Goal: Task Accomplishment & Management: Use online tool/utility

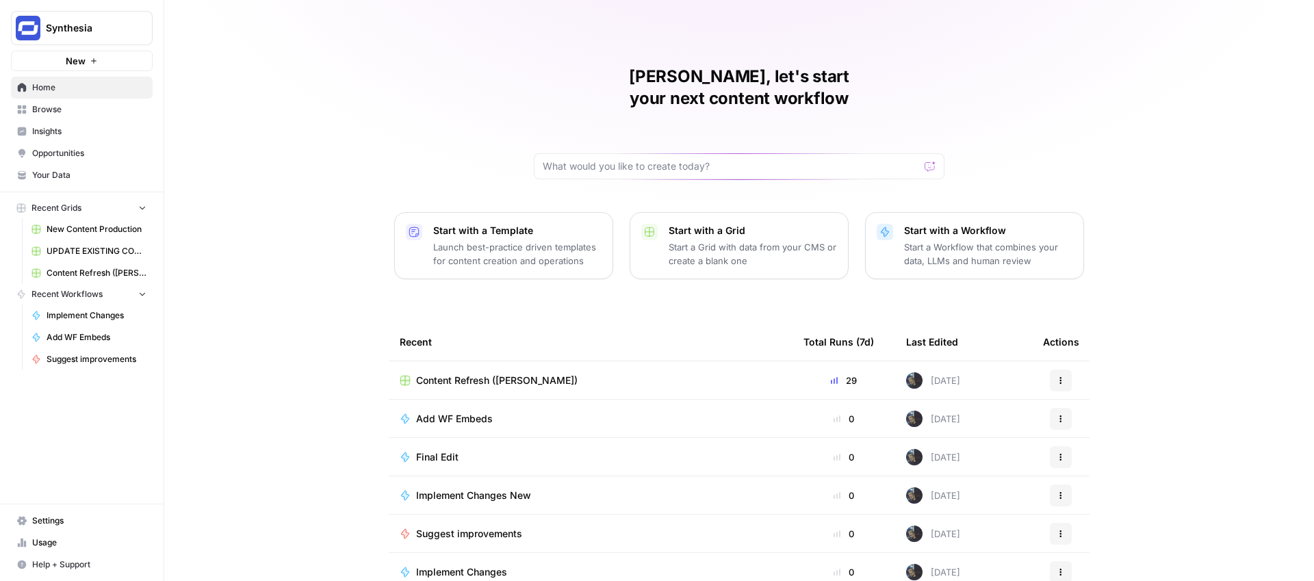
click at [547, 374] on div "Content Refresh ([PERSON_NAME])" at bounding box center [591, 381] width 382 height 14
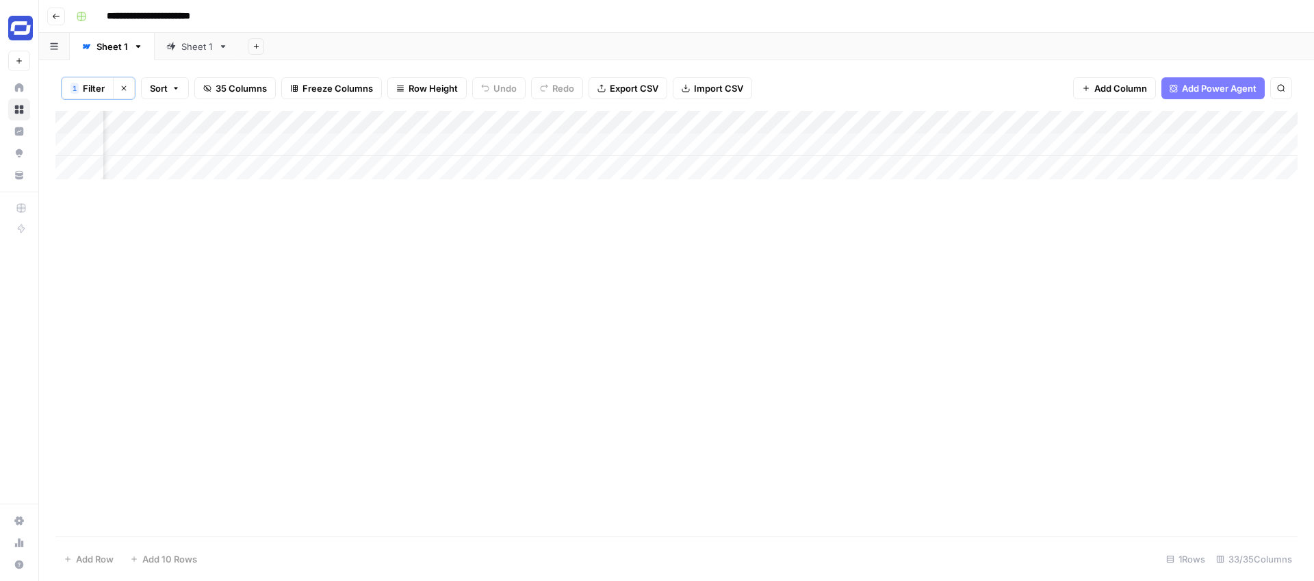
scroll to position [0, 764]
click at [631, 253] on div "Add Column" at bounding box center [676, 324] width 1242 height 426
click at [746, 254] on div "Add Column" at bounding box center [676, 324] width 1242 height 426
click at [664, 227] on div "Add Column" at bounding box center [676, 324] width 1242 height 426
click at [94, 86] on span "Filter" at bounding box center [94, 88] width 22 height 14
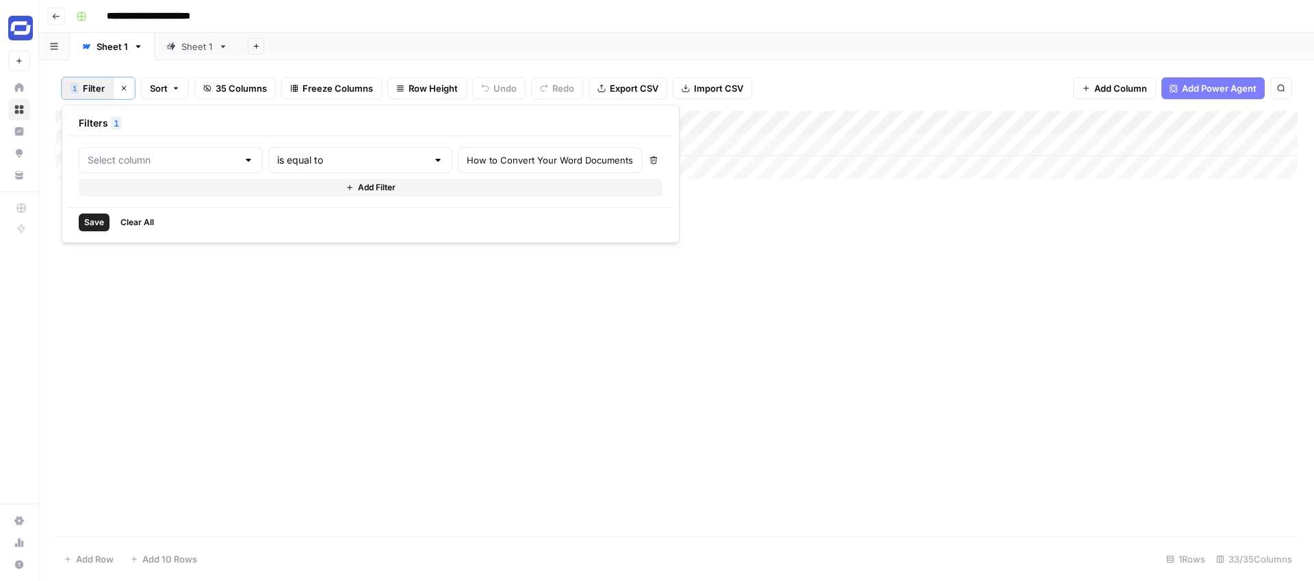
type input "H1"
click at [469, 166] on input "How to Convert Your Word Documents into Engaging Video with AI" at bounding box center [550, 160] width 166 height 14
click at [744, 222] on div "Add Column" at bounding box center [676, 324] width 1242 height 426
click at [695, 146] on div "Add Column" at bounding box center [676, 145] width 1242 height 68
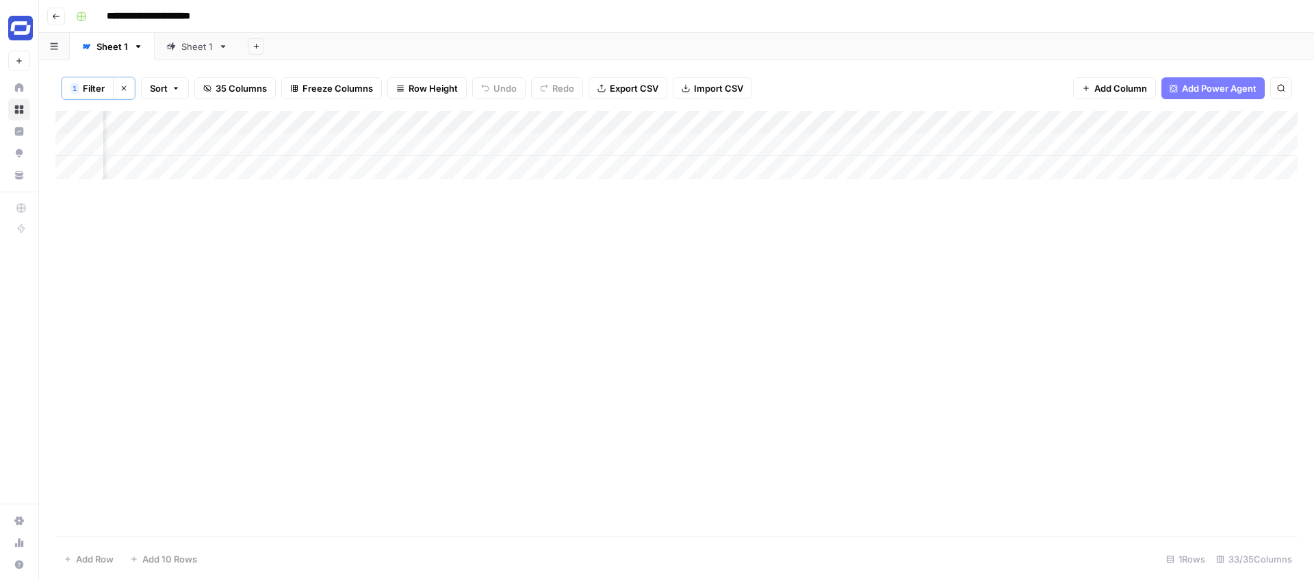
click at [695, 146] on div "Add Column" at bounding box center [676, 145] width 1242 height 68
click at [797, 187] on div "Add Column" at bounding box center [676, 324] width 1242 height 426
click at [838, 144] on div "Add Column" at bounding box center [676, 145] width 1242 height 68
click at [835, 361] on div "Add Column" at bounding box center [676, 324] width 1242 height 426
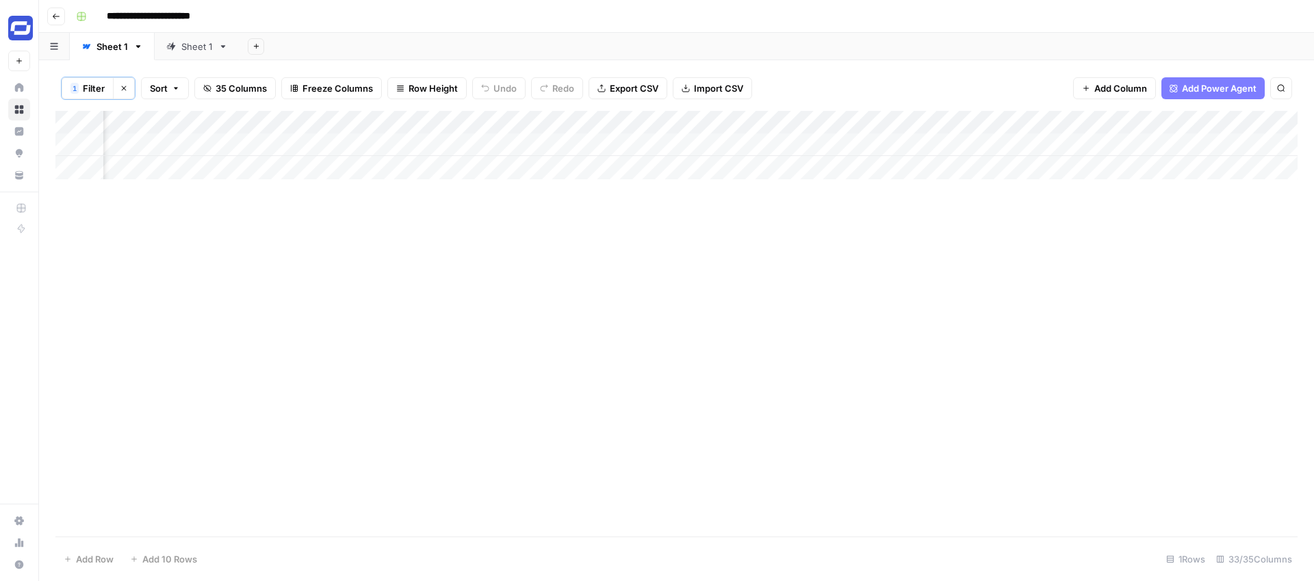
click at [621, 191] on div "Add Column" at bounding box center [676, 324] width 1242 height 426
click at [825, 148] on div "Add Column" at bounding box center [676, 145] width 1242 height 68
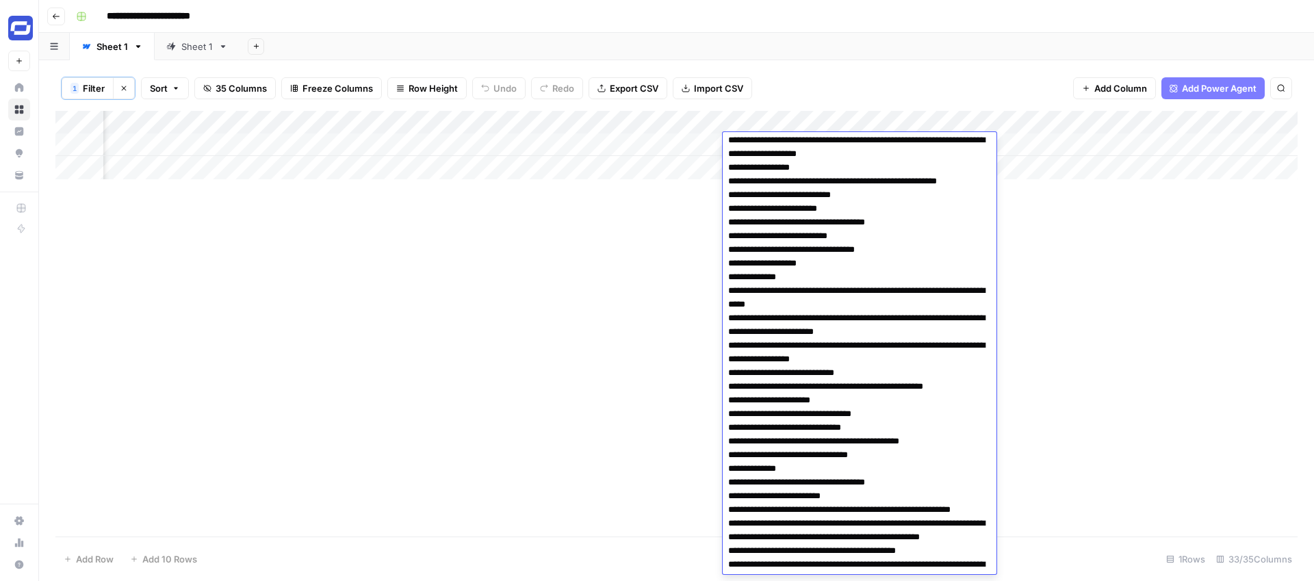
scroll to position [448, 0]
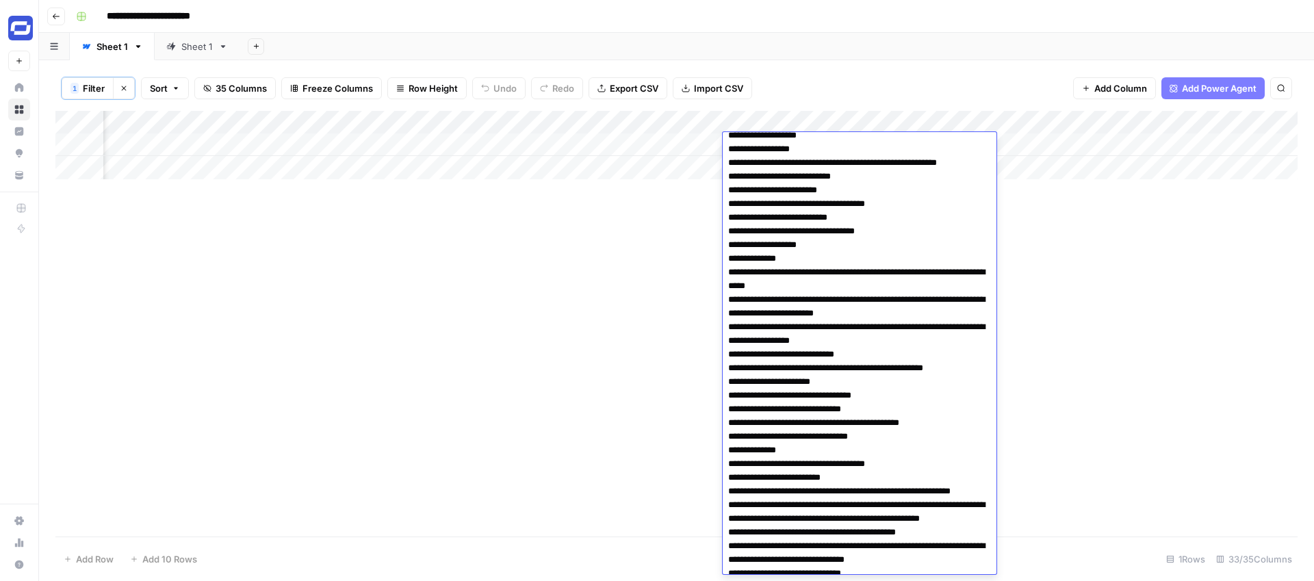
click at [1126, 300] on div "Add Column" at bounding box center [676, 324] width 1242 height 426
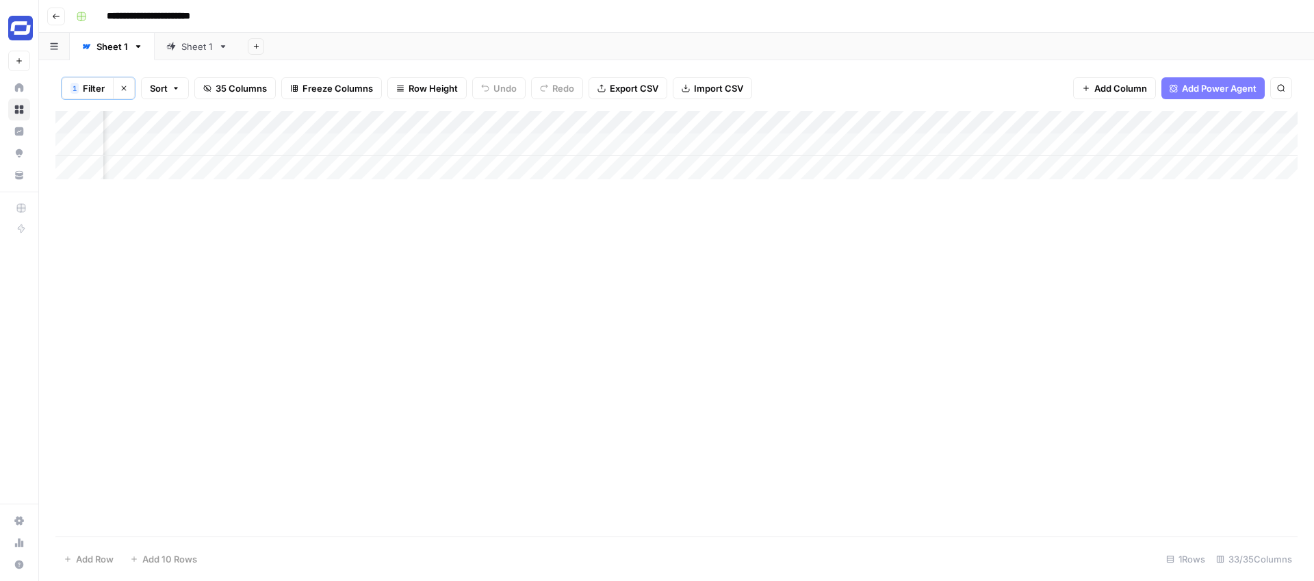
scroll to position [0, 2172]
click at [584, 122] on div "Add Column" at bounding box center [676, 145] width 1242 height 68
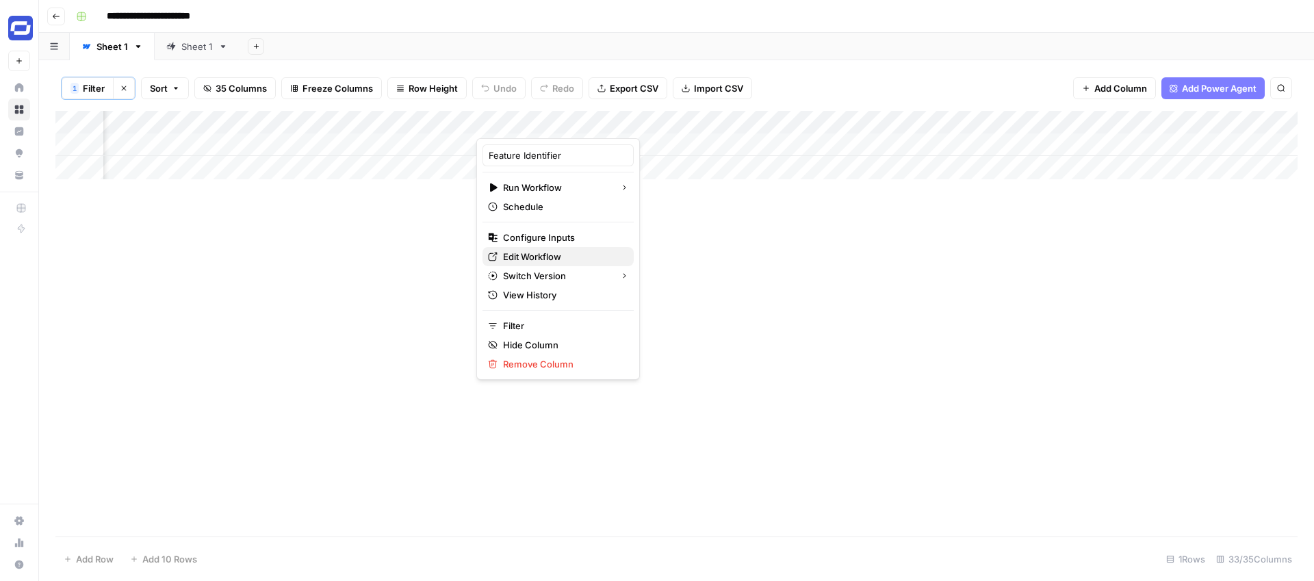
click at [534, 257] on span "Edit Workflow" at bounding box center [563, 257] width 120 height 14
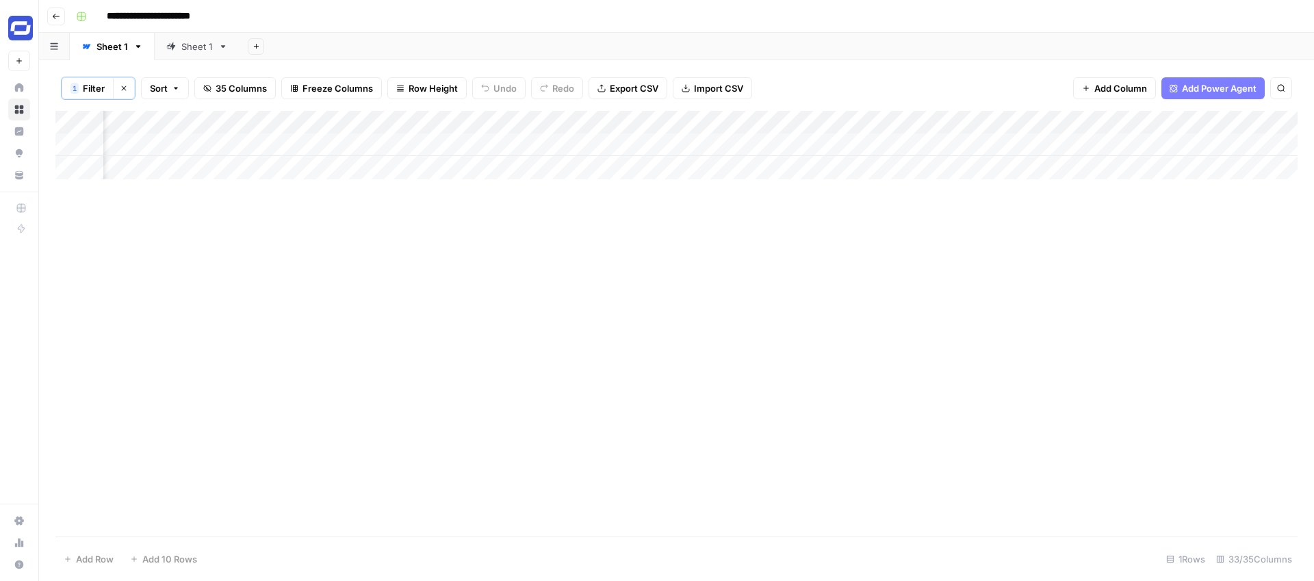
click at [914, 119] on div "Add Column" at bounding box center [676, 145] width 1242 height 68
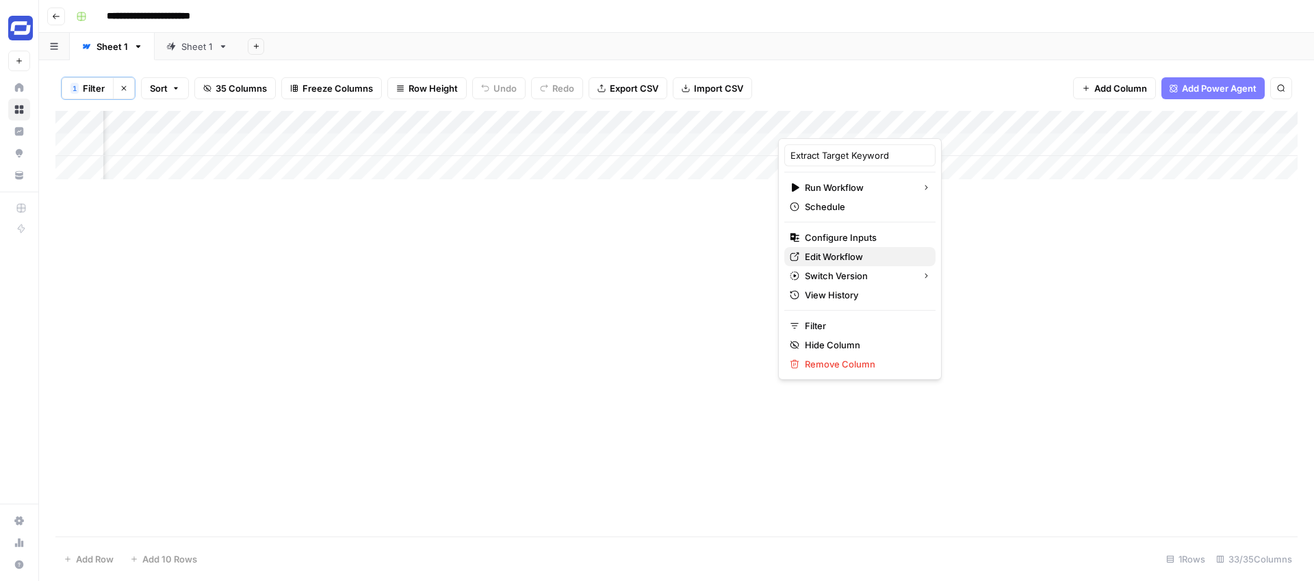
click at [843, 257] on span "Edit Workflow" at bounding box center [865, 257] width 120 height 14
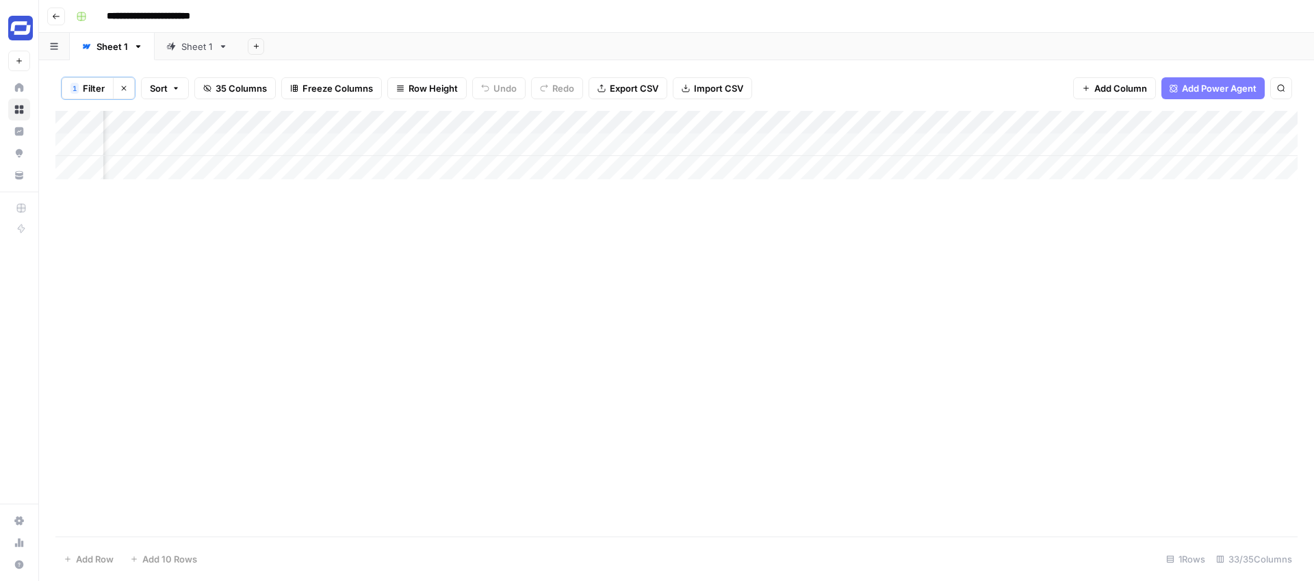
scroll to position [0, 2241]
drag, startPoint x: 710, startPoint y: 122, endPoint x: 991, endPoint y: 129, distance: 281.3
click at [991, 129] on div "Add Column" at bounding box center [676, 145] width 1242 height 68
drag, startPoint x: 989, startPoint y: 121, endPoint x: 1210, endPoint y: 133, distance: 222.0
click at [1210, 133] on div "Add Column" at bounding box center [676, 145] width 1242 height 68
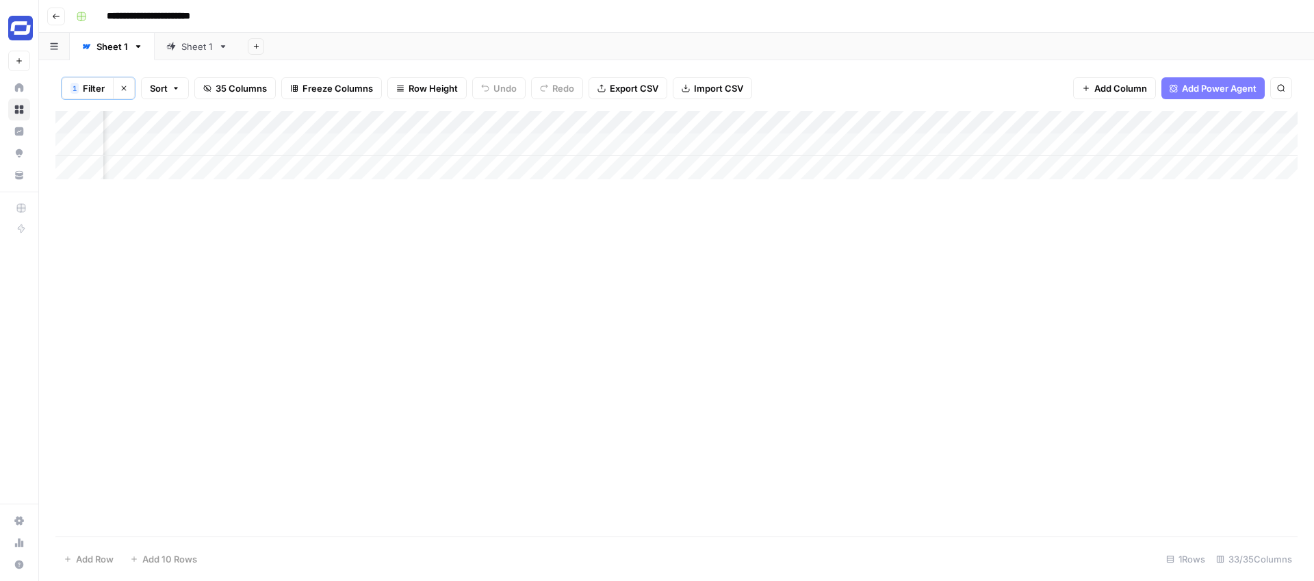
scroll to position [0, 2285]
drag, startPoint x: 1167, startPoint y: 119, endPoint x: 1260, endPoint y: 125, distance: 93.9
click at [1260, 125] on div "Add Column" at bounding box center [676, 145] width 1242 height 68
drag, startPoint x: 908, startPoint y: 123, endPoint x: 425, endPoint y: 114, distance: 483.2
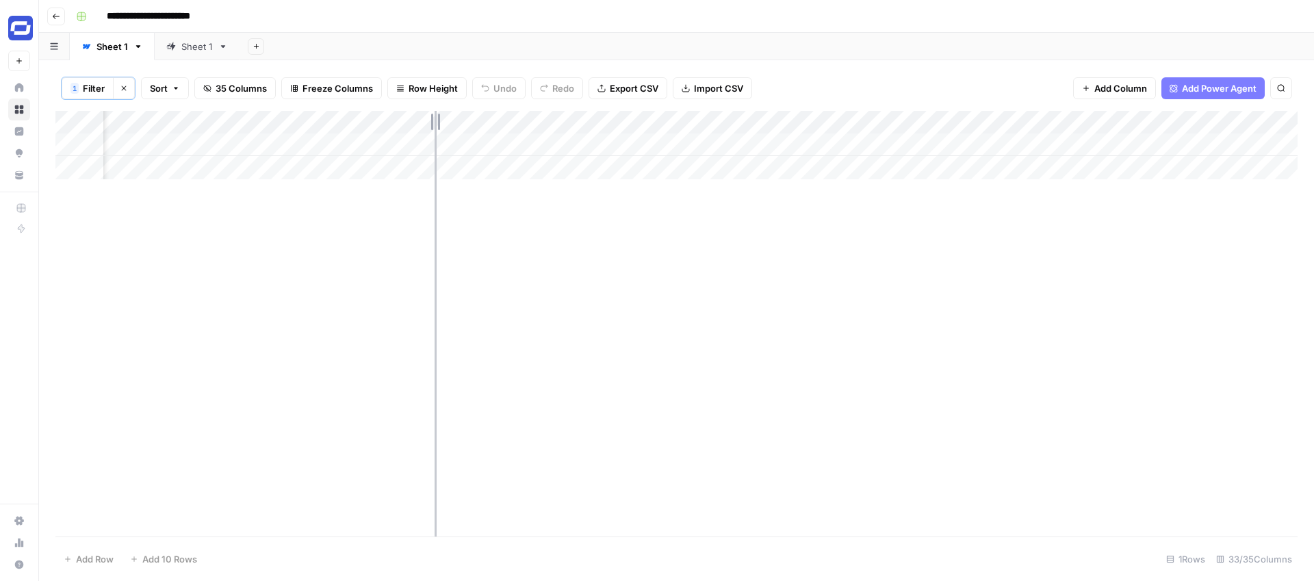
click at [425, 114] on div "Add Column" at bounding box center [676, 145] width 1242 height 68
drag, startPoint x: 426, startPoint y: 119, endPoint x: 363, endPoint y: 119, distance: 63.6
click at [363, 119] on div "Add Column" at bounding box center [676, 145] width 1242 height 68
drag, startPoint x: 365, startPoint y: 125, endPoint x: 342, endPoint y: 122, distance: 23.5
click at [342, 122] on div "Add Column" at bounding box center [676, 145] width 1242 height 68
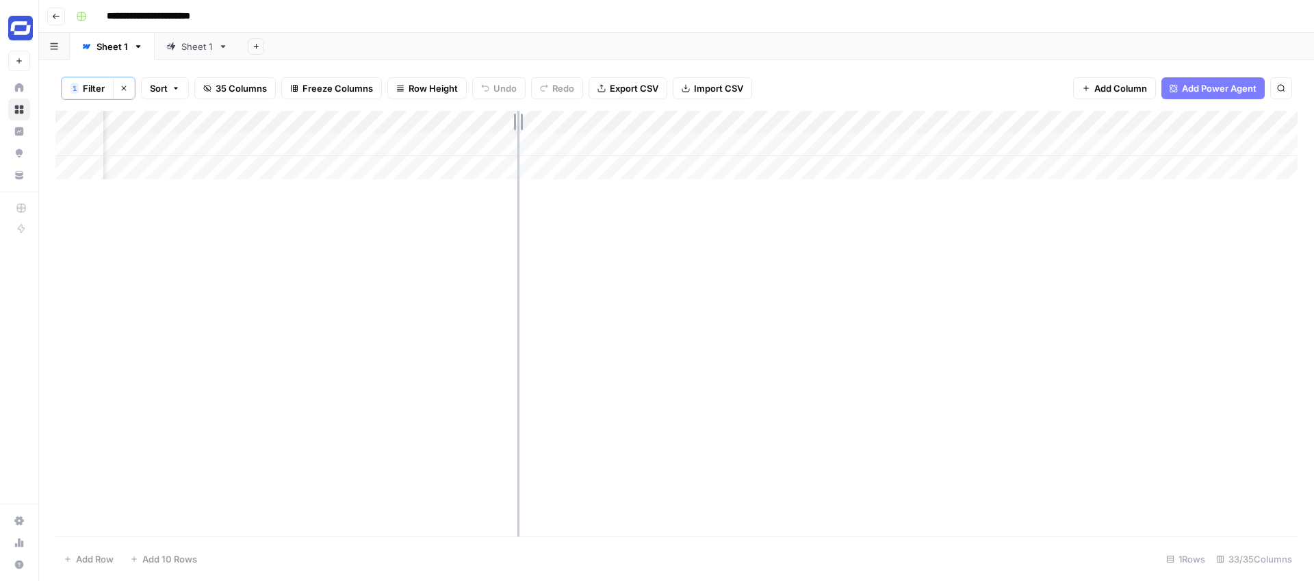
drag, startPoint x: 506, startPoint y: 118, endPoint x: 527, endPoint y: 123, distance: 21.2
click at [527, 123] on div "Add Column" at bounding box center [676, 145] width 1242 height 68
click at [820, 121] on div "Add Column" at bounding box center [676, 145] width 1242 height 68
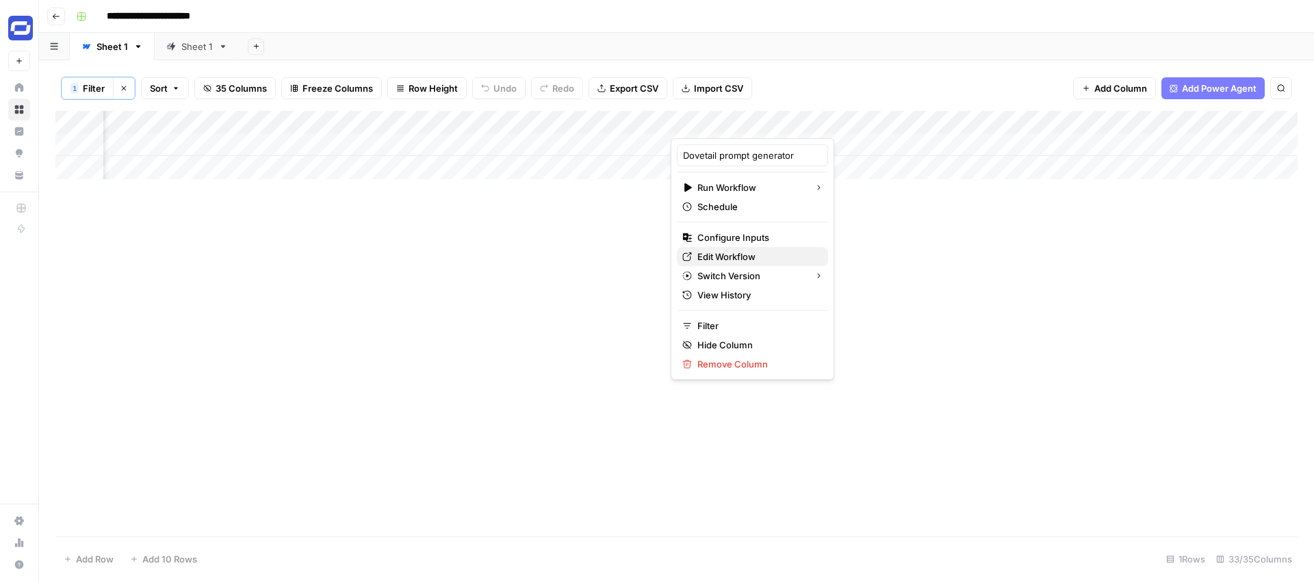
click at [738, 255] on span "Edit Workflow" at bounding box center [757, 257] width 120 height 14
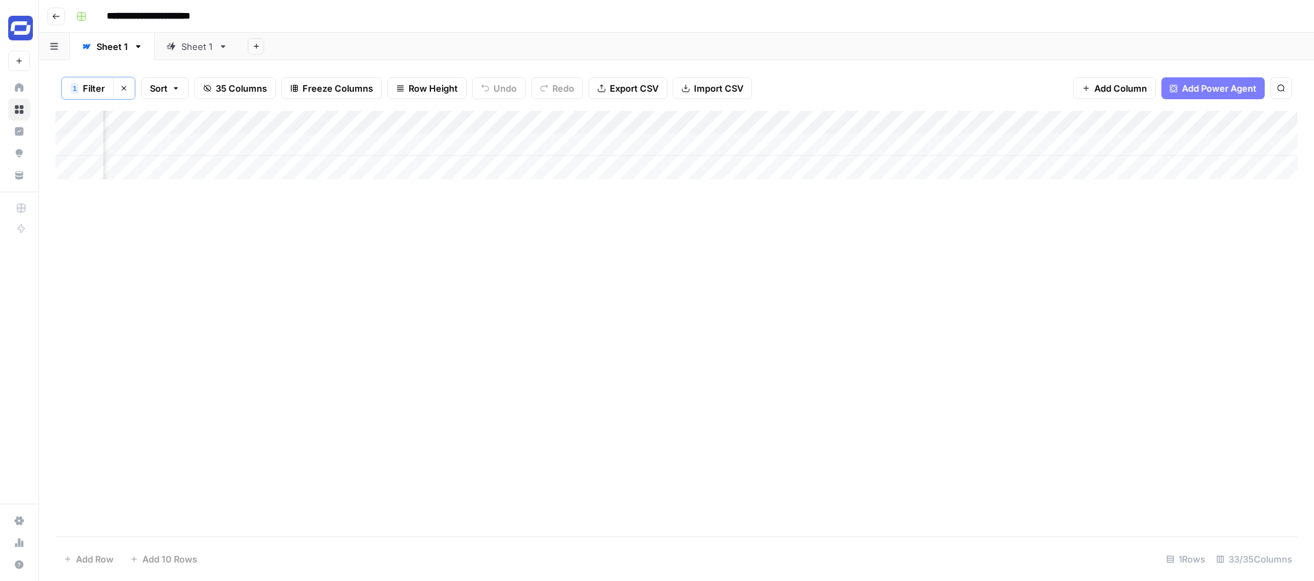
scroll to position [0, 2844]
click at [937, 144] on div "Add Column" at bounding box center [676, 145] width 1242 height 68
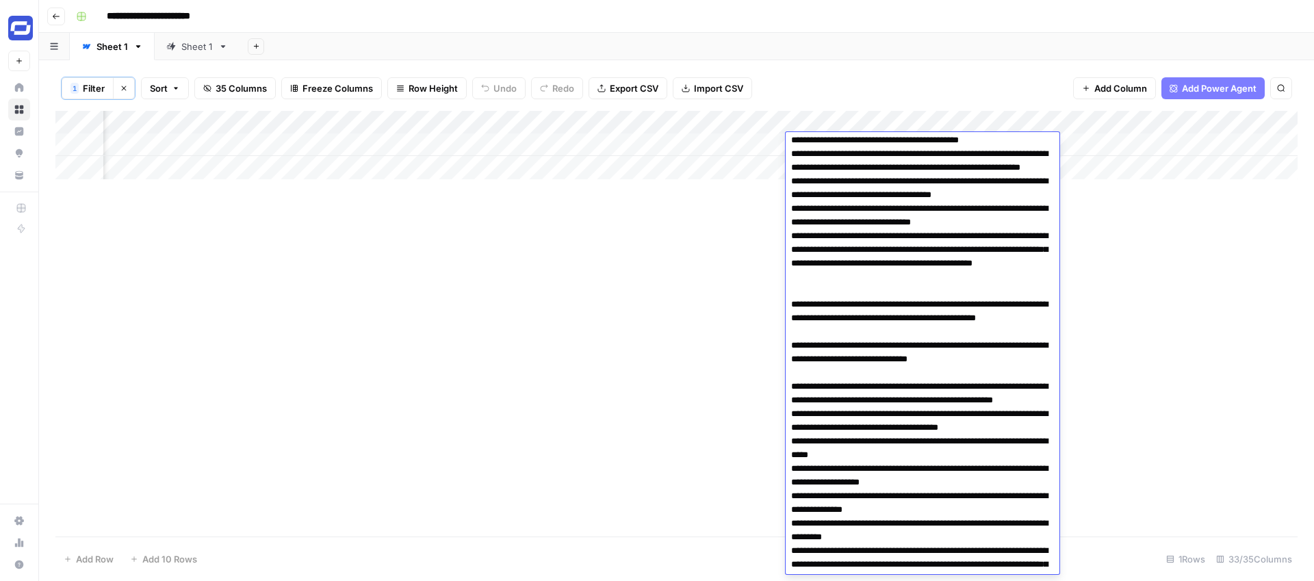
scroll to position [211, 0]
click at [1169, 197] on div "Add Column" at bounding box center [676, 324] width 1242 height 426
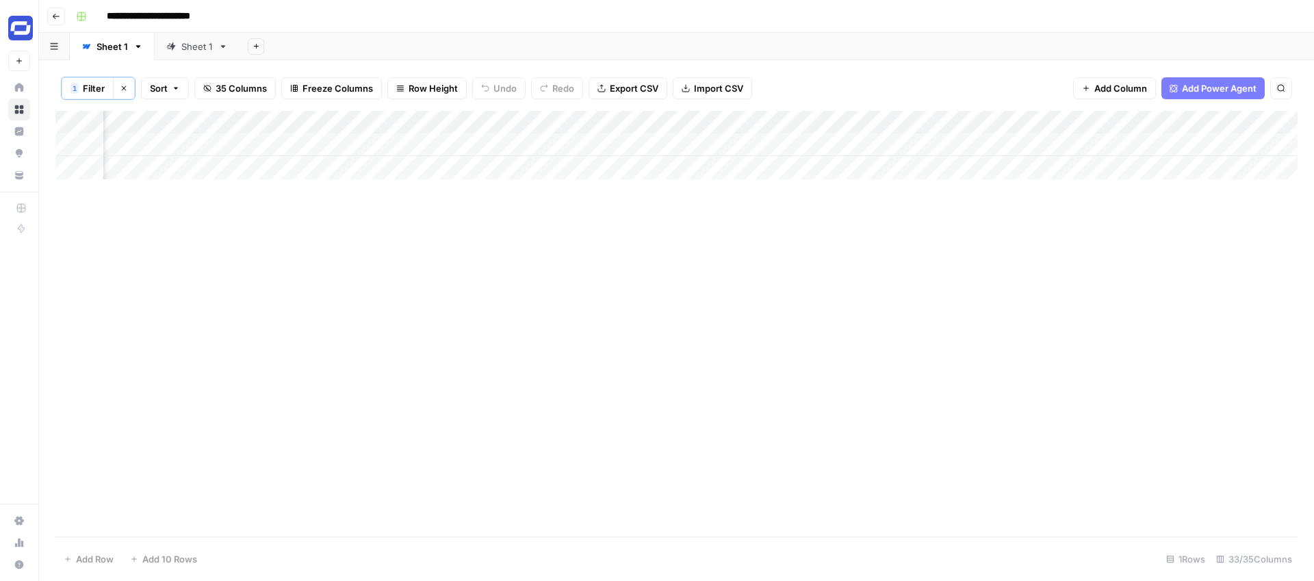
scroll to position [0, 3342]
click at [662, 119] on div "Add Column" at bounding box center [676, 145] width 1242 height 68
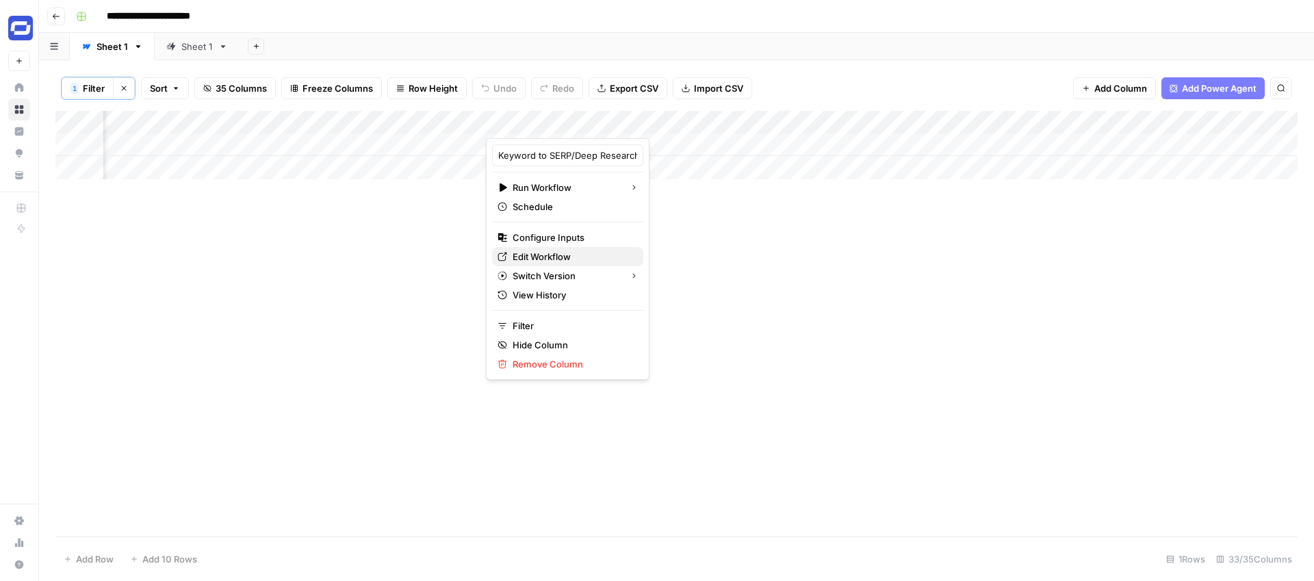
click at [546, 257] on span "Edit Workflow" at bounding box center [573, 257] width 120 height 14
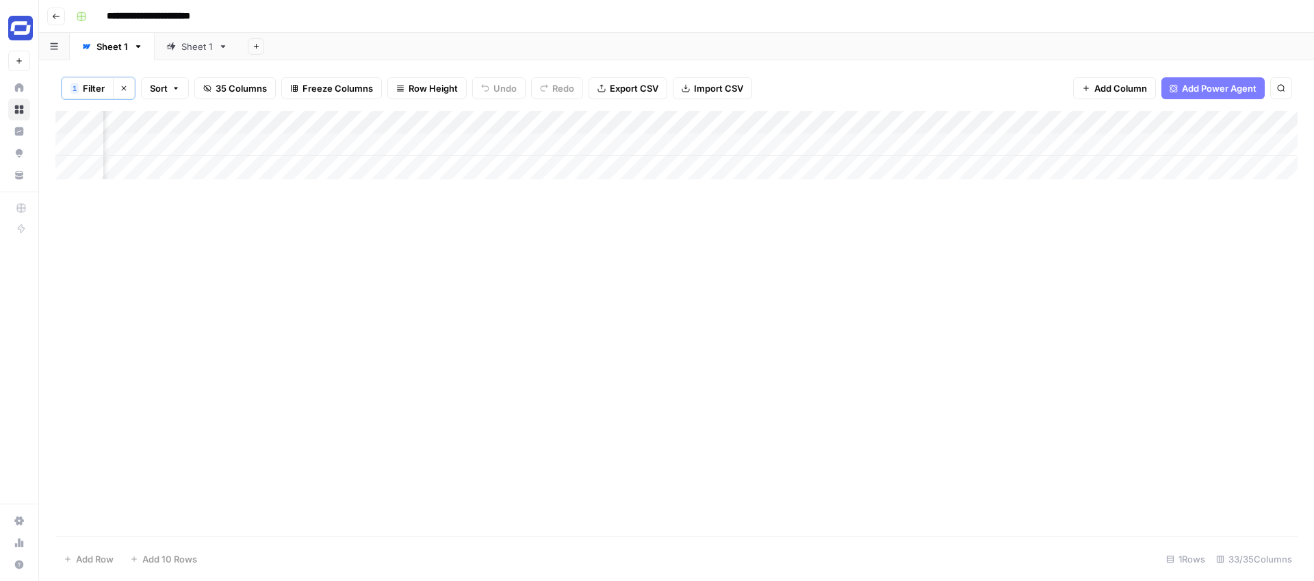
scroll to position [0, 3536]
click at [623, 121] on div "Add Column" at bounding box center [676, 145] width 1242 height 68
drag, startPoint x: 566, startPoint y: 119, endPoint x: 636, endPoint y: 120, distance: 70.5
click at [636, 120] on div "Add Column" at bounding box center [676, 145] width 1242 height 68
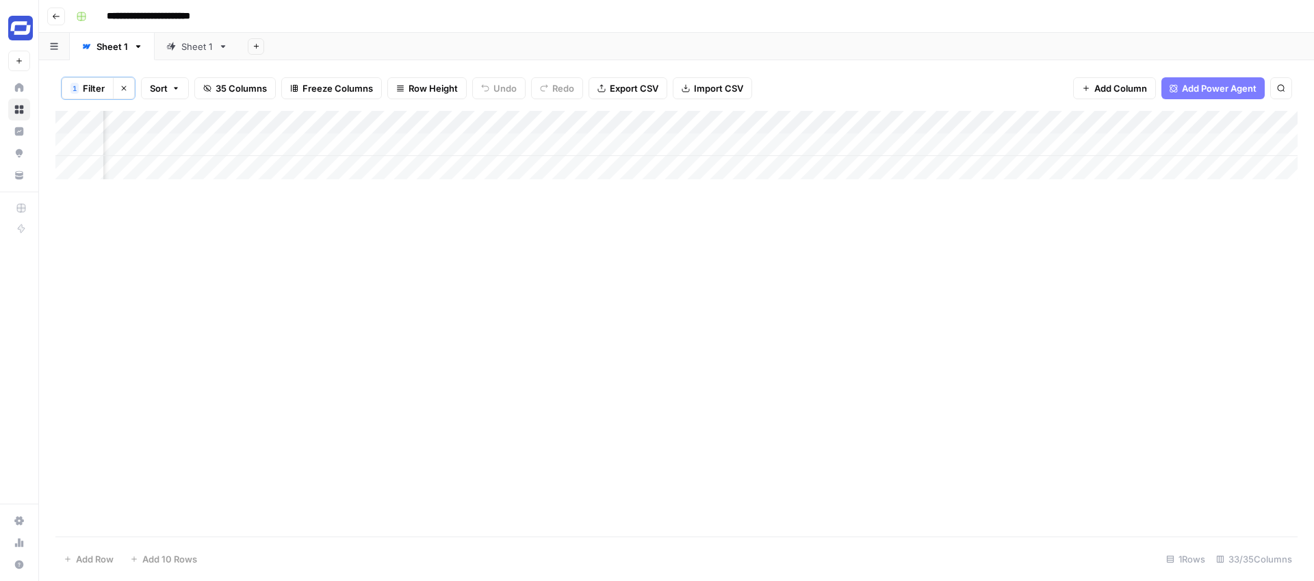
click at [556, 123] on div "Add Column" at bounding box center [676, 145] width 1242 height 68
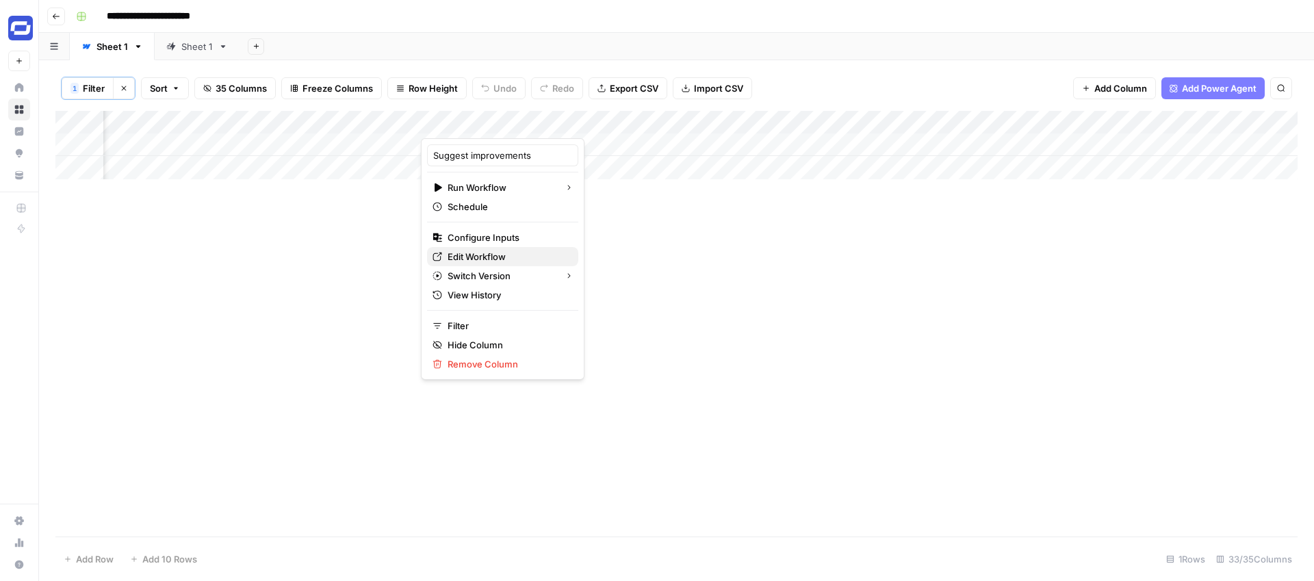
click at [490, 256] on span "Edit Workflow" at bounding box center [507, 257] width 120 height 14
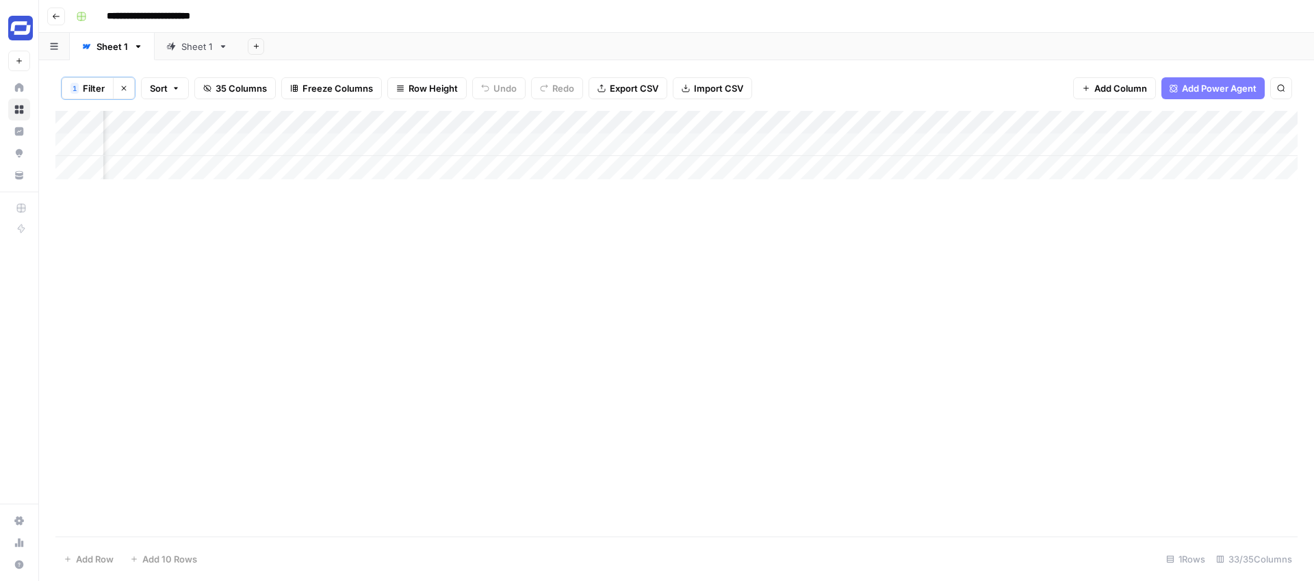
click at [761, 144] on div "Add Column" at bounding box center [676, 145] width 1242 height 68
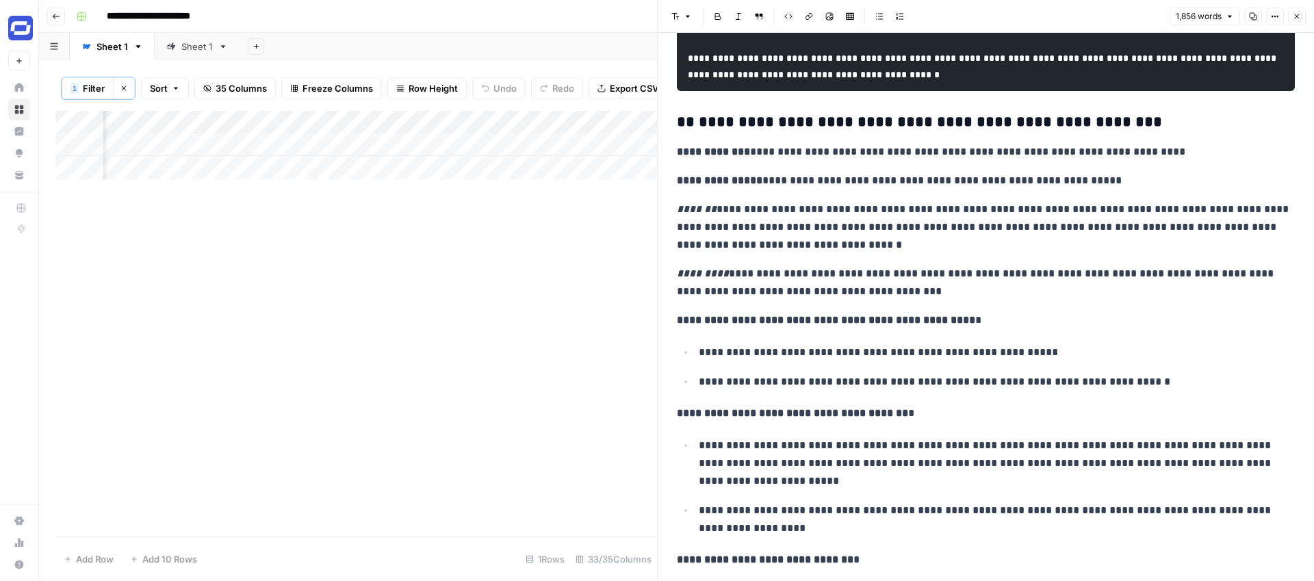
scroll to position [740, 0]
click at [590, 288] on div "Add Column" at bounding box center [355, 324] width 601 height 426
click at [608, 249] on div "Add Column" at bounding box center [355, 324] width 601 height 426
click at [1297, 18] on icon "button" at bounding box center [1297, 16] width 8 height 8
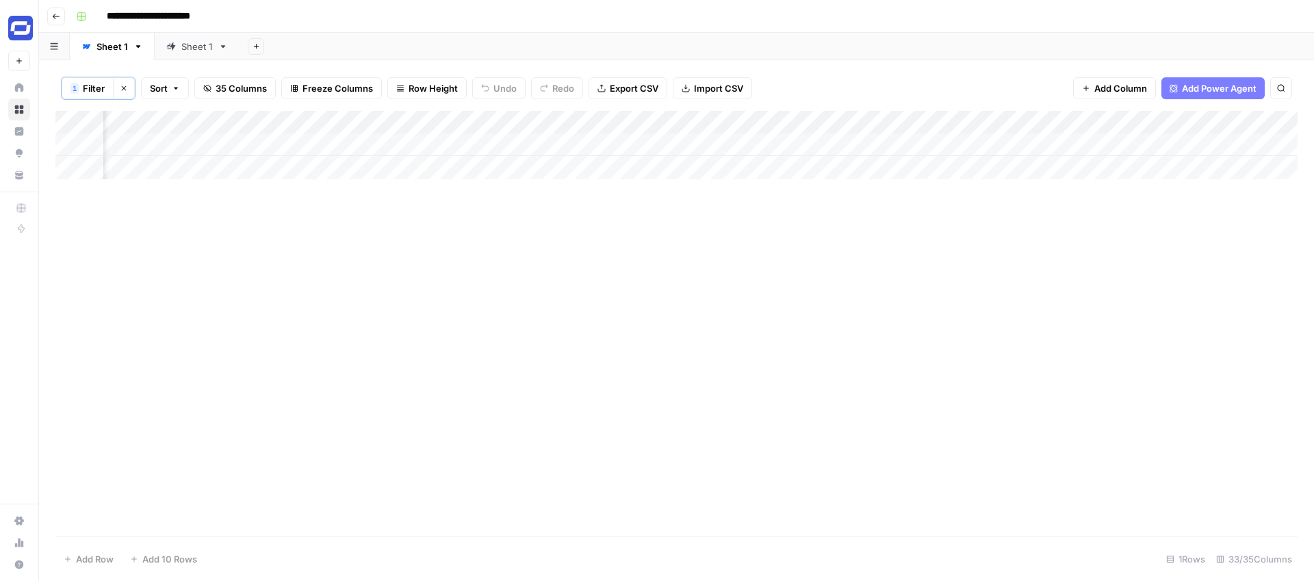
scroll to position [0, 4809]
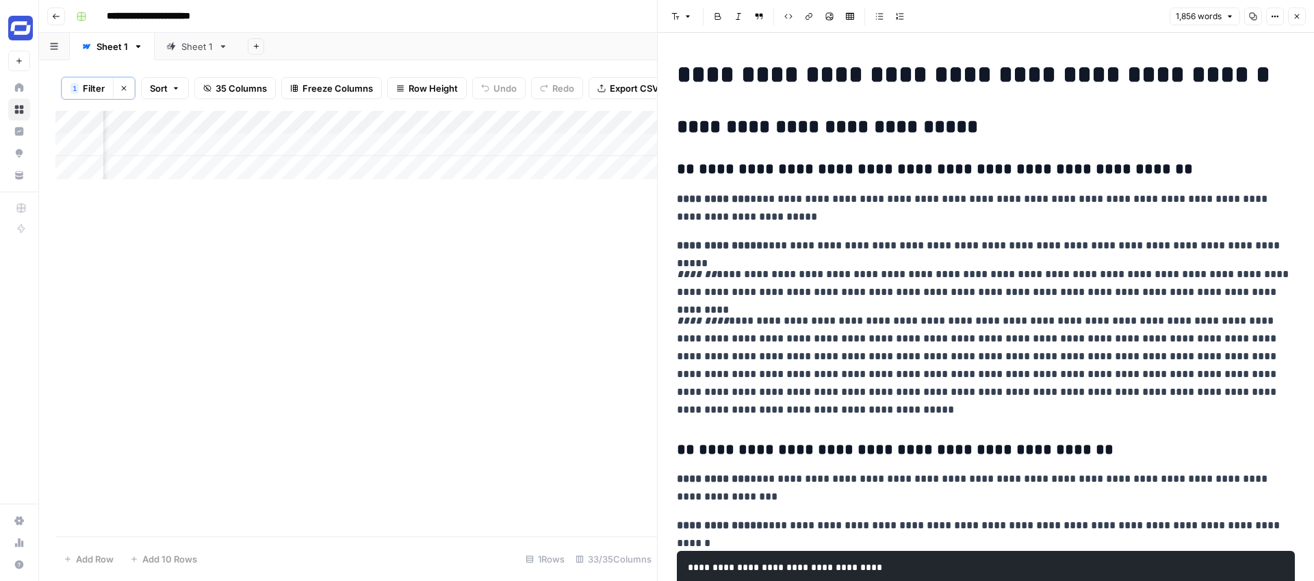
click at [1296, 13] on icon "button" at bounding box center [1297, 16] width 8 height 8
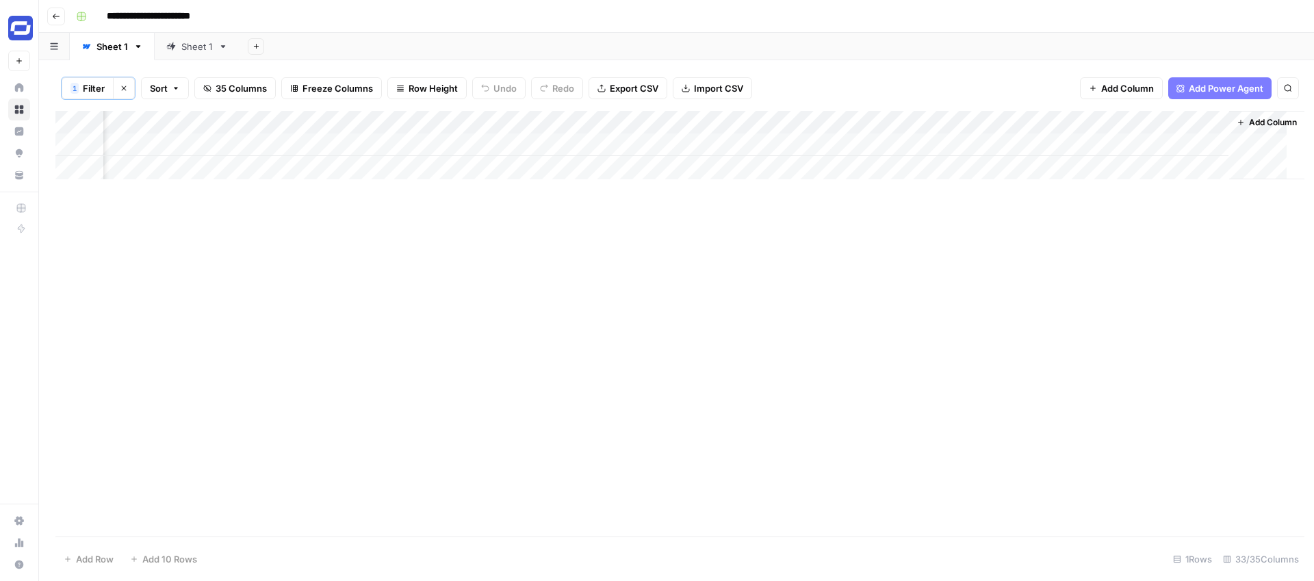
scroll to position [0, 4792]
click at [1104, 144] on div "Add Column" at bounding box center [676, 145] width 1242 height 68
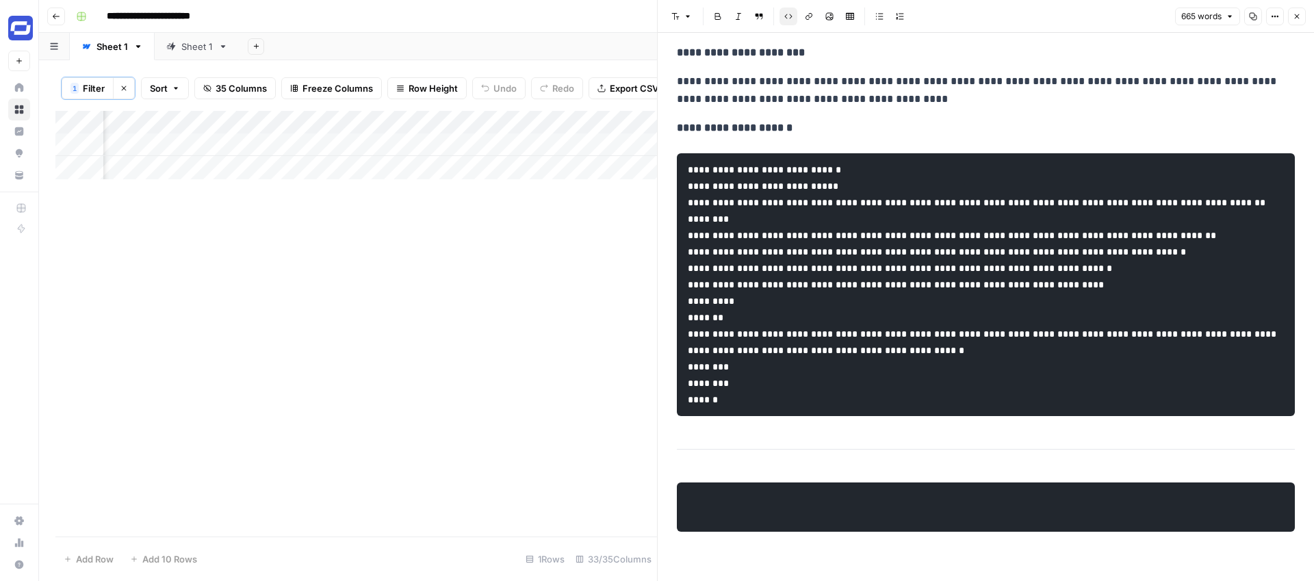
scroll to position [2427, 0]
drag, startPoint x: 748, startPoint y: 437, endPoint x: 690, endPoint y: 172, distance: 270.3
click at [690, 172] on pre "**********" at bounding box center [986, 284] width 618 height 263
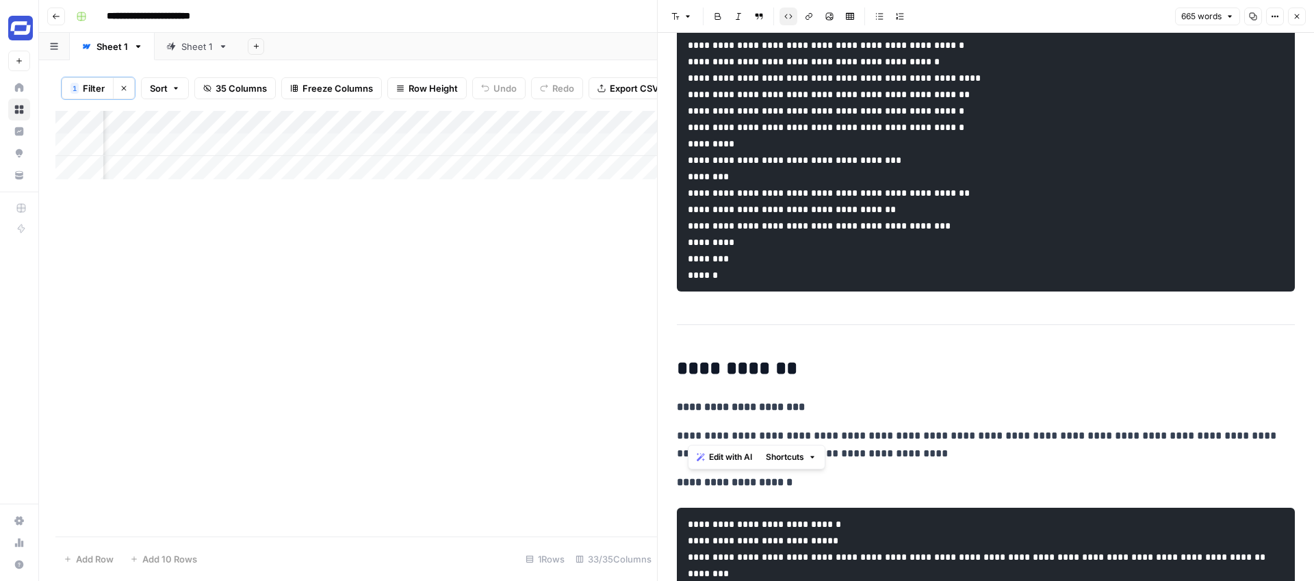
scroll to position [1882, 0]
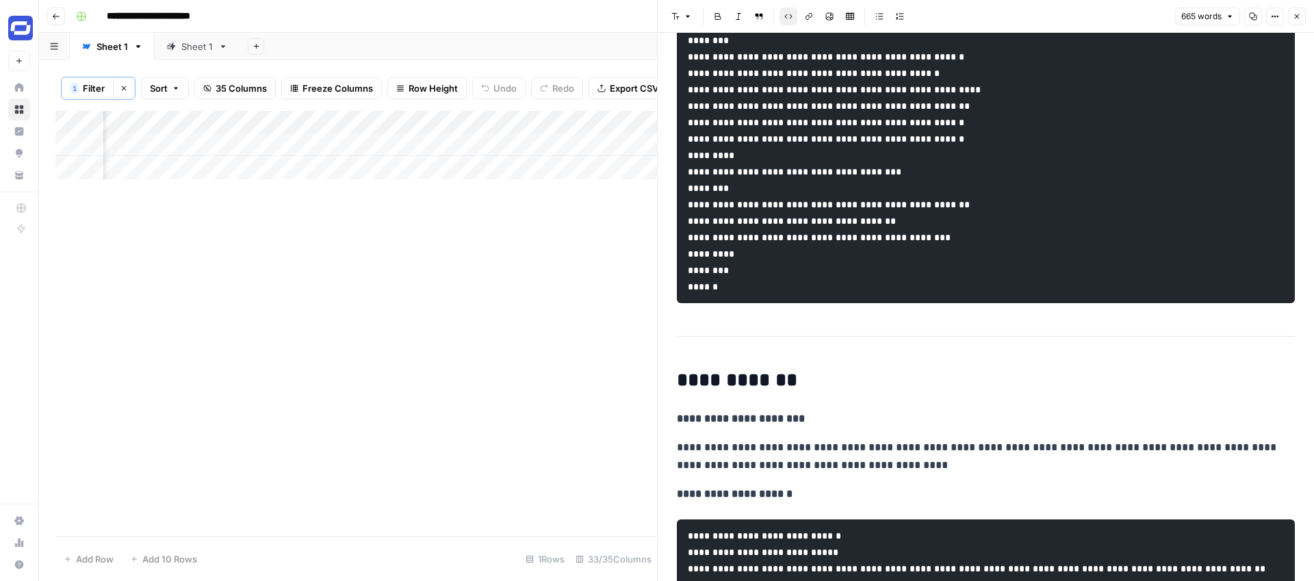
click at [1295, 10] on button "Close" at bounding box center [1297, 17] width 18 height 18
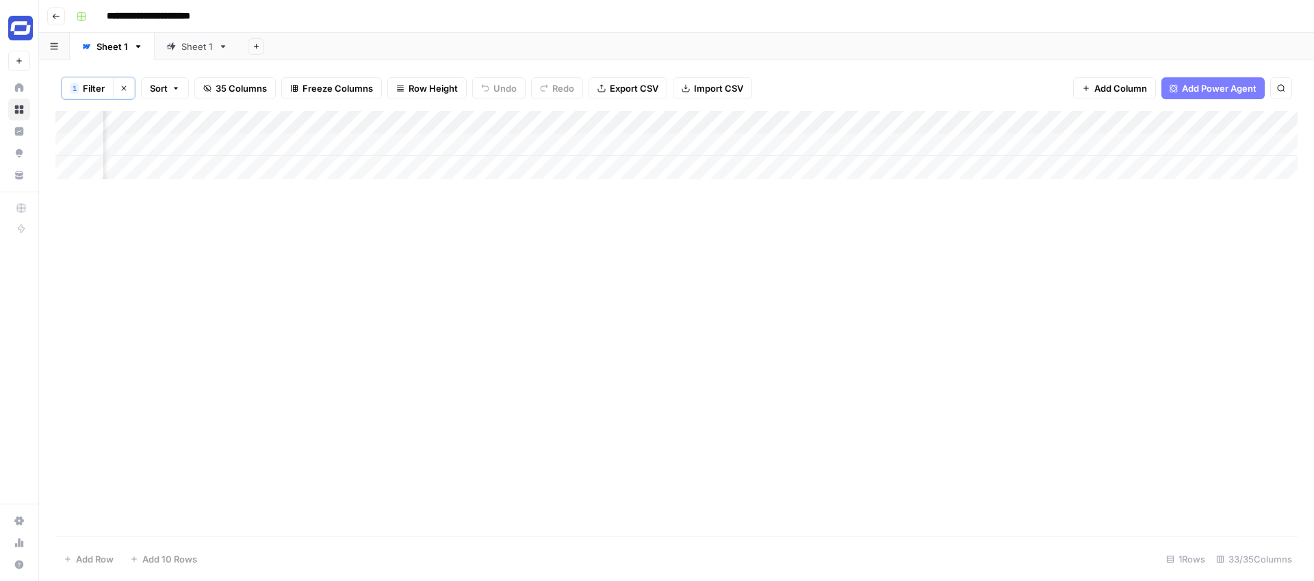
scroll to position [0, 4277]
click at [1116, 90] on span "Add Column" at bounding box center [1120, 88] width 53 height 14
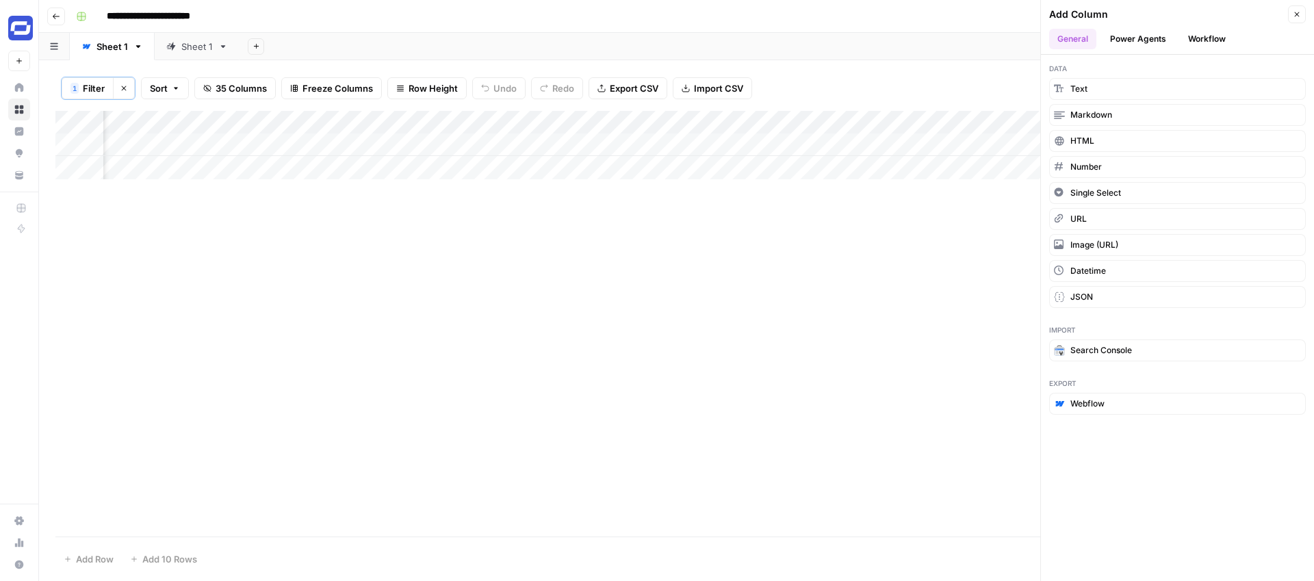
click at [1202, 38] on button "Workflow" at bounding box center [1207, 39] width 54 height 21
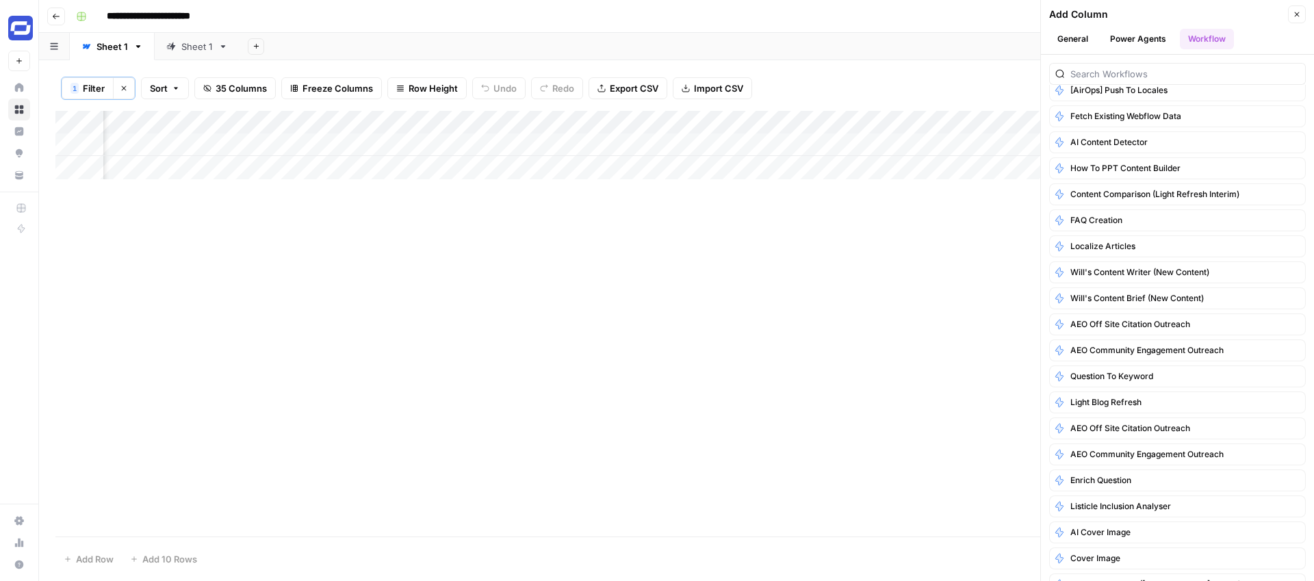
scroll to position [1095, 0]
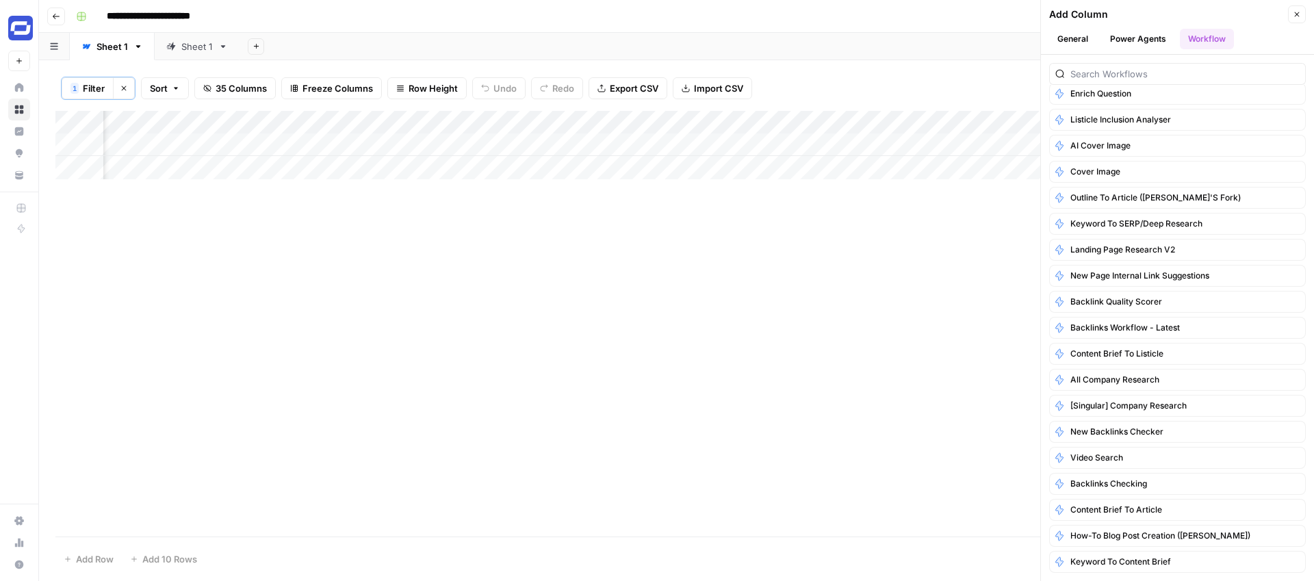
click at [1061, 46] on button "General" at bounding box center [1072, 39] width 47 height 21
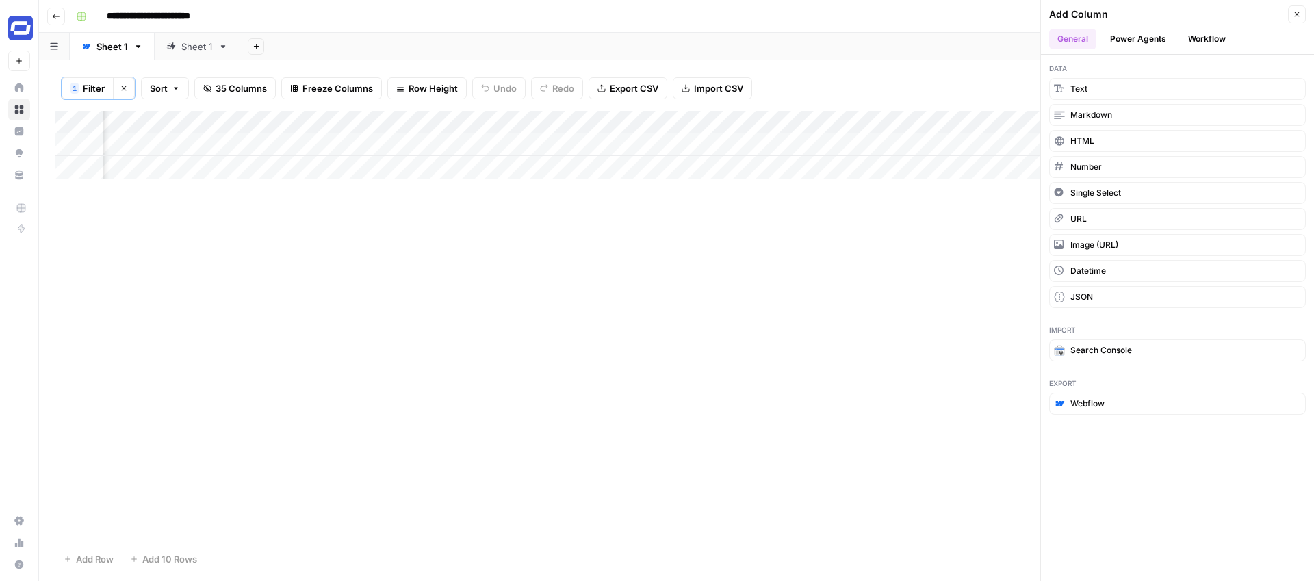
click at [853, 271] on div "Add Column" at bounding box center [676, 324] width 1242 height 426
click at [1295, 14] on icon "button" at bounding box center [1297, 14] width 8 height 8
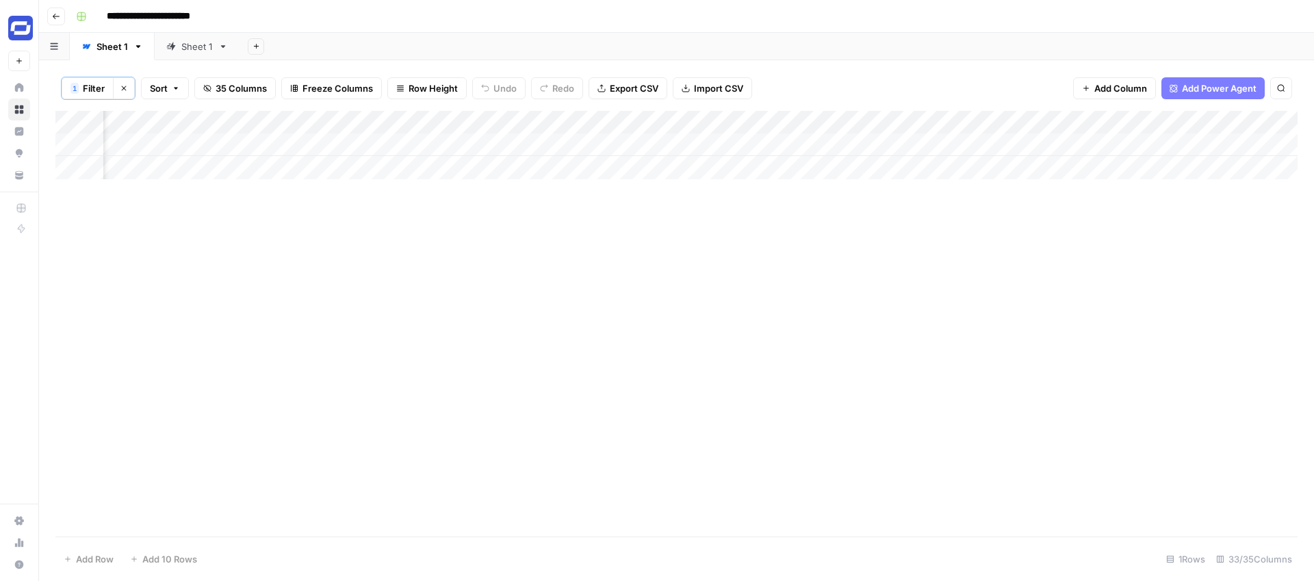
scroll to position [0, 0]
click at [103, 88] on span "Filter" at bounding box center [94, 88] width 22 height 14
click at [488, 167] on div "How to Convert Your Word Documents into Engaging Video with AI" at bounding box center [587, 160] width 199 height 26
type input "best"
click at [370, 160] on input "text" at bounding box center [374, 160] width 165 height 14
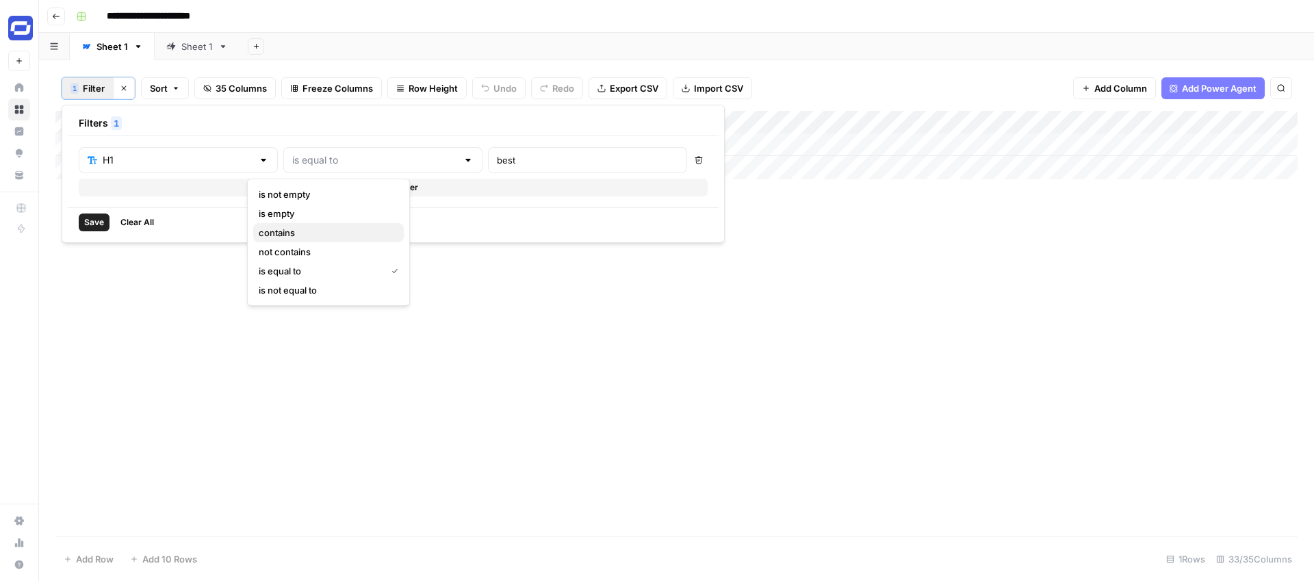
click at [314, 234] on span "contains" at bounding box center [326, 233] width 134 height 14
type input "contains"
click at [497, 160] on input "best" at bounding box center [587, 160] width 181 height 14
type input "ai video generators"
click at [758, 283] on div "Add Column" at bounding box center [676, 324] width 1242 height 426
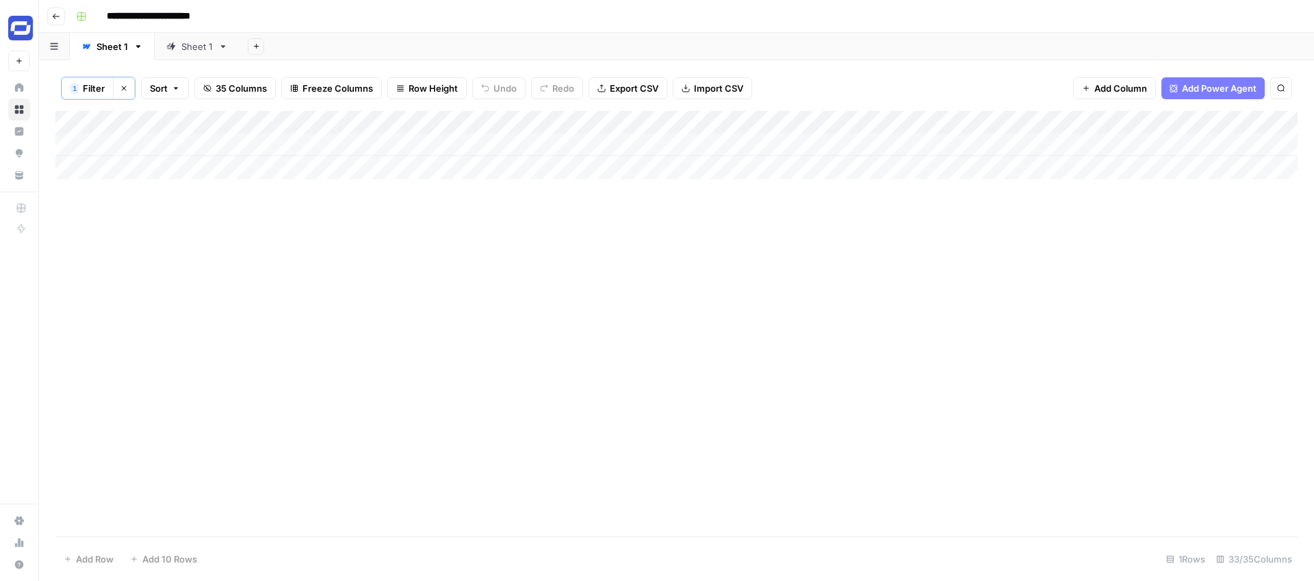
click at [124, 88] on icon "button" at bounding box center [124, 88] width 5 height 5
click at [610, 123] on div "Add Column" at bounding box center [676, 322] width 1242 height 427
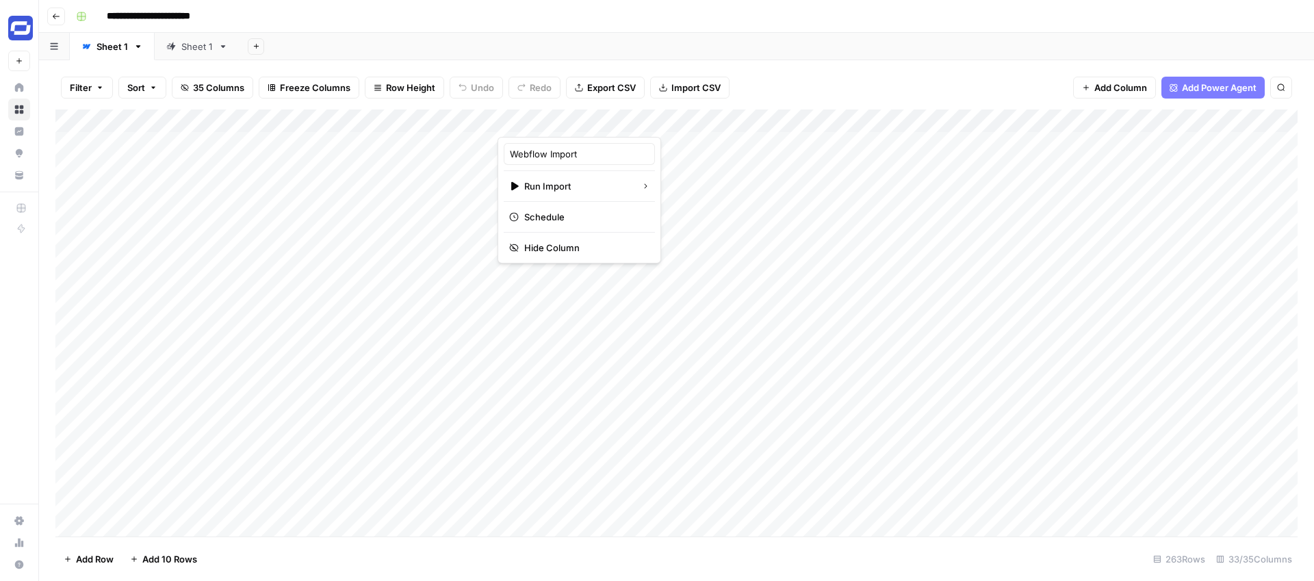
click at [691, 53] on div "Add Sheet" at bounding box center [776, 46] width 1074 height 27
drag, startPoint x: 496, startPoint y: 123, endPoint x: 445, endPoint y: 119, distance: 51.5
click at [445, 119] on div "Add Column" at bounding box center [676, 322] width 1242 height 427
click at [231, 87] on span "35 Columns" at bounding box center [218, 88] width 51 height 14
click at [794, 60] on div "Add Sheet" at bounding box center [776, 46] width 1074 height 27
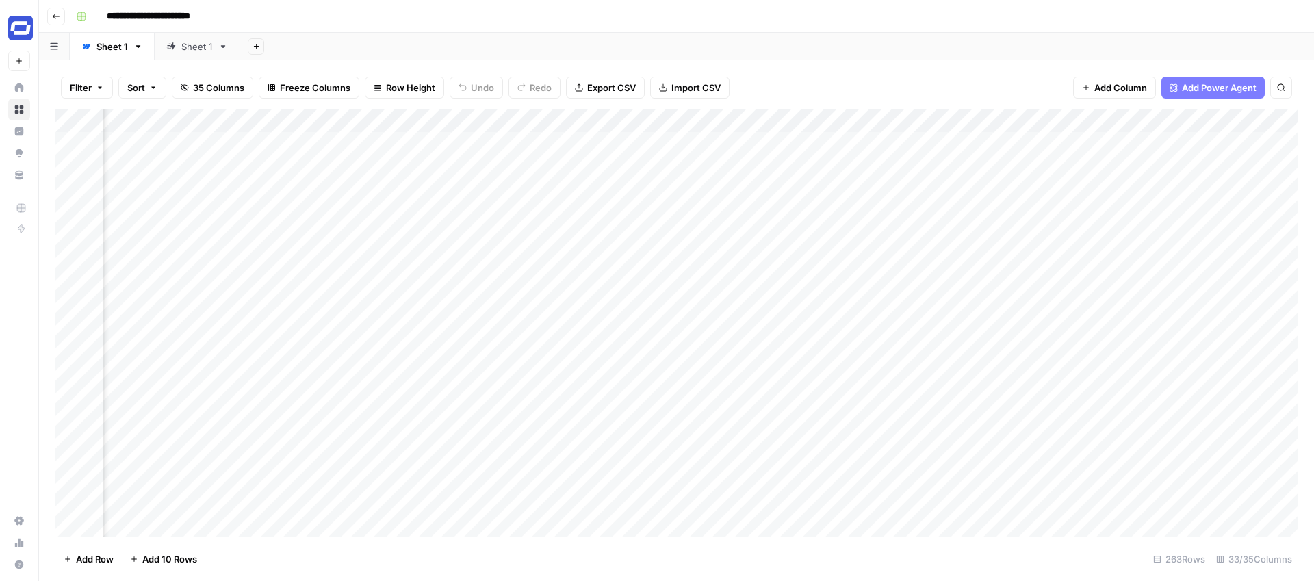
scroll to position [0, 87]
click at [231, 90] on span "35 Columns" at bounding box center [218, 88] width 51 height 14
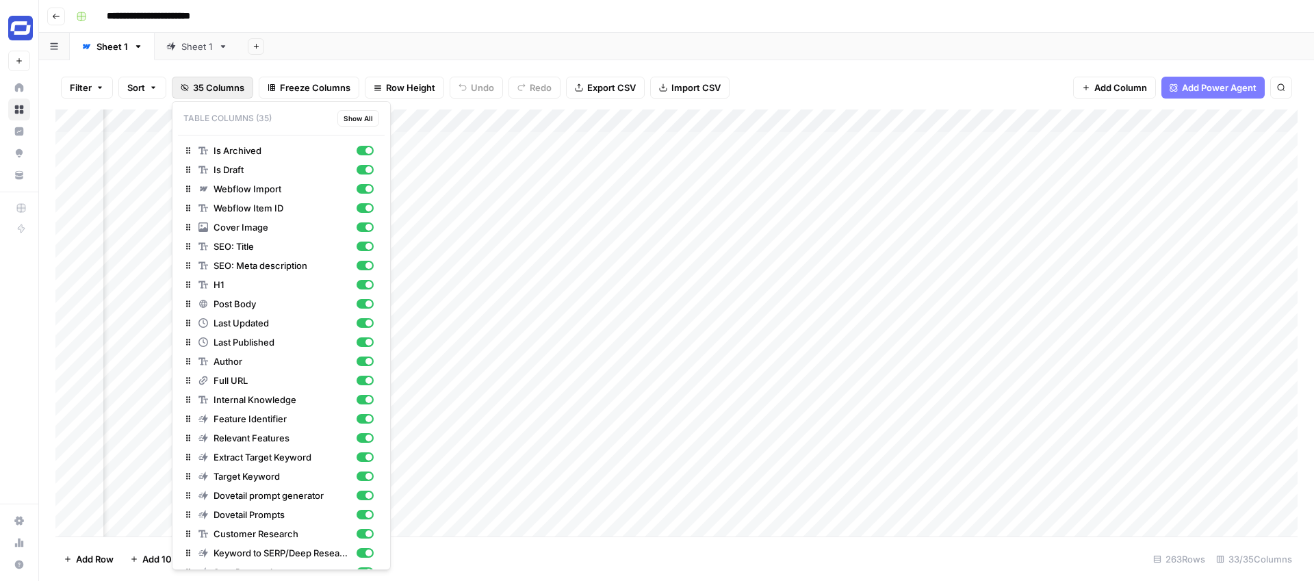
scroll to position [248, 0]
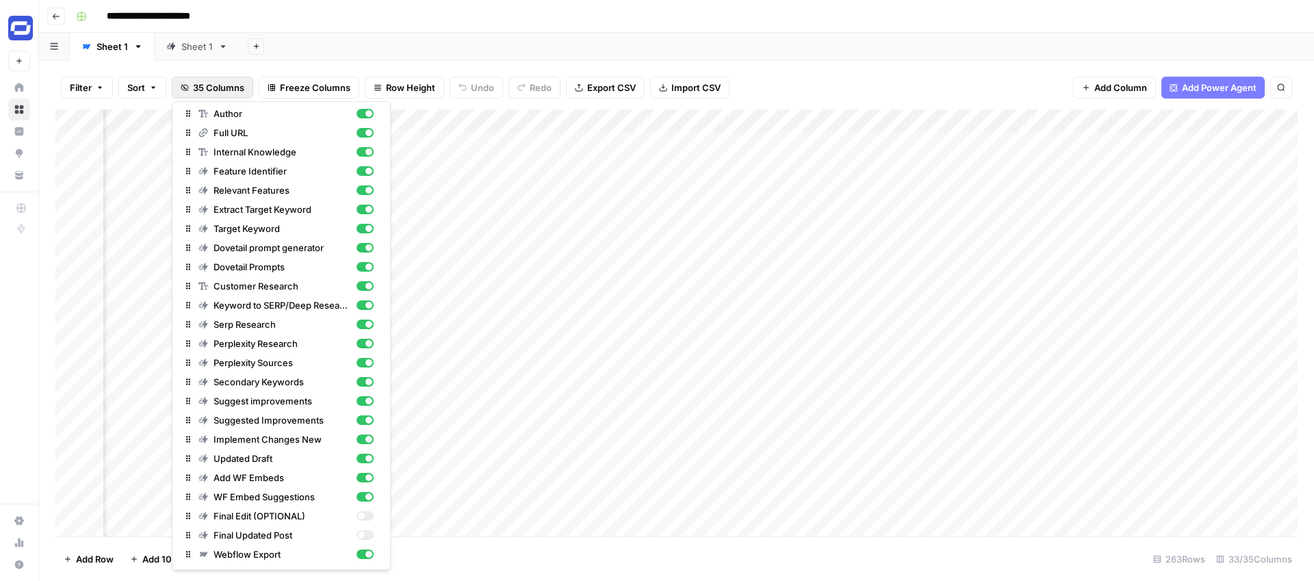
click at [916, 72] on div "Filter Sort 35 Columns Freeze Columns Row Height Undo Redo Export CSV Import CS…" at bounding box center [676, 88] width 1242 height 44
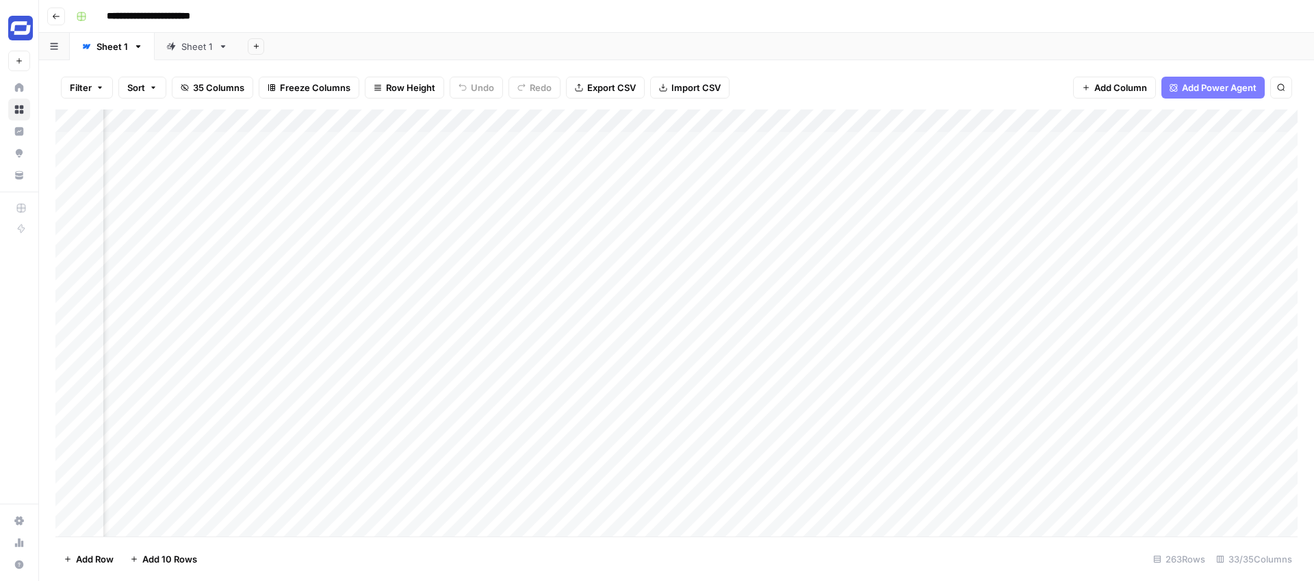
scroll to position [0, 4756]
click at [1171, 140] on div "Add Column" at bounding box center [676, 322] width 1242 height 427
click at [1197, 144] on div "Add Column" at bounding box center [676, 322] width 1242 height 427
click at [1210, 142] on div "Add Column" at bounding box center [676, 322] width 1242 height 427
click at [1169, 146] on div "Add Column" at bounding box center [676, 322] width 1242 height 427
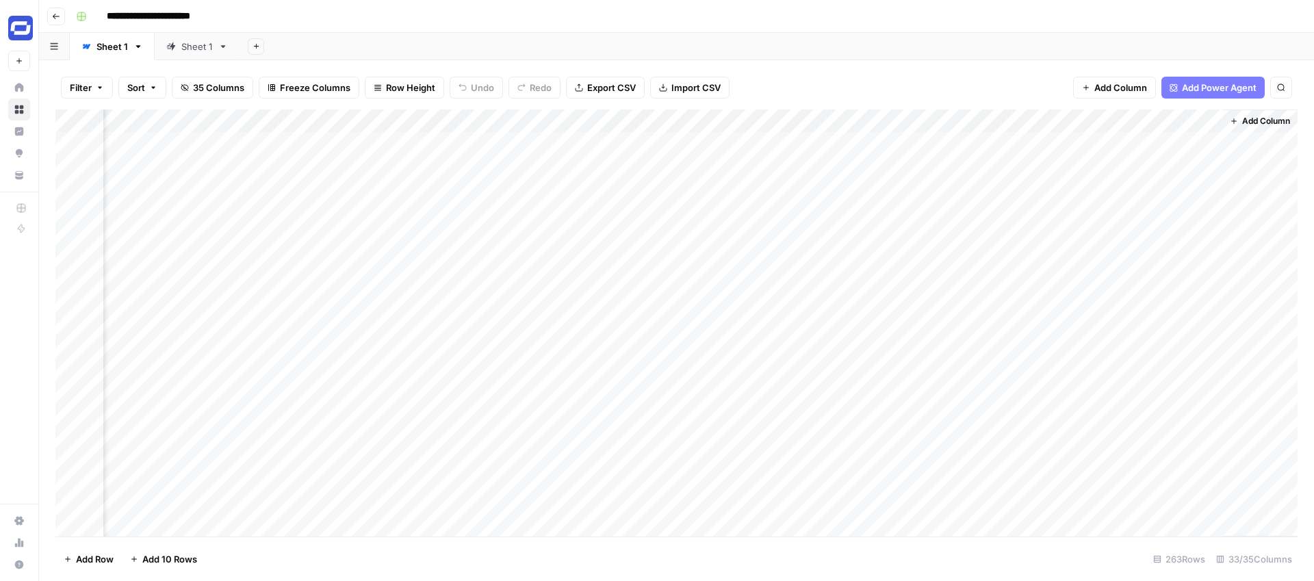
drag, startPoint x: 1207, startPoint y: 122, endPoint x: 1189, endPoint y: 123, distance: 17.8
click at [1189, 123] on div "Add Column" at bounding box center [676, 322] width 1242 height 427
click at [1153, 201] on span "Edit" at bounding box center [1184, 205] width 120 height 14
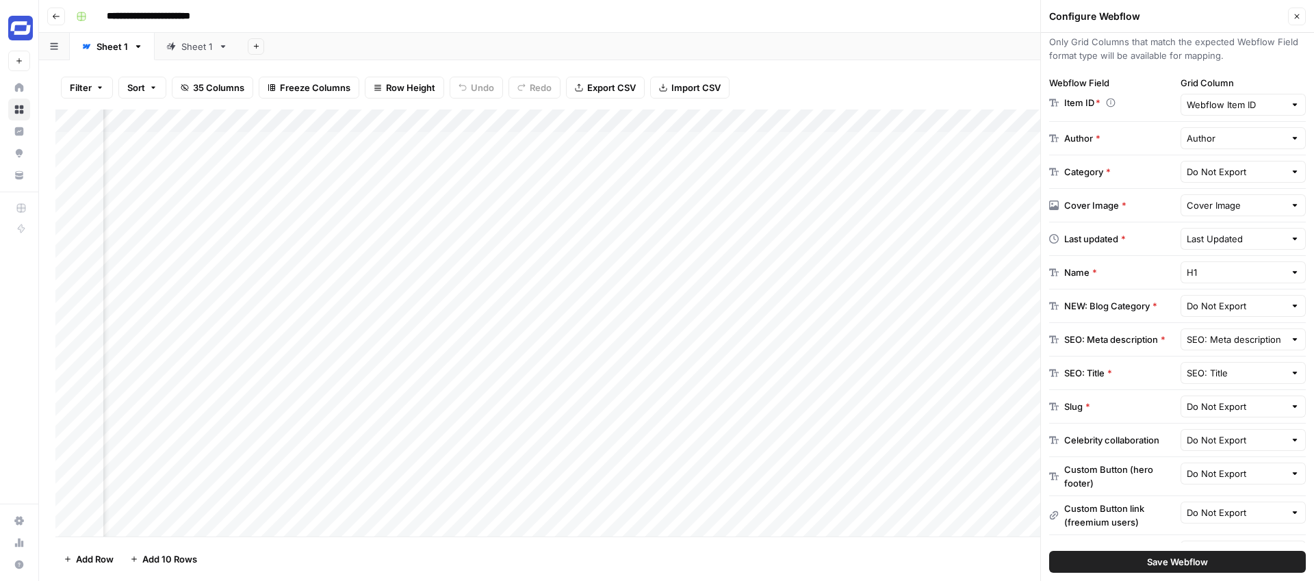
scroll to position [367, 0]
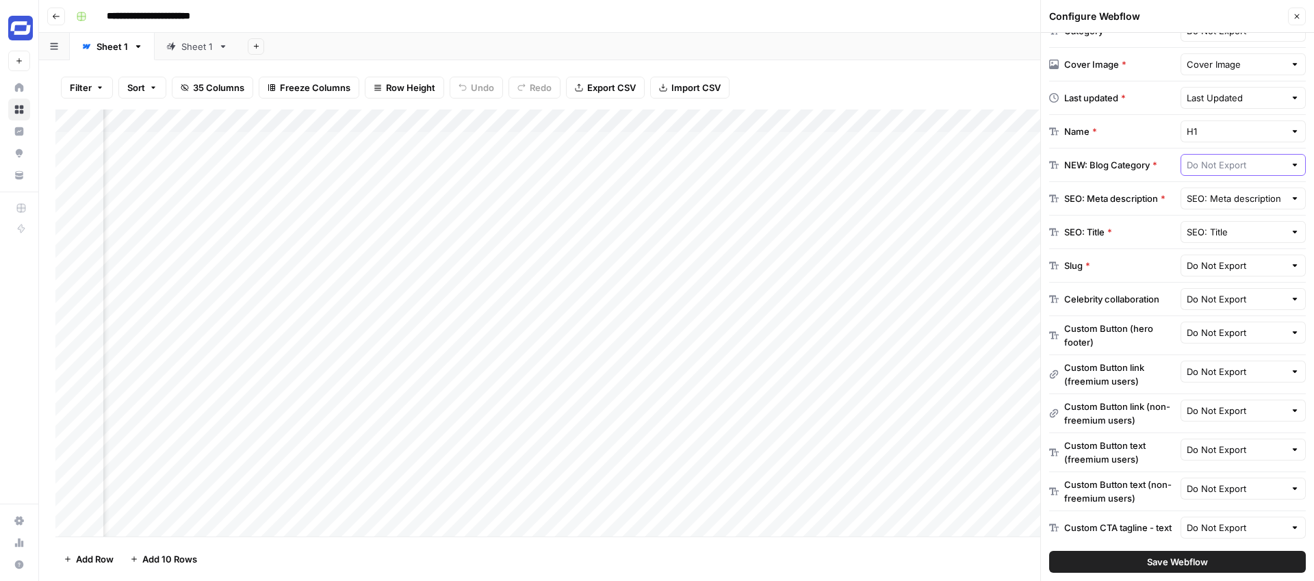
click at [1225, 166] on input "text" at bounding box center [1235, 165] width 99 height 14
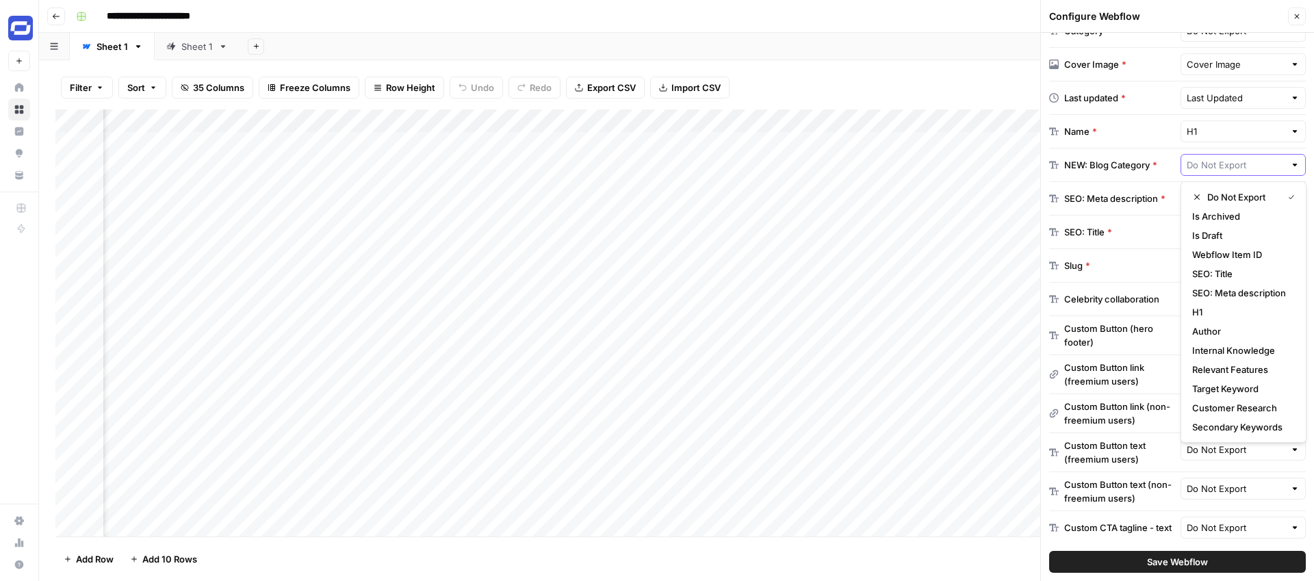
click at [1225, 164] on input "text" at bounding box center [1235, 165] width 99 height 14
click at [1228, 164] on input "text" at bounding box center [1235, 165] width 99 height 14
type input "Do Not Export"
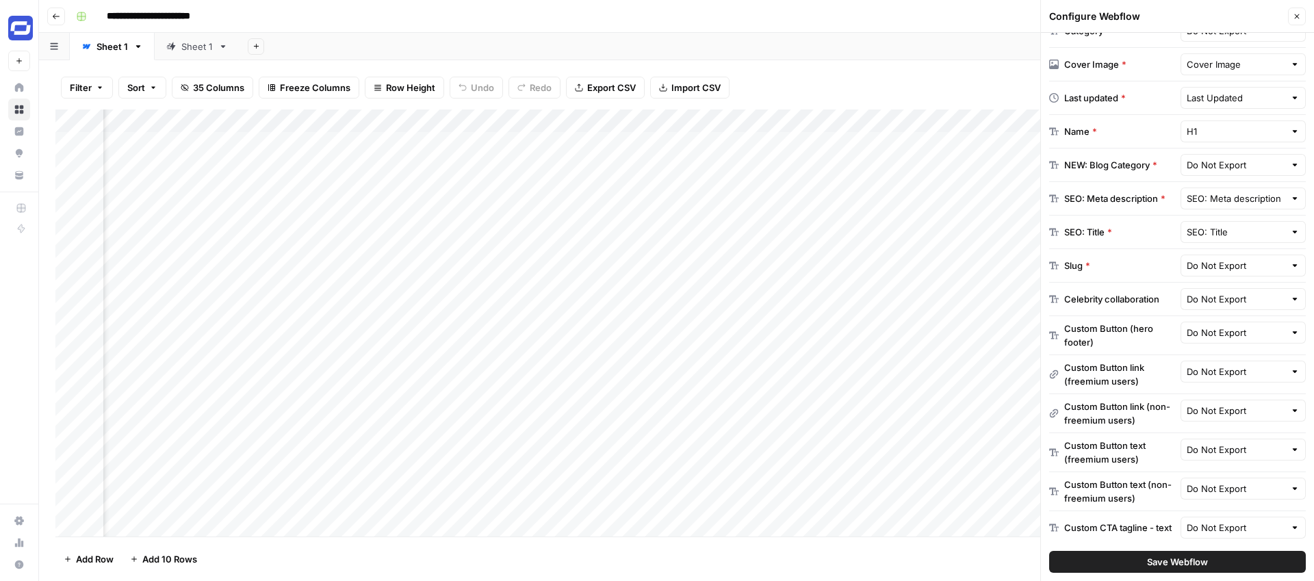
click at [1143, 162] on div "NEW: Blog Category *" at bounding box center [1110, 165] width 93 height 14
click at [1288, 161] on div "Do Not Export" at bounding box center [1243, 165] width 126 height 22
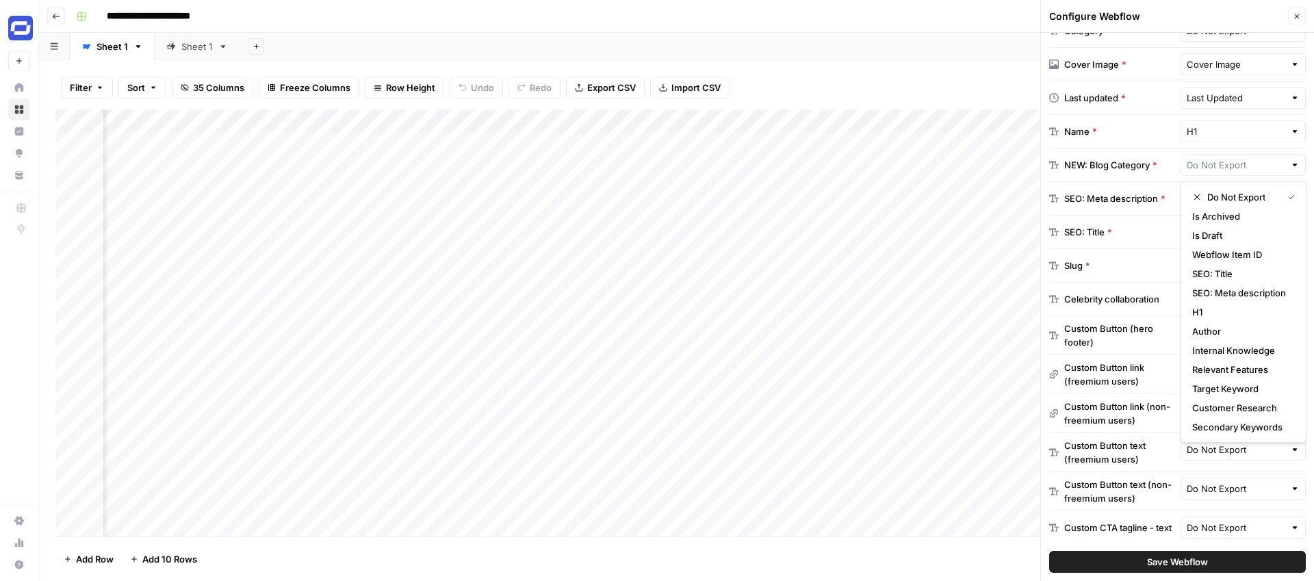
type input "Do Not Export"
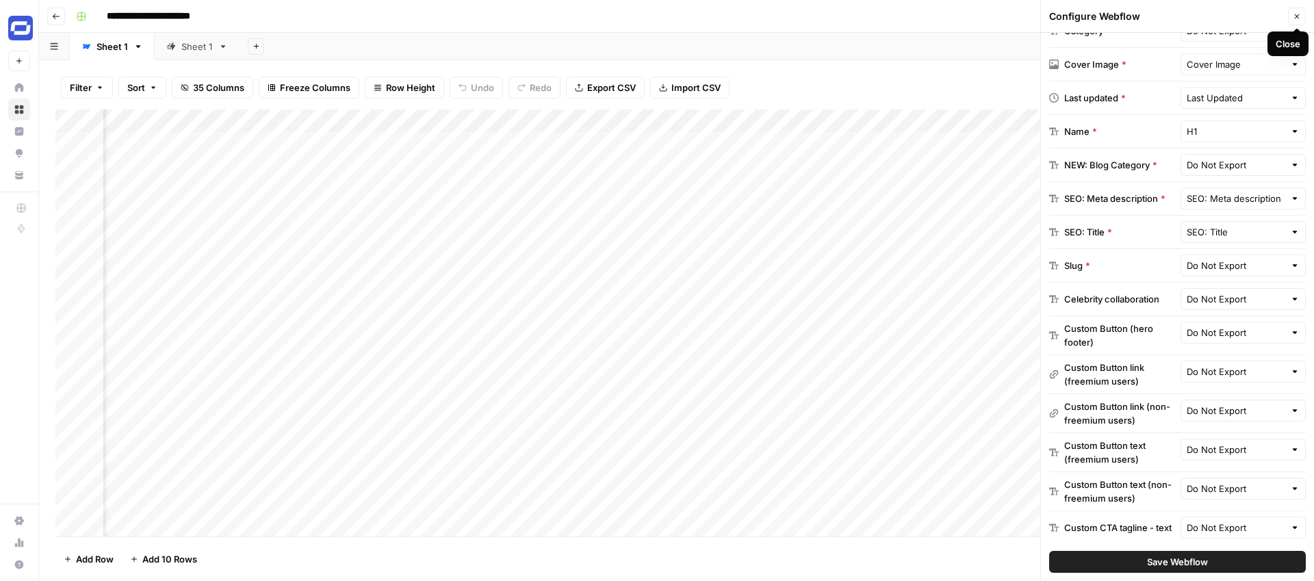
click at [1294, 14] on icon "button" at bounding box center [1297, 16] width 8 height 8
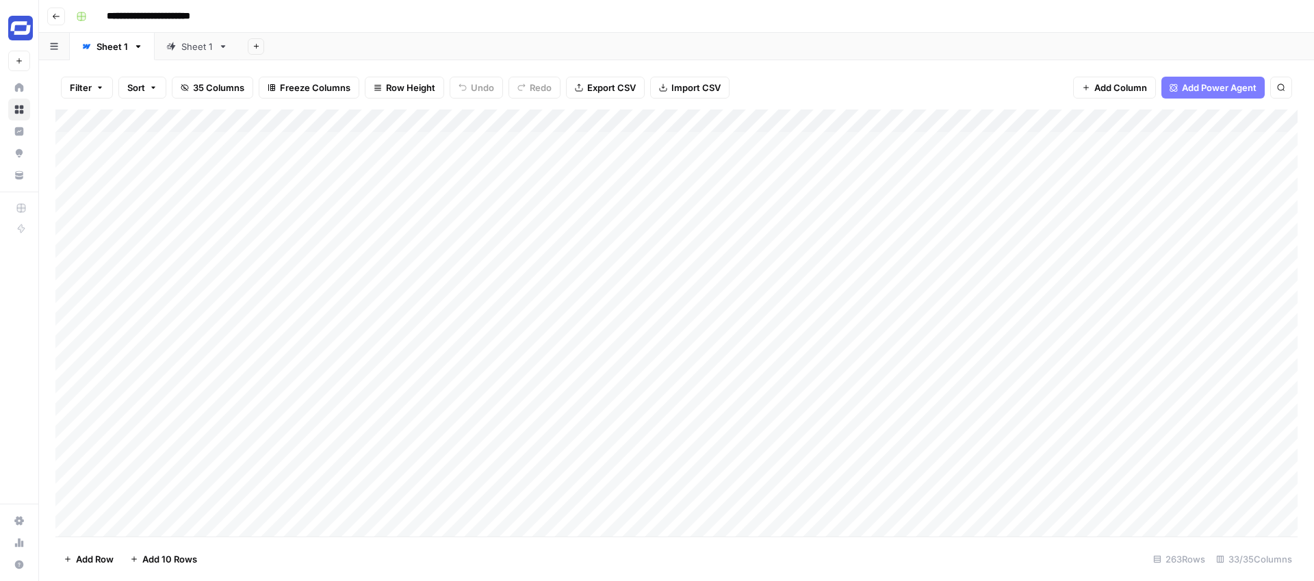
click at [131, 51] on link "Sheet 1" at bounding box center [112, 46] width 85 height 27
click at [97, 88] on icon "button" at bounding box center [100, 87] width 8 height 8
click at [434, 36] on div "Add Sheet" at bounding box center [776, 46] width 1074 height 27
click at [556, 120] on div "Add Column" at bounding box center [676, 322] width 1242 height 427
click at [576, 45] on div "Add Sheet" at bounding box center [776, 46] width 1074 height 27
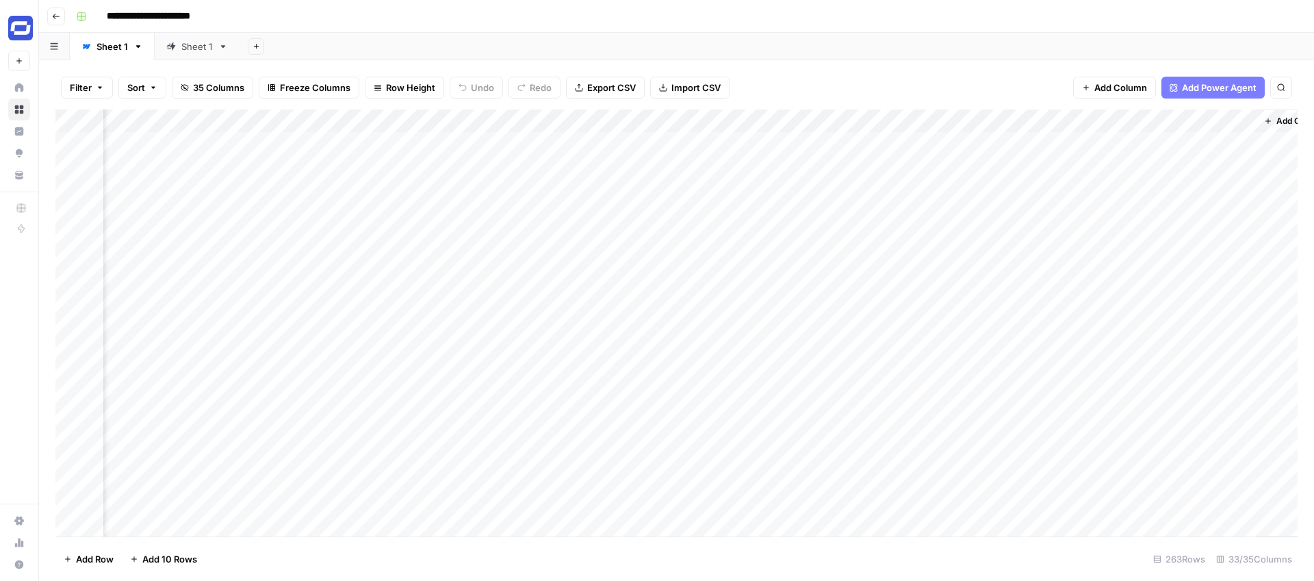
scroll to position [0, 4756]
click at [1113, 92] on span "Add Column" at bounding box center [1120, 88] width 53 height 14
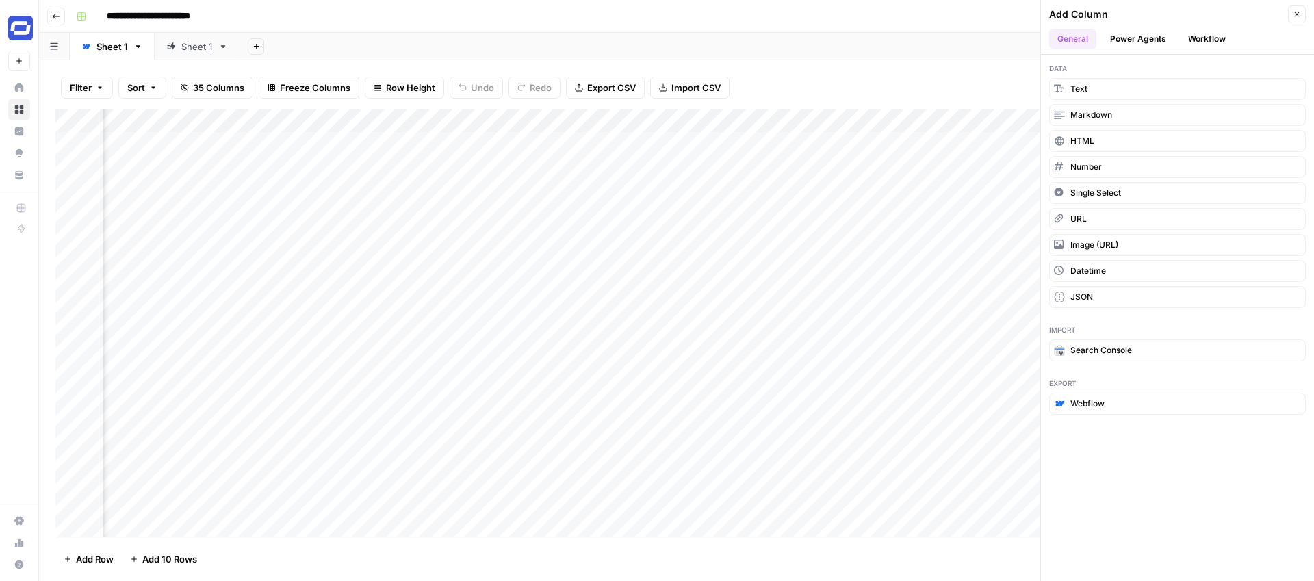
click at [1306, 7] on header "Add Column Close General Power Agents Workflow" at bounding box center [1177, 27] width 273 height 55
click at [1301, 11] on button "Close" at bounding box center [1297, 14] width 18 height 18
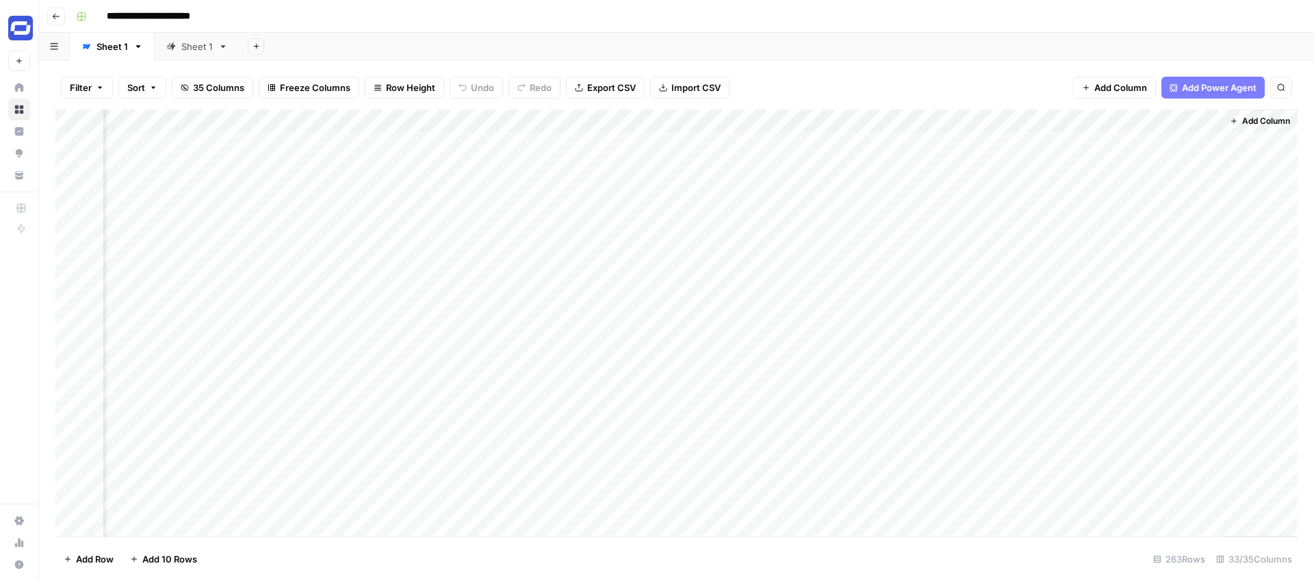
click at [1192, 120] on div "Add Column" at bounding box center [676, 322] width 1242 height 427
click at [1137, 205] on span "Edit" at bounding box center [1184, 205] width 120 height 14
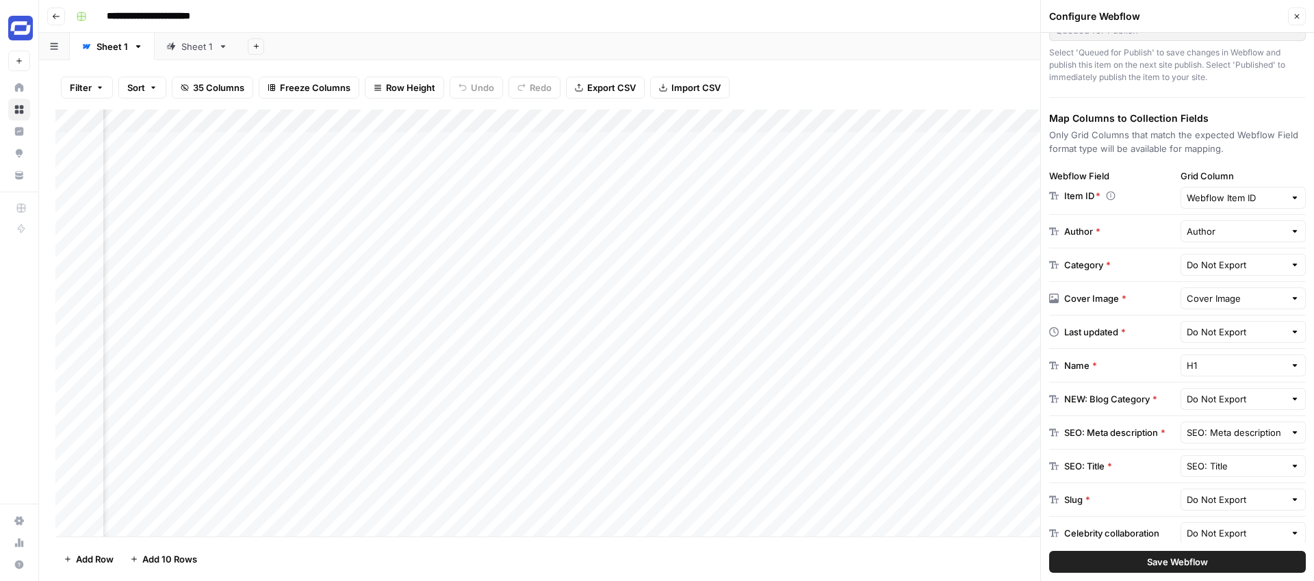
scroll to position [243, 0]
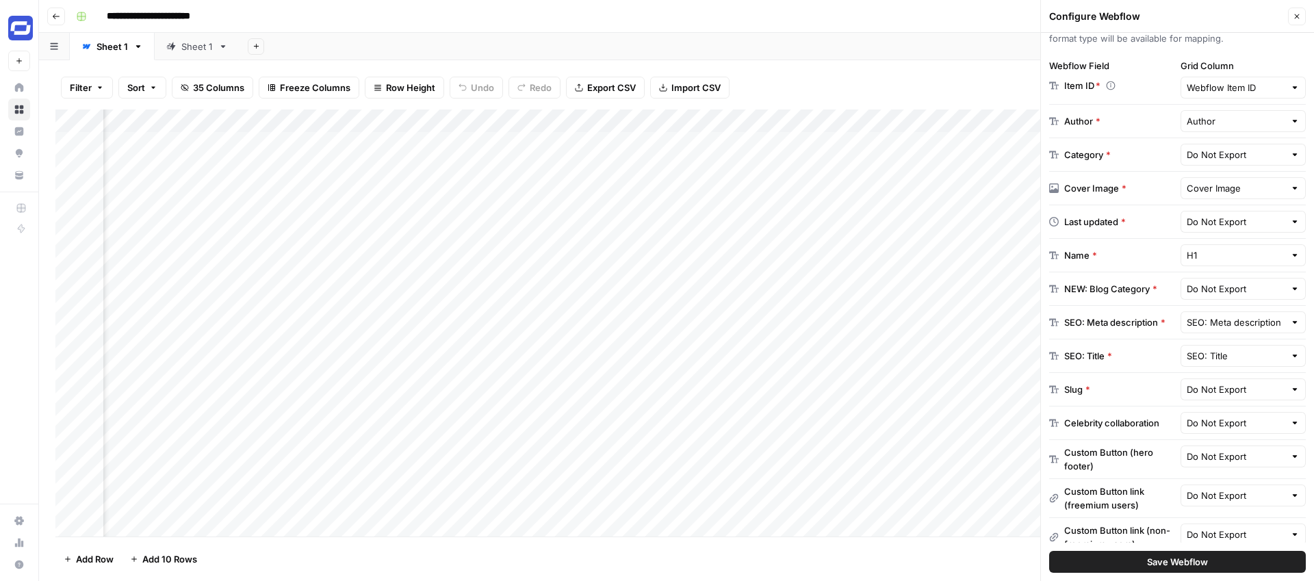
click at [1299, 14] on icon "button" at bounding box center [1297, 16] width 8 height 8
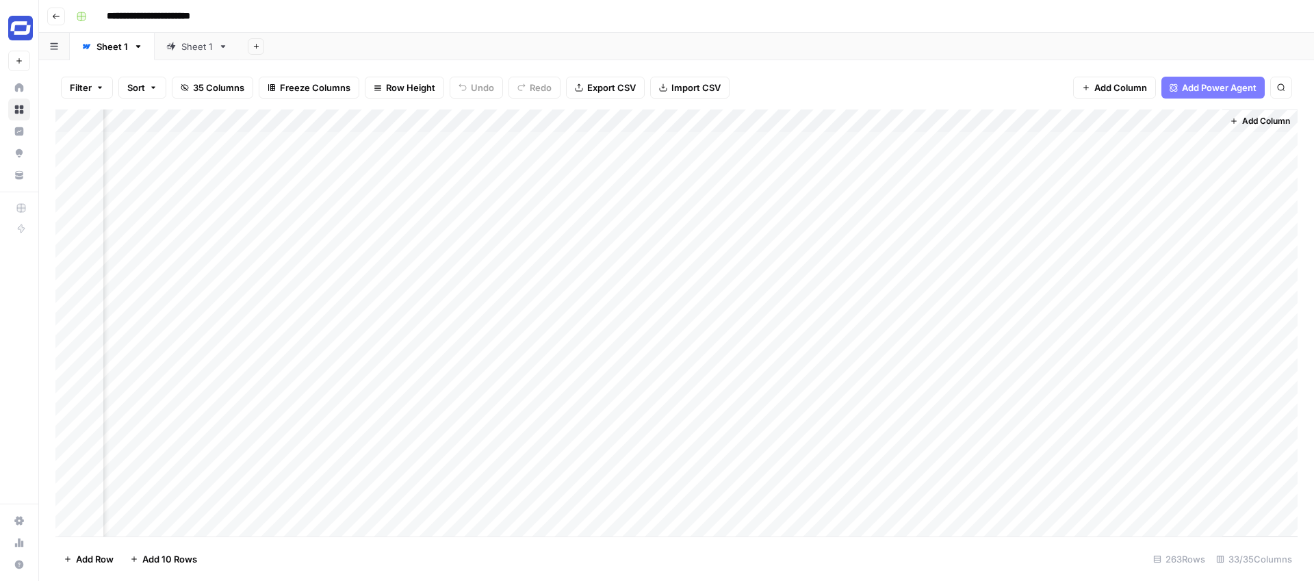
scroll to position [0, 4743]
click at [1207, 119] on div "Add Column" at bounding box center [676, 322] width 1242 height 427
click at [1160, 205] on span "Edit" at bounding box center [1197, 205] width 120 height 14
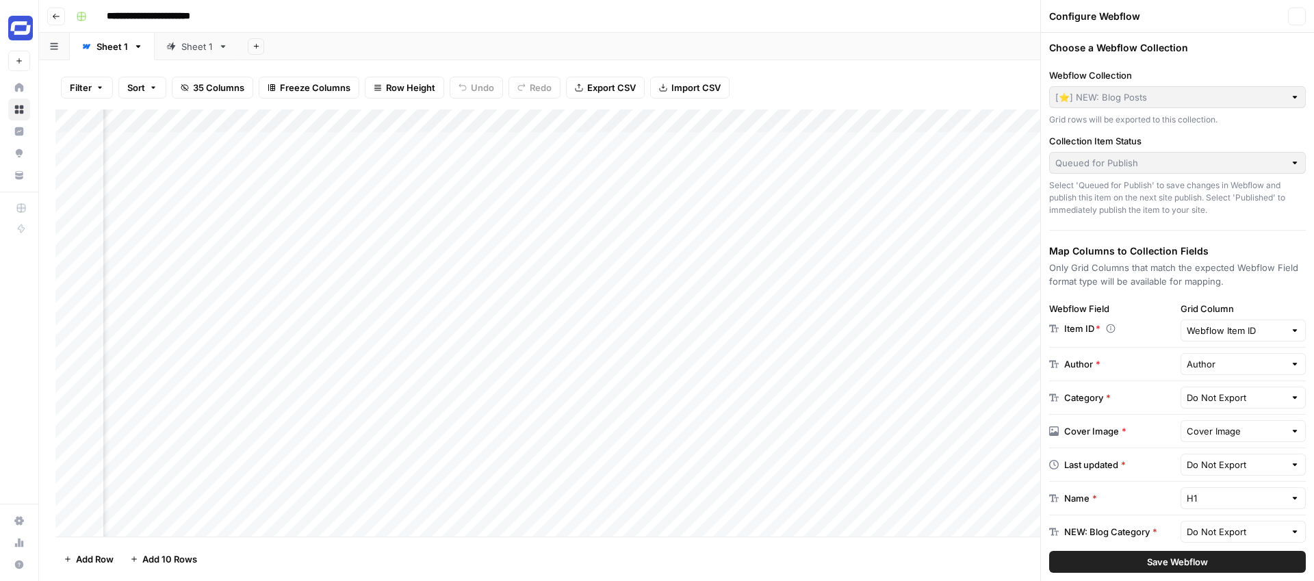
type input "Post Body"
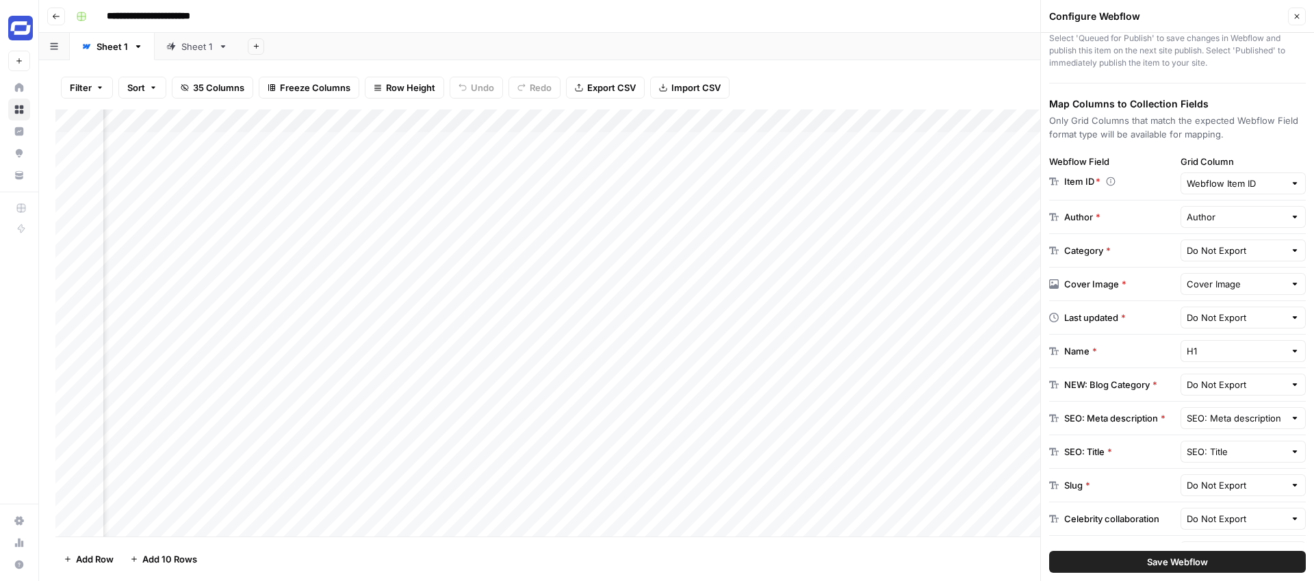
scroll to position [170, 0]
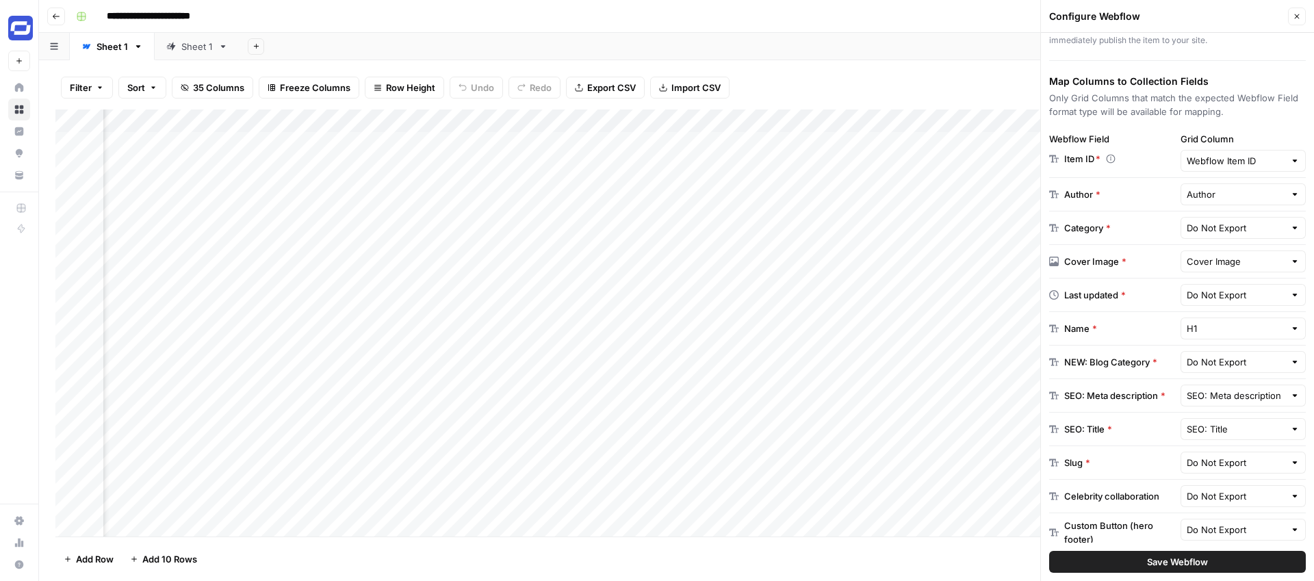
click at [1297, 18] on icon "button" at bounding box center [1297, 16] width 8 height 8
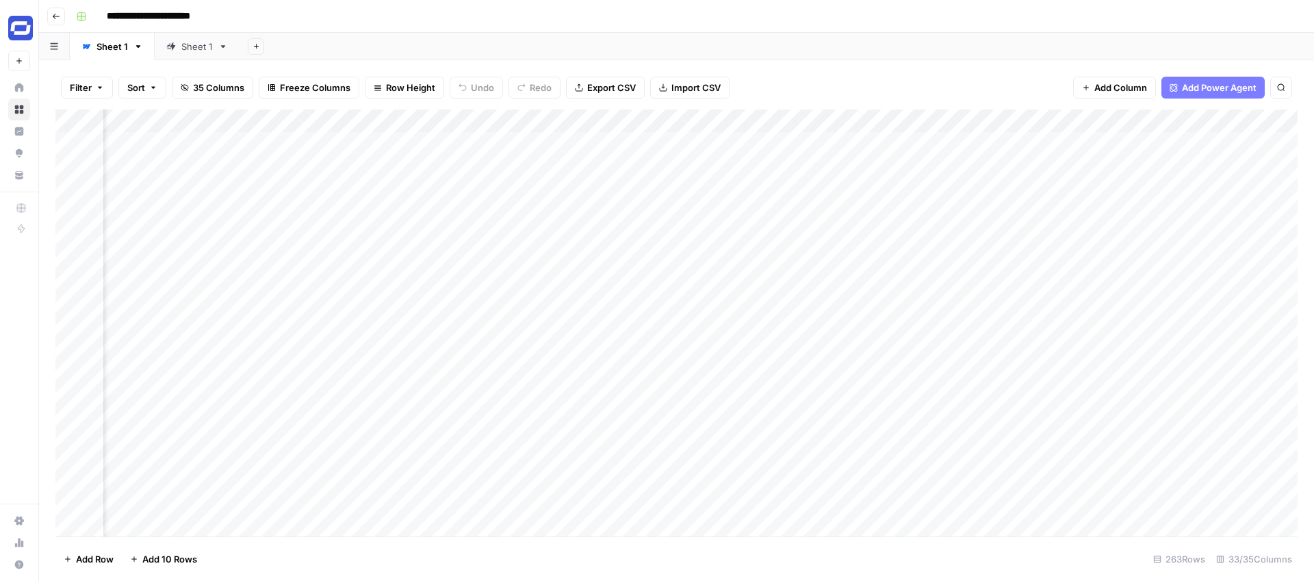
scroll to position [0, 1717]
click at [607, 142] on div "Add Column" at bounding box center [676, 322] width 1242 height 427
click at [668, 144] on div "Add Column" at bounding box center [676, 322] width 1242 height 427
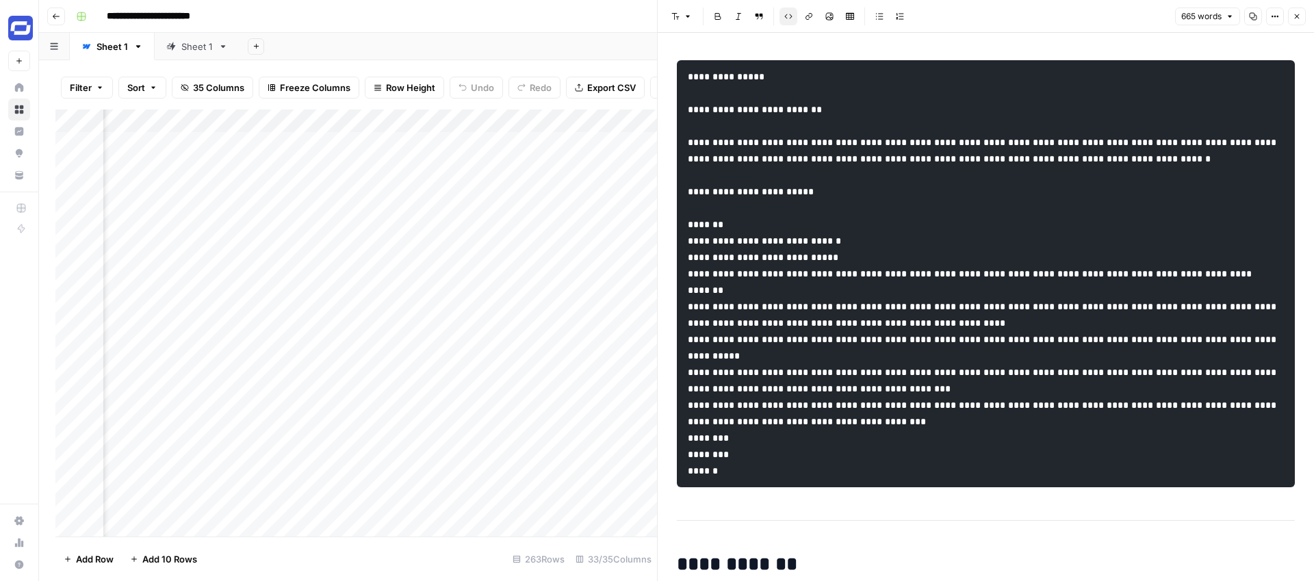
click at [1305, 16] on button "Close" at bounding box center [1297, 17] width 18 height 18
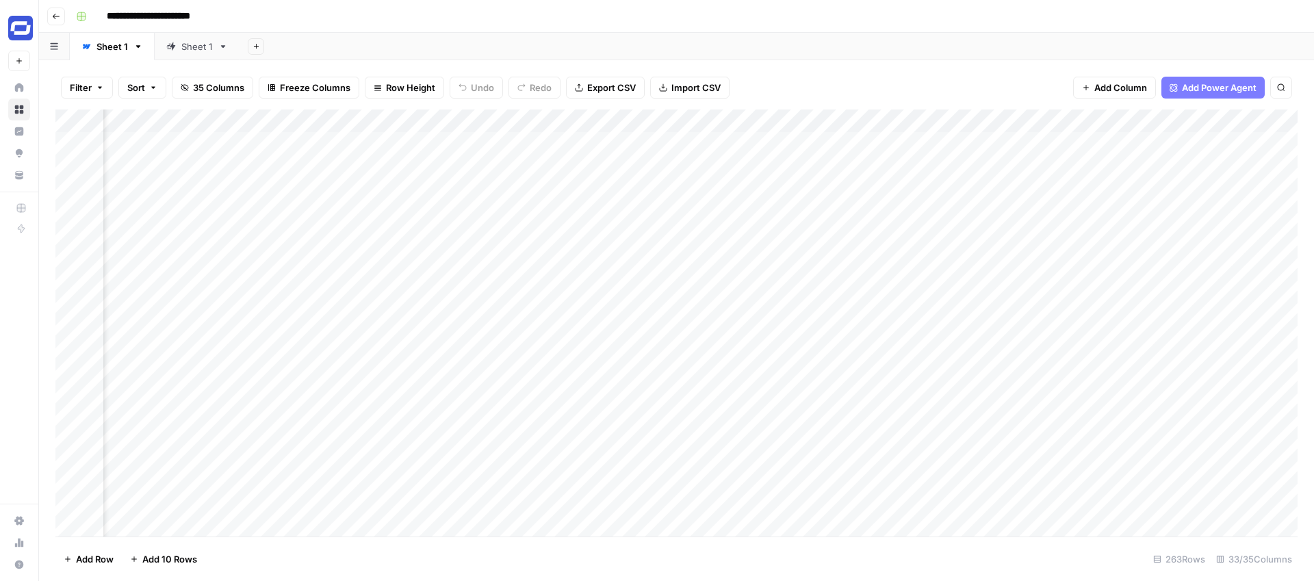
scroll to position [0, 4743]
click at [863, 51] on div "Add Sheet" at bounding box center [776, 46] width 1074 height 27
click at [644, 298] on div "Add Column" at bounding box center [676, 322] width 1242 height 427
click at [627, 343] on div "Add Column" at bounding box center [676, 322] width 1242 height 427
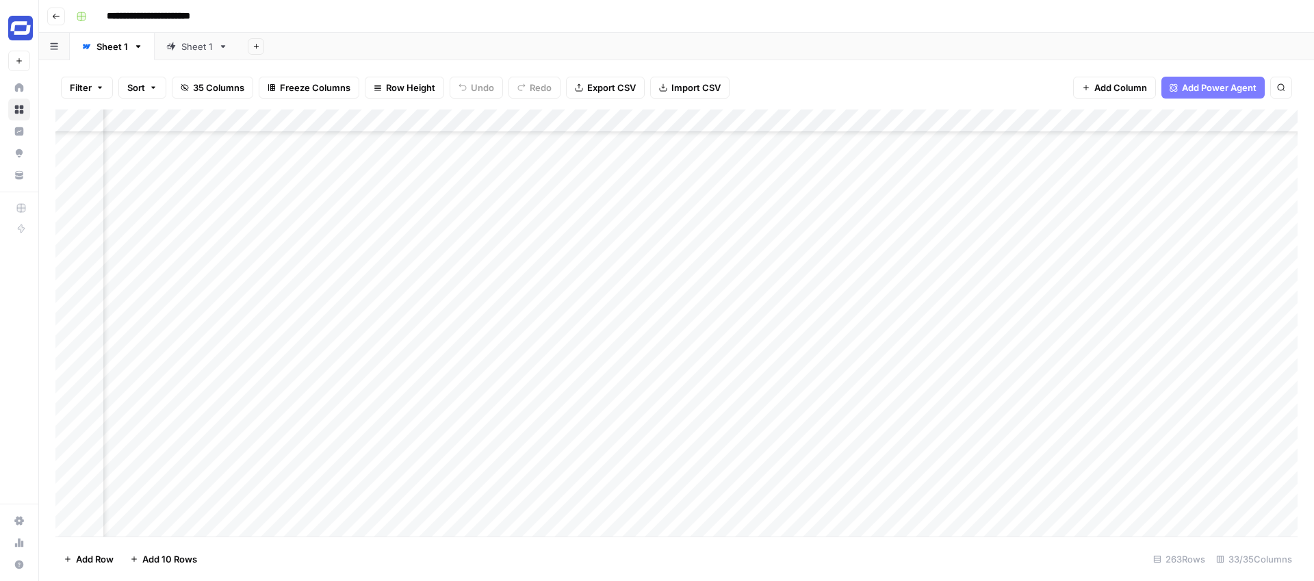
click at [627, 343] on div "Add Column" at bounding box center [676, 322] width 1242 height 427
click at [633, 319] on div "Add Column" at bounding box center [676, 322] width 1242 height 427
click at [633, 369] on div "Add Column" at bounding box center [676, 322] width 1242 height 427
click at [640, 369] on div "Add Column" at bounding box center [676, 322] width 1242 height 427
click at [621, 394] on div "Add Column" at bounding box center [676, 322] width 1242 height 427
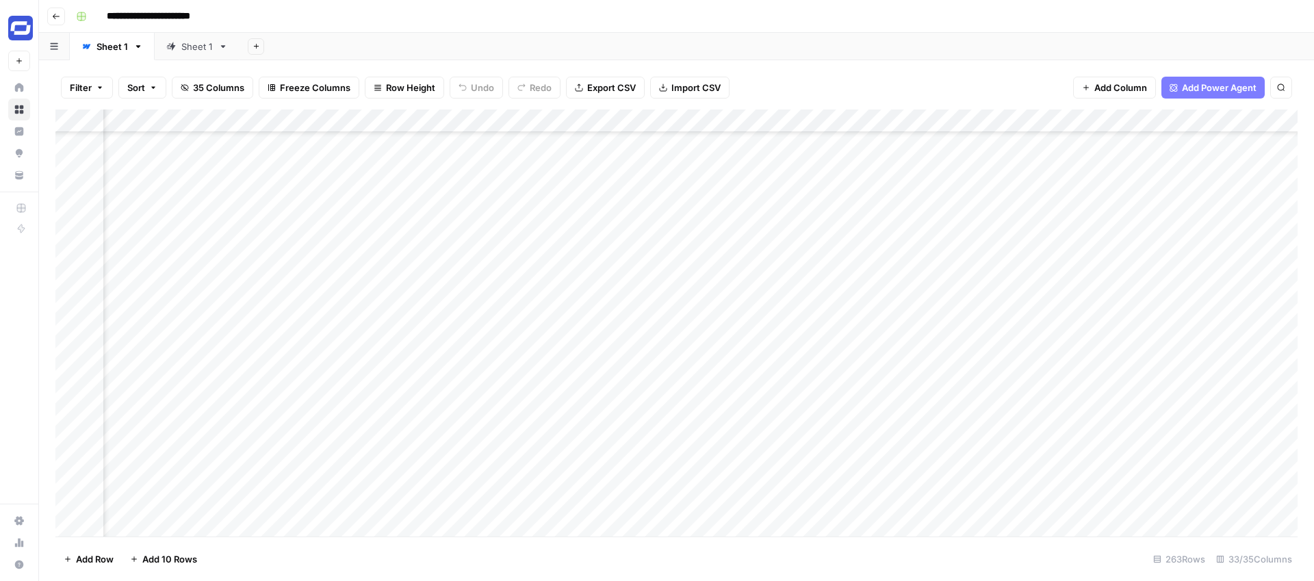
click at [618, 413] on div "Add Column" at bounding box center [676, 322] width 1242 height 427
click at [630, 437] on div "Add Column" at bounding box center [676, 322] width 1242 height 427
click at [638, 411] on div "Add Column" at bounding box center [676, 322] width 1242 height 427
click at [620, 437] on div "Add Column" at bounding box center [676, 322] width 1242 height 427
click at [619, 461] on div "Add Column" at bounding box center [676, 322] width 1242 height 427
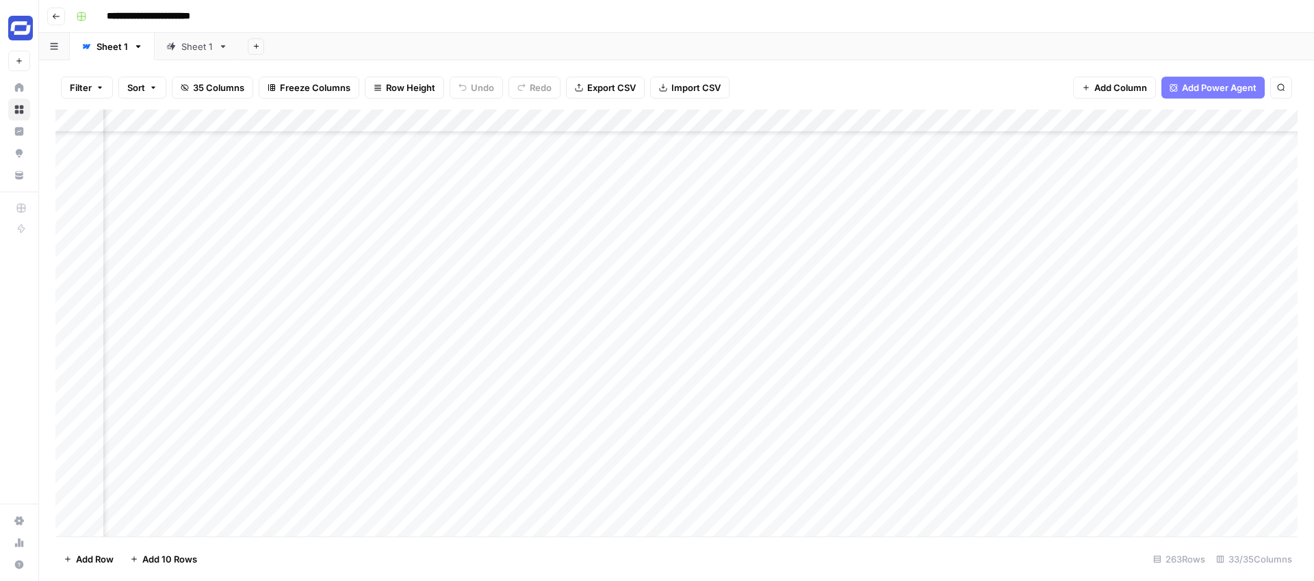
click at [616, 483] on div "Add Column" at bounding box center [676, 322] width 1242 height 427
click at [617, 507] on div "Add Column" at bounding box center [676, 322] width 1242 height 427
click at [1190, 123] on div "Add Column" at bounding box center [676, 322] width 1242 height 427
click at [1028, 35] on div "Add Sheet" at bounding box center [776, 46] width 1074 height 27
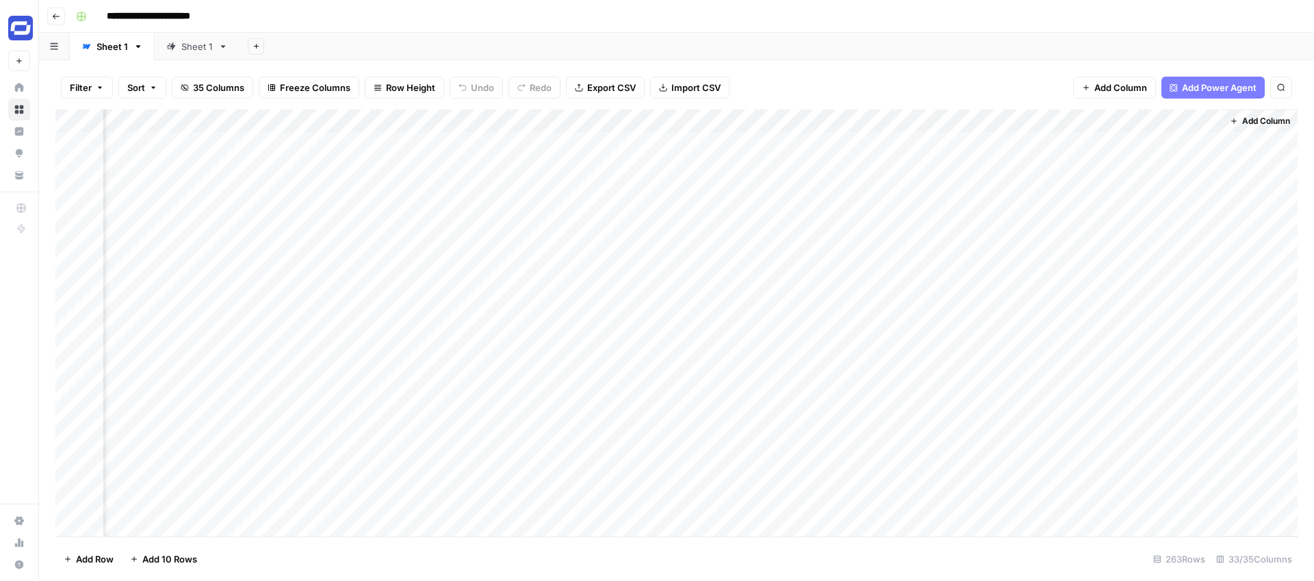
click at [1193, 120] on div "Add Column" at bounding box center [676, 322] width 1242 height 427
click at [1138, 208] on span "Edit" at bounding box center [1184, 205] width 120 height 14
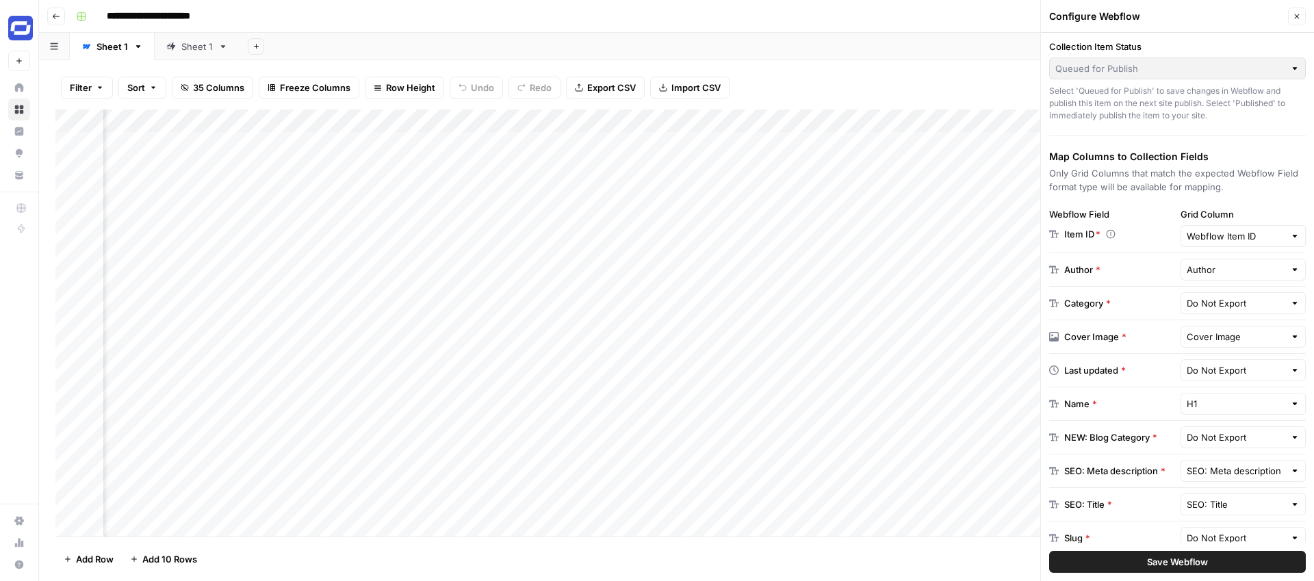
scroll to position [95, 0]
click at [1203, 307] on input "text" at bounding box center [1235, 303] width 99 height 14
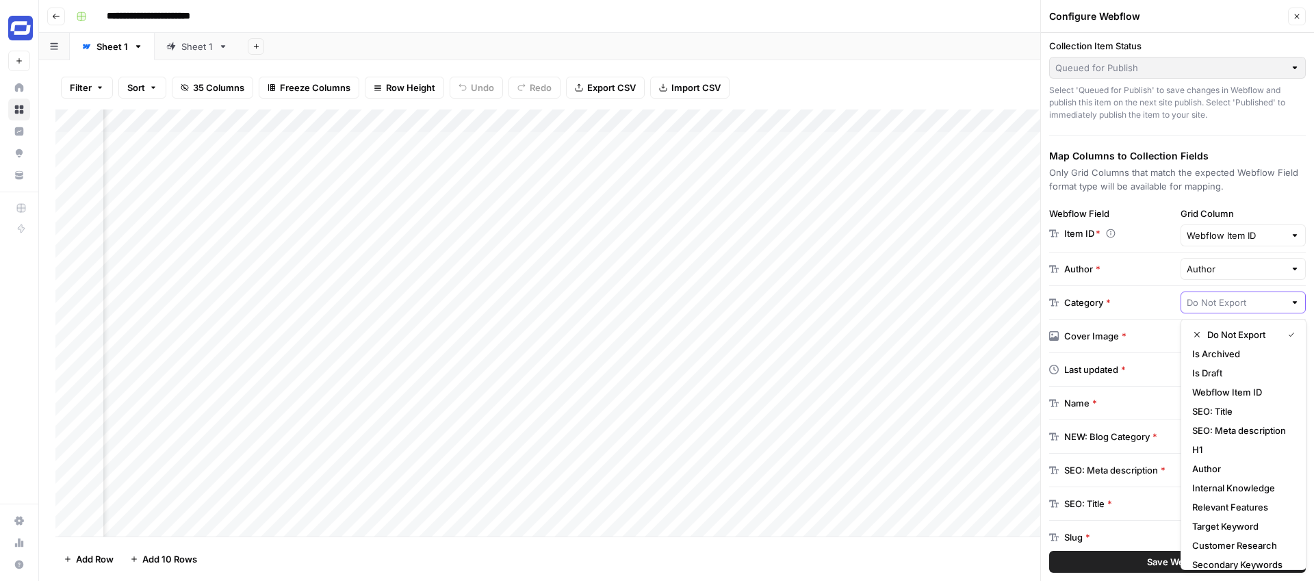
click at [1205, 304] on input "text" at bounding box center [1235, 303] width 99 height 14
type input "Do Not Export"
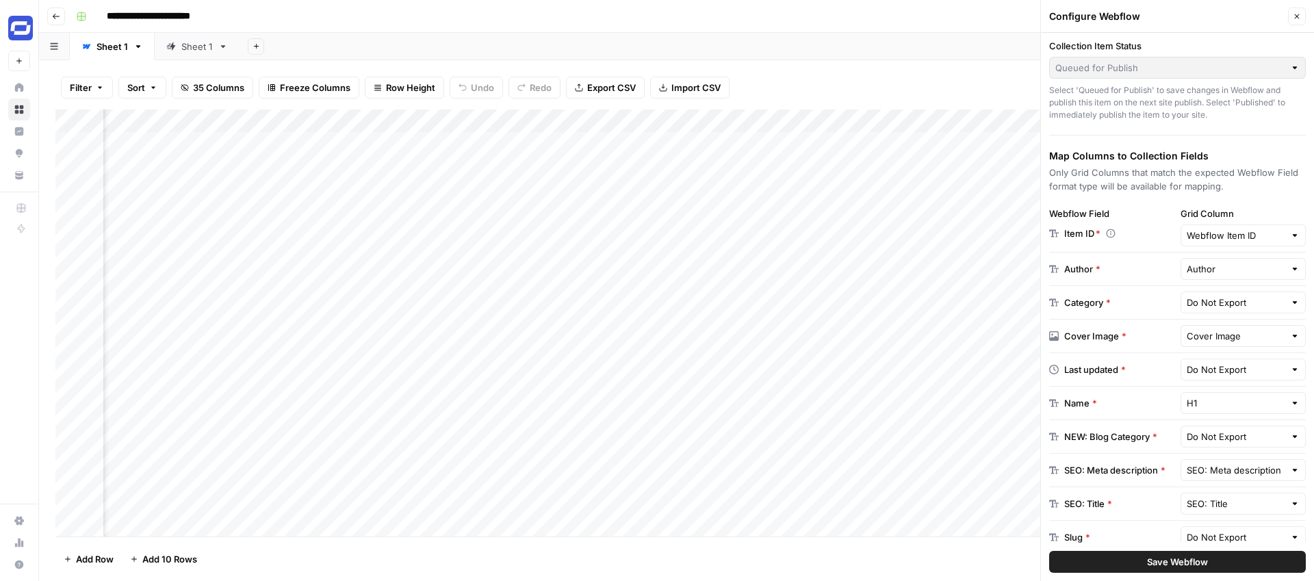
click at [1074, 300] on div "Category *" at bounding box center [1087, 303] width 47 height 14
click at [1216, 337] on input "text" at bounding box center [1235, 336] width 99 height 14
click at [1198, 385] on span "Cover Image" at bounding box center [1223, 389] width 62 height 14
type input "Cover Image"
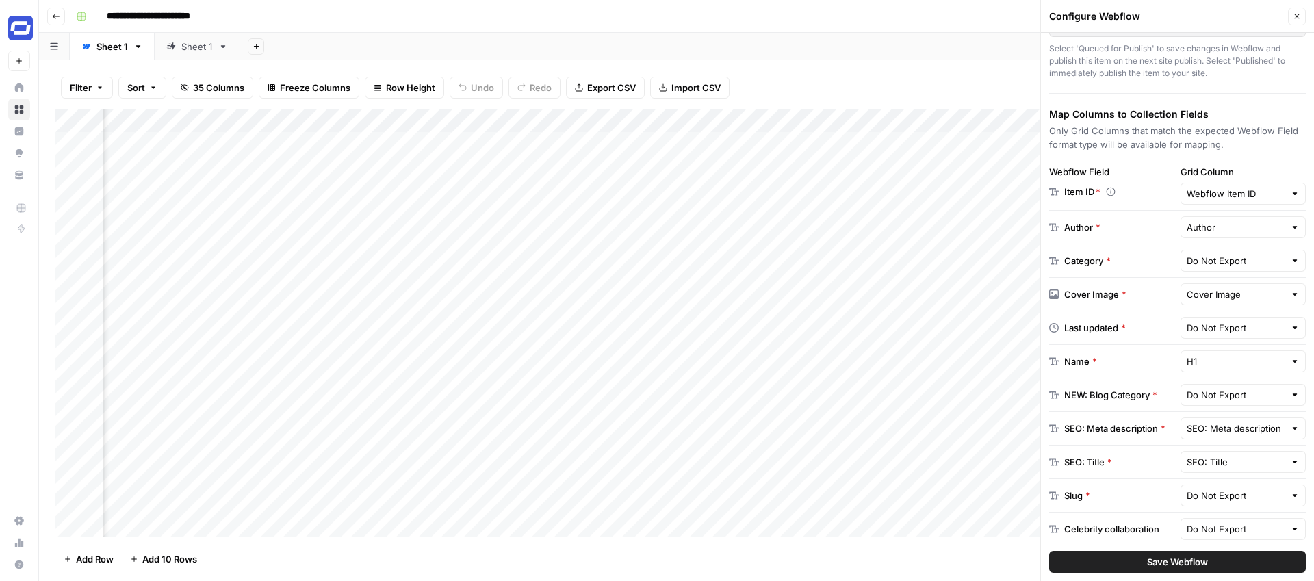
scroll to position [138, 0]
click at [1206, 327] on input "text" at bounding box center [1235, 327] width 99 height 14
click at [1206, 375] on span "Last Updated" at bounding box center [1229, 379] width 74 height 14
type input "Last Updated"
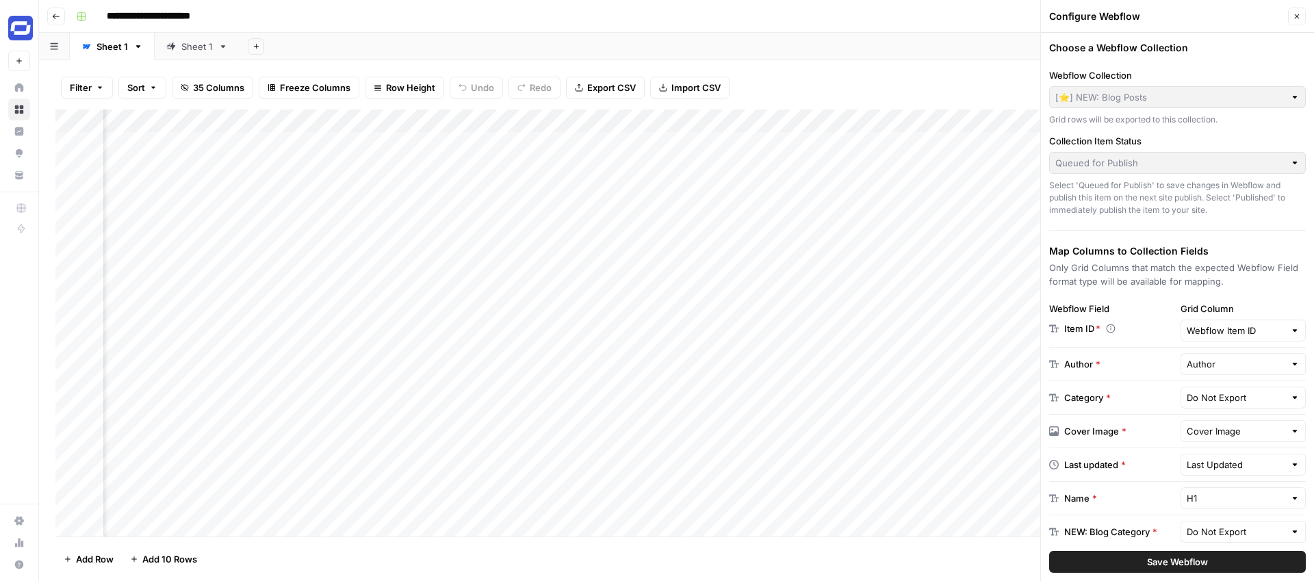
scroll to position [0, 144]
click at [682, 144] on div "Add Column" at bounding box center [676, 322] width 1242 height 427
click at [731, 145] on div "Add Column" at bounding box center [676, 322] width 1242 height 427
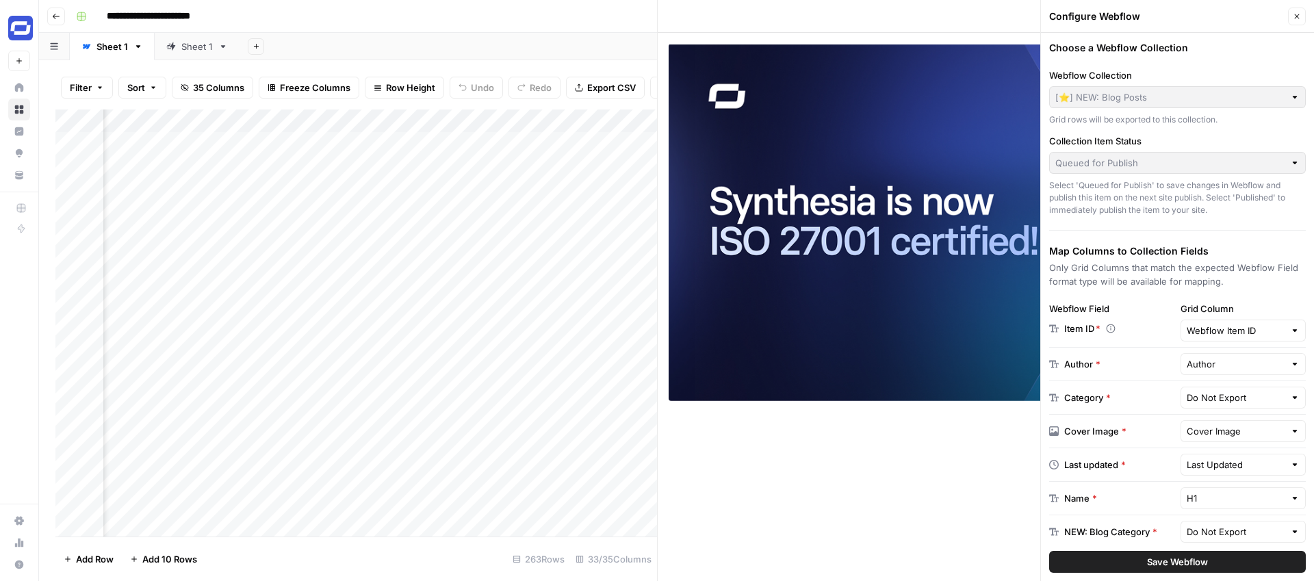
click at [916, 33] on div at bounding box center [986, 222] width 656 height 379
click at [1297, 17] on icon "button" at bounding box center [1297, 16] width 5 height 5
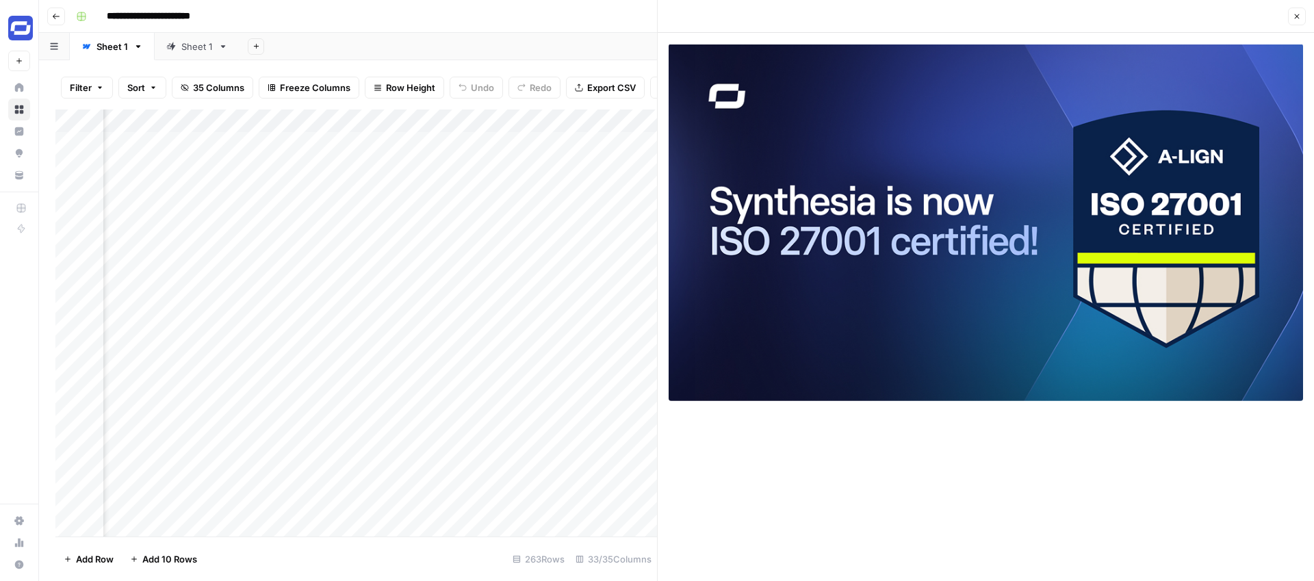
click at [1294, 17] on icon "button" at bounding box center [1297, 16] width 8 height 8
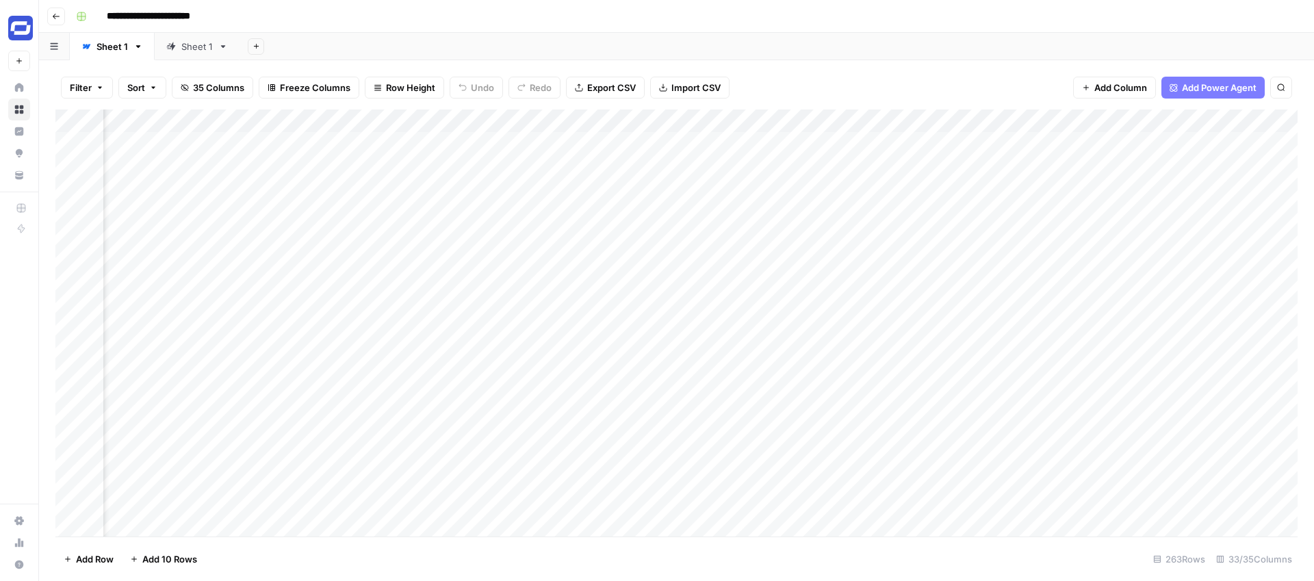
scroll to position [0, 4756]
click at [1193, 124] on div "Add Column" at bounding box center [676, 322] width 1242 height 427
type input "Webflow Export"
click at [1141, 198] on span "Edit" at bounding box center [1184, 205] width 120 height 14
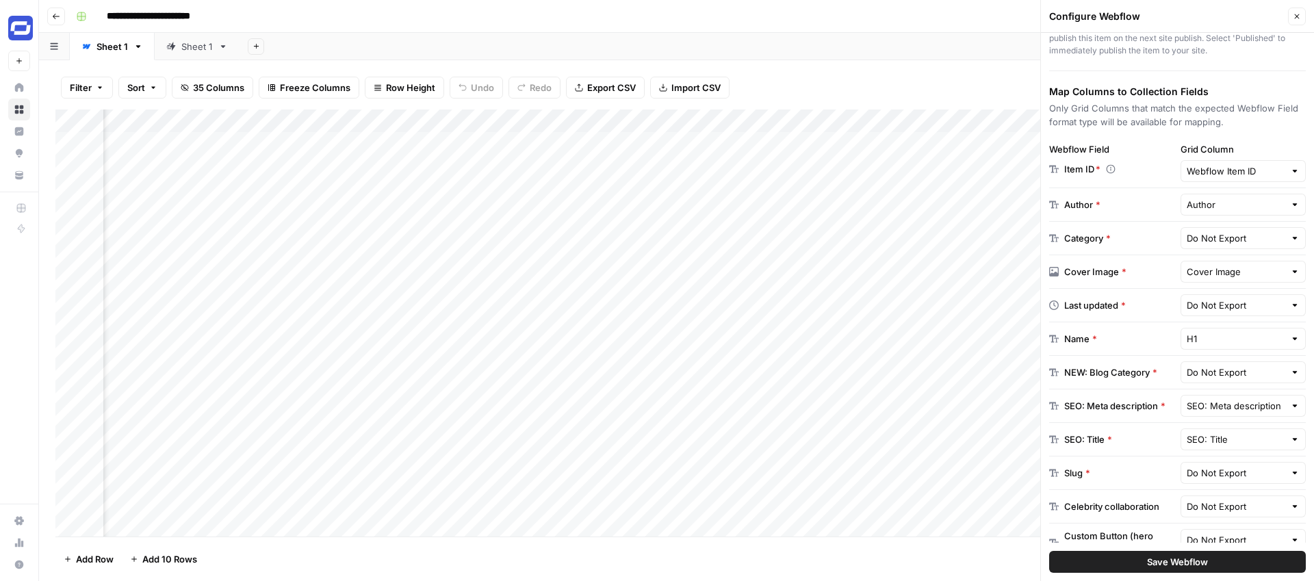
scroll to position [0, 1009]
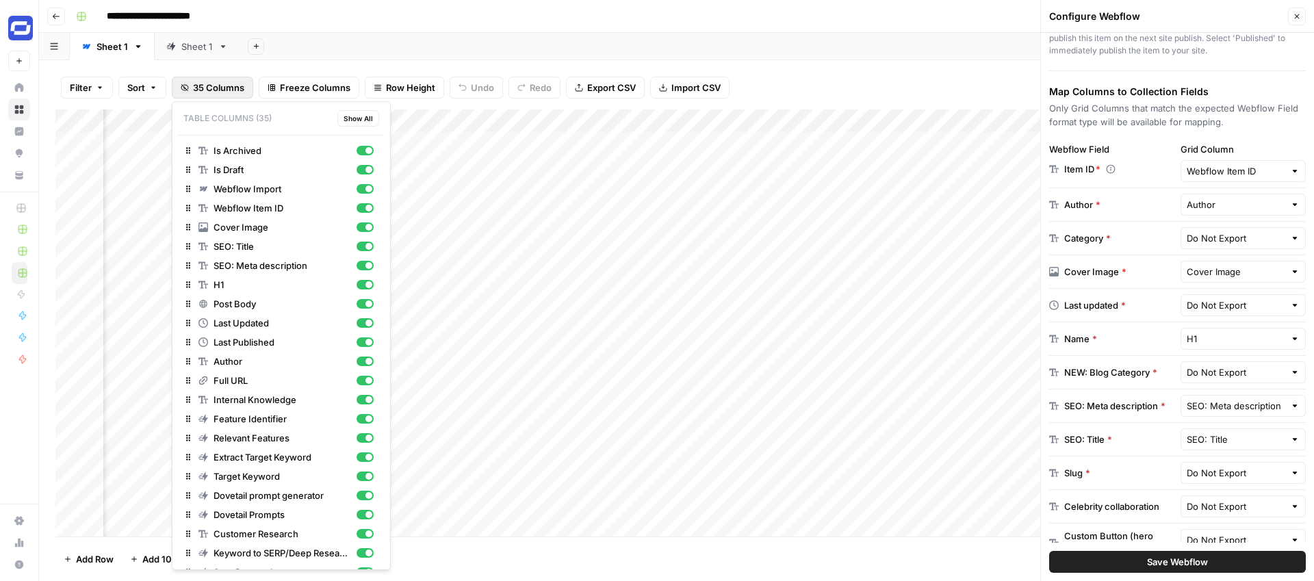
click at [205, 86] on span "35 Columns" at bounding box center [218, 88] width 51 height 14
click at [924, 75] on div "Filter Sort 35 Columns Freeze Columns Row Height Undo Redo Export CSV Import CS…" at bounding box center [676, 88] width 1242 height 44
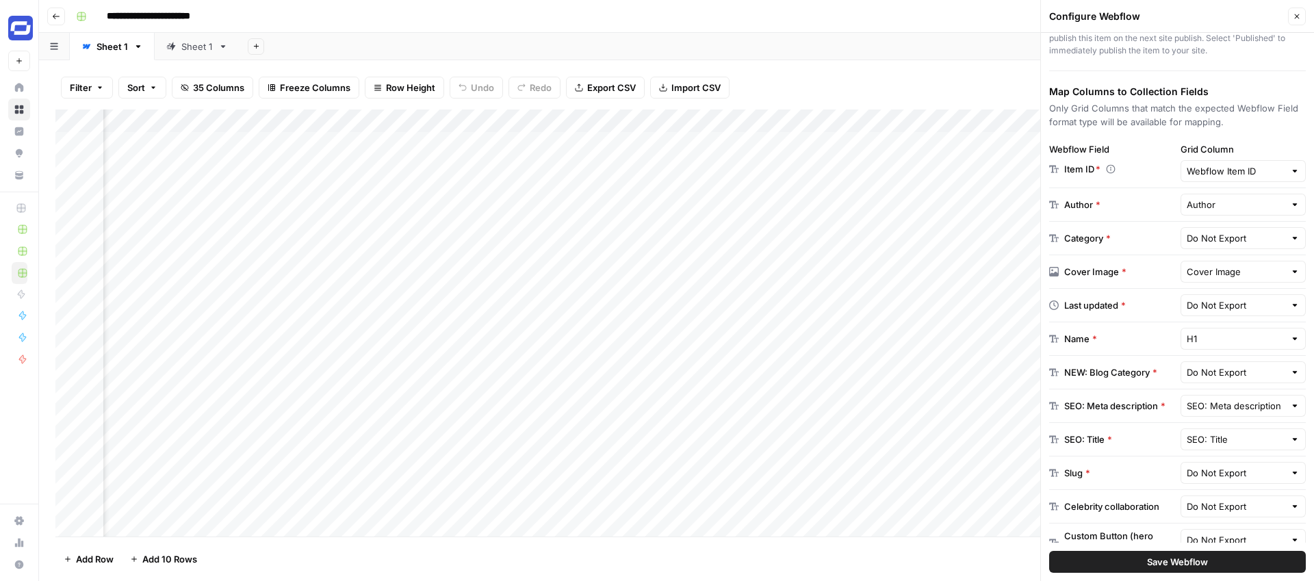
click at [904, 121] on div "Add Column" at bounding box center [676, 322] width 1242 height 427
click at [852, 306] on span "Remove Column" at bounding box center [877, 305] width 120 height 14
click at [609, 140] on span "Delete" at bounding box center [607, 142] width 29 height 14
click at [782, 120] on div "Add Column" at bounding box center [676, 322] width 1242 height 427
click at [803, 72] on div "Filter Sort 34 Columns Freeze Columns Row Height Undo Redo Export CSV Import CS…" at bounding box center [676, 88] width 1242 height 44
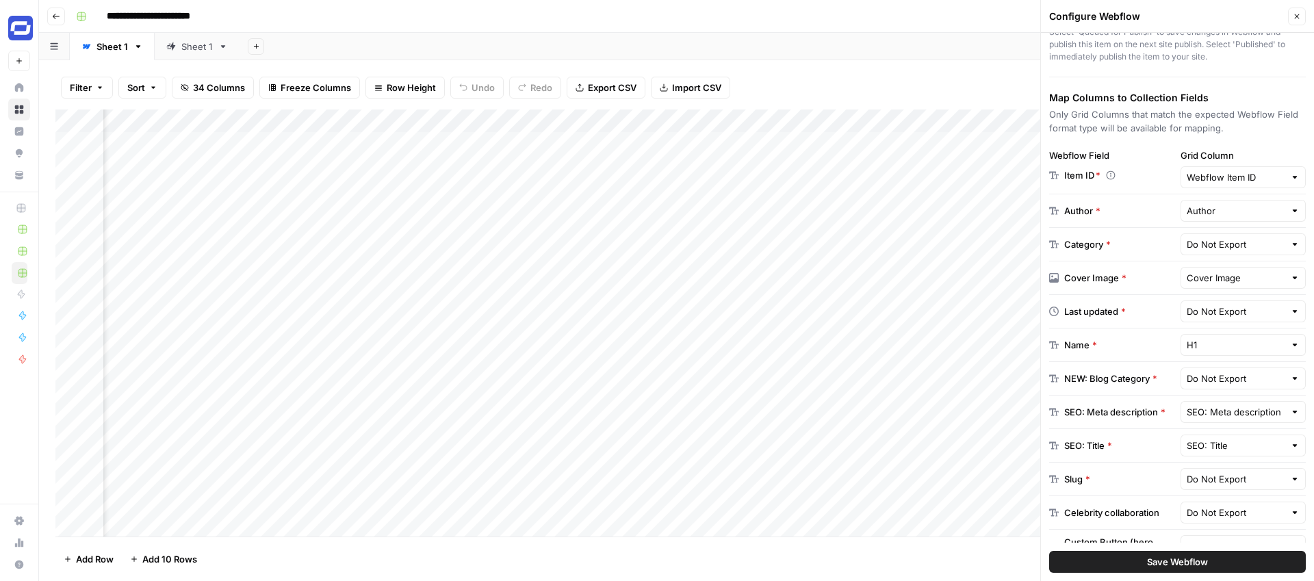
scroll to position [0, 1494]
click at [410, 165] on div "Add Column" at bounding box center [676, 322] width 1242 height 427
click at [1217, 216] on input "text" at bounding box center [1235, 211] width 99 height 14
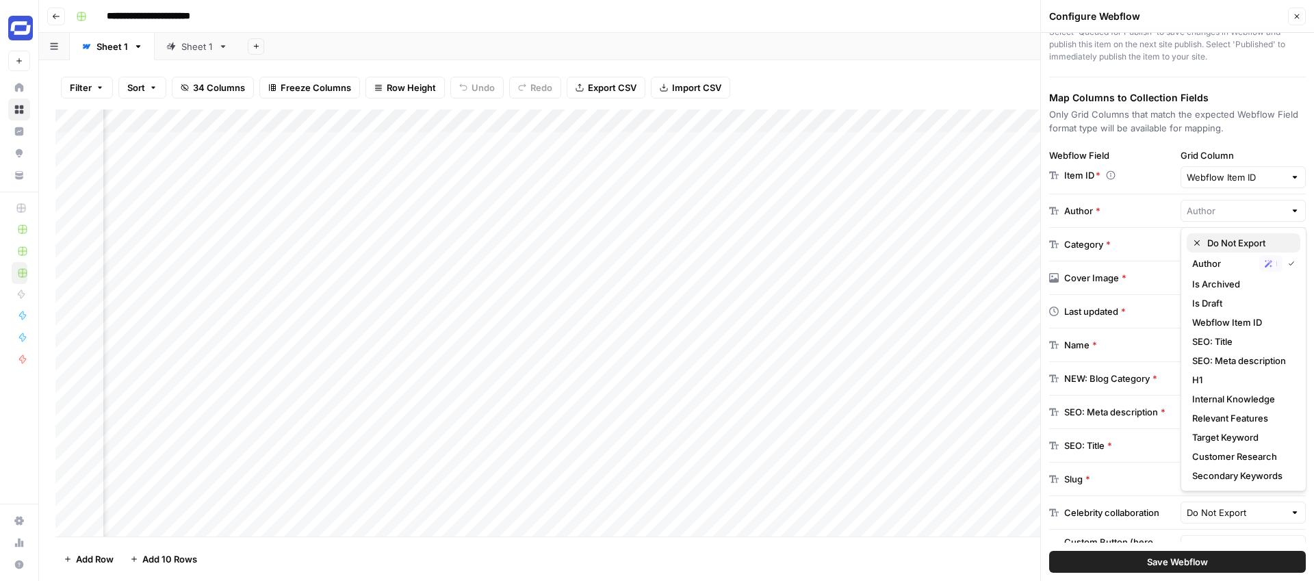
click at [1222, 239] on span "Do Not Export" at bounding box center [1248, 243] width 82 height 14
type input "Do Not Export"
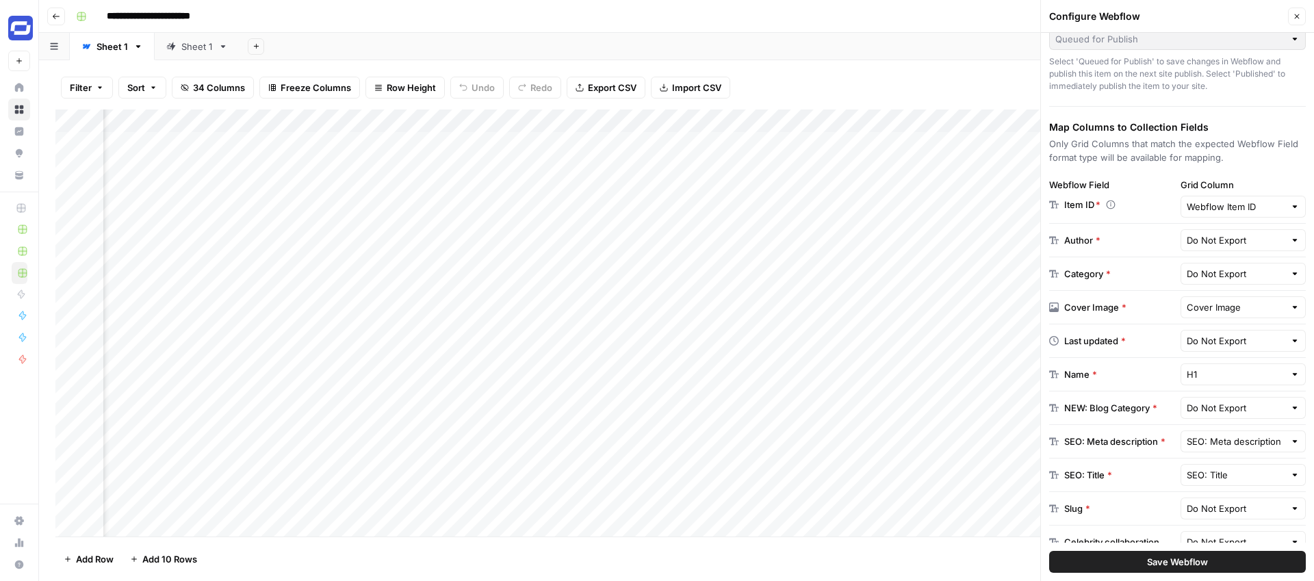
scroll to position [131, 0]
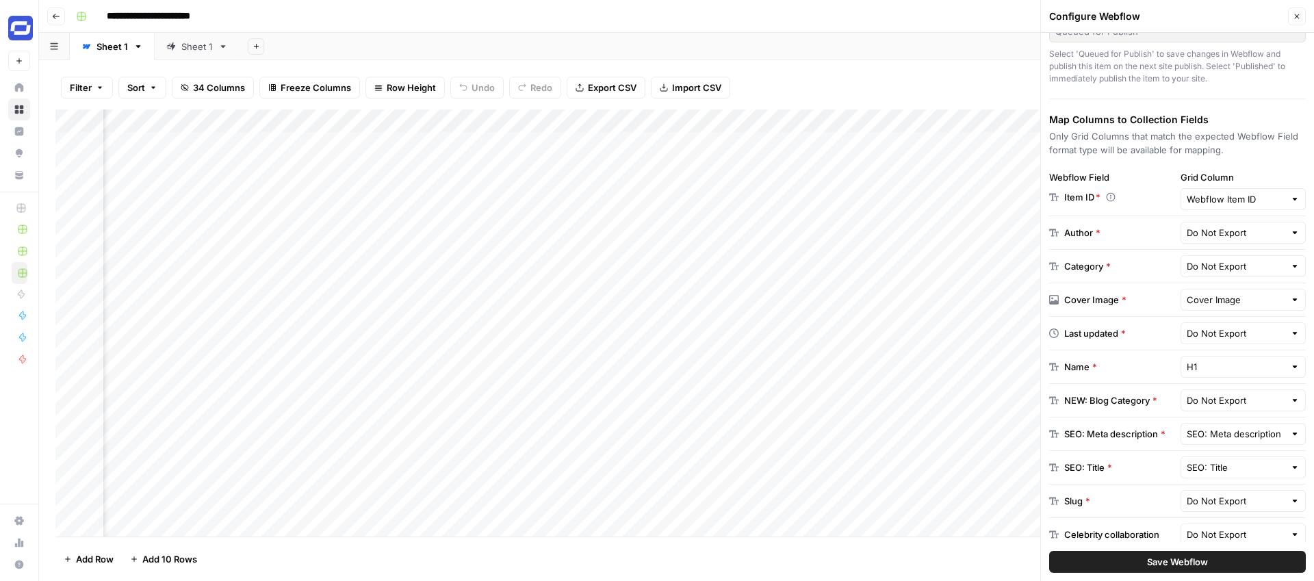
click at [1111, 196] on icon at bounding box center [1111, 197] width 10 height 14
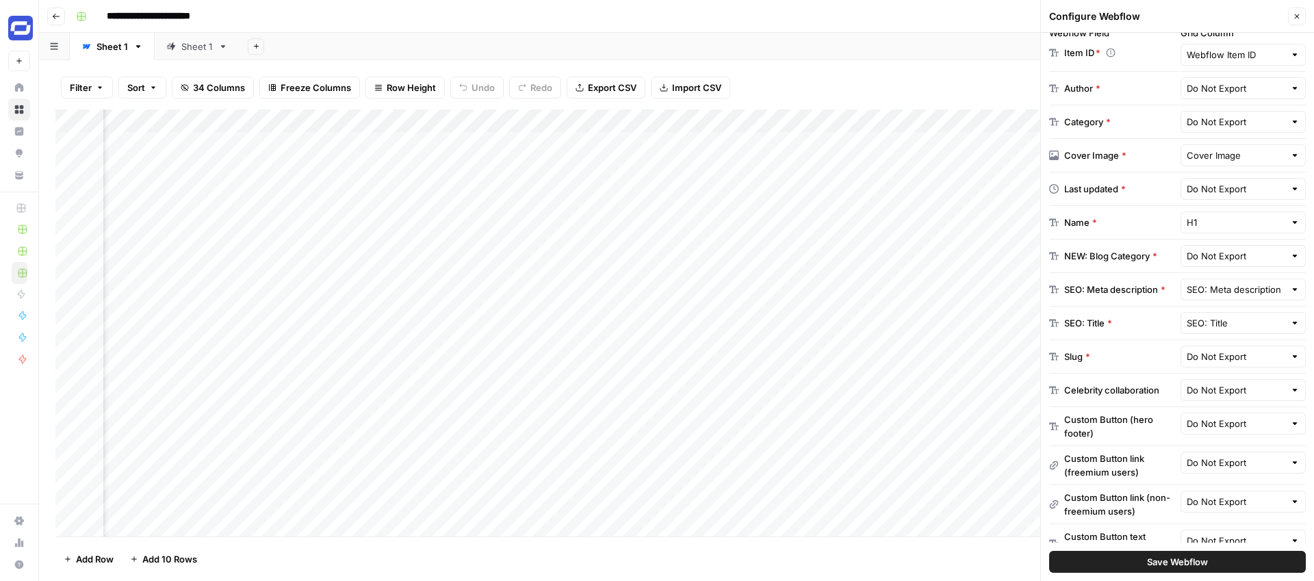
scroll to position [276, 0]
click at [1221, 220] on input "text" at bounding box center [1235, 222] width 99 height 14
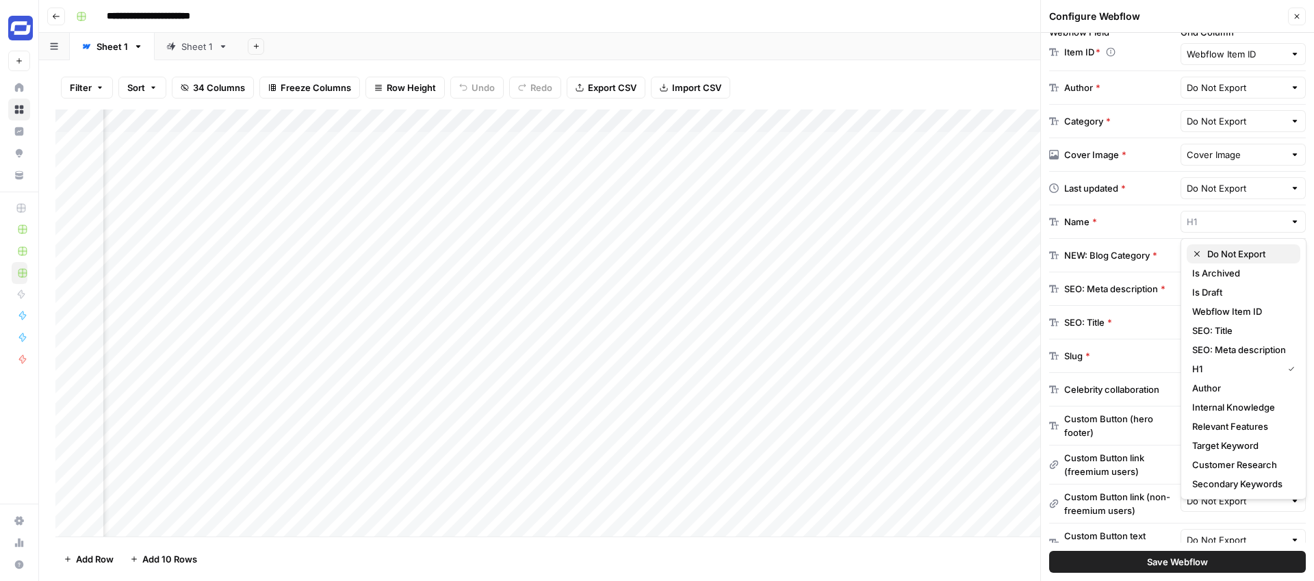
click at [1220, 257] on span "Do Not Export" at bounding box center [1248, 254] width 82 height 14
type input "Do Not Export"
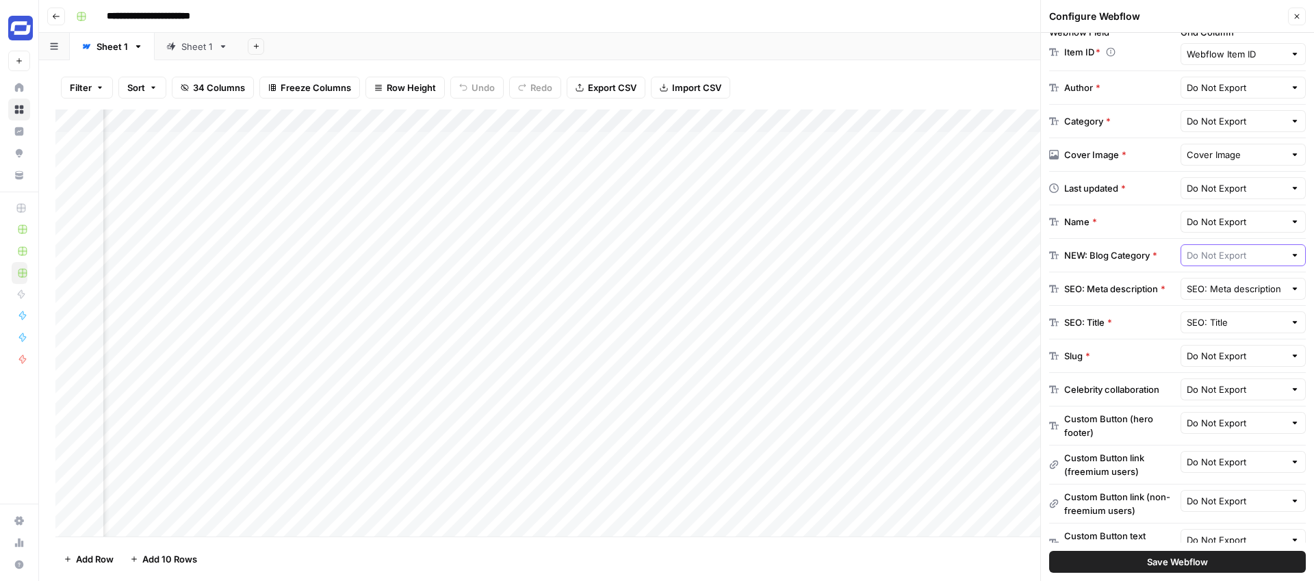
click at [1211, 257] on input "text" at bounding box center [1235, 255] width 99 height 14
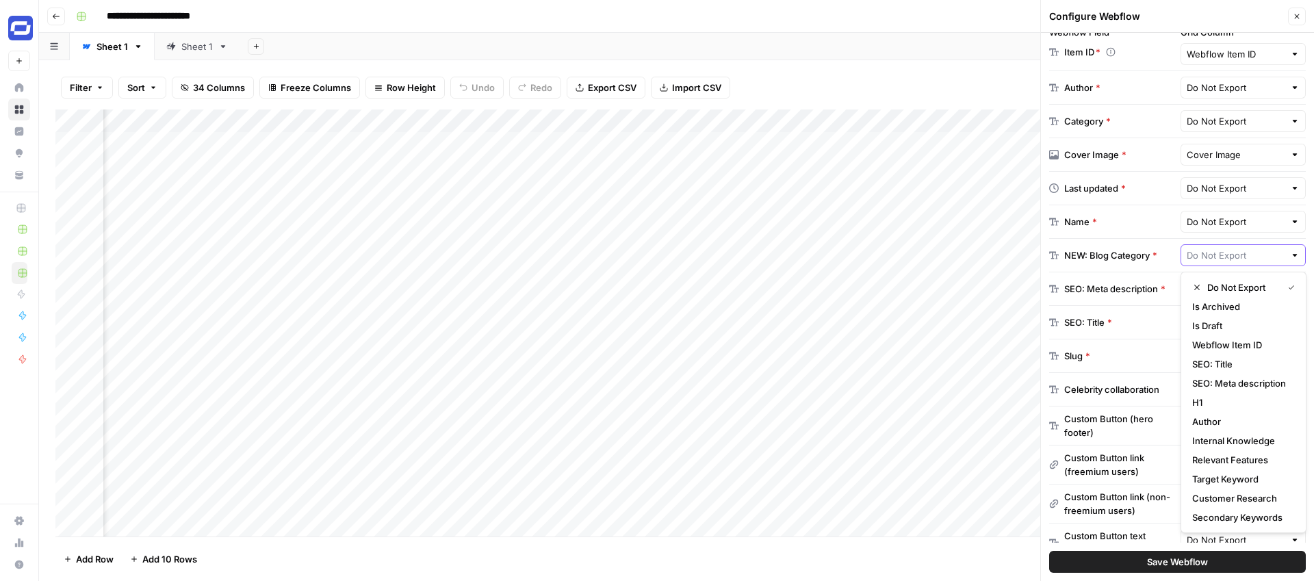
click at [1224, 259] on input "text" at bounding box center [1235, 255] width 99 height 14
type input "Do Not Export"
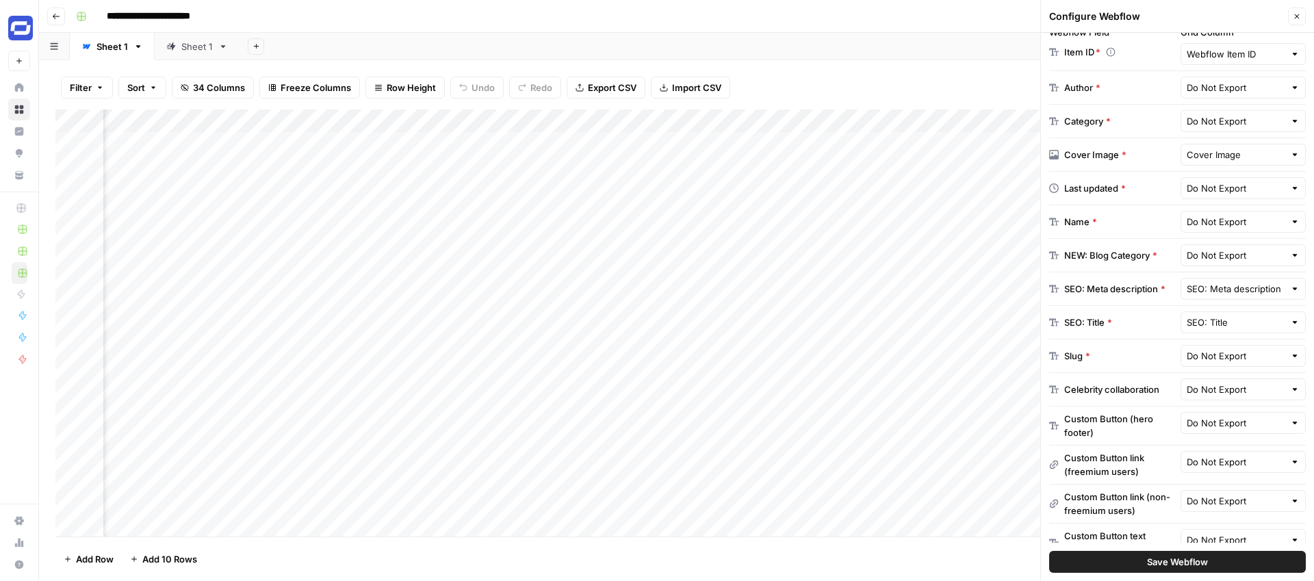
click at [1167, 256] on div "NEW: Blog Category *" at bounding box center [1112, 255] width 126 height 14
click at [1225, 289] on input "text" at bounding box center [1235, 289] width 99 height 14
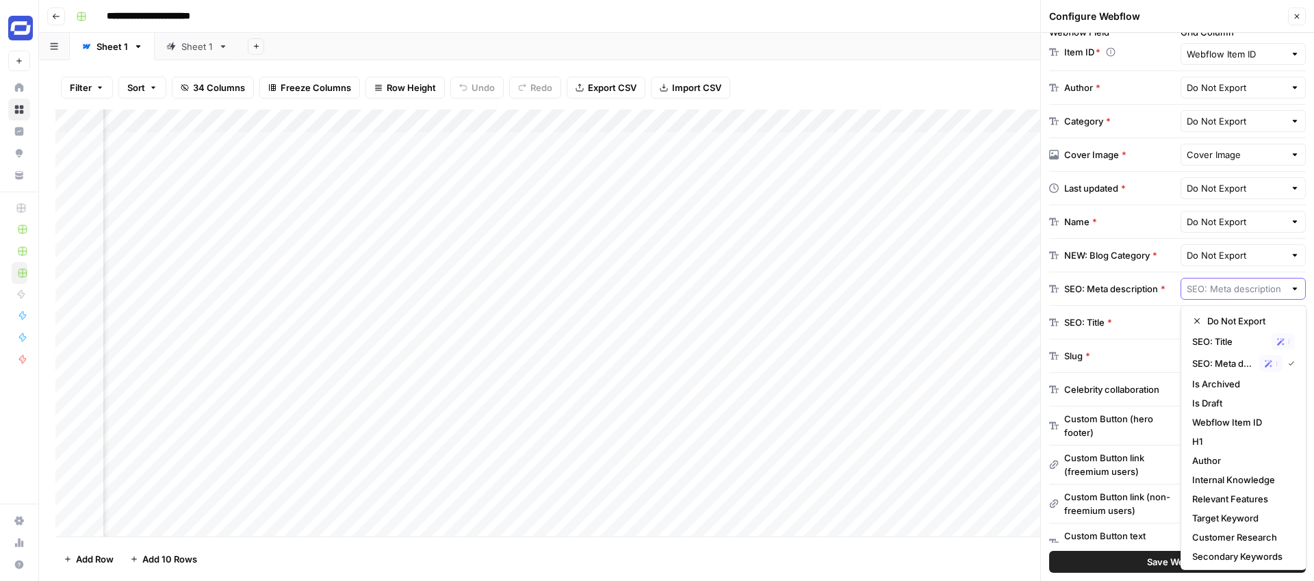
click at [1233, 289] on input "text" at bounding box center [1235, 289] width 99 height 14
type input "SEO: Meta description"
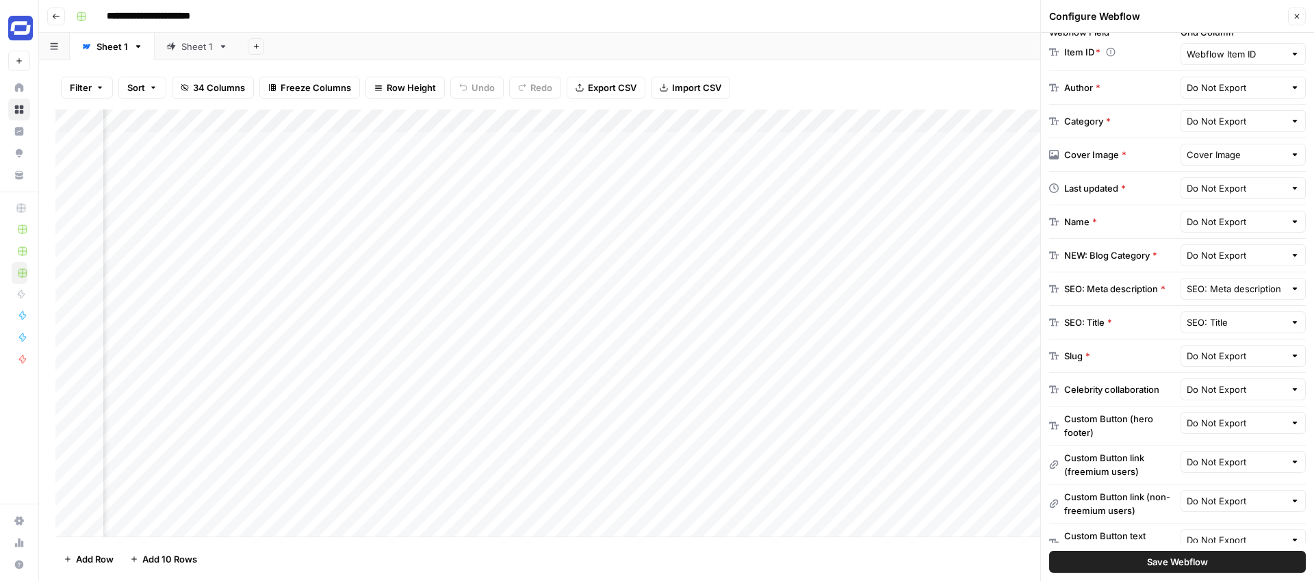
click at [1177, 286] on div "SEO: Meta description * SEO: Meta description" at bounding box center [1177, 289] width 257 height 34
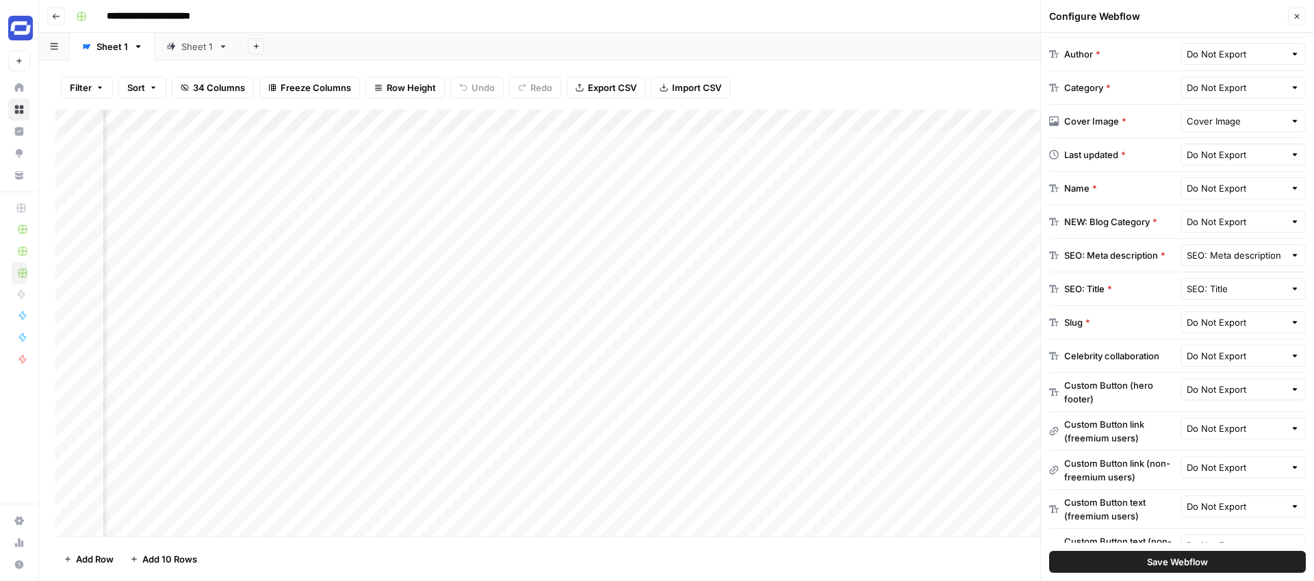
scroll to position [312, 0]
click at [1210, 321] on input "text" at bounding box center [1235, 320] width 99 height 14
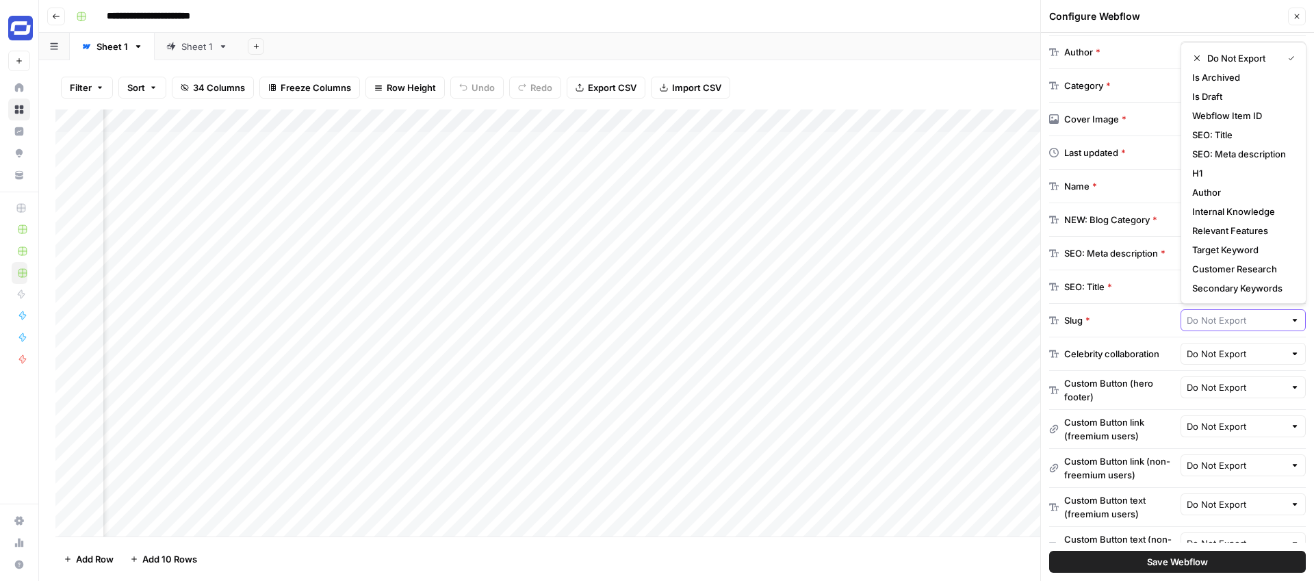
click at [1215, 321] on input "text" at bounding box center [1235, 320] width 99 height 14
type input "Do Not Export"
click at [1161, 342] on div "Celebrity collaboration Do Not Export" at bounding box center [1177, 354] width 257 height 34
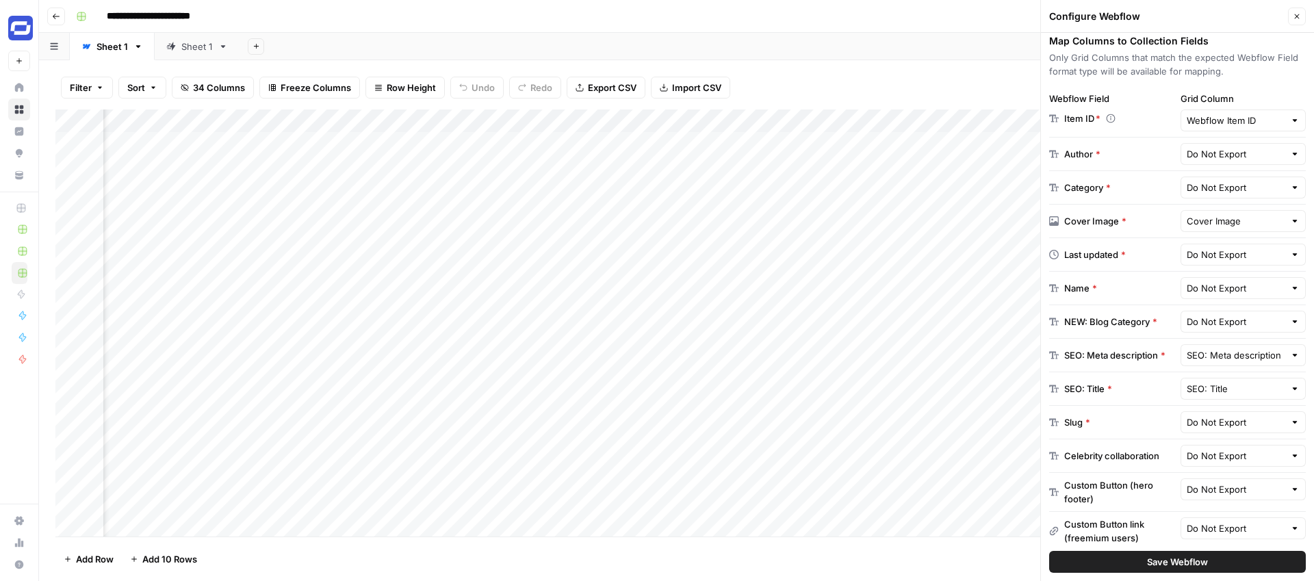
scroll to position [207, 0]
click at [1211, 294] on input "text" at bounding box center [1235, 291] width 99 height 14
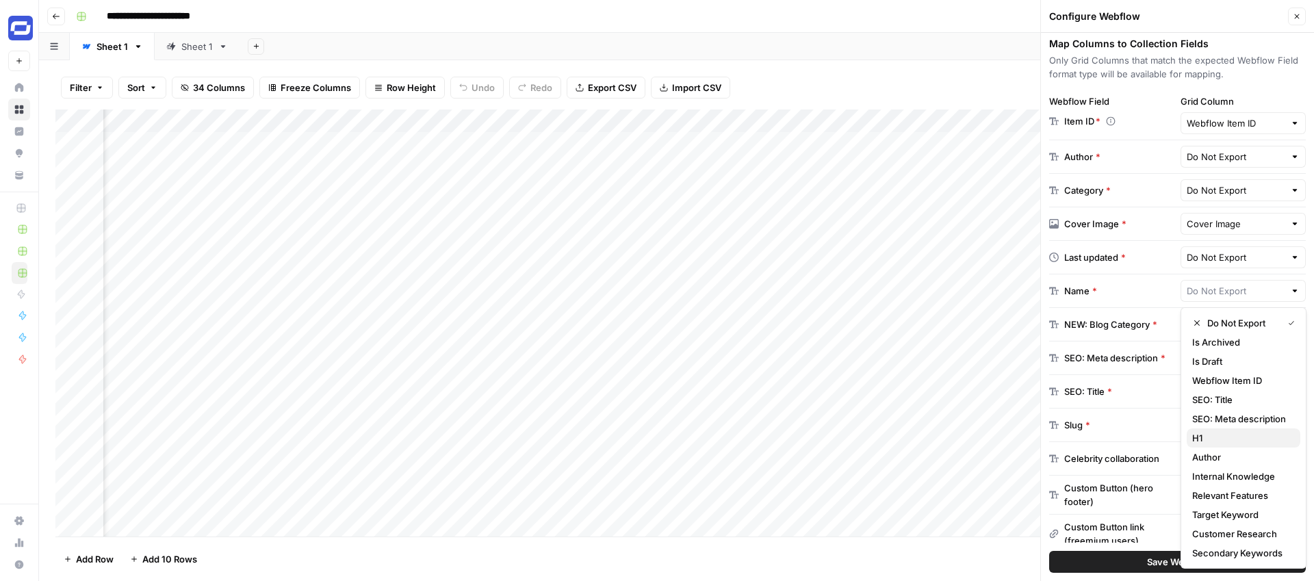
click at [1212, 435] on span "H1" at bounding box center [1240, 438] width 97 height 14
type input "H1"
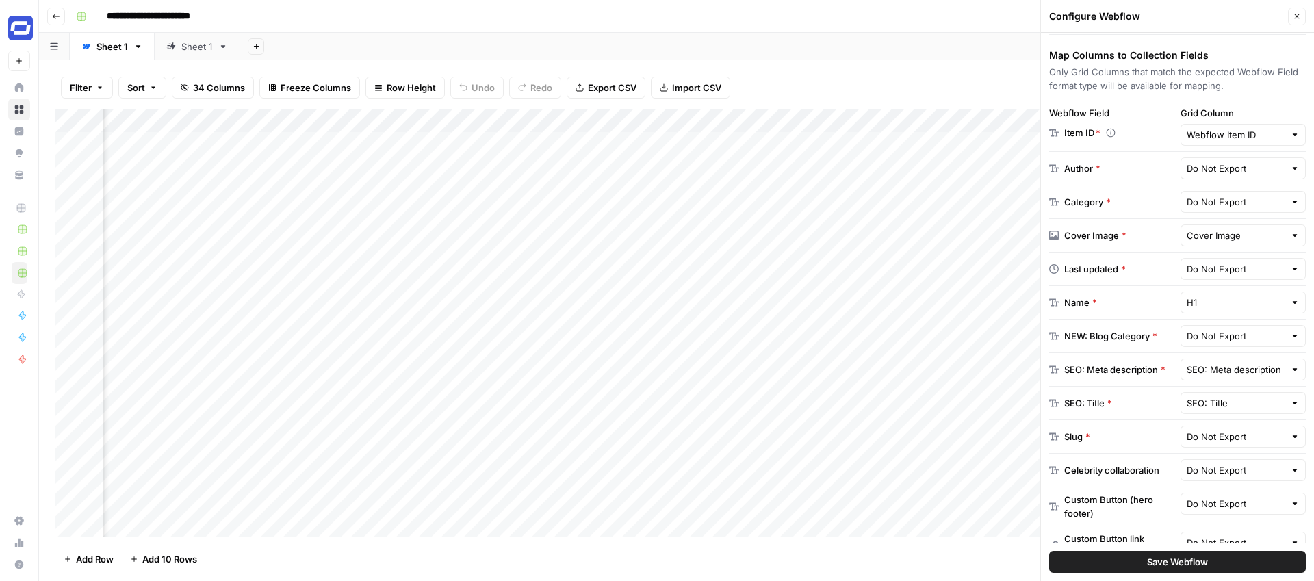
scroll to position [0, 1200]
click at [785, 120] on div "Add Column" at bounding box center [676, 322] width 1242 height 427
click at [653, 305] on span "Remove Column" at bounding box center [686, 305] width 120 height 14
click at [600, 140] on span "Delete" at bounding box center [607, 142] width 29 height 14
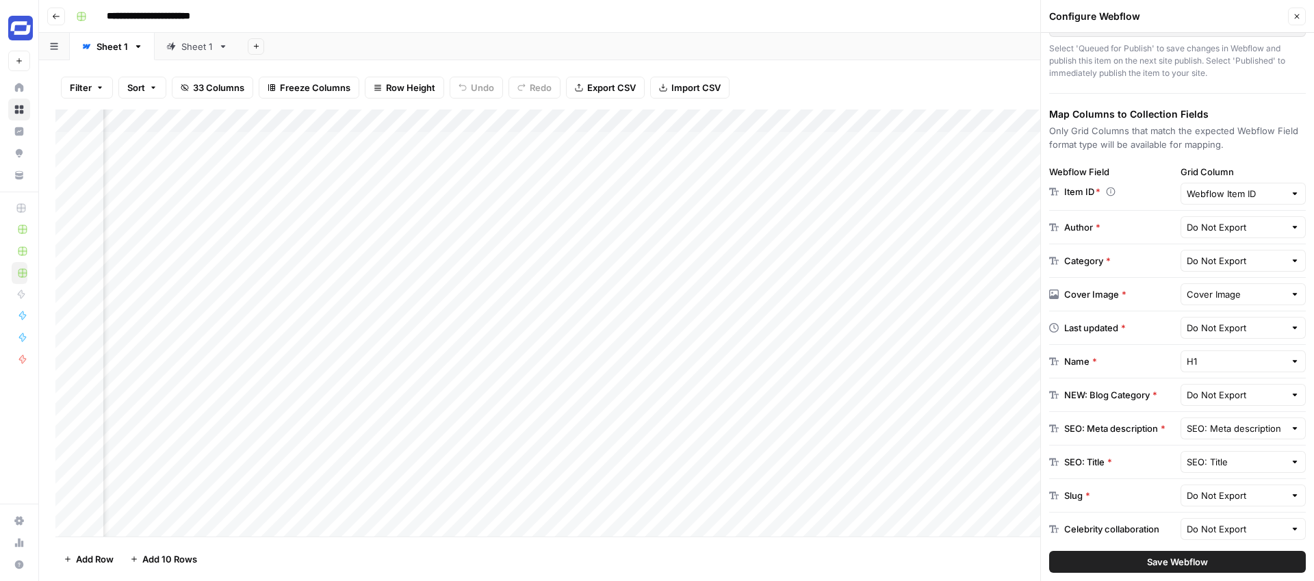
scroll to position [328, 0]
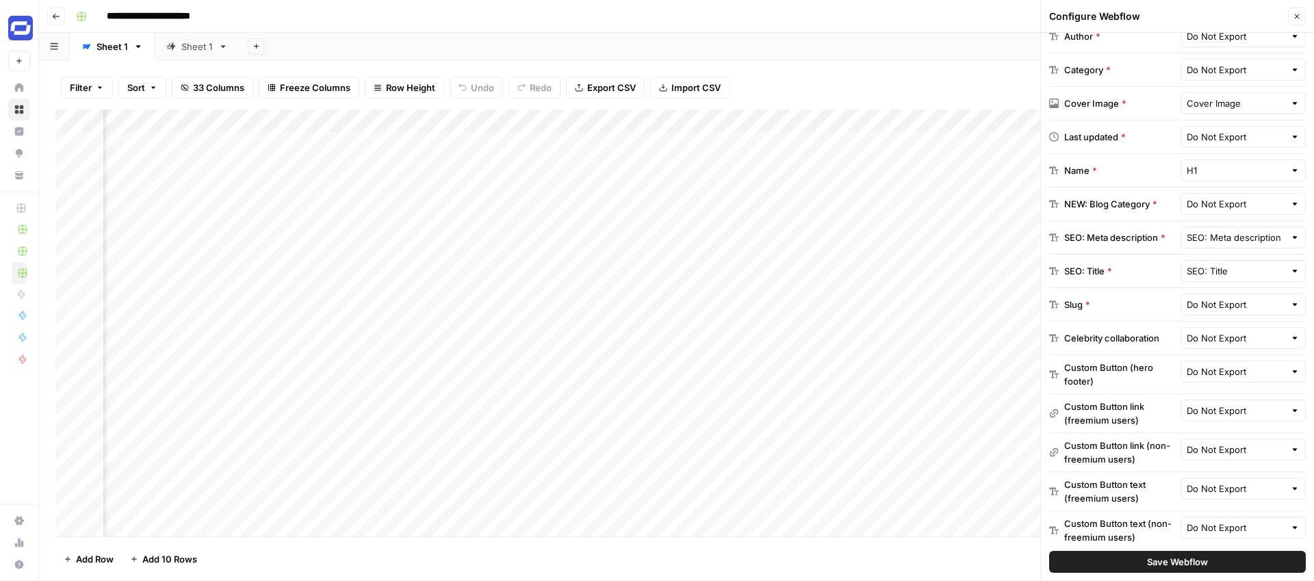
click at [1178, 560] on span "Save Webflow" at bounding box center [1177, 562] width 61 height 14
click at [1173, 565] on span "Save Webflow" at bounding box center [1177, 562] width 61 height 14
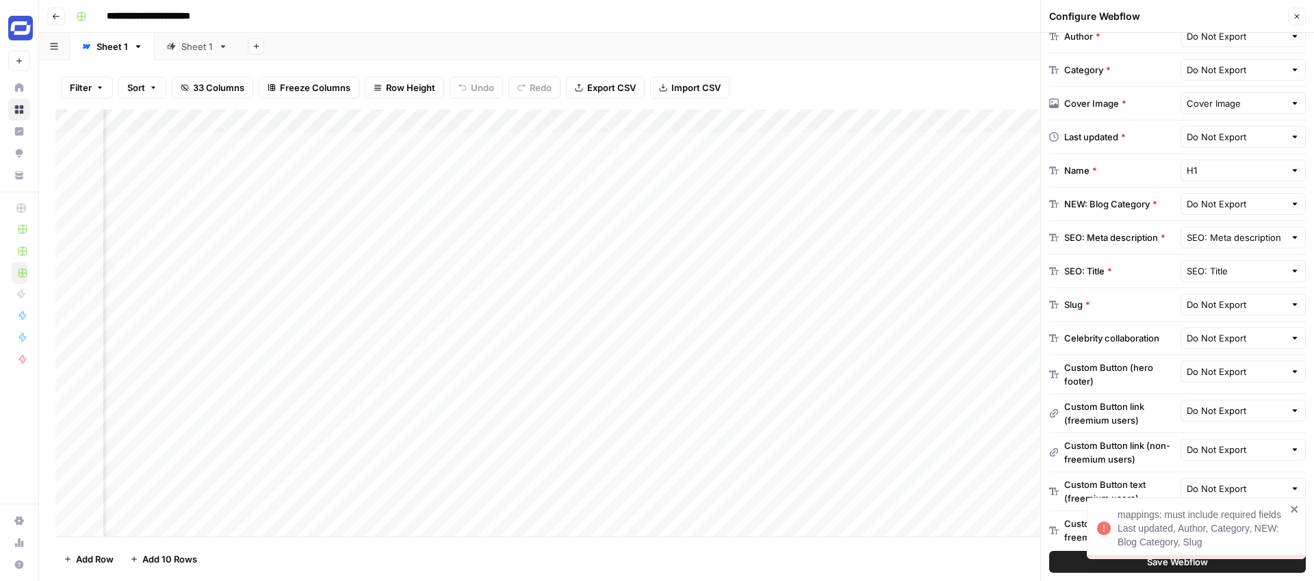
click at [192, 53] on link "Sheet 1" at bounding box center [197, 46] width 85 height 27
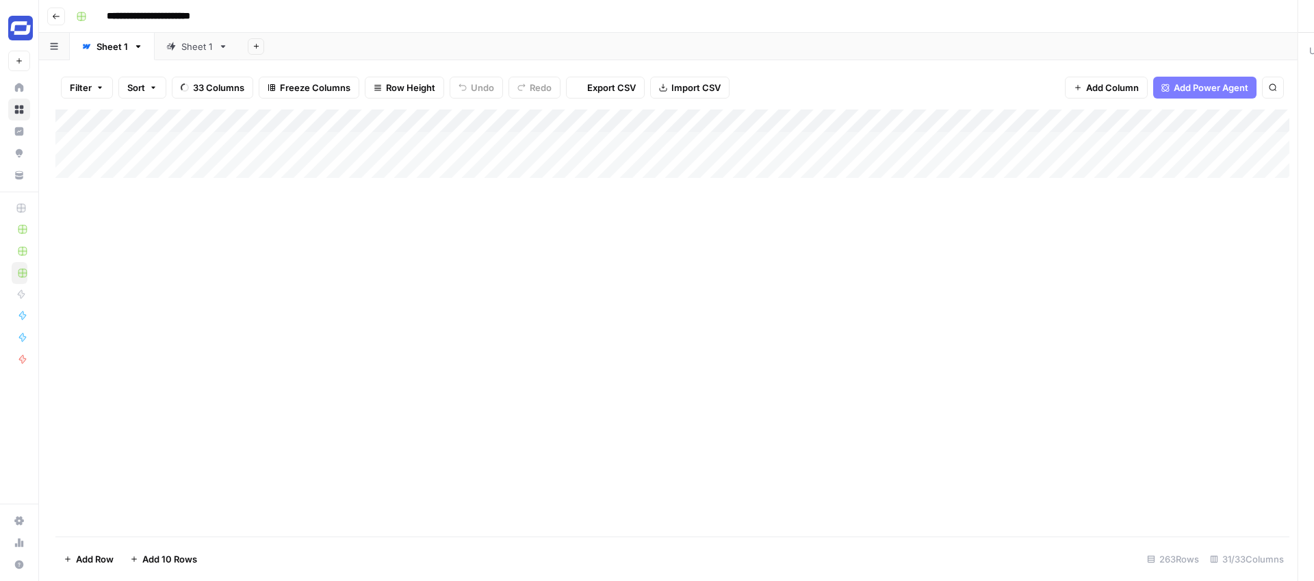
scroll to position [0, 207]
click at [109, 40] on div "Sheet 1" at bounding box center [111, 47] width 31 height 14
click at [558, 121] on div "Add Column" at bounding box center [676, 322] width 1242 height 427
click at [587, 186] on span "All Rows" at bounding box center [619, 190] width 86 height 14
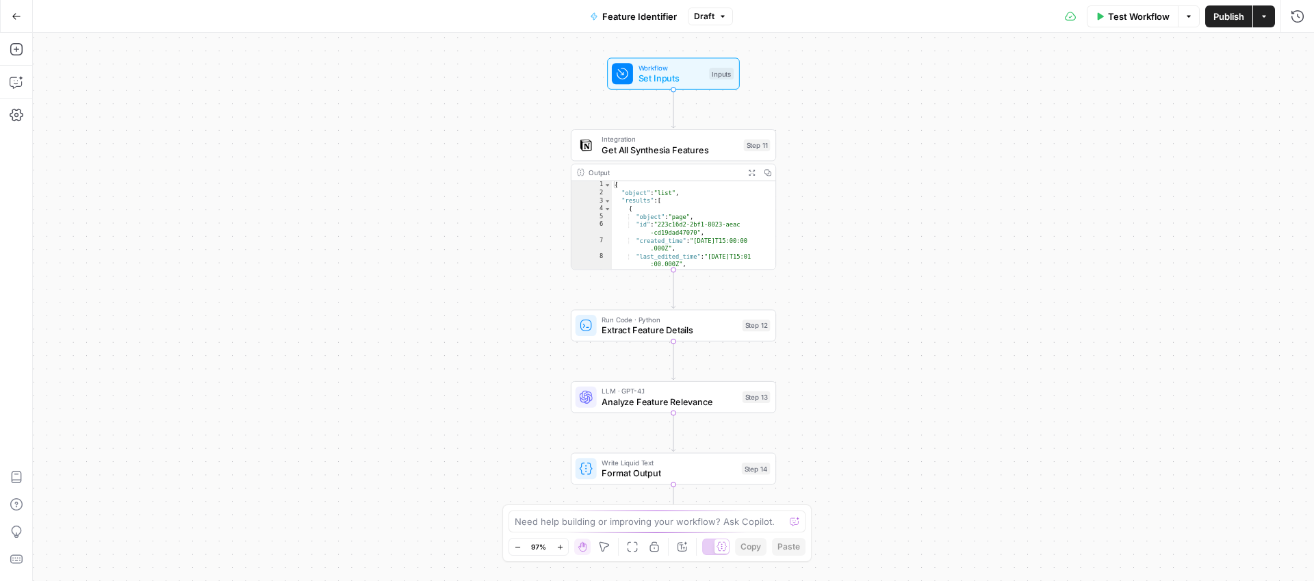
click at [714, 18] on button "Draft" at bounding box center [710, 17] width 45 height 18
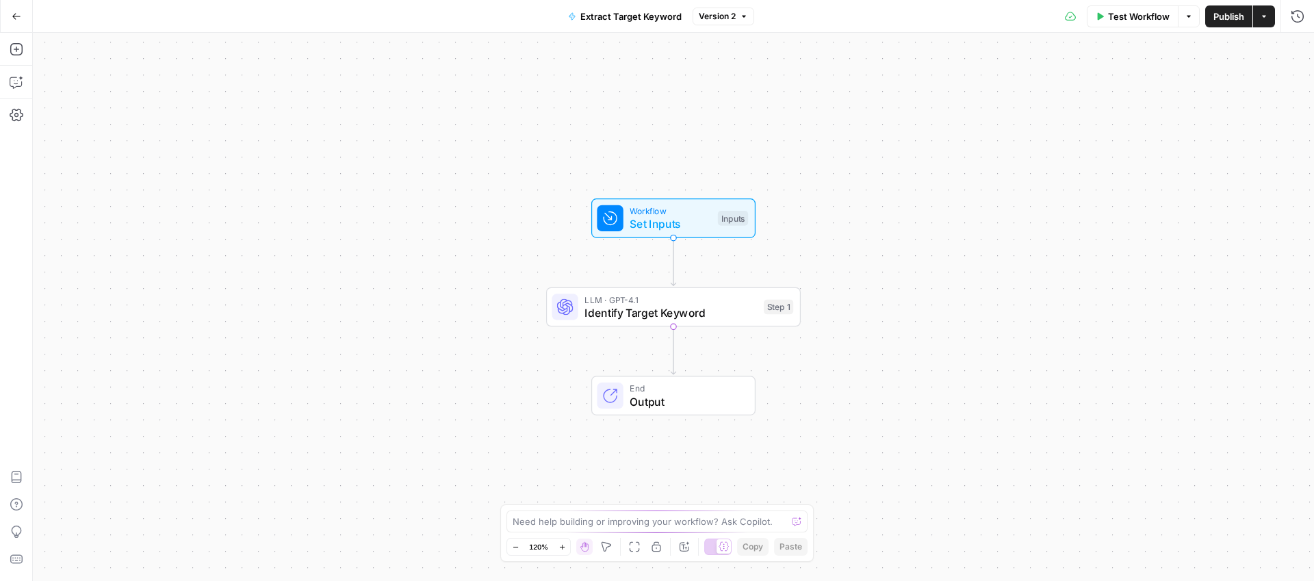
click at [726, 18] on span "Version 2" at bounding box center [717, 16] width 37 height 12
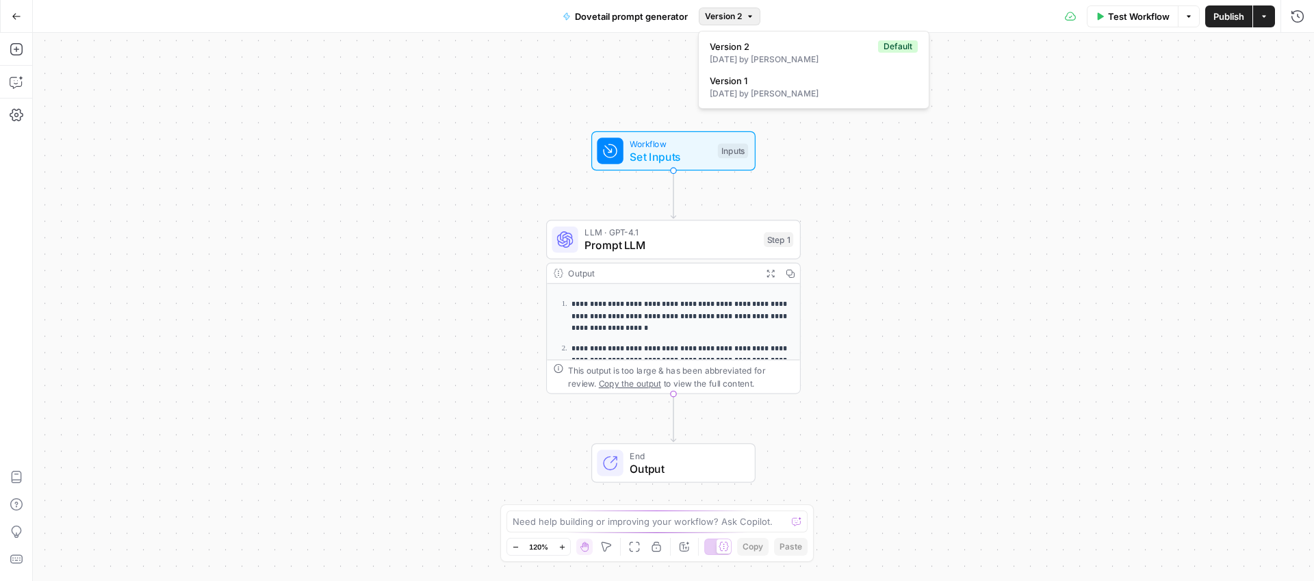
click at [726, 16] on span "Version 2" at bounding box center [723, 16] width 37 height 12
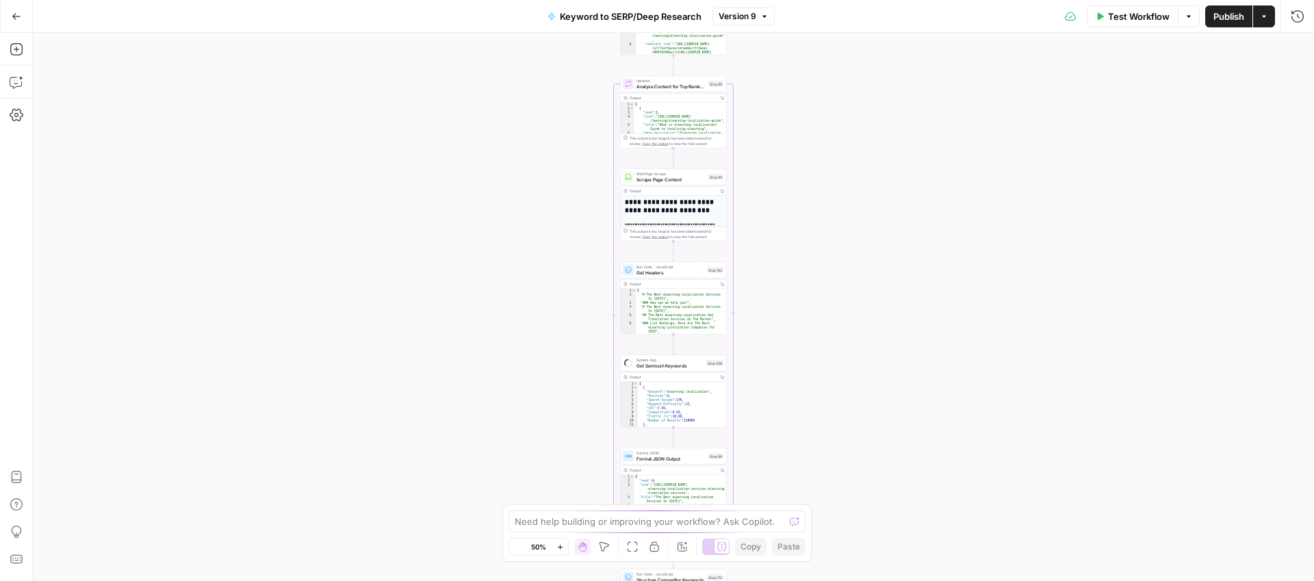
click at [728, 21] on span "Version 9" at bounding box center [737, 16] width 38 height 12
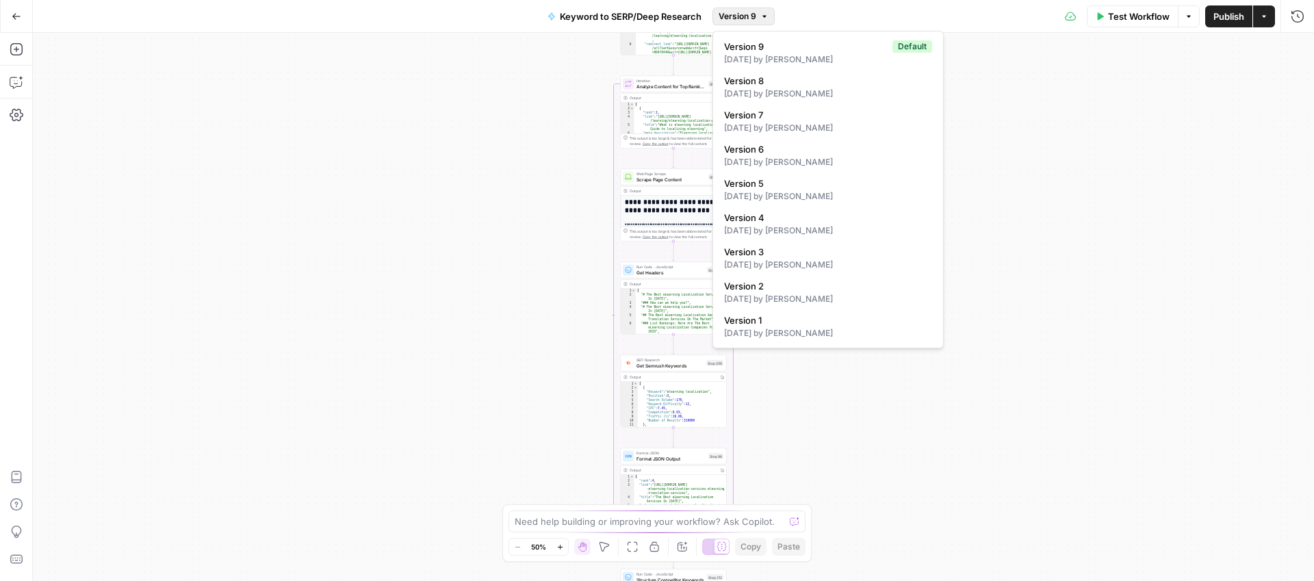
click at [728, 21] on span "Version 9" at bounding box center [737, 16] width 38 height 12
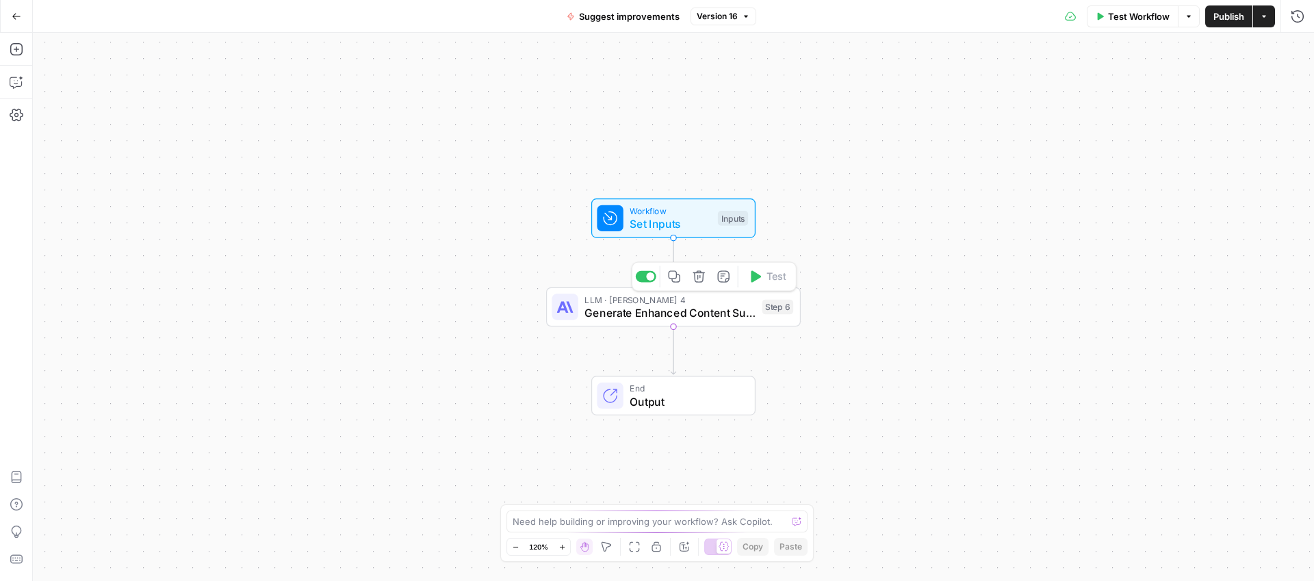
click at [714, 311] on span "Generate Enhanced Content Suggestions" at bounding box center [669, 312] width 171 height 16
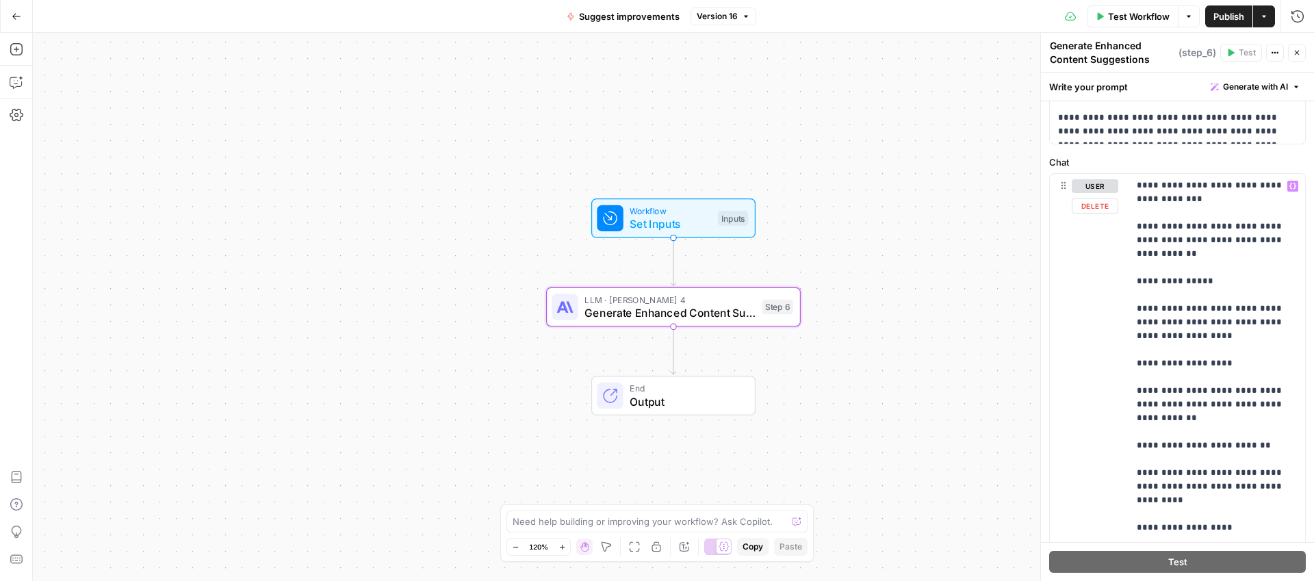
scroll to position [222, 0]
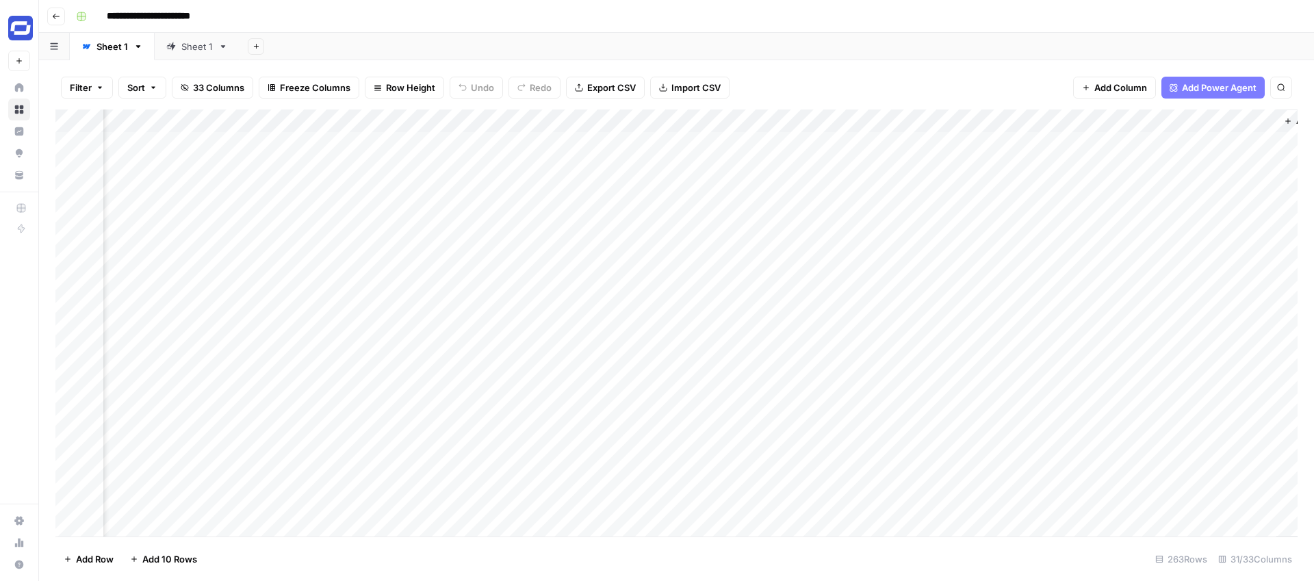
scroll to position [0, 4436]
click at [1179, 165] on div "Add Column" at bounding box center [676, 322] width 1242 height 427
click at [1194, 120] on div "Add Column" at bounding box center [676, 322] width 1242 height 427
click at [1133, 210] on span "Edit" at bounding box center [1184, 205] width 120 height 14
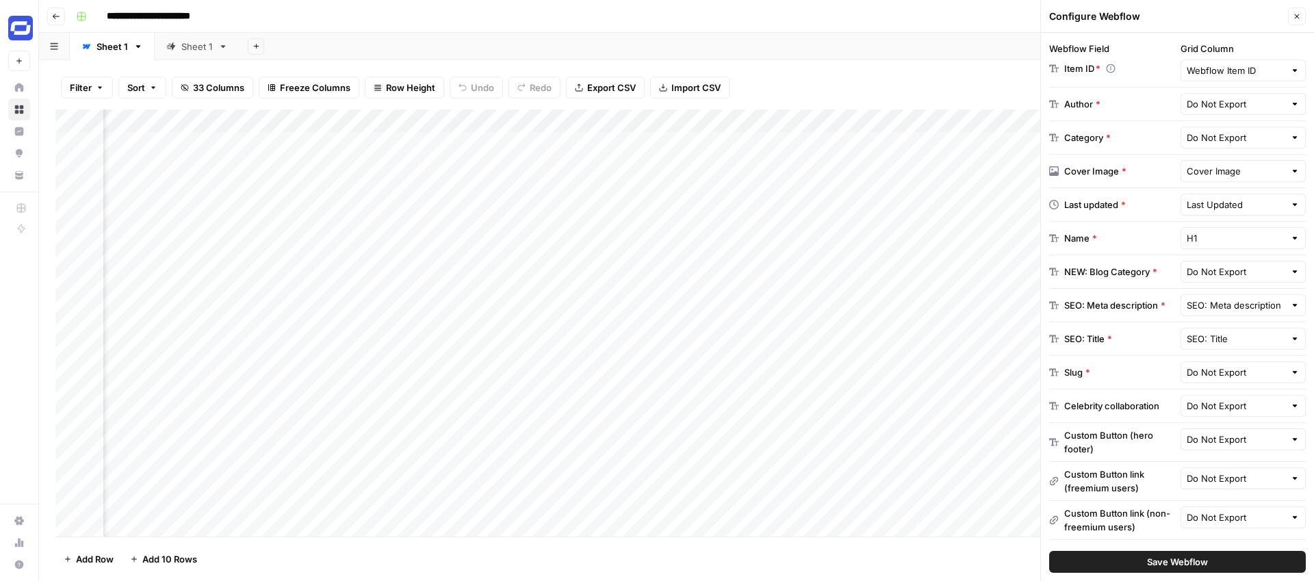
scroll to position [263, 0]
click at [1163, 558] on span "Save Webflow" at bounding box center [1177, 562] width 61 height 14
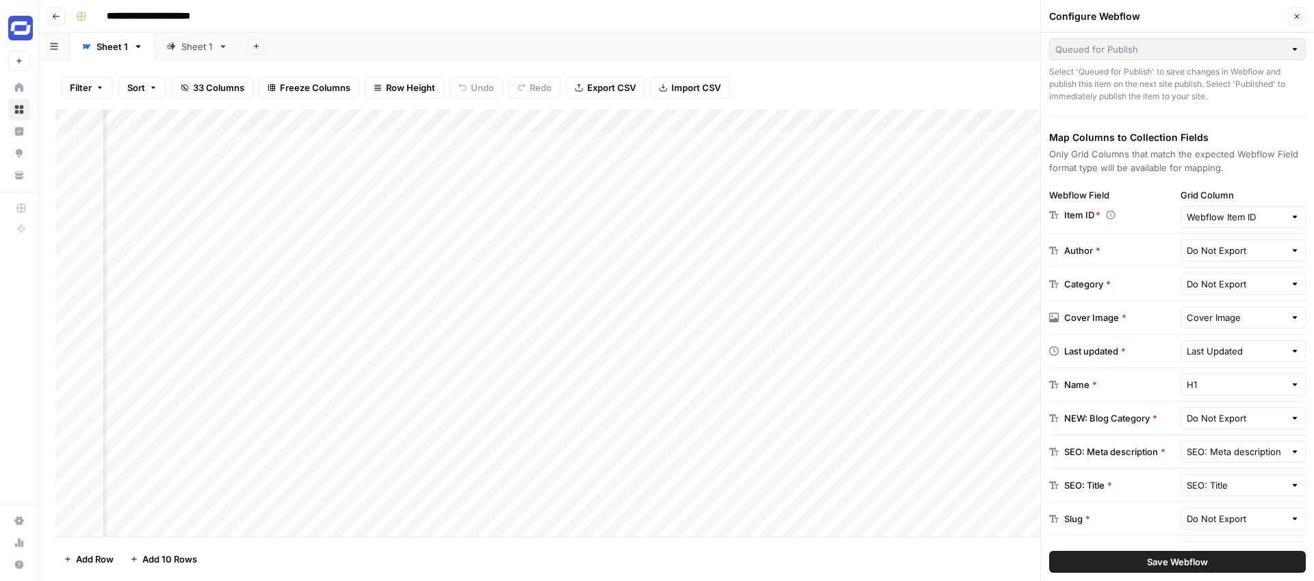
scroll to position [118, 0]
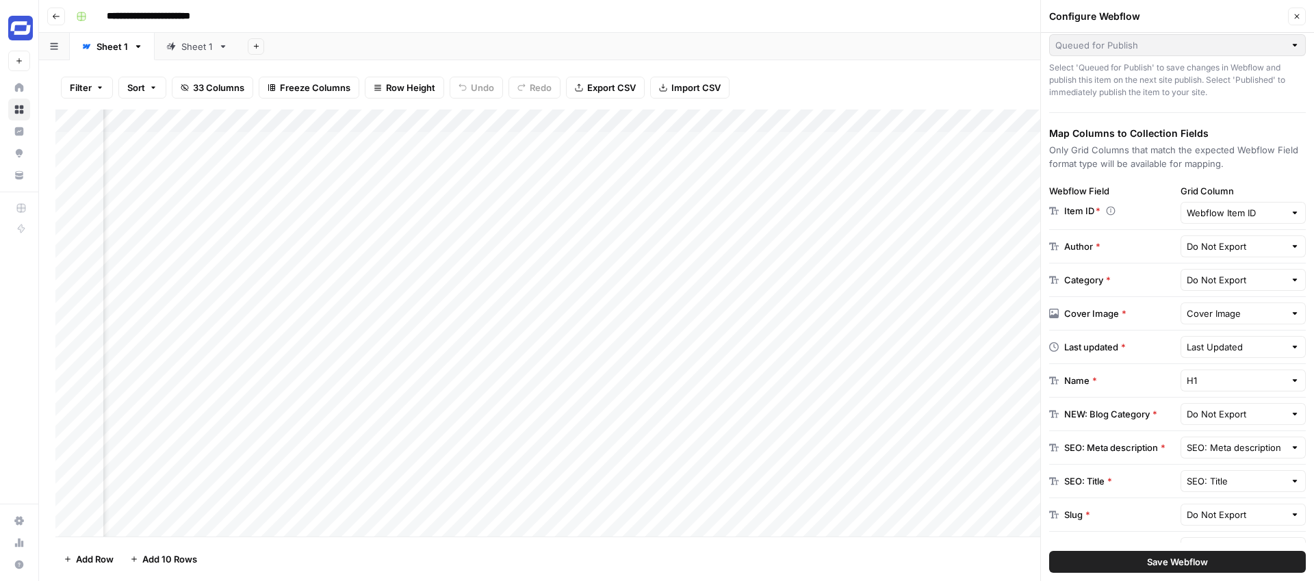
click at [1293, 12] on icon "button" at bounding box center [1297, 16] width 8 height 8
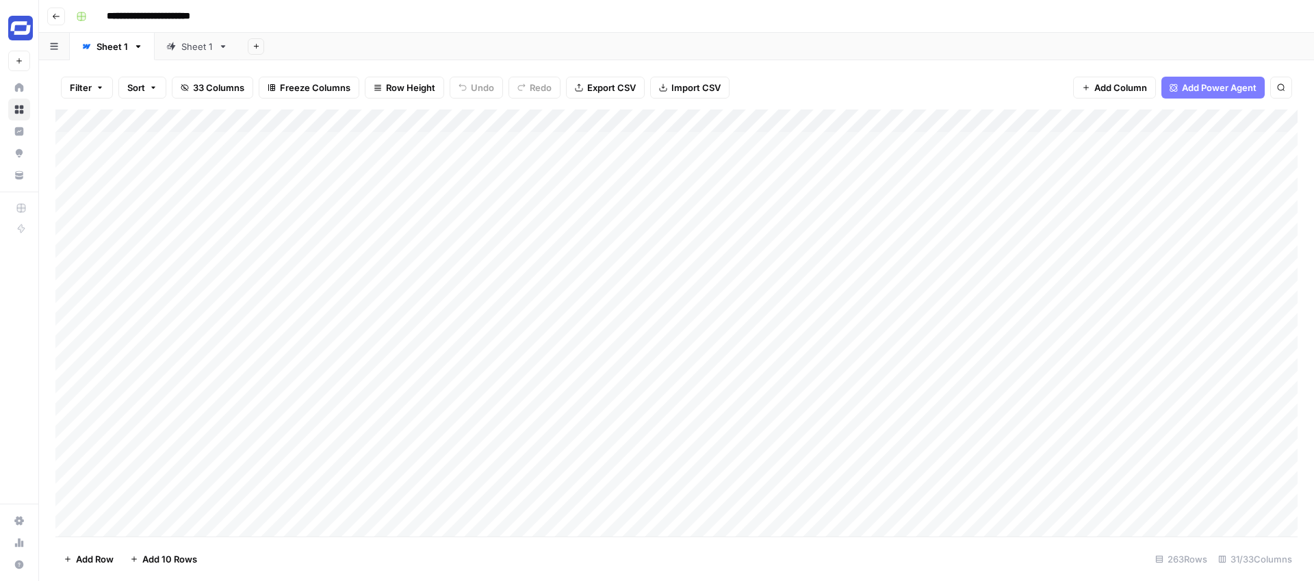
click at [221, 46] on icon at bounding box center [223, 46] width 5 height 3
click at [221, 46] on icon "button" at bounding box center [223, 46] width 5 height 3
click at [865, 51] on div "Add Sheet" at bounding box center [776, 46] width 1074 height 27
click at [823, 118] on div "Add Column" at bounding box center [676, 131] width 1242 height 45
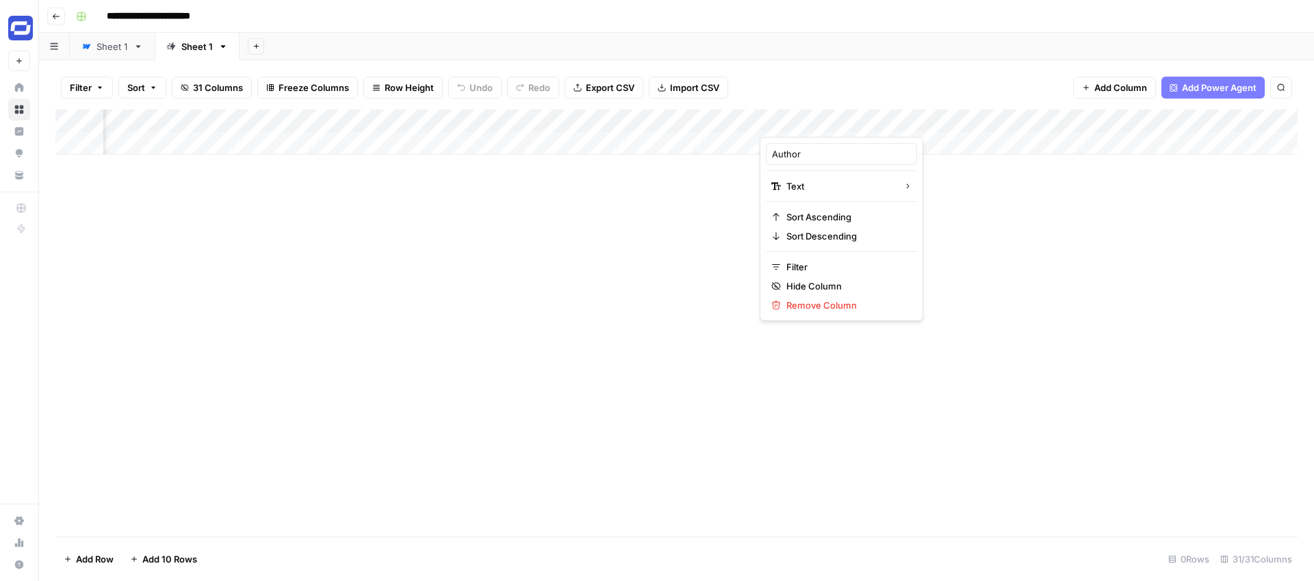
click at [820, 75] on div "Filter Sort 31 Columns Freeze Columns Row Height Undo Redo Export CSV Import CS…" at bounding box center [676, 88] width 1242 height 44
click at [118, 52] on div "Sheet 1" at bounding box center [111, 47] width 31 height 14
click at [105, 48] on div "Sheet 1" at bounding box center [111, 47] width 31 height 14
type input "*"
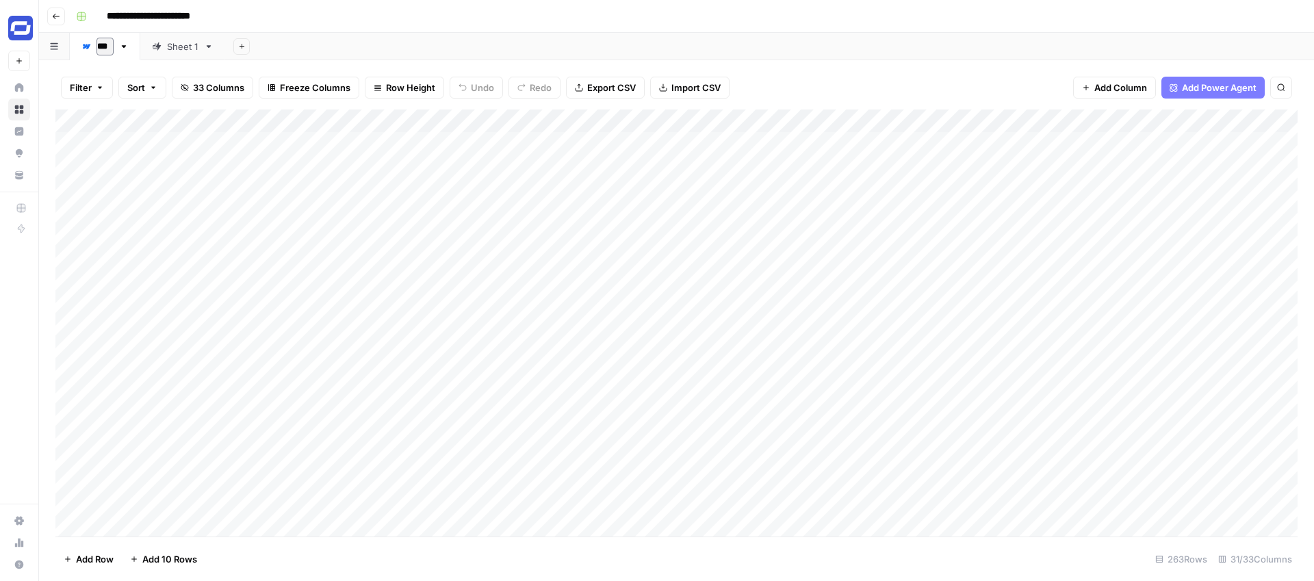
type input "****"
click at [392, 38] on div "Add Sheet" at bounding box center [771, 46] width 1085 height 27
click at [187, 49] on div "Sheet 1" at bounding box center [185, 47] width 31 height 14
click at [187, 49] on input "*******" at bounding box center [186, 47] width 33 height 18
type input "******"
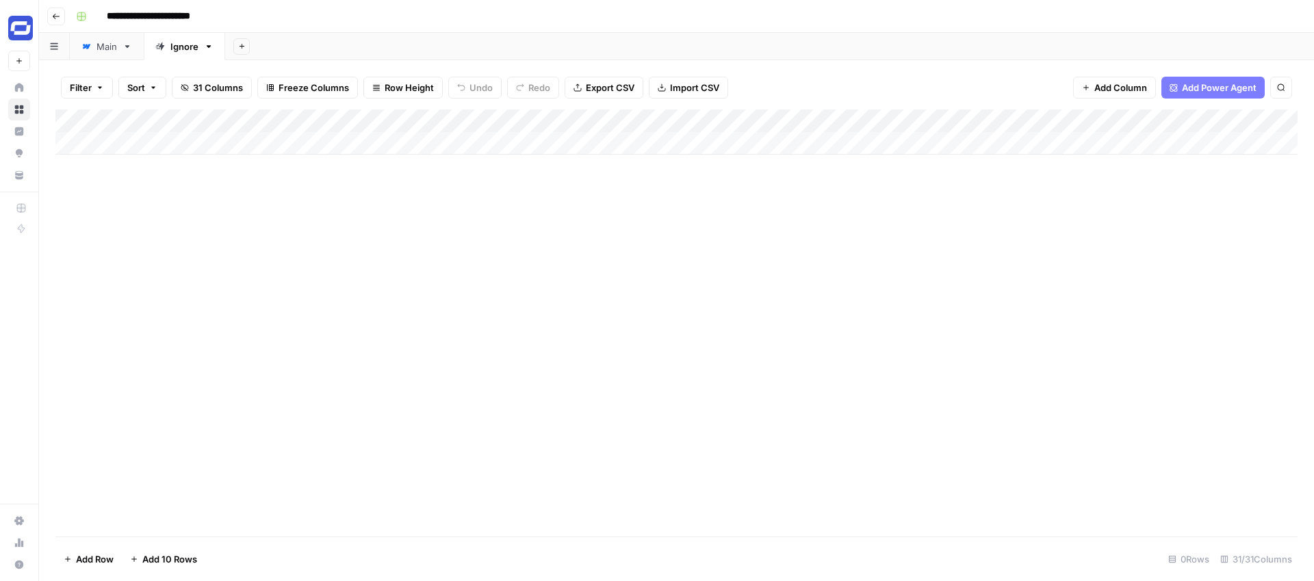
click at [317, 36] on div "Add Sheet" at bounding box center [769, 46] width 1089 height 27
click at [100, 44] on div "Main" at bounding box center [106, 47] width 21 height 14
click at [1132, 90] on span "Add Column" at bounding box center [1120, 88] width 53 height 14
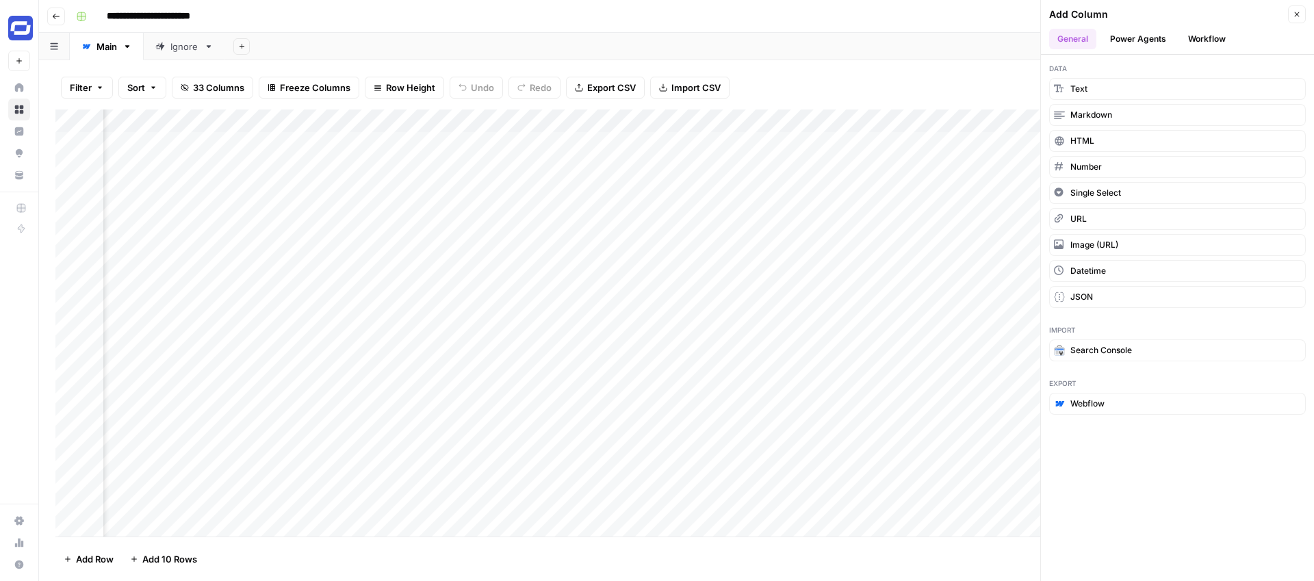
click at [1187, 44] on button "Workflow" at bounding box center [1207, 39] width 54 height 21
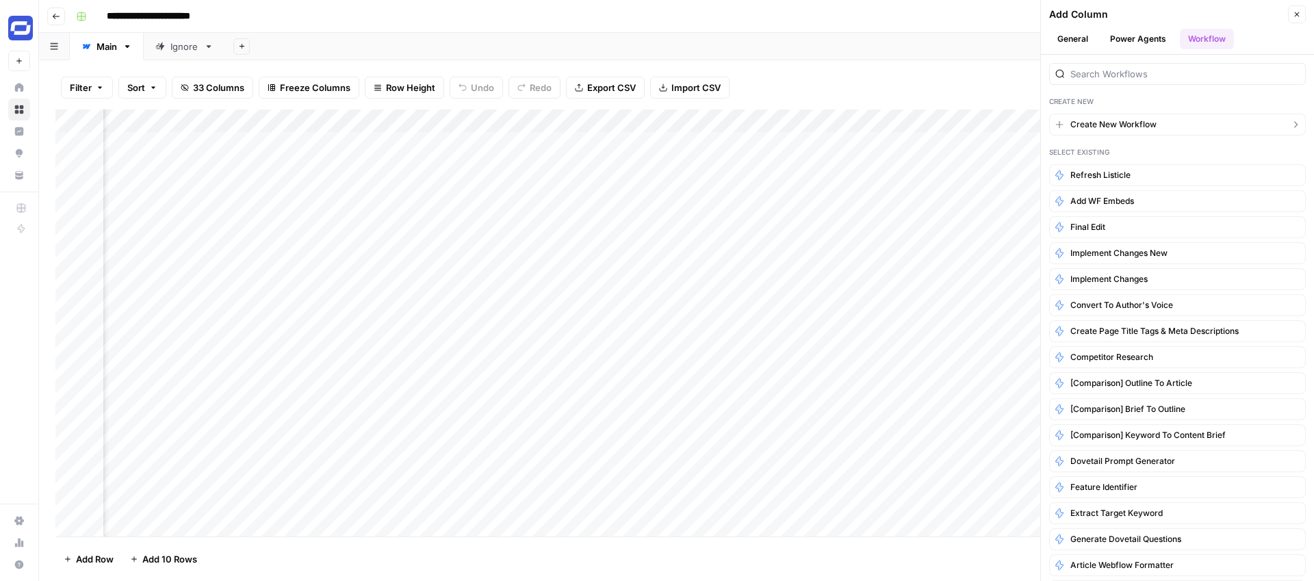
click at [1115, 122] on span "Create New Workflow" at bounding box center [1113, 124] width 86 height 12
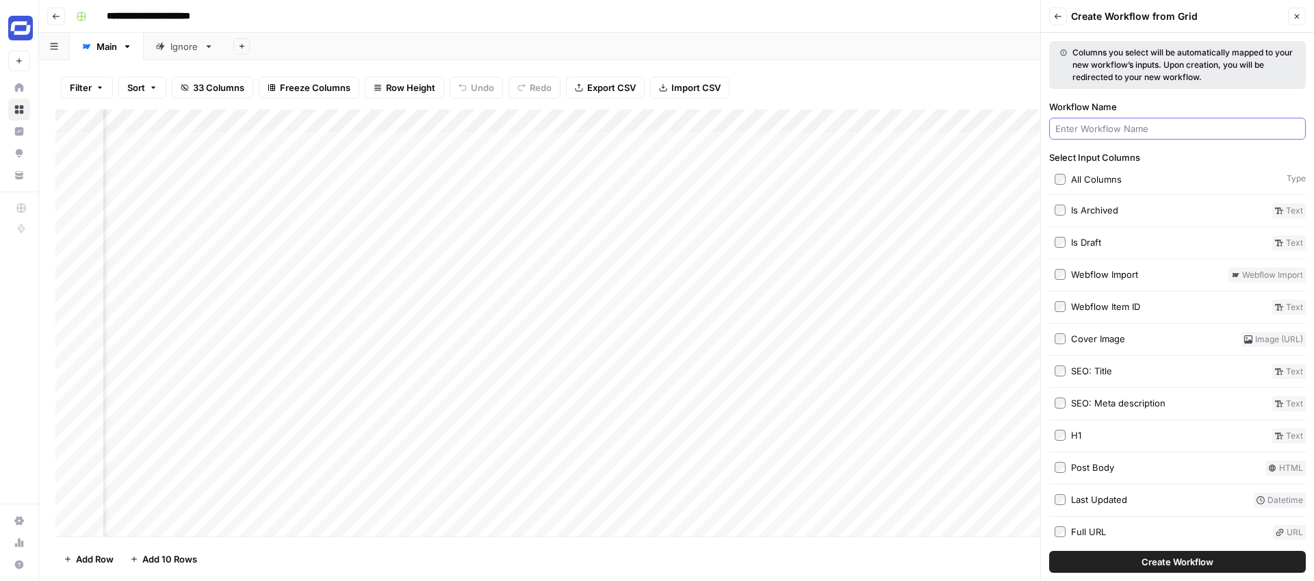
click at [1111, 133] on input "Workflow Name" at bounding box center [1177, 129] width 244 height 14
type input "Last Upd"
type input "New Last Updated T"
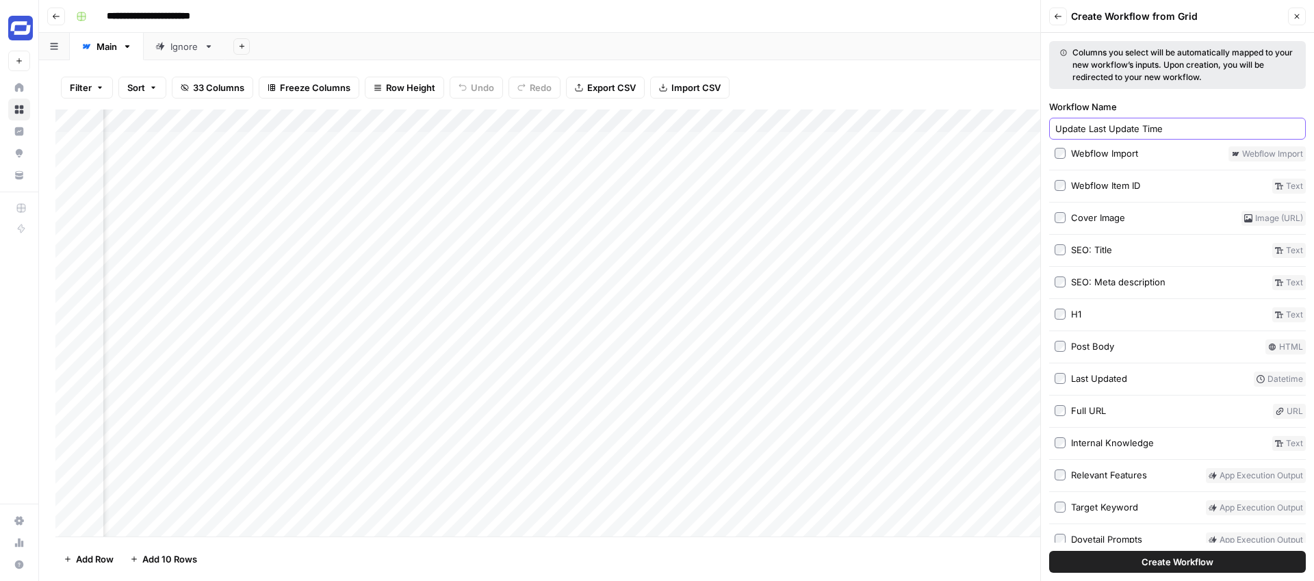
scroll to position [126, 0]
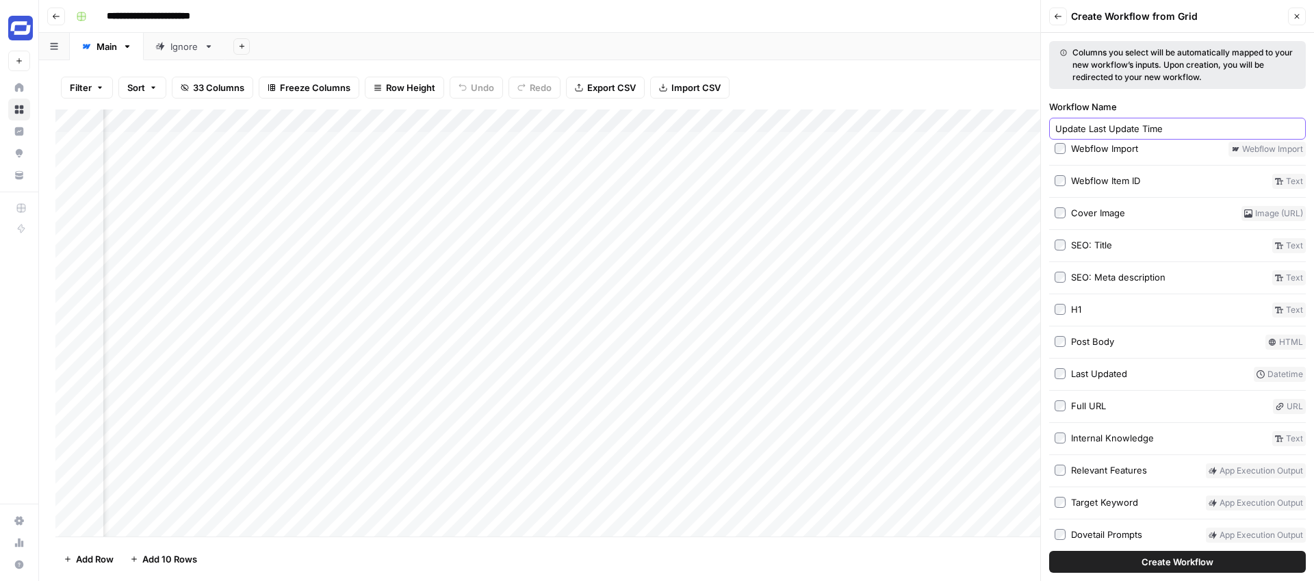
type input "Update Last Update Time"
click at [1169, 561] on span "Create Workflow" at bounding box center [1177, 562] width 72 height 14
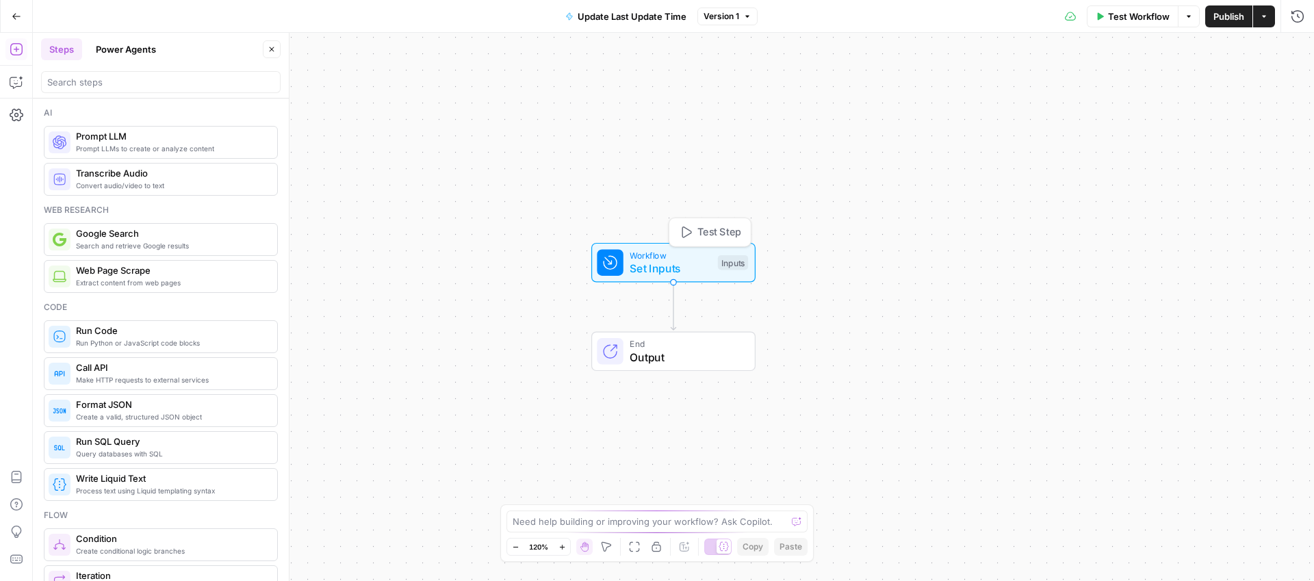
click at [699, 257] on span "Workflow" at bounding box center [670, 254] width 81 height 13
click at [1111, 107] on Updated "Last Updated (Optional)" at bounding box center [1185, 110] width 218 height 14
click at [1111, 109] on Updated "Last Updated (Optional)" at bounding box center [1185, 110] width 218 height 14
click at [1254, 83] on span "edit field" at bounding box center [1251, 84] width 30 height 11
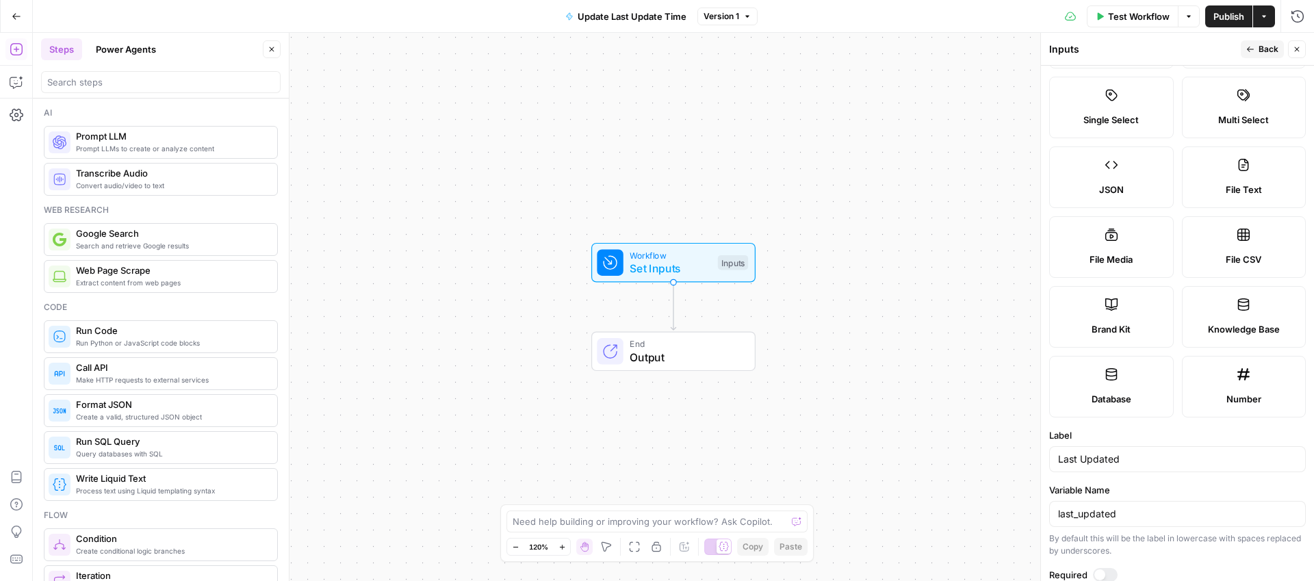
scroll to position [88, 0]
click at [1261, 49] on span "Back" at bounding box center [1268, 49] width 20 height 12
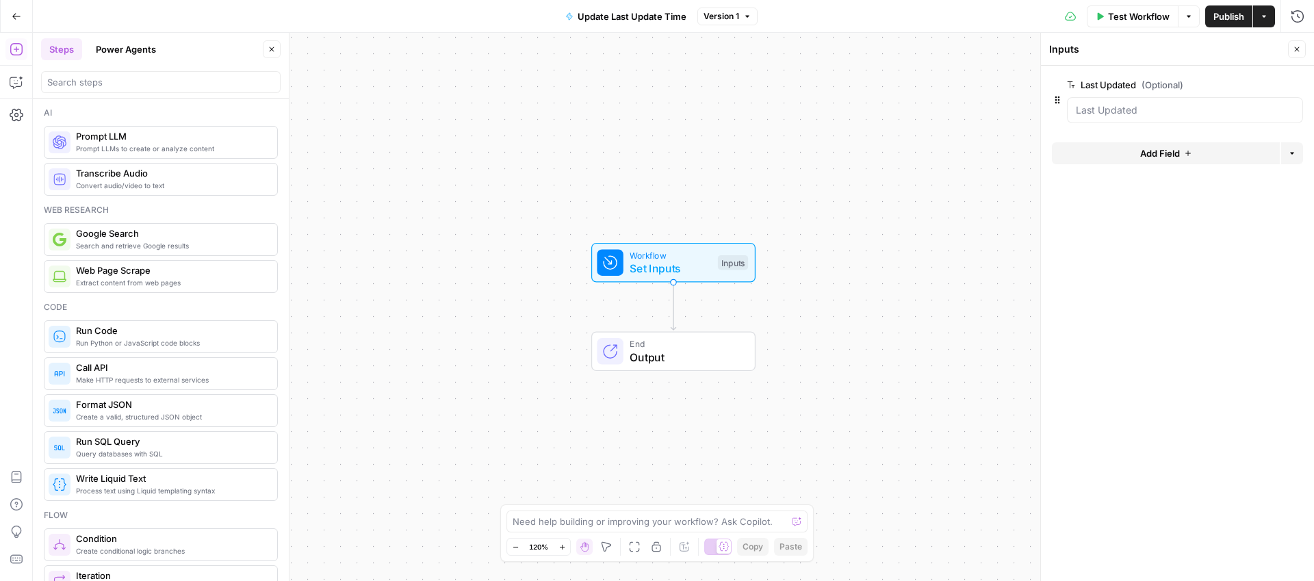
click at [675, 345] on span "End" at bounding box center [686, 343] width 112 height 13
type textarea "Prompt LLM"
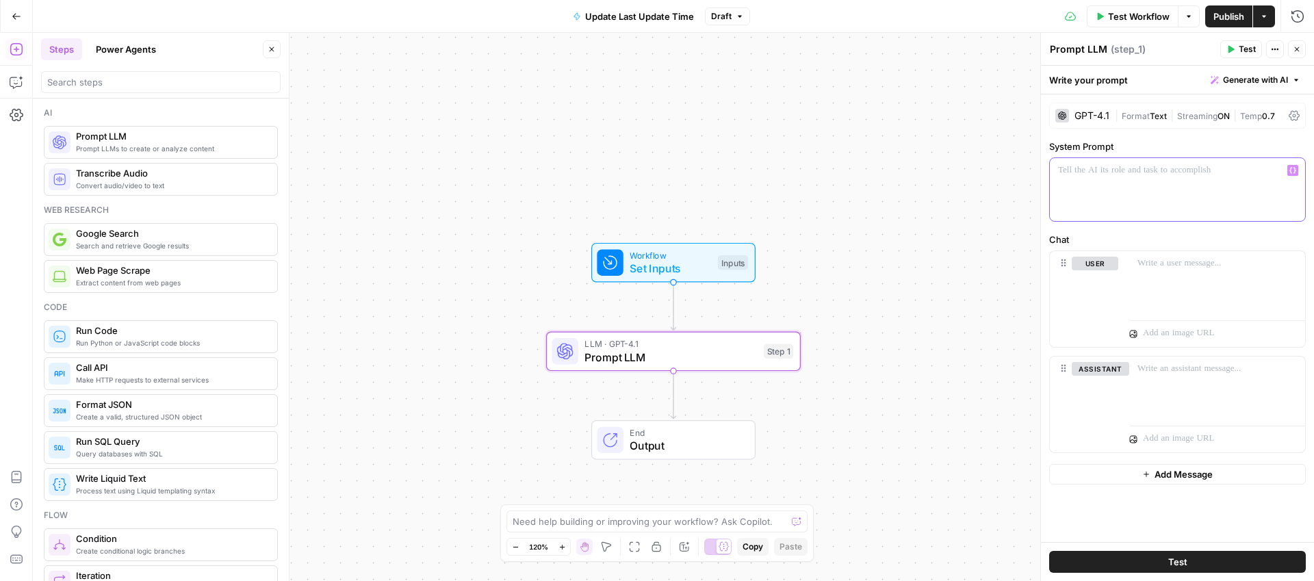
click at [1150, 181] on div at bounding box center [1177, 189] width 255 height 63
click at [1174, 278] on div at bounding box center [1217, 282] width 176 height 63
click at [1295, 265] on icon "button" at bounding box center [1292, 263] width 7 height 7
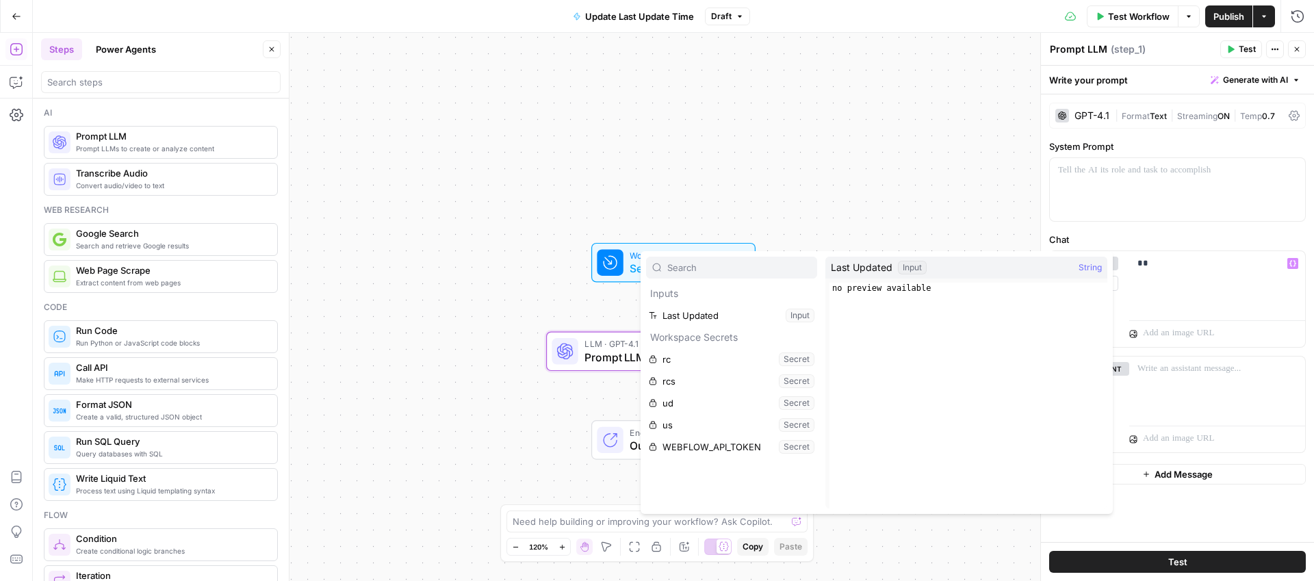
click at [848, 268] on span "Last Updated" at bounding box center [862, 268] width 62 height 14
click at [738, 315] on button "Select variable Last Updated" at bounding box center [731, 315] width 171 height 22
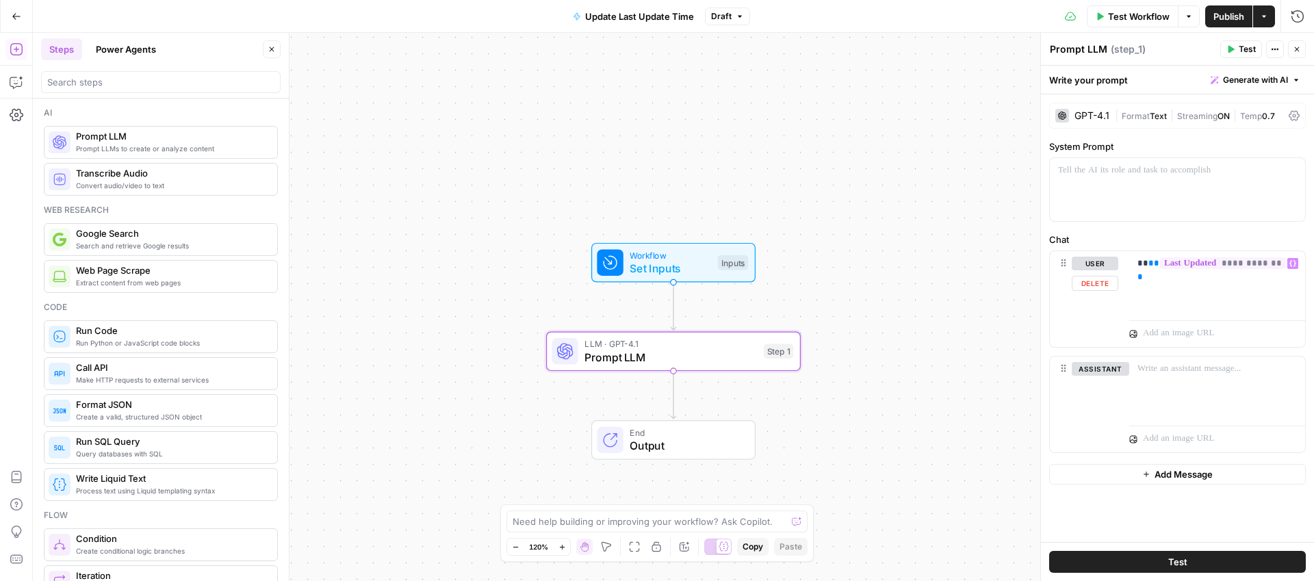
click at [1127, 263] on div "**********" at bounding box center [1177, 299] width 255 height 96
click at [1151, 263] on span "**" at bounding box center [1153, 263] width 11 height 9
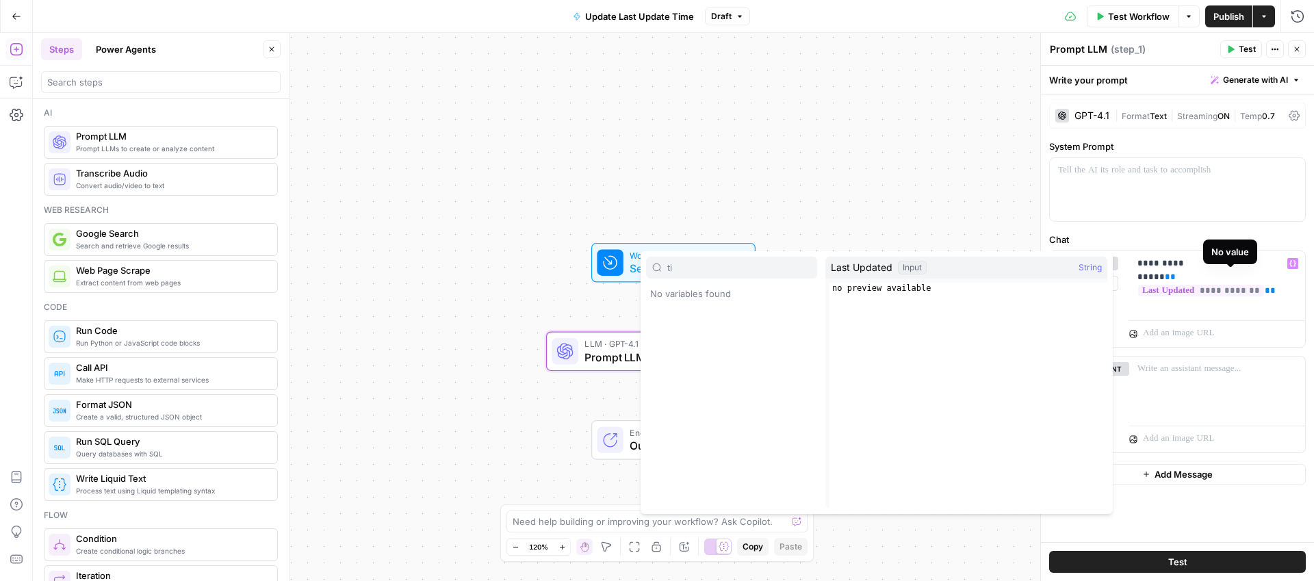
type input "t"
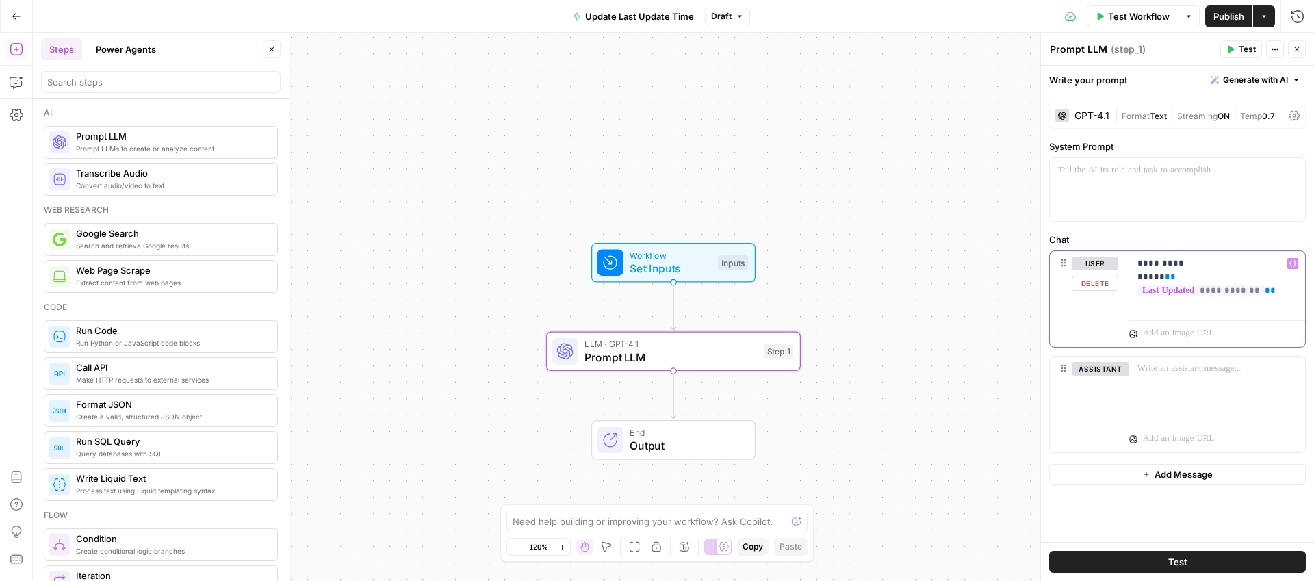
click at [1199, 293] on p "**********" at bounding box center [1216, 277] width 159 height 41
click at [1165, 273] on span "**" at bounding box center [1170, 276] width 11 height 9
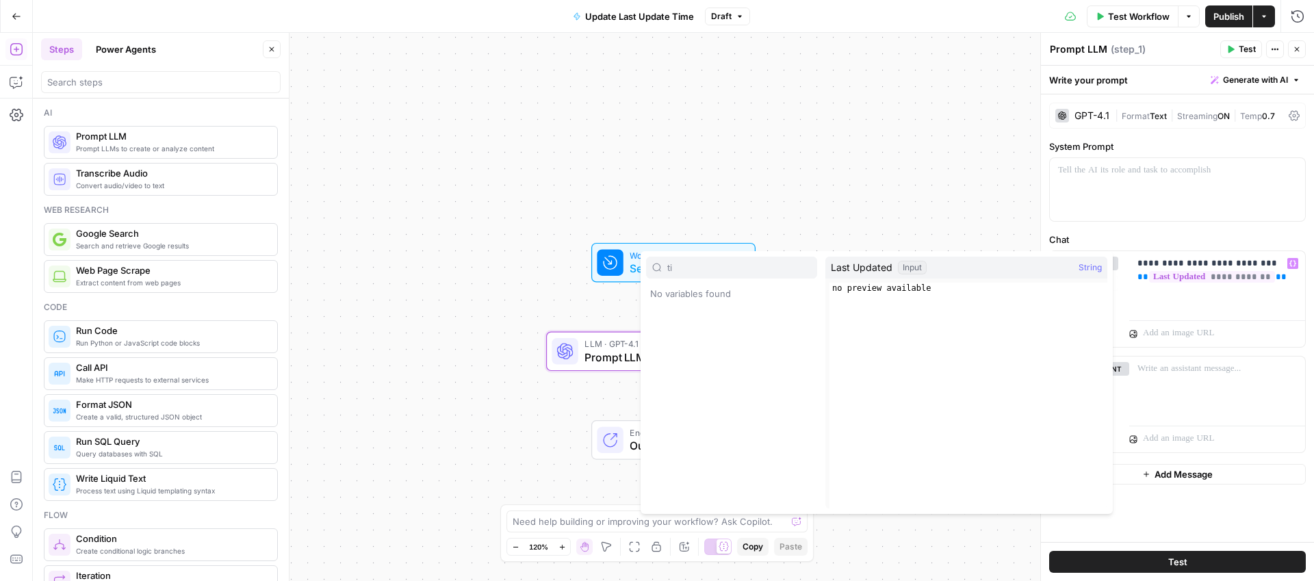
type input "ti"
click at [1258, 263] on p "**********" at bounding box center [1216, 270] width 159 height 27
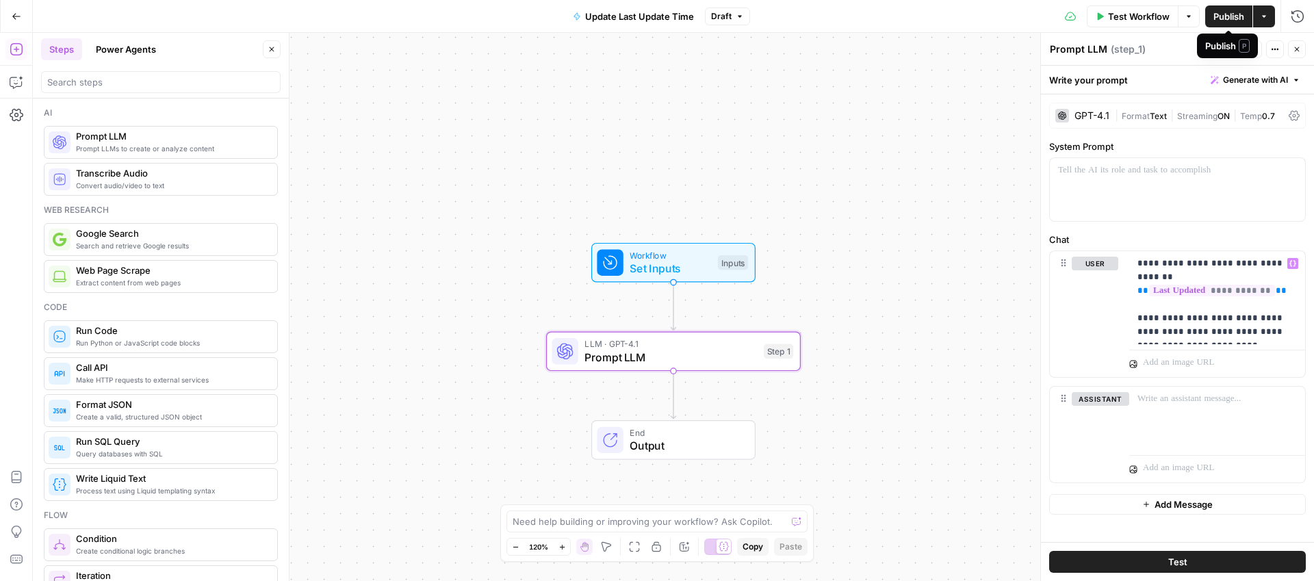
click at [1227, 16] on span "Publish" at bounding box center [1228, 17] width 31 height 14
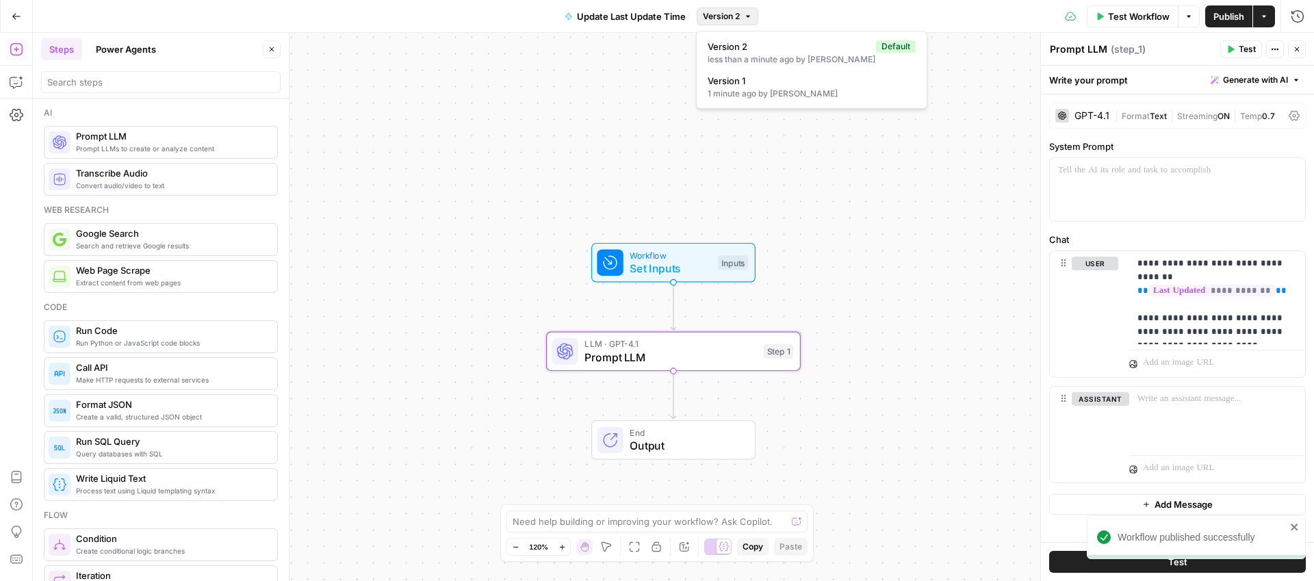
click at [743, 23] on button "Version 2" at bounding box center [728, 17] width 62 height 18
click at [744, 18] on icon "button" at bounding box center [748, 16] width 8 height 8
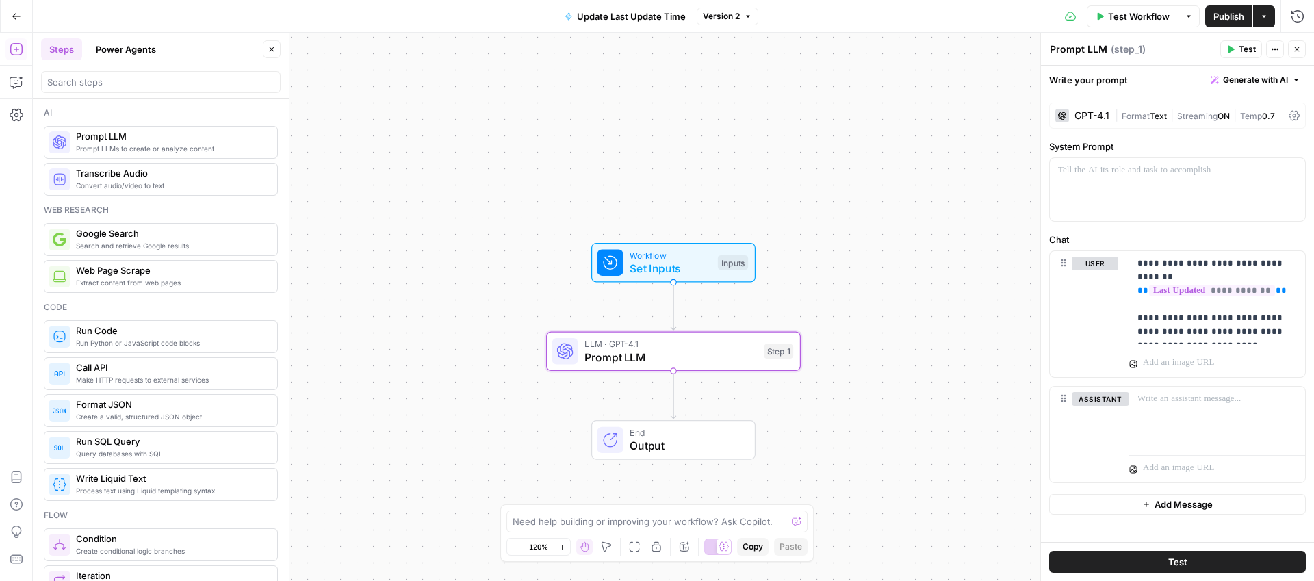
click at [1225, 19] on span "Publish" at bounding box center [1228, 17] width 31 height 14
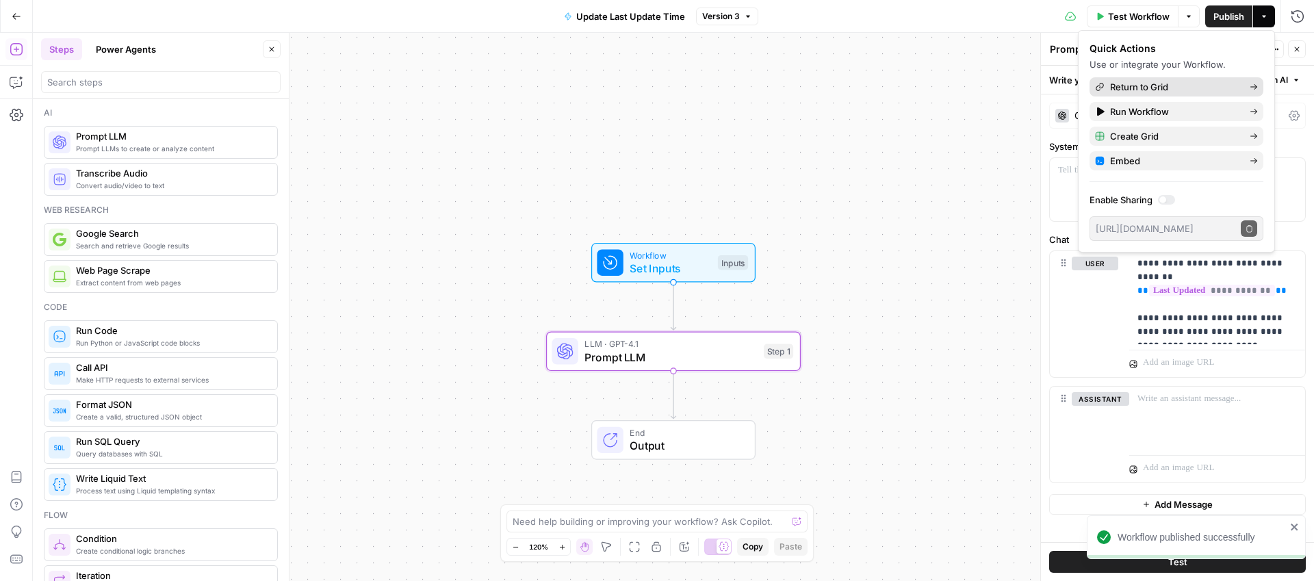
click at [1182, 88] on span "Return to Grid" at bounding box center [1174, 87] width 129 height 14
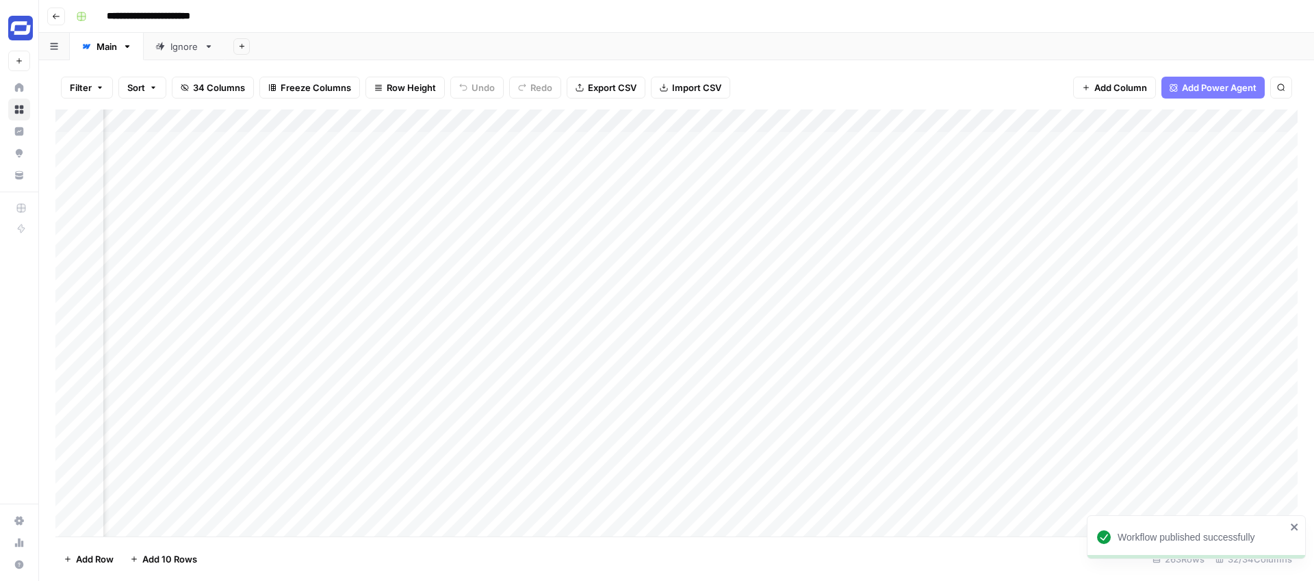
scroll to position [0, 4609]
click at [1191, 123] on div "Add Column" at bounding box center [676, 322] width 1242 height 427
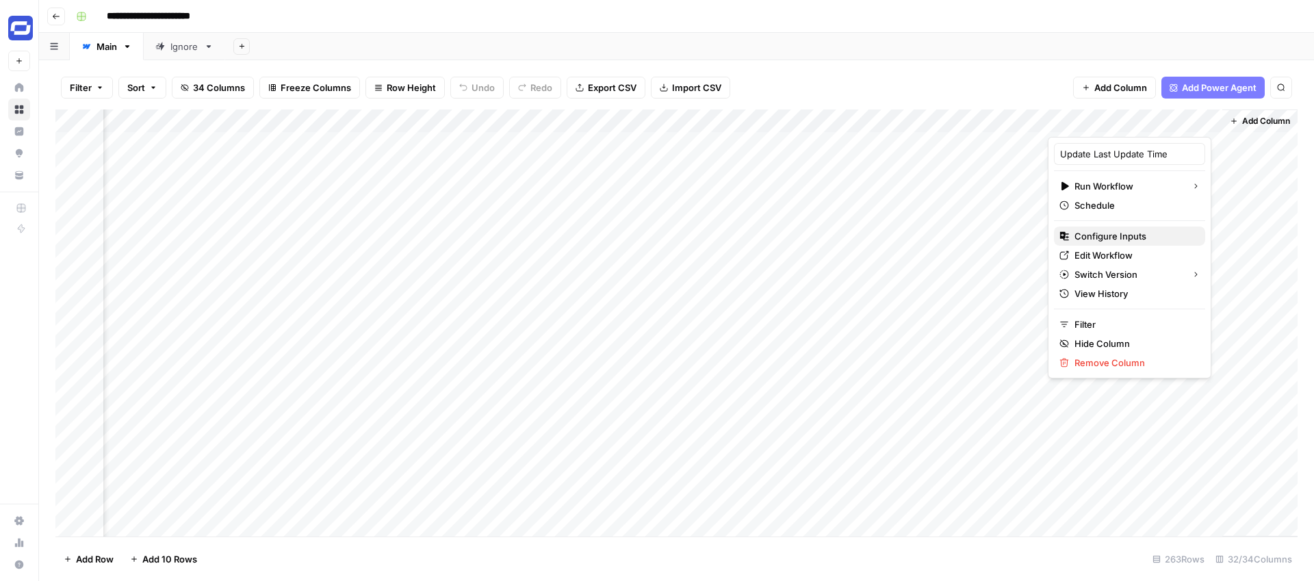
click at [1100, 235] on span "Configure Inputs" at bounding box center [1134, 236] width 120 height 14
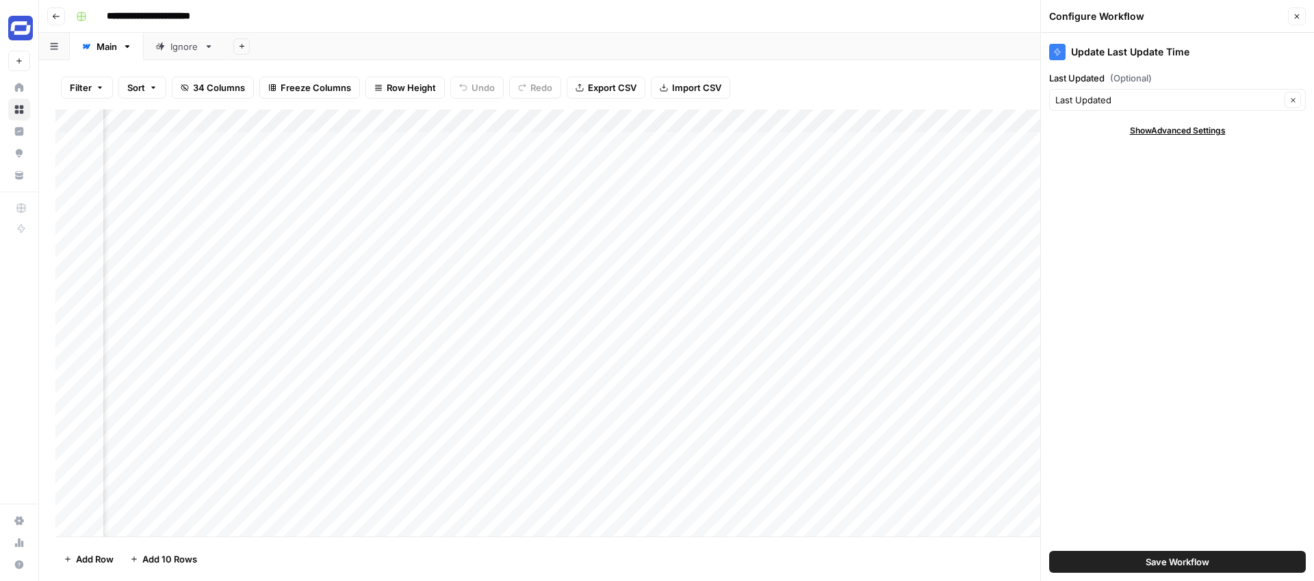
click at [1299, 18] on icon "button" at bounding box center [1297, 16] width 8 height 8
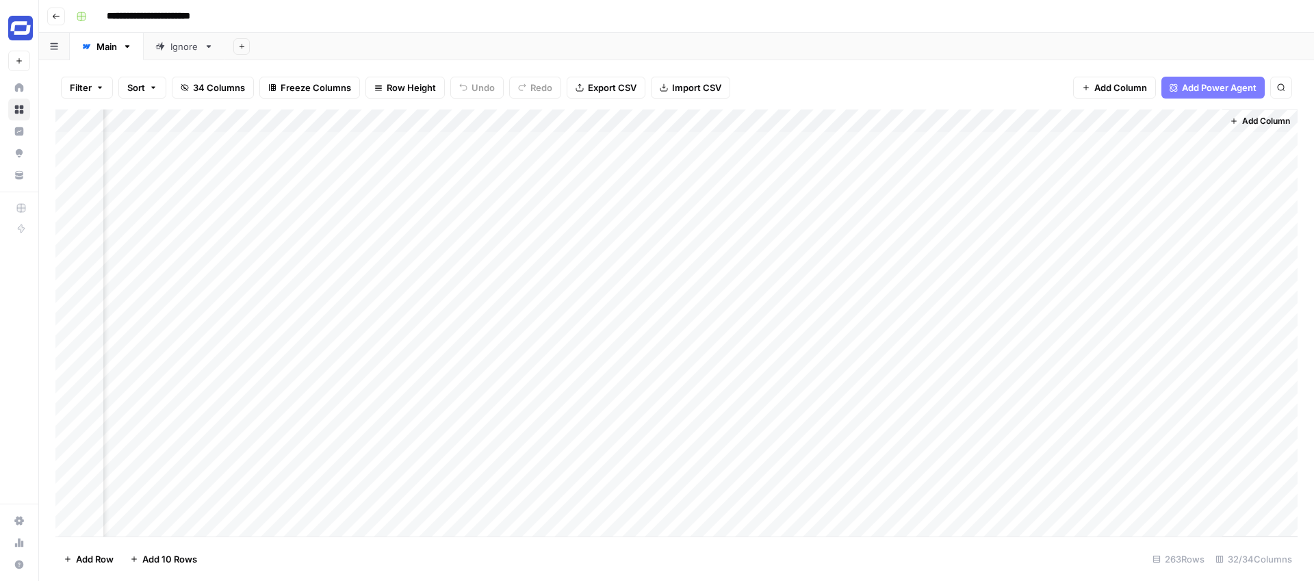
click at [1191, 118] on div "Add Column" at bounding box center [676, 322] width 1242 height 427
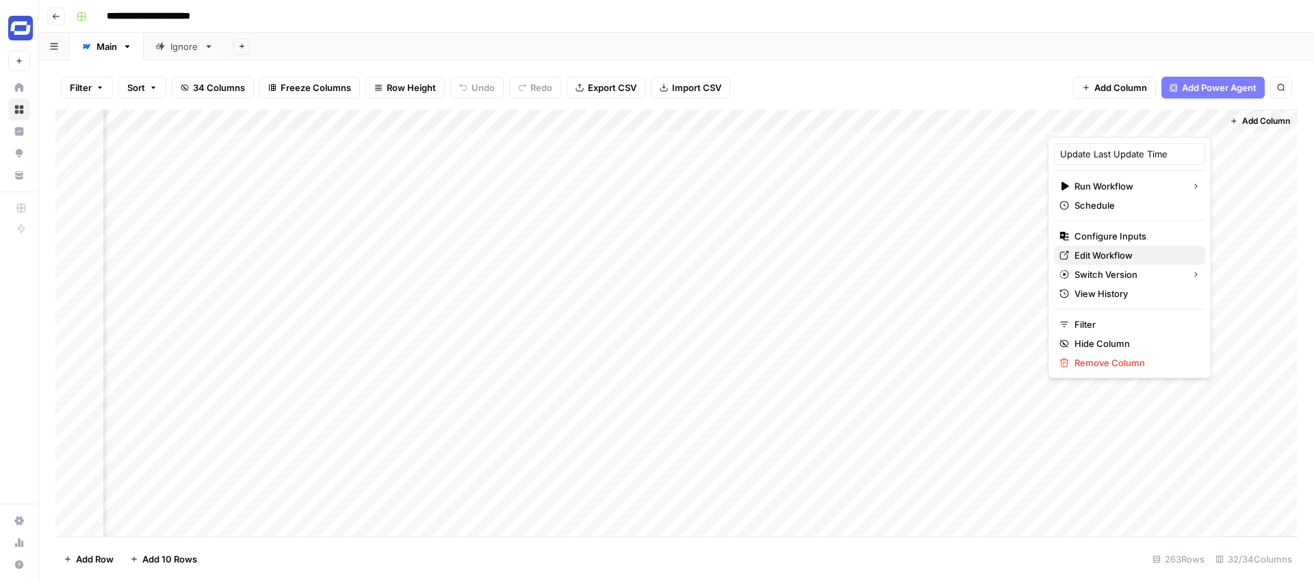
click at [1093, 251] on span "Edit Workflow" at bounding box center [1134, 255] width 120 height 14
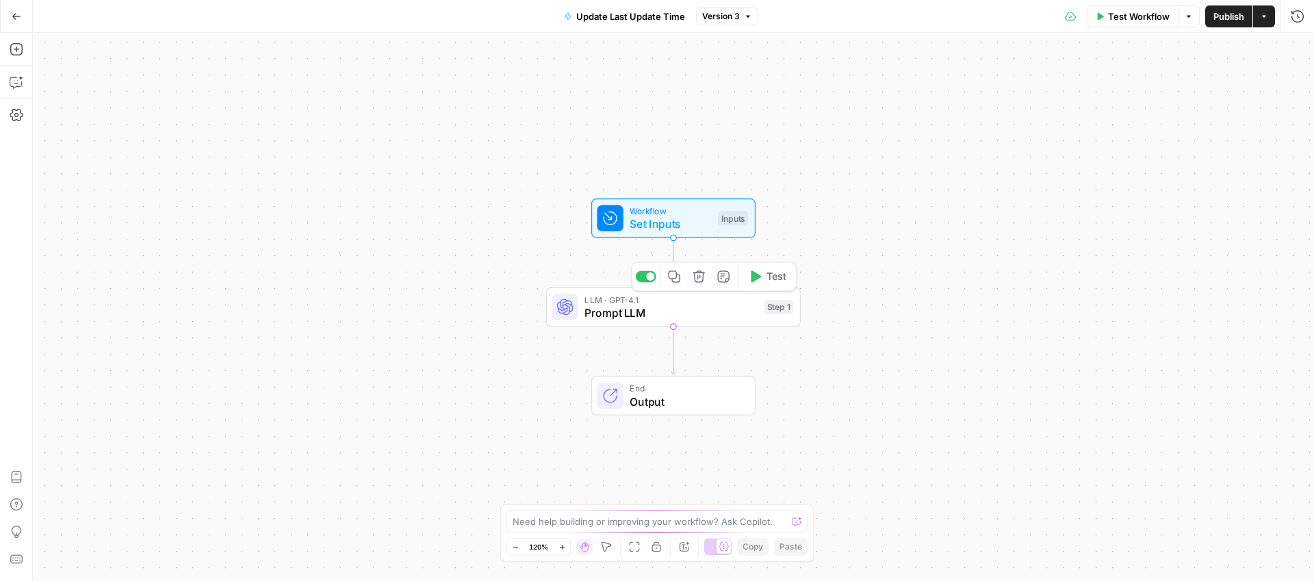
click at [708, 309] on span "Prompt LLM" at bounding box center [670, 312] width 172 height 16
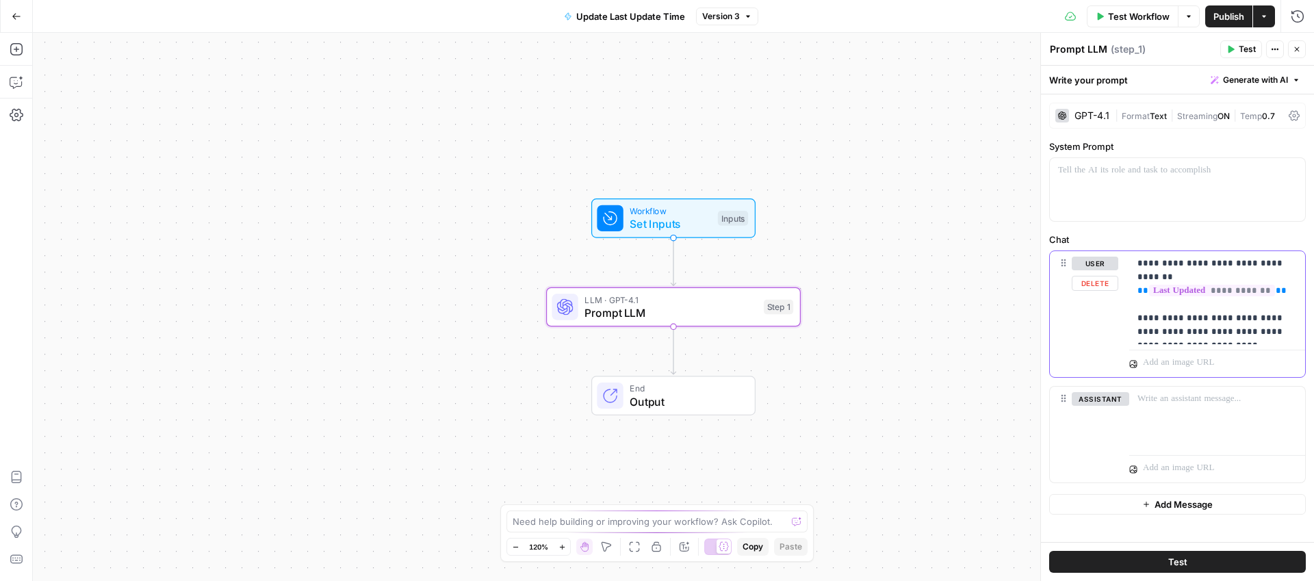
click at [1197, 330] on p "**********" at bounding box center [1216, 298] width 159 height 82
click at [1159, 317] on p "**********" at bounding box center [1216, 298] width 159 height 82
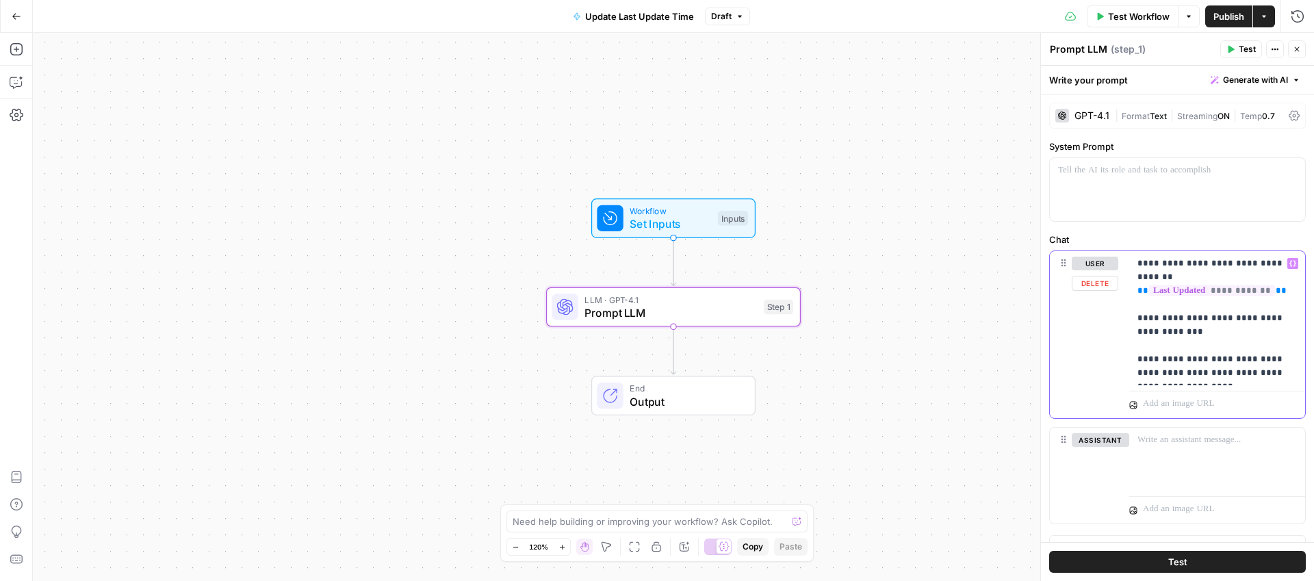
click at [1180, 361] on p "**********" at bounding box center [1216, 318] width 159 height 123
click at [1157, 359] on p "**********" at bounding box center [1216, 318] width 159 height 123
click at [1249, 341] on p "**********" at bounding box center [1216, 318] width 159 height 123
click at [1207, 356] on p "**********" at bounding box center [1216, 318] width 159 height 123
click at [1259, 367] on p "**********" at bounding box center [1216, 318] width 159 height 123
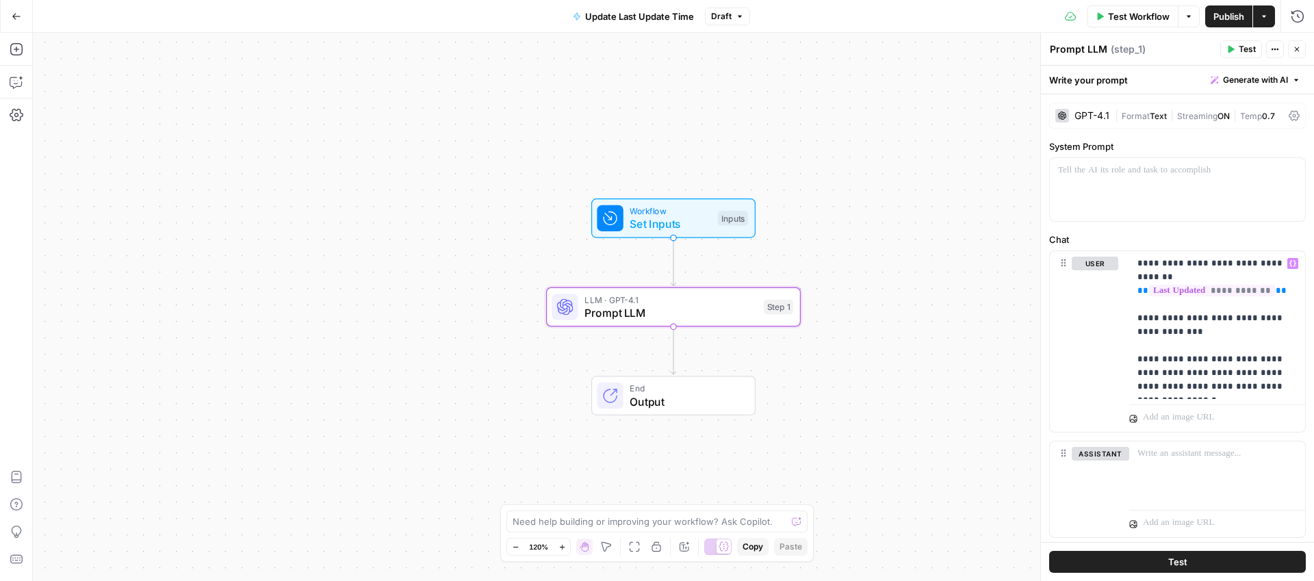
click at [1228, 18] on span "Publish" at bounding box center [1228, 17] width 31 height 14
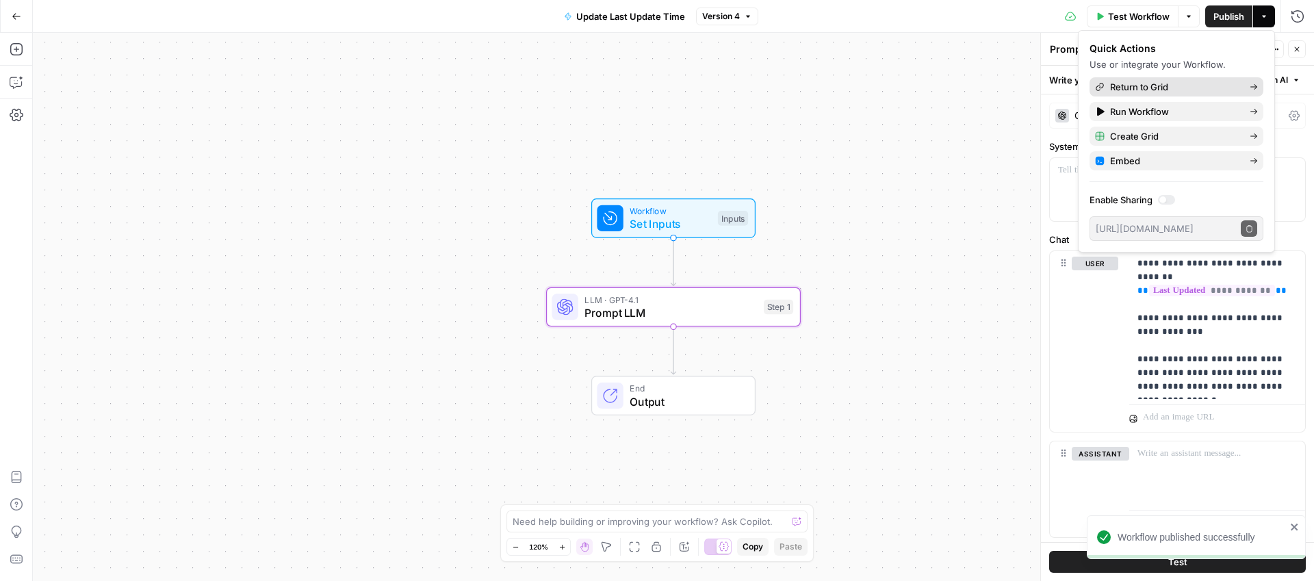
click at [1178, 88] on span "Return to Grid" at bounding box center [1174, 87] width 129 height 14
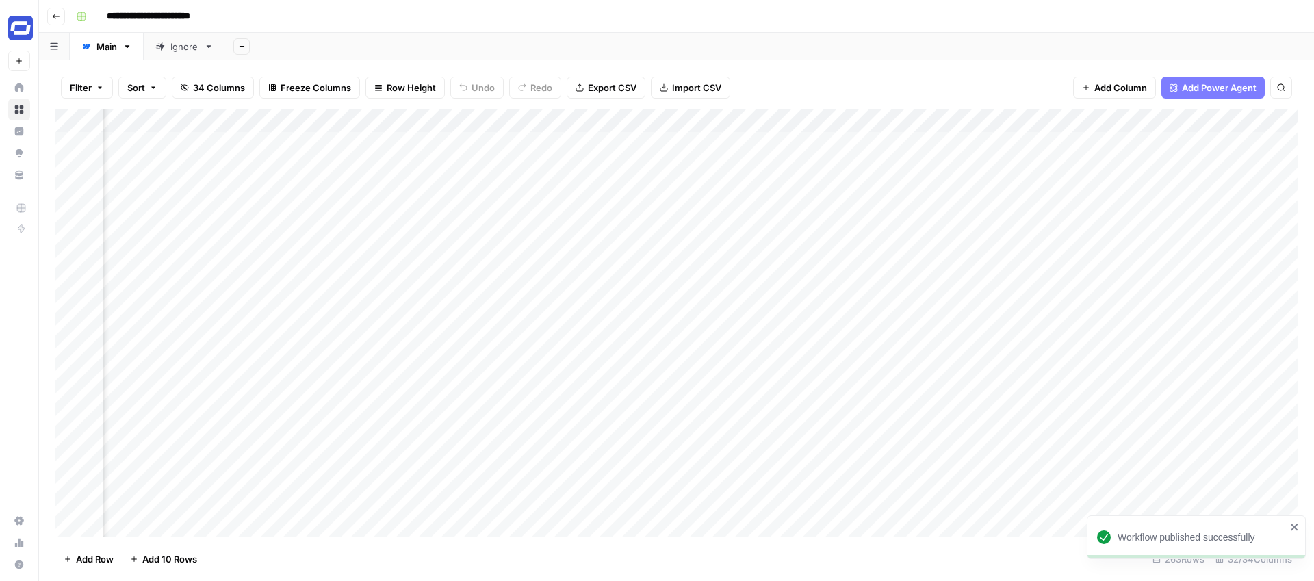
scroll to position [0, 4609]
click at [1134, 140] on div "Add Column" at bounding box center [676, 322] width 1242 height 427
click at [1143, 142] on div "Add Column" at bounding box center [676, 322] width 1242 height 427
click at [1067, 143] on div "Add Column" at bounding box center [676, 322] width 1242 height 427
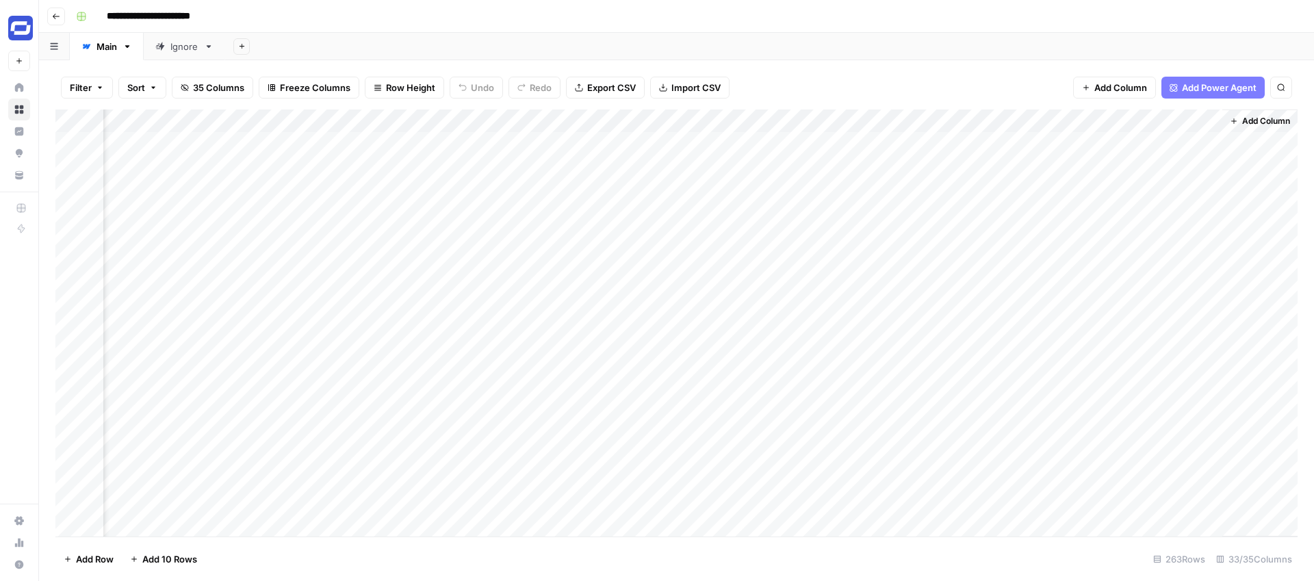
scroll to position [0, 4722]
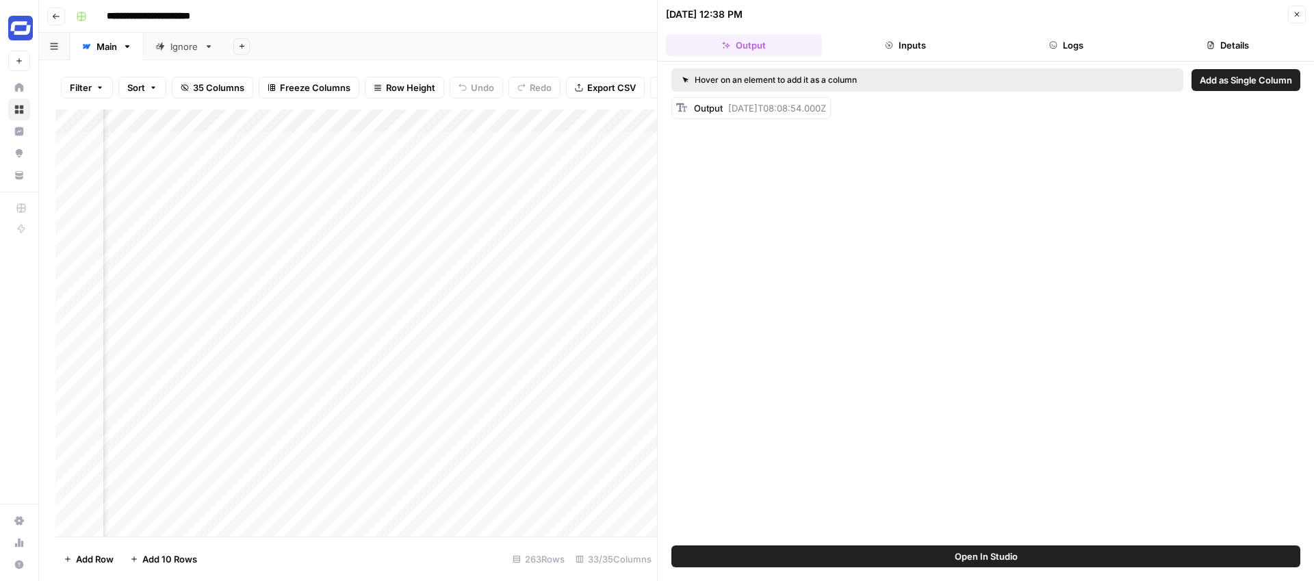
click at [1297, 14] on icon "button" at bounding box center [1297, 14] width 5 height 5
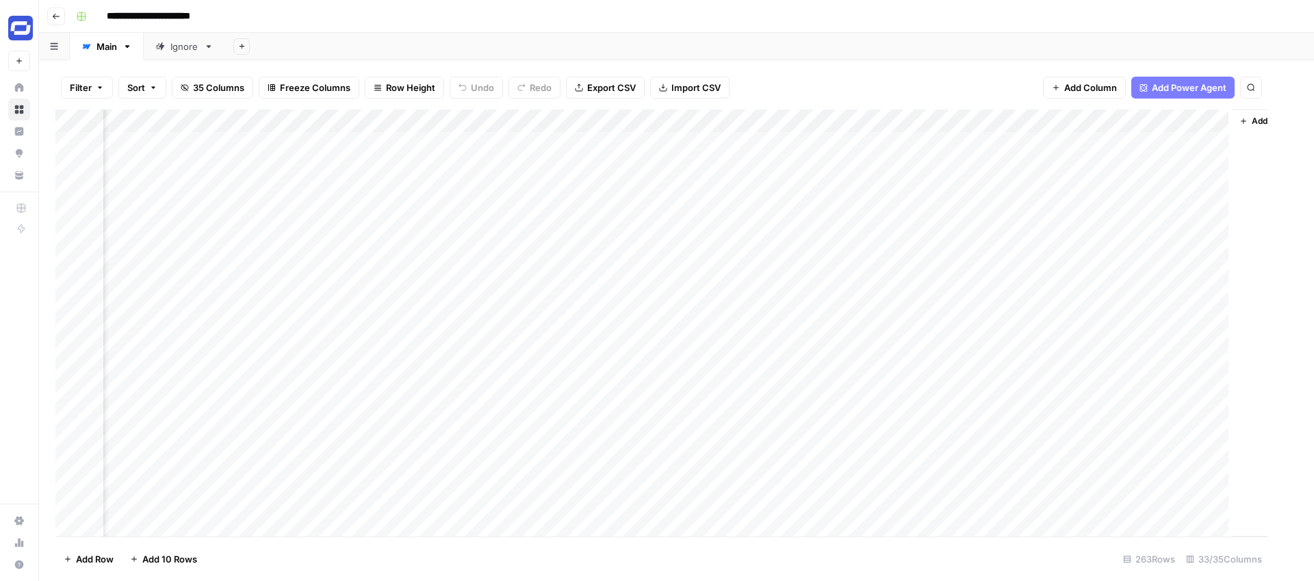
scroll to position [0, 4716]
click at [1082, 144] on div "Add Column" at bounding box center [676, 322] width 1242 height 427
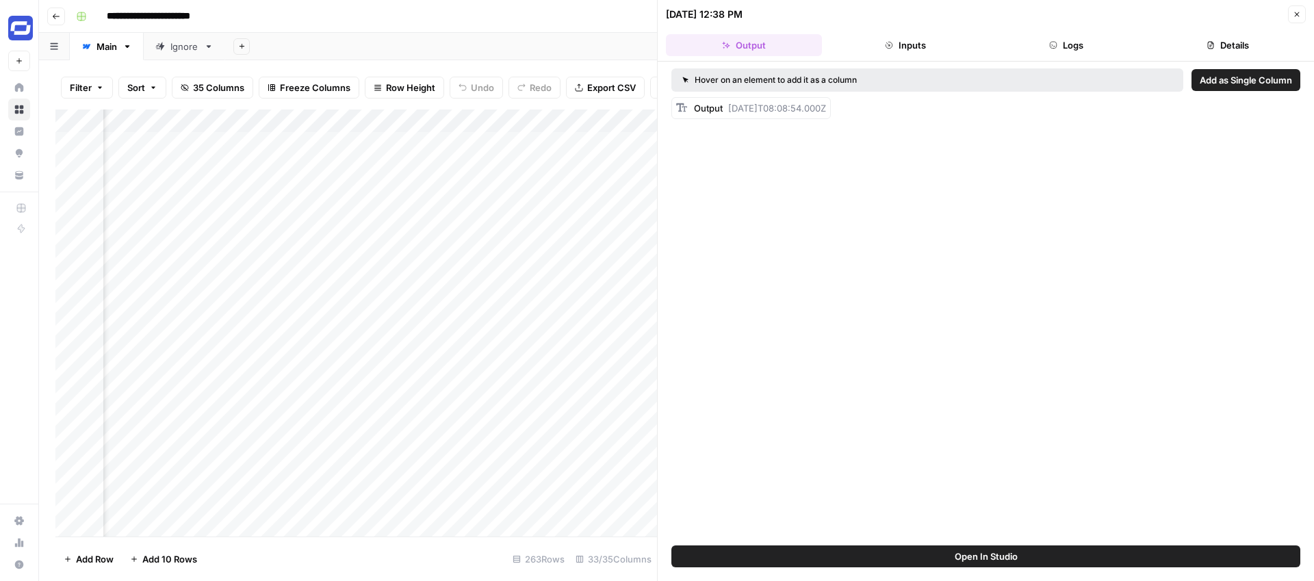
click at [1057, 44] on button "Logs" at bounding box center [1067, 45] width 156 height 22
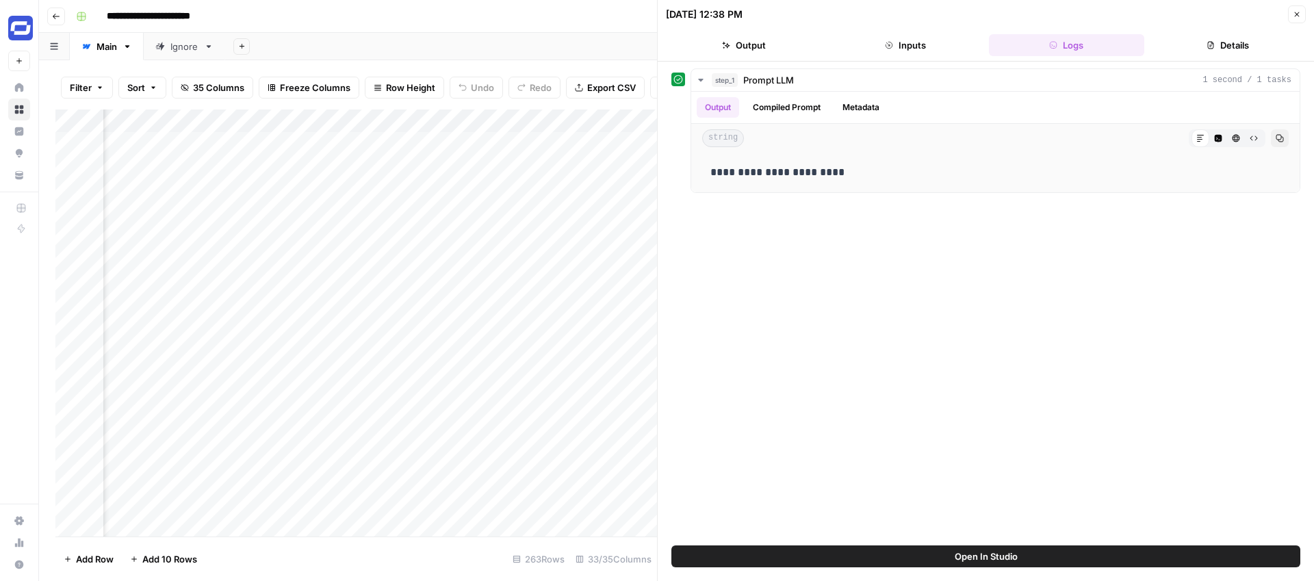
click at [1293, 12] on icon "button" at bounding box center [1297, 14] width 8 height 8
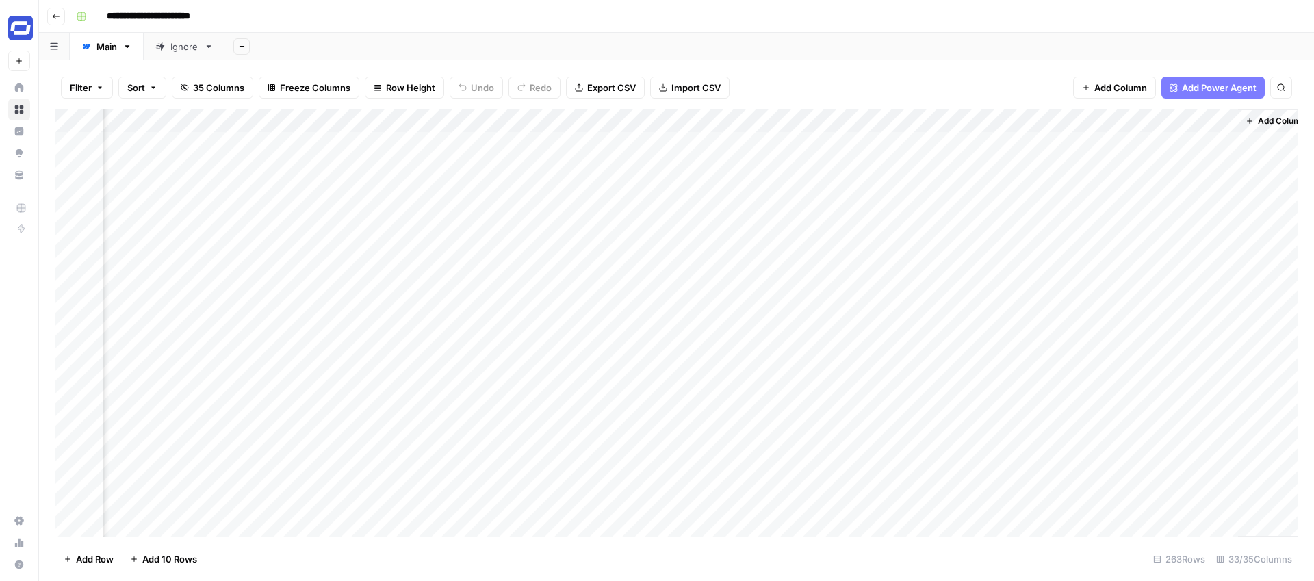
click at [1084, 120] on div "Add Column" at bounding box center [676, 322] width 1242 height 427
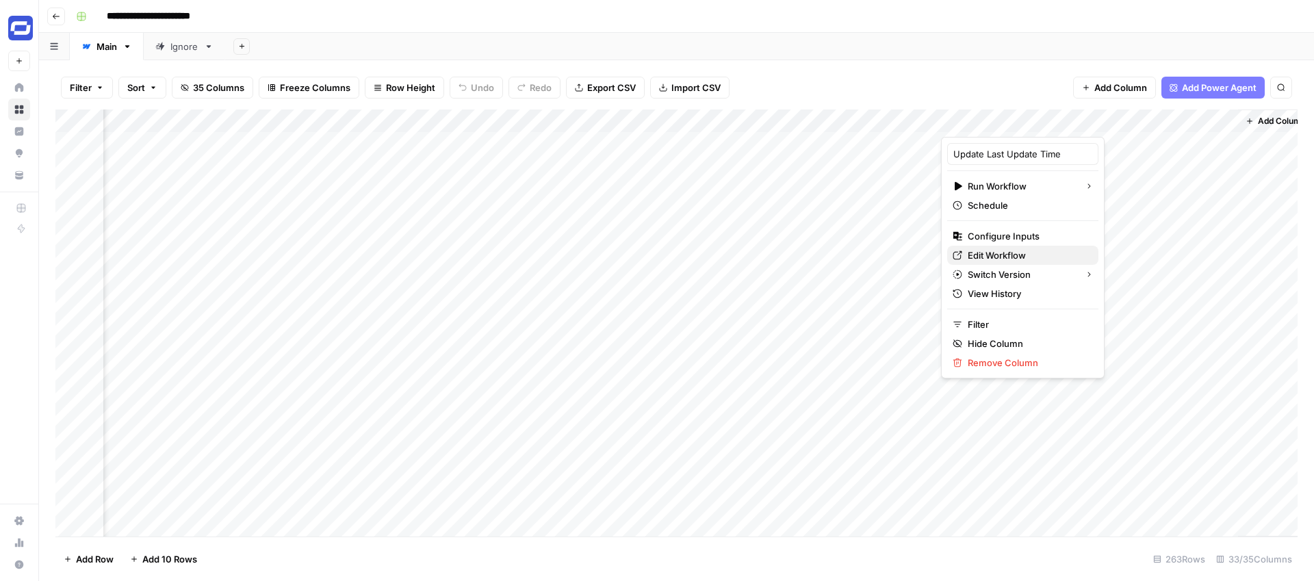
click at [992, 250] on span "Edit Workflow" at bounding box center [1028, 255] width 120 height 14
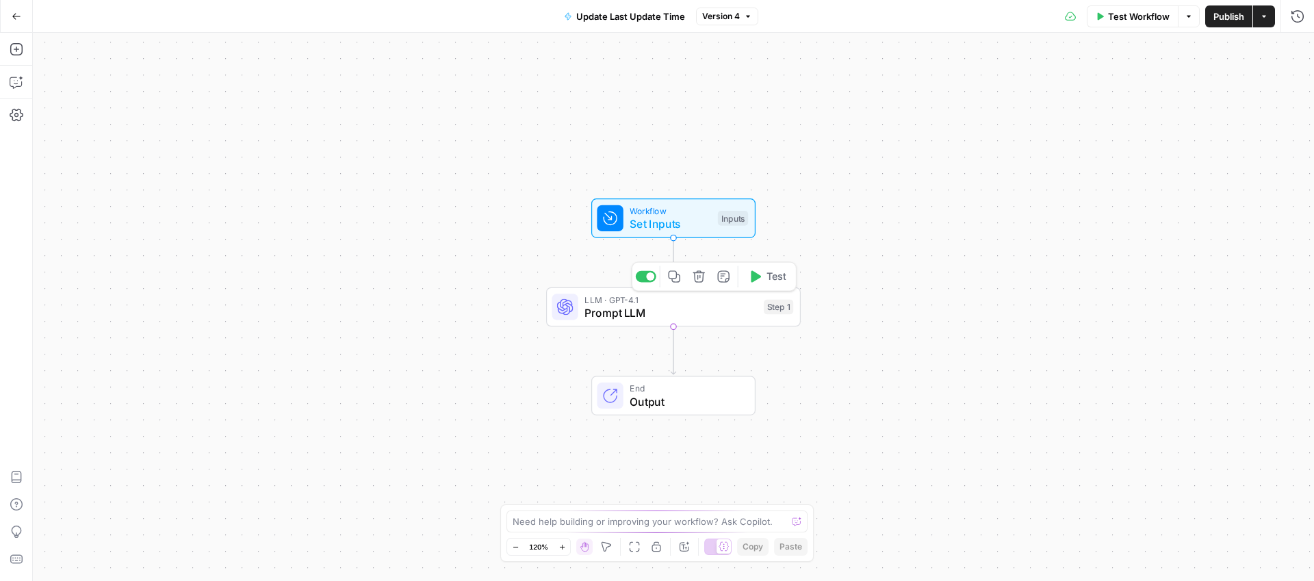
click at [685, 315] on span "Prompt LLM" at bounding box center [670, 312] width 172 height 16
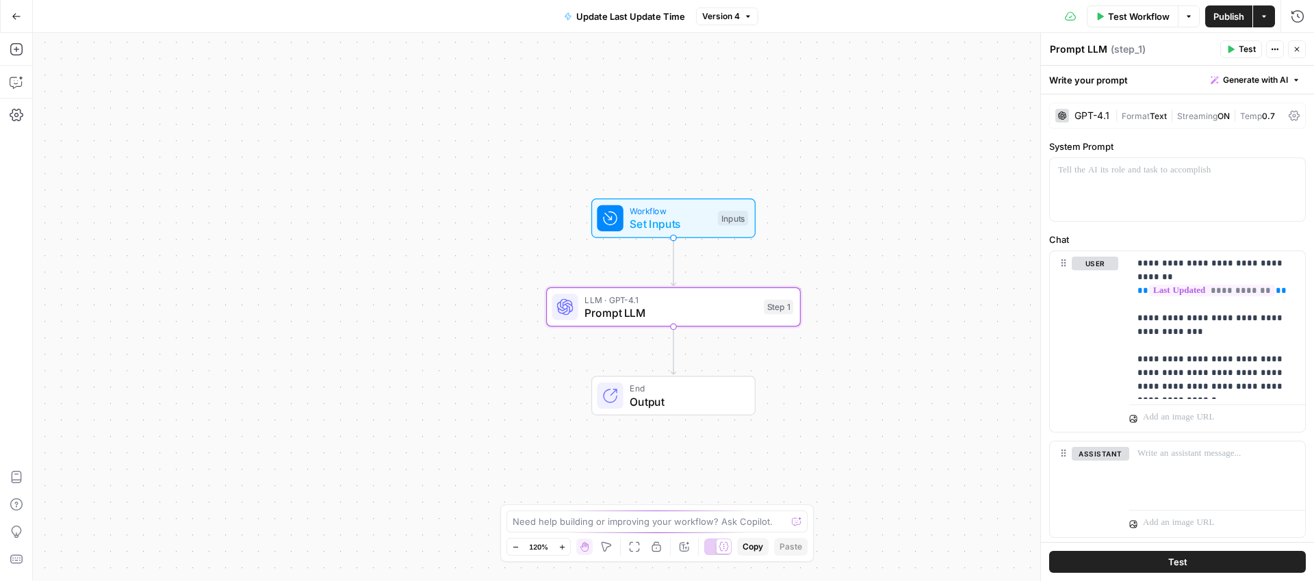
click at [1087, 114] on div "GPT-4.1" at bounding box center [1091, 116] width 35 height 10
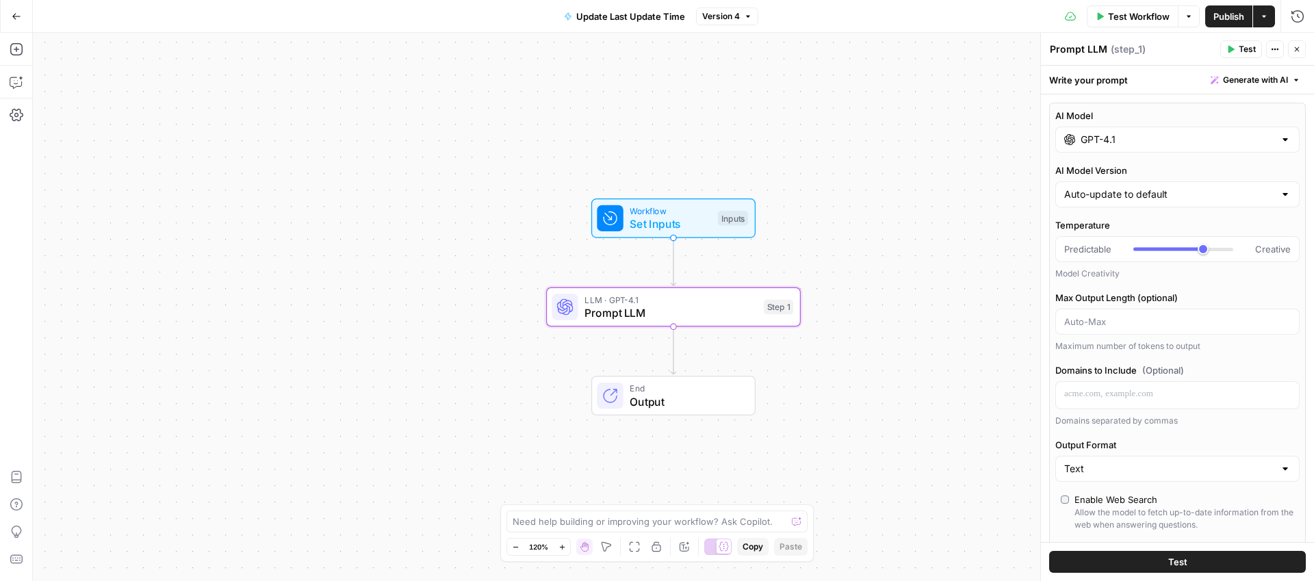
click at [1121, 133] on input "GPT-4.1" at bounding box center [1177, 140] width 194 height 14
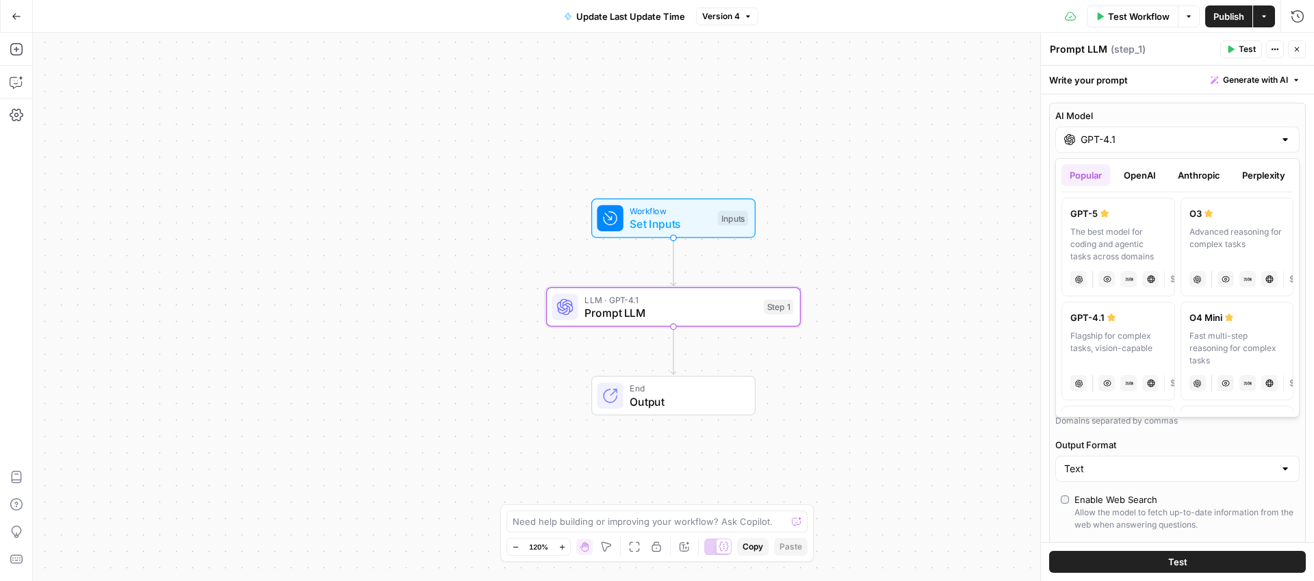
click at [1252, 177] on button "Perplexity" at bounding box center [1264, 175] width 60 height 22
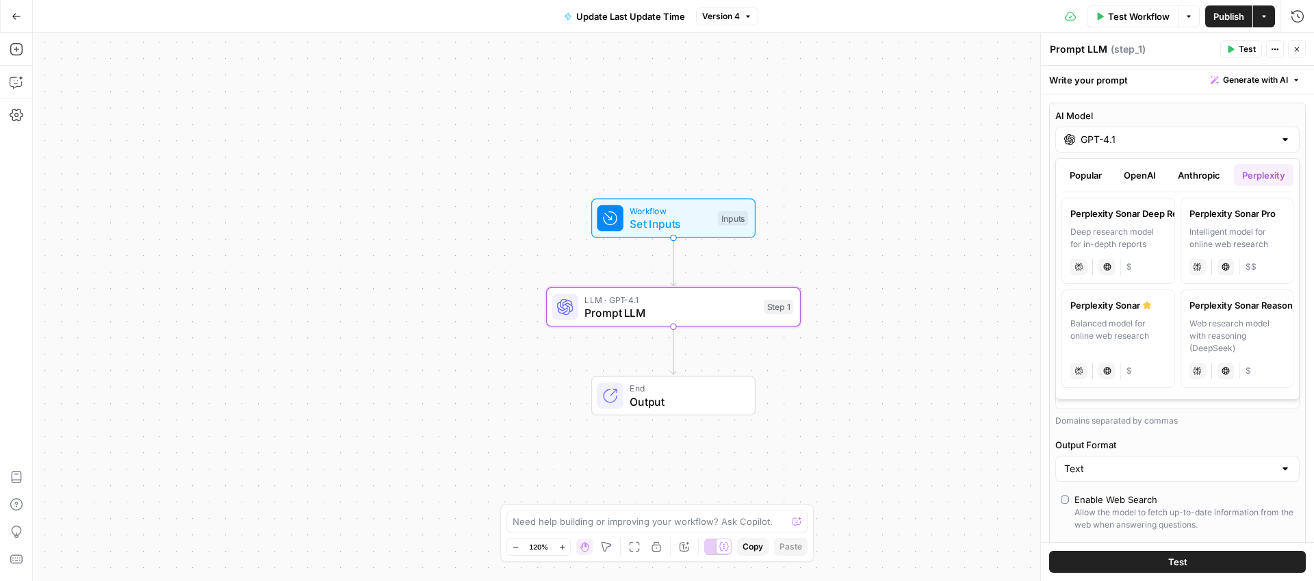
click at [1160, 178] on button "OpenAI" at bounding box center [1139, 175] width 49 height 22
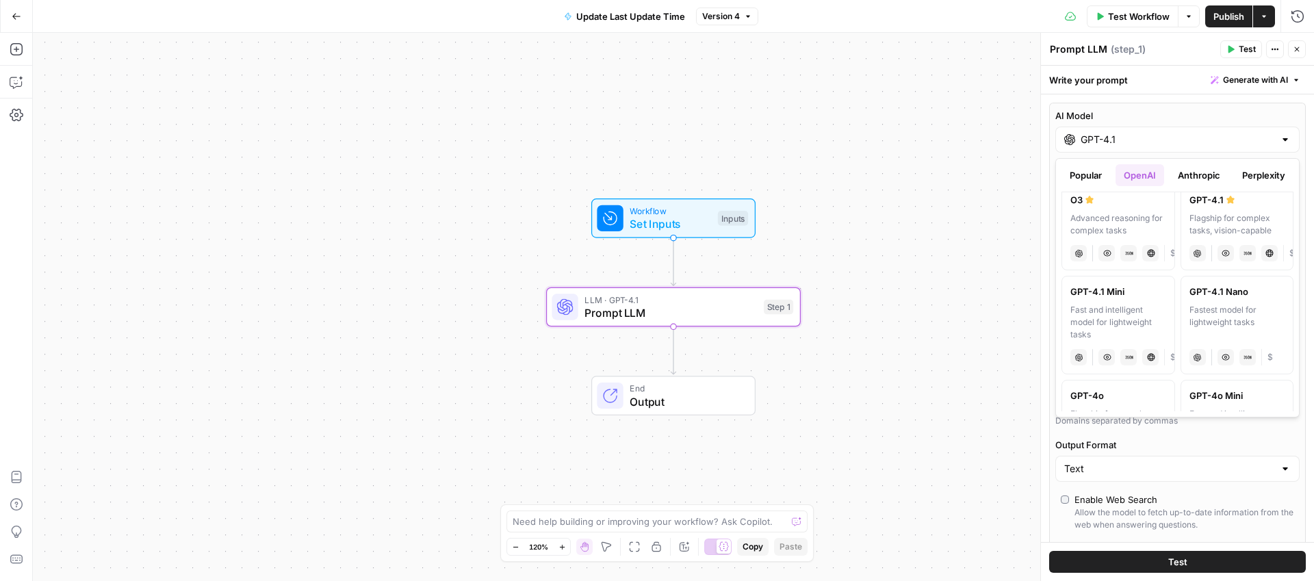
scroll to position [118, 0]
click at [1196, 175] on button "Anthropic" at bounding box center [1198, 175] width 59 height 22
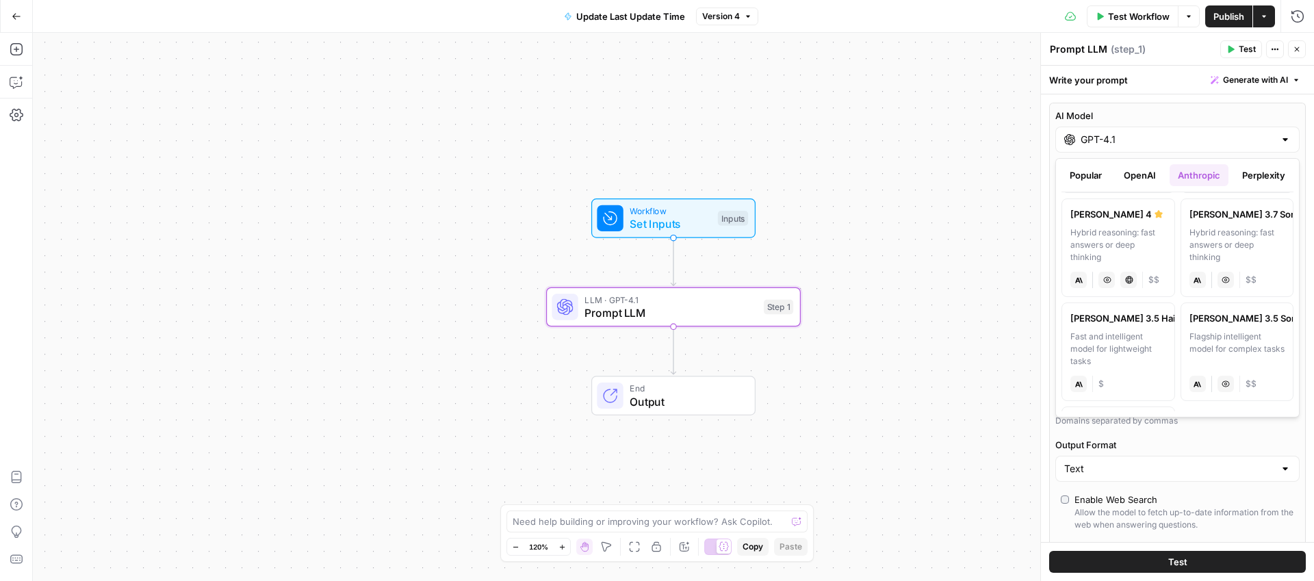
scroll to position [203, 0]
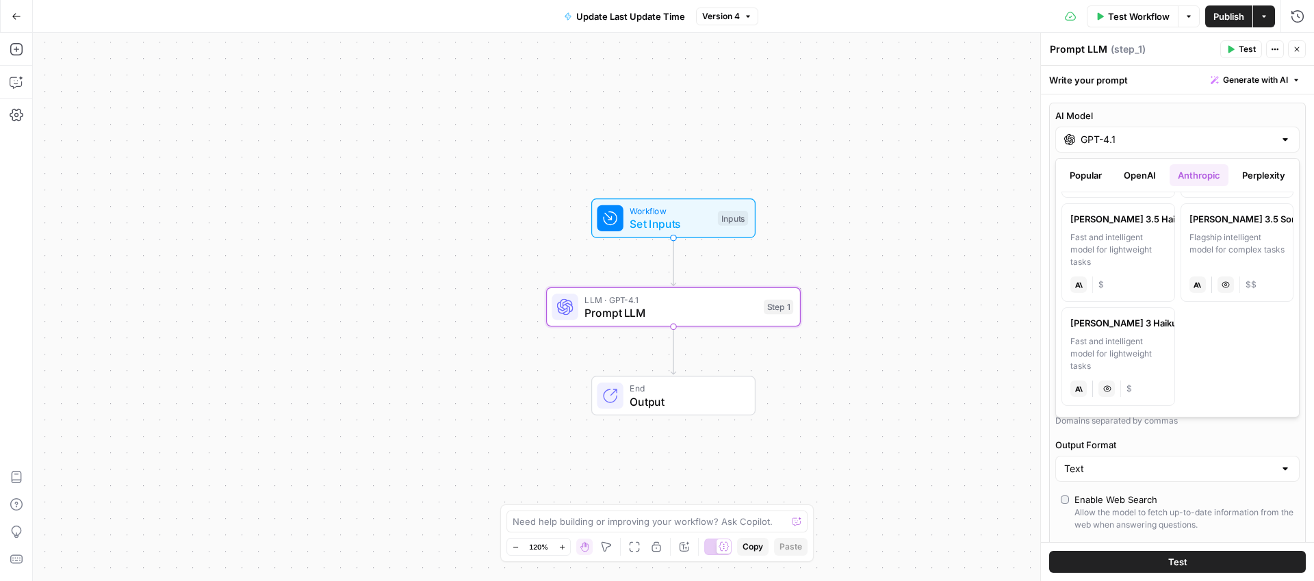
click at [1131, 174] on button "OpenAI" at bounding box center [1139, 175] width 49 height 22
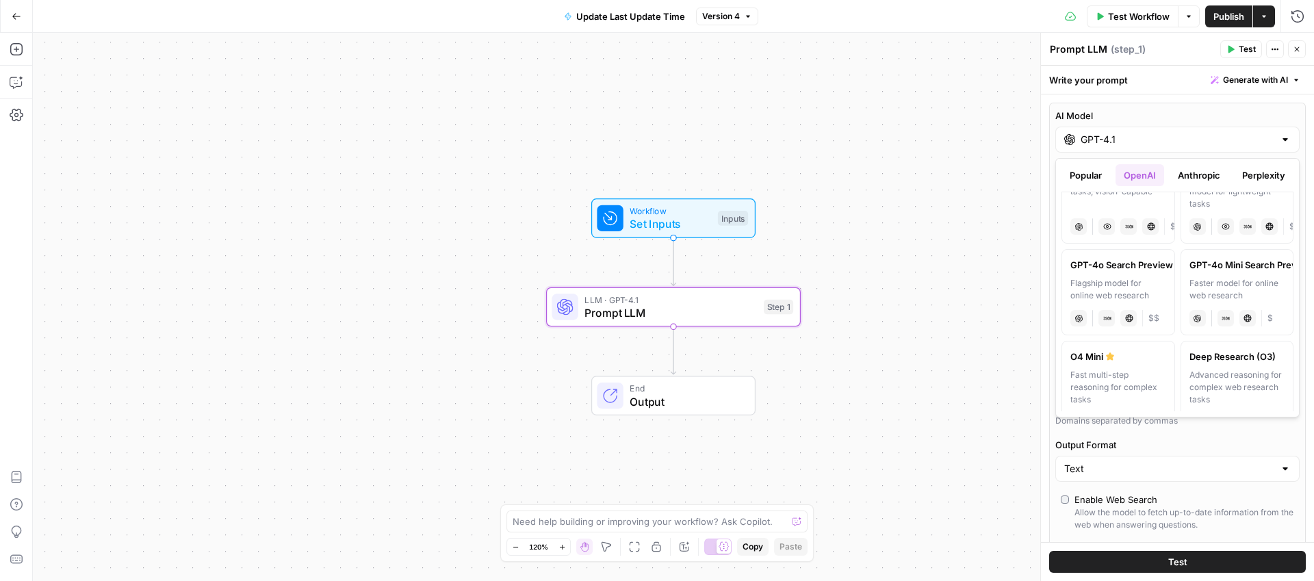
scroll to position [458, 0]
click at [1219, 283] on div "Faster model for online web research" at bounding box center [1237, 288] width 96 height 25
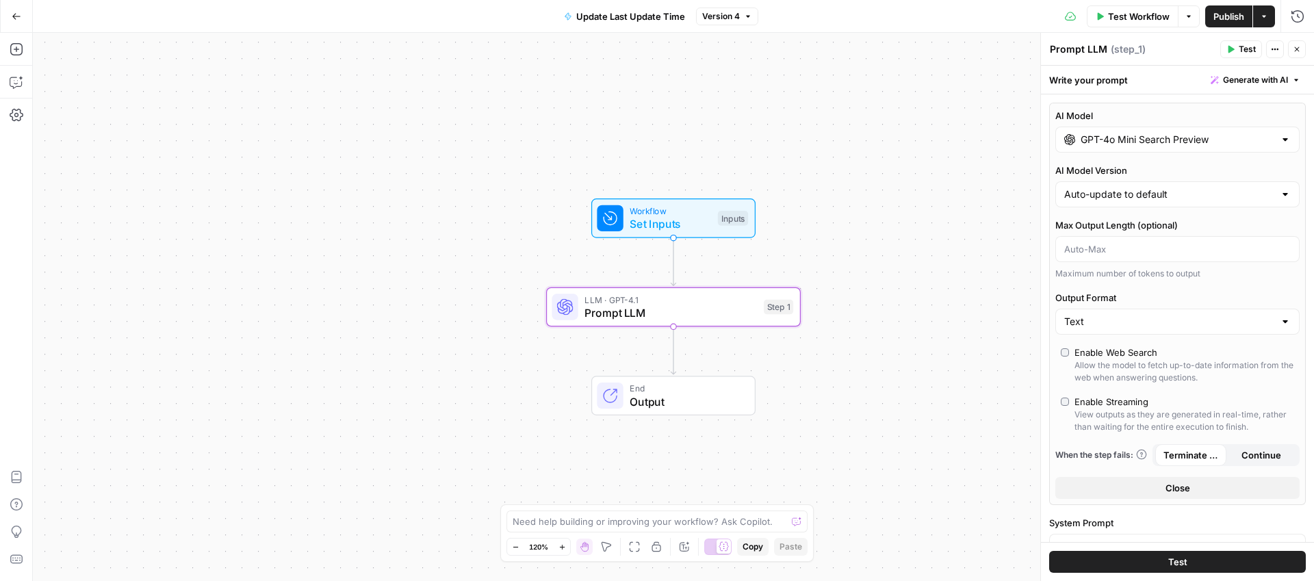
type input "GPT-4o Mini Search Preview"
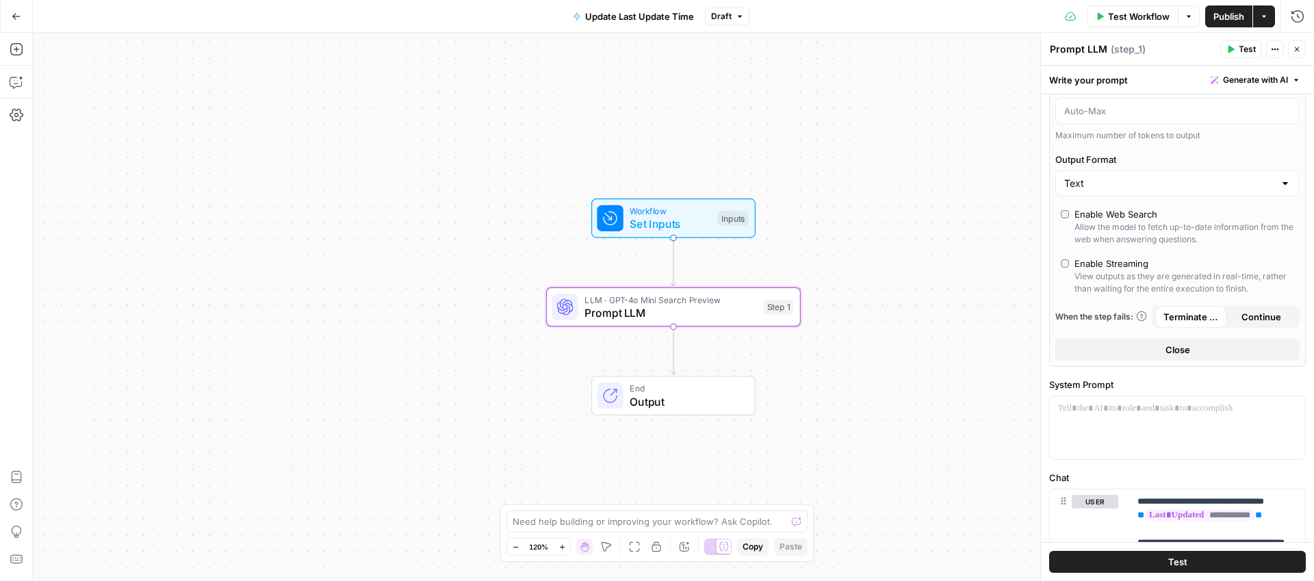
scroll to position [289, 0]
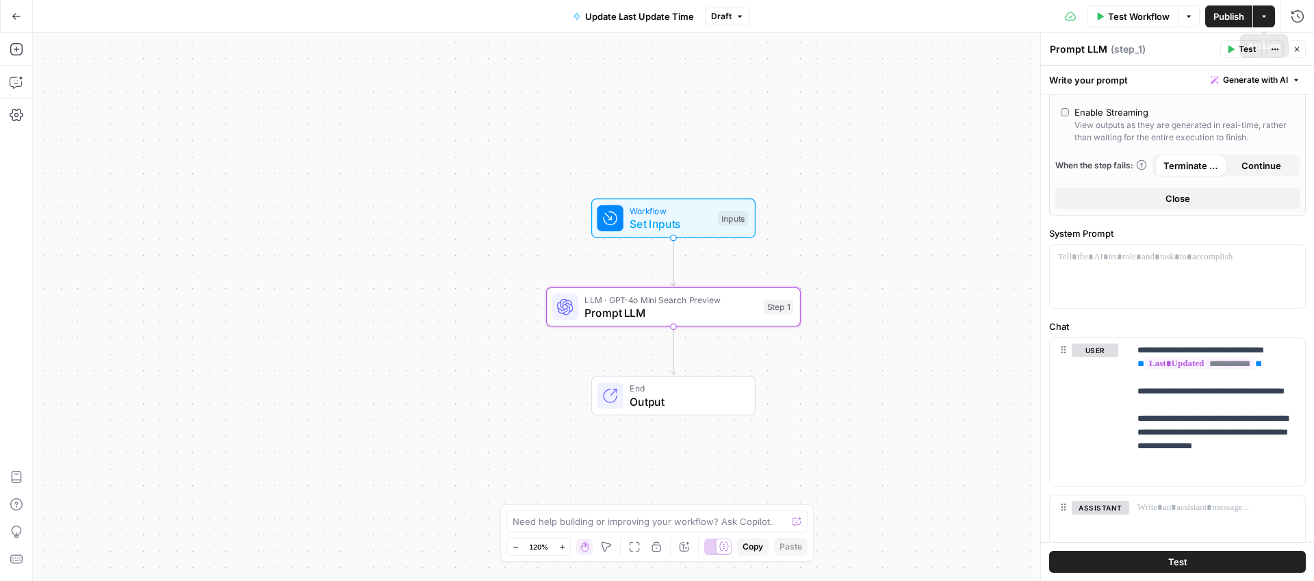
click at [1226, 14] on span "Publish" at bounding box center [1228, 17] width 31 height 14
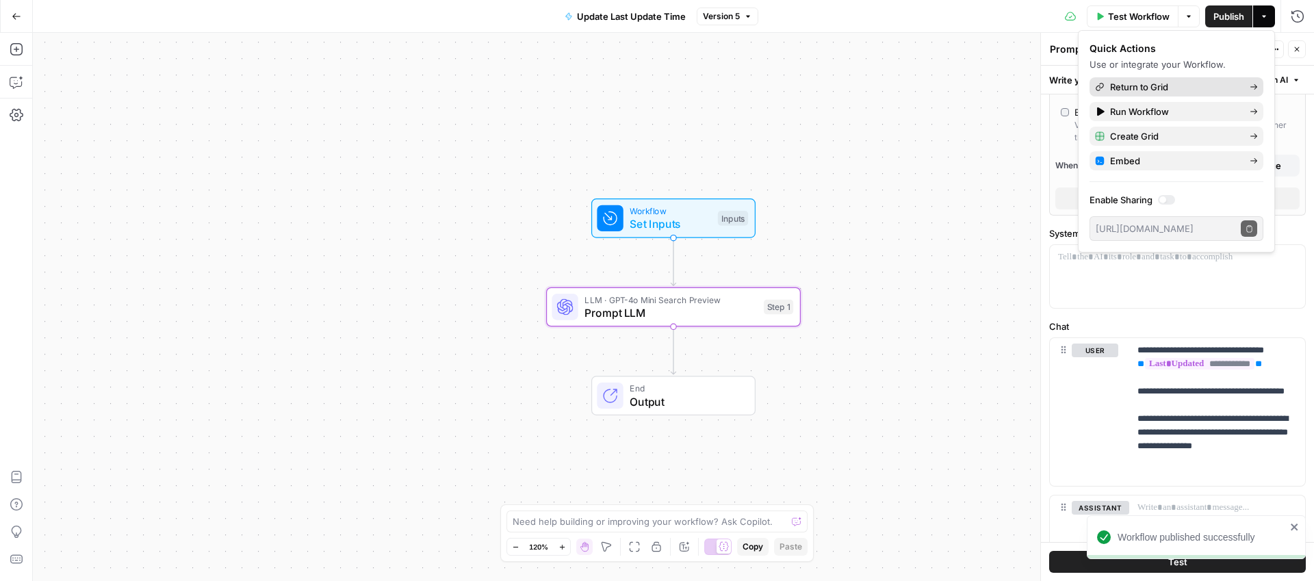
click at [1170, 89] on span "Return to Grid" at bounding box center [1174, 87] width 129 height 14
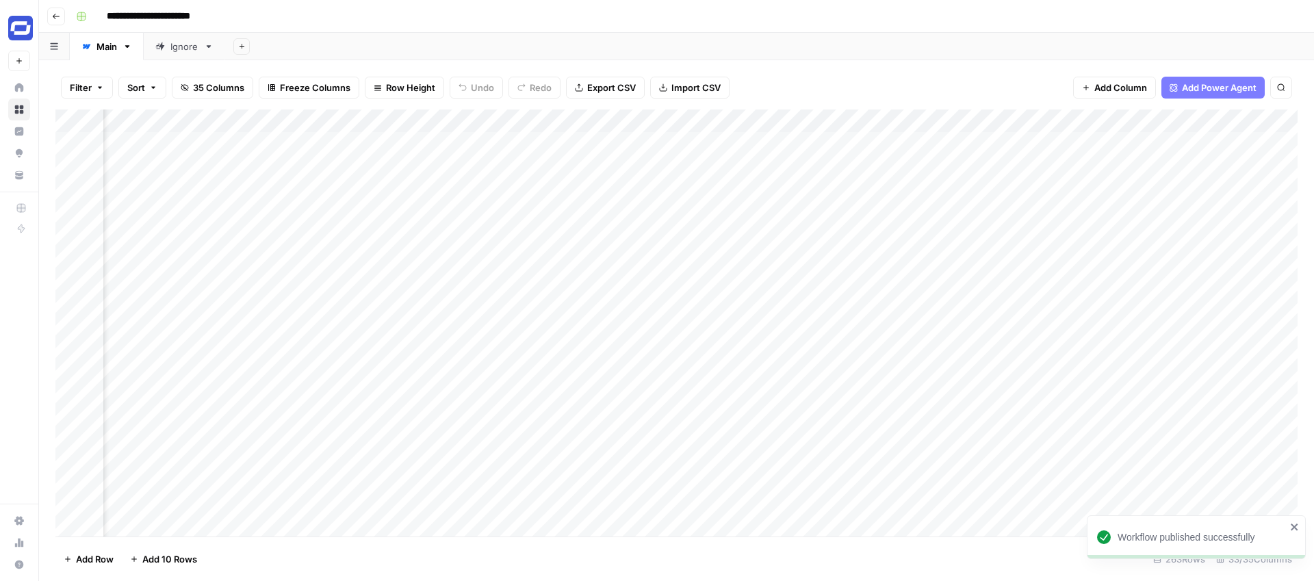
scroll to position [0, 4732]
click at [1087, 142] on div "Add Column" at bounding box center [676, 322] width 1242 height 427
click at [1161, 142] on div "Add Column" at bounding box center [676, 322] width 1242 height 427
click at [1167, 47] on div "Add Sheet" at bounding box center [769, 46] width 1089 height 27
click at [1111, 49] on div "Add Sheet" at bounding box center [769, 46] width 1089 height 27
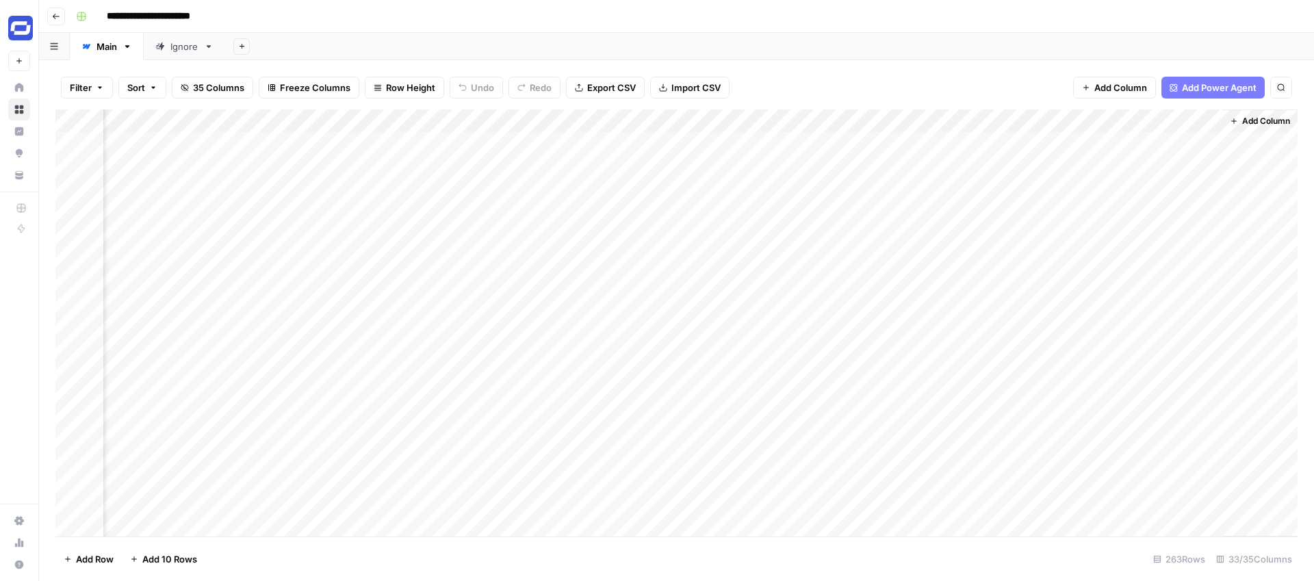
click at [1010, 165] on div "Add Column" at bounding box center [676, 322] width 1242 height 427
click at [1147, 121] on div "Add Column" at bounding box center [676, 322] width 1242 height 427
click at [1138, 116] on div "Add Column" at bounding box center [676, 322] width 1242 height 427
click at [1138, 116] on div at bounding box center [1160, 122] width 124 height 27
click at [1139, 150] on input "Output" at bounding box center [1179, 154] width 139 height 14
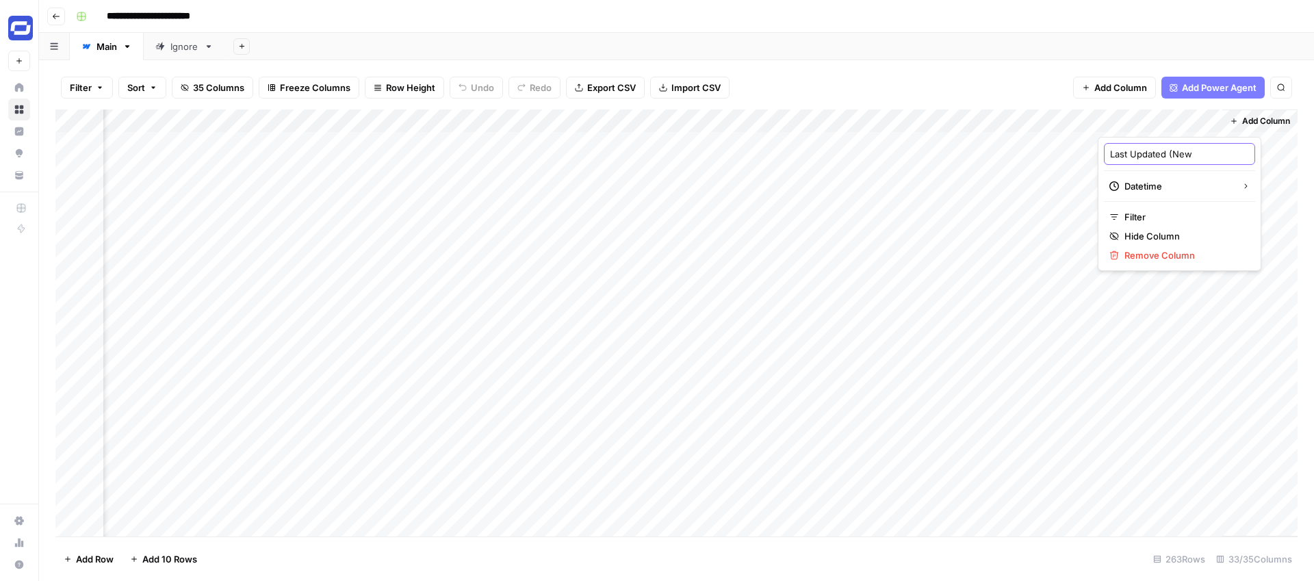
type input "Last Updated (New)"
drag, startPoint x: 1149, startPoint y: 120, endPoint x: 1139, endPoint y: 130, distance: 14.0
click at [1139, 130] on div "Add Column" at bounding box center [676, 322] width 1242 height 427
drag, startPoint x: 1015, startPoint y: 120, endPoint x: 879, endPoint y: 126, distance: 136.3
click at [879, 126] on div "Add Column" at bounding box center [676, 322] width 1242 height 427
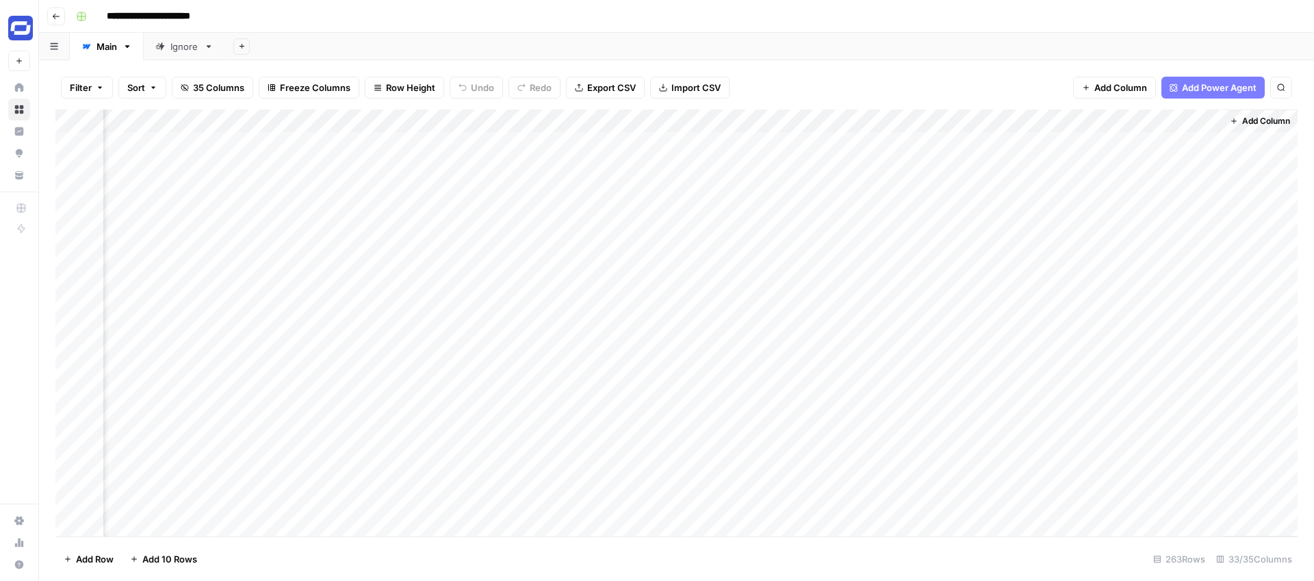
drag, startPoint x: 1156, startPoint y: 122, endPoint x: 1053, endPoint y: 125, distance: 102.7
click at [1053, 125] on div "Add Column" at bounding box center [676, 322] width 1242 height 427
click at [992, 70] on div "Filter Sort 35 Columns Freeze Columns Row Height Undo Redo Export CSV Import CS…" at bounding box center [676, 88] width 1242 height 44
click at [1191, 121] on div "Add Column" at bounding box center [676, 322] width 1242 height 427
click at [1146, 203] on span "Edit" at bounding box center [1184, 205] width 120 height 14
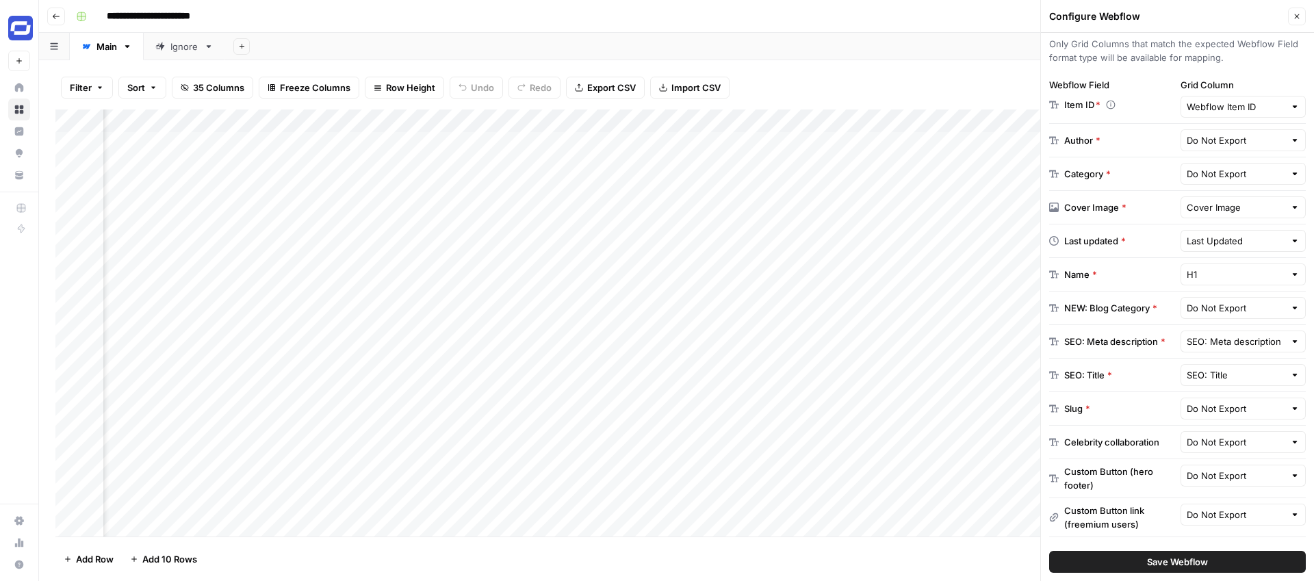
scroll to position [229, 0]
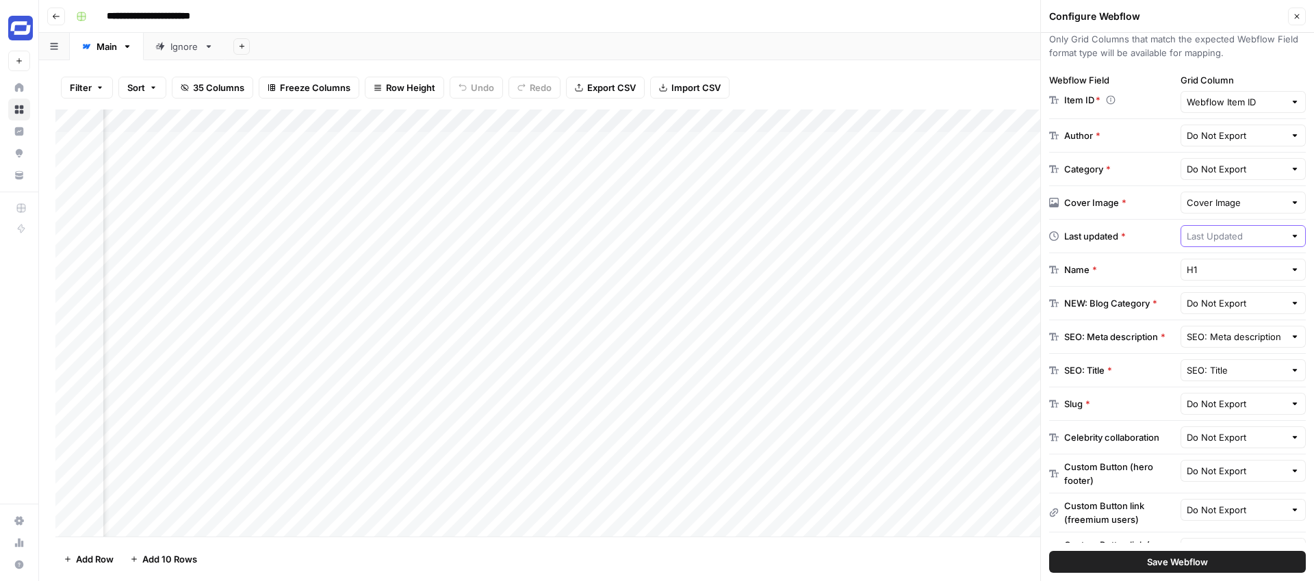
click at [1218, 233] on input "text" at bounding box center [1235, 236] width 99 height 14
click at [1219, 308] on span "Last Updated (New)" at bounding box center [1229, 311] width 74 height 14
type input "Last Updated (New)"
click at [1160, 568] on span "Save Webflow" at bounding box center [1177, 562] width 61 height 14
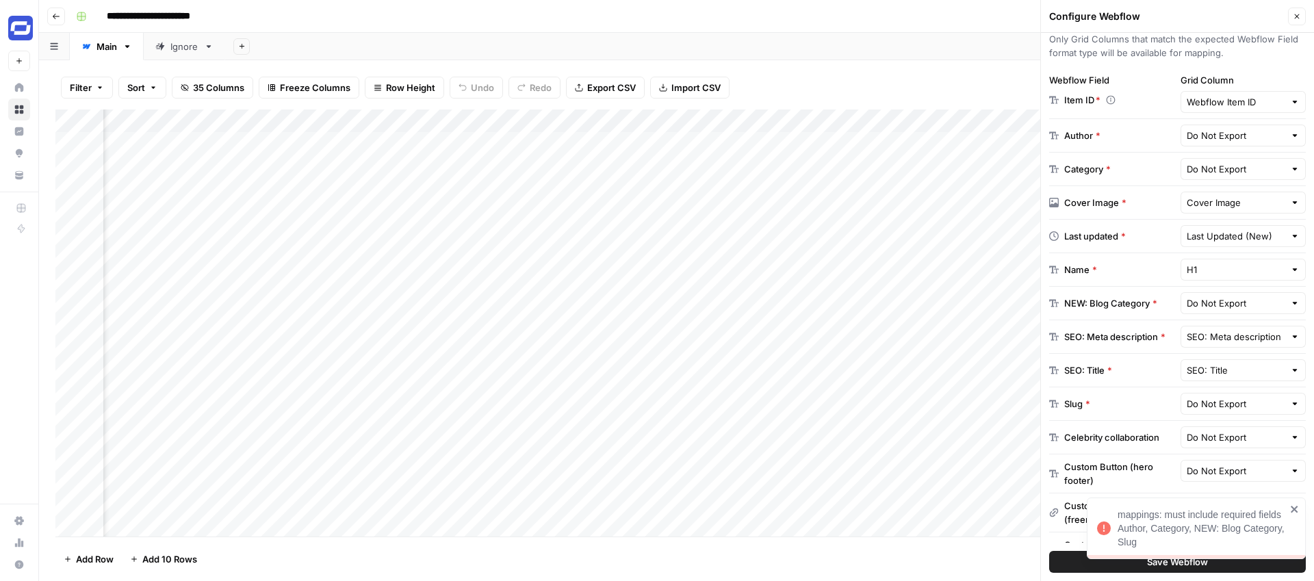
click at [1293, 15] on icon "button" at bounding box center [1297, 16] width 8 height 8
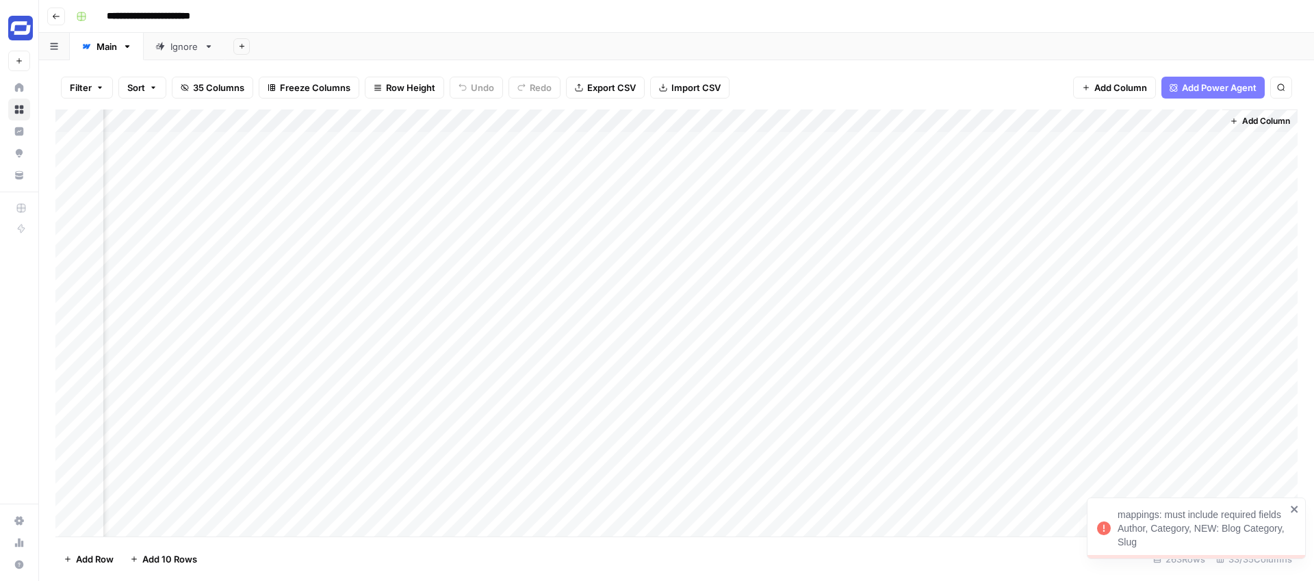
click at [1195, 122] on div "Add Column" at bounding box center [676, 322] width 1242 height 427
click at [1155, 206] on span "Edit" at bounding box center [1184, 205] width 120 height 14
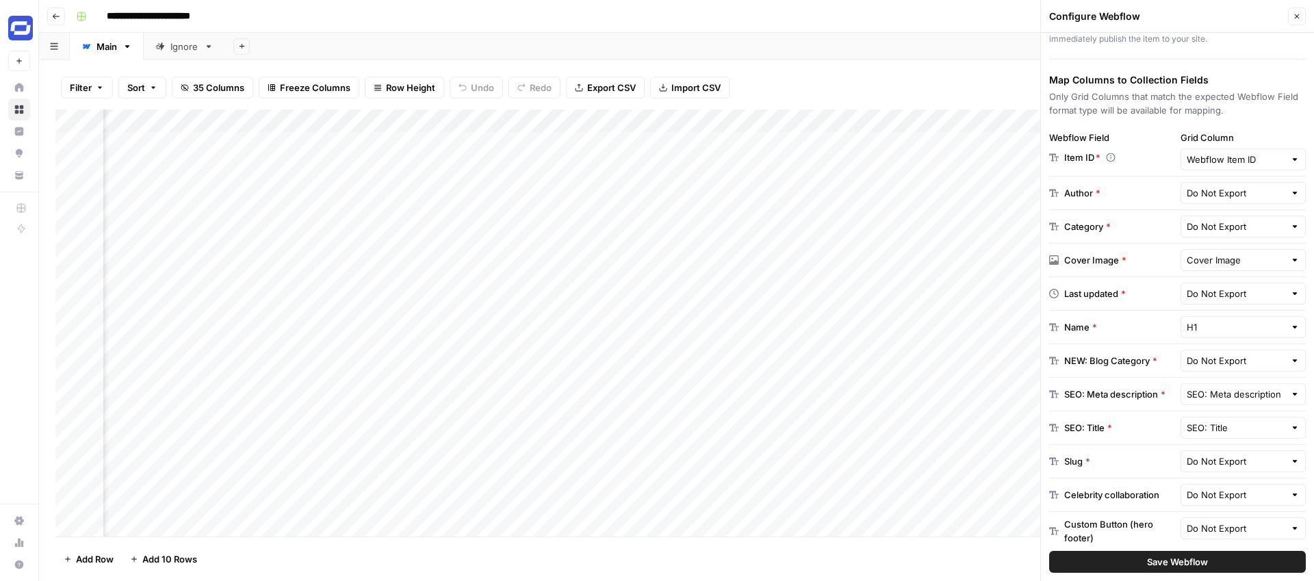
scroll to position [170, 0]
click at [1223, 296] on input "text" at bounding box center [1235, 294] width 99 height 14
click at [1219, 368] on span "Last Updated (New)" at bounding box center [1229, 369] width 74 height 14
type input "Last Updated (New)"
click at [1191, 573] on div "Save Webflow" at bounding box center [1177, 562] width 257 height 38
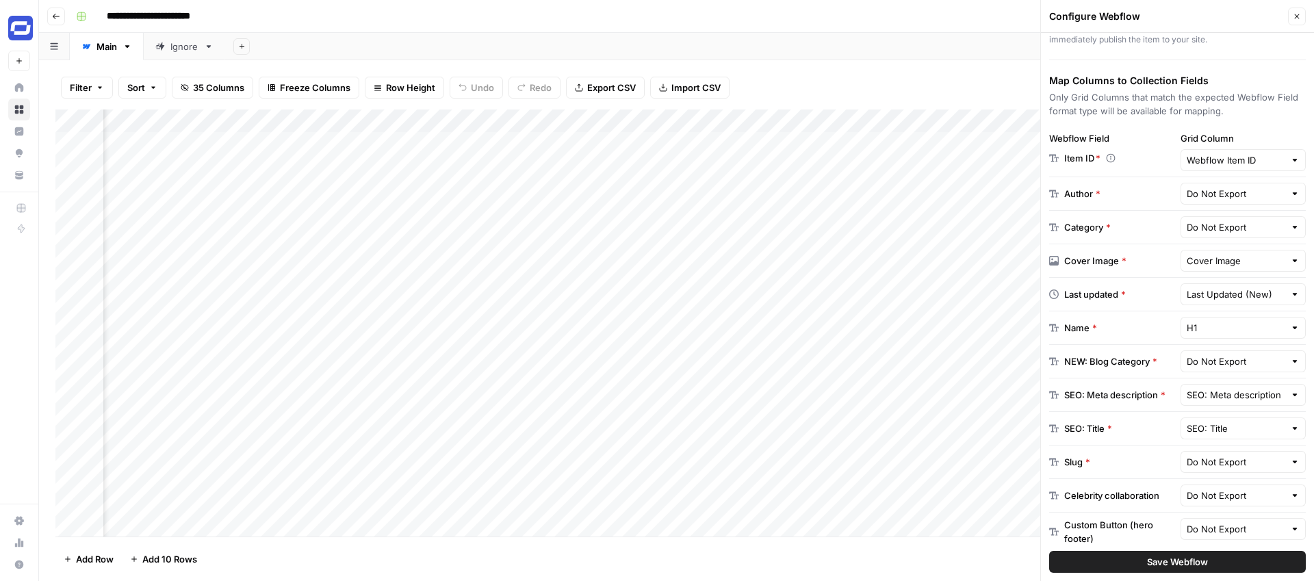
click at [1194, 566] on span "Save Webflow" at bounding box center [1177, 562] width 61 height 14
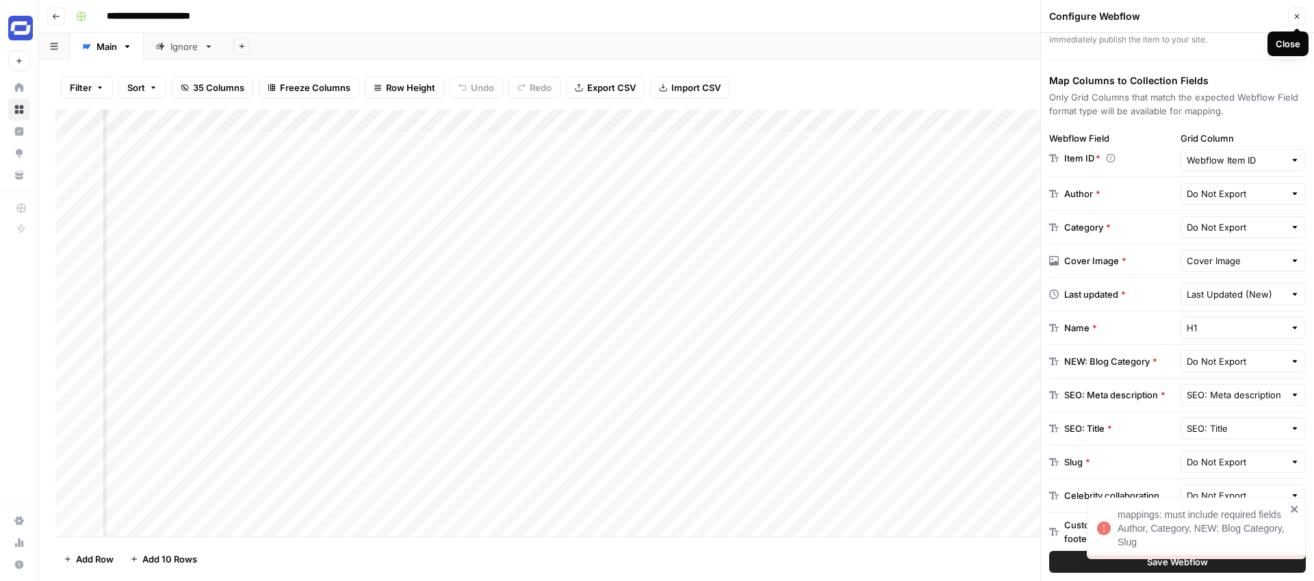
click at [1295, 17] on icon "button" at bounding box center [1297, 16] width 8 height 8
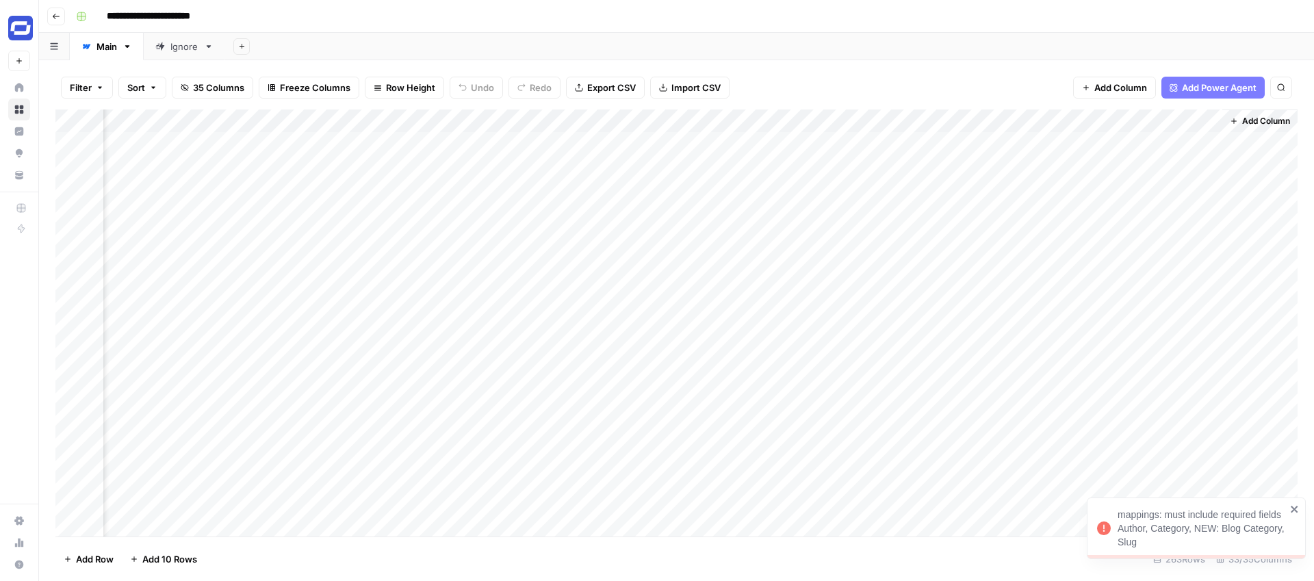
click at [1192, 116] on div "Add Column" at bounding box center [676, 322] width 1242 height 427
click at [1149, 207] on span "Edit" at bounding box center [1184, 205] width 120 height 14
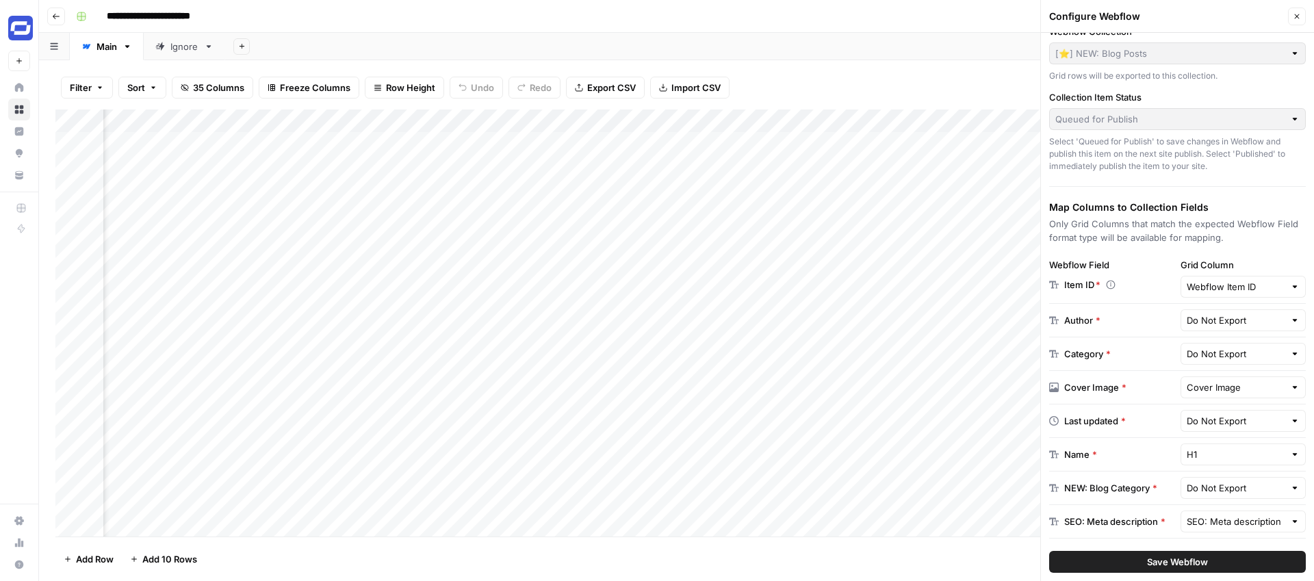
scroll to position [50, 0]
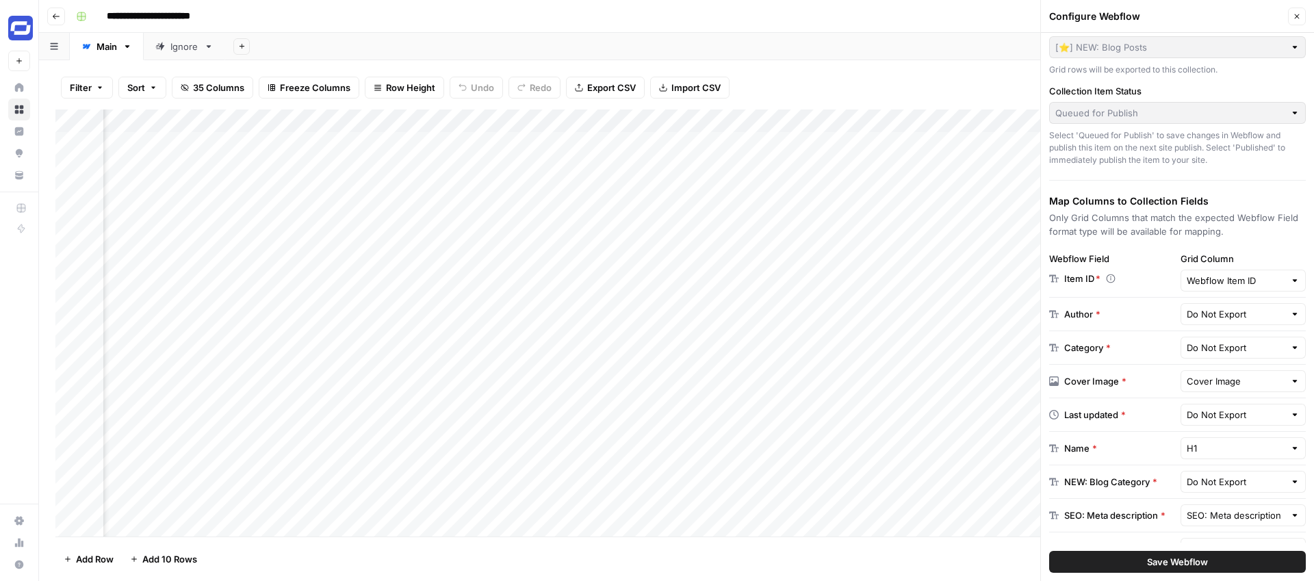
click at [1301, 14] on button "Close" at bounding box center [1297, 17] width 18 height 18
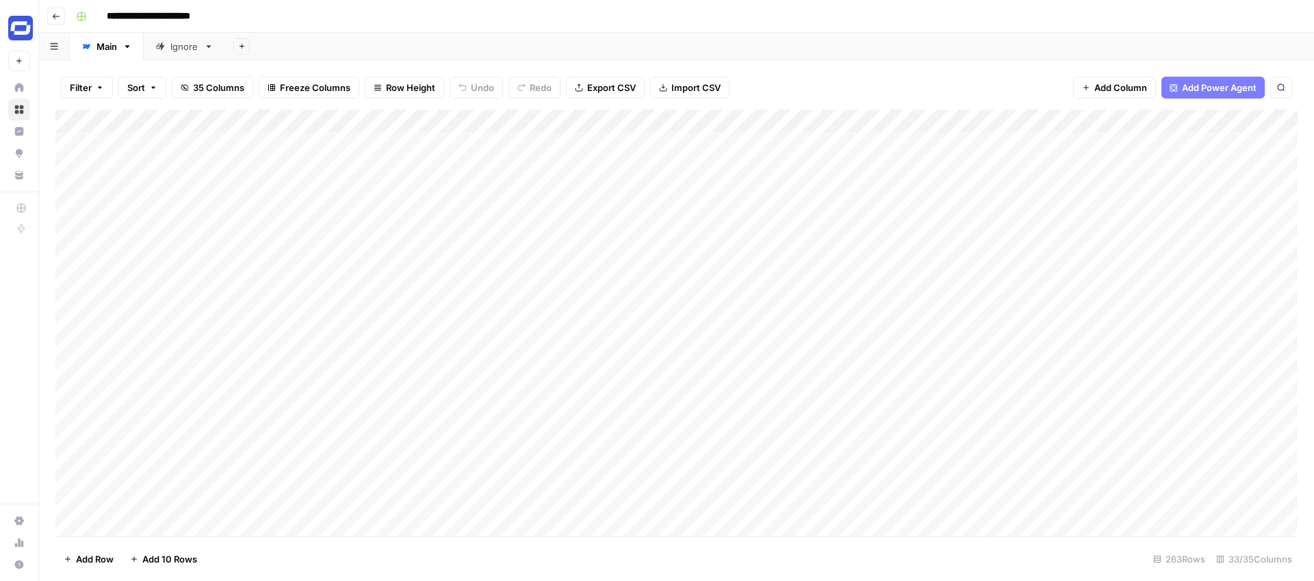
click at [360, 31] on header "**********" at bounding box center [676, 16] width 1275 height 33
drag, startPoint x: 490, startPoint y: 118, endPoint x: 250, endPoint y: 118, distance: 240.2
click at [250, 118] on div "Add Column" at bounding box center [676, 322] width 1242 height 427
drag, startPoint x: 424, startPoint y: 118, endPoint x: 317, endPoint y: 129, distance: 108.0
click at [317, 129] on div "Add Column" at bounding box center [676, 322] width 1242 height 427
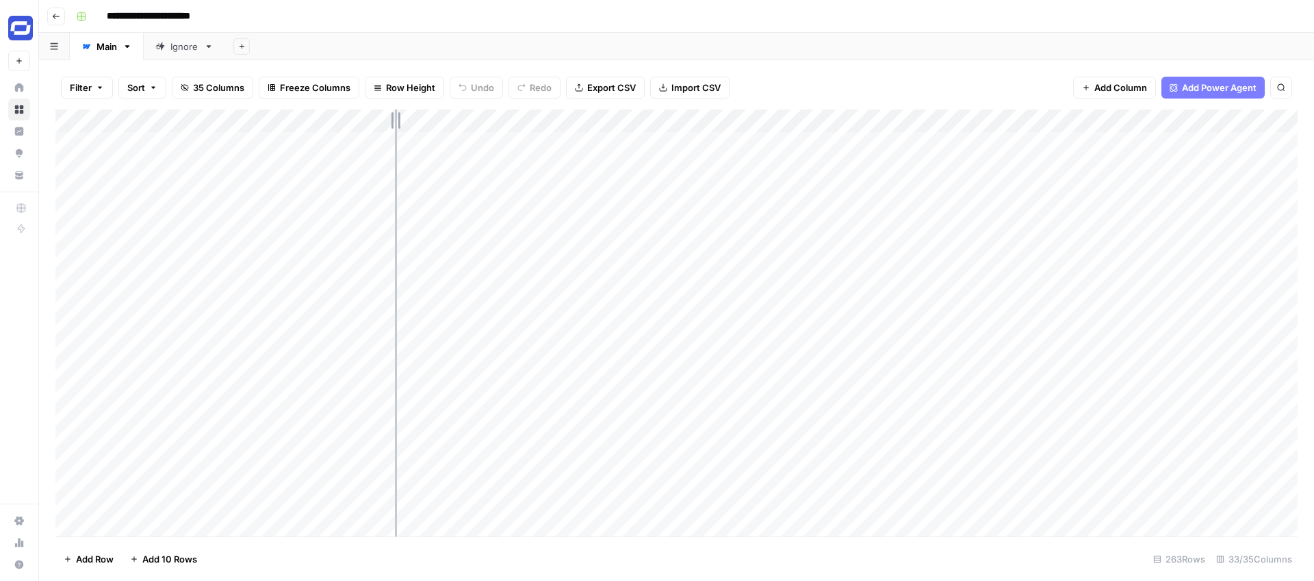
drag, startPoint x: 460, startPoint y: 120, endPoint x: 394, endPoint y: 127, distance: 66.1
click at [394, 127] on div "Add Column" at bounding box center [676, 322] width 1242 height 427
click at [308, 122] on div "Add Column" at bounding box center [676, 322] width 1242 height 427
click at [266, 264] on span "Filter" at bounding box center [313, 267] width 120 height 14
type input "Is Archived"
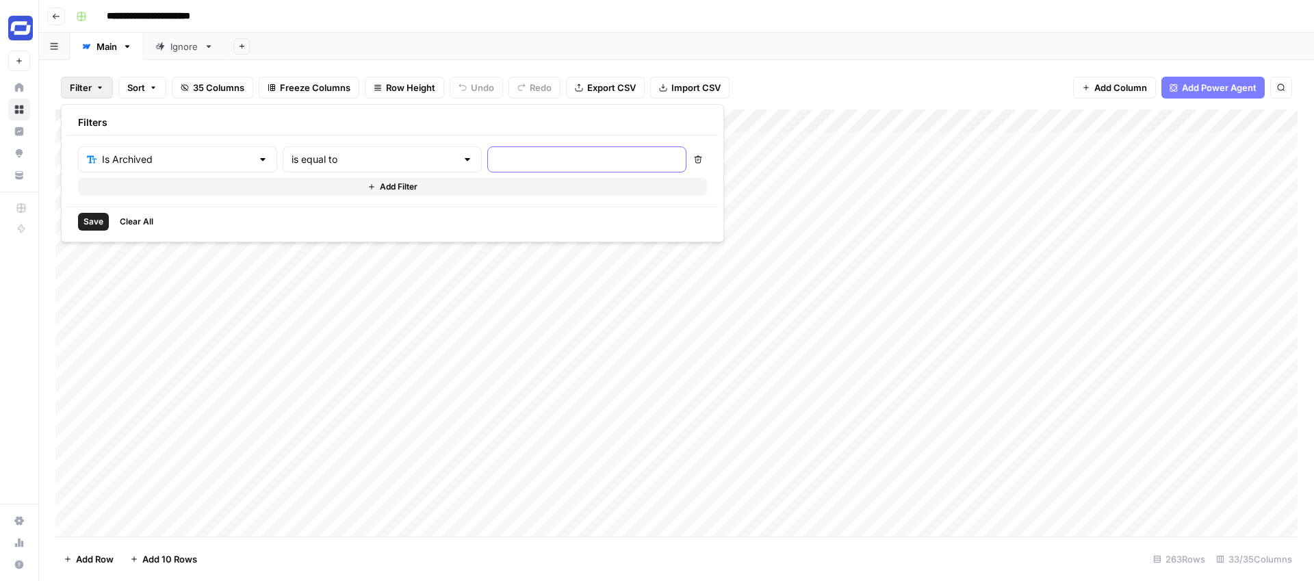
click at [496, 166] on input "text" at bounding box center [586, 160] width 181 height 14
type input "f"
click at [94, 220] on span "Save" at bounding box center [93, 222] width 20 height 12
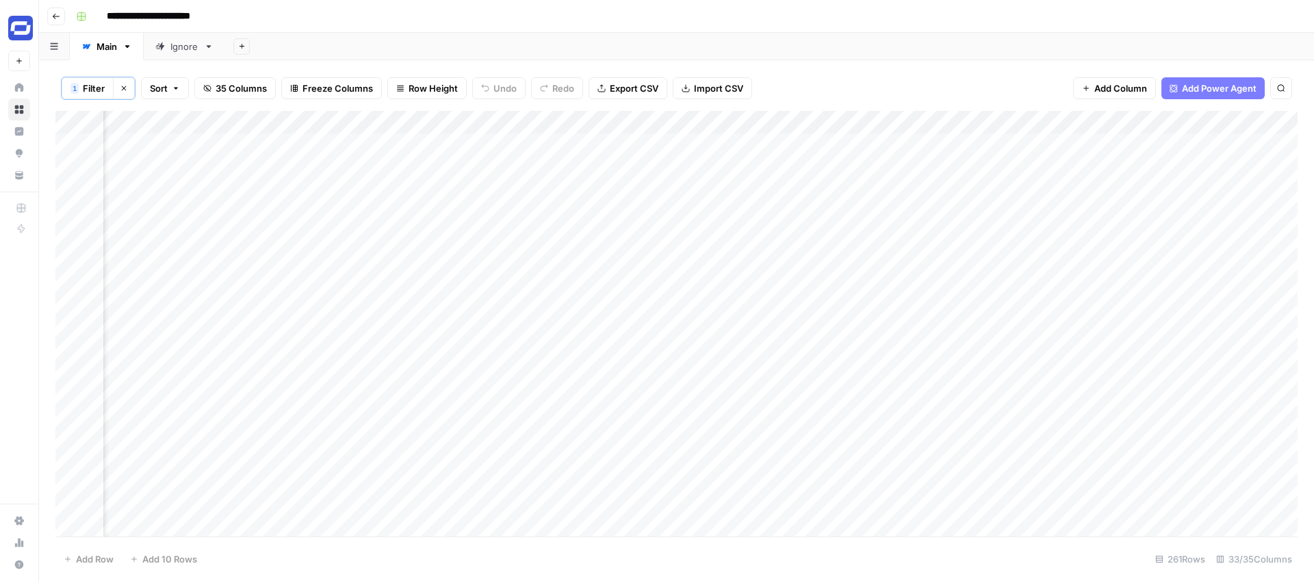
scroll to position [1, 0]
click at [697, 142] on div "Add Column" at bounding box center [676, 324] width 1242 height 426
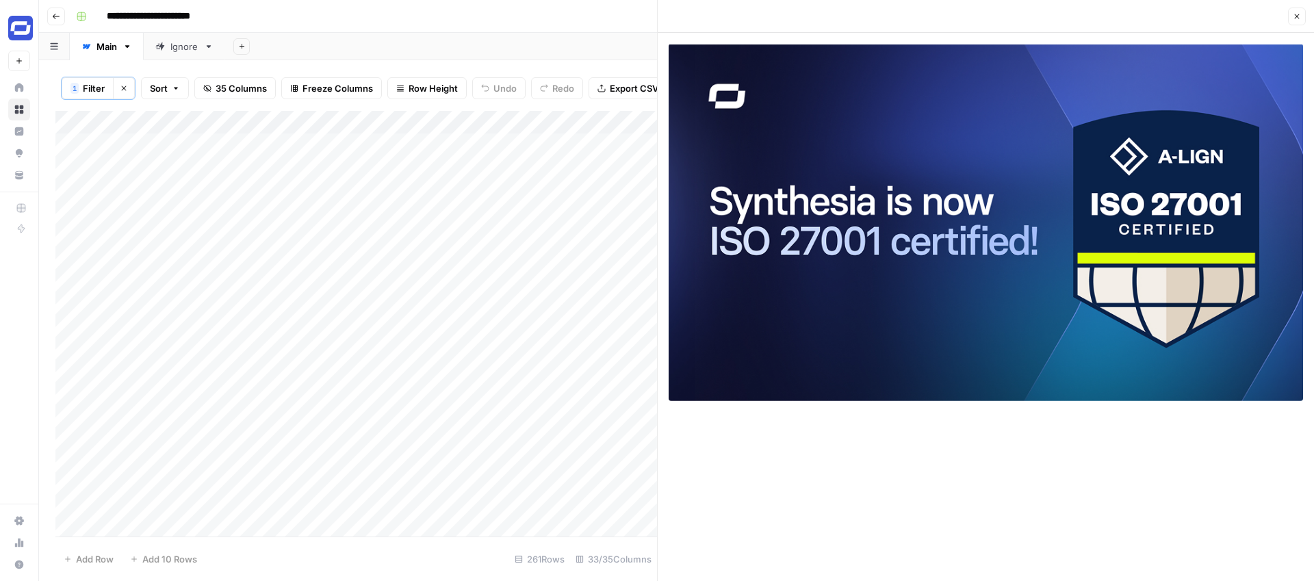
click at [779, 21] on div "Close" at bounding box center [986, 17] width 640 height 18
click at [1295, 14] on icon "button" at bounding box center [1297, 16] width 8 height 8
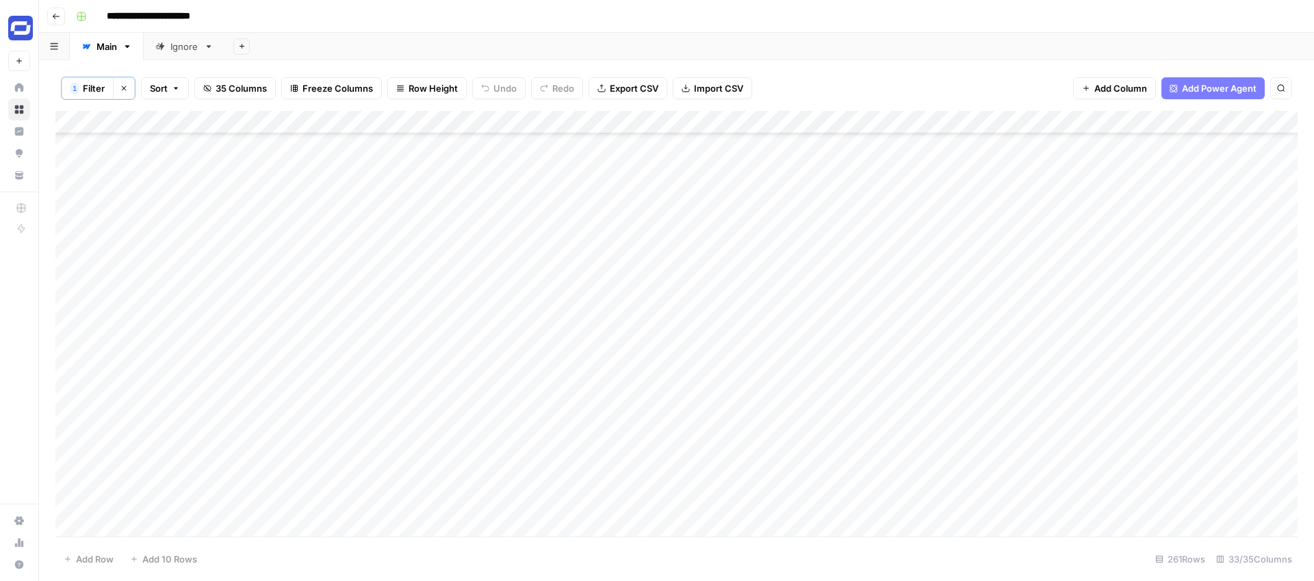
scroll to position [5631, 0]
click at [701, 164] on div "Add Column" at bounding box center [676, 324] width 1242 height 426
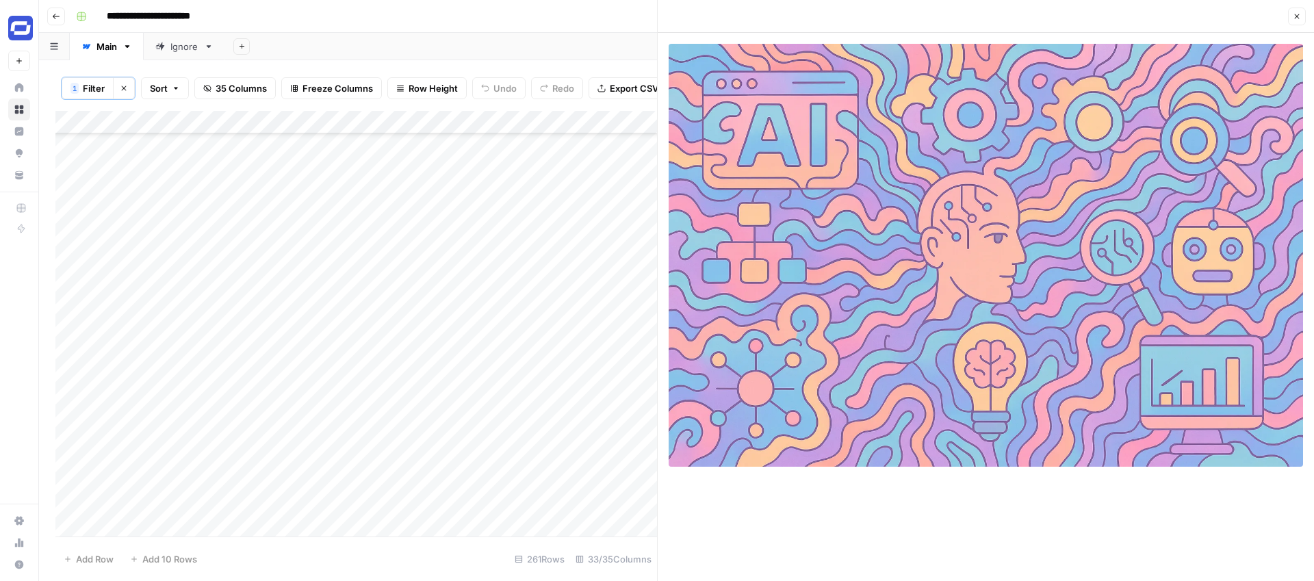
click at [1297, 10] on button "Close" at bounding box center [1297, 17] width 18 height 18
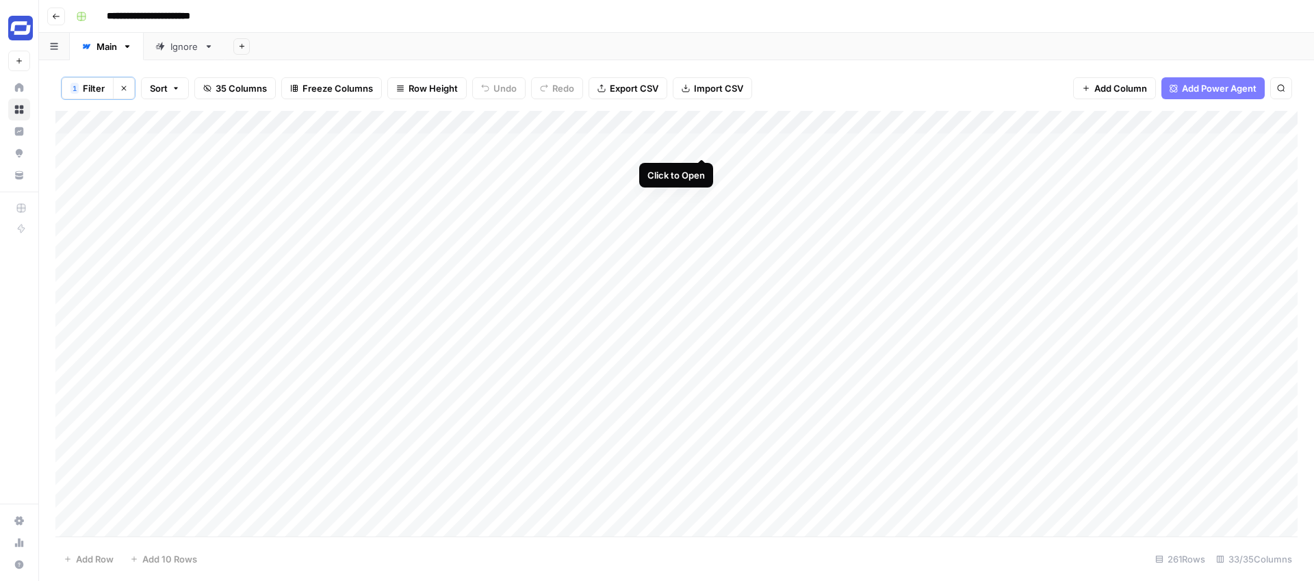
click at [702, 143] on div "Add Column" at bounding box center [676, 324] width 1242 height 426
click at [1097, 142] on div "Add Column" at bounding box center [676, 324] width 1242 height 426
click at [1121, 89] on span "Add Column" at bounding box center [1120, 88] width 53 height 14
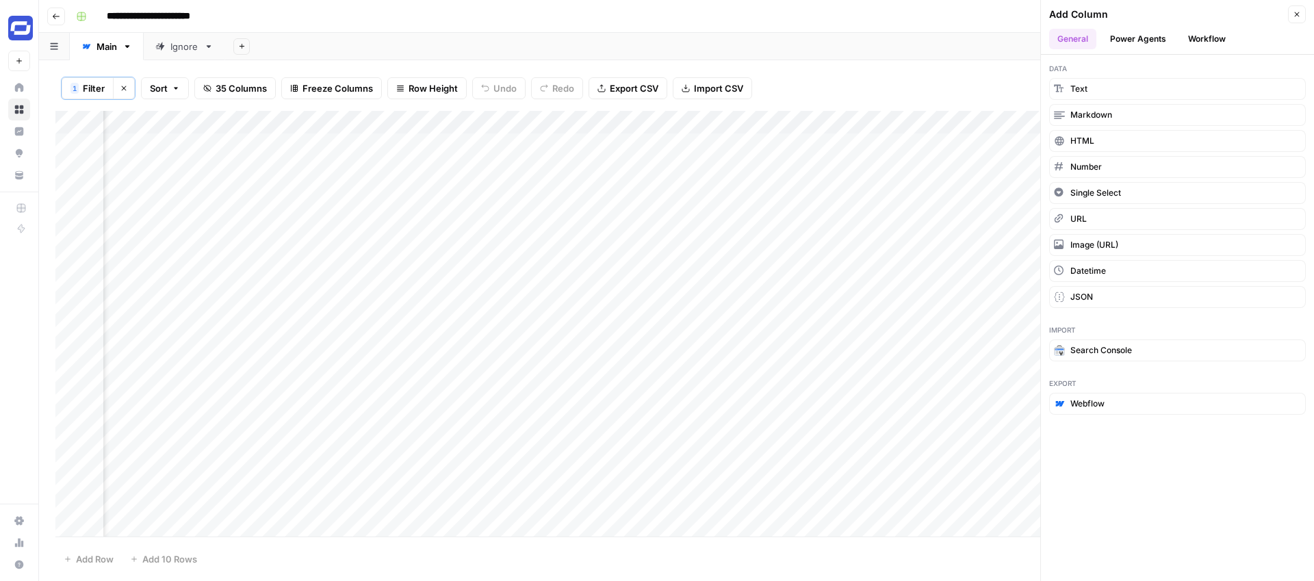
click at [1193, 41] on button "Workflow" at bounding box center [1207, 39] width 54 height 21
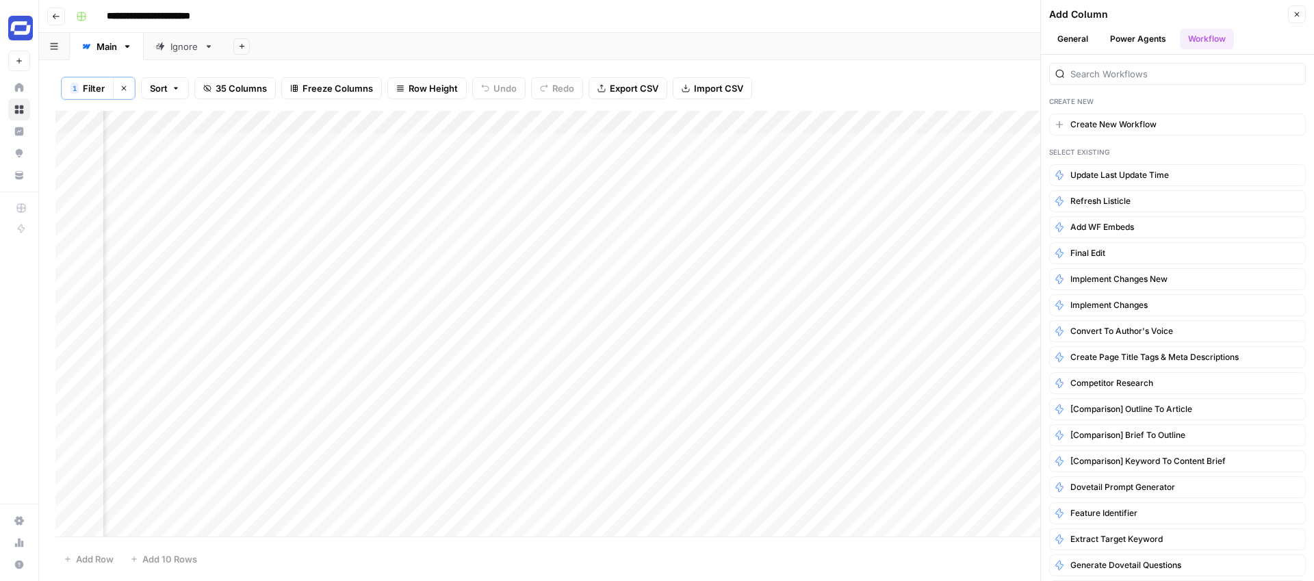
click at [1054, 35] on button "General" at bounding box center [1072, 39] width 47 height 21
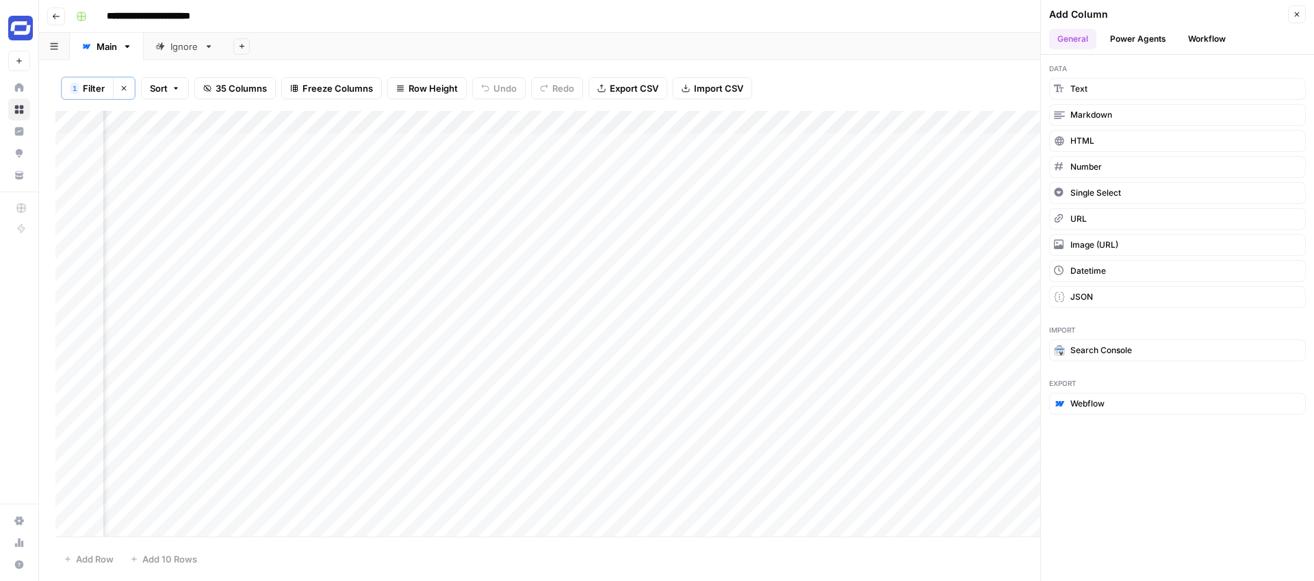
click at [1196, 38] on button "Workflow" at bounding box center [1207, 39] width 54 height 21
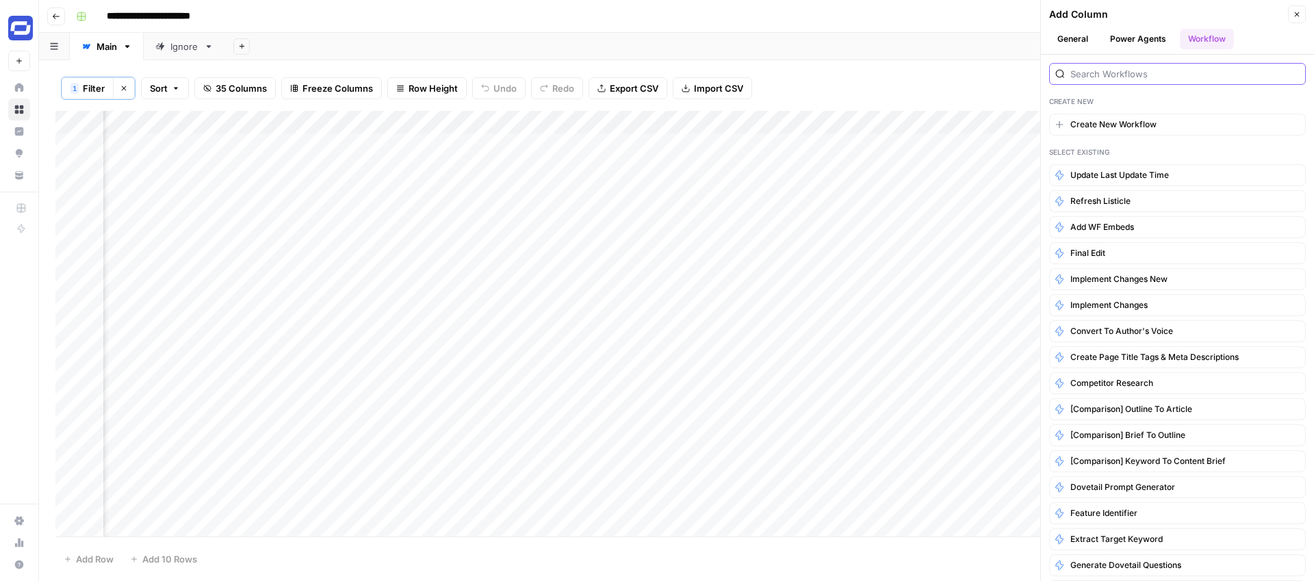
click at [1158, 71] on input "search" at bounding box center [1184, 74] width 229 height 14
type input "n"
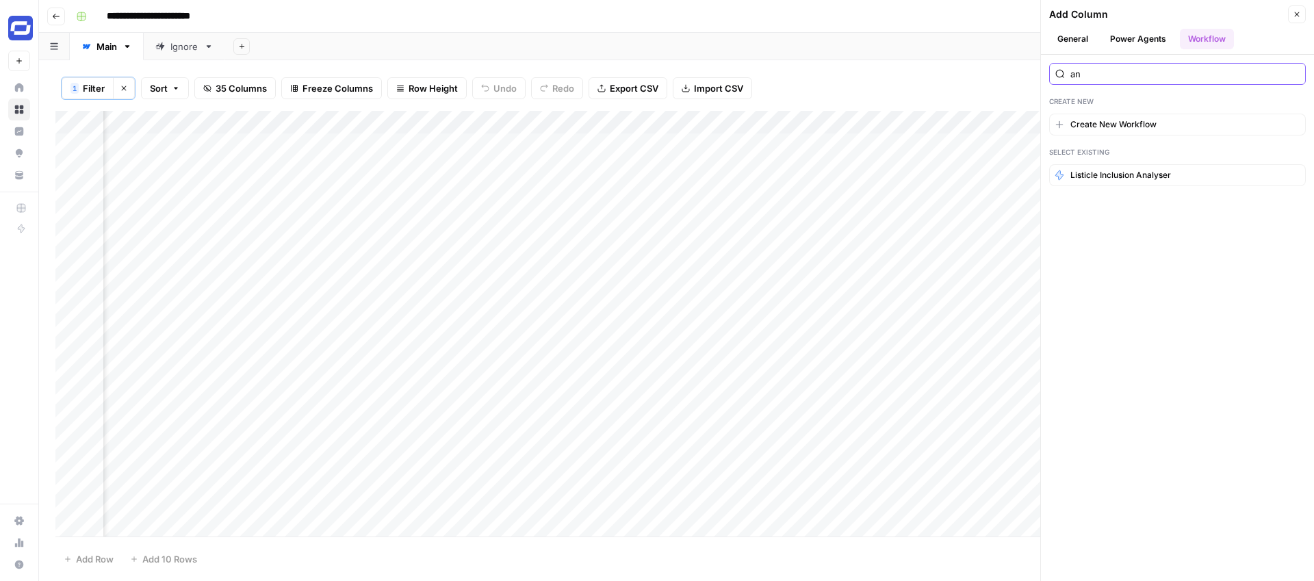
type input "a"
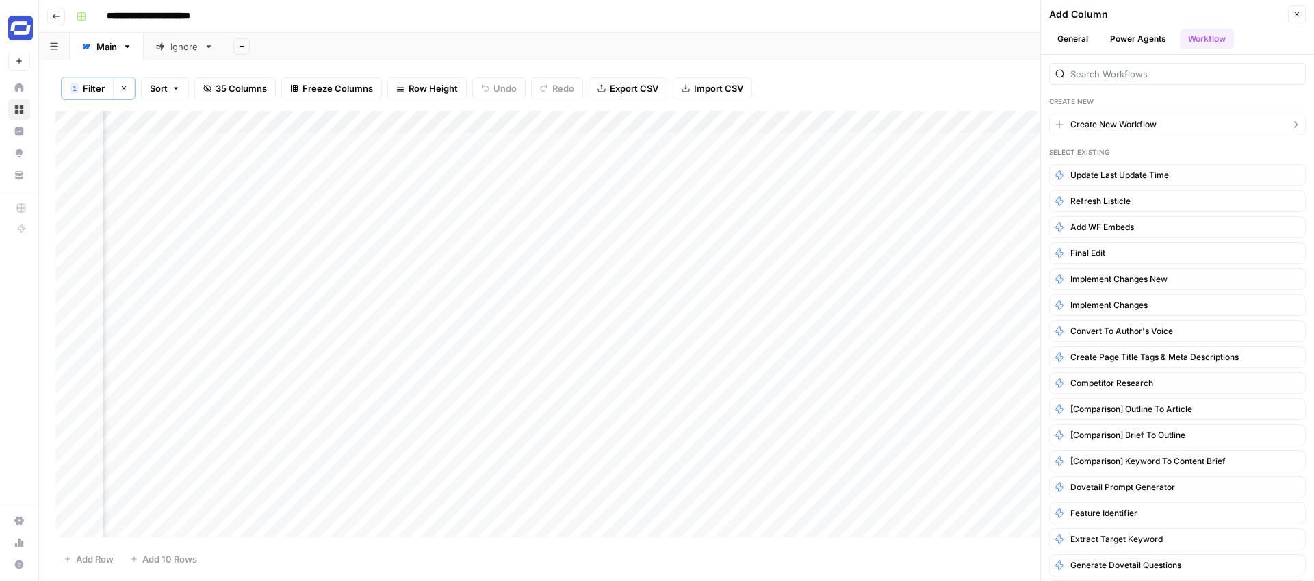
click at [1114, 124] on span "Create New Workflow" at bounding box center [1113, 124] width 86 height 12
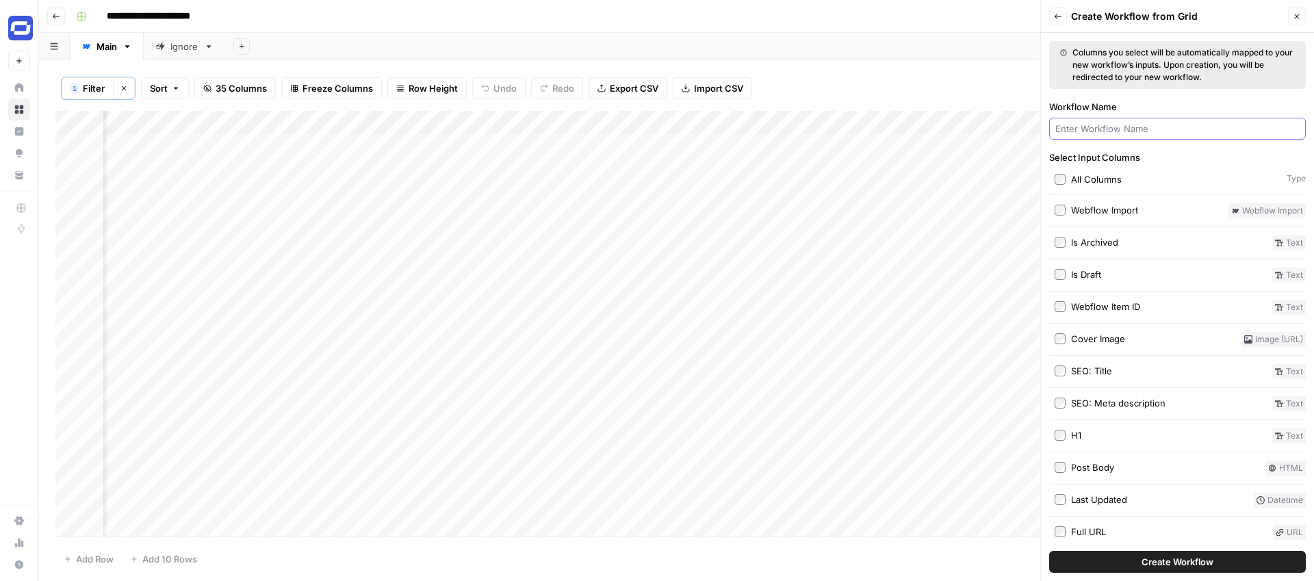
click at [1113, 126] on input "Workflow Name" at bounding box center [1177, 129] width 244 height 14
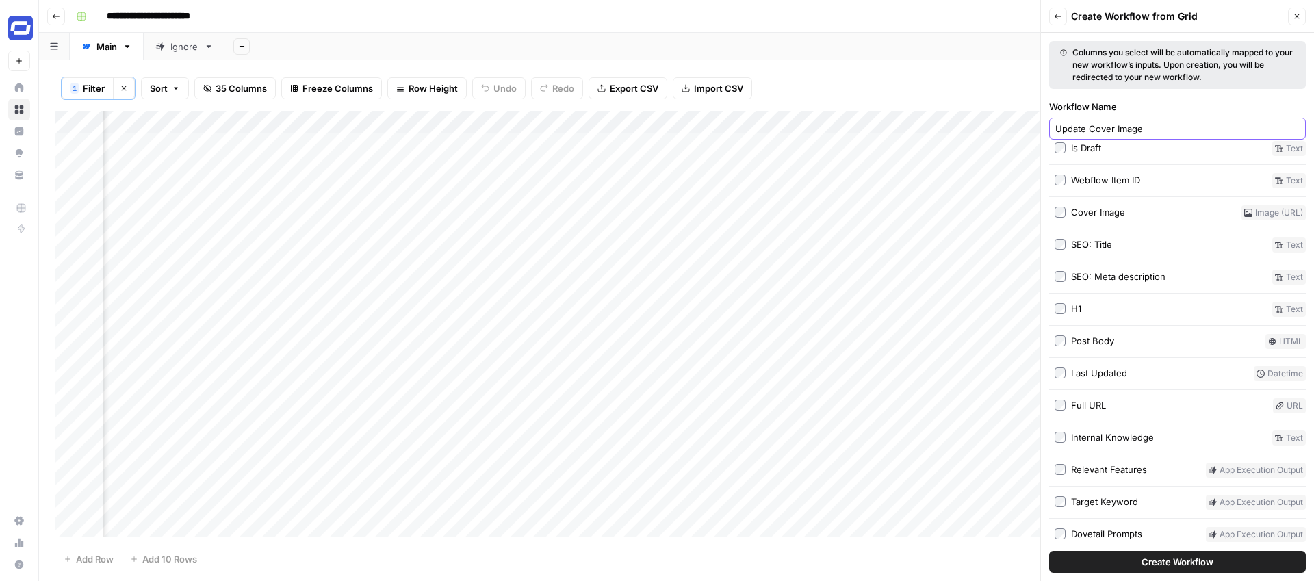
scroll to position [168, 0]
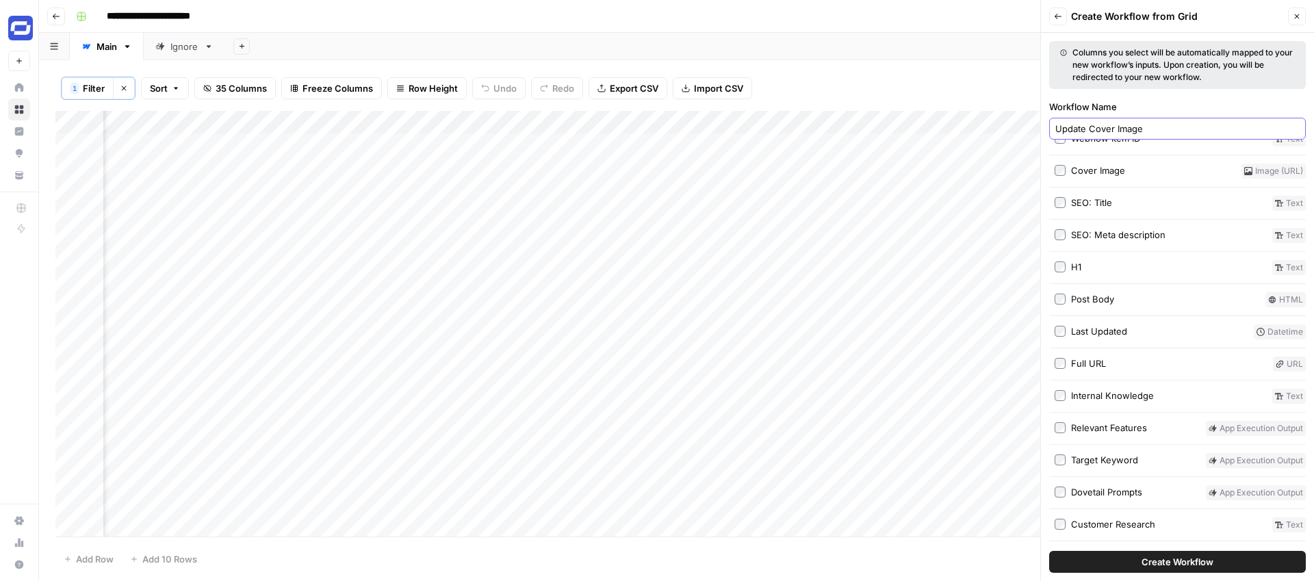
type input "Update Cover Image"
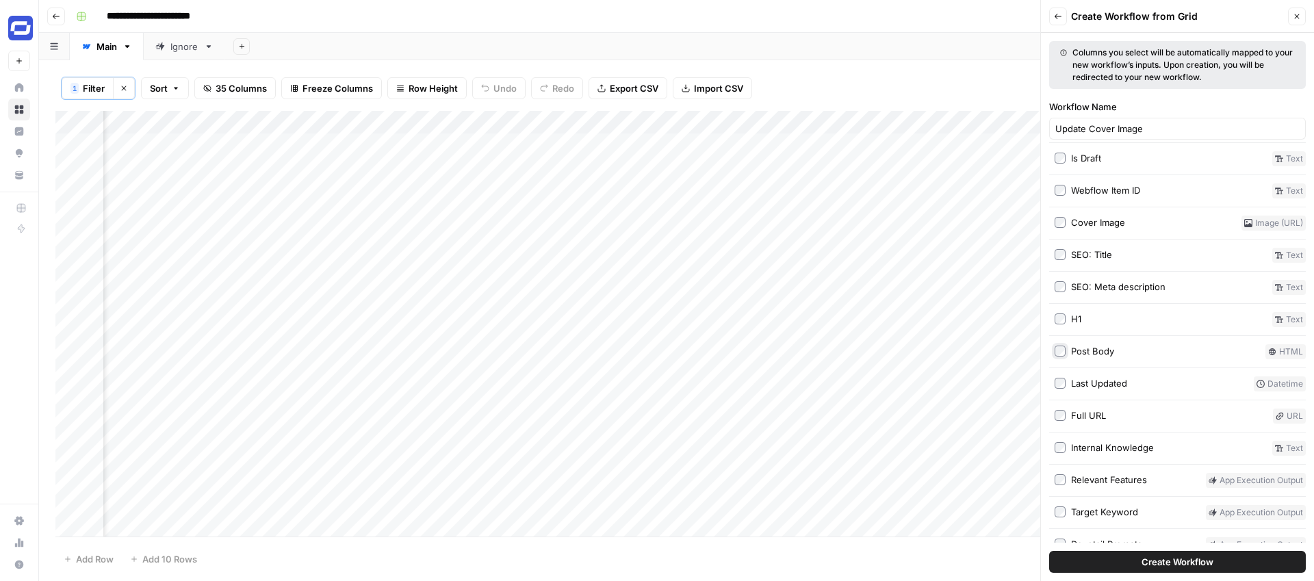
scroll to position [101, 0]
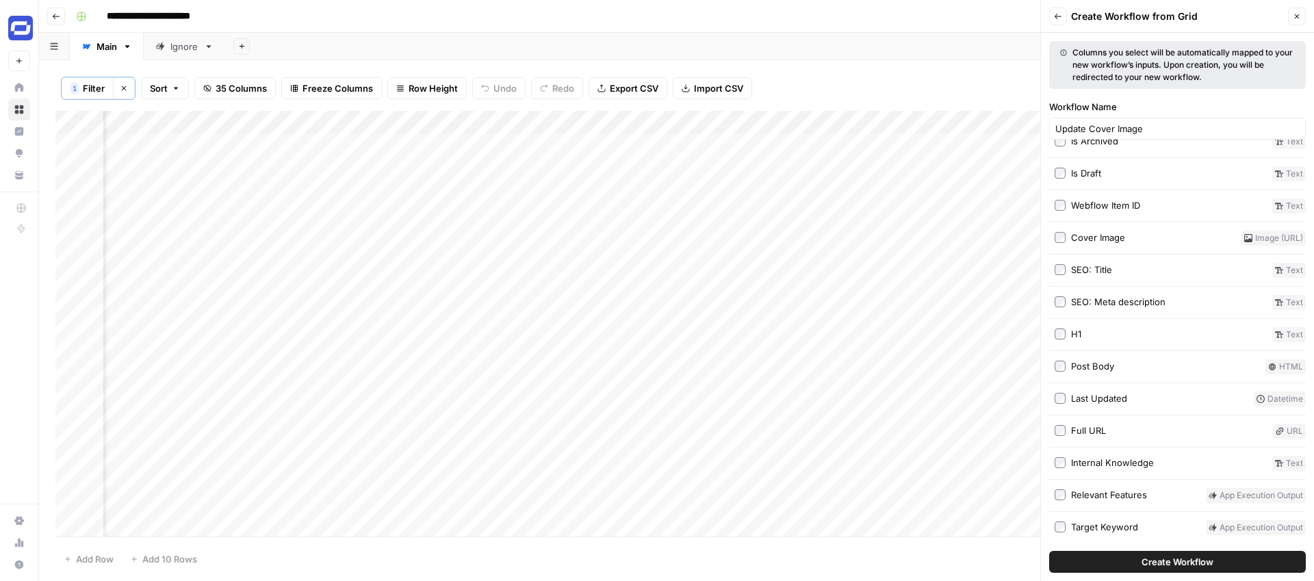
click at [1178, 562] on span "Create Workflow" at bounding box center [1177, 562] width 72 height 14
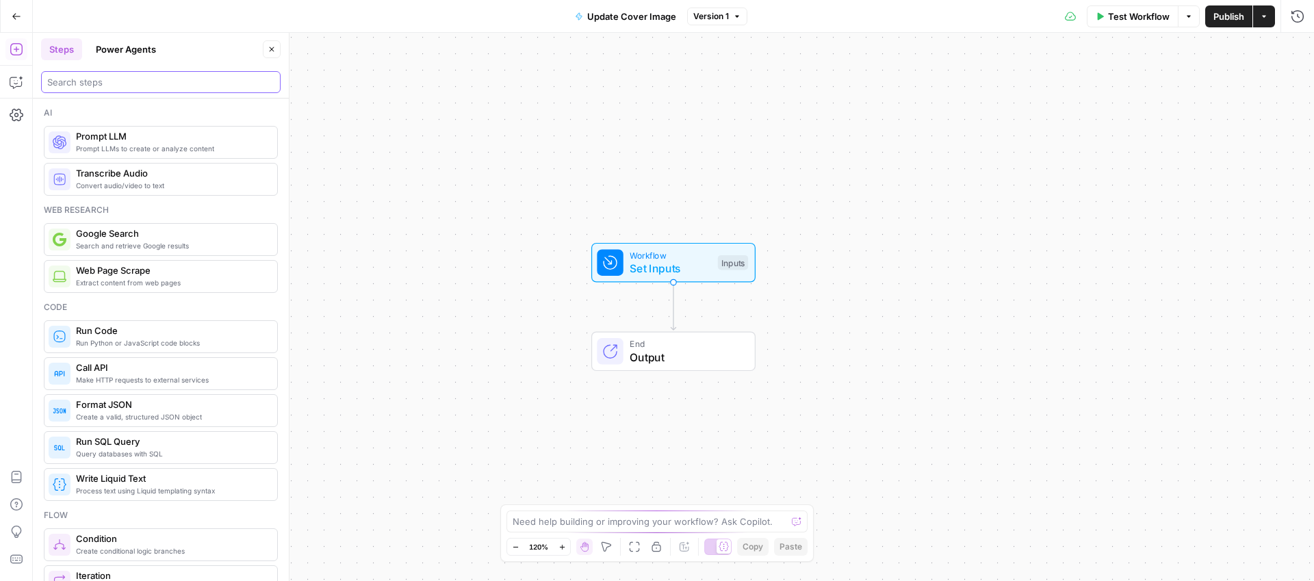
drag, startPoint x: 139, startPoint y: 81, endPoint x: 146, endPoint y: 77, distance: 8.6
click at [138, 81] on input "search" at bounding box center [160, 82] width 227 height 14
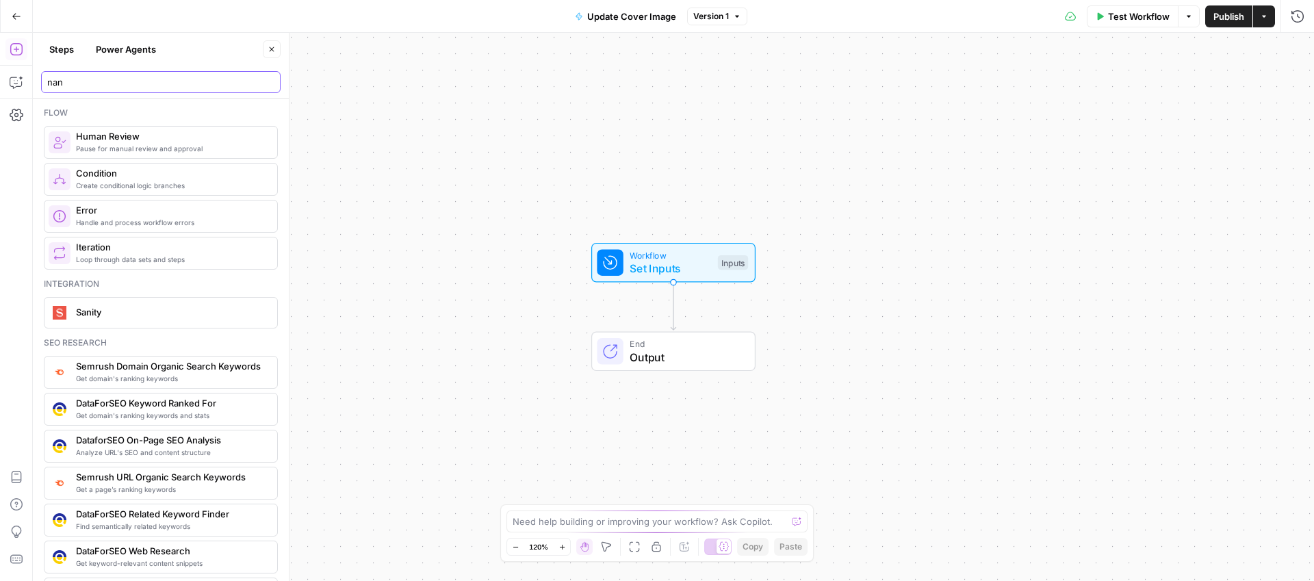
type input "nano"
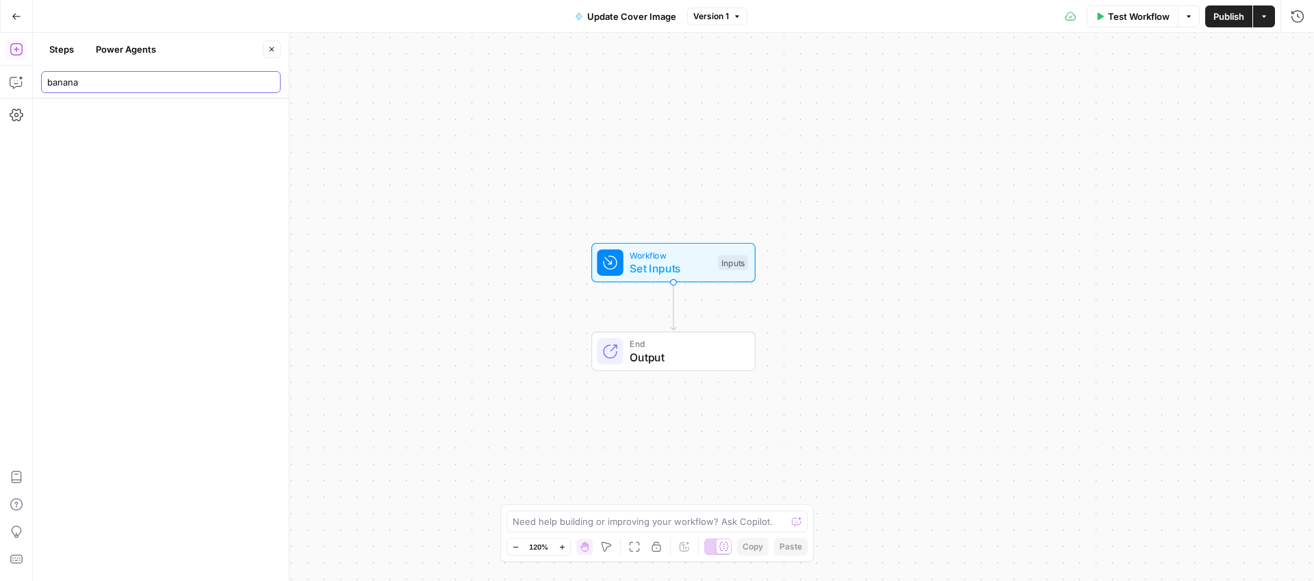
type input "banana"
click at [149, 48] on button "Power Agents" at bounding box center [126, 49] width 77 height 22
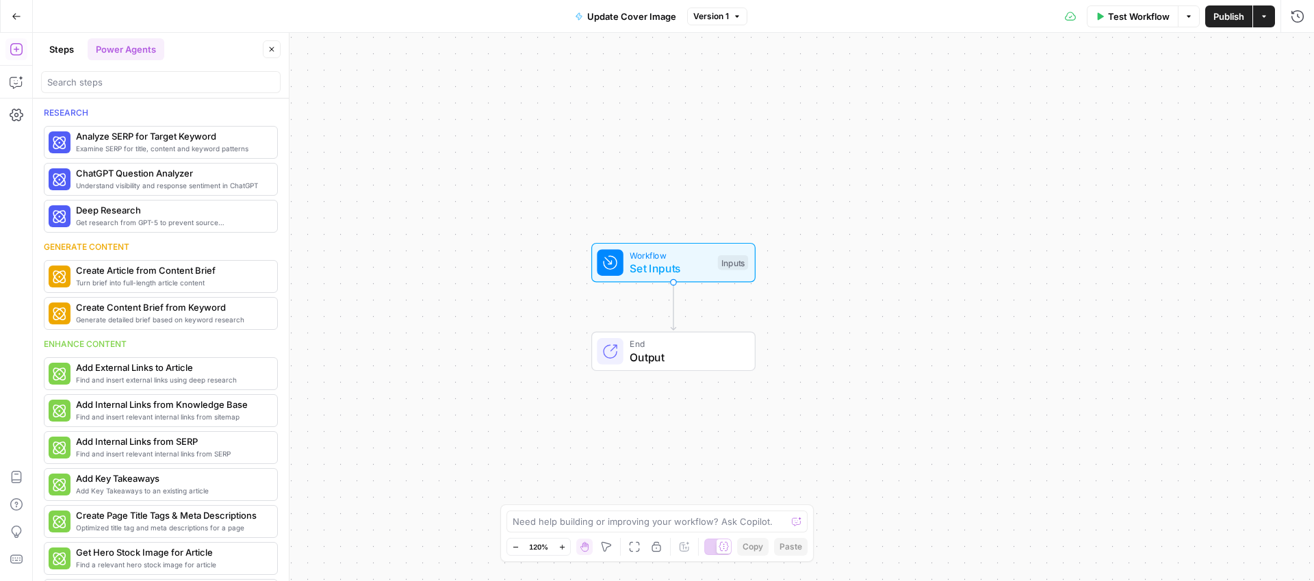
click at [111, 93] on header "Steps Power Agents Close" at bounding box center [161, 66] width 256 height 66
click at [122, 89] on div at bounding box center [160, 82] width 239 height 22
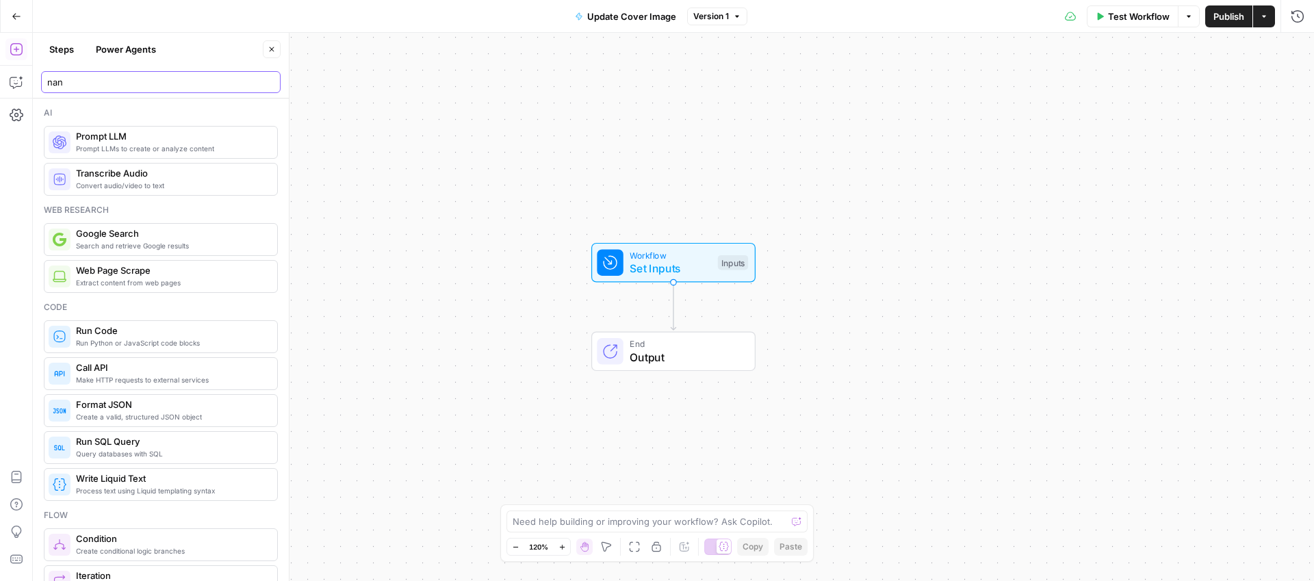
type input "nano"
type input "banana"
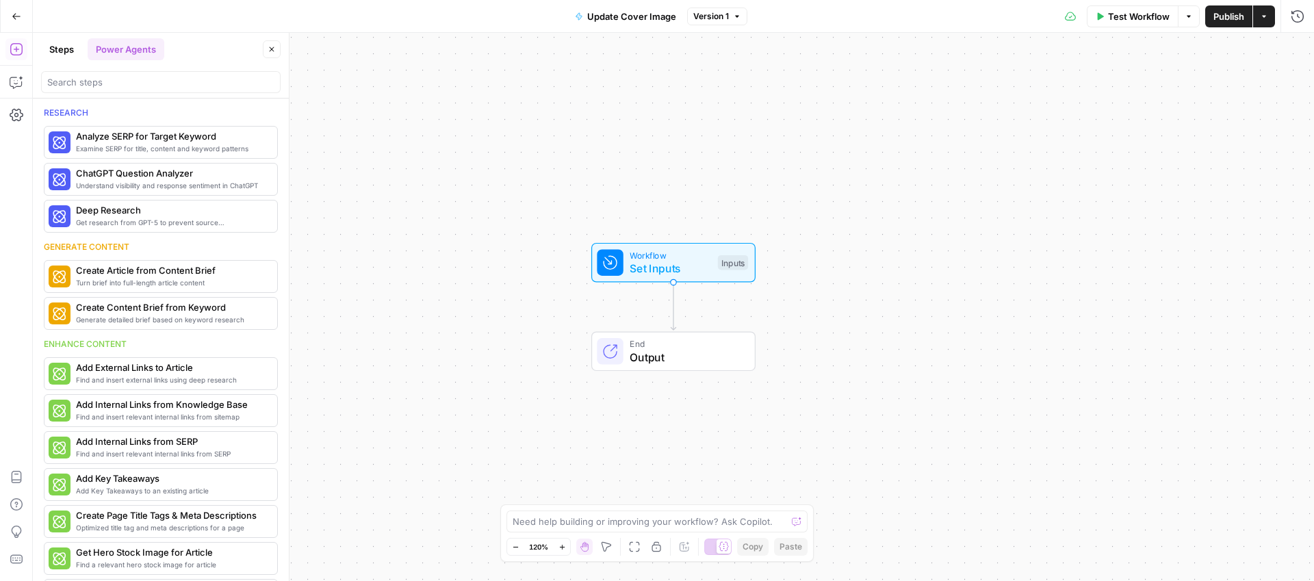
click at [432, 112] on div "Workflow Set Inputs Inputs End Output" at bounding box center [673, 307] width 1281 height 548
click at [276, 54] on button "Close" at bounding box center [272, 49] width 18 height 18
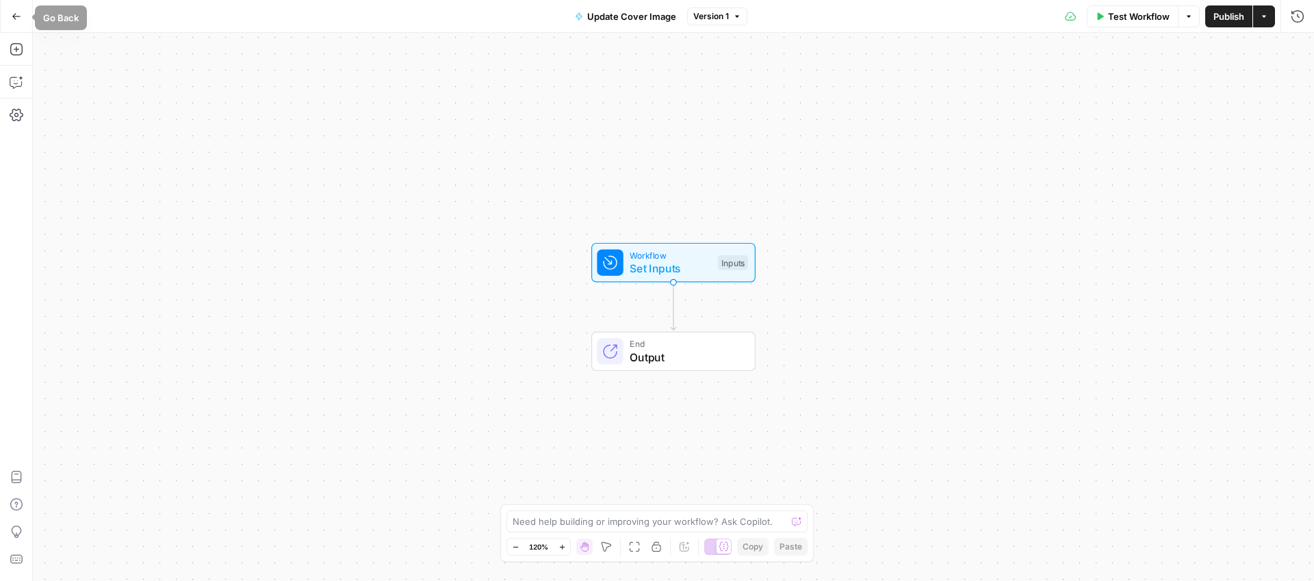
click at [19, 14] on icon "button" at bounding box center [17, 17] width 10 height 10
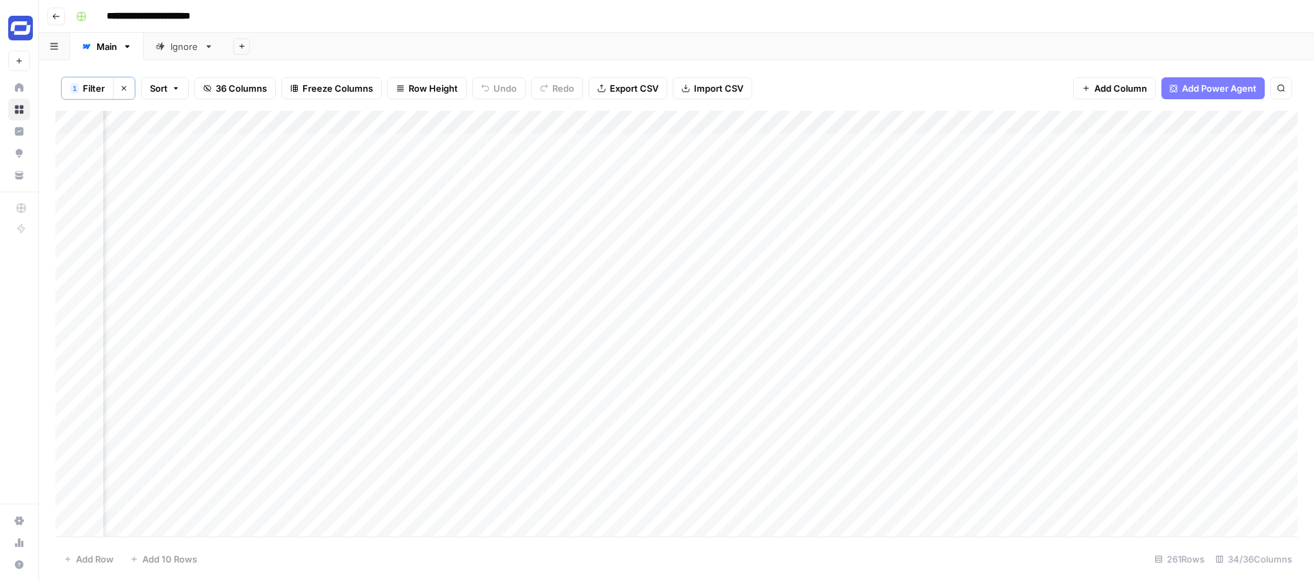
scroll to position [0, 4711]
click at [1191, 120] on div "Add Column" at bounding box center [676, 324] width 1242 height 426
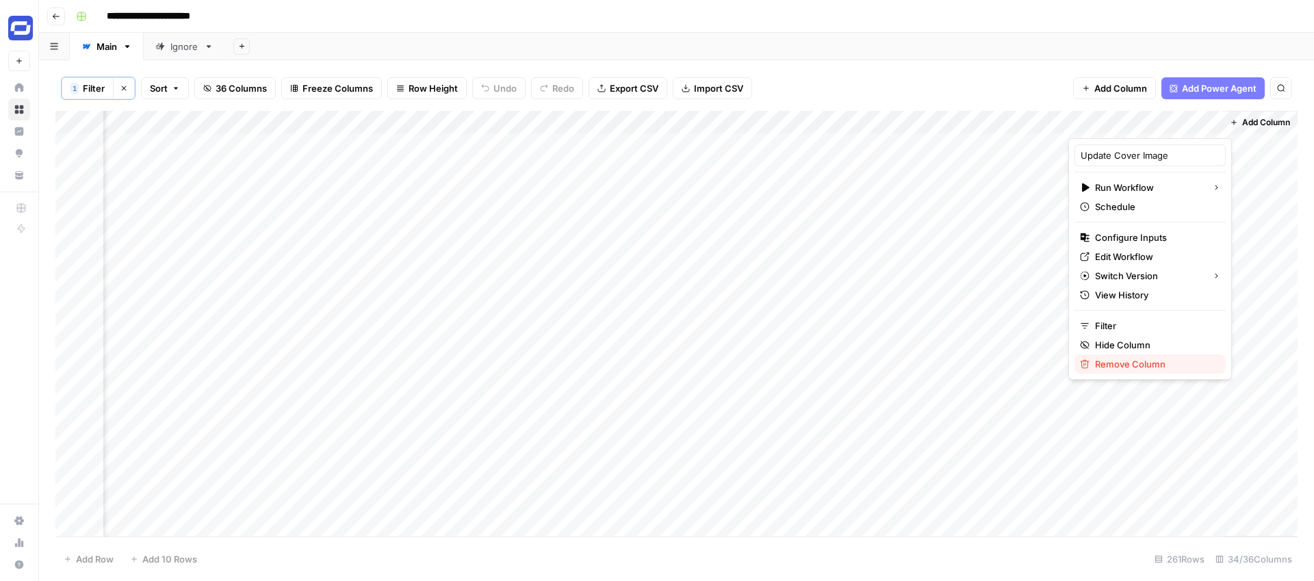
click at [1106, 364] on span "Remove Column" at bounding box center [1155, 364] width 120 height 14
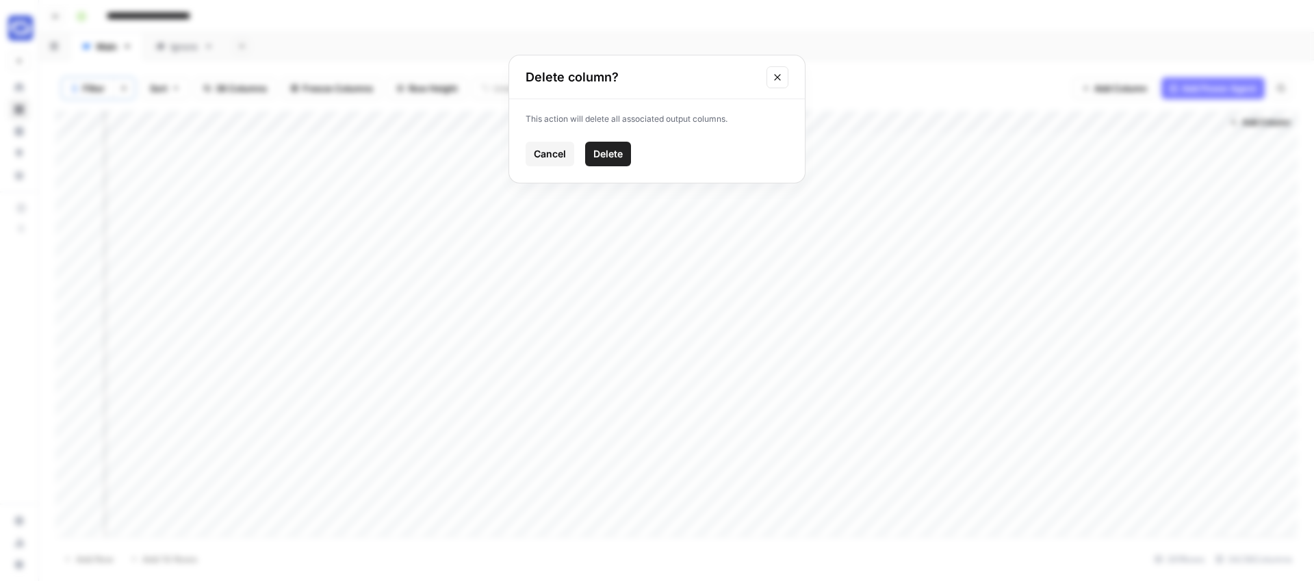
click at [616, 157] on span "Delete" at bounding box center [607, 154] width 29 height 14
click at [1119, 90] on span "Add Column" at bounding box center [1120, 88] width 53 height 14
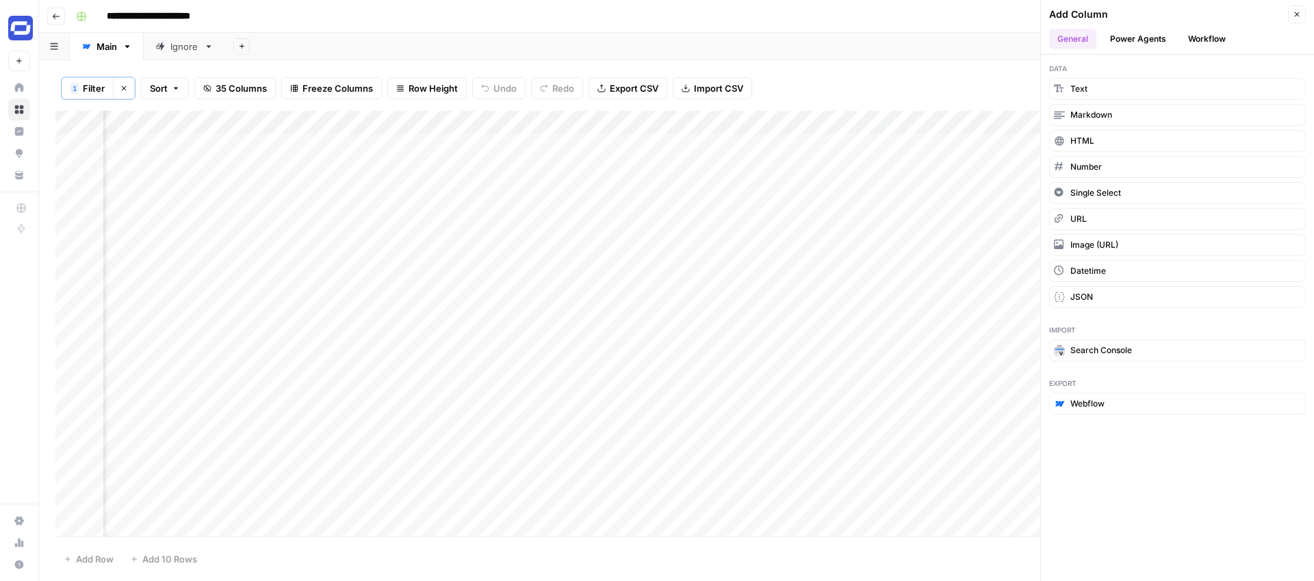
click at [1143, 39] on button "Power Agents" at bounding box center [1138, 39] width 73 height 21
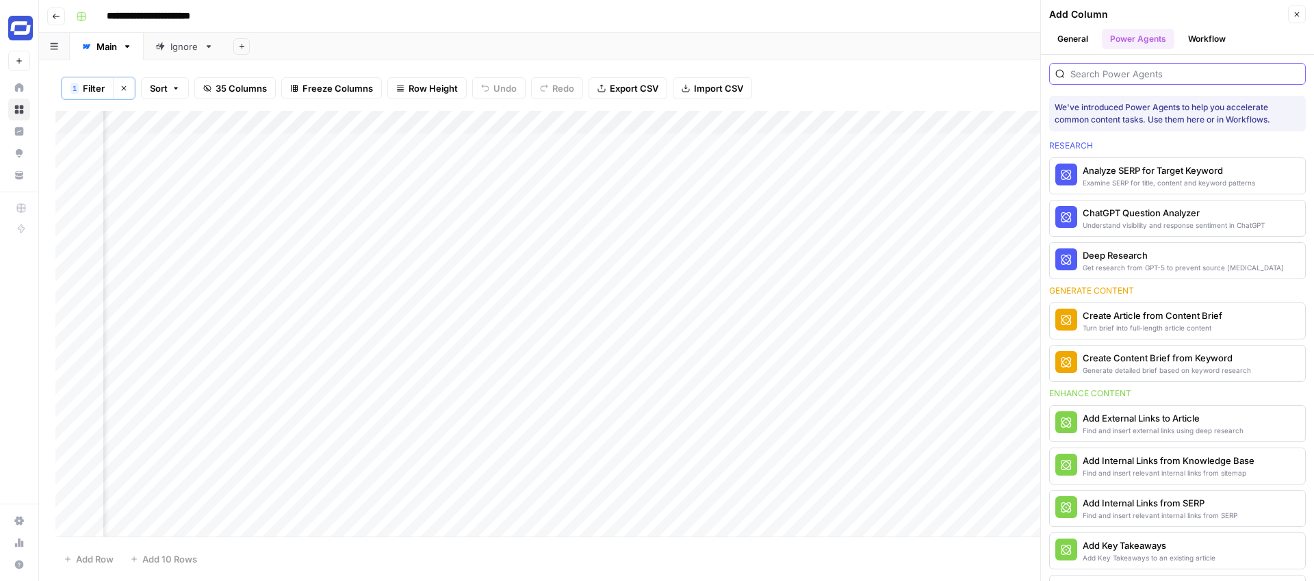
click at [1116, 67] on input "search" at bounding box center [1184, 74] width 229 height 14
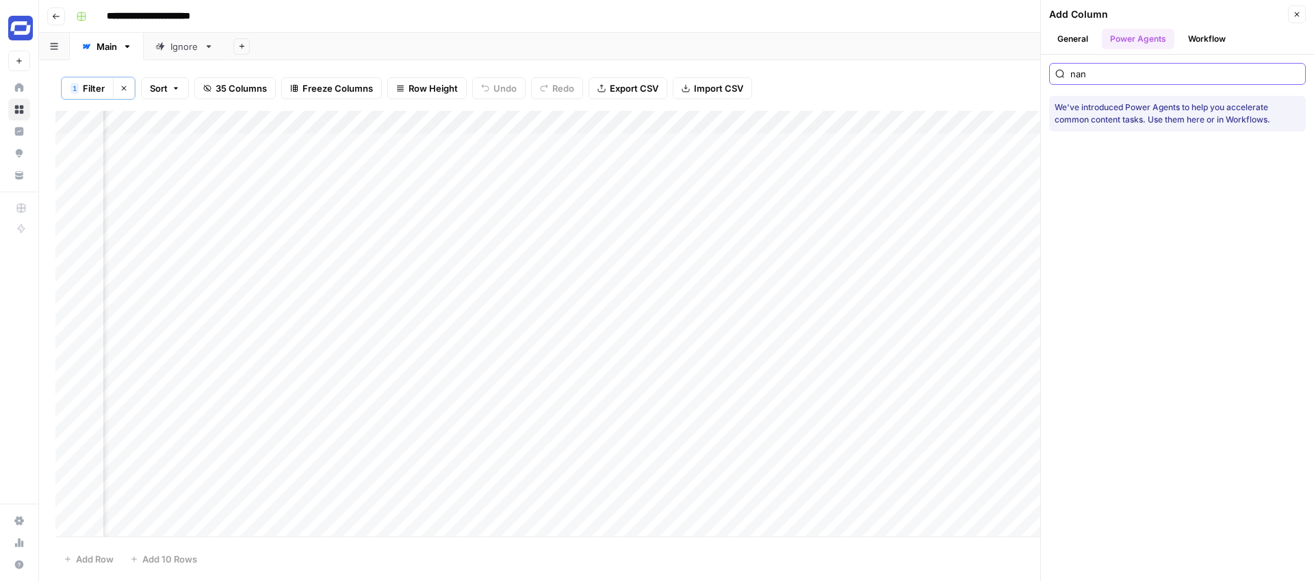
type input "nano"
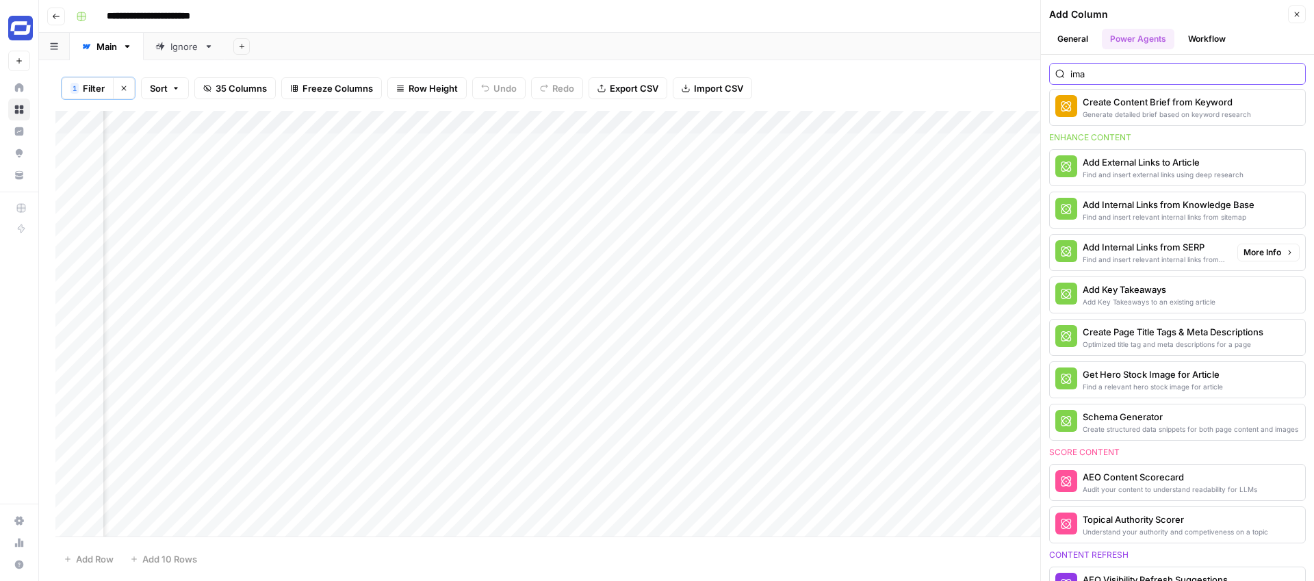
scroll to position [0, 0]
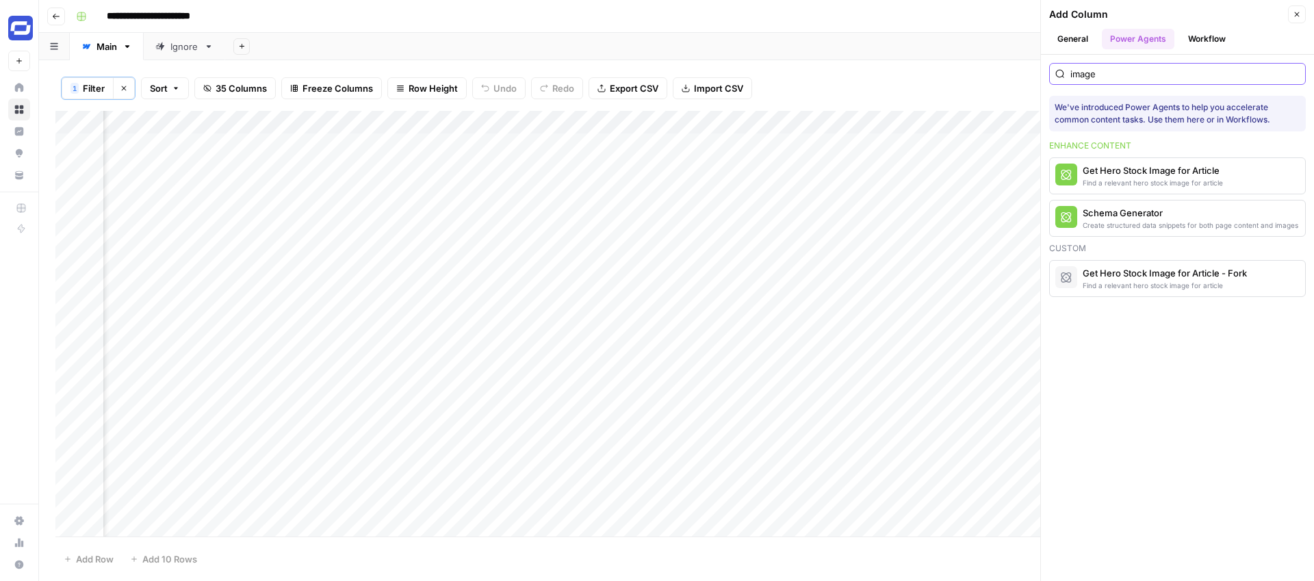
type input "image"
click at [1196, 44] on button "Workflow" at bounding box center [1207, 39] width 54 height 21
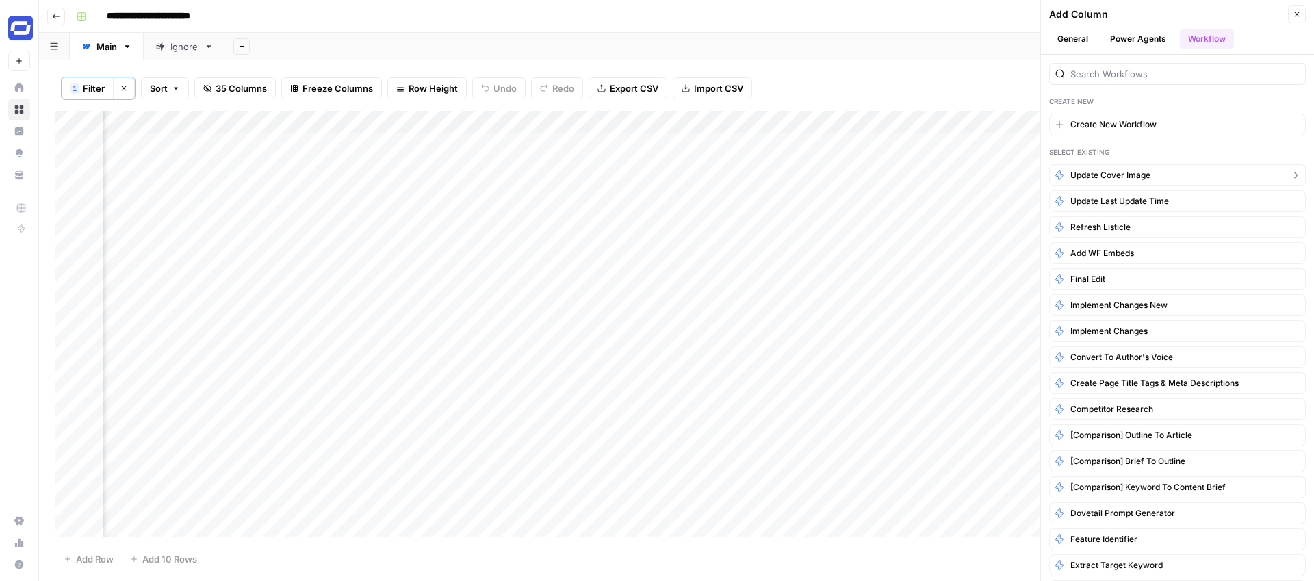
click at [1103, 176] on span "Update Cover Image" at bounding box center [1110, 175] width 80 height 12
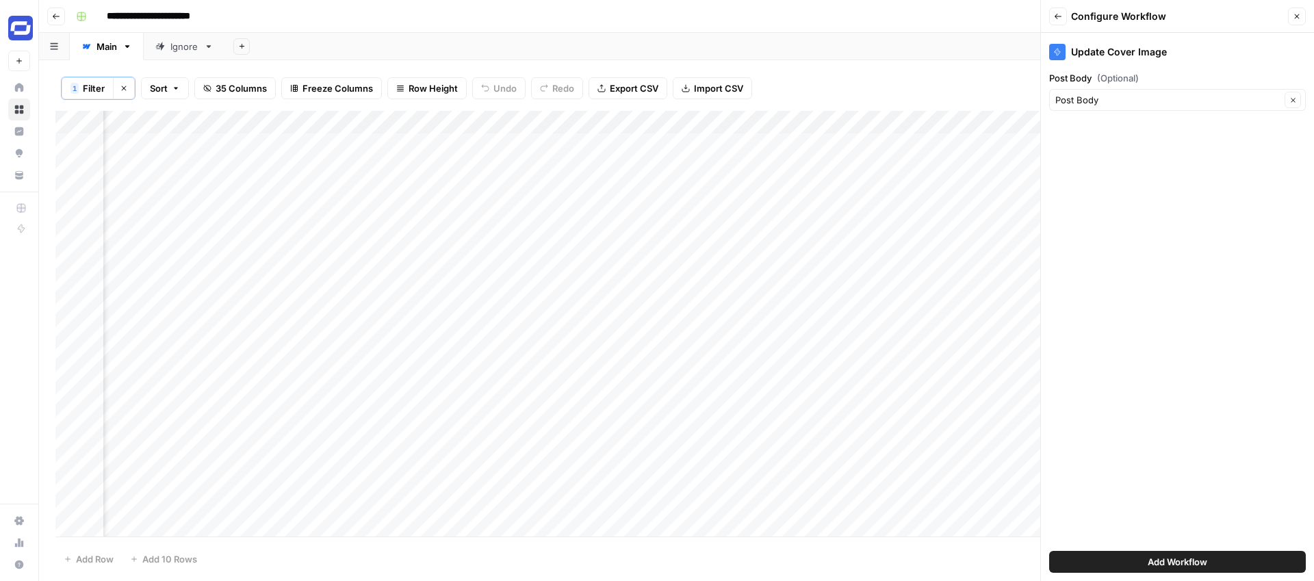
click at [1204, 562] on span "Add Workflow" at bounding box center [1177, 562] width 60 height 14
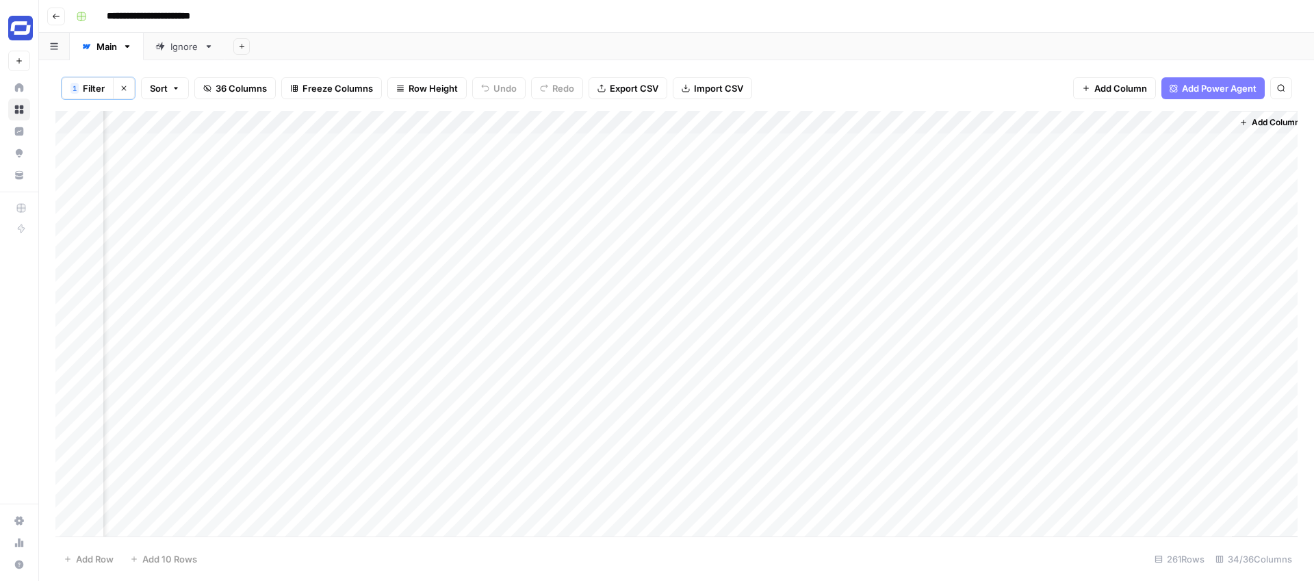
scroll to position [0, 4711]
click at [1192, 122] on div "Add Column" at bounding box center [676, 324] width 1242 height 426
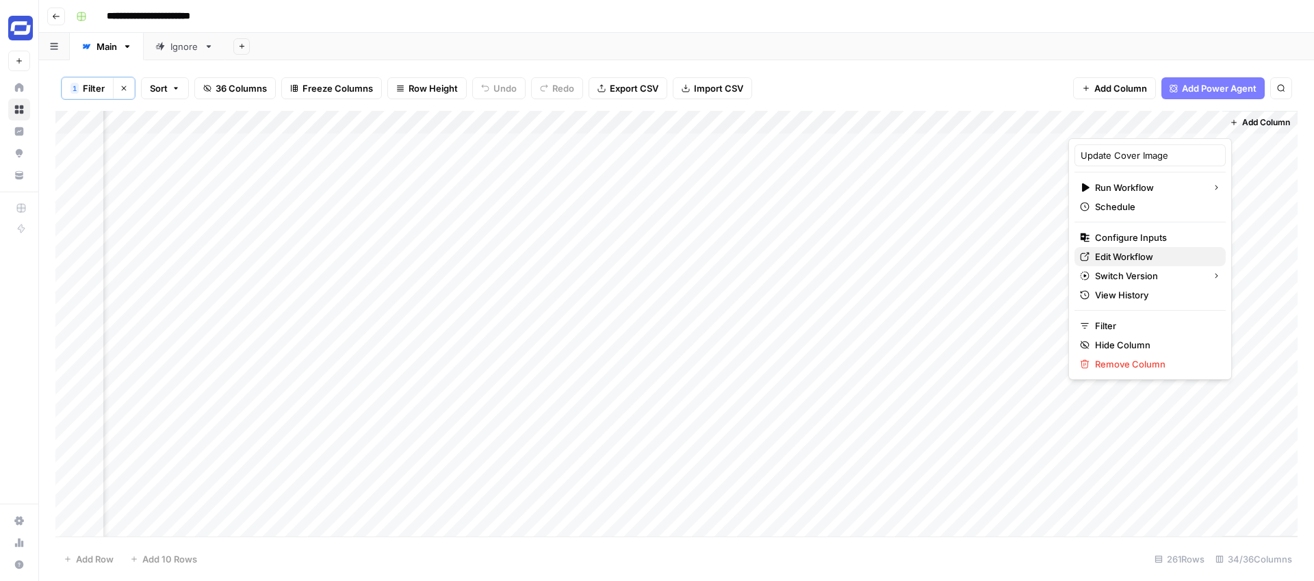
click at [1106, 254] on span "Edit Workflow" at bounding box center [1155, 257] width 120 height 14
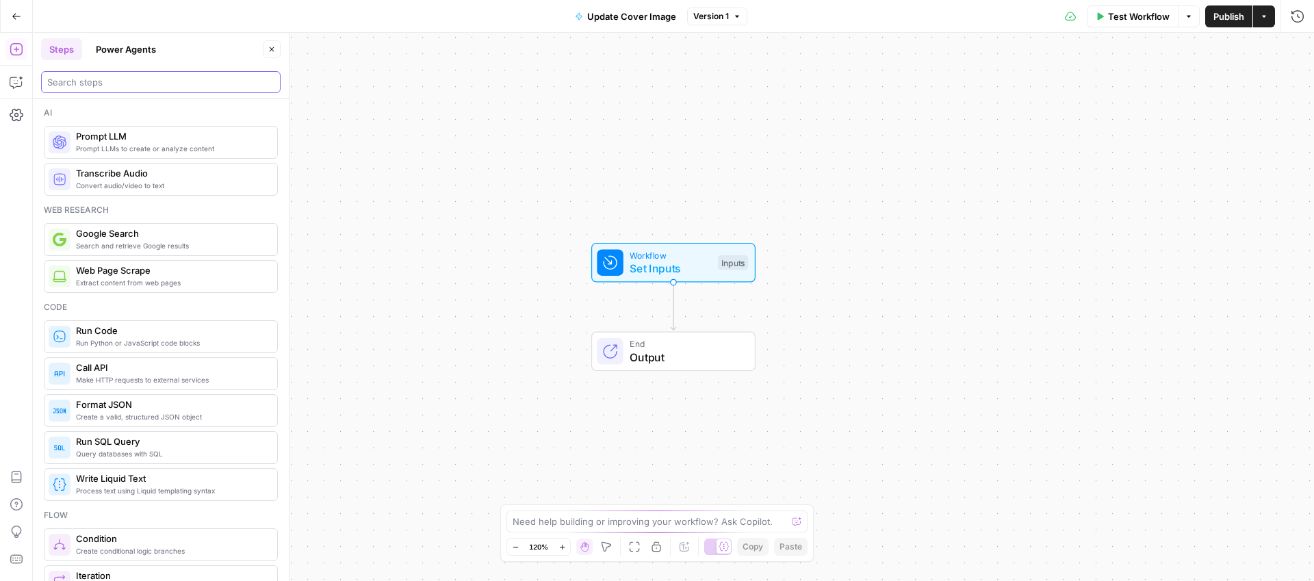
click at [109, 77] on input "search" at bounding box center [160, 82] width 227 height 14
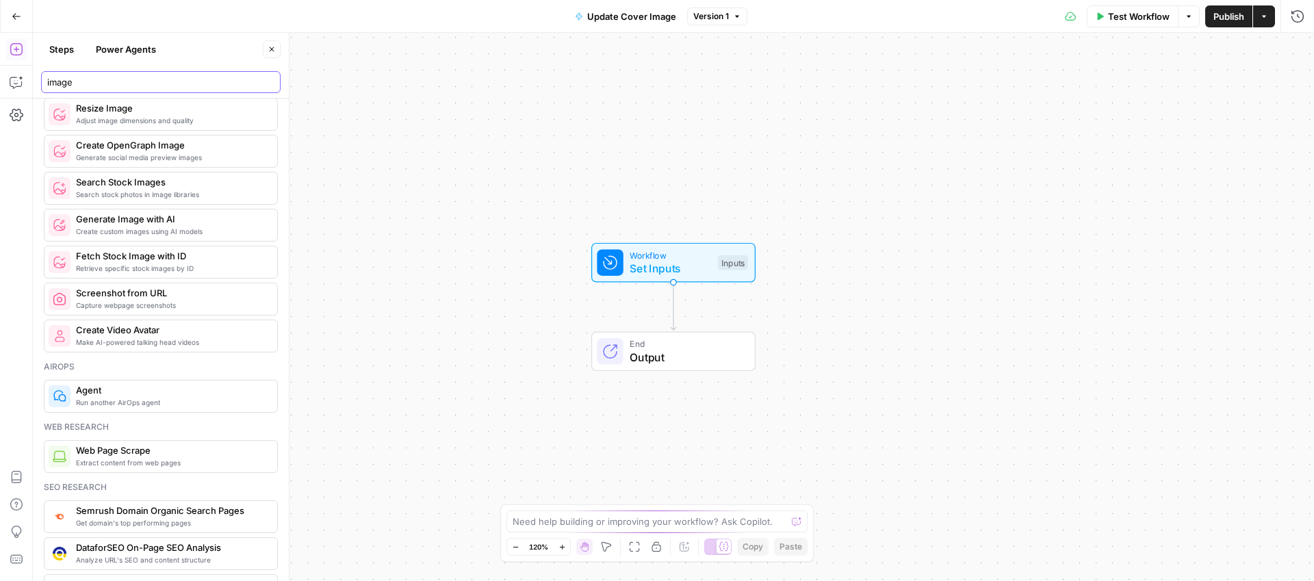
scroll to position [31, 0]
type input "image"
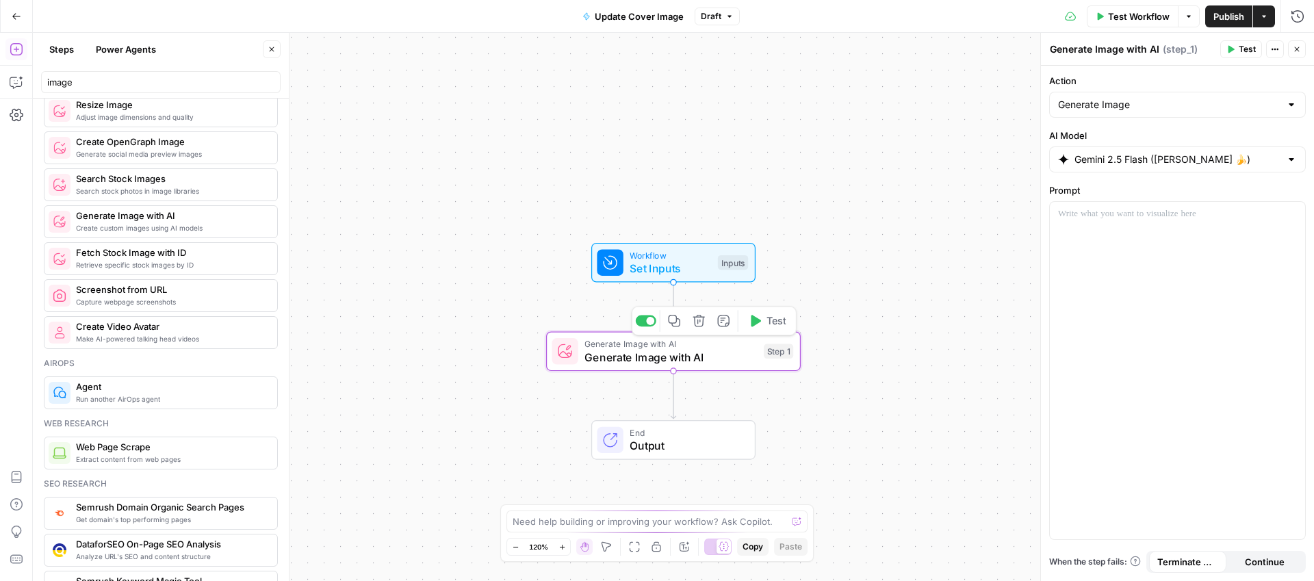
click at [703, 349] on span "Generate Image with AI" at bounding box center [670, 357] width 172 height 16
click at [1139, 157] on input "Gemini 2.5 Flash ([PERSON_NAME] 🍌)" at bounding box center [1177, 160] width 206 height 14
click at [1139, 159] on input "Gemini 2.5 Flash ([PERSON_NAME] 🍌)" at bounding box center [1177, 160] width 206 height 14
click at [1124, 226] on div at bounding box center [1177, 370] width 255 height 337
click at [1080, 242] on p "**********" at bounding box center [1177, 227] width 239 height 41
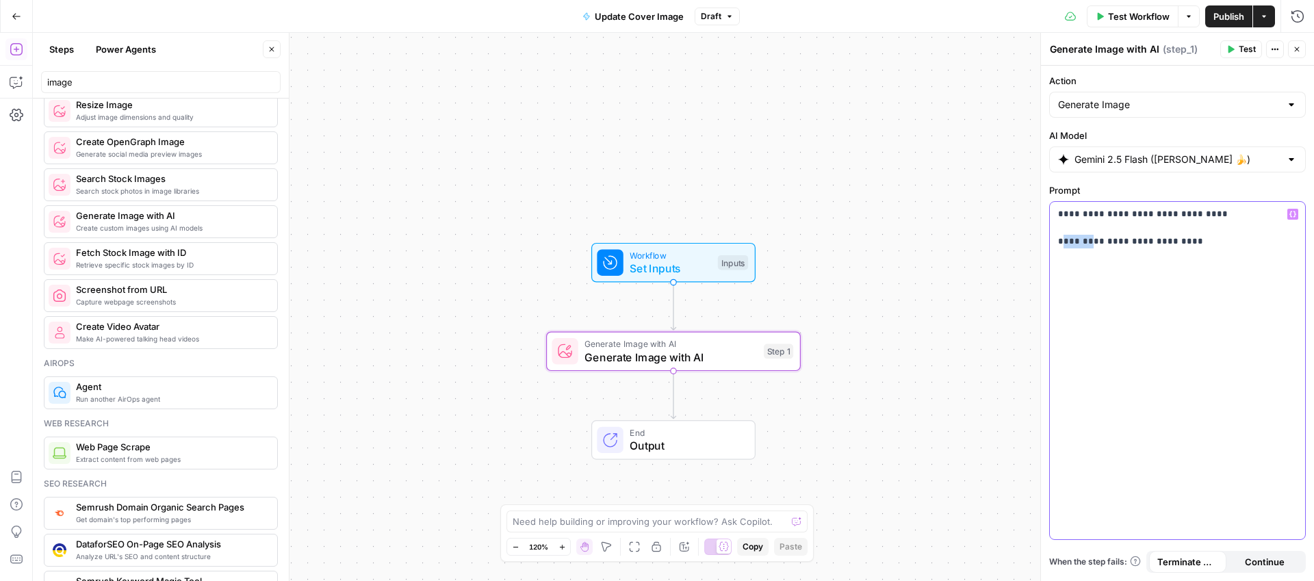
click at [1080, 242] on p "**********" at bounding box center [1177, 227] width 239 height 41
click at [1058, 240] on p "**********" at bounding box center [1177, 227] width 239 height 41
click at [1199, 244] on p "**********" at bounding box center [1177, 227] width 239 height 41
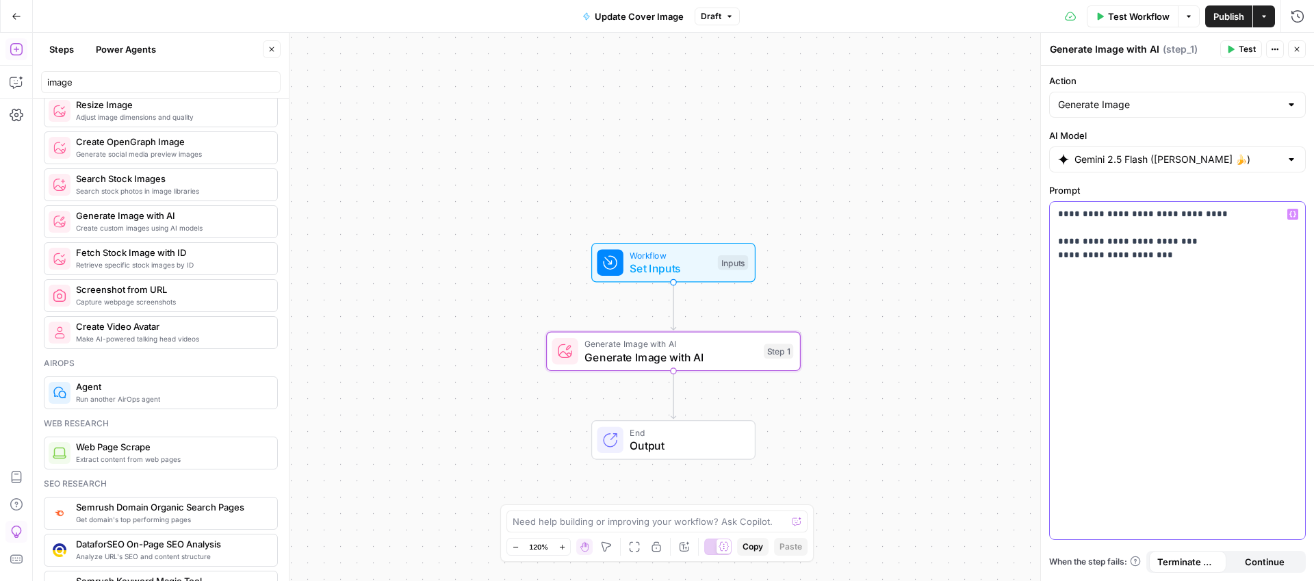
click at [1164, 335] on div "**********" at bounding box center [1177, 370] width 255 height 337
click at [1162, 287] on div "**********" at bounding box center [1177, 370] width 255 height 337
click at [1149, 291] on div "**********" at bounding box center [1177, 370] width 255 height 337
click at [1198, 334] on div "**********" at bounding box center [1177, 370] width 255 height 337
click at [1274, 51] on icon "button" at bounding box center [1275, 49] width 8 height 8
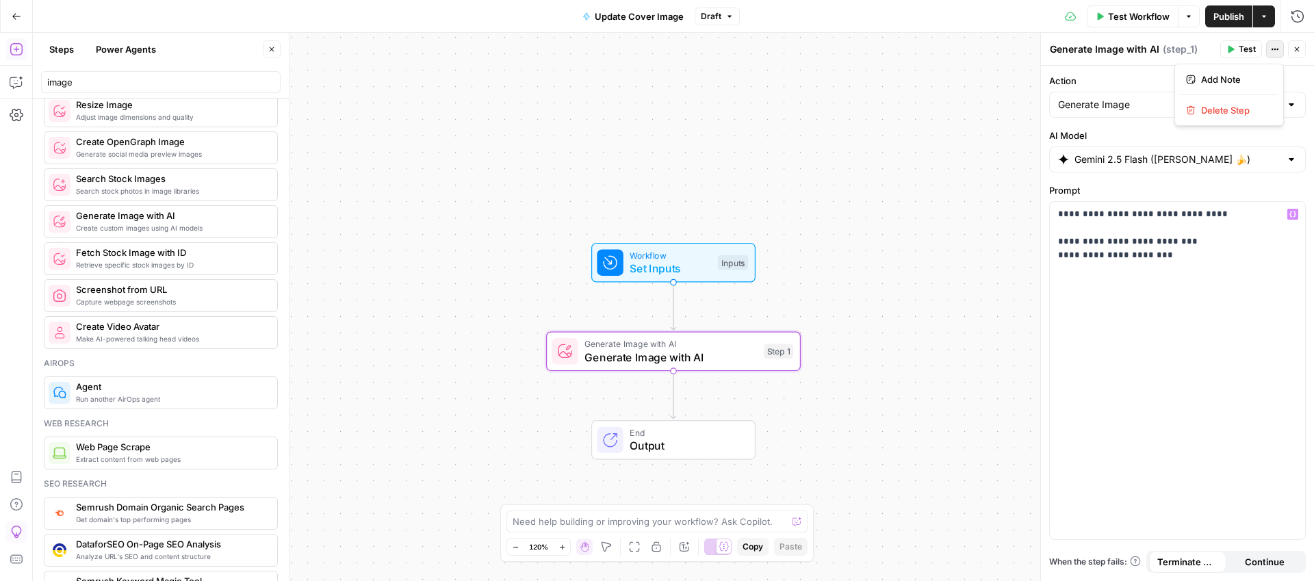
click at [1274, 51] on icon "button" at bounding box center [1275, 49] width 8 height 8
click at [707, 346] on span "Generate Image with AI" at bounding box center [670, 343] width 172 height 13
click at [1243, 49] on span "Test" at bounding box center [1246, 49] width 17 height 12
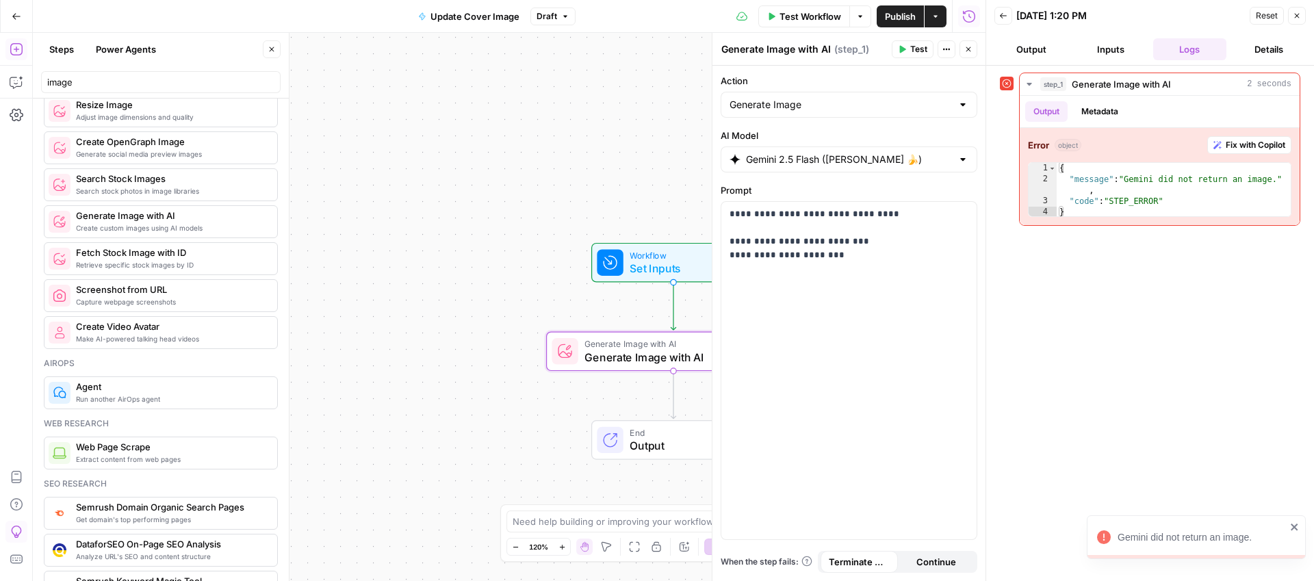
click at [1297, 12] on icon "button" at bounding box center [1297, 16] width 8 height 8
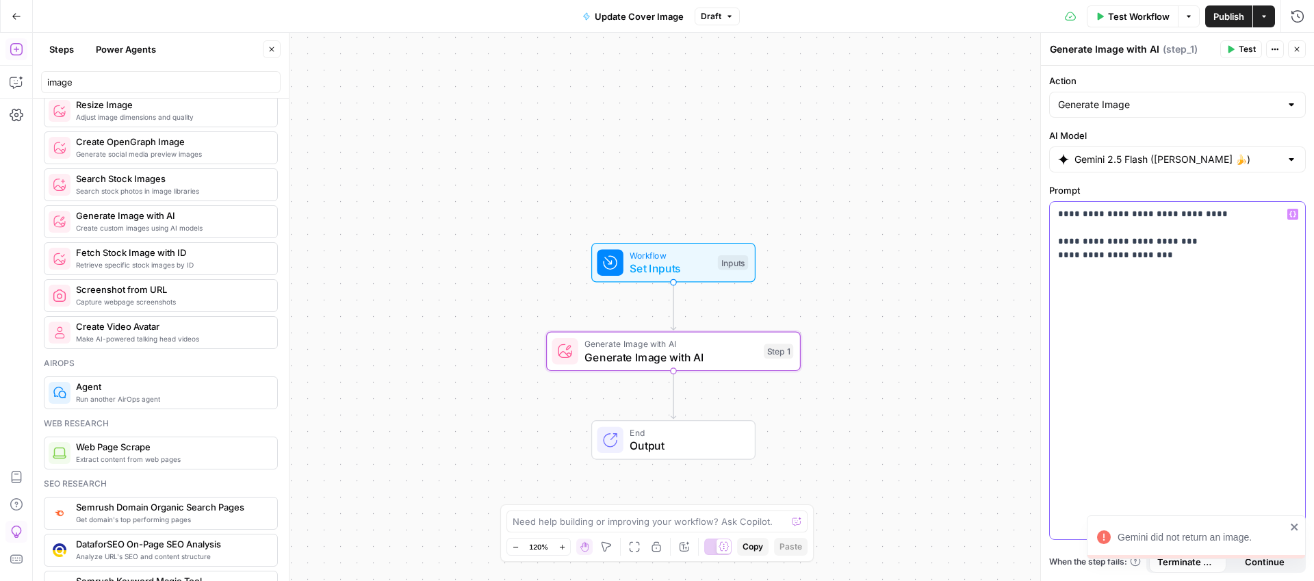
click at [1188, 257] on p "**********" at bounding box center [1177, 248] width 239 height 82
click at [1059, 281] on p "**********" at bounding box center [1177, 261] width 239 height 109
click at [1113, 296] on p "**********" at bounding box center [1177, 275] width 239 height 137
click at [1132, 296] on p "**********" at bounding box center [1177, 282] width 239 height 151
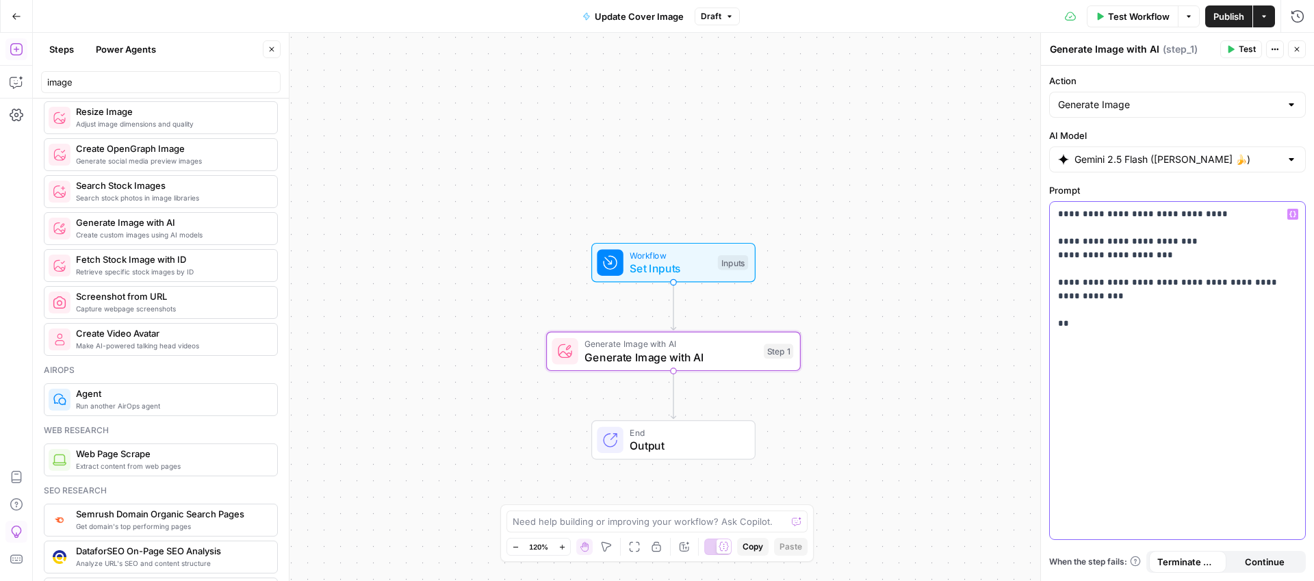
scroll to position [9, 0]
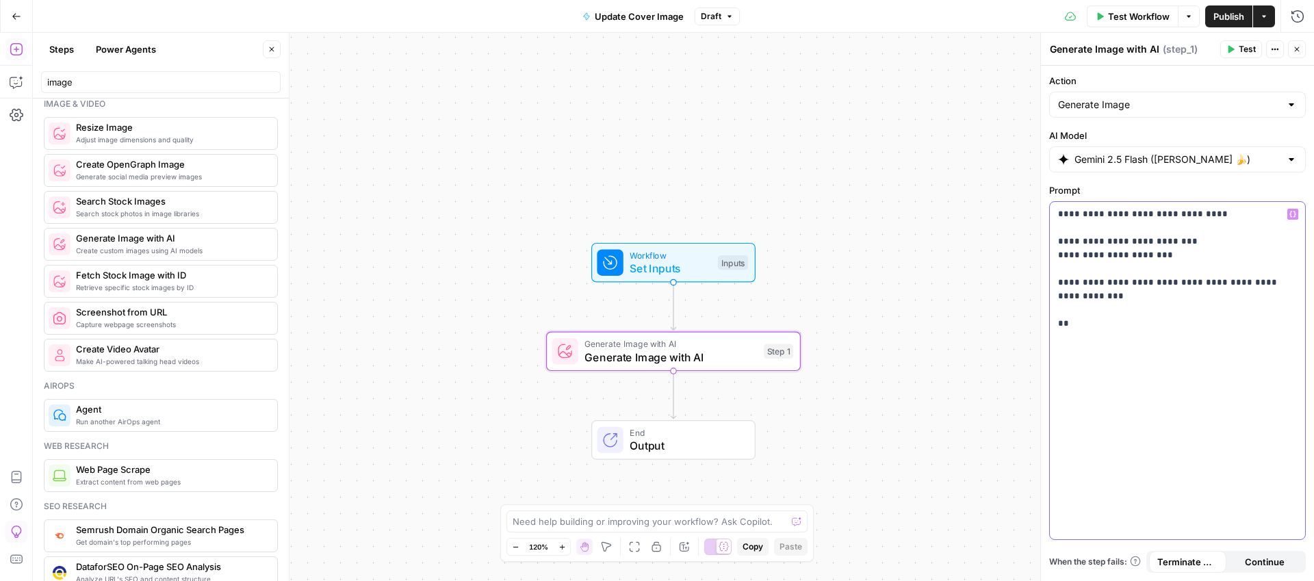
click at [1160, 330] on p "**********" at bounding box center [1177, 282] width 239 height 151
click at [1144, 320] on p "**********" at bounding box center [1177, 282] width 239 height 151
click at [1290, 213] on icon "button" at bounding box center [1292, 214] width 7 height 6
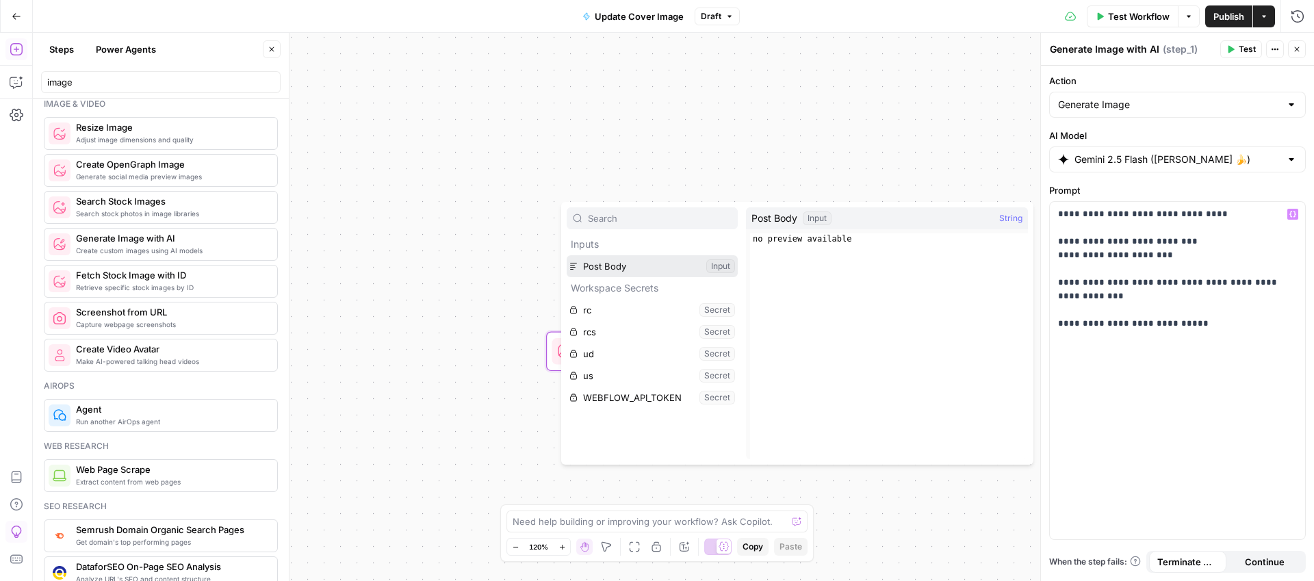
click at [600, 265] on button "Select variable Post Body" at bounding box center [652, 266] width 171 height 22
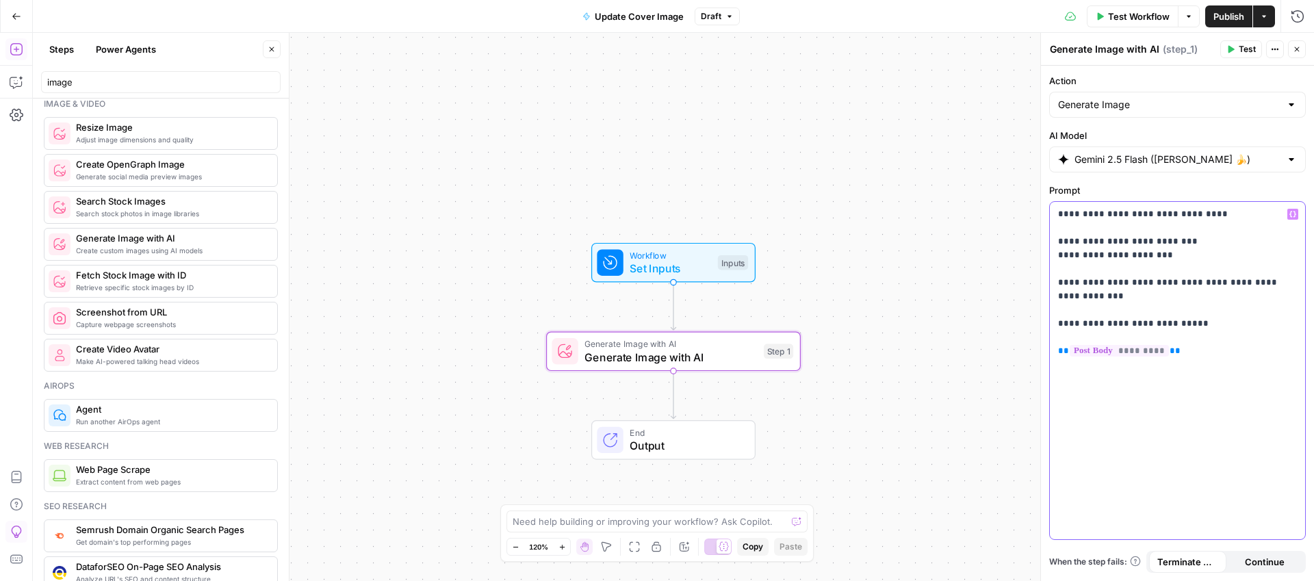
click at [1150, 298] on p "**********" at bounding box center [1177, 296] width 239 height 178
click at [1229, 47] on icon "button" at bounding box center [1231, 50] width 6 height 8
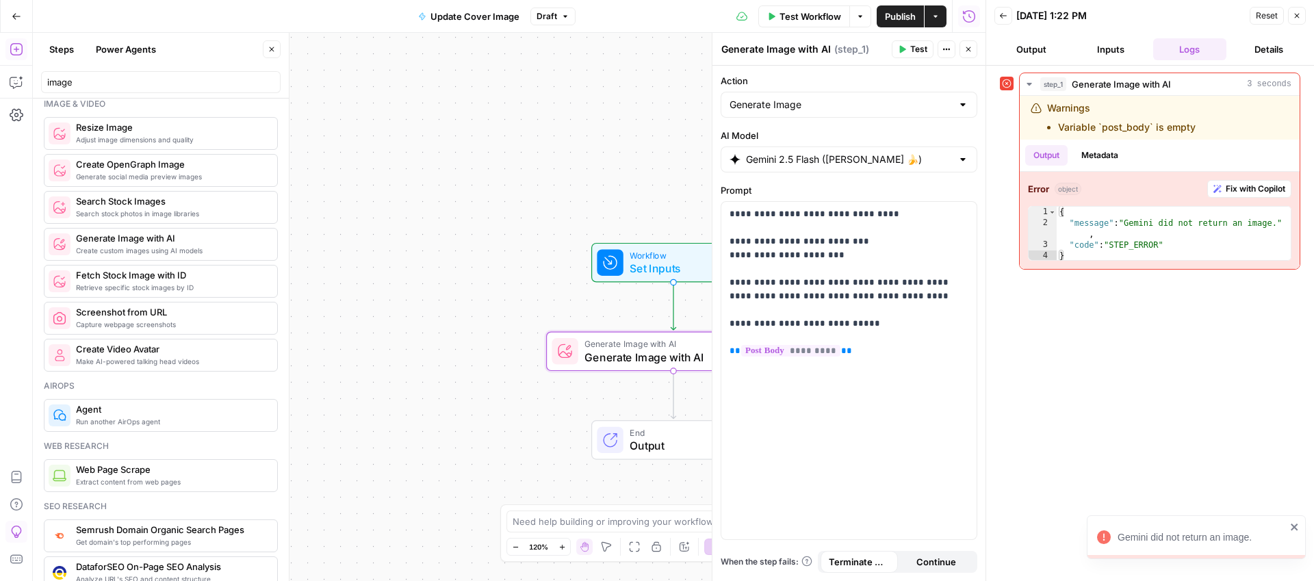
click at [1297, 15] on icon "button" at bounding box center [1297, 16] width 5 height 5
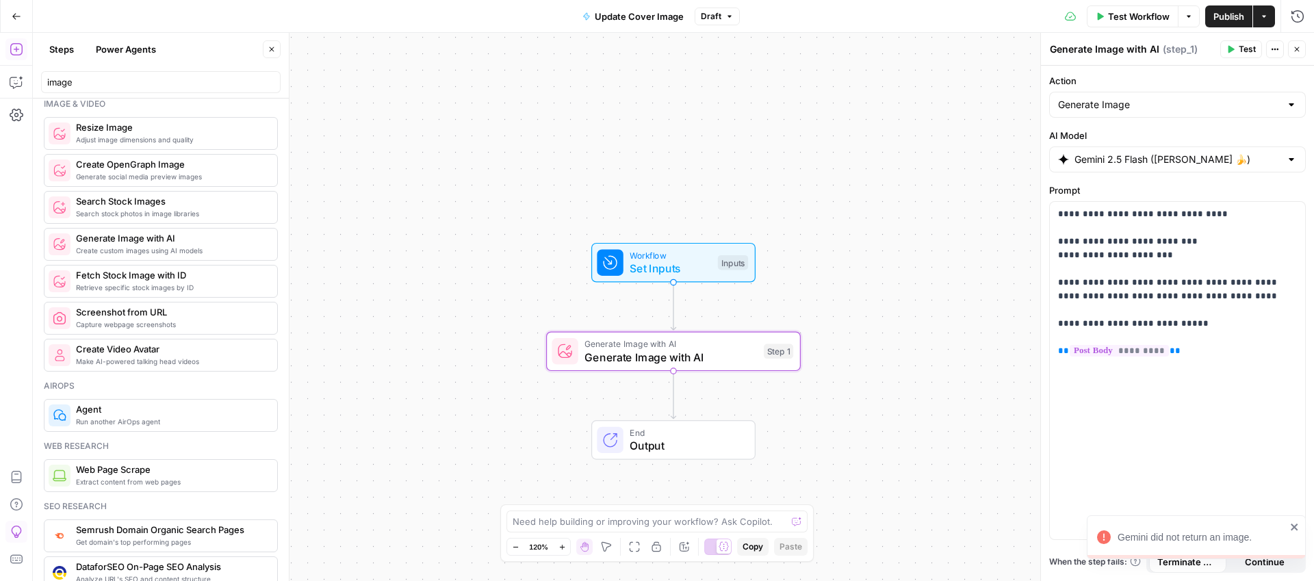
click at [1256, 565] on div "Gemini did not return an image." at bounding box center [1193, 567] width 219 height 5
click at [1298, 525] on icon "close" at bounding box center [1295, 526] width 10 height 11
click at [1165, 169] on div "Gemini 2.5 Flash ([PERSON_NAME] 🍌)" at bounding box center [1177, 159] width 257 height 26
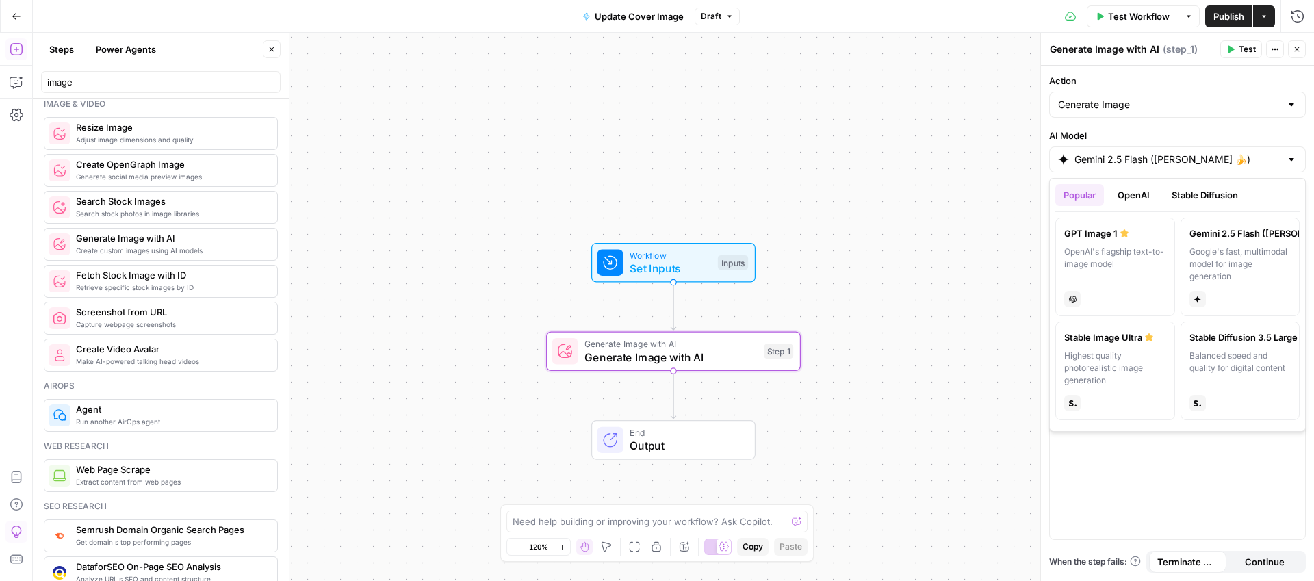
click at [1186, 119] on div "**********" at bounding box center [1177, 323] width 273 height 515
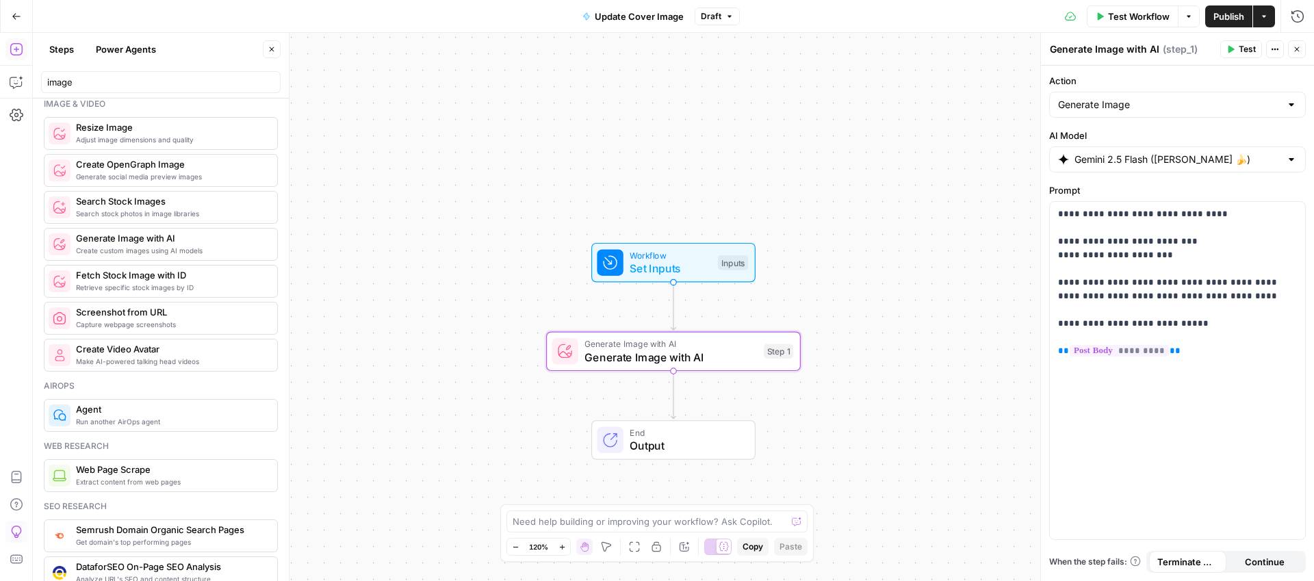
click at [1227, 16] on span "Publish" at bounding box center [1228, 17] width 31 height 14
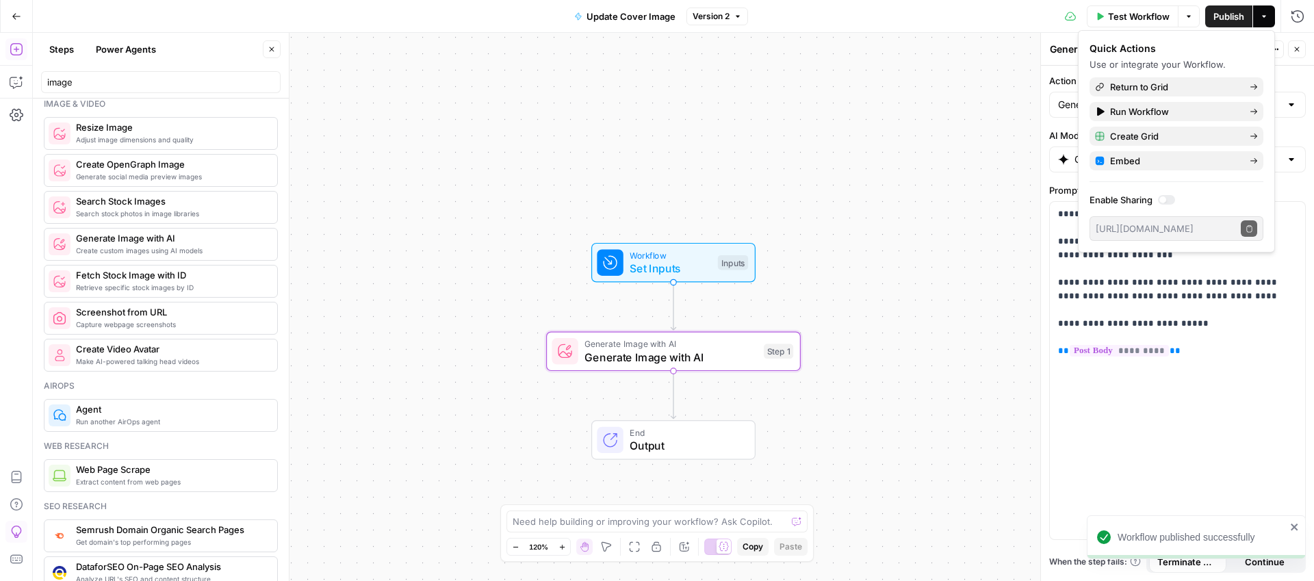
click at [860, 321] on div "Workflow Set Inputs Inputs Generate Image with AI Generate Image with AI Step 1…" at bounding box center [673, 307] width 1281 height 548
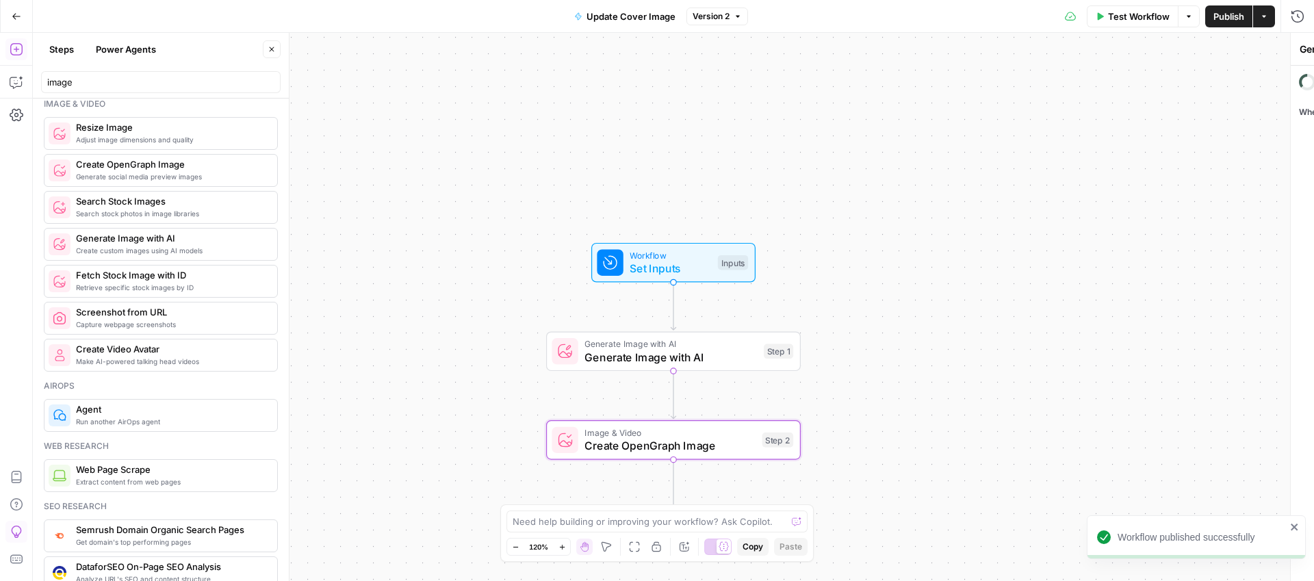
type textarea "Create OpenGraph Image"
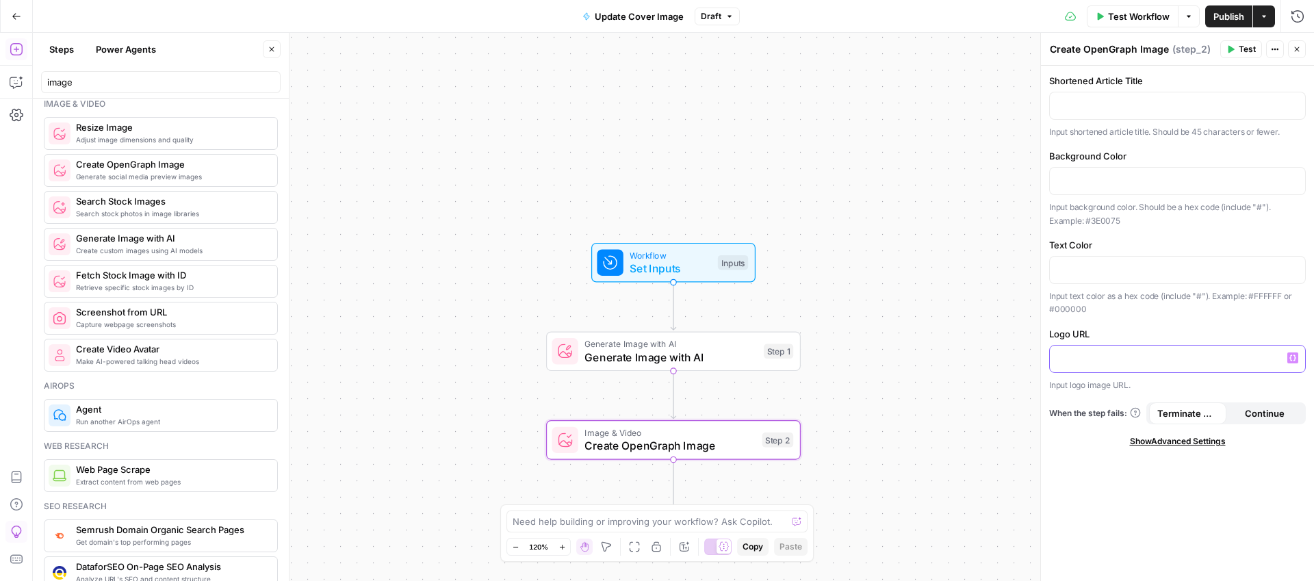
click at [1133, 364] on div at bounding box center [1177, 359] width 255 height 27
click at [1089, 262] on p at bounding box center [1177, 269] width 239 height 14
click at [1074, 180] on p at bounding box center [1177, 180] width 239 height 14
click at [1108, 266] on p "*******" at bounding box center [1177, 269] width 239 height 14
click at [1074, 354] on p at bounding box center [1177, 358] width 239 height 14
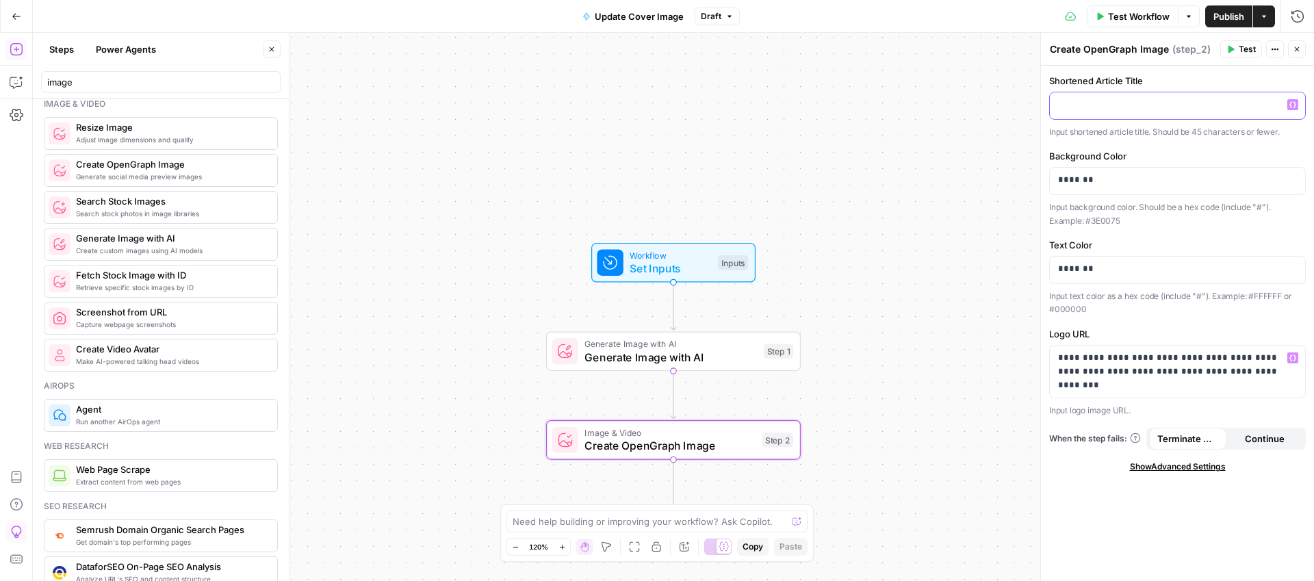
click at [1137, 106] on p at bounding box center [1177, 105] width 239 height 14
click at [1247, 47] on span "Test" at bounding box center [1246, 49] width 17 height 12
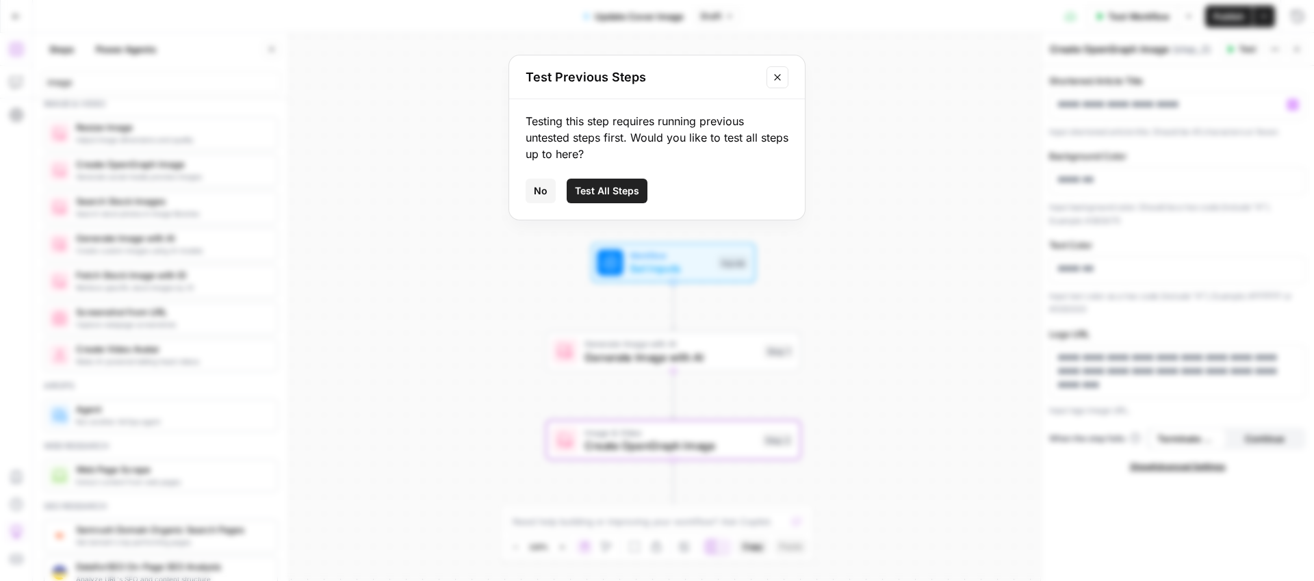
click at [591, 192] on span "Test All Steps" at bounding box center [607, 191] width 64 height 14
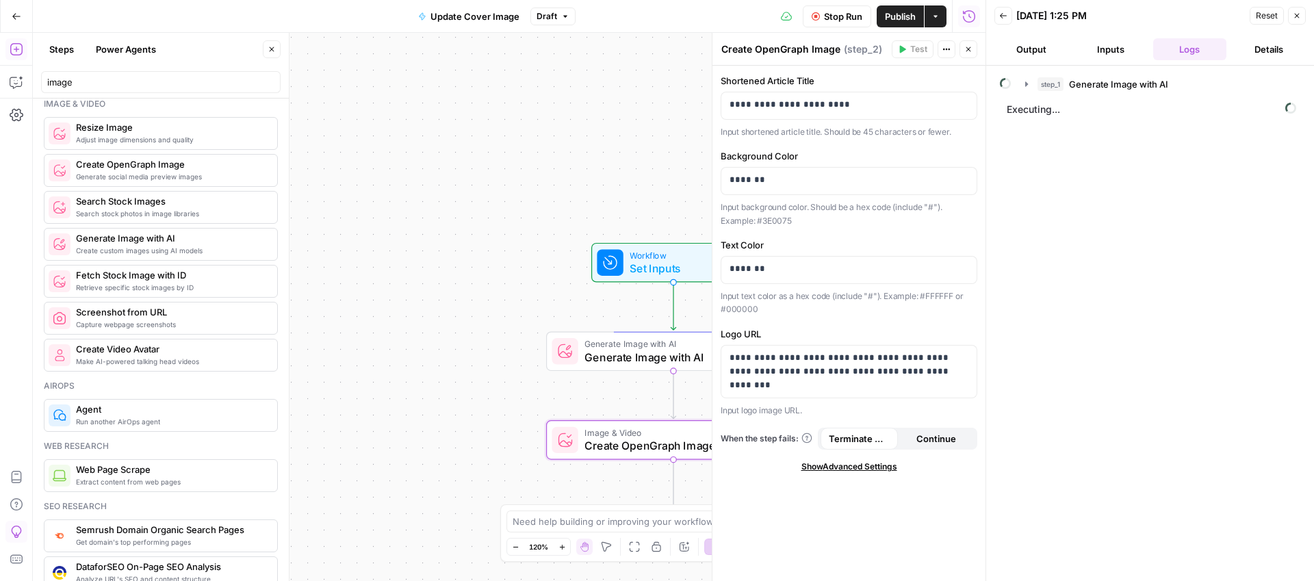
click at [1106, 49] on button "Inputs" at bounding box center [1111, 49] width 74 height 22
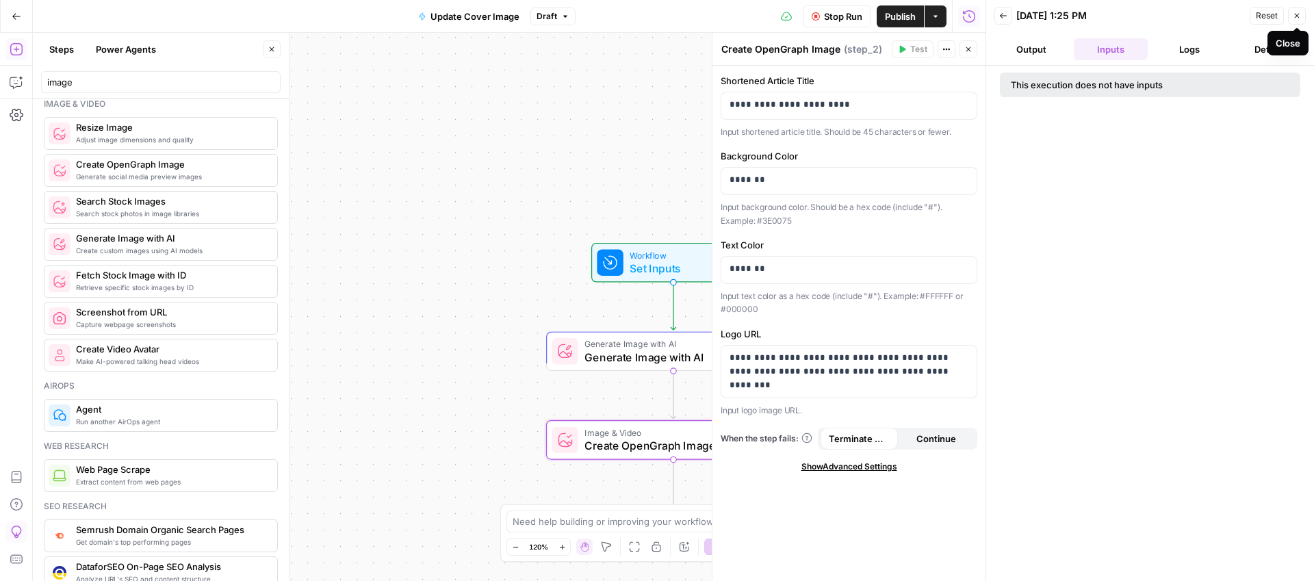
click at [1296, 15] on icon "button" at bounding box center [1297, 16] width 5 height 5
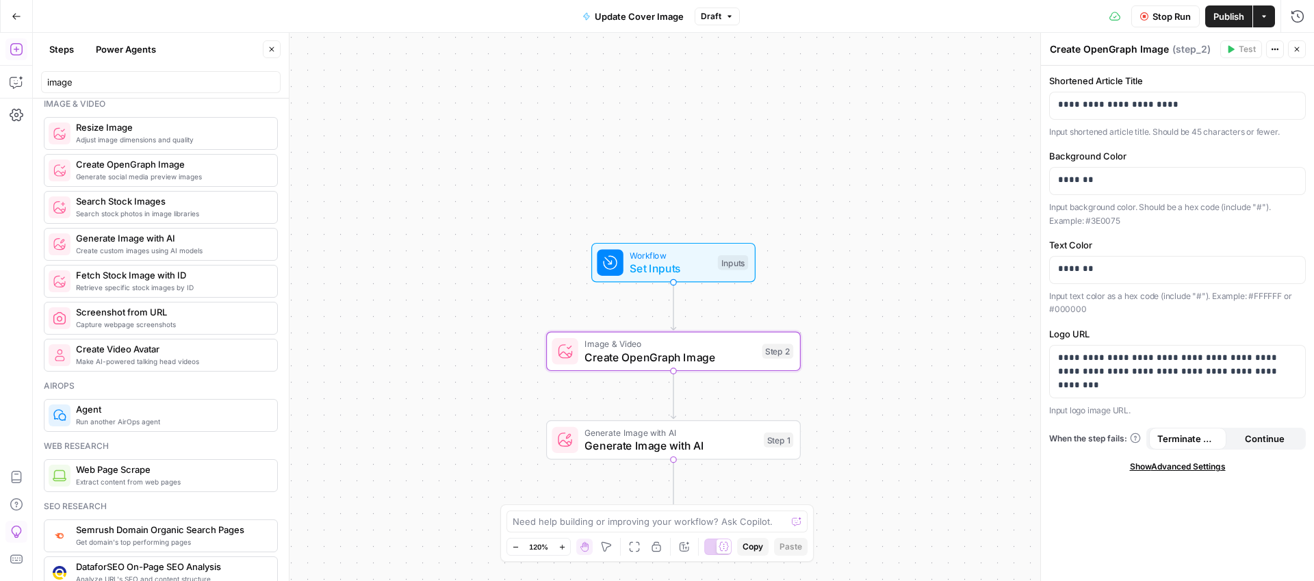
click at [1159, 16] on span "Stop Run" at bounding box center [1171, 17] width 38 height 14
click at [769, 326] on span "Test" at bounding box center [776, 320] width 20 height 15
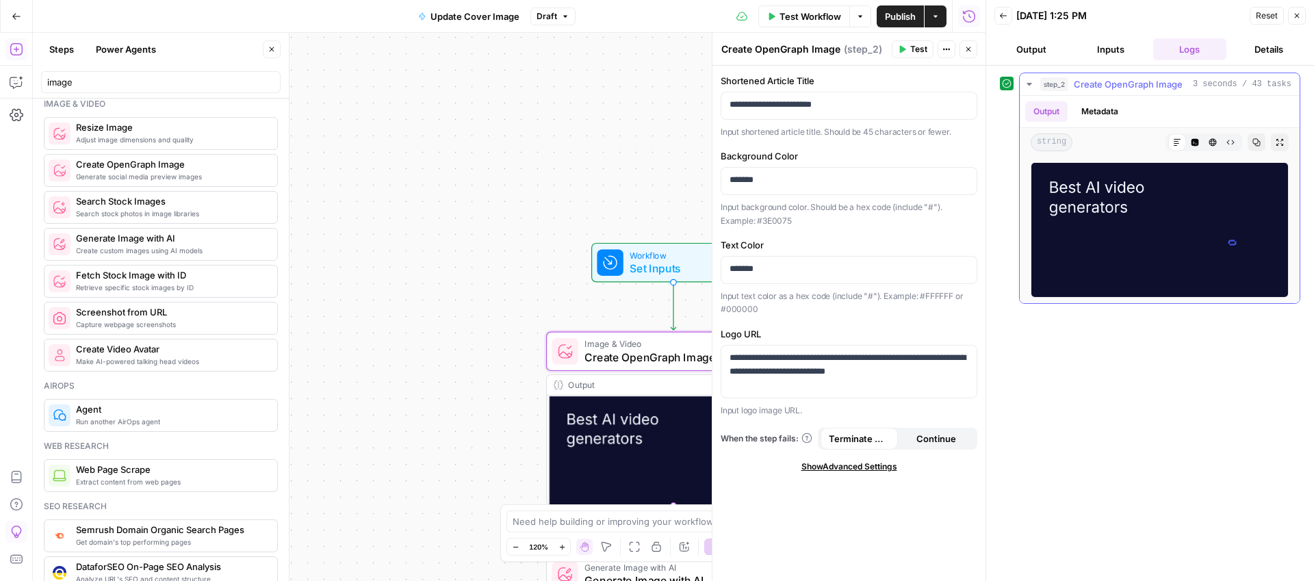
click at [1151, 221] on img at bounding box center [1159, 229] width 258 height 135
click at [1301, 14] on button "Close" at bounding box center [1297, 16] width 18 height 18
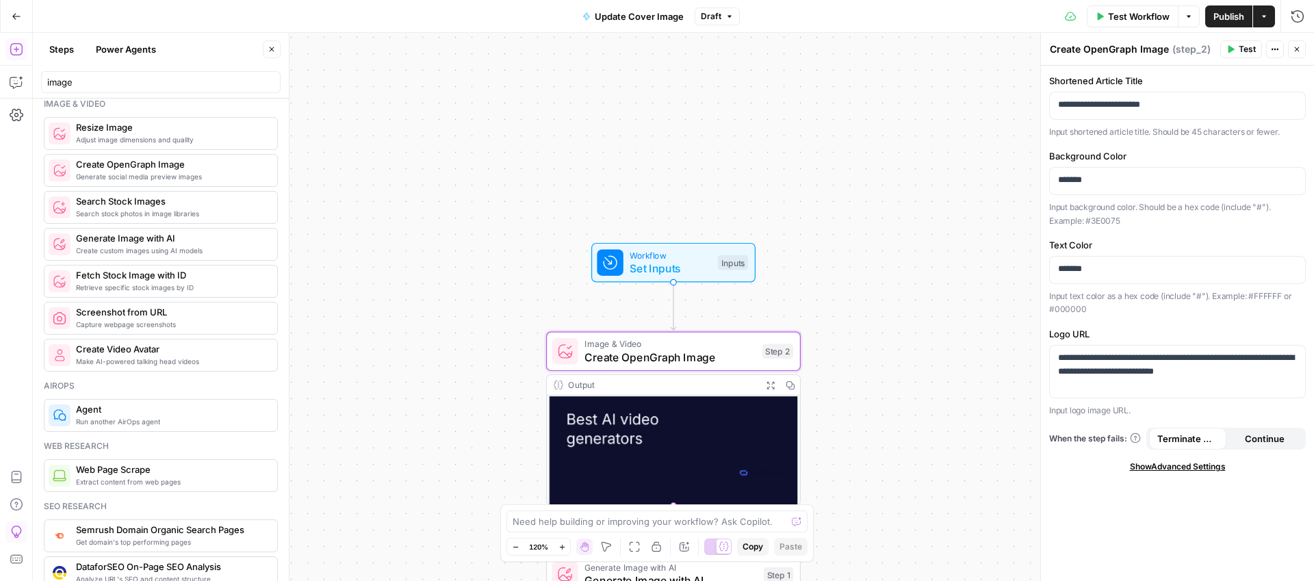
scroll to position [17, 0]
click at [825, 380] on div "Workflow Set Inputs Inputs Image & Video Create OpenGraph Image Step 2 Output E…" at bounding box center [673, 307] width 1281 height 548
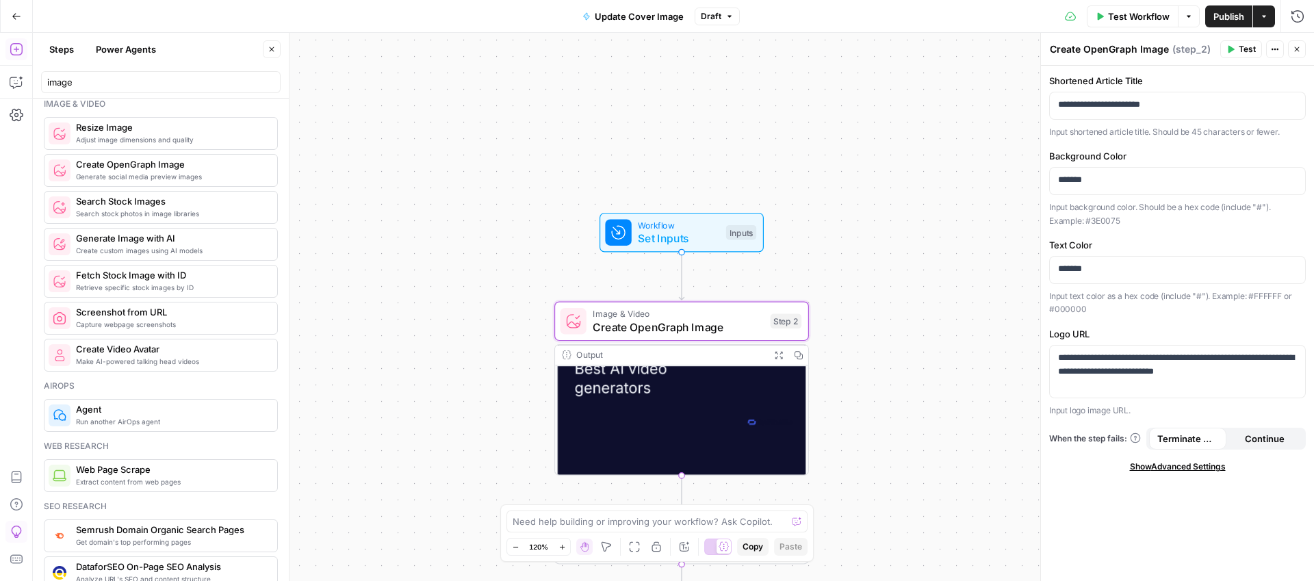
click at [716, 354] on div "Output" at bounding box center [669, 354] width 187 height 13
click at [742, 326] on span "Create OpenGraph Image" at bounding box center [678, 327] width 171 height 16
click at [711, 290] on button "Delete step" at bounding box center [707, 290] width 21 height 21
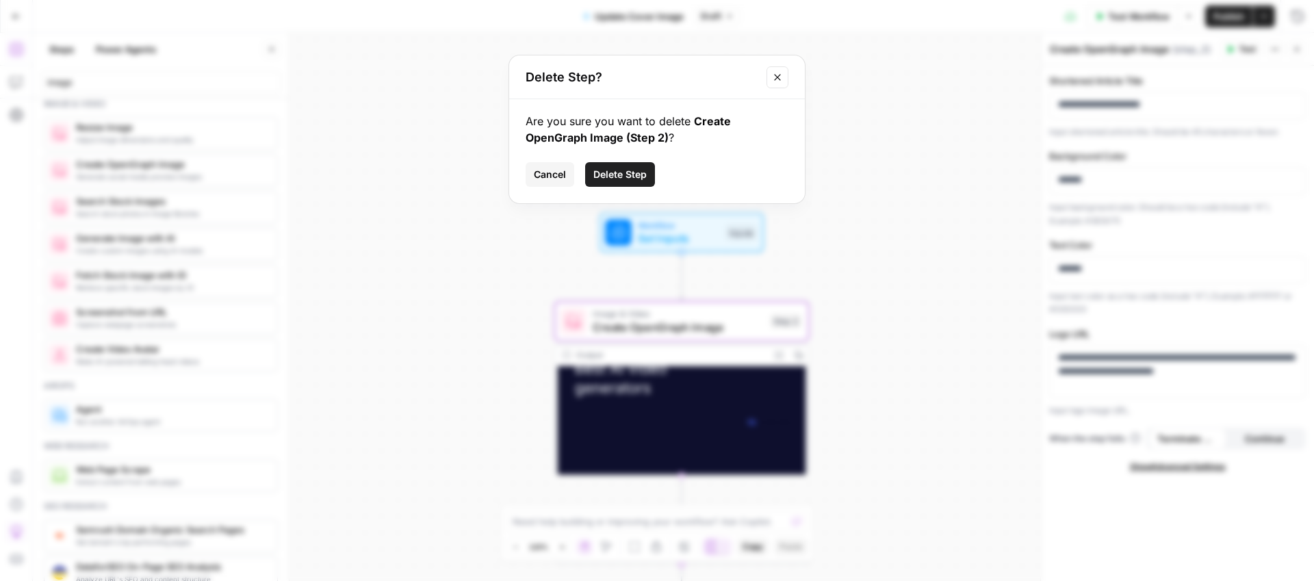
click at [649, 174] on button "Delete Step" at bounding box center [620, 174] width 70 height 25
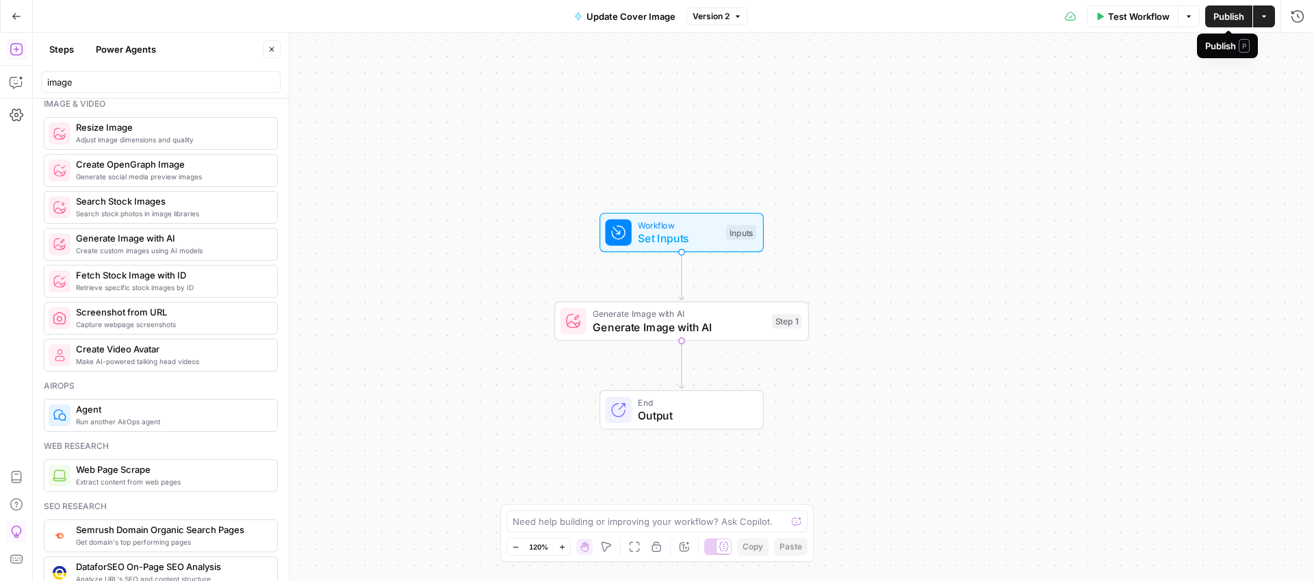
click at [1221, 19] on span "Publish" at bounding box center [1228, 17] width 31 height 14
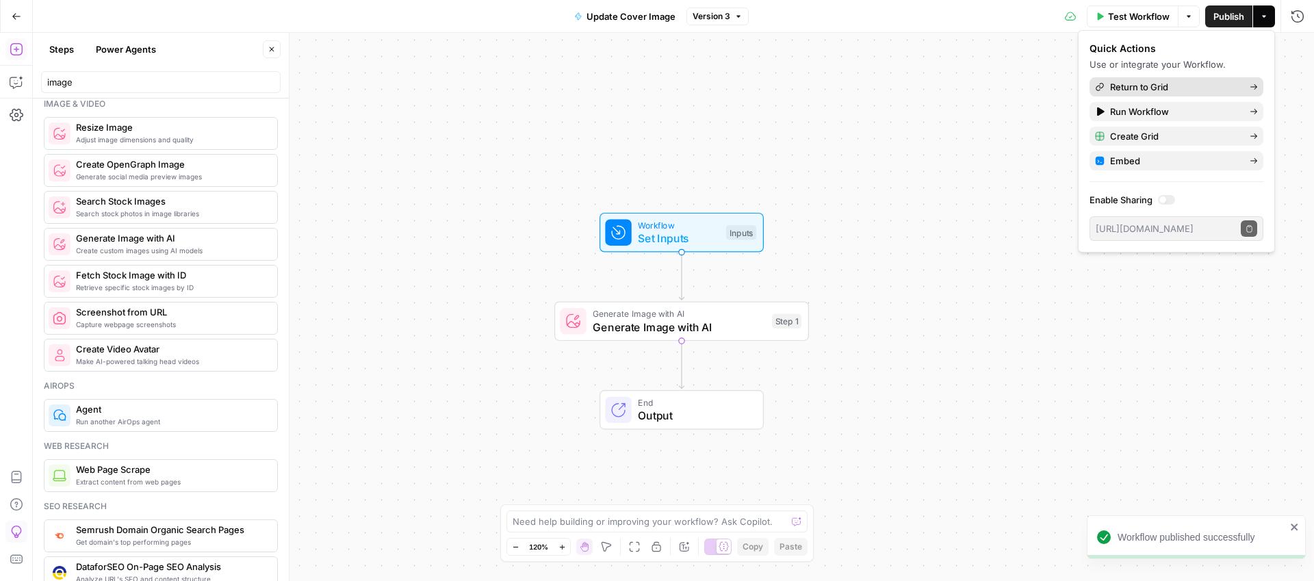
click at [1148, 83] on span "Return to Grid" at bounding box center [1174, 87] width 129 height 14
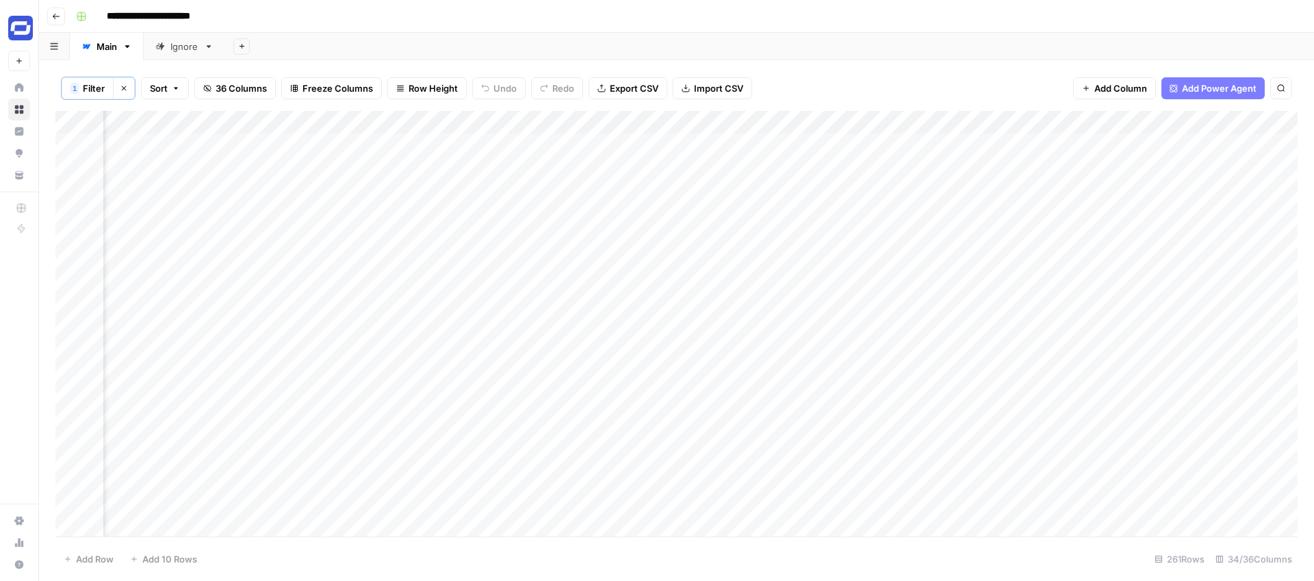
scroll to position [0, 4711]
click at [1193, 122] on div "Add Column" at bounding box center [676, 324] width 1242 height 426
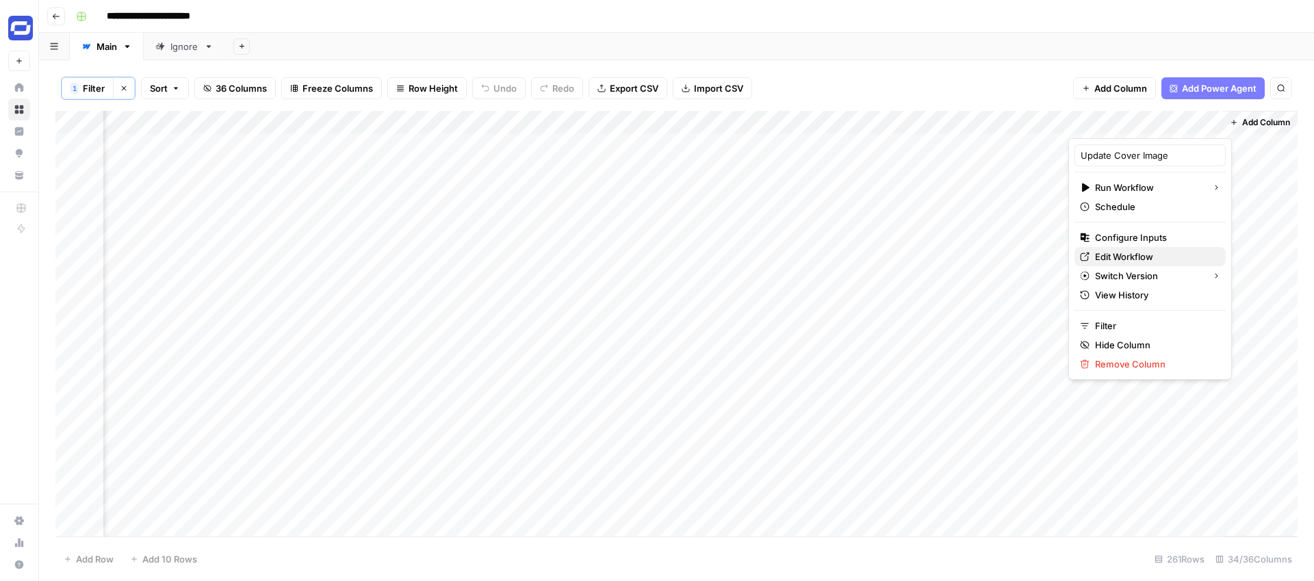
click at [1114, 253] on span "Edit Workflow" at bounding box center [1155, 257] width 120 height 14
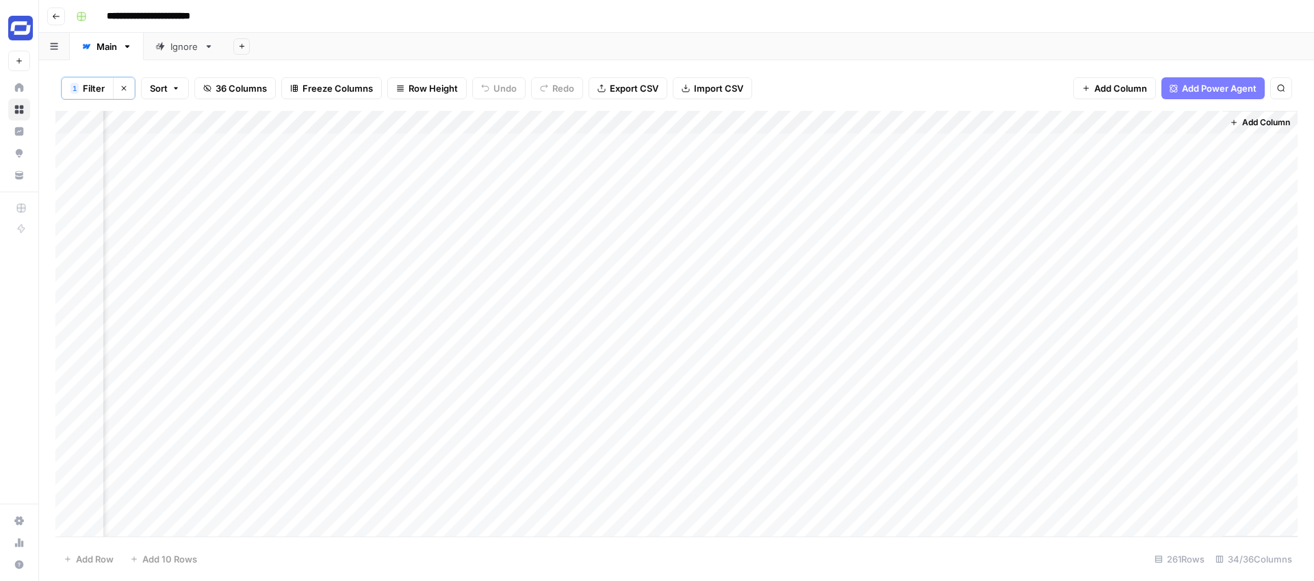
click at [1191, 121] on div "Add Column" at bounding box center [676, 324] width 1242 height 426
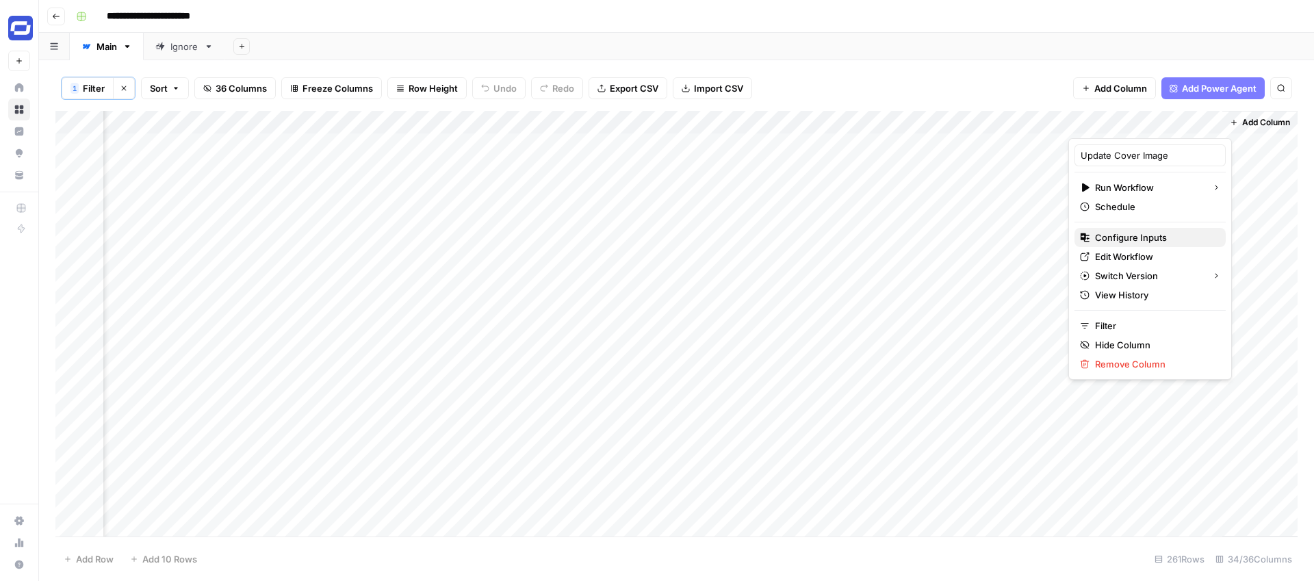
click at [1117, 237] on span "Configure Inputs" at bounding box center [1155, 238] width 120 height 14
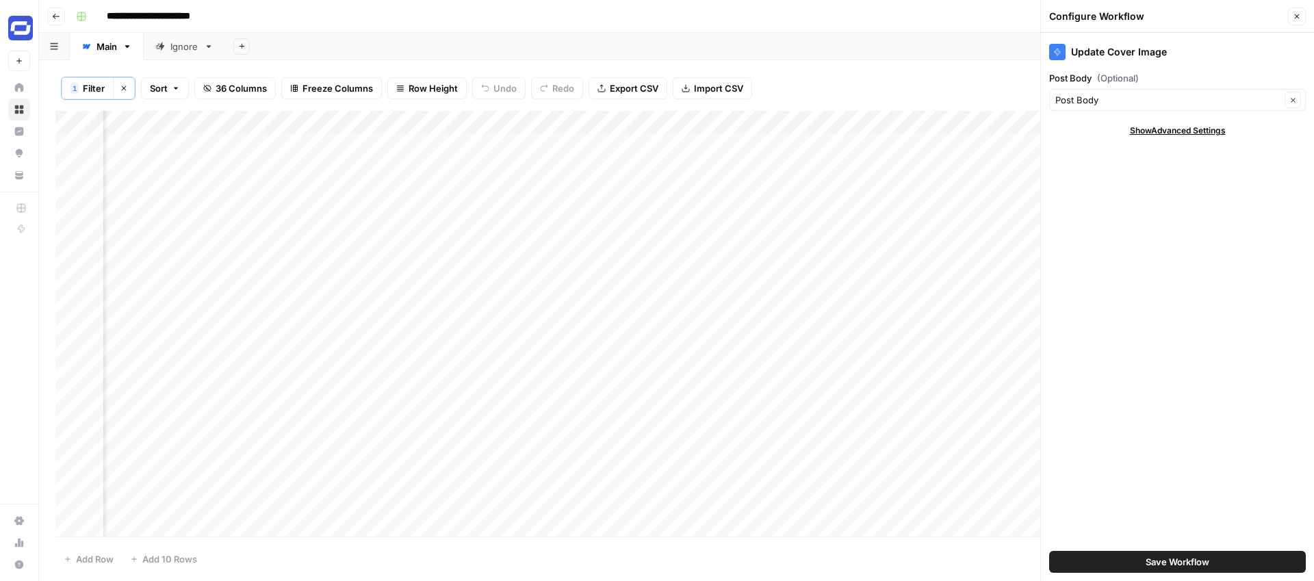
click at [1299, 16] on button "Close" at bounding box center [1297, 17] width 18 height 18
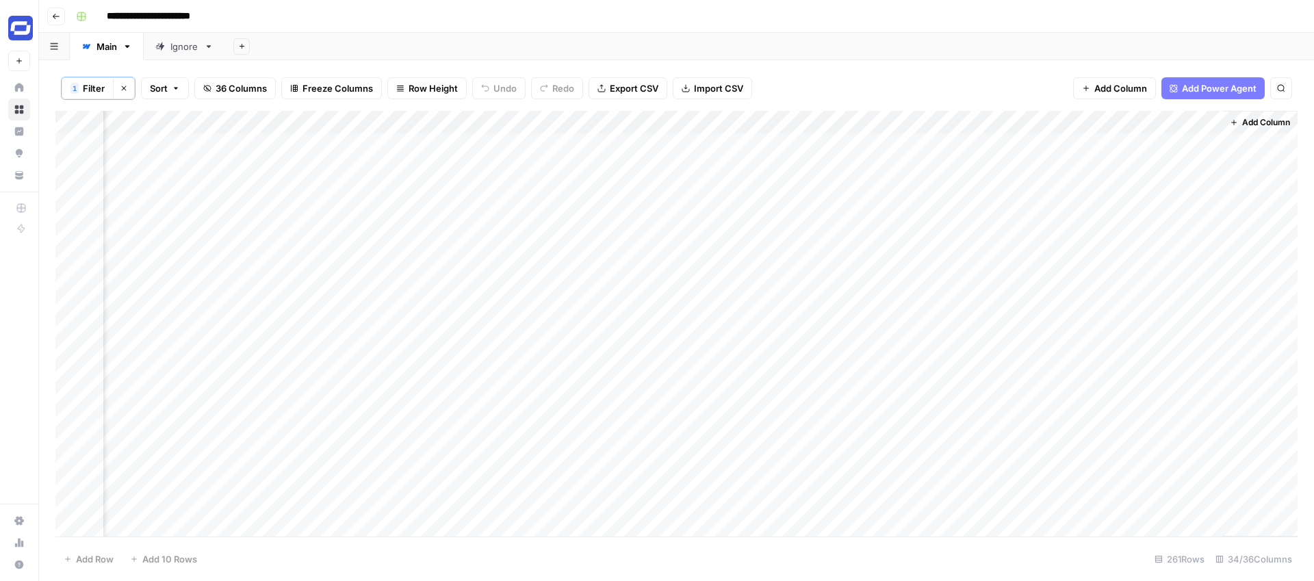
click at [1147, 144] on div "Add Column" at bounding box center [676, 324] width 1242 height 426
click at [1251, 143] on div "Add Column" at bounding box center [676, 324] width 1242 height 426
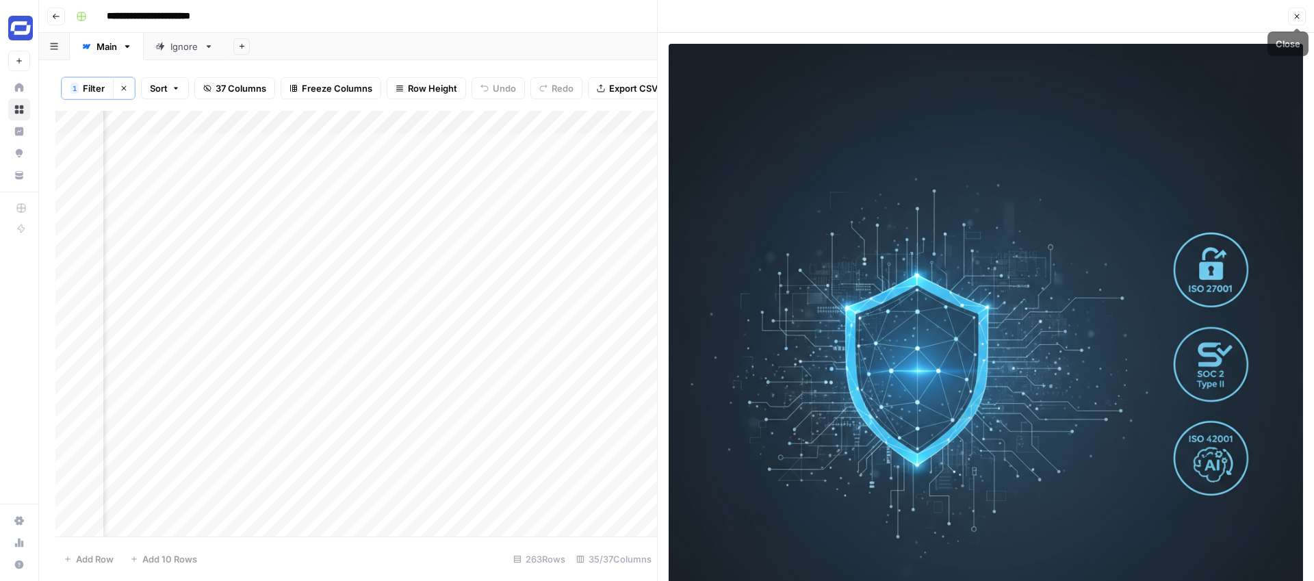
click at [1299, 17] on icon "button" at bounding box center [1297, 16] width 8 height 8
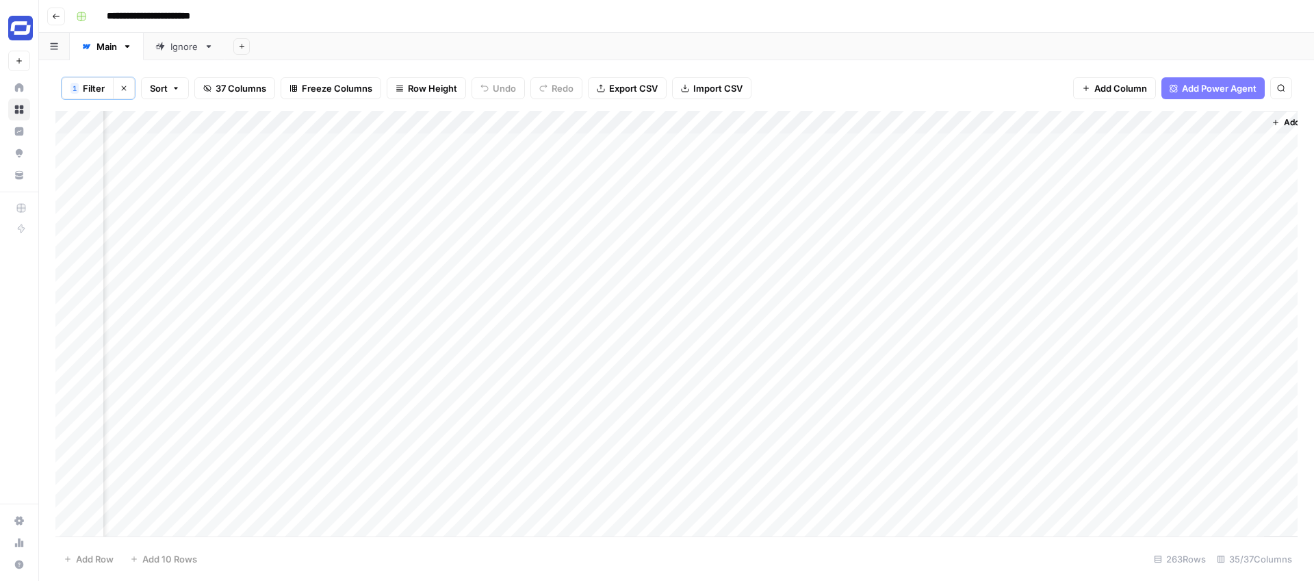
click at [1251, 121] on div "Add Column" at bounding box center [676, 324] width 1242 height 426
click at [1113, 123] on div "Add Column" at bounding box center [676, 324] width 1242 height 426
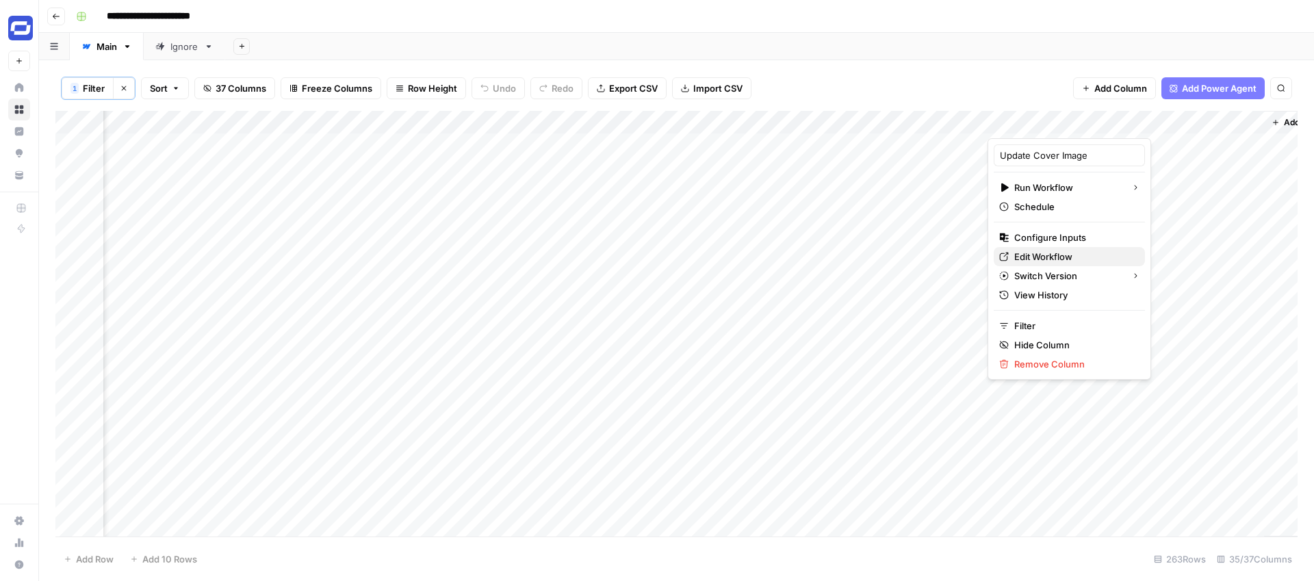
click at [1032, 257] on span "Edit Workflow" at bounding box center [1074, 257] width 120 height 14
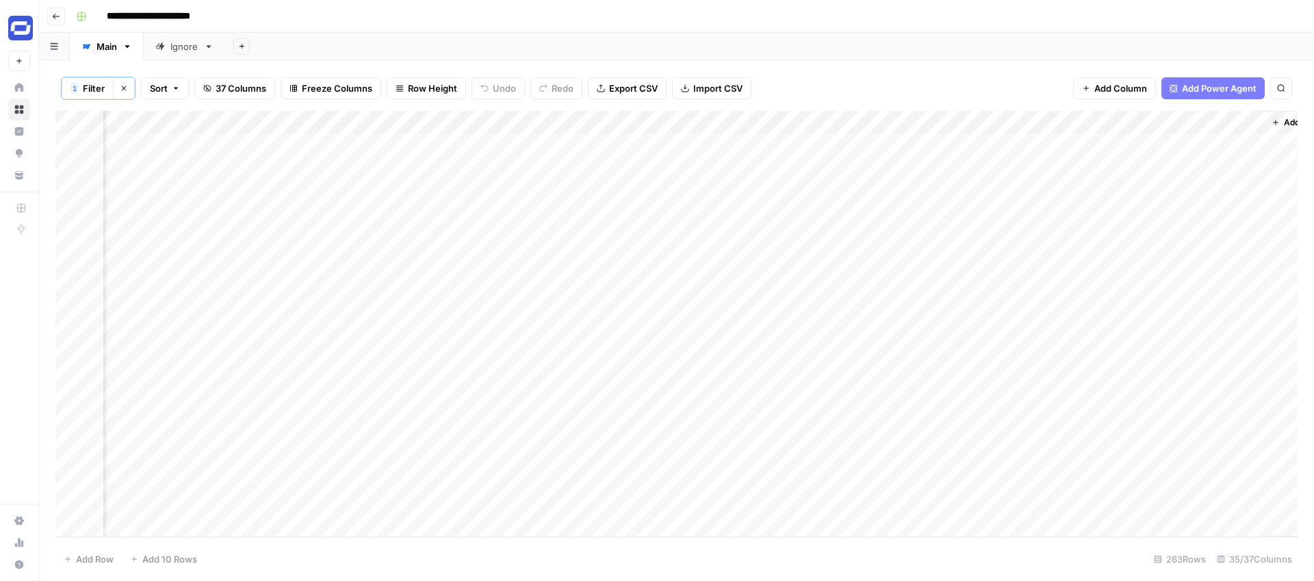
click at [1111, 122] on div "Add Column" at bounding box center [676, 324] width 1242 height 426
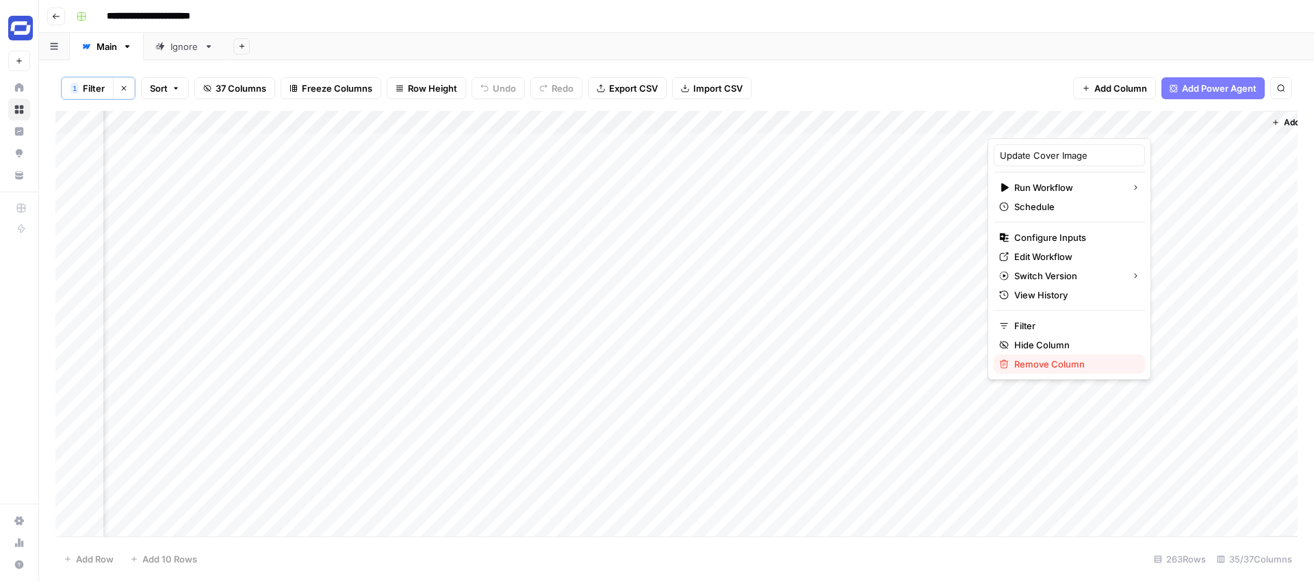
click at [1044, 361] on span "Remove Column" at bounding box center [1074, 364] width 120 height 14
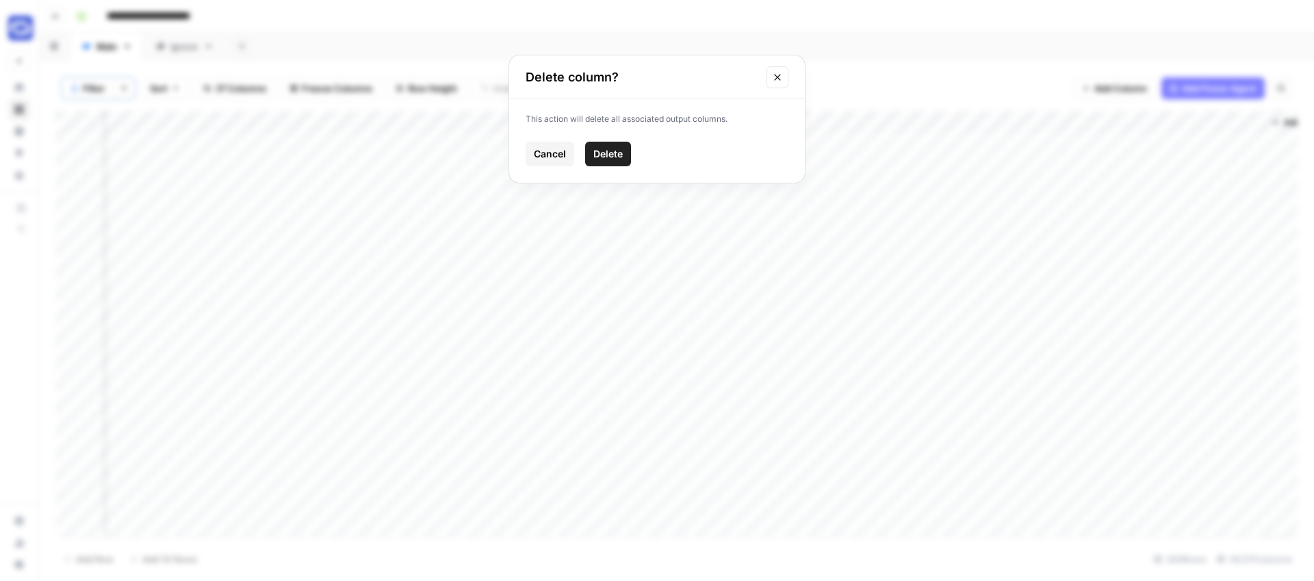
click at [616, 153] on span "Delete" at bounding box center [607, 154] width 29 height 14
click at [1124, 90] on span "Add Column" at bounding box center [1120, 88] width 53 height 14
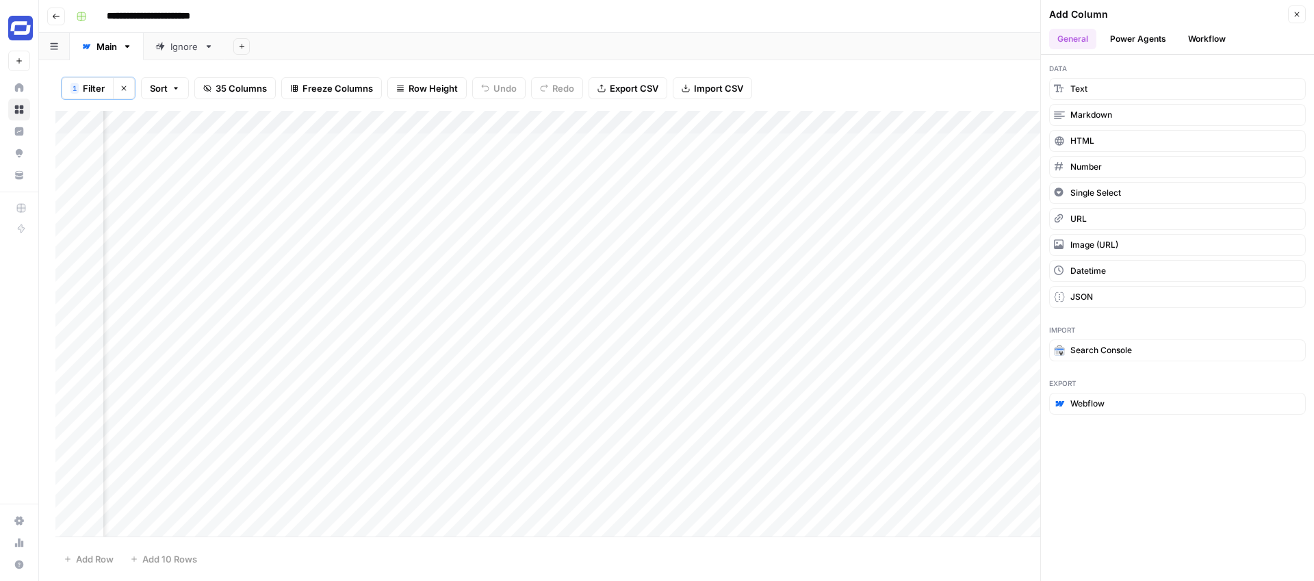
click at [1211, 38] on button "Workflow" at bounding box center [1207, 39] width 54 height 21
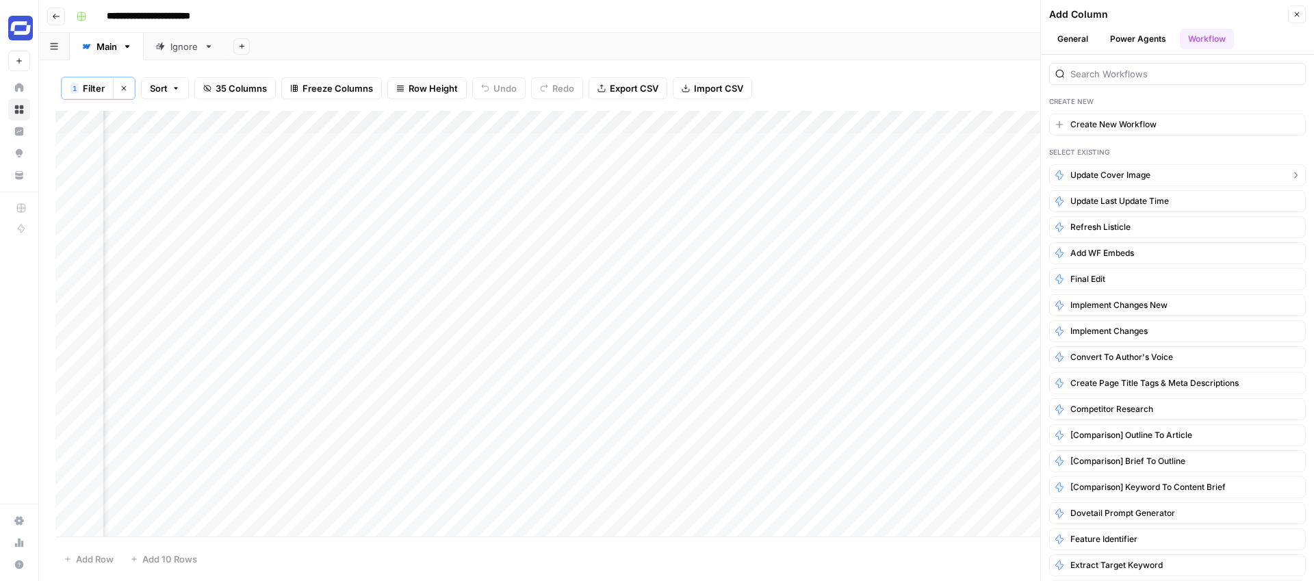
click at [1117, 179] on span "Update Cover Image" at bounding box center [1110, 175] width 80 height 12
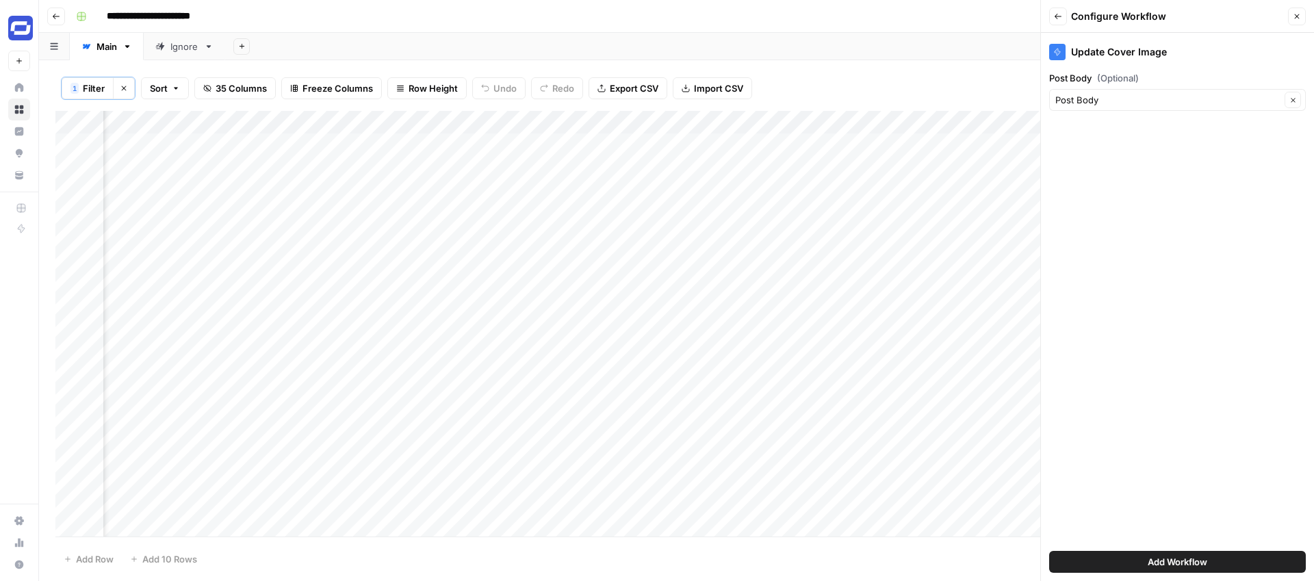
click at [1168, 568] on span "Add Workflow" at bounding box center [1177, 562] width 60 height 14
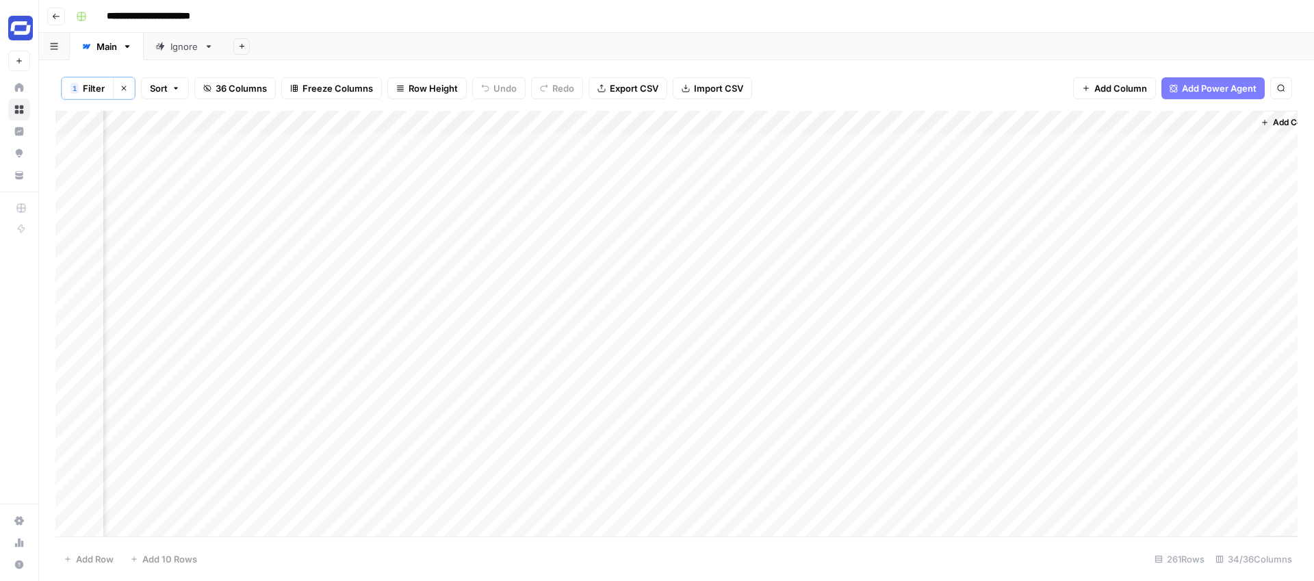
scroll to position [0, 4711]
click at [1192, 119] on div "Add Column" at bounding box center [676, 324] width 1242 height 426
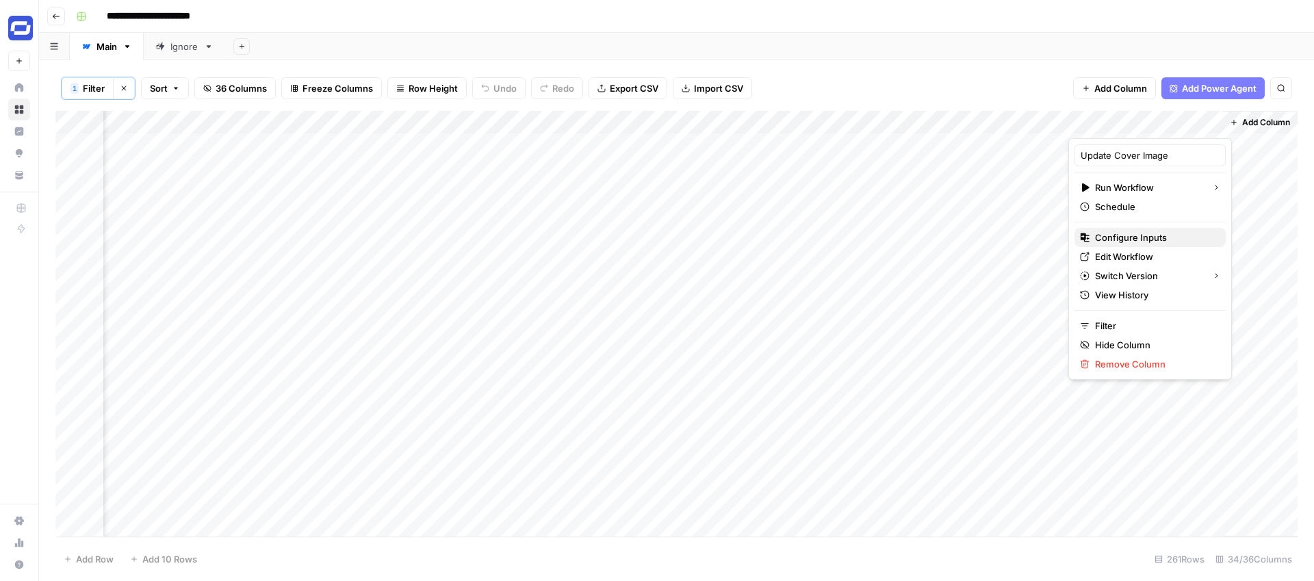
click at [1128, 241] on span "Configure Inputs" at bounding box center [1155, 238] width 120 height 14
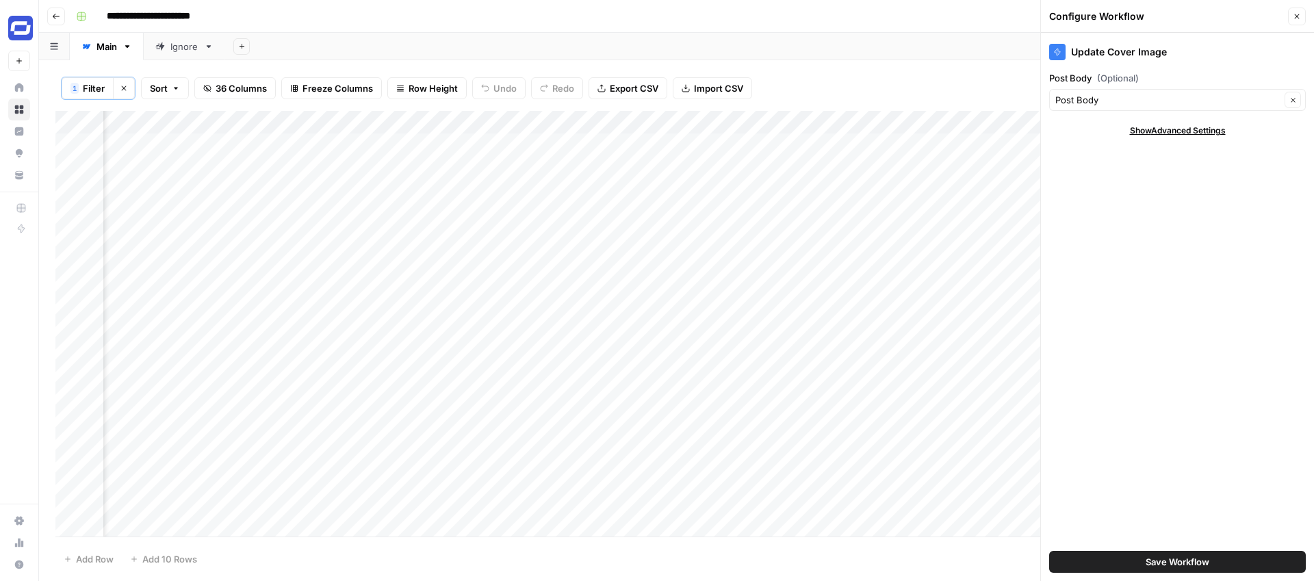
click at [1181, 129] on span "Show Advanced Settings" at bounding box center [1178, 131] width 96 height 12
click at [1124, 170] on input "Version" at bounding box center [1169, 171] width 229 height 14
click at [1130, 170] on input "Version" at bounding box center [1169, 171] width 229 height 14
type input "Default"
click at [1295, 16] on icon "button" at bounding box center [1297, 16] width 8 height 8
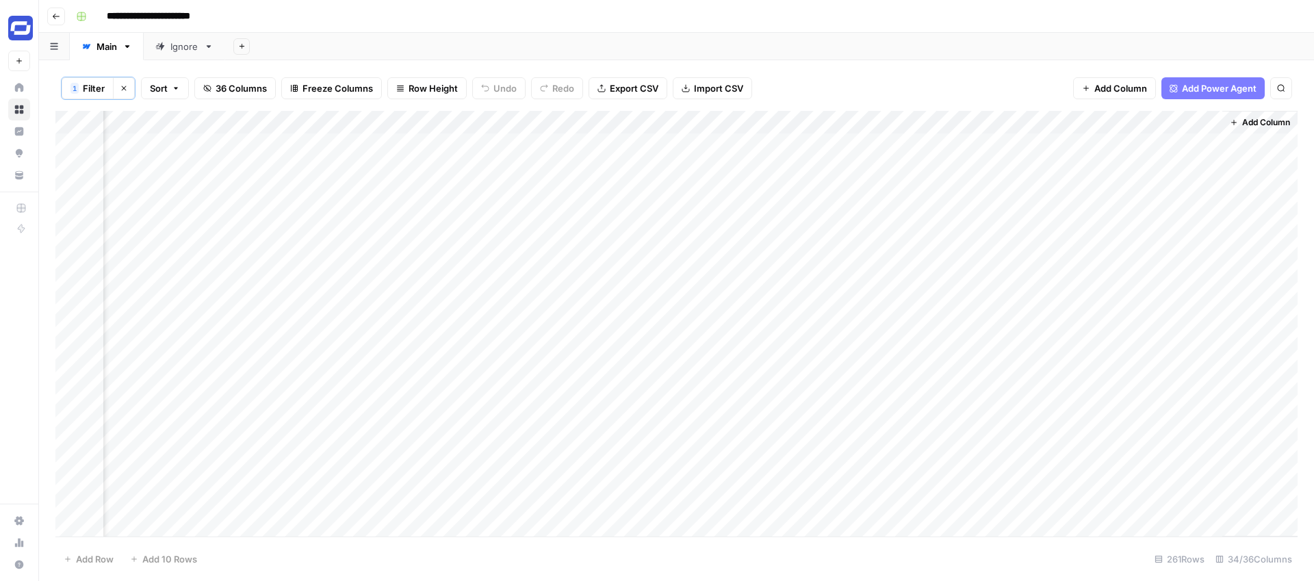
click at [1190, 119] on div "Add Column" at bounding box center [676, 324] width 1242 height 426
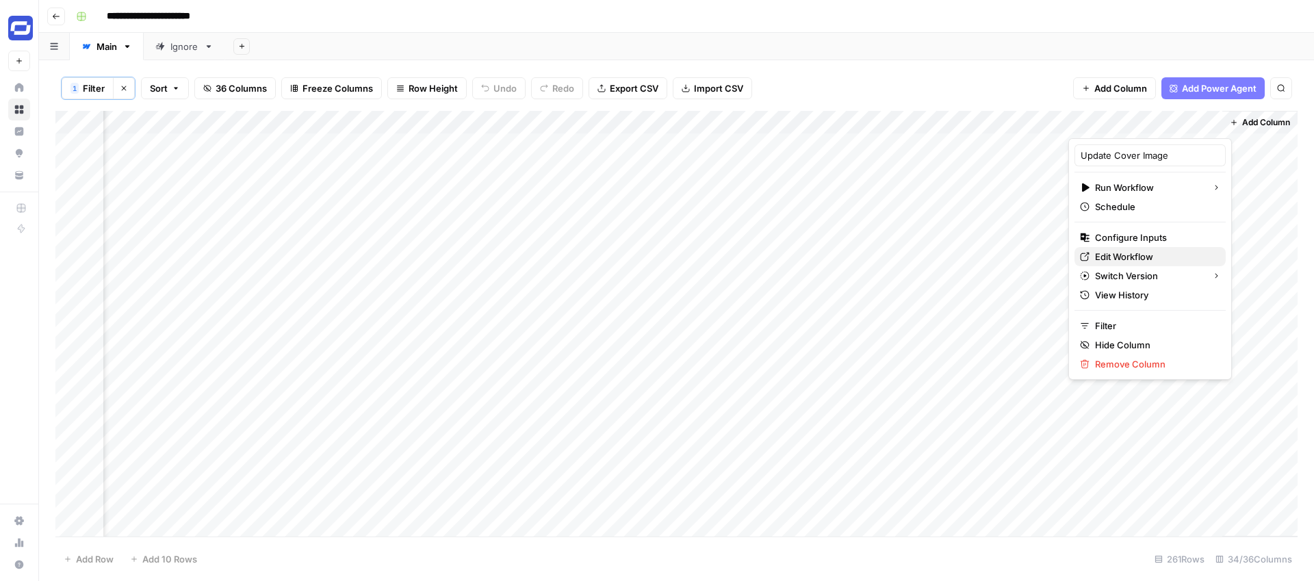
click at [1119, 257] on span "Edit Workflow" at bounding box center [1155, 257] width 120 height 14
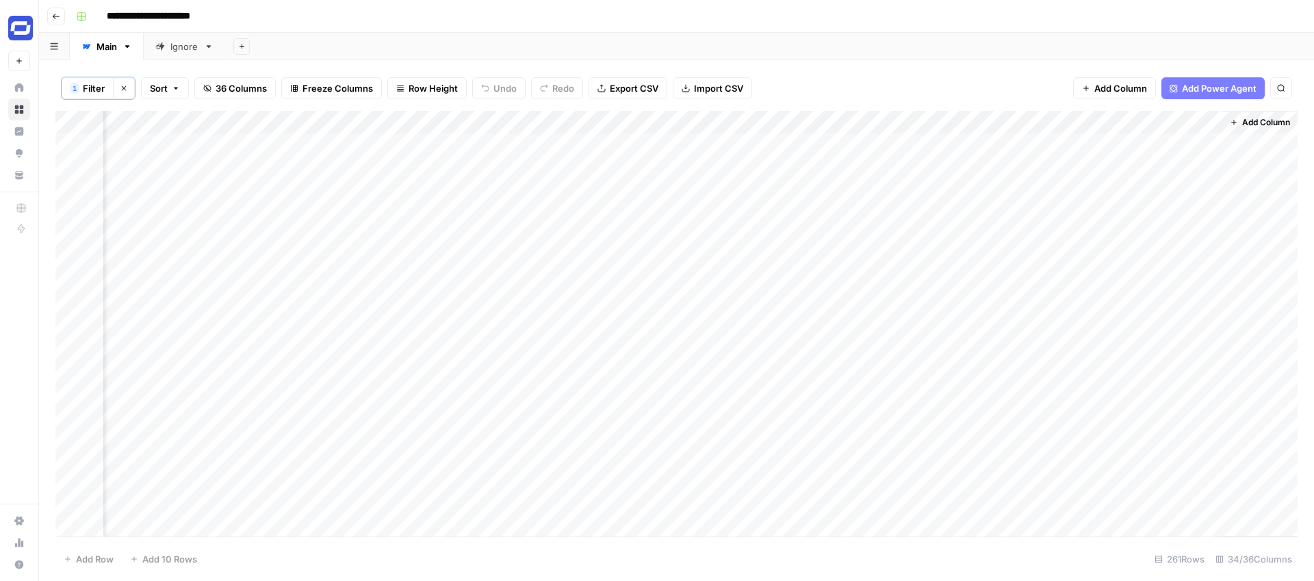
click at [1194, 121] on div "Add Column" at bounding box center [676, 324] width 1242 height 426
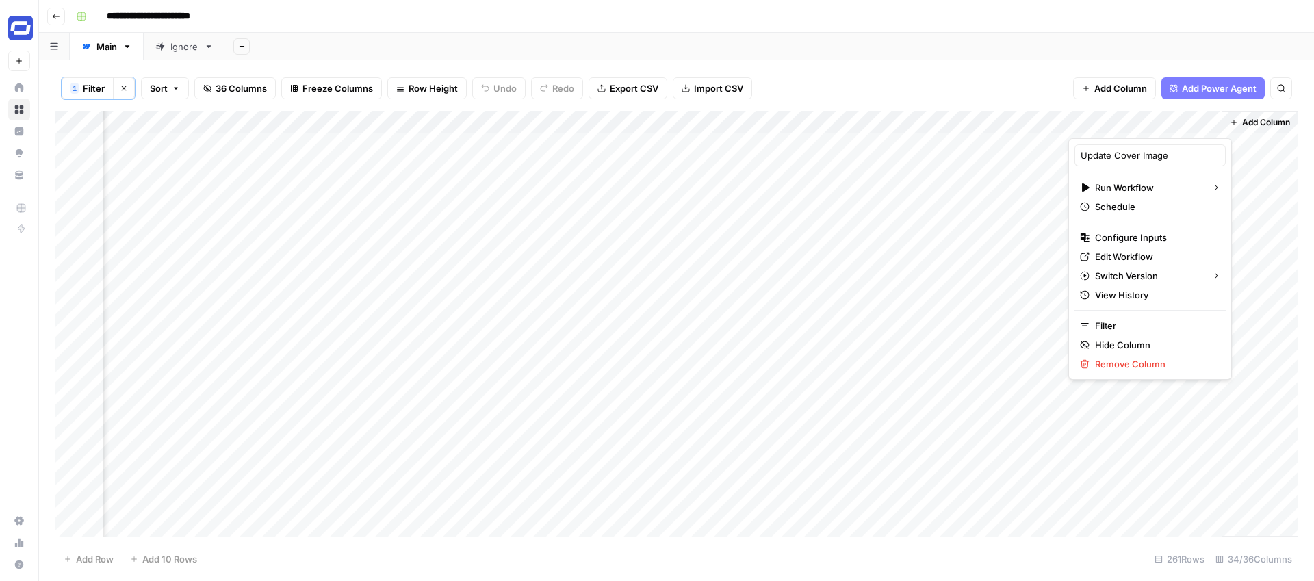
click at [686, 51] on div "Add Sheet" at bounding box center [769, 46] width 1089 height 27
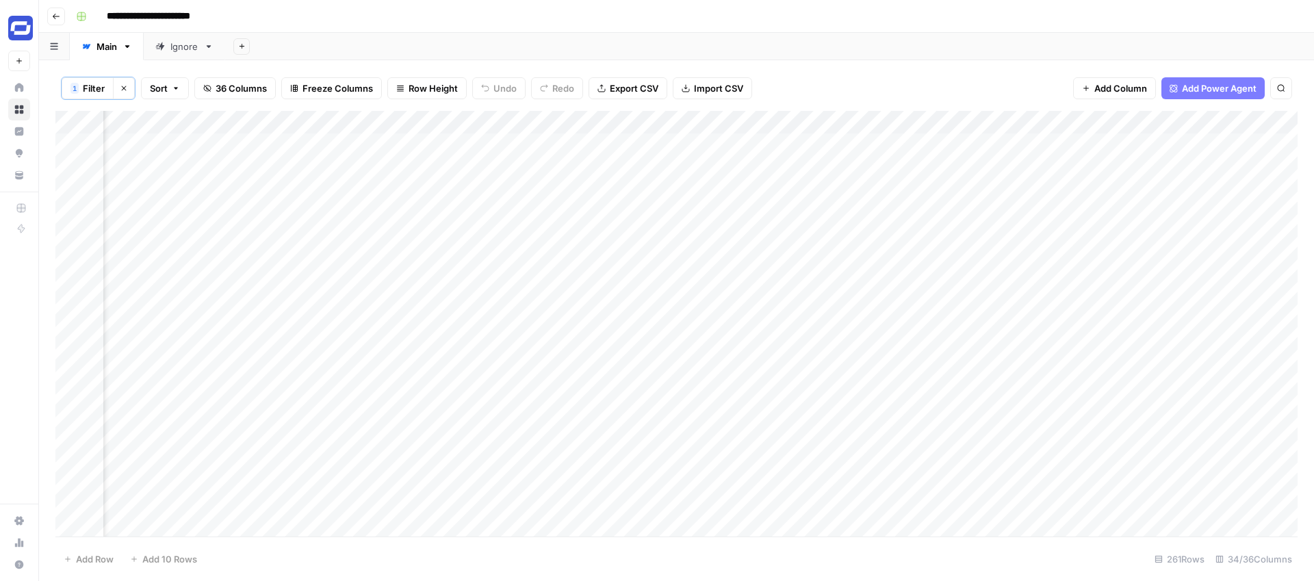
scroll to position [0, 0]
click at [217, 120] on div "Add Column" at bounding box center [676, 324] width 1242 height 426
click at [1191, 124] on div "Add Column" at bounding box center [676, 324] width 1242 height 426
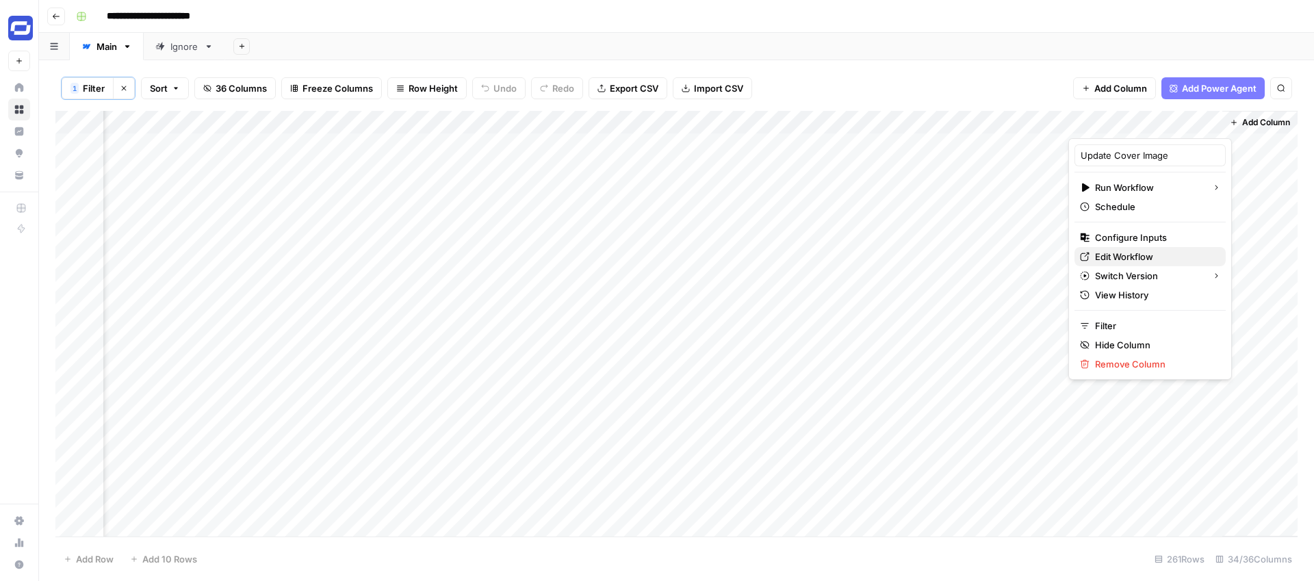
click at [1108, 252] on span "Edit Workflow" at bounding box center [1155, 257] width 120 height 14
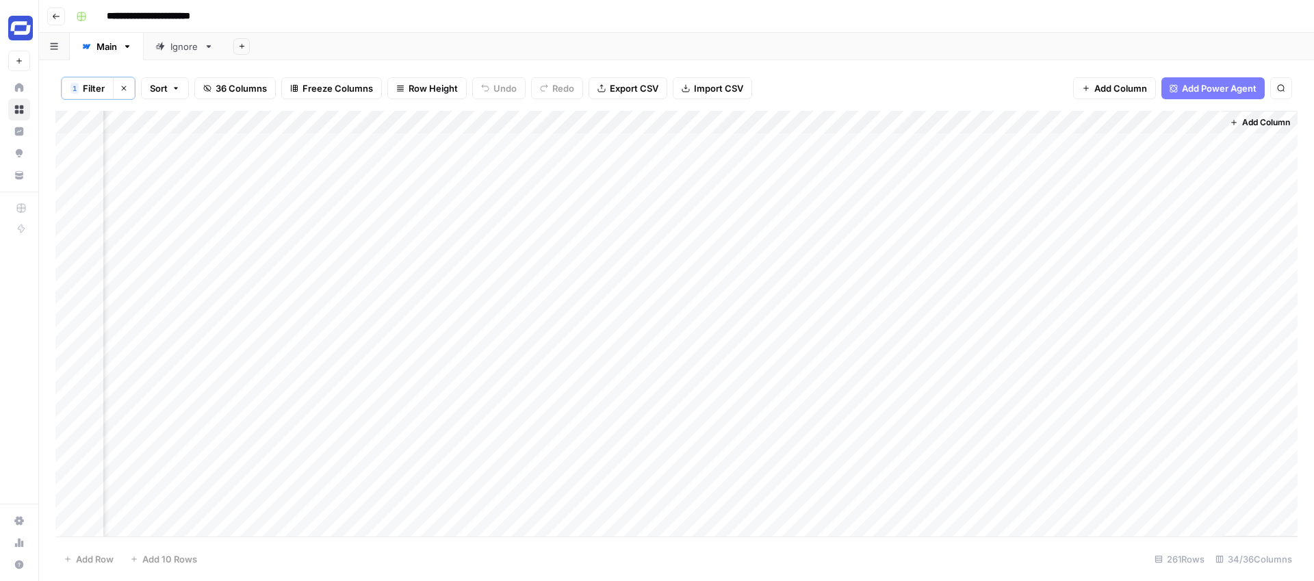
click at [1197, 123] on div "Add Column" at bounding box center [676, 324] width 1242 height 426
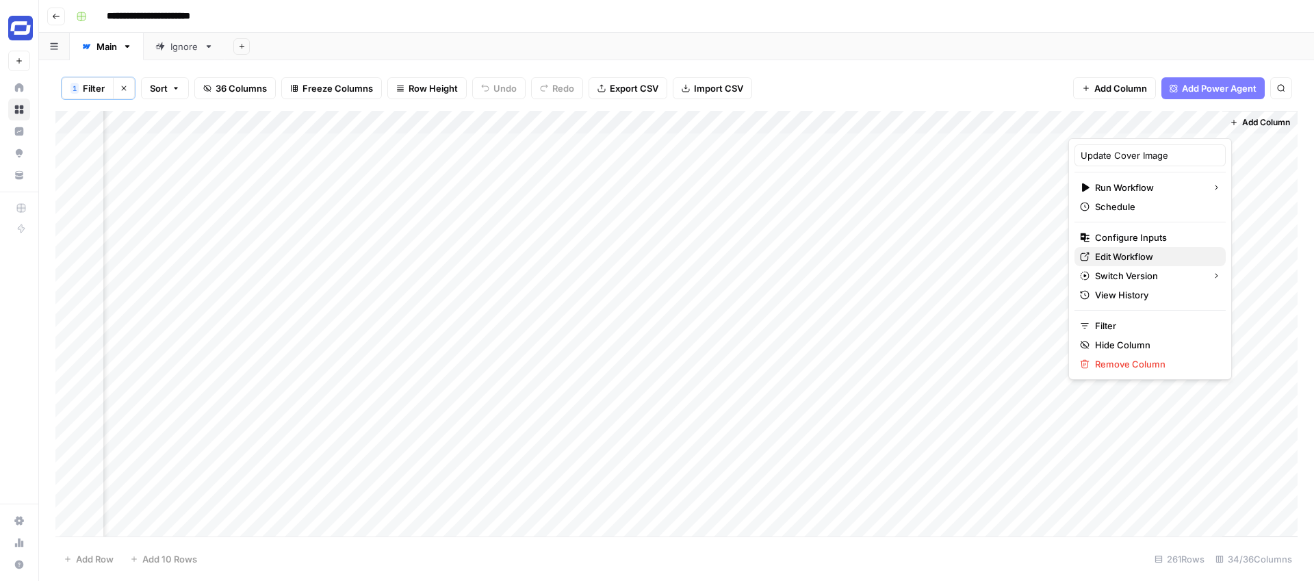
click at [1124, 254] on span "Edit Workflow" at bounding box center [1155, 257] width 120 height 14
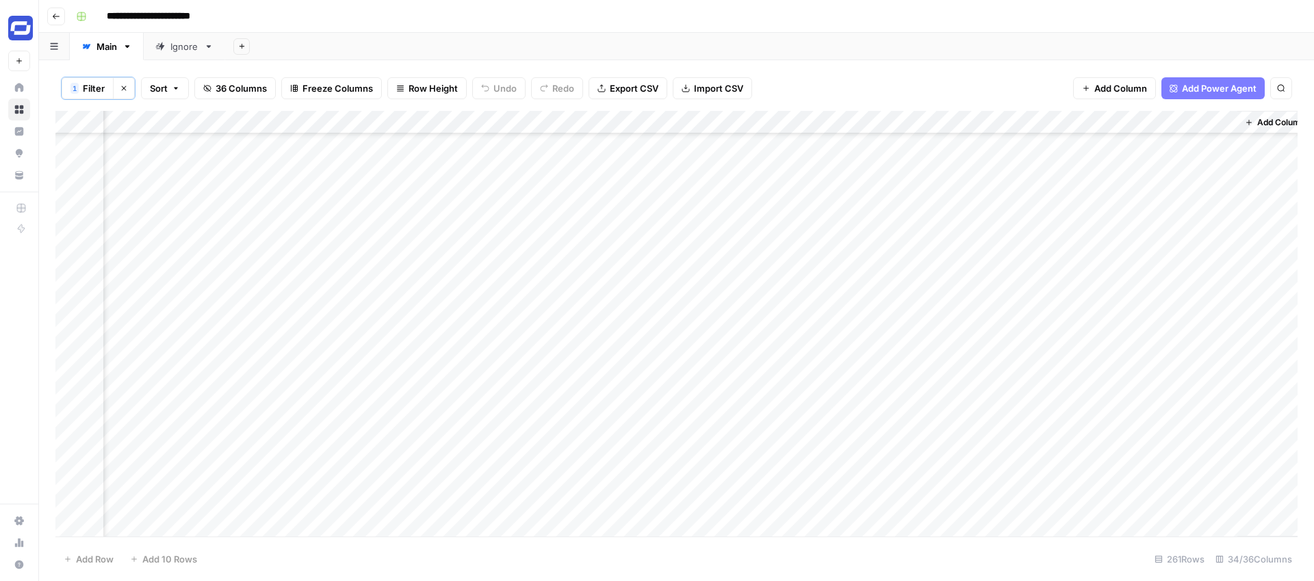
scroll to position [1034, 4711]
click at [1192, 123] on div "Add Column" at bounding box center [676, 324] width 1242 height 426
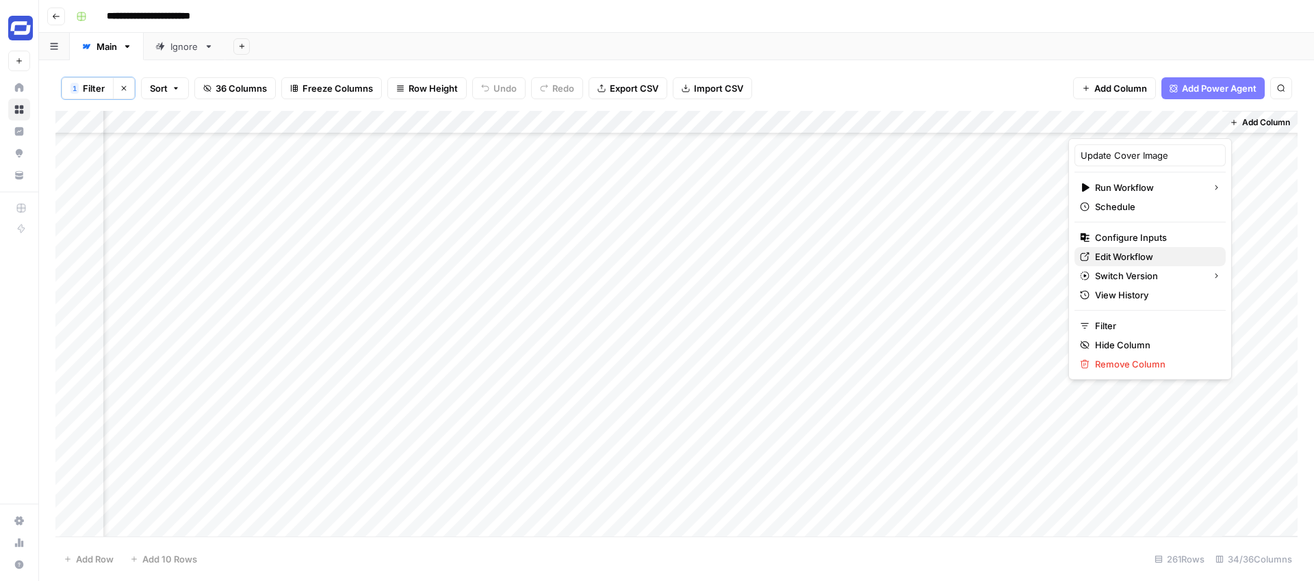
click at [1108, 252] on span "Edit Workflow" at bounding box center [1155, 257] width 120 height 14
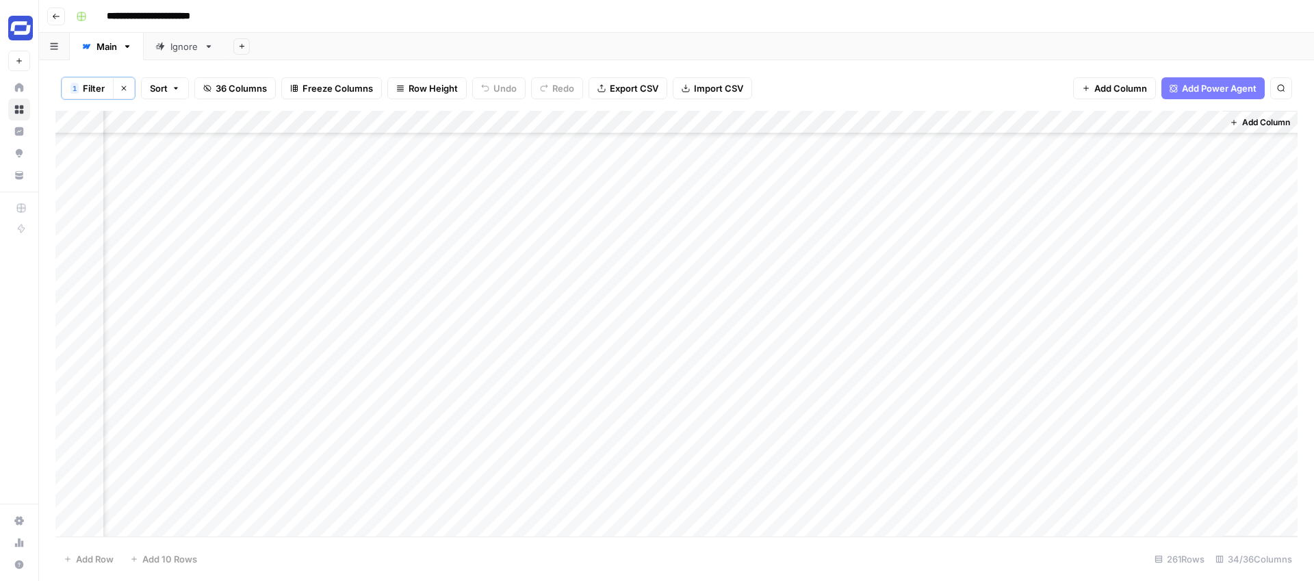
click at [1224, 90] on span "Add Power Agent" at bounding box center [1219, 88] width 75 height 14
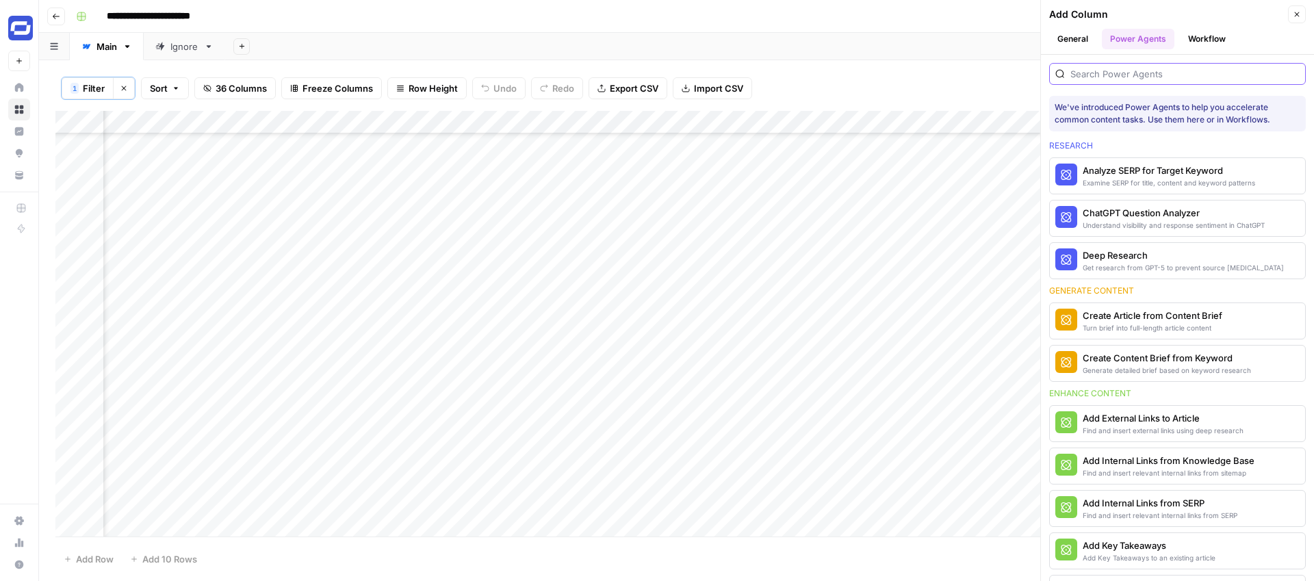
click at [1142, 67] on input "search" at bounding box center [1184, 74] width 229 height 14
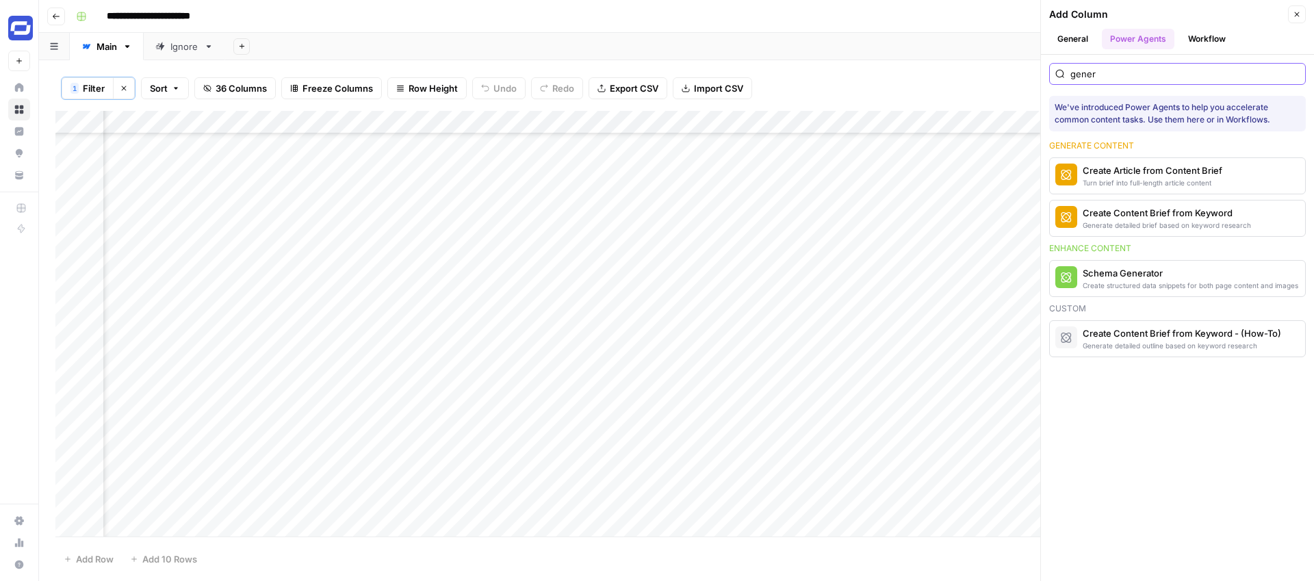
type input "genera"
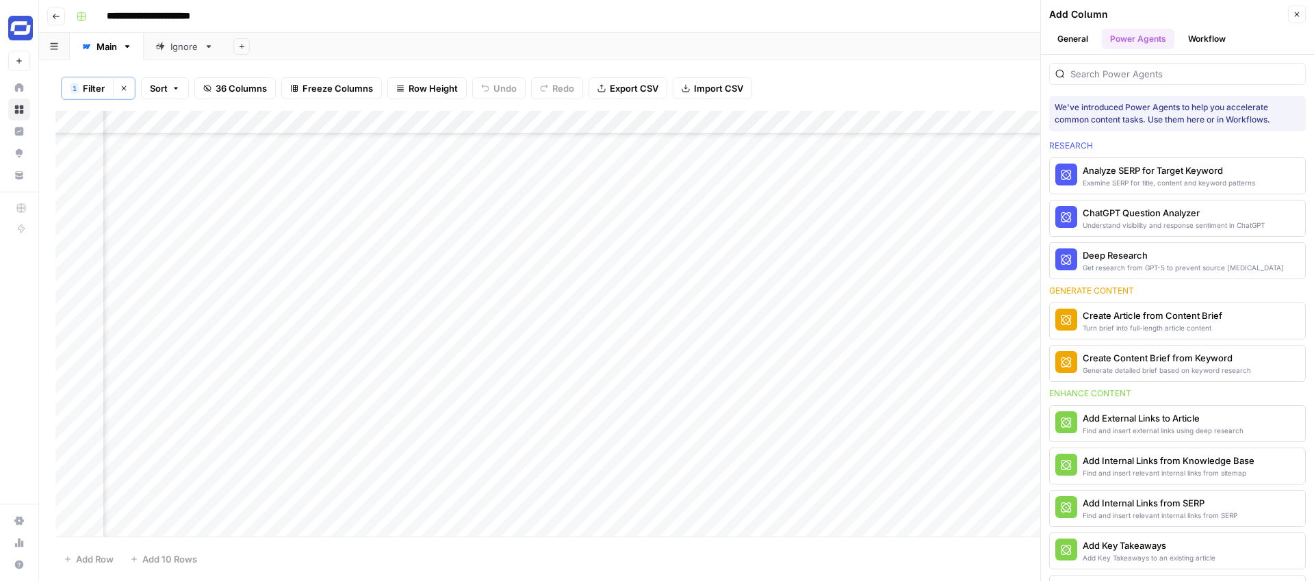
click at [1218, 25] on header "Add Column Close General Power Agents Workflow" at bounding box center [1177, 27] width 273 height 55
click at [1210, 36] on button "Workflow" at bounding box center [1207, 39] width 54 height 21
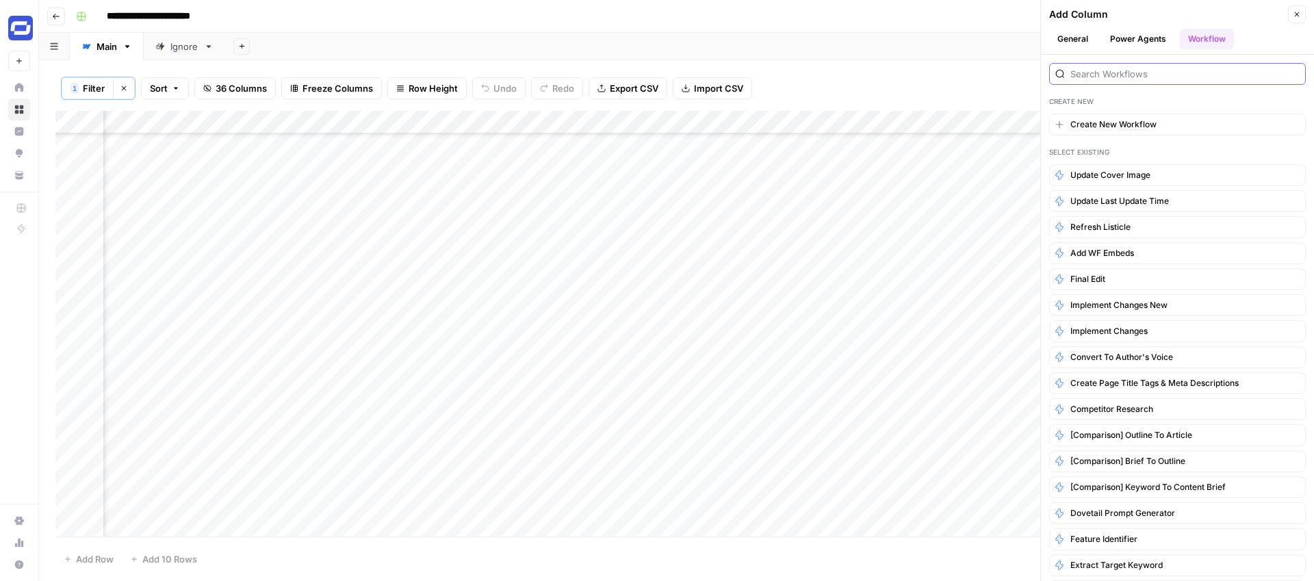
click at [1154, 72] on input "search" at bounding box center [1184, 74] width 229 height 14
type input "generate"
click at [1295, 16] on icon "button" at bounding box center [1297, 14] width 8 height 8
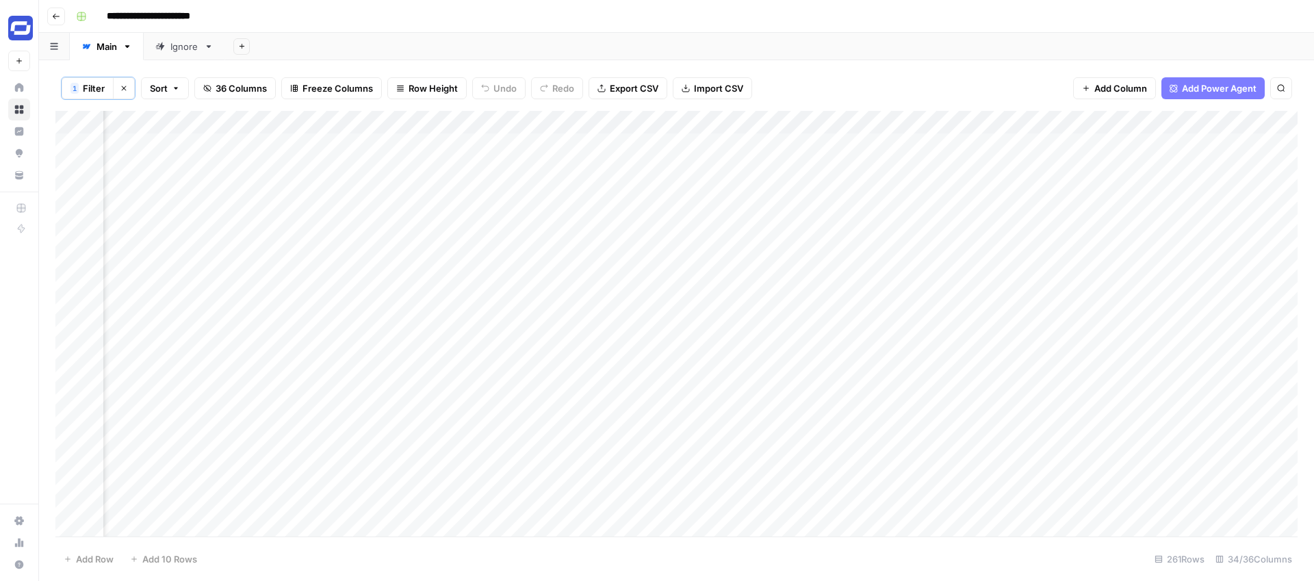
scroll to position [0, 4711]
click at [216, 82] on span "36 Columns" at bounding box center [241, 88] width 51 height 14
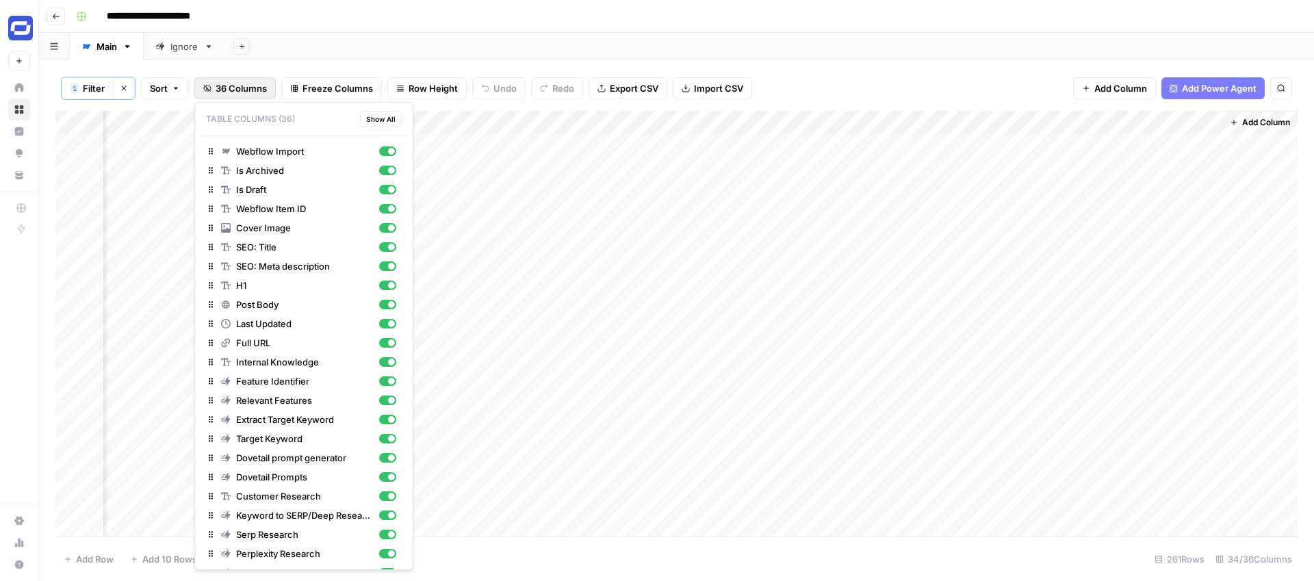
scroll to position [268, 0]
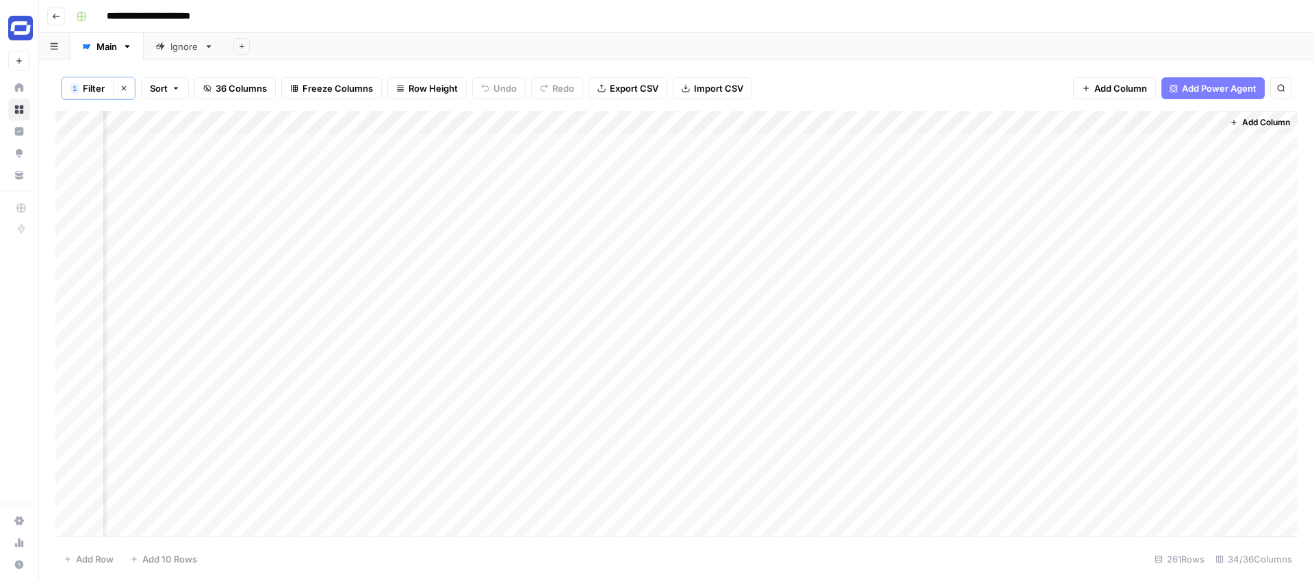
click at [974, 77] on div "1 Filter Clear filters Sort 36 Columns Freeze Columns Row Height Undo Redo Expo…" at bounding box center [676, 88] width 1242 height 45
click at [1039, 122] on div "Add Column" at bounding box center [676, 324] width 1242 height 426
click at [996, 205] on span "Edit" at bounding box center [1032, 207] width 120 height 14
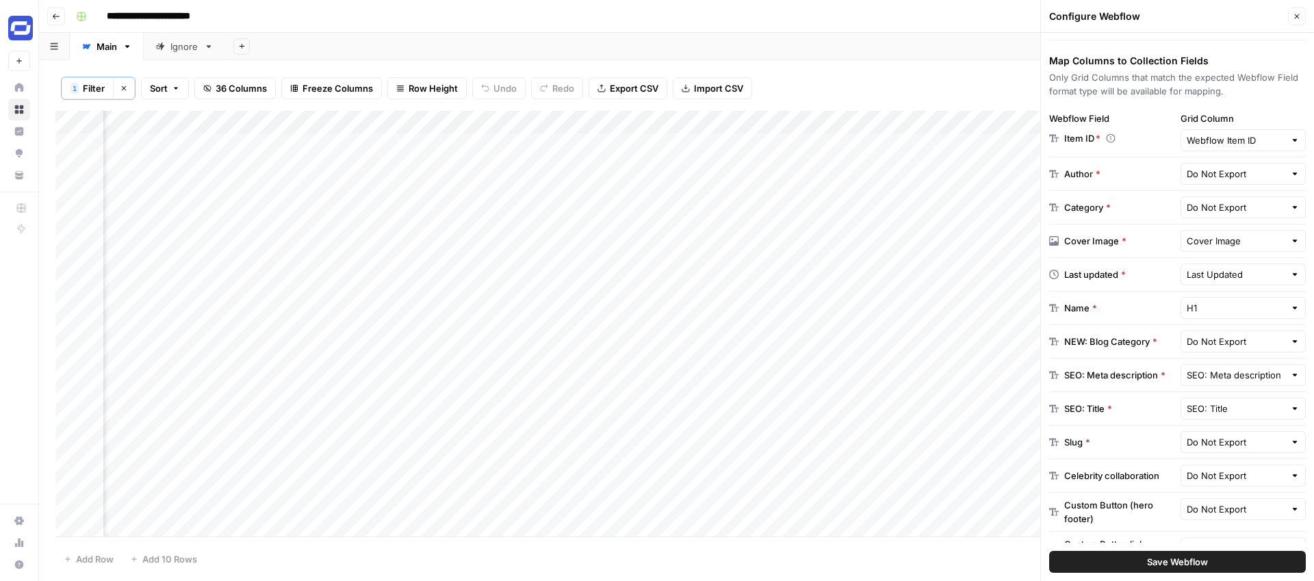
scroll to position [218, 0]
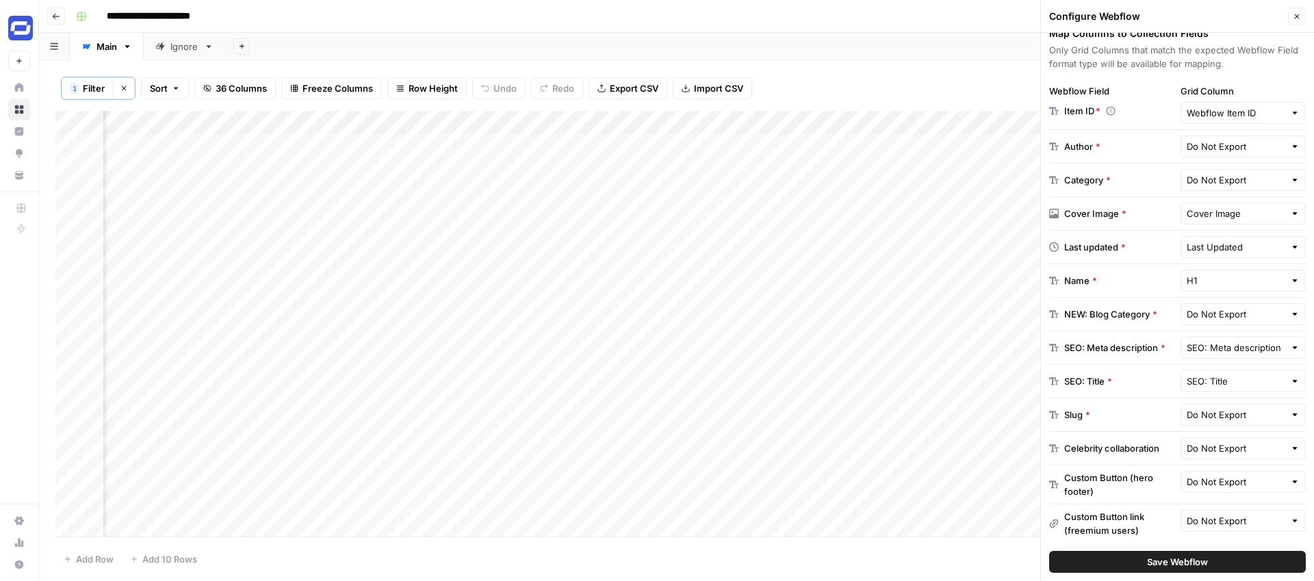
click at [980, 43] on div "Add Sheet" at bounding box center [769, 46] width 1089 height 27
click at [1297, 14] on icon "button" at bounding box center [1297, 16] width 8 height 8
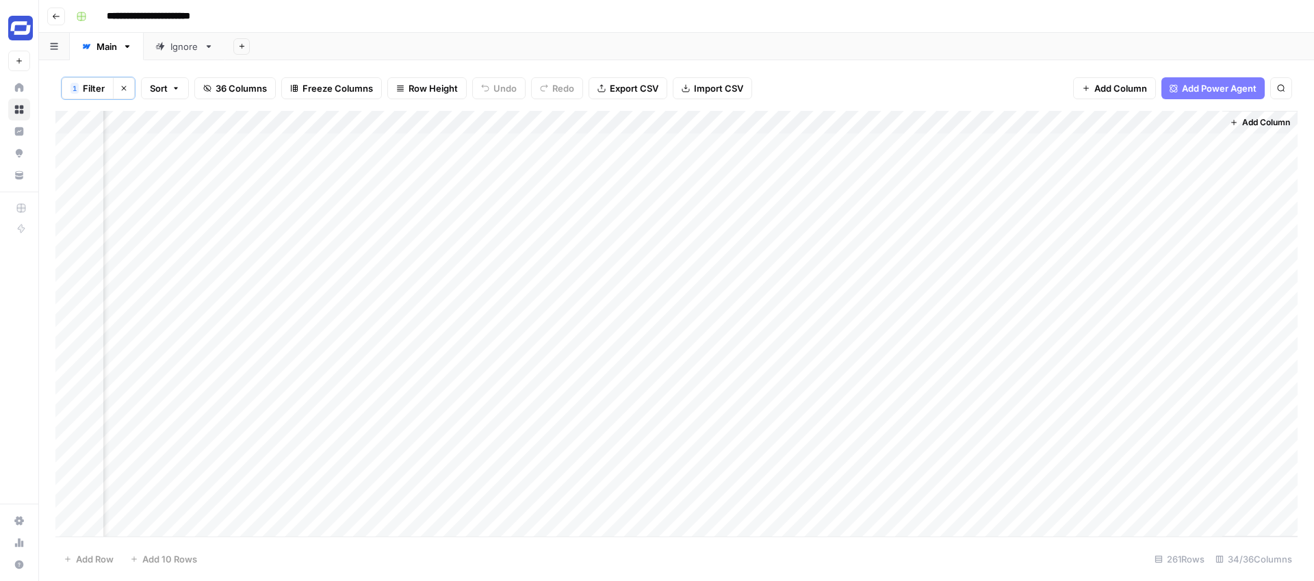
click at [1042, 121] on div "Add Column" at bounding box center [676, 324] width 1242 height 426
click at [995, 200] on span "Edit" at bounding box center [1032, 207] width 120 height 14
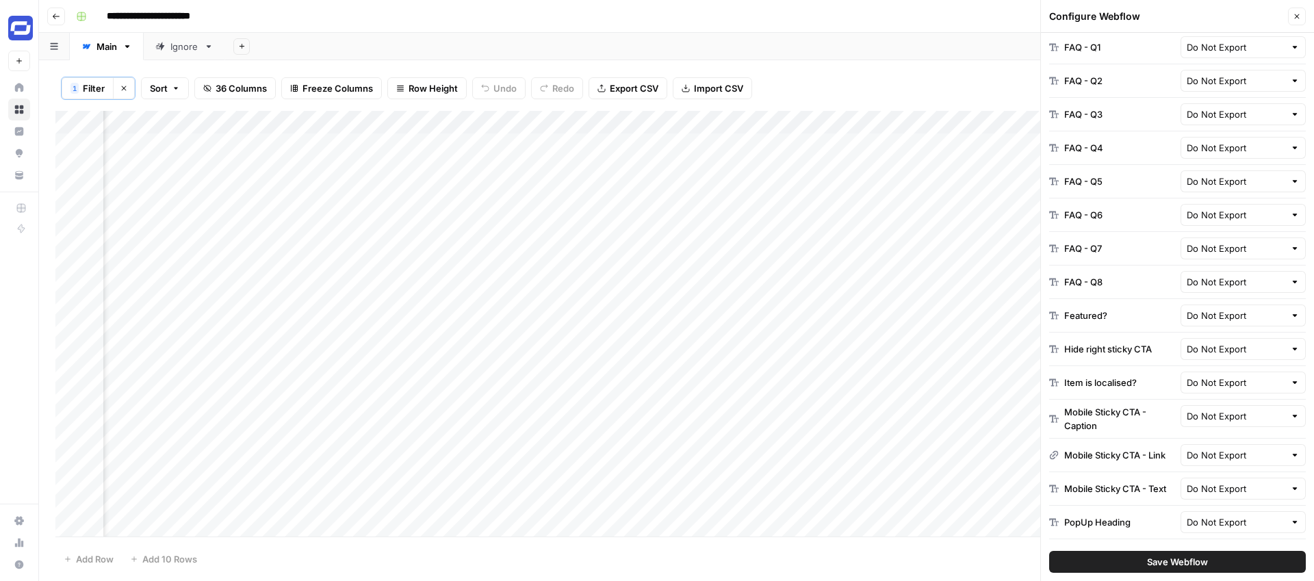
scroll to position [1333, 0]
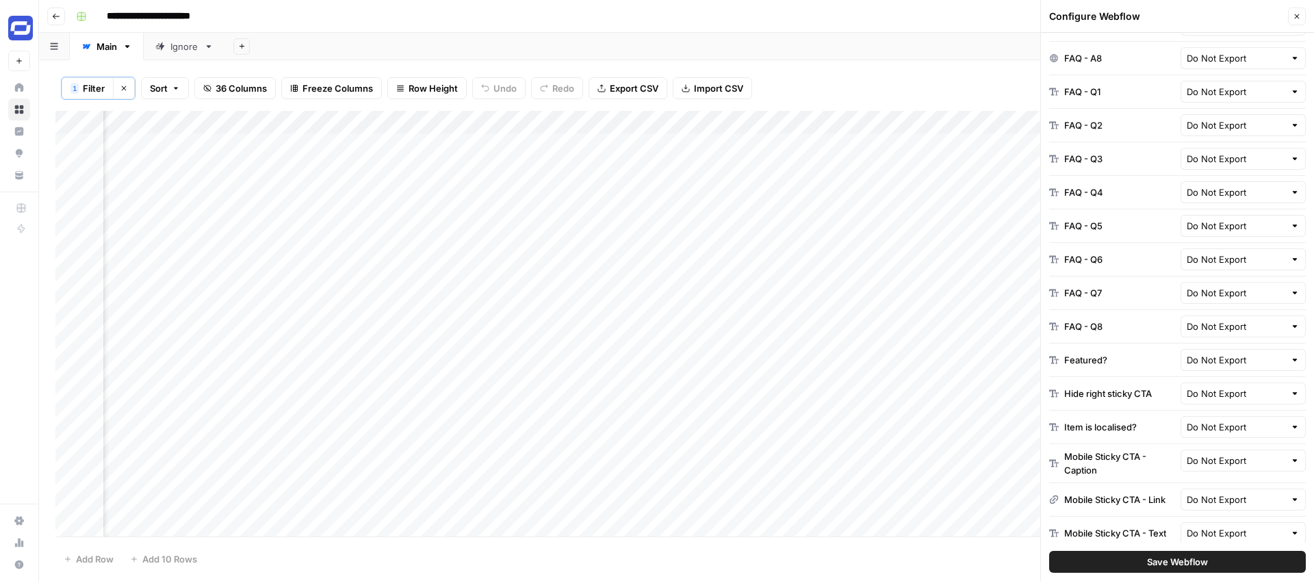
click at [1221, 174] on div "FAQ - Q3 Do Not Export" at bounding box center [1177, 159] width 257 height 34
click at [1221, 163] on input "text" at bounding box center [1235, 159] width 99 height 14
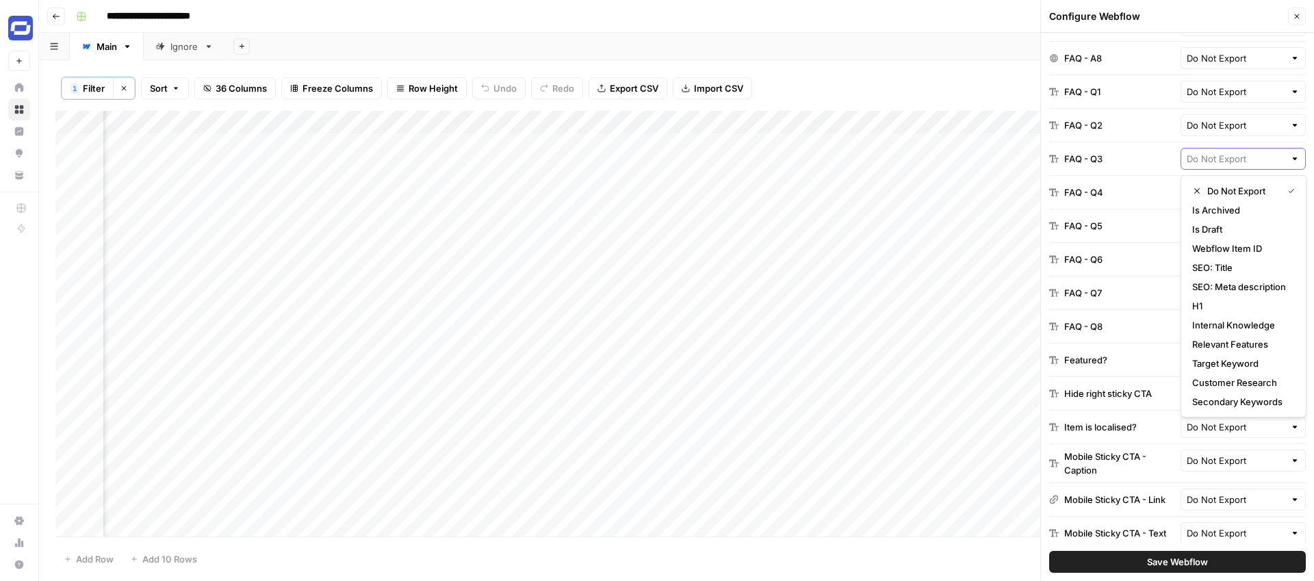
click at [1228, 161] on input "text" at bounding box center [1235, 159] width 99 height 14
click at [1230, 155] on input "text" at bounding box center [1235, 159] width 99 height 14
type input "Do Not Export"
click at [1169, 162] on div "FAQ - Q3" at bounding box center [1112, 159] width 126 height 14
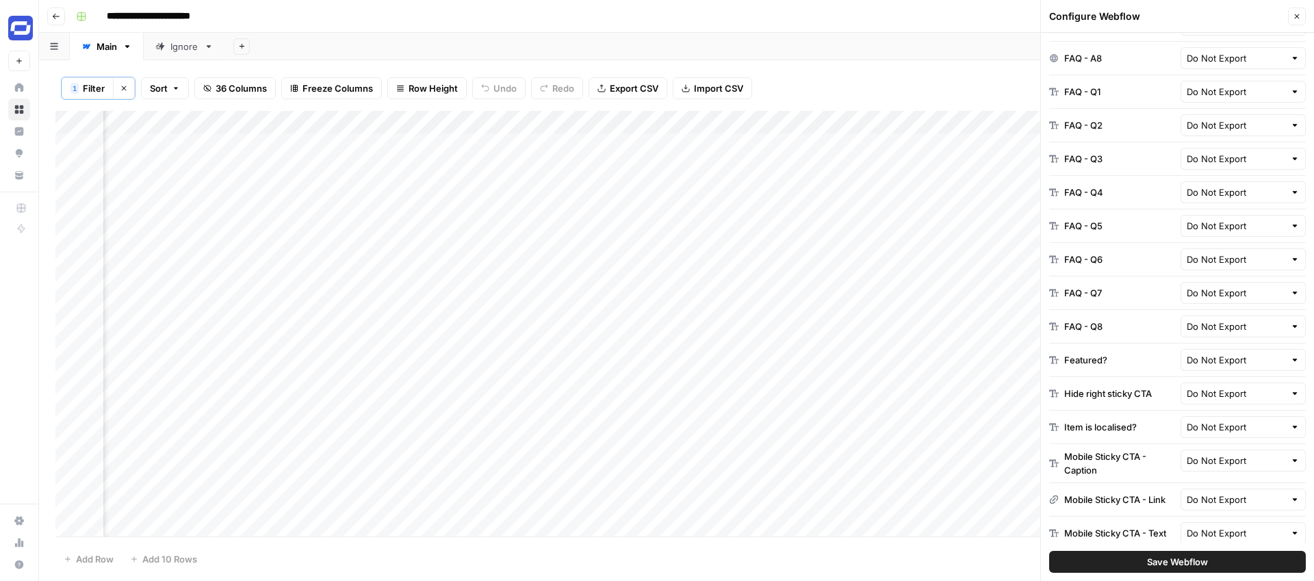
click at [1286, 16] on div "Configure Webflow Close" at bounding box center [1177, 17] width 257 height 18
click at [1291, 16] on button "Close" at bounding box center [1297, 17] width 18 height 18
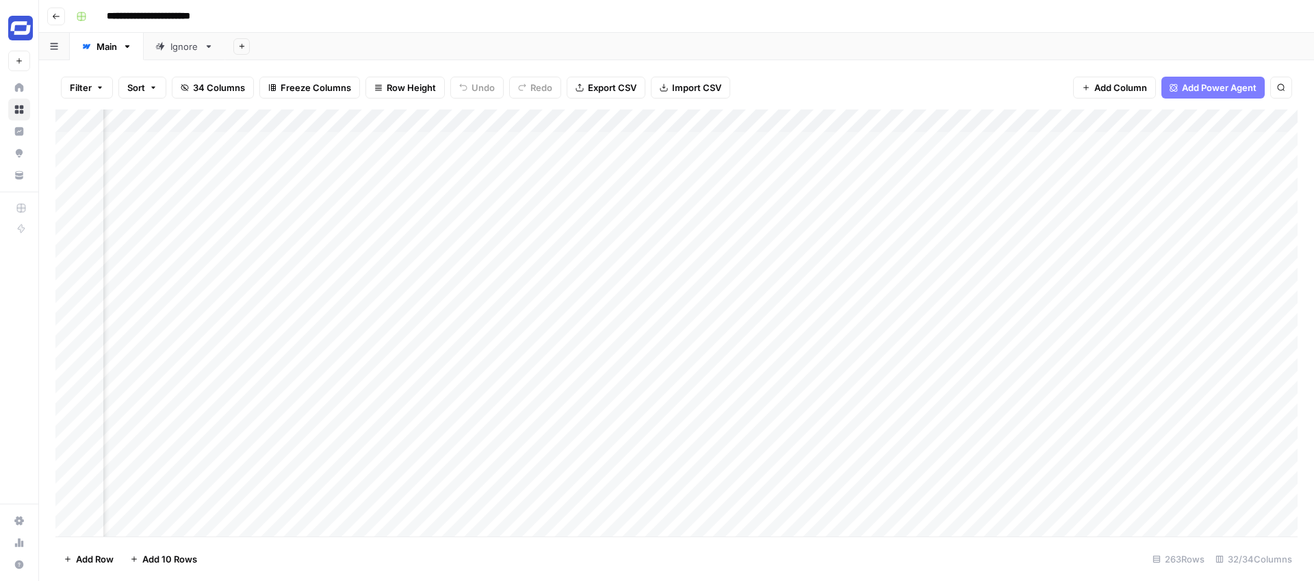
scroll to position [0, 4609]
click at [57, 19] on icon "button" at bounding box center [56, 16] width 8 height 8
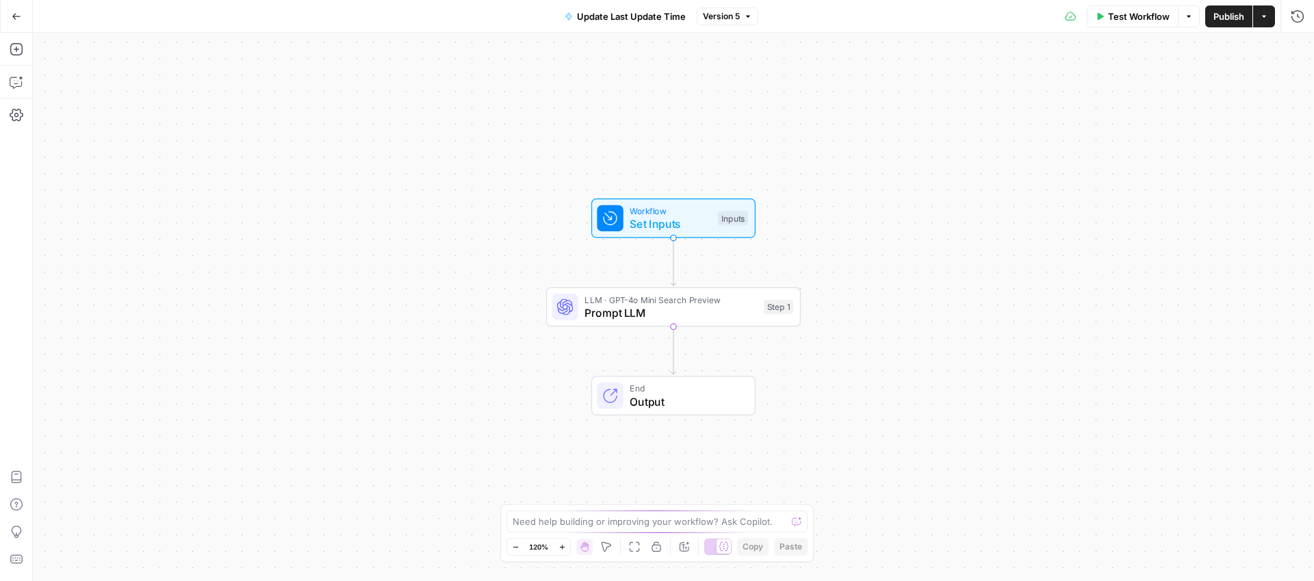
click at [18, 16] on icon "button" at bounding box center [17, 17] width 10 height 10
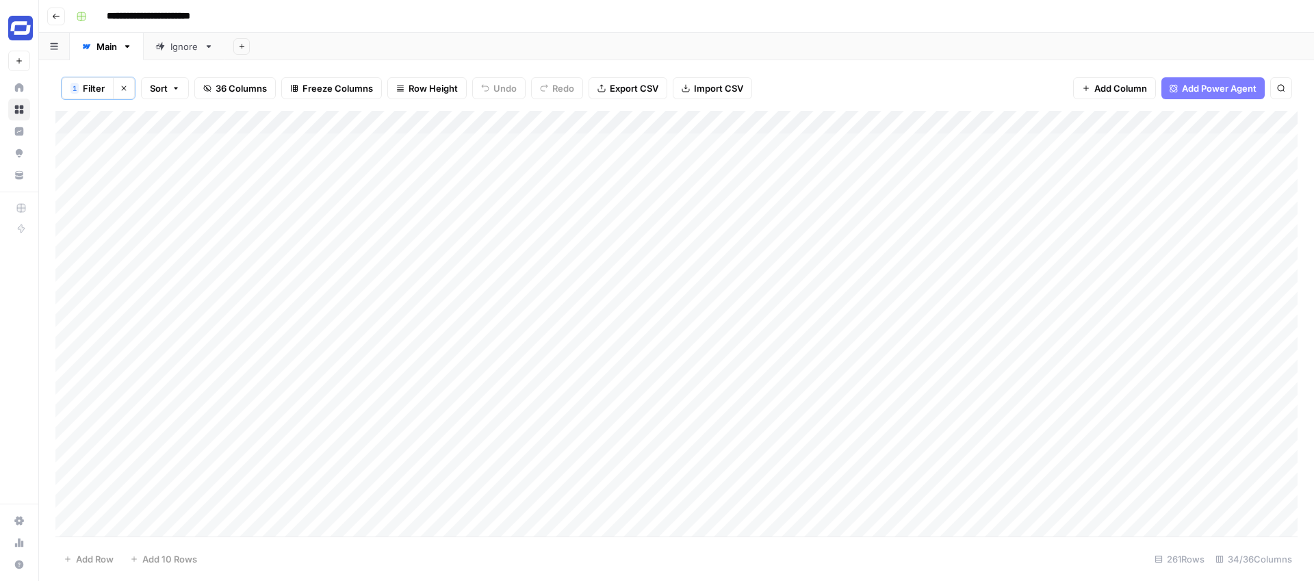
click at [52, 12] on icon "button" at bounding box center [56, 16] width 8 height 8
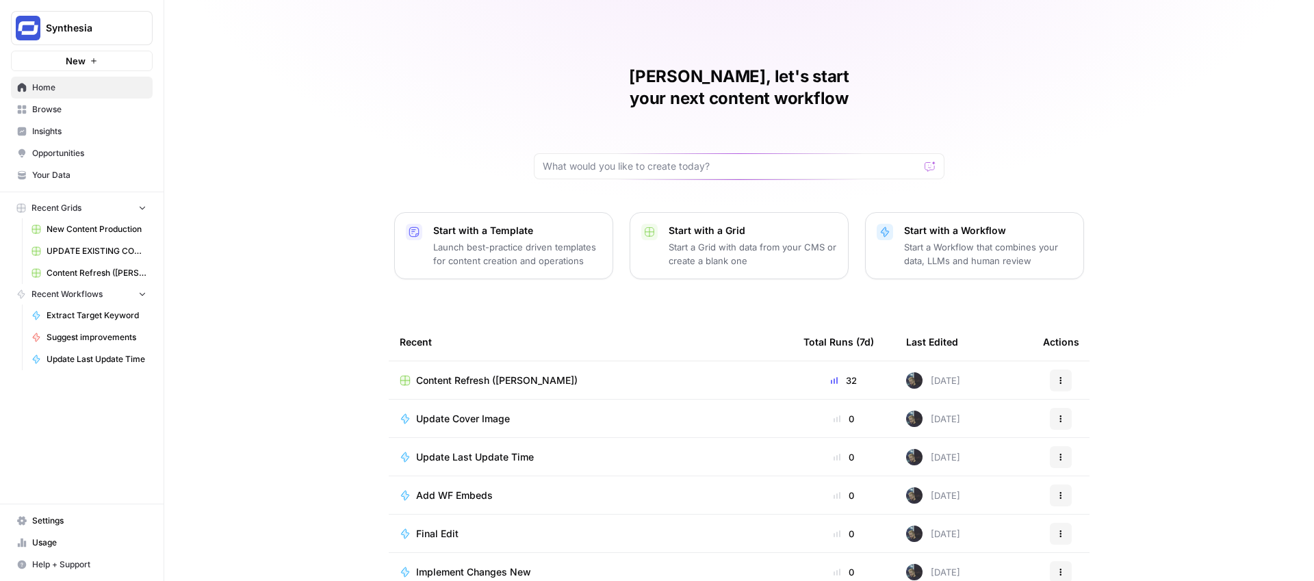
click at [48, 108] on span "Browse" at bounding box center [89, 109] width 114 height 12
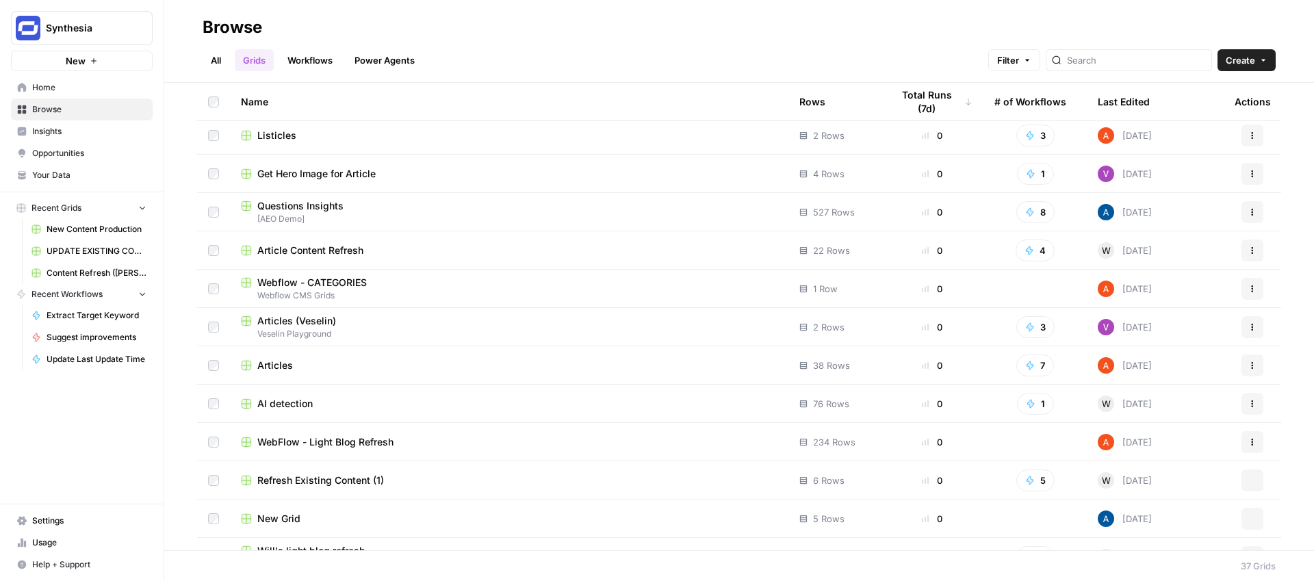
scroll to position [989, 0]
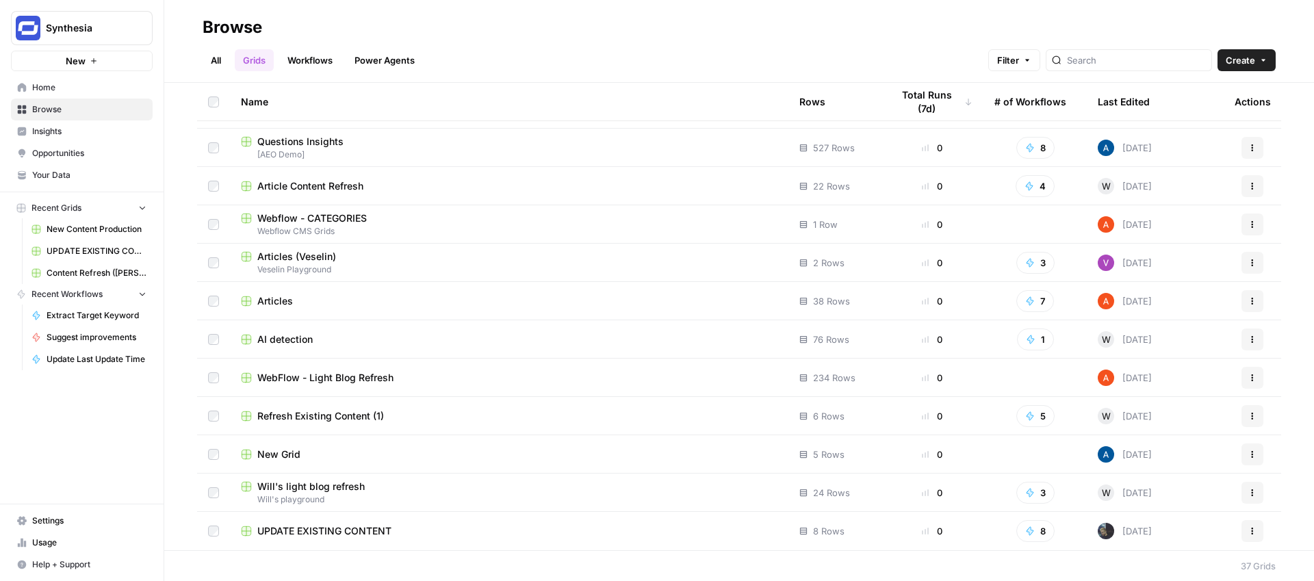
click at [348, 532] on span "UPDATE EXISTING CONTENT" at bounding box center [324, 531] width 134 height 14
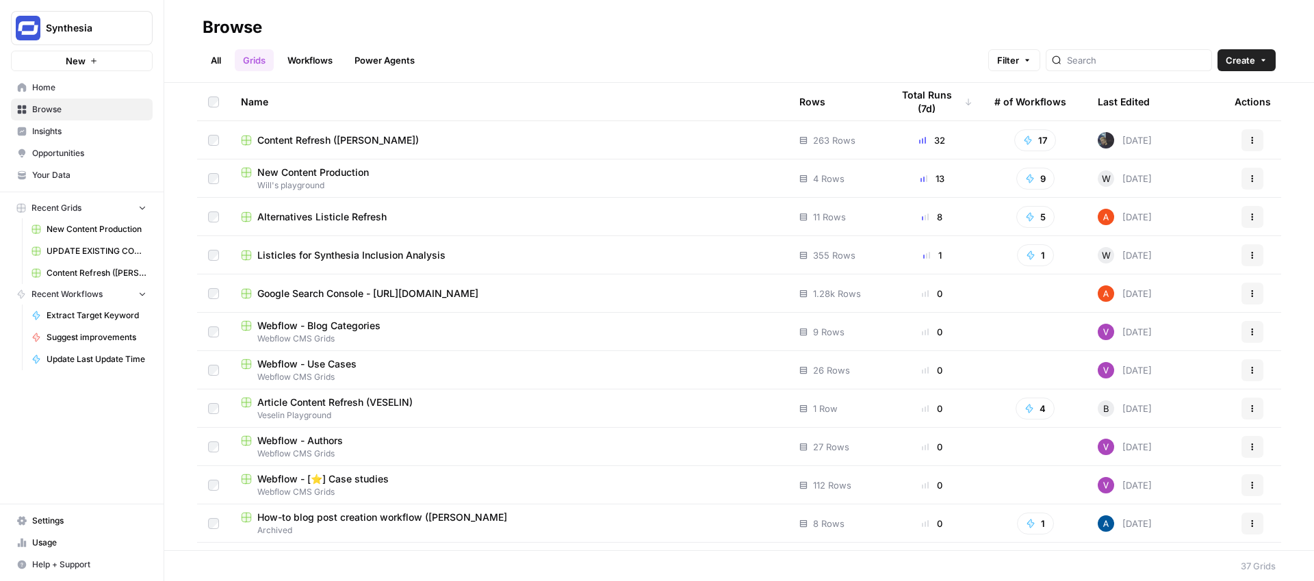
scroll to position [989, 0]
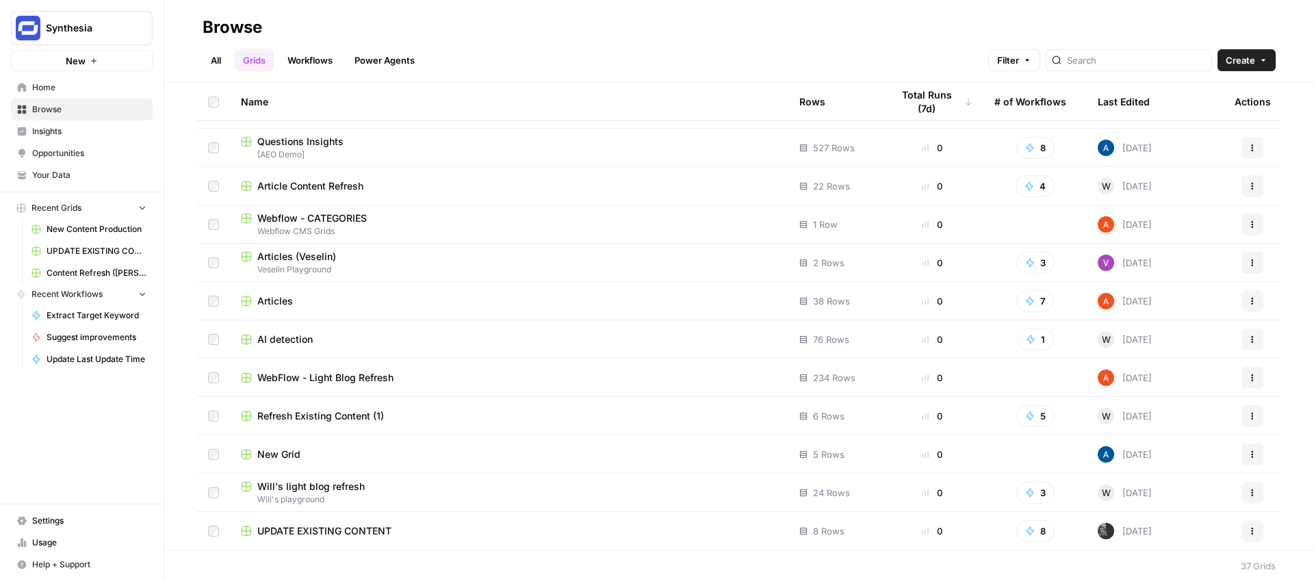
click at [1256, 530] on icon "button" at bounding box center [1252, 531] width 8 height 8
click at [1194, 500] on span "Delete" at bounding box center [1191, 499] width 109 height 14
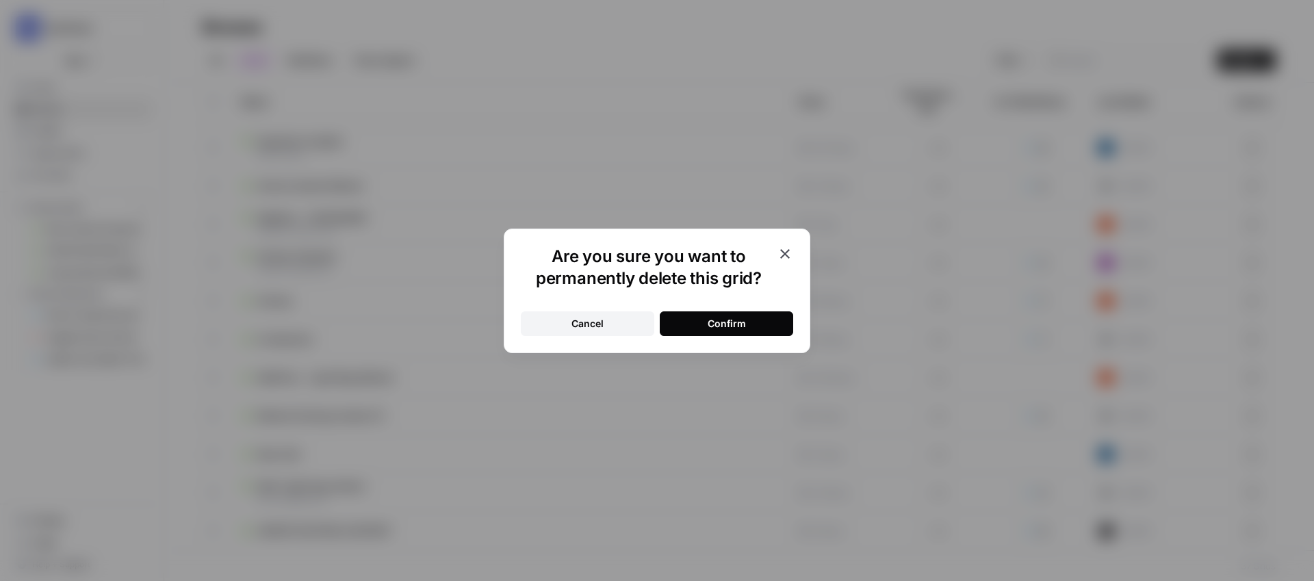
click at [739, 322] on div "Confirm" at bounding box center [727, 324] width 38 height 14
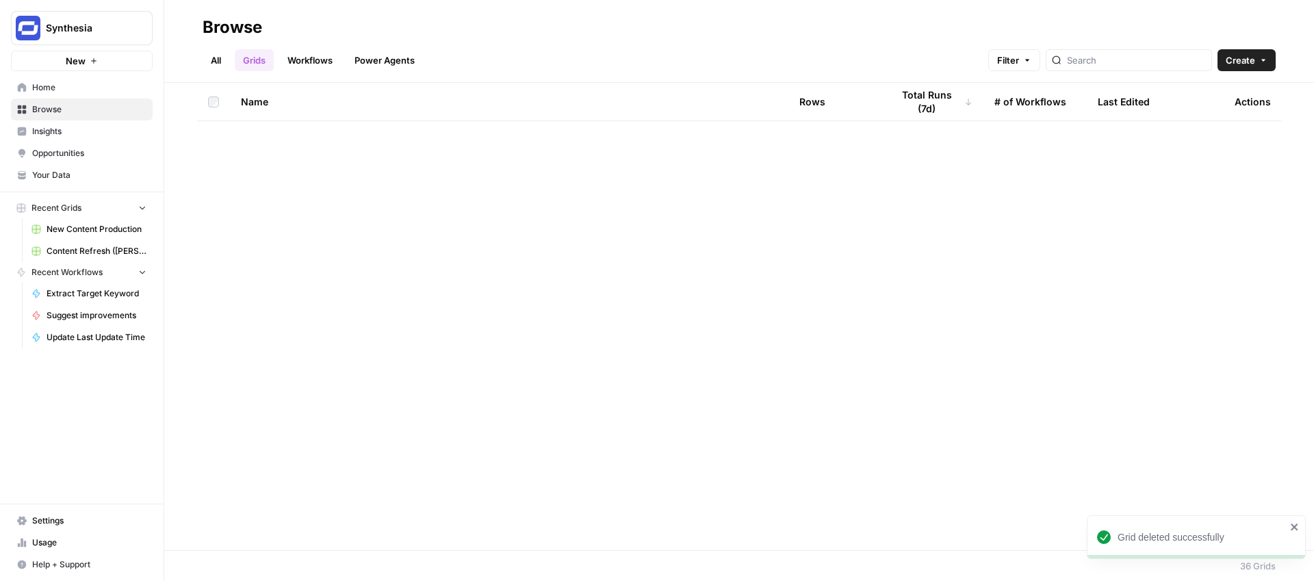
scroll to position [0, 0]
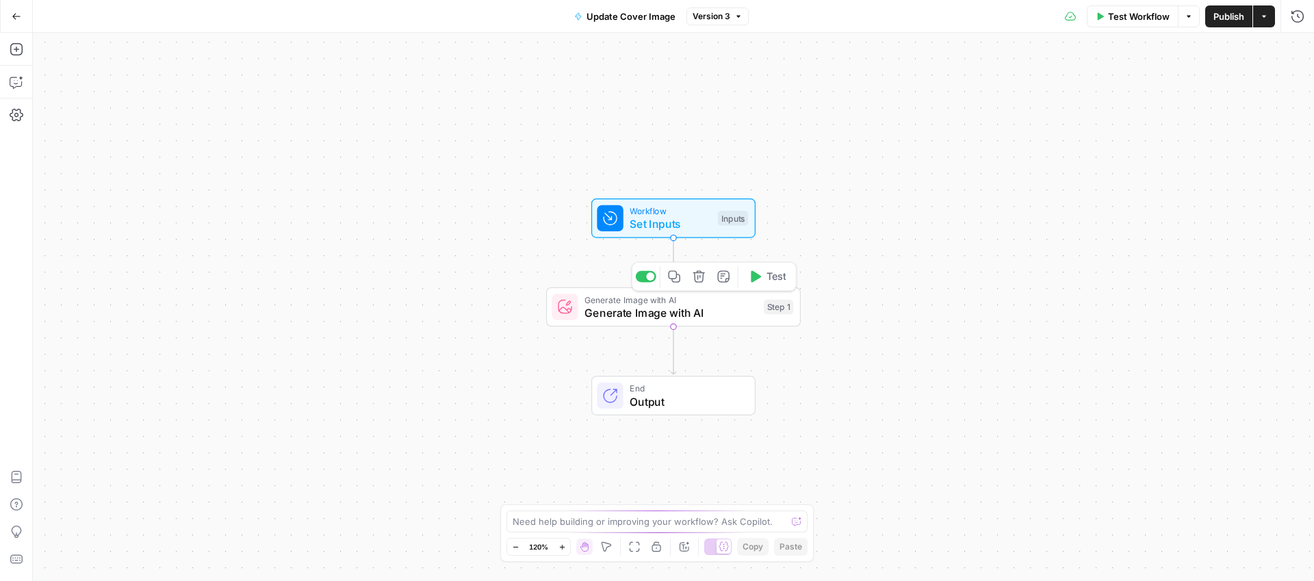
click at [655, 309] on span "Generate Image with AI" at bounding box center [670, 312] width 172 height 16
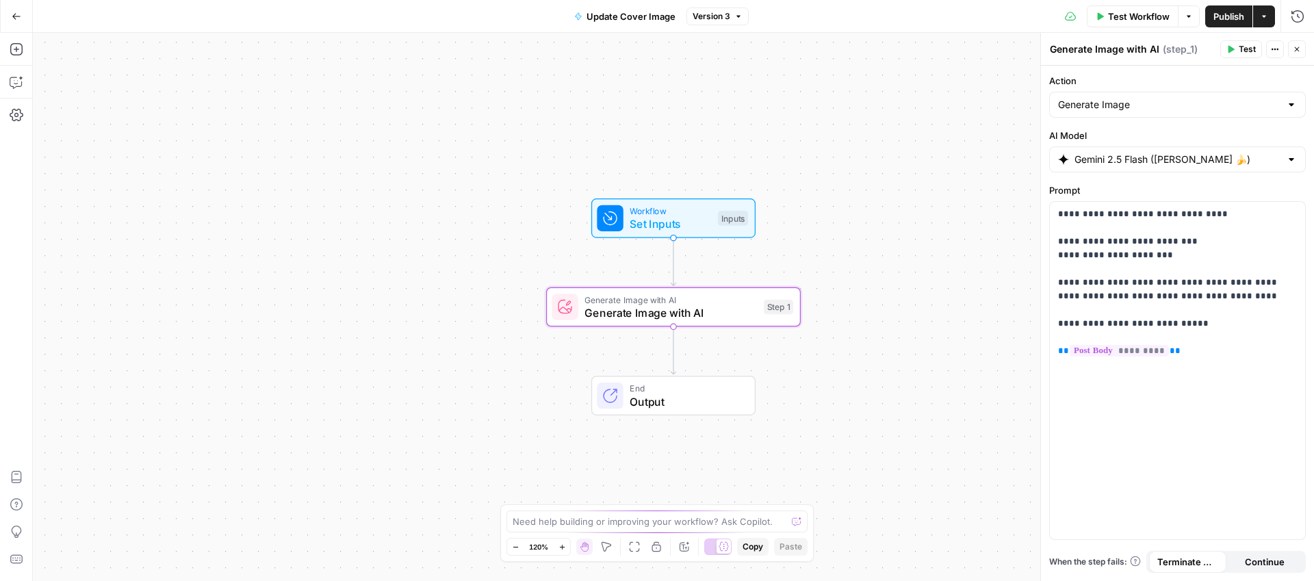
click at [675, 219] on span "Set Inputs" at bounding box center [670, 224] width 81 height 16
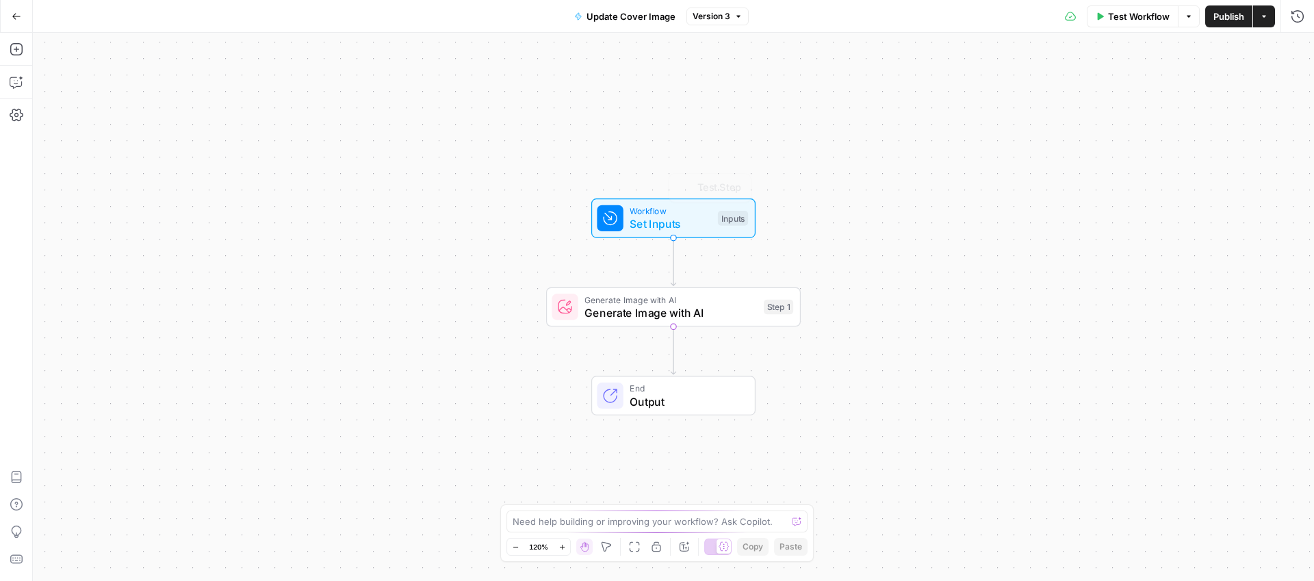
click at [685, 304] on span "Generate Image with AI" at bounding box center [670, 312] width 172 height 16
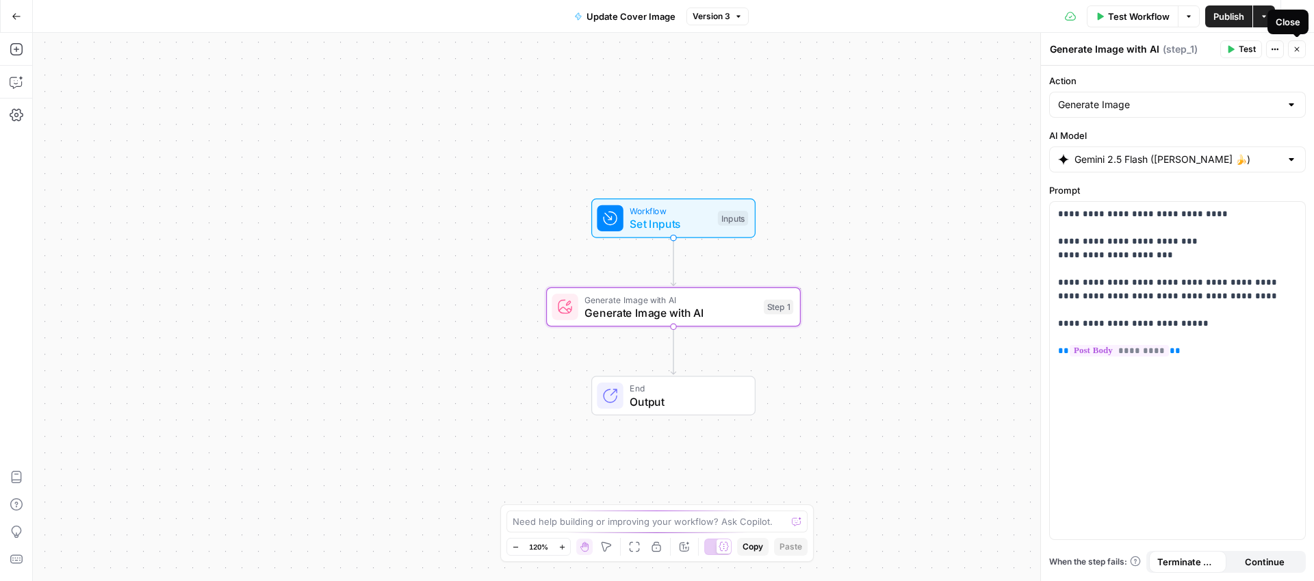
click at [1297, 47] on icon "button" at bounding box center [1297, 49] width 8 height 8
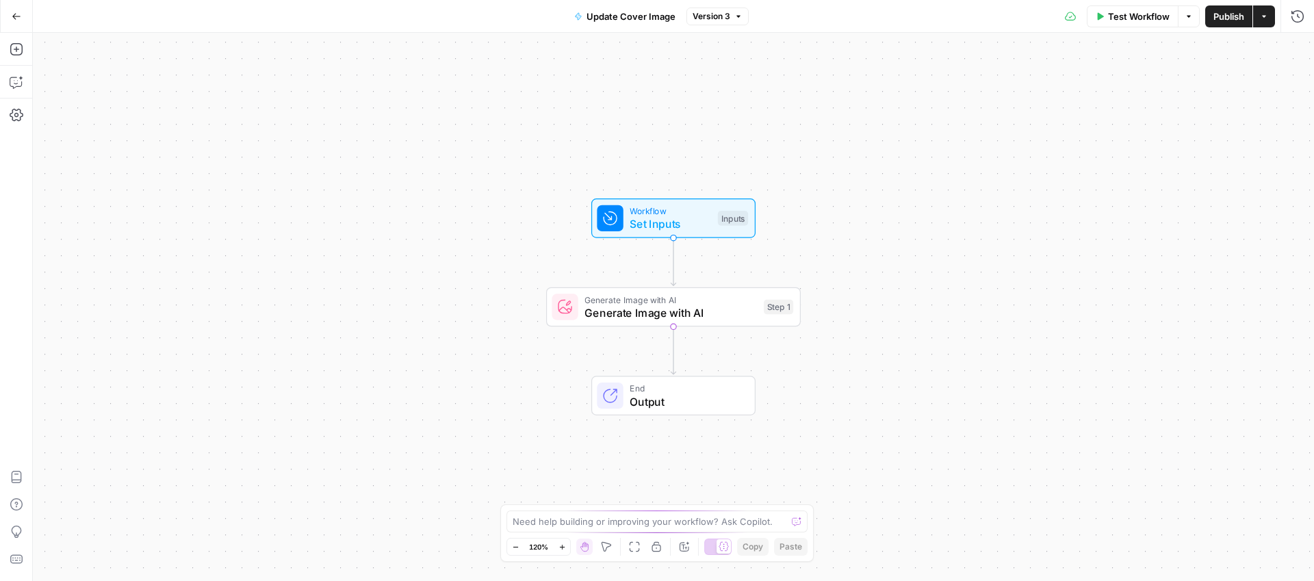
click at [677, 222] on span "Set Inputs" at bounding box center [670, 224] width 81 height 16
click at [1144, 157] on span "Add Field" at bounding box center [1160, 153] width 40 height 14
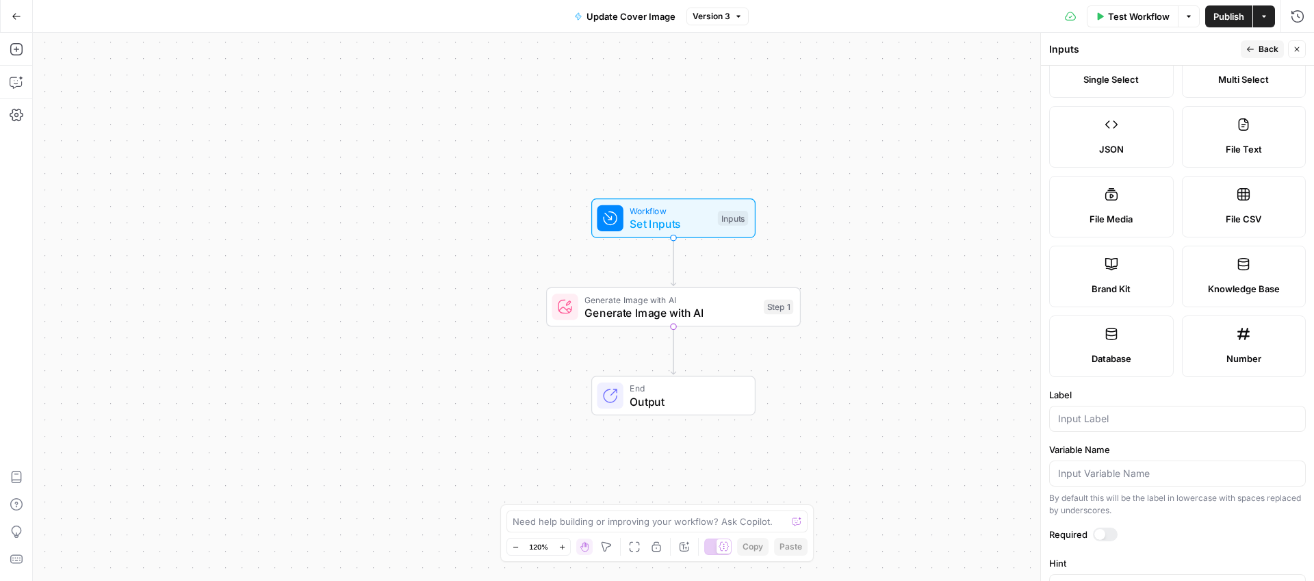
scroll to position [127, 0]
click at [1303, 44] on button "Close" at bounding box center [1297, 49] width 18 height 18
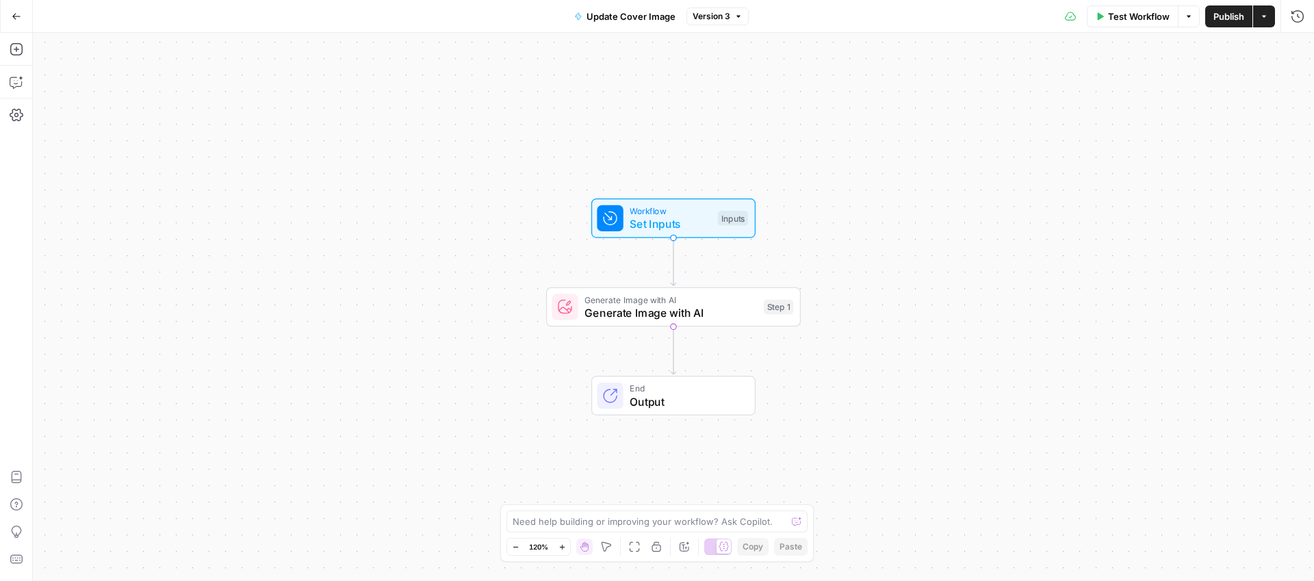
click at [691, 314] on span "Generate Image with AI" at bounding box center [670, 312] width 172 height 16
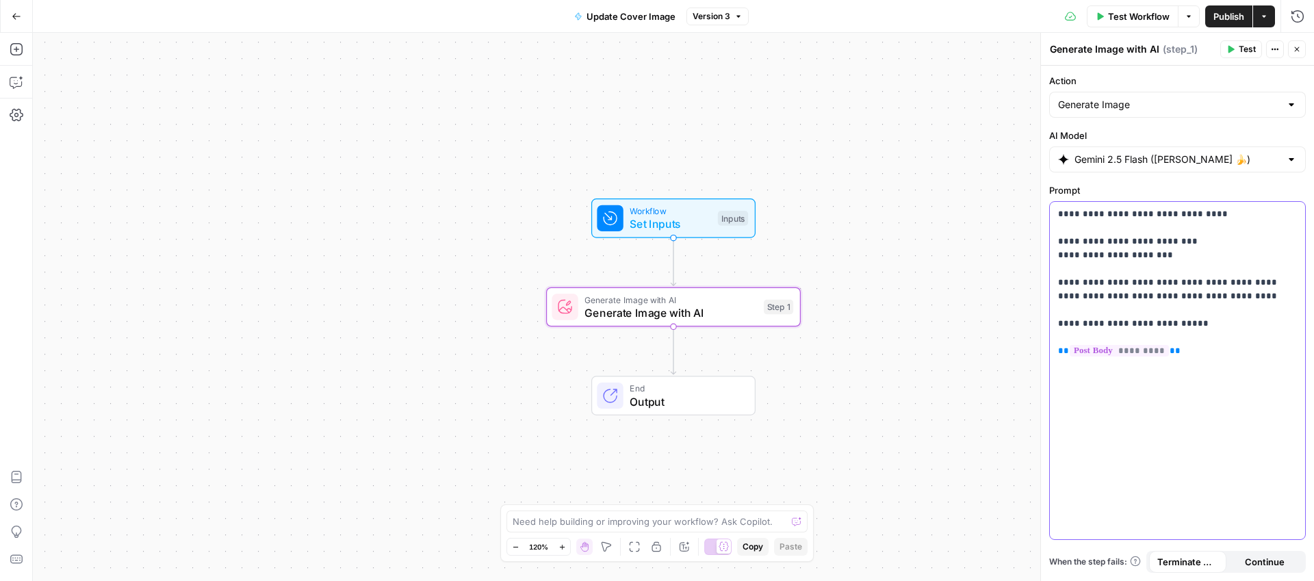
click at [1128, 245] on p "**********" at bounding box center [1177, 282] width 239 height 151
click at [945, 226] on div "Workflow Set Inputs Inputs Generate Image with AI Generate Image with AI Step 1…" at bounding box center [673, 307] width 1281 height 548
click at [704, 308] on span "Generate Image with AI" at bounding box center [670, 312] width 172 height 16
click at [616, 313] on span "Generate Image with AI" at bounding box center [670, 312] width 172 height 16
click at [322, 147] on div "Workflow Set Inputs Inputs Generate Image with AI Generate Image with AI Step 1…" at bounding box center [673, 307] width 1281 height 548
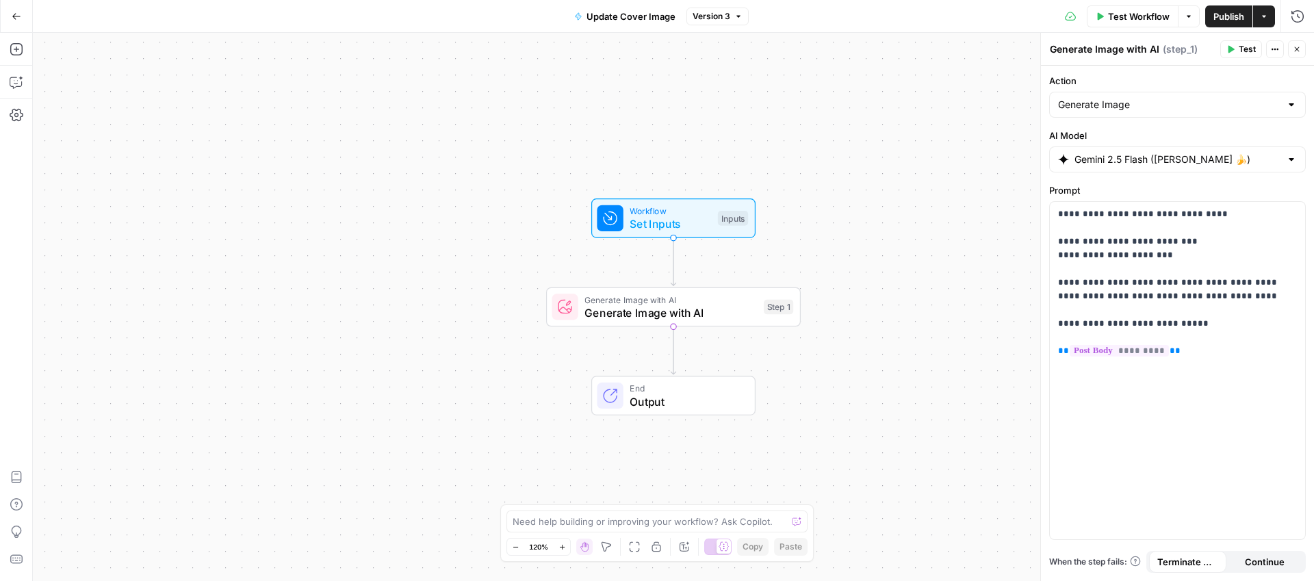
click at [85, 119] on div "Workflow Set Inputs Inputs Generate Image with AI Generate Image with AI Step 1…" at bounding box center [673, 307] width 1281 height 548
click at [673, 252] on div "Copy step" at bounding box center [674, 247] width 43 height 13
click at [675, 345] on icon "Edge from step_1 to end" at bounding box center [673, 350] width 5 height 48
click at [671, 328] on icon "Edge from step_1 to end" at bounding box center [673, 350] width 5 height 48
click at [1303, 47] on button "Close" at bounding box center [1297, 49] width 18 height 18
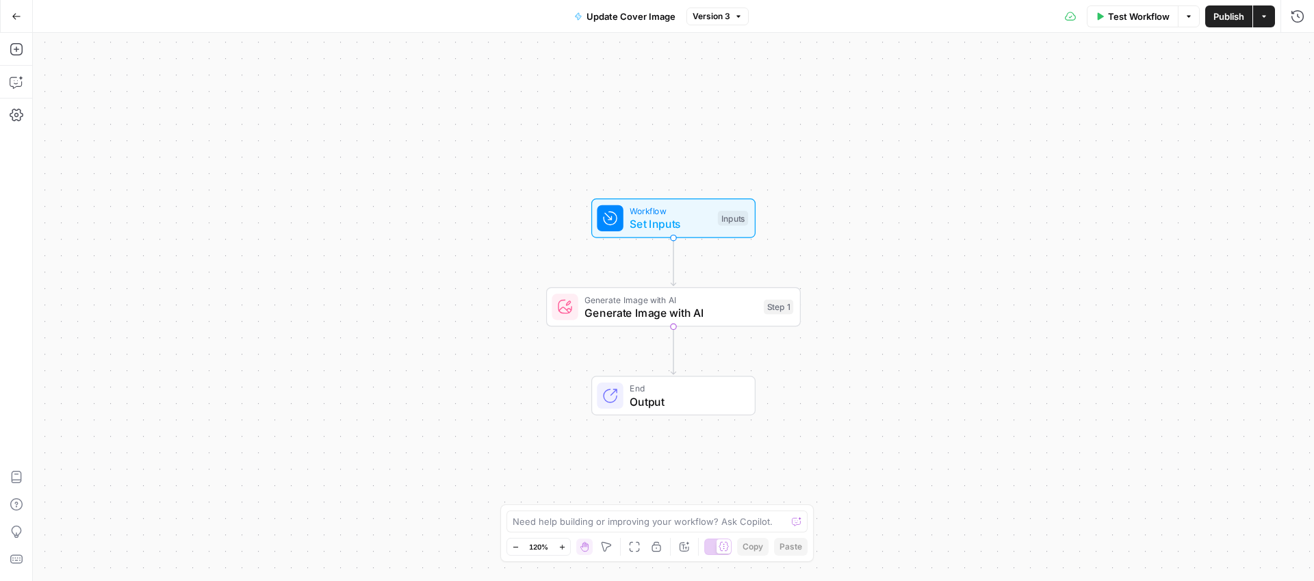
click at [438, 225] on div "Workflow Set Inputs Inputs Generate Image with AI Generate Image with AI Step 1…" at bounding box center [673, 307] width 1281 height 548
click at [621, 83] on div "Workflow Set Inputs Inputs Generate Image with AI Generate Image with AI Step 1…" at bounding box center [673, 307] width 1281 height 548
click at [1262, 17] on icon "button" at bounding box center [1264, 16] width 8 height 8
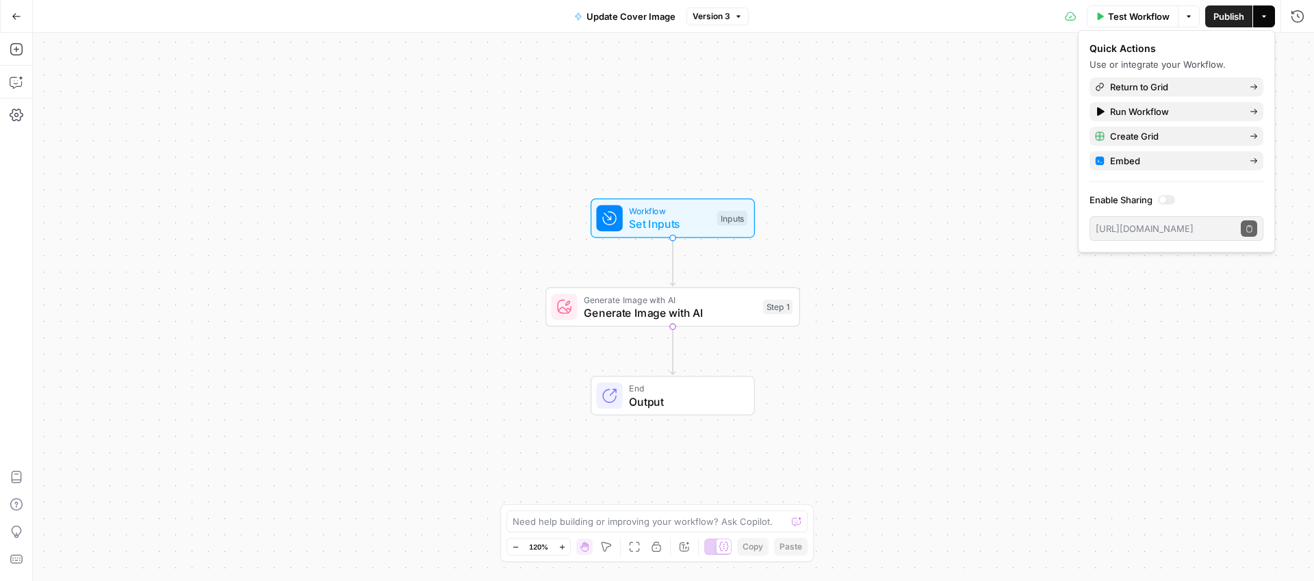
click at [797, 81] on div "Workflow Set Inputs Inputs Generate Image with AI Generate Image with AI Step 1…" at bounding box center [673, 307] width 1281 height 548
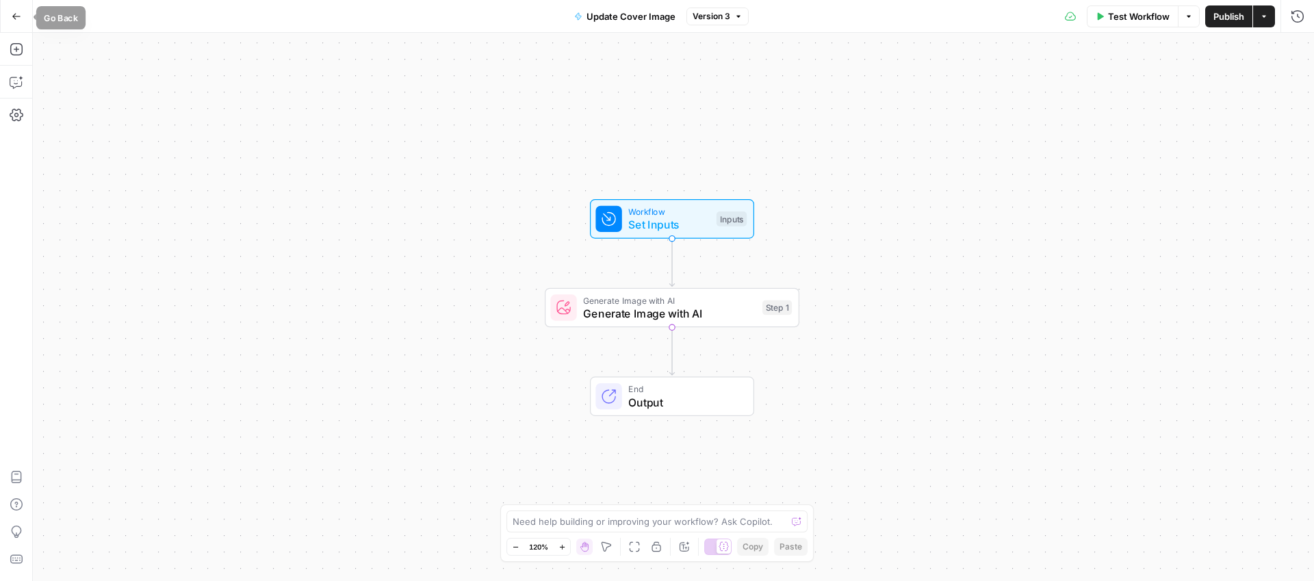
click at [19, 18] on icon "button" at bounding box center [17, 17] width 10 height 10
click at [20, 111] on icon "button" at bounding box center [17, 115] width 14 height 12
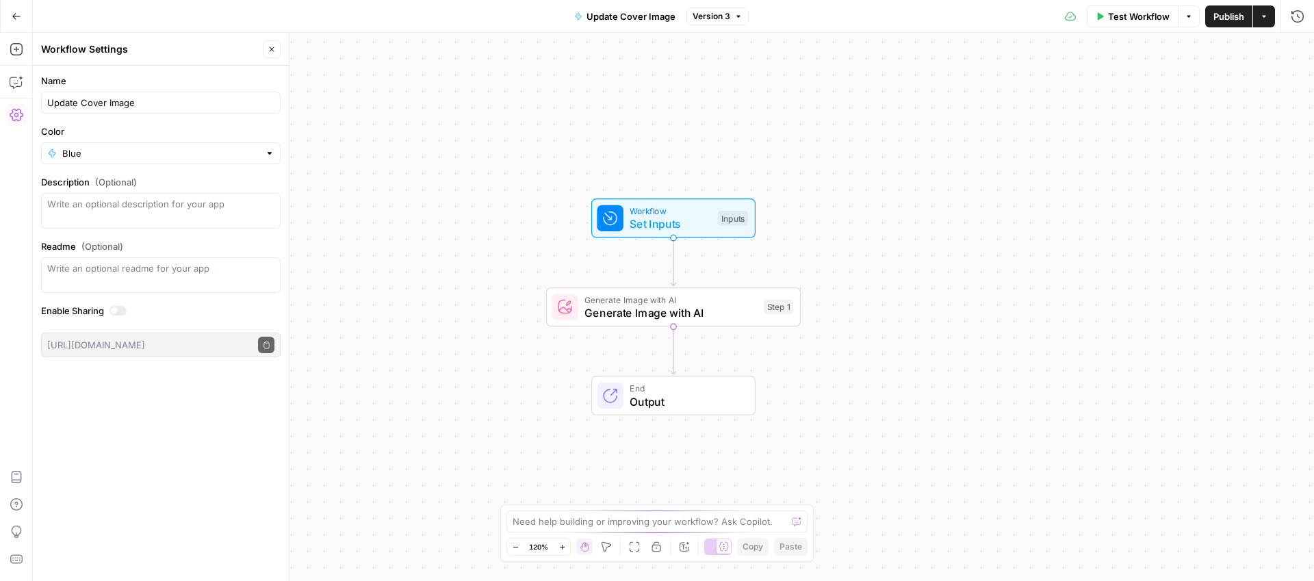
click at [511, 212] on div "Workflow Set Inputs Inputs Generate Image with AI Generate Image with AI Step 1…" at bounding box center [673, 307] width 1281 height 548
click at [648, 220] on span "Set Inputs" at bounding box center [670, 224] width 81 height 16
click at [658, 302] on span "Generate Image with AI" at bounding box center [670, 299] width 172 height 13
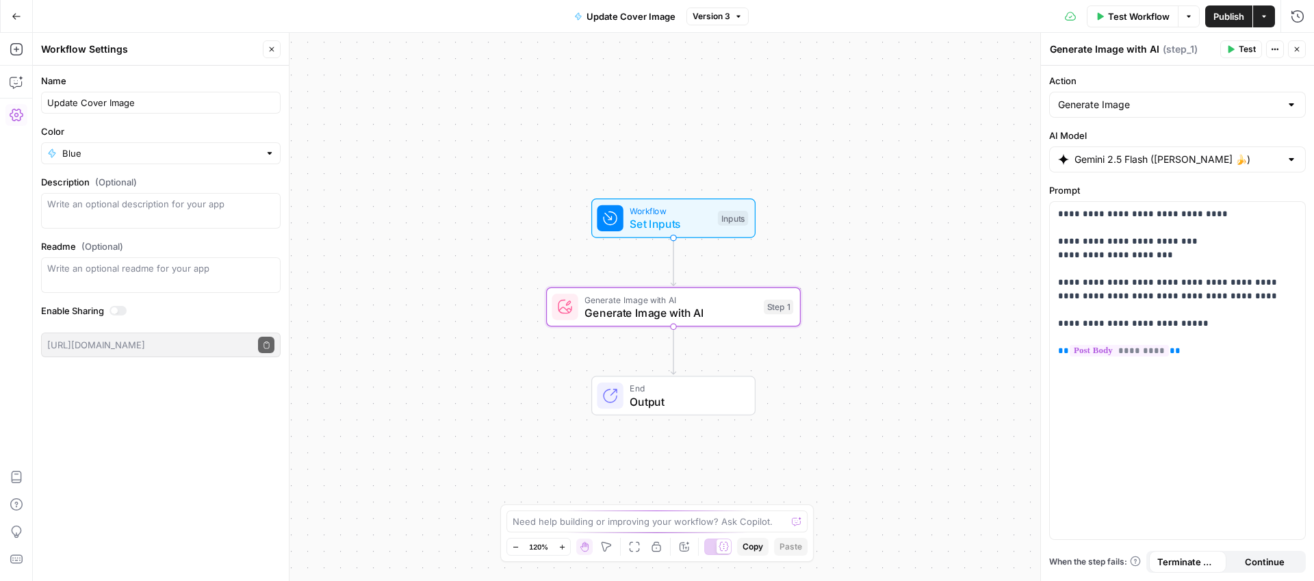
click at [659, 396] on span "Output" at bounding box center [686, 401] width 112 height 16
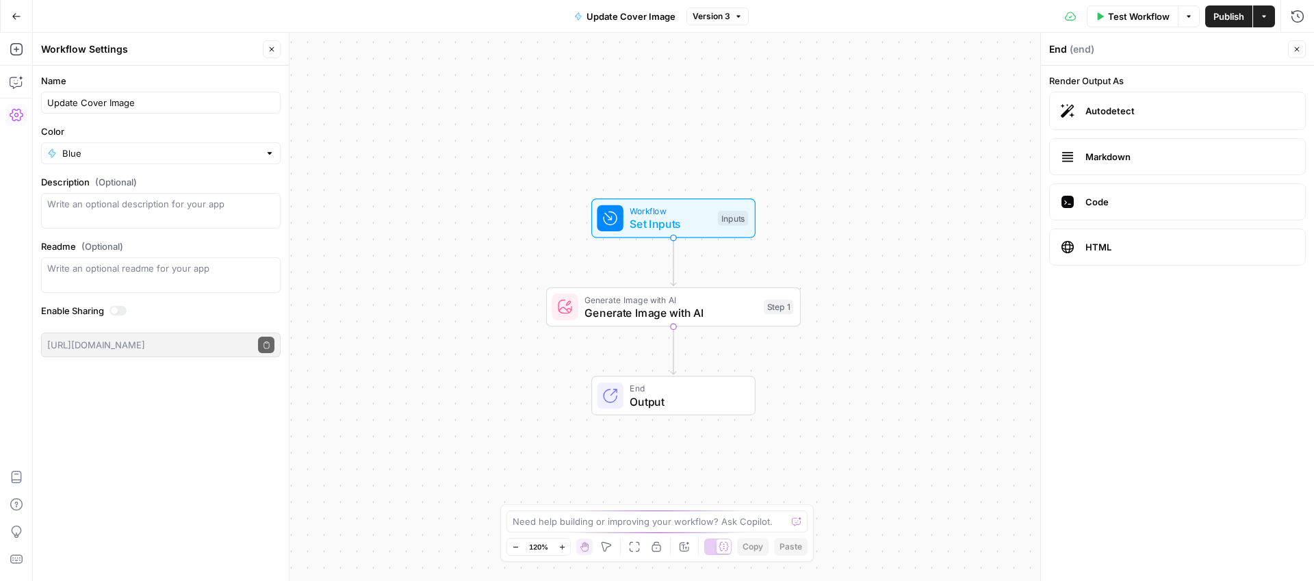
click at [682, 350] on div "Workflow Set Inputs Inputs Generate Image with AI Generate Image with AI Step 1…" at bounding box center [673, 307] width 1281 height 548
click at [674, 327] on icon "Edge from step_1 to end" at bounding box center [673, 350] width 5 height 48
drag, startPoint x: 674, startPoint y: 327, endPoint x: 655, endPoint y: 354, distance: 32.9
click at [655, 354] on div "Workflow Set Inputs Inputs Generate Image with AI Generate Image with AI Step 1…" at bounding box center [673, 307] width 1281 height 548
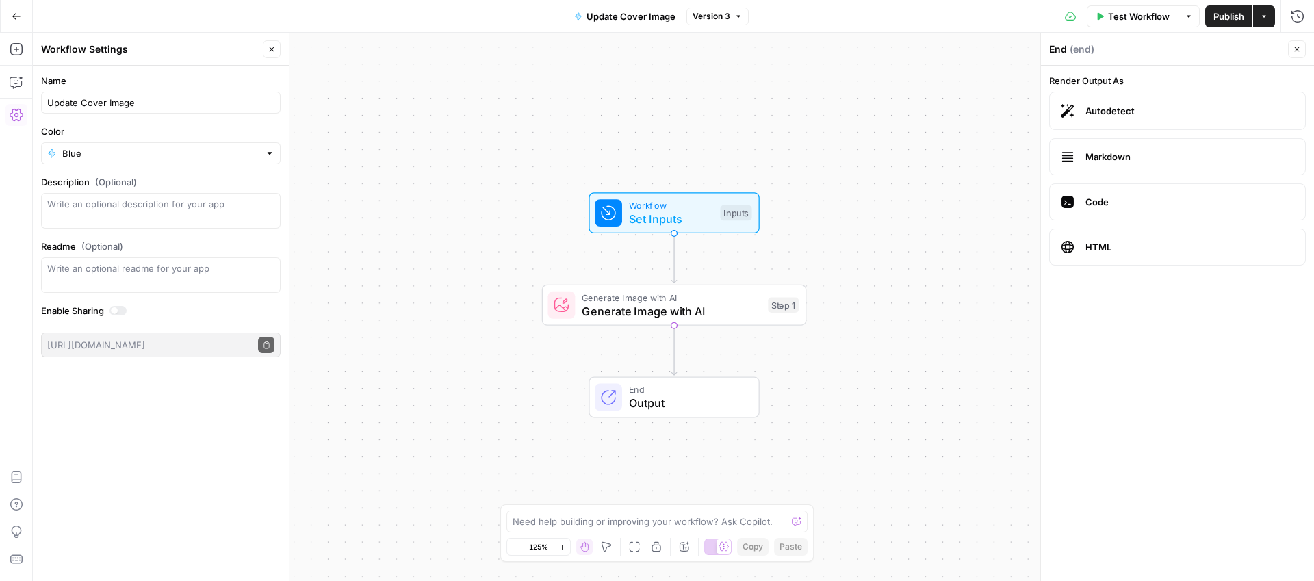
click at [658, 351] on div "Workflow Set Inputs Inputs Generate Image with AI Generate Image with AI Step 1…" at bounding box center [673, 307] width 1281 height 548
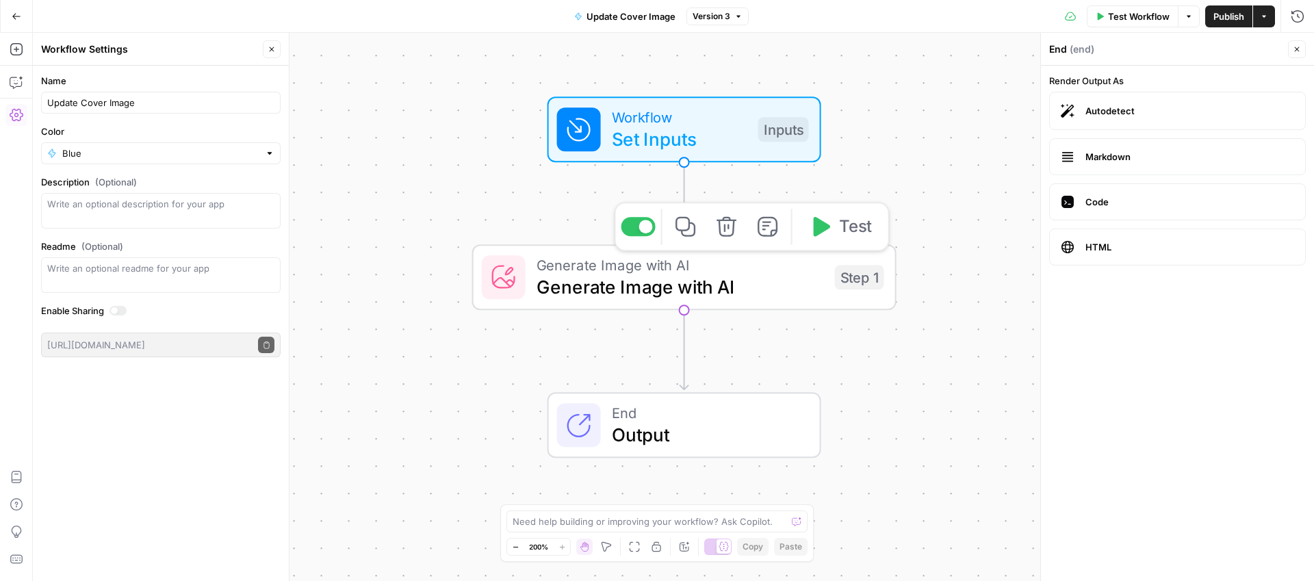
click at [688, 235] on icon "button" at bounding box center [685, 227] width 20 height 20
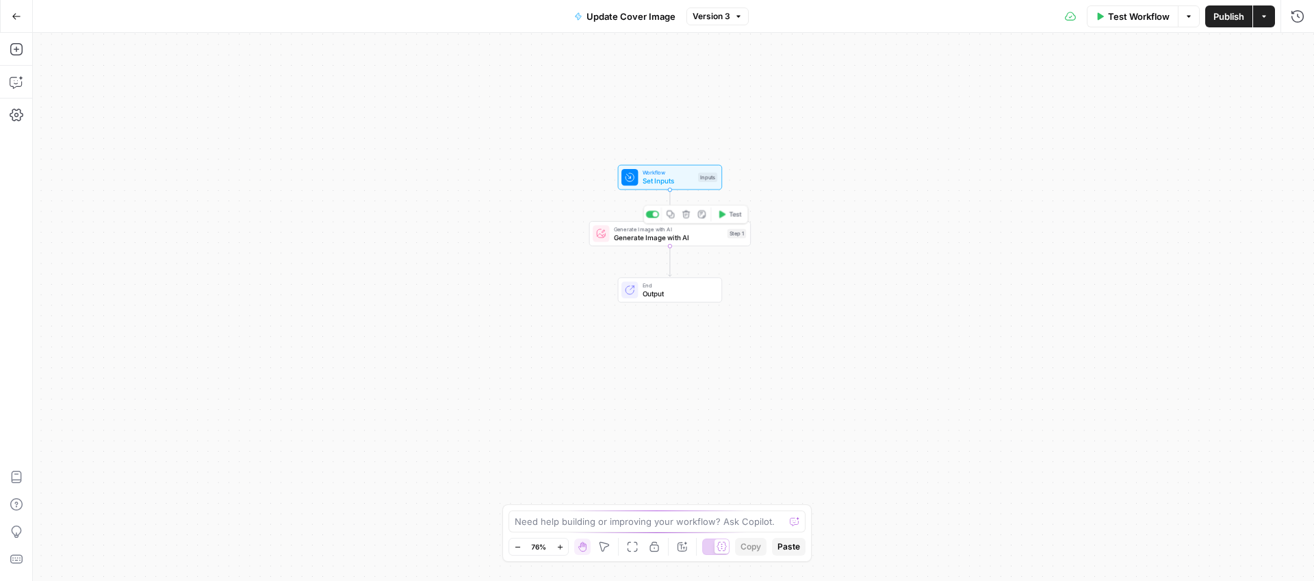
click at [649, 236] on span "Generate Image with AI" at bounding box center [668, 237] width 109 height 10
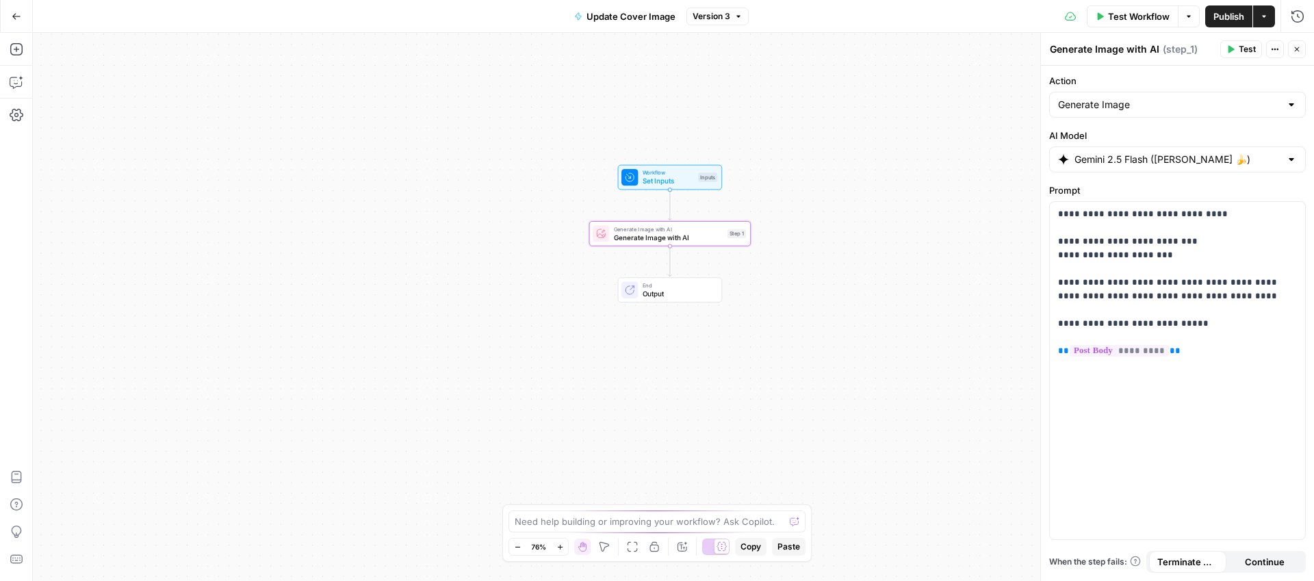
click at [467, 205] on div "Workflow Set Inputs Inputs Generate Image with AI Generate Image with AI Step 1…" at bounding box center [673, 307] width 1281 height 548
click at [705, 26] on div "Update Cover Image Version 3" at bounding box center [657, 16] width 183 height 22
click at [710, 13] on span "Version 3" at bounding box center [711, 16] width 38 height 12
click at [725, 113] on span "Version 1" at bounding box center [798, 115] width 203 height 14
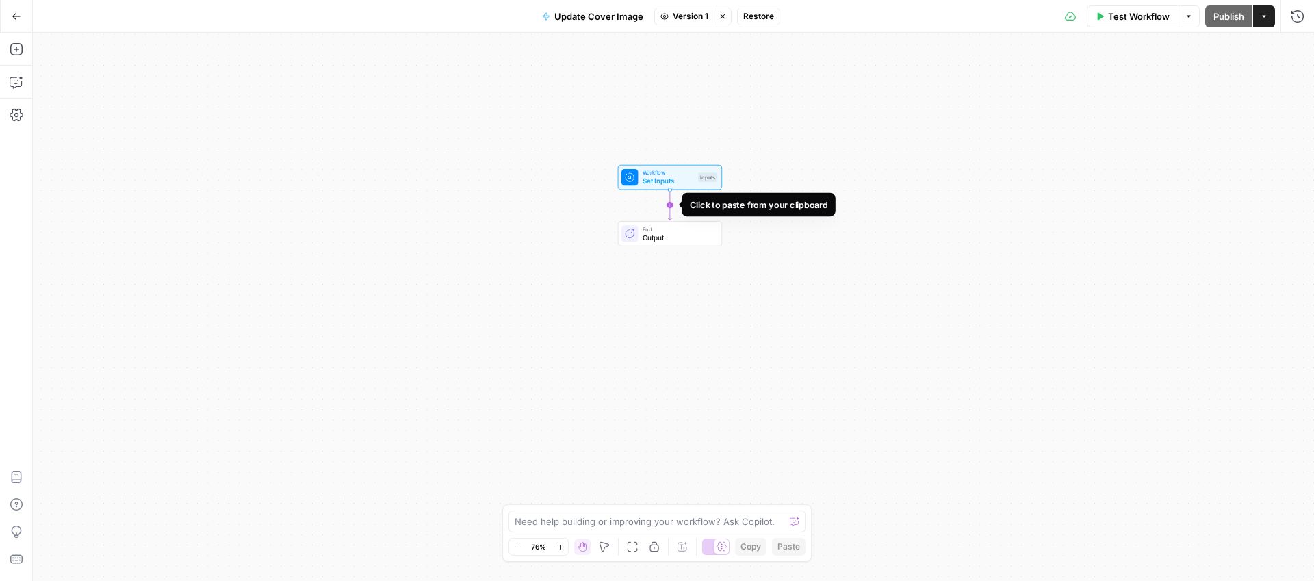
click at [669, 205] on icon "Edge from start to end" at bounding box center [670, 205] width 3 height 30
click at [761, 21] on span "Restore" at bounding box center [758, 16] width 31 height 12
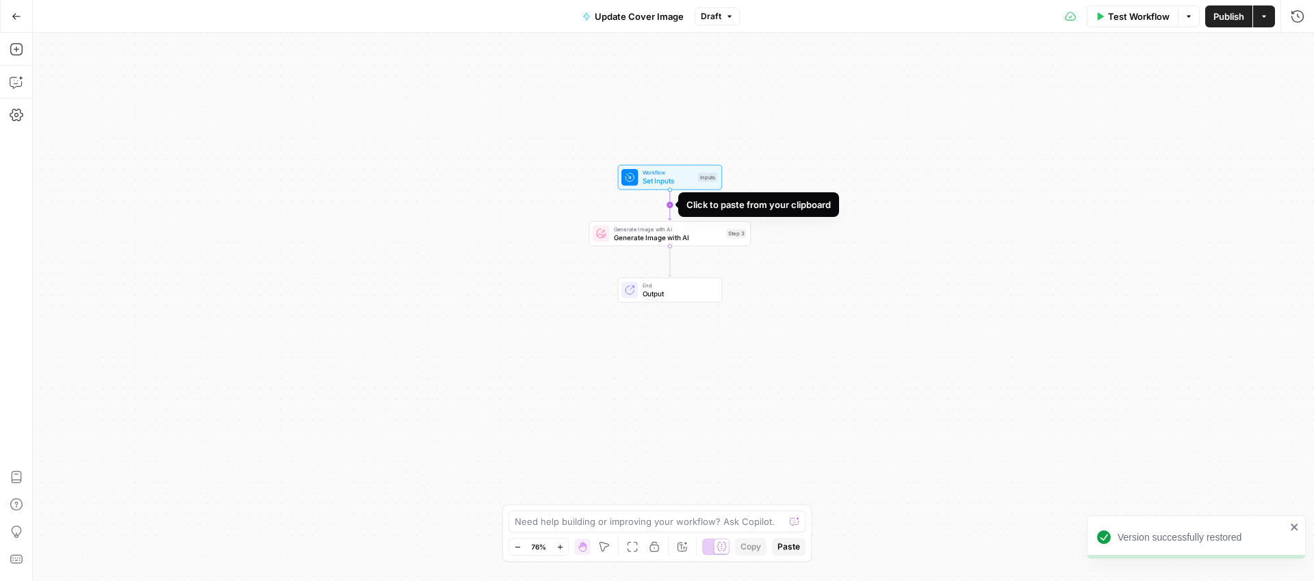
click at [669, 204] on icon "Edge from start to step_3" at bounding box center [670, 205] width 3 height 30
click at [669, 204] on icon "Edge from start to step_4" at bounding box center [670, 205] width 3 height 30
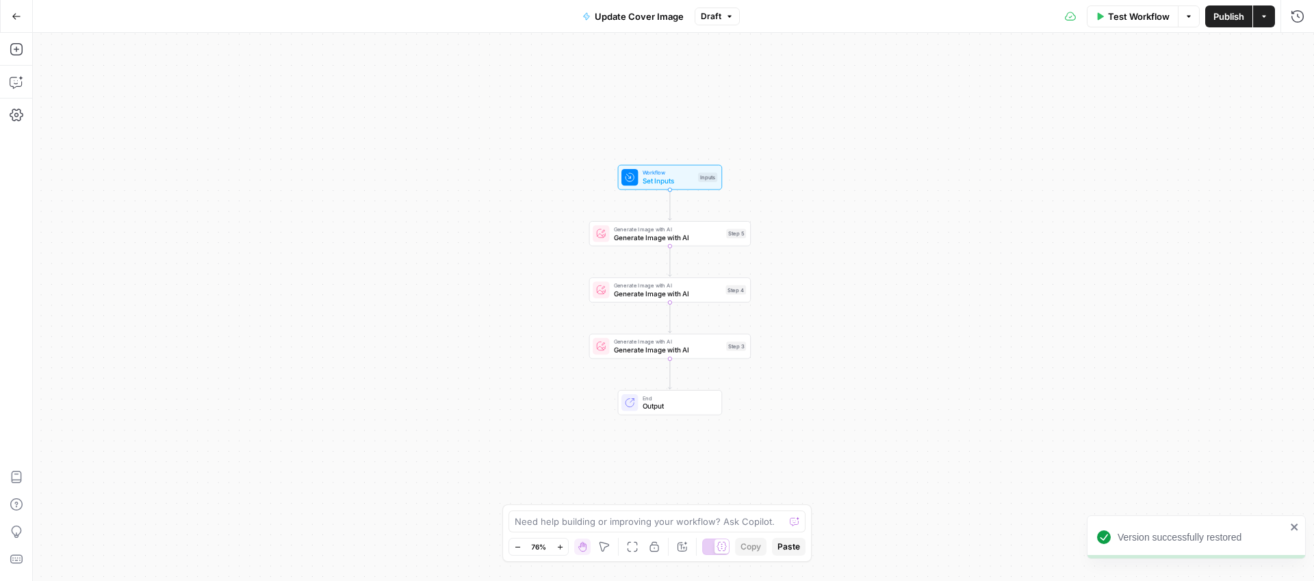
click at [380, 229] on div "Workflow Set Inputs Inputs Generate Image with AI Generate Image with AI Step 5…" at bounding box center [673, 307] width 1281 height 548
click at [727, 15] on icon "button" at bounding box center [729, 16] width 4 height 2
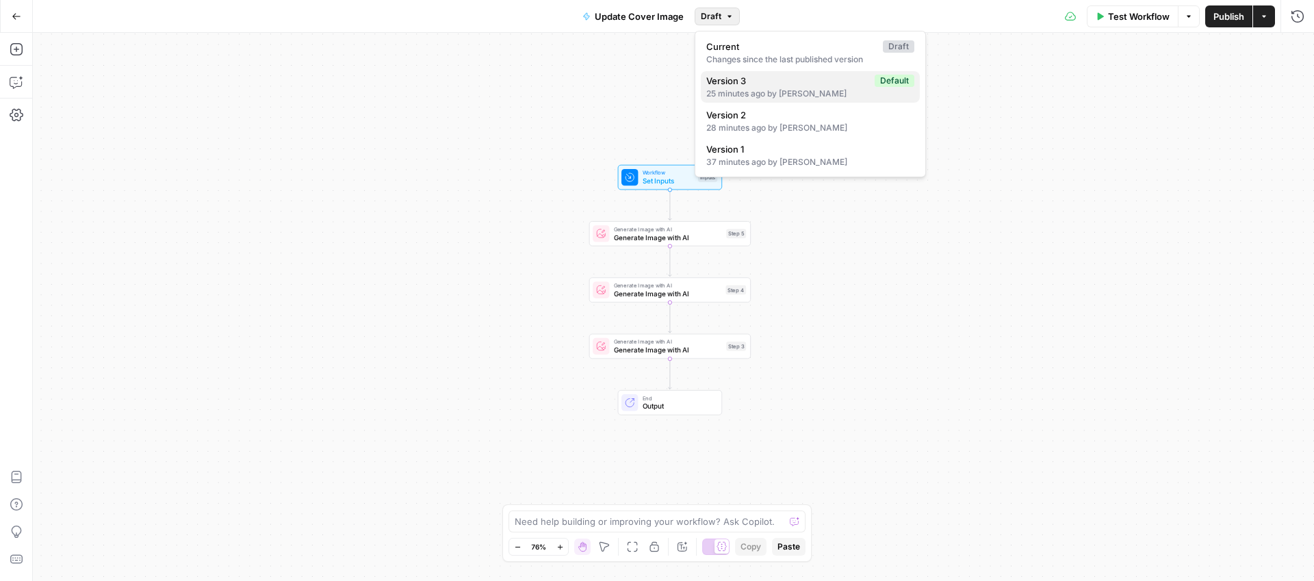
click at [767, 86] on span "Version 3" at bounding box center [787, 81] width 163 height 14
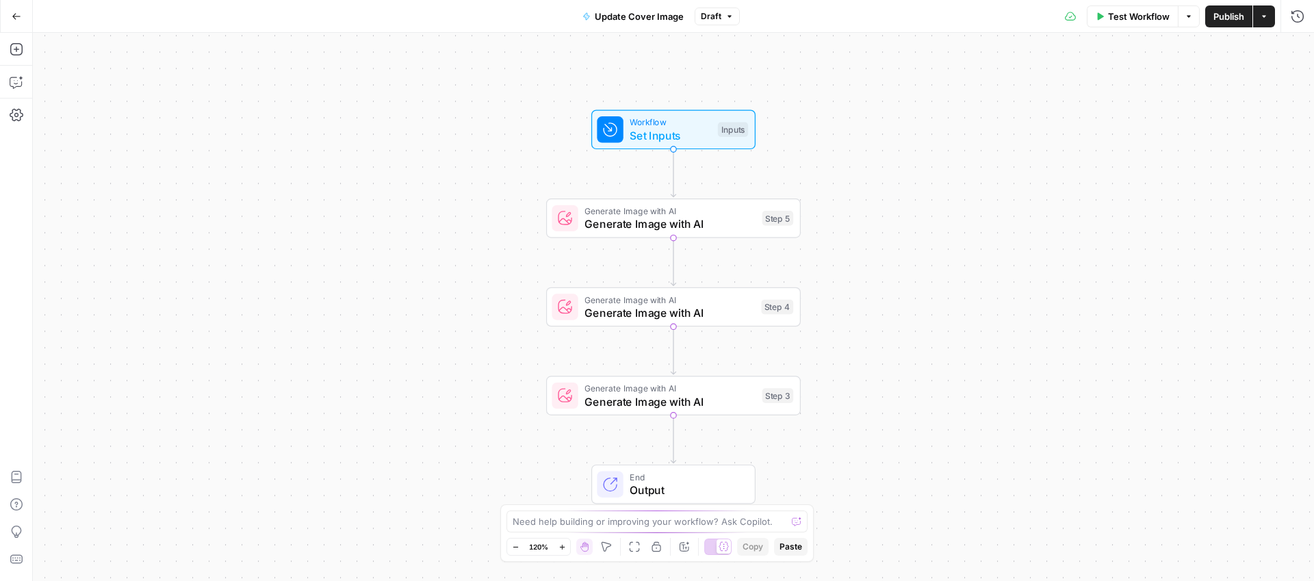
click at [704, 27] on div "Update Cover Image Draft" at bounding box center [657, 16] width 166 height 22
click at [709, 19] on span "Draft" at bounding box center [711, 16] width 21 height 12
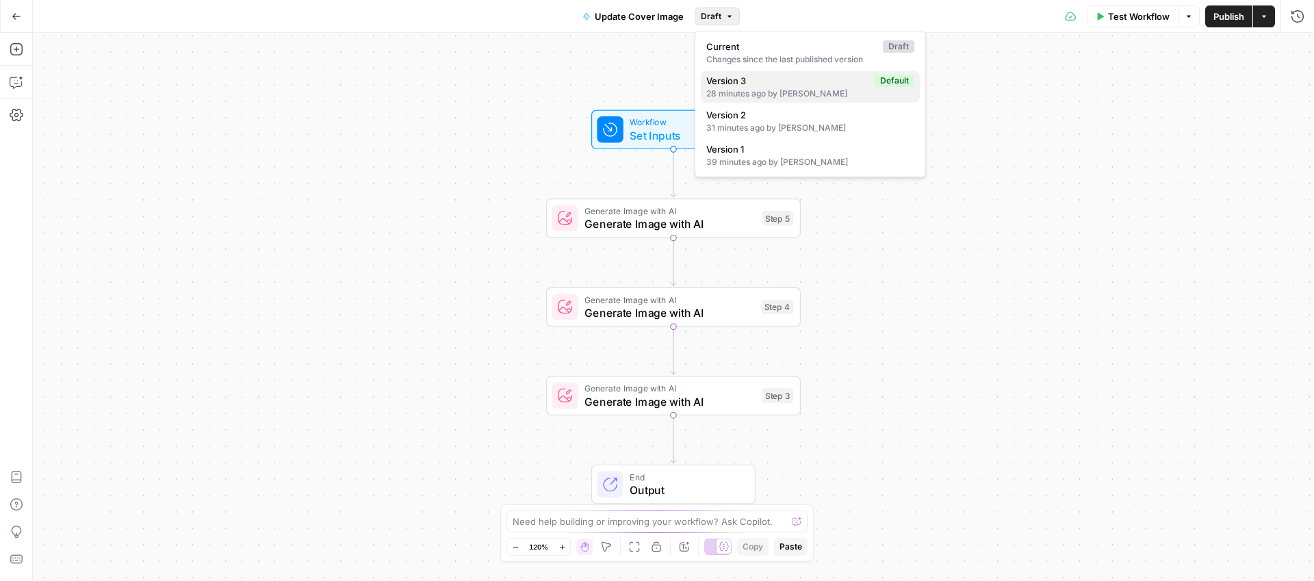
click at [737, 83] on span "Version 3" at bounding box center [787, 81] width 163 height 14
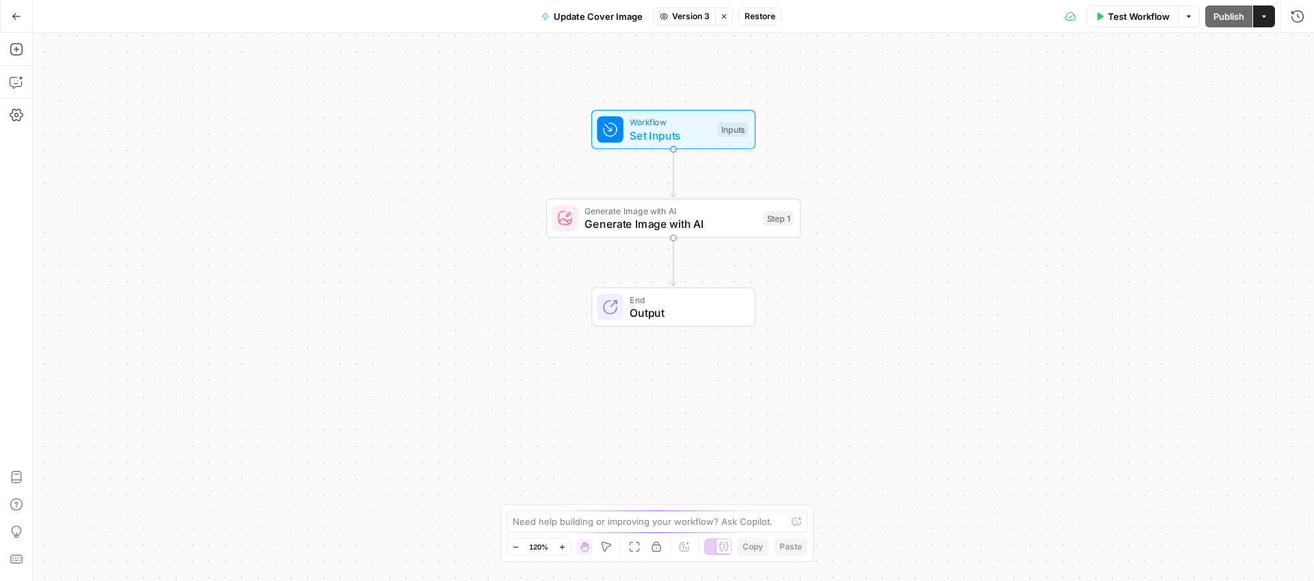
click at [757, 21] on span "Restore" at bounding box center [759, 16] width 31 height 12
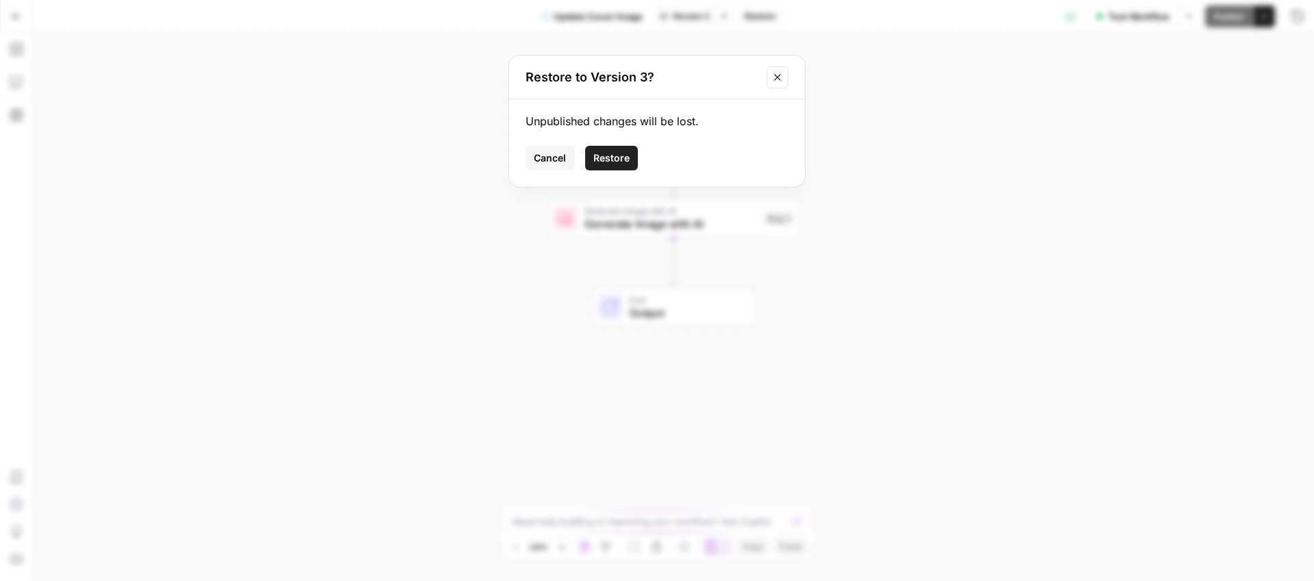
click at [621, 160] on span "Restore" at bounding box center [611, 158] width 36 height 14
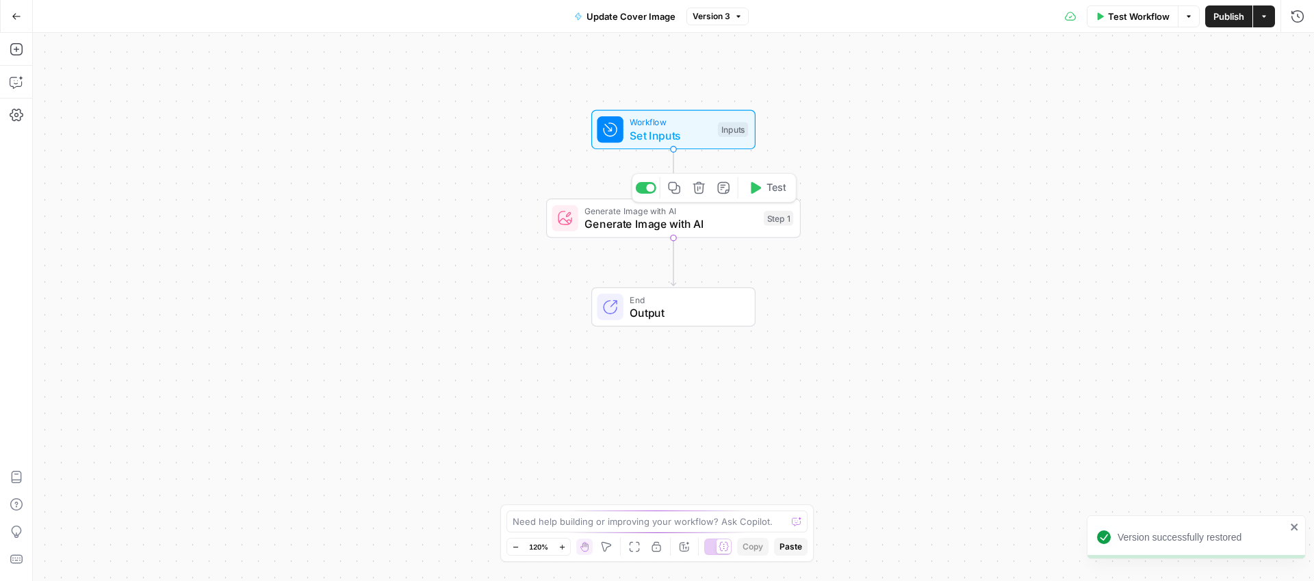
click at [677, 232] on span "Generate Image with AI" at bounding box center [670, 224] width 172 height 16
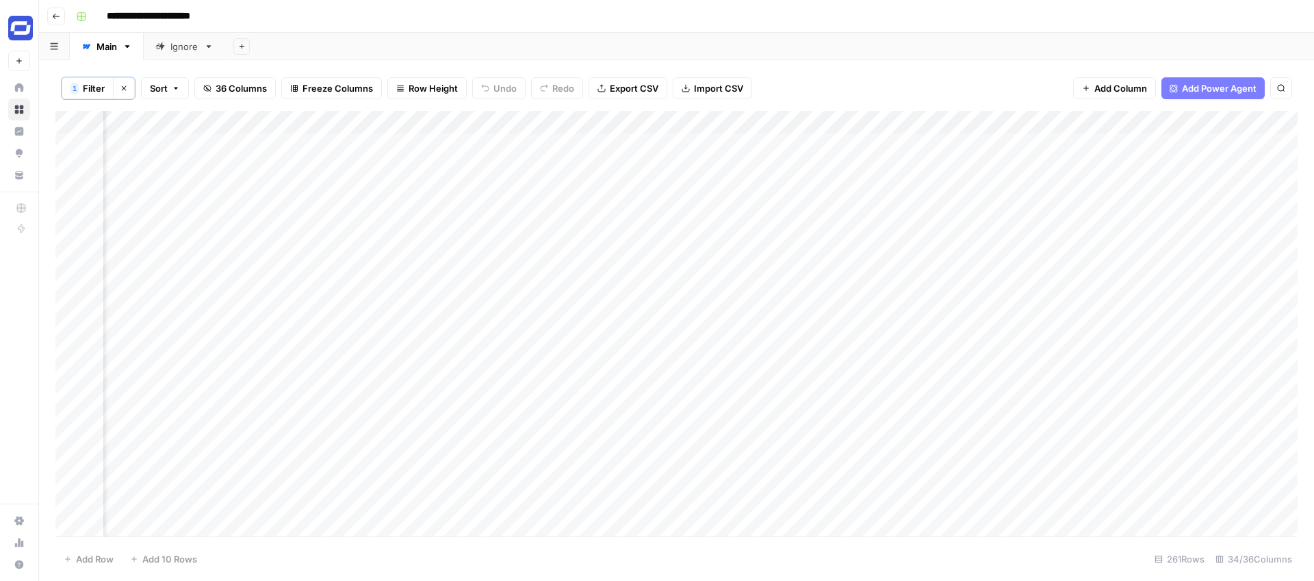
scroll to position [0, 4711]
click at [241, 47] on icon "button" at bounding box center [242, 46] width 8 height 8
click at [294, 199] on div "Webflow" at bounding box center [310, 200] width 101 height 14
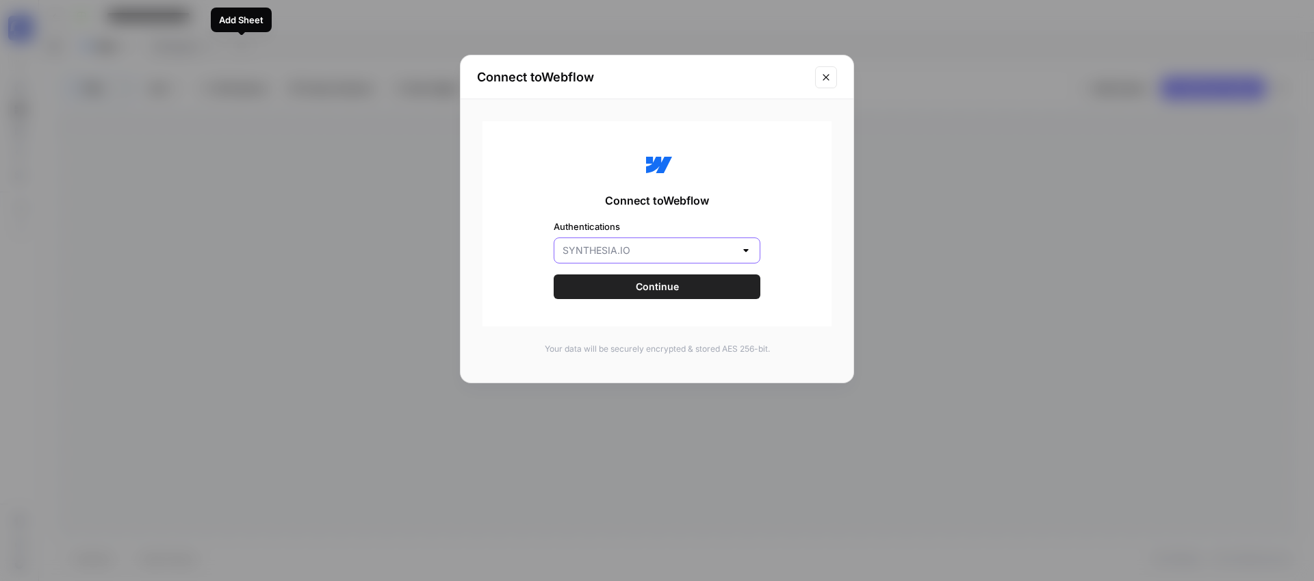
click at [705, 244] on input "Authentications" at bounding box center [648, 251] width 172 height 14
type input "SYNTHESIA.IO"
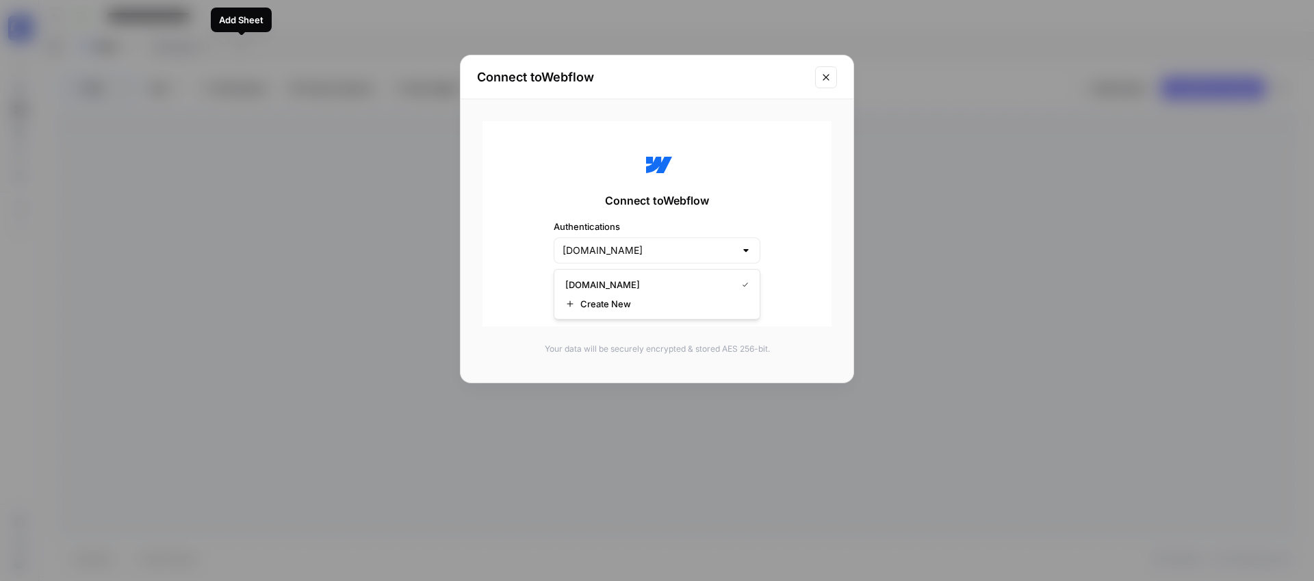
click at [738, 222] on label "Authentications" at bounding box center [657, 227] width 207 height 14
click at [735, 244] on input "SYNTHESIA.IO" at bounding box center [648, 251] width 172 height 14
type input "SYNTHESIA.IO"
click at [784, 226] on div "Connect to Webflow Authentications SYNTHESIA.IO Continue" at bounding box center [656, 223] width 349 height 205
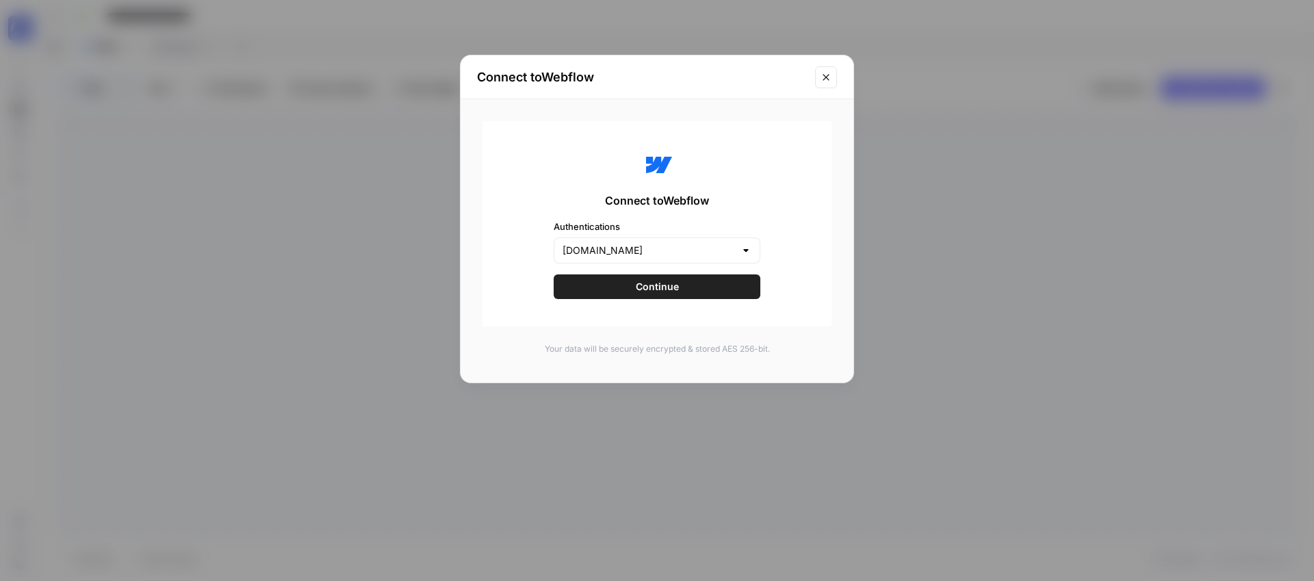
click at [665, 289] on span "Continue" at bounding box center [657, 287] width 43 height 14
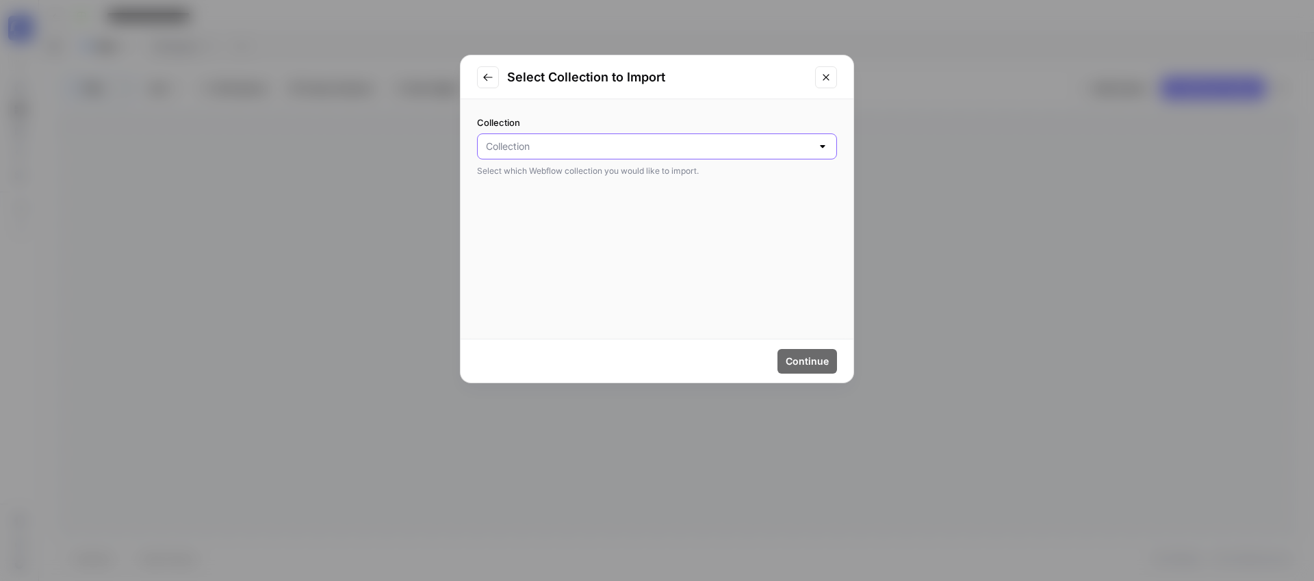
click at [629, 150] on input "Collection" at bounding box center [649, 147] width 326 height 14
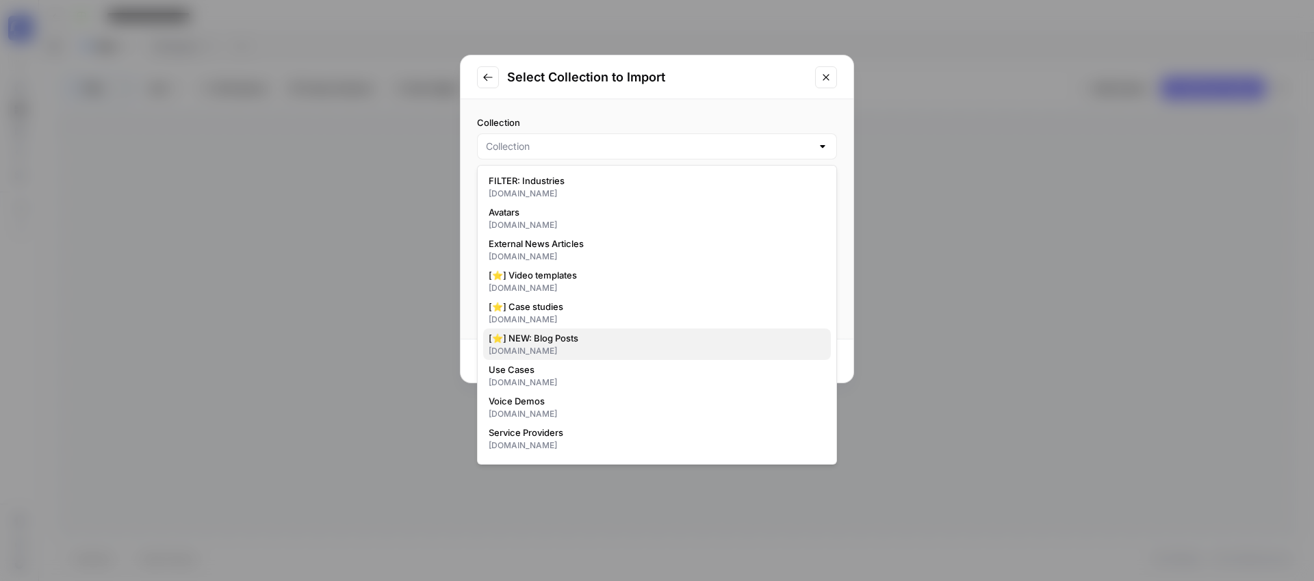
click at [571, 338] on span "[⭐] NEW: Blog Posts" at bounding box center [654, 338] width 331 height 14
type input "[⭐] NEW: Blog Posts"
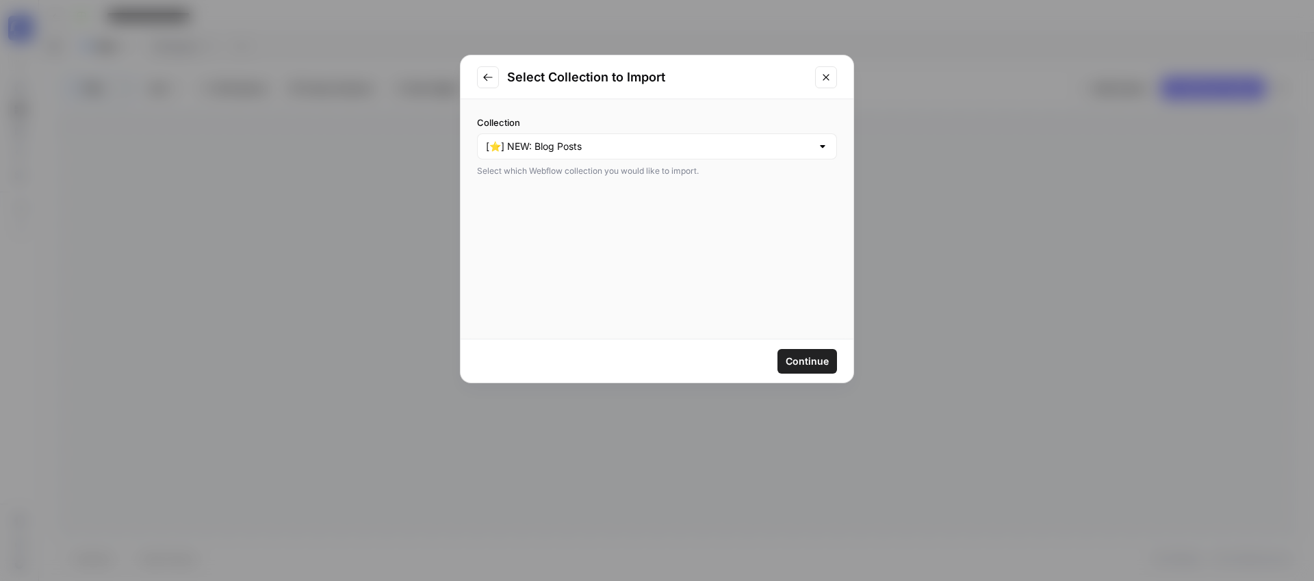
click at [802, 361] on span "Continue" at bounding box center [807, 361] width 43 height 14
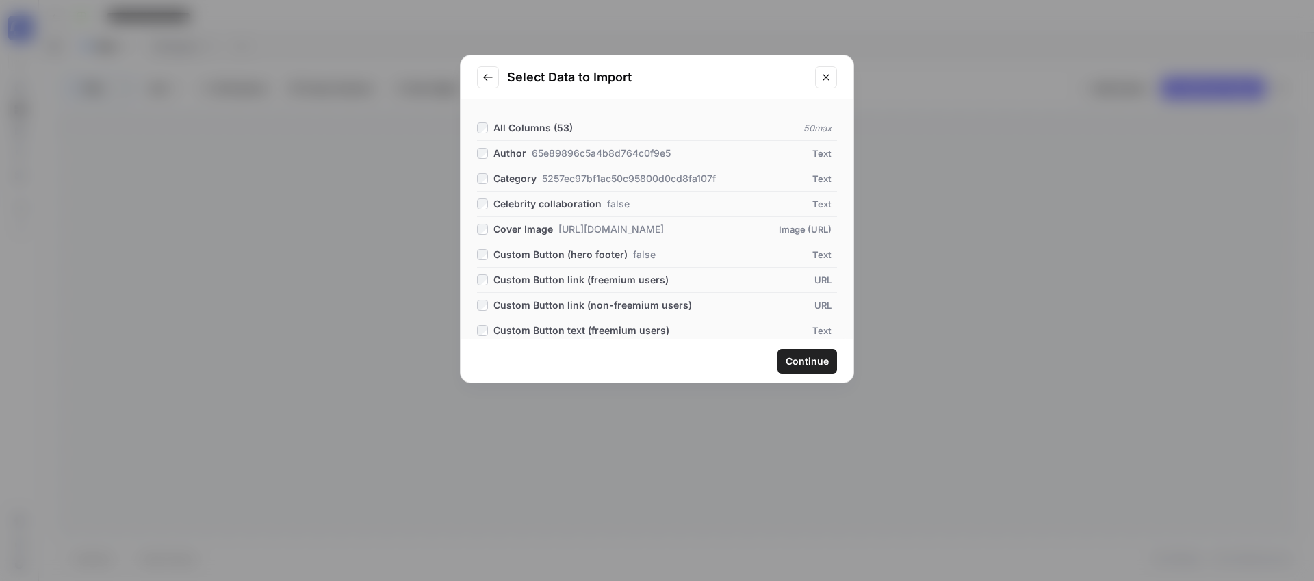
click at [807, 364] on span "Continue" at bounding box center [807, 361] width 43 height 14
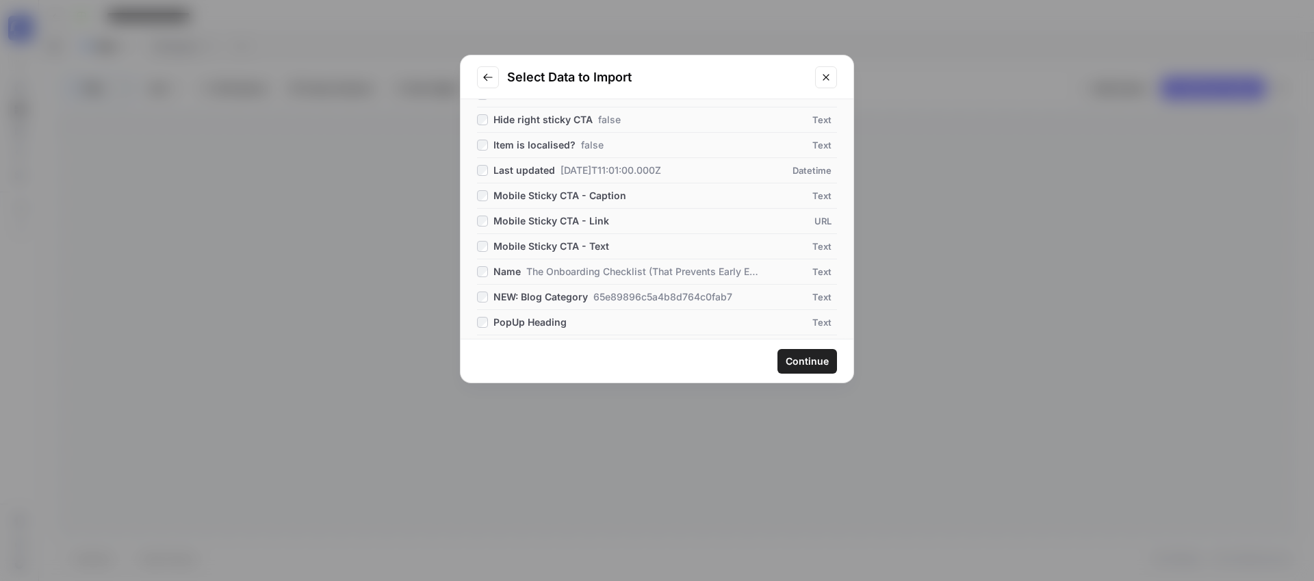
scroll to position [862, 0]
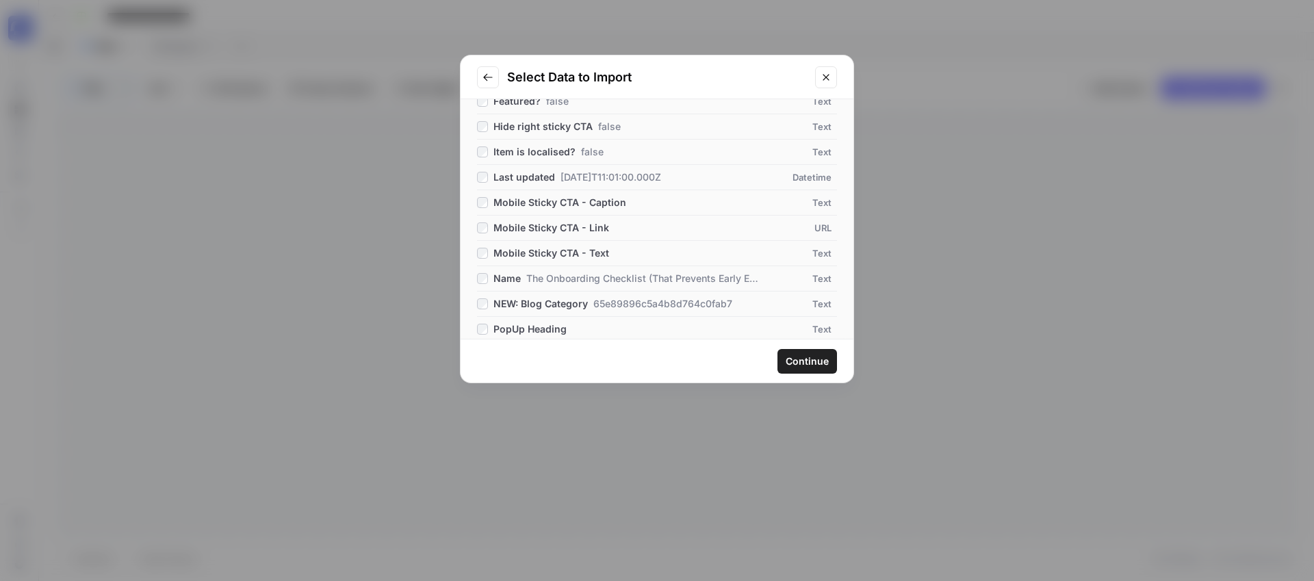
click at [488, 177] on div "Last updated 2025-09-19T11:01:00.000Z" at bounding box center [569, 177] width 184 height 14
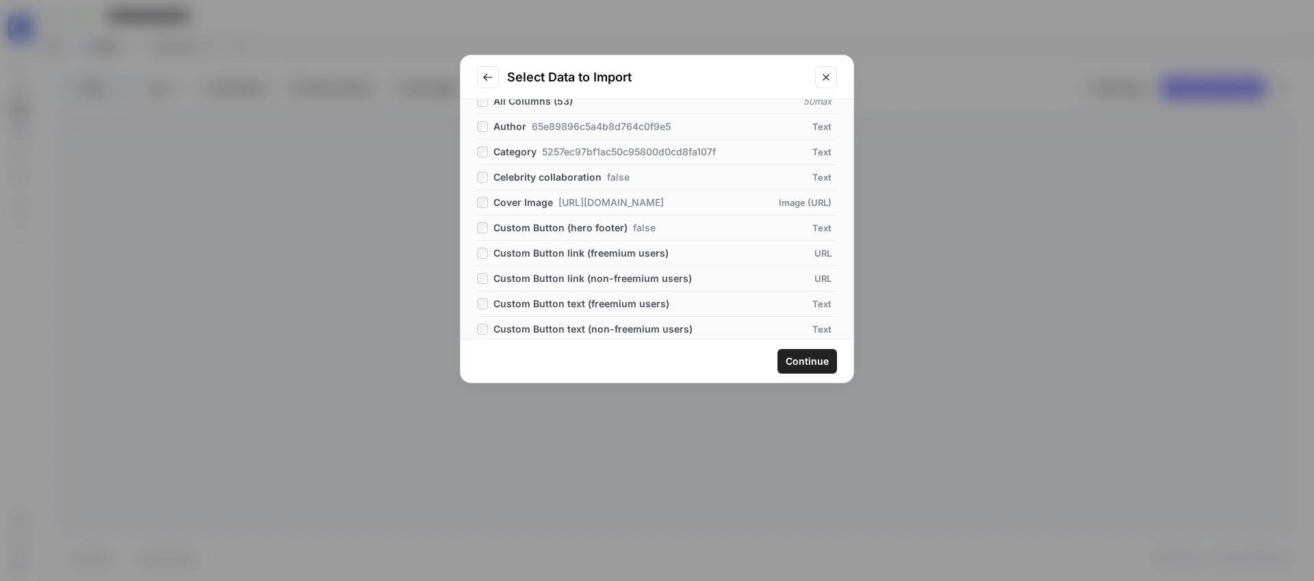
scroll to position [29, 0]
click at [543, 122] on span "65e89896c5a4b8d764c0f9e5" at bounding box center [601, 125] width 139 height 14
click at [530, 143] on span "Category" at bounding box center [514, 150] width 43 height 14
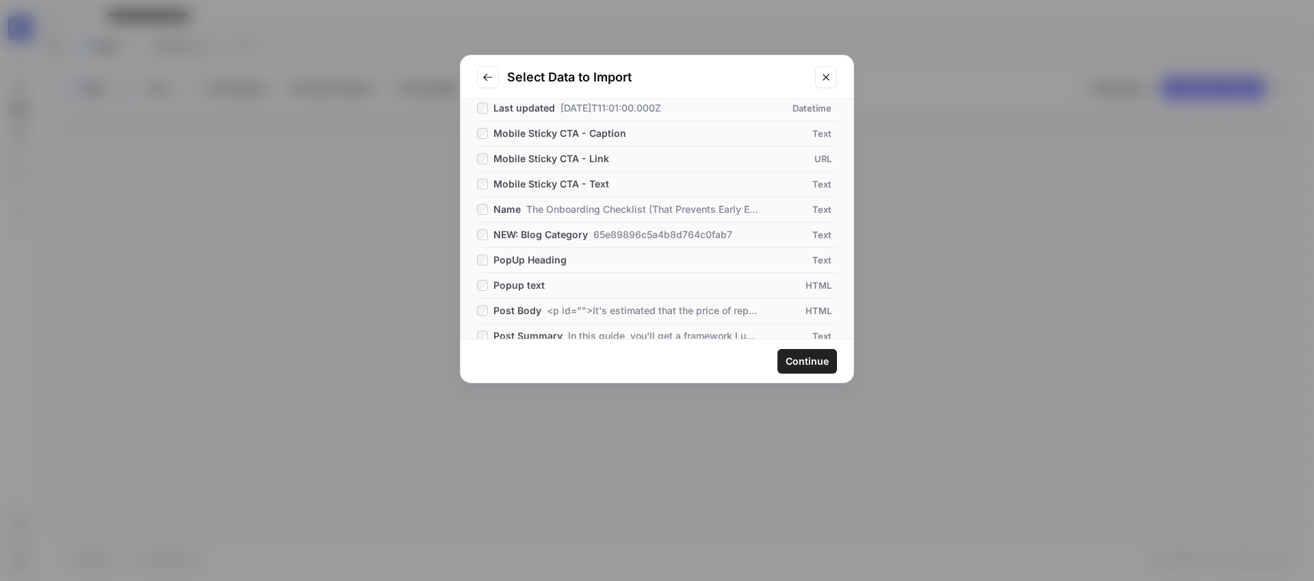
scroll to position [935, 0]
click at [546, 232] on span "NEW: Blog Category" at bounding box center [540, 231] width 94 height 14
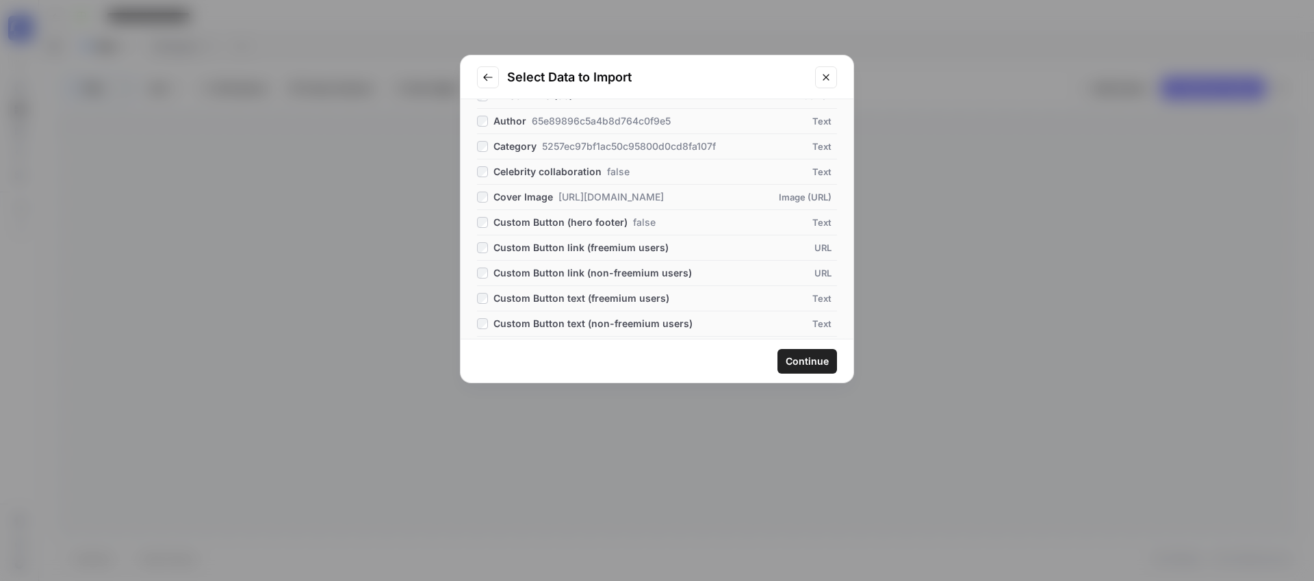
scroll to position [0, 0]
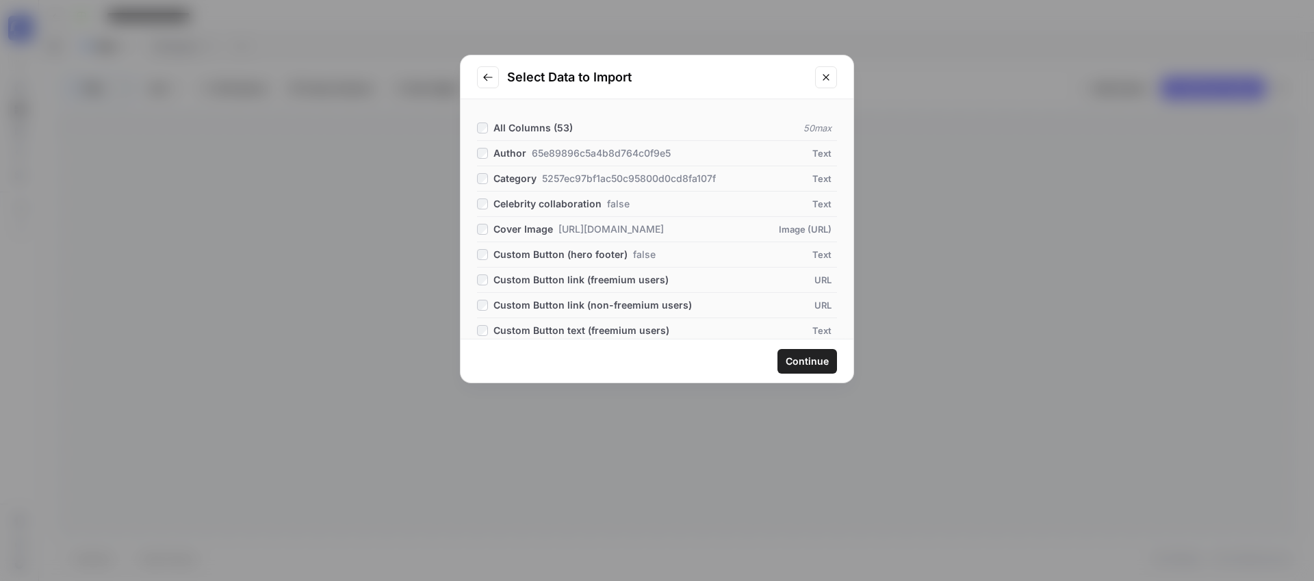
click at [801, 359] on span "Continue" at bounding box center [807, 361] width 43 height 14
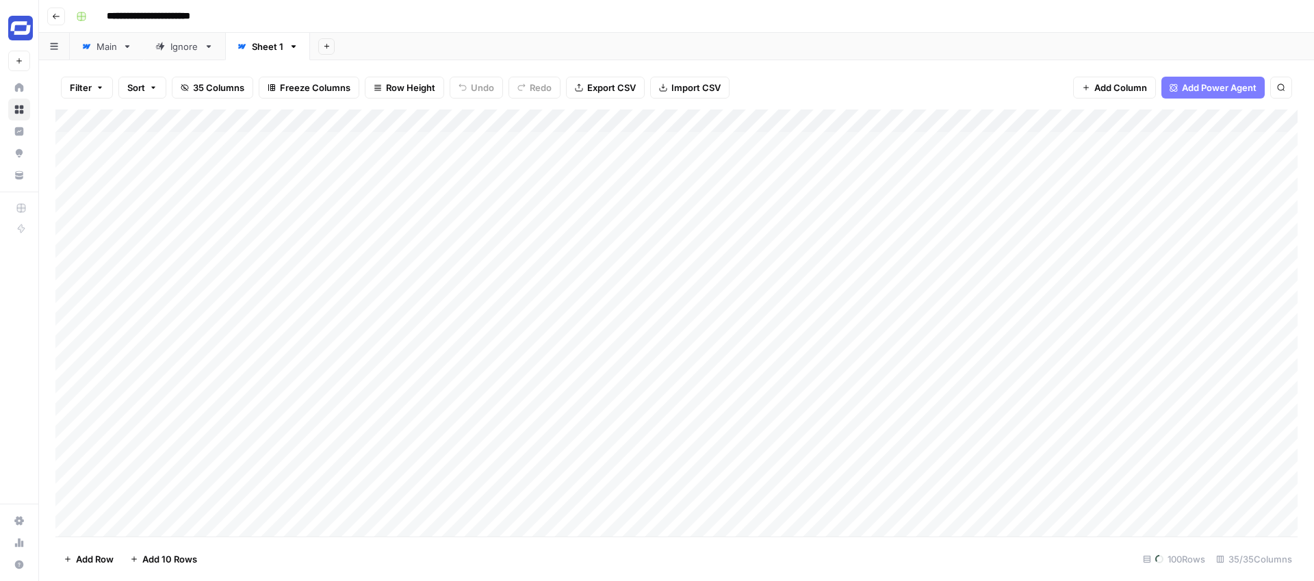
click at [131, 51] on link "Main" at bounding box center [107, 46] width 74 height 27
click at [190, 47] on div "Ignore" at bounding box center [184, 47] width 28 height 14
click at [209, 44] on icon "button" at bounding box center [209, 47] width 10 height 10
click at [261, 118] on span "Delete Sheet" at bounding box center [264, 123] width 66 height 14
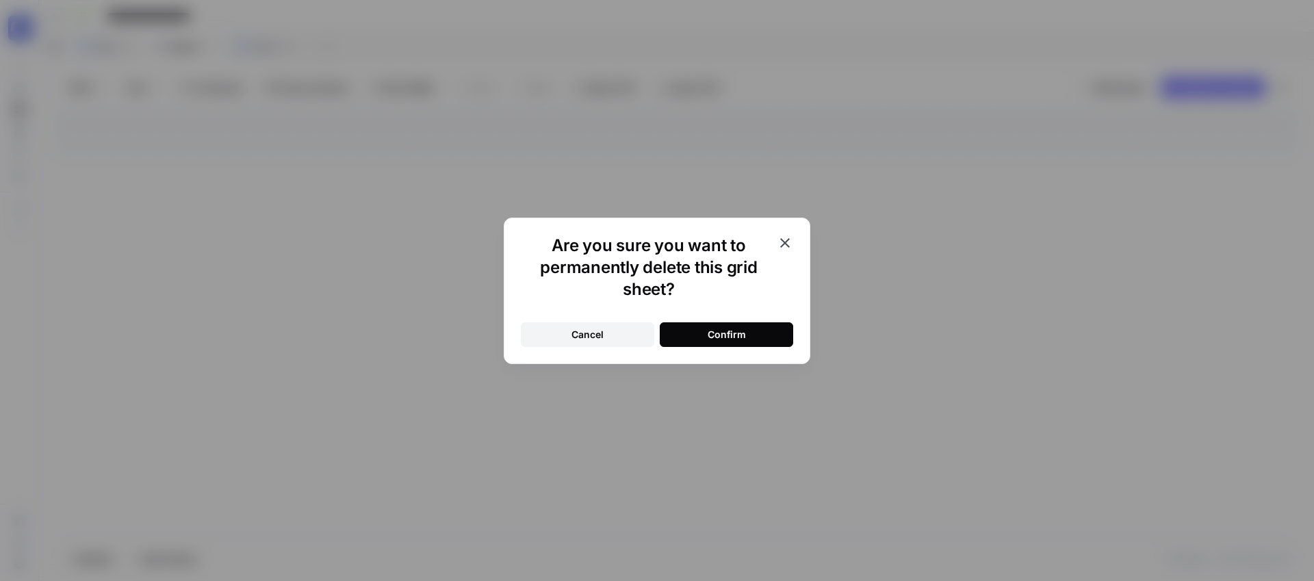
click at [690, 330] on button "Confirm" at bounding box center [726, 334] width 133 height 25
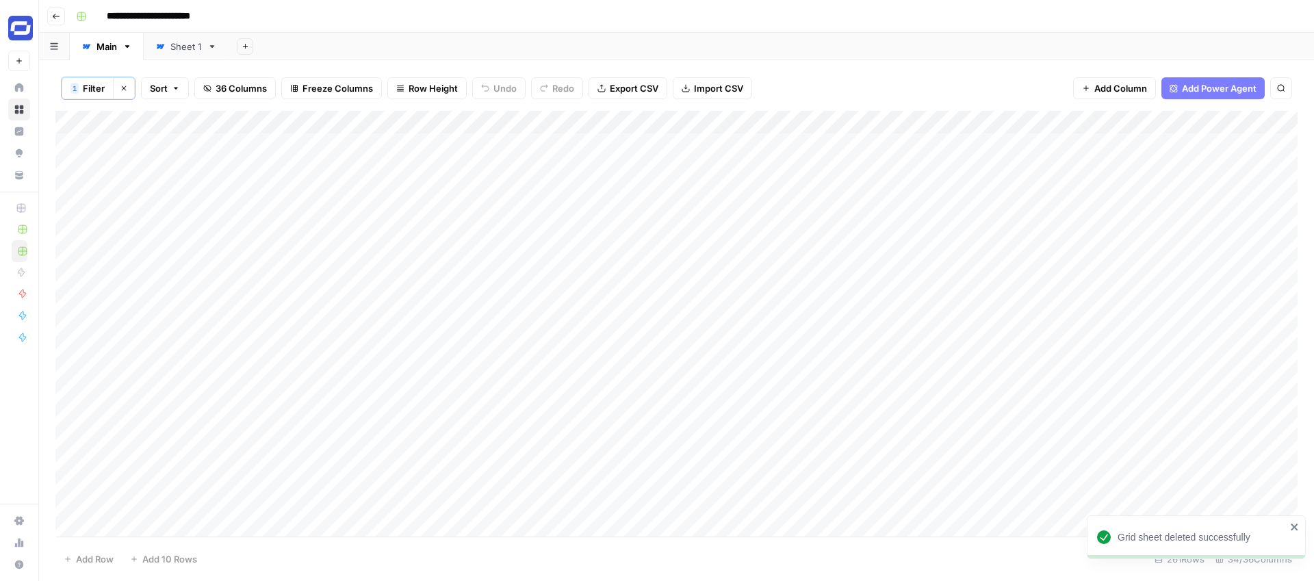
click at [187, 49] on div "Sheet 1" at bounding box center [185, 47] width 31 height 14
click at [192, 47] on div "Sheet 1" at bounding box center [185, 47] width 31 height 14
type input "******"
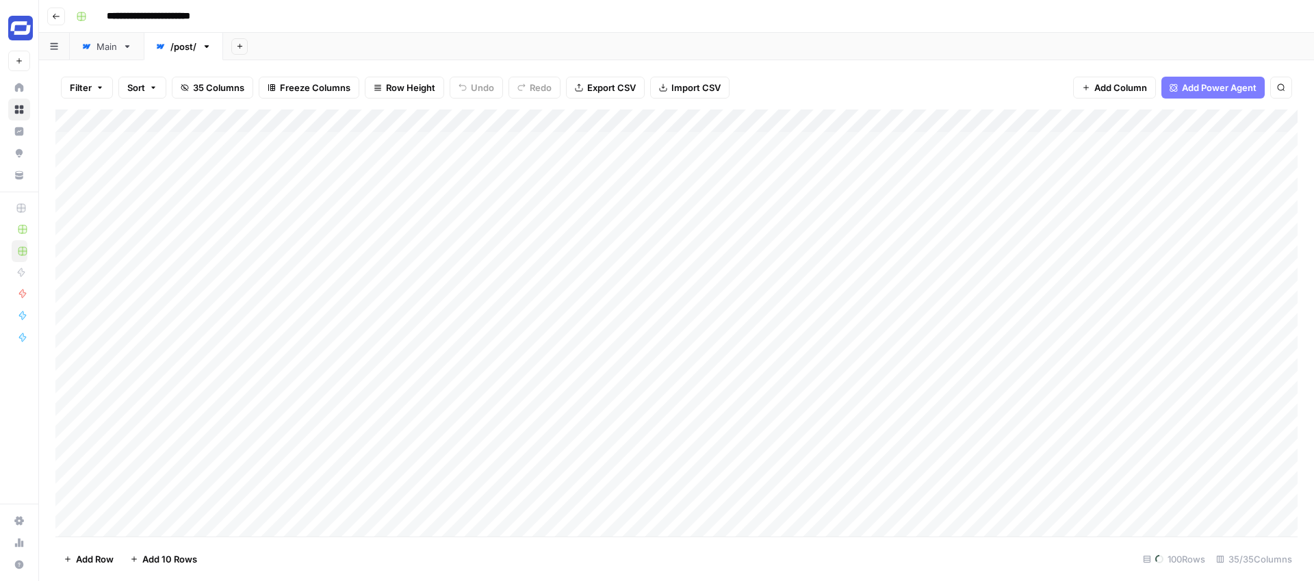
click at [367, 39] on div "Add Sheet" at bounding box center [768, 46] width 1091 height 27
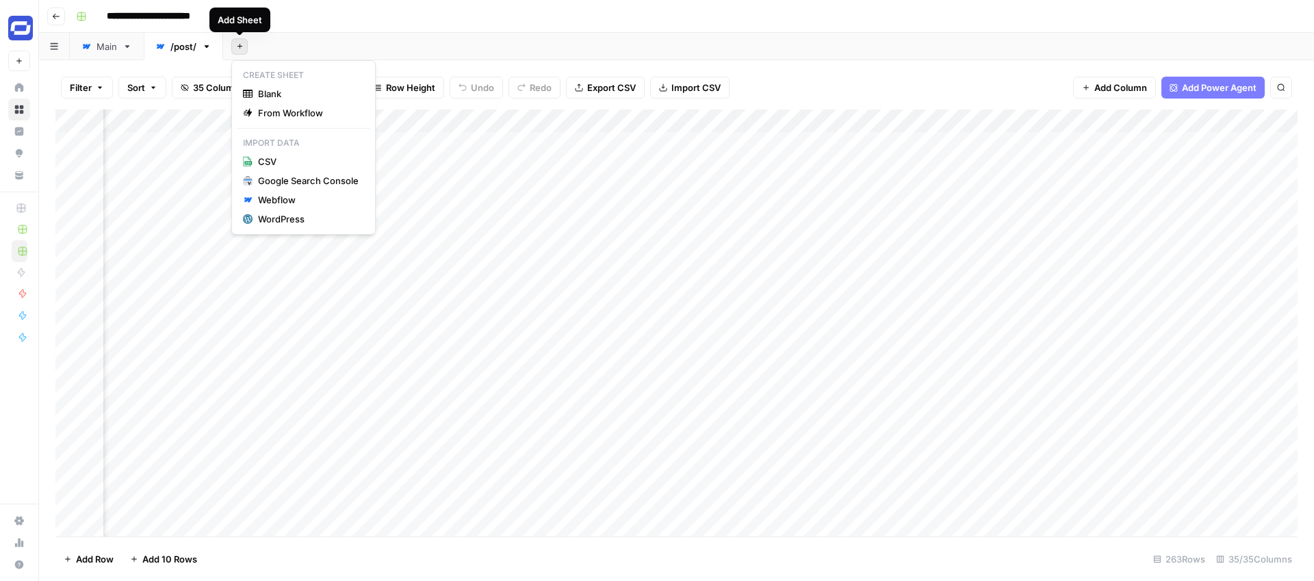
click at [239, 42] on icon "button" at bounding box center [240, 46] width 8 height 8
click at [274, 201] on div "Webflow" at bounding box center [308, 200] width 101 height 14
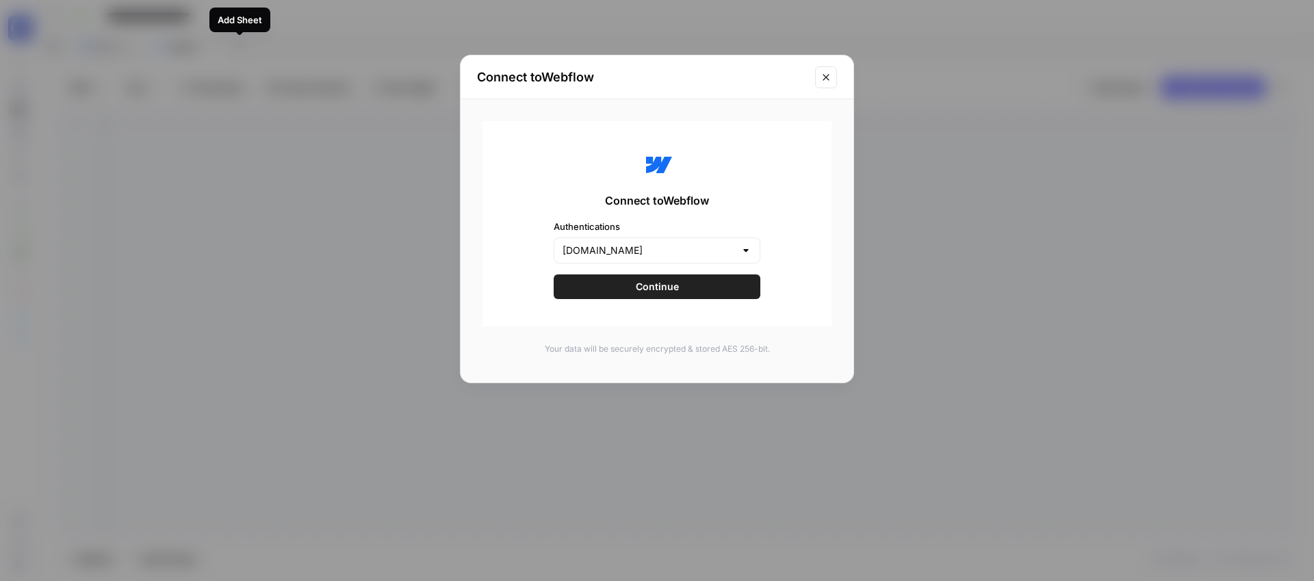
click at [623, 290] on button "Continue" at bounding box center [657, 286] width 207 height 25
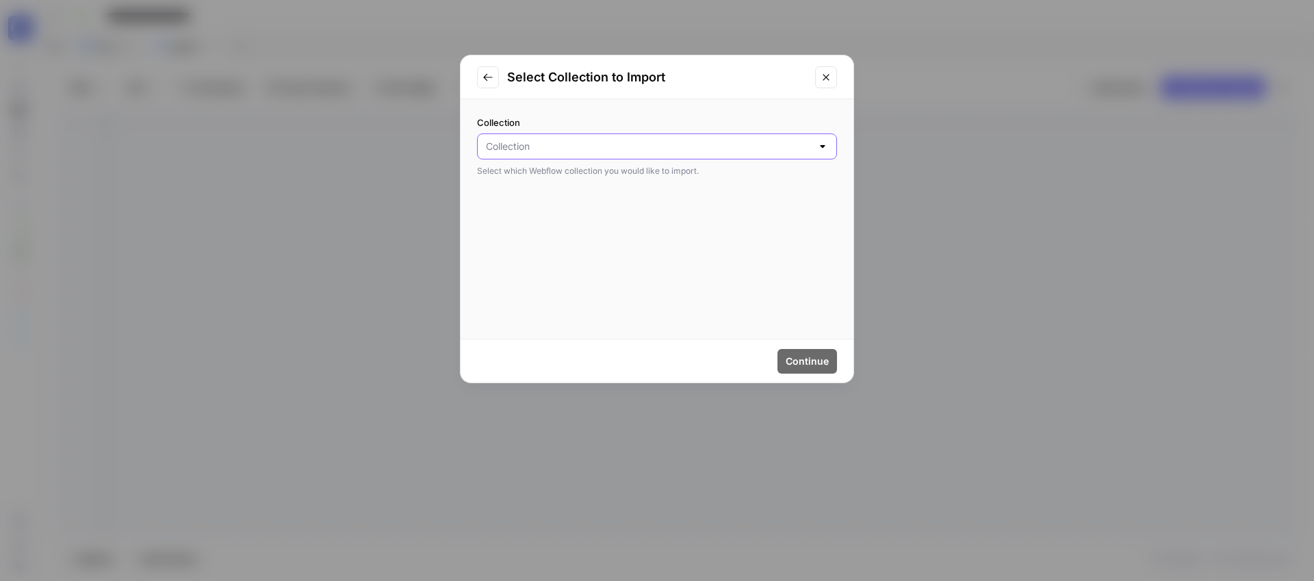
click at [562, 147] on input "Collection" at bounding box center [649, 147] width 326 height 14
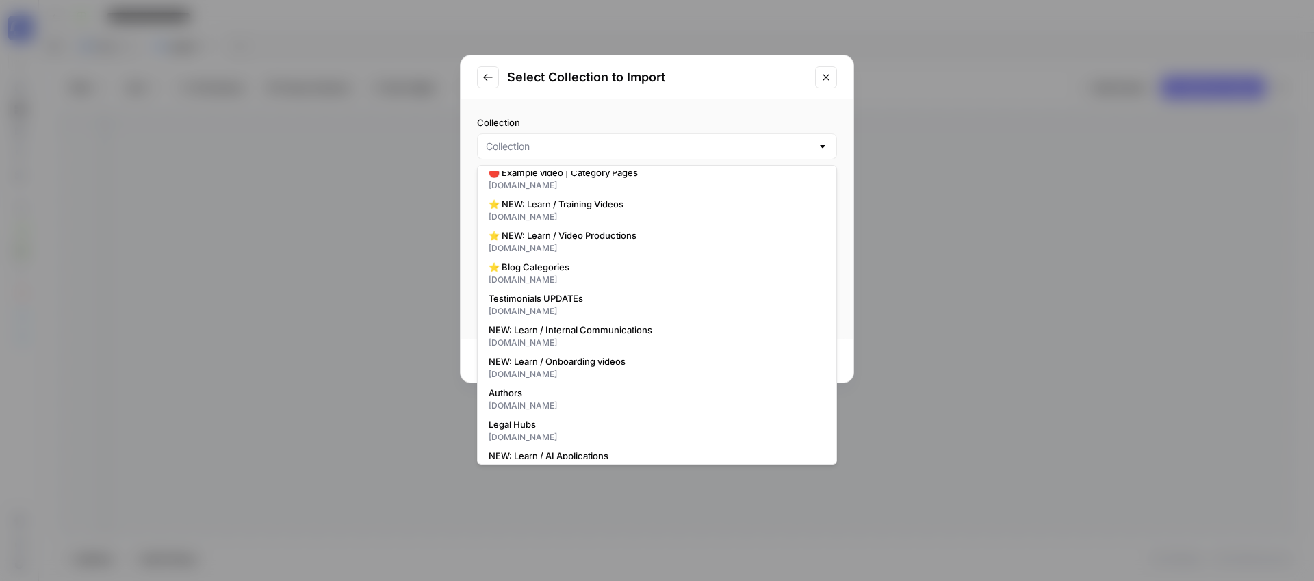
scroll to position [539, 0]
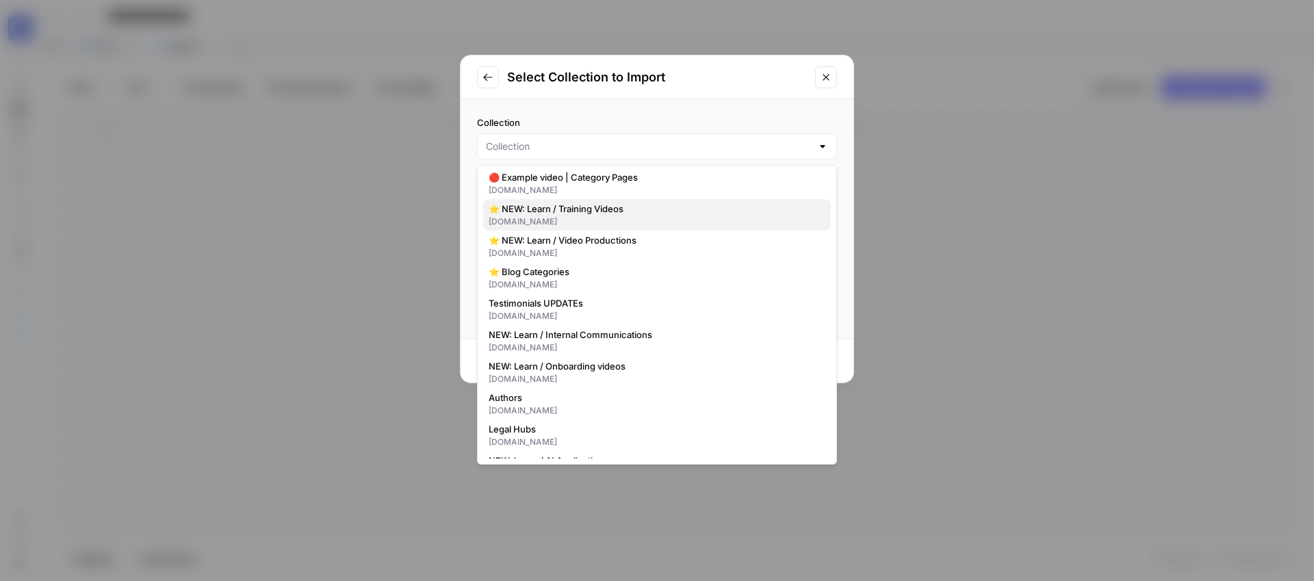
click at [576, 209] on span "⭐️ NEW: Learn / Training Videos" at bounding box center [654, 209] width 331 height 14
type input "⭐️ NEW: Learn / Training Videos"
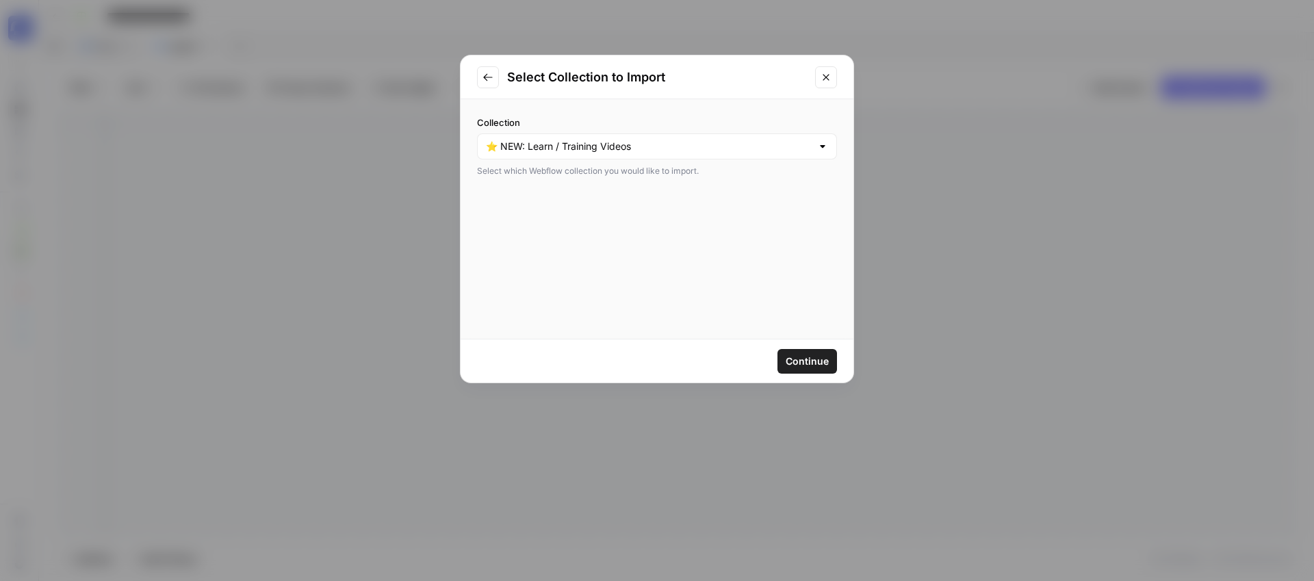
click at [819, 358] on span "Continue" at bounding box center [807, 361] width 43 height 14
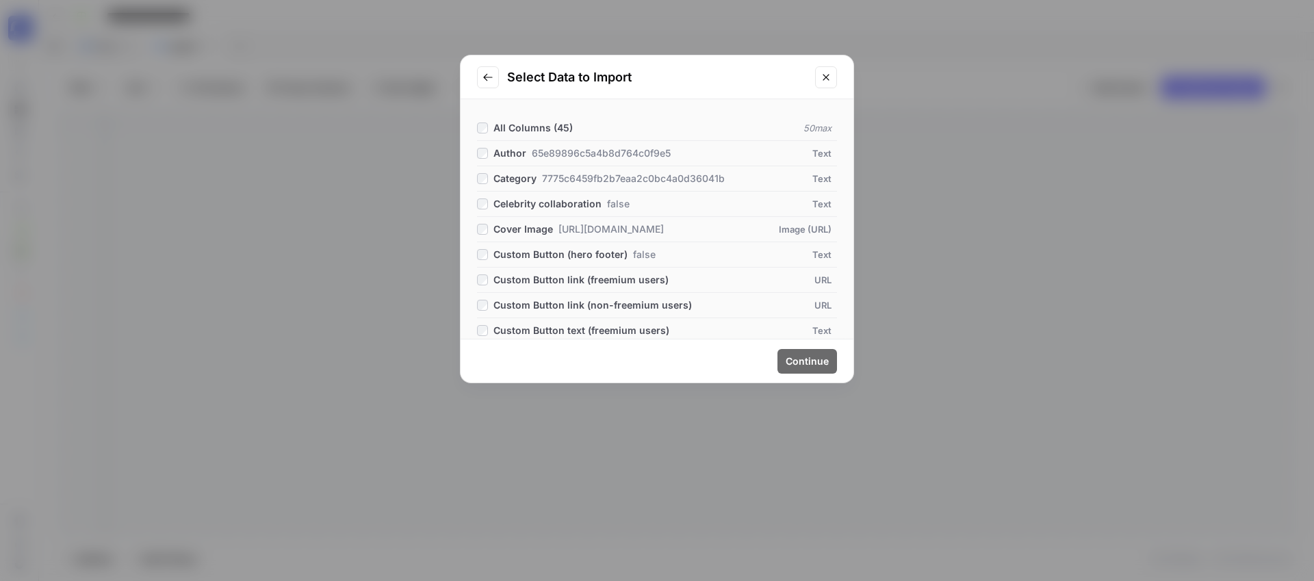
click at [491, 152] on div "Author 65e89896c5a4b8d764c0f9e5" at bounding box center [574, 153] width 194 height 14
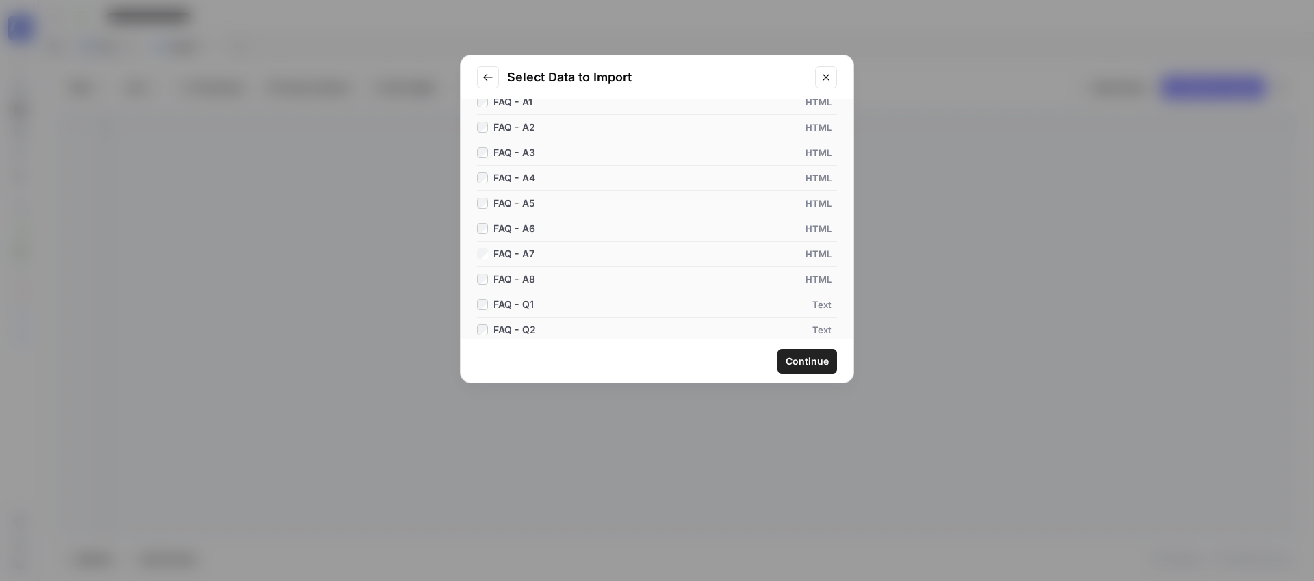
scroll to position [471, 0]
click at [482, 261] on li "FAQ - Q3 Text" at bounding box center [657, 269] width 360 height 25
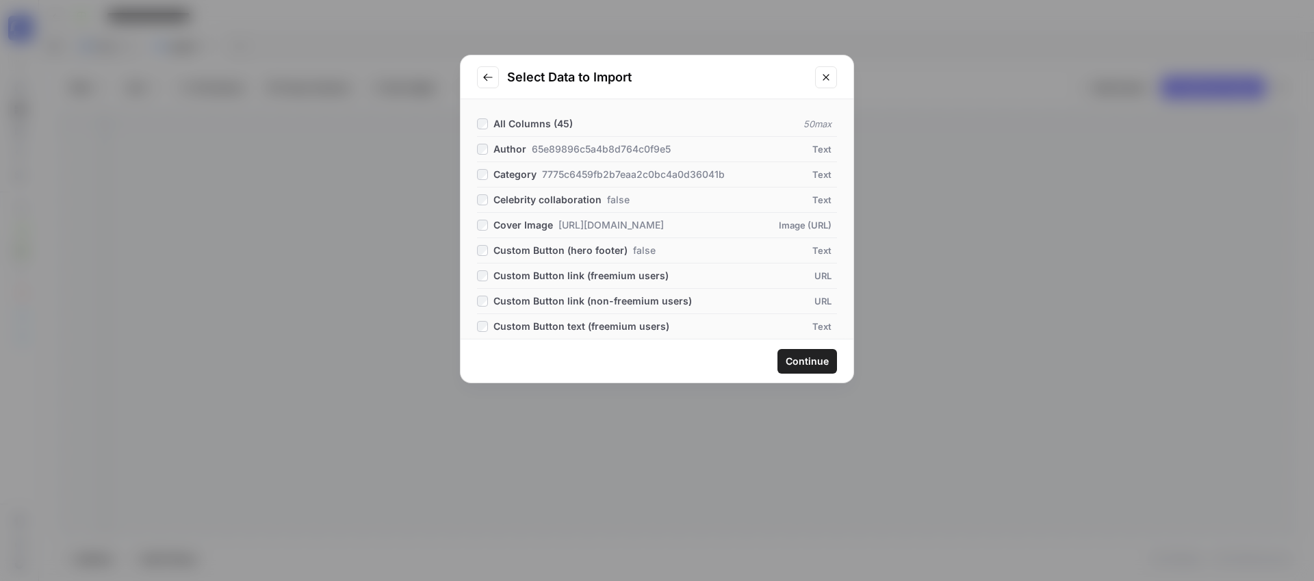
scroll to position [0, 0]
click at [803, 361] on span "Continue" at bounding box center [807, 361] width 43 height 14
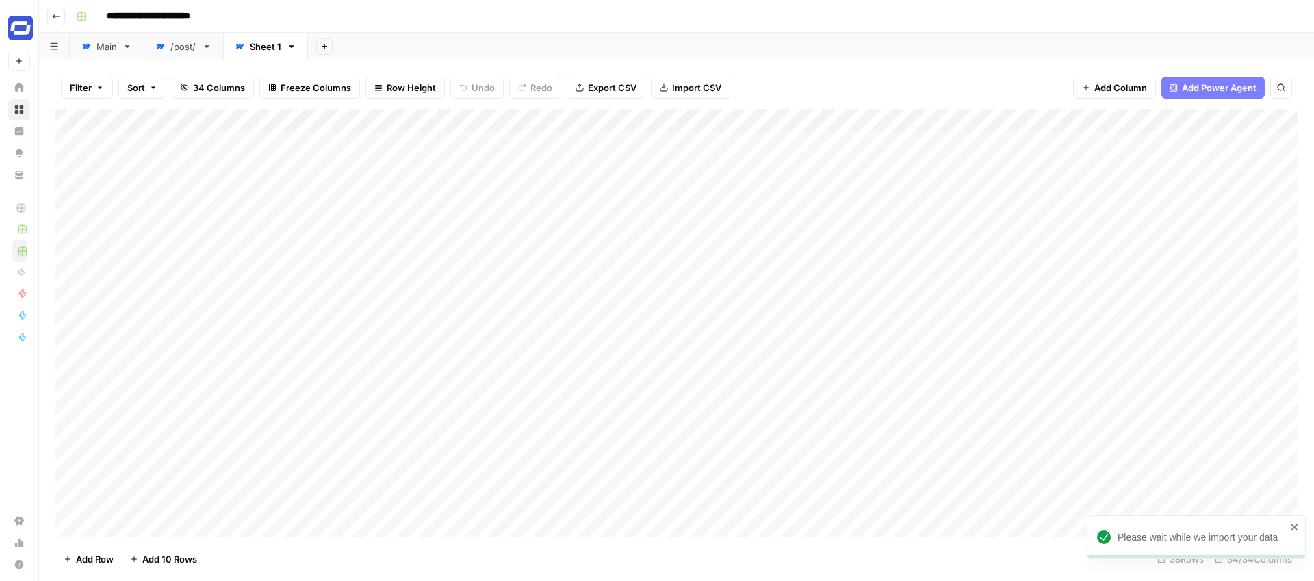
click at [272, 46] on div "Sheet 1" at bounding box center [265, 47] width 31 height 14
click at [272, 46] on input "*******" at bounding box center [266, 47] width 33 height 18
type input "**********"
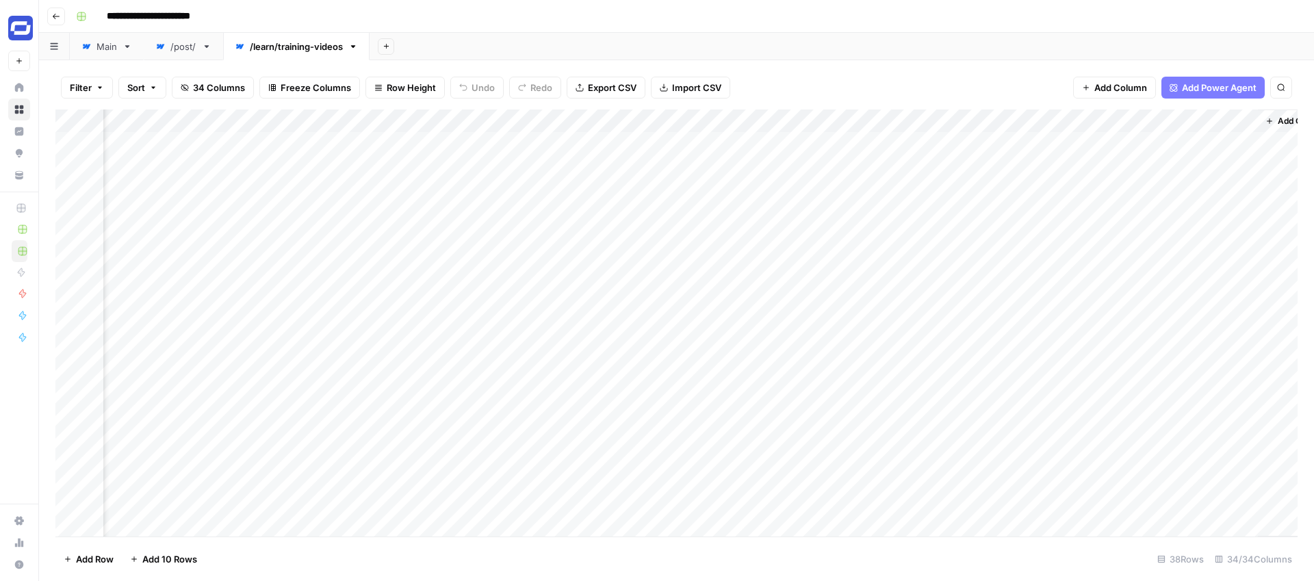
click at [178, 46] on div "/post/" at bounding box center [183, 47] width 26 height 14
click at [226, 86] on span "35 Columns" at bounding box center [218, 88] width 51 height 14
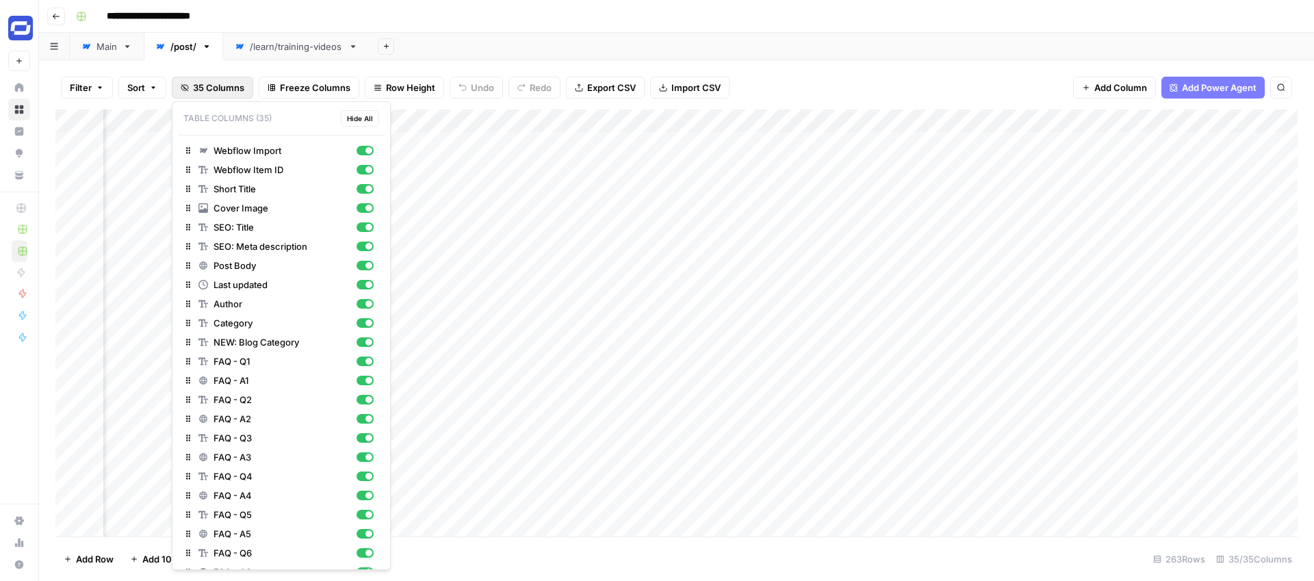
click at [835, 55] on div "Add Sheet" at bounding box center [841, 46] width 944 height 27
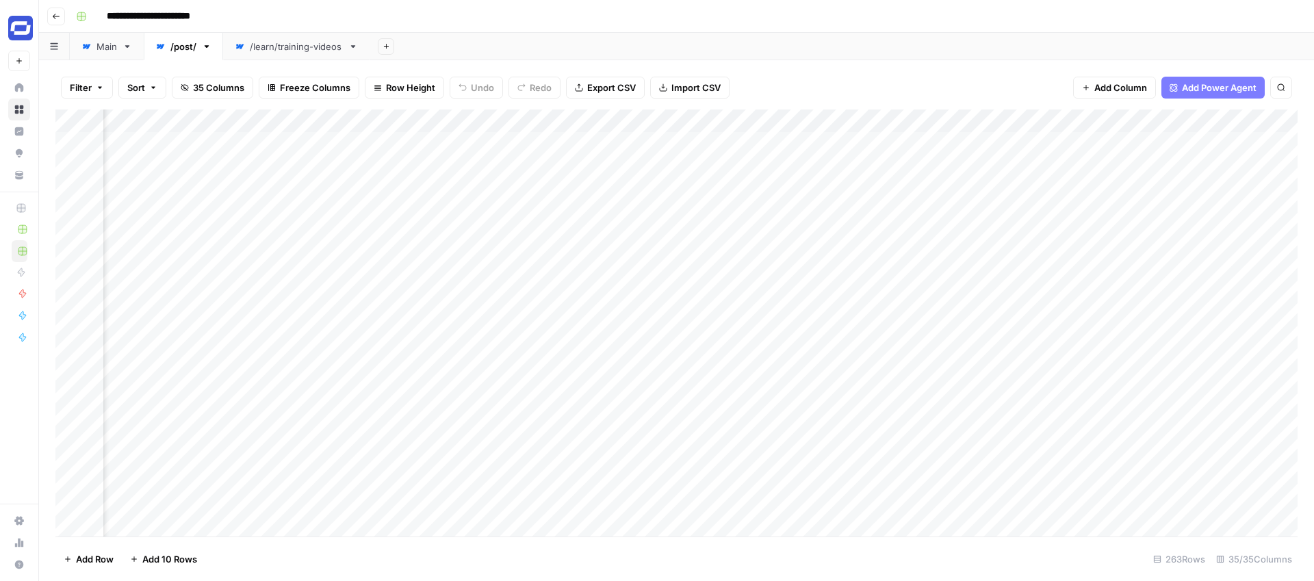
click at [896, 121] on div "Add Column" at bounding box center [676, 322] width 1242 height 427
click at [747, 303] on span "Remove Column" at bounding box center [795, 305] width 120 height 14
click at [612, 140] on span "Delete" at bounding box center [607, 142] width 29 height 14
click at [435, 56] on div "Add Sheet" at bounding box center [841, 46] width 944 height 27
click at [292, 50] on div "/learn/training-videos" at bounding box center [296, 47] width 93 height 14
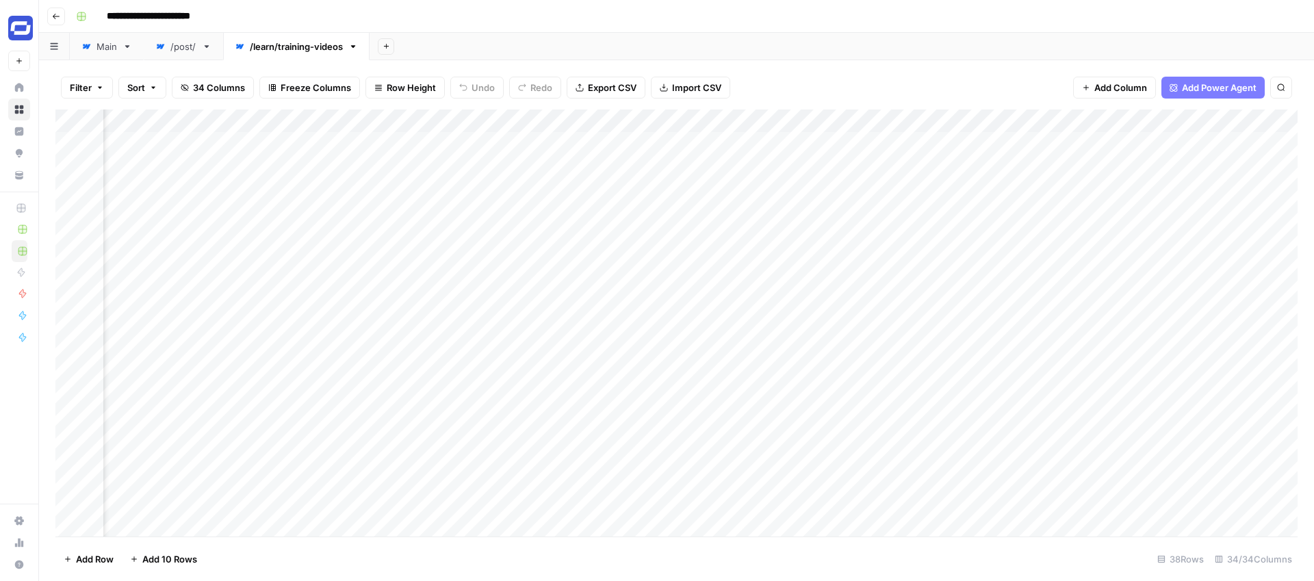
scroll to position [0, 4817]
click at [571, 119] on div "Add Column" at bounding box center [676, 322] width 1242 height 427
click at [428, 302] on span "Remove Column" at bounding box center [472, 305] width 120 height 14
click at [615, 143] on span "Delete" at bounding box center [607, 142] width 29 height 14
click at [621, 120] on div "Add Column" at bounding box center [676, 322] width 1242 height 427
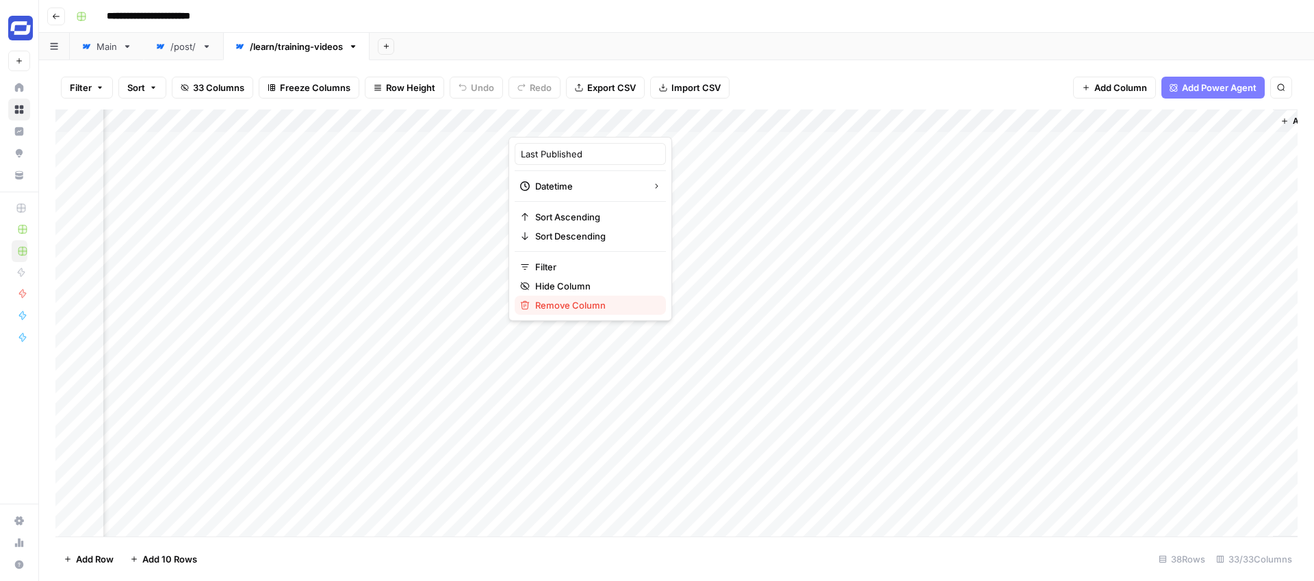
click at [559, 302] on span "Remove Column" at bounding box center [595, 305] width 120 height 14
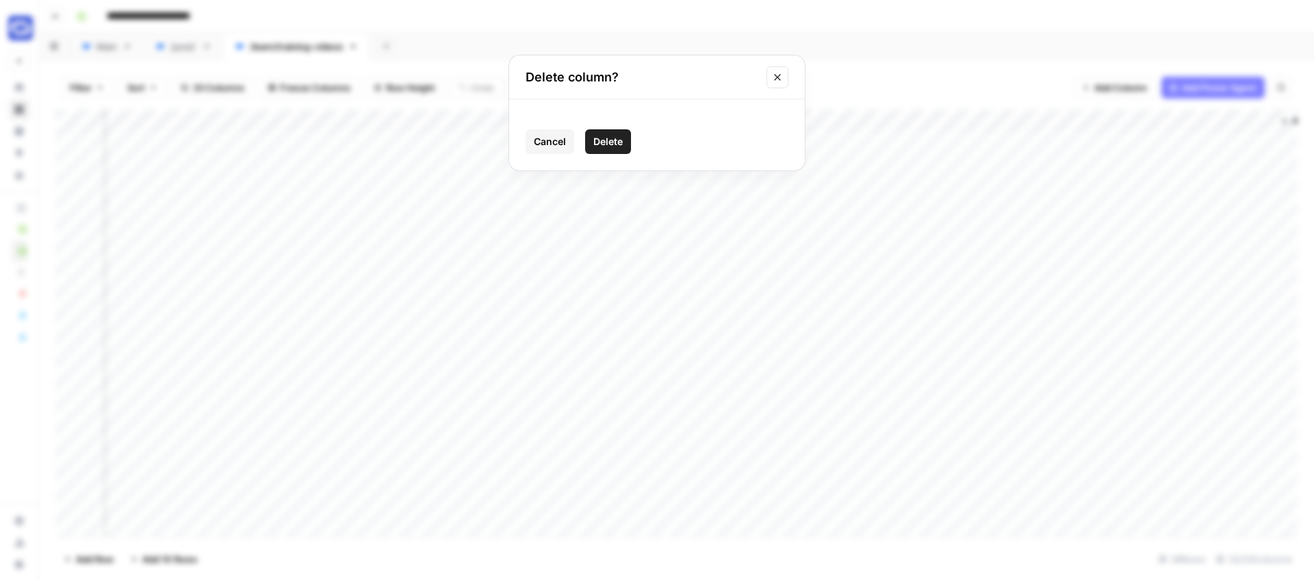
click at [612, 140] on span "Delete" at bounding box center [607, 142] width 29 height 14
click at [814, 120] on div "Add Column" at bounding box center [676, 322] width 1242 height 427
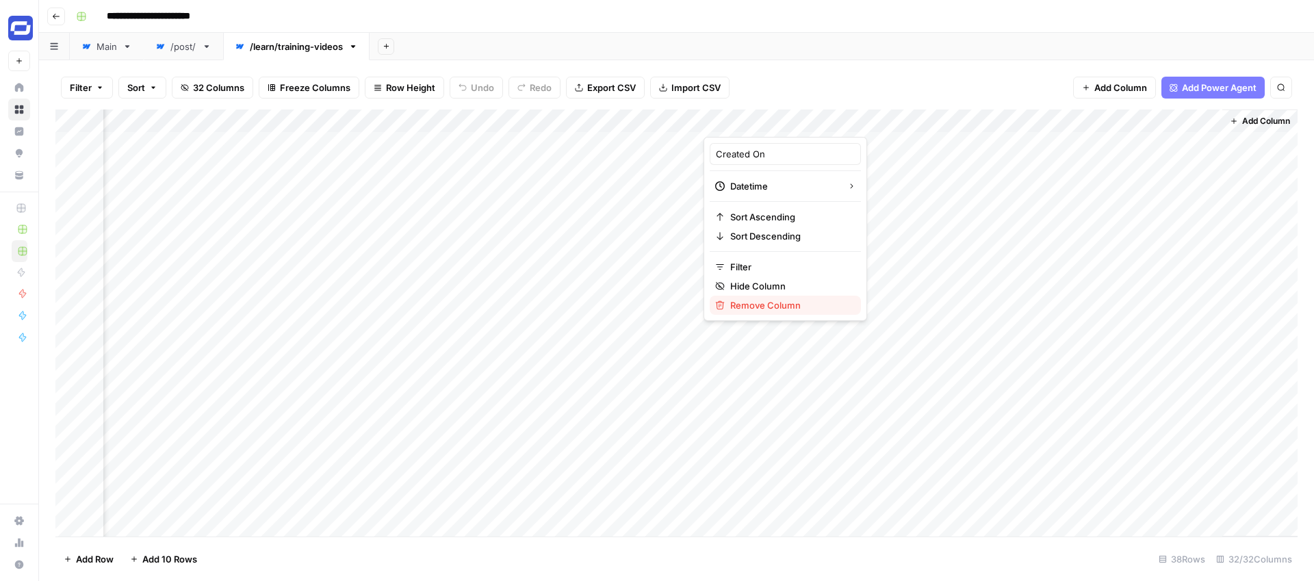
click at [748, 304] on span "Remove Column" at bounding box center [790, 305] width 120 height 14
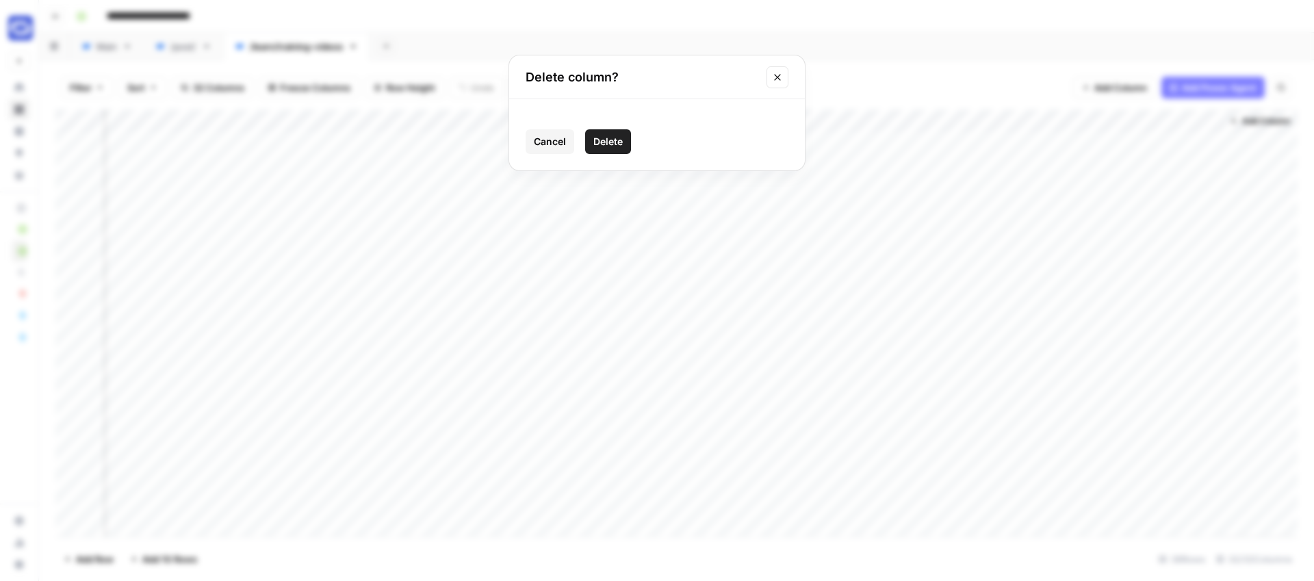
click at [618, 142] on span "Delete" at bounding box center [607, 142] width 29 height 14
click at [182, 49] on div "/post/" at bounding box center [183, 47] width 26 height 14
click at [568, 122] on div "Add Column" at bounding box center [676, 322] width 1242 height 427
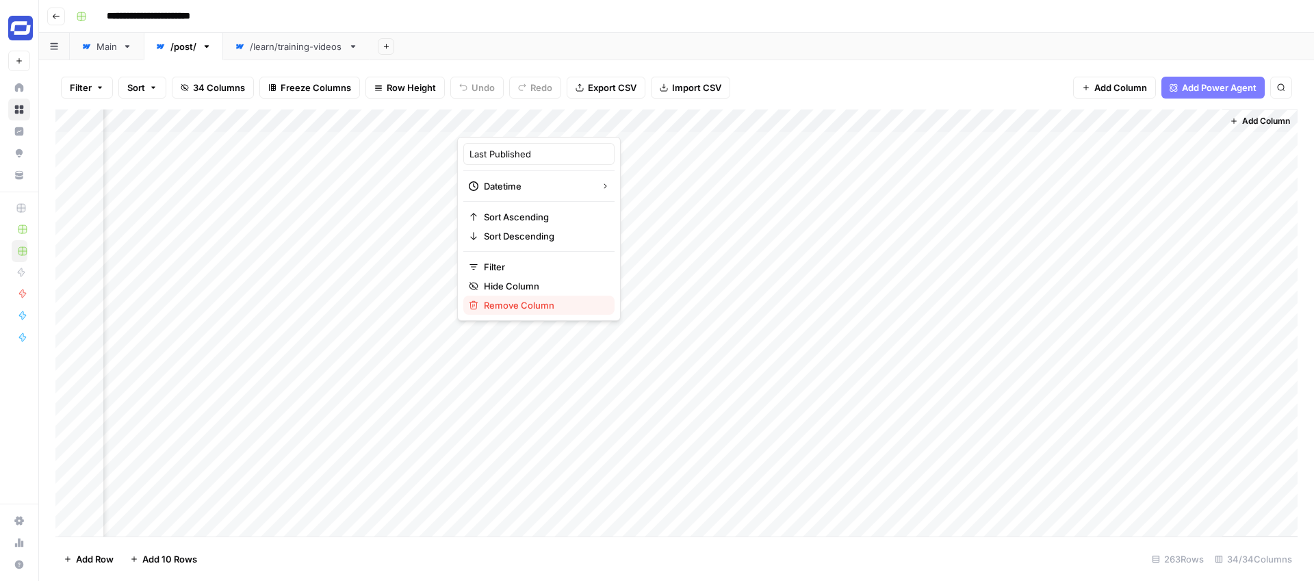
click at [506, 305] on span "Remove Column" at bounding box center [544, 305] width 120 height 14
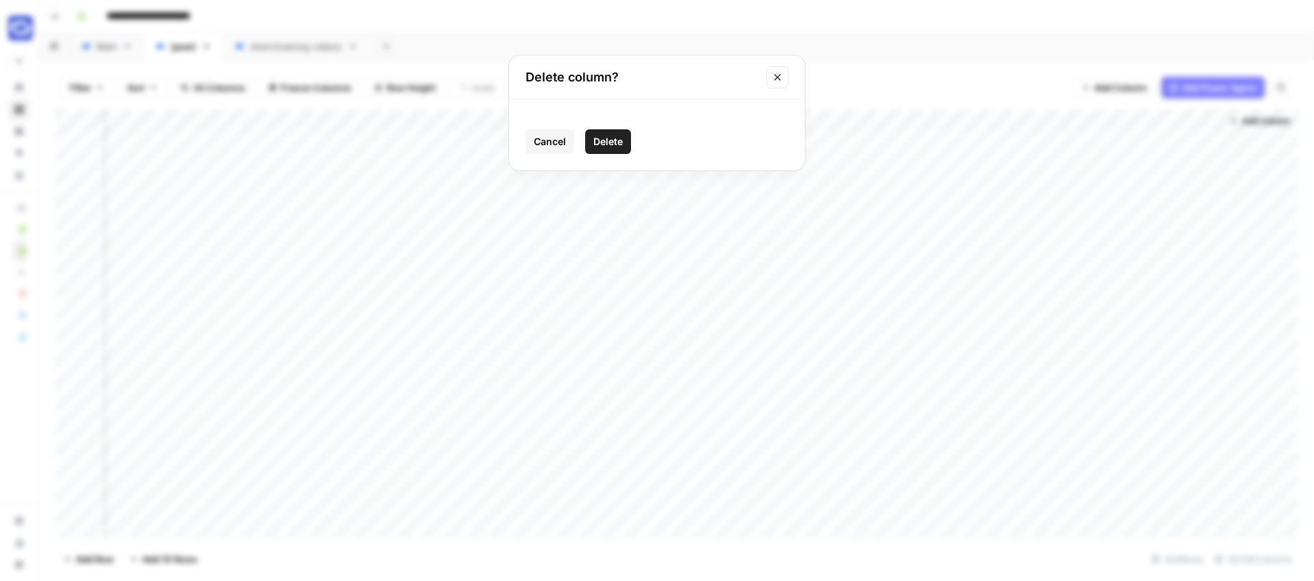
click at [610, 140] on span "Delete" at bounding box center [607, 142] width 29 height 14
click at [816, 122] on div "Add Column" at bounding box center [676, 322] width 1242 height 427
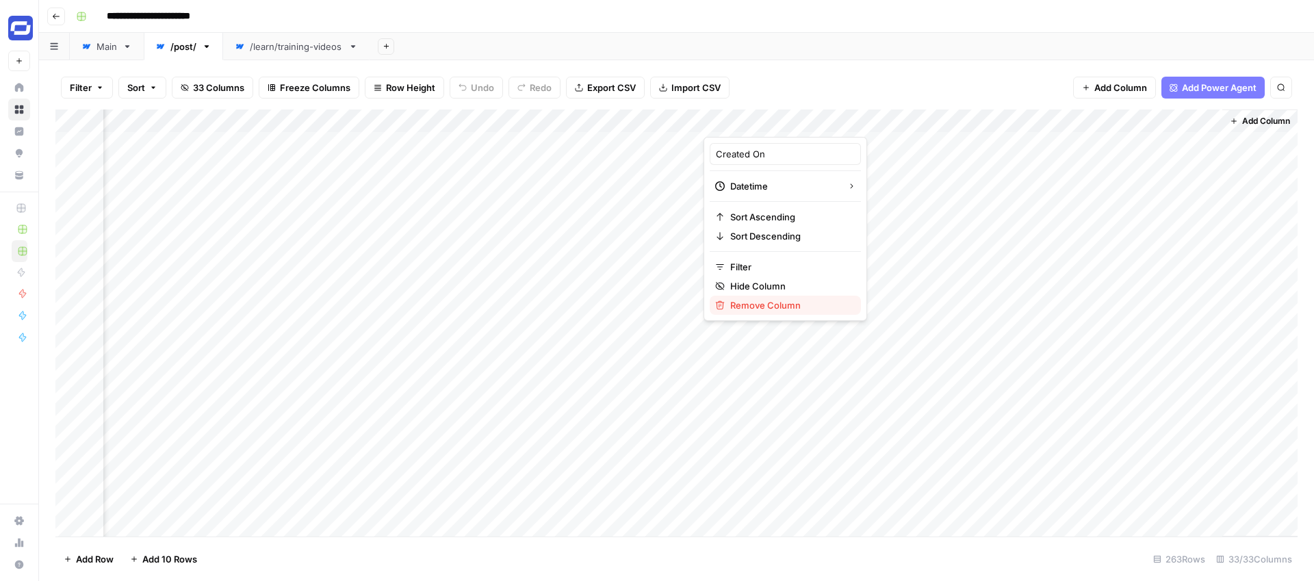
click at [753, 306] on span "Remove Column" at bounding box center [790, 305] width 120 height 14
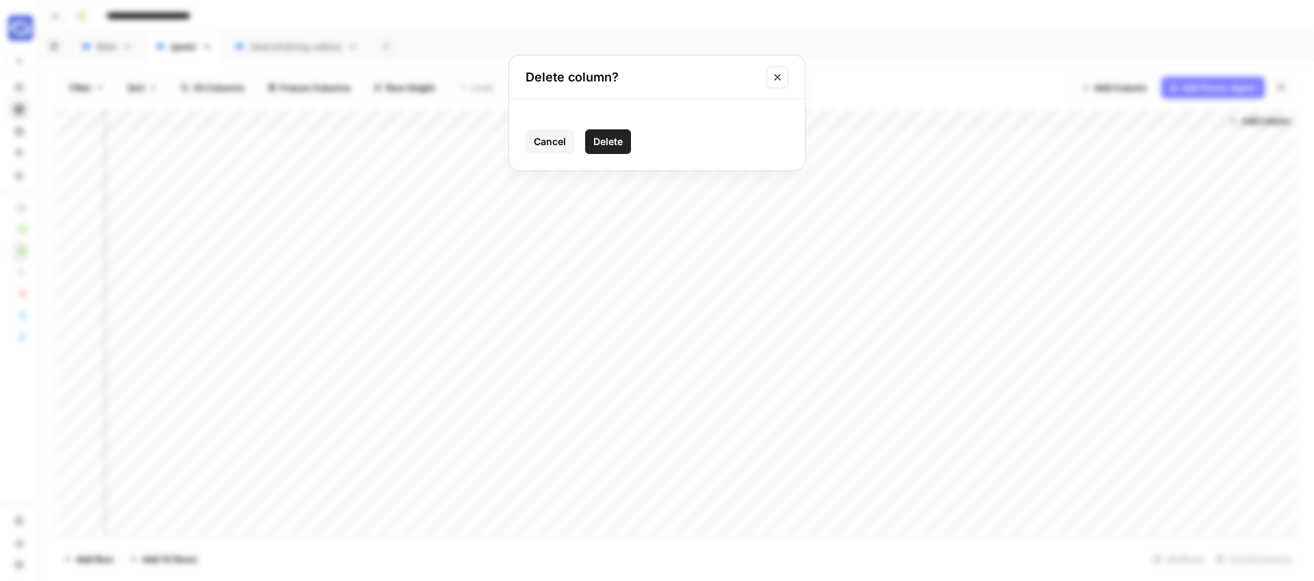
click at [617, 142] on span "Delete" at bounding box center [607, 142] width 29 height 14
drag, startPoint x: 1022, startPoint y: 117, endPoint x: 913, endPoint y: 125, distance: 108.4
click at [913, 125] on div "Add Column" at bounding box center [676, 322] width 1242 height 427
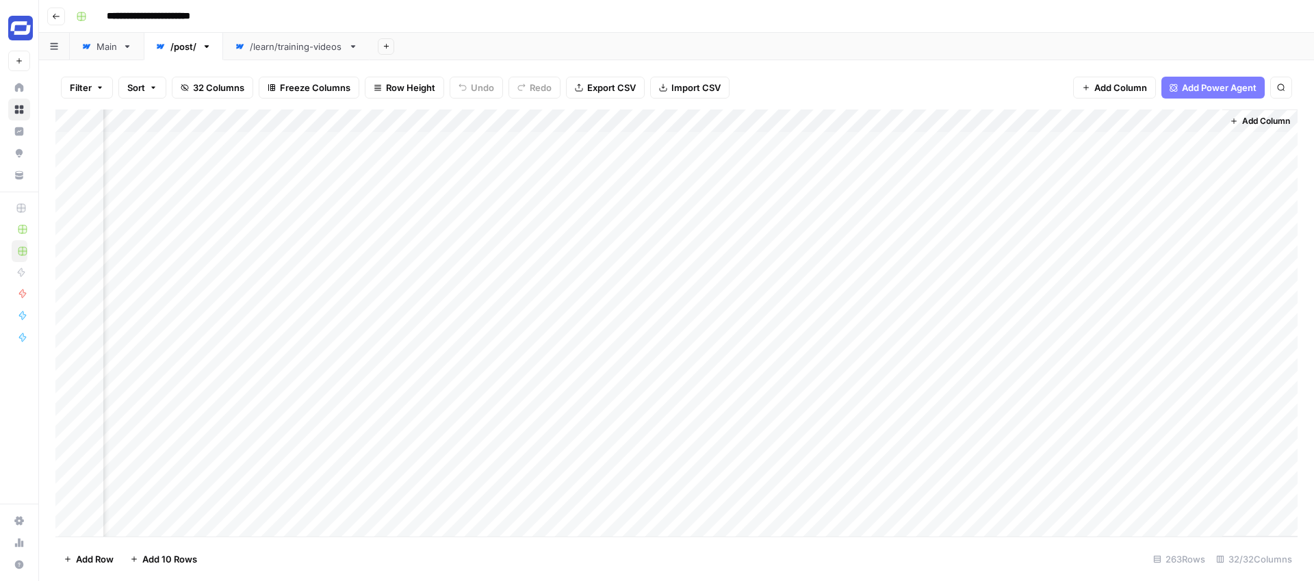
drag, startPoint x: 1221, startPoint y: 117, endPoint x: 1115, endPoint y: 122, distance: 105.5
click at [1115, 122] on div "Add Column" at bounding box center [676, 322] width 1242 height 427
click at [1222, 119] on div "Add Column" at bounding box center [1259, 322] width 75 height 427
drag, startPoint x: 1219, startPoint y: 120, endPoint x: 1108, endPoint y: 122, distance: 110.9
click at [1108, 122] on div "Add Column" at bounding box center [676, 322] width 1242 height 427
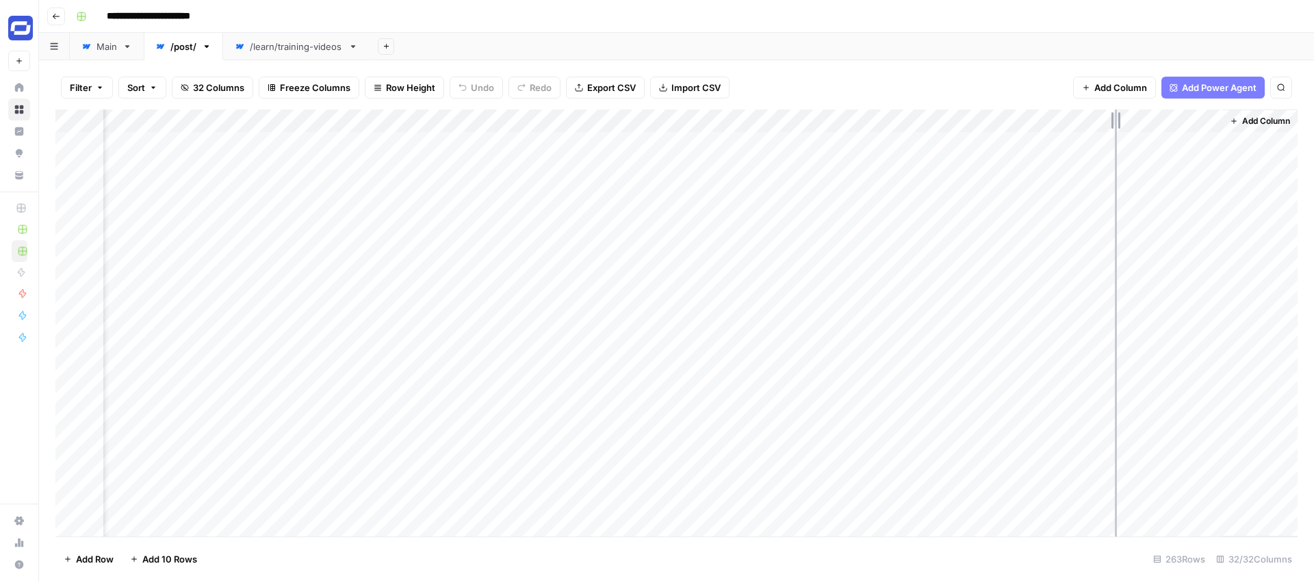
scroll to position [0, 4597]
click at [1210, 120] on div "Add Column" at bounding box center [676, 322] width 1242 height 427
click at [1174, 302] on span "Remove Column" at bounding box center [1223, 305] width 120 height 14
click at [617, 140] on span "Delete" at bounding box center [607, 142] width 29 height 14
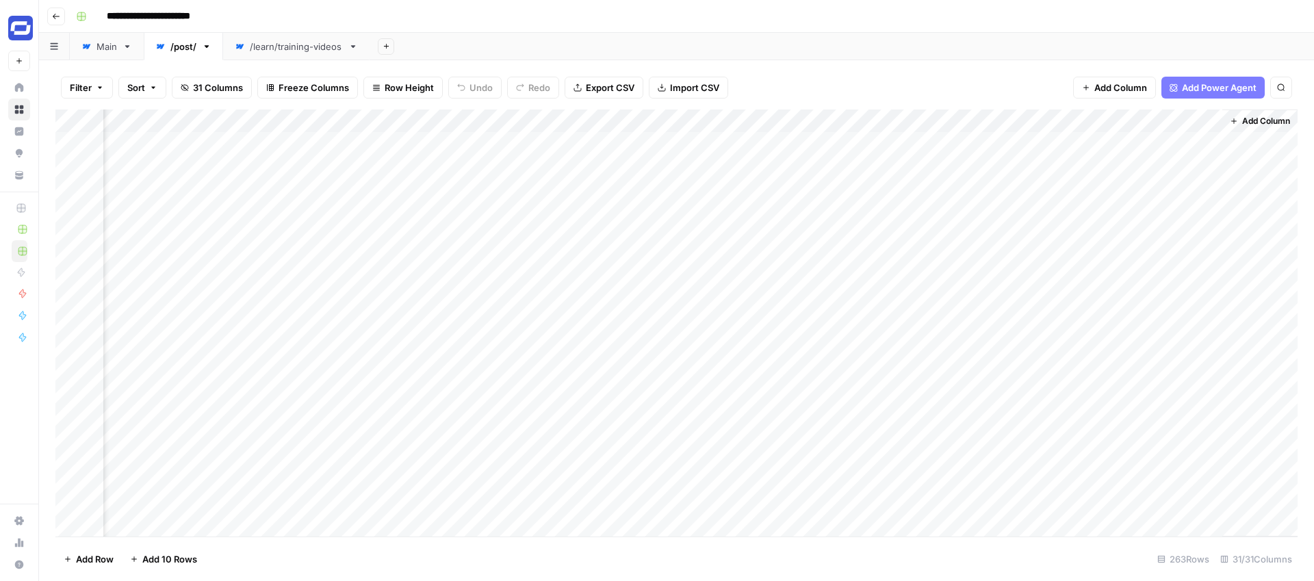
click at [1211, 119] on div "Add Column" at bounding box center [676, 322] width 1242 height 427
click at [1169, 302] on span "Remove Column" at bounding box center [1220, 305] width 120 height 14
click at [612, 138] on span "Delete" at bounding box center [607, 142] width 29 height 14
click at [297, 44] on div "/learn/training-videos" at bounding box center [296, 47] width 93 height 14
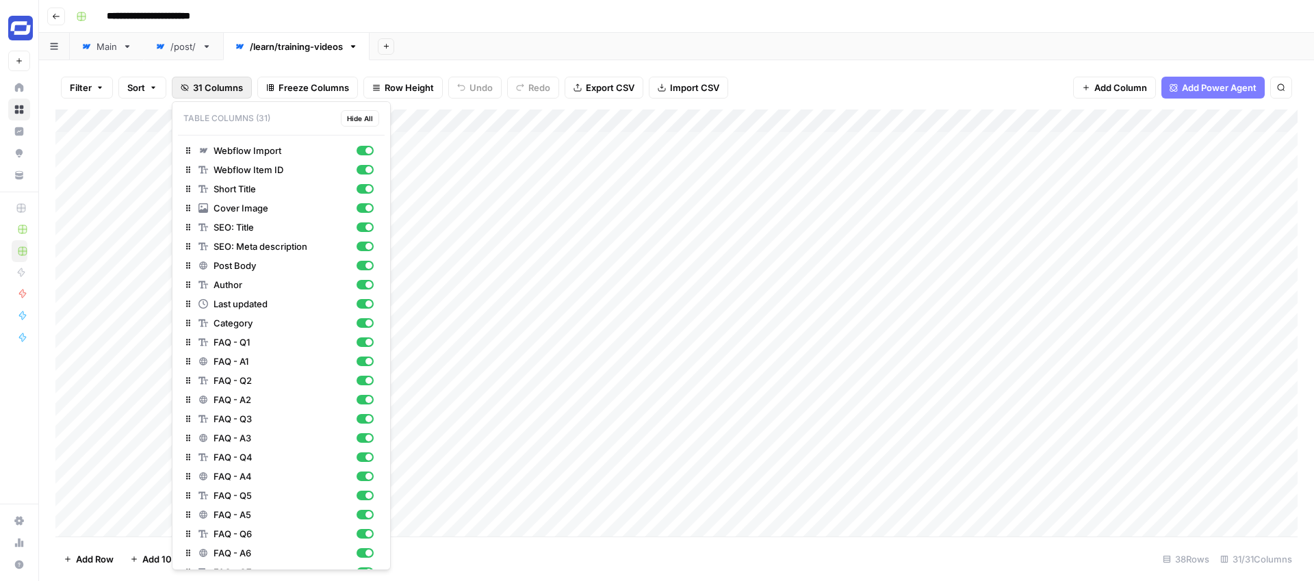
click at [220, 85] on span "31 Columns" at bounding box center [218, 88] width 50 height 14
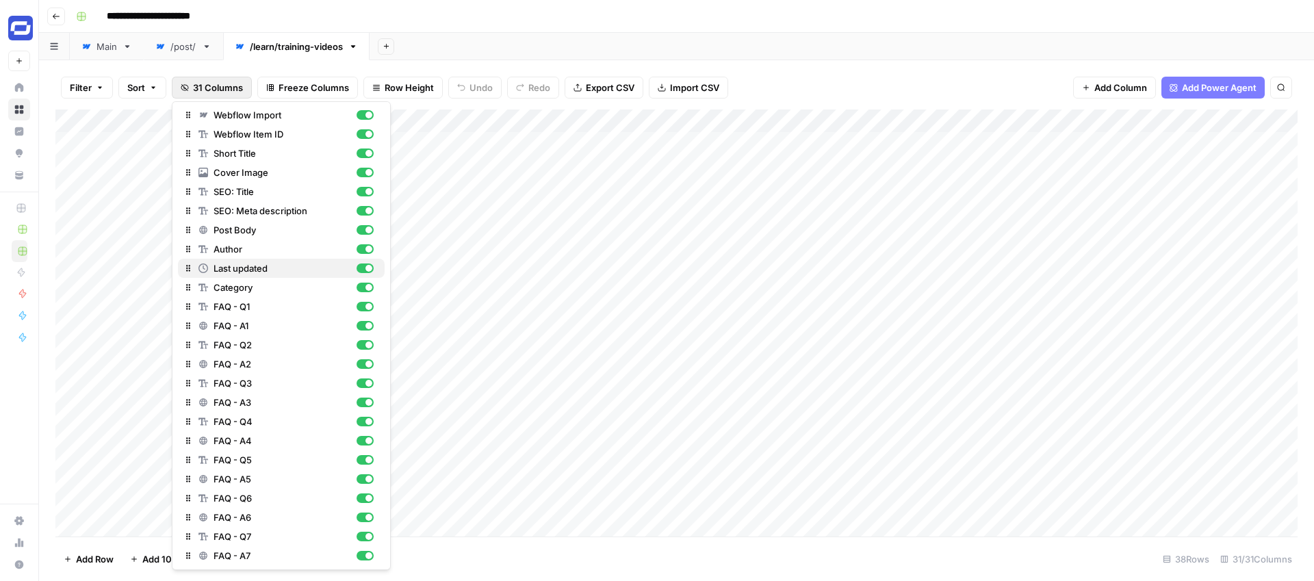
scroll to position [36, 0]
click at [361, 307] on div "button" at bounding box center [364, 306] width 17 height 10
click at [361, 323] on div "button" at bounding box center [364, 325] width 17 height 10
click at [363, 346] on div "button" at bounding box center [364, 344] width 17 height 10
click at [362, 363] on div "button" at bounding box center [364, 364] width 17 height 10
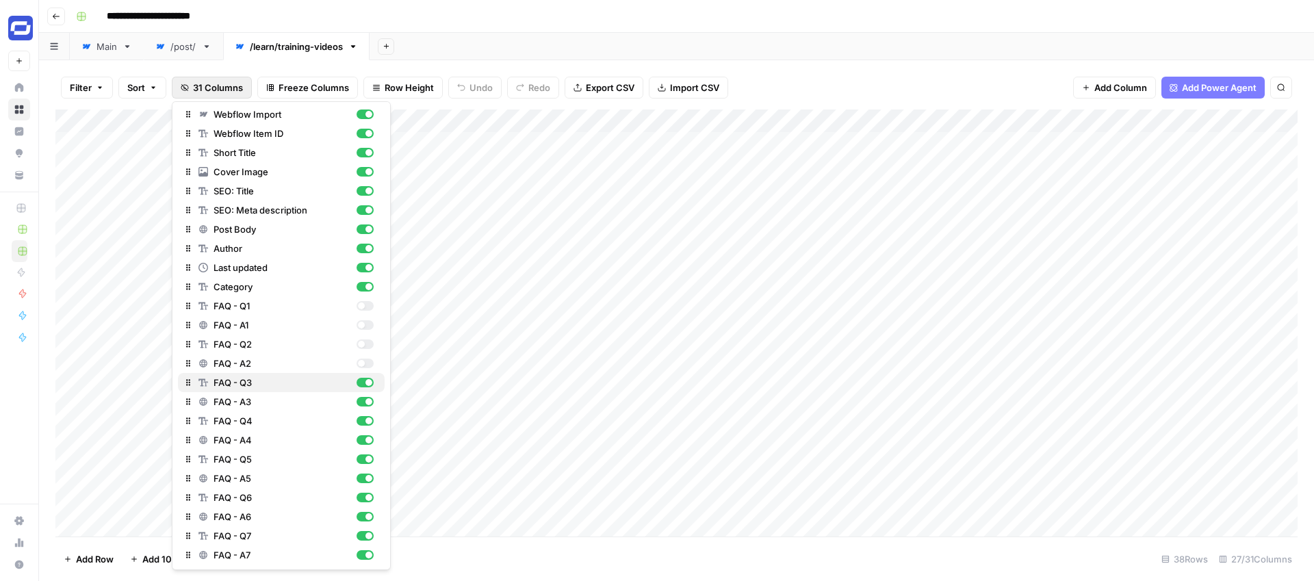
click at [362, 380] on div "button" at bounding box center [364, 383] width 17 height 10
click at [361, 403] on div "button" at bounding box center [364, 402] width 17 height 10
click at [361, 422] on div "button" at bounding box center [364, 421] width 17 height 10
click at [361, 439] on div "button" at bounding box center [364, 440] width 17 height 10
click at [361, 456] on div "button" at bounding box center [364, 459] width 17 height 10
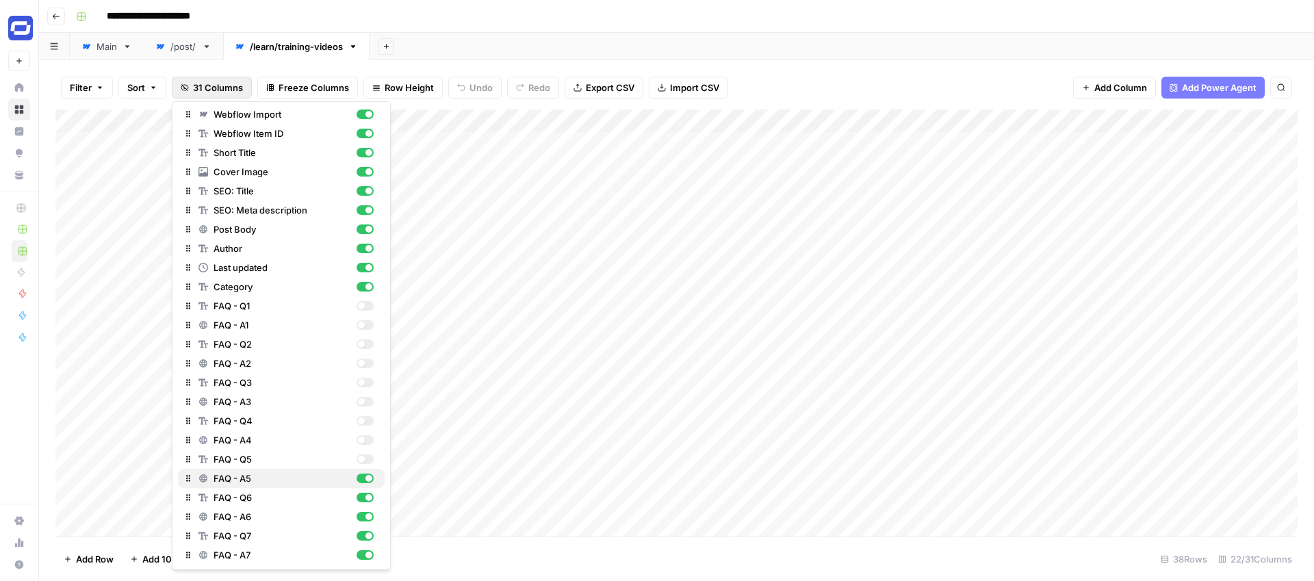
click at [361, 475] on div "button" at bounding box center [364, 479] width 17 height 10
click at [360, 504] on div "FAQ - Q6" at bounding box center [285, 498] width 175 height 14
click at [360, 517] on div "button" at bounding box center [364, 517] width 17 height 10
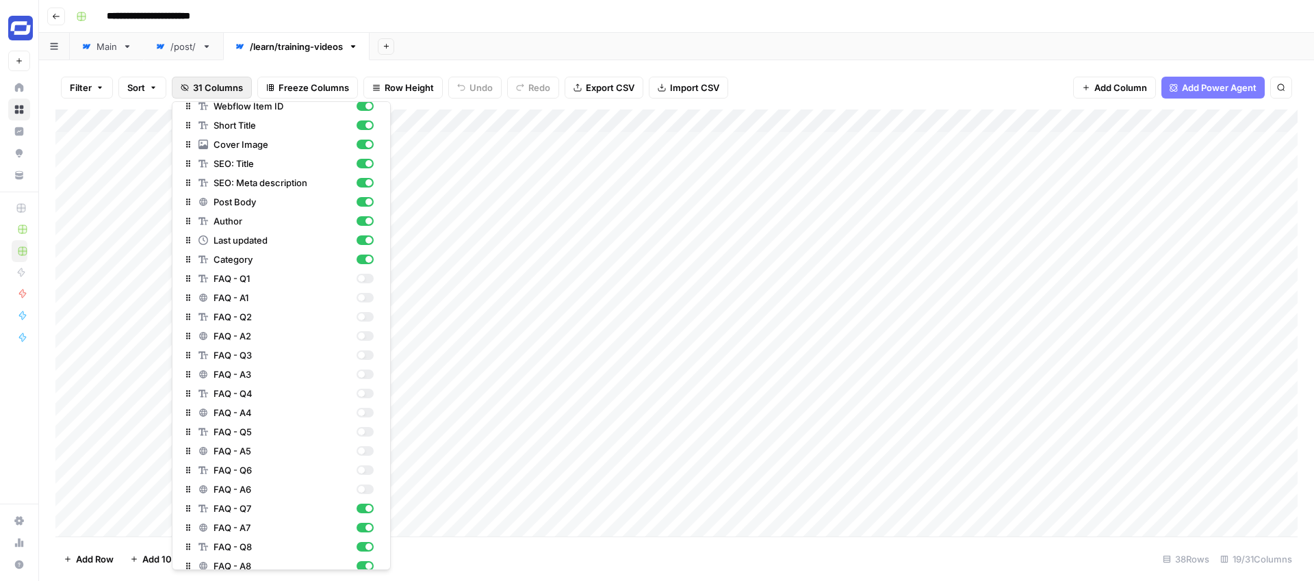
scroll to position [73, 0]
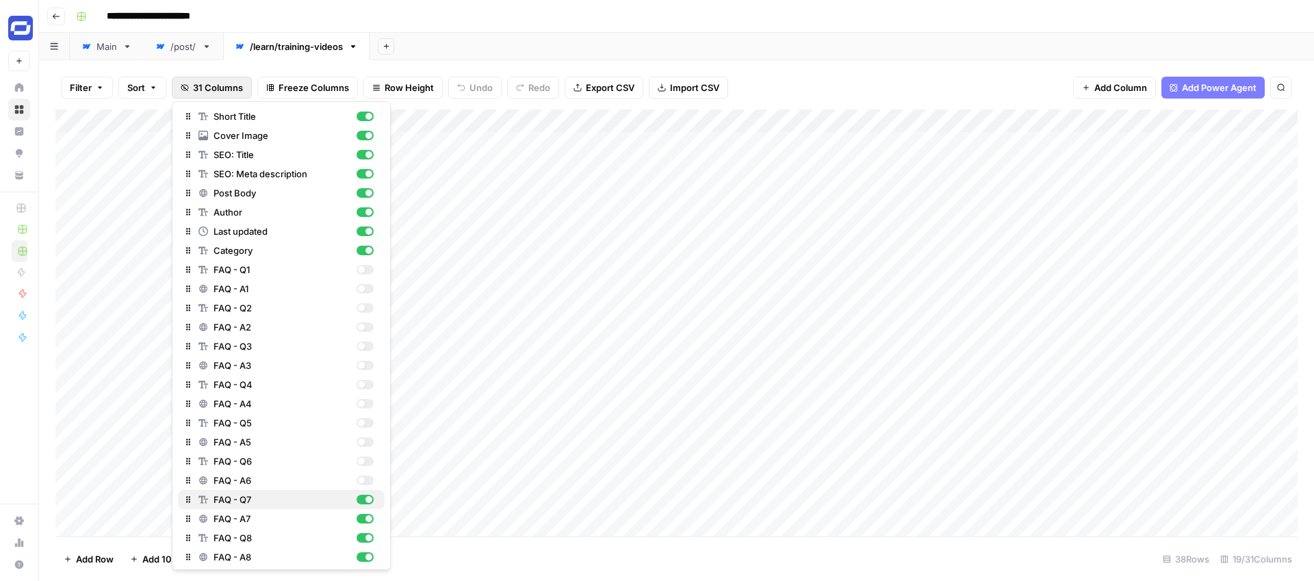
click at [363, 507] on button "FAQ - Q7" at bounding box center [281, 499] width 207 height 19
click at [363, 520] on div "button" at bounding box center [364, 519] width 17 height 10
click at [363, 534] on div "button" at bounding box center [364, 538] width 17 height 10
click at [366, 517] on div "button" at bounding box center [368, 518] width 7 height 7
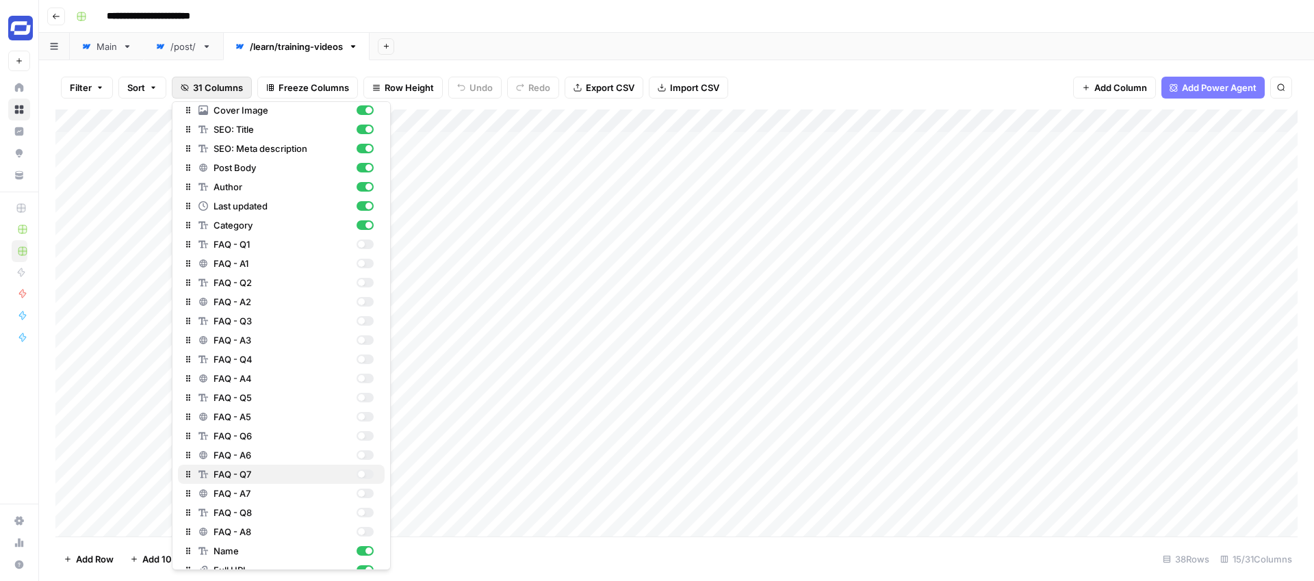
scroll to position [0, 0]
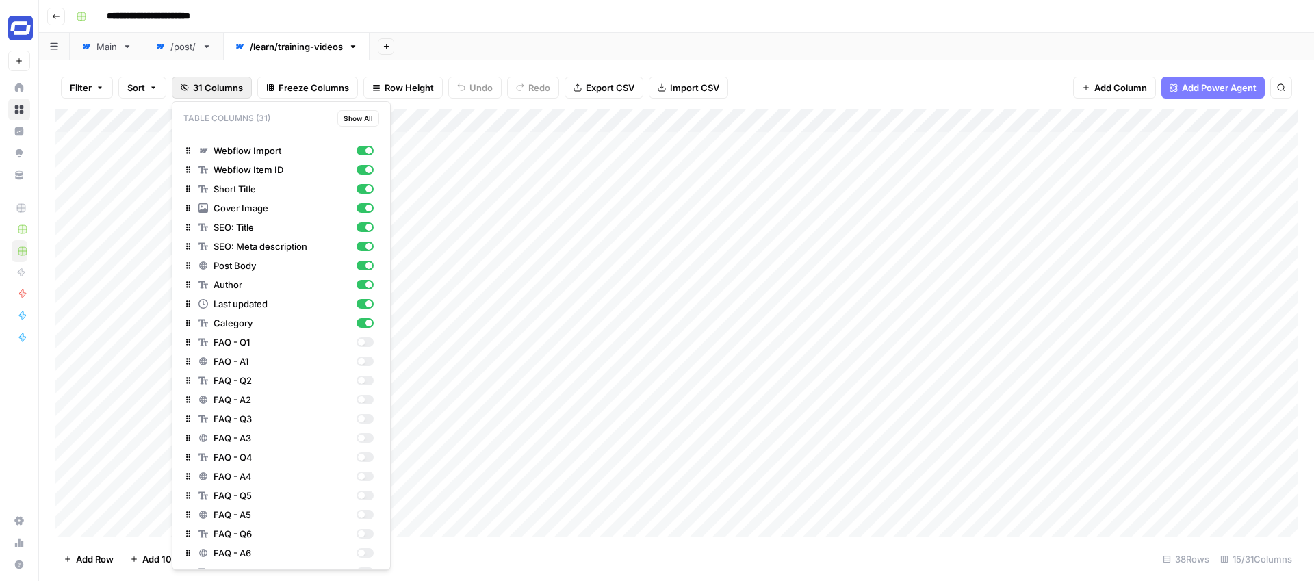
click at [517, 46] on div "Add Sheet" at bounding box center [841, 46] width 944 height 27
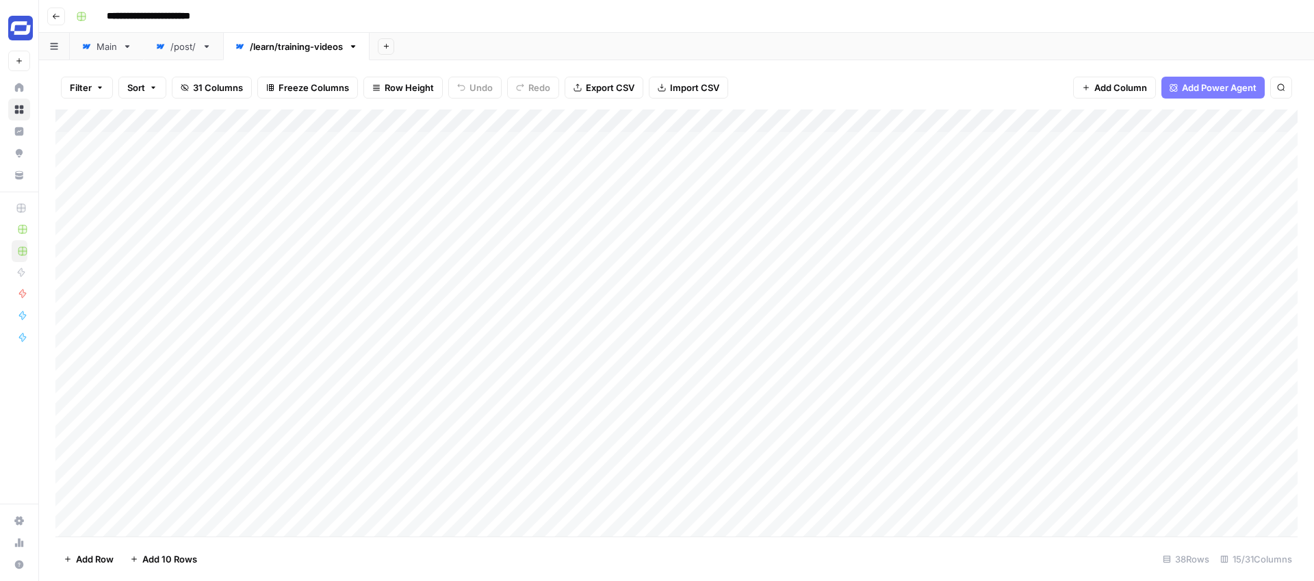
click at [173, 53] on div "/post/" at bounding box center [183, 47] width 26 height 14
click at [291, 88] on span "Freeze Columns" at bounding box center [316, 88] width 70 height 14
click at [225, 88] on span "30 Columns" at bounding box center [219, 88] width 52 height 14
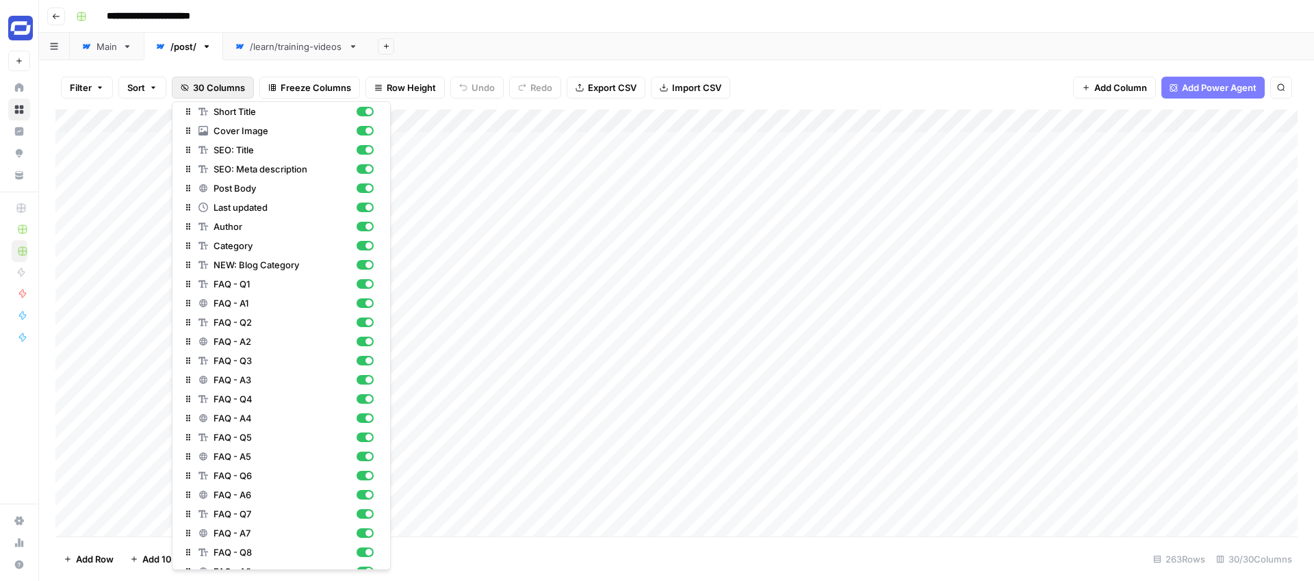
scroll to position [81, 0]
click at [365, 281] on div "button" at bounding box center [368, 280] width 7 height 7
click at [365, 296] on div "button" at bounding box center [364, 300] width 17 height 10
click at [365, 317] on div "button" at bounding box center [368, 318] width 7 height 7
click at [364, 336] on div "button" at bounding box center [364, 338] width 17 height 10
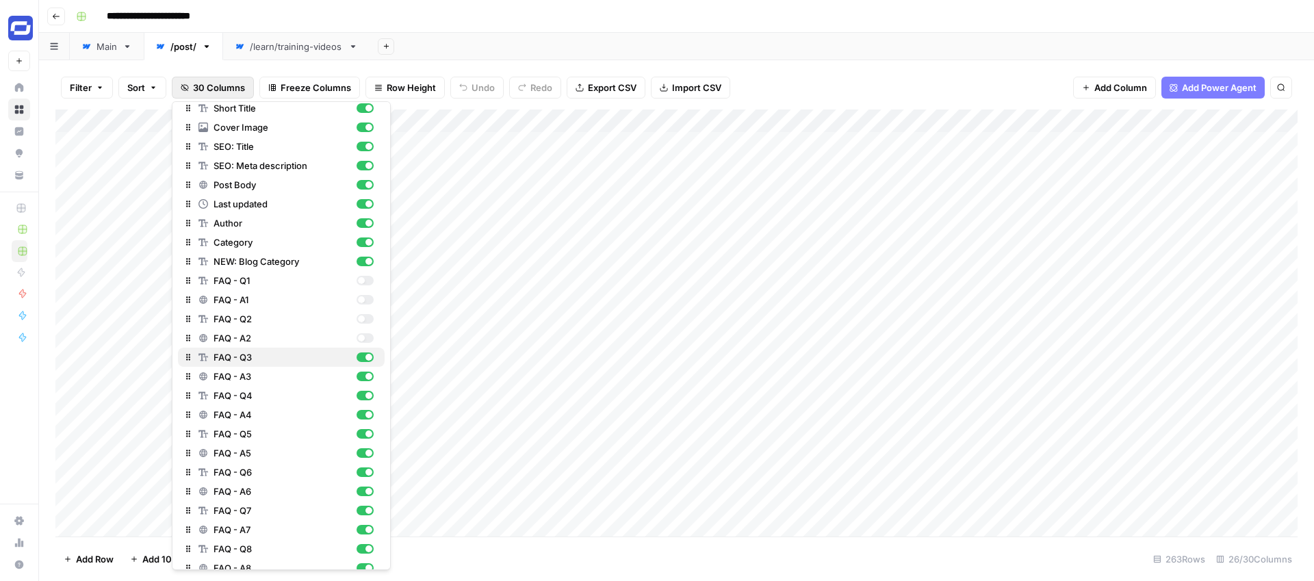
click at [364, 358] on div "button" at bounding box center [364, 357] width 17 height 10
click at [364, 372] on div "button" at bounding box center [364, 377] width 17 height 10
click at [363, 399] on div "button" at bounding box center [364, 396] width 17 height 10
click at [363, 415] on div "button" at bounding box center [364, 415] width 17 height 10
click at [363, 429] on div "button" at bounding box center [364, 434] width 17 height 10
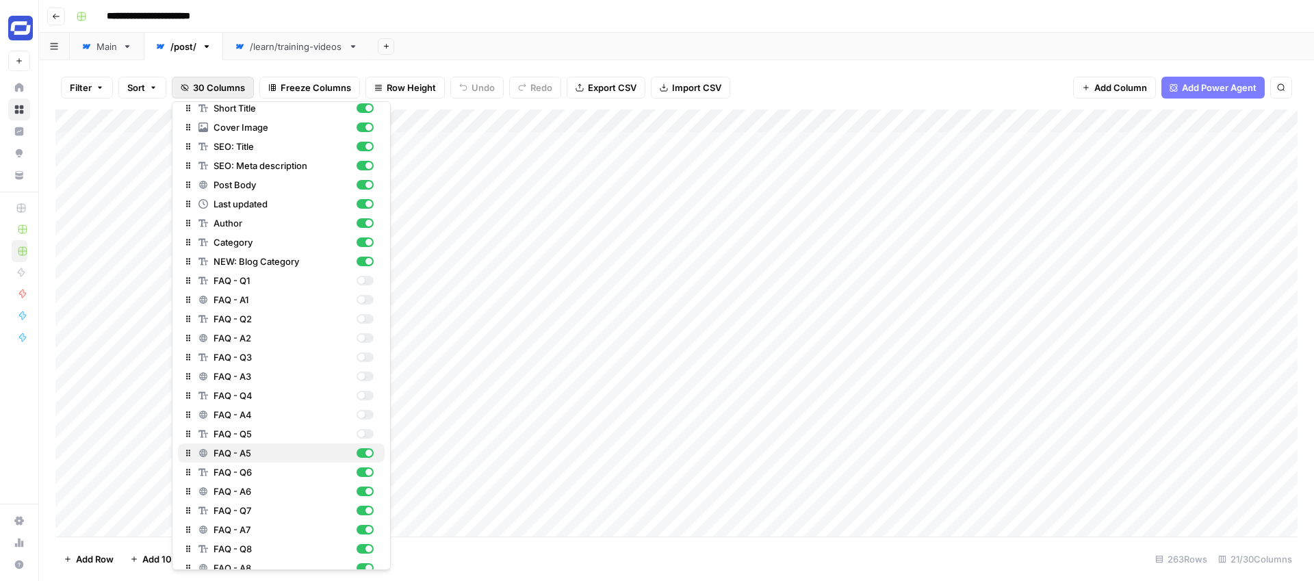
click at [362, 454] on div "button" at bounding box center [364, 453] width 17 height 10
click at [361, 472] on div "button" at bounding box center [364, 472] width 17 height 10
click at [361, 493] on div "button" at bounding box center [364, 492] width 17 height 10
click at [361, 510] on div "button" at bounding box center [364, 511] width 17 height 10
click at [361, 530] on div "button" at bounding box center [364, 530] width 17 height 10
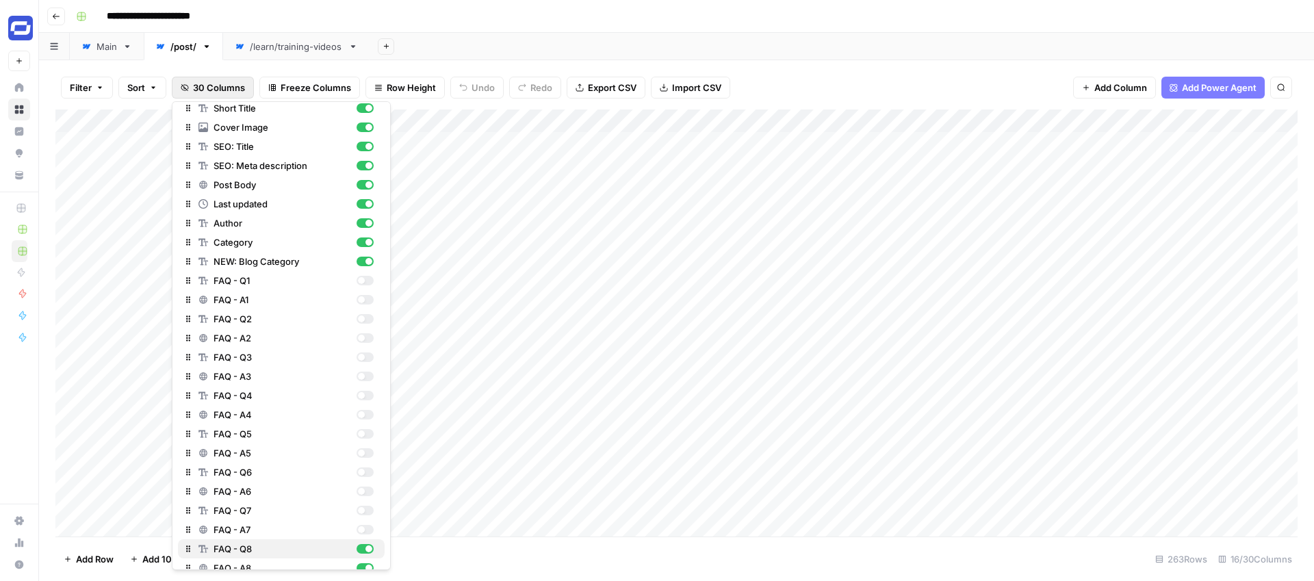
click at [361, 552] on div "button" at bounding box center [364, 549] width 17 height 10
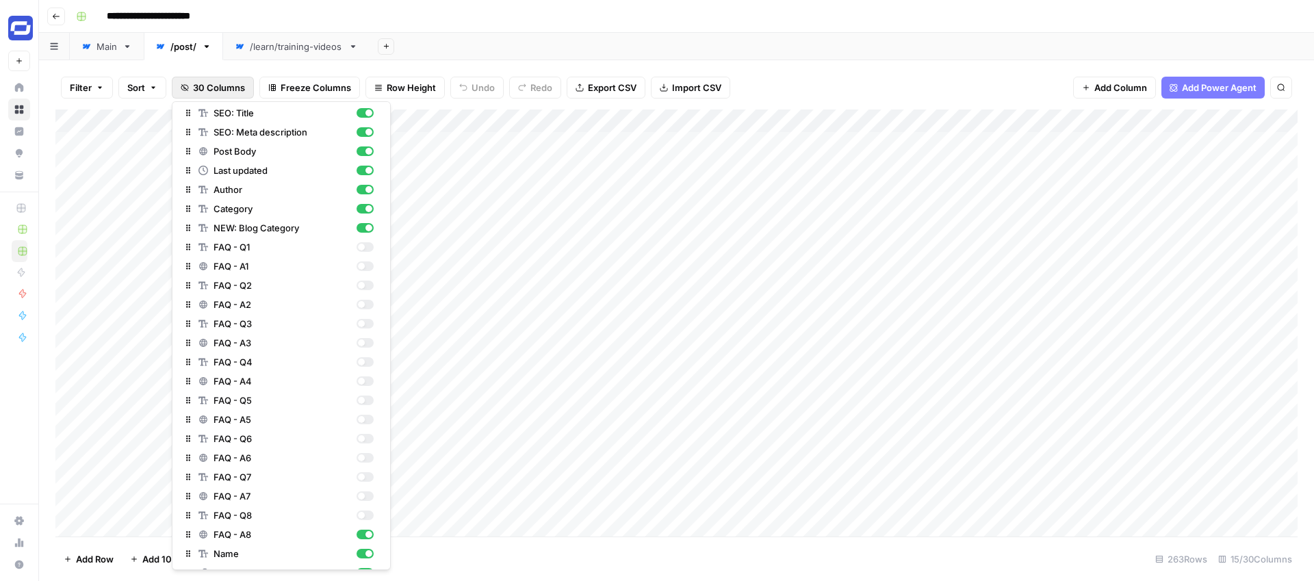
scroll to position [123, 0]
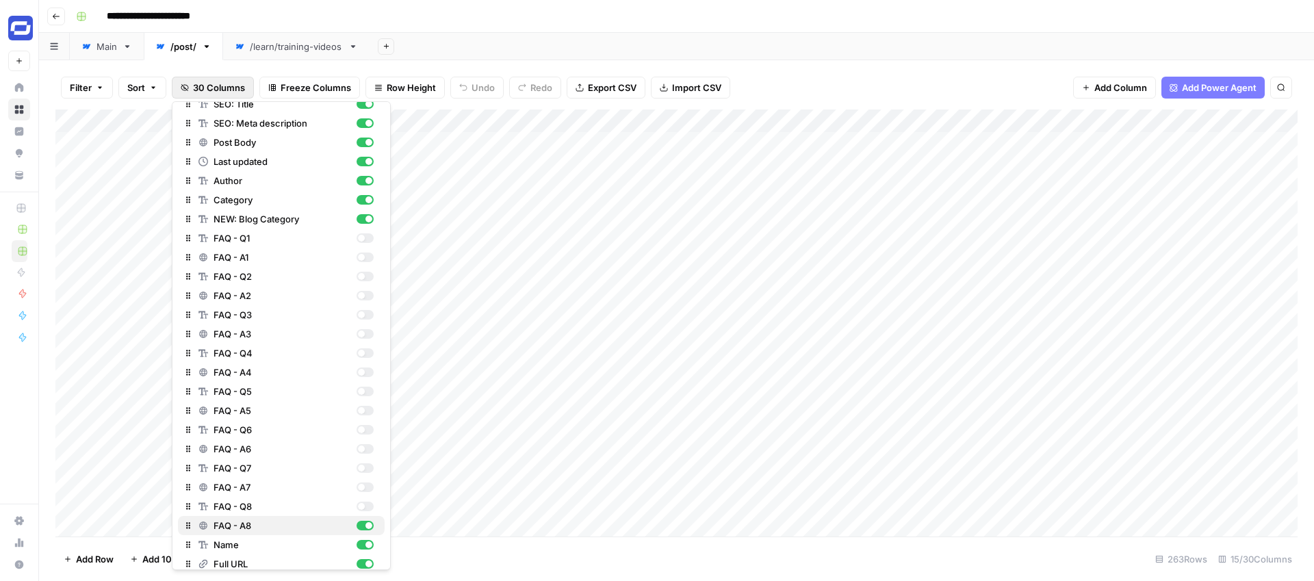
click at [366, 523] on div "button" at bounding box center [368, 525] width 7 height 7
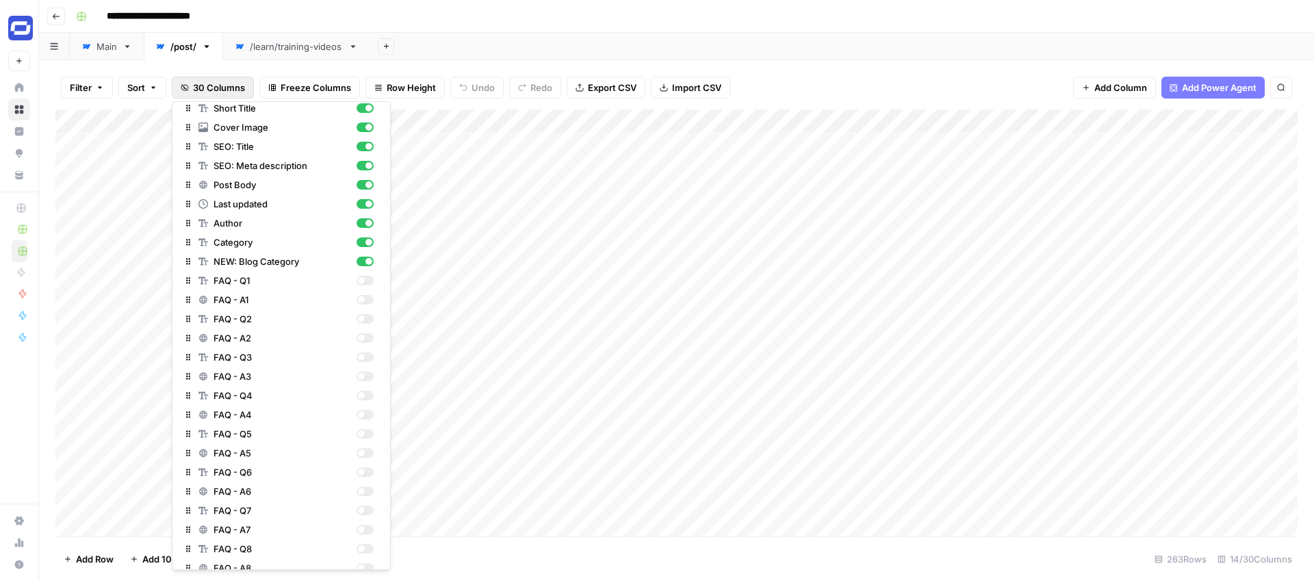
scroll to position [0, 0]
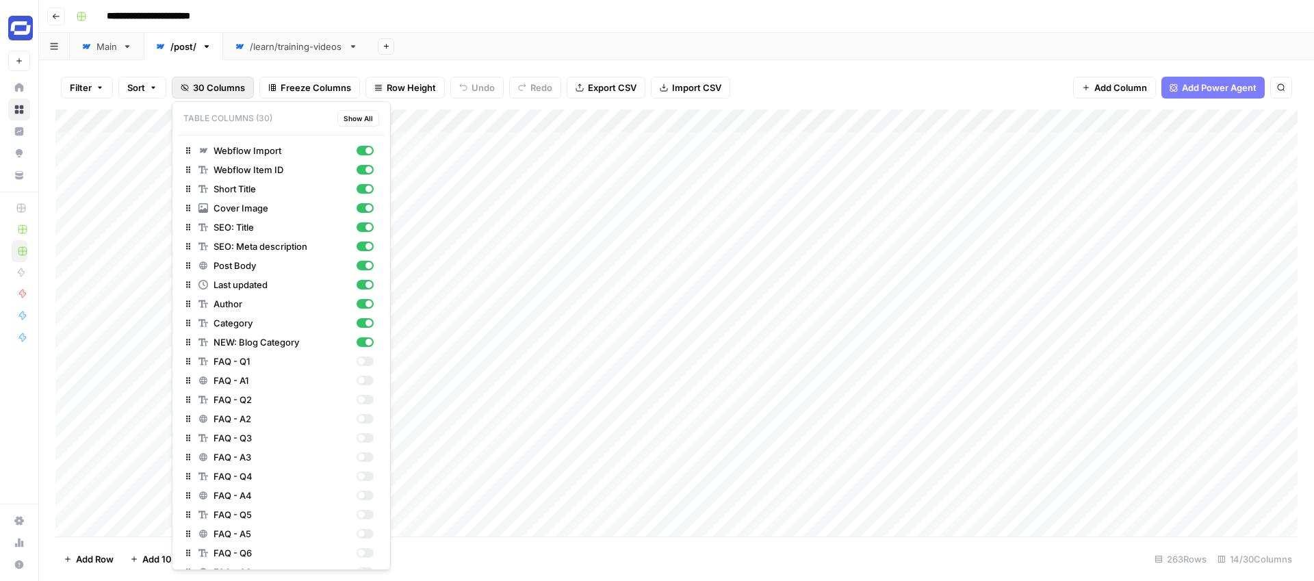
click at [277, 86] on button "Freeze Columns" at bounding box center [309, 88] width 101 height 22
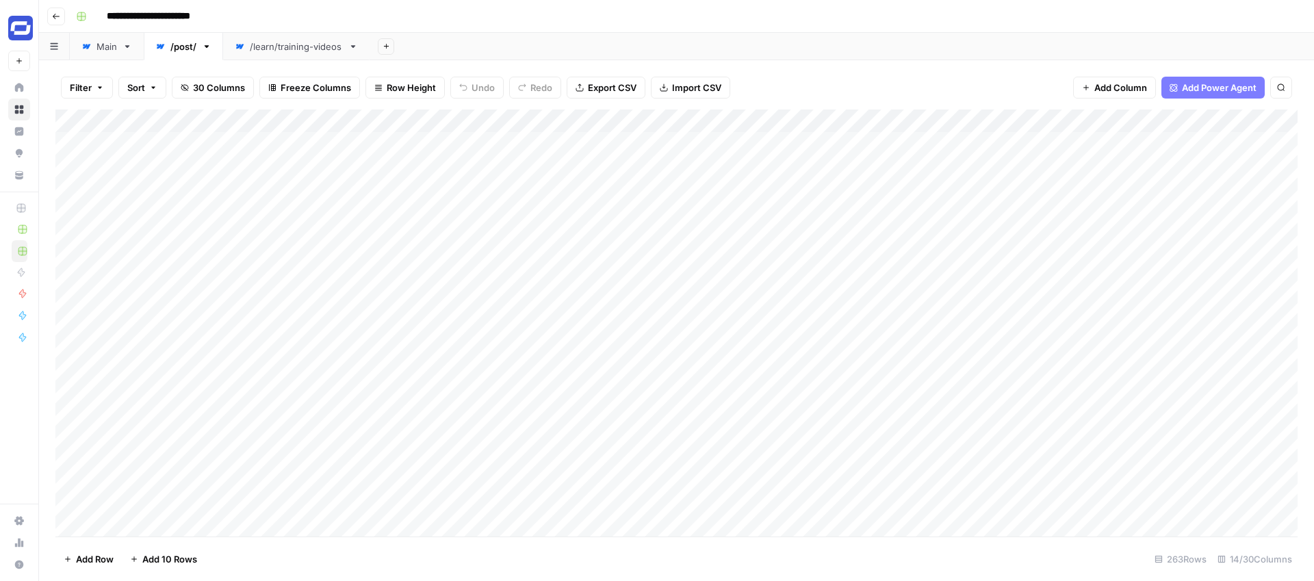
click at [562, 45] on div "Add Sheet" at bounding box center [841, 46] width 944 height 27
drag, startPoint x: 885, startPoint y: 117, endPoint x: 106, endPoint y: 136, distance: 779.6
click at [106, 136] on div "Add Column" at bounding box center [676, 322] width 1242 height 427
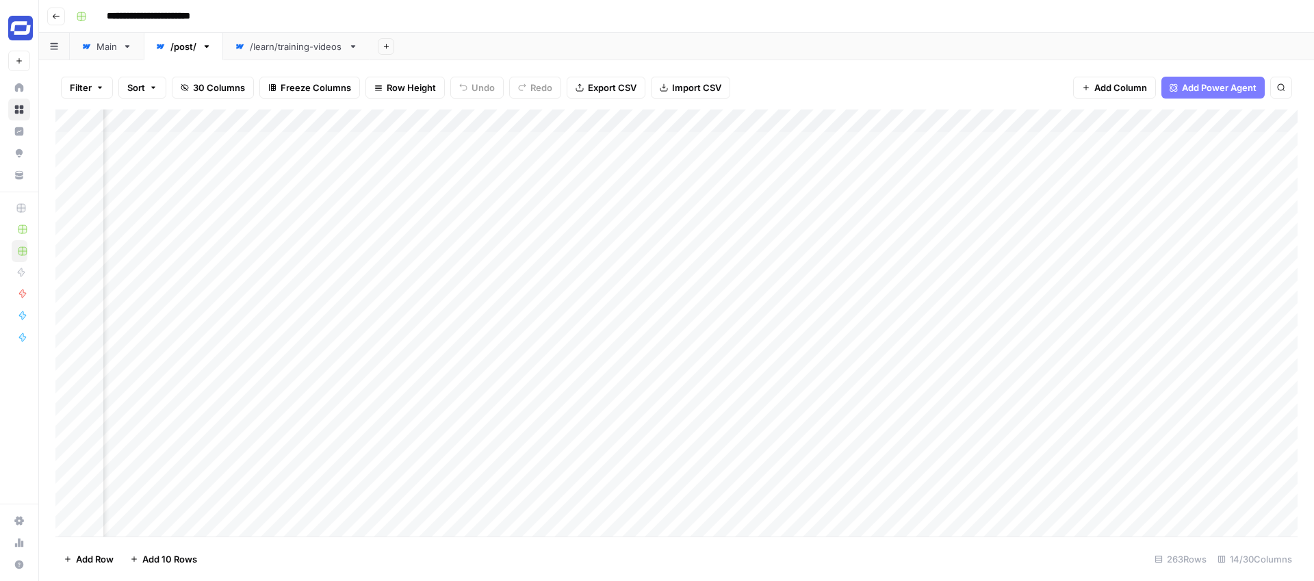
drag, startPoint x: 467, startPoint y: 114, endPoint x: 135, endPoint y: 131, distance: 333.0
click at [135, 131] on div "Add Column" at bounding box center [676, 322] width 1242 height 427
drag, startPoint x: 983, startPoint y: 117, endPoint x: 166, endPoint y: 113, distance: 817.7
click at [166, 113] on div "Add Column" at bounding box center [676, 322] width 1242 height 427
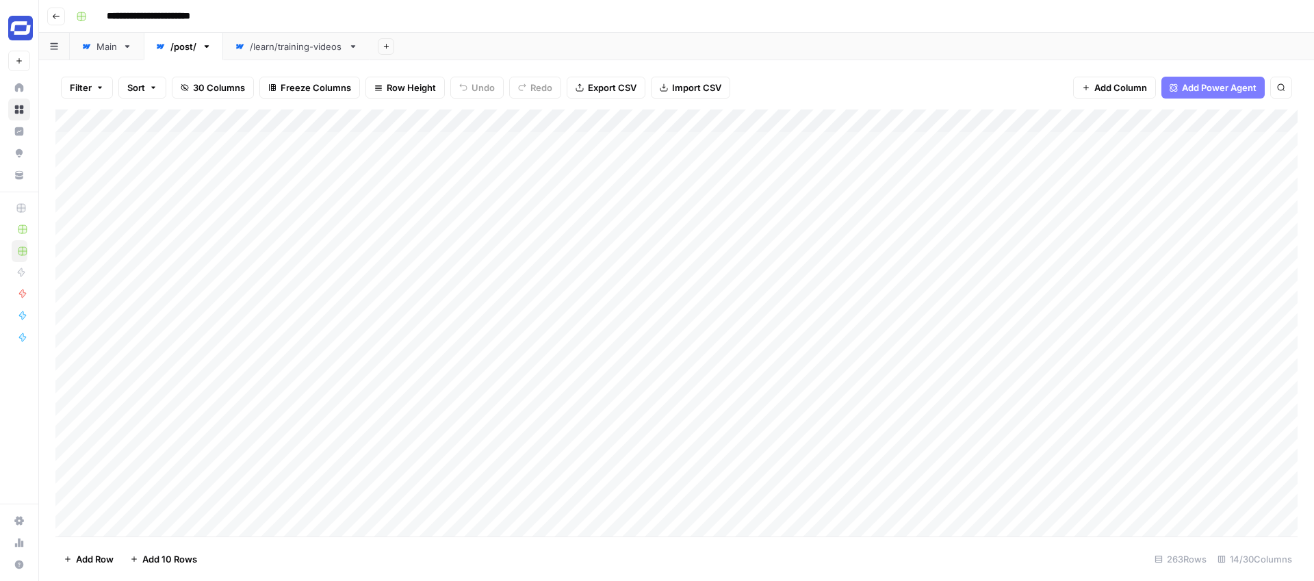
drag, startPoint x: 328, startPoint y: 114, endPoint x: 209, endPoint y: 115, distance: 119.1
click at [209, 115] on div "Add Column" at bounding box center [676, 322] width 1242 height 427
click at [302, 83] on span "Freeze Columns" at bounding box center [316, 88] width 70 height 14
click at [303, 151] on span "First 2 Columns" at bounding box center [328, 154] width 114 height 14
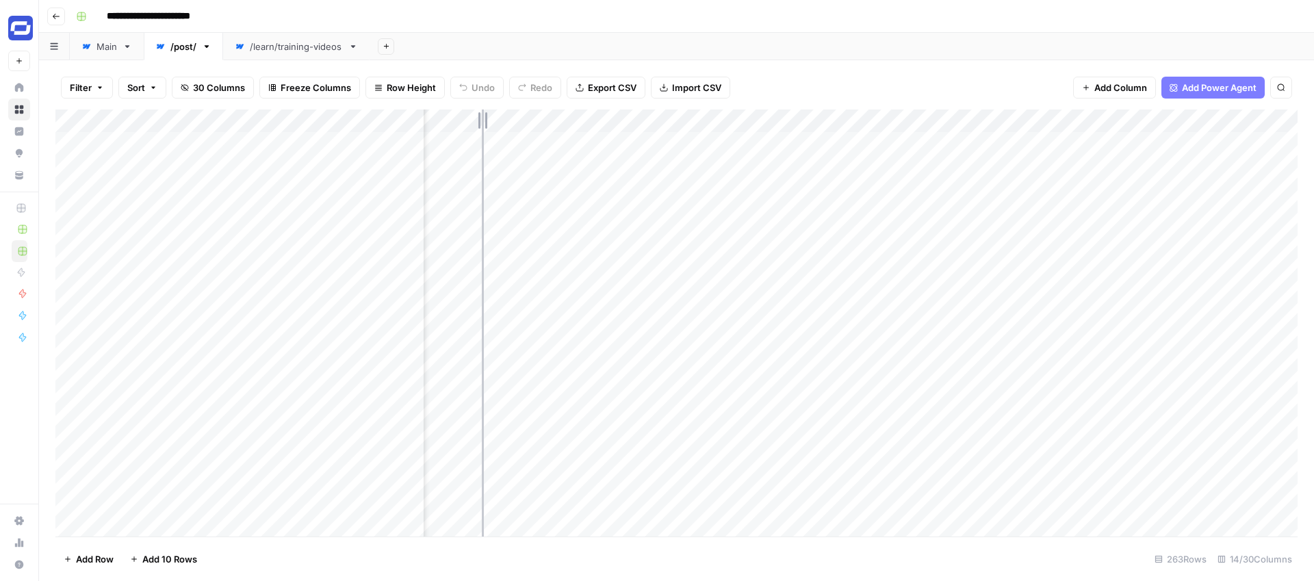
drag, startPoint x: 422, startPoint y: 118, endPoint x: 496, endPoint y: 129, distance: 74.6
click at [497, 129] on div "Add Column" at bounding box center [676, 322] width 1242 height 427
drag, startPoint x: 958, startPoint y: 122, endPoint x: 717, endPoint y: 125, distance: 240.9
click at [717, 125] on div "Add Column" at bounding box center [676, 322] width 1242 height 427
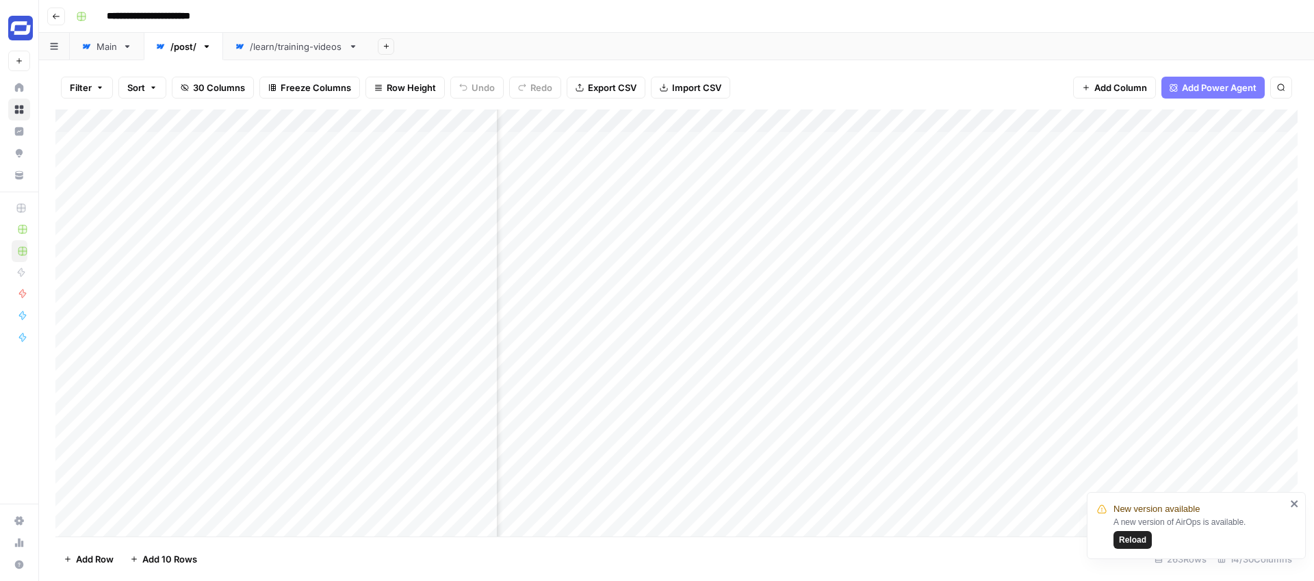
drag, startPoint x: 1150, startPoint y: 116, endPoint x: 934, endPoint y: 116, distance: 215.5
click at [934, 116] on div "Add Column" at bounding box center [676, 322] width 1242 height 427
drag, startPoint x: 905, startPoint y: 120, endPoint x: 888, endPoint y: 122, distance: 16.5
click at [888, 122] on div "Add Column" at bounding box center [676, 322] width 1242 height 427
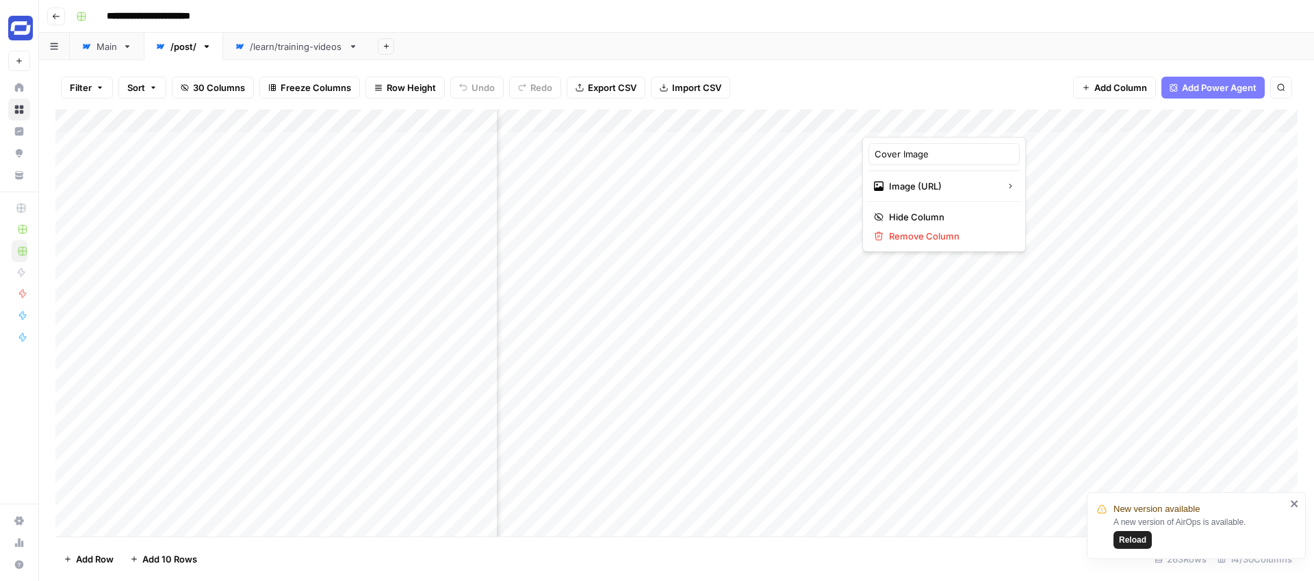
click at [858, 62] on div "Filter Sort 30 Columns Freeze Columns Row Height Undo Redo Export CSV Import CS…" at bounding box center [676, 320] width 1275 height 521
drag, startPoint x: 1039, startPoint y: 118, endPoint x: 822, endPoint y: 132, distance: 217.3
click at [822, 132] on div "Add Column" at bounding box center [676, 322] width 1242 height 427
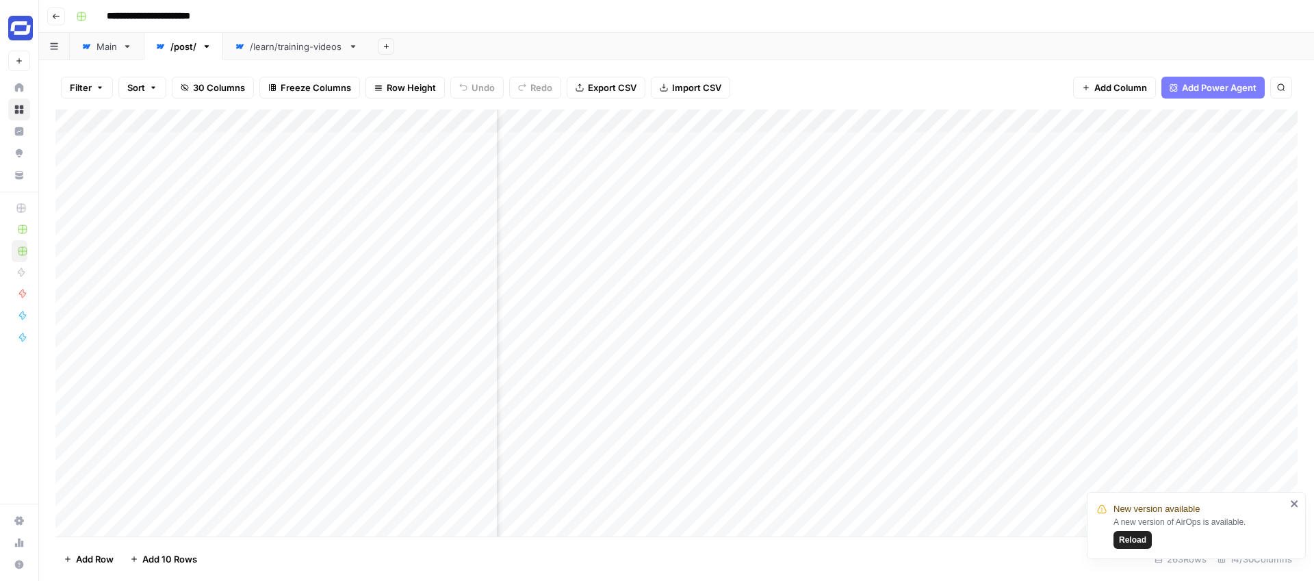
drag, startPoint x: 1001, startPoint y: 122, endPoint x: 641, endPoint y: 133, distance: 360.1
click at [641, 133] on div "Add Column" at bounding box center [676, 322] width 1242 height 427
drag, startPoint x: 1011, startPoint y: 120, endPoint x: 573, endPoint y: 124, distance: 438.6
click at [573, 124] on div "Add Column" at bounding box center [676, 322] width 1242 height 427
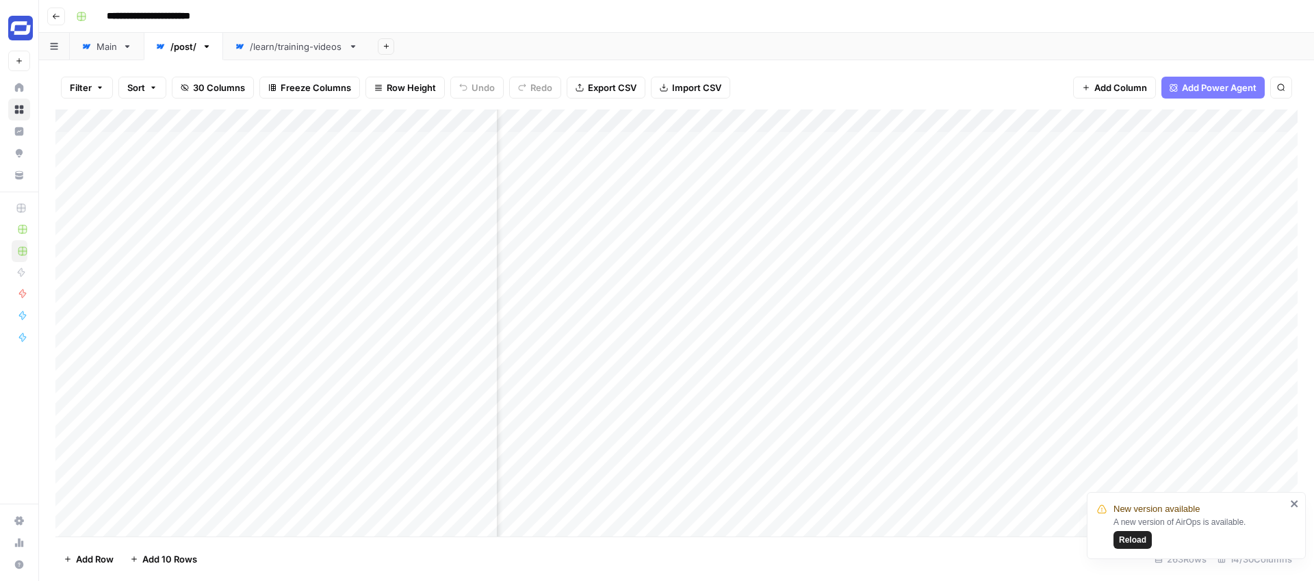
scroll to position [0, 646]
drag, startPoint x: 1211, startPoint y: 119, endPoint x: 770, endPoint y: 129, distance: 440.8
click at [770, 129] on div "Add Column" at bounding box center [676, 322] width 1242 height 427
drag, startPoint x: 818, startPoint y: 115, endPoint x: 586, endPoint y: 125, distance: 232.2
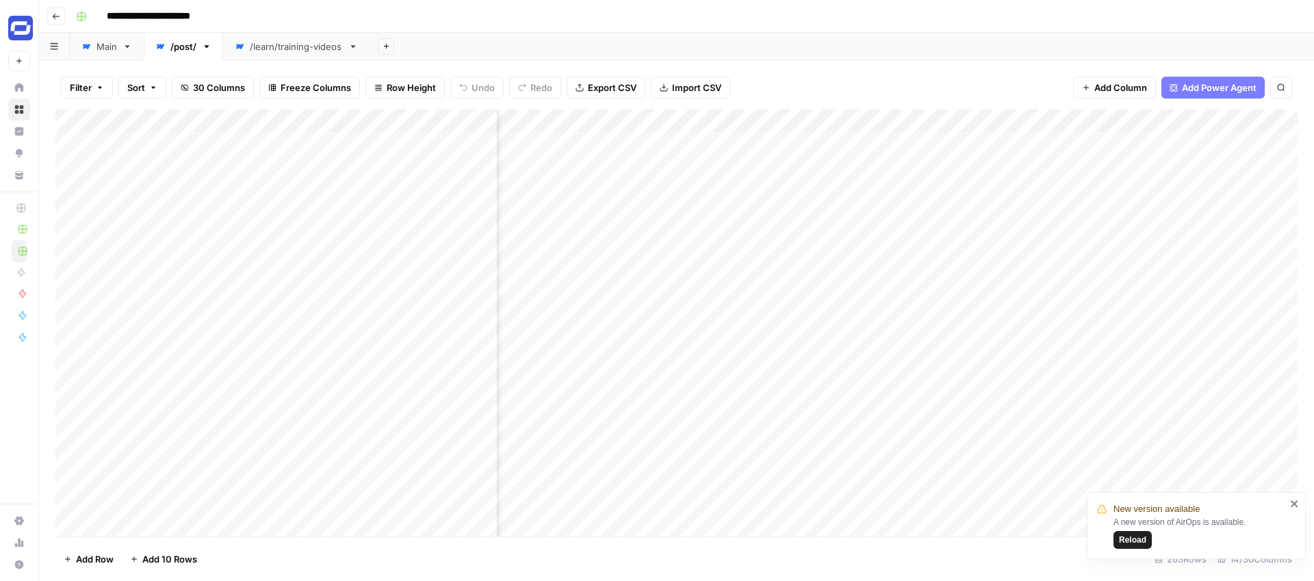
click at [586, 125] on div "Add Column" at bounding box center [676, 322] width 1242 height 427
drag, startPoint x: 909, startPoint y: 112, endPoint x: 645, endPoint y: 131, distance: 265.4
click at [645, 131] on div "Add Column" at bounding box center [676, 322] width 1242 height 427
drag, startPoint x: 593, startPoint y: 122, endPoint x: 679, endPoint y: 123, distance: 86.9
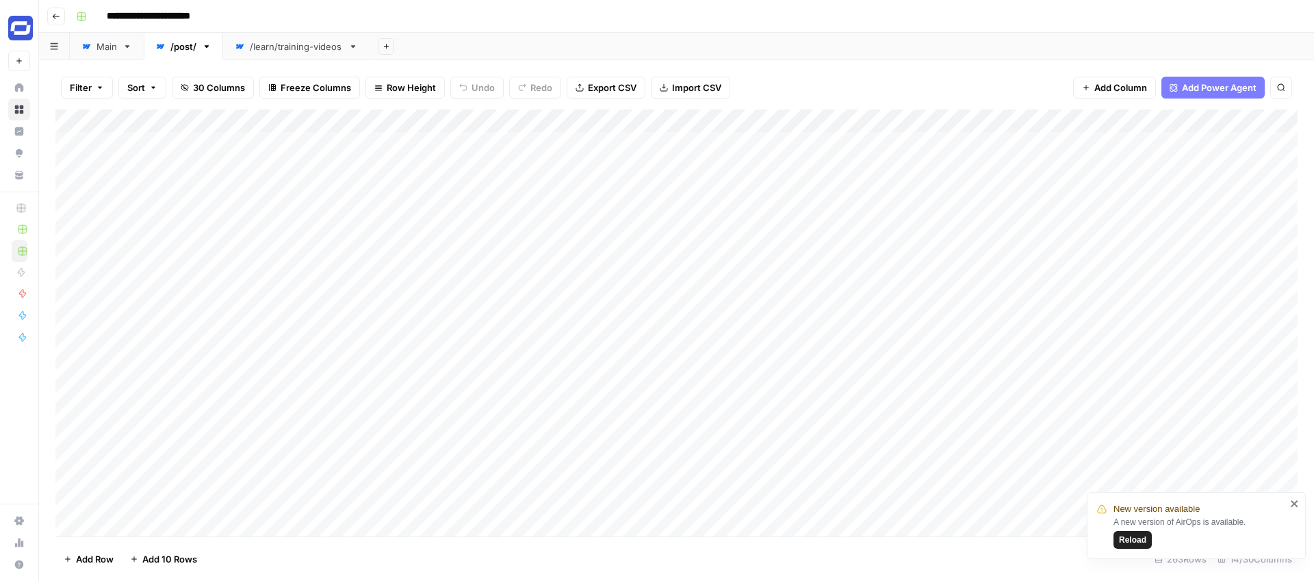
click at [679, 123] on div "Add Column" at bounding box center [676, 322] width 1242 height 427
drag, startPoint x: 1130, startPoint y: 120, endPoint x: 668, endPoint y: 151, distance: 463.5
click at [668, 151] on div "Add Column" at bounding box center [676, 322] width 1242 height 427
click at [225, 87] on span "30 Columns" at bounding box center [219, 88] width 52 height 14
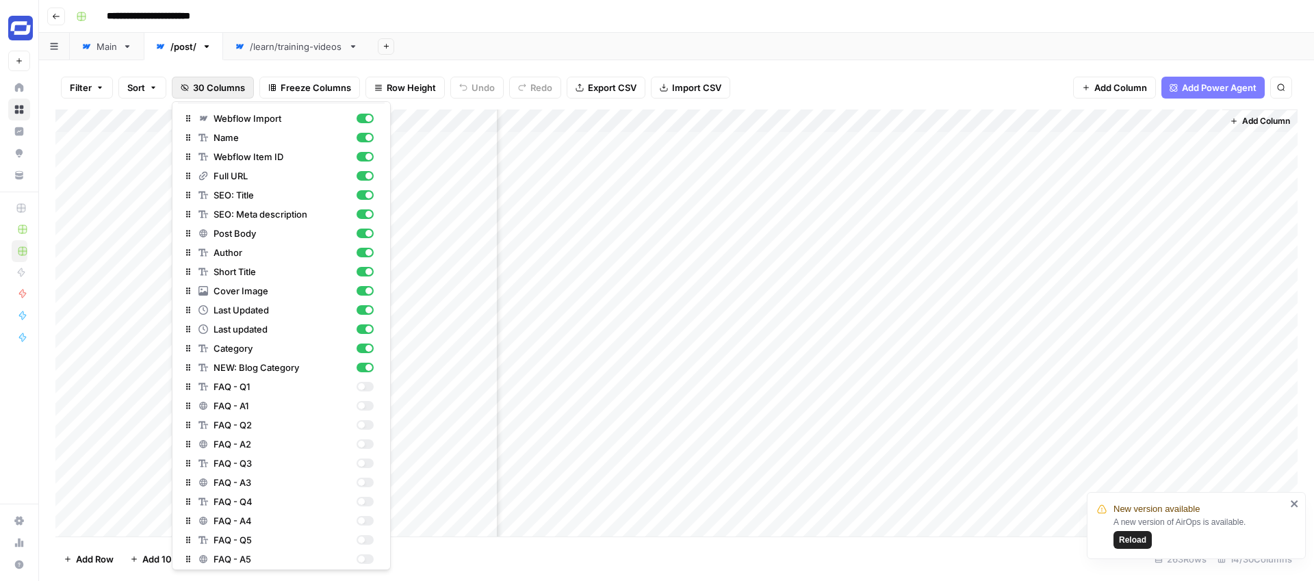
scroll to position [0, 0]
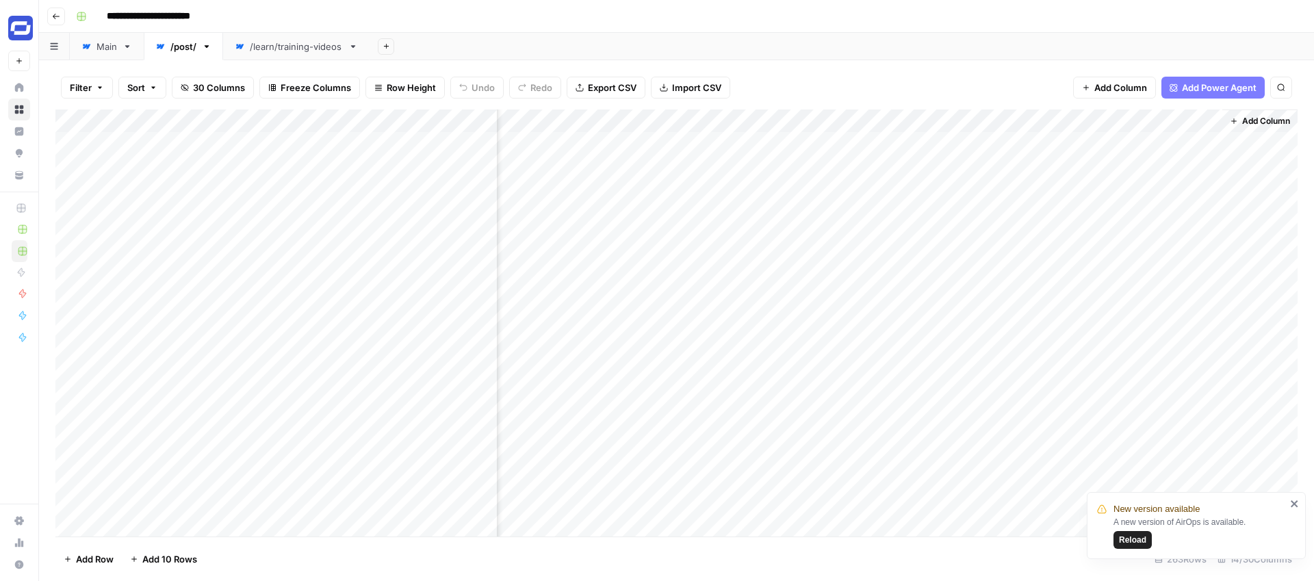
click at [469, 52] on div "Add Sheet" at bounding box center [841, 46] width 944 height 27
click at [695, 118] on div "Add Column" at bounding box center [676, 322] width 1242 height 427
drag, startPoint x: 635, startPoint y: 302, endPoint x: 636, endPoint y: 288, distance: 14.4
click at [636, 288] on div "Last Updated Datetime Sort Ascending Sort Descending Filter Hide Column Remove …" at bounding box center [662, 229] width 164 height 184
click at [638, 302] on span "Remove Column" at bounding box center [667, 305] width 120 height 14
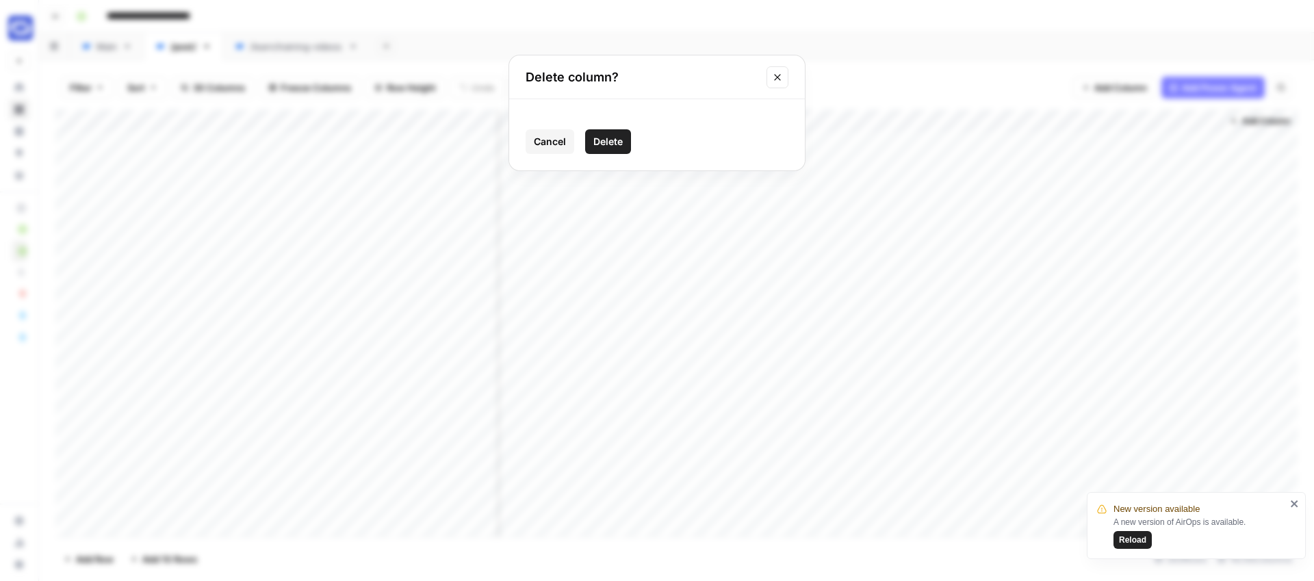
click at [552, 142] on span "Cancel" at bounding box center [550, 142] width 32 height 14
drag, startPoint x: 818, startPoint y: 120, endPoint x: 931, endPoint y: 129, distance: 112.6
click at [931, 129] on div "Add Column" at bounding box center [676, 322] width 1242 height 427
drag, startPoint x: 931, startPoint y: 120, endPoint x: 1036, endPoint y: 135, distance: 105.8
click at [1036, 135] on div "Add Column" at bounding box center [676, 322] width 1242 height 427
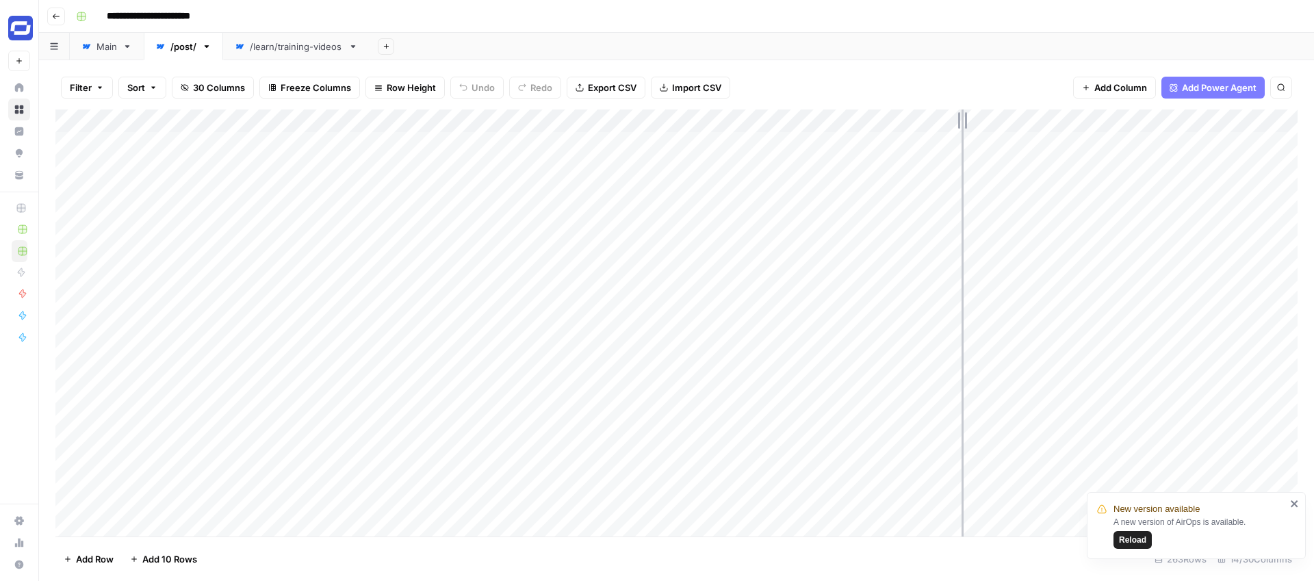
drag, startPoint x: 1034, startPoint y: 123, endPoint x: 961, endPoint y: 127, distance: 72.6
click at [961, 127] on div "Add Column" at bounding box center [676, 322] width 1242 height 427
click at [385, 44] on icon "button" at bounding box center [386, 46] width 8 height 8
click at [427, 198] on div "Webflow" at bounding box center [456, 200] width 101 height 14
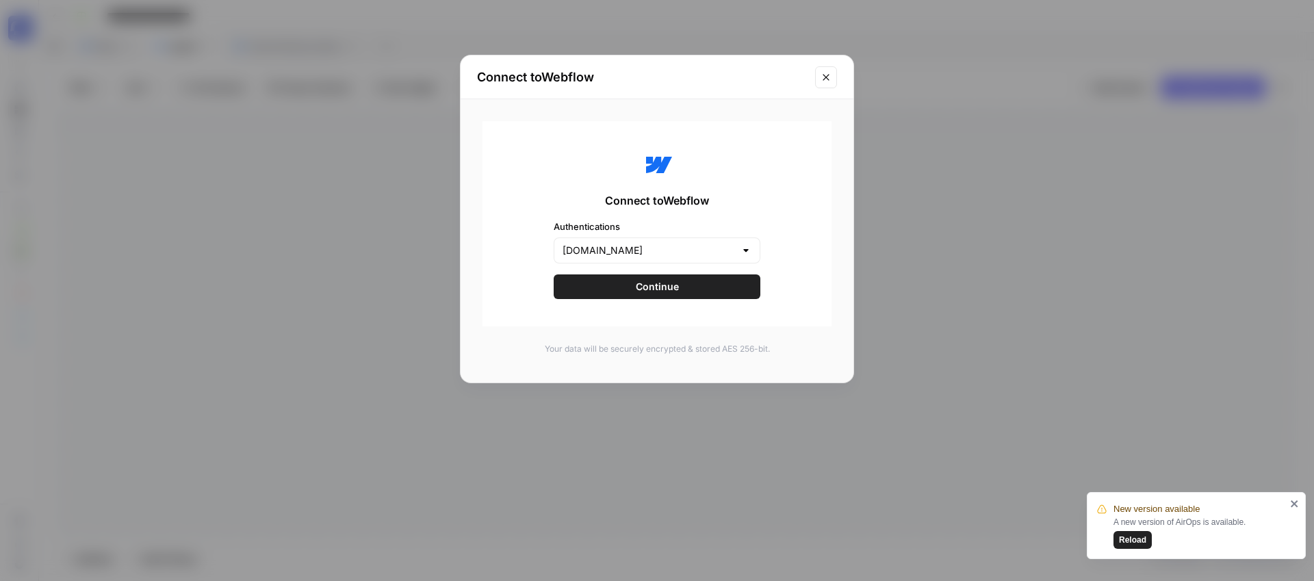
click at [655, 291] on span "Continue" at bounding box center [657, 287] width 43 height 14
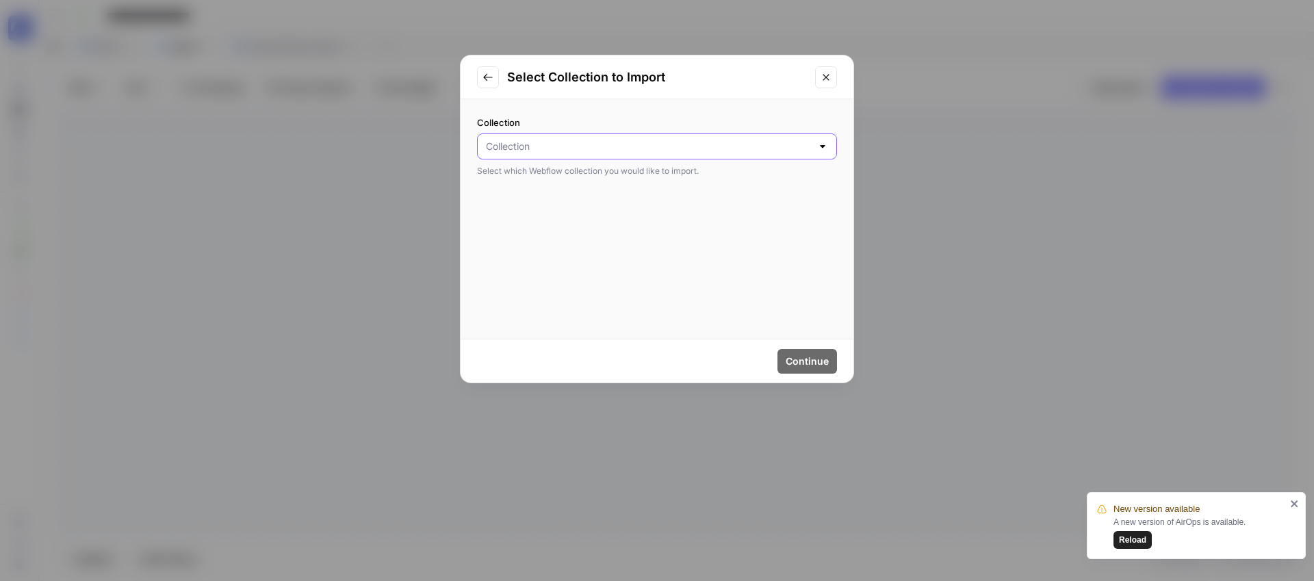
click at [567, 146] on input "Collection" at bounding box center [649, 147] width 326 height 14
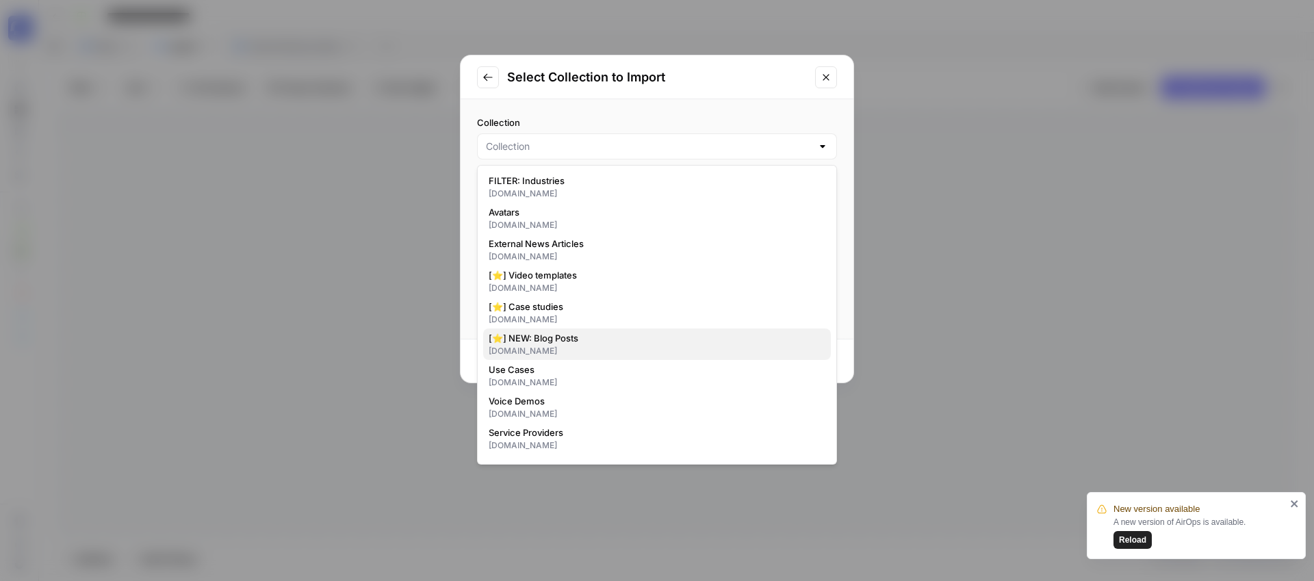
click at [550, 335] on span "[⭐] NEW: Blog Posts" at bounding box center [654, 338] width 331 height 14
type input "[⭐] NEW: Blog Posts"
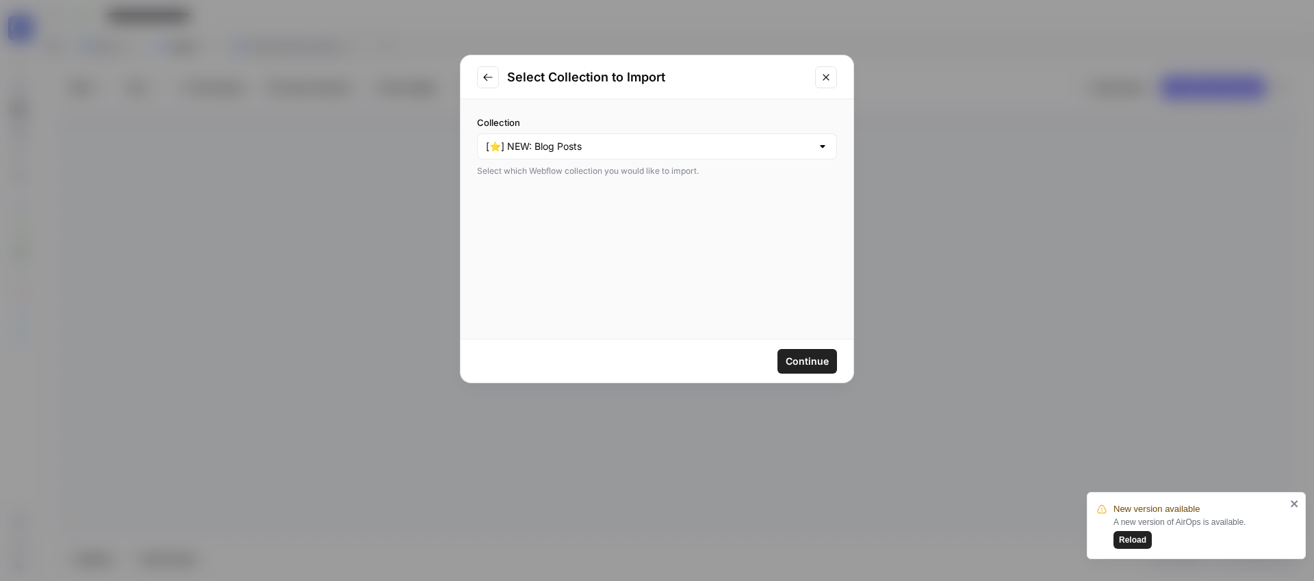
click at [807, 359] on span "Continue" at bounding box center [807, 361] width 43 height 14
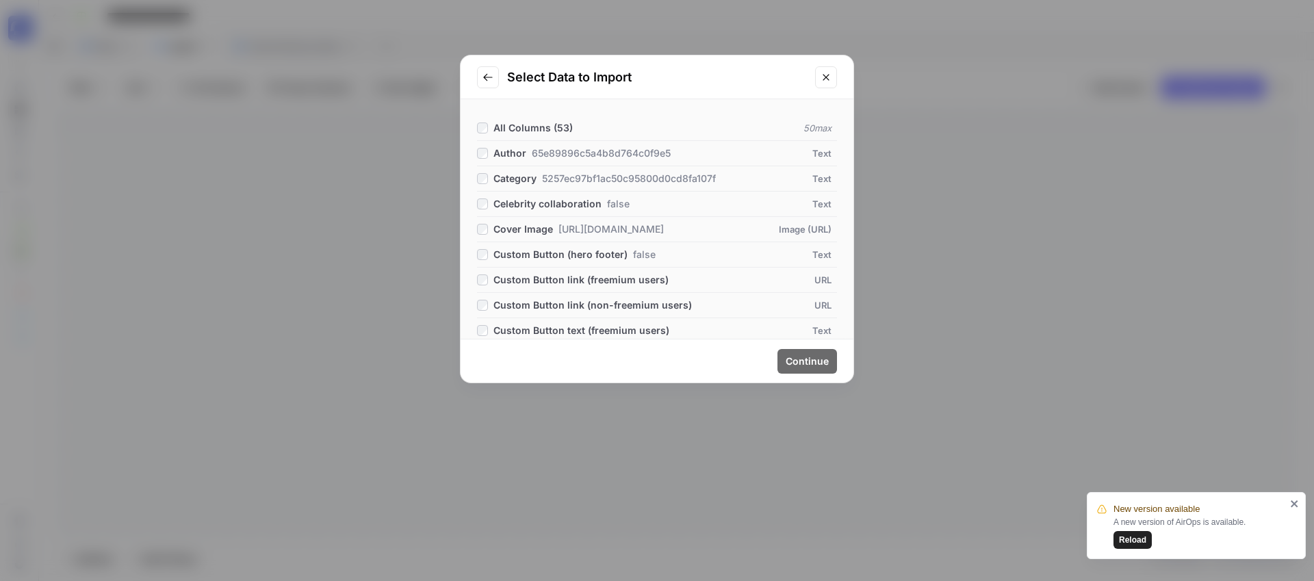
click at [825, 77] on icon "Close modal" at bounding box center [825, 77] width 11 height 11
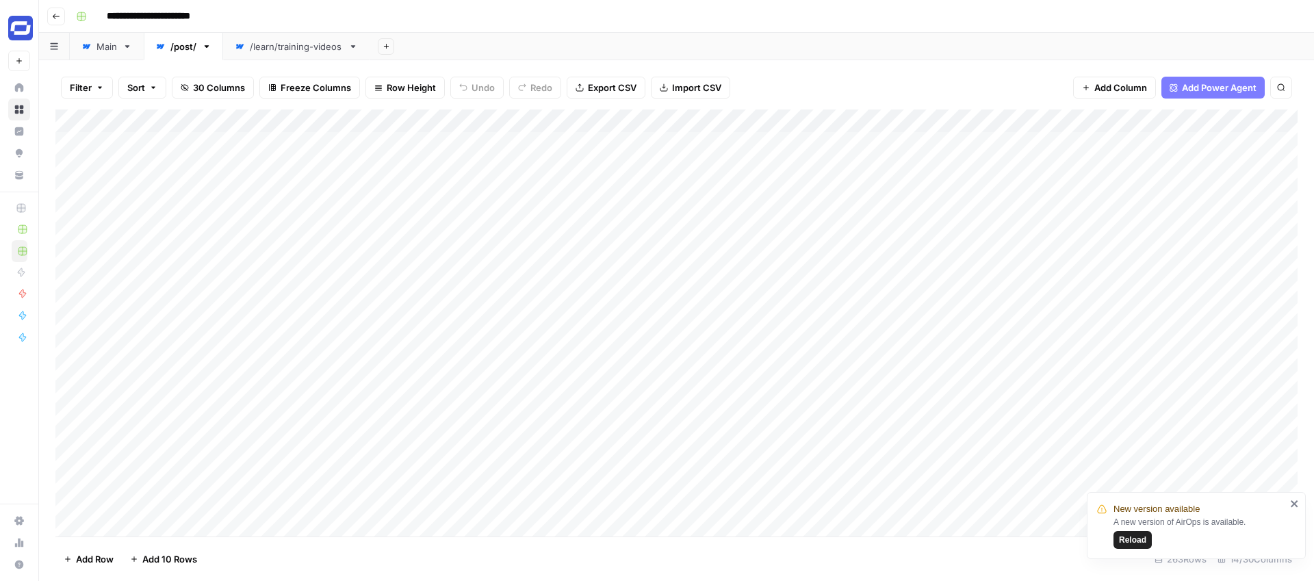
click at [389, 51] on button "Add Sheet" at bounding box center [386, 46] width 16 height 16
click at [425, 196] on div "Webflow" at bounding box center [456, 200] width 101 height 14
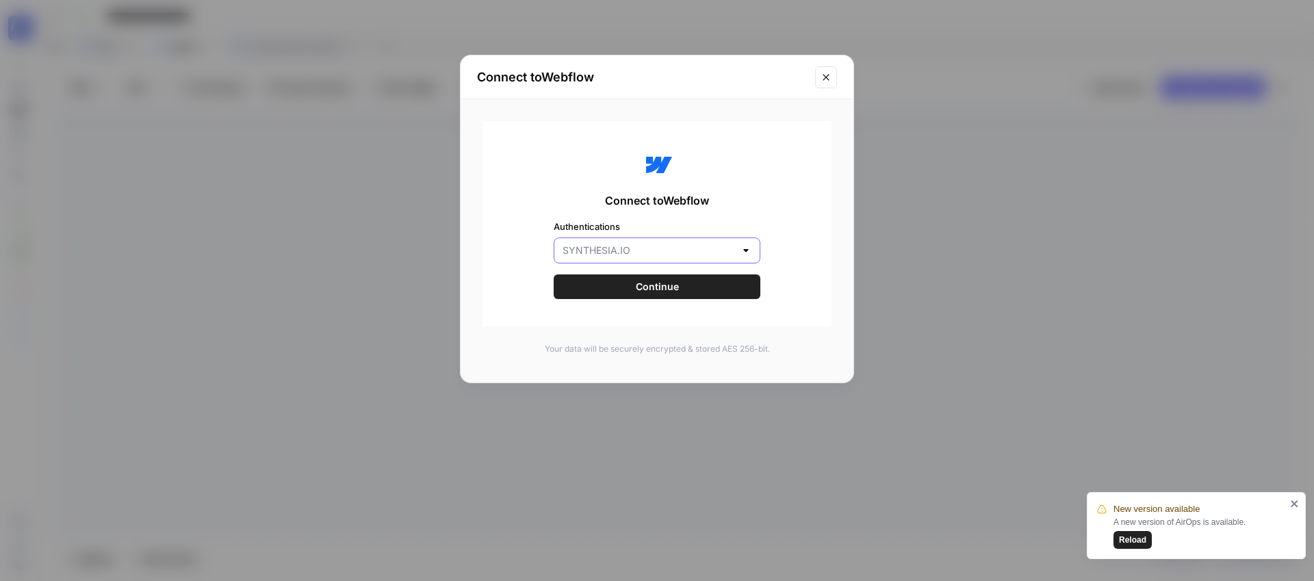
click at [645, 257] on input "Authentications" at bounding box center [648, 251] width 172 height 14
type input "SYNTHESIA.IO"
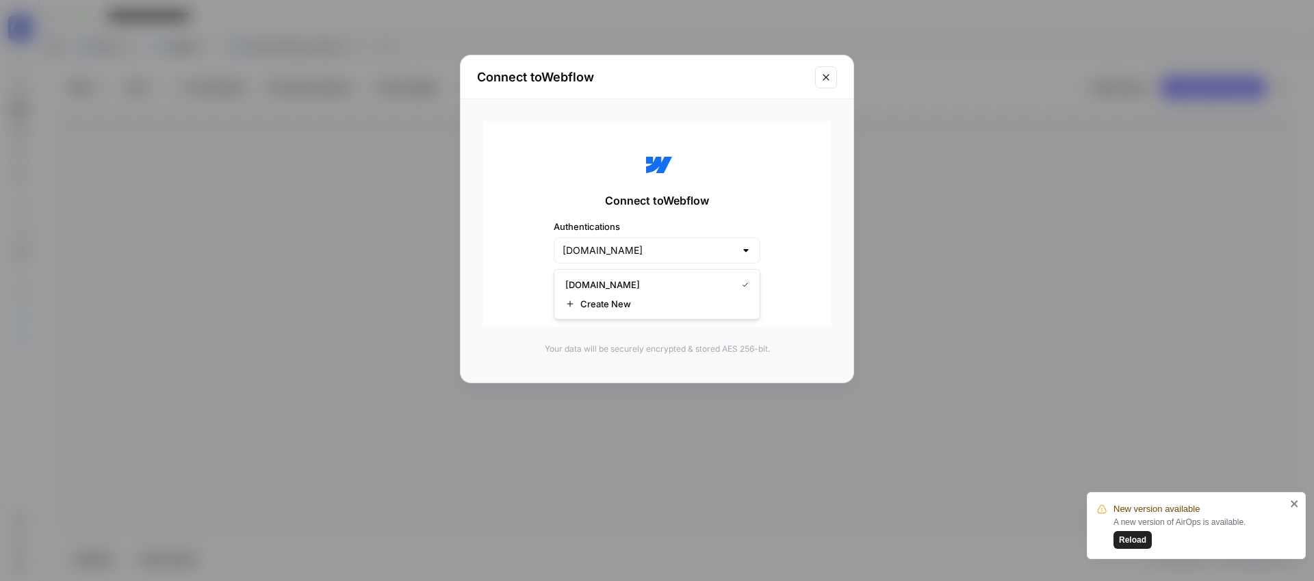
click at [794, 249] on div "Connect to Webflow Authentications SYNTHESIA.IO Continue" at bounding box center [656, 223] width 349 height 205
click at [676, 290] on span "Continue" at bounding box center [657, 287] width 43 height 14
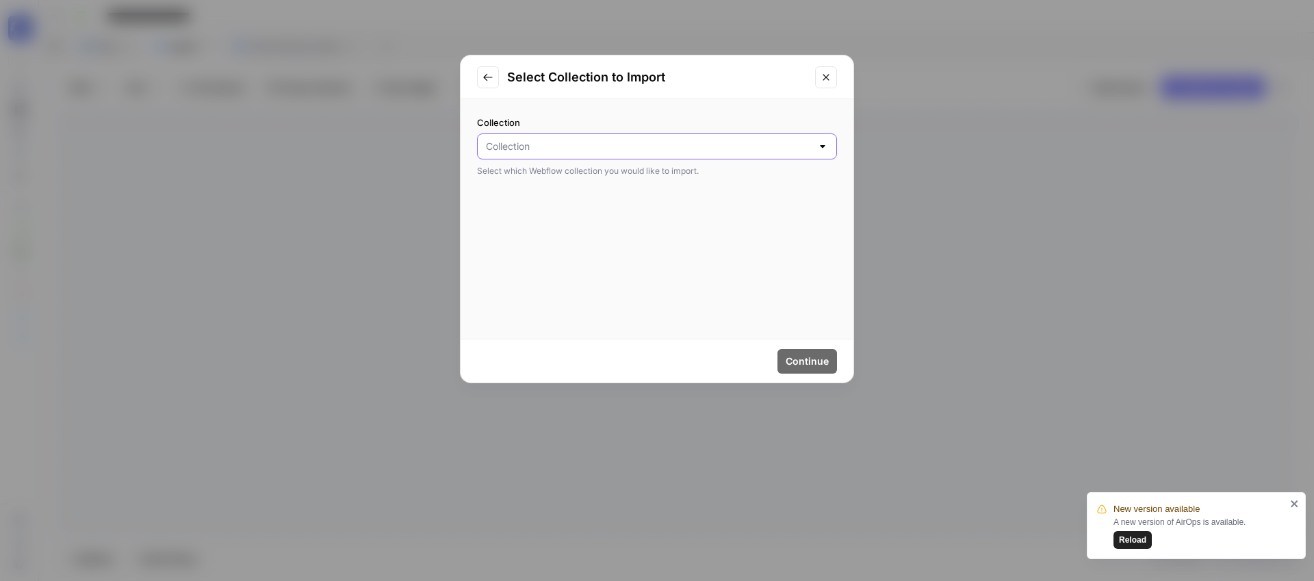
click at [594, 148] on input "Collection" at bounding box center [649, 147] width 326 height 14
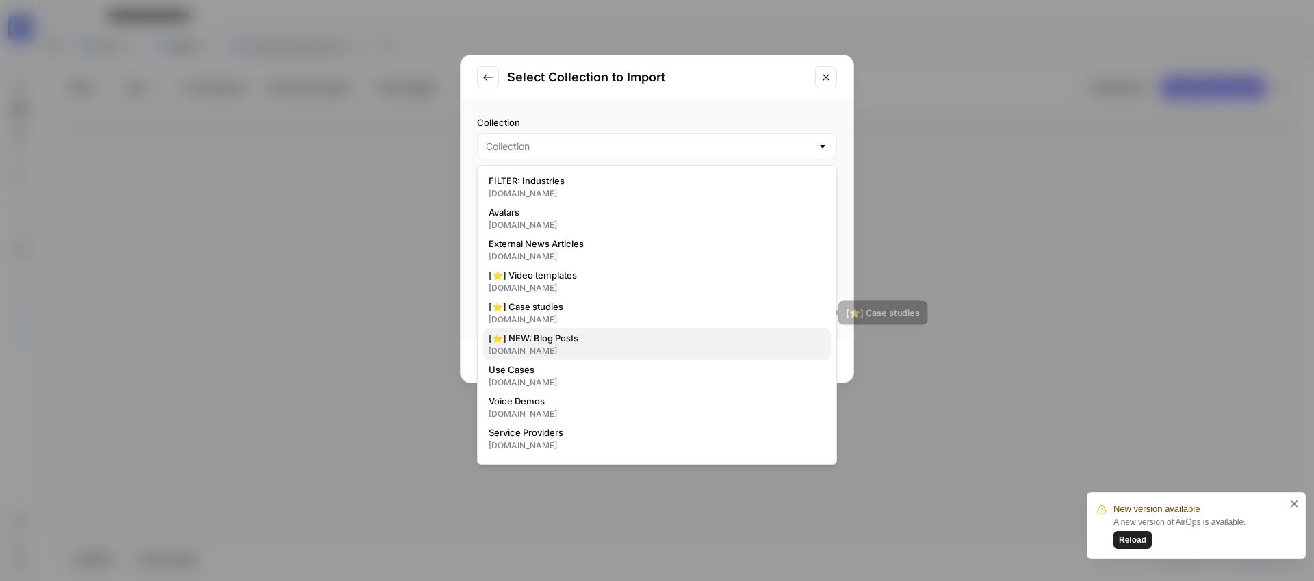
click at [546, 335] on span "[⭐] NEW: Blog Posts" at bounding box center [654, 338] width 331 height 14
type input "[⭐] NEW: Blog Posts"
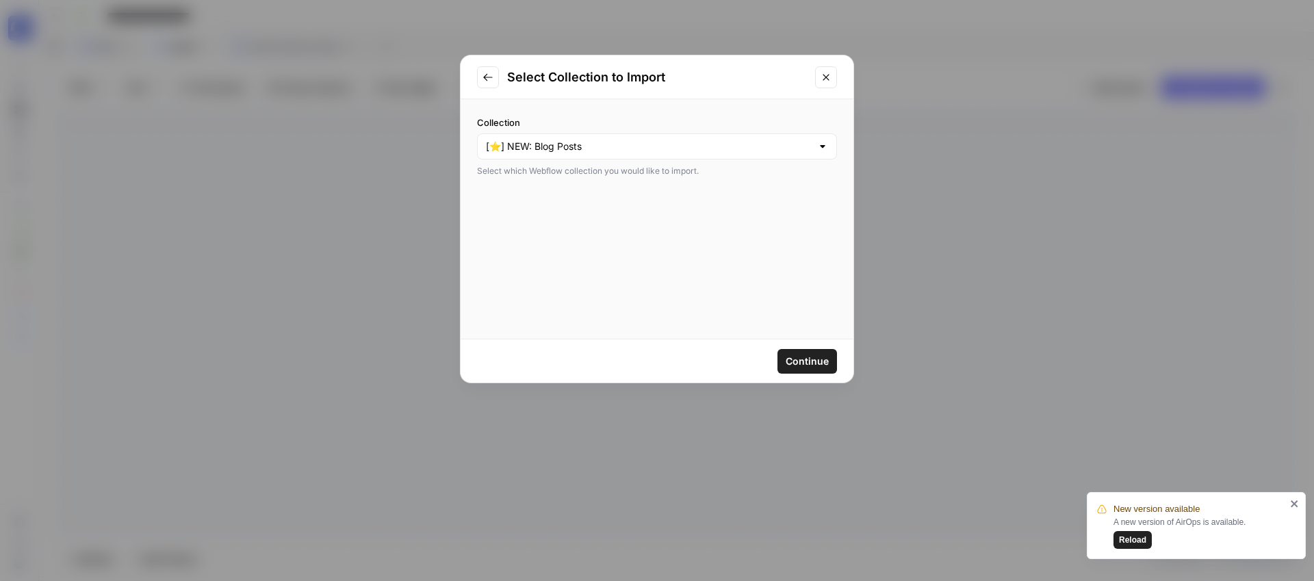
click at [809, 356] on span "Continue" at bounding box center [807, 361] width 43 height 14
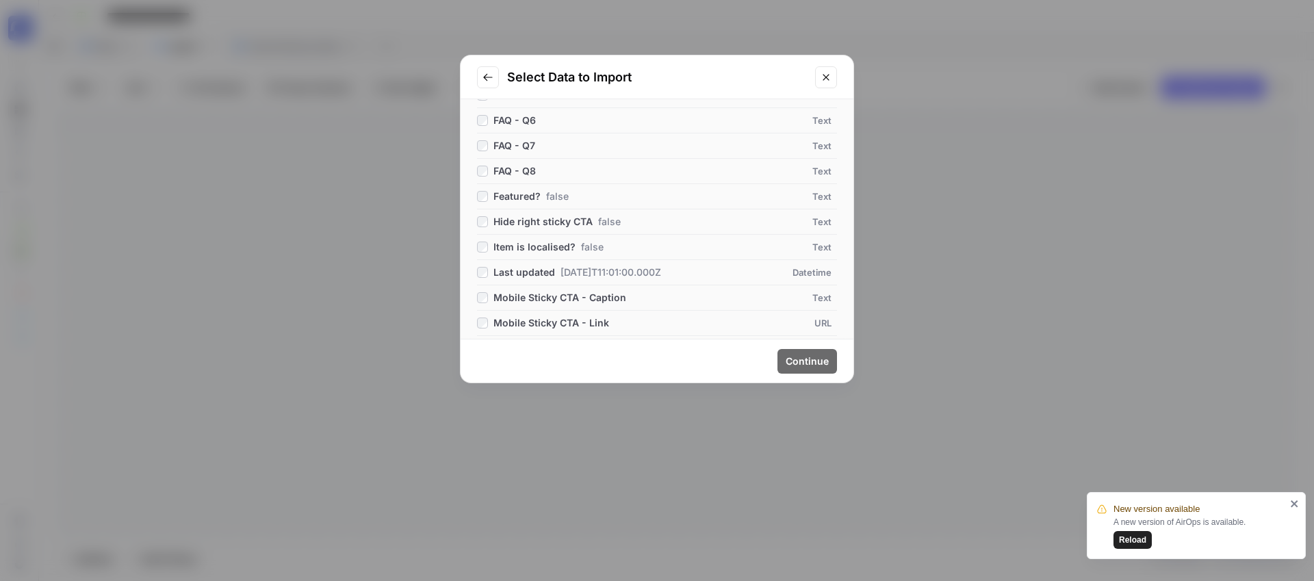
scroll to position [761, 0]
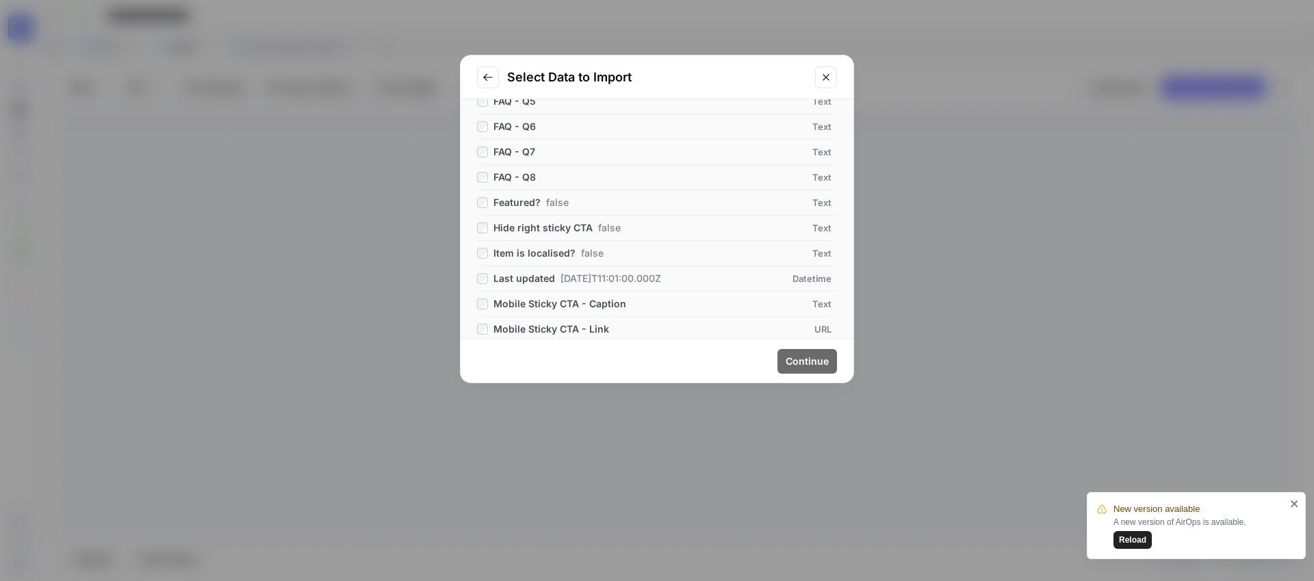
click at [833, 72] on button "Close modal" at bounding box center [826, 77] width 22 height 22
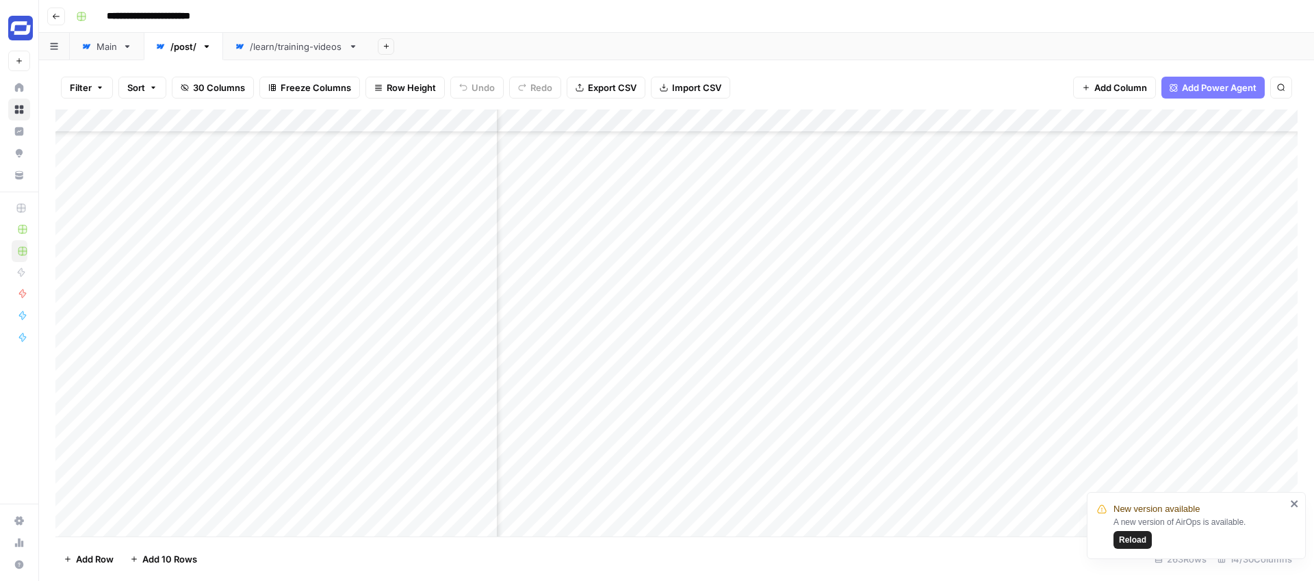
scroll to position [623, 1377]
click at [106, 47] on div "Main" at bounding box center [106, 47] width 21 height 14
click at [181, 51] on div "/post/" at bounding box center [183, 47] width 26 height 14
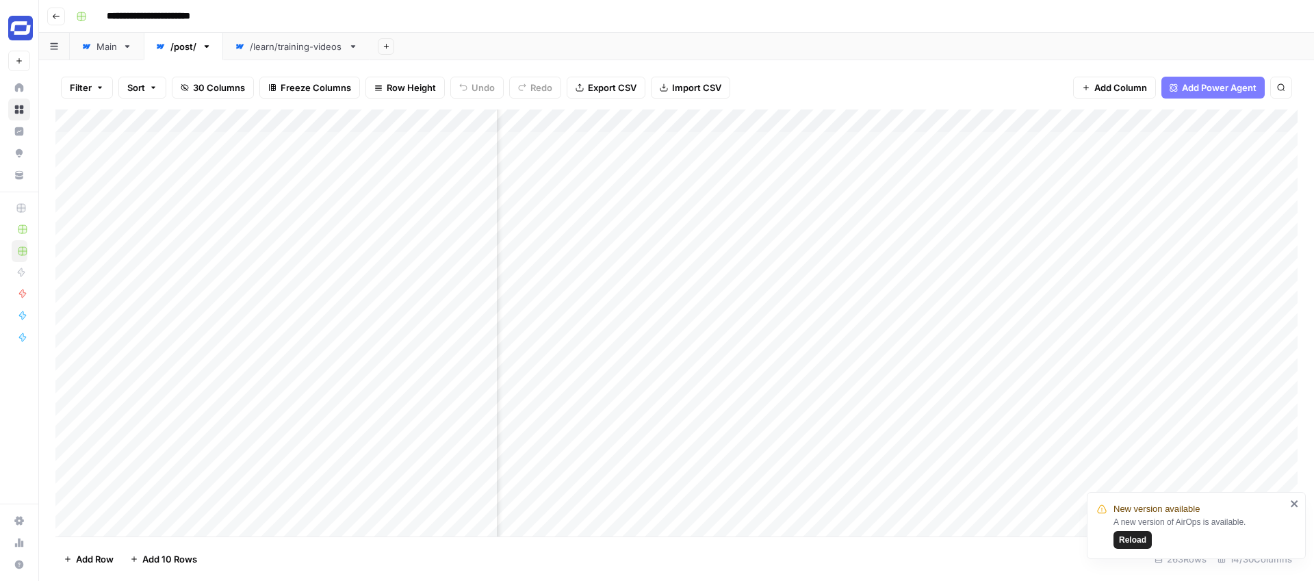
click at [804, 121] on div "Add Column" at bounding box center [676, 322] width 1242 height 427
click at [731, 299] on span "Remove Column" at bounding box center [778, 305] width 120 height 14
click at [606, 140] on span "Delete" at bounding box center [607, 142] width 29 height 14
click at [816, 119] on div "Add Column" at bounding box center [676, 322] width 1242 height 427
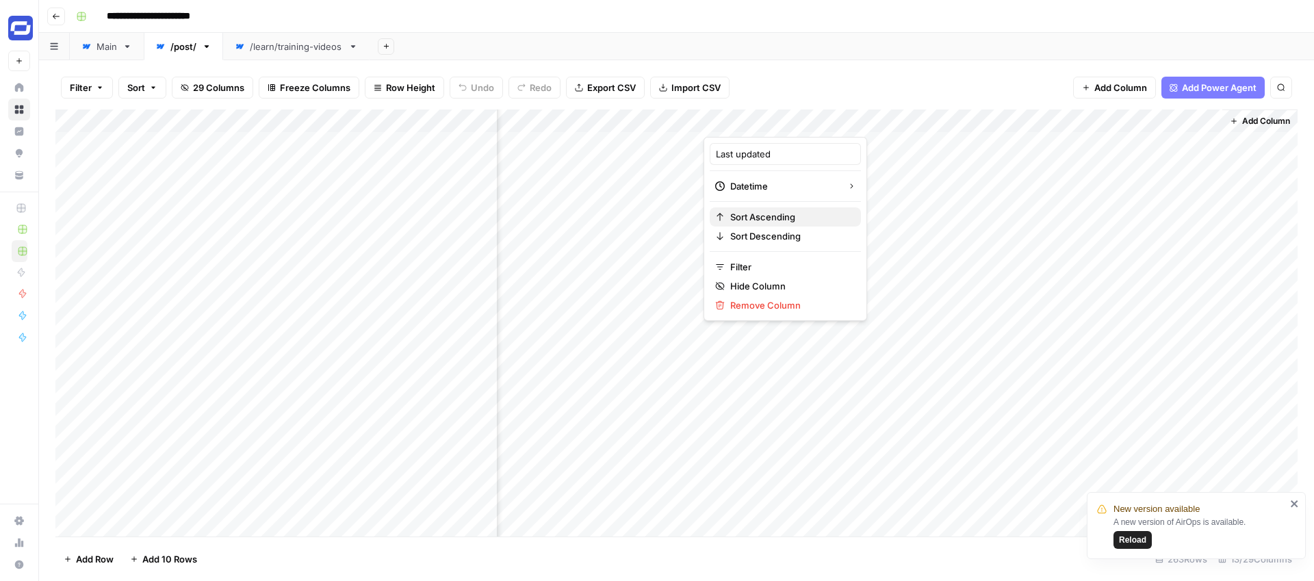
click at [760, 213] on span "Sort Ascending" at bounding box center [790, 217] width 120 height 14
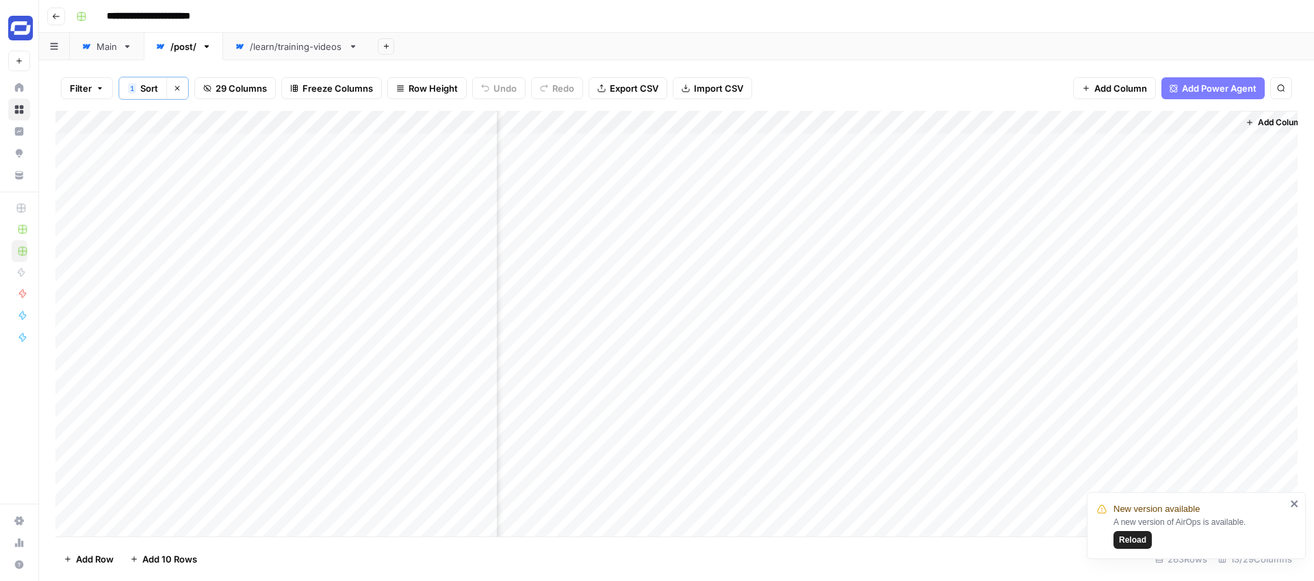
scroll to position [0, 1353]
click at [1293, 503] on icon "close" at bounding box center [1293, 503] width 7 height 7
click at [270, 40] on div "/learn/training-videos" at bounding box center [296, 47] width 93 height 14
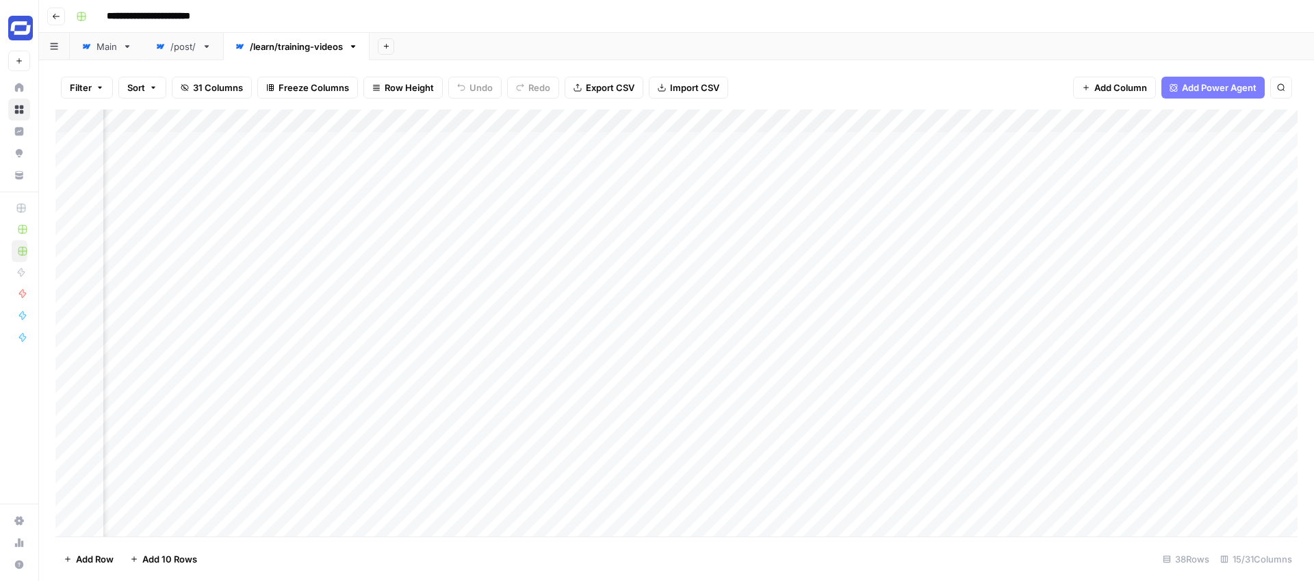
scroll to position [0, 1013]
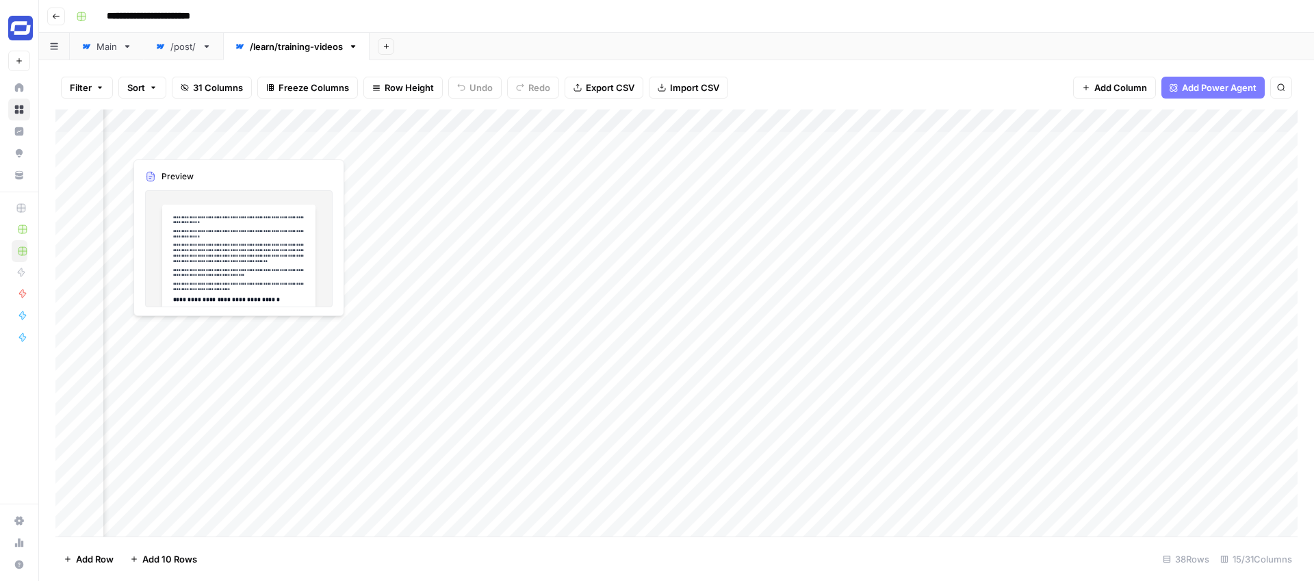
drag, startPoint x: 934, startPoint y: 114, endPoint x: 156, endPoint y: 146, distance: 778.7
click at [156, 146] on div "Add Column" at bounding box center [676, 322] width 1242 height 427
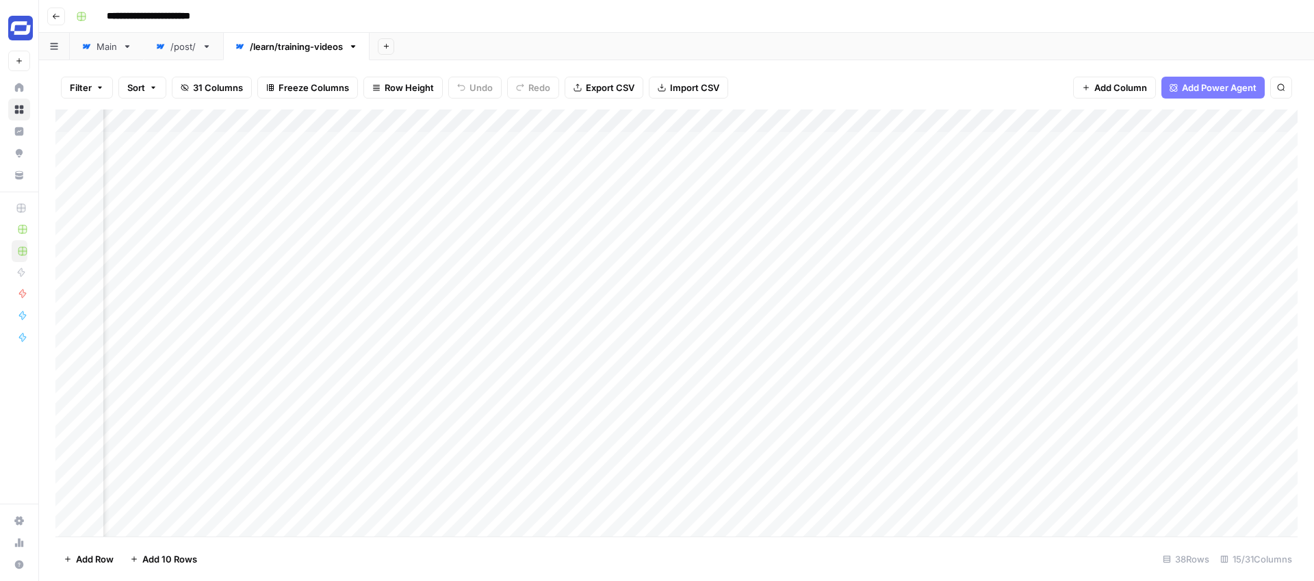
scroll to position [0, 755]
drag, startPoint x: 442, startPoint y: 116, endPoint x: 172, endPoint y: 127, distance: 270.5
click at [172, 127] on div "Add Column" at bounding box center [676, 322] width 1242 height 427
drag, startPoint x: 774, startPoint y: 118, endPoint x: 361, endPoint y: 129, distance: 412.7
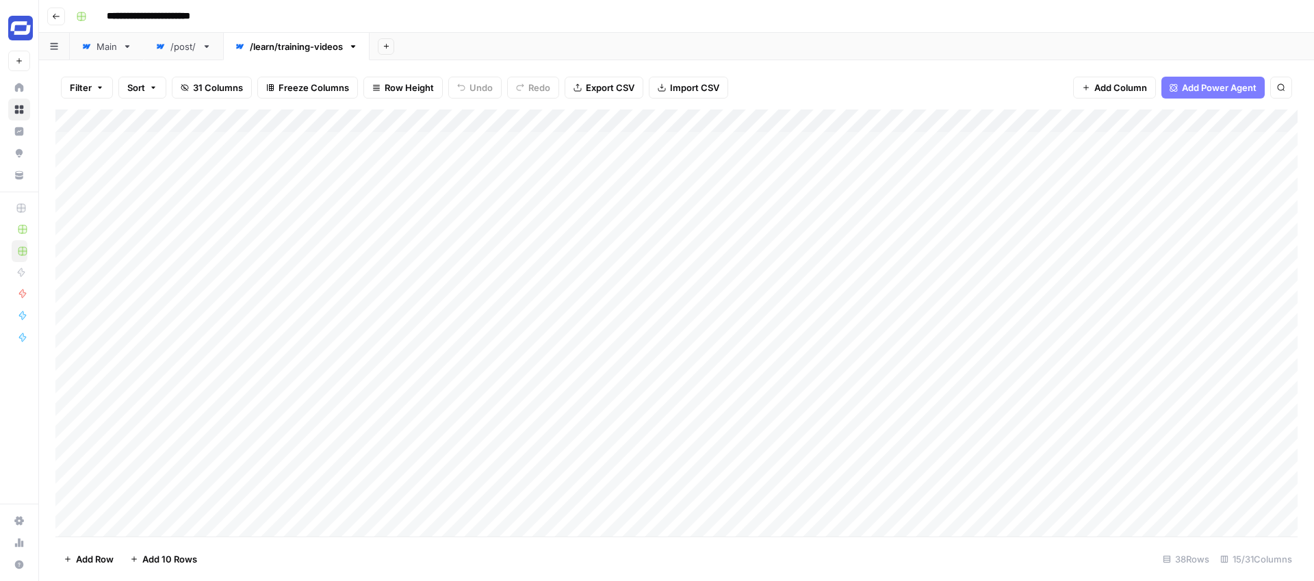
click at [361, 129] on div "Add Column" at bounding box center [676, 322] width 1242 height 427
click at [291, 94] on button "Freeze Columns" at bounding box center [307, 88] width 101 height 22
click at [302, 156] on span "First 2 Columns" at bounding box center [326, 154] width 114 height 14
click at [178, 51] on div "/post/" at bounding box center [183, 47] width 26 height 14
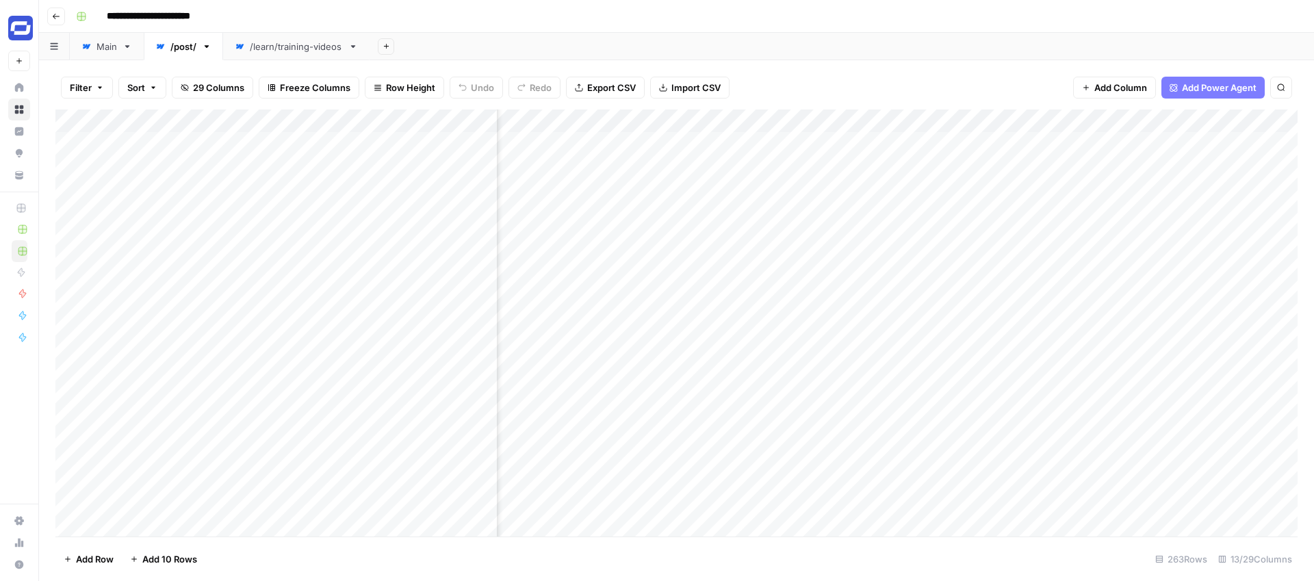
click at [305, 49] on div "/learn/training-videos" at bounding box center [296, 47] width 93 height 14
drag, startPoint x: 1215, startPoint y: 124, endPoint x: 509, endPoint y: 135, distance: 706.2
click at [509, 135] on div "Add Column" at bounding box center [676, 322] width 1242 height 427
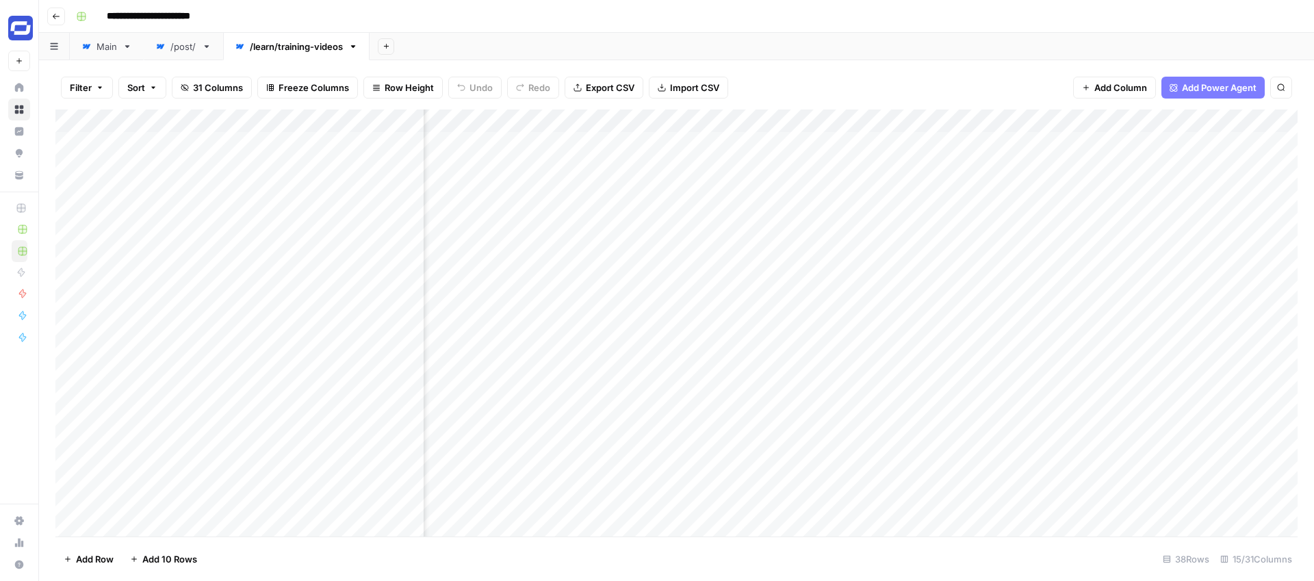
drag, startPoint x: 1134, startPoint y: 115, endPoint x: 652, endPoint y: 134, distance: 482.8
click at [652, 134] on div "Add Column" at bounding box center [676, 322] width 1242 height 427
drag, startPoint x: 875, startPoint y: 118, endPoint x: 647, endPoint y: 124, distance: 228.6
click at [647, 124] on div "Add Column" at bounding box center [676, 322] width 1242 height 427
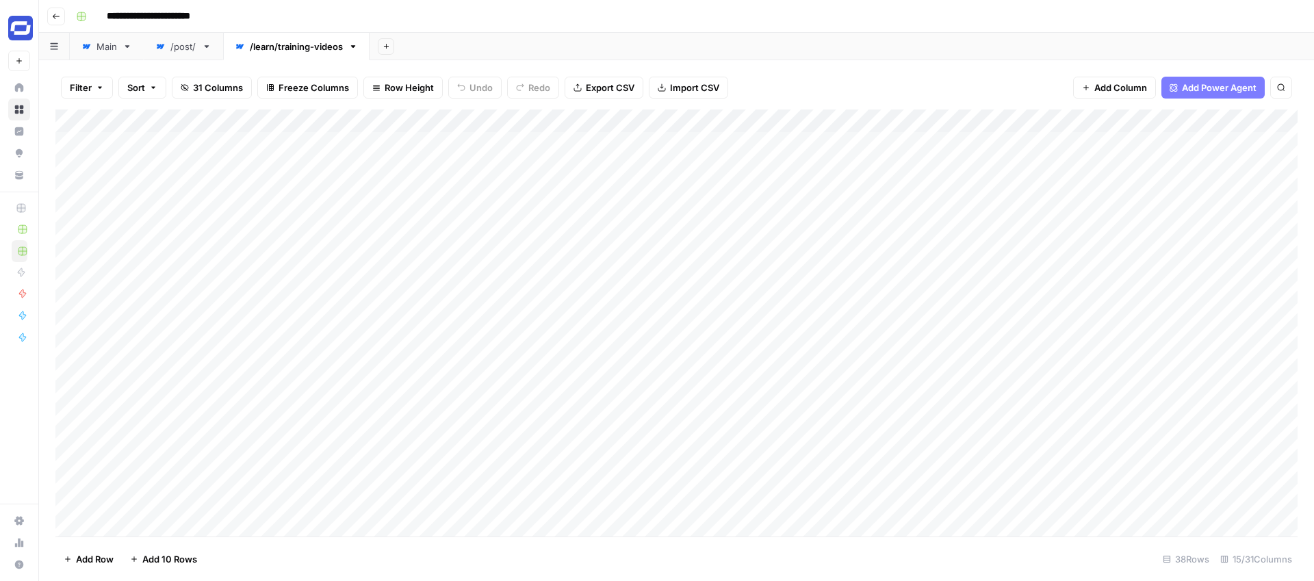
click at [180, 44] on div "/post/" at bounding box center [183, 47] width 26 height 14
click at [272, 47] on div "/learn/training-videos" at bounding box center [296, 47] width 93 height 14
drag, startPoint x: 1116, startPoint y: 123, endPoint x: 871, endPoint y: 133, distance: 245.1
click at [871, 133] on div "Add Column" at bounding box center [676, 322] width 1242 height 427
click at [181, 48] on div "/post/" at bounding box center [183, 47] width 26 height 14
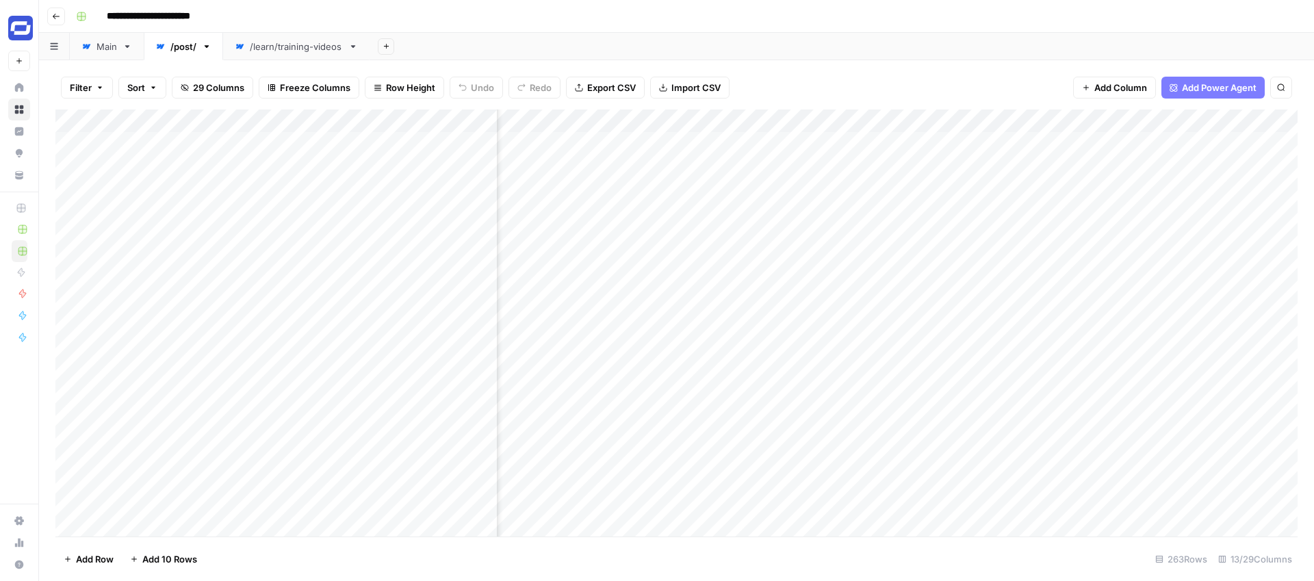
scroll to position [0, 464]
click at [292, 43] on div "/learn/training-videos" at bounding box center [296, 47] width 93 height 14
drag, startPoint x: 894, startPoint y: 118, endPoint x: 692, endPoint y: 125, distance: 201.3
click at [692, 125] on div "Add Column" at bounding box center [676, 322] width 1242 height 427
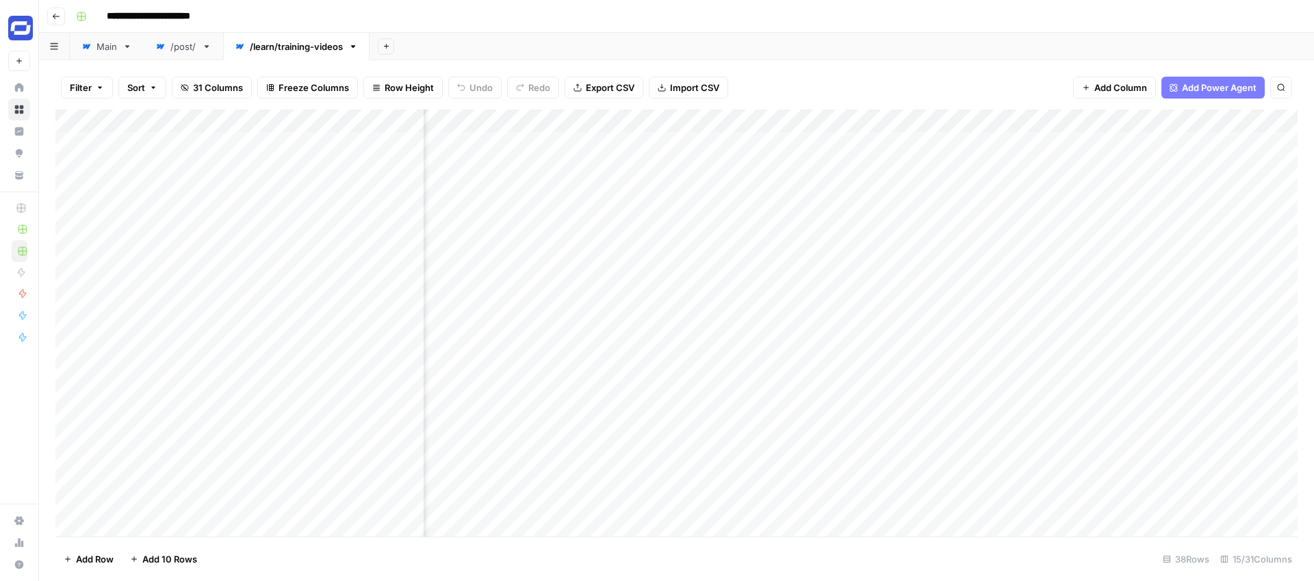
drag, startPoint x: 1085, startPoint y: 116, endPoint x: 897, endPoint y: 119, distance: 188.2
click at [895, 120] on div "Add Column" at bounding box center [676, 322] width 1242 height 427
drag, startPoint x: 1264, startPoint y: 120, endPoint x: 1065, endPoint y: 123, distance: 199.1
click at [1065, 123] on div "Add Column" at bounding box center [676, 322] width 1242 height 427
click at [187, 51] on div "/post/" at bounding box center [183, 47] width 26 height 14
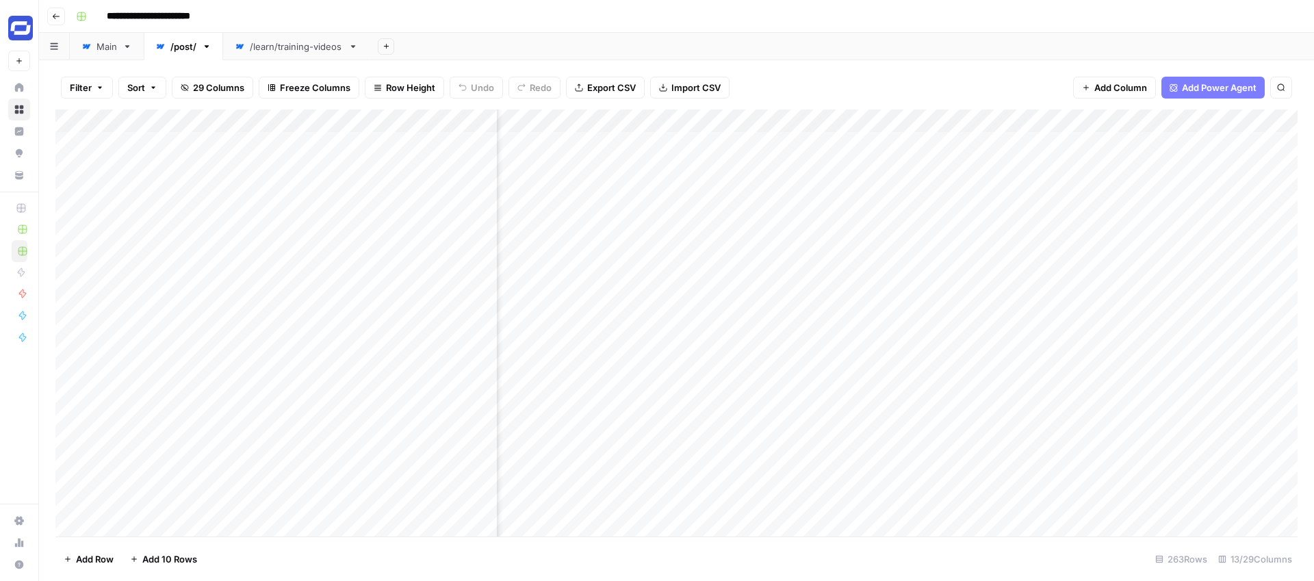
scroll to position [0, 1020]
click at [307, 51] on div "/learn/training-videos" at bounding box center [296, 47] width 93 height 14
click at [179, 46] on div "/post/" at bounding box center [183, 47] width 26 height 14
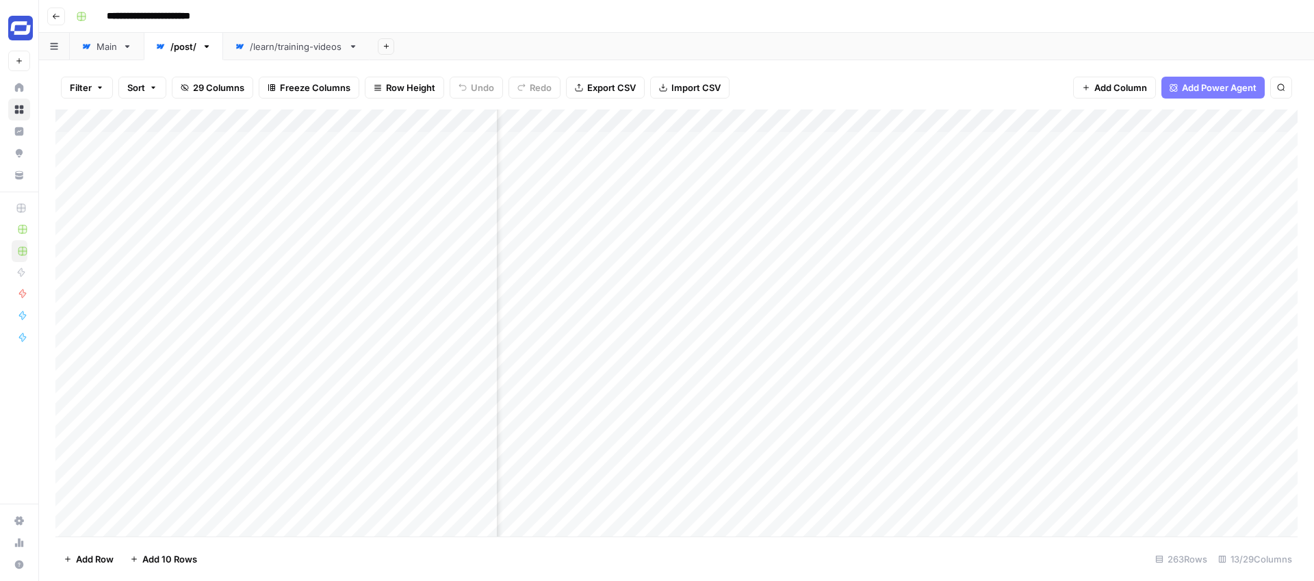
click at [307, 54] on link "/learn/training-videos" at bounding box center [296, 46] width 146 height 27
click at [189, 47] on div "/post/" at bounding box center [183, 47] width 26 height 14
click at [303, 43] on div "/learn/training-videos" at bounding box center [296, 47] width 93 height 14
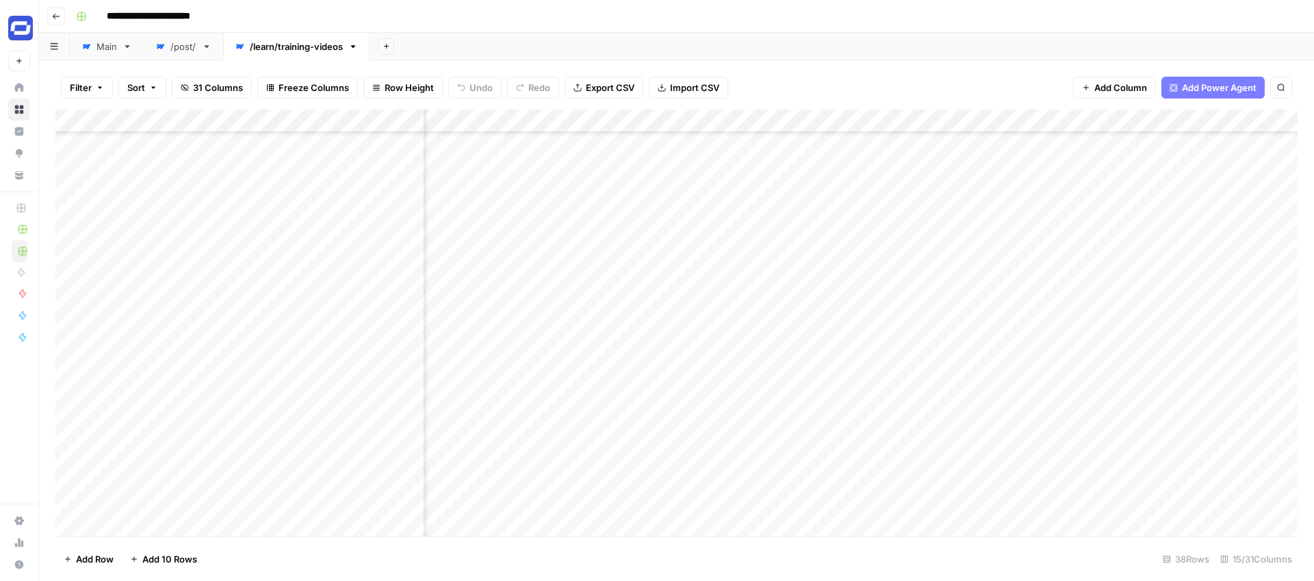
scroll to position [135, 1199]
click at [712, 121] on div "Add Column" at bounding box center [676, 322] width 1242 height 427
click at [718, 218] on span "Sort Ascending" at bounding box center [739, 217] width 120 height 14
click at [1014, 124] on div "Add Column" at bounding box center [676, 324] width 1242 height 426
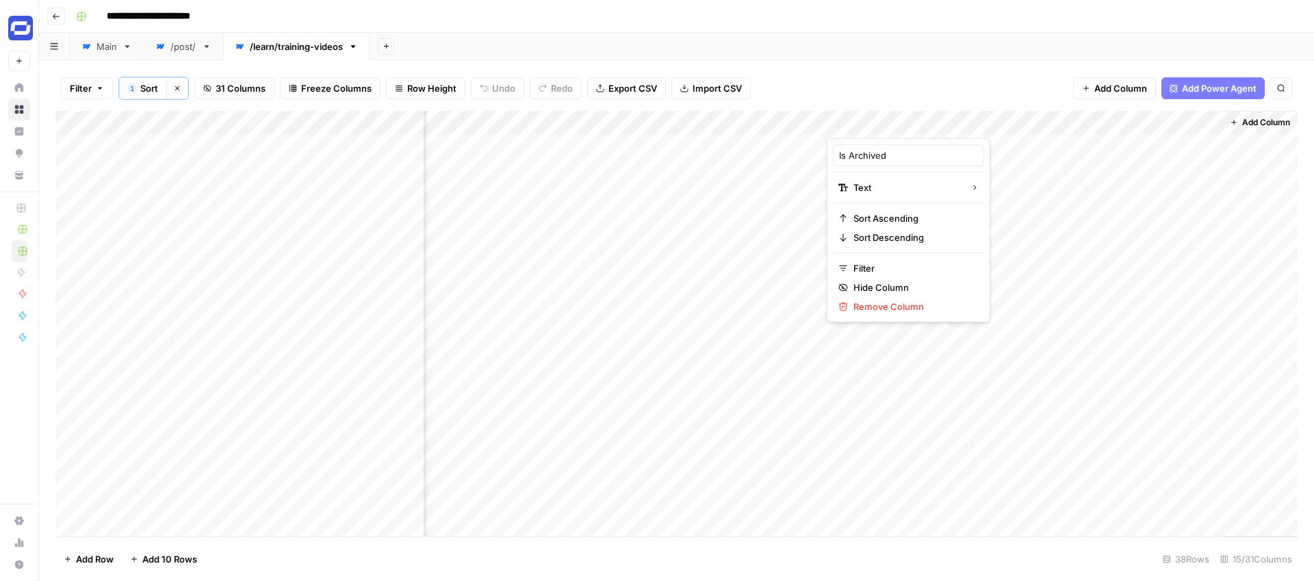
drag, startPoint x: 884, startPoint y: 305, endPoint x: 916, endPoint y: 62, distance: 245.7
click at [916, 62] on body "**********" at bounding box center [657, 290] width 1314 height 581
click at [857, 84] on div "Filter 1 Sort Clear sorts 31 Columns Freeze Columns Row Height Undo Redo Export…" at bounding box center [676, 88] width 1242 height 45
click at [255, 92] on span "31 Columns" at bounding box center [241, 88] width 50 height 14
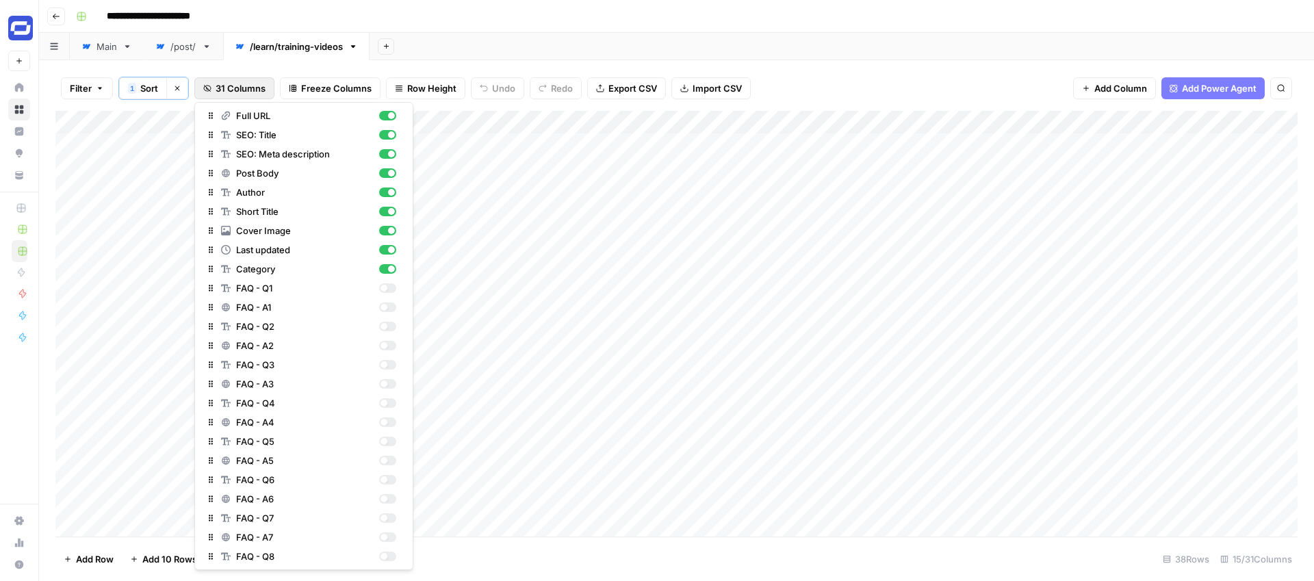
scroll to position [92, 0]
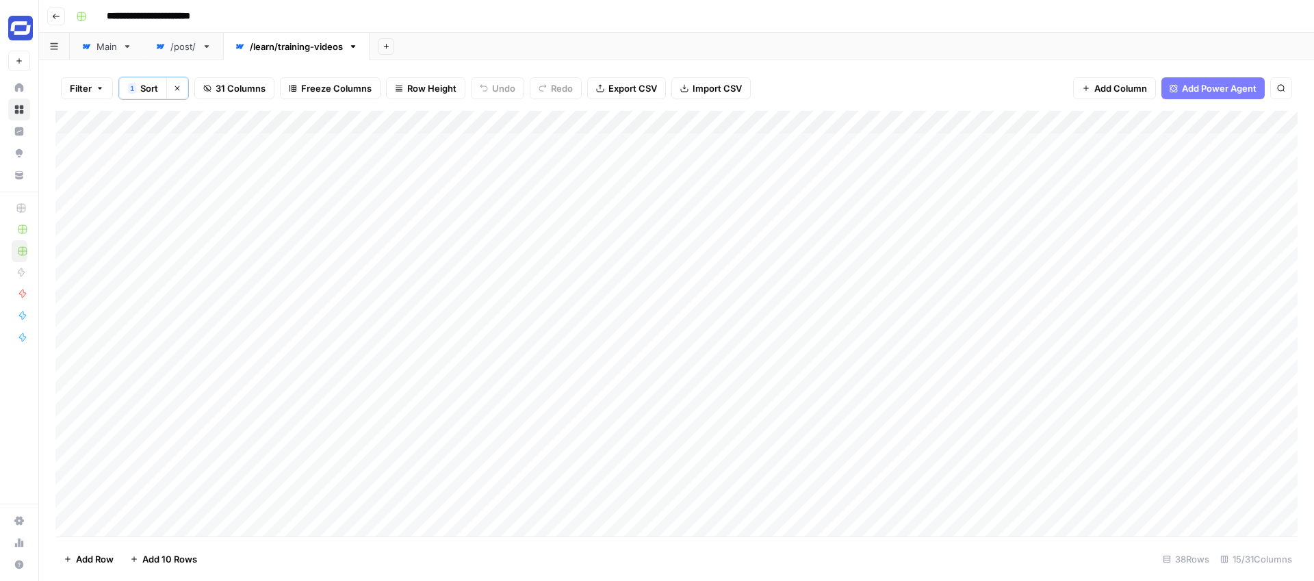
click at [200, 48] on link "/post/" at bounding box center [183, 46] width 79 height 27
click at [219, 92] on span "29 Columns" at bounding box center [218, 88] width 51 height 14
click at [303, 45] on div "/learn/training-videos" at bounding box center [296, 47] width 93 height 14
click at [356, 47] on icon "button" at bounding box center [353, 47] width 10 height 10
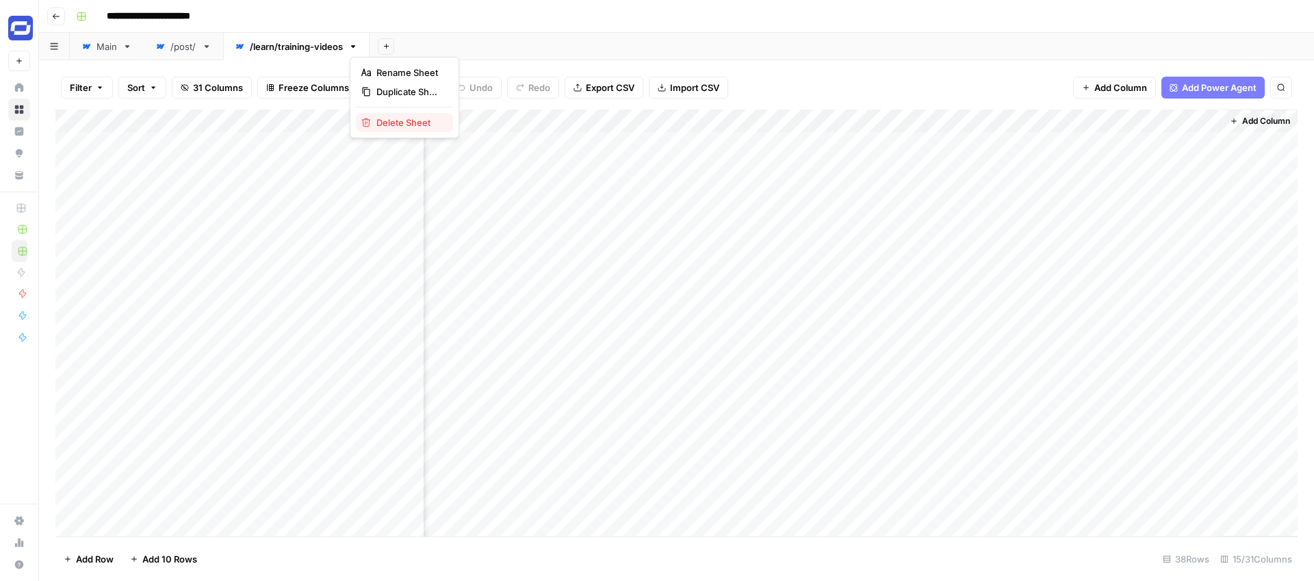
click at [389, 122] on span "Delete Sheet" at bounding box center [409, 123] width 66 height 14
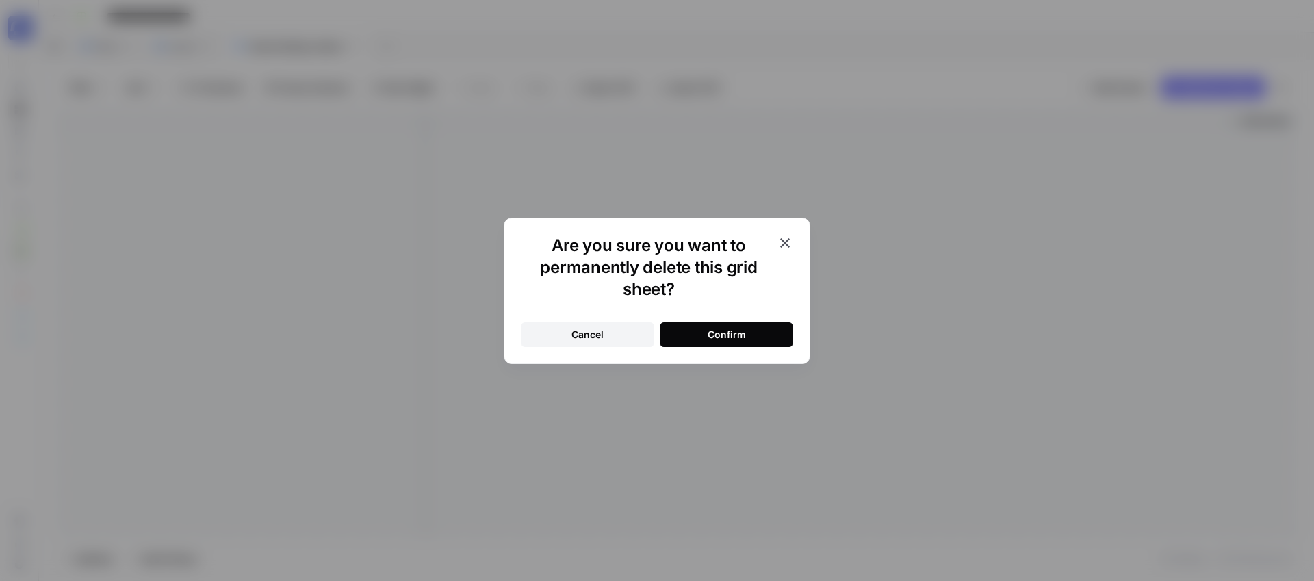
click at [732, 334] on div "Confirm" at bounding box center [727, 335] width 38 height 14
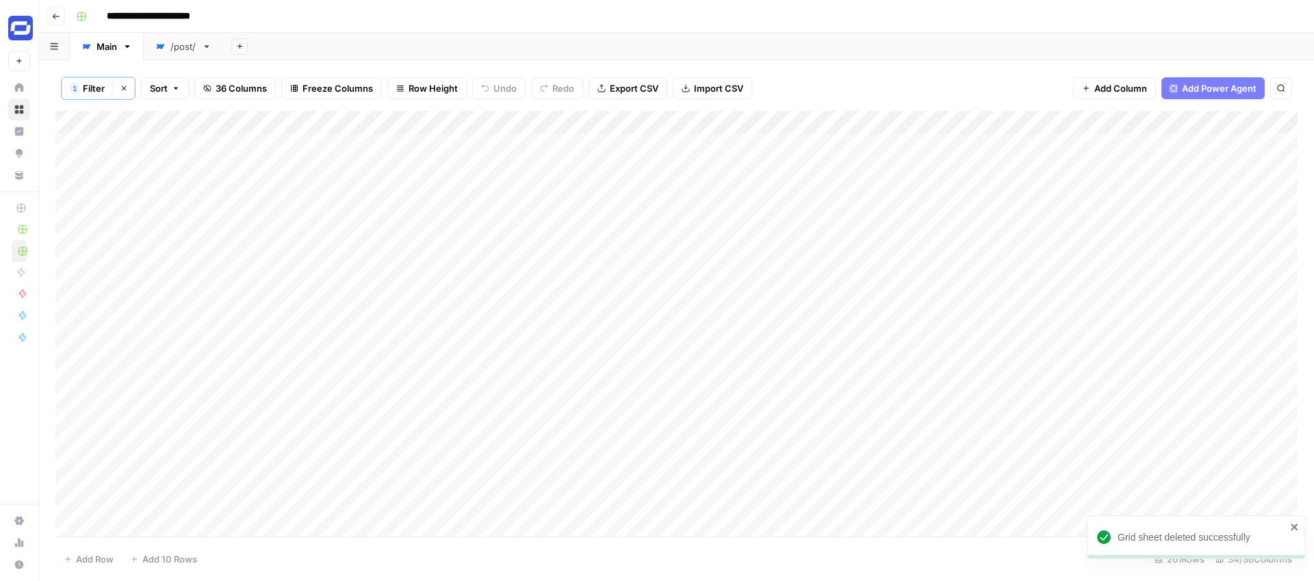
click at [183, 47] on div "/post/" at bounding box center [183, 47] width 26 height 14
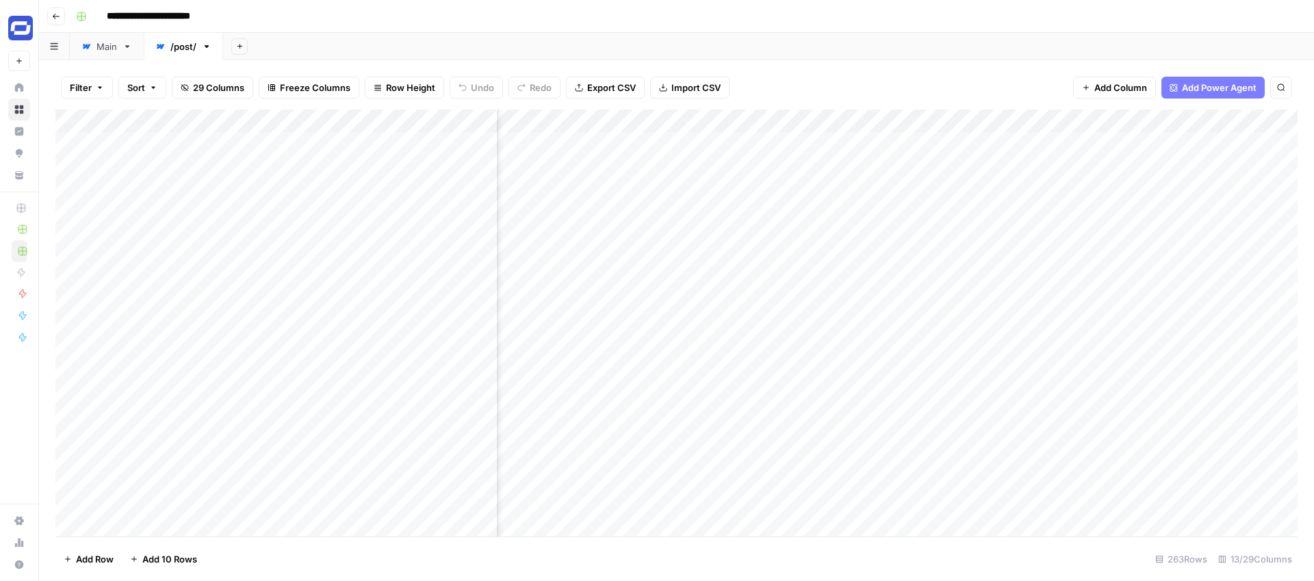
click at [323, 49] on div "Add Sheet" at bounding box center [768, 46] width 1091 height 27
click at [239, 44] on icon "button" at bounding box center [239, 46] width 5 height 5
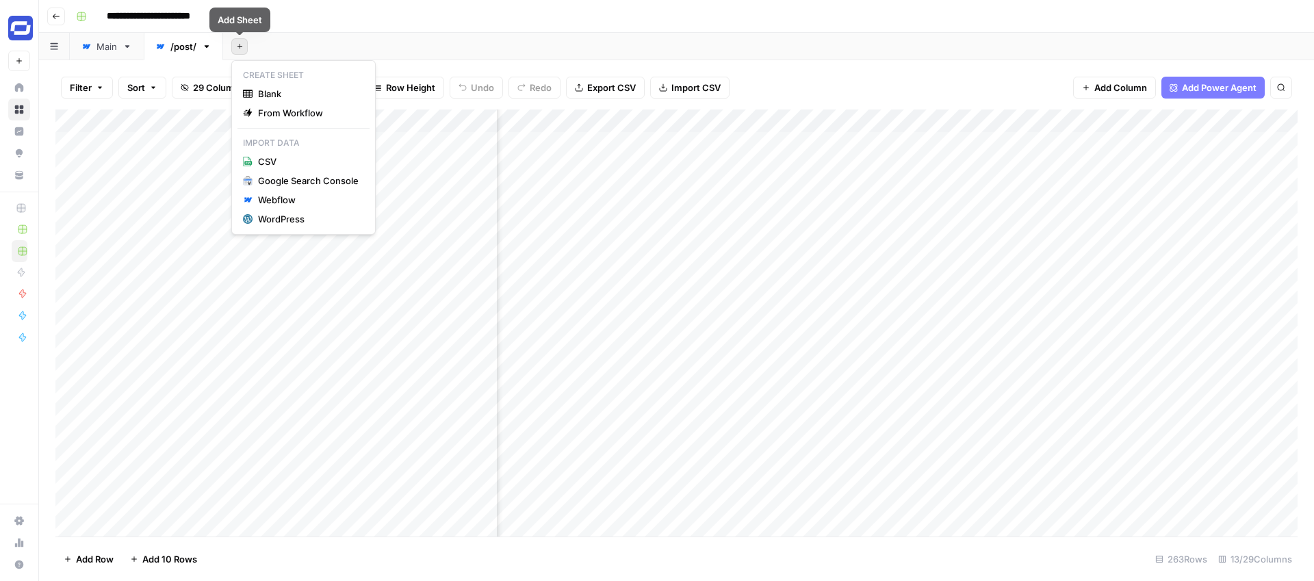
click at [320, 47] on div "Add Sheet" at bounding box center [768, 46] width 1091 height 27
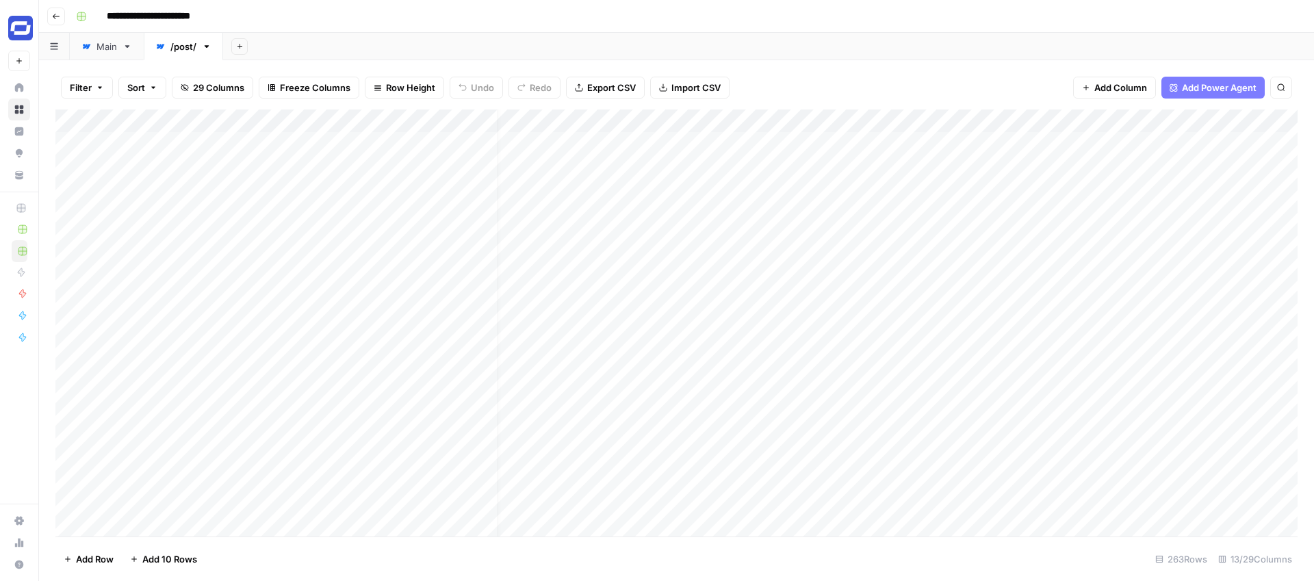
scroll to position [0, 0]
click at [85, 50] on icon at bounding box center [86, 47] width 10 height 10
click at [179, 47] on div "/post/" at bounding box center [183, 47] width 26 height 14
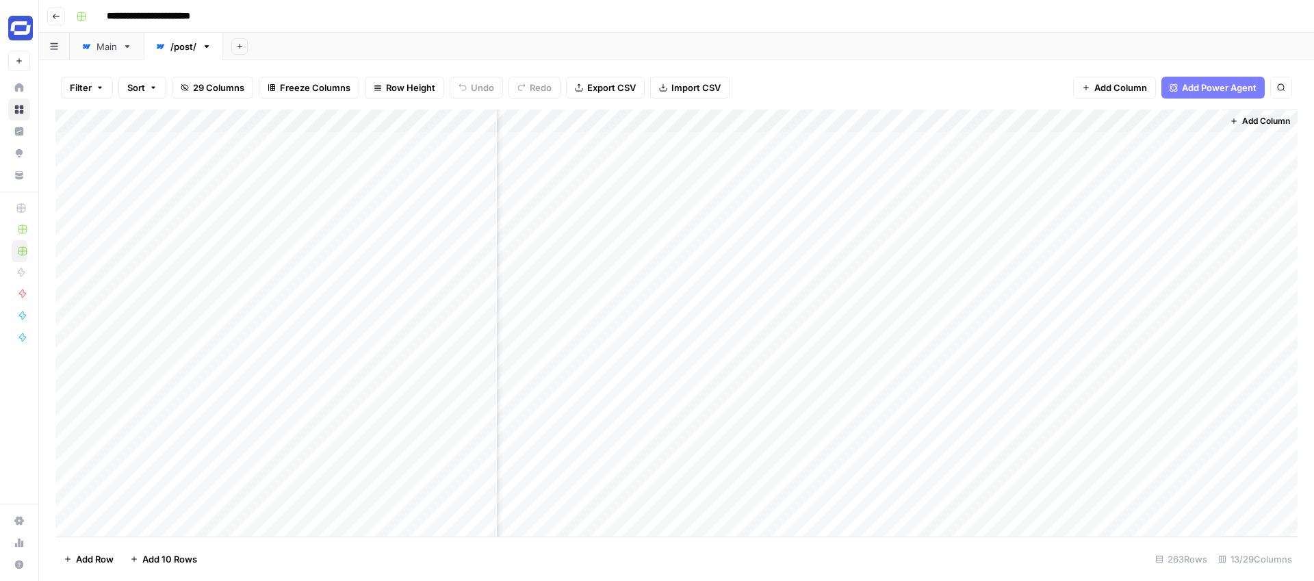
click at [1127, 84] on span "Add Column" at bounding box center [1120, 88] width 53 height 14
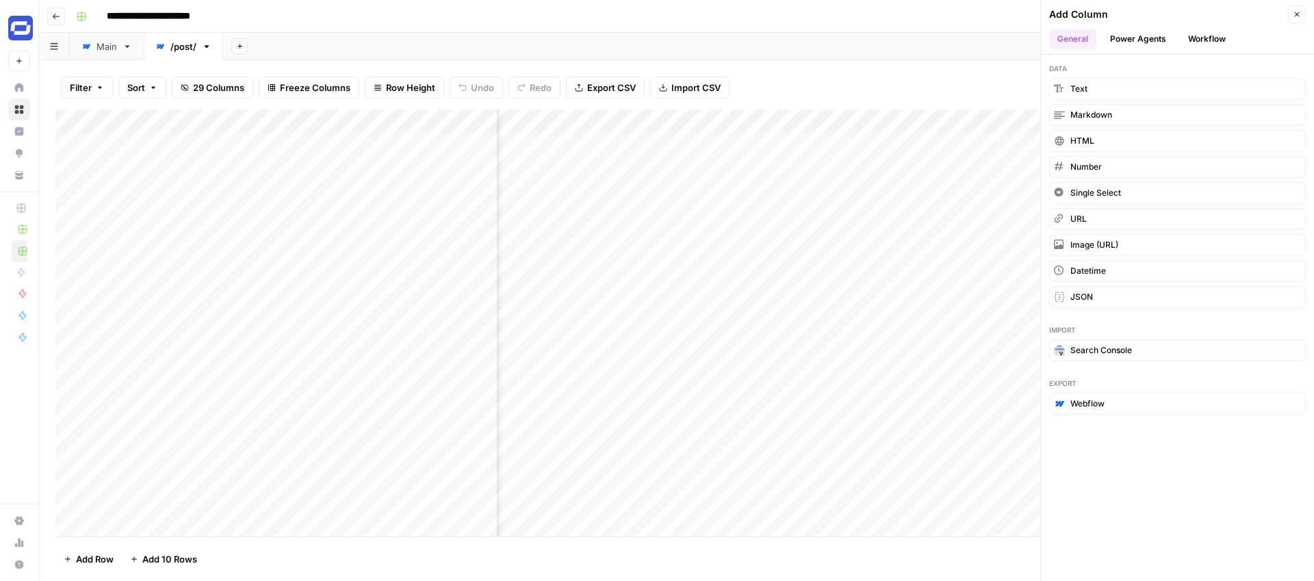
click at [1197, 34] on button "Workflow" at bounding box center [1207, 39] width 54 height 21
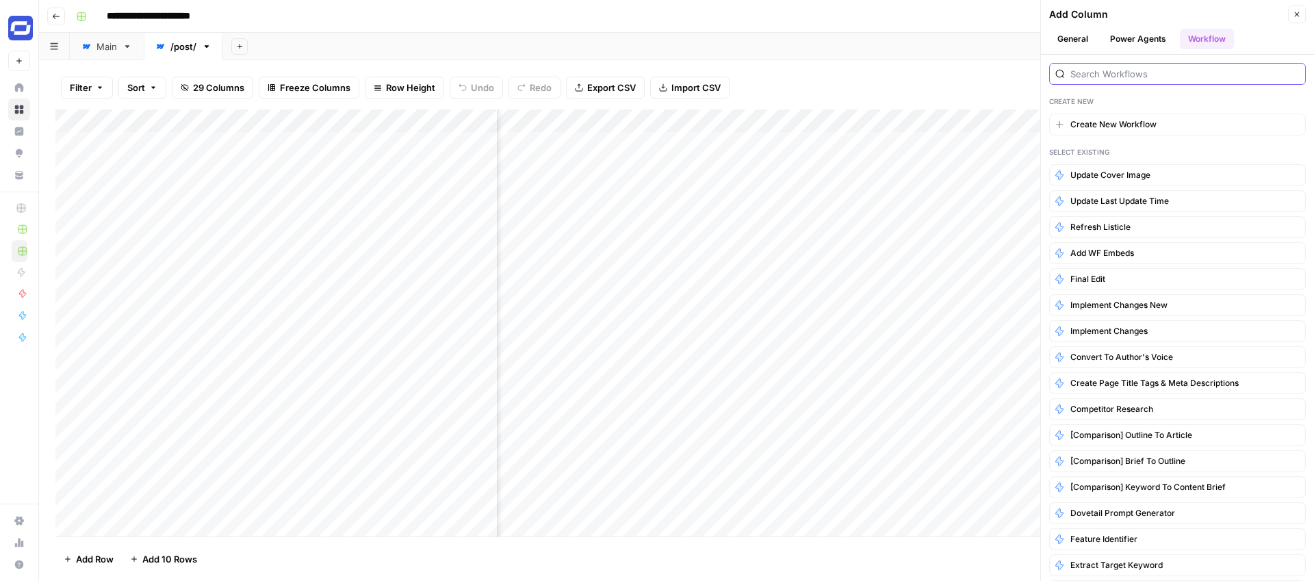
click at [1152, 73] on input "search" at bounding box center [1184, 74] width 229 height 14
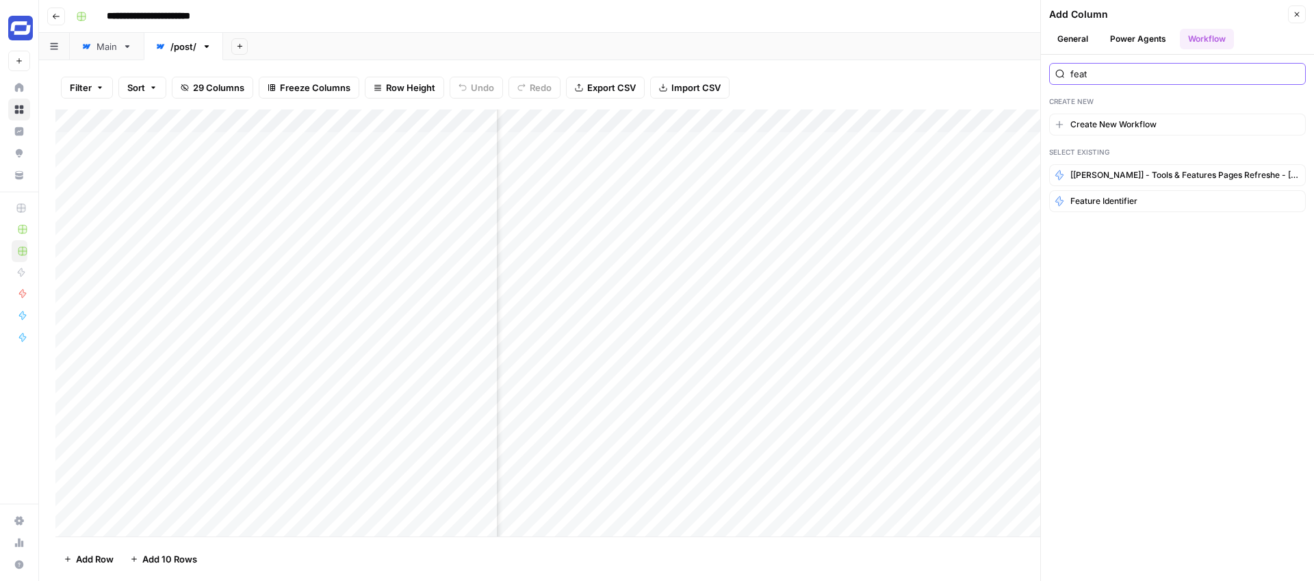
type input "feat"
click at [1097, 199] on span "Feature Identifier" at bounding box center [1103, 201] width 67 height 12
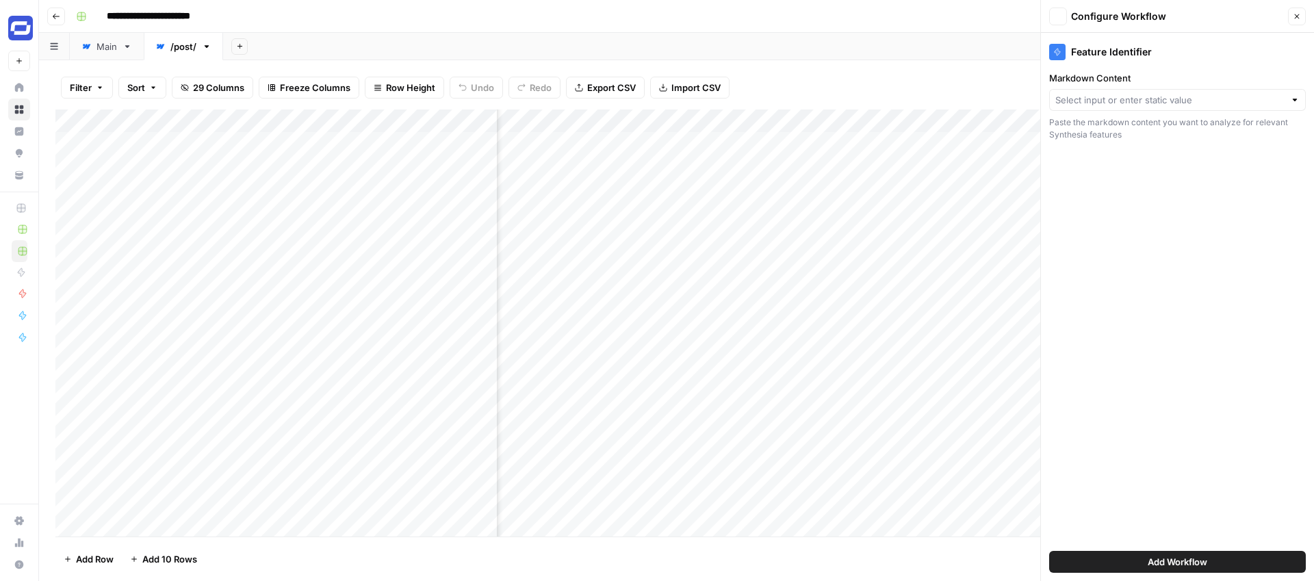
type input "Create New Column"
click at [1095, 99] on input "Markdown Content" at bounding box center [1175, 100] width 210 height 14
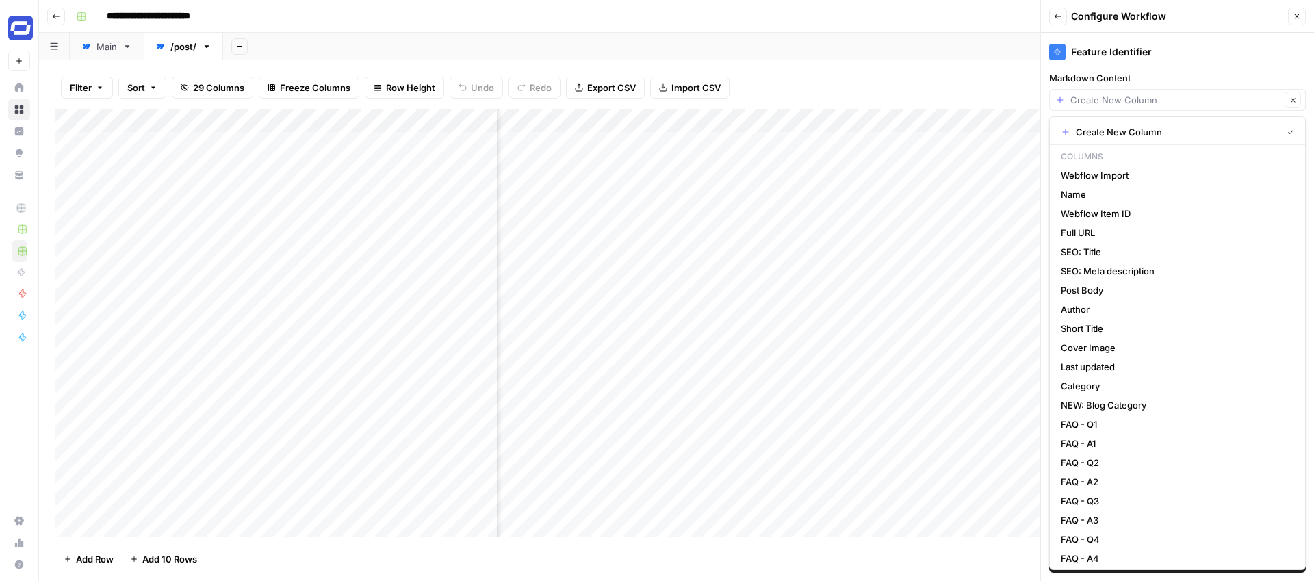
type input "Create New Column"
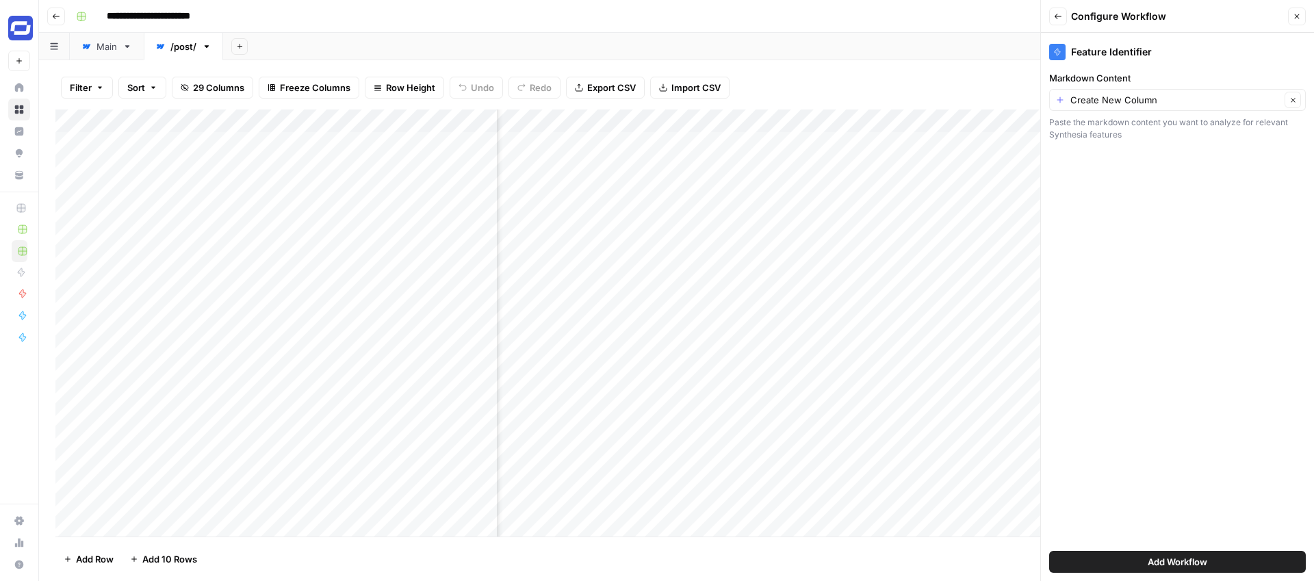
click at [361, 38] on div "Add Sheet" at bounding box center [768, 46] width 1091 height 27
click at [108, 49] on div "Main" at bounding box center [106, 47] width 21 height 14
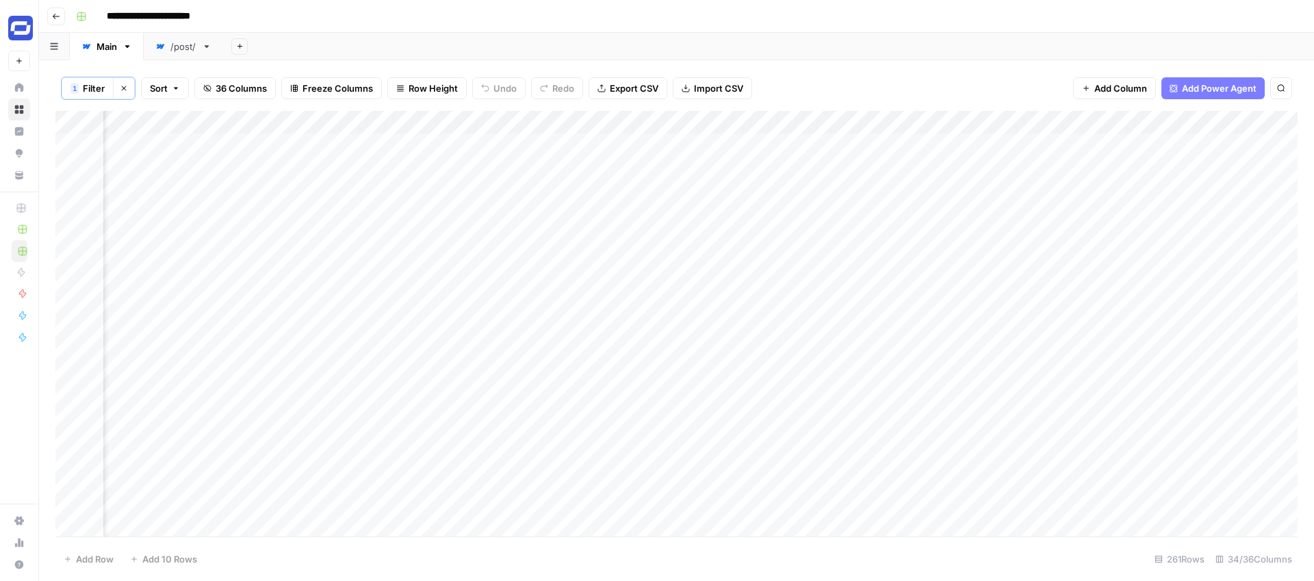
scroll to position [0, 1534]
click at [172, 48] on div "/post/" at bounding box center [183, 47] width 26 height 14
click at [1118, 79] on button "Add Column" at bounding box center [1114, 88] width 83 height 22
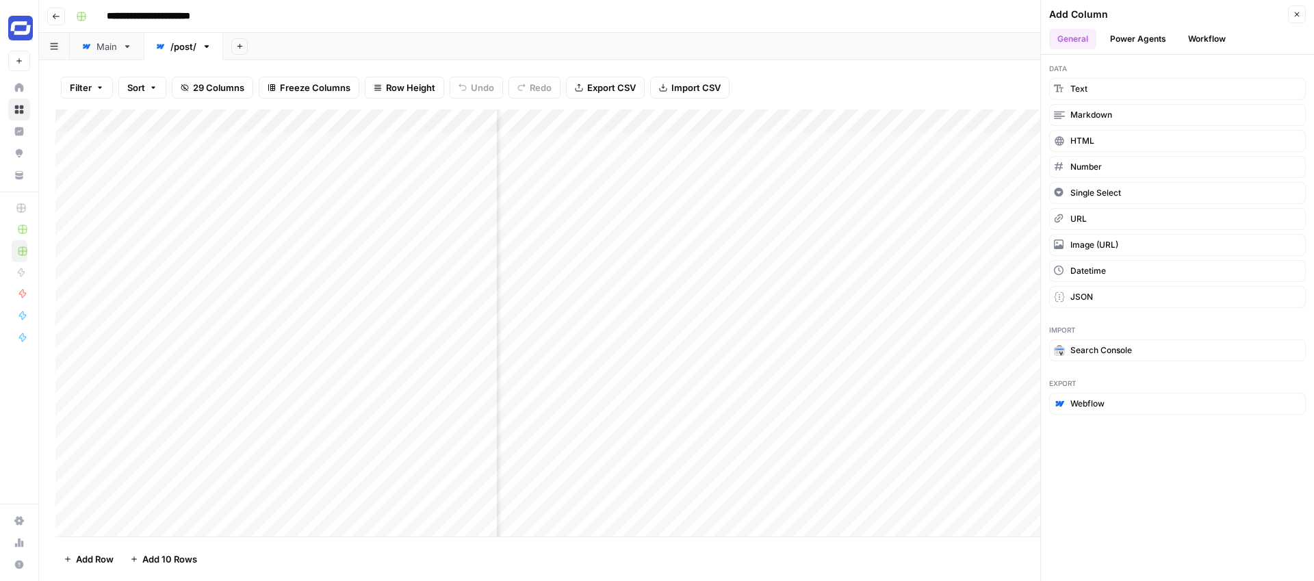
click at [1197, 44] on button "Workflow" at bounding box center [1207, 39] width 54 height 21
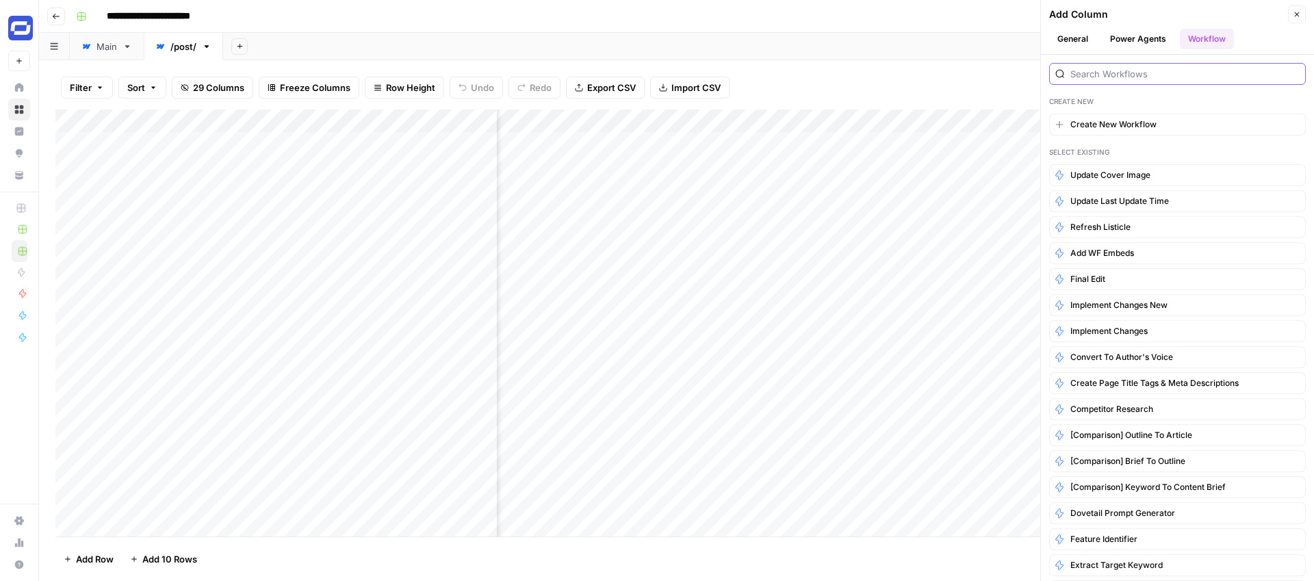
click at [1141, 74] on input "search" at bounding box center [1184, 74] width 229 height 14
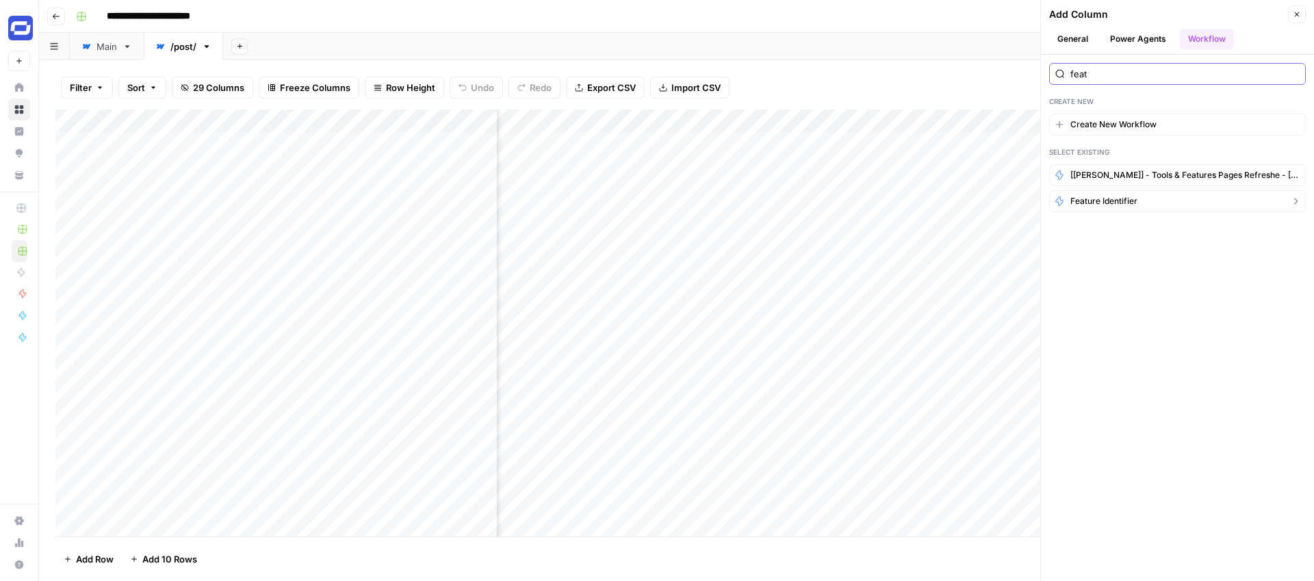
type input "feat"
click at [1113, 198] on span "Feature Identifier" at bounding box center [1103, 201] width 67 height 12
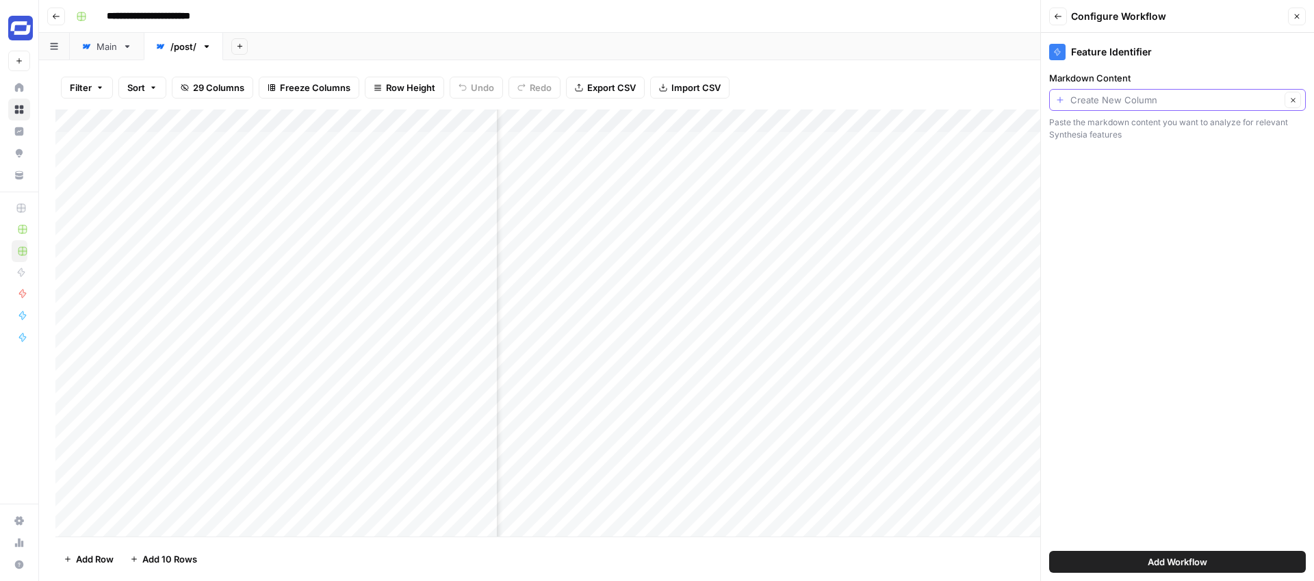
click at [1117, 106] on input "Markdown Content" at bounding box center [1175, 100] width 210 height 14
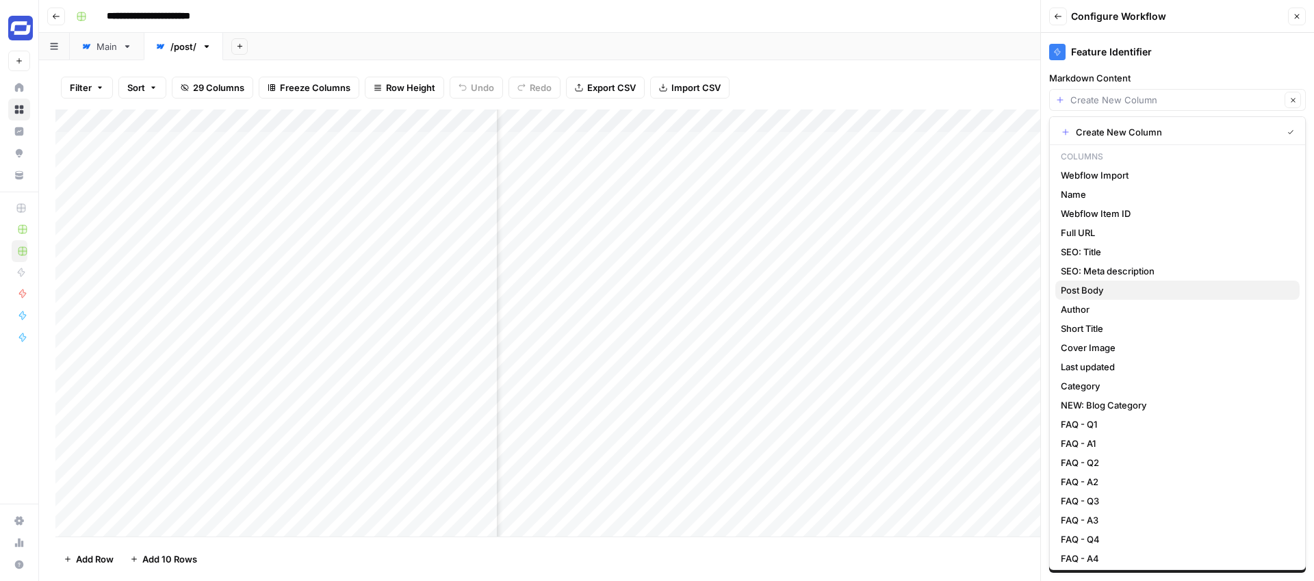
click at [1087, 292] on span "Post Body" at bounding box center [1175, 290] width 228 height 14
type input "Post Body"
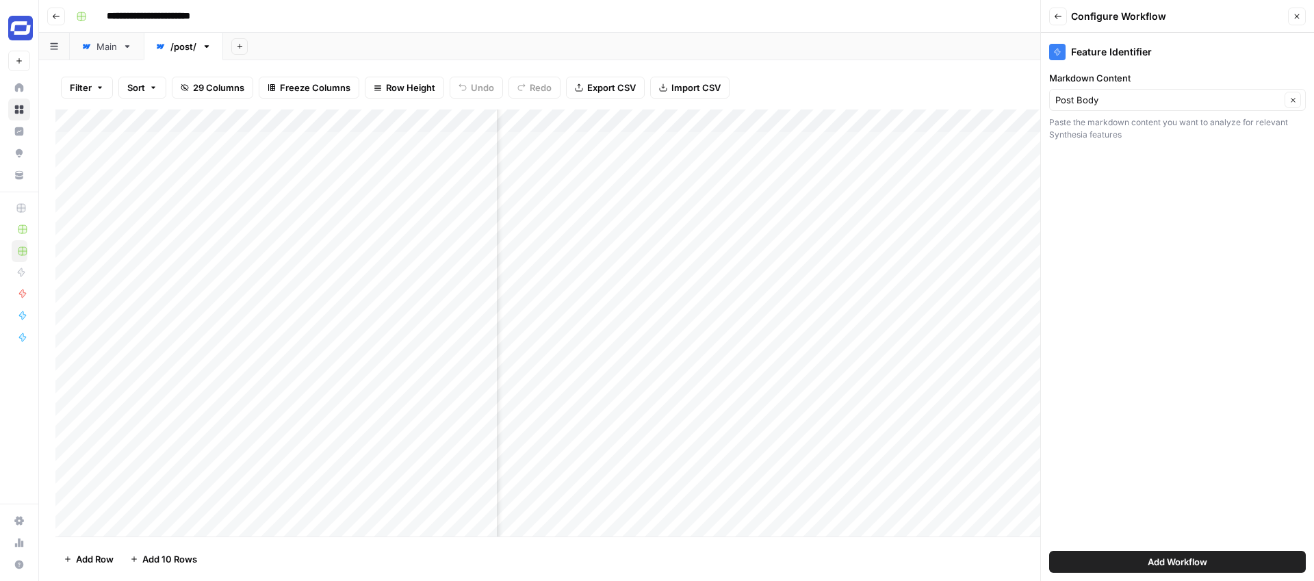
click at [1162, 557] on span "Add Workflow" at bounding box center [1177, 562] width 60 height 14
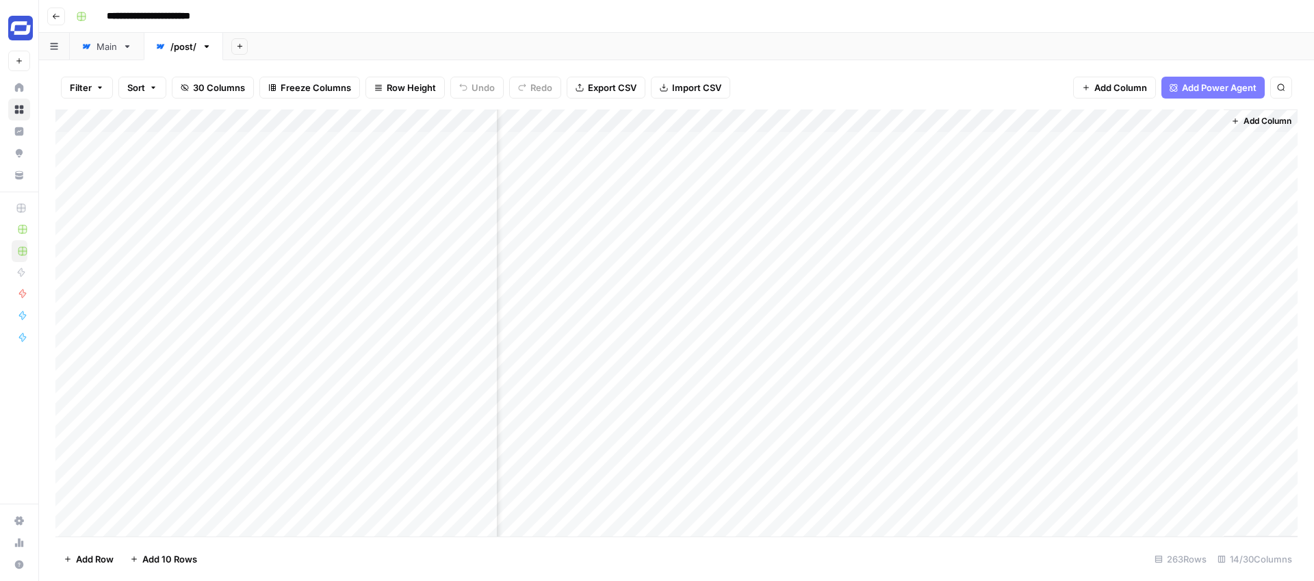
scroll to position [0, 1504]
click at [1154, 141] on div "Add Column" at bounding box center [676, 322] width 1242 height 427
click at [1142, 119] on div "Add Column" at bounding box center [676, 322] width 1242 height 427
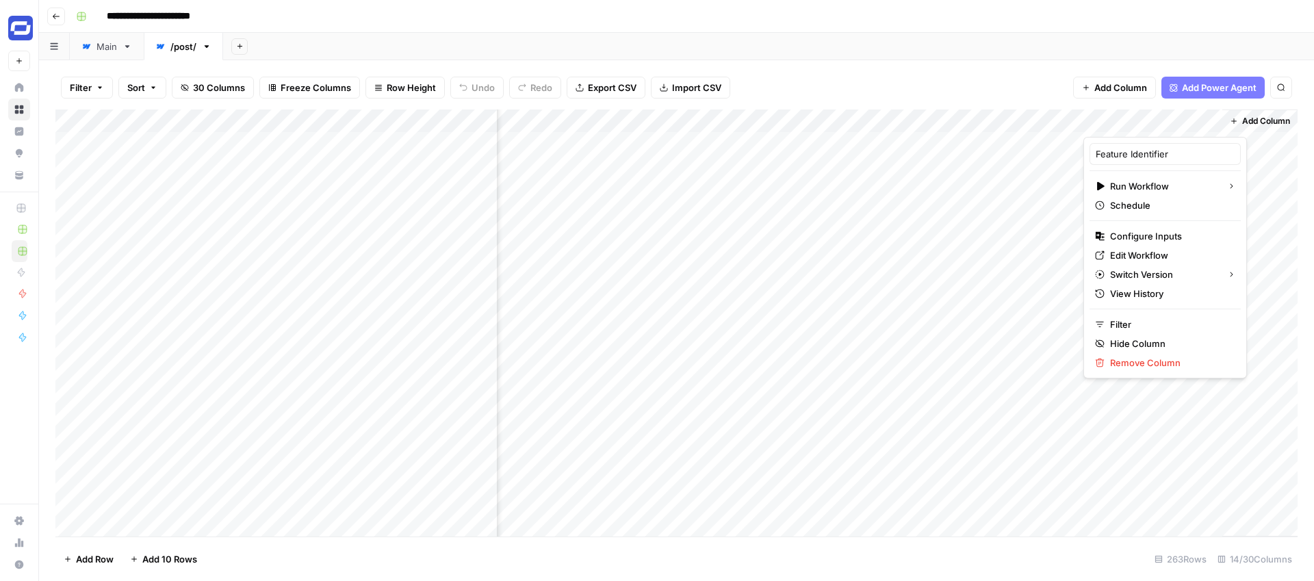
click at [1081, 55] on div "Add Sheet" at bounding box center [768, 46] width 1091 height 27
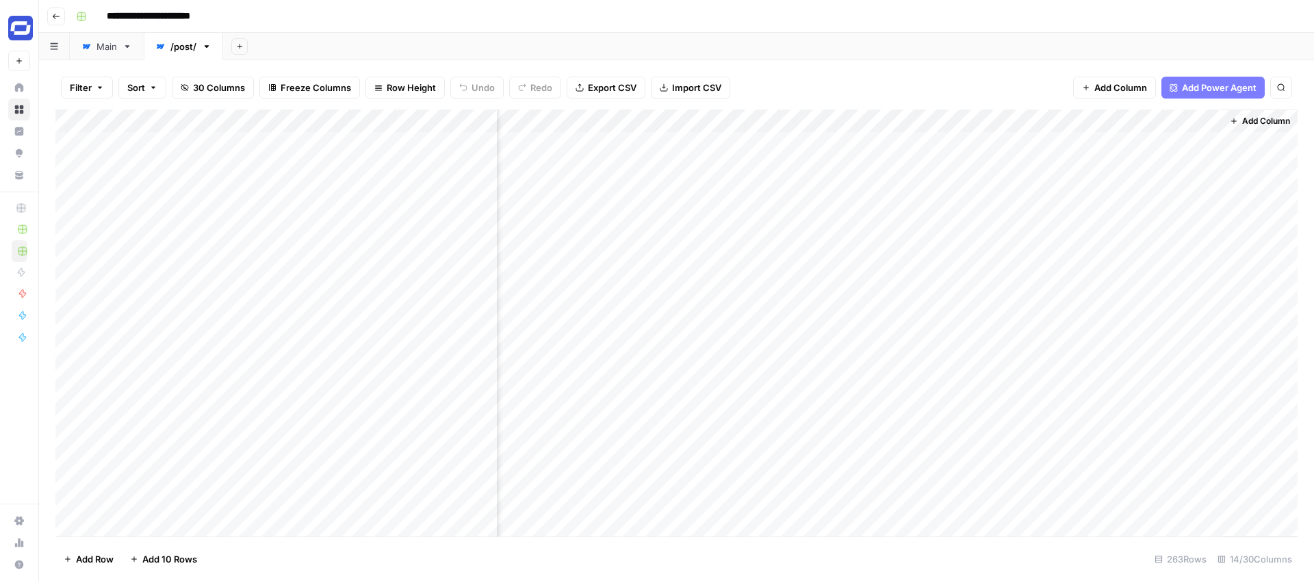
click at [1139, 120] on div "Add Column" at bounding box center [676, 322] width 1242 height 427
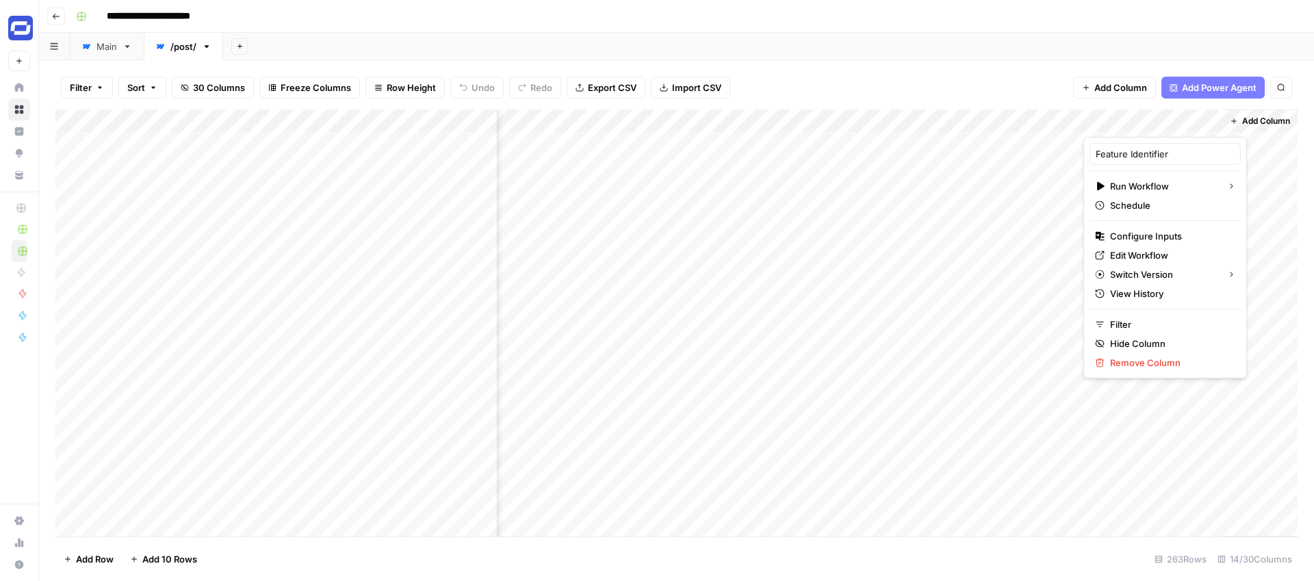
click at [1124, 43] on div "Add Sheet" at bounding box center [768, 46] width 1091 height 27
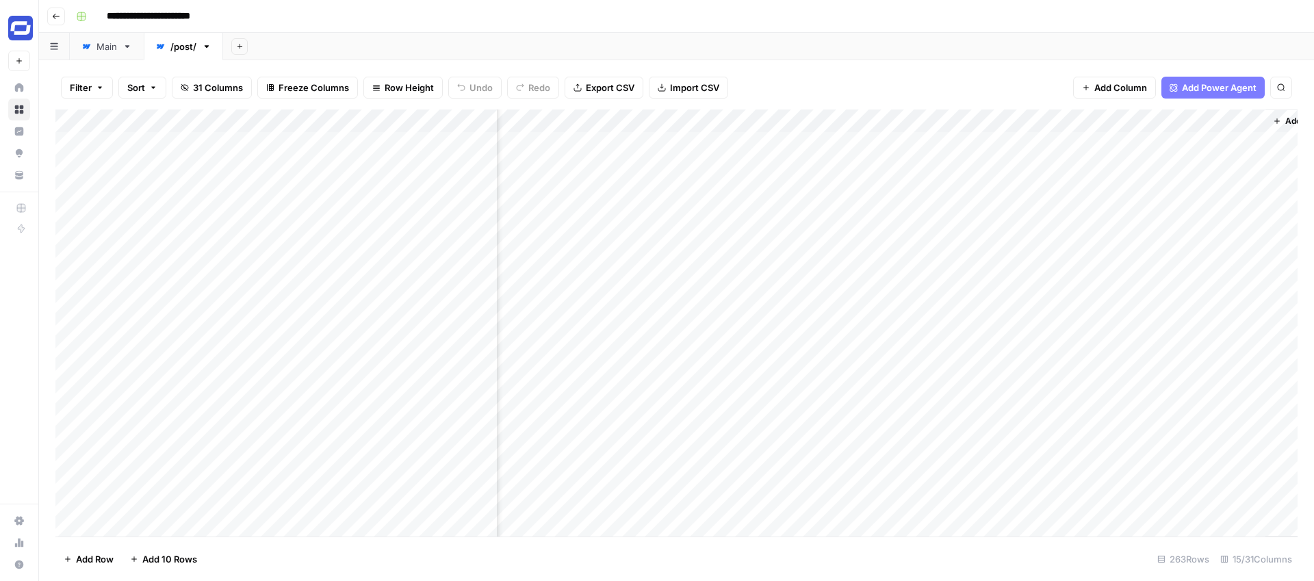
scroll to position [0, 1627]
click at [1120, 88] on span "Add Column" at bounding box center [1120, 88] width 53 height 14
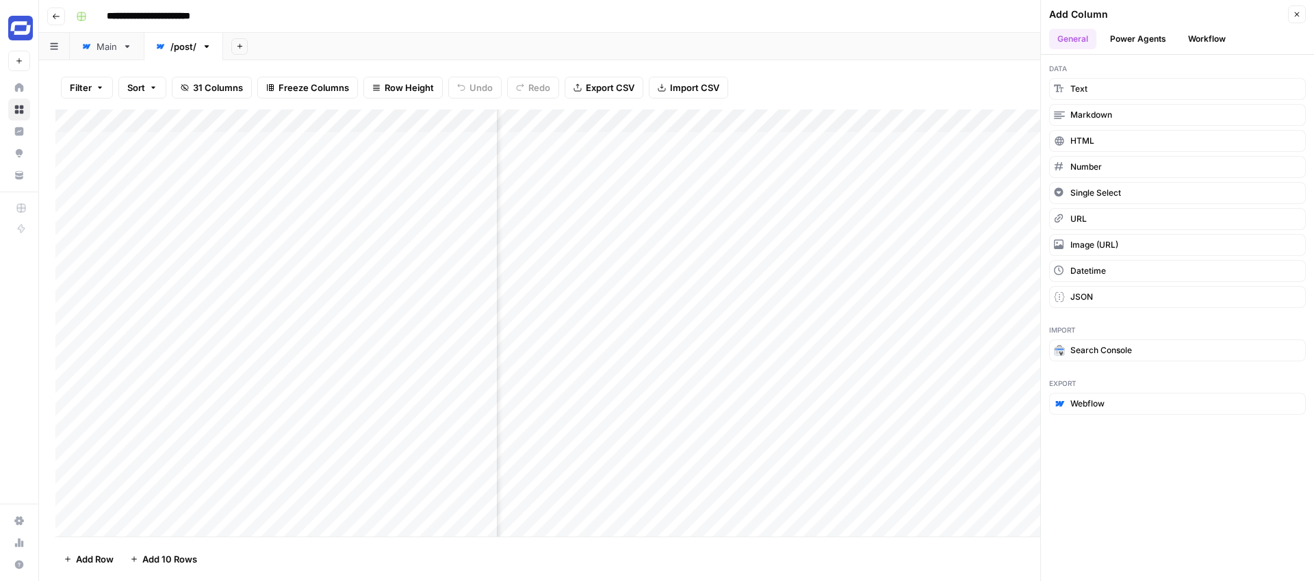
click at [1204, 40] on button "Workflow" at bounding box center [1207, 39] width 54 height 21
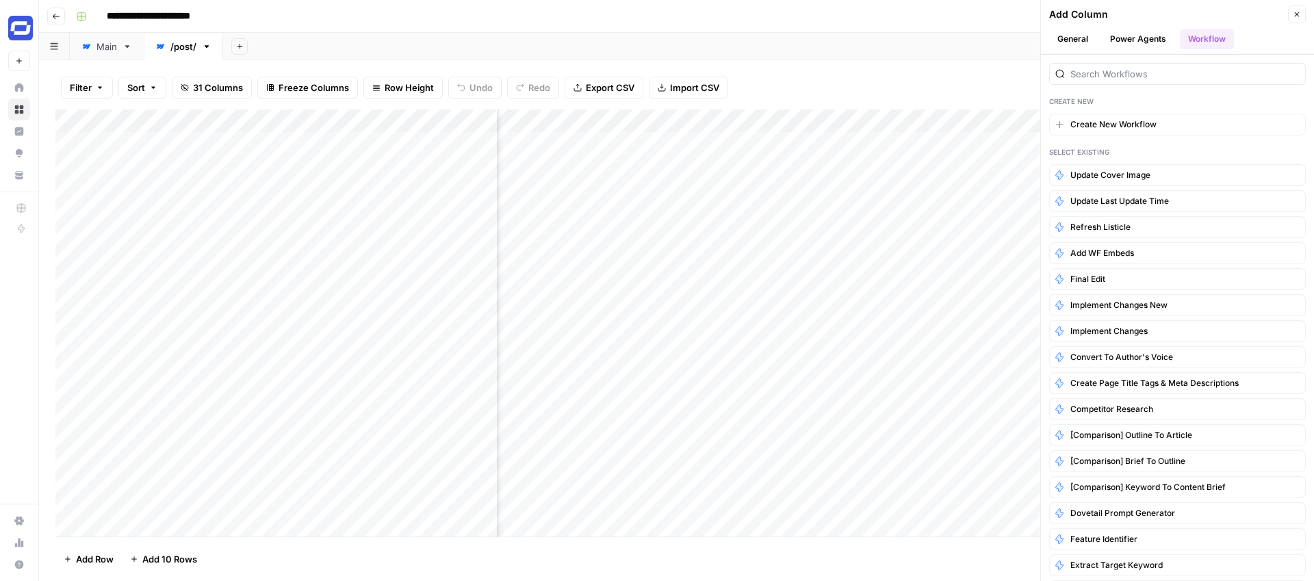
click at [1132, 81] on div at bounding box center [1177, 74] width 257 height 22
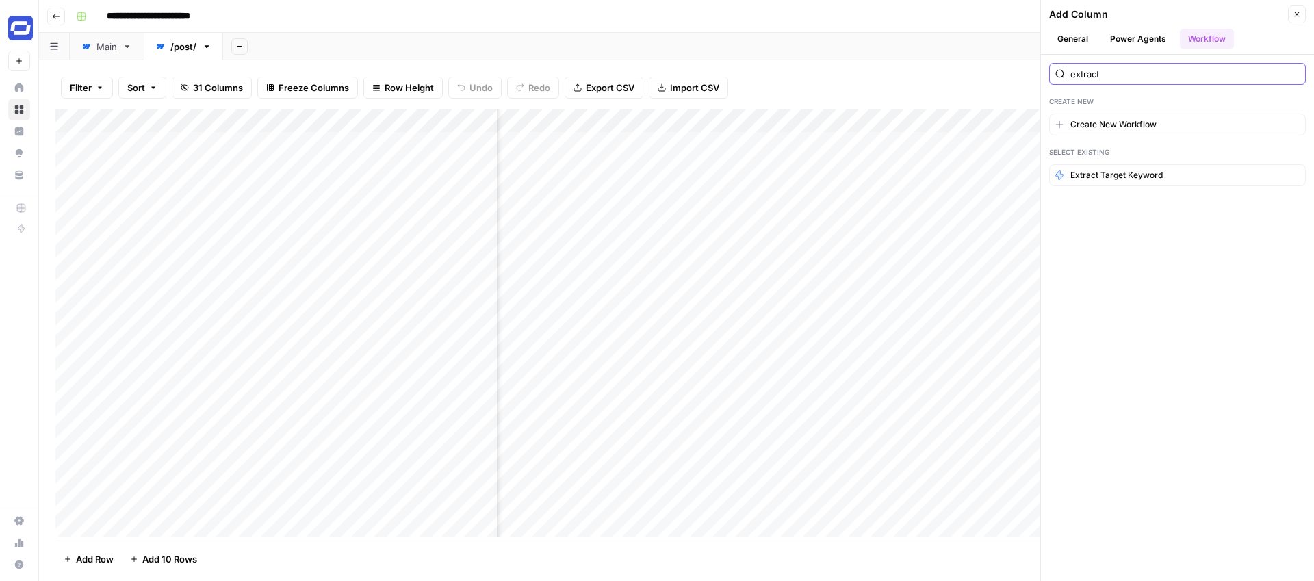
type input "extract"
click at [1108, 171] on span "Extract Target Keyword" at bounding box center [1116, 175] width 92 height 12
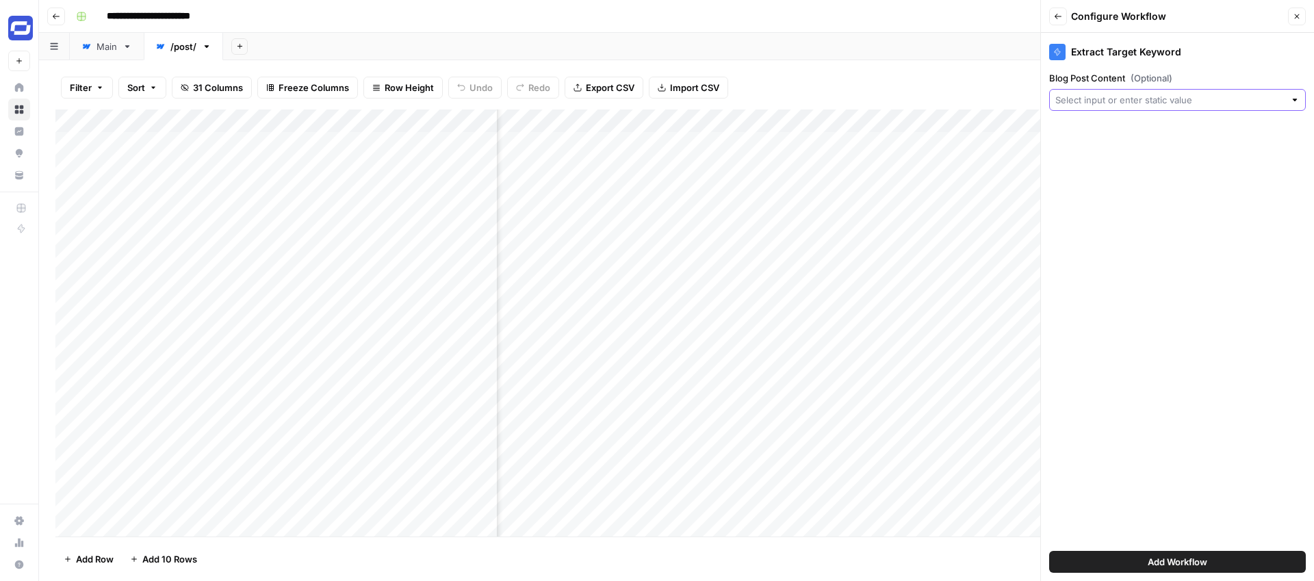
click at [1121, 105] on input "Blog Post Content (Optional)" at bounding box center [1169, 100] width 229 height 14
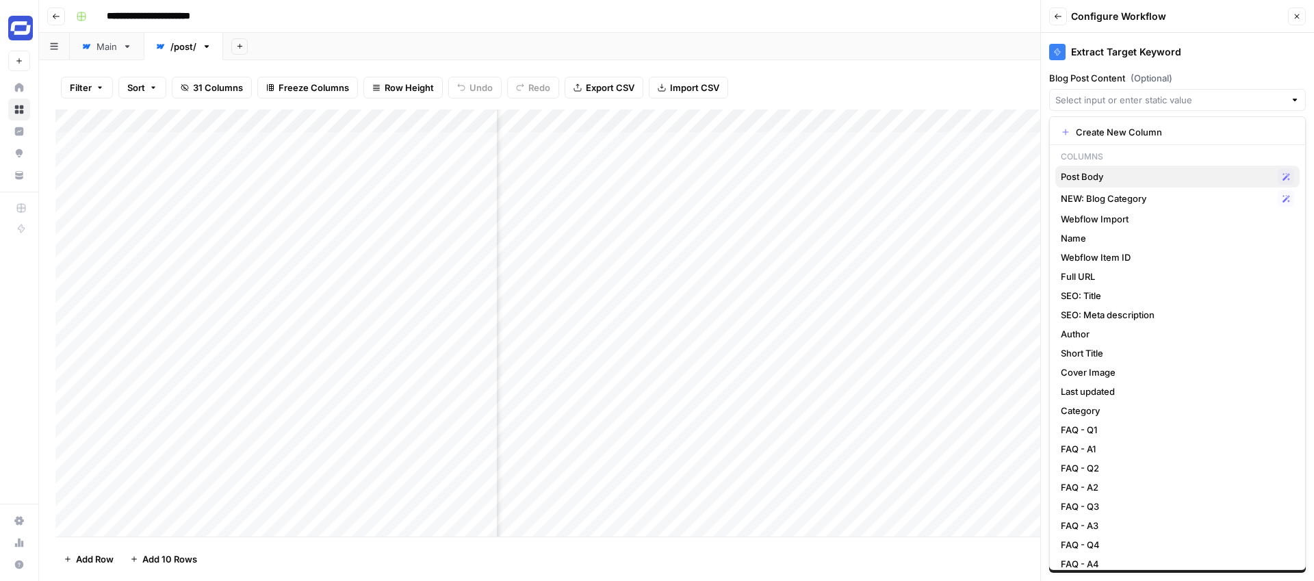
click at [1095, 179] on span "Post Body" at bounding box center [1166, 177] width 211 height 14
type input "Post Body"
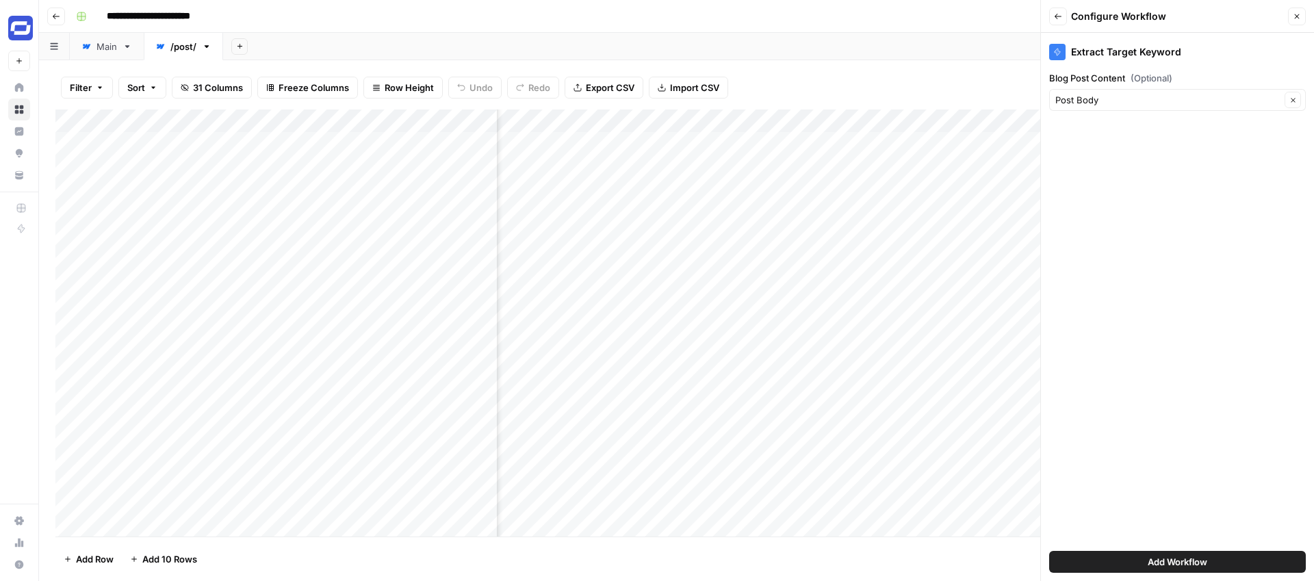
click at [1152, 561] on span "Add Workflow" at bounding box center [1177, 562] width 60 height 14
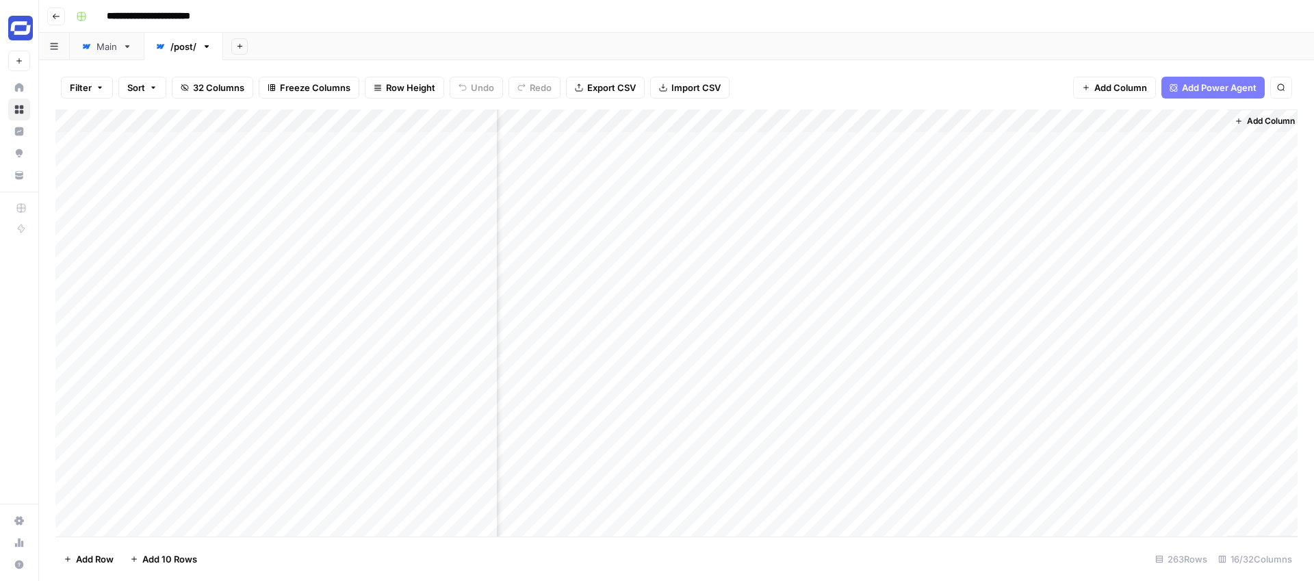
scroll to position [0, 1791]
click at [1139, 143] on div "Add Column" at bounding box center [676, 322] width 1242 height 427
click at [974, 116] on div "Add Column" at bounding box center [676, 322] width 1242 height 427
click at [979, 116] on div at bounding box center [995, 122] width 124 height 27
click at [970, 153] on input "Output" at bounding box center [1015, 154] width 139 height 14
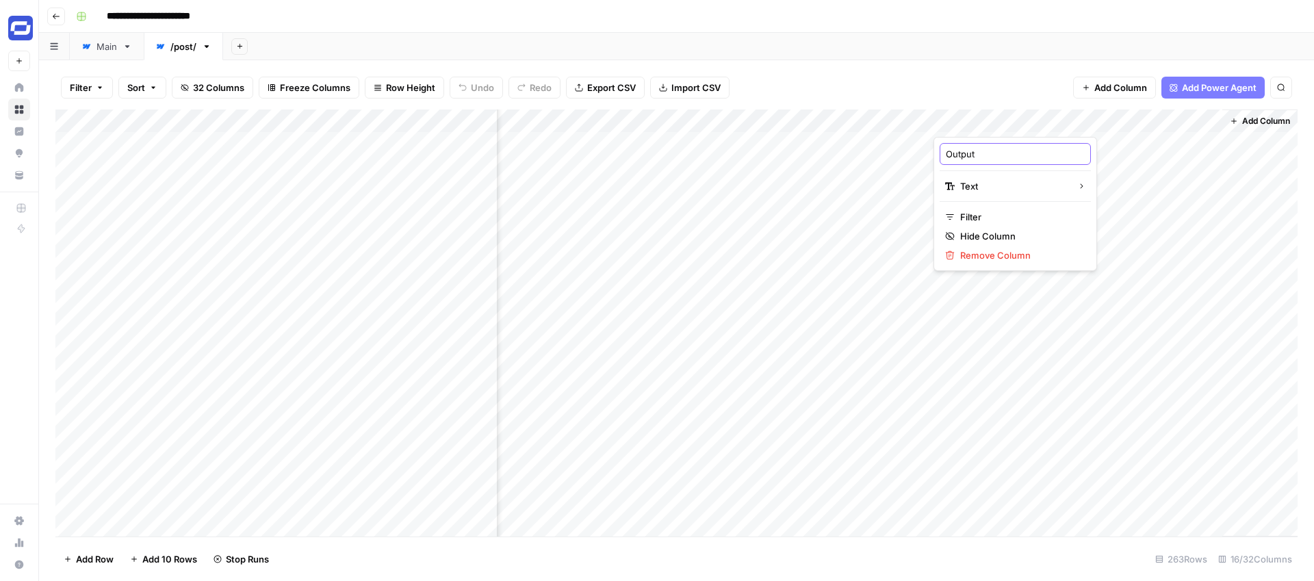
type input "T"
type input "Relevant Features"
click at [1254, 118] on div "Add Column" at bounding box center [676, 322] width 1242 height 427
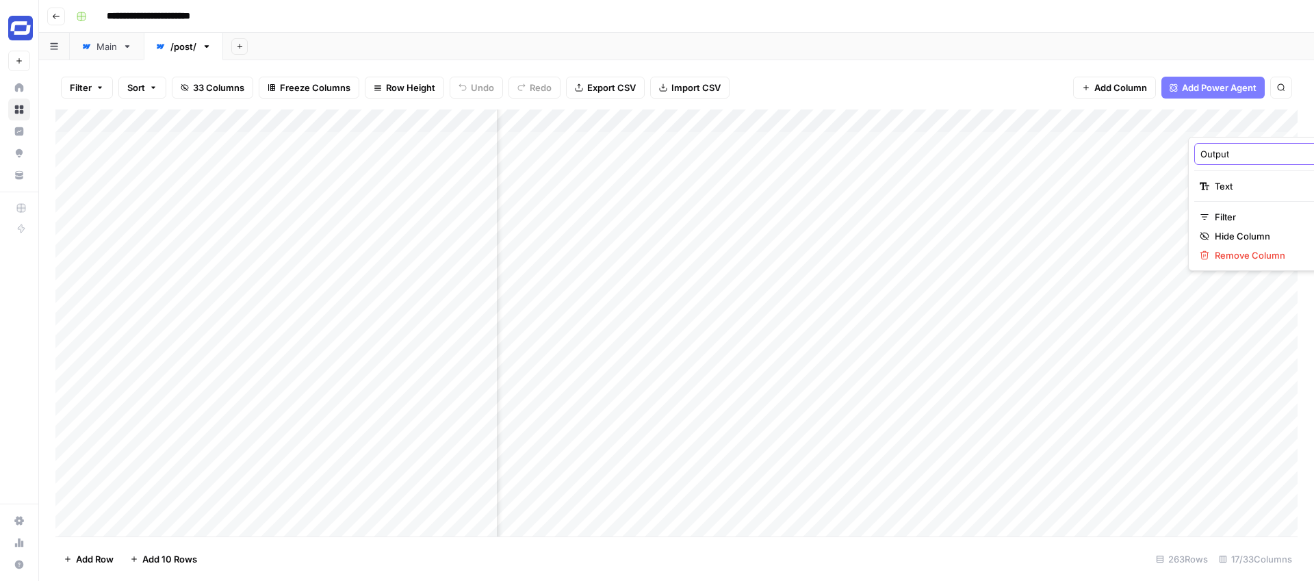
click at [1238, 152] on input "Output" at bounding box center [1269, 154] width 139 height 14
type input "Target Keyword"
click at [1171, 55] on div "Add Sheet" at bounding box center [768, 46] width 1091 height 27
click at [1153, 116] on div "Add Column" at bounding box center [676, 322] width 1242 height 427
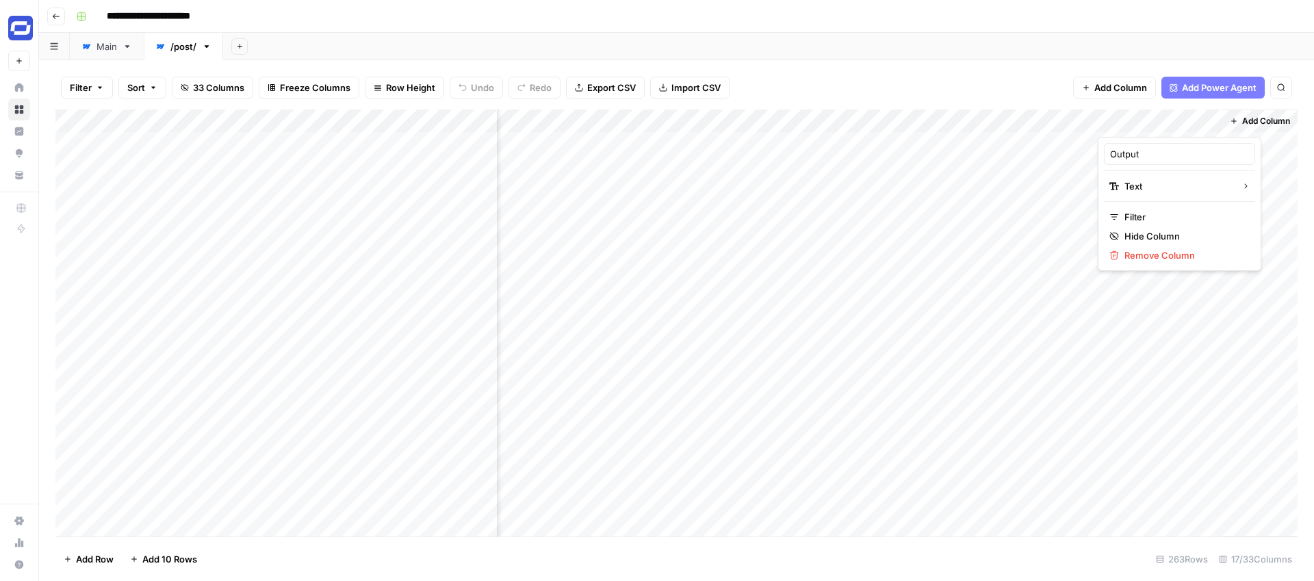
click at [1146, 162] on div "Output" at bounding box center [1179, 154] width 151 height 22
type input "Target Keyword"
click at [1131, 87] on span "Add Column" at bounding box center [1120, 88] width 53 height 14
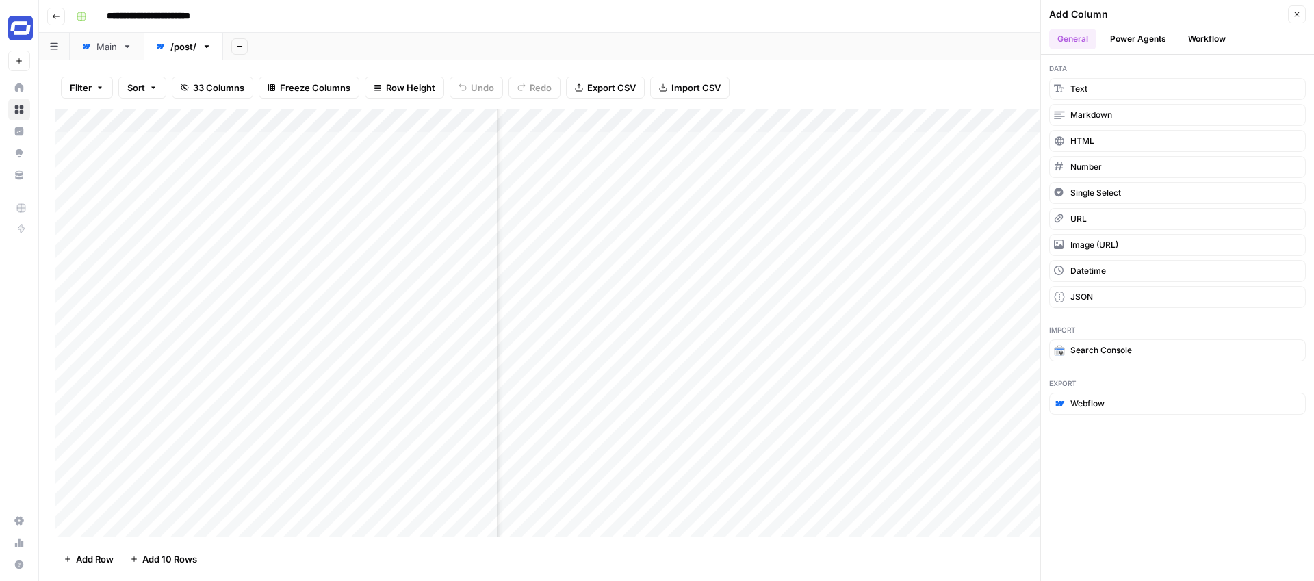
click at [1205, 39] on button "Workflow" at bounding box center [1207, 39] width 54 height 21
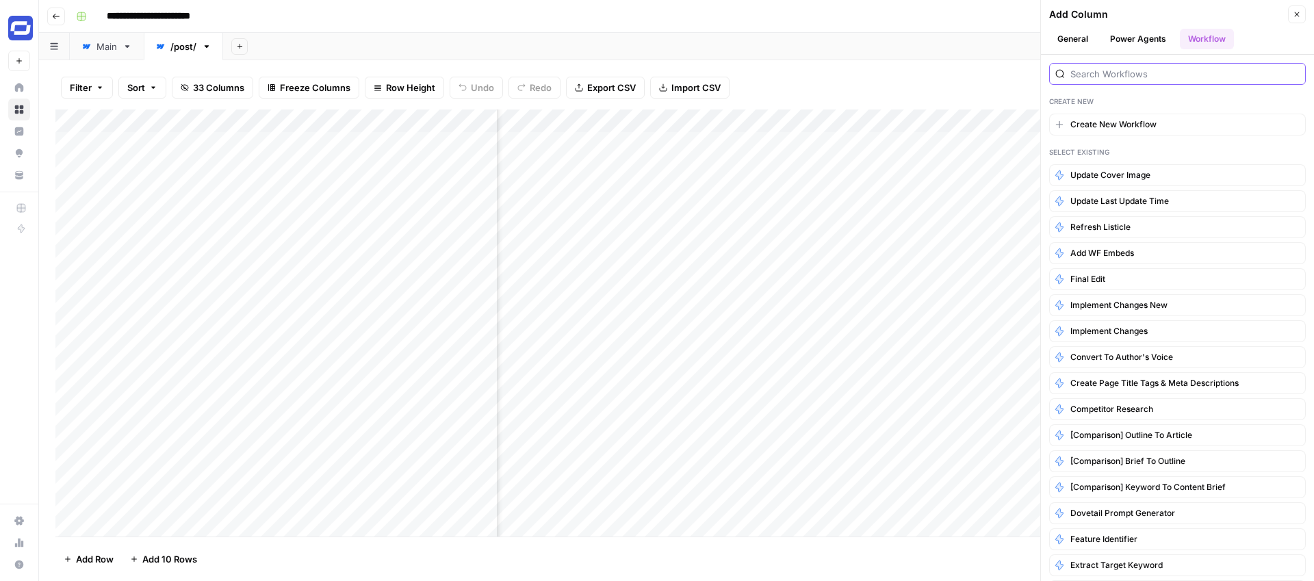
click at [1153, 68] on input "search" at bounding box center [1184, 74] width 229 height 14
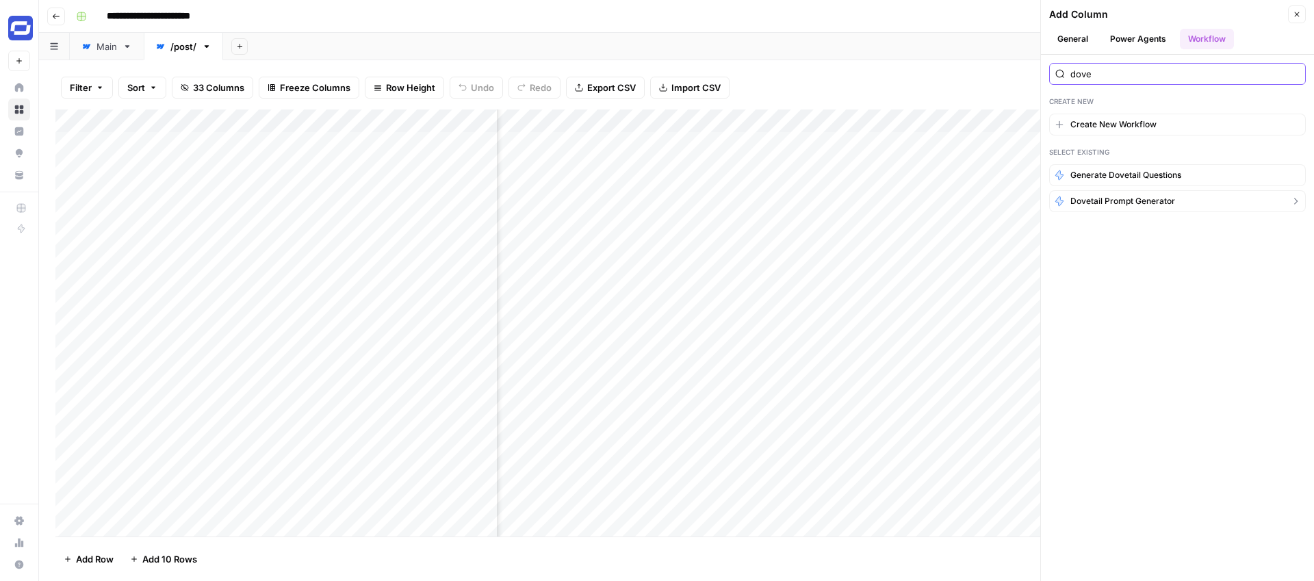
type input "dove"
click at [1125, 198] on span "Dovetail prompt generator" at bounding box center [1122, 201] width 105 height 12
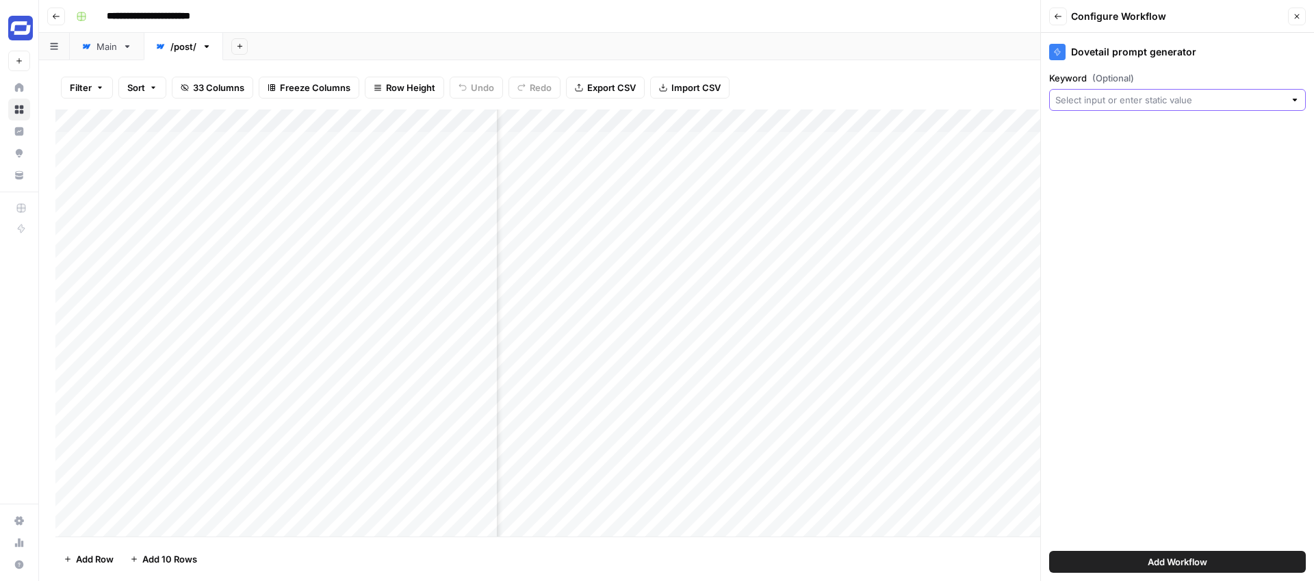
click at [1128, 94] on input "Keyword (Optional)" at bounding box center [1169, 100] width 229 height 14
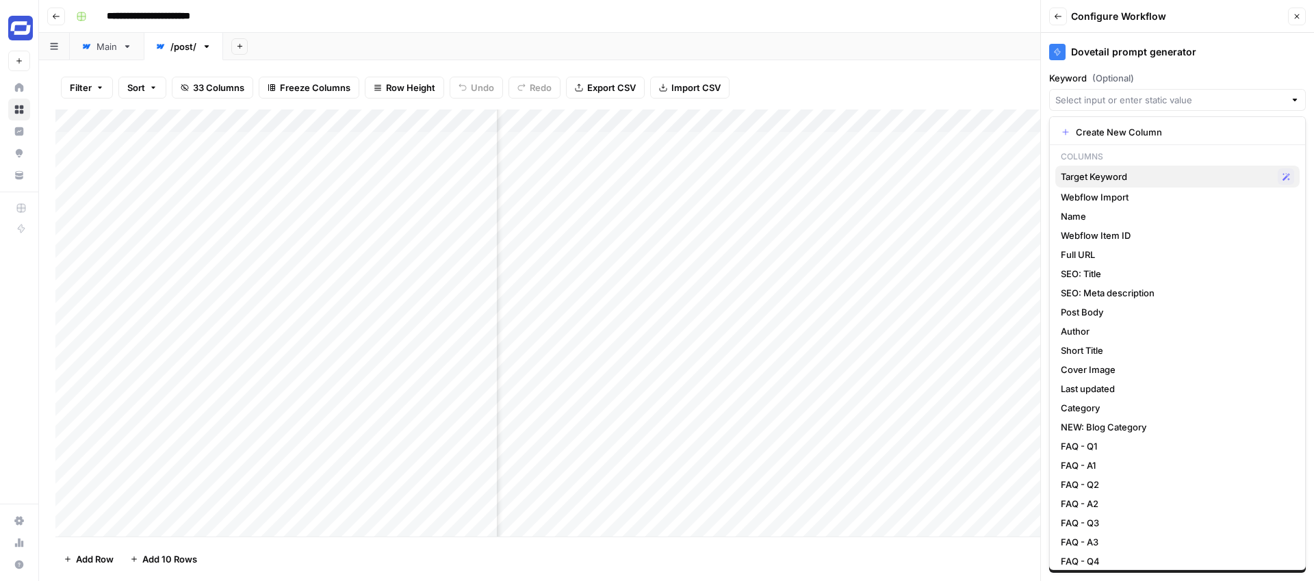
click at [1108, 177] on span "Target Keyword" at bounding box center [1166, 177] width 211 height 14
type input "Target Keyword"
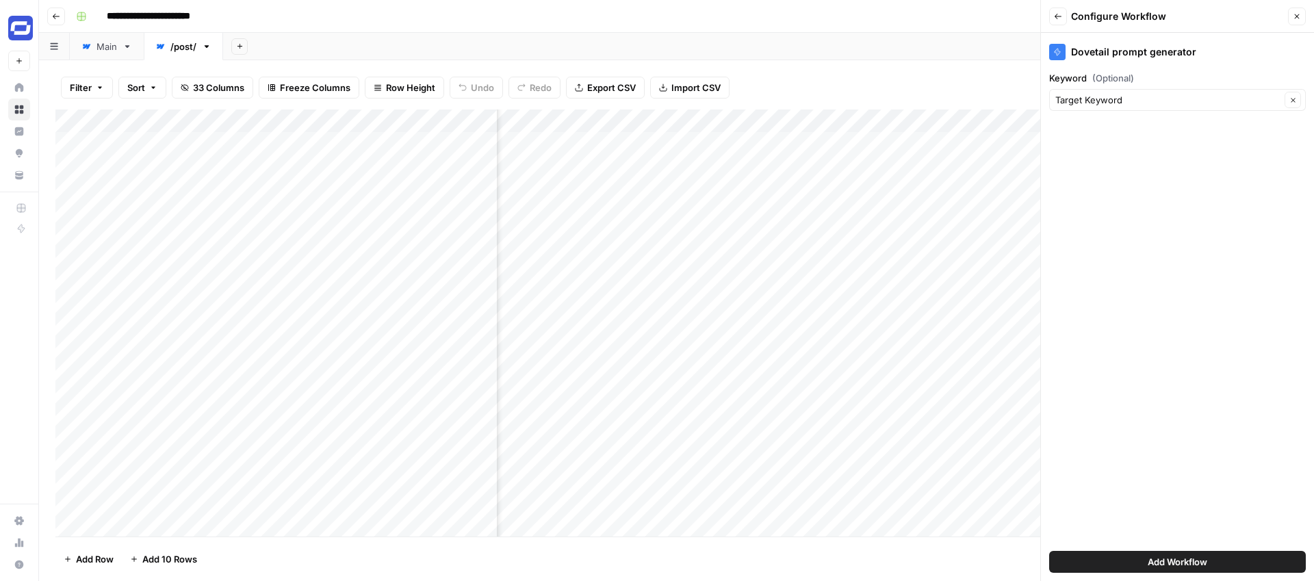
click at [1198, 558] on span "Add Workflow" at bounding box center [1177, 562] width 60 height 14
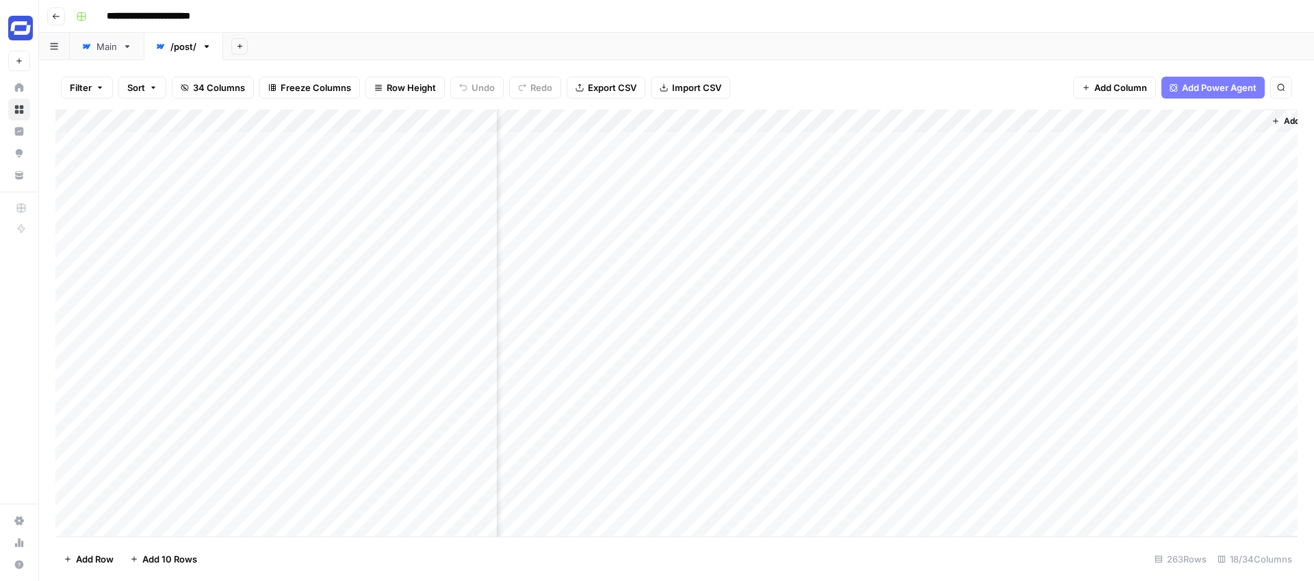
scroll to position [0, 2090]
click at [1108, 118] on div "Add Column" at bounding box center [676, 322] width 1242 height 427
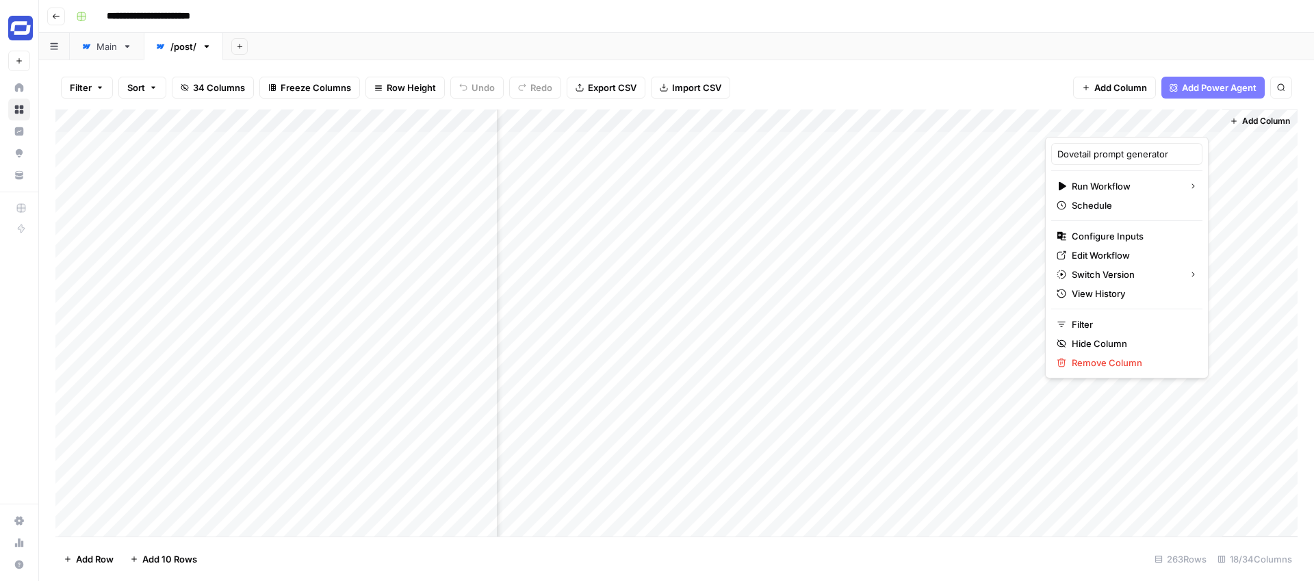
click at [1109, 161] on div "Dovetail prompt generator" at bounding box center [1126, 154] width 151 height 22
paste input "text"
click at [1089, 152] on input "Dovetail prompt generator" at bounding box center [1126, 154] width 139 height 14
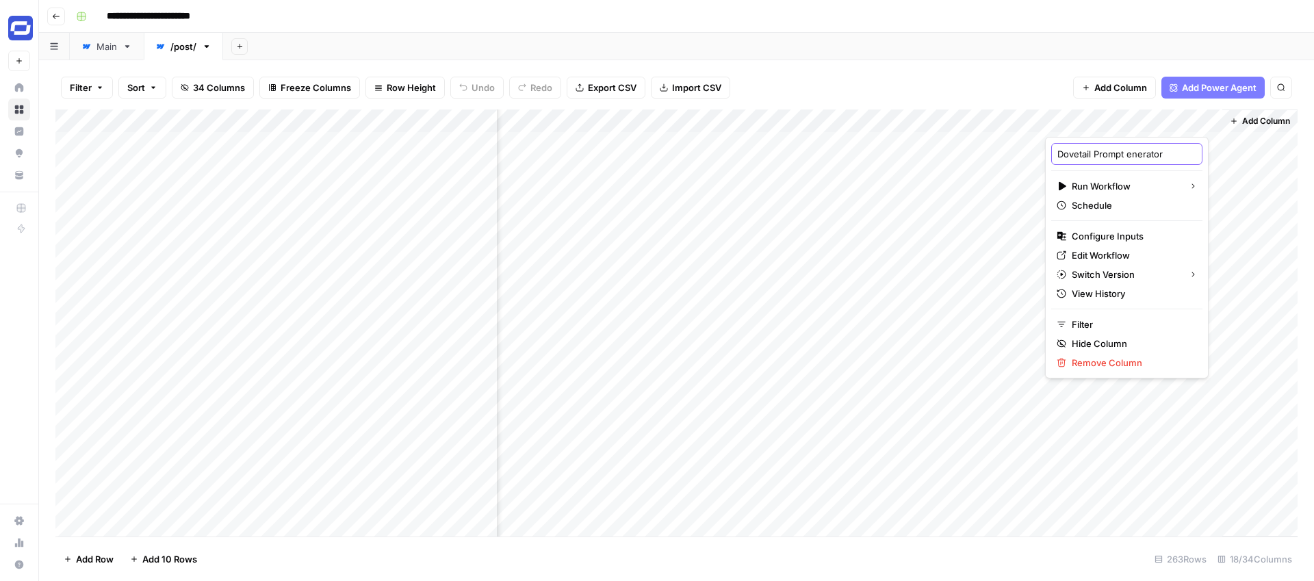
type input "Dovetail Prompt Generator"
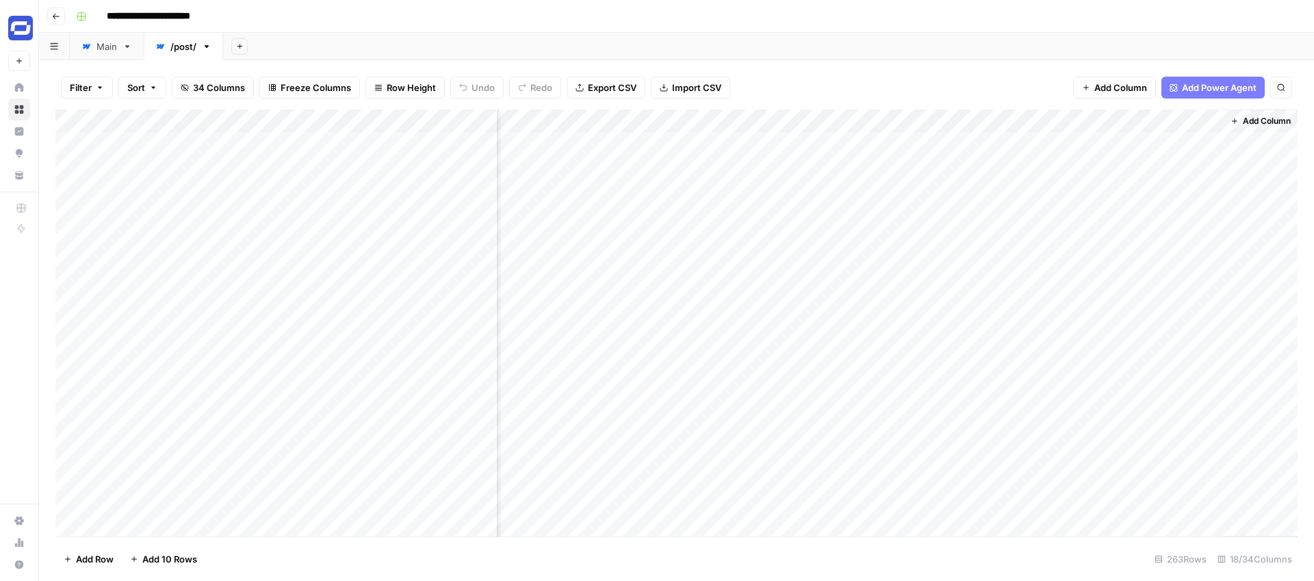
click at [1135, 143] on div "Add Column" at bounding box center [676, 322] width 1242 height 427
click at [1130, 117] on div "Add Column" at bounding box center [676, 322] width 1242 height 427
click at [1128, 149] on input "Output" at bounding box center [1179, 154] width 139 height 14
type input "Dovetail Questions"
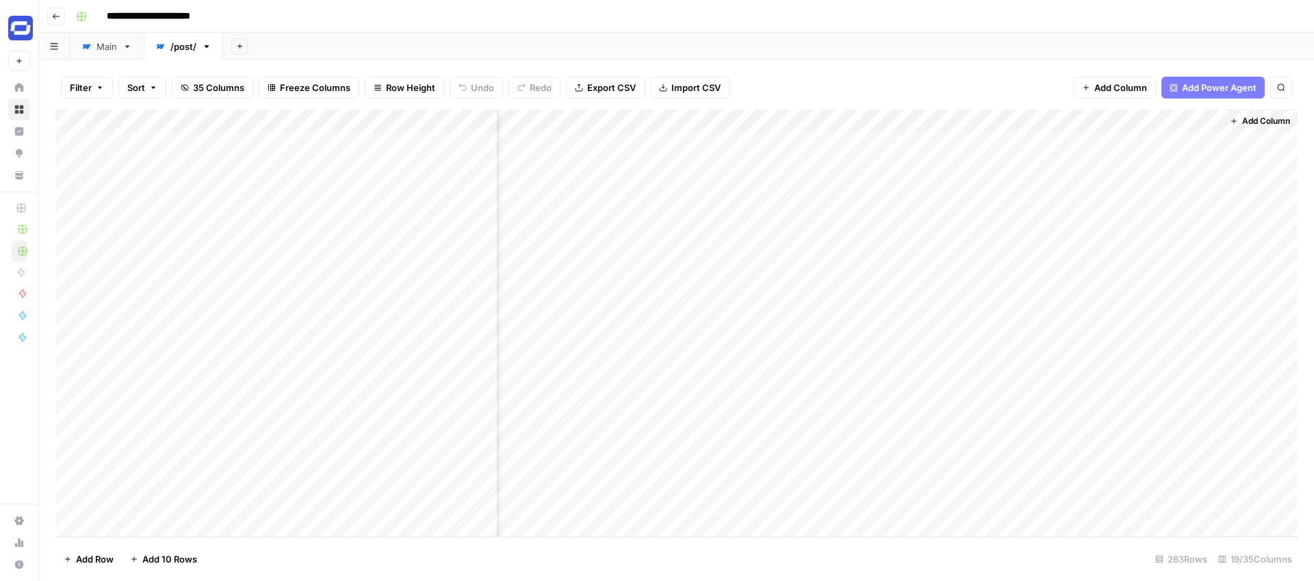
click at [1243, 120] on span "Add Column" at bounding box center [1266, 121] width 48 height 12
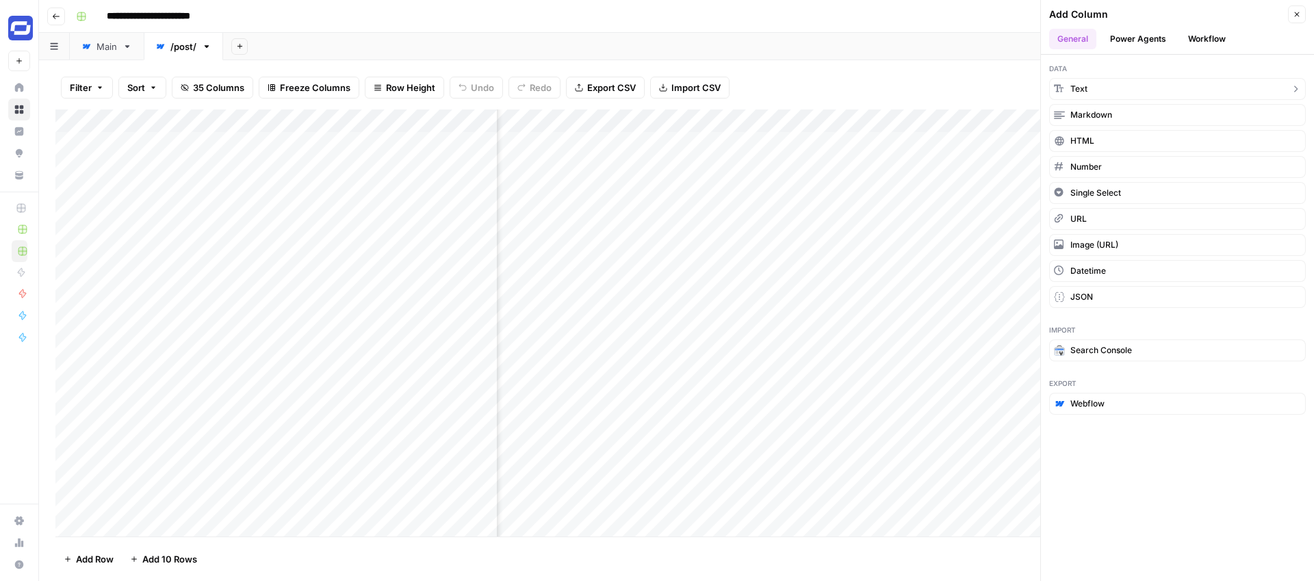
click at [1102, 88] on button "Text" at bounding box center [1177, 89] width 257 height 22
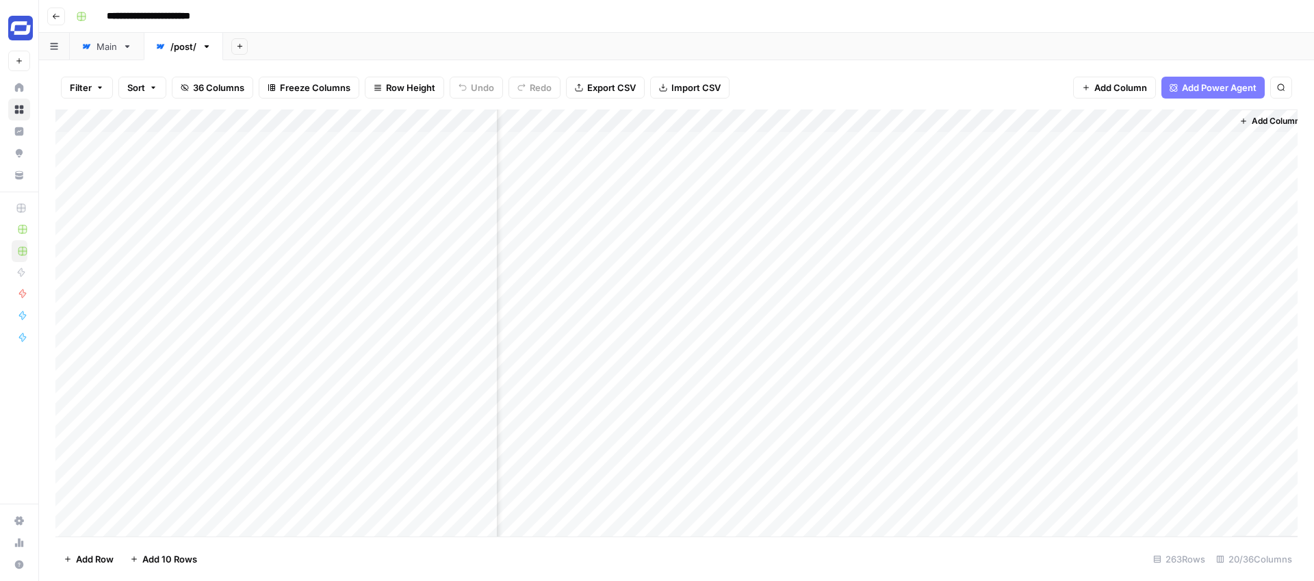
scroll to position [0, 2412]
click at [1085, 125] on div "Add Column" at bounding box center [676, 322] width 1242 height 427
click at [1070, 145] on div "New Column" at bounding box center [1105, 154] width 151 height 22
click at [1070, 145] on div "Add Column" at bounding box center [676, 322] width 1242 height 427
click at [1064, 126] on div "Add Column" at bounding box center [676, 322] width 1242 height 427
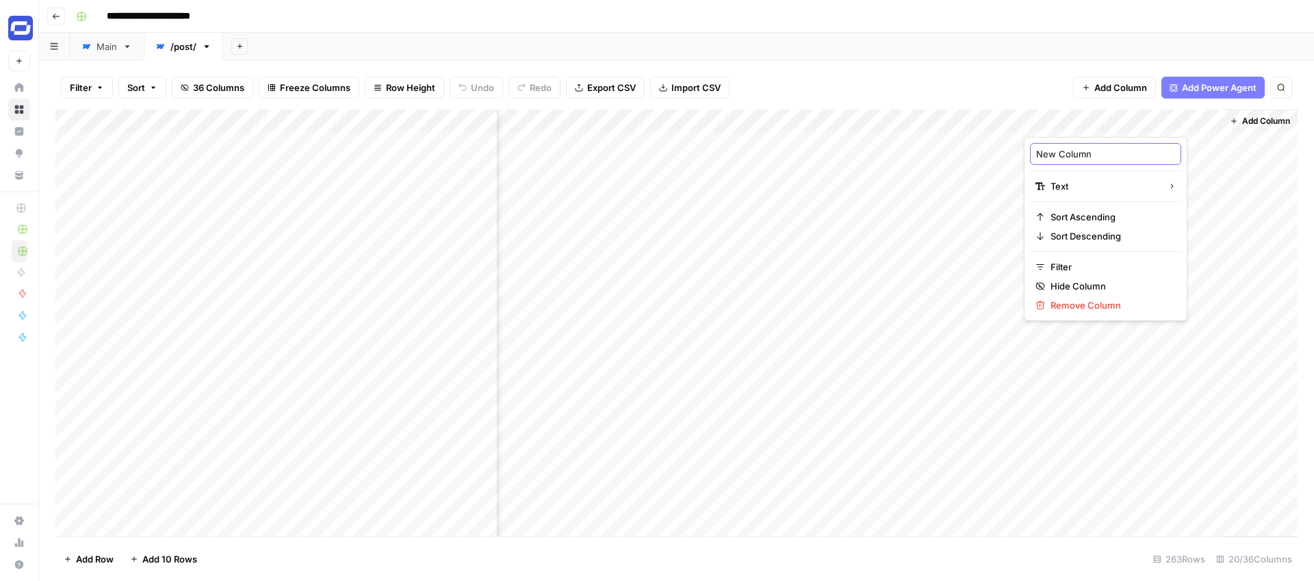
click at [1067, 153] on input "New Column" at bounding box center [1105, 154] width 139 height 14
type input "Customer Research"
click at [1129, 81] on span "Add Column" at bounding box center [1120, 88] width 53 height 14
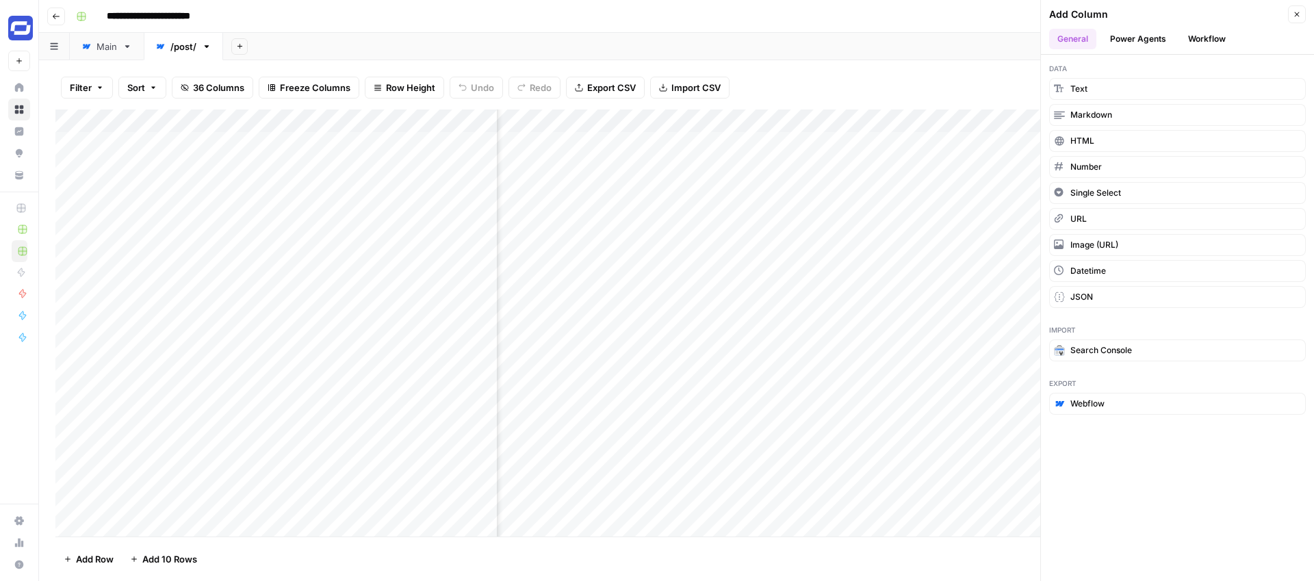
click at [1207, 38] on button "Workflow" at bounding box center [1207, 39] width 54 height 21
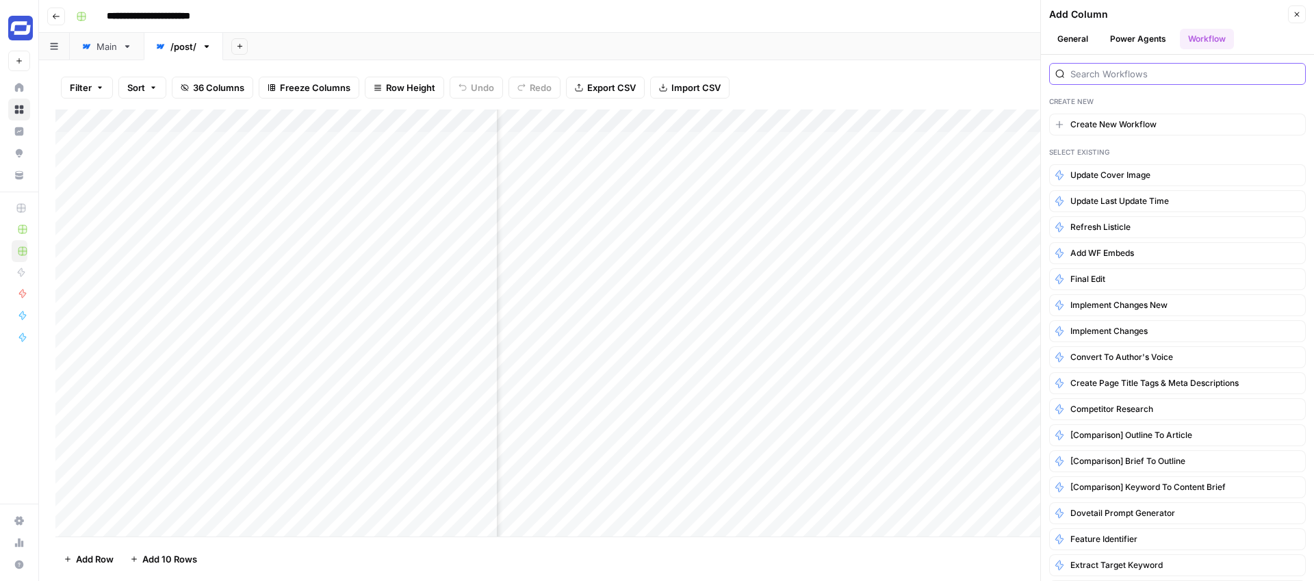
click at [1166, 76] on input "search" at bounding box center [1184, 74] width 229 height 14
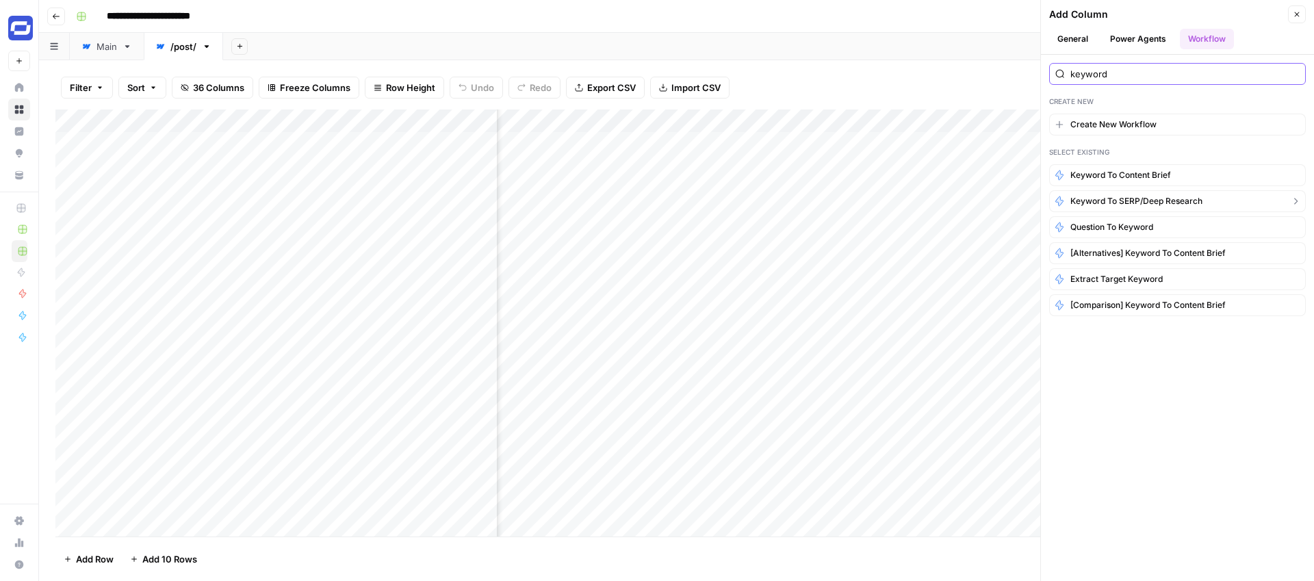
type input "keyword"
click at [1128, 203] on span "Keyword to SERP/Deep Research" at bounding box center [1136, 201] width 132 height 12
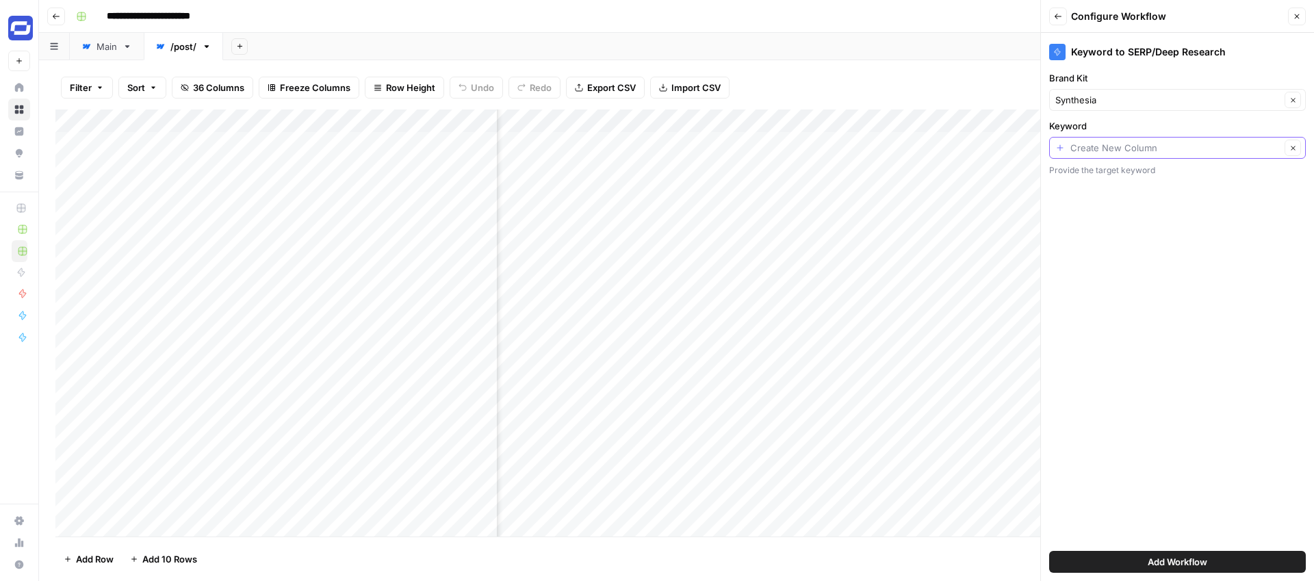
click at [1132, 153] on input "Keyword" at bounding box center [1175, 148] width 210 height 14
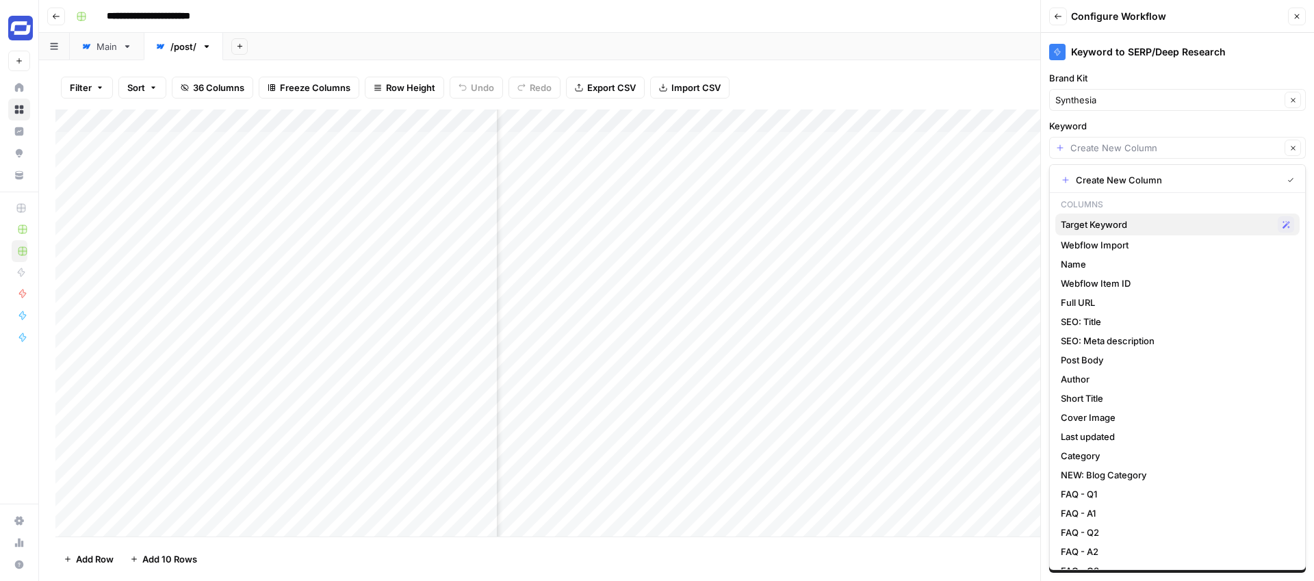
click at [1109, 224] on span "Target Keyword" at bounding box center [1166, 225] width 211 height 14
type input "Target Keyword"
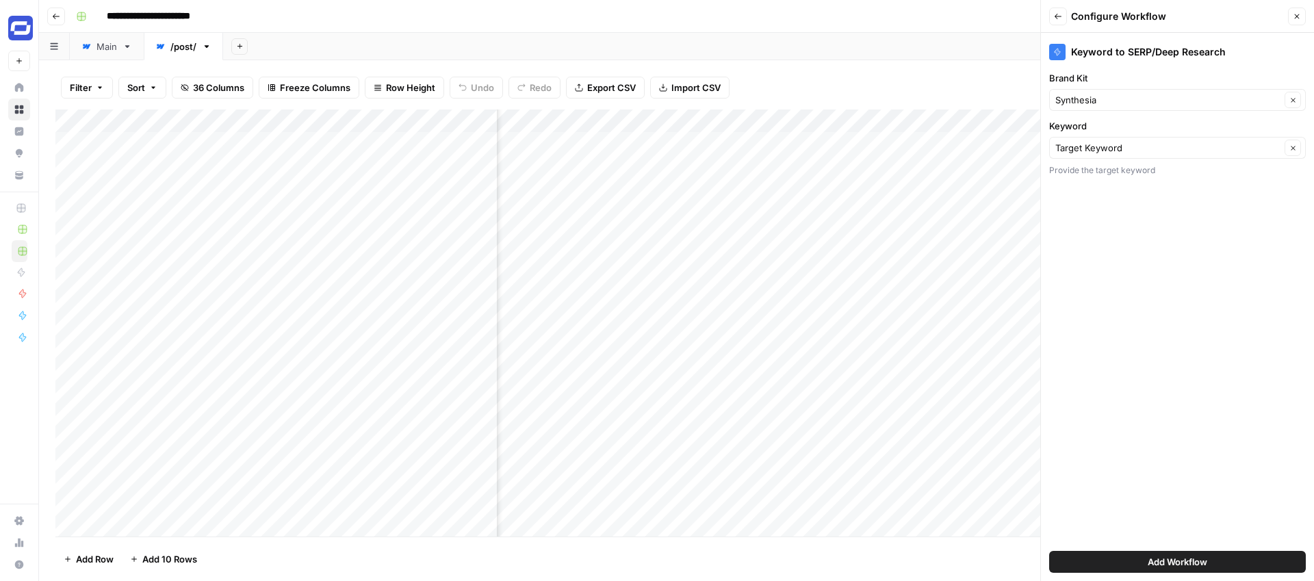
click at [1160, 565] on span "Add Workflow" at bounding box center [1177, 562] width 60 height 14
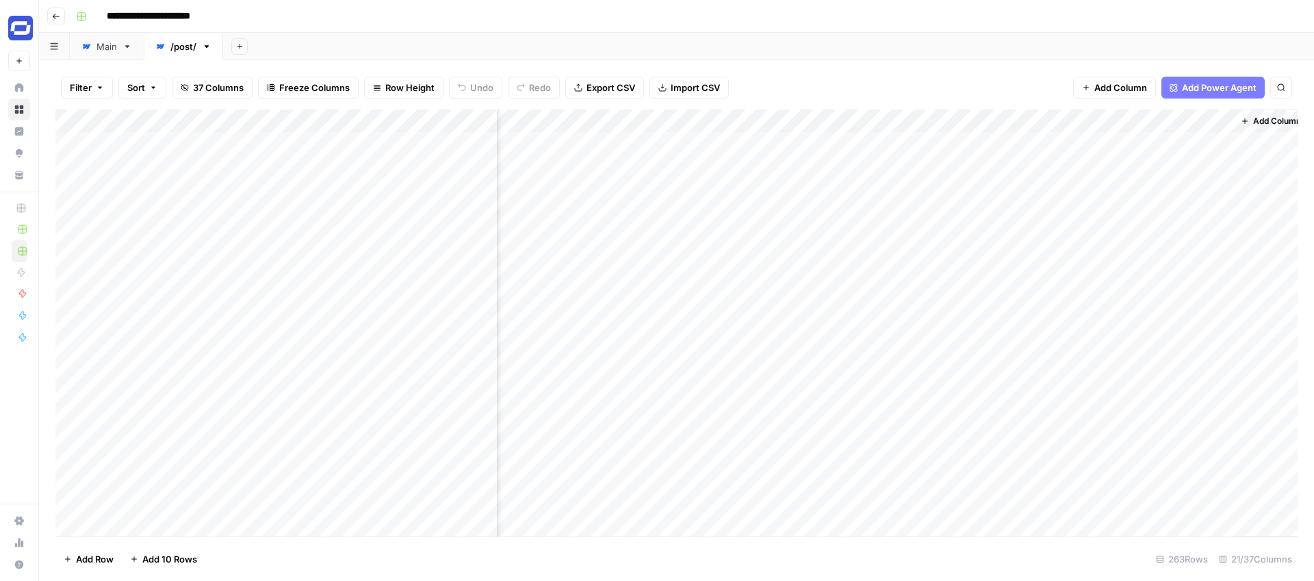
scroll to position [0, 2618]
click at [1117, 142] on div "Add Column" at bounding box center [676, 322] width 1242 height 427
click at [1247, 118] on span "Add Column" at bounding box center [1266, 121] width 48 height 12
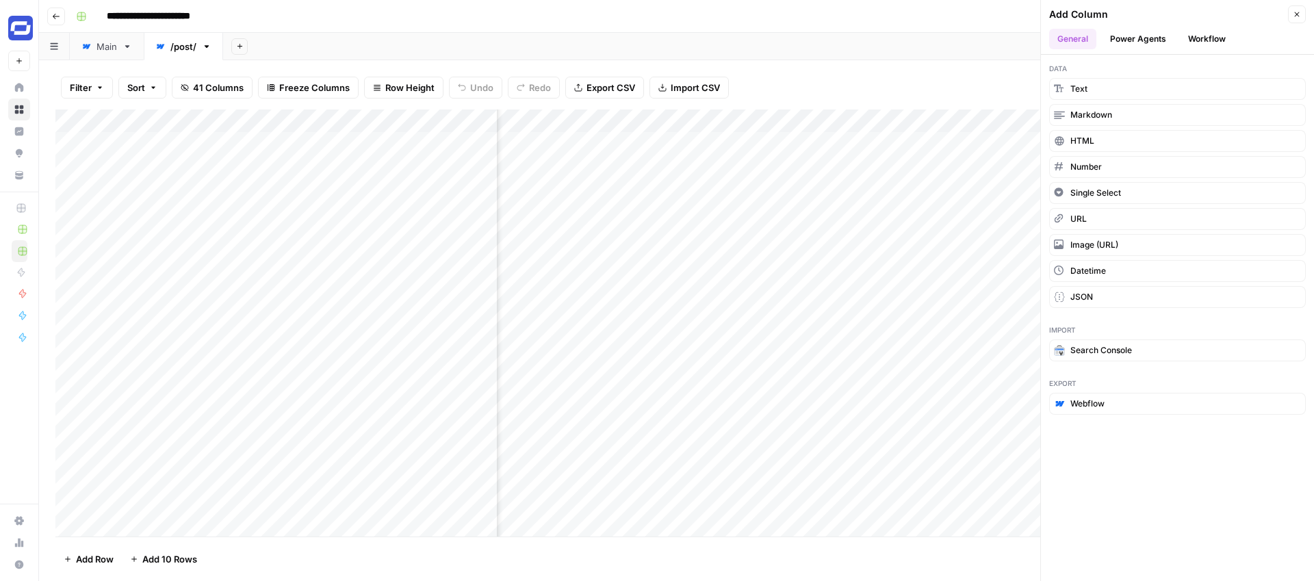
click at [1208, 39] on button "Workflow" at bounding box center [1207, 39] width 54 height 21
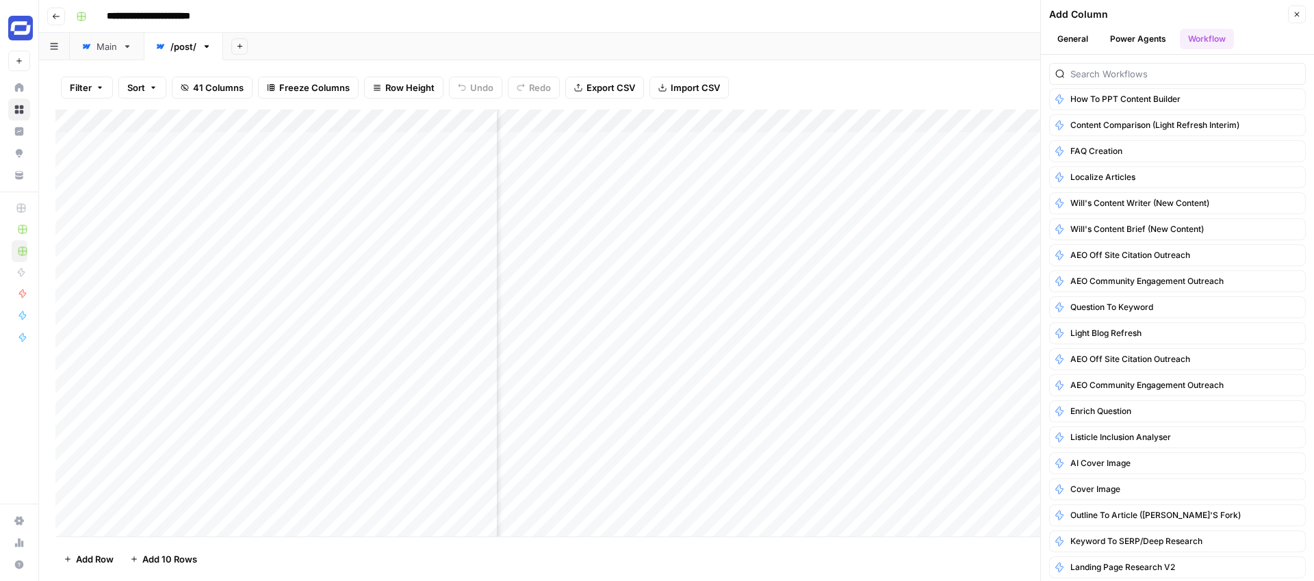
scroll to position [817, 0]
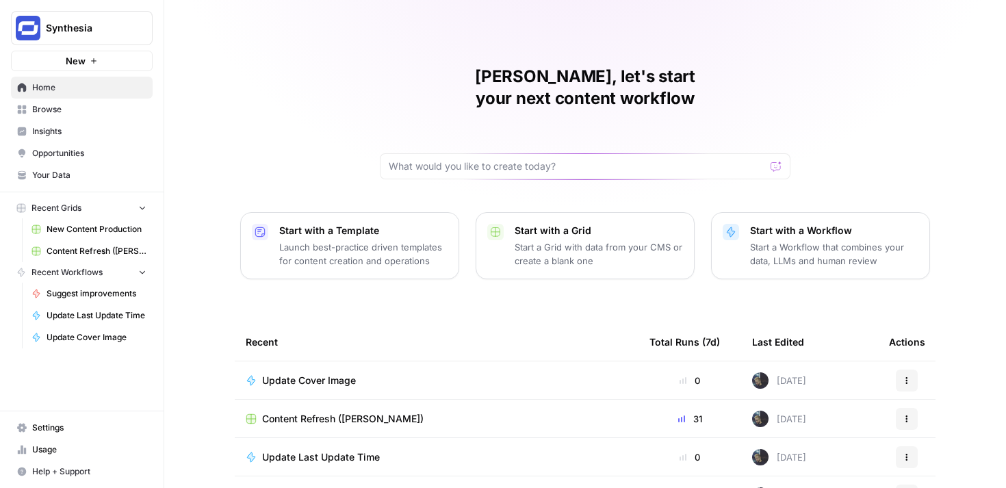
click at [337, 400] on td "Content Refresh ([PERSON_NAME])" at bounding box center [437, 419] width 404 height 38
click at [334, 412] on span "Content Refresh ([PERSON_NAME])" at bounding box center [342, 419] width 161 height 14
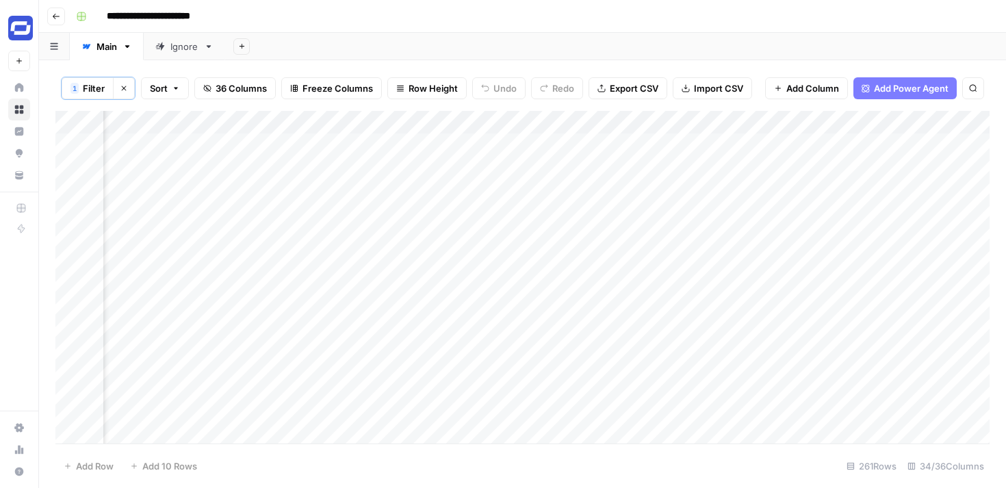
scroll to position [0, 5019]
click at [731, 124] on div "Add Column" at bounding box center [522, 277] width 934 height 333
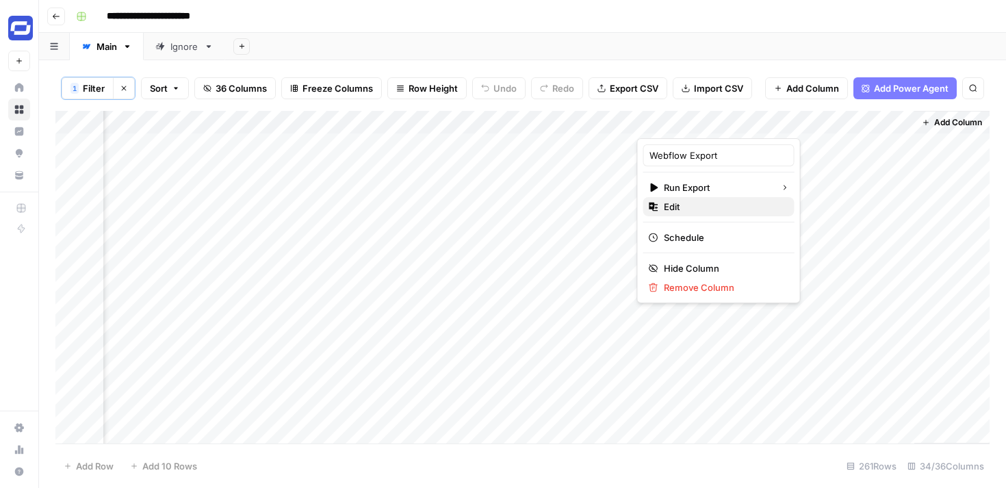
click at [686, 205] on span "Edit" at bounding box center [724, 207] width 120 height 14
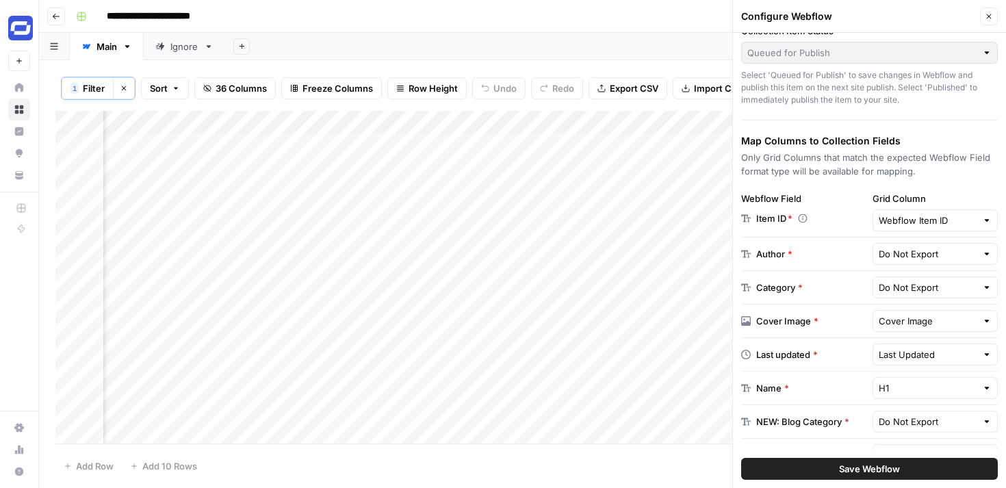
scroll to position [116, 0]
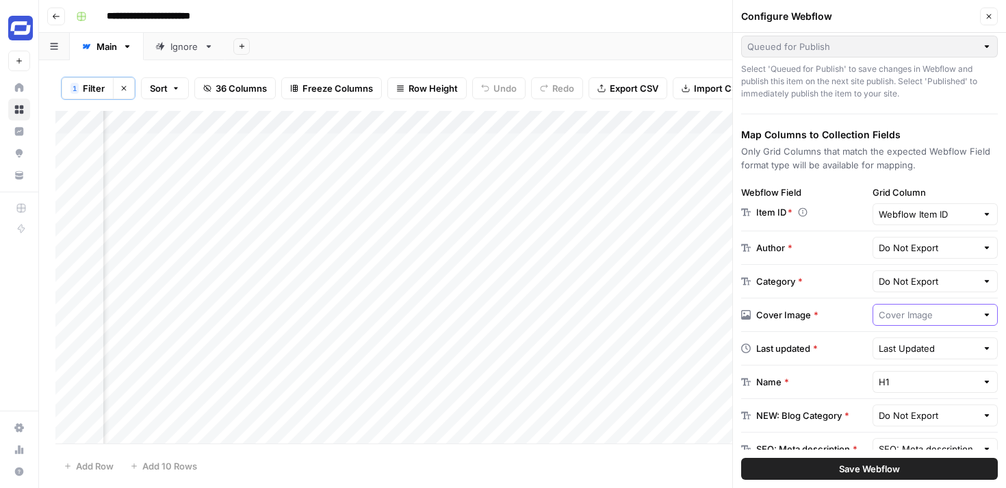
click at [882, 315] on input "text" at bounding box center [928, 315] width 99 height 14
click at [898, 318] on input "text" at bounding box center [928, 315] width 99 height 14
type input "Cover Image"
click at [835, 363] on div "Last updated * Last Updated" at bounding box center [869, 349] width 257 height 34
click at [903, 345] on input "text" at bounding box center [928, 348] width 99 height 14
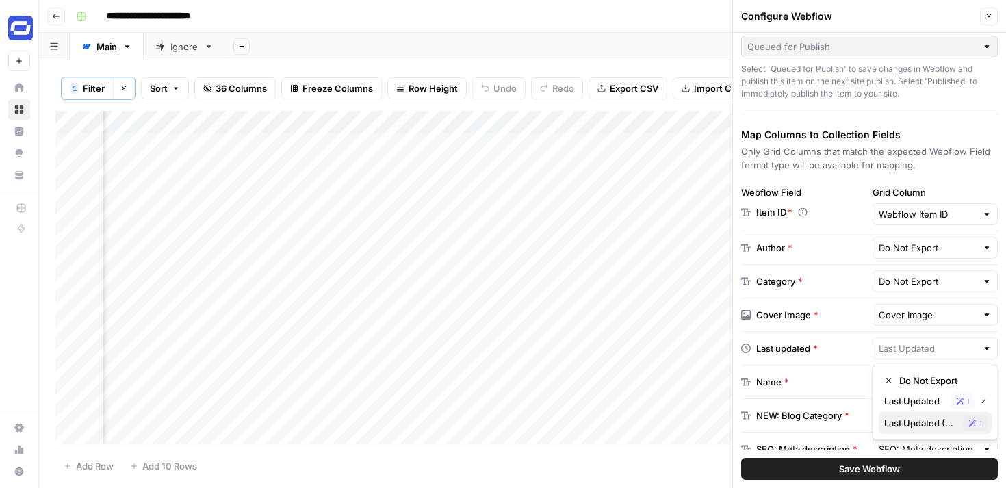
click at [896, 419] on span "Last Updated (New)" at bounding box center [921, 423] width 74 height 14
type input "Last Updated (New)"
click at [853, 465] on span "Save Webflow" at bounding box center [869, 469] width 61 height 14
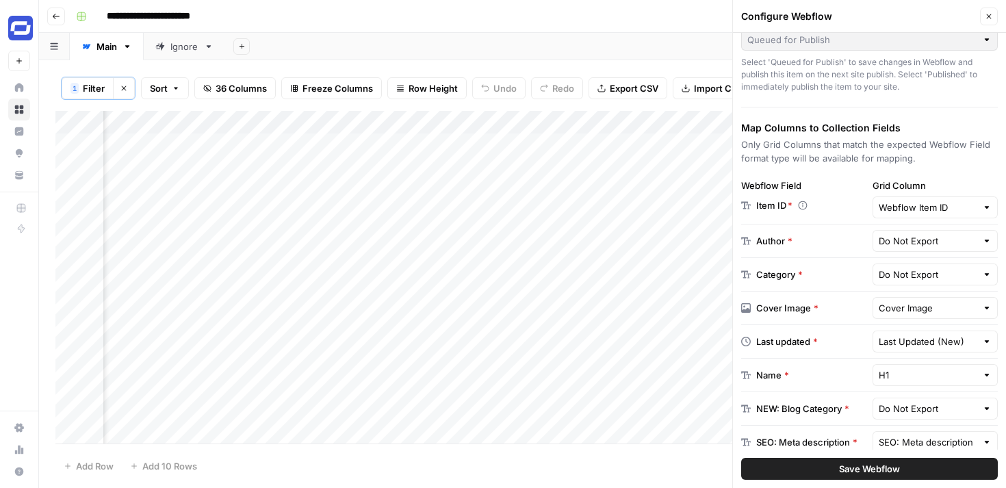
scroll to position [125, 0]
click at [989, 14] on icon "button" at bounding box center [989, 16] width 8 height 8
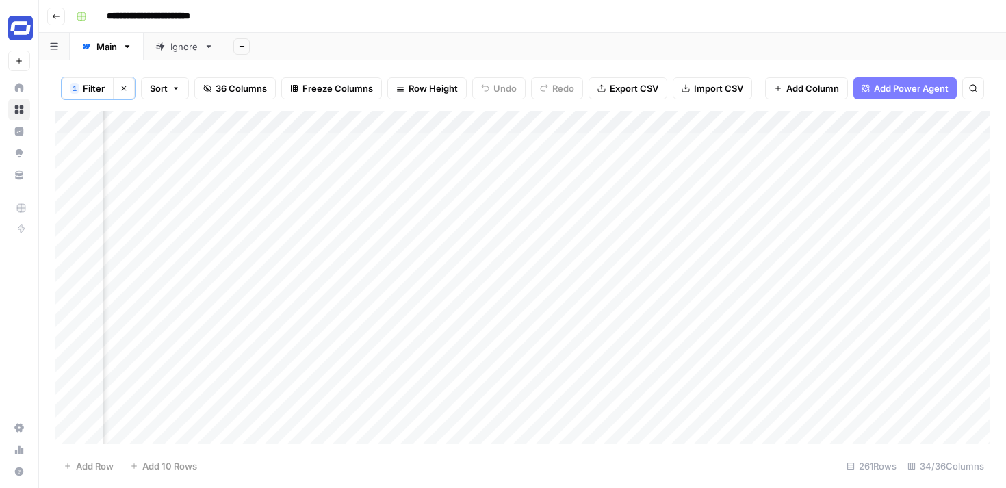
scroll to position [0, 5019]
click at [731, 122] on div "Add Column" at bounding box center [522, 277] width 934 height 333
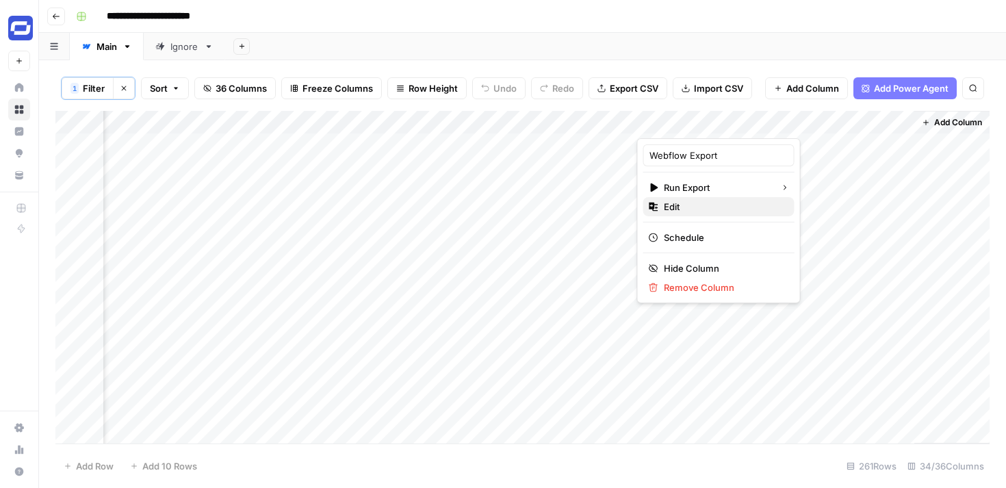
click at [692, 209] on span "Edit" at bounding box center [724, 207] width 120 height 14
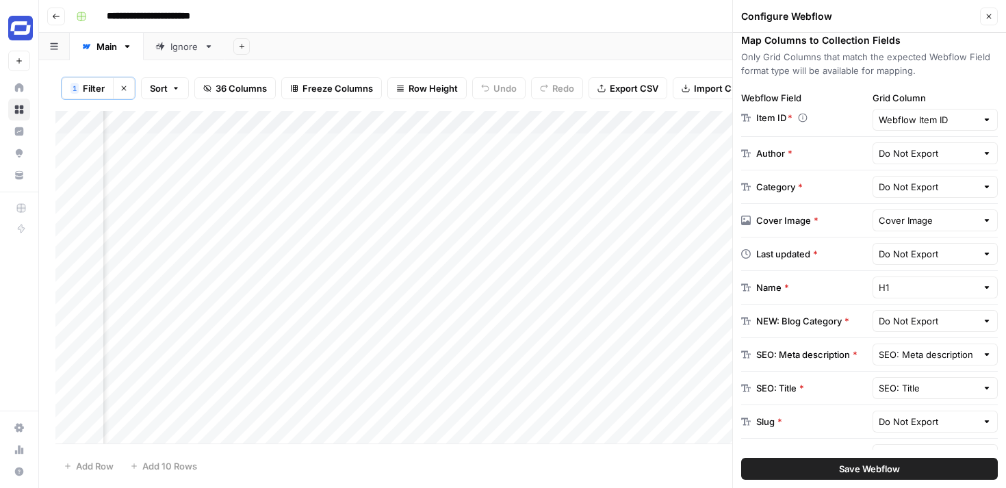
scroll to position [213, 0]
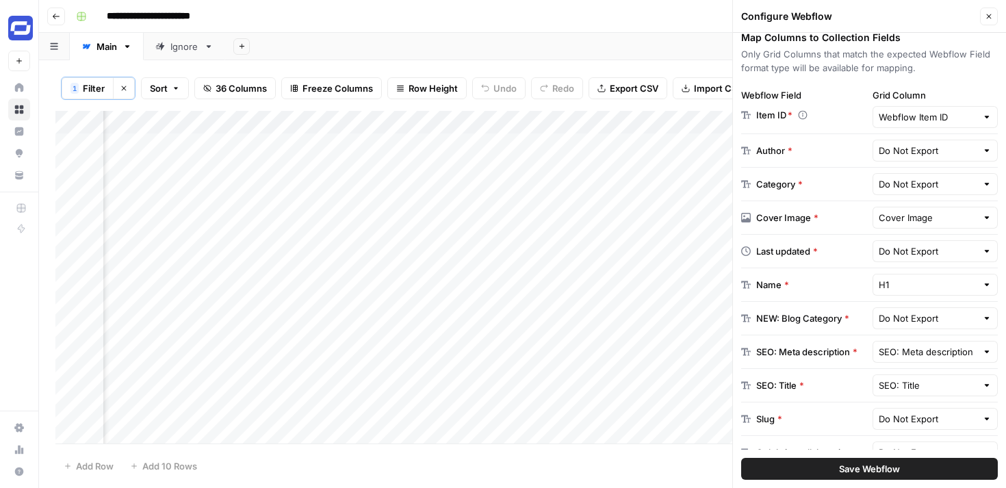
click at [983, 14] on button "Close" at bounding box center [989, 17] width 18 height 18
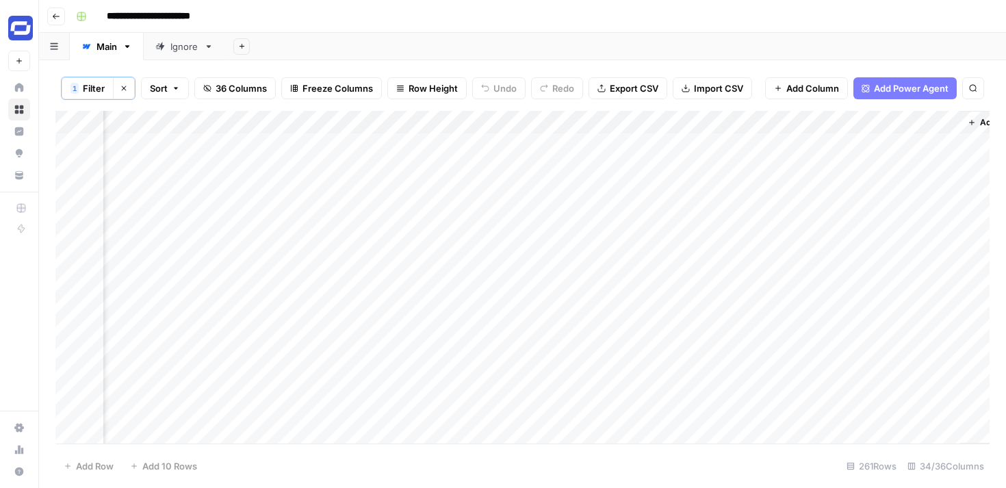
scroll to position [0, 5019]
click at [734, 125] on div "Add Column" at bounding box center [522, 277] width 934 height 333
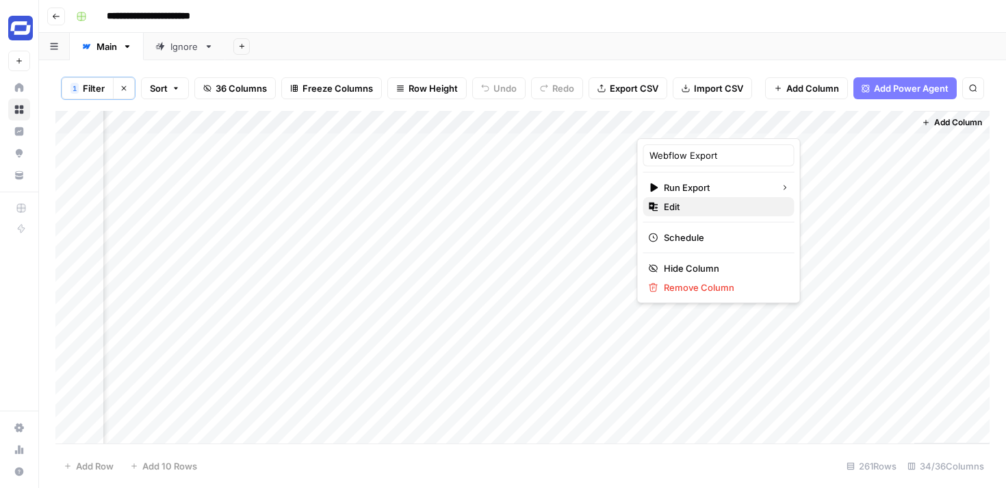
click at [691, 201] on span "Edit" at bounding box center [724, 207] width 120 height 14
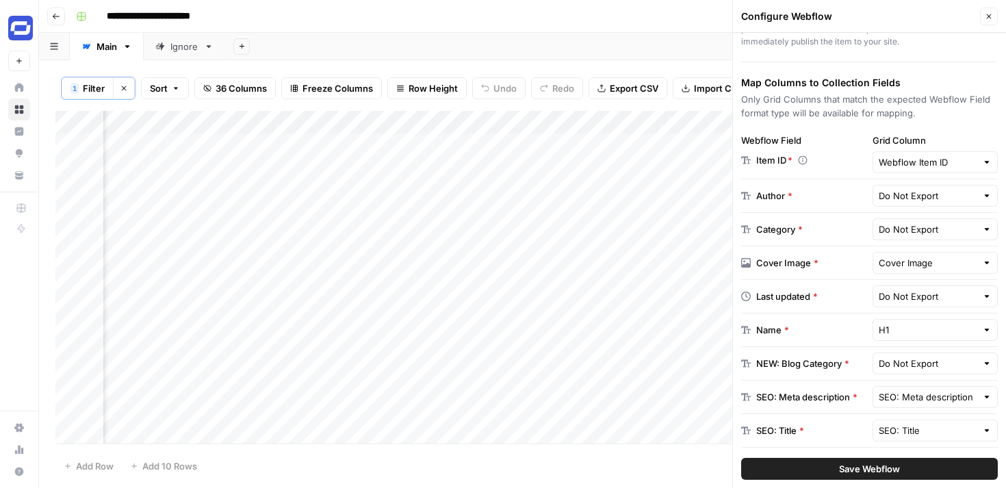
scroll to position [177, 0]
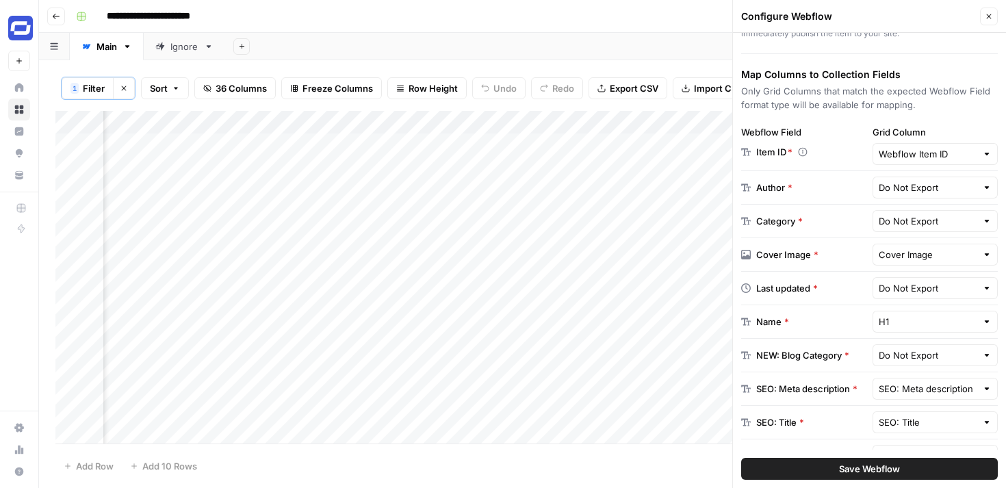
click at [853, 465] on span "Save Webflow" at bounding box center [869, 469] width 61 height 14
click at [989, 13] on icon "button" at bounding box center [989, 16] width 8 height 8
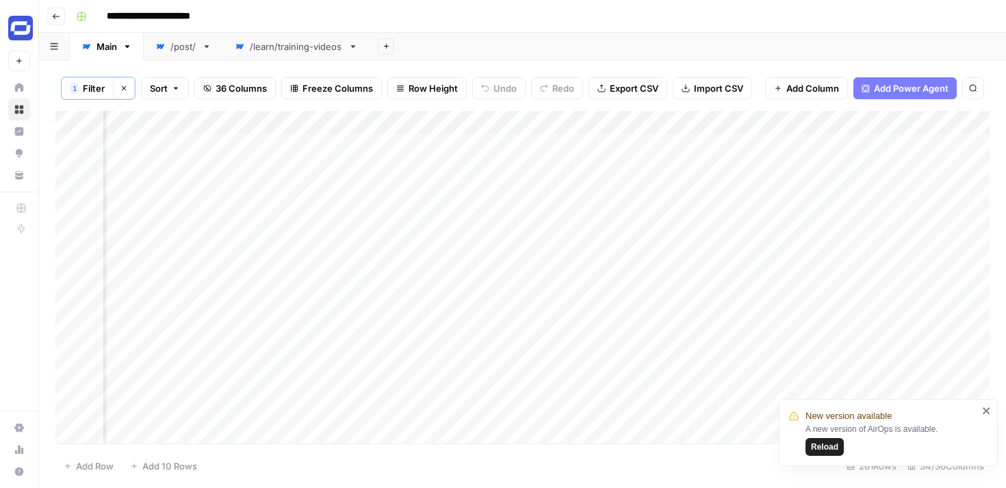
scroll to position [0, 1743]
click at [467, 122] on div "Add Column" at bounding box center [522, 277] width 934 height 333
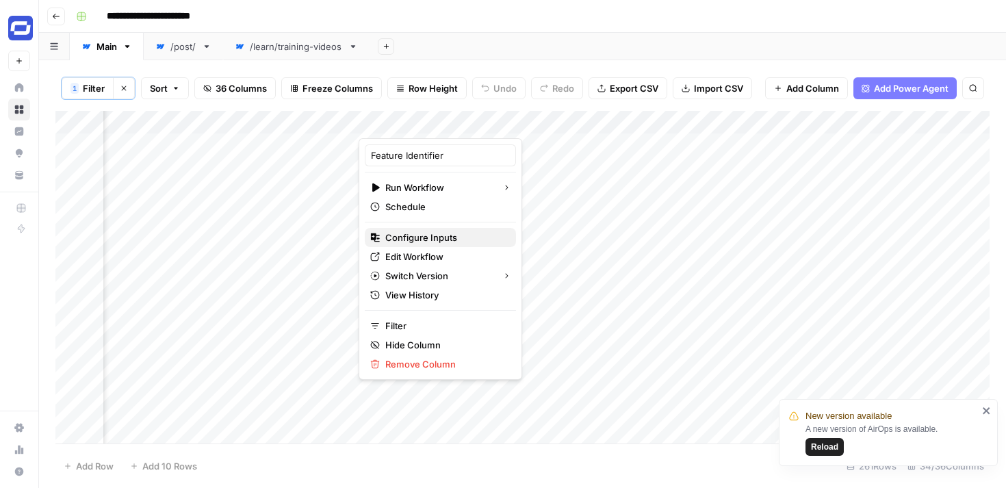
click at [414, 238] on span "Configure Inputs" at bounding box center [445, 238] width 120 height 14
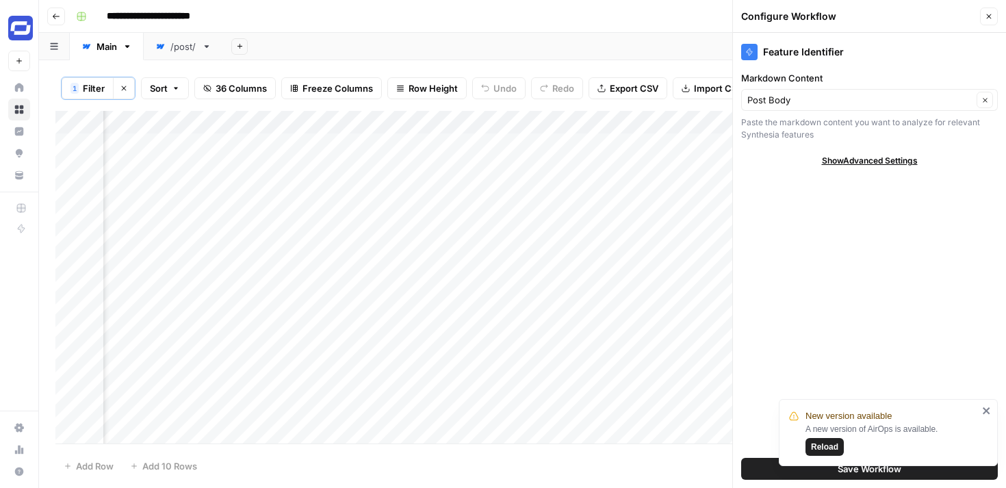
click at [987, 14] on icon "button" at bounding box center [989, 16] width 5 height 5
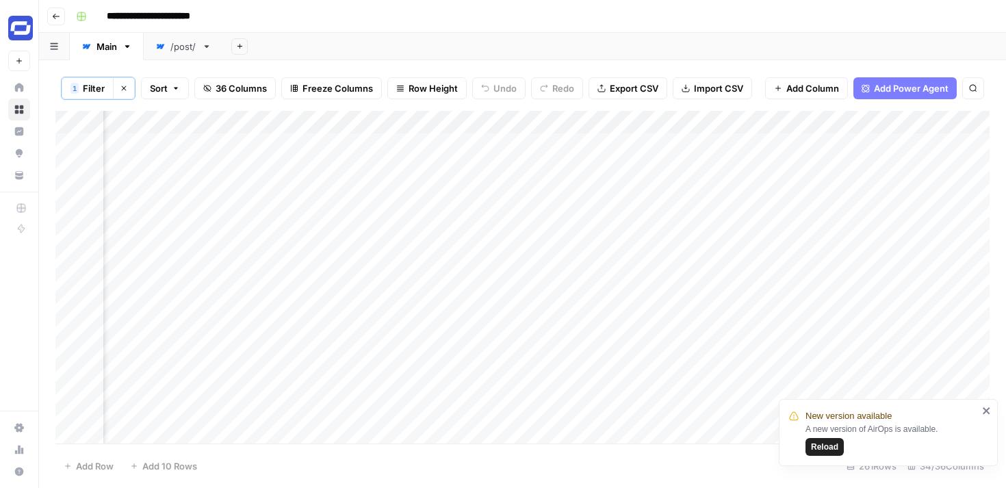
scroll to position [0, 2100]
click at [490, 122] on div "Add Column" at bounding box center [522, 277] width 934 height 333
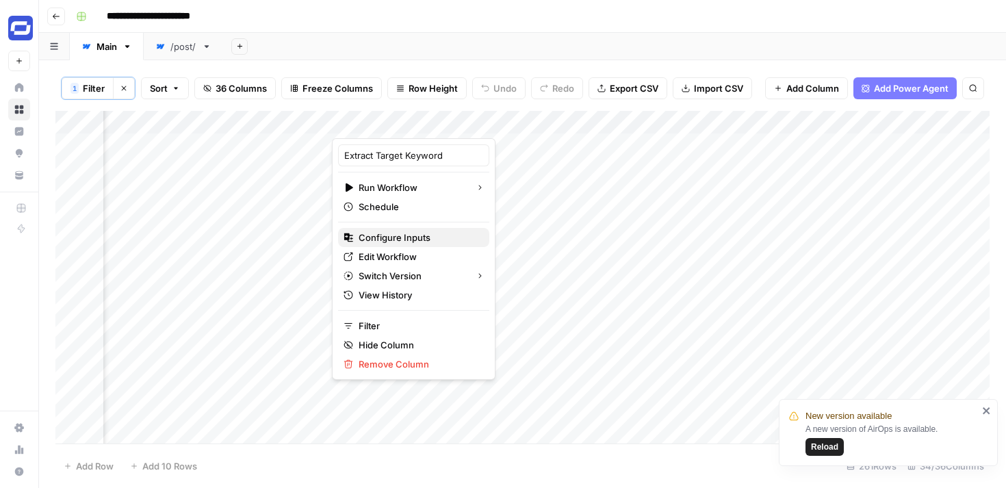
click at [395, 235] on span "Configure Inputs" at bounding box center [419, 238] width 120 height 14
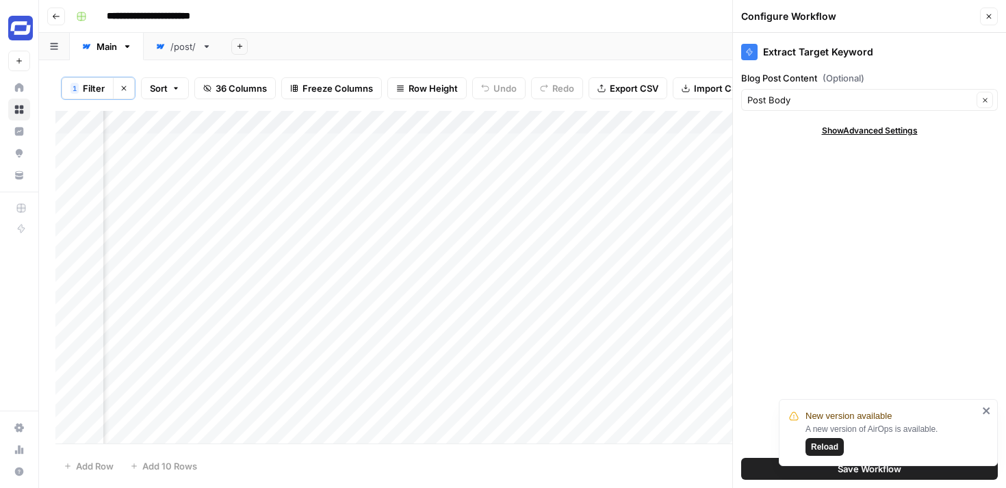
click at [985, 16] on icon "button" at bounding box center [989, 16] width 8 height 8
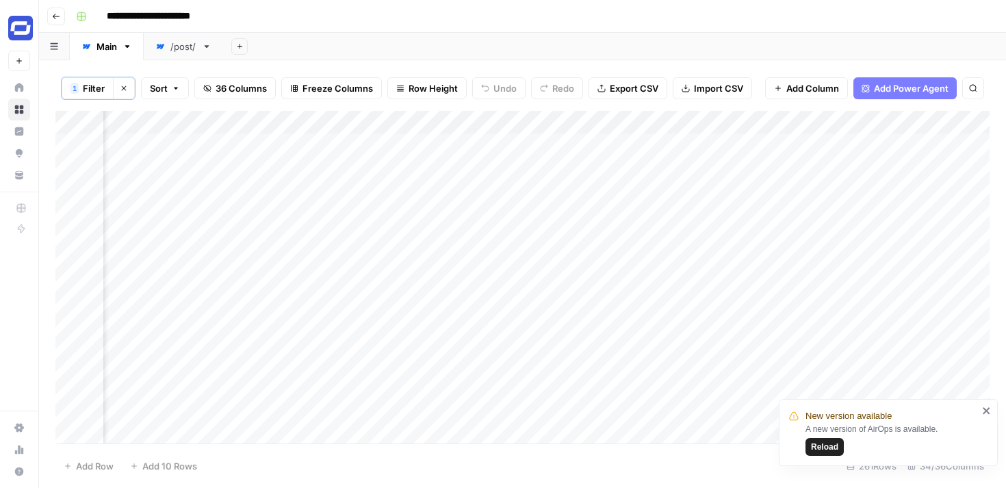
scroll to position [0, 2326]
click at [543, 120] on div "Add Column" at bounding box center [522, 277] width 934 height 333
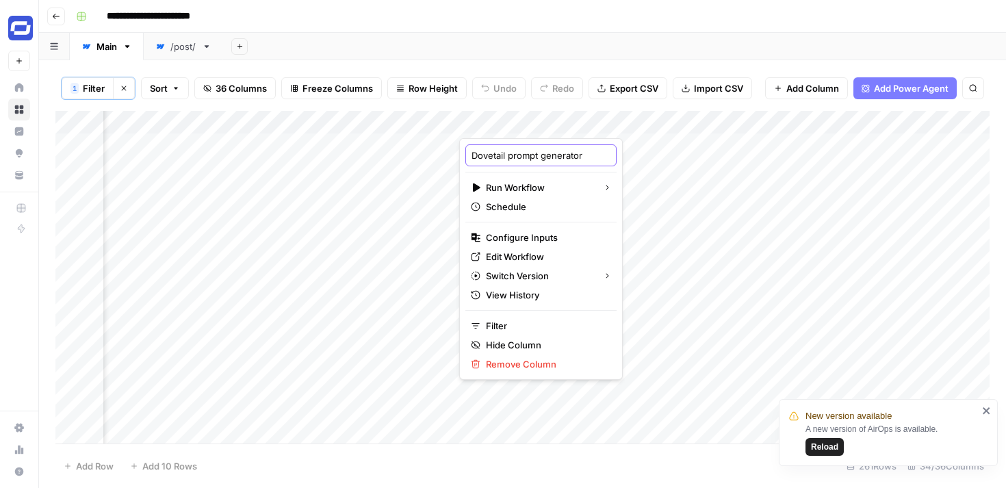
click at [514, 156] on input "Dovetail prompt generator" at bounding box center [540, 155] width 139 height 14
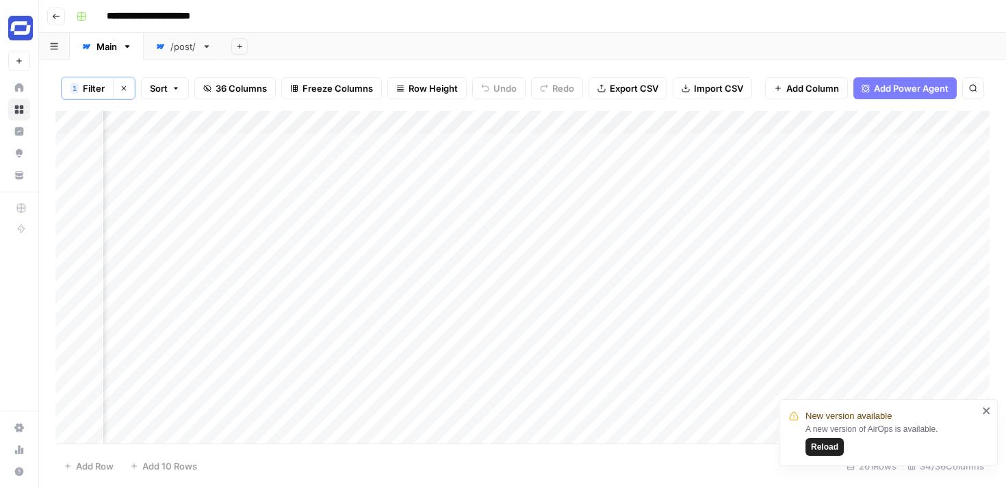
click at [606, 120] on div "Add Column" at bounding box center [522, 277] width 934 height 333
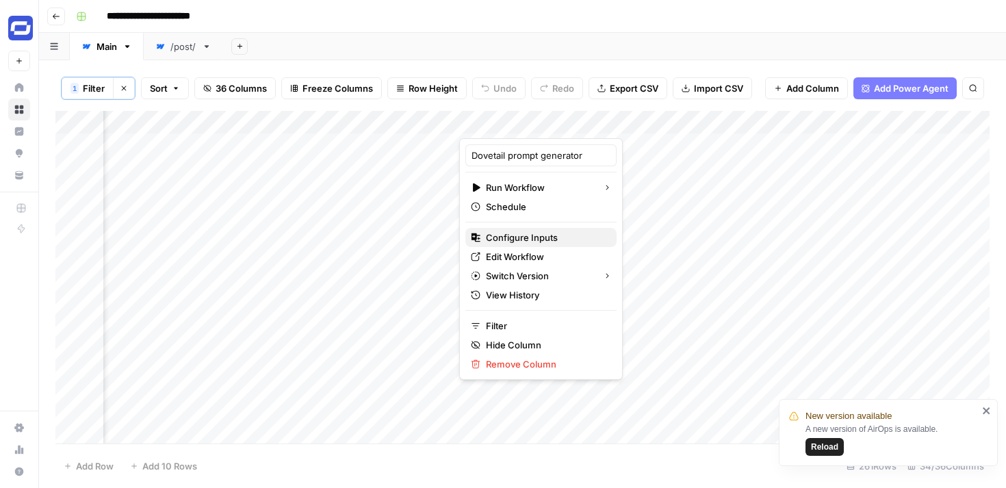
click at [508, 236] on span "Configure Inputs" at bounding box center [546, 238] width 120 height 14
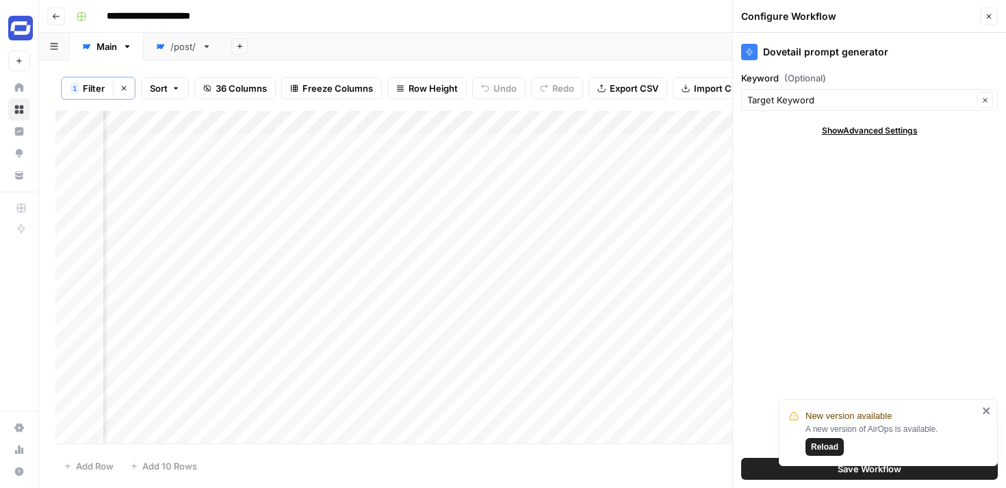
click at [993, 14] on button "Close" at bounding box center [989, 17] width 18 height 18
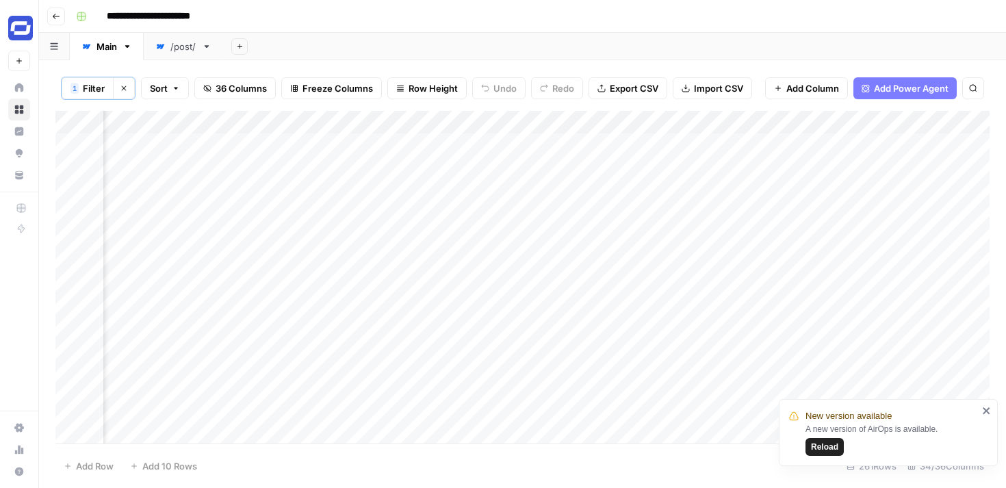
scroll to position [0, 3060]
click at [398, 124] on div "Add Column" at bounding box center [522, 277] width 934 height 333
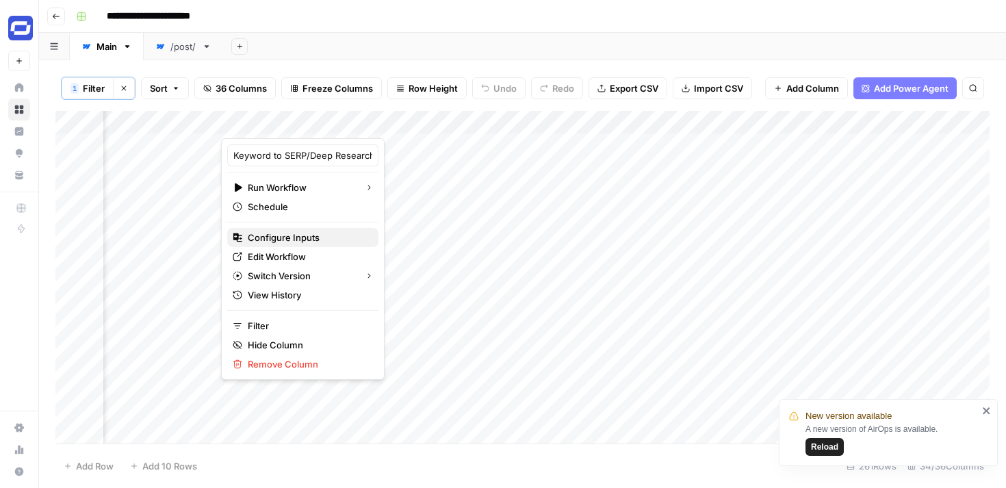
click at [289, 233] on span "Configure Inputs" at bounding box center [308, 238] width 120 height 14
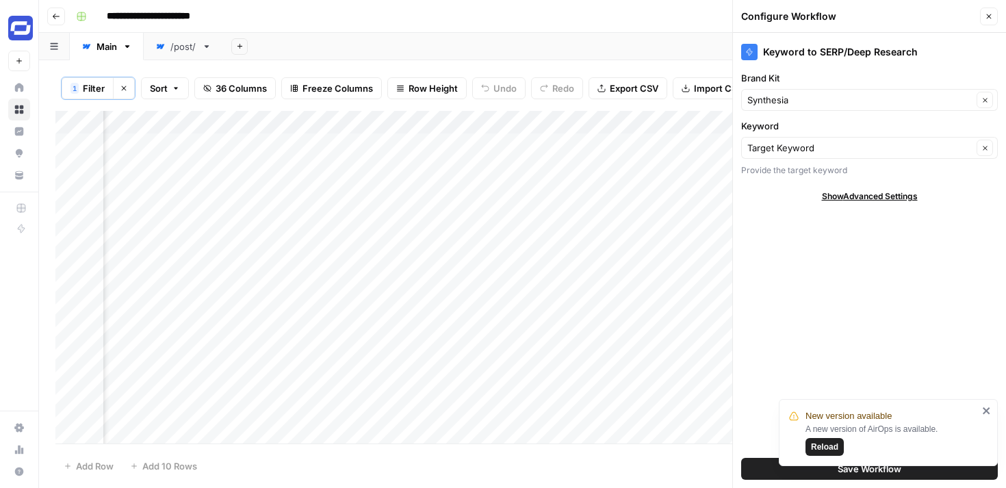
click at [988, 15] on icon "button" at bounding box center [989, 16] width 8 height 8
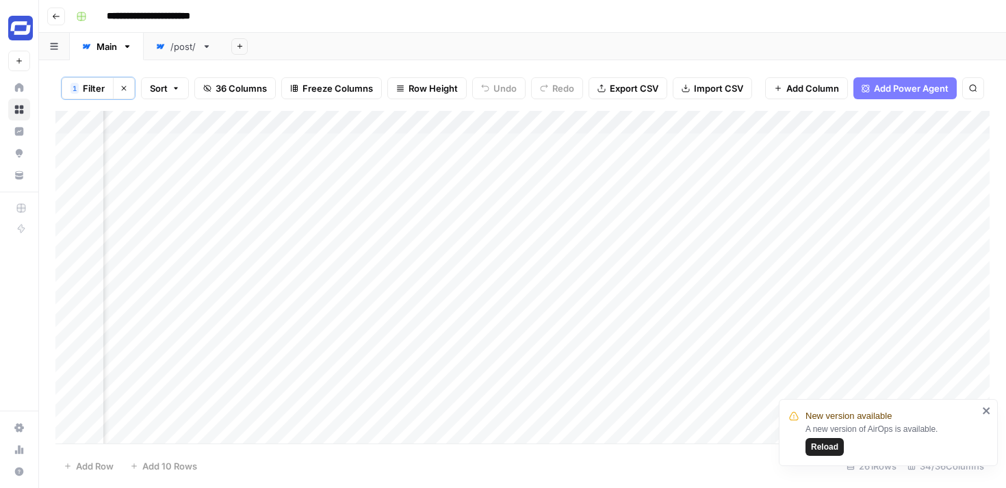
scroll to position [1, 3691]
click at [658, 120] on div "Add Column" at bounding box center [522, 277] width 934 height 333
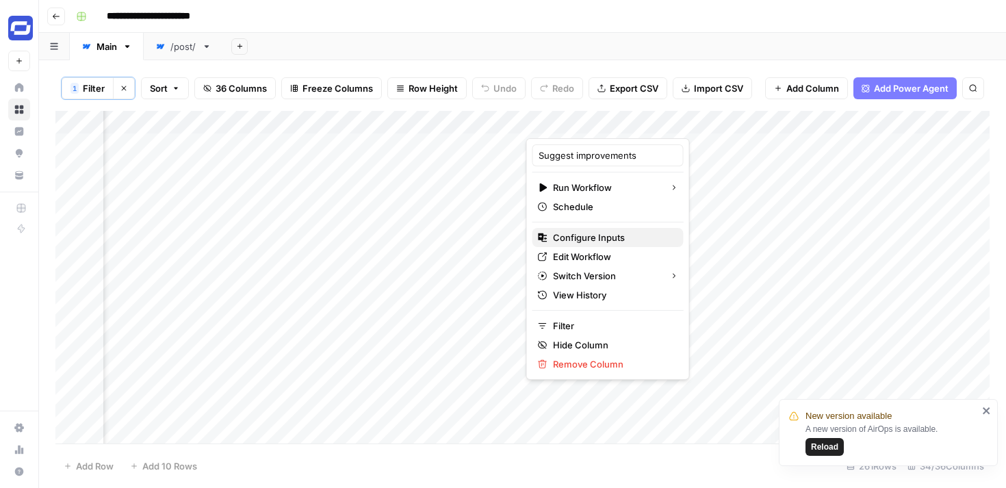
click at [574, 234] on span "Configure Inputs" at bounding box center [613, 238] width 120 height 14
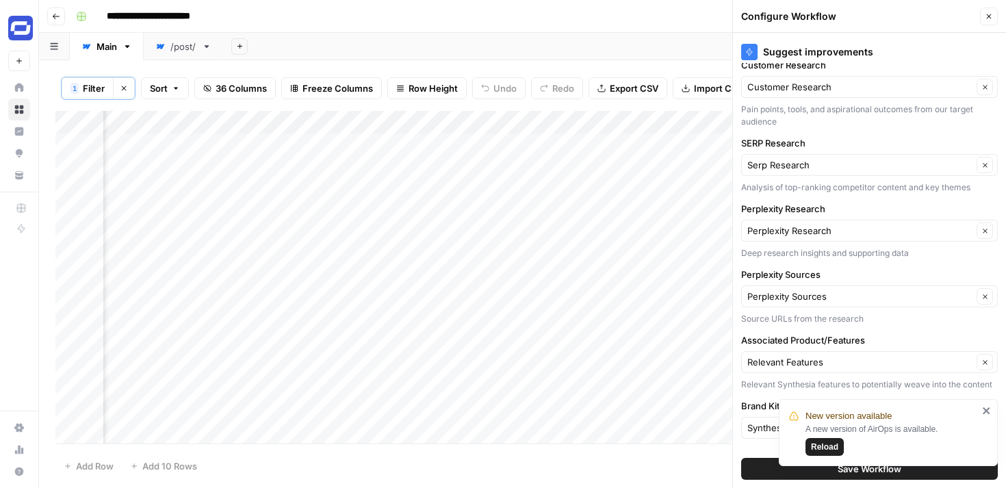
scroll to position [243, 0]
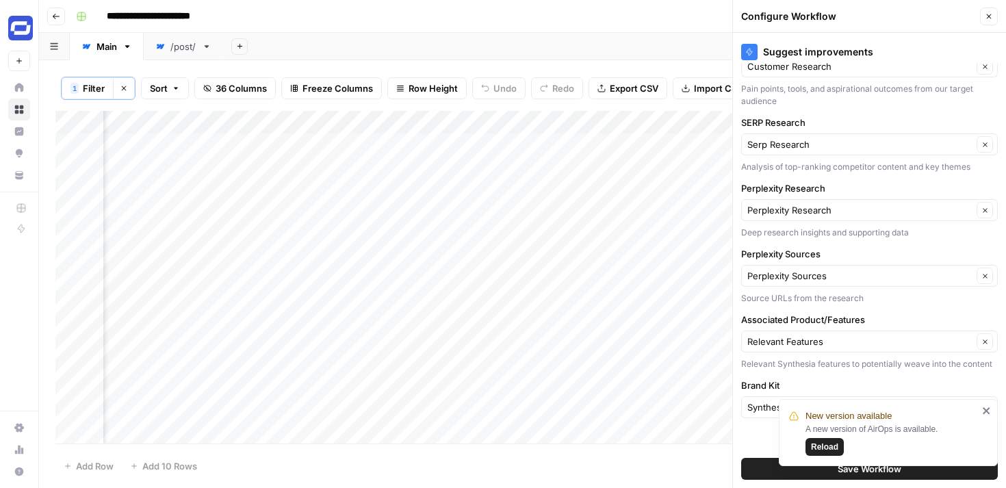
click at [676, 40] on div "Add Sheet" at bounding box center [614, 46] width 783 height 27
click at [987, 18] on icon "button" at bounding box center [989, 16] width 5 height 5
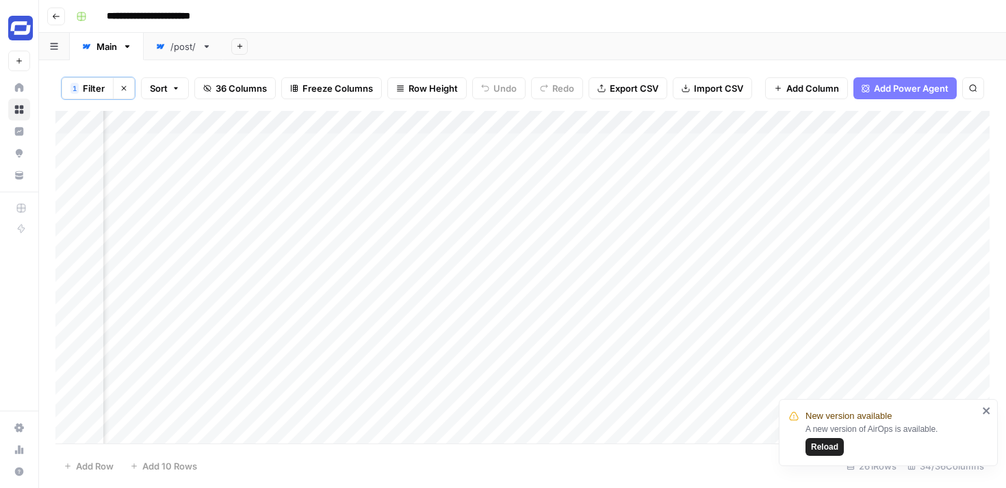
scroll to position [1, 3995]
click at [722, 122] on div "Add Column" at bounding box center [522, 277] width 934 height 333
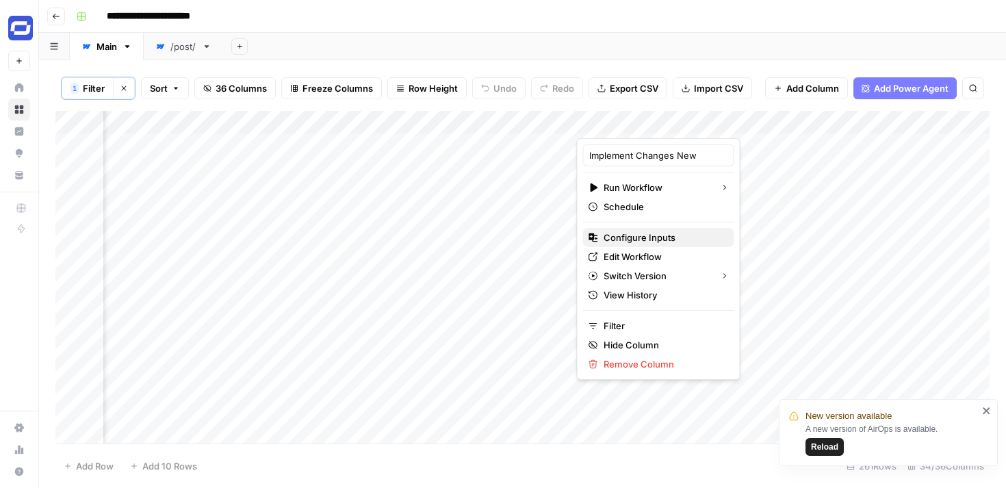
click at [630, 235] on span "Configure Inputs" at bounding box center [664, 238] width 120 height 14
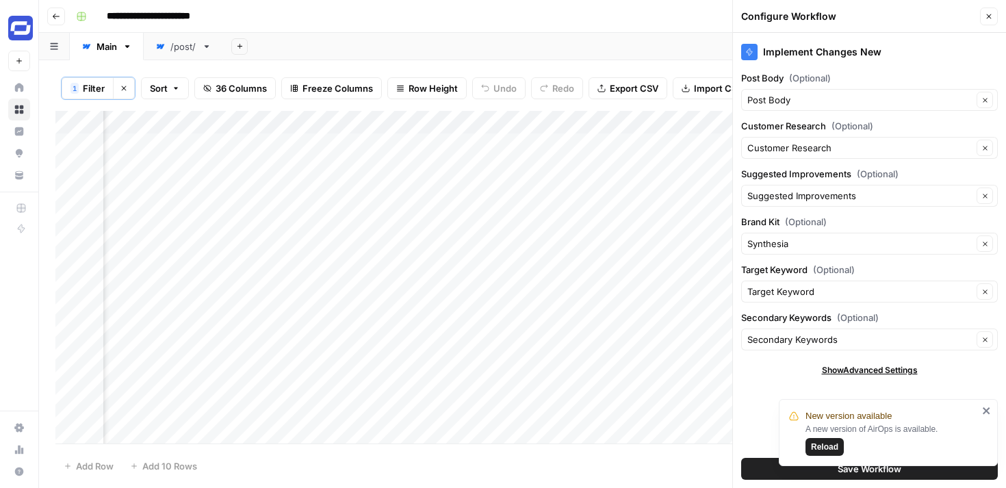
click at [680, 31] on header "**********" at bounding box center [522, 16] width 967 height 33
click at [986, 12] on button "Close" at bounding box center [989, 17] width 18 height 18
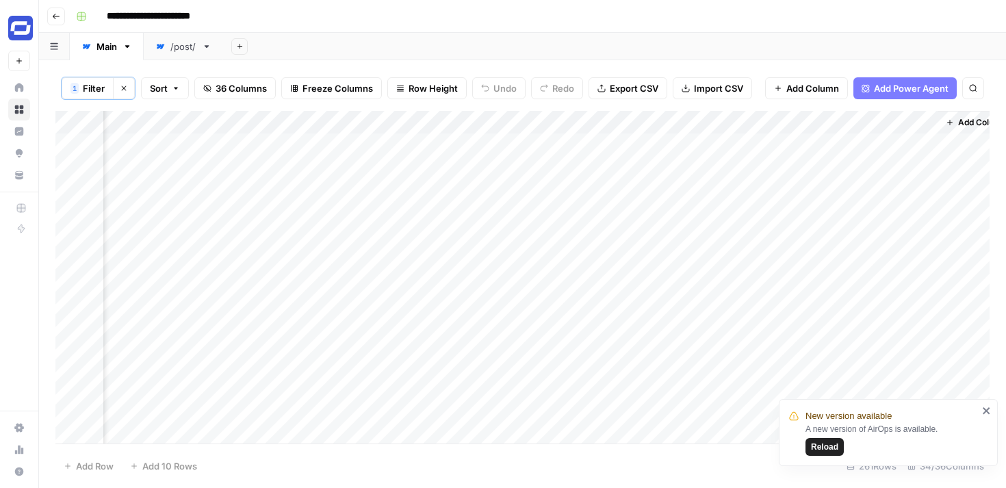
scroll to position [1, 5019]
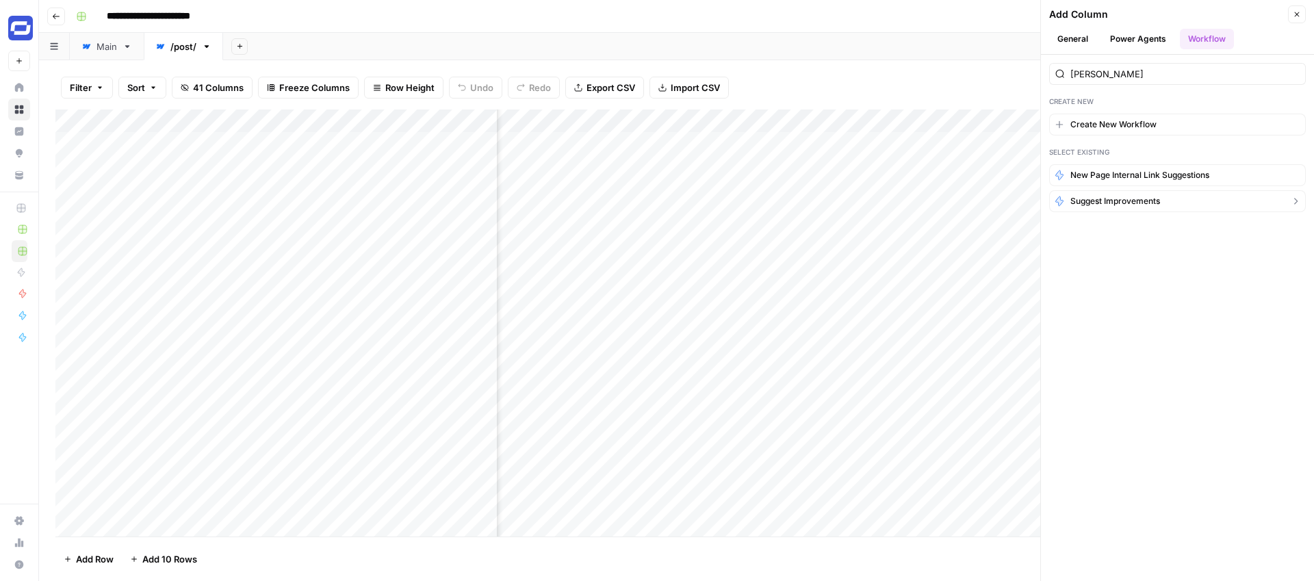
type input "[PERSON_NAME]"
click at [1100, 200] on span "Suggest improvements" at bounding box center [1115, 201] width 90 height 12
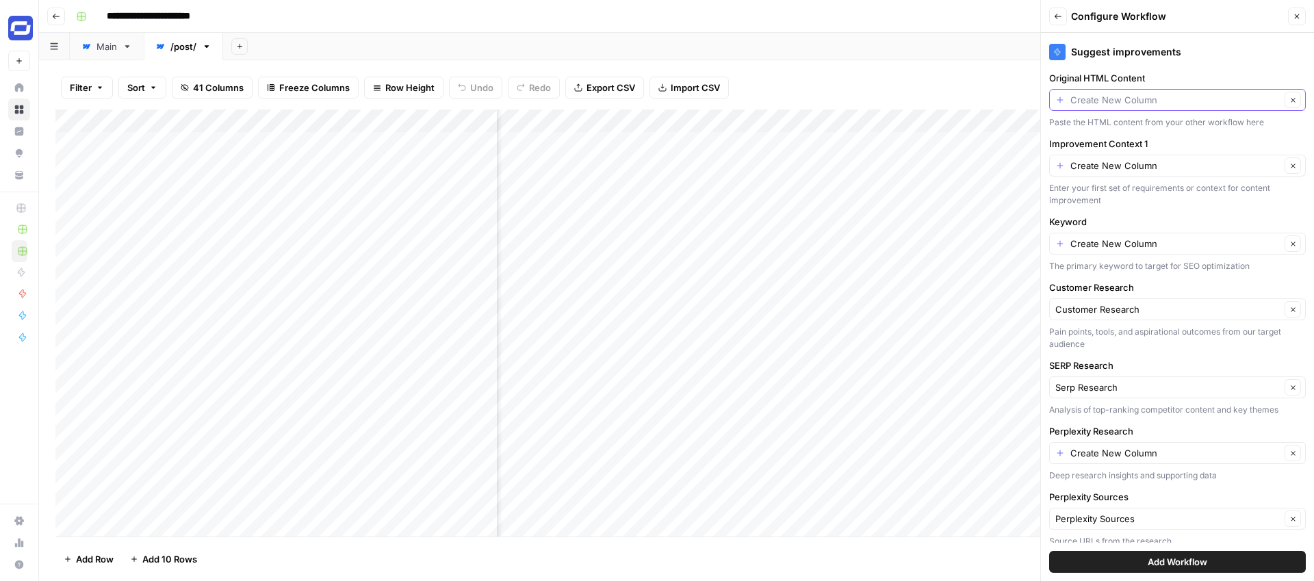
click at [1146, 98] on input "Original HTML Content" at bounding box center [1175, 100] width 210 height 14
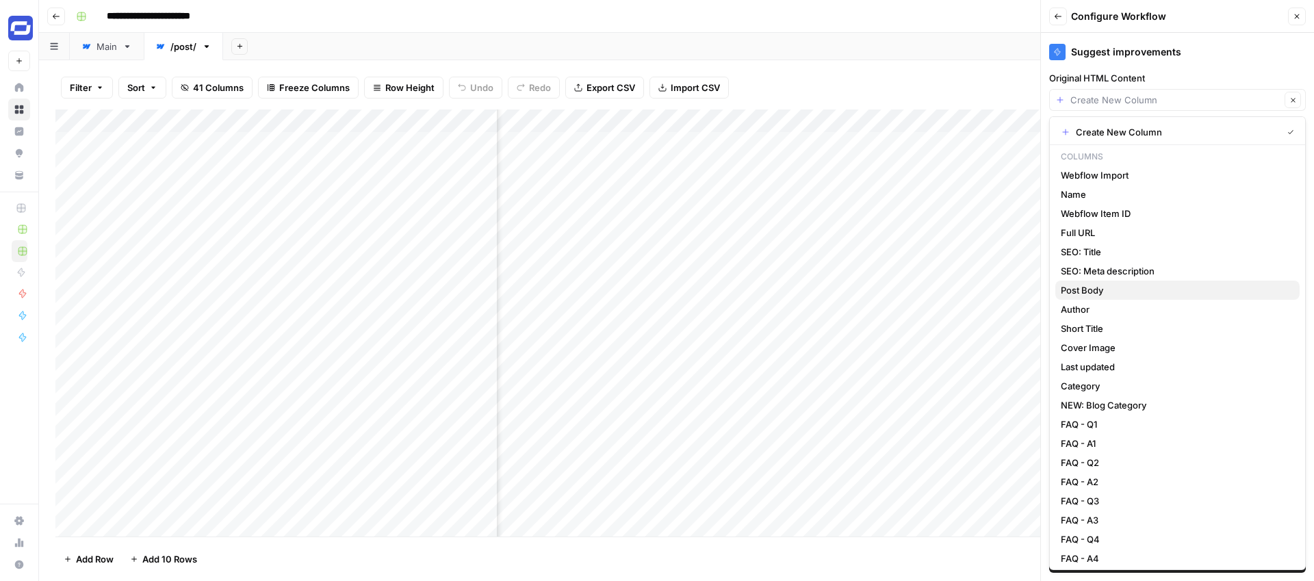
click at [1089, 285] on span "Post Body" at bounding box center [1175, 290] width 228 height 14
type input "Post Body"
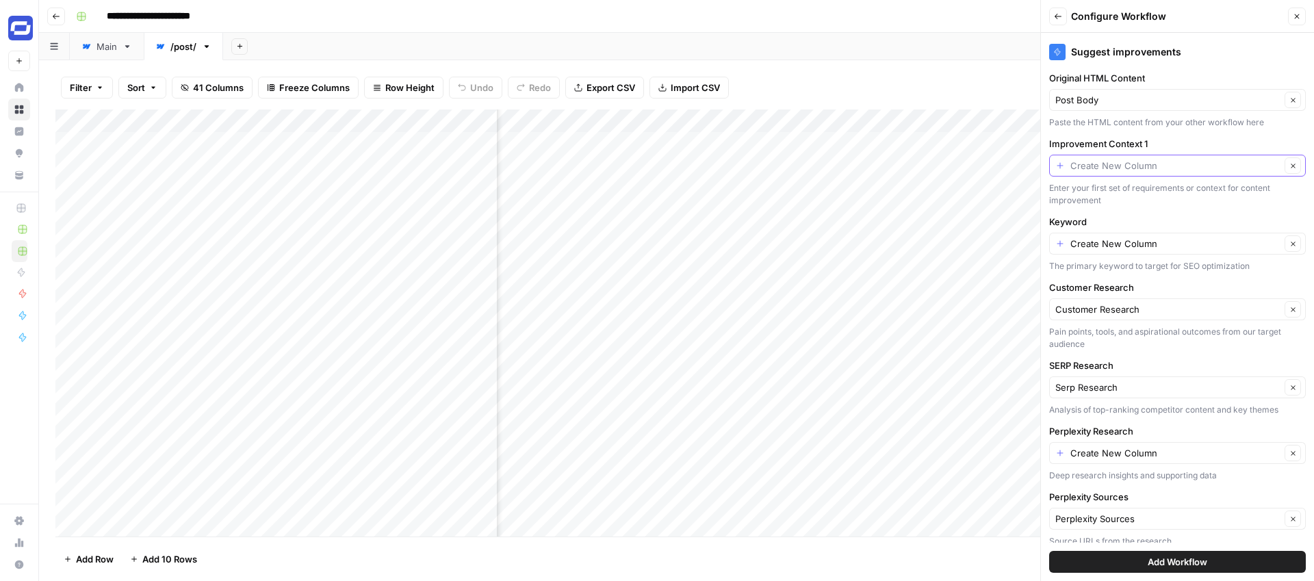
click at [1132, 167] on input "Improvement Context 1" at bounding box center [1175, 166] width 210 height 14
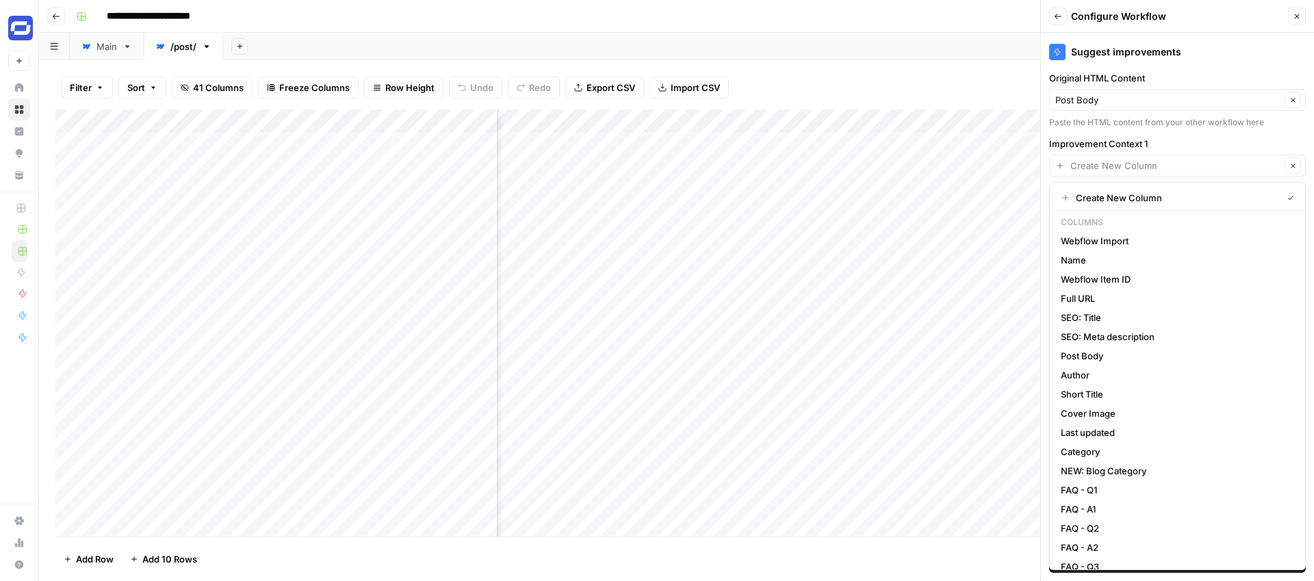
type input "Create New Column"
click at [1297, 16] on icon "button" at bounding box center [1297, 16] width 5 height 5
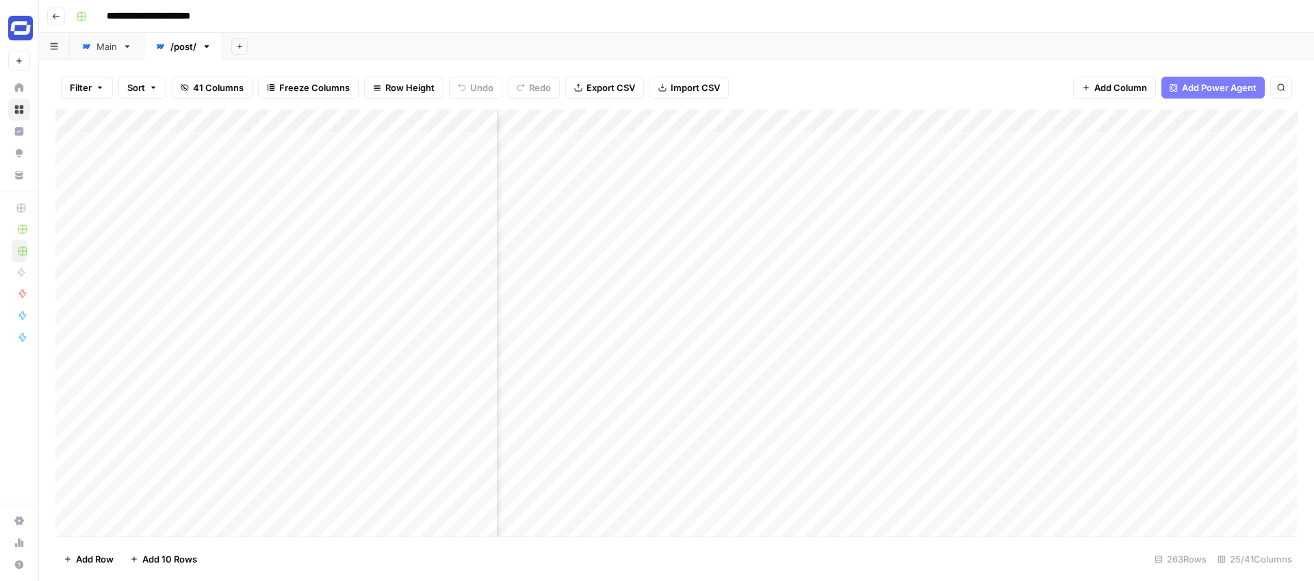
scroll to position [0, 1827]
click at [1136, 84] on span "Add Column" at bounding box center [1120, 88] width 53 height 14
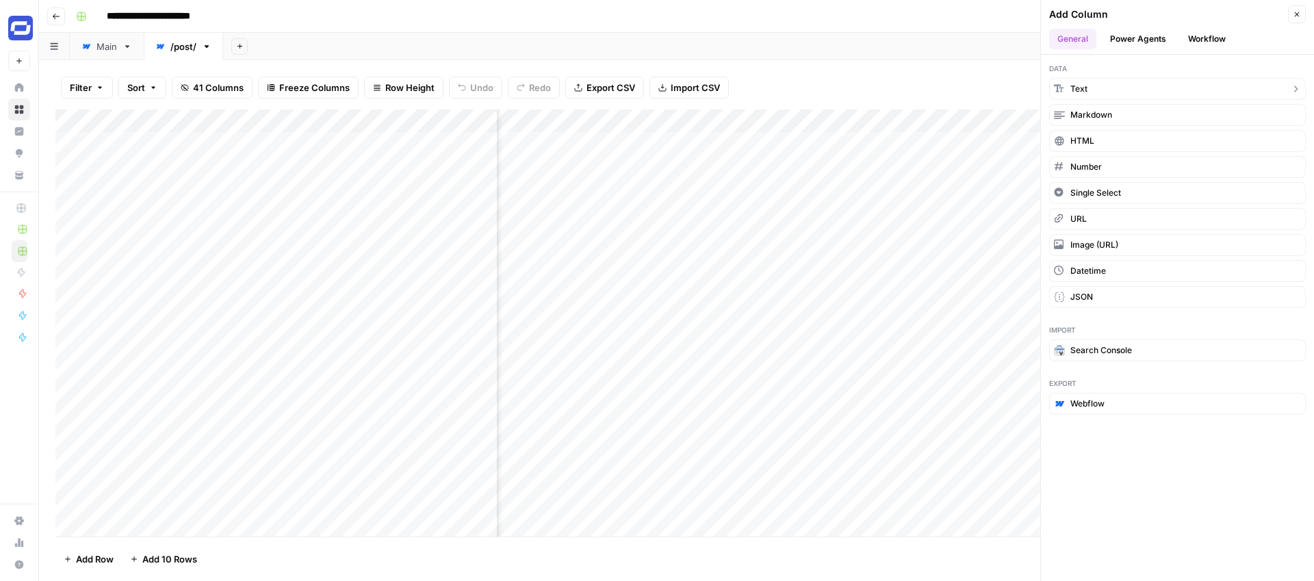
click at [1096, 86] on button "Text" at bounding box center [1177, 89] width 257 height 22
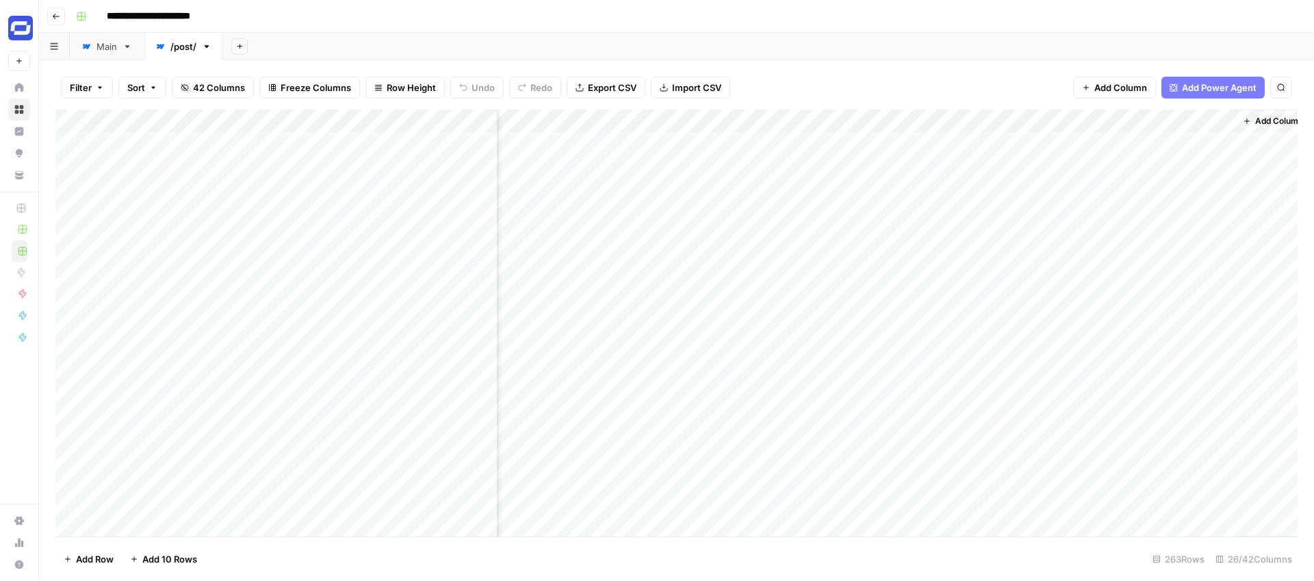
scroll to position [0, 3308]
drag, startPoint x: 1089, startPoint y: 123, endPoint x: 560, endPoint y: 126, distance: 528.2
click at [560, 126] on div "Add Column" at bounding box center [676, 322] width 1242 height 427
drag, startPoint x: 1188, startPoint y: 121, endPoint x: 640, endPoint y: 138, distance: 548.4
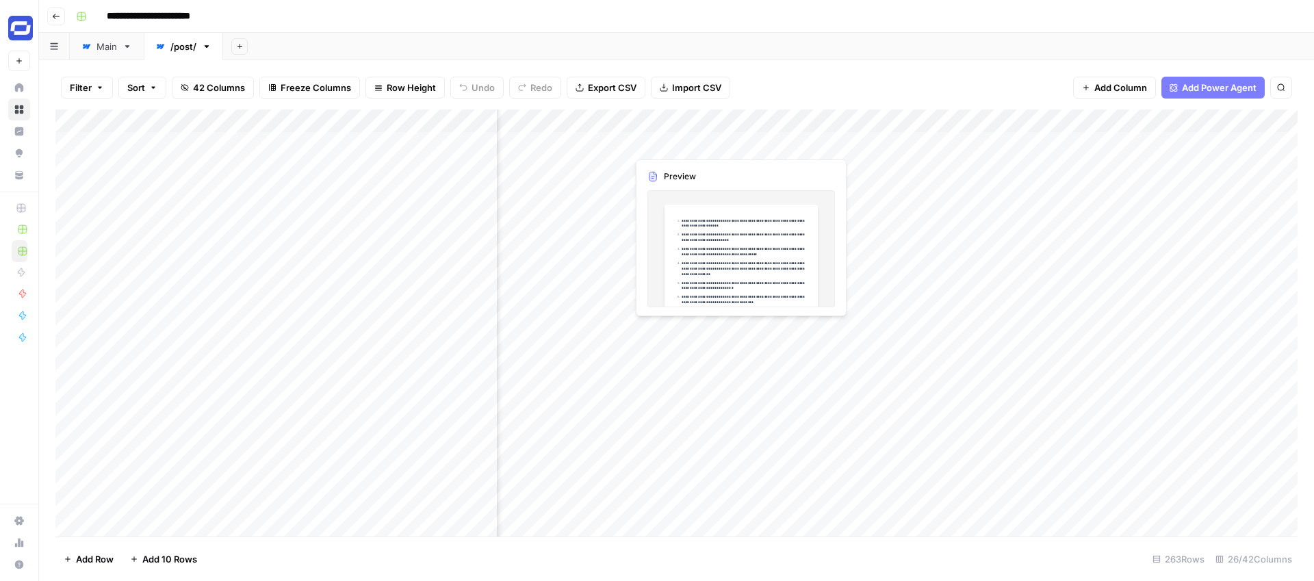
click at [640, 138] on div "Add Column" at bounding box center [676, 322] width 1242 height 427
drag, startPoint x: 1188, startPoint y: 121, endPoint x: 627, endPoint y: 131, distance: 561.2
click at [627, 131] on div "Add Column" at bounding box center [676, 322] width 1242 height 427
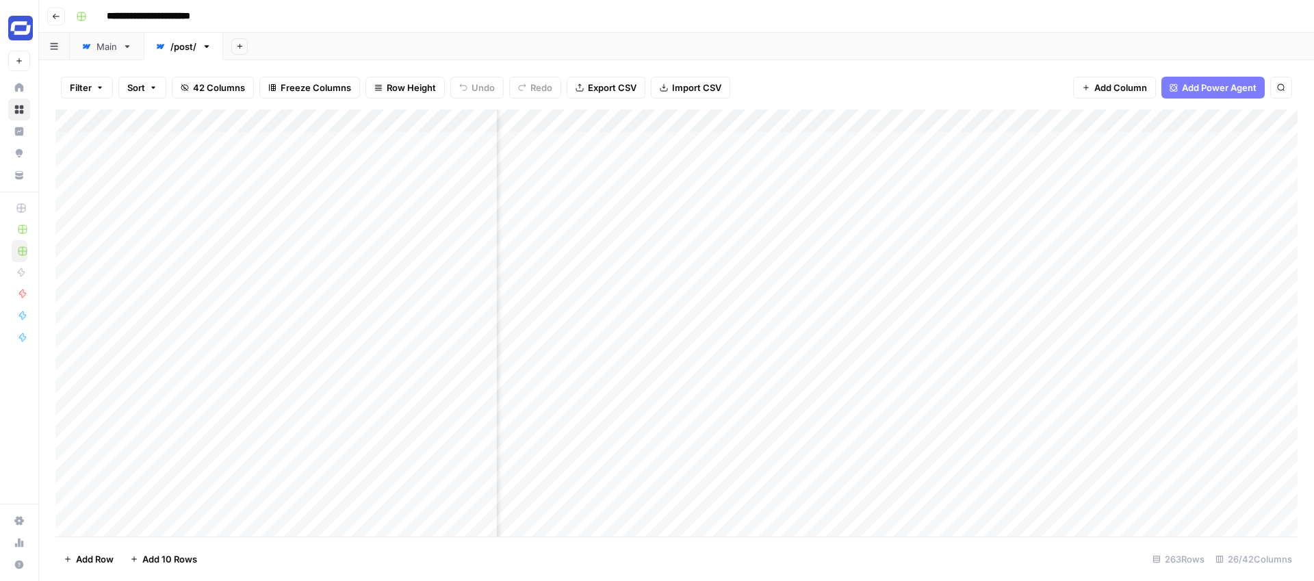
drag, startPoint x: 1109, startPoint y: 118, endPoint x: 1004, endPoint y: 114, distance: 105.4
click at [1004, 114] on div "Add Column" at bounding box center [676, 322] width 1242 height 427
click at [1002, 116] on div "Add Column" at bounding box center [676, 322] width 1242 height 427
click at [1002, 116] on div at bounding box center [1047, 122] width 198 height 27
click at [991, 146] on div "New Column" at bounding box center [1030, 154] width 151 height 22
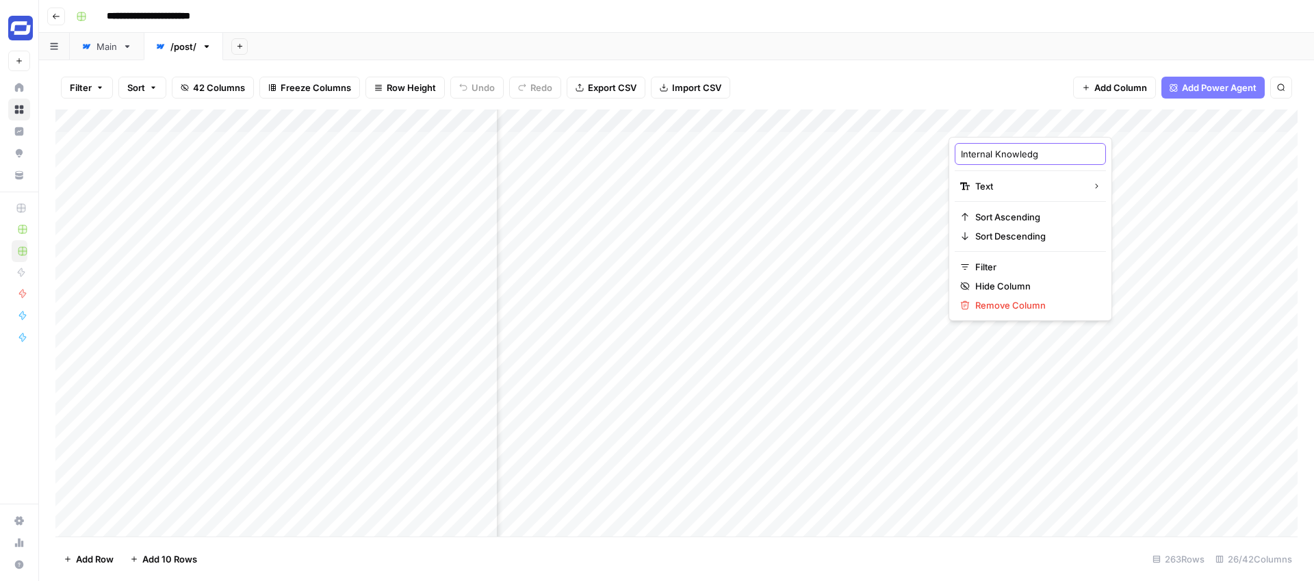
type input "Internal Knowledge"
click at [1135, 90] on span "Add Column" at bounding box center [1120, 88] width 53 height 14
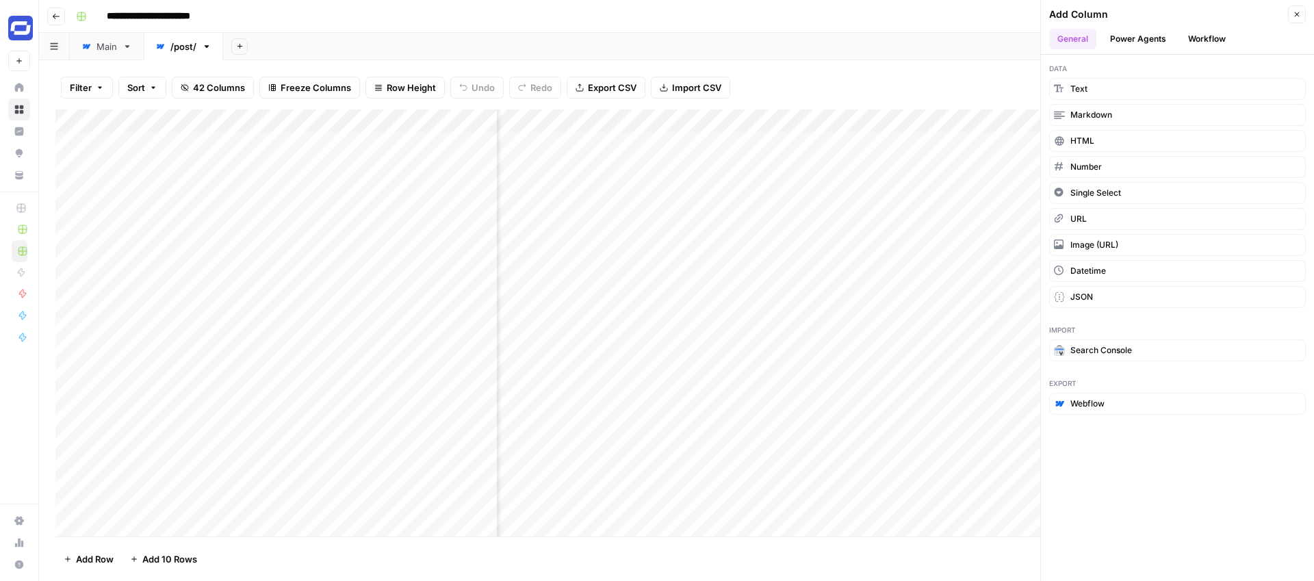
click at [1202, 33] on button "Workflow" at bounding box center [1207, 39] width 54 height 21
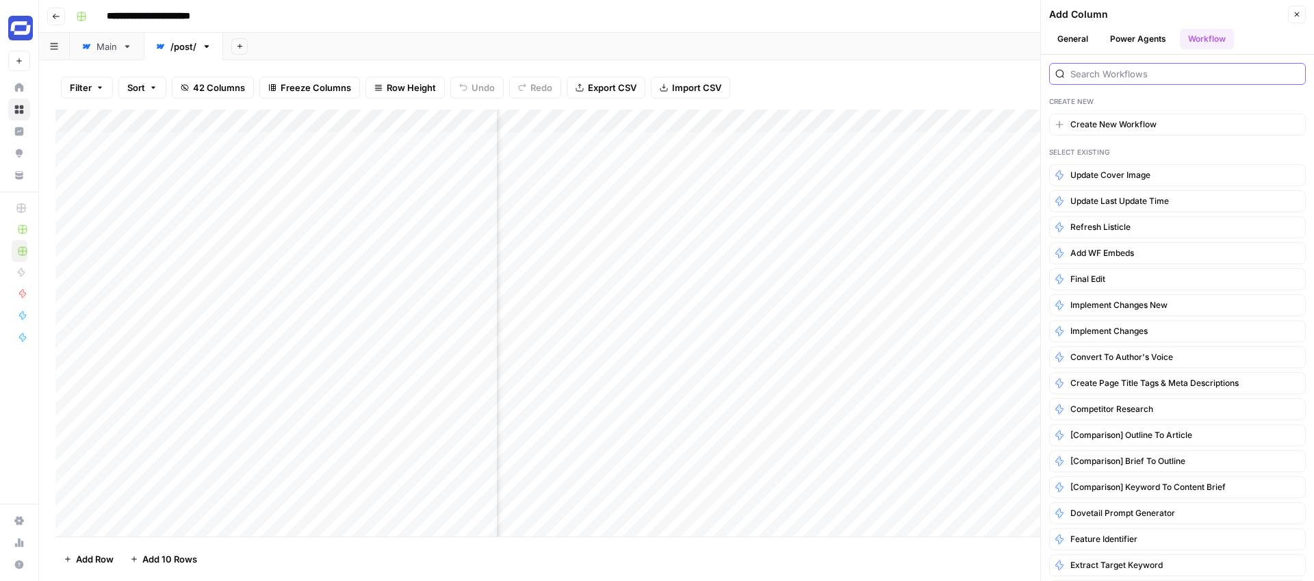
click at [1160, 67] on input "search" at bounding box center [1184, 74] width 229 height 14
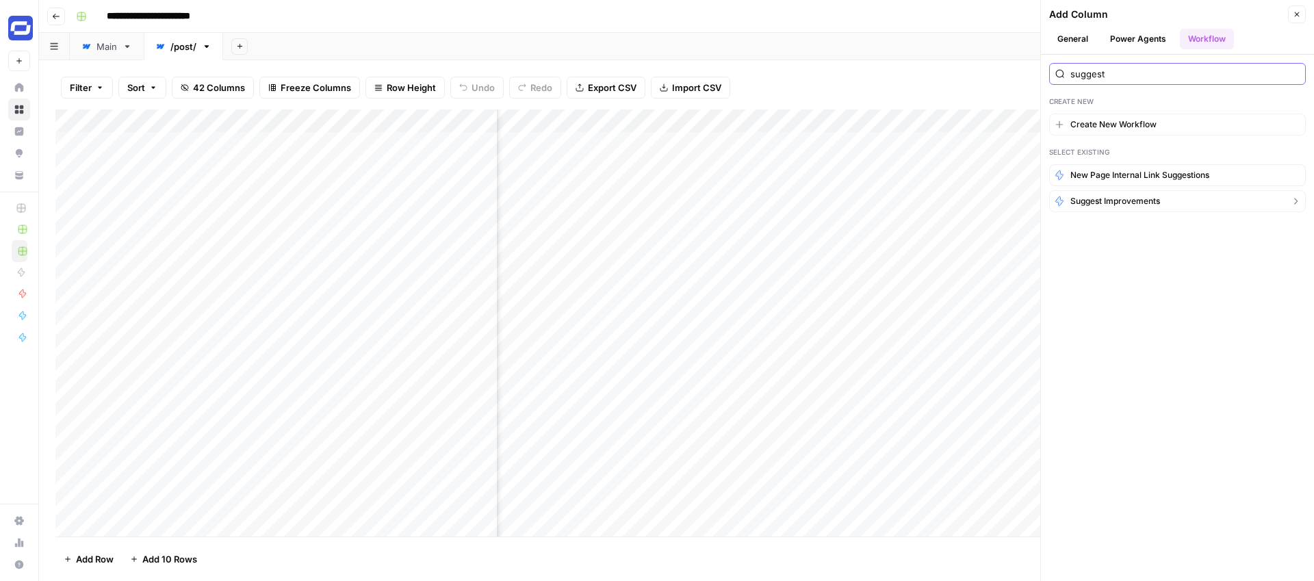
type input "suggest"
click at [1112, 203] on span "Suggest improvements" at bounding box center [1115, 201] width 90 height 12
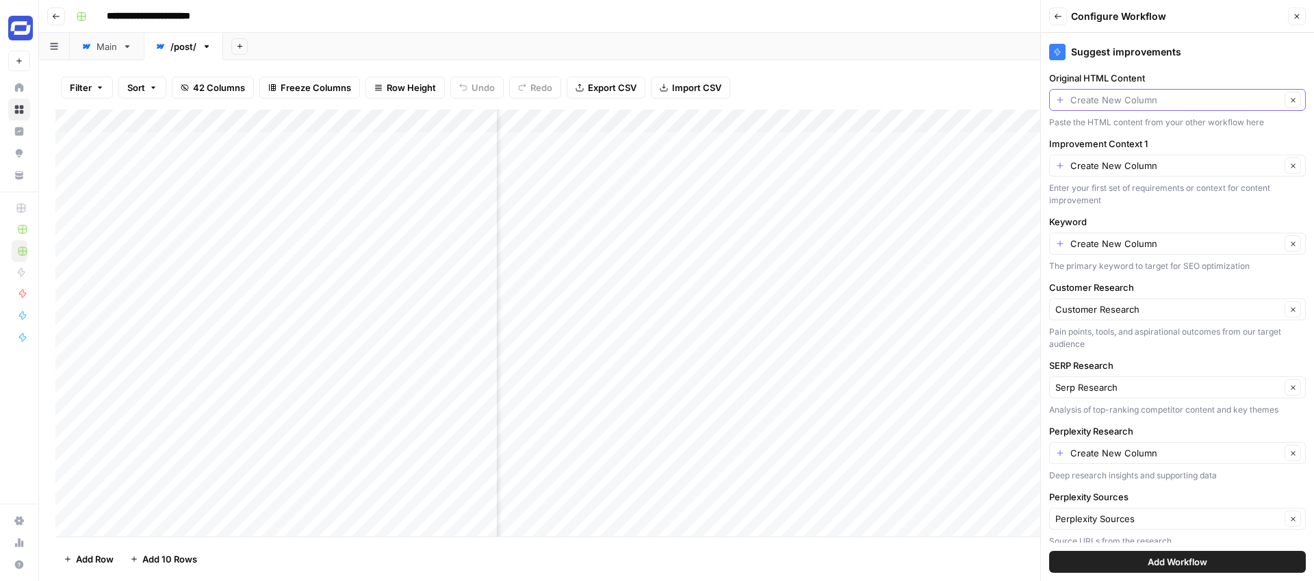
click at [1136, 101] on input "Original HTML Content" at bounding box center [1175, 100] width 210 height 14
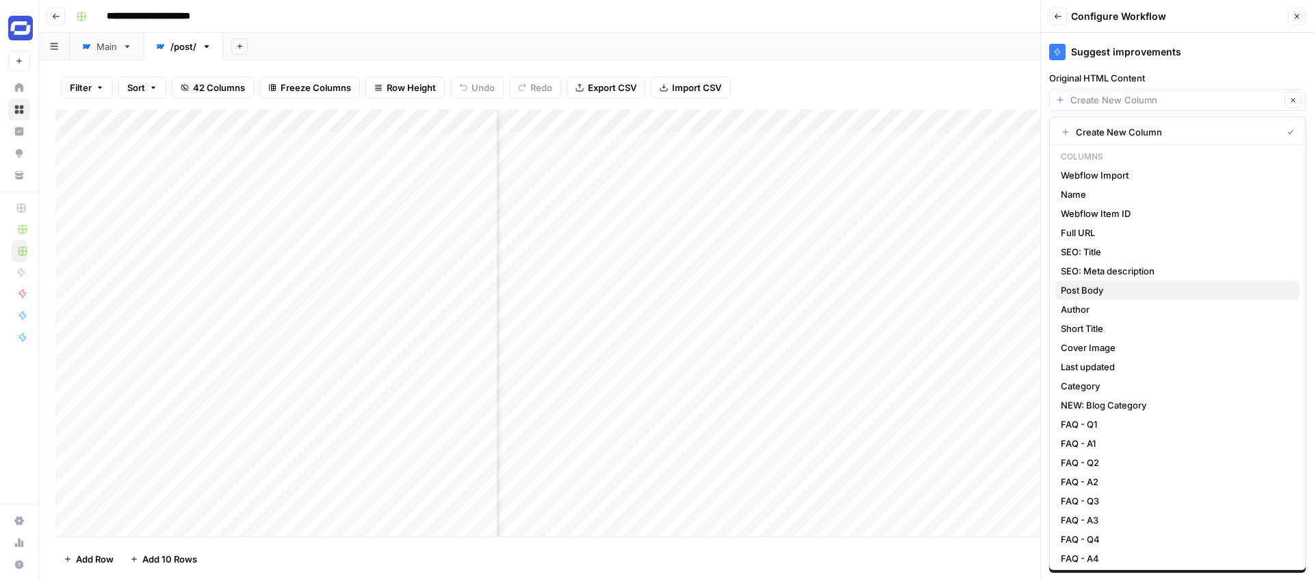
click at [1080, 294] on span "Post Body" at bounding box center [1175, 290] width 228 height 14
type input "Post Body"
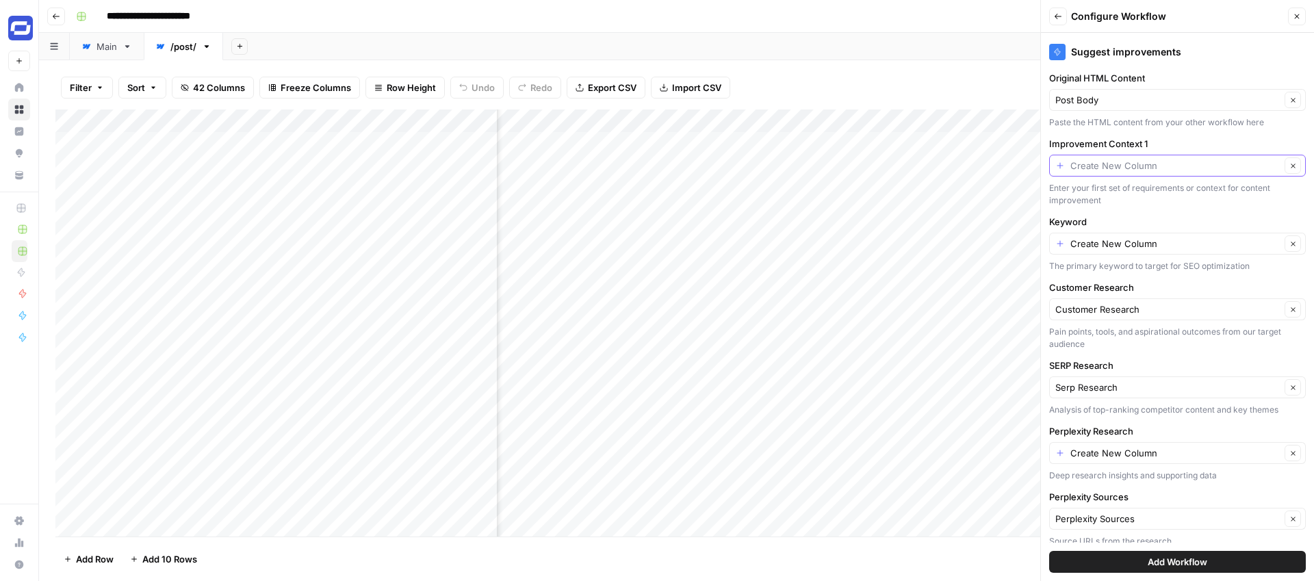
click at [1121, 165] on input "Improvement Context 1" at bounding box center [1175, 166] width 210 height 14
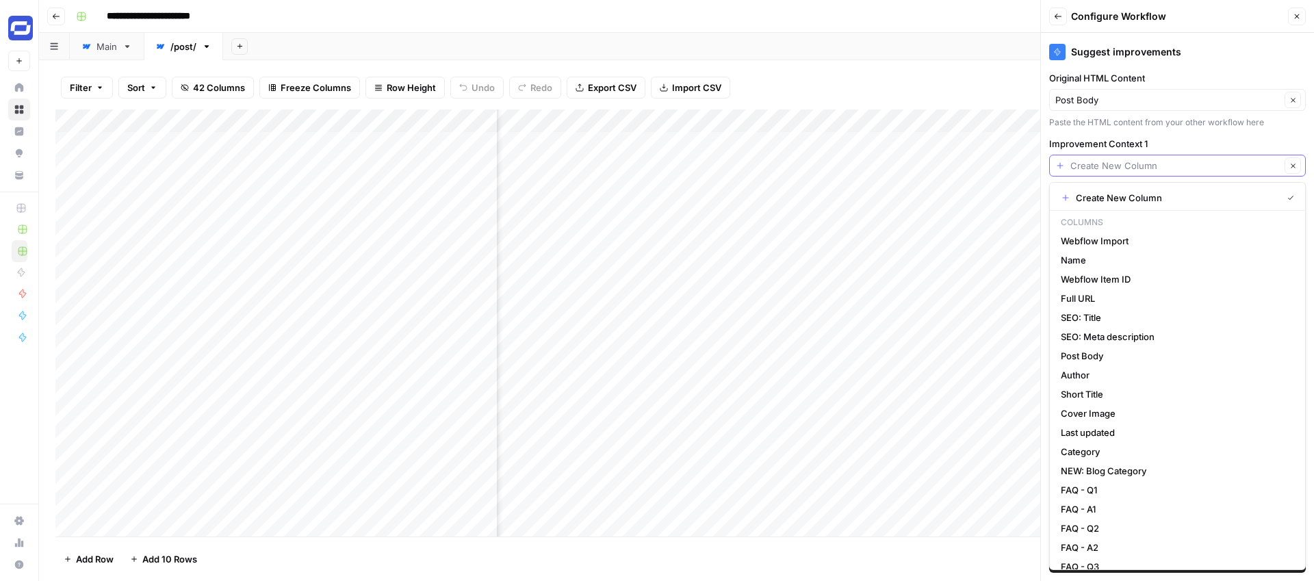
click at [1102, 168] on input "Improvement Context 1" at bounding box center [1175, 166] width 210 height 14
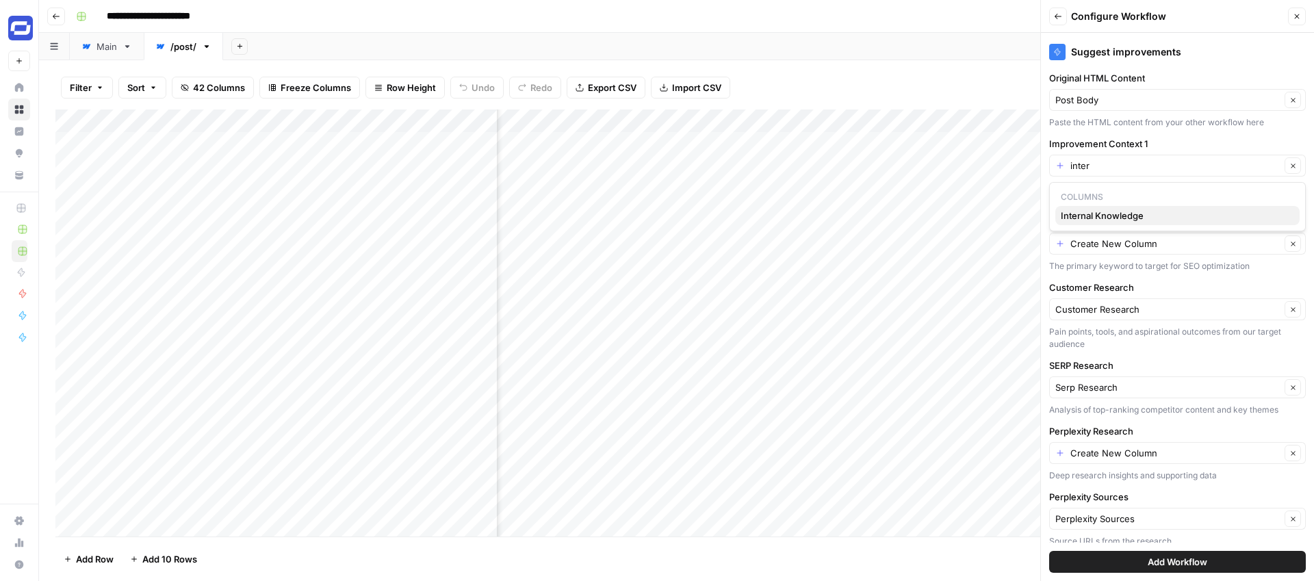
click at [1098, 215] on span "Internal Knowledge" at bounding box center [1175, 216] width 228 height 14
type input "Internal Knowledge"
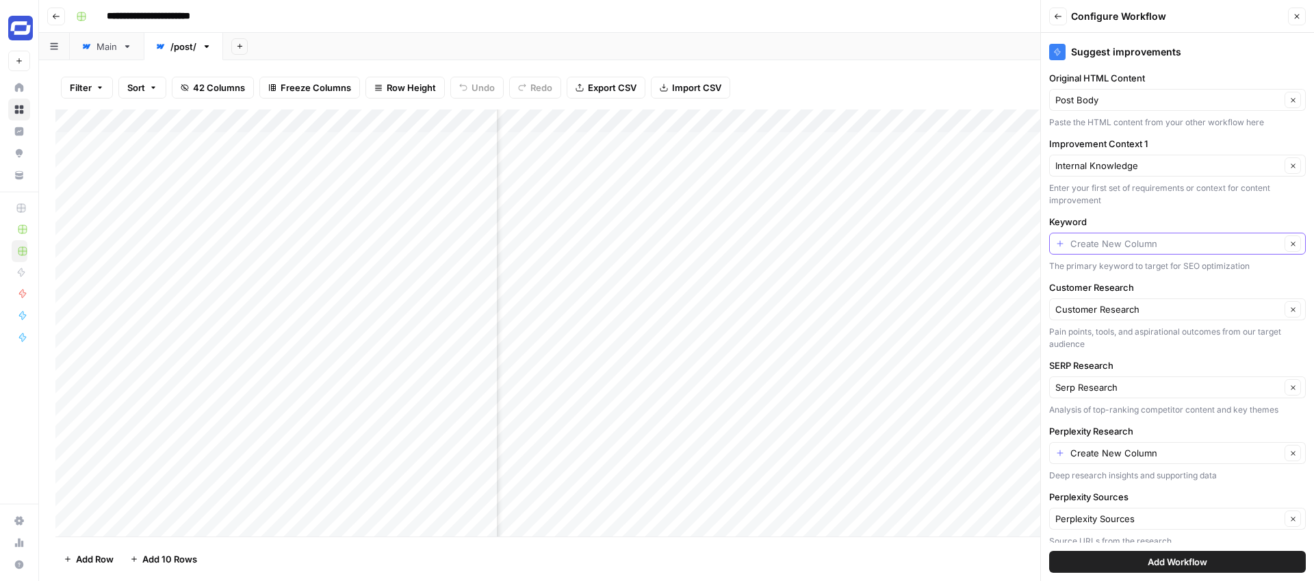
click at [1127, 246] on input "Keyword" at bounding box center [1175, 244] width 210 height 14
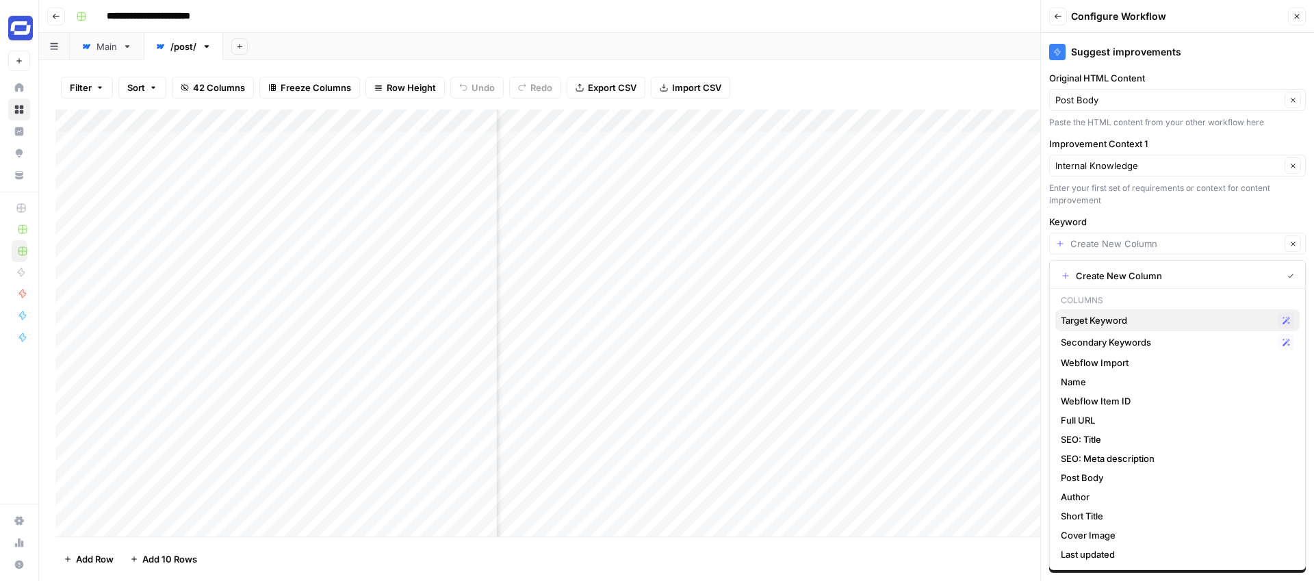
click at [1098, 315] on span "Target Keyword" at bounding box center [1166, 320] width 211 height 14
type input "Target Keyword"
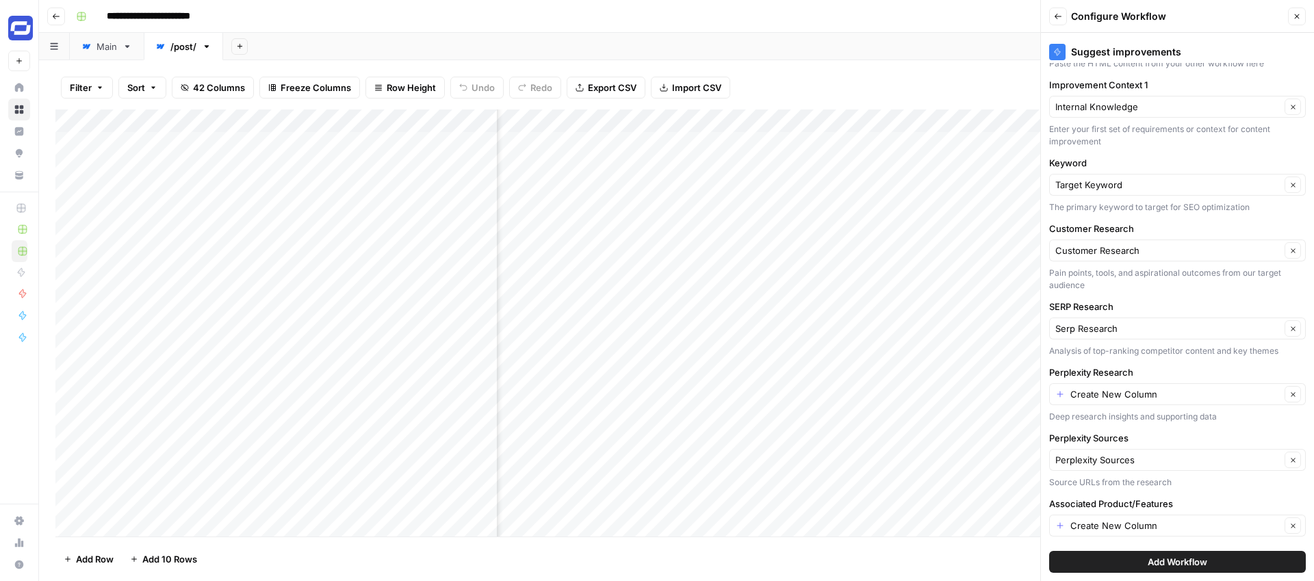
scroll to position [73, 0]
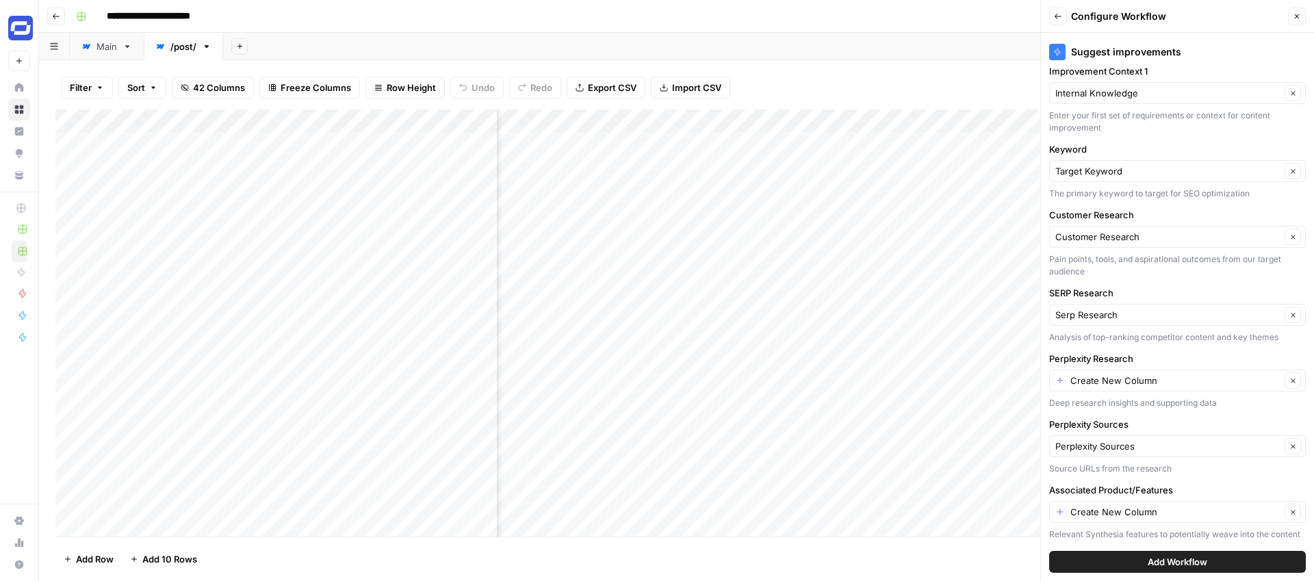
click at [1092, 400] on div "Deep research insights and supporting data" at bounding box center [1177, 403] width 257 height 12
click at [1117, 376] on input "Perplexity Research" at bounding box center [1175, 381] width 210 height 14
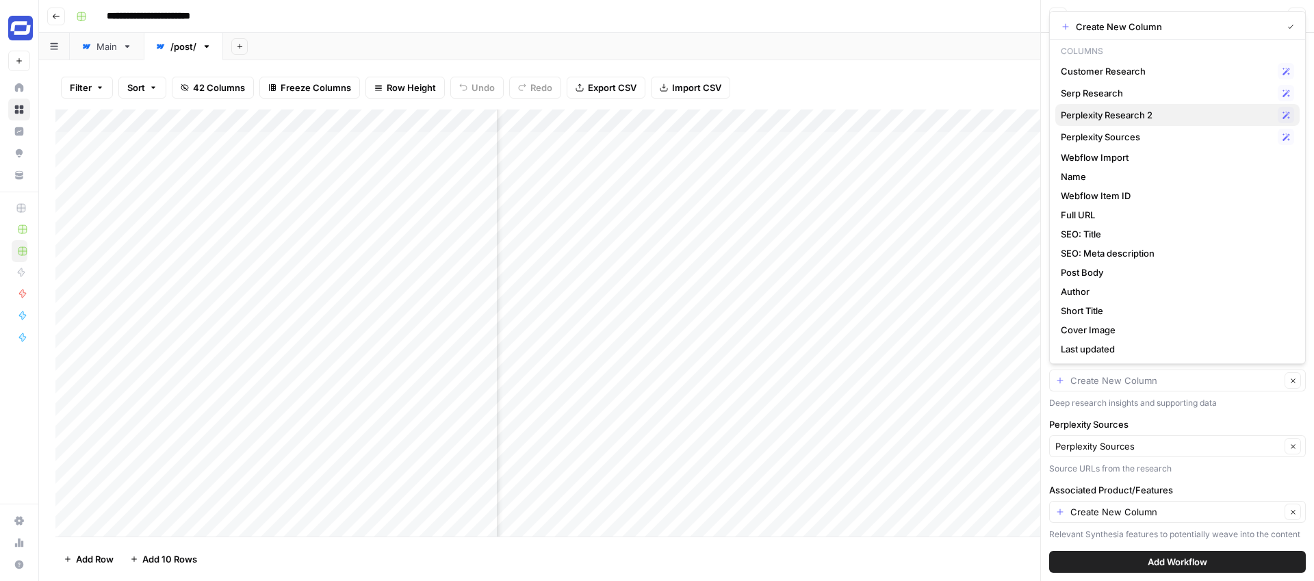
click at [1119, 116] on span "Perplexity Research 2" at bounding box center [1166, 115] width 211 height 14
type input "Perplexity Research 2"
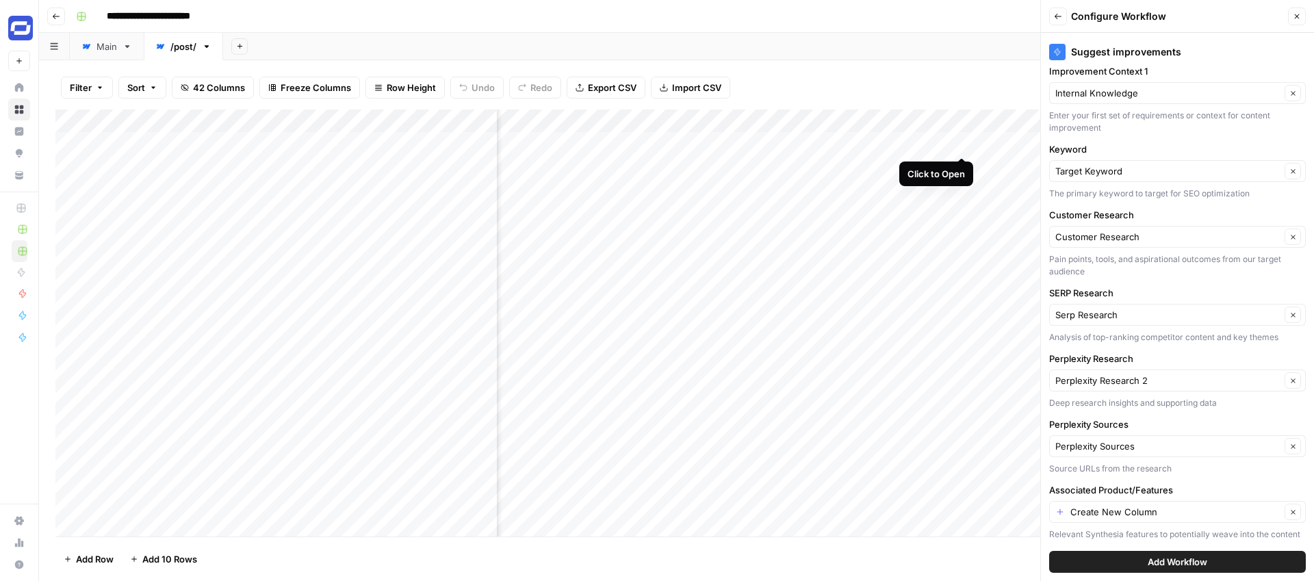
scroll to position [0, 3317]
drag, startPoint x: 963, startPoint y: 118, endPoint x: 1003, endPoint y: 119, distance: 39.7
click at [1002, 119] on div "Add Column" at bounding box center [676, 322] width 1242 height 427
click at [955, 126] on div "Add Column" at bounding box center [676, 322] width 1242 height 427
click at [944, 155] on input "Perplexity Research 2" at bounding box center [924, 154] width 139 height 14
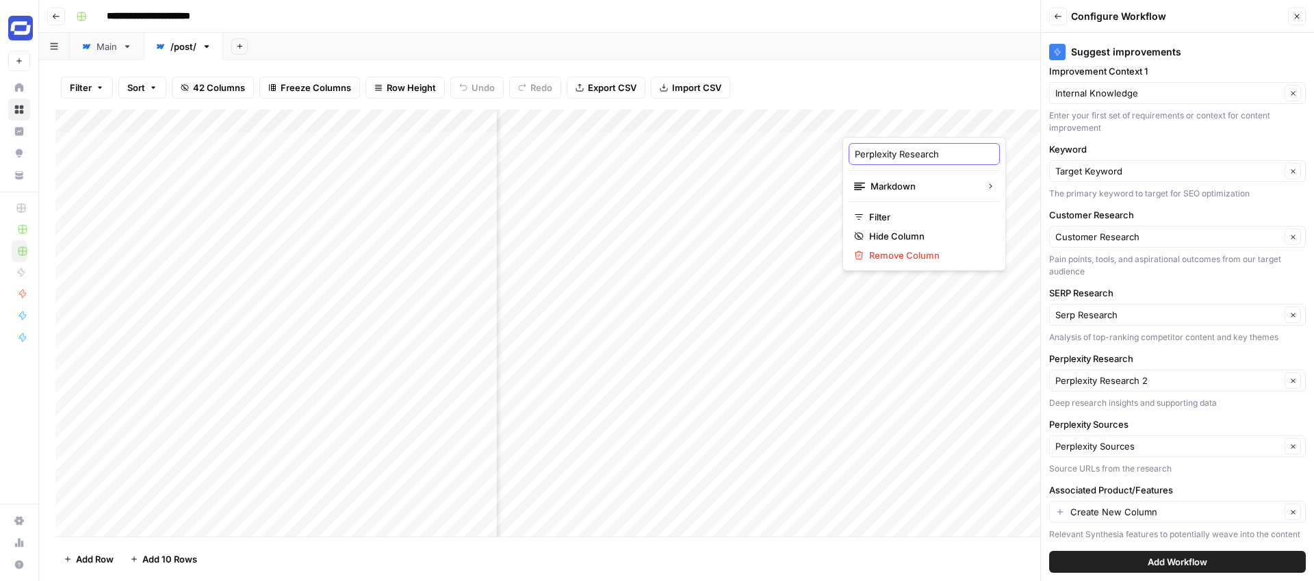
type input "Perplexity Research"
click at [985, 69] on div "Filter Sort 42 Columns Freeze Columns Row Height Undo Redo Export CSV Import CS…" at bounding box center [676, 88] width 1242 height 44
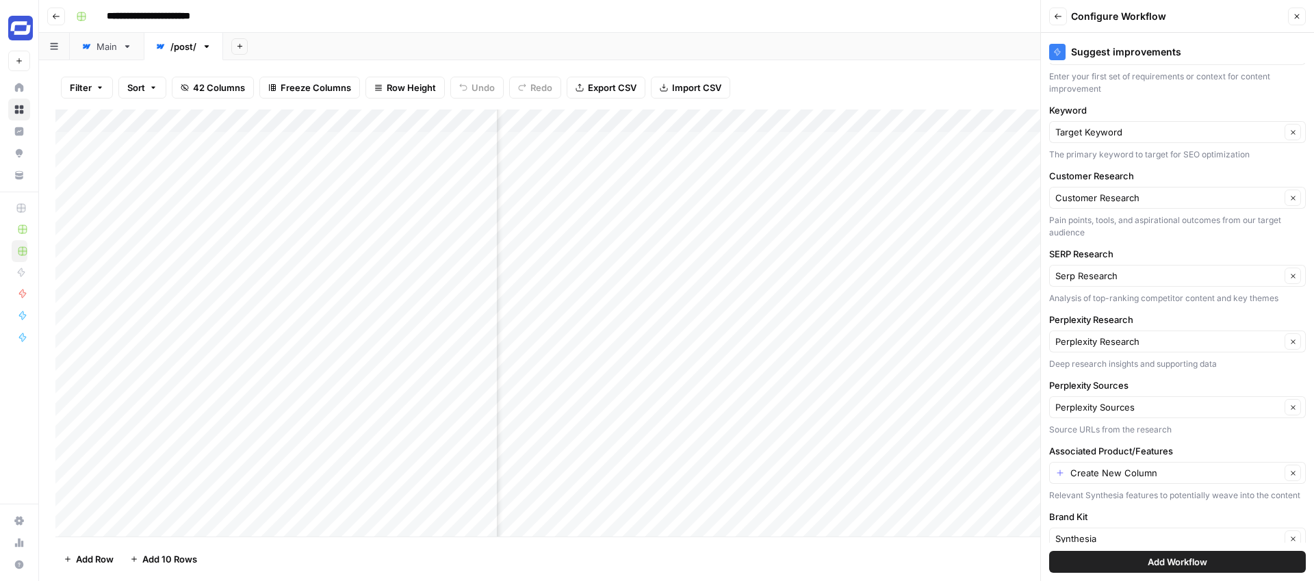
scroll to position [127, 0]
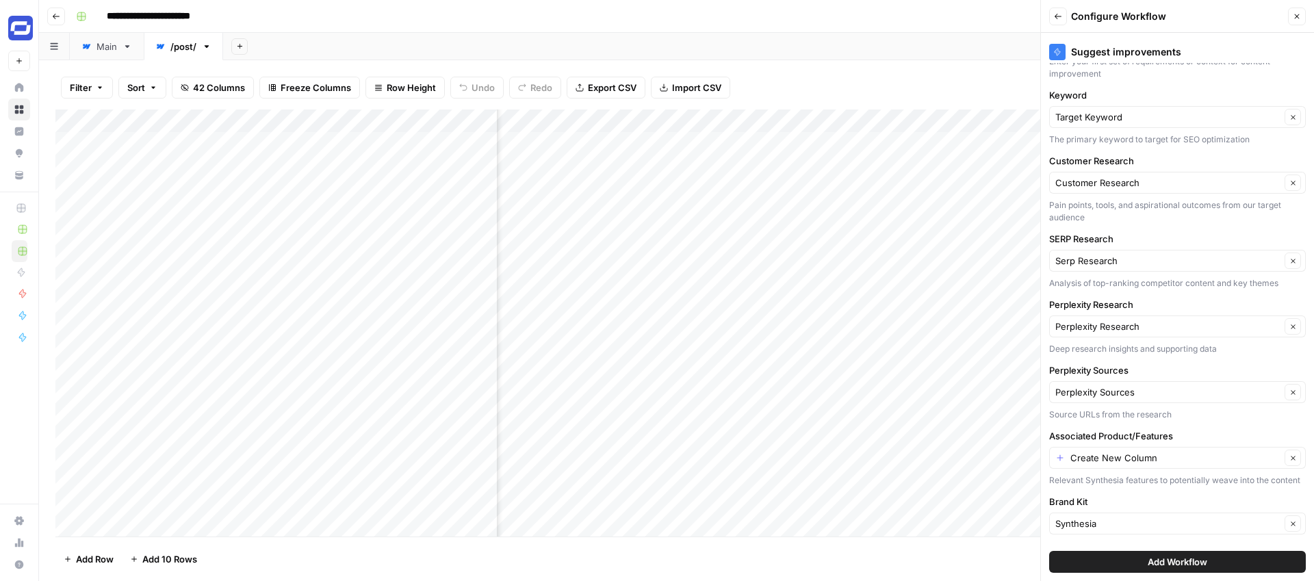
click at [1117, 445] on div "Associated Product/Features Create New Column Clear Relevant Synthesia features…" at bounding box center [1177, 457] width 257 height 57
click at [1117, 461] on input "Associated Product/Features" at bounding box center [1175, 458] width 210 height 14
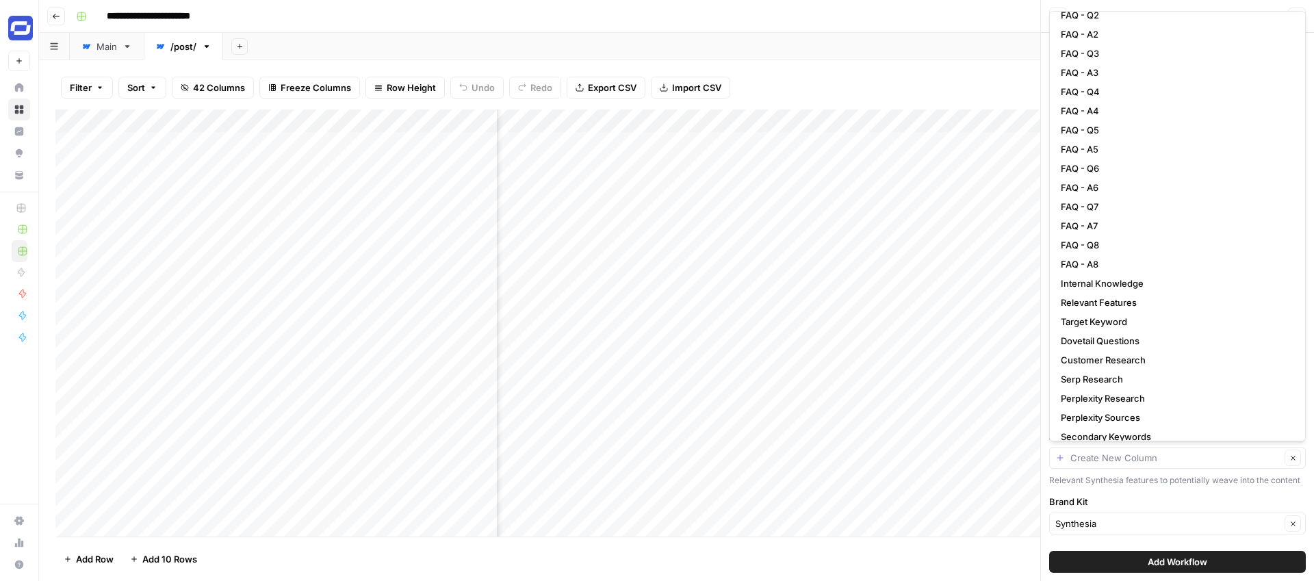
scroll to position [343, 0]
click at [1090, 297] on span "Relevant Features" at bounding box center [1175, 302] width 228 height 14
type input "Relevant Features"
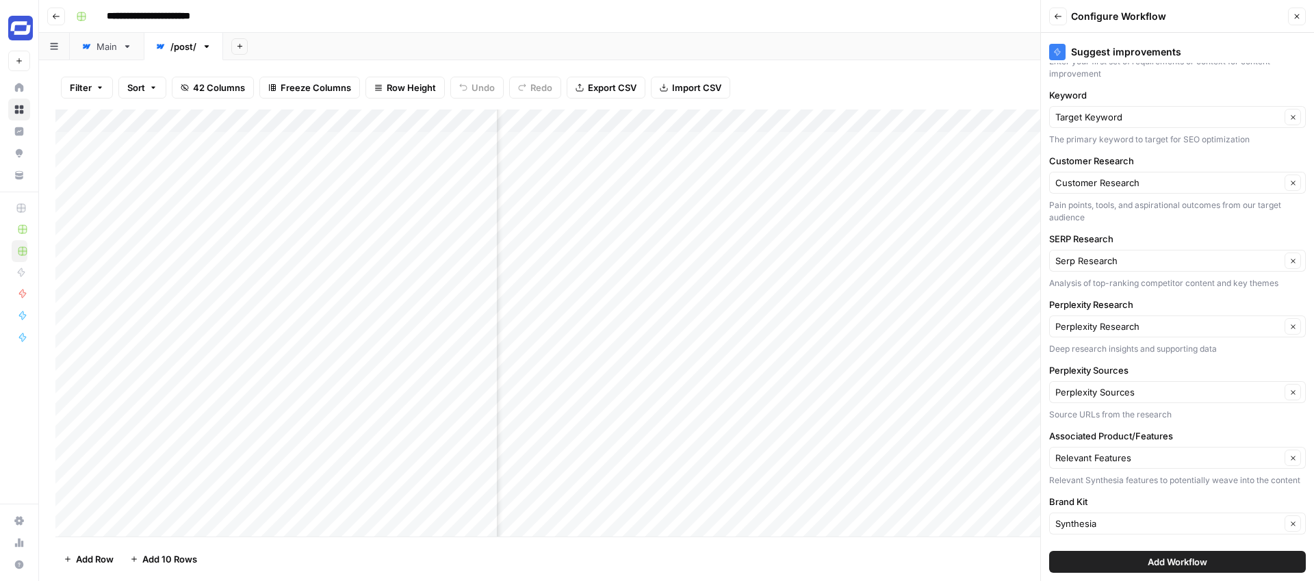
click at [1172, 553] on button "Add Workflow" at bounding box center [1177, 562] width 257 height 22
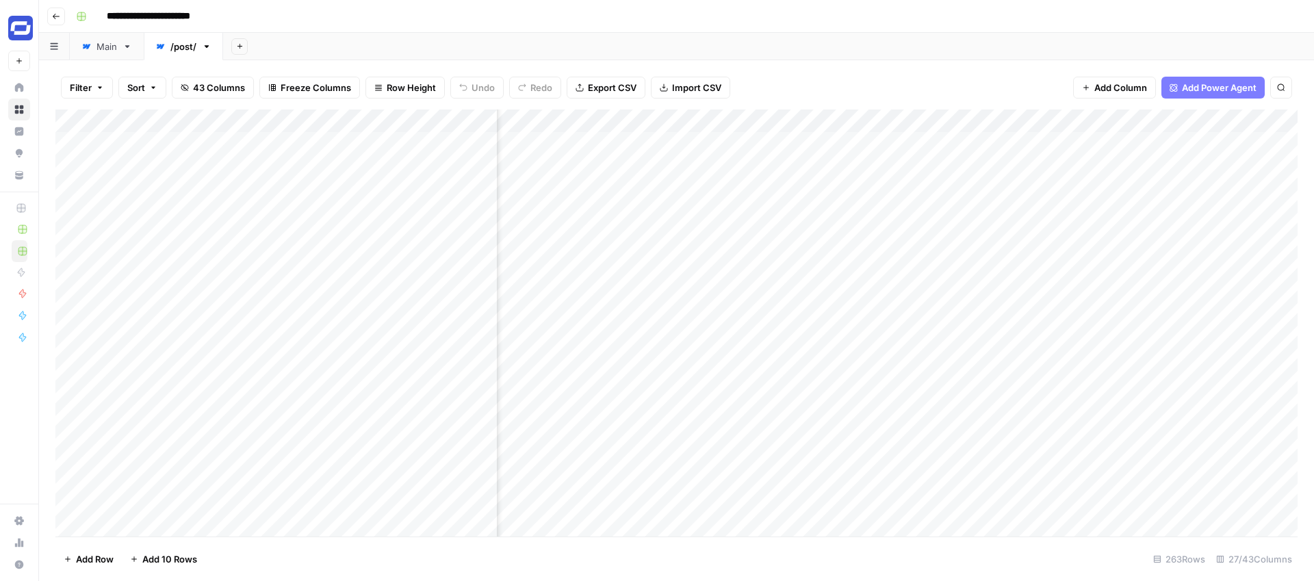
scroll to position [0, 2750]
click at [934, 146] on div "Add Column" at bounding box center [676, 322] width 1242 height 427
click at [955, 144] on div "Add Column" at bounding box center [676, 322] width 1242 height 427
type textarea "****"
click at [897, 73] on div "Filter Sort 43 Columns Freeze Columns Row Height Undo Redo Export CSV Import CS…" at bounding box center [676, 88] width 1242 height 44
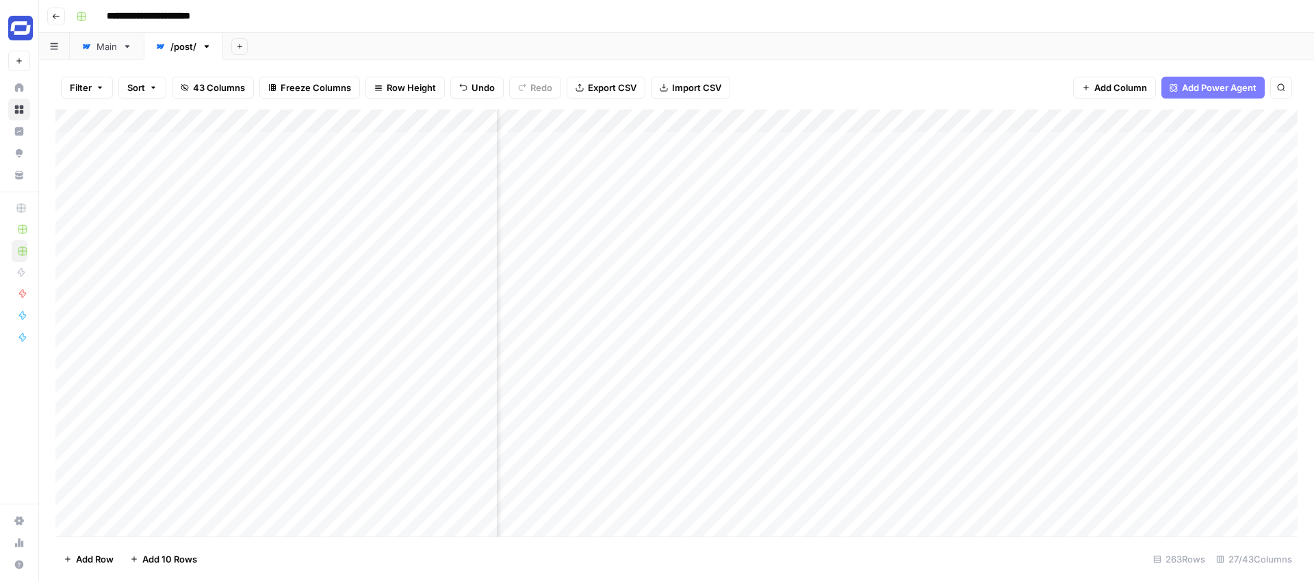
scroll to position [0, 2095]
click at [628, 148] on div "Add Column" at bounding box center [676, 322] width 1242 height 427
click at [632, 146] on div "Add Column" at bounding box center [676, 322] width 1242 height 427
type textarea "****"
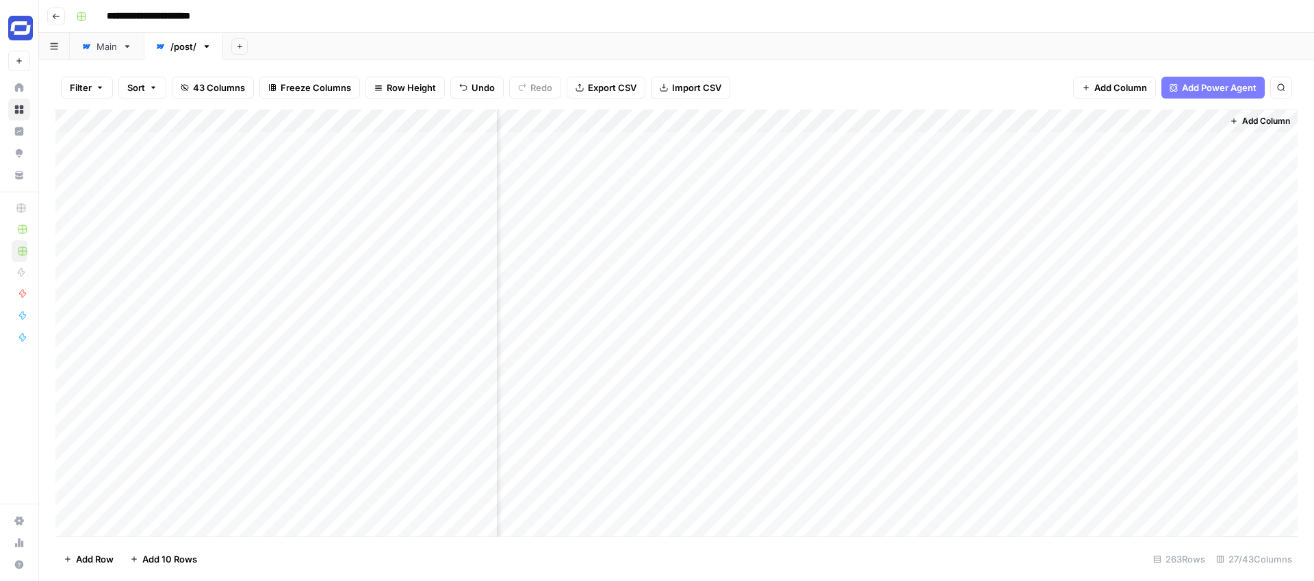
click at [1142, 141] on div "Add Column" at bounding box center [676, 322] width 1242 height 427
click at [1137, 89] on span "Add Column" at bounding box center [1120, 88] width 53 height 14
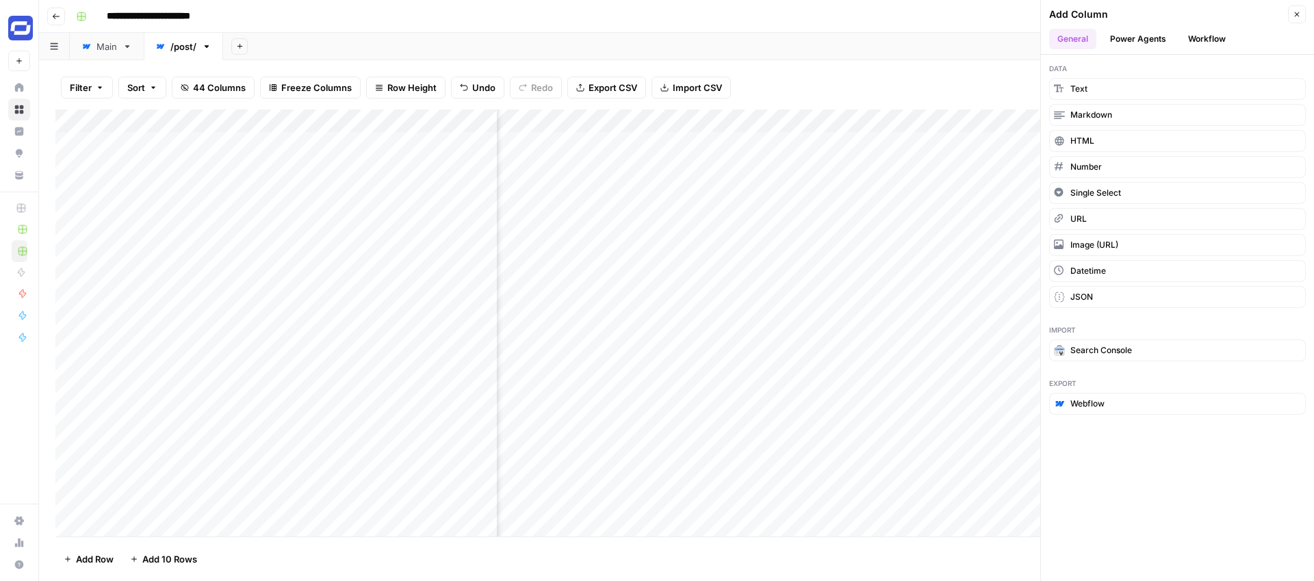
click at [1211, 37] on button "Workflow" at bounding box center [1207, 39] width 54 height 21
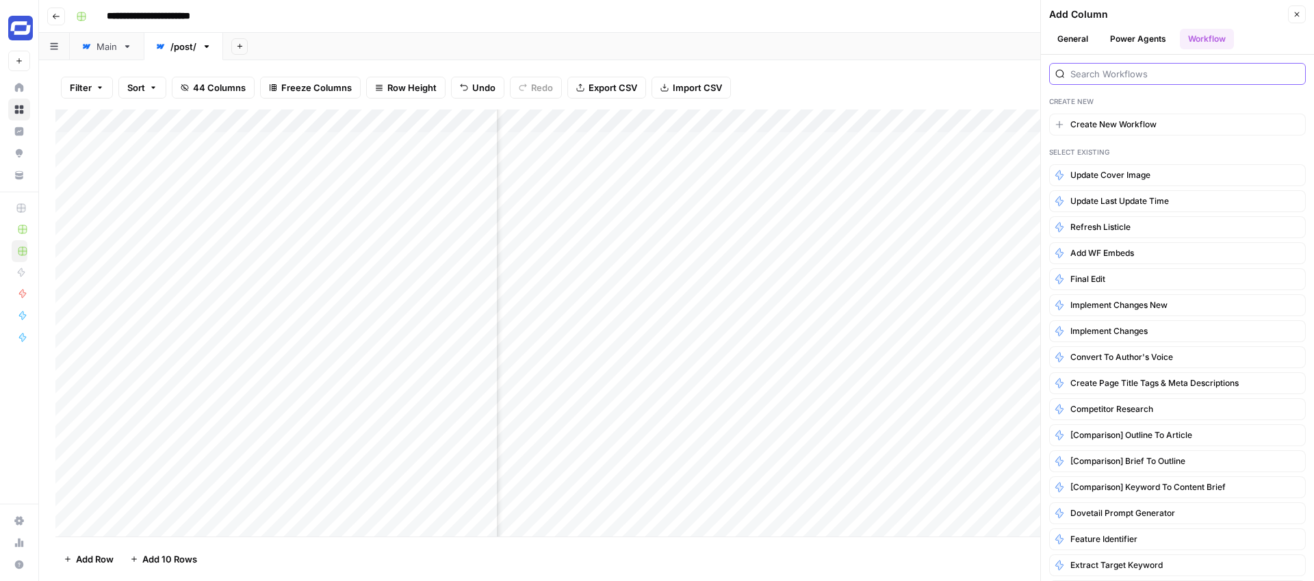
click at [1151, 77] on input "search" at bounding box center [1184, 74] width 229 height 14
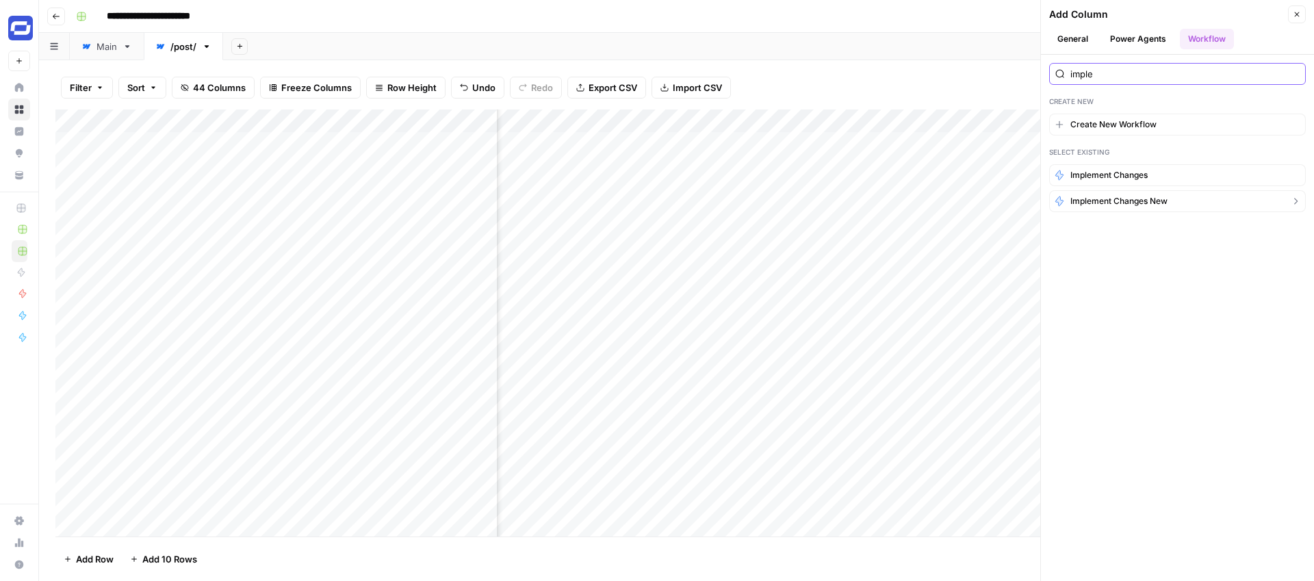
type input "imple"
click at [1134, 199] on span "Implement Changes New" at bounding box center [1118, 201] width 97 height 12
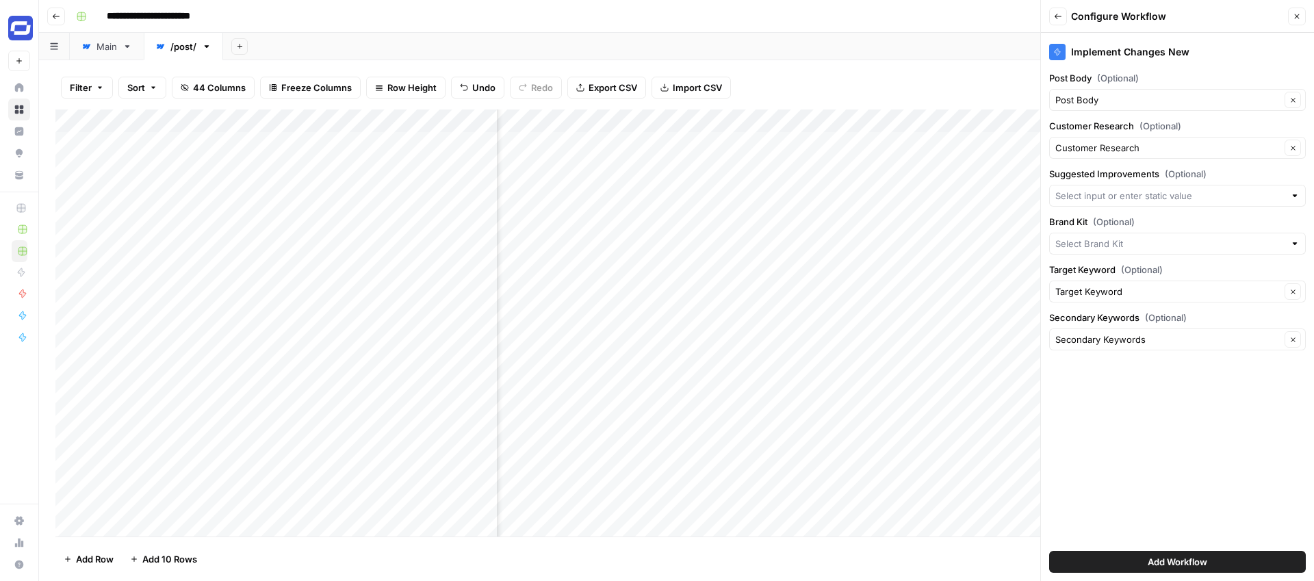
click at [1098, 186] on div at bounding box center [1177, 196] width 257 height 22
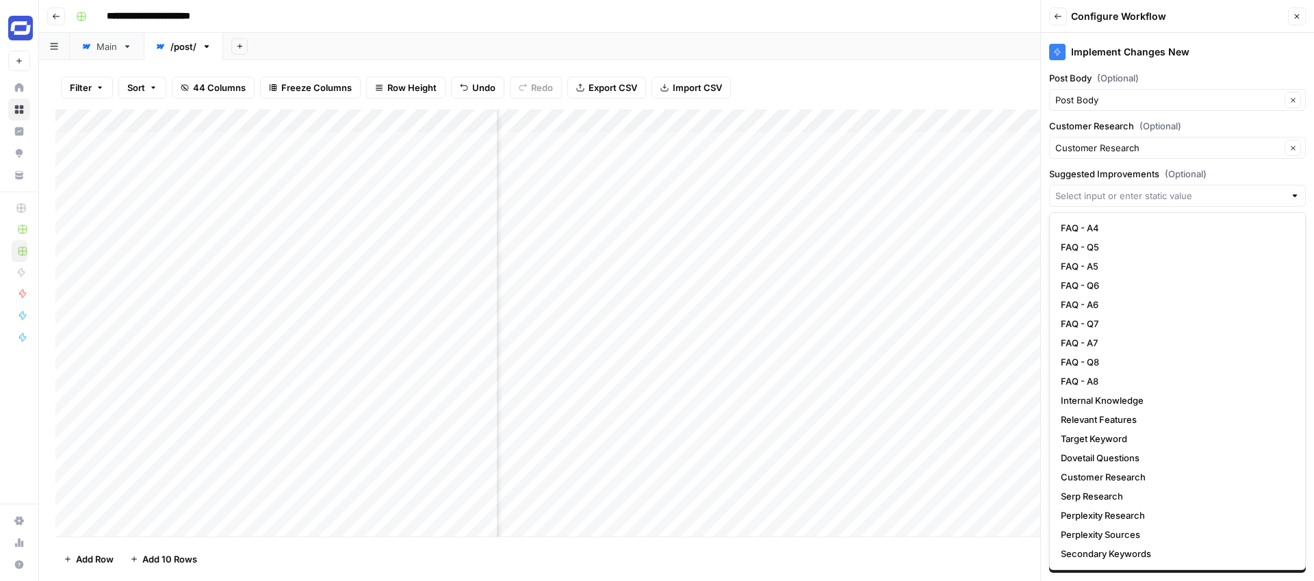
scroll to position [445, 0]
click at [1013, 91] on div "Filter Sort 44 Columns Freeze Columns Row Height Undo Redo Export CSV Import CS…" at bounding box center [676, 88] width 1242 height 44
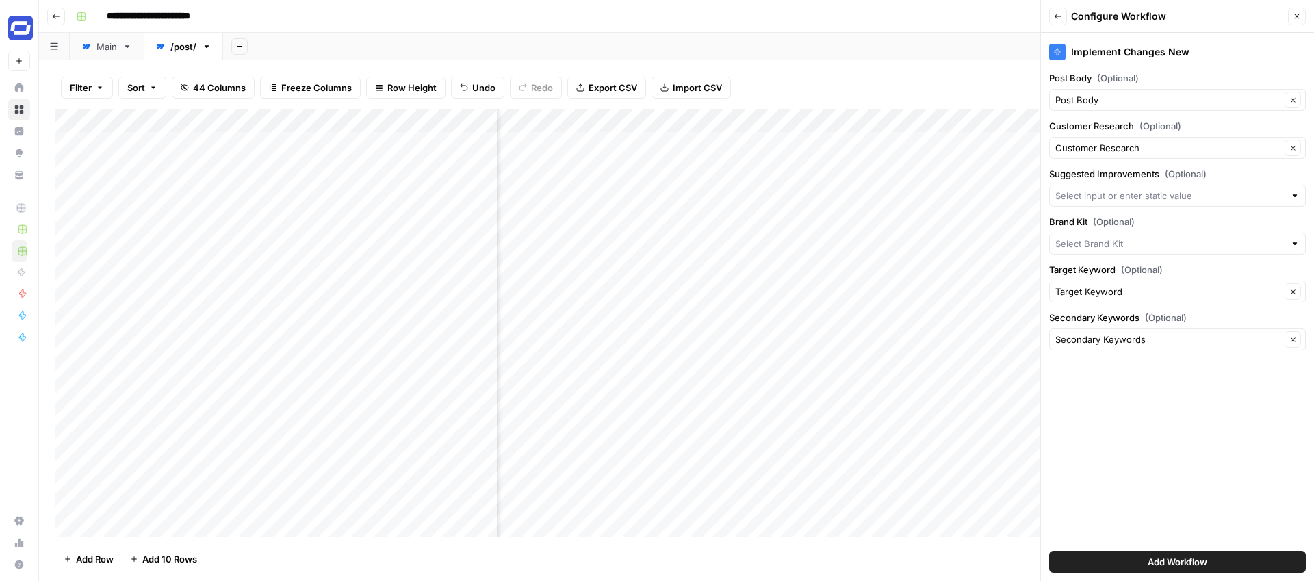
click at [1013, 91] on div "Filter Sort 44 Columns Freeze Columns Row Height Undo Redo Export CSV Import CS…" at bounding box center [676, 88] width 1242 height 44
click at [1297, 16] on icon "button" at bounding box center [1297, 16] width 5 height 5
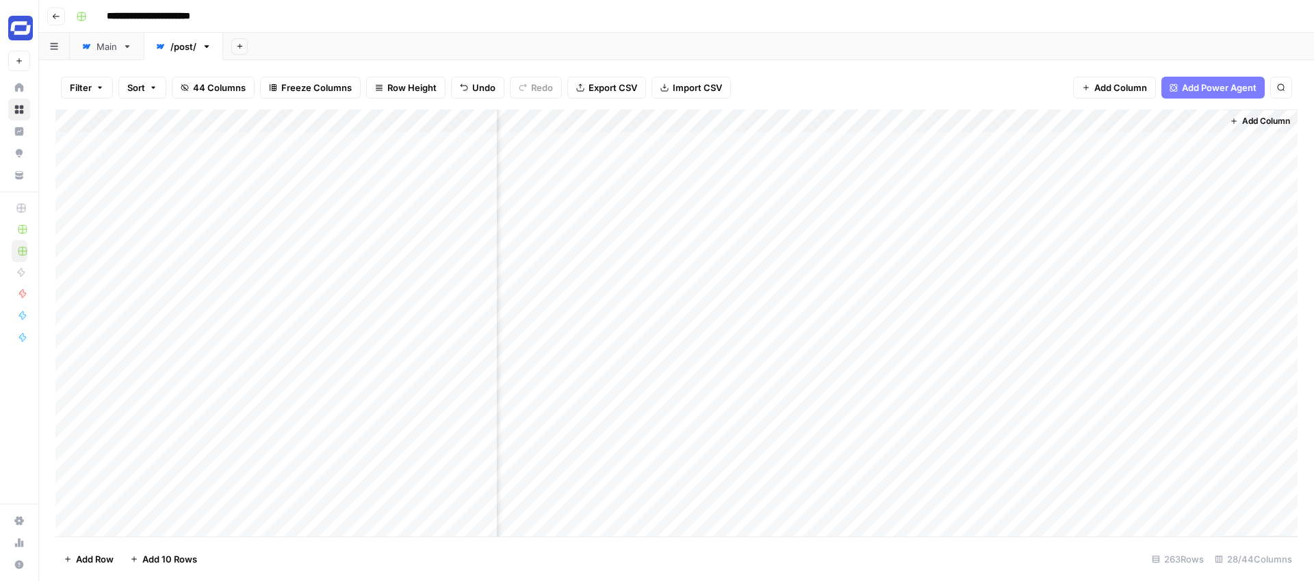
click at [1135, 120] on div "Add Column" at bounding box center [676, 322] width 1242 height 427
click at [1141, 120] on div at bounding box center [1160, 122] width 124 height 27
click at [1128, 161] on div "Output" at bounding box center [1179, 154] width 151 height 22
click at [1139, 120] on div "Add Column" at bounding box center [676, 322] width 1242 height 427
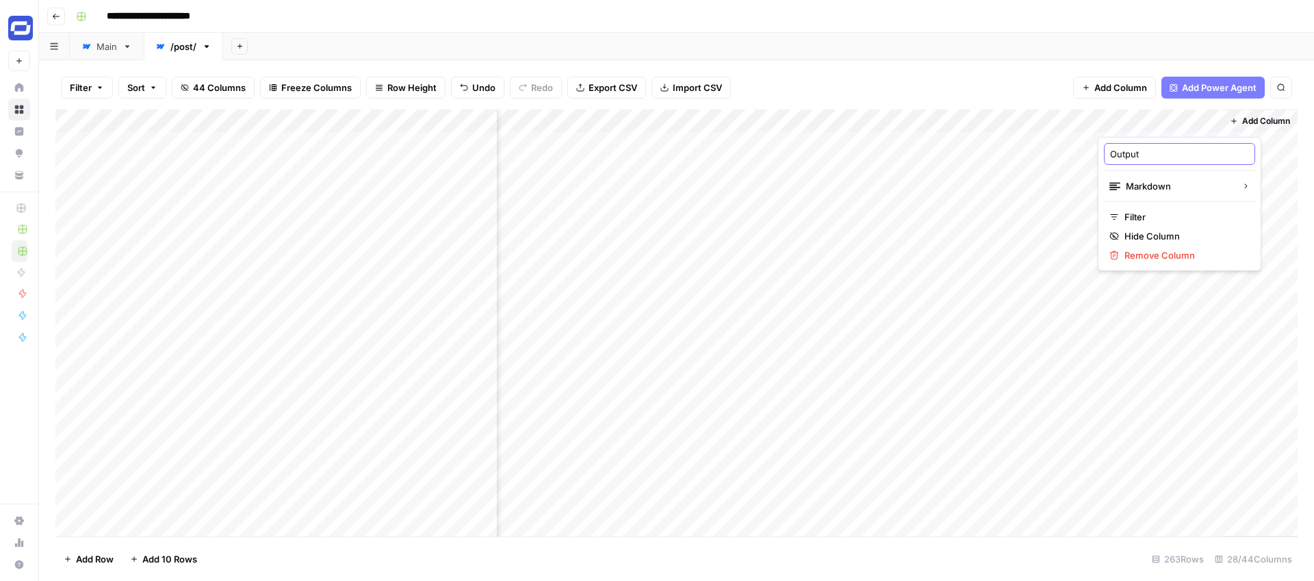
click at [1132, 151] on input "Output" at bounding box center [1179, 154] width 139 height 14
type input "Suggested Improvements"
click at [1122, 87] on span "Add Column" at bounding box center [1120, 88] width 53 height 14
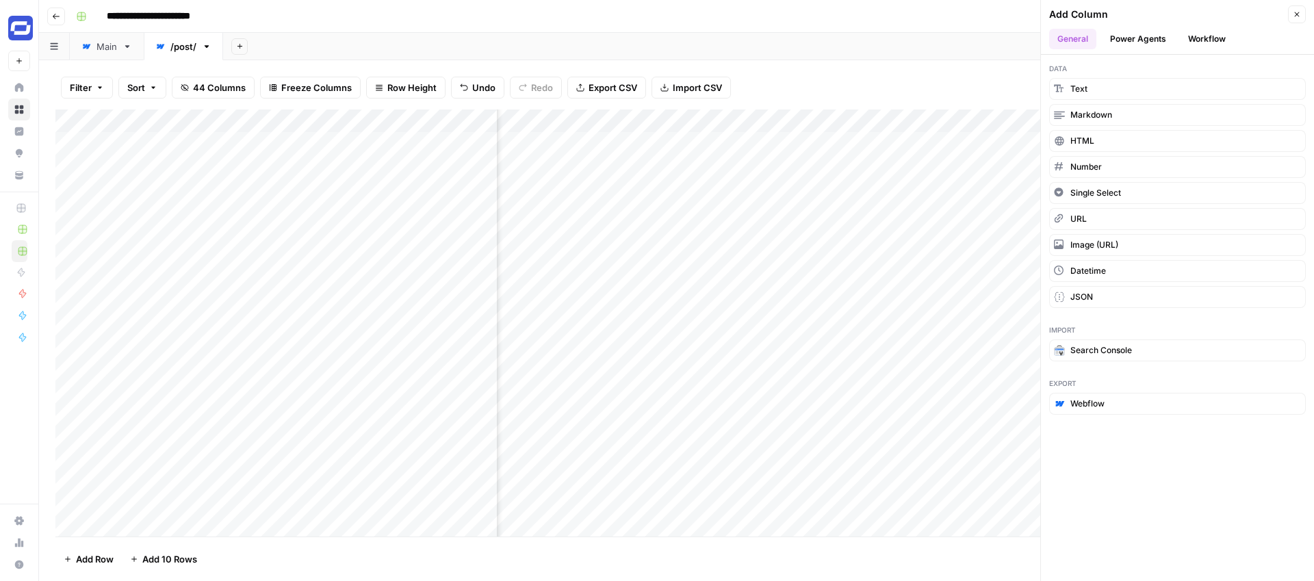
click at [1205, 38] on button "Workflow" at bounding box center [1207, 39] width 54 height 21
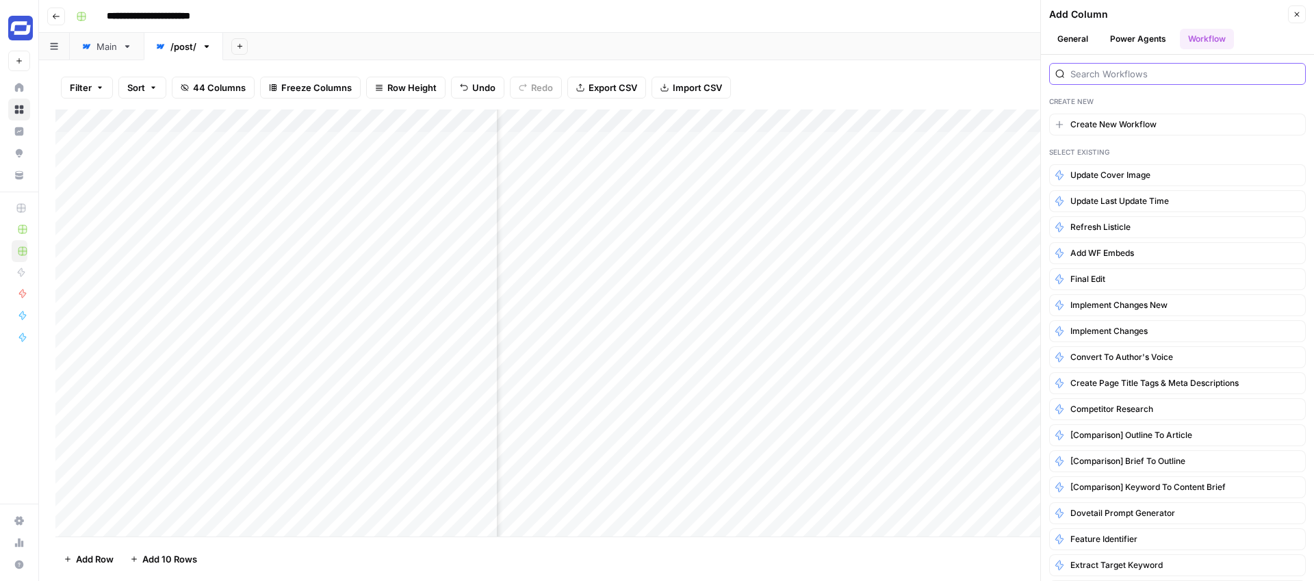
click at [1170, 78] on input "search" at bounding box center [1184, 74] width 229 height 14
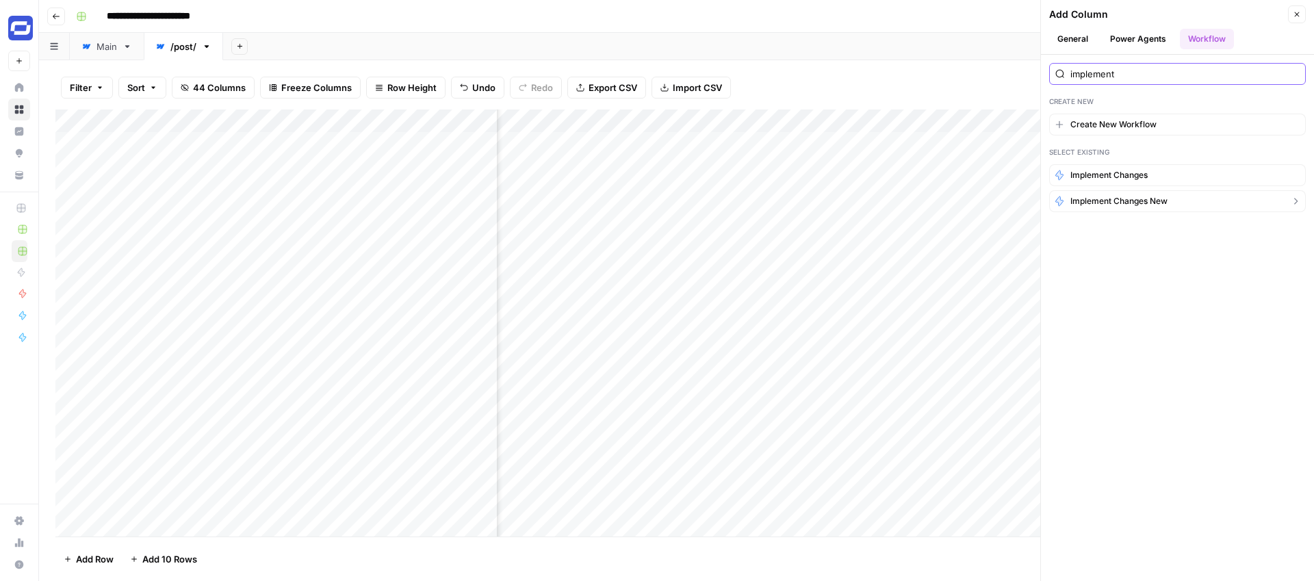
type input "implement"
click at [1123, 205] on span "Implement Changes New" at bounding box center [1118, 201] width 97 height 12
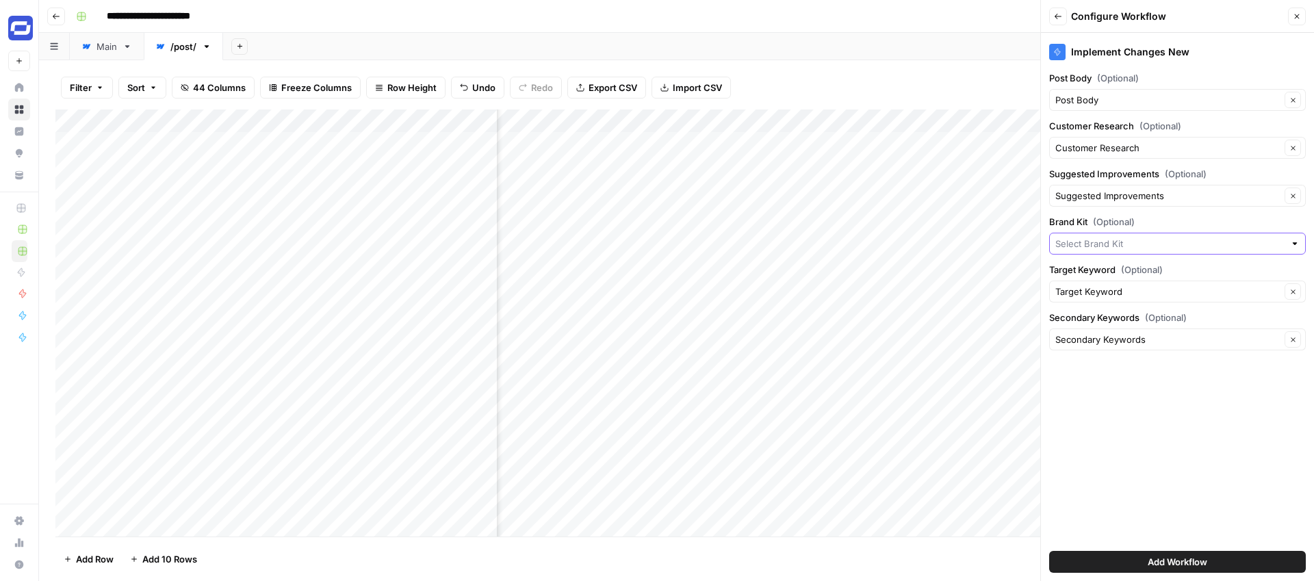
click at [1119, 244] on input "Brand Kit (Optional)" at bounding box center [1169, 244] width 229 height 14
click at [1098, 275] on span "Synthesia" at bounding box center [1175, 276] width 228 height 14
type input "Synthesia"
click at [1163, 560] on span "Add Workflow" at bounding box center [1177, 562] width 60 height 14
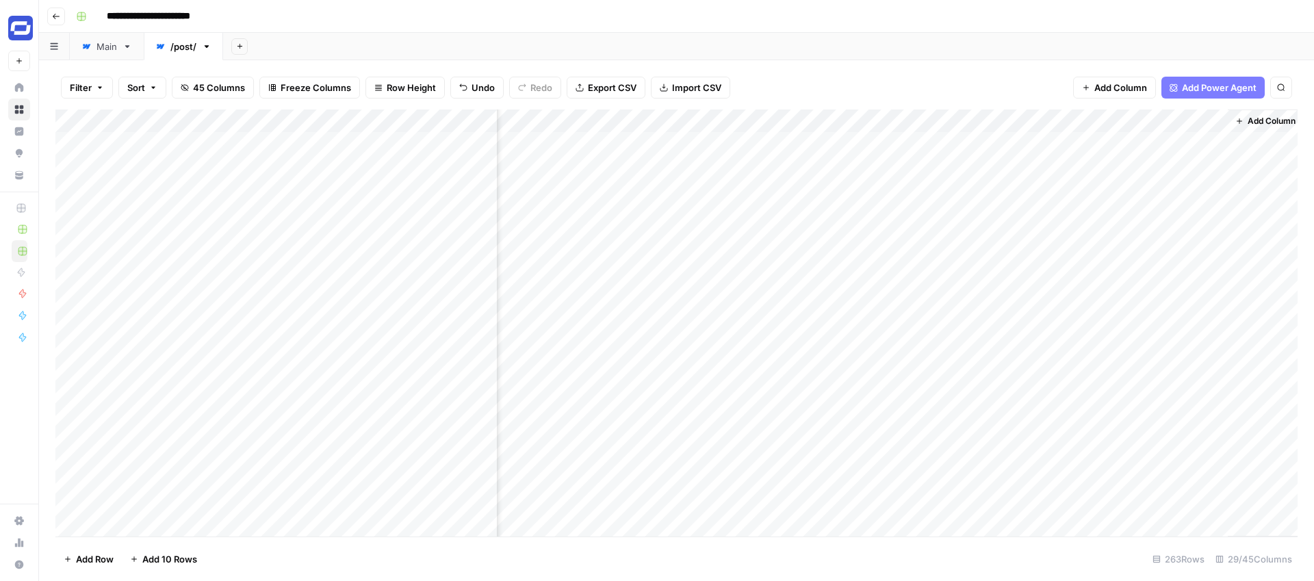
scroll to position [0, 3802]
click at [1134, 141] on div "Add Column" at bounding box center [676, 322] width 1242 height 427
click at [1135, 89] on span "Add Column" at bounding box center [1120, 88] width 53 height 14
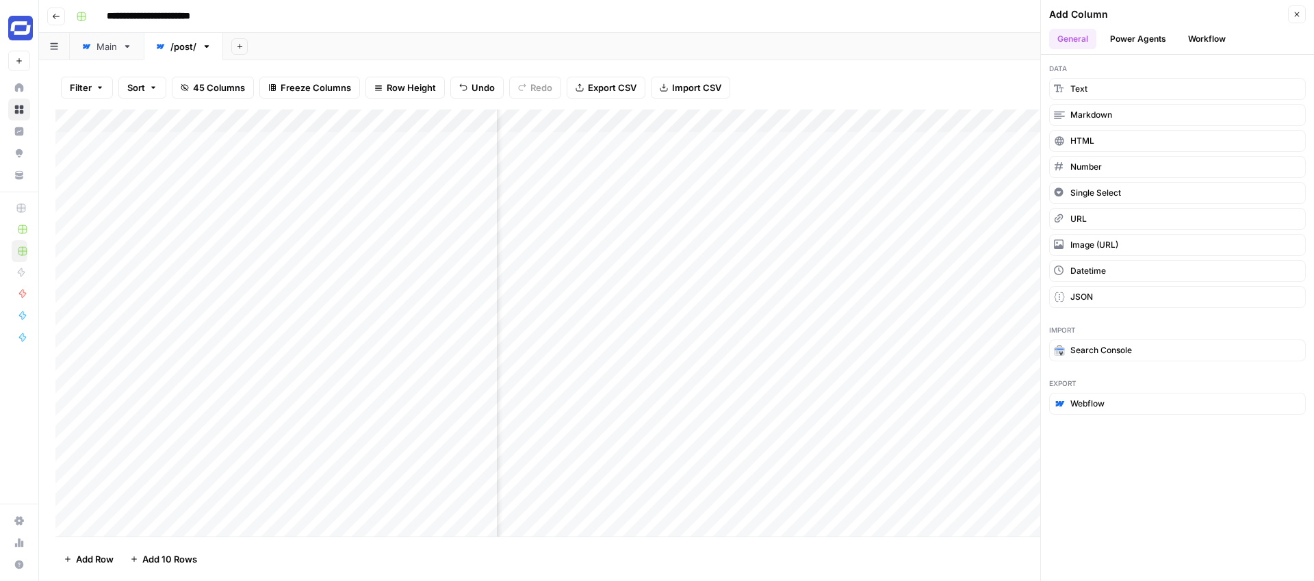
click at [1208, 38] on button "Workflow" at bounding box center [1207, 39] width 54 height 21
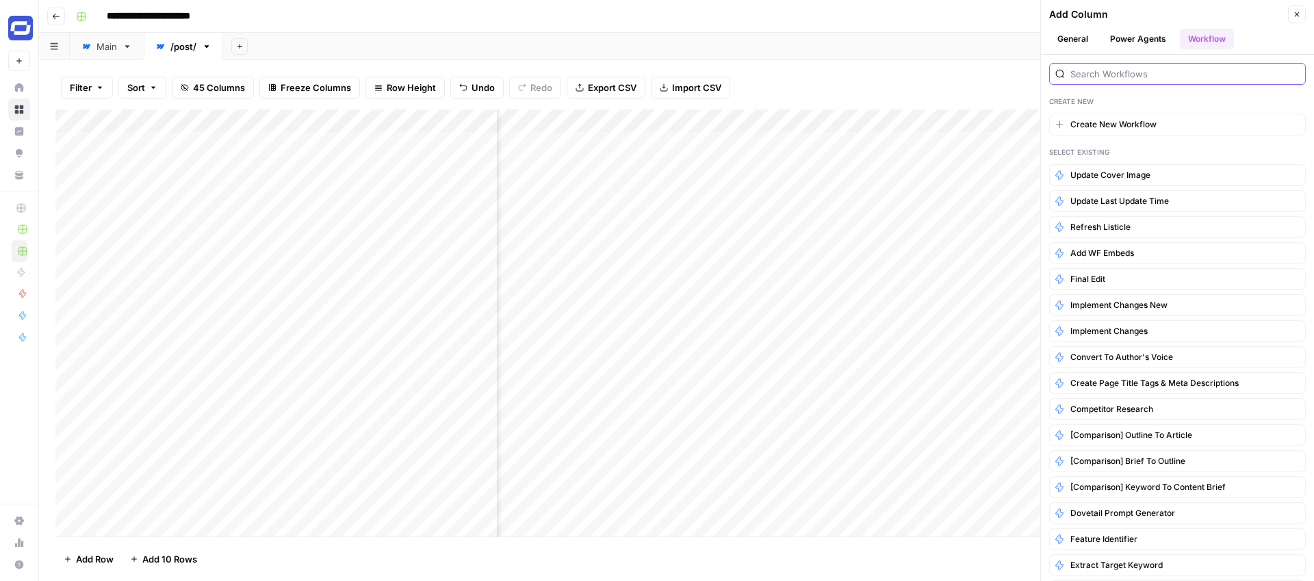
click at [1120, 68] on input "search" at bounding box center [1184, 74] width 229 height 14
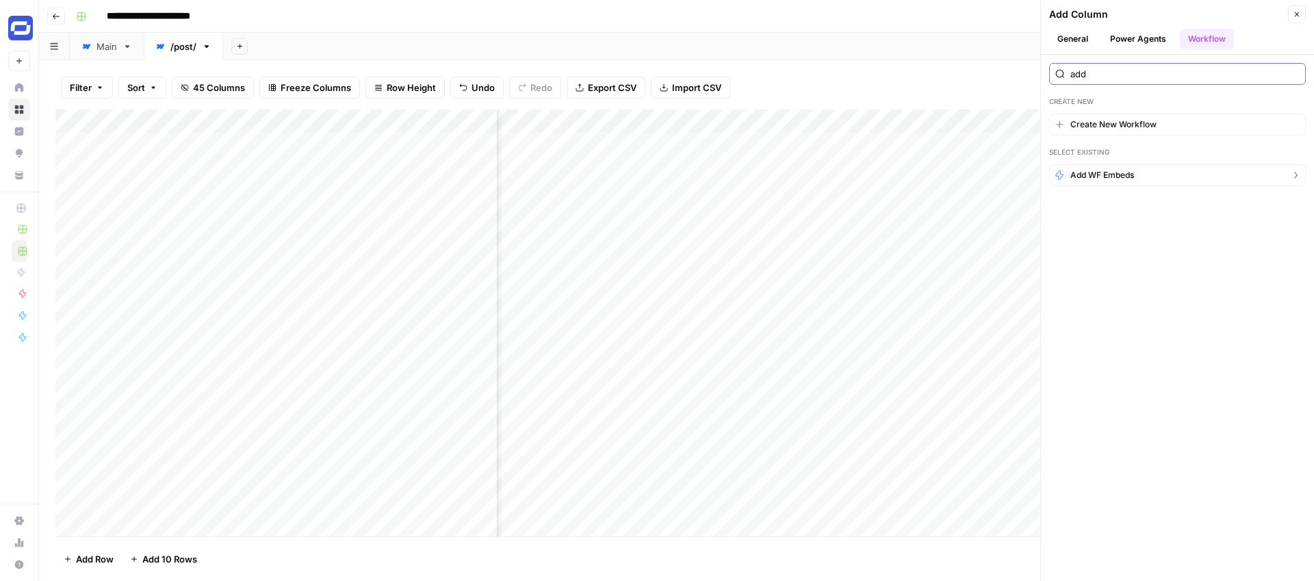
type input "add"
click at [1106, 177] on span "Add WF Embeds" at bounding box center [1102, 175] width 64 height 12
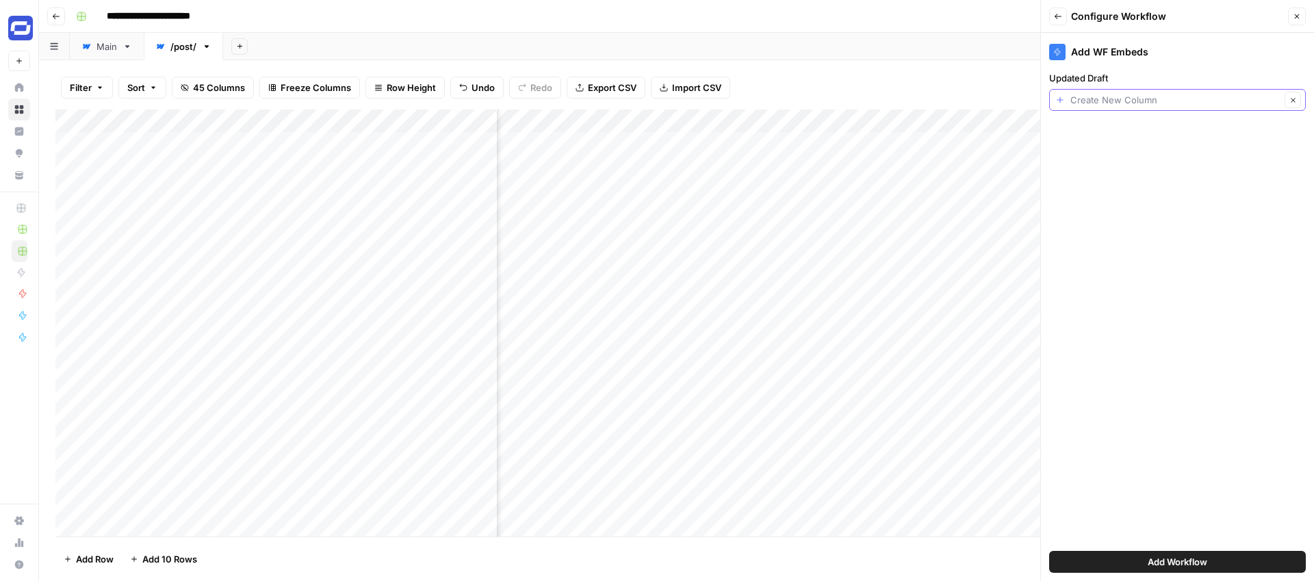
click at [1167, 100] on input "Updated Draft" at bounding box center [1175, 100] width 210 height 14
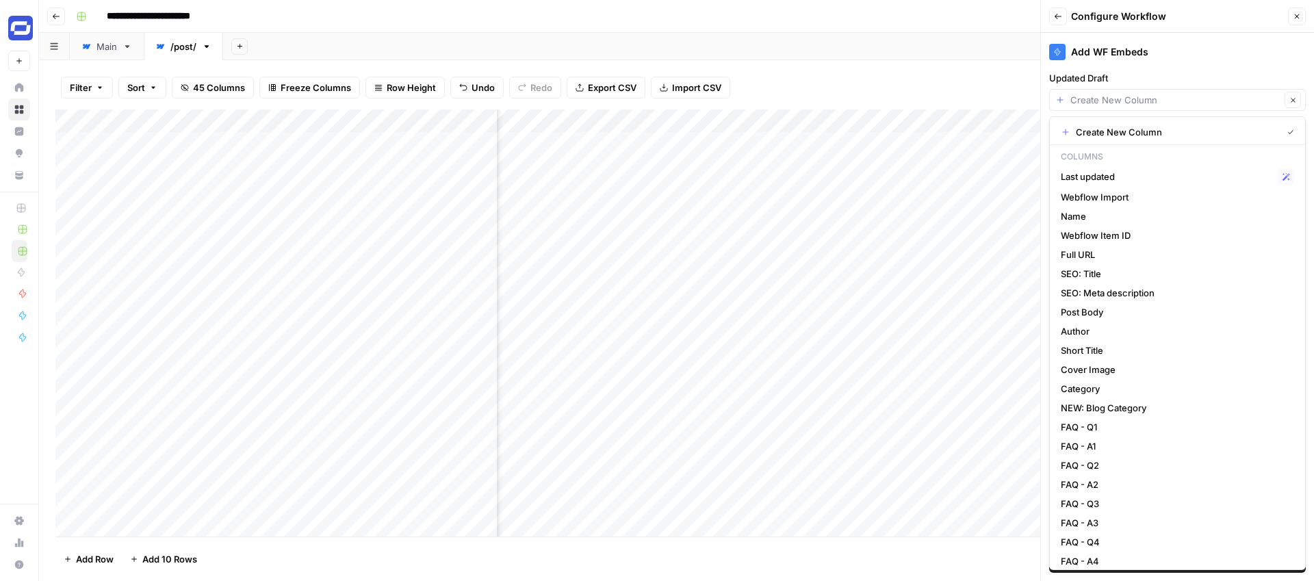
type input "Create New Column"
click at [1008, 33] on div "Add Sheet" at bounding box center [768, 46] width 1091 height 27
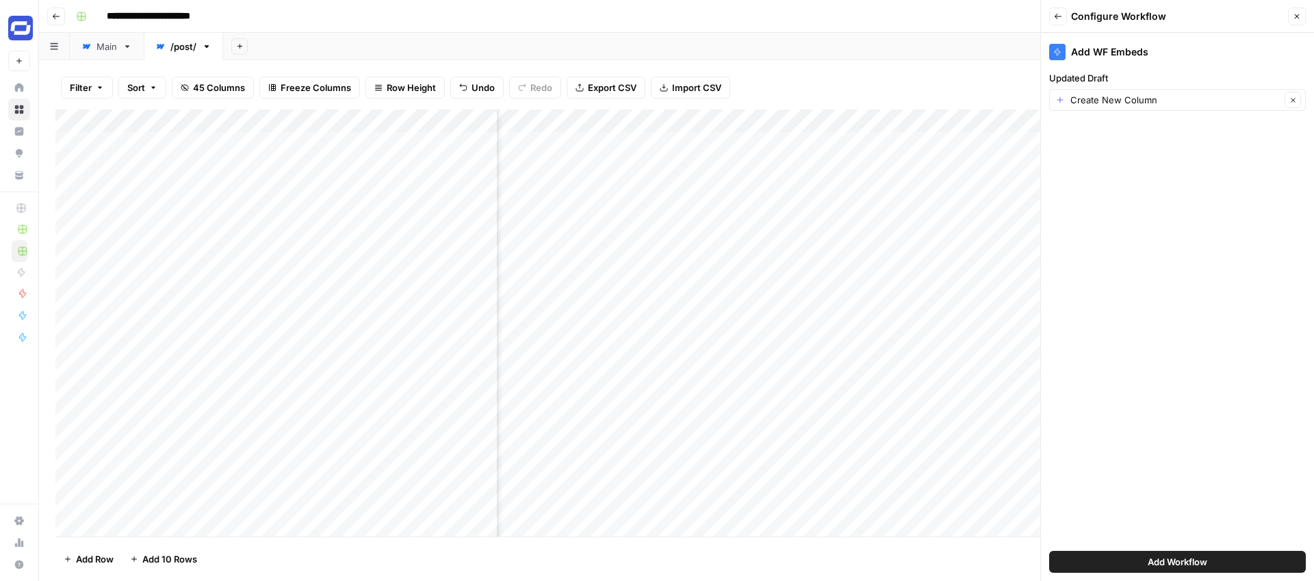
click at [1295, 14] on icon "button" at bounding box center [1297, 16] width 8 height 8
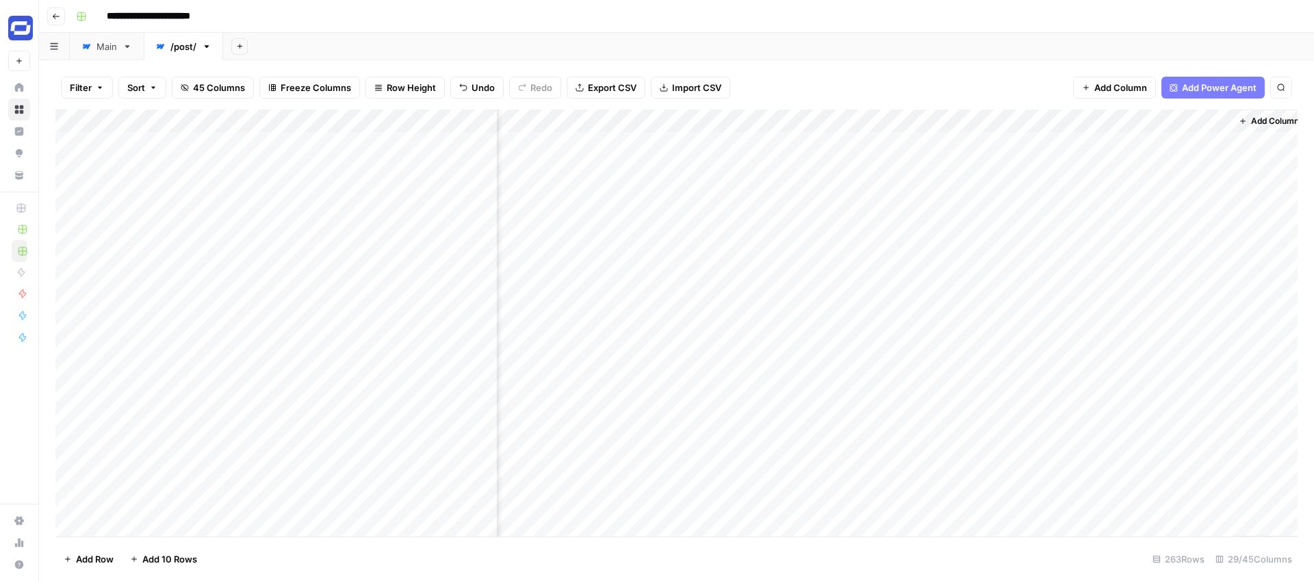
scroll to position [0, 3789]
click at [128, 46] on icon at bounding box center [127, 46] width 5 height 3
click at [167, 47] on div "/post/" at bounding box center [175, 47] width 41 height 14
click at [128, 48] on icon at bounding box center [127, 47] width 10 height 10
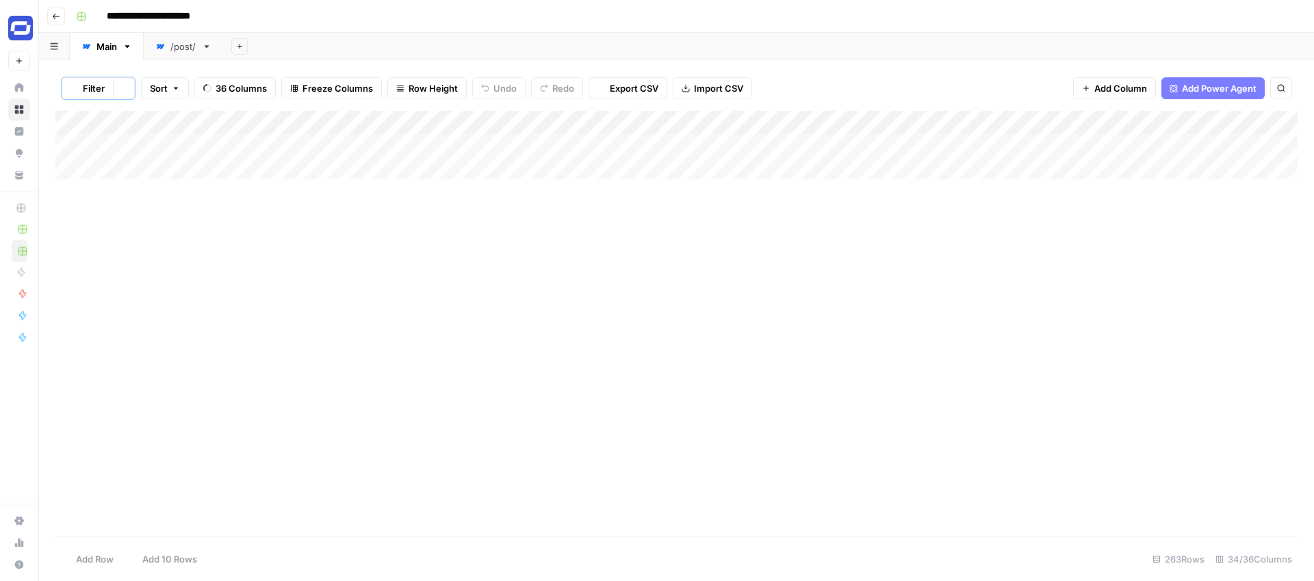
click at [128, 48] on icon "button" at bounding box center [127, 47] width 10 height 10
click at [179, 48] on div "/post/" at bounding box center [183, 47] width 26 height 14
click at [105, 47] on div "Main" at bounding box center [106, 47] width 21 height 14
click at [174, 48] on div "/post/" at bounding box center [185, 47] width 26 height 14
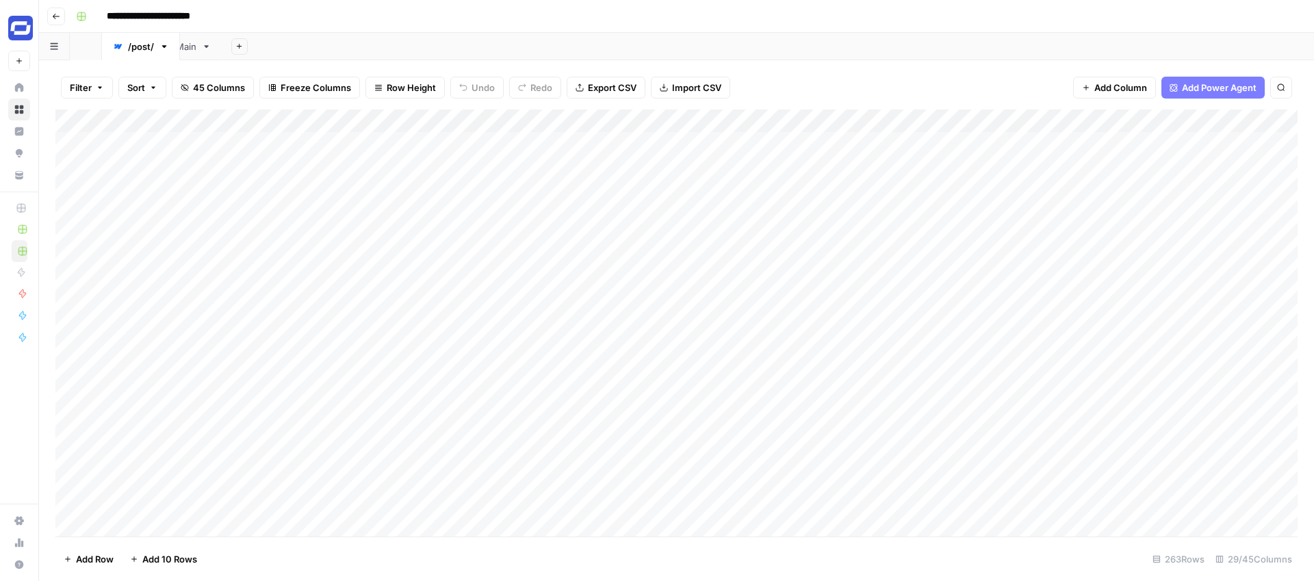
drag, startPoint x: 182, startPoint y: 48, endPoint x: 115, endPoint y: 49, distance: 67.1
click at [115, 49] on div "Main /post/ Add Sheet" at bounding box center [676, 46] width 1275 height 27
click at [184, 50] on div "Main" at bounding box center [186, 47] width 21 height 14
click at [184, 50] on input "****" at bounding box center [187, 47] width 23 height 18
type input "******"
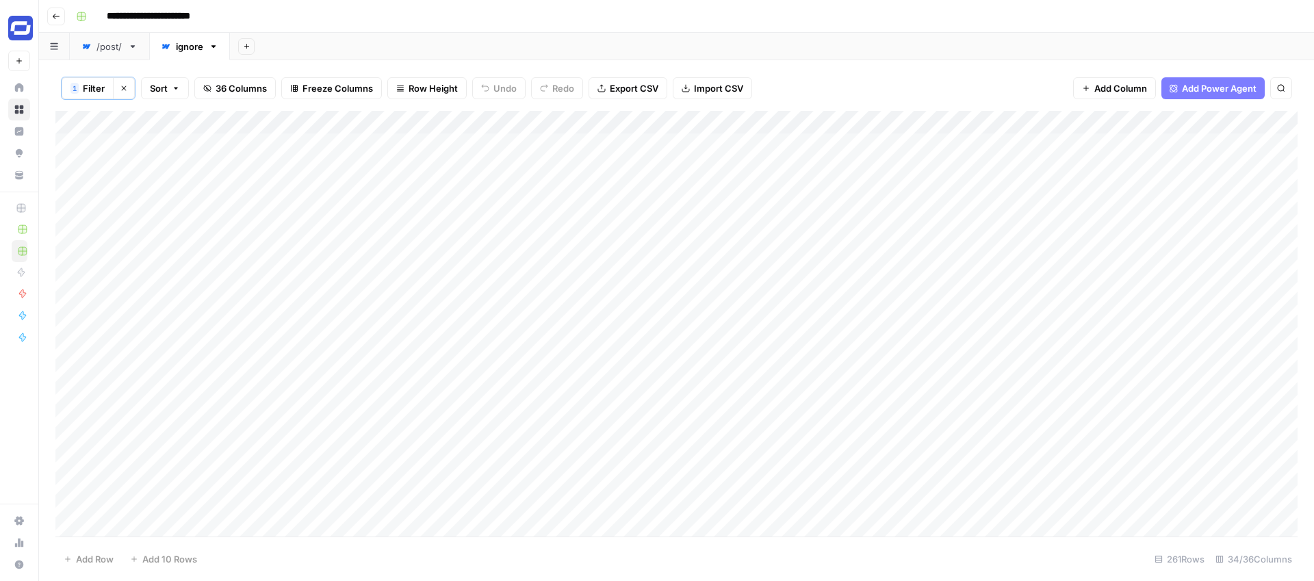
click at [96, 41] on div "/post/" at bounding box center [109, 47] width 26 height 14
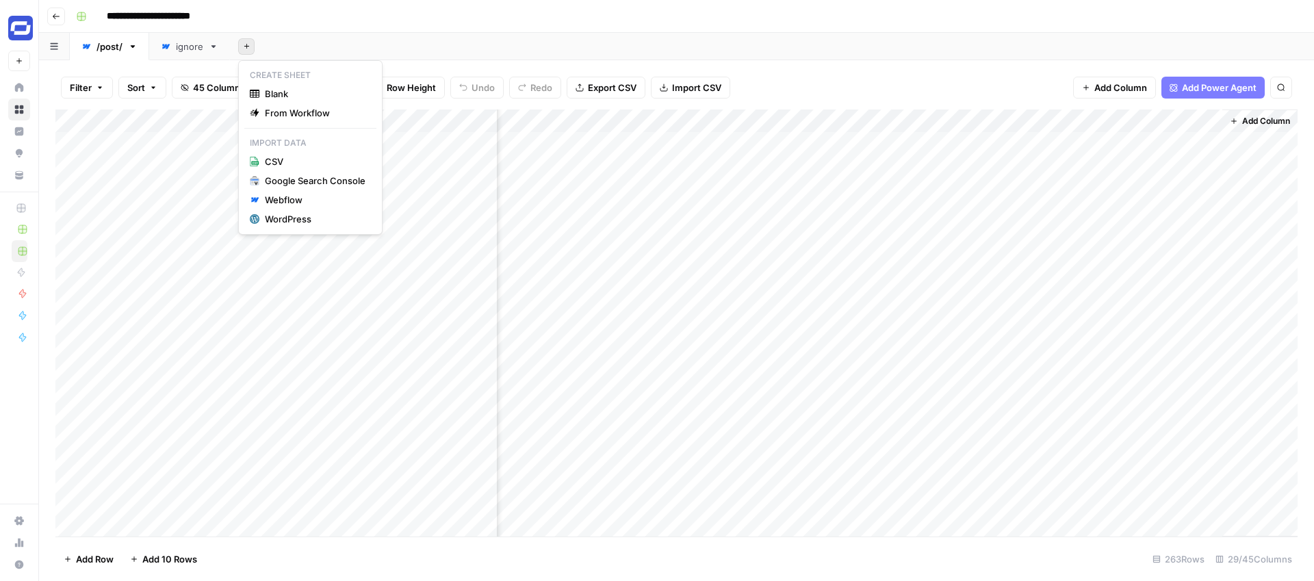
click at [248, 43] on icon "button" at bounding box center [247, 46] width 8 height 8
click at [291, 42] on div "Add Sheet" at bounding box center [772, 46] width 1084 height 27
click at [192, 47] on div "ignore" at bounding box center [189, 47] width 27 height 14
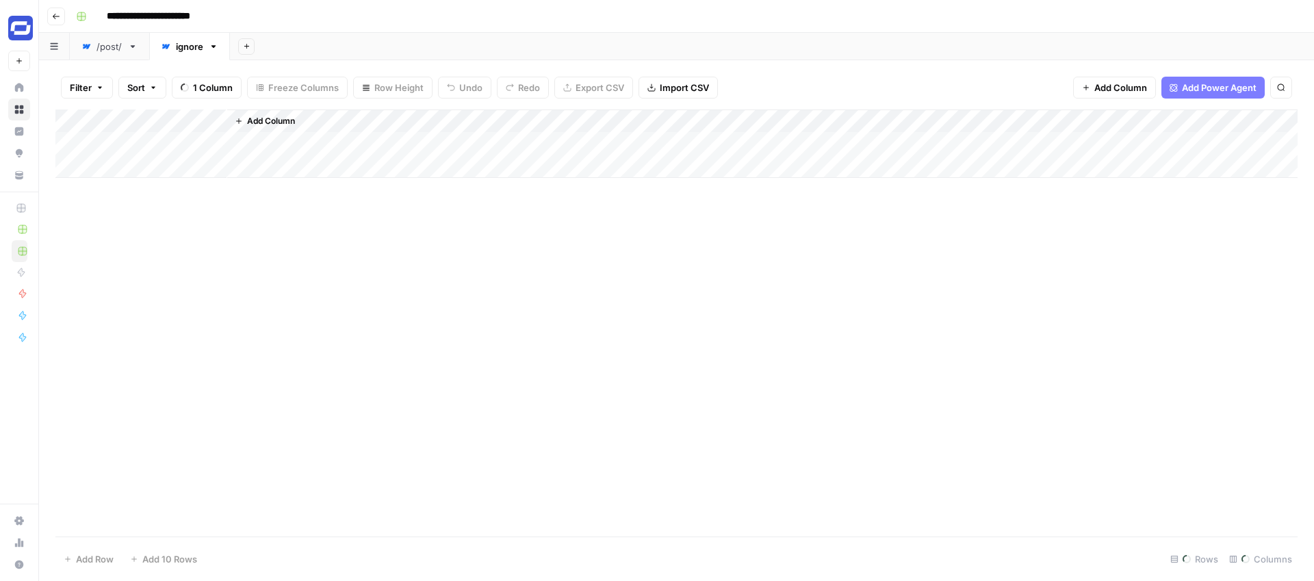
click at [191, 47] on div "ignore" at bounding box center [189, 47] width 27 height 14
type input "***"
click at [334, 47] on div "Add Sheet" at bounding box center [765, 46] width 1098 height 27
click at [99, 48] on div "/post/" at bounding box center [109, 47] width 26 height 14
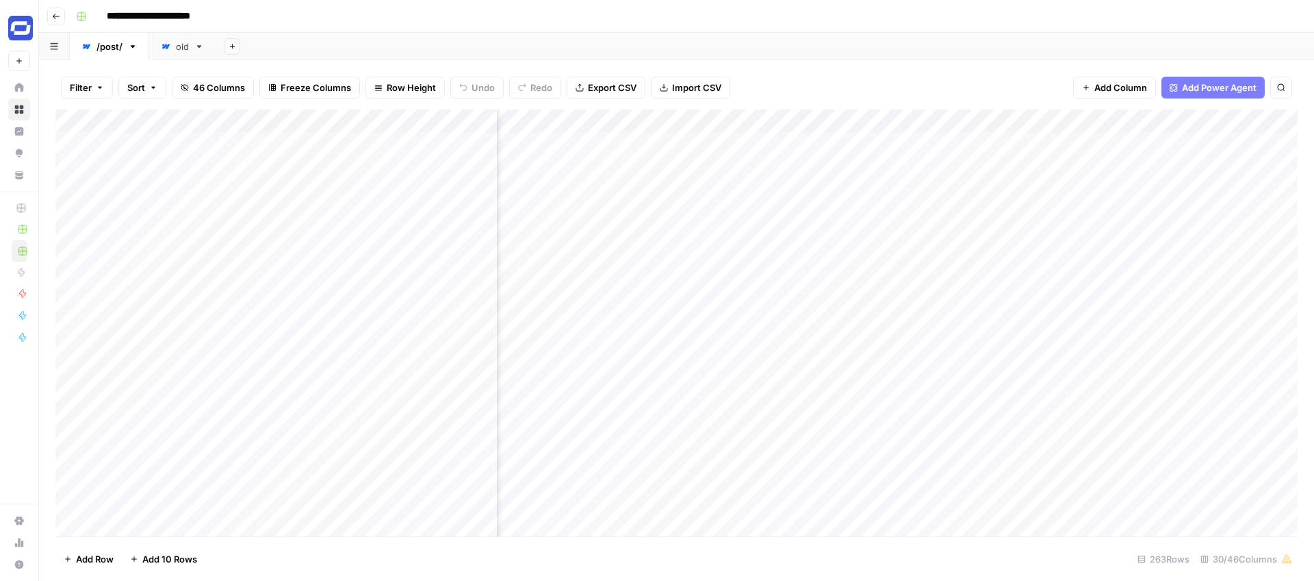
scroll to position [0, 3926]
click at [1140, 120] on div "Add Column" at bounding box center [676, 322] width 1242 height 427
click at [1140, 120] on div at bounding box center [1160, 122] width 124 height 27
click at [1144, 151] on input "Output" at bounding box center [1179, 154] width 139 height 14
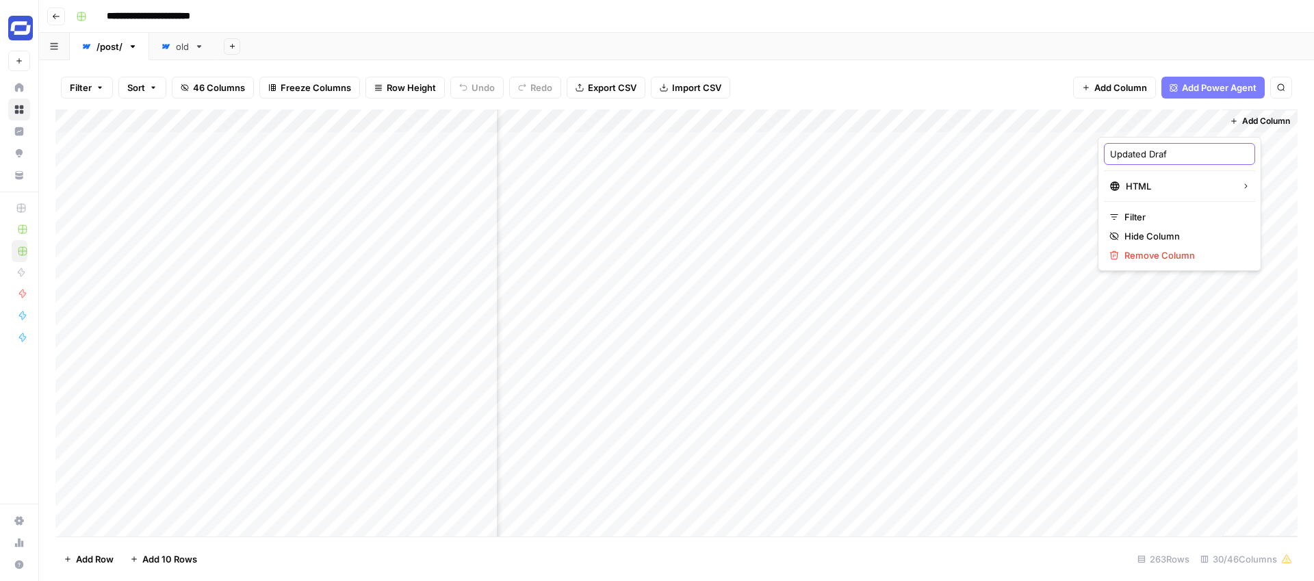
type input "Updated Draft"
click at [1207, 140] on div "Add Column" at bounding box center [676, 322] width 1242 height 427
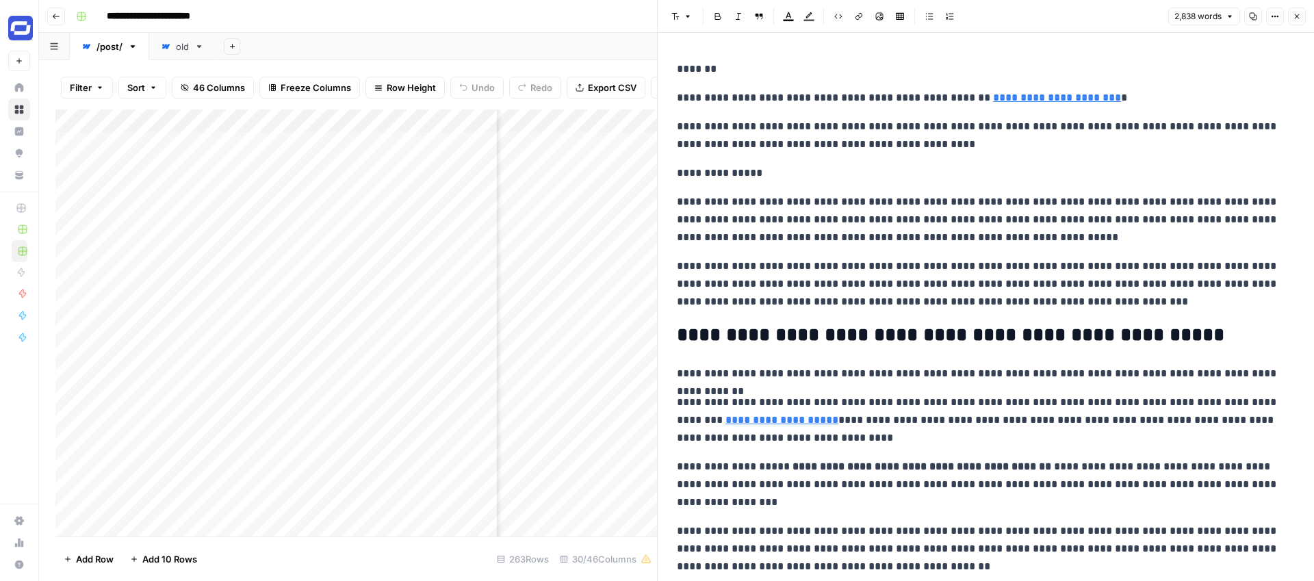
click at [1293, 12] on icon "button" at bounding box center [1297, 16] width 8 height 8
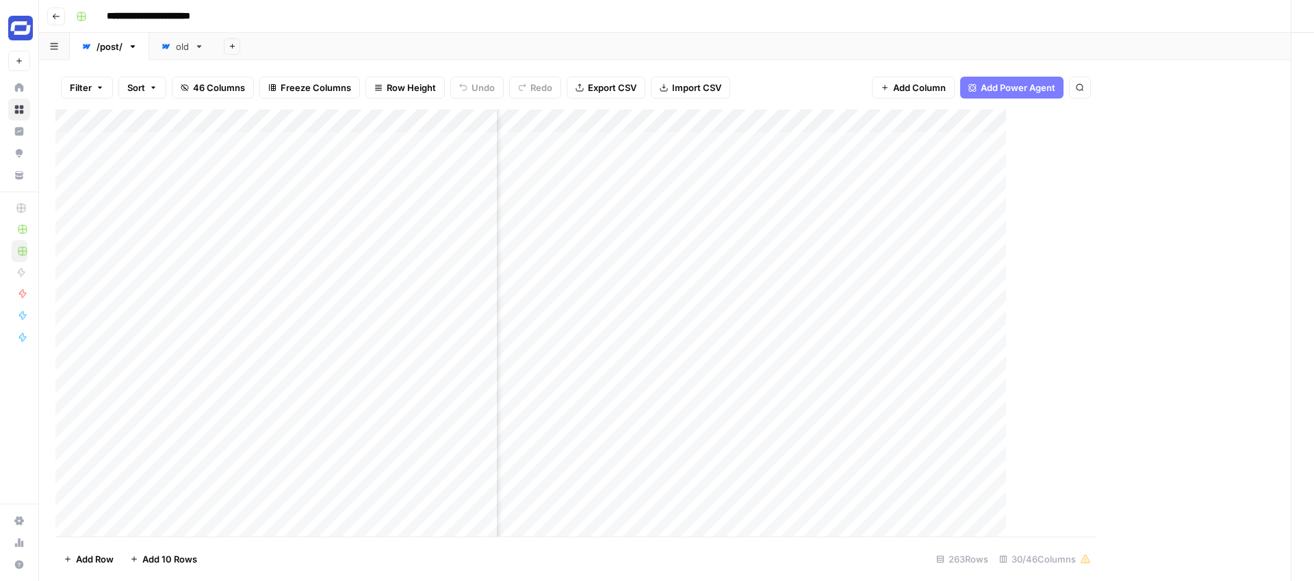
scroll to position [0, 3909]
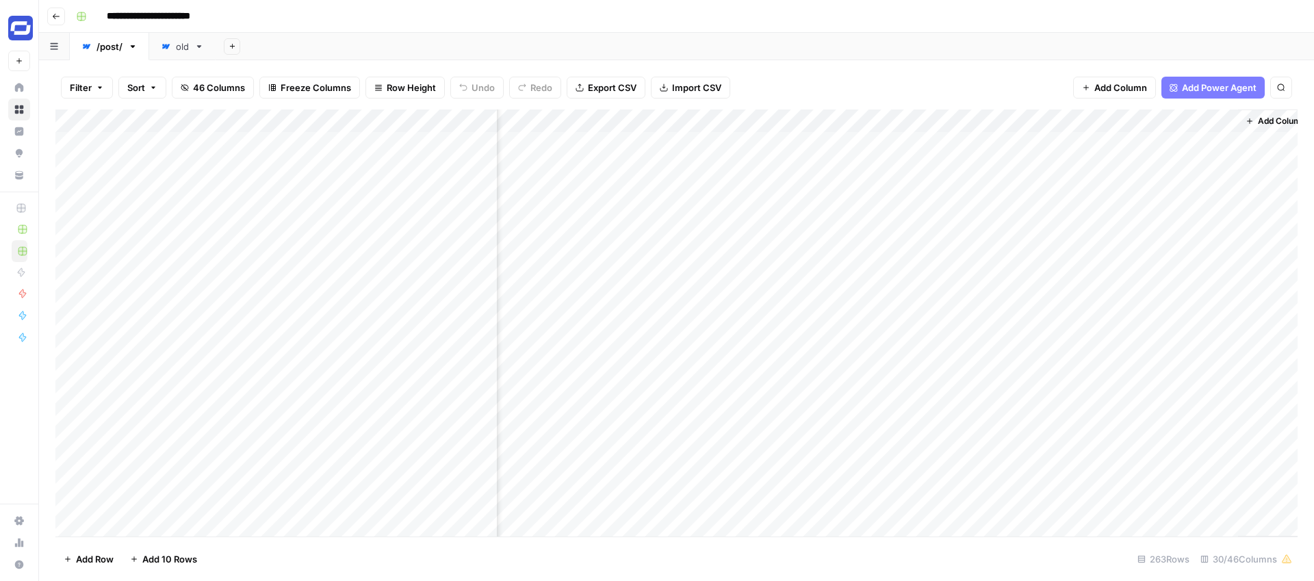
click at [948, 81] on div "Filter Sort 46 Columns Freeze Columns Row Height Undo Redo Export CSV Import CS…" at bounding box center [676, 88] width 1242 height 44
click at [1125, 90] on span "Add Column" at bounding box center [1120, 88] width 53 height 14
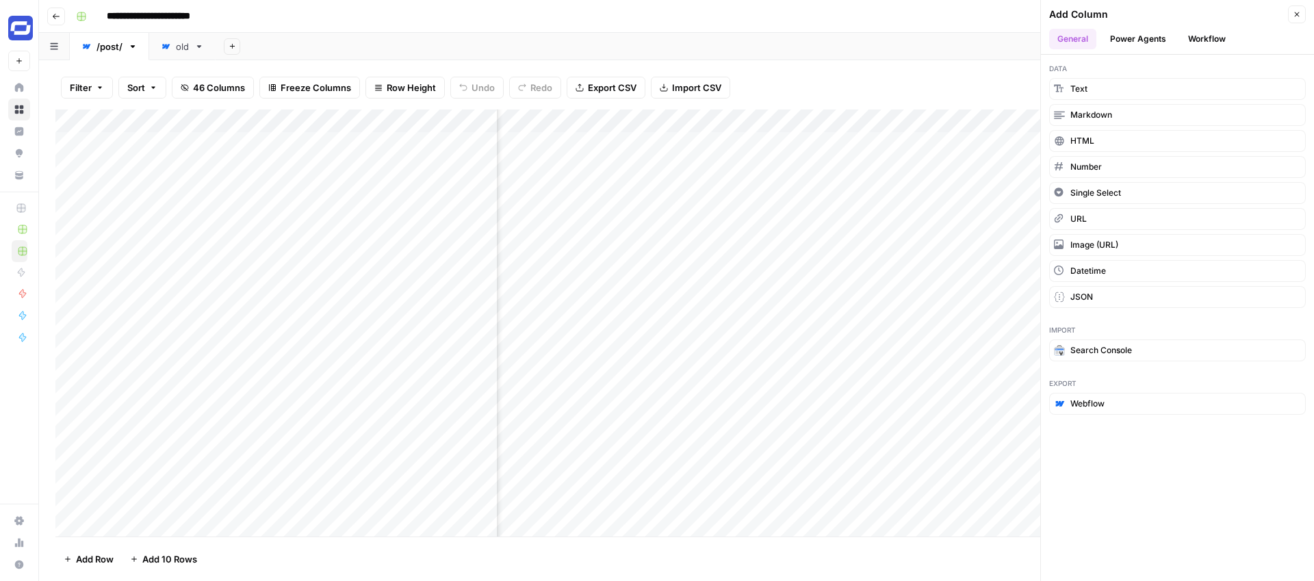
click at [1204, 38] on button "Workflow" at bounding box center [1207, 39] width 54 height 21
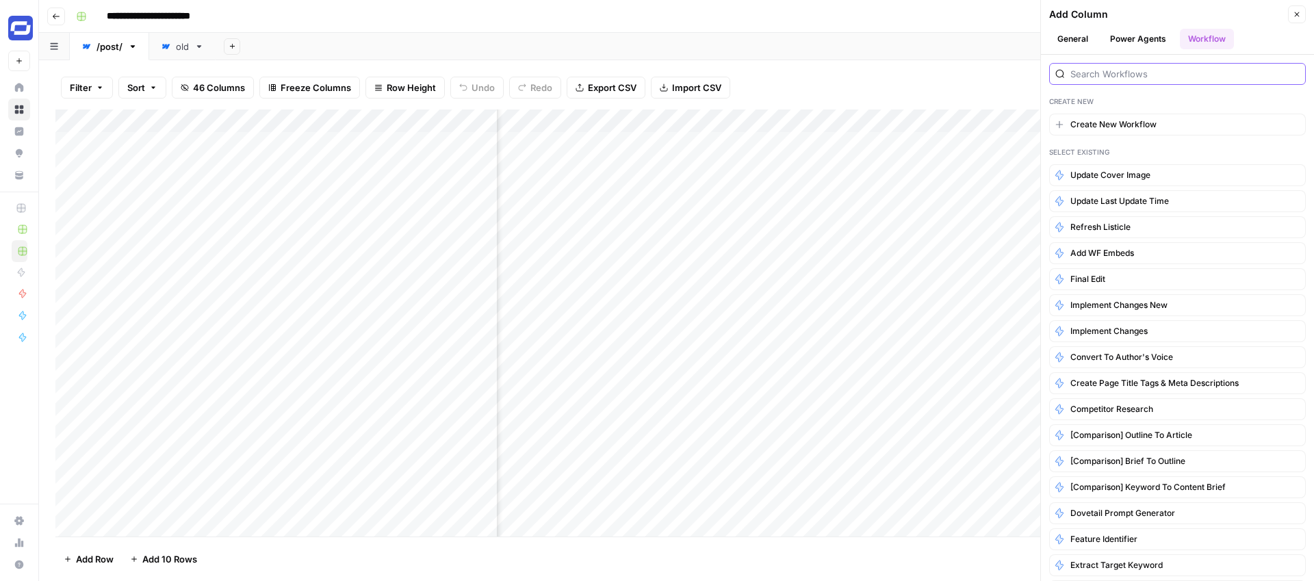
click at [1127, 74] on input "search" at bounding box center [1184, 74] width 229 height 14
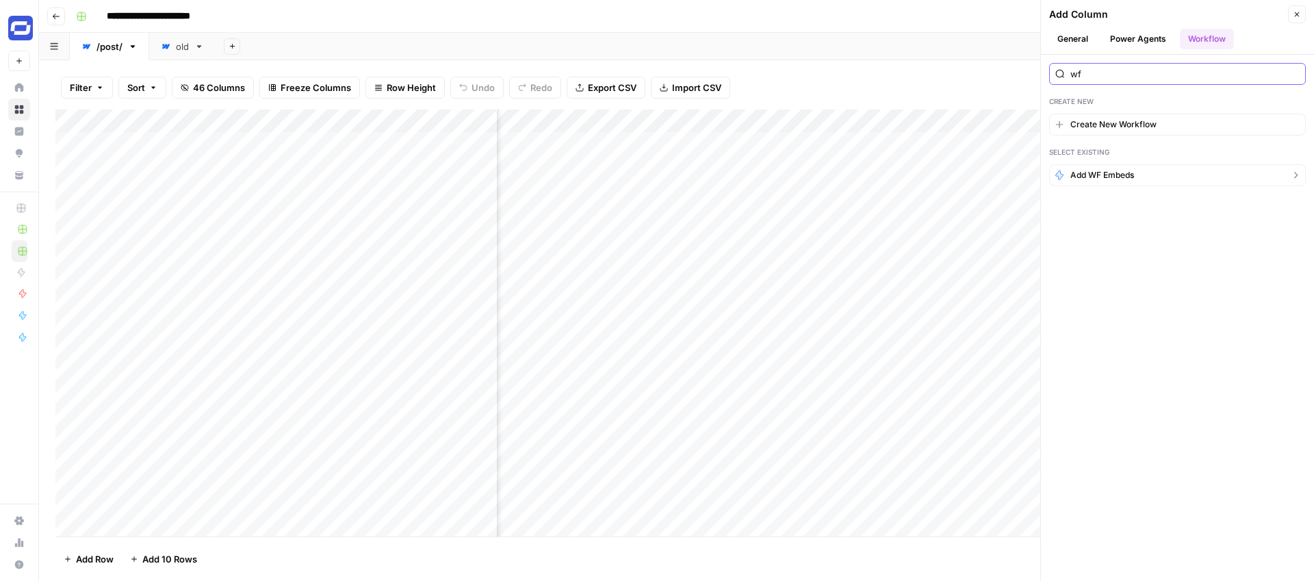
type input "wf"
click at [1098, 177] on span "Add WF Embeds" at bounding box center [1102, 175] width 64 height 12
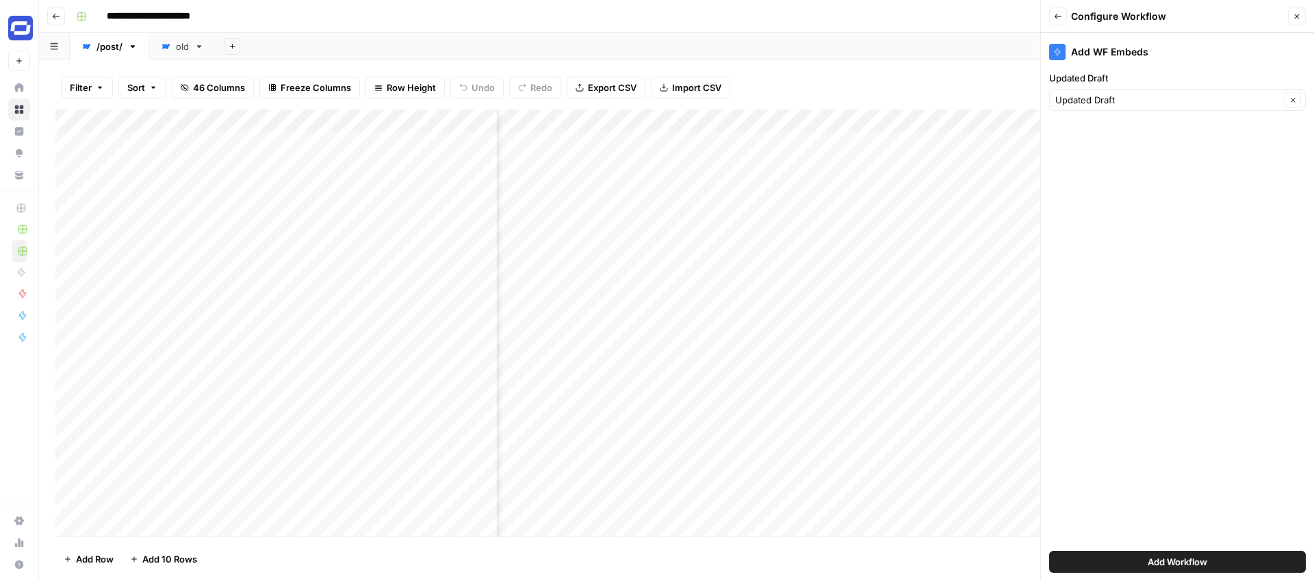
click at [1186, 558] on span "Add Workflow" at bounding box center [1177, 562] width 60 height 14
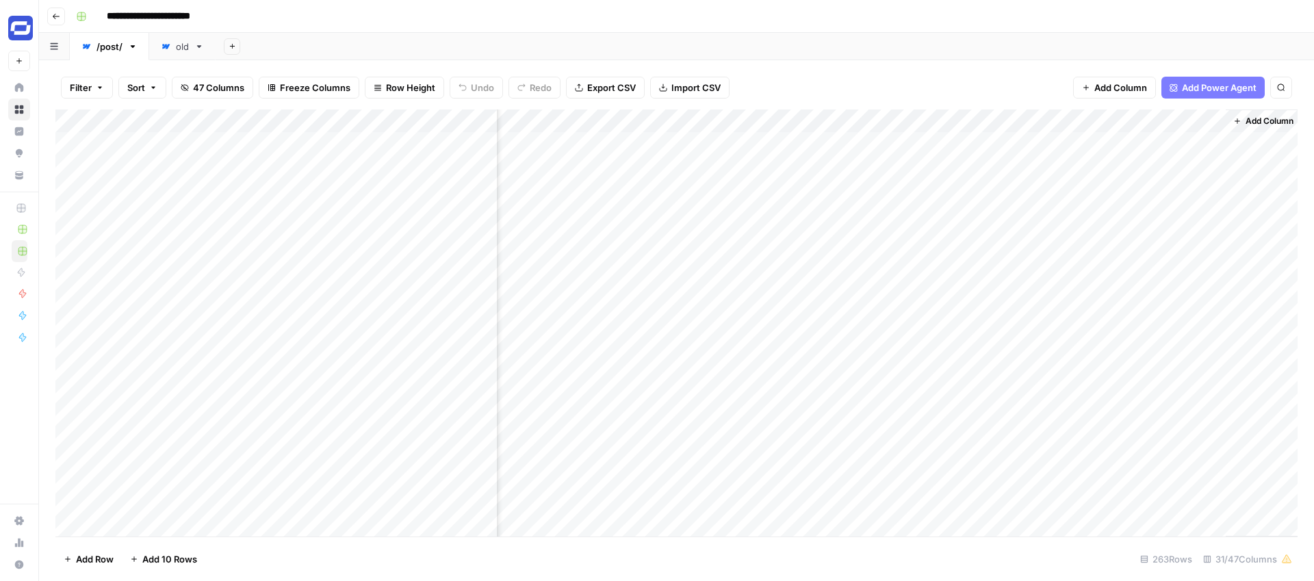
scroll to position [0, 4062]
click at [1128, 86] on span "Add Column" at bounding box center [1120, 88] width 53 height 14
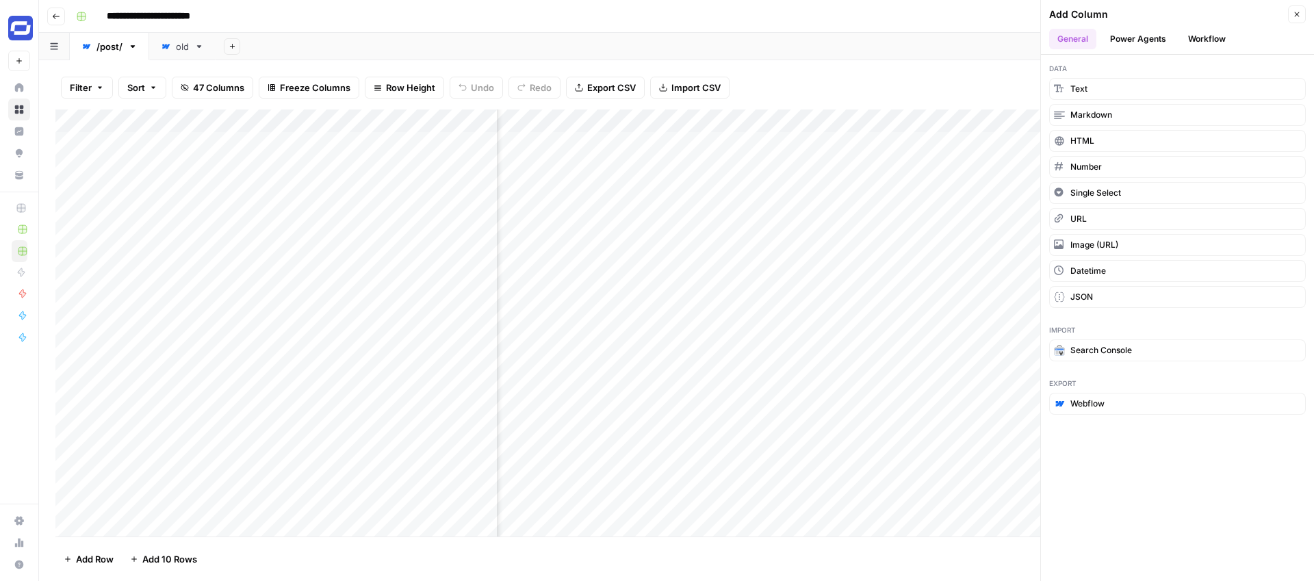
click at [1197, 34] on button "Workflow" at bounding box center [1207, 39] width 54 height 21
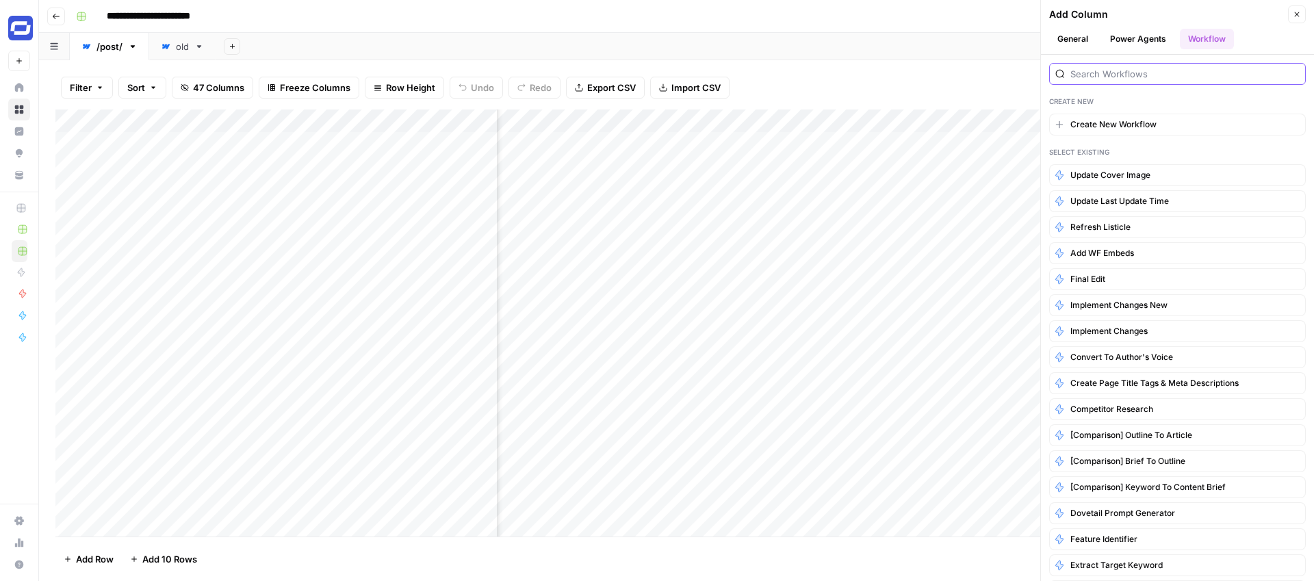
click at [1142, 74] on input "search" at bounding box center [1184, 74] width 229 height 14
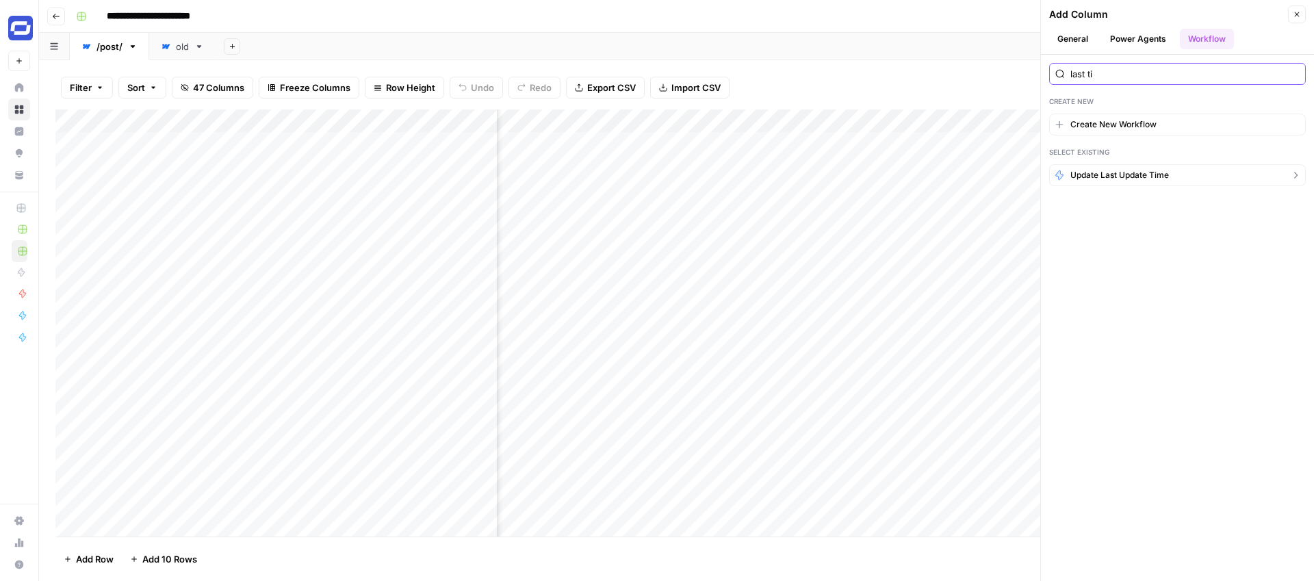
type input "last ti"
click at [1134, 172] on span "Update Last Update Time" at bounding box center [1119, 175] width 99 height 12
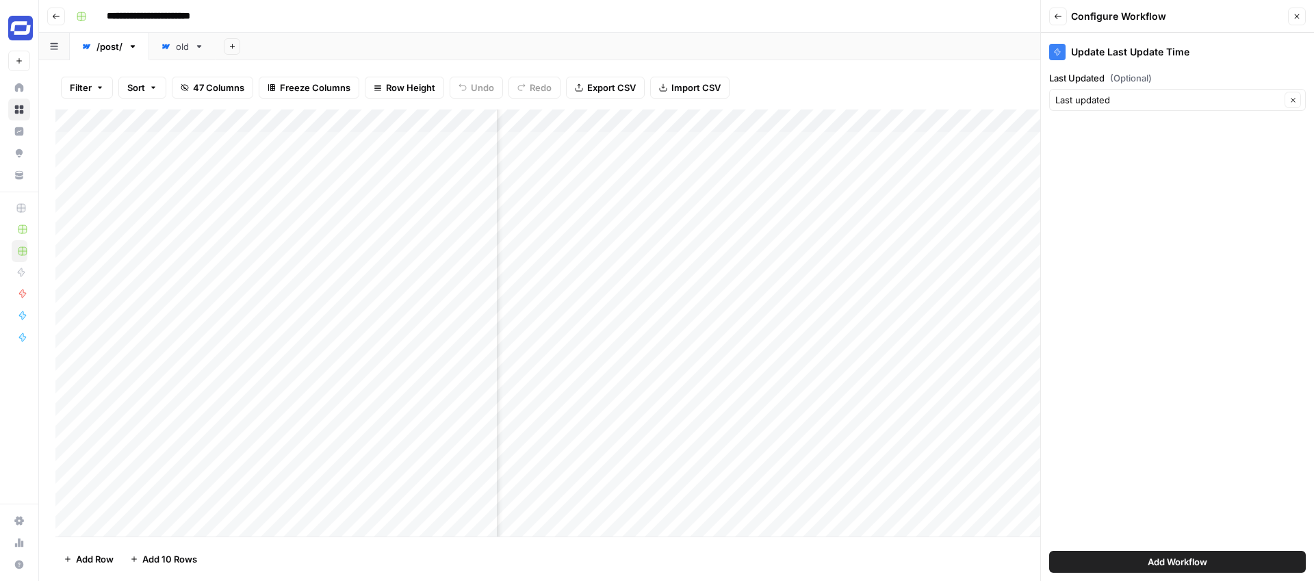
click at [1195, 561] on span "Add Workflow" at bounding box center [1177, 562] width 60 height 14
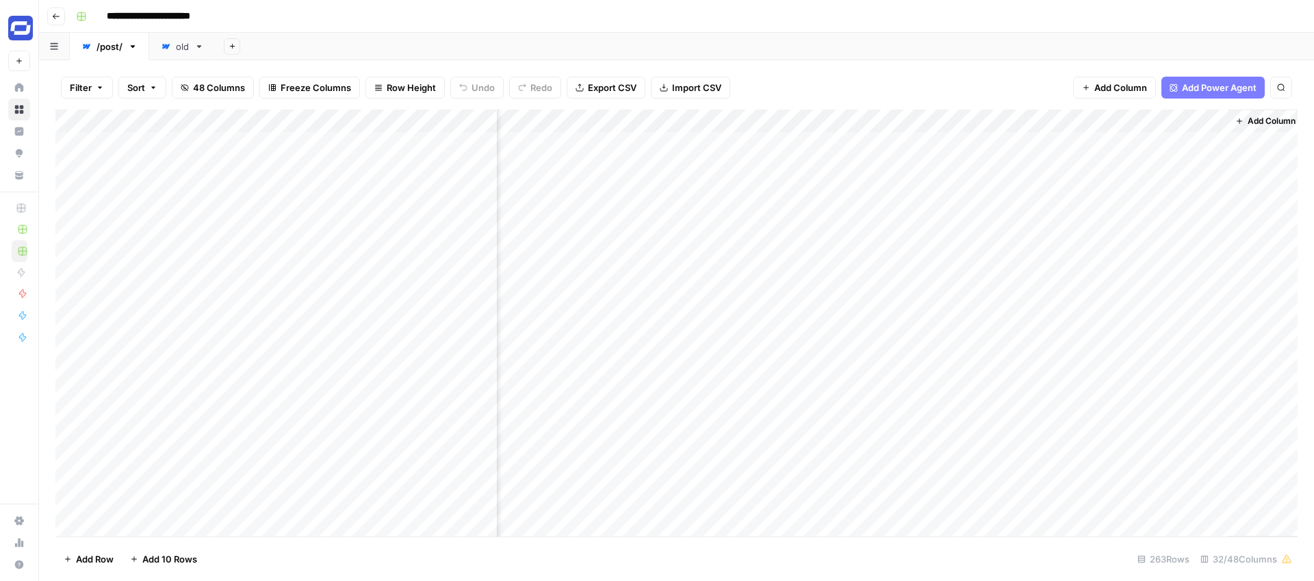
scroll to position [0, 4235]
click at [980, 142] on div "Add Column" at bounding box center [676, 322] width 1242 height 427
click at [1133, 142] on div "Add Column" at bounding box center [676, 322] width 1242 height 427
click at [1112, 88] on span "Add Column" at bounding box center [1120, 88] width 53 height 14
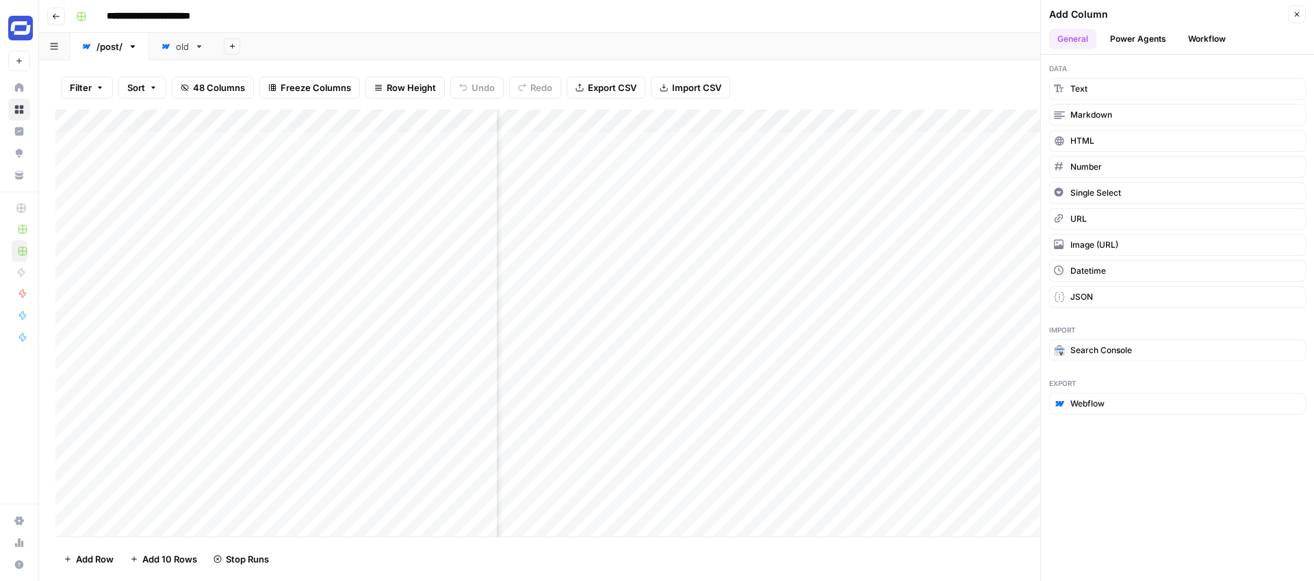
click at [1194, 36] on button "Workflow" at bounding box center [1207, 39] width 54 height 21
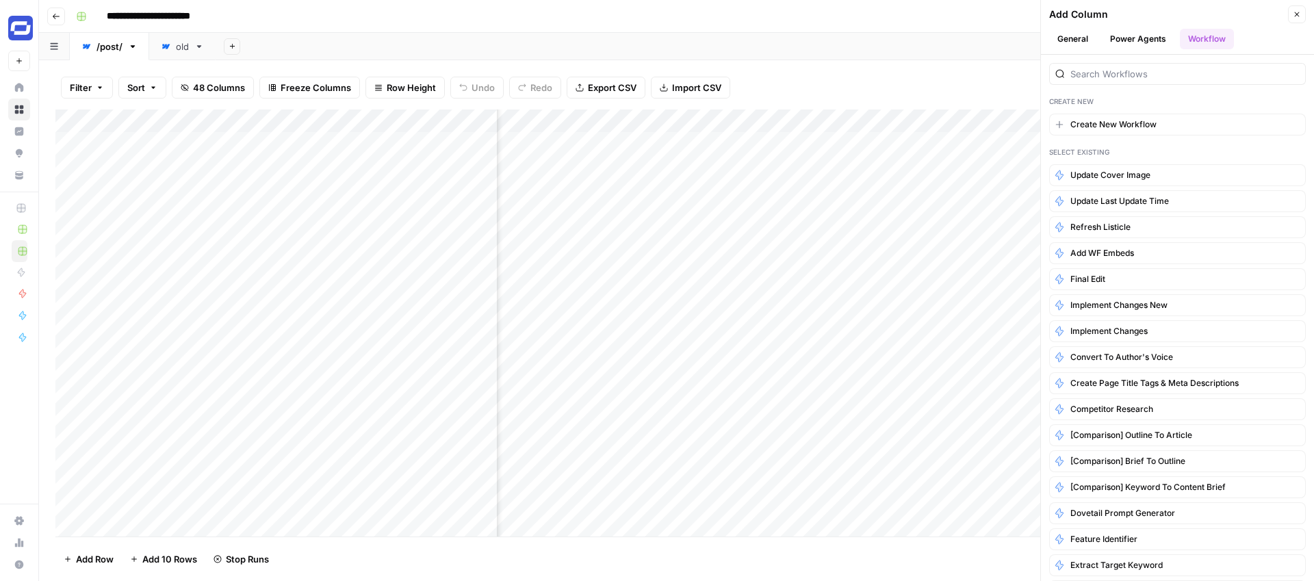
click at [1139, 37] on button "Power Agents" at bounding box center [1138, 39] width 73 height 21
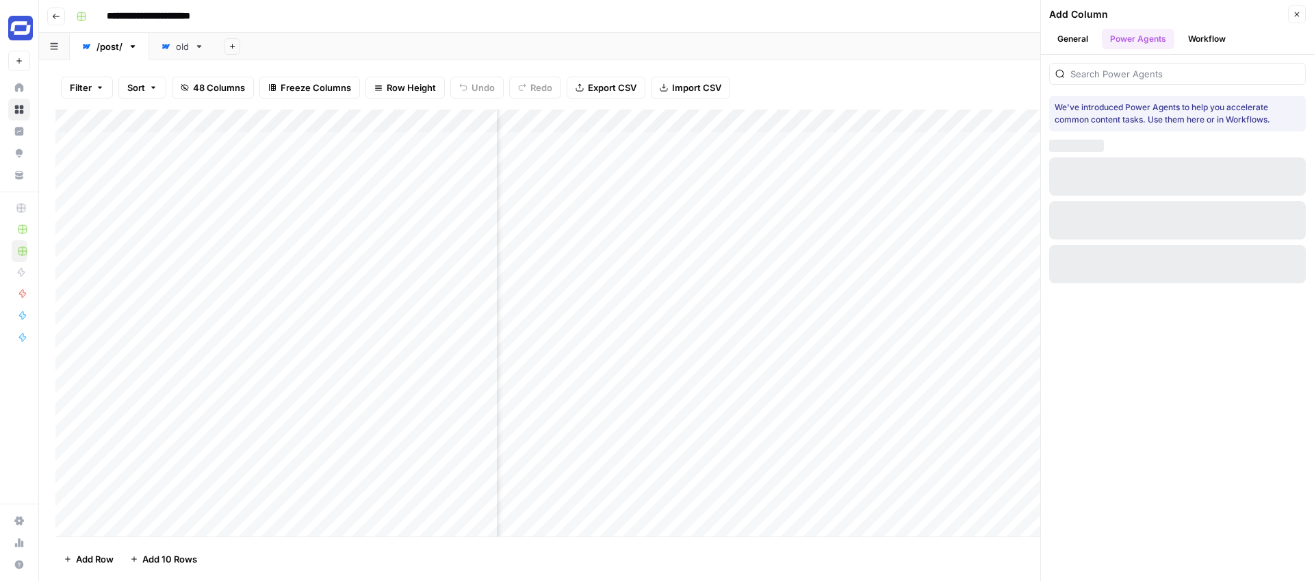
click at [1204, 42] on button "Workflow" at bounding box center [1207, 39] width 54 height 21
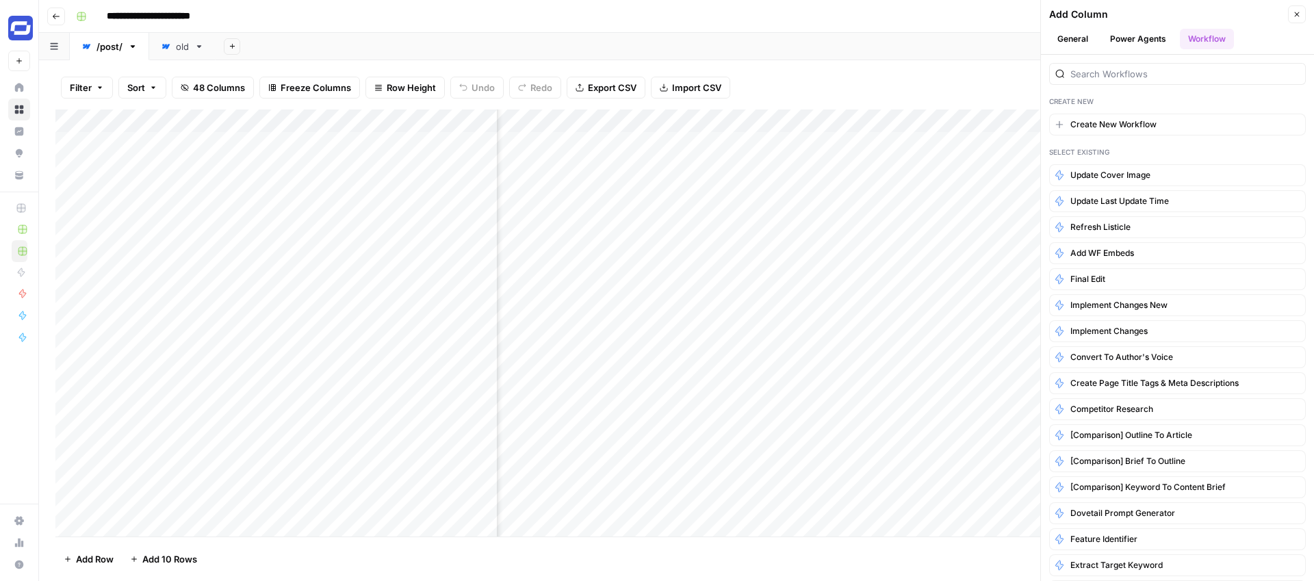
click at [1144, 42] on button "Power Agents" at bounding box center [1138, 39] width 73 height 21
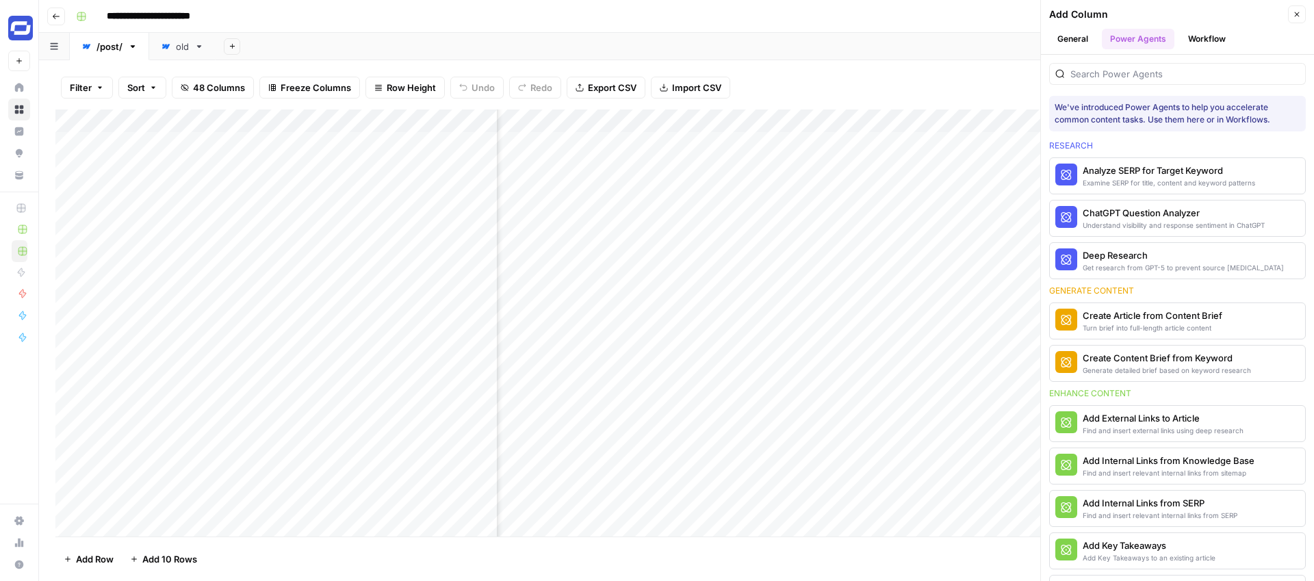
click at [1059, 41] on button "General" at bounding box center [1072, 39] width 47 height 21
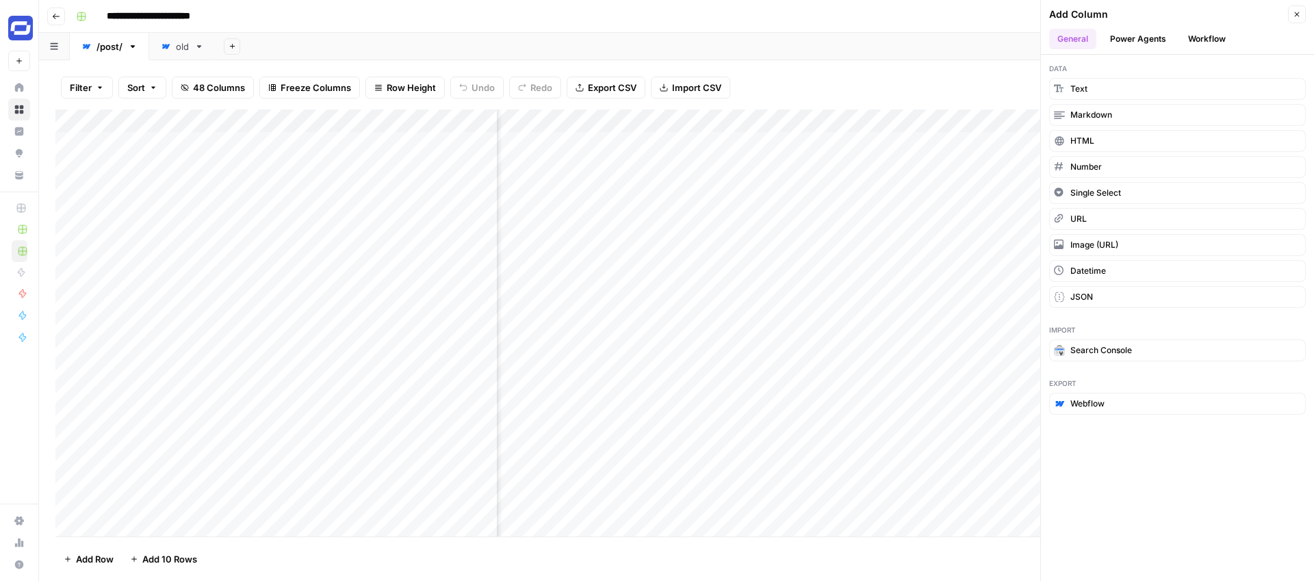
click at [1297, 8] on button "Close" at bounding box center [1297, 14] width 18 height 18
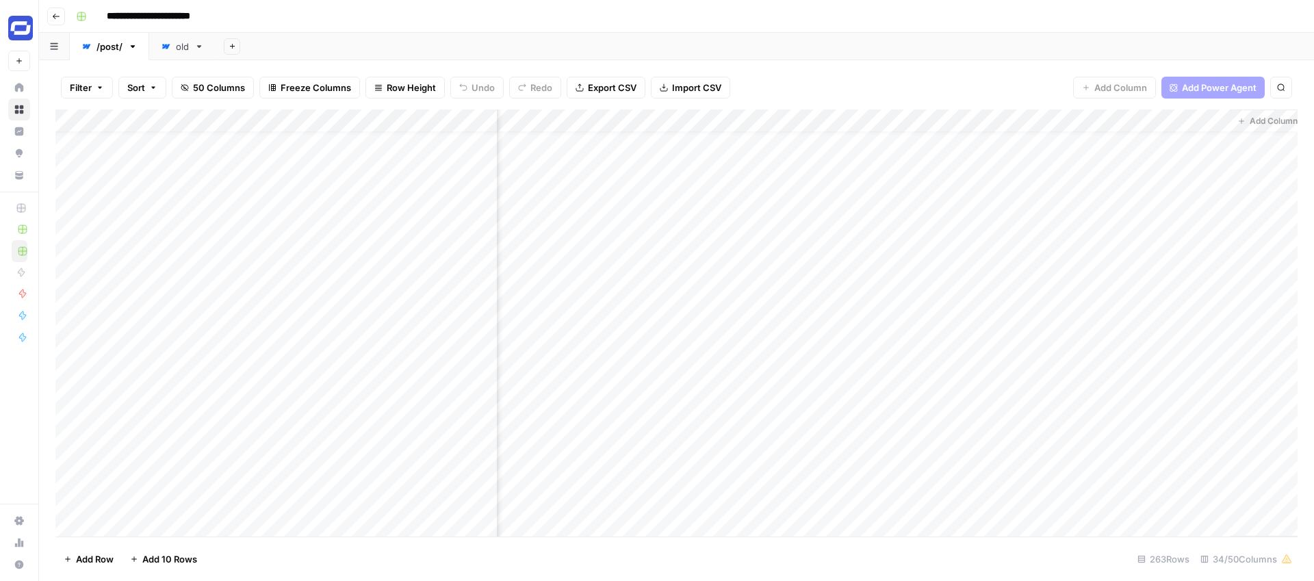
scroll to position [20, 4481]
click at [833, 118] on div "Add Column" at bounding box center [676, 322] width 1242 height 427
click at [833, 118] on div at bounding box center [863, 122] width 124 height 27
click at [837, 153] on input "Output (1)" at bounding box center [883, 154] width 139 height 14
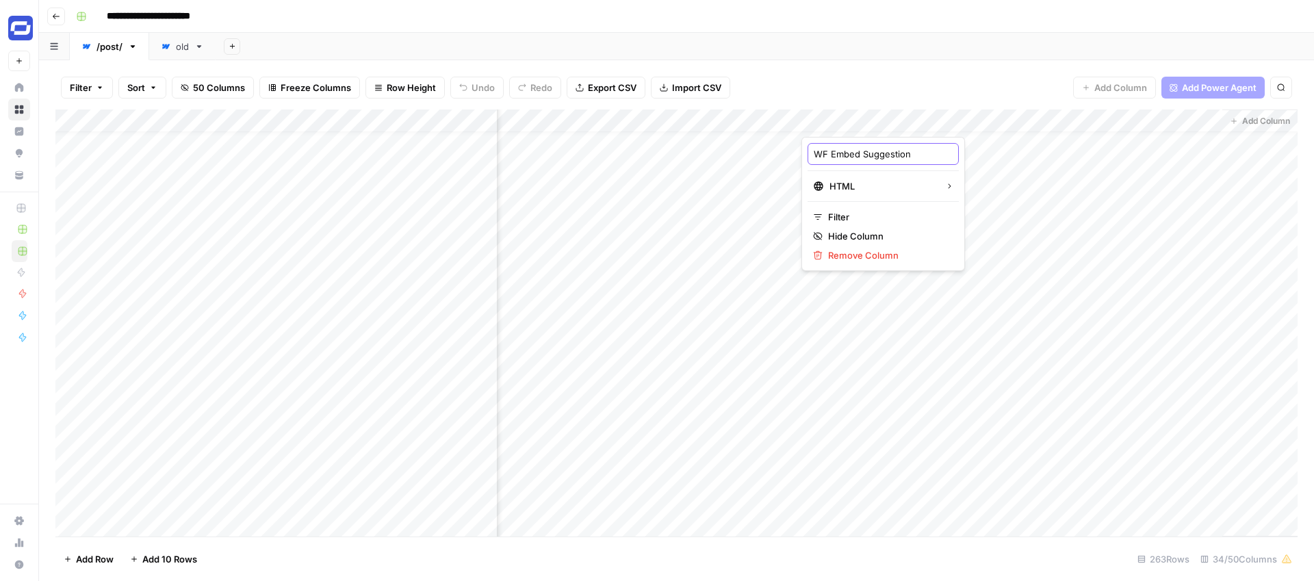
type input "WF Embed Suggestions"
click at [1124, 120] on div "Add Column" at bounding box center [676, 322] width 1242 height 427
click at [1124, 120] on div at bounding box center [1160, 122] width 124 height 27
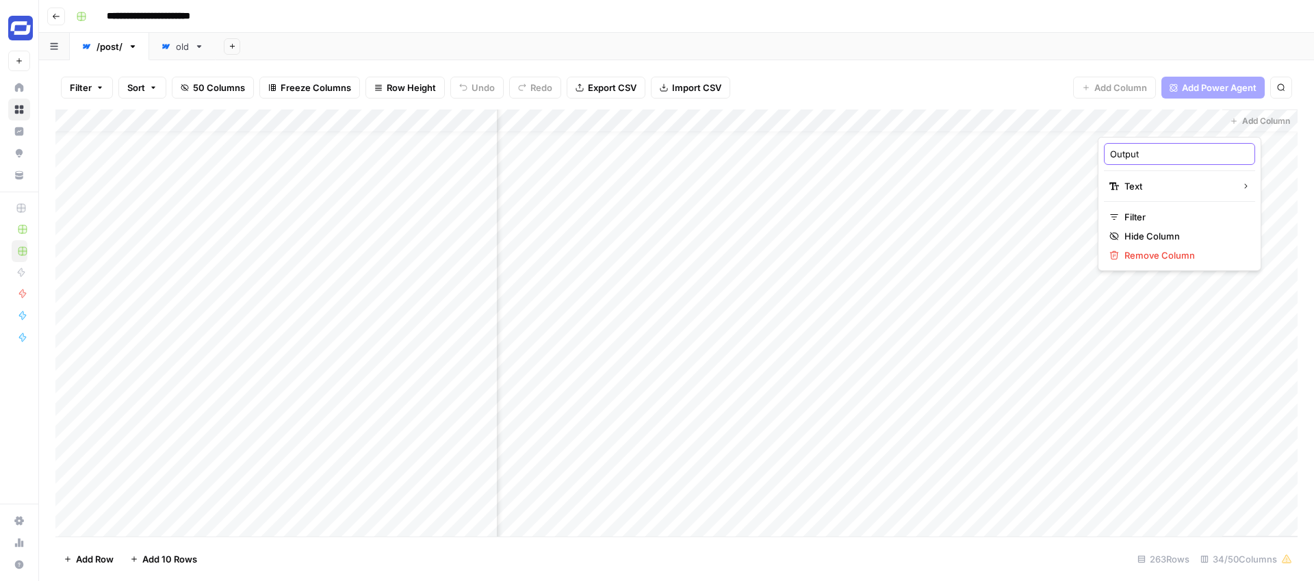
click at [1132, 154] on input "Output" at bounding box center [1179, 154] width 139 height 14
click at [1210, 119] on div "Add Column" at bounding box center [676, 322] width 1242 height 427
click at [1035, 300] on span "Datetime" at bounding box center [1054, 305] width 66 height 14
click at [1081, 63] on div "Filter Sort 50 Columns Freeze Columns Row Height Undo Redo Export CSV Import CS…" at bounding box center [676, 320] width 1275 height 521
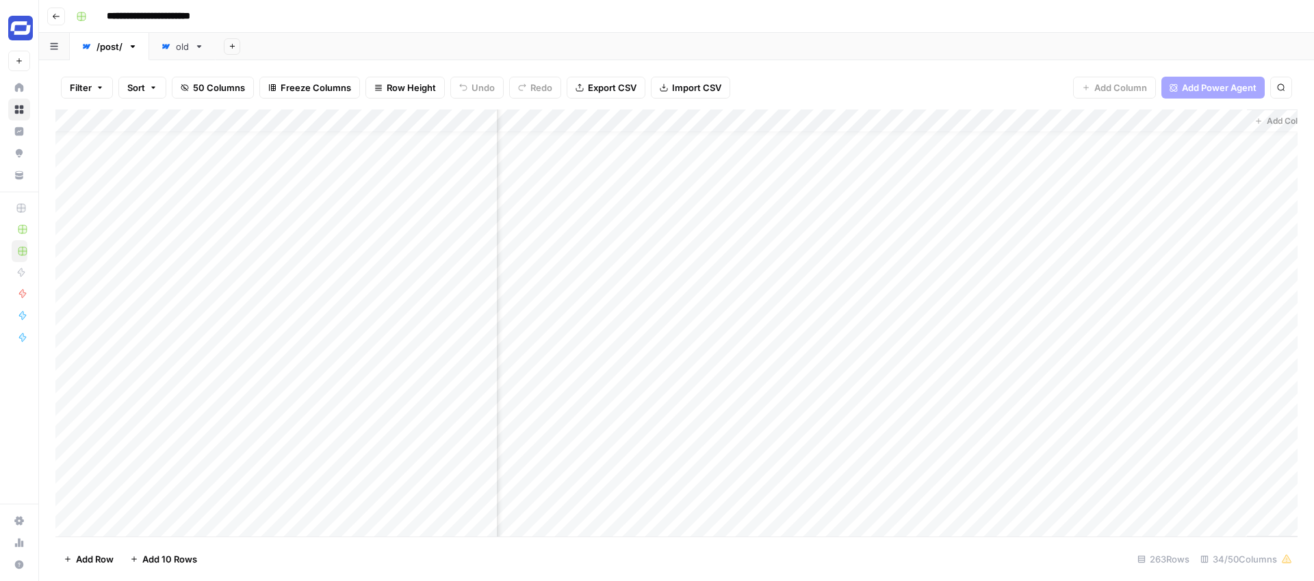
click at [1039, 148] on div "Add Column" at bounding box center [676, 322] width 1242 height 427
click at [1126, 114] on div "Add Column" at bounding box center [676, 322] width 1242 height 427
click at [1133, 147] on input "Output" at bounding box center [1179, 154] width 139 height 14
type input "Last Updated (New)"
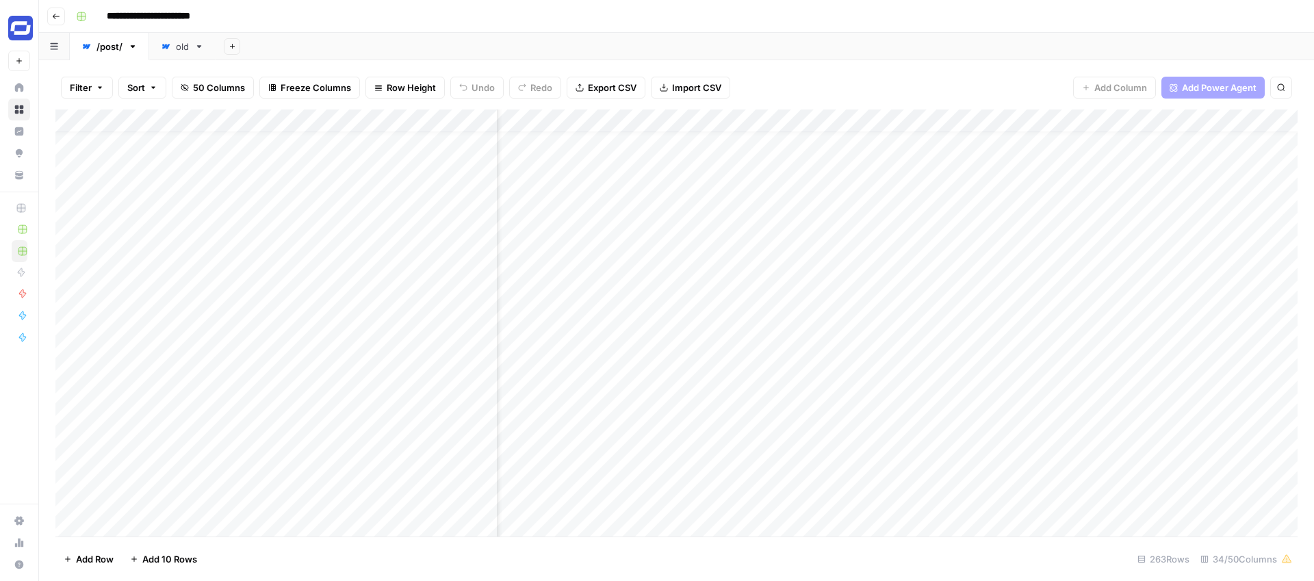
scroll to position [19, 0]
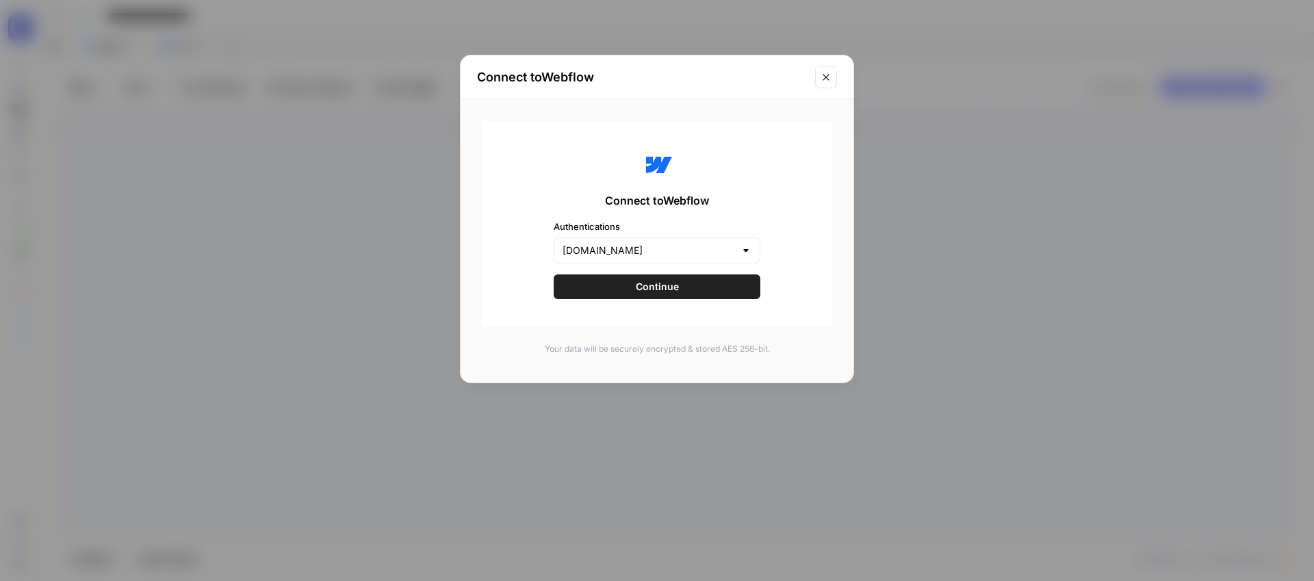
click at [827, 80] on icon "Close modal" at bounding box center [825, 77] width 11 height 11
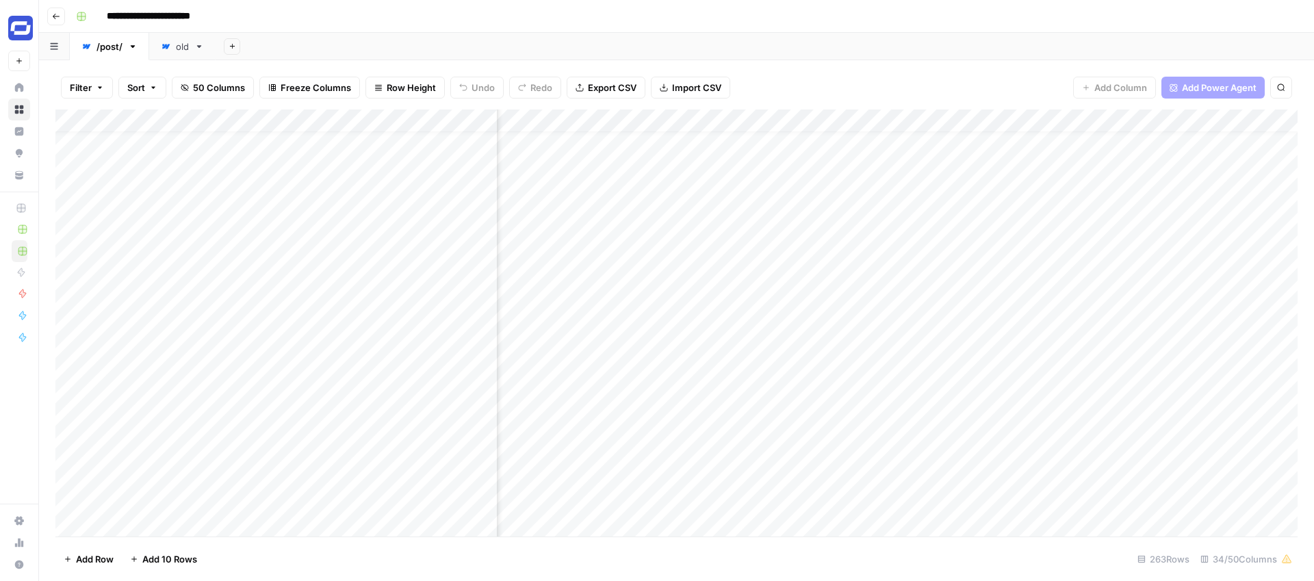
scroll to position [19, 4481]
click at [1212, 122] on div "Add Column" at bounding box center [676, 322] width 1242 height 427
click at [1137, 249] on span "Remove Column" at bounding box center [1184, 255] width 120 height 14
click at [609, 142] on span "Delete" at bounding box center [607, 142] width 29 height 14
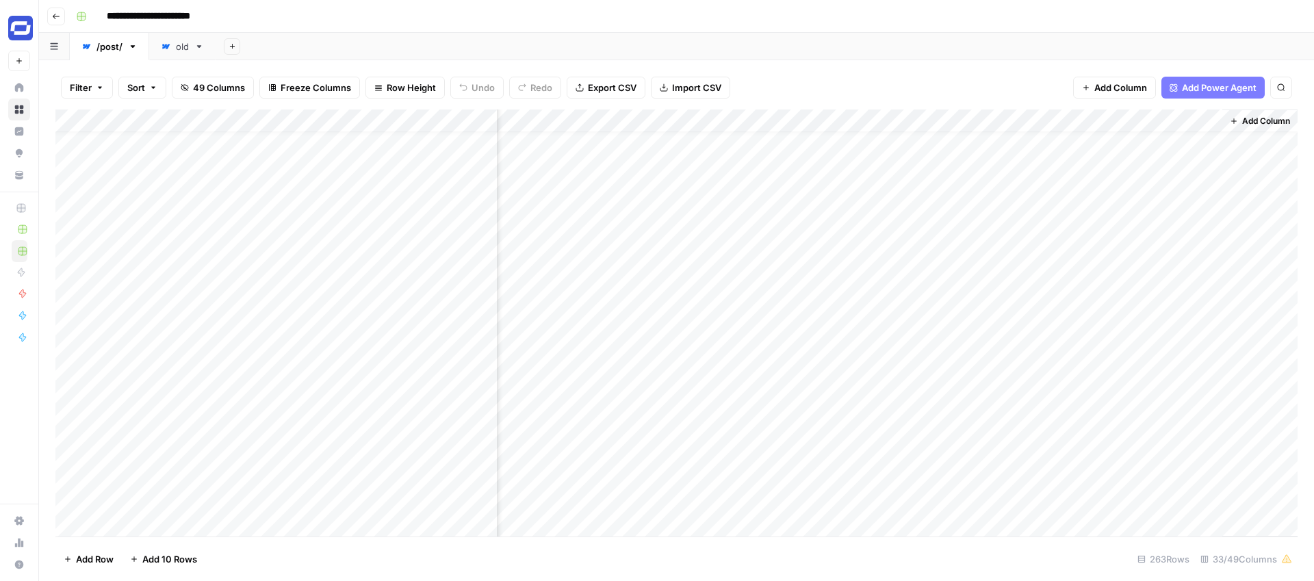
click at [1126, 86] on span "Add Column" at bounding box center [1120, 88] width 53 height 14
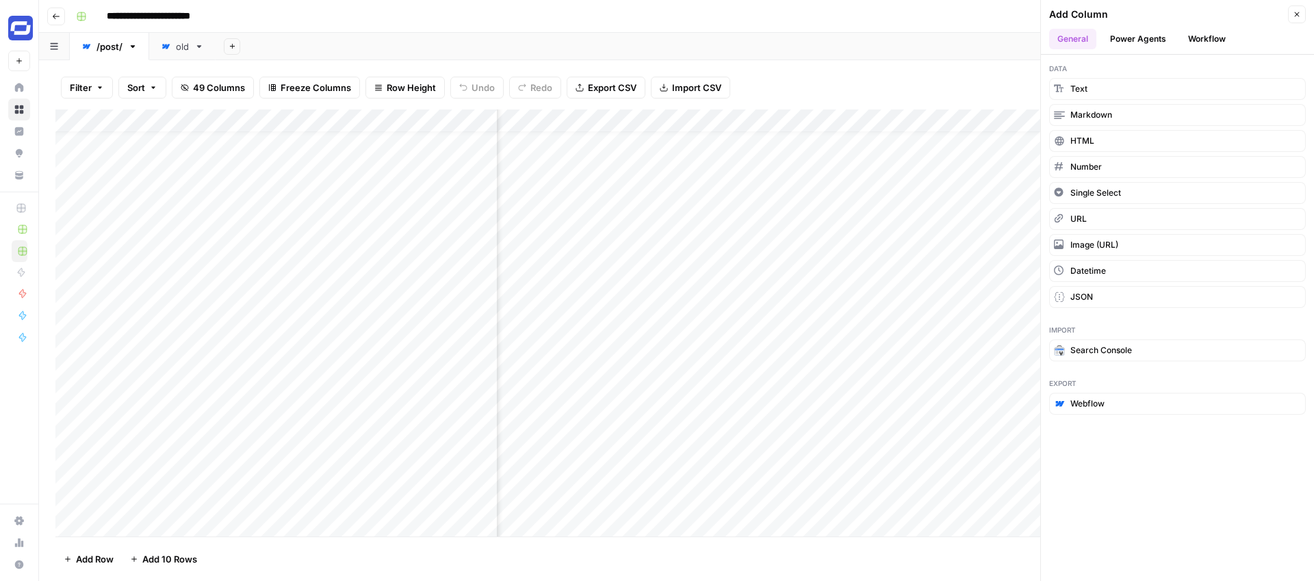
click at [1199, 37] on button "Workflow" at bounding box center [1207, 39] width 54 height 21
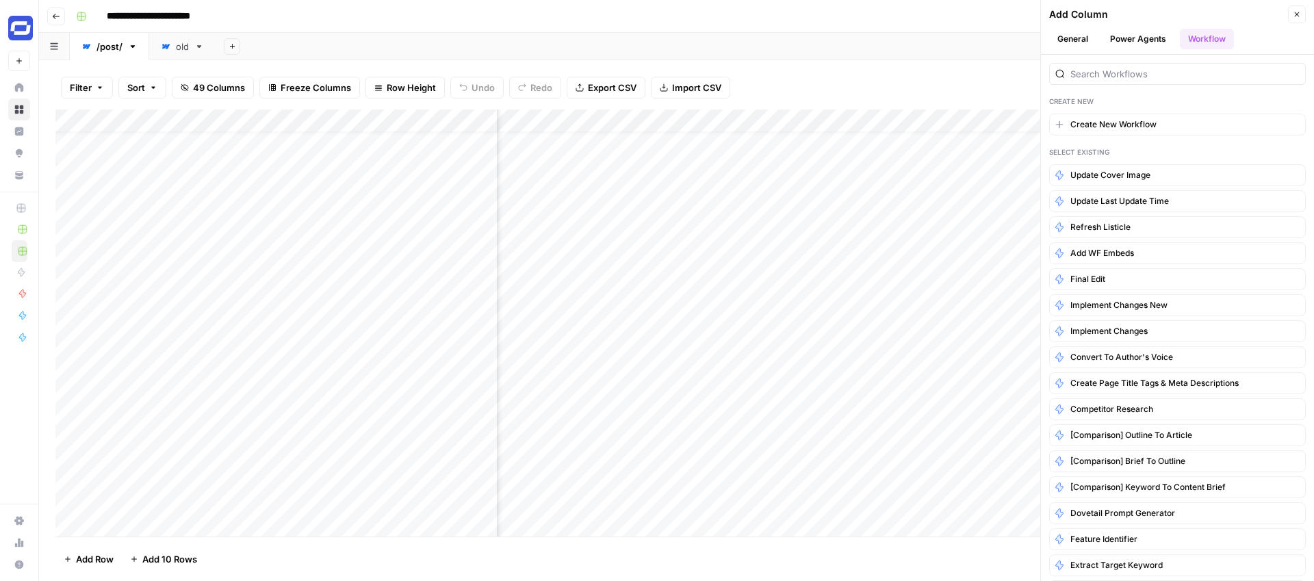
click at [1077, 39] on button "General" at bounding box center [1072, 39] width 47 height 21
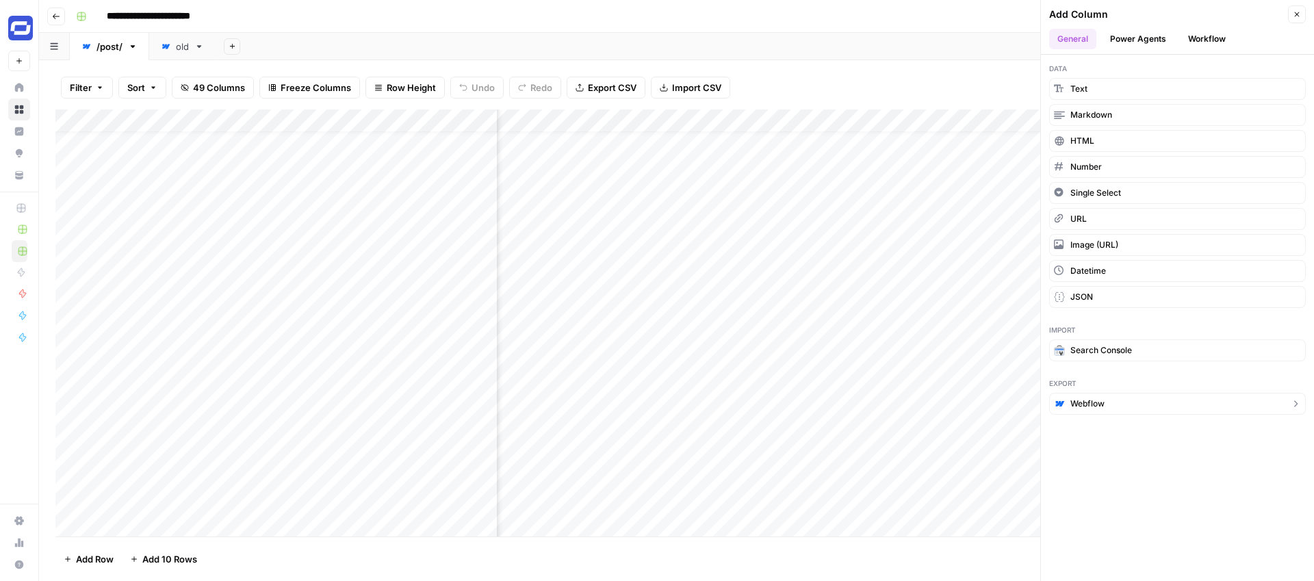
click at [1091, 402] on span "Webflow" at bounding box center [1087, 404] width 34 height 12
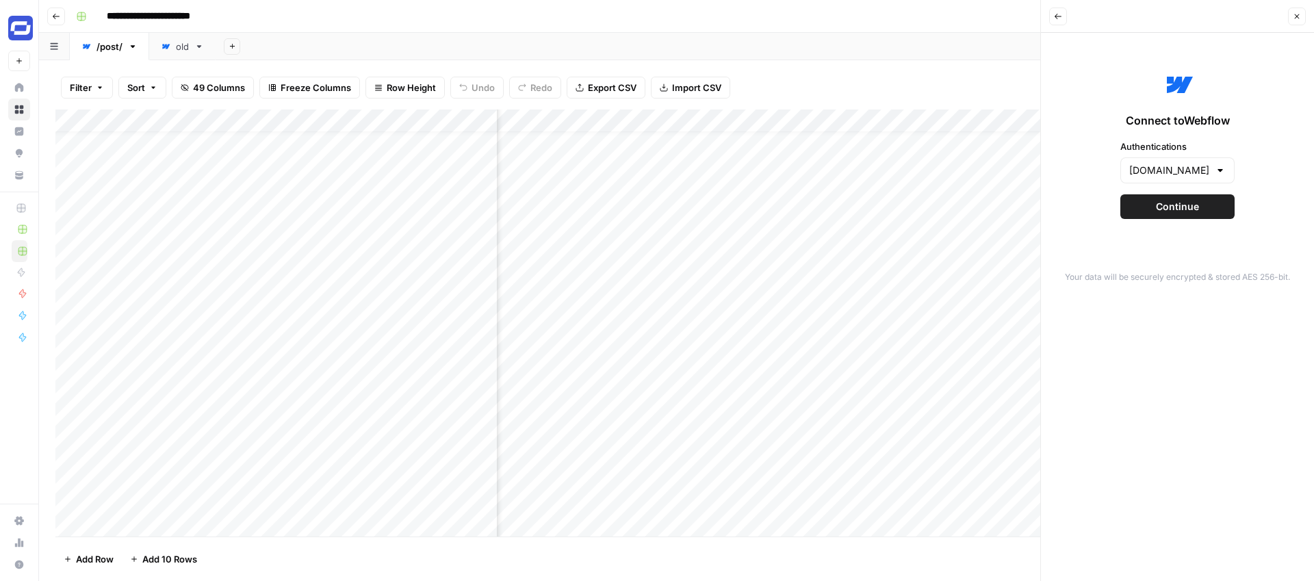
click at [1167, 204] on span "Continue" at bounding box center [1177, 207] width 43 height 14
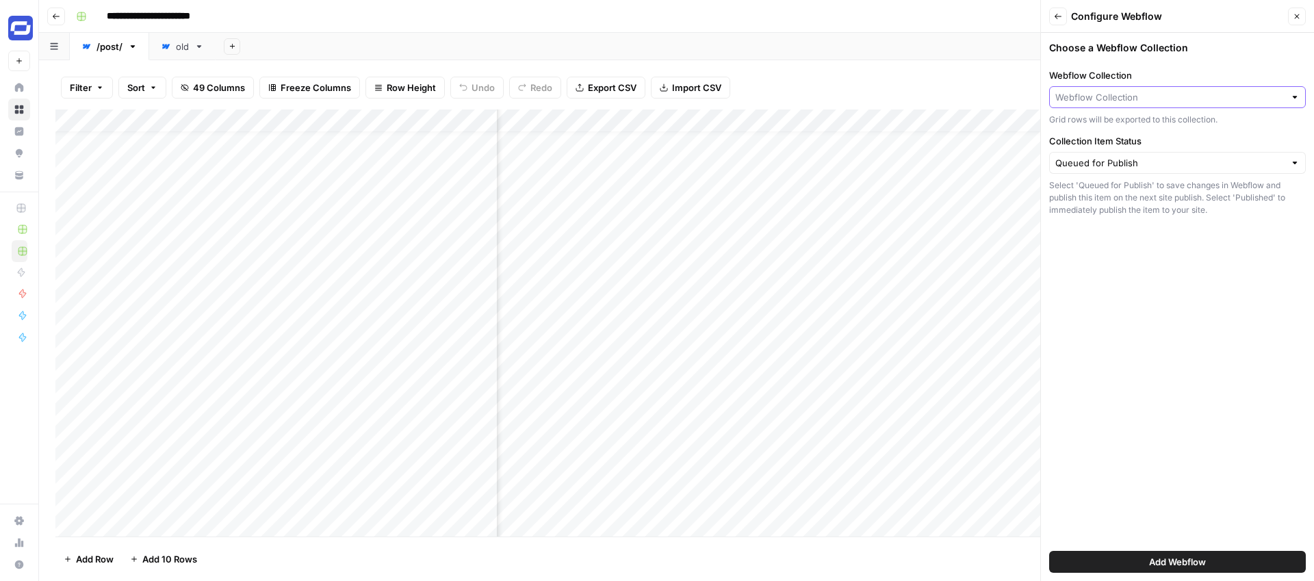
click at [1150, 96] on input "Webflow Collection" at bounding box center [1169, 97] width 229 height 14
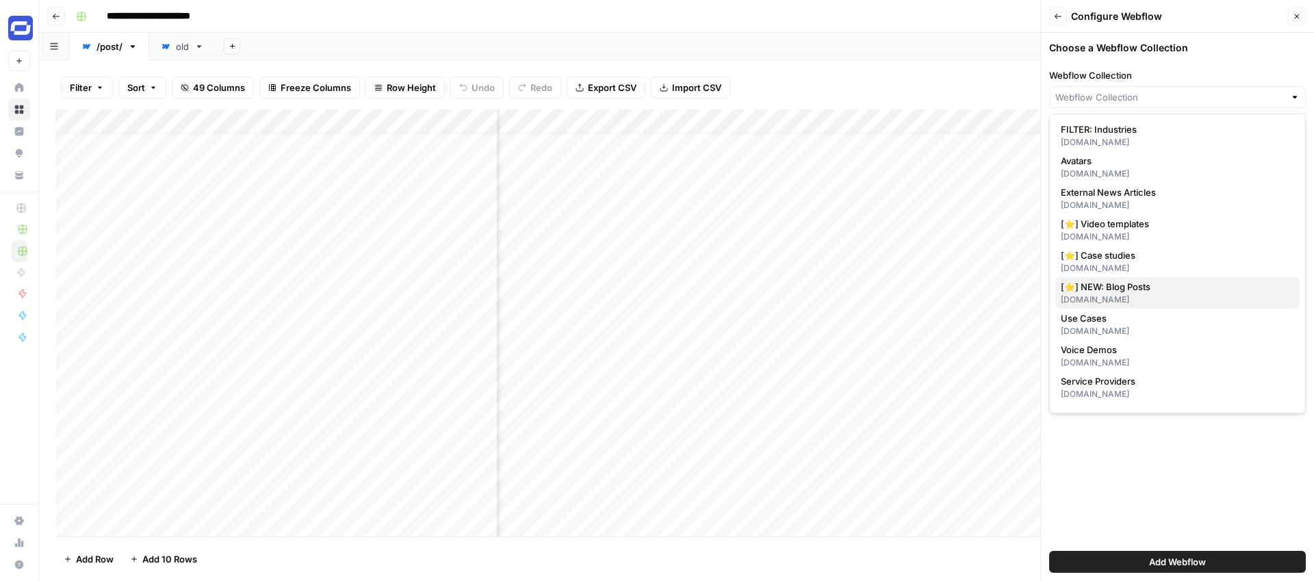
click at [1108, 286] on span "[⭐] NEW: Blog Posts" at bounding box center [1175, 287] width 228 height 14
type input "[⭐] NEW: Blog Posts"
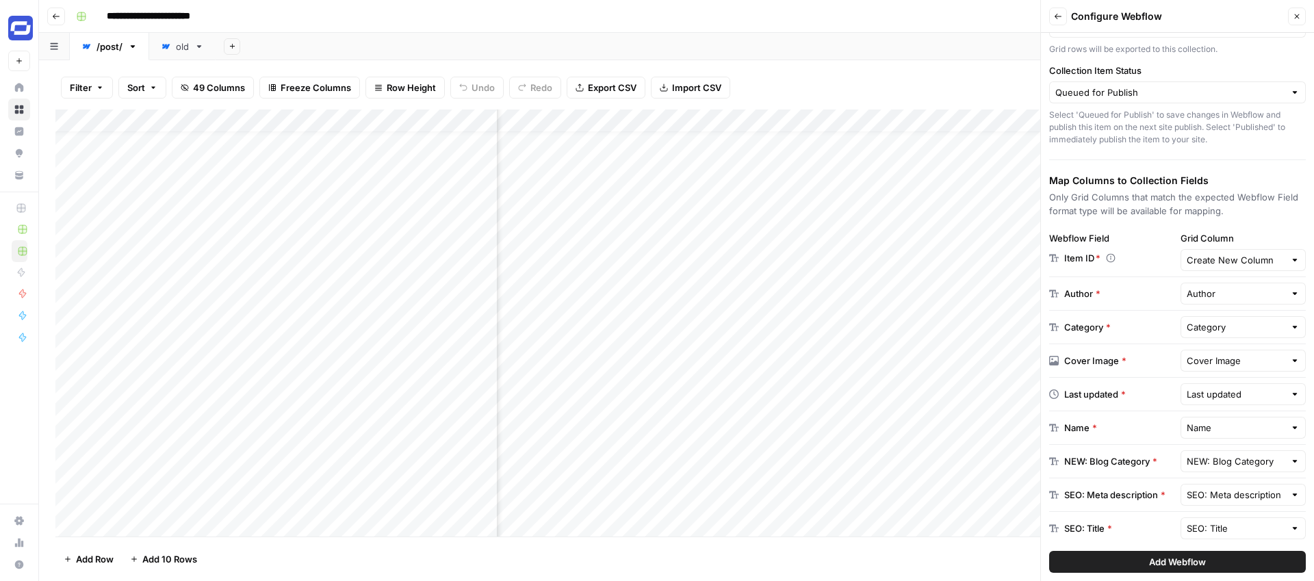
scroll to position [73, 0]
click at [1215, 250] on input "Grid Column" at bounding box center [1235, 257] width 99 height 14
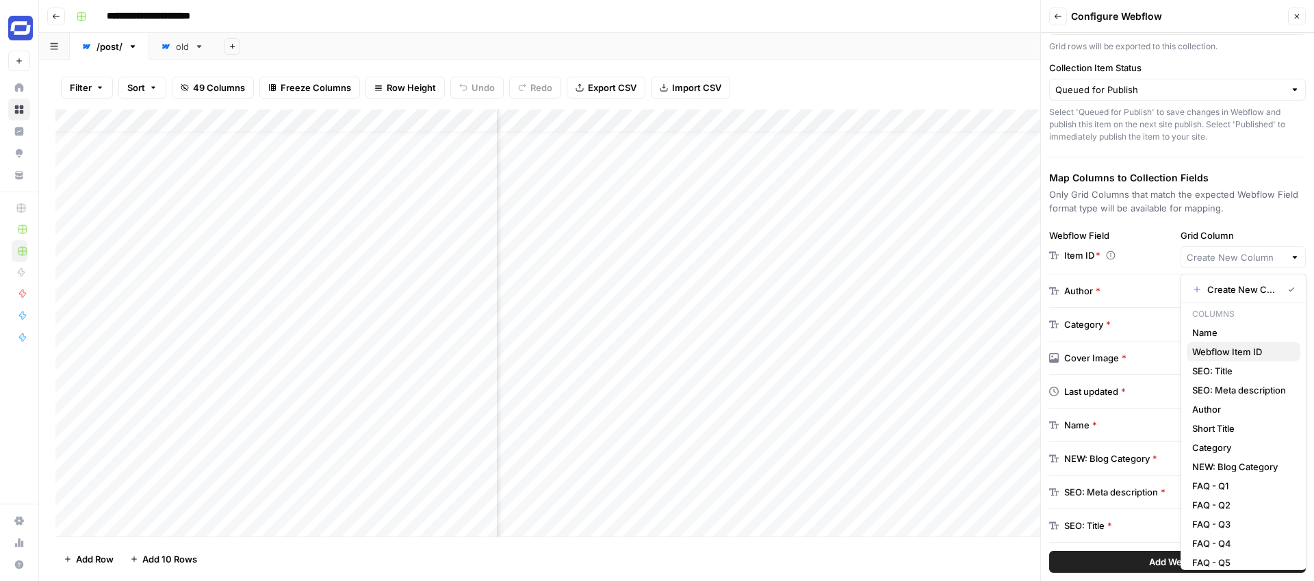
click at [1210, 348] on span "Webflow Item ID" at bounding box center [1240, 352] width 97 height 14
type input "Webflow Item ID"
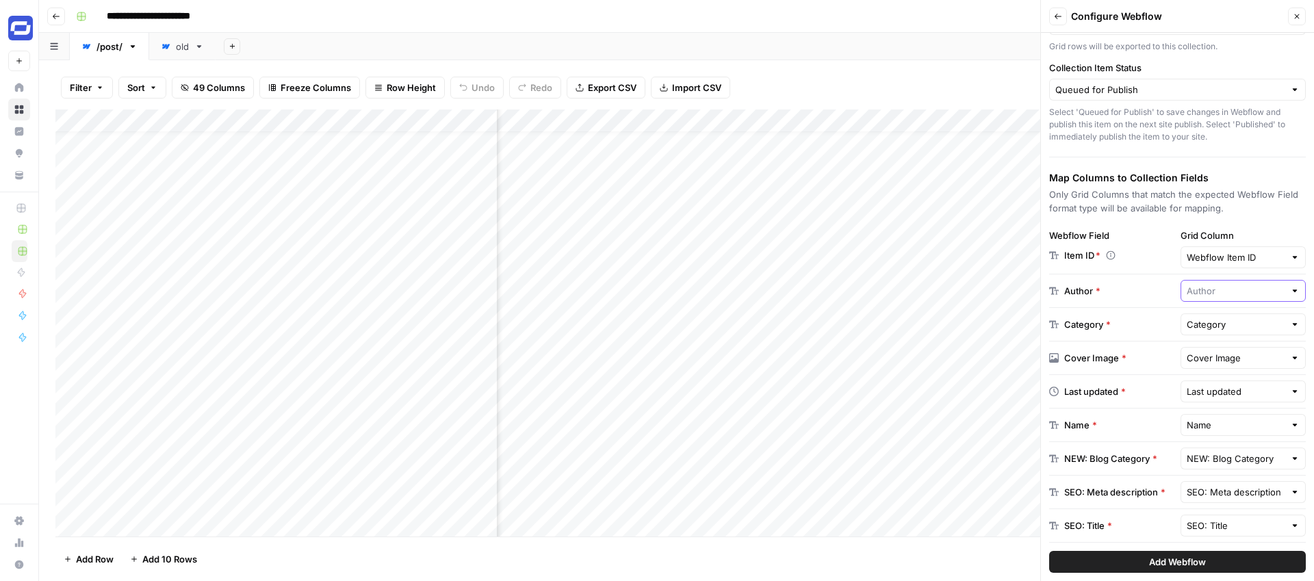
click at [1212, 284] on input "text" at bounding box center [1235, 291] width 99 height 14
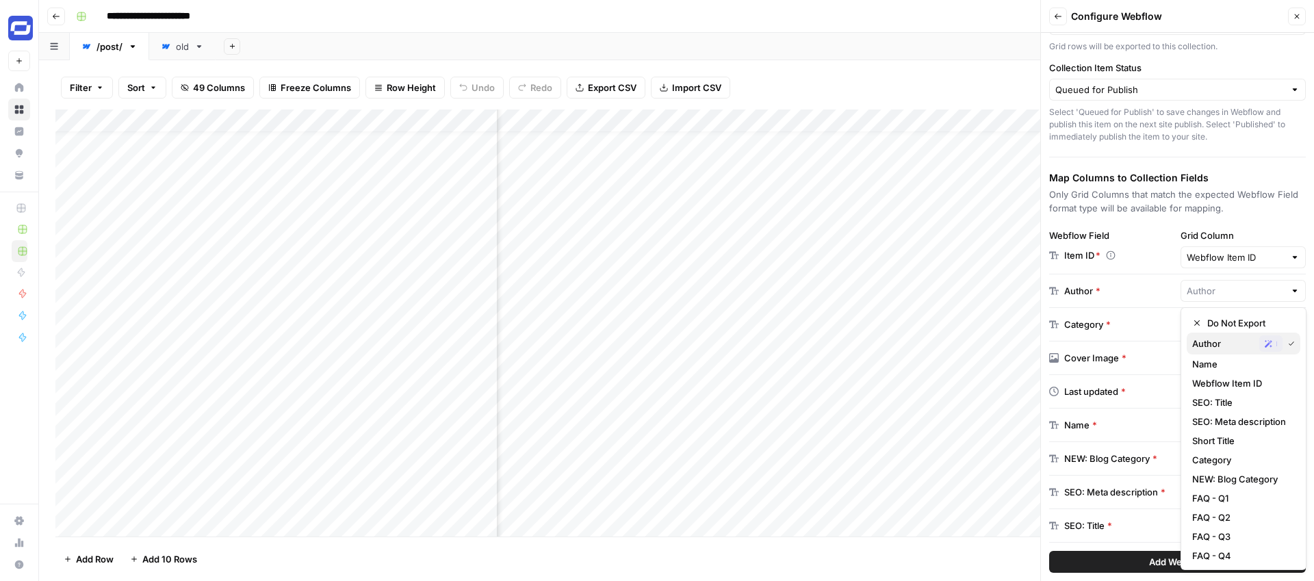
click at [1195, 342] on span "Author" at bounding box center [1223, 344] width 62 height 14
type input "Author"
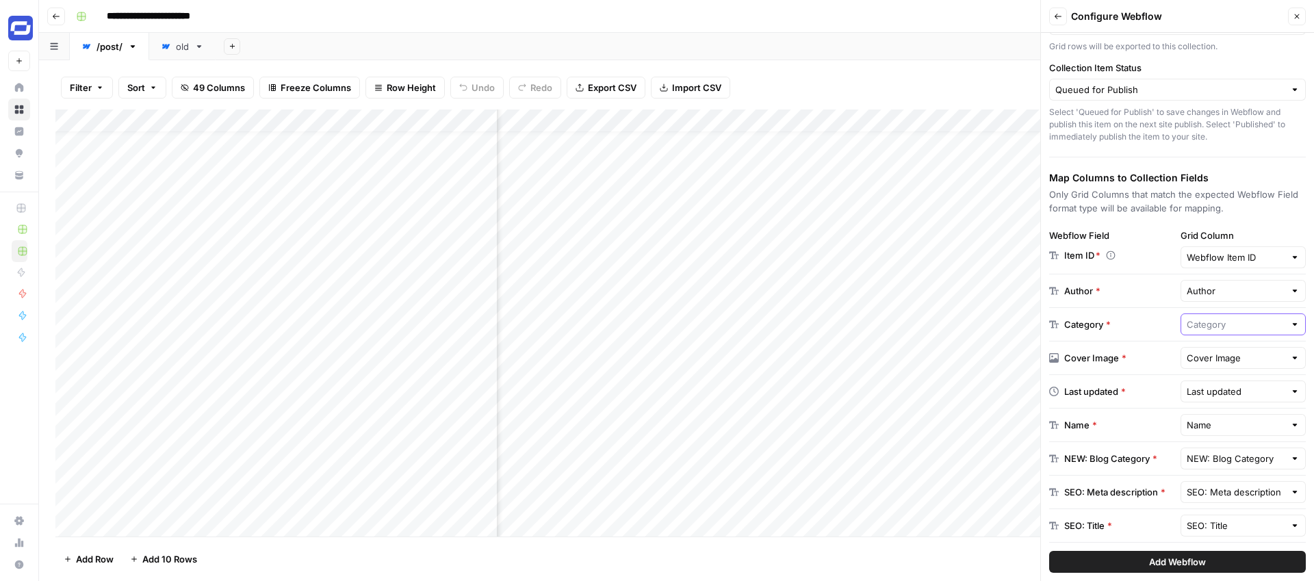
click at [1210, 330] on input "text" at bounding box center [1235, 324] width 99 height 14
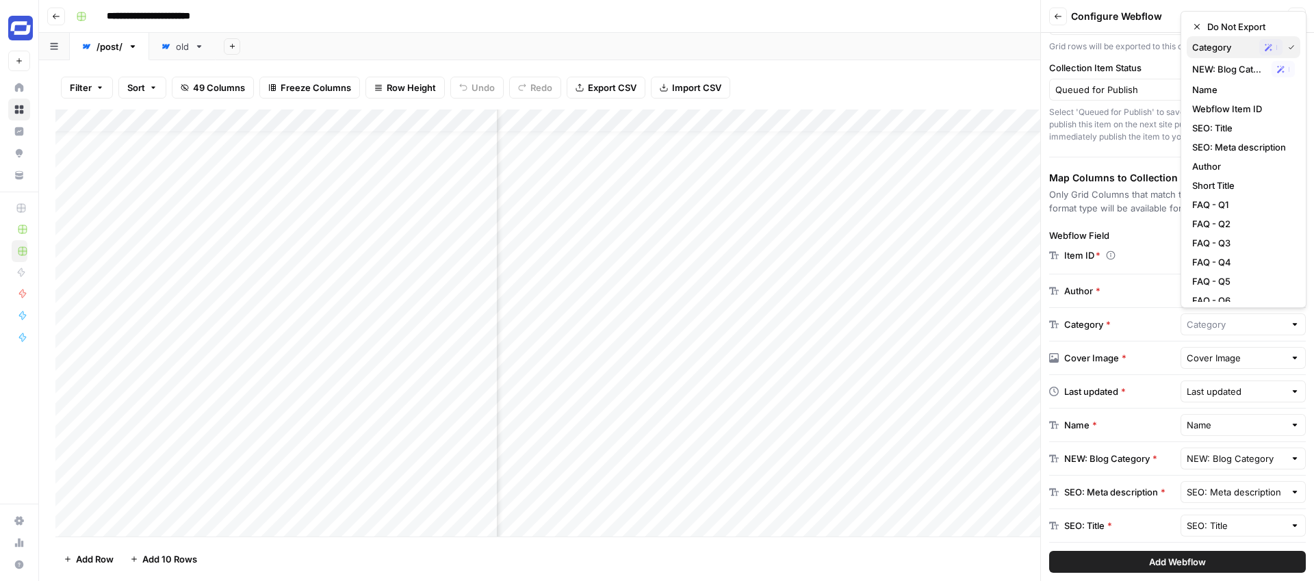
click at [1219, 51] on span "Category" at bounding box center [1223, 47] width 62 height 14
type input "Category"
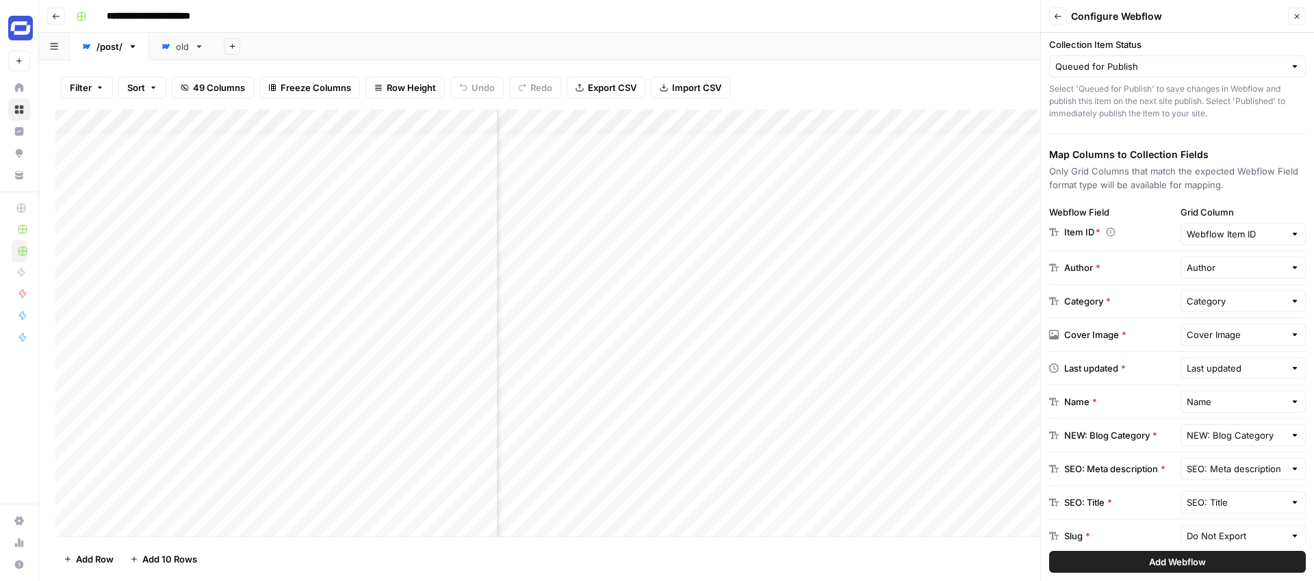
scroll to position [100, 0]
click at [1224, 364] on input "text" at bounding box center [1235, 365] width 99 height 14
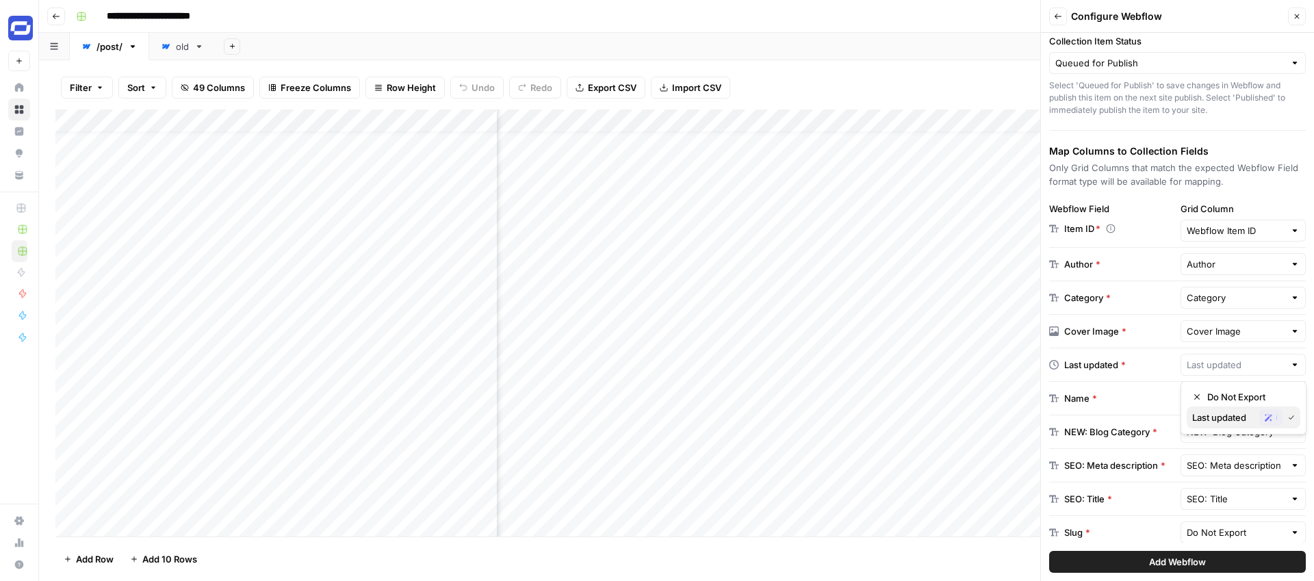
click at [1225, 415] on span "Last updated" at bounding box center [1223, 418] width 62 height 14
type input "Last updated"
click at [1210, 398] on input "text" at bounding box center [1235, 398] width 99 height 14
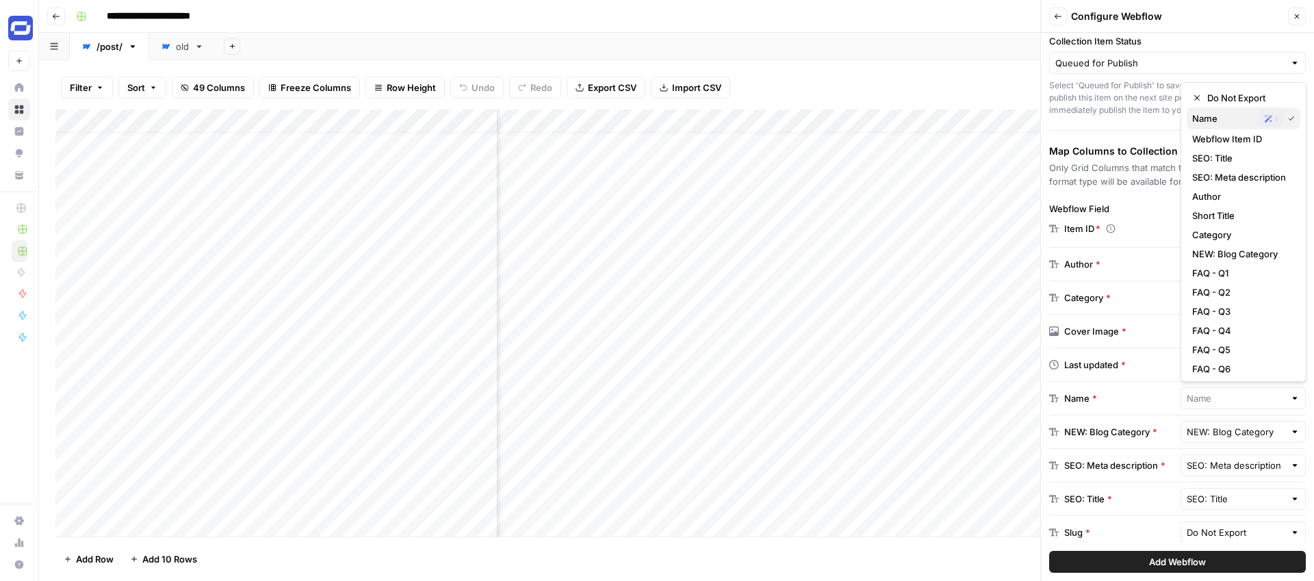
click at [1223, 120] on span "Name" at bounding box center [1223, 119] width 62 height 14
type input "Name"
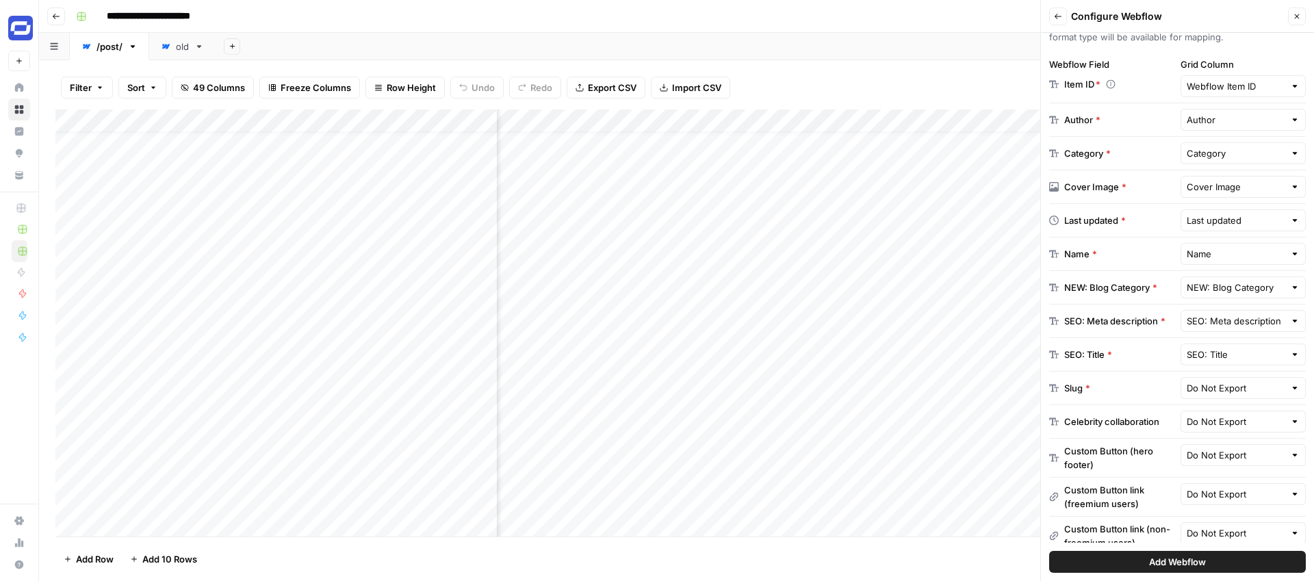
scroll to position [19, 280]
click at [405, 120] on div "Add Column" at bounding box center [676, 322] width 1242 height 427
click at [419, 120] on div at bounding box center [361, 122] width 271 height 27
click at [306, 154] on input "Name" at bounding box center [308, 154] width 139 height 14
type input "Name (H1)"
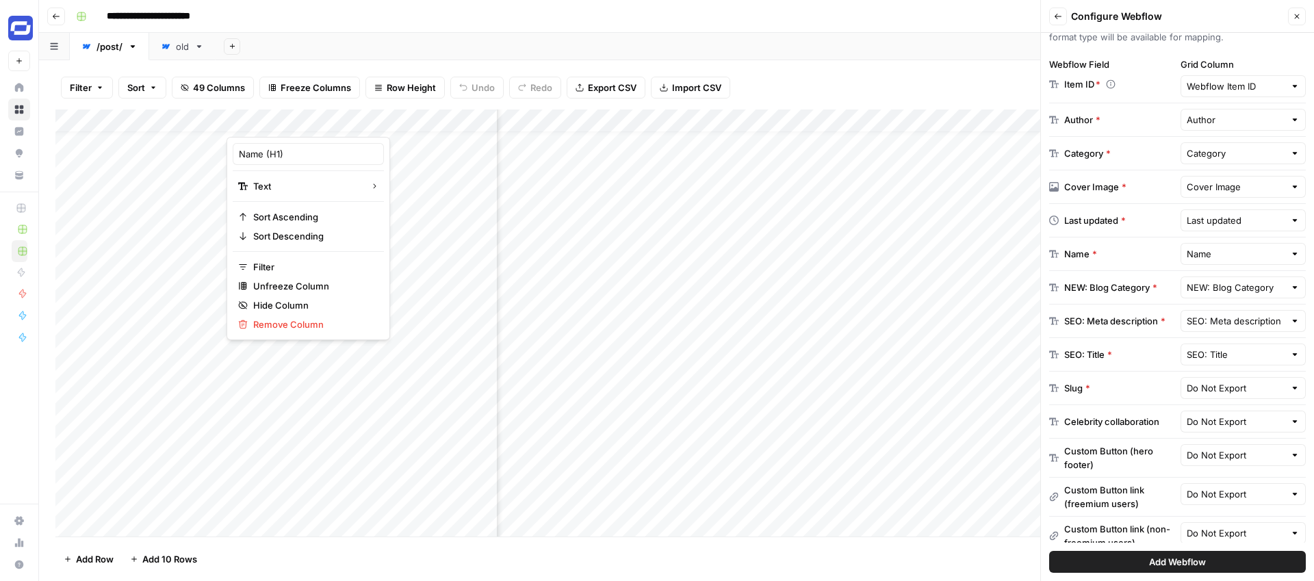
type input "Name (H1)"
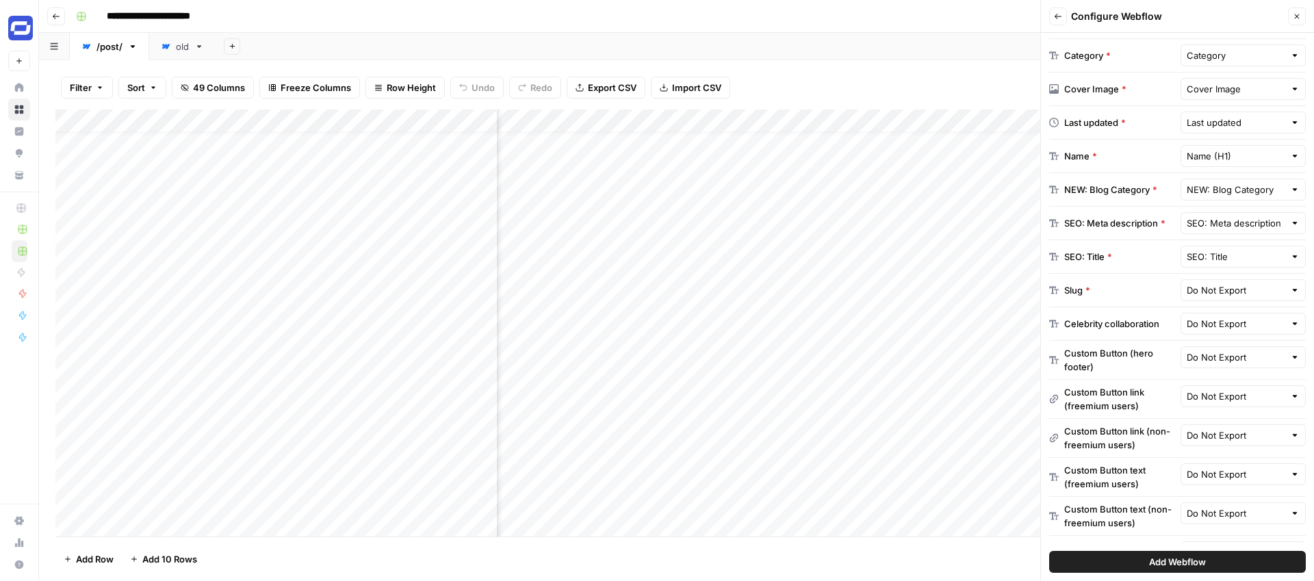
scroll to position [364, 0]
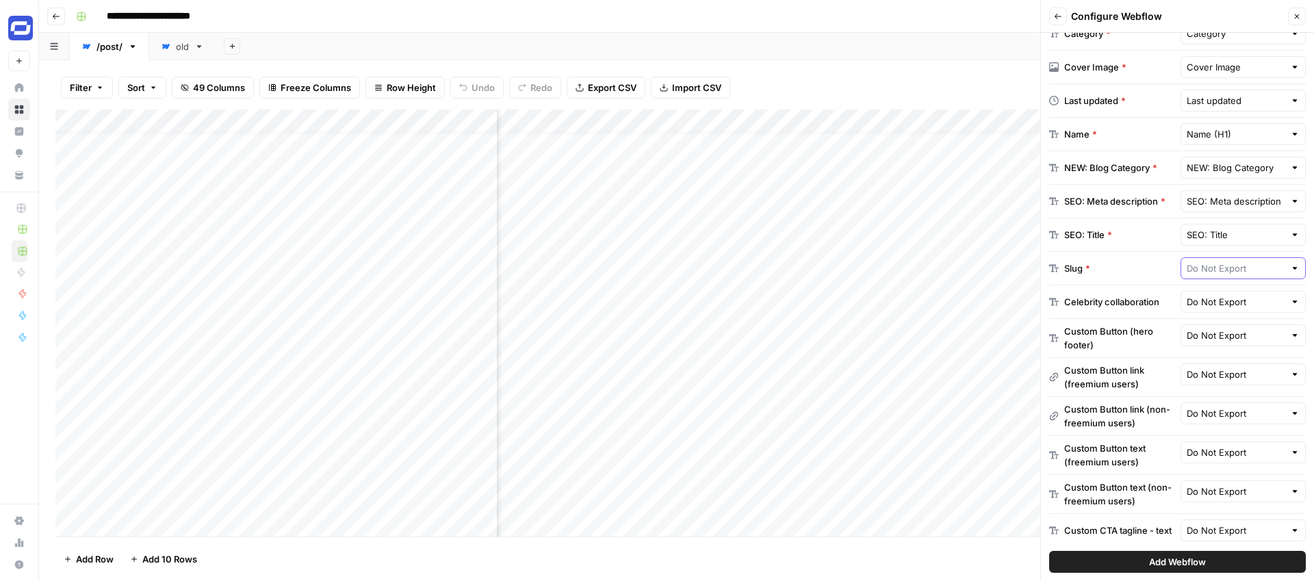
click at [1212, 271] on input "text" at bounding box center [1235, 268] width 99 height 14
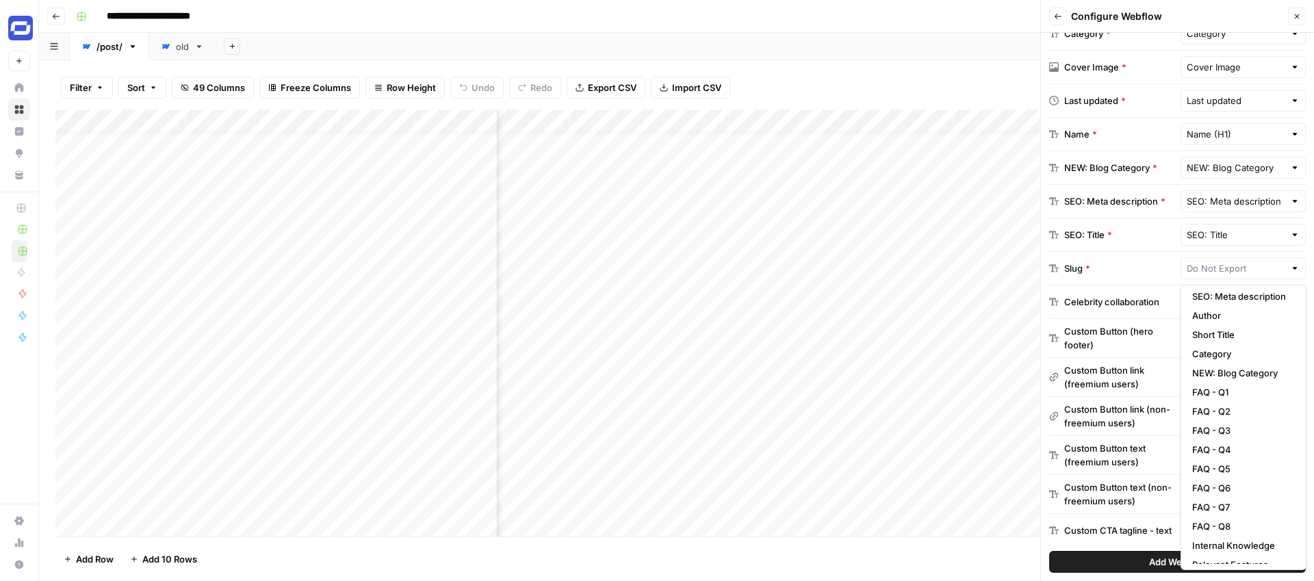
scroll to position [31, 0]
click at [1233, 259] on div at bounding box center [1243, 268] width 126 height 22
click at [1243, 264] on input "text" at bounding box center [1235, 268] width 99 height 14
click at [1298, 266] on div at bounding box center [1295, 268] width 10 height 14
click at [1296, 266] on div at bounding box center [1295, 268] width 10 height 14
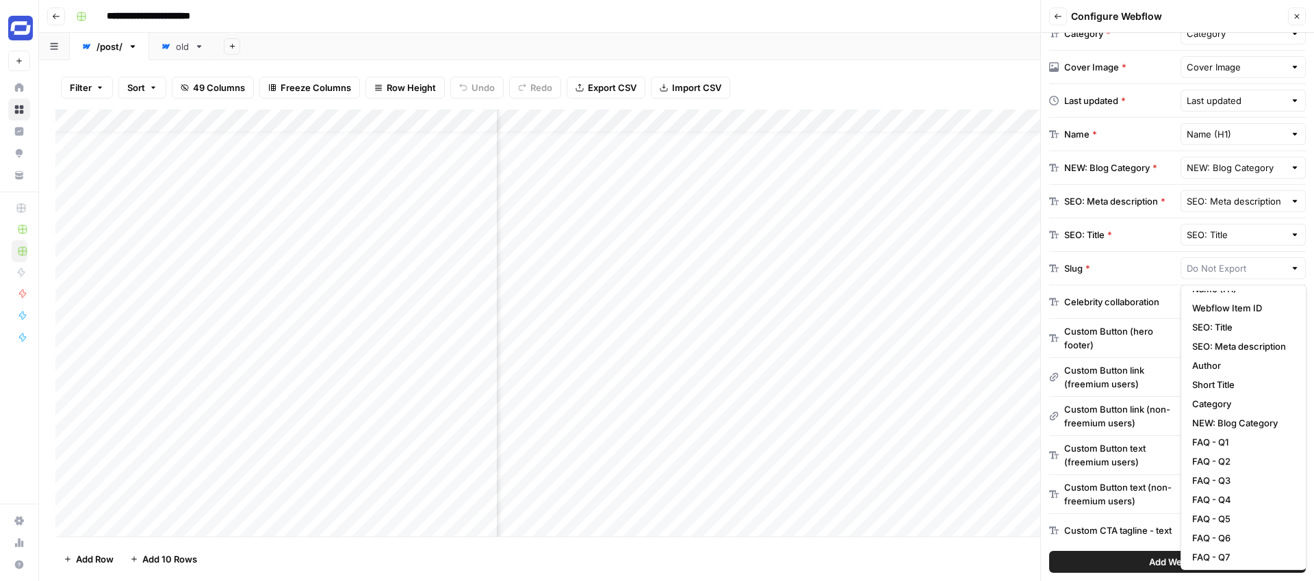
type input "Do Not Export"
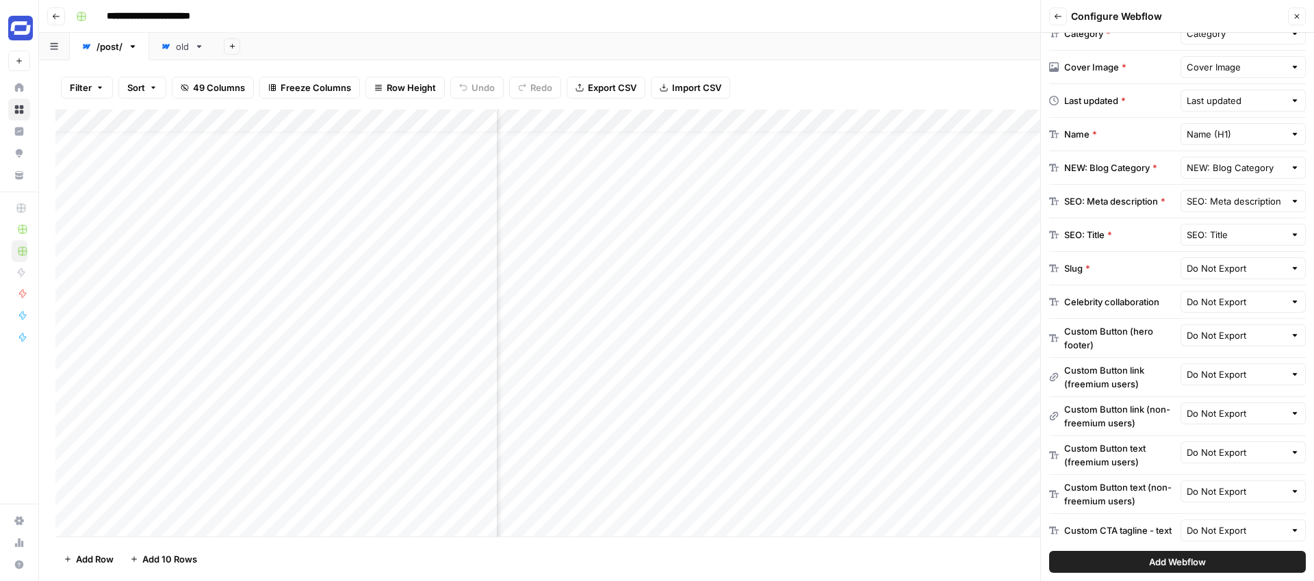
click at [1134, 276] on div "Slug * Do Not Export" at bounding box center [1177, 269] width 257 height 34
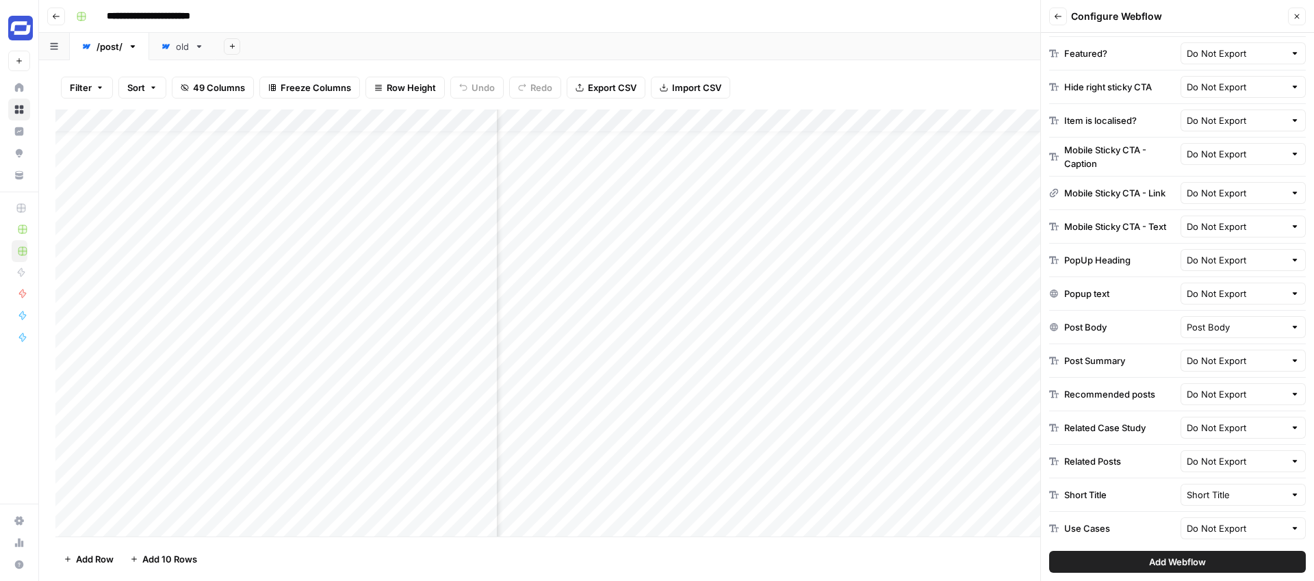
scroll to position [1644, 0]
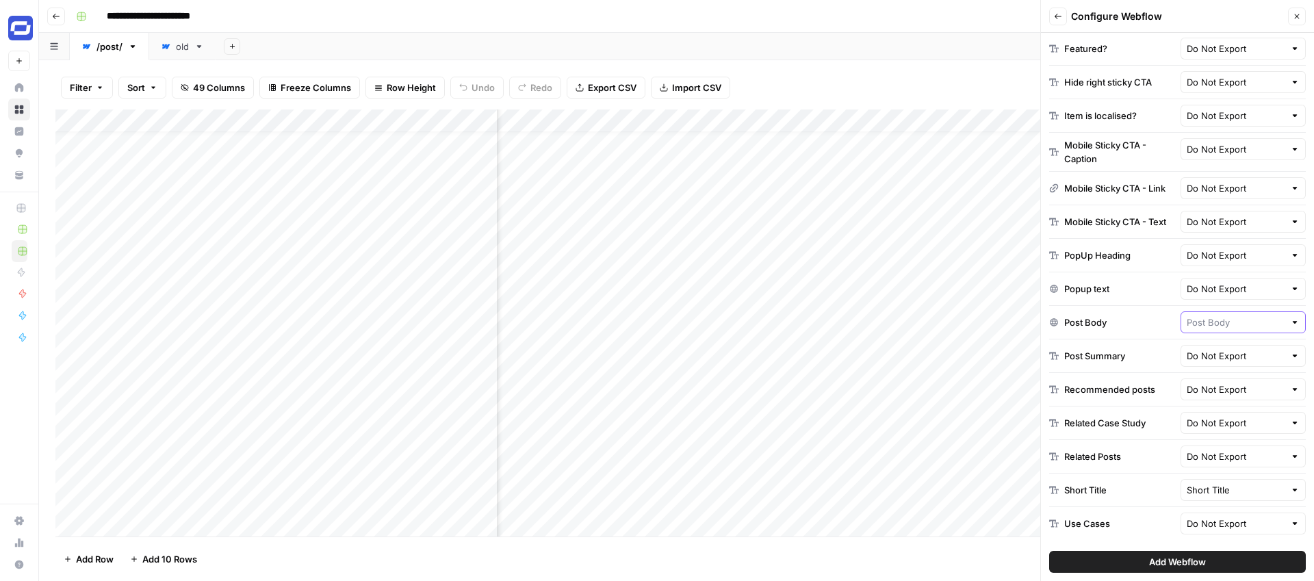
click at [1231, 320] on input "text" at bounding box center [1235, 322] width 99 height 14
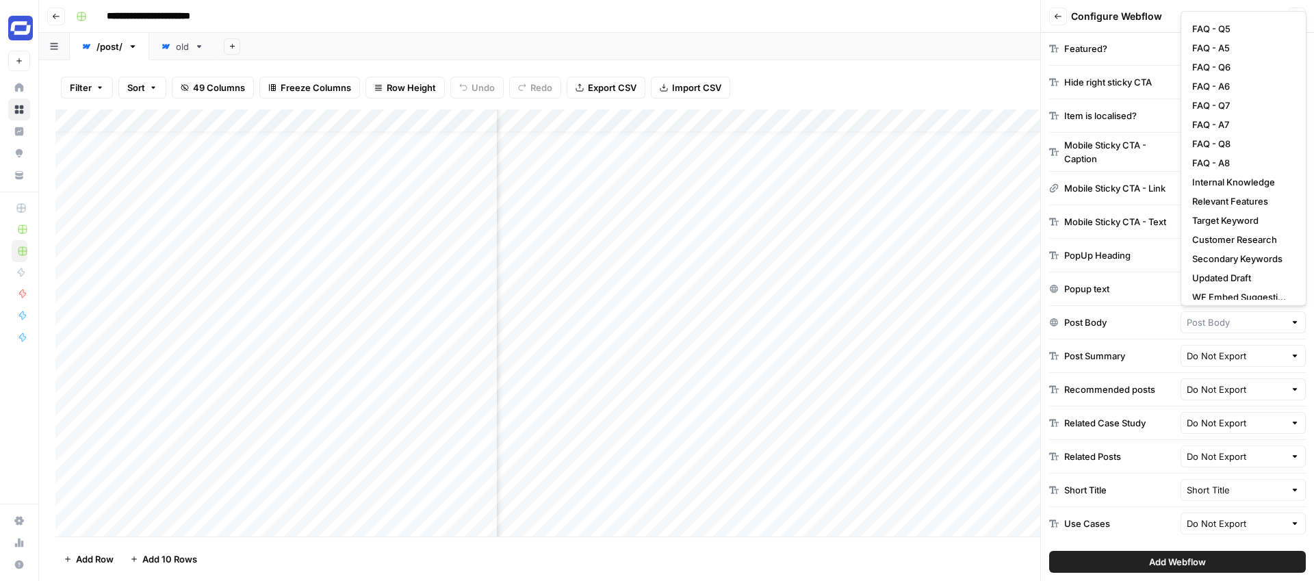
scroll to position [352, 0]
click at [1219, 272] on span "Updated Draft" at bounding box center [1240, 271] width 97 height 14
type input "Updated Draft"
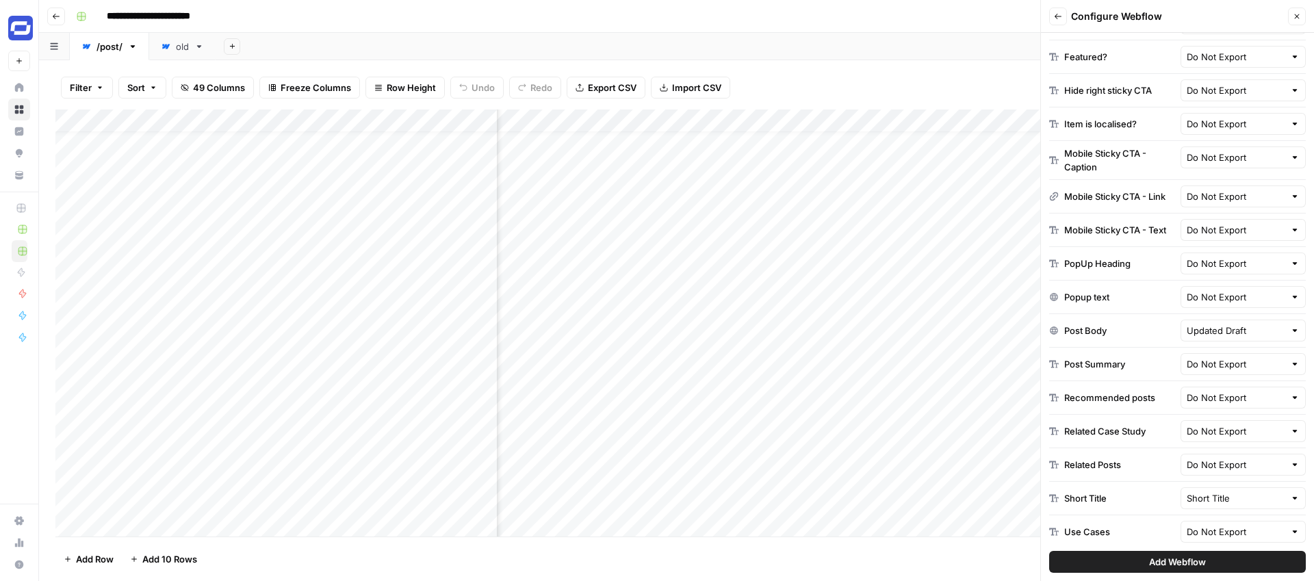
scroll to position [1644, 0]
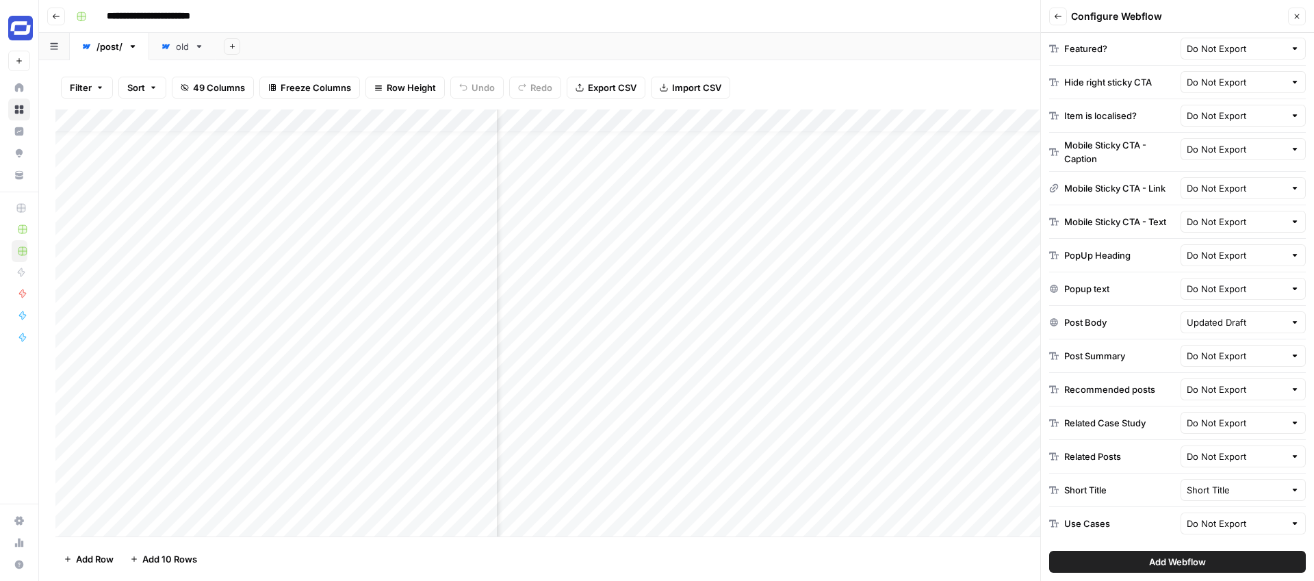
click at [1180, 565] on span "Add Webflow" at bounding box center [1177, 562] width 57 height 14
click at [804, 79] on div "Filter Sort 49 Columns Freeze Columns Row Height Undo Redo Export CSV Import CS…" at bounding box center [676, 88] width 1242 height 44
click at [205, 85] on span "49 Columns" at bounding box center [219, 88] width 52 height 14
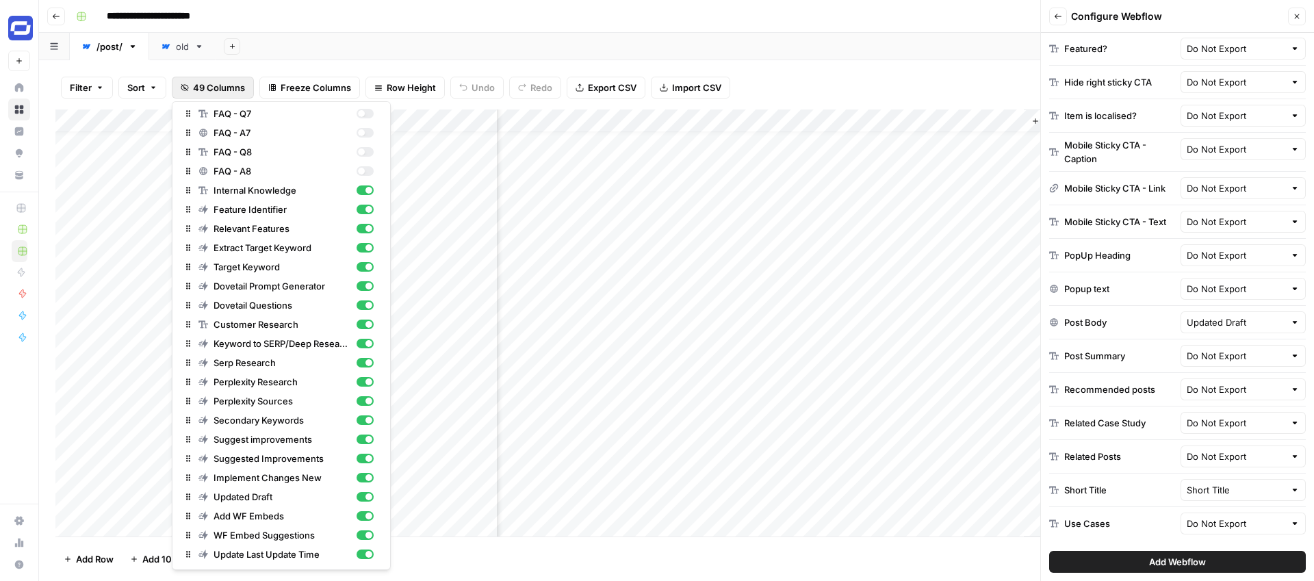
scroll to position [0, 0]
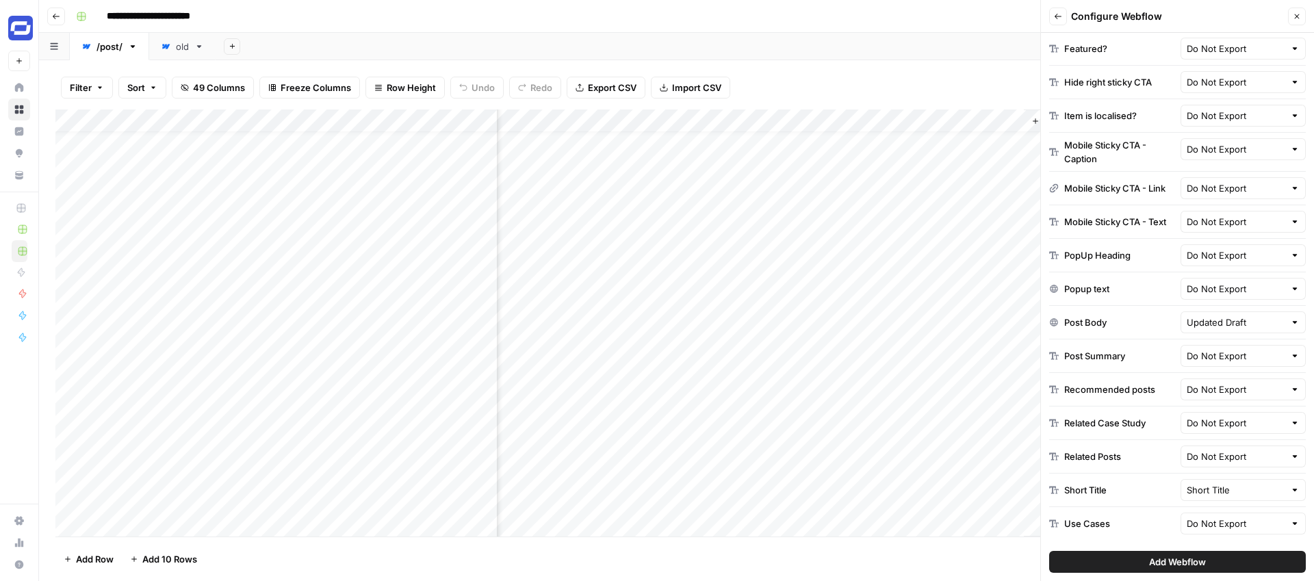
click at [846, 79] on div "Filter Sort 49 Columns Freeze Columns Row Height Undo Redo Export CSV Import CS…" at bounding box center [676, 88] width 1242 height 44
click at [992, 122] on div "Add Column" at bounding box center [676, 322] width 1242 height 427
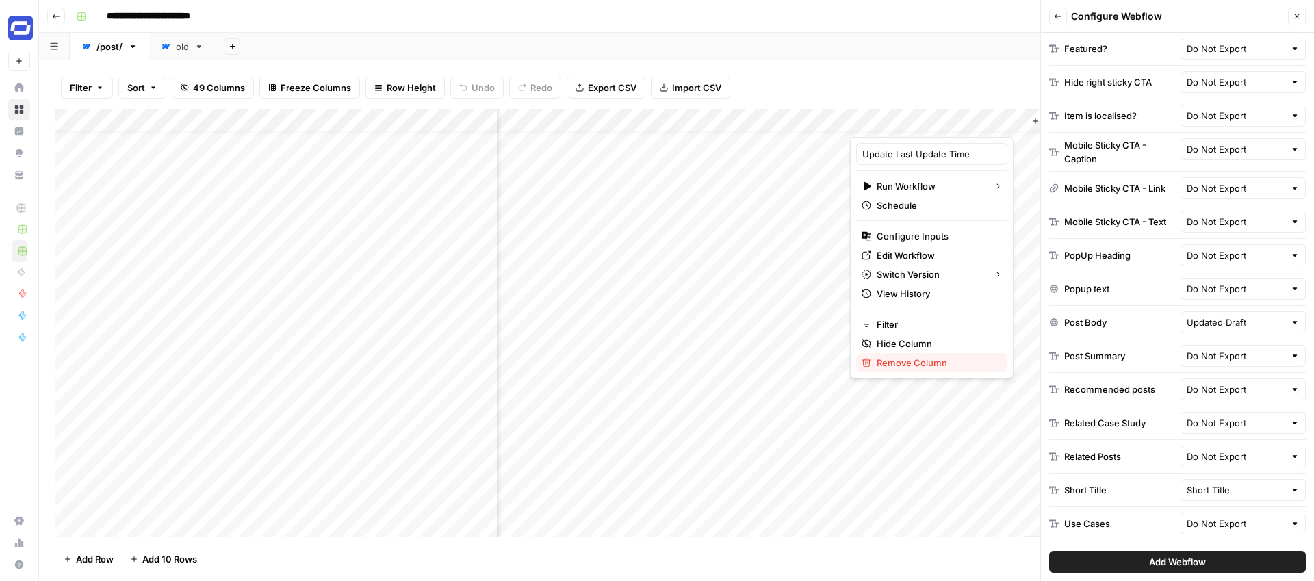
click at [898, 359] on span "Remove Column" at bounding box center [937, 363] width 120 height 14
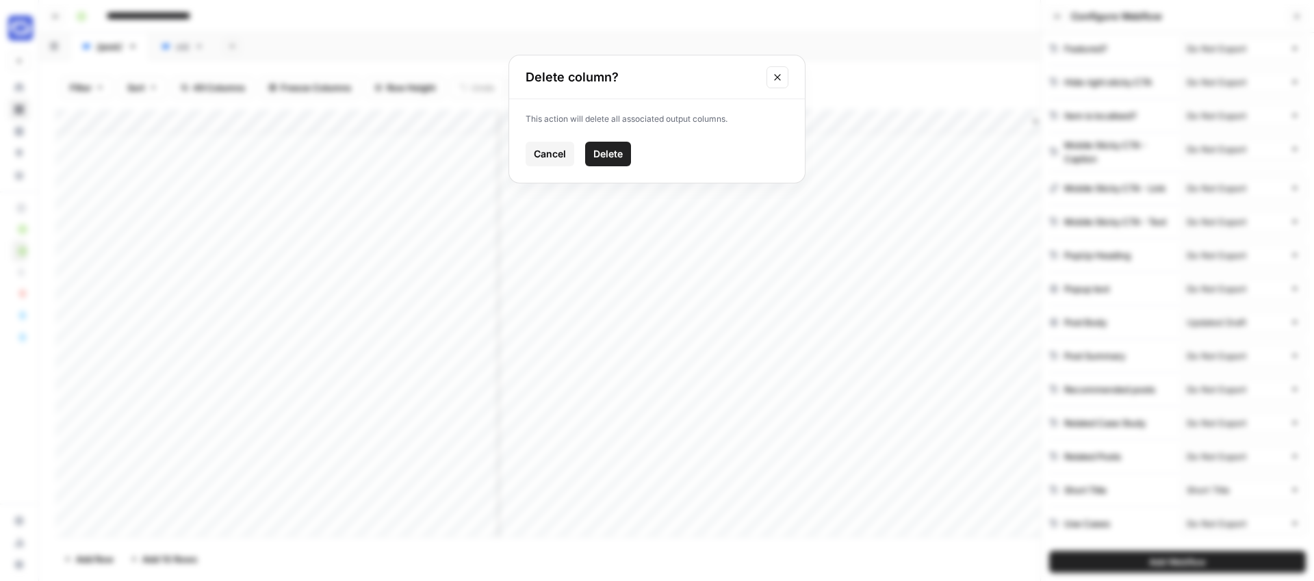
click at [613, 154] on span "Delete" at bounding box center [607, 154] width 29 height 14
click at [1299, 14] on icon "button" at bounding box center [1297, 16] width 8 height 8
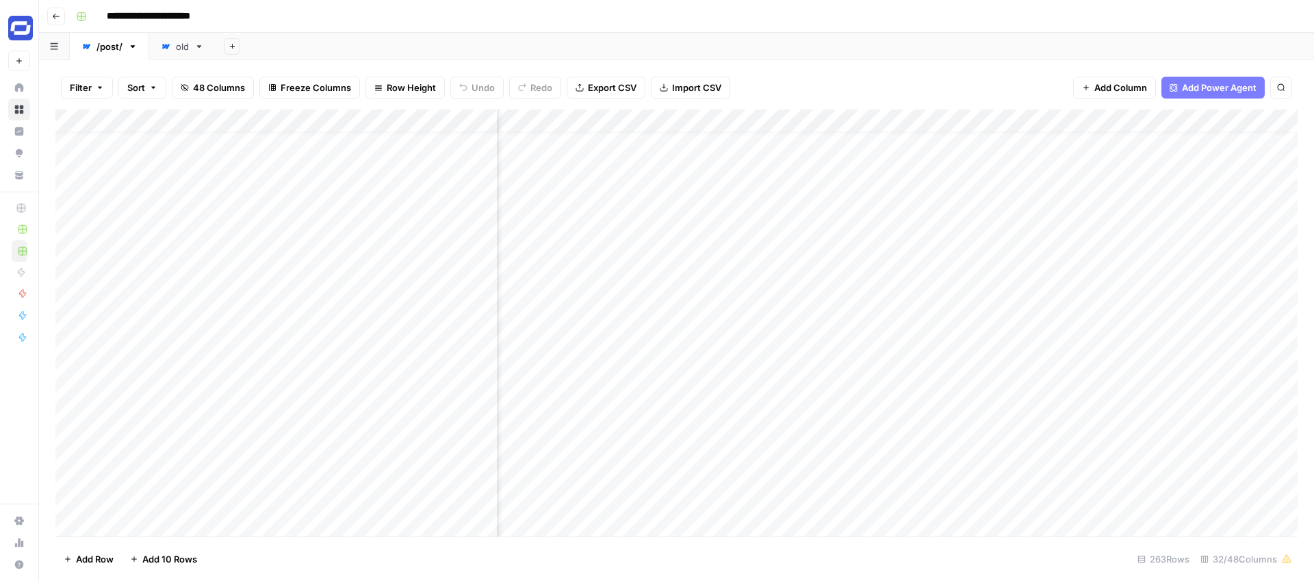
scroll to position [19, 1933]
click at [1132, 86] on span "Add Column" at bounding box center [1120, 88] width 53 height 14
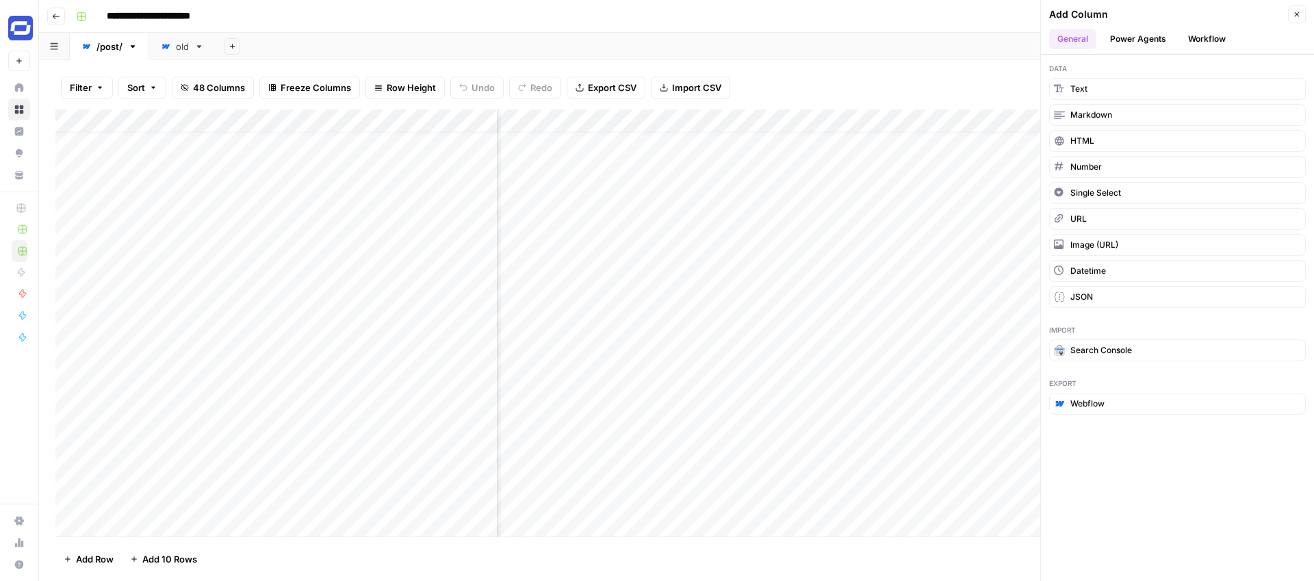
click at [283, 41] on div "Add Sheet" at bounding box center [765, 46] width 1098 height 27
click at [179, 42] on div "old" at bounding box center [182, 47] width 13 height 14
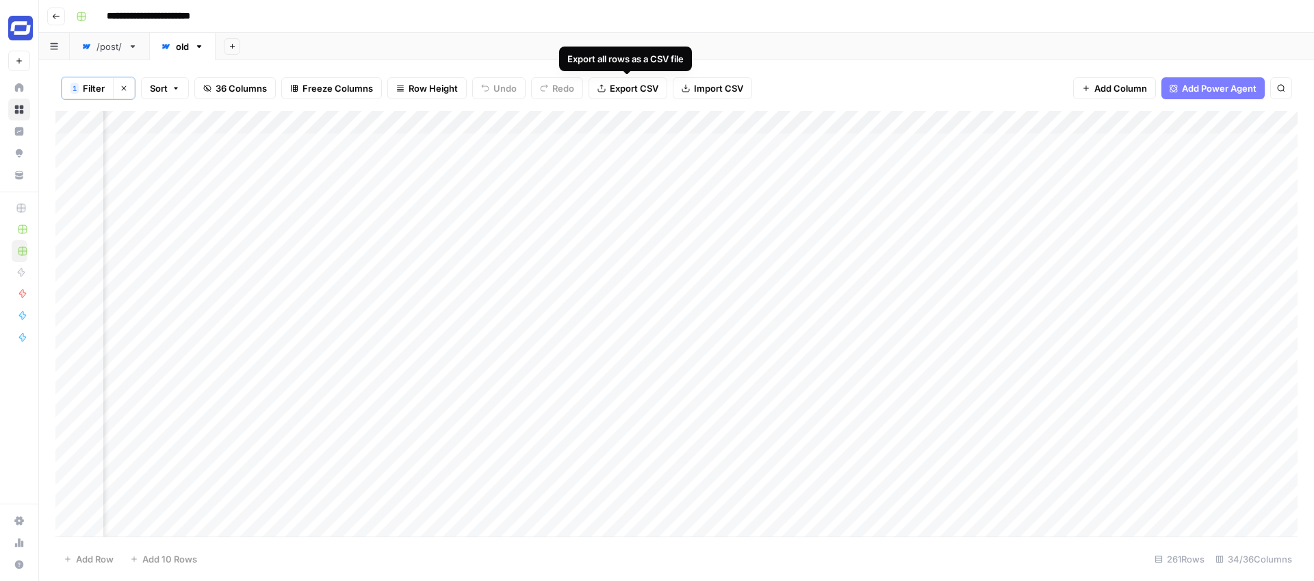
scroll to position [0, 1396]
click at [103, 49] on div "/post/" at bounding box center [109, 47] width 26 height 14
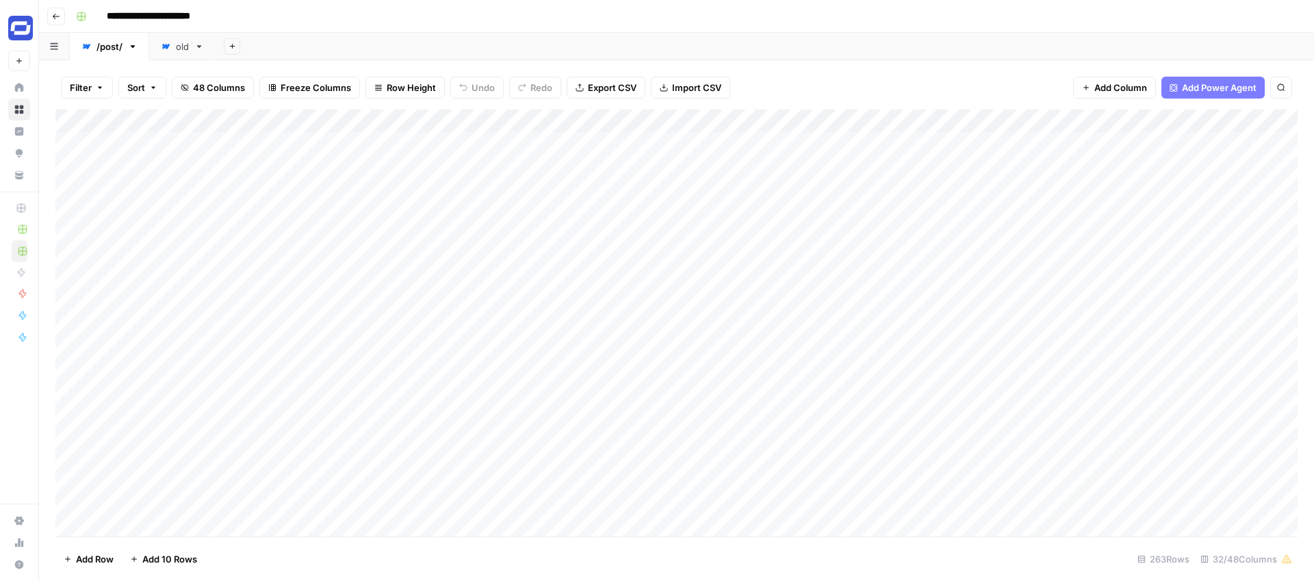
click at [1113, 91] on span "Add Column" at bounding box center [1120, 88] width 53 height 14
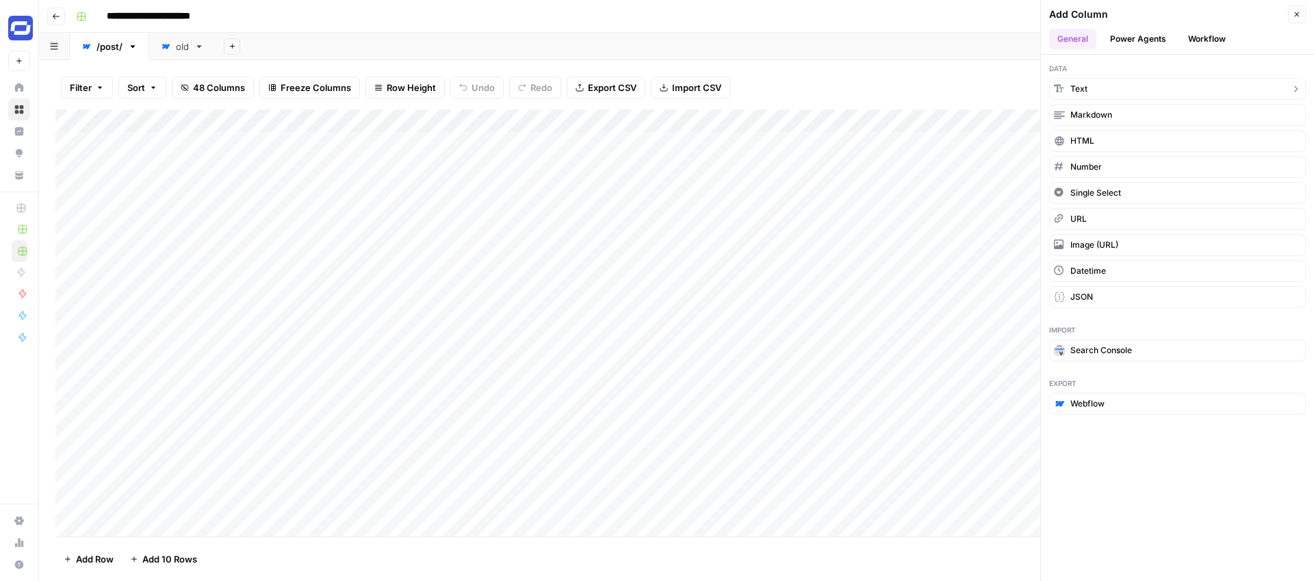
click at [1113, 87] on button "Text" at bounding box center [1177, 89] width 257 height 22
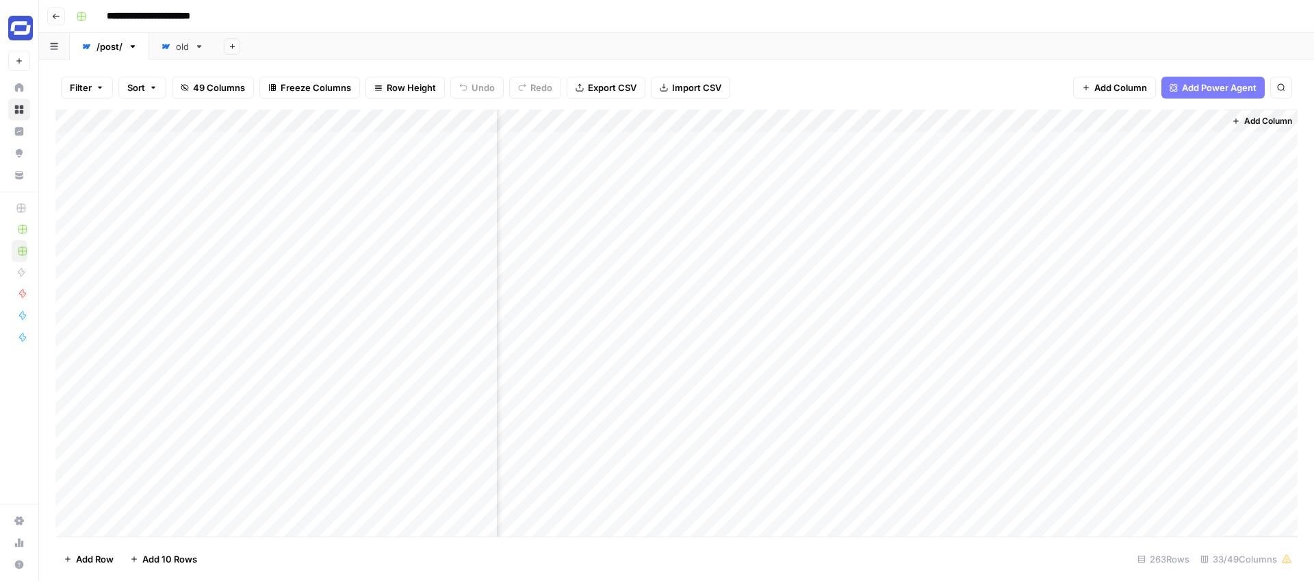
scroll to position [0, 4382]
click at [1089, 122] on div "Add Column" at bounding box center [676, 322] width 1242 height 427
click at [1089, 122] on div at bounding box center [1123, 122] width 198 height 27
click at [1078, 148] on input "New Column" at bounding box center [1105, 154] width 139 height 14
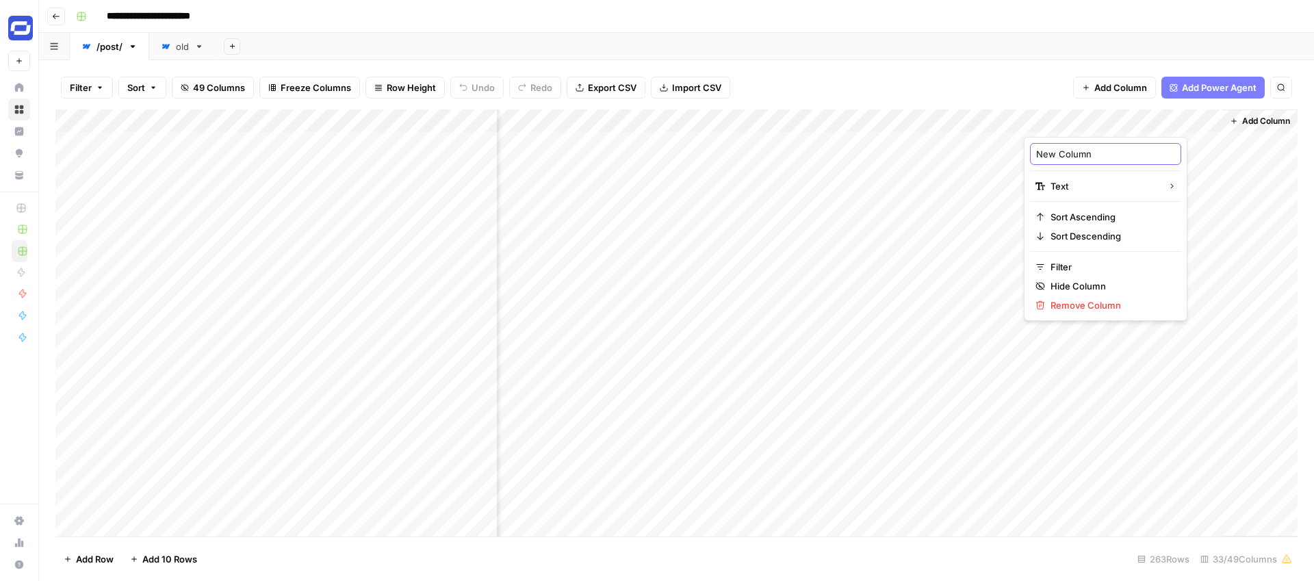
click at [1078, 148] on input "New Column" at bounding box center [1105, 154] width 139 height 14
type input "Slug"
drag, startPoint x: 1083, startPoint y: 117, endPoint x: 677, endPoint y: 118, distance: 406.4
click at [677, 118] on div "Add Column" at bounding box center [676, 322] width 1242 height 427
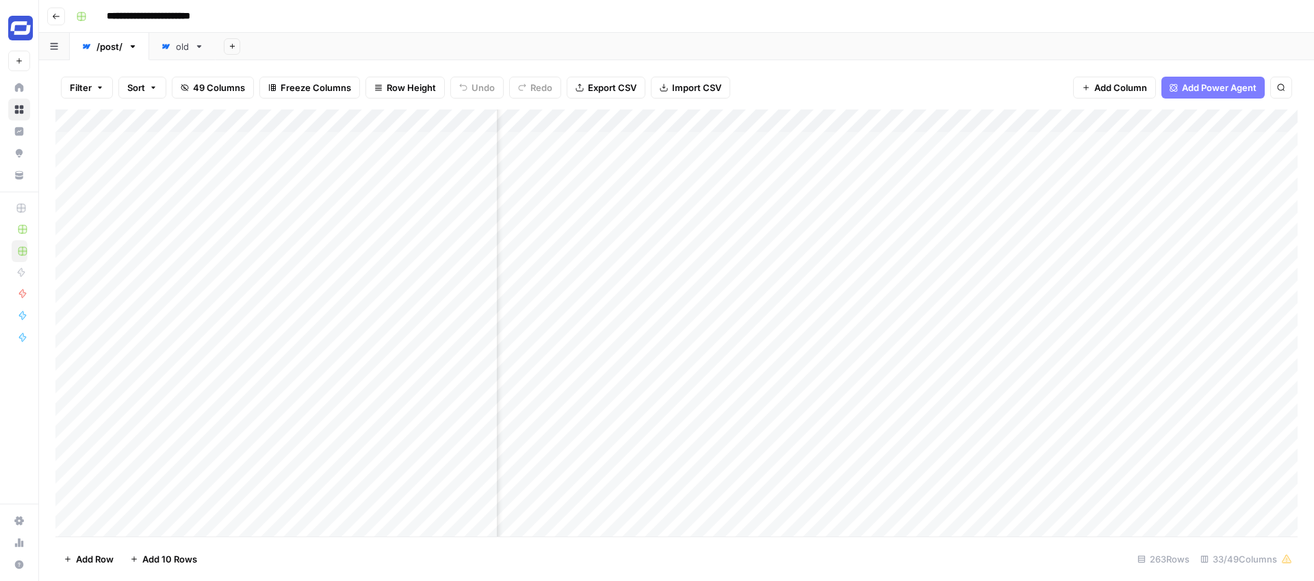
drag, startPoint x: 1191, startPoint y: 119, endPoint x: 675, endPoint y: 143, distance: 516.5
click at [675, 143] on div "Add Column" at bounding box center [676, 322] width 1242 height 427
drag, startPoint x: 1103, startPoint y: 118, endPoint x: 618, endPoint y: 141, distance: 485.7
click at [618, 141] on div "Add Column" at bounding box center [676, 322] width 1242 height 427
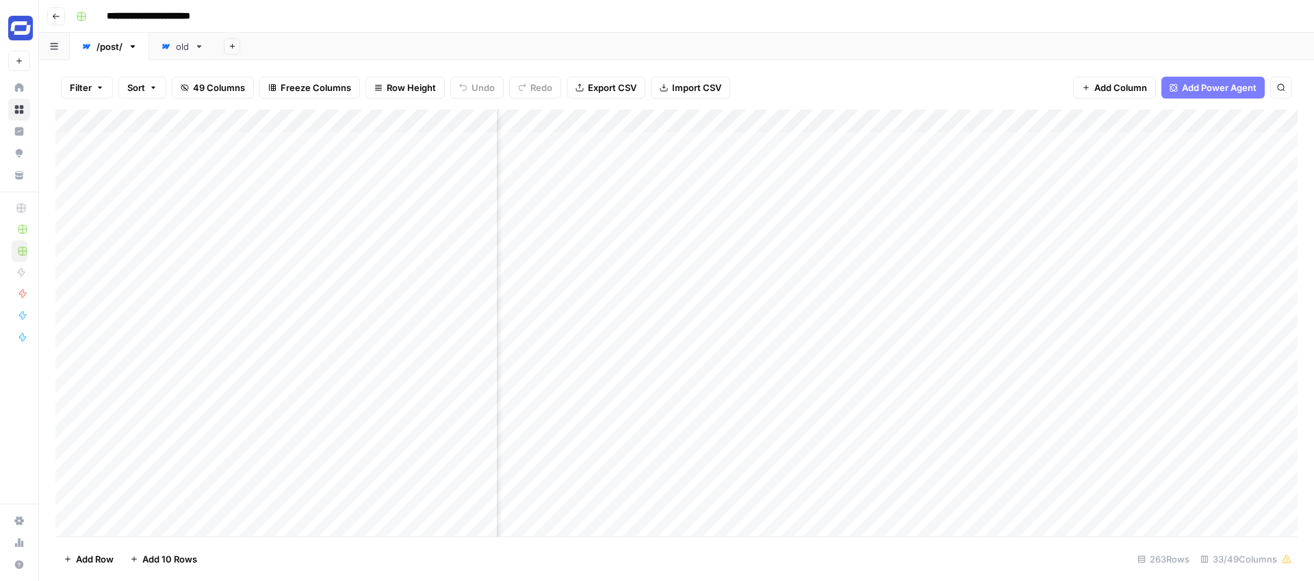
scroll to position [0, 2916]
drag, startPoint x: 959, startPoint y: 122, endPoint x: 578, endPoint y: 138, distance: 381.5
click at [578, 138] on div "Add Column" at bounding box center [676, 322] width 1242 height 427
drag, startPoint x: 933, startPoint y: 117, endPoint x: 565, endPoint y: 115, distance: 368.8
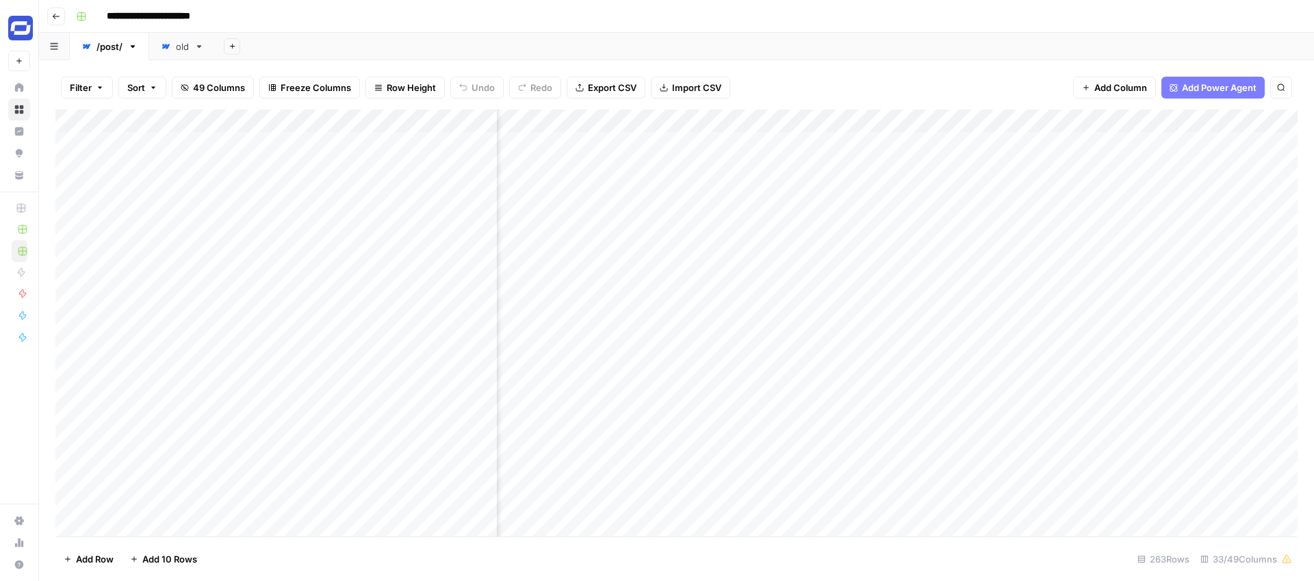
click at [565, 115] on div "Add Column" at bounding box center [676, 322] width 1242 height 427
drag, startPoint x: 901, startPoint y: 116, endPoint x: 688, endPoint y: 124, distance: 213.6
click at [688, 124] on div "Add Column" at bounding box center [676, 322] width 1242 height 427
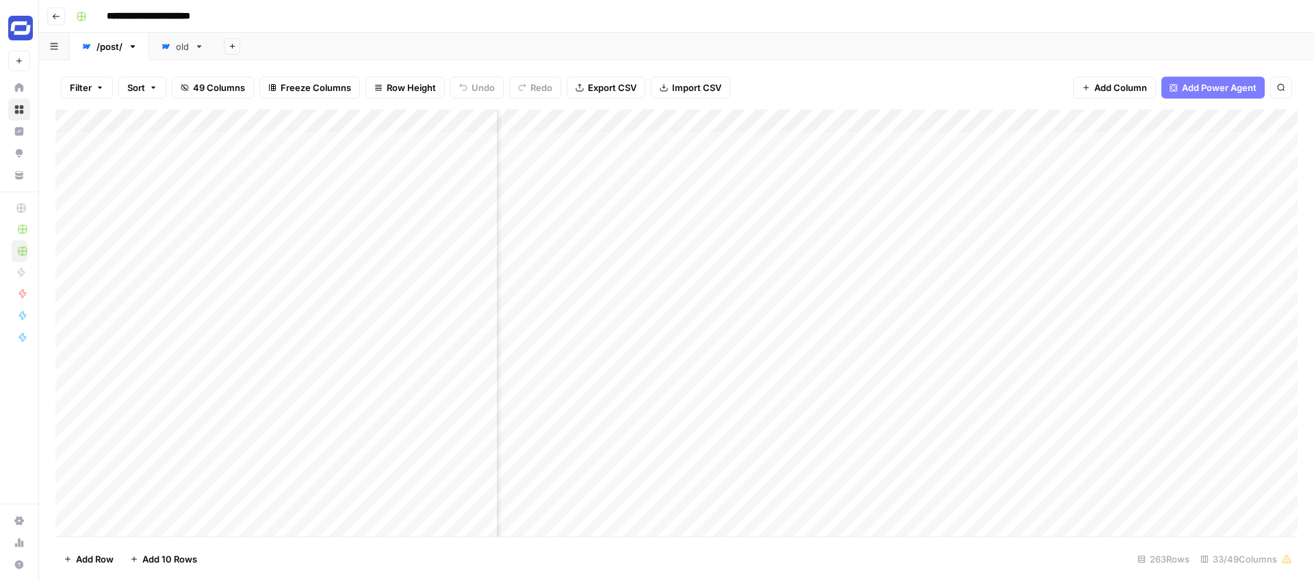
click at [822, 55] on div "Add Sheet" at bounding box center [765, 46] width 1098 height 27
click at [894, 122] on div "Add Column" at bounding box center [676, 322] width 1242 height 427
click at [877, 159] on input "Slug" at bounding box center [905, 154] width 139 height 14
type input "Slug (after /)"
click at [937, 75] on div "Filter Sort 49 Columns Freeze Columns Row Height Undo Redo Export CSV Import CS…" at bounding box center [676, 88] width 1242 height 44
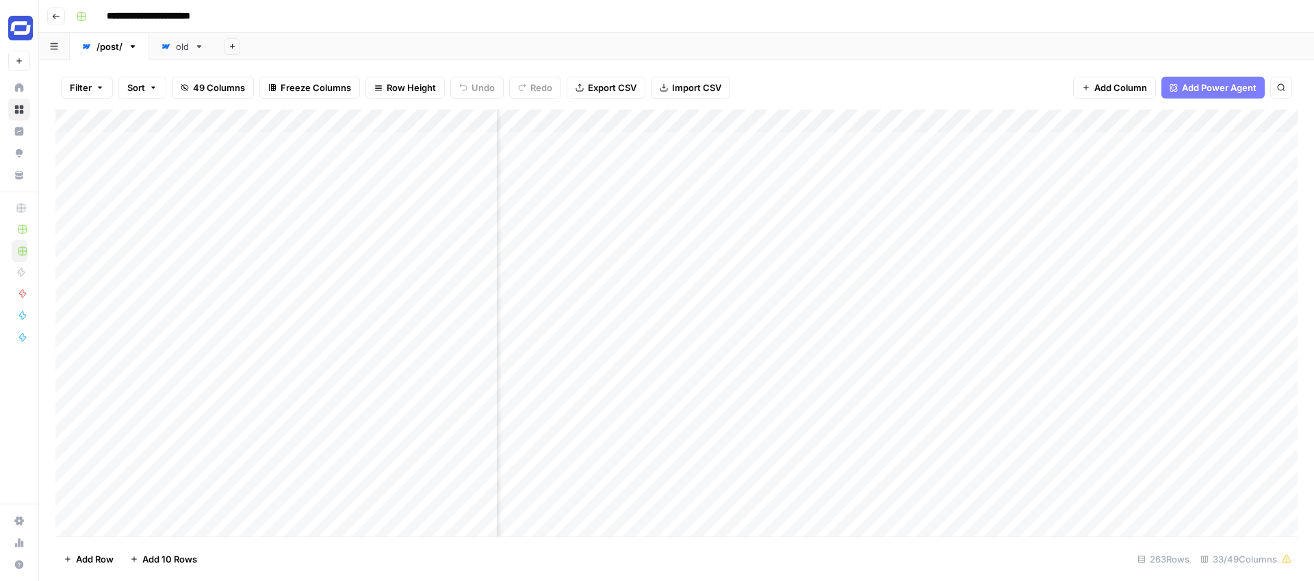
scroll to position [0, 1745]
click at [1119, 86] on span "Add Column" at bounding box center [1120, 88] width 53 height 14
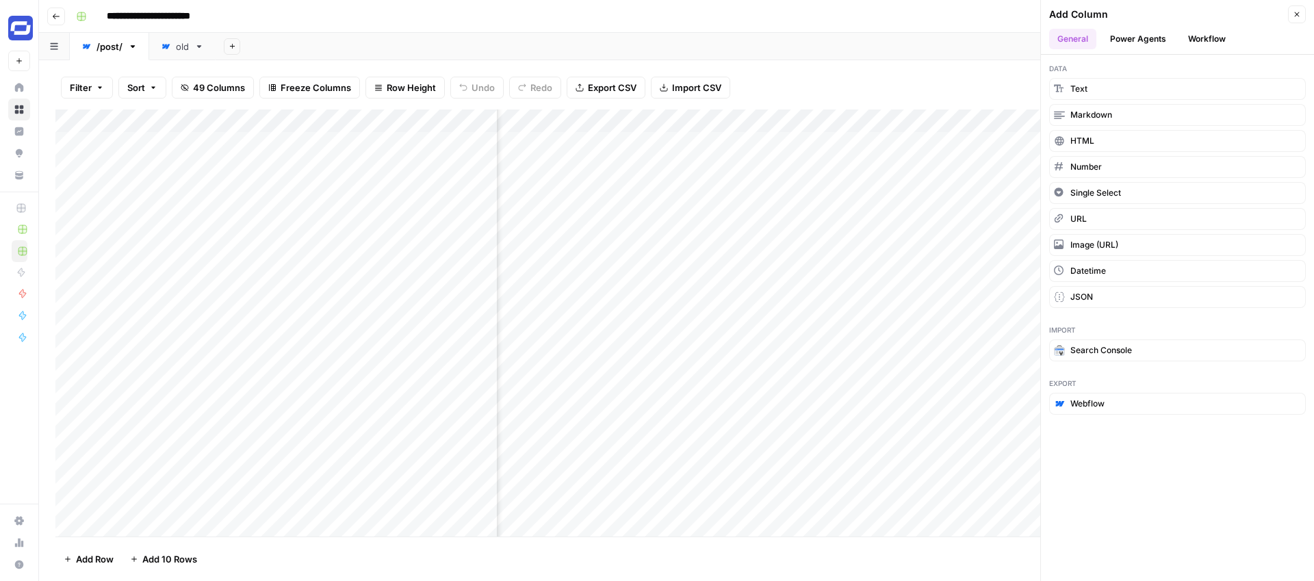
click at [1203, 34] on button "Workflow" at bounding box center [1207, 39] width 54 height 21
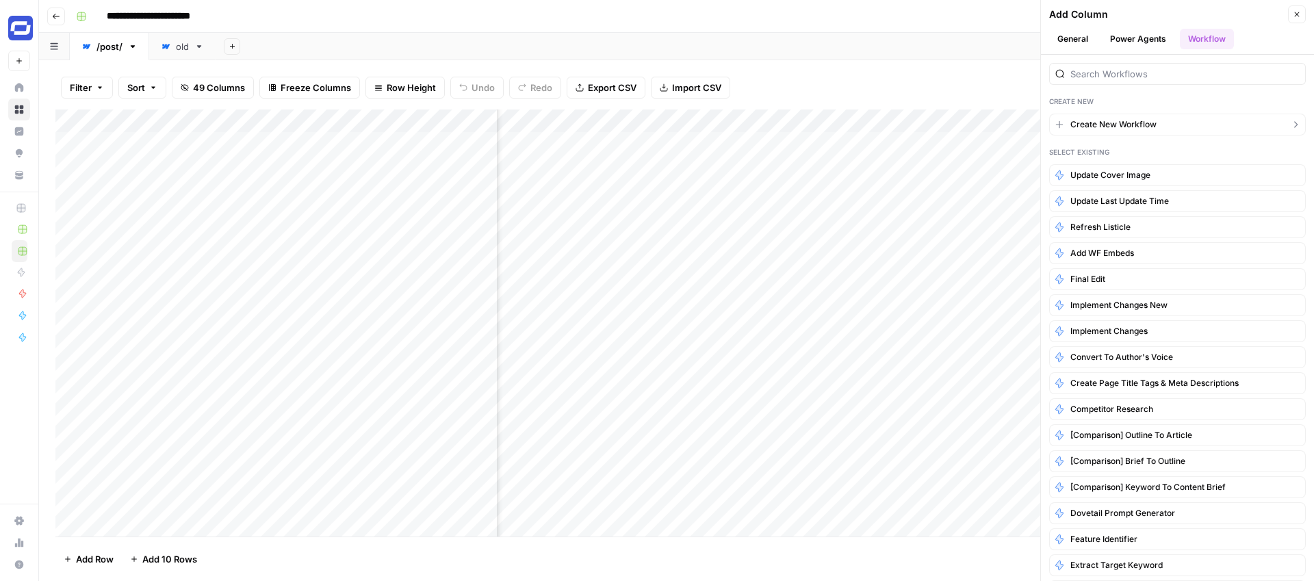
click at [1117, 120] on span "Create New Workflow" at bounding box center [1113, 124] width 86 height 12
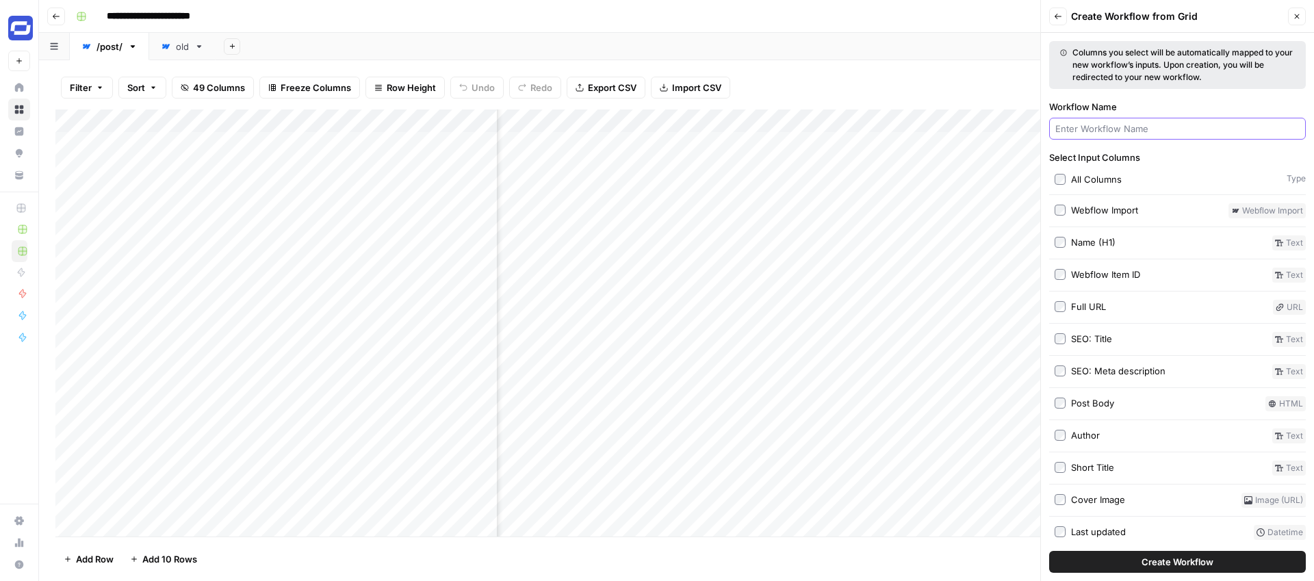
click at [1111, 129] on input "Workflow Name" at bounding box center [1177, 129] width 244 height 14
type input "Generate URL Slug"
click at [1082, 306] on div "Full URL" at bounding box center [1088, 307] width 35 height 14
click at [1180, 566] on span "Create Workflow" at bounding box center [1177, 562] width 72 height 14
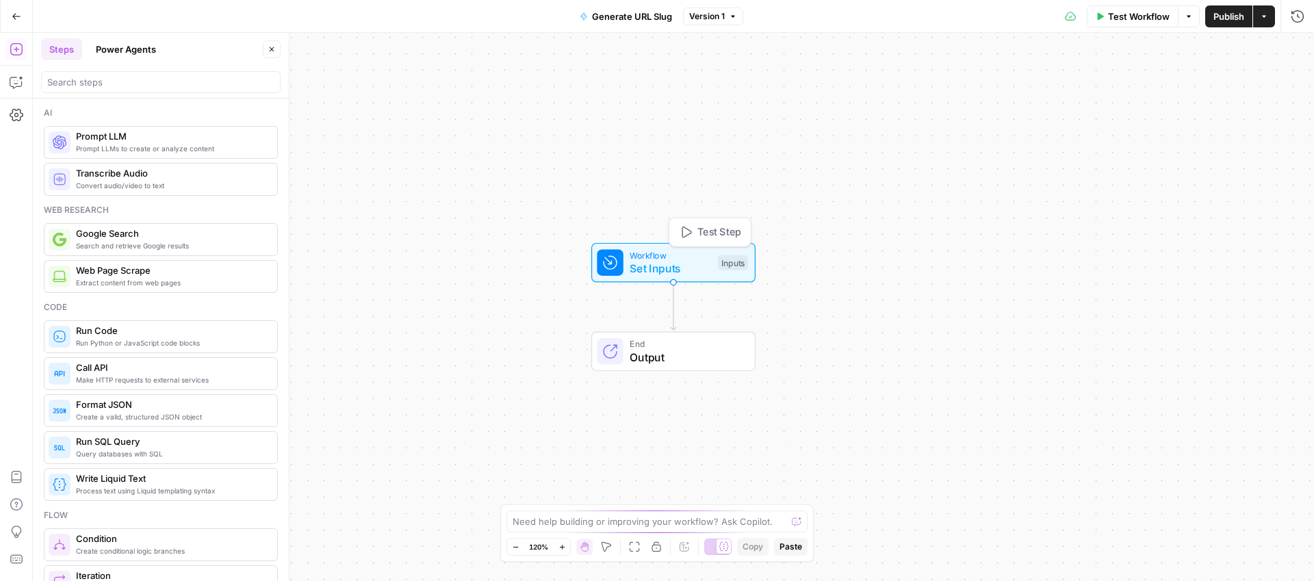
click at [665, 258] on span "Workflow" at bounding box center [670, 254] width 81 height 13
click at [671, 313] on icon "Edge from start to end" at bounding box center [673, 307] width 5 height 48
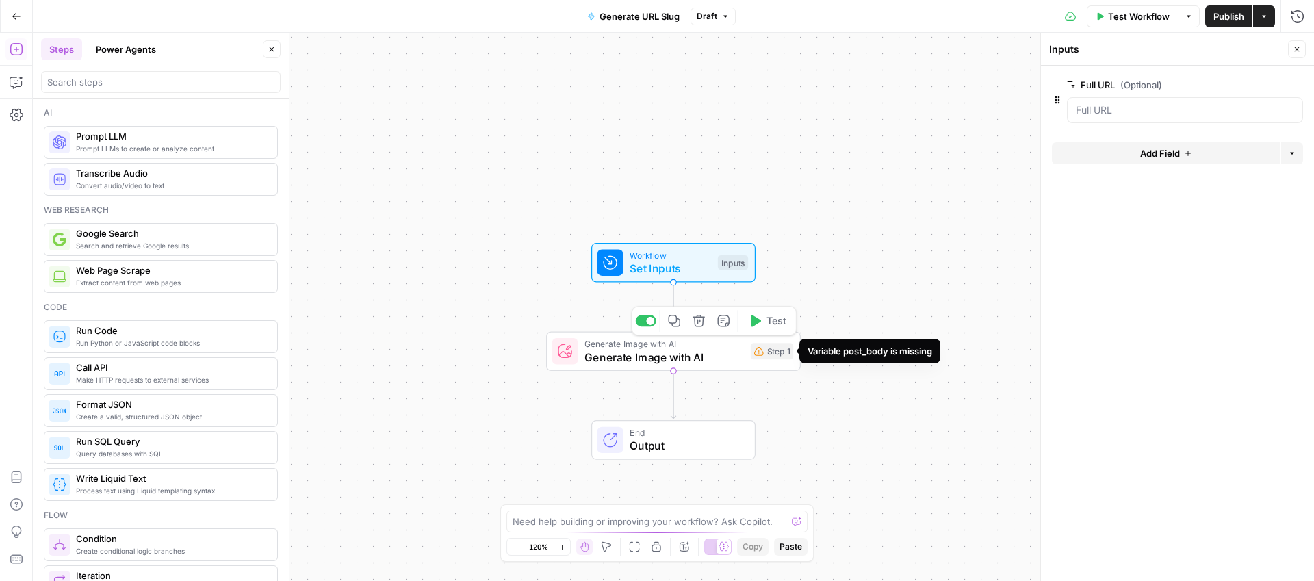
click at [723, 359] on span "Generate Image with AI" at bounding box center [663, 357] width 159 height 16
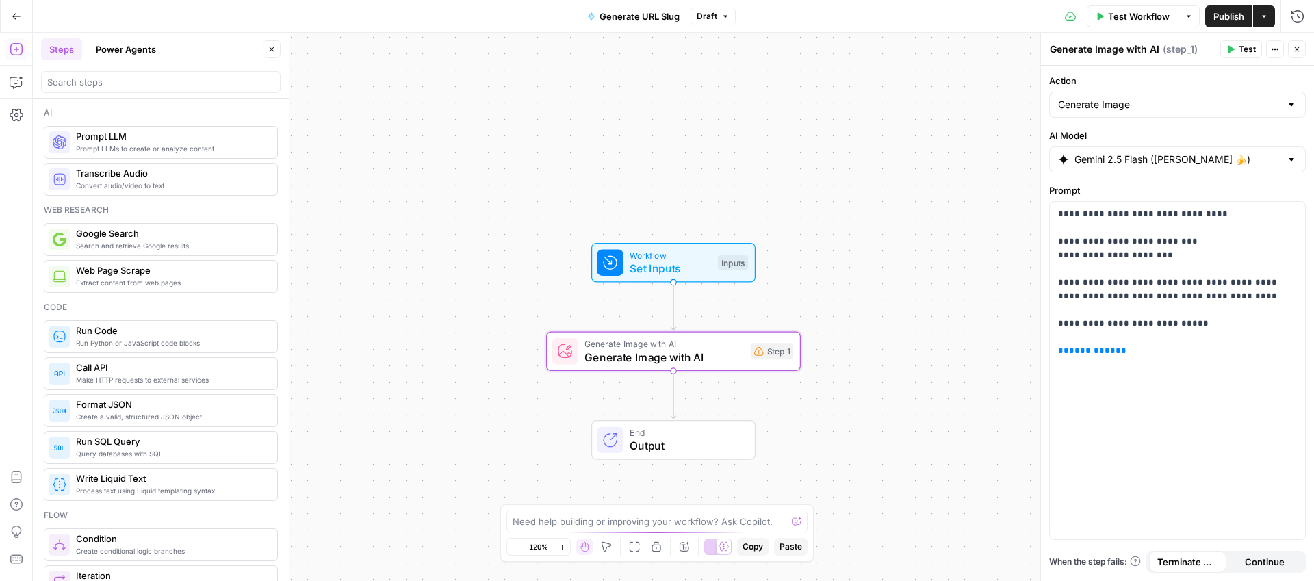
click at [159, 133] on span "Prompt LLM" at bounding box center [171, 136] width 190 height 14
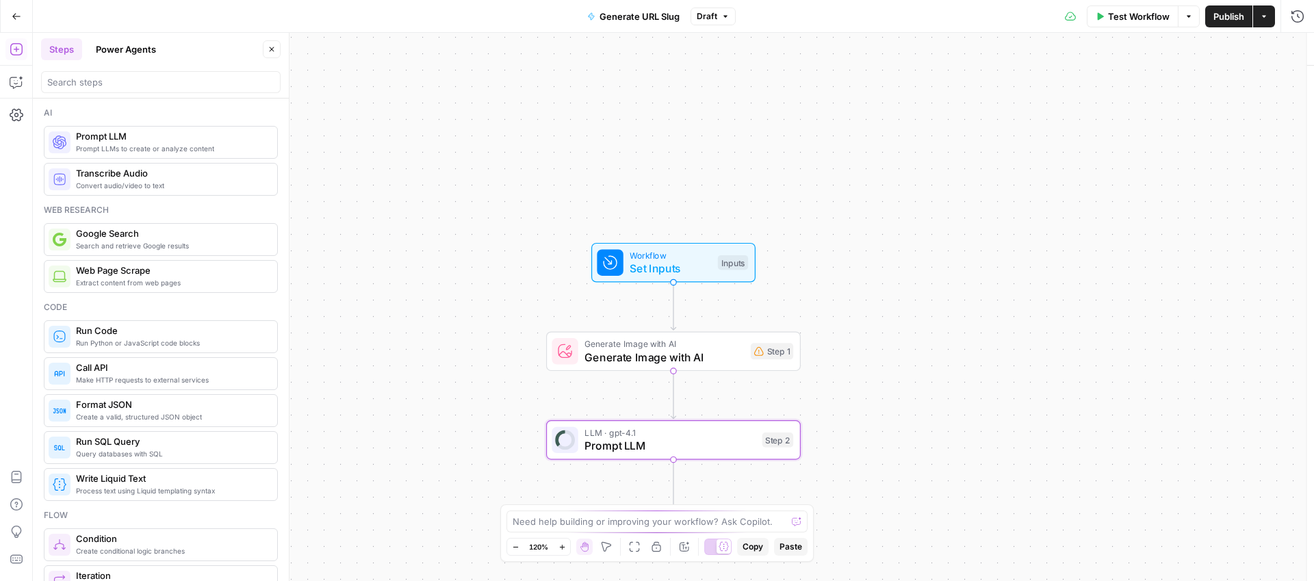
type textarea "Prompt LLM"
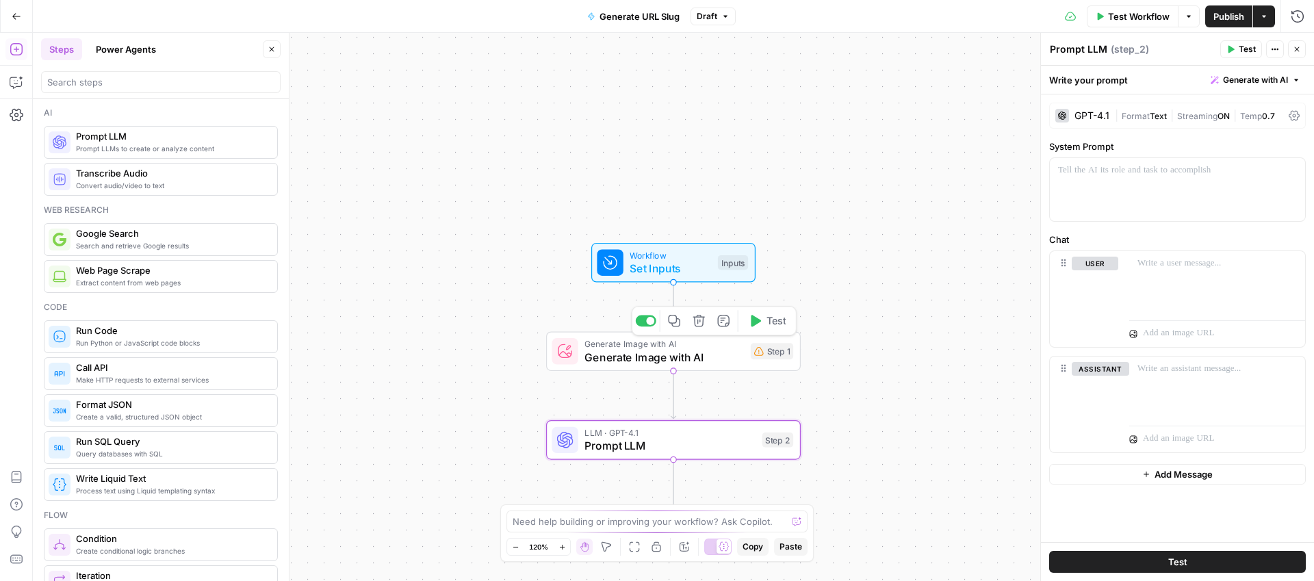
click at [697, 323] on icon "button" at bounding box center [698, 321] width 12 height 12
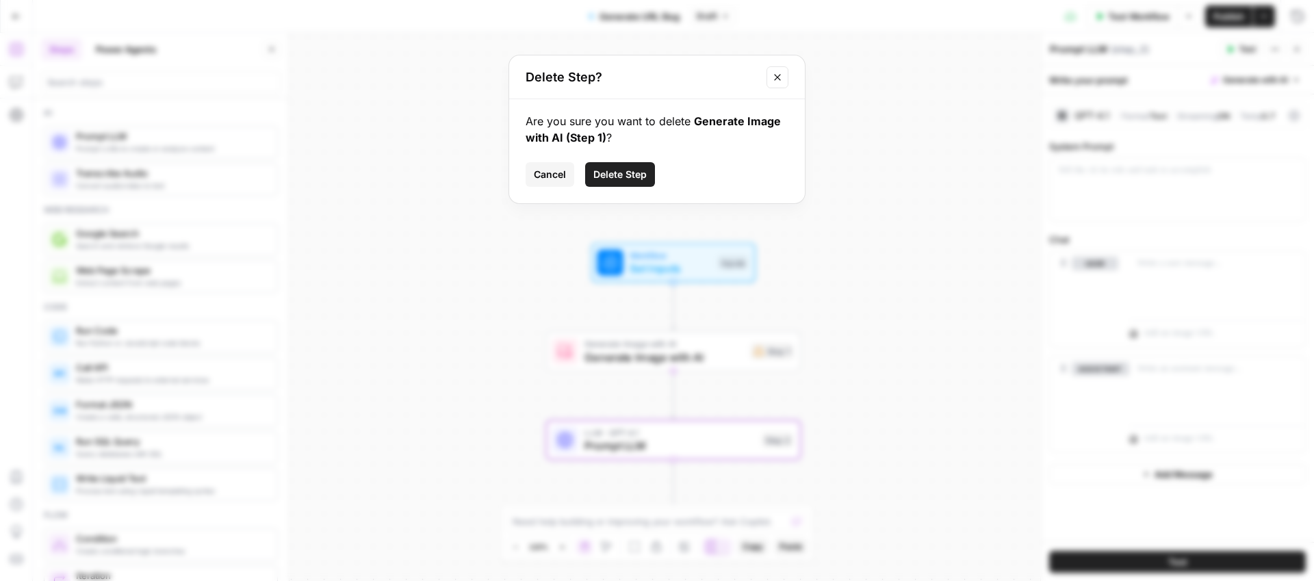
click at [644, 181] on button "Delete Step" at bounding box center [620, 174] width 70 height 25
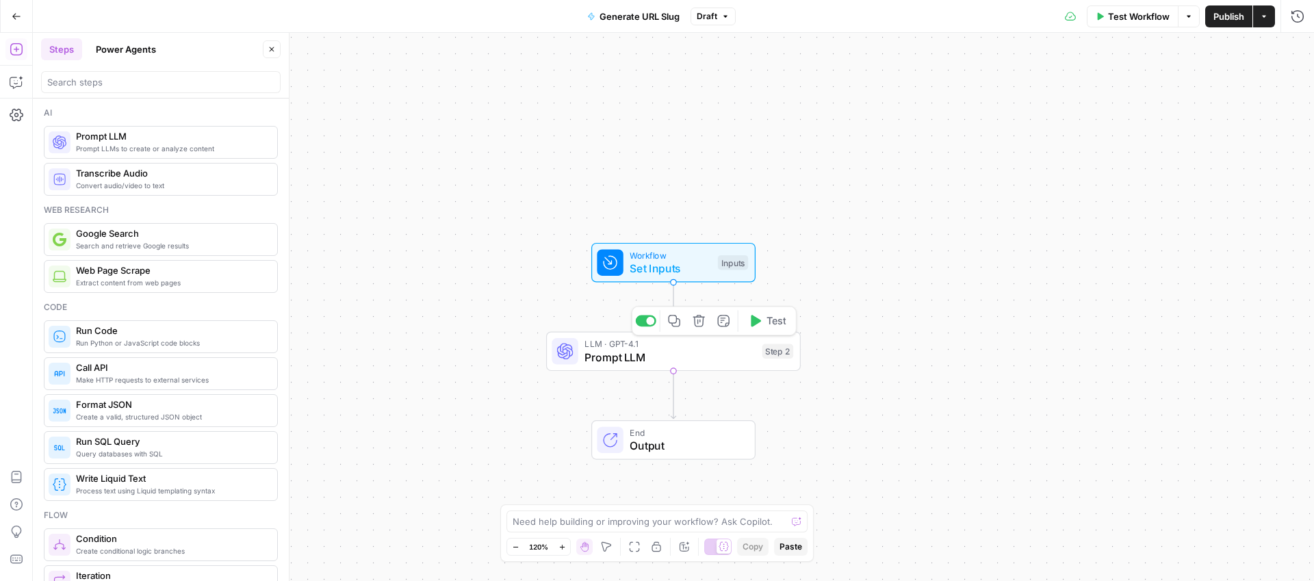
click at [691, 363] on span "Prompt LLM" at bounding box center [669, 357] width 171 height 16
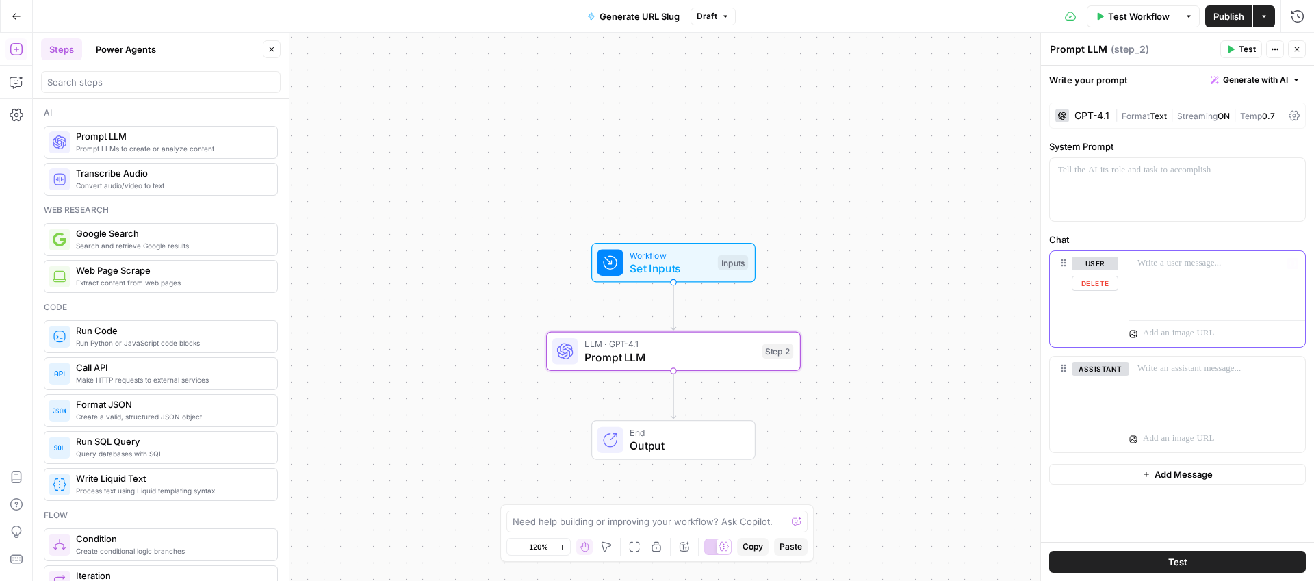
click at [1167, 276] on div at bounding box center [1217, 282] width 176 height 63
click at [1295, 265] on icon "button" at bounding box center [1292, 263] width 7 height 7
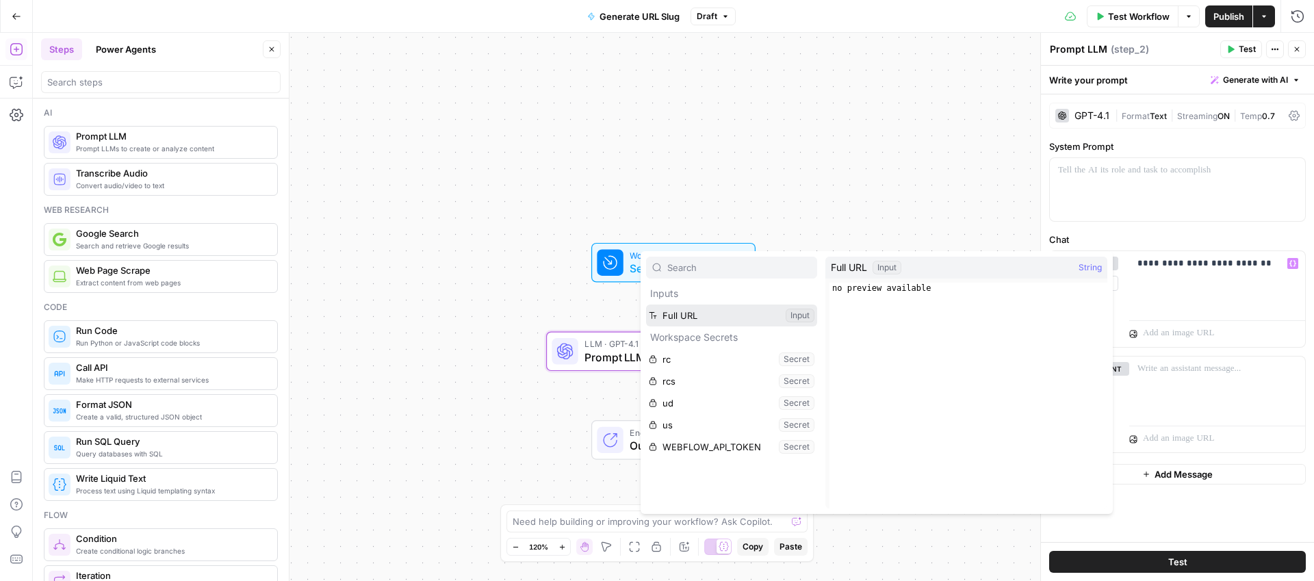
click at [694, 313] on button "Select variable Full URL" at bounding box center [731, 315] width 171 height 22
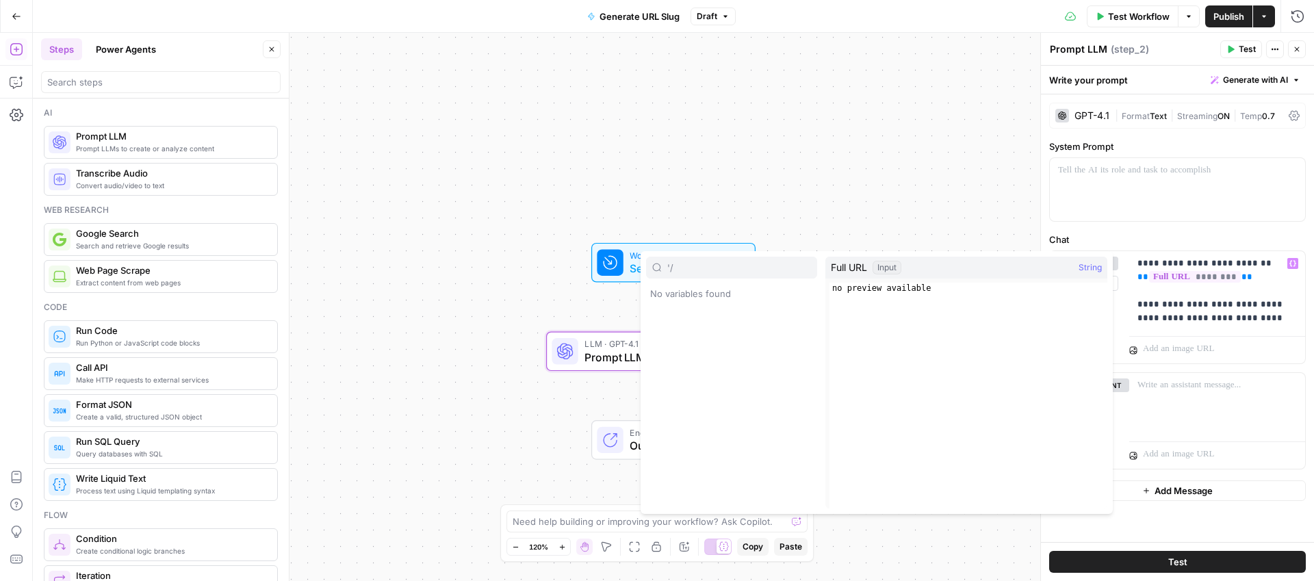
type input "'/"
click at [1254, 320] on p "**********" at bounding box center [1216, 291] width 159 height 68
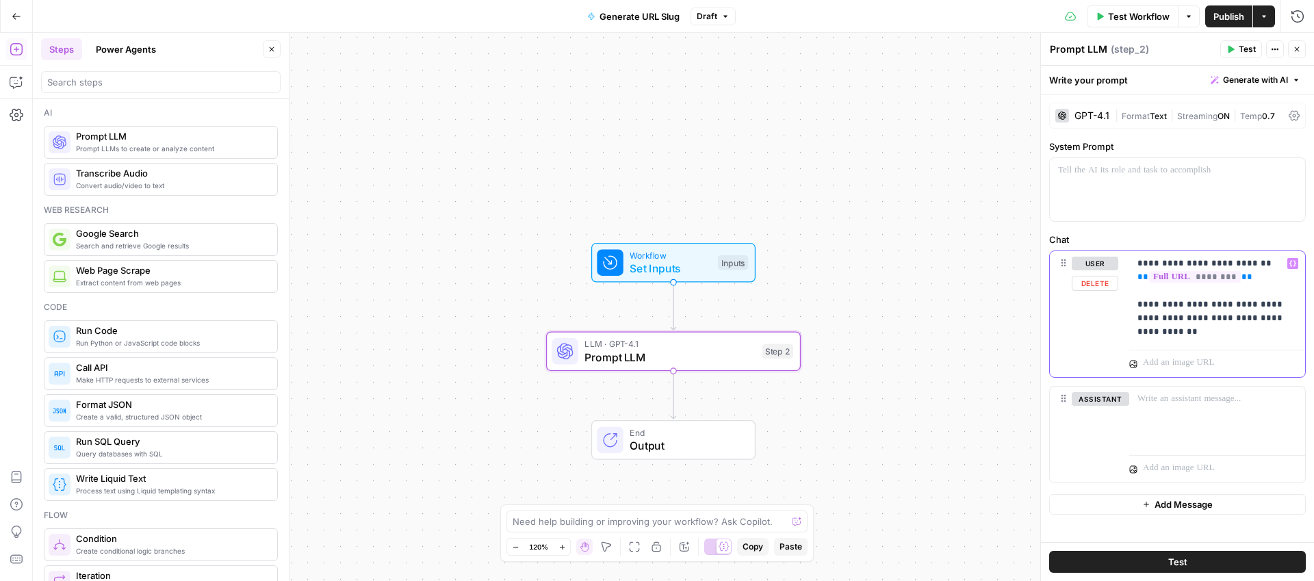
click at [1156, 302] on p "**********" at bounding box center [1216, 298] width 159 height 82
click at [1256, 322] on p "**********" at bounding box center [1216, 298] width 159 height 82
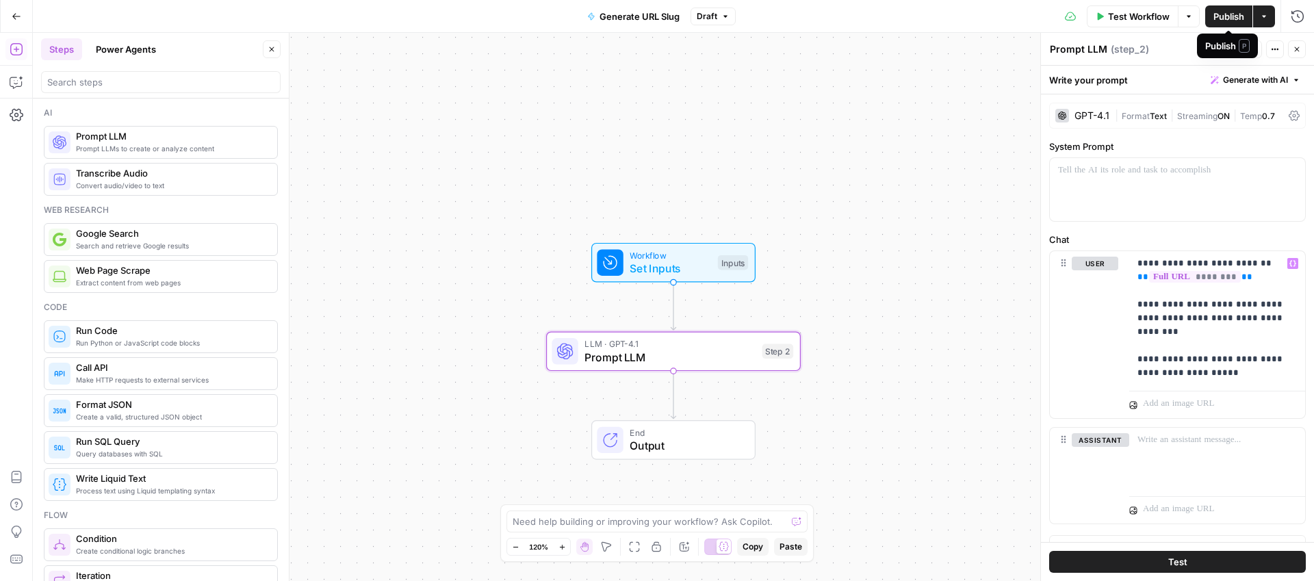
click at [1219, 17] on span "Publish" at bounding box center [1228, 17] width 31 height 14
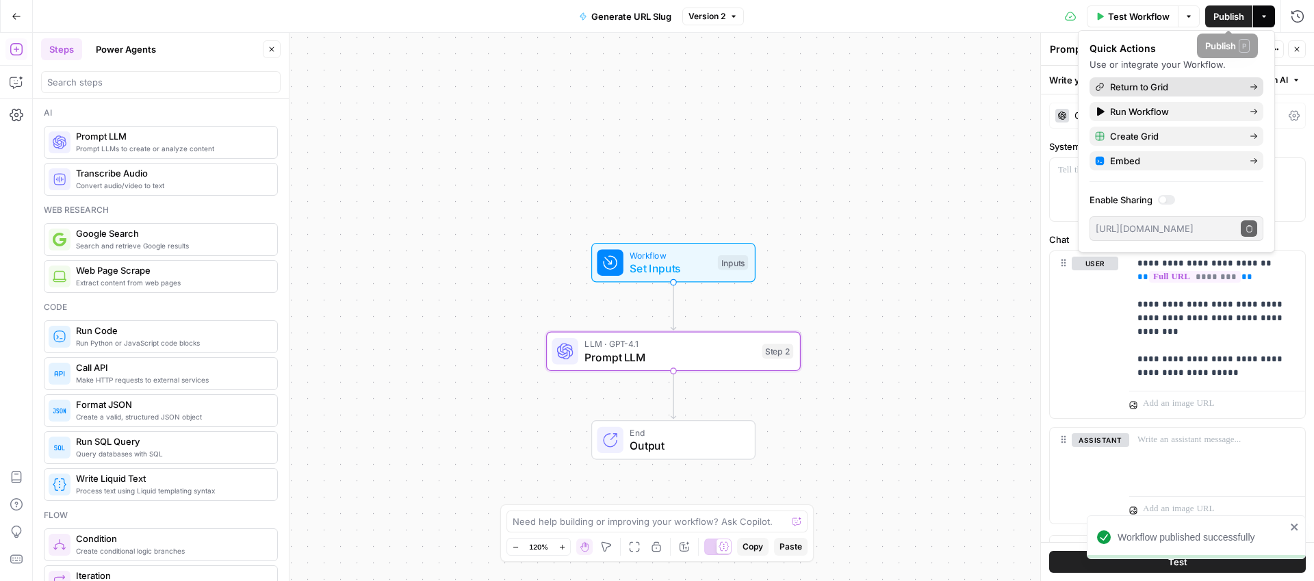
click at [1169, 85] on span "Return to Grid" at bounding box center [1174, 87] width 129 height 14
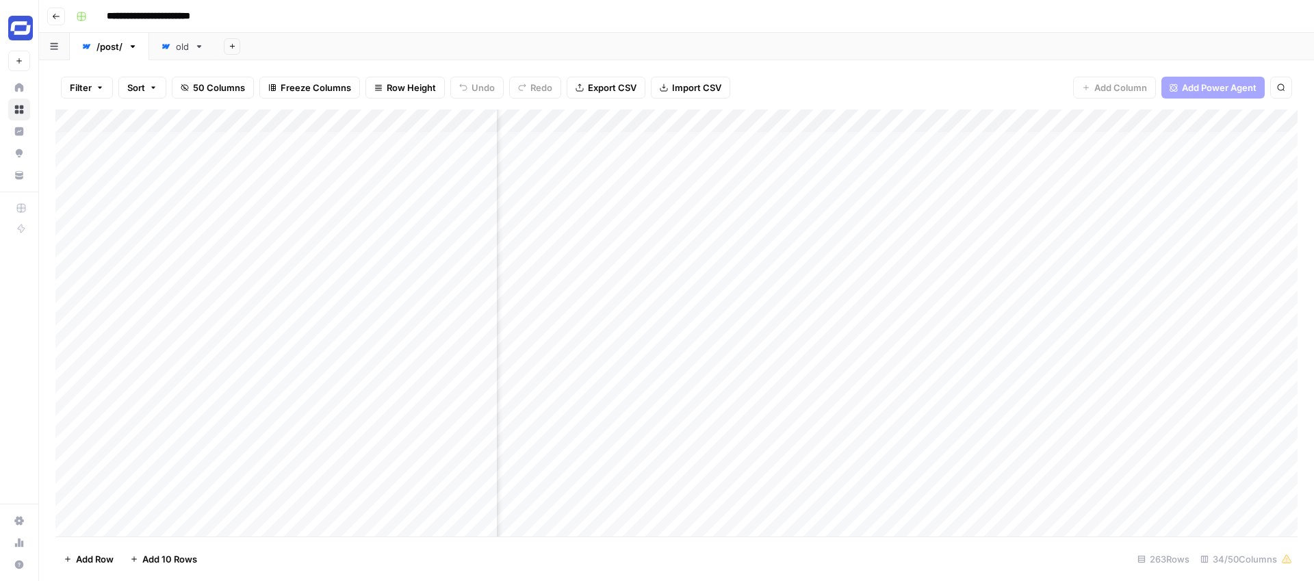
scroll to position [0, 4528]
drag, startPoint x: 1121, startPoint y: 125, endPoint x: 513, endPoint y: 131, distance: 609.0
click at [513, 131] on div "Add Column" at bounding box center [676, 322] width 1242 height 427
drag, startPoint x: 1251, startPoint y: 122, endPoint x: 649, endPoint y: 141, distance: 602.4
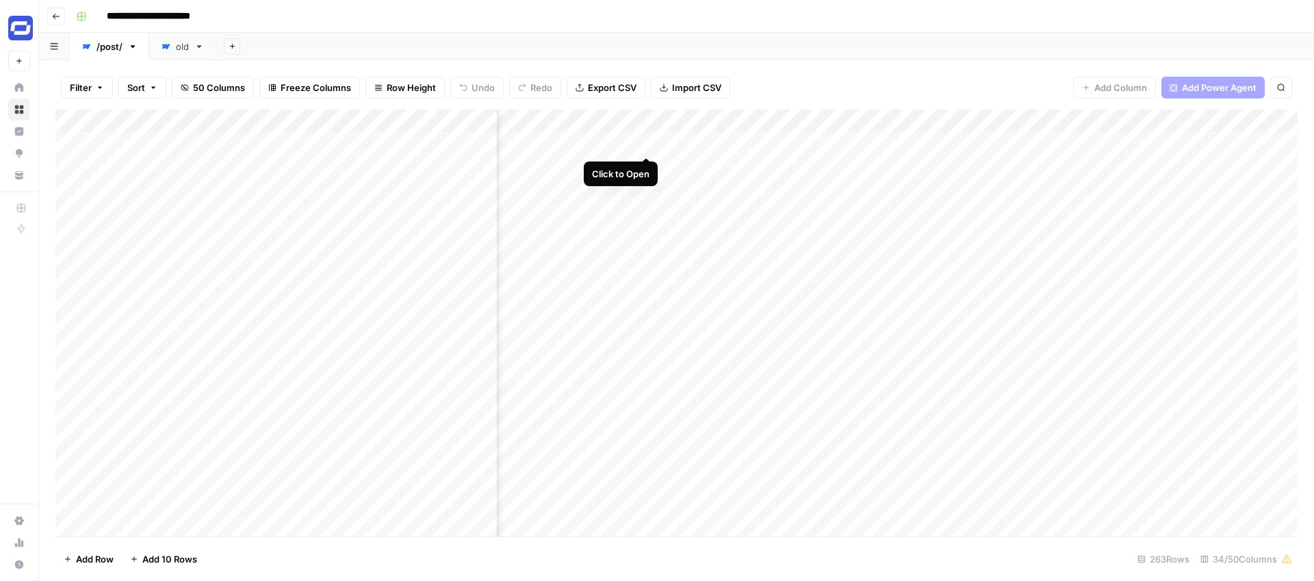
click at [649, 141] on div "Add Column" at bounding box center [676, 322] width 1242 height 427
drag, startPoint x: 1069, startPoint y: 119, endPoint x: 578, endPoint y: 127, distance: 491.4
click at [578, 127] on div "Add Column" at bounding box center [676, 322] width 1242 height 427
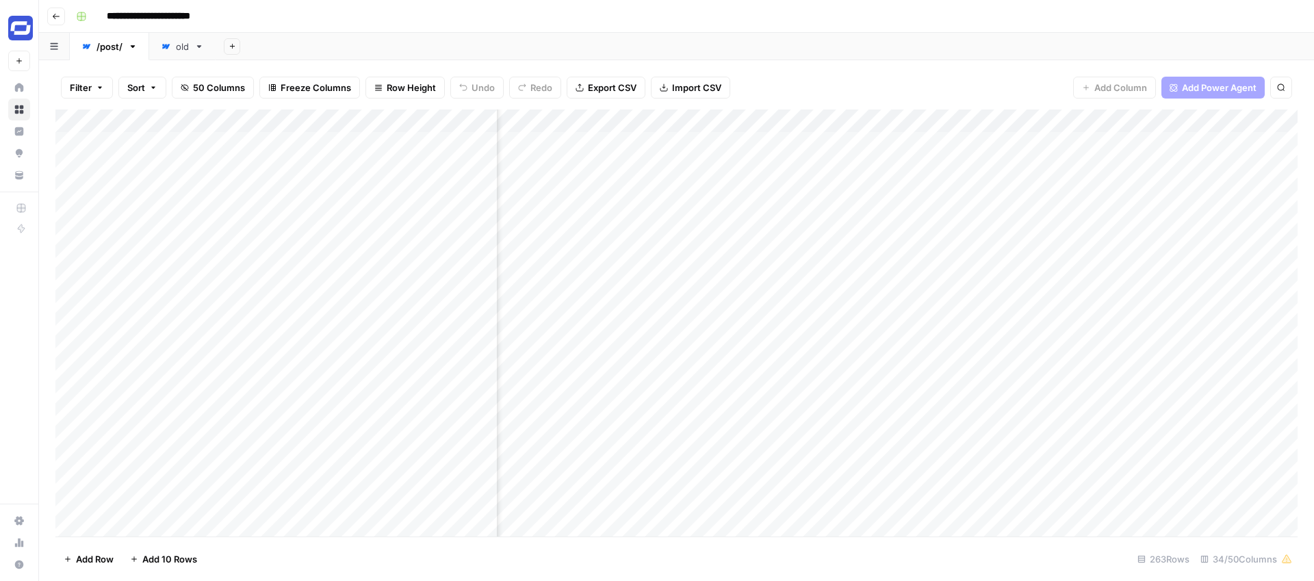
drag, startPoint x: 1227, startPoint y: 118, endPoint x: 721, endPoint y: 128, distance: 506.4
click at [721, 128] on div "Add Column" at bounding box center [676, 322] width 1242 height 427
drag, startPoint x: 1001, startPoint y: 120, endPoint x: 623, endPoint y: 141, distance: 378.3
click at [623, 141] on div "Add Column" at bounding box center [676, 322] width 1242 height 427
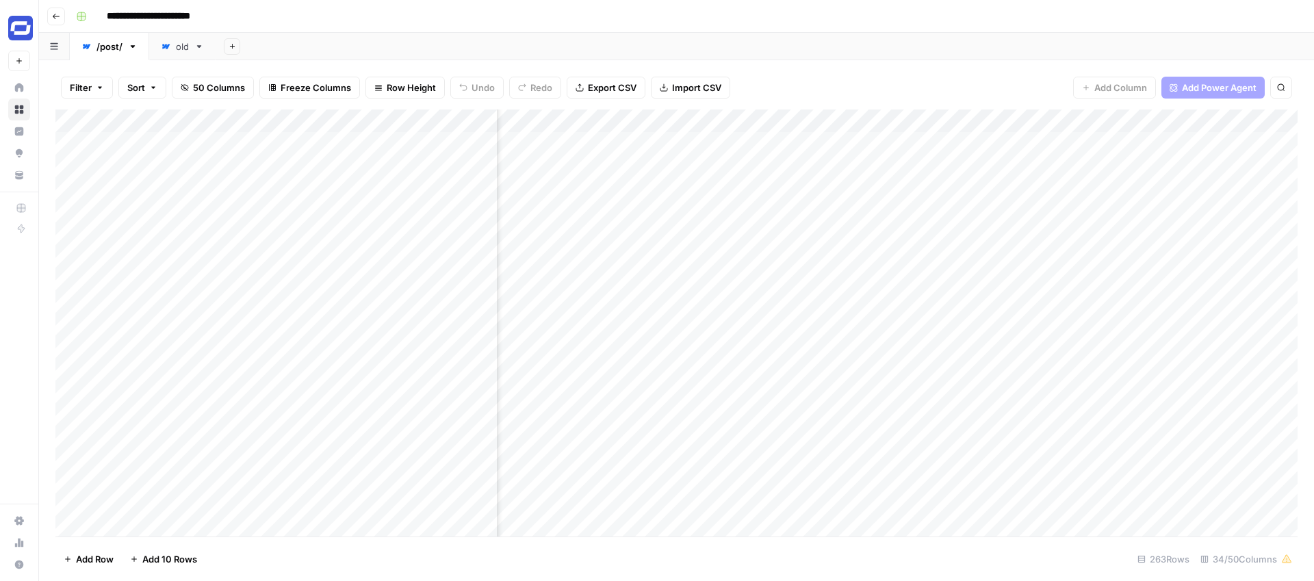
scroll to position [0, 2049]
click at [757, 120] on div "Add Column" at bounding box center [676, 322] width 1242 height 427
click at [736, 303] on span "Remove Column" at bounding box center [770, 305] width 120 height 14
click at [612, 143] on span "Delete" at bounding box center [607, 142] width 29 height 14
click at [604, 141] on div "Add Column" at bounding box center [676, 322] width 1242 height 427
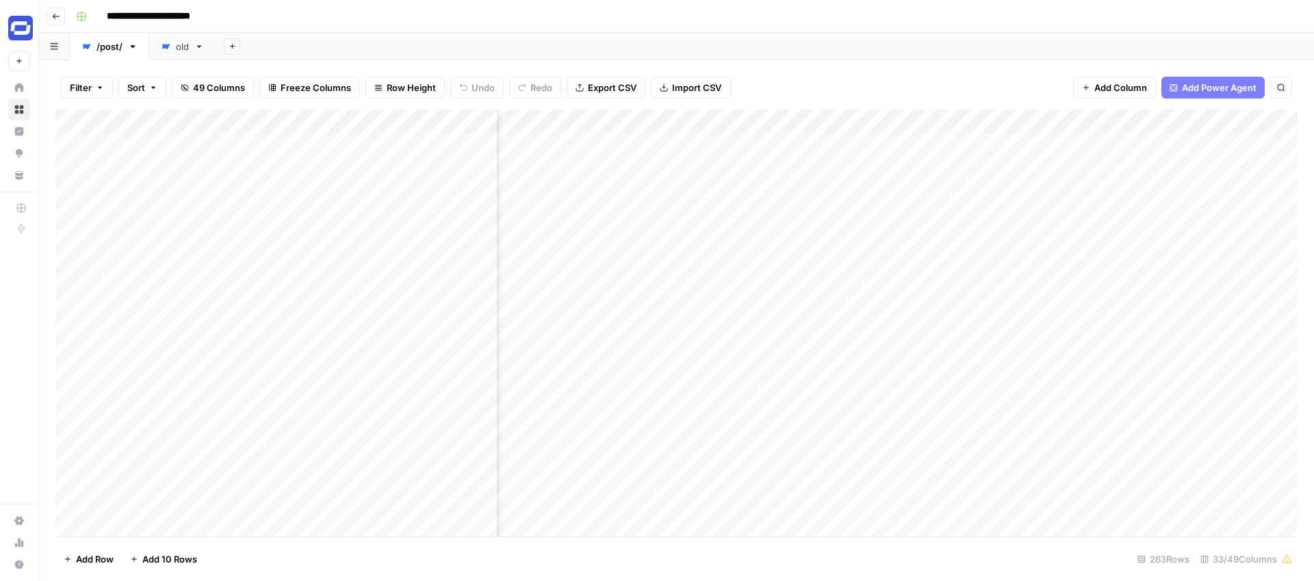
click at [657, 122] on div "Add Column" at bounding box center [676, 322] width 1242 height 427
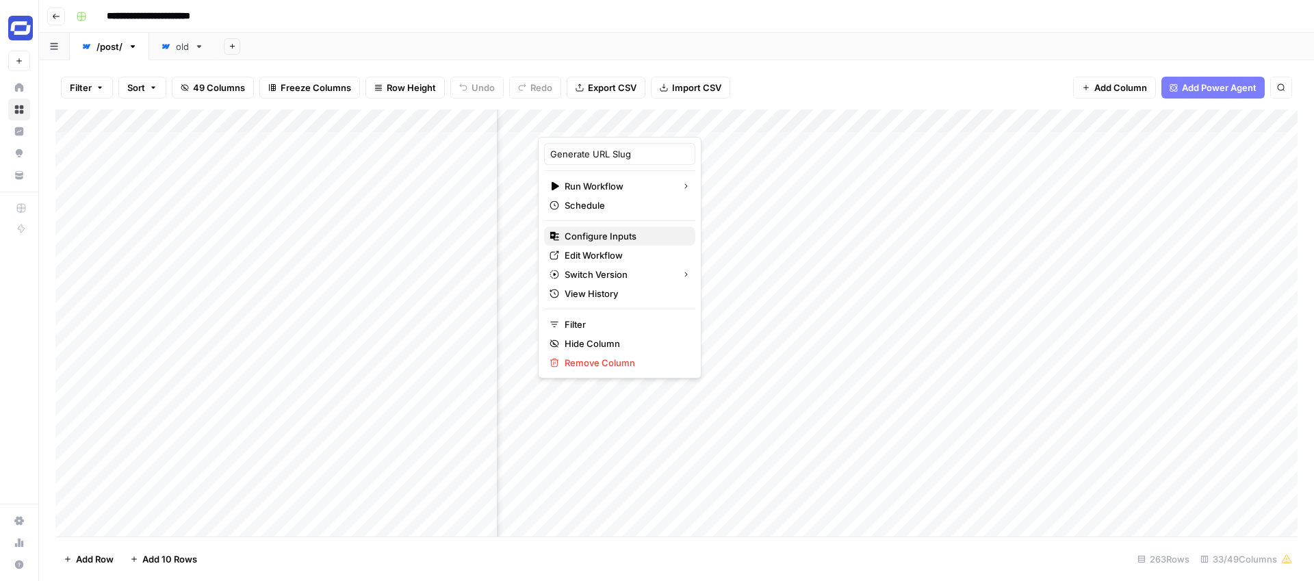
click at [590, 240] on span "Configure Inputs" at bounding box center [625, 236] width 120 height 14
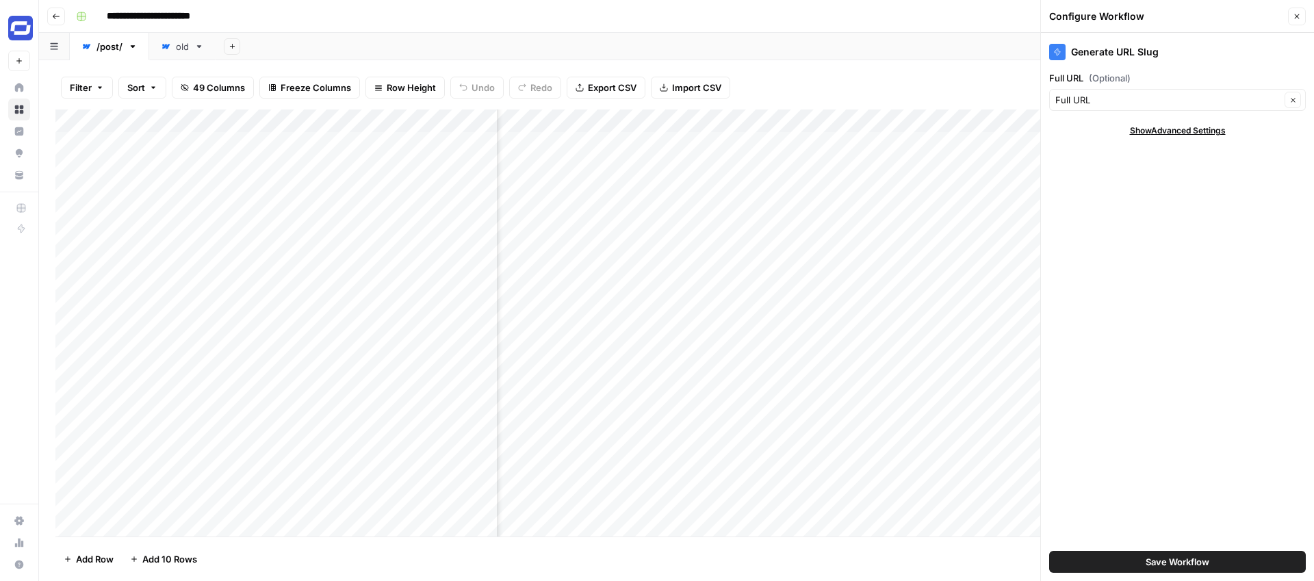
click at [1295, 14] on icon "button" at bounding box center [1297, 16] width 8 height 8
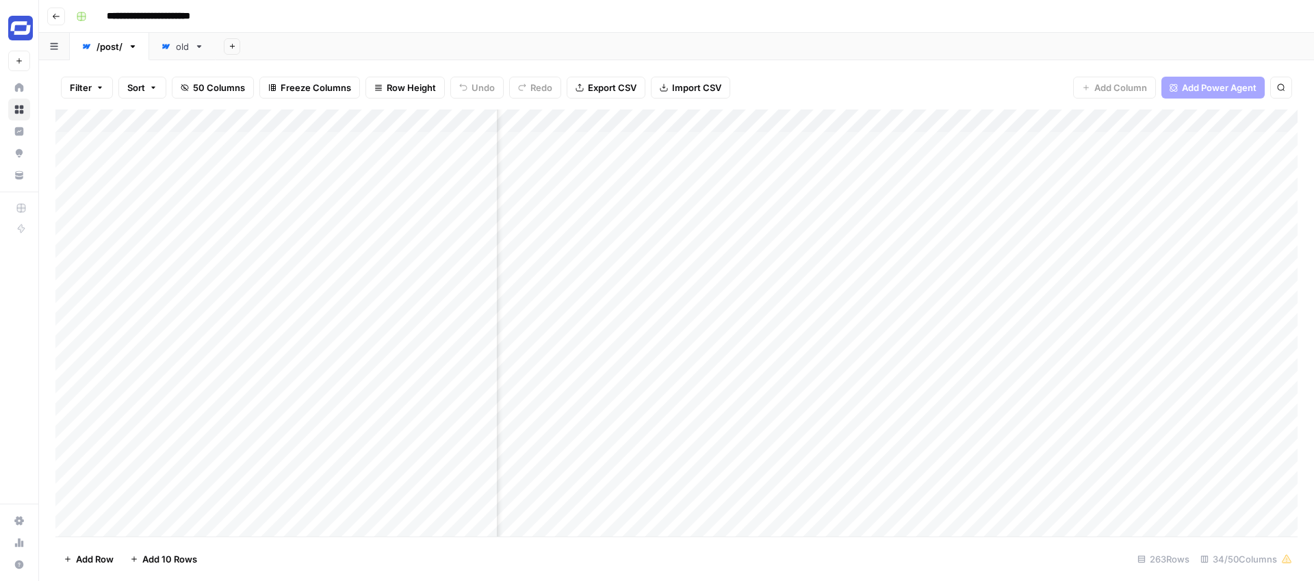
click at [728, 116] on div "Add Column" at bounding box center [676, 322] width 1242 height 427
click at [728, 116] on div at bounding box center [746, 122] width 124 height 27
click at [722, 155] on input "Output" at bounding box center [765, 154] width 139 height 14
type input "URL Slug"
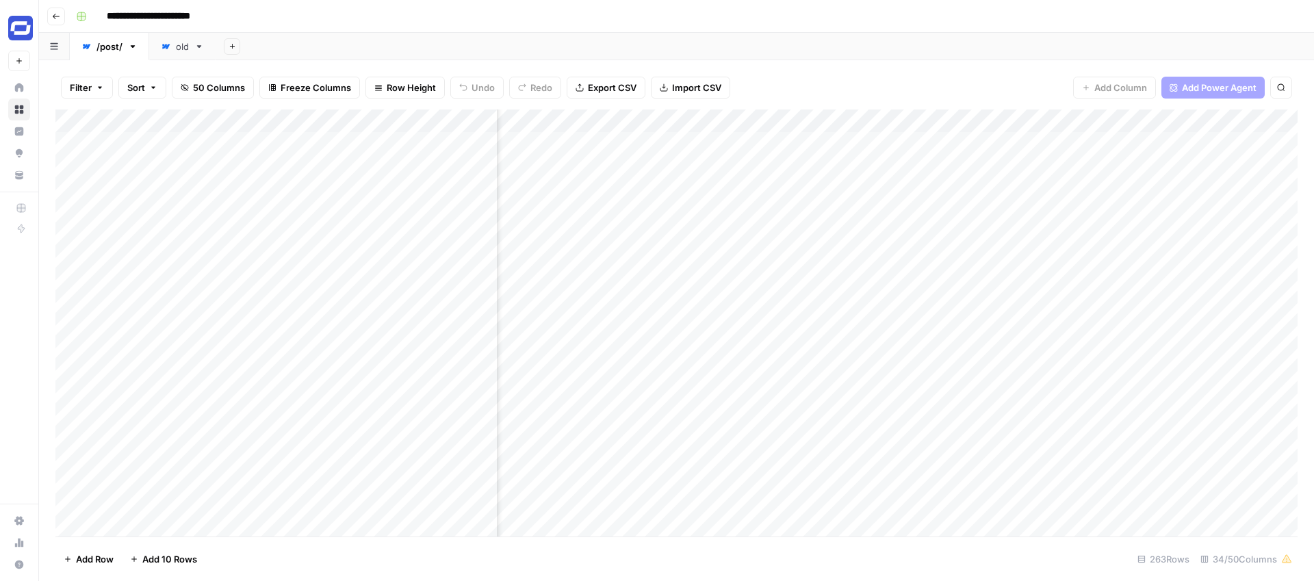
click at [1107, 118] on div "Add Column" at bounding box center [676, 322] width 1242 height 427
click at [954, 302] on span "Remove Column" at bounding box center [1006, 305] width 120 height 14
click at [607, 136] on span "Delete" at bounding box center [607, 142] width 29 height 14
click at [1111, 86] on span "Add Column" at bounding box center [1120, 88] width 53 height 14
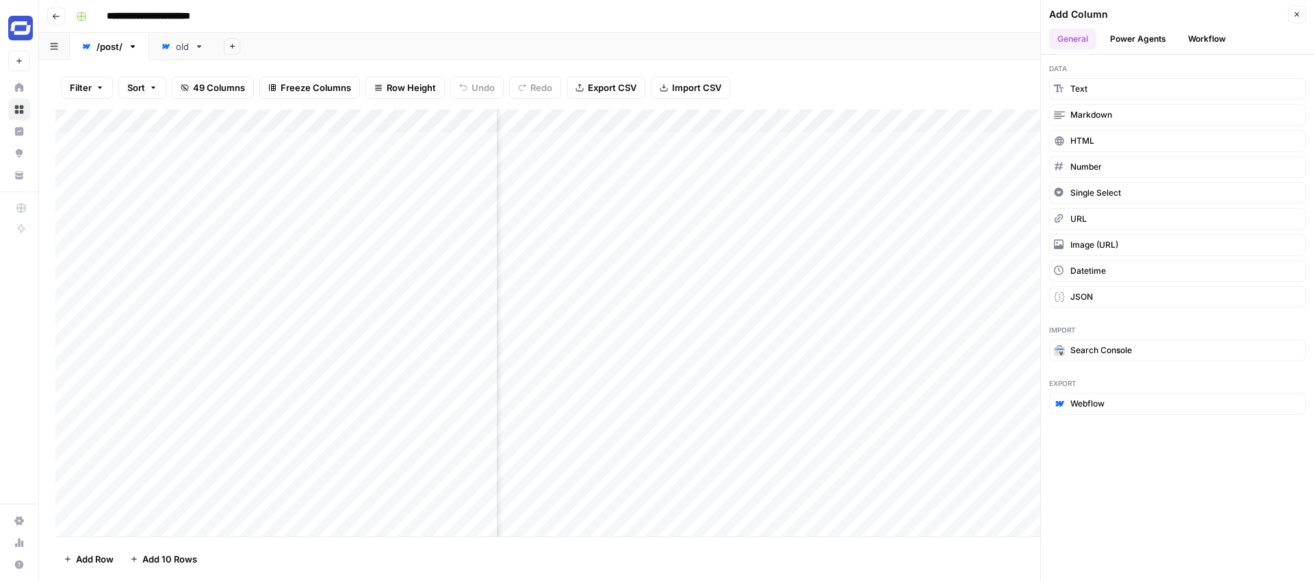
click at [1190, 40] on button "Workflow" at bounding box center [1207, 39] width 54 height 21
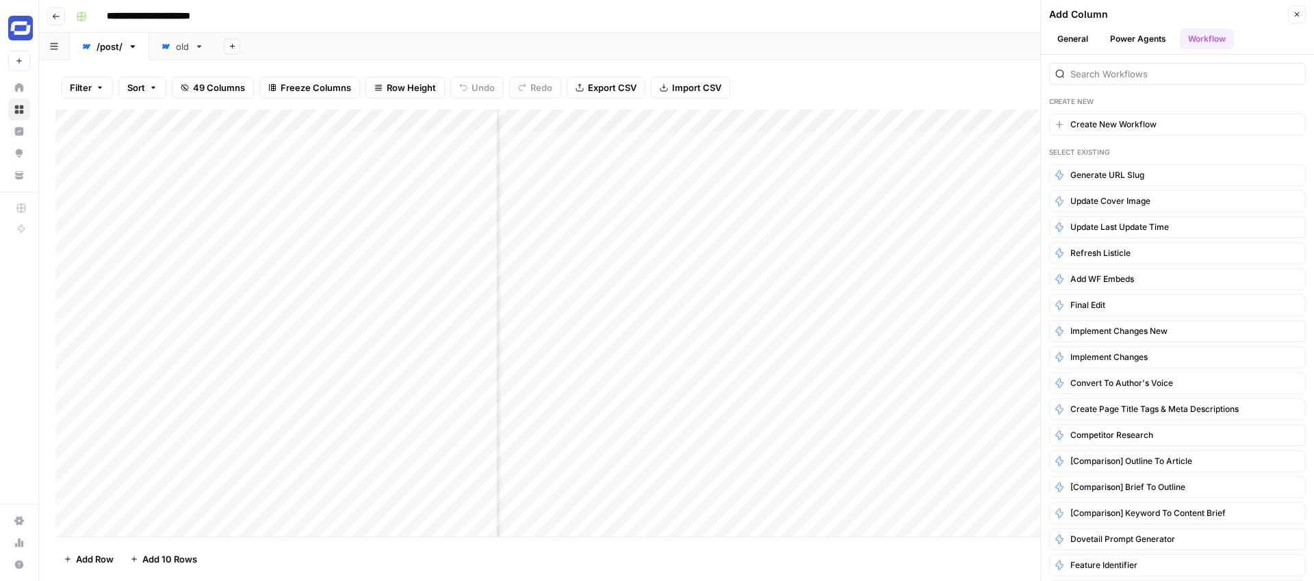
click at [1070, 36] on button "General" at bounding box center [1072, 39] width 47 height 21
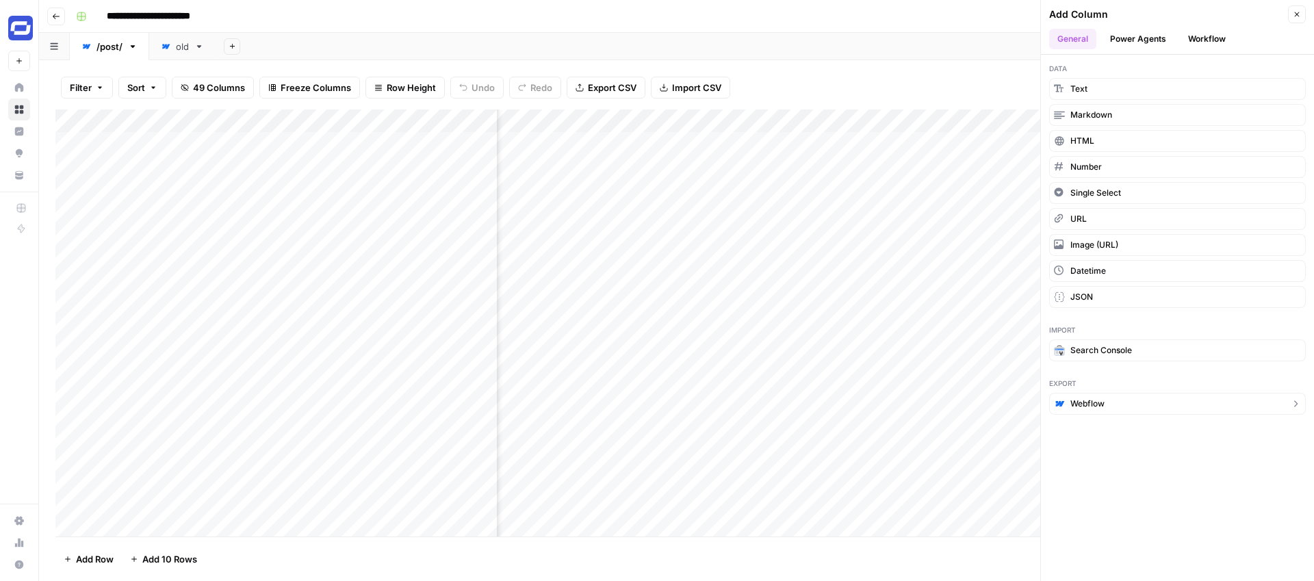
click at [1093, 398] on span "Webflow" at bounding box center [1087, 404] width 34 height 12
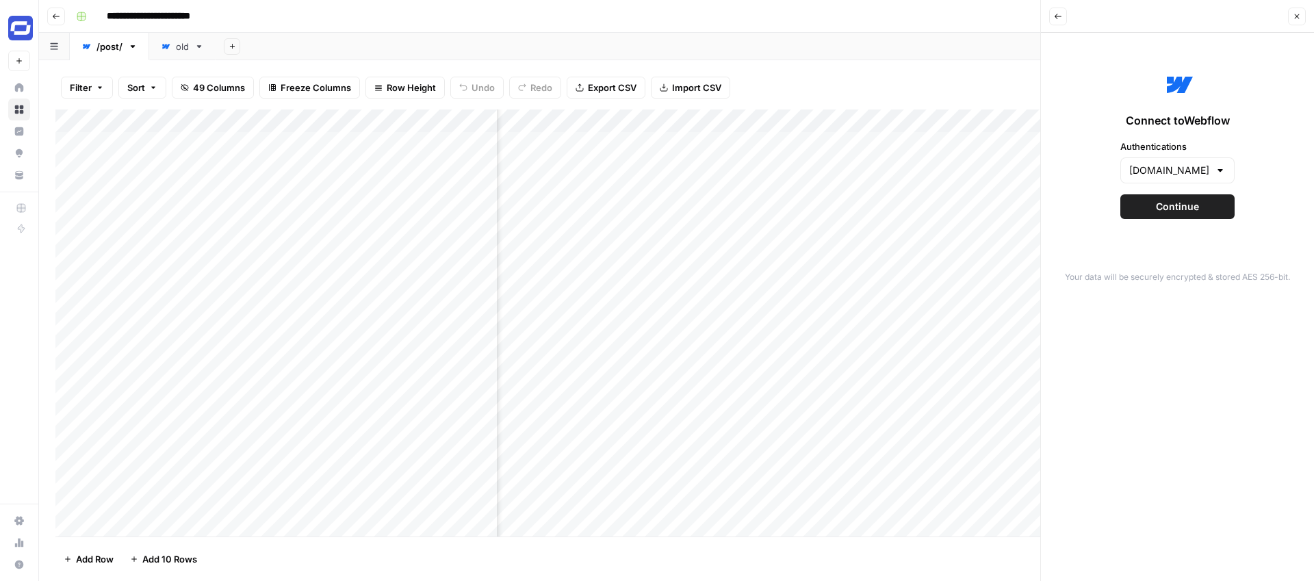
click at [1173, 213] on span "Continue" at bounding box center [1177, 207] width 43 height 14
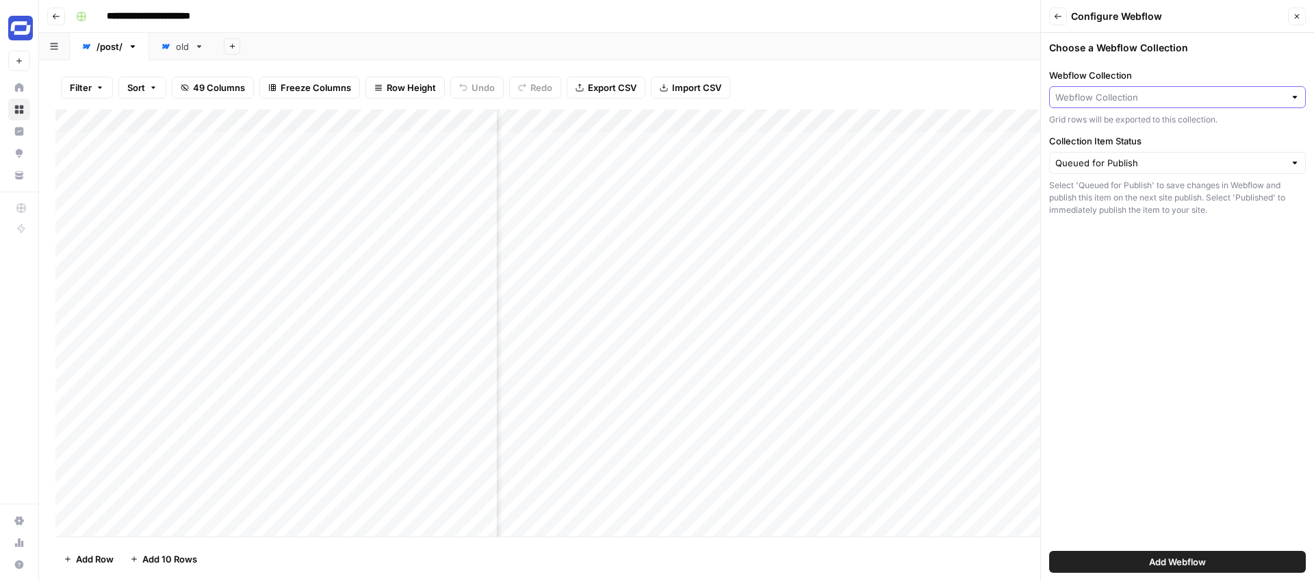
click at [1144, 92] on input "Webflow Collection" at bounding box center [1169, 97] width 229 height 14
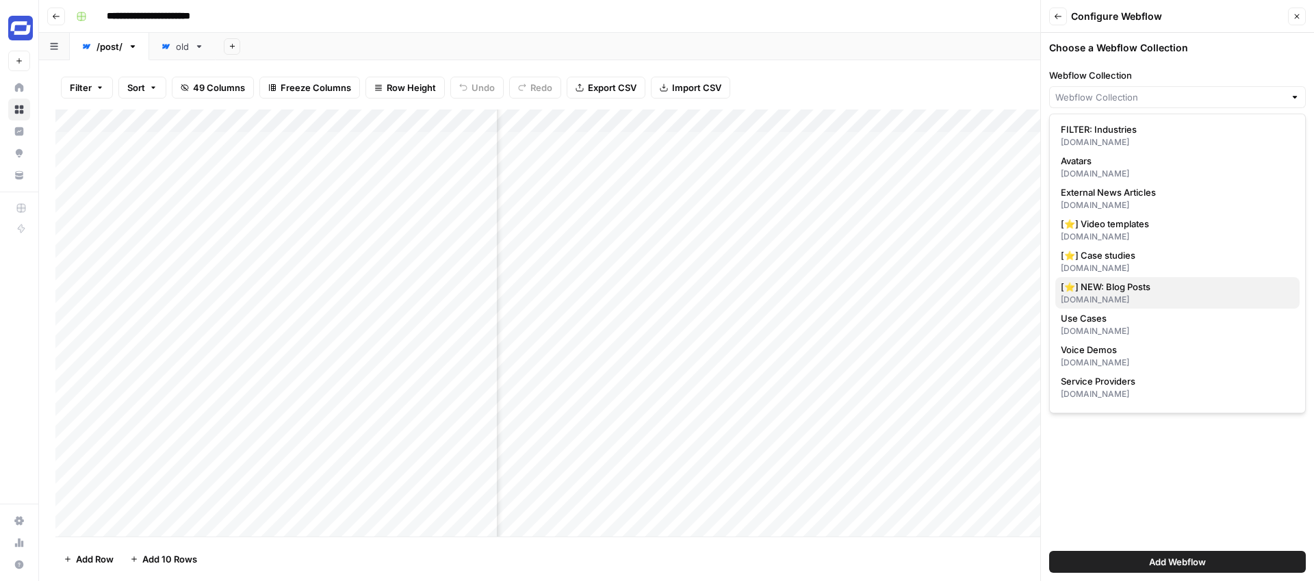
click at [1107, 287] on span "[⭐] NEW: Blog Posts" at bounding box center [1175, 287] width 228 height 14
type input "[⭐] NEW: Blog Posts"
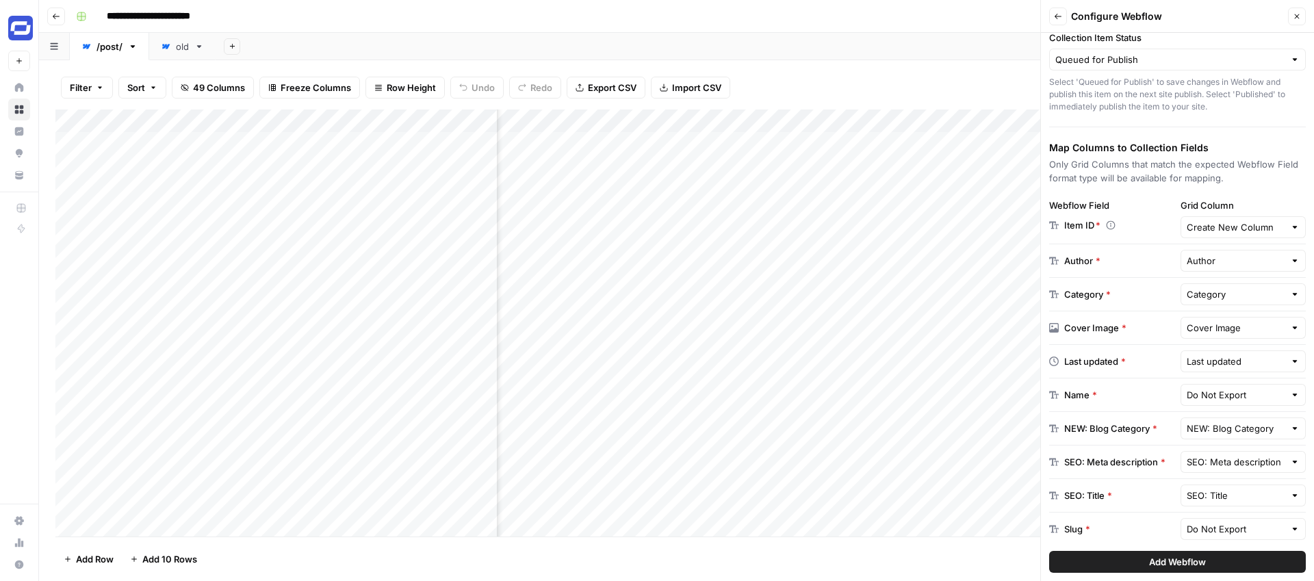
scroll to position [105, 0]
click at [1231, 225] on input "Grid Column" at bounding box center [1235, 225] width 99 height 14
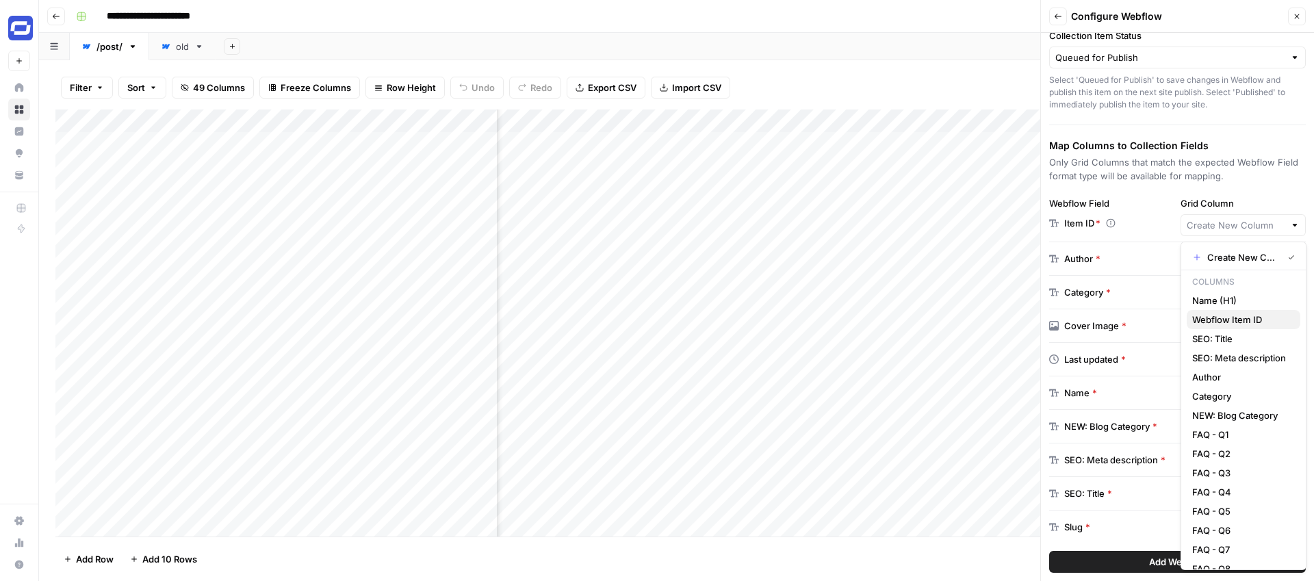
click at [1222, 316] on span "Webflow Item ID" at bounding box center [1240, 320] width 97 height 14
type input "Webflow Item ID"
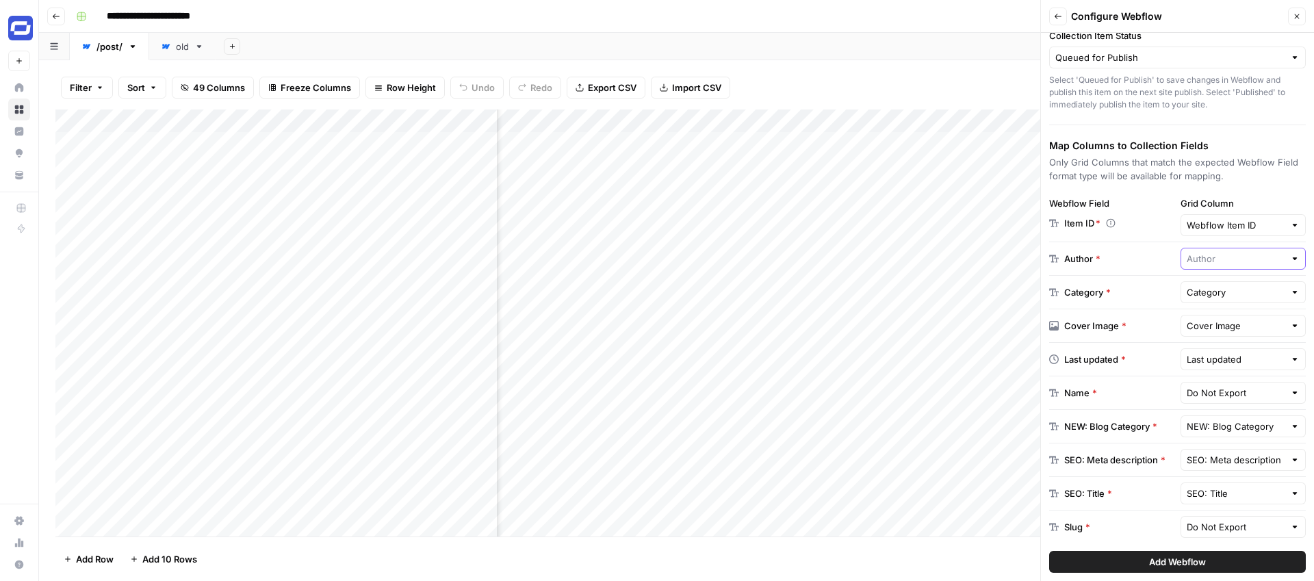
click at [1215, 262] on input "text" at bounding box center [1235, 259] width 99 height 14
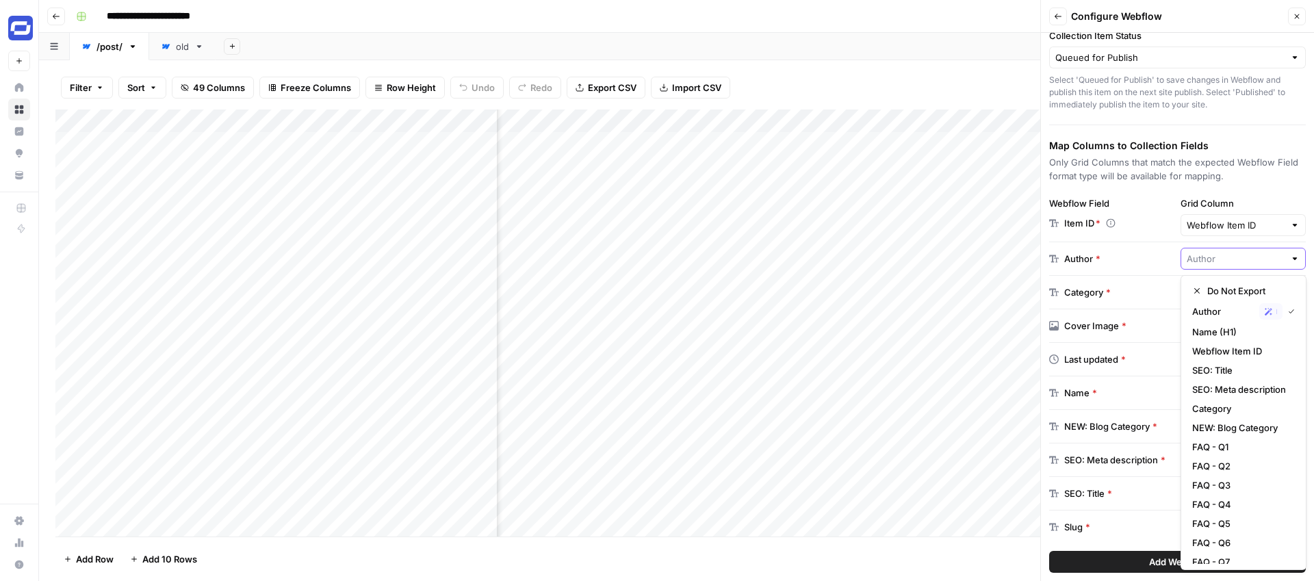
click at [1216, 259] on input "text" at bounding box center [1235, 259] width 99 height 14
type input "Author"
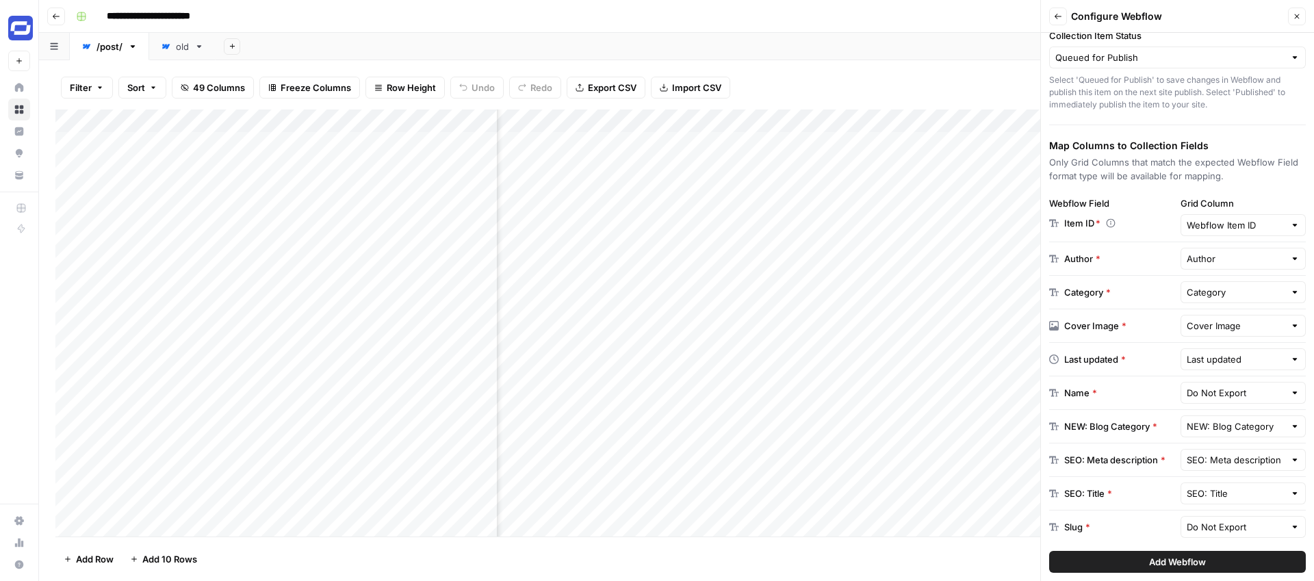
click at [1156, 259] on div "Author *" at bounding box center [1112, 259] width 126 height 14
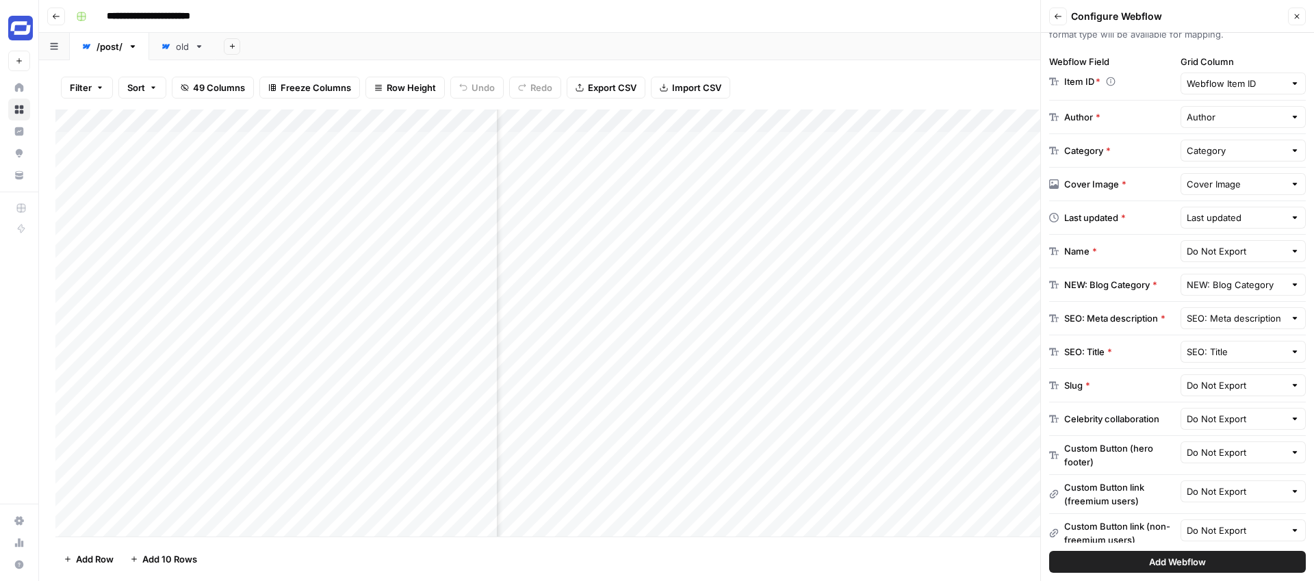
scroll to position [248, 0]
click at [1221, 223] on input "text" at bounding box center [1235, 217] width 99 height 14
click at [1221, 266] on span "Last updated" at bounding box center [1223, 270] width 62 height 14
type input "Last updated"
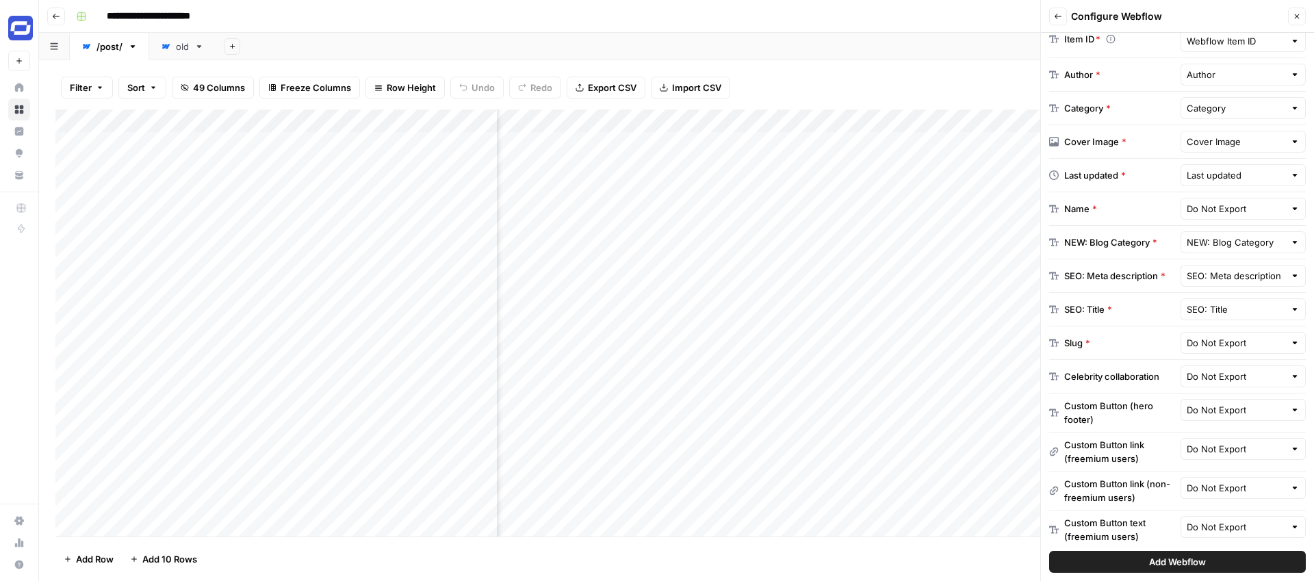
scroll to position [292, 0]
click at [1208, 203] on input "text" at bounding box center [1235, 206] width 99 height 14
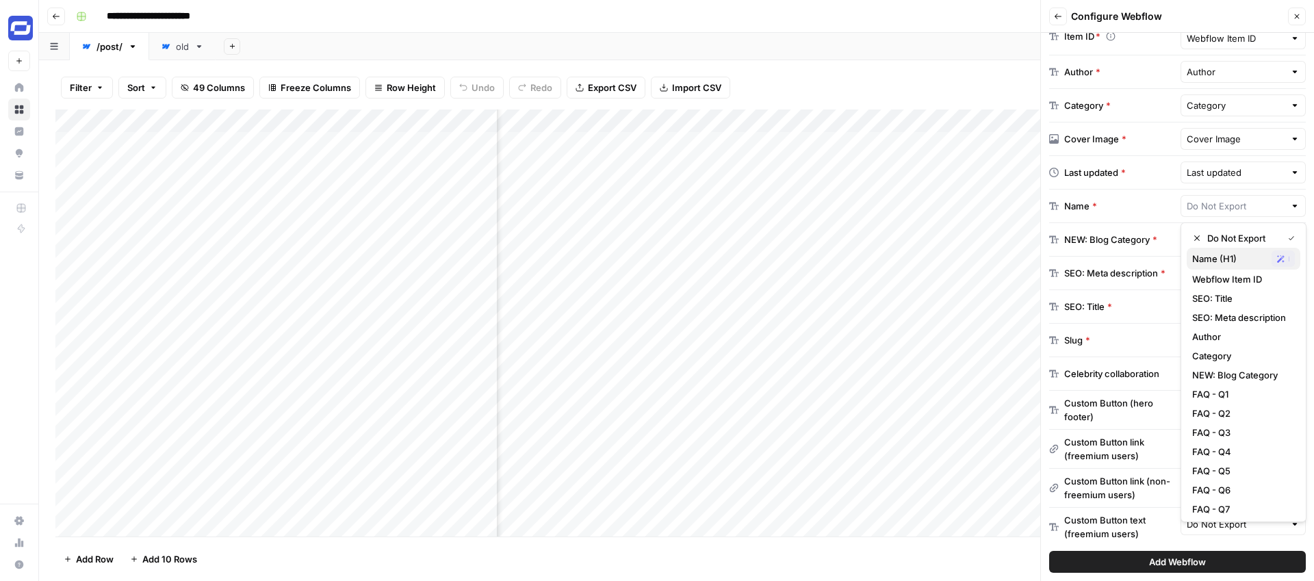
click at [1210, 258] on span "Name (H1)" at bounding box center [1229, 259] width 74 height 14
type input "Name (H1)"
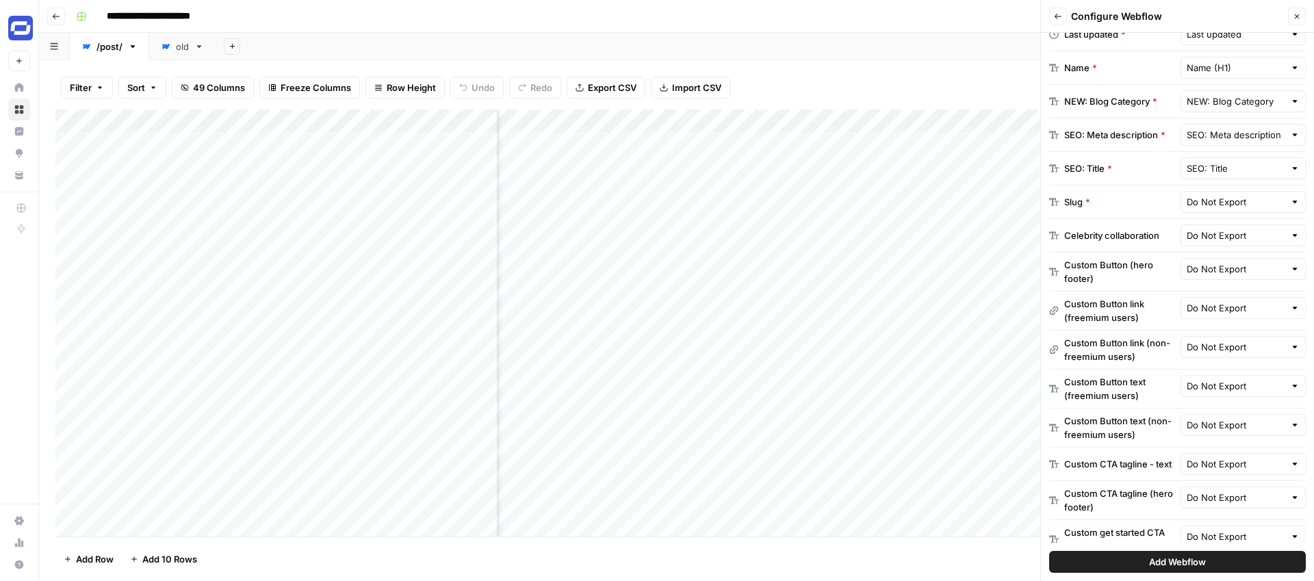
scroll to position [438, 0]
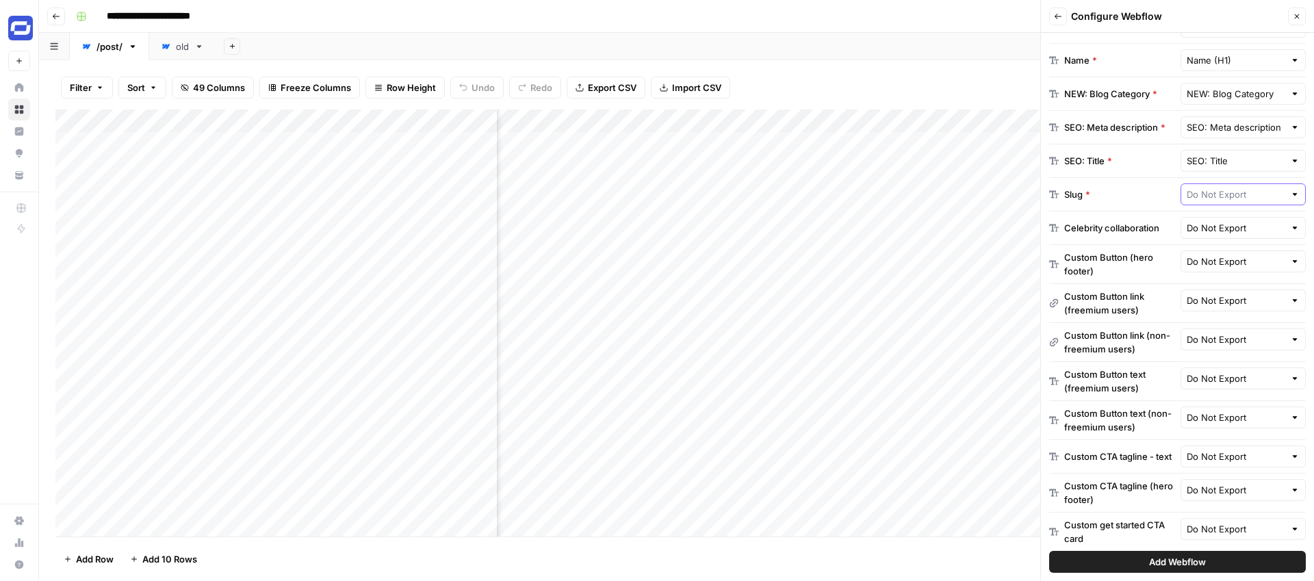
click at [1221, 192] on input "text" at bounding box center [1235, 194] width 99 height 14
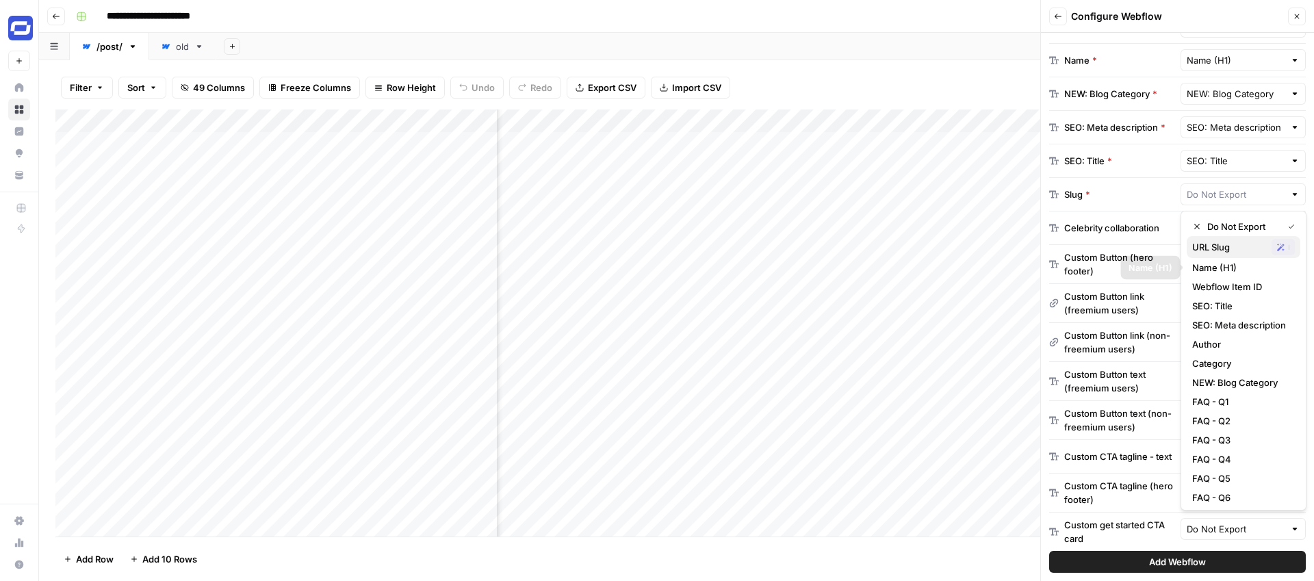
click at [1219, 249] on span "URL Slug" at bounding box center [1229, 247] width 74 height 14
type input "URL Slug"
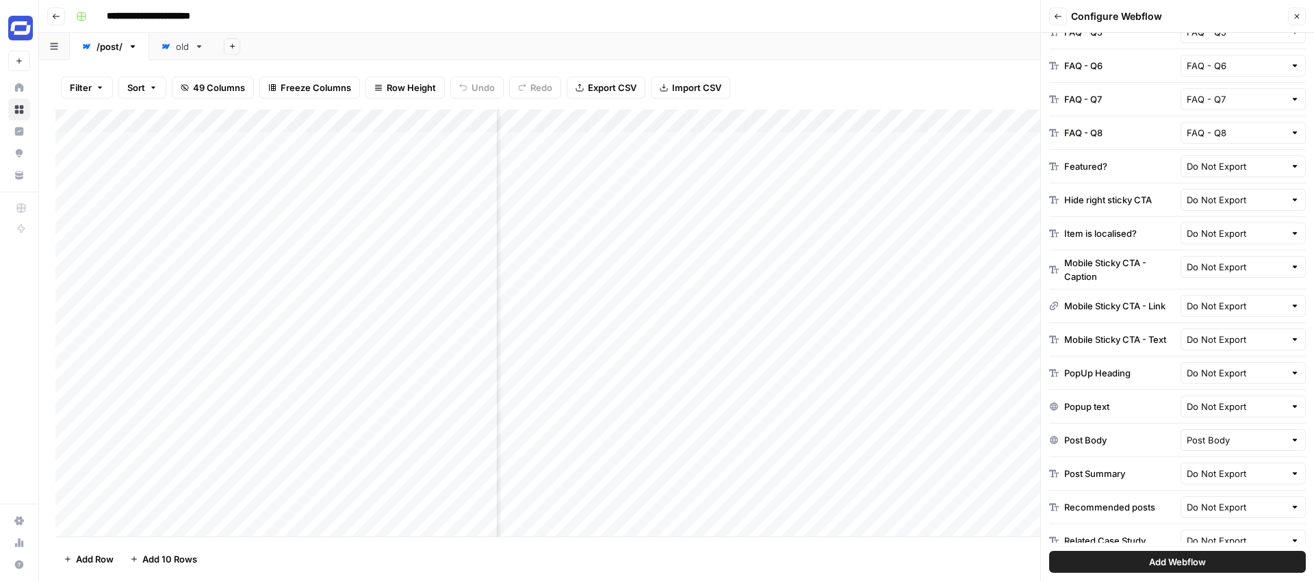
scroll to position [1548, 0]
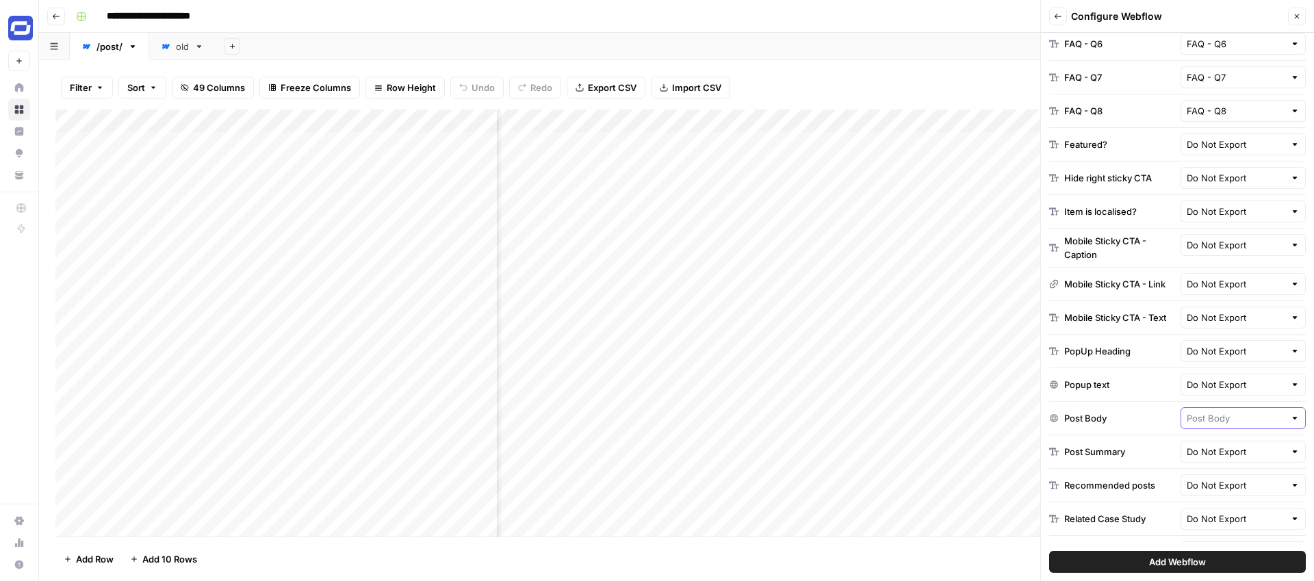
click at [1206, 420] on input "text" at bounding box center [1235, 418] width 99 height 14
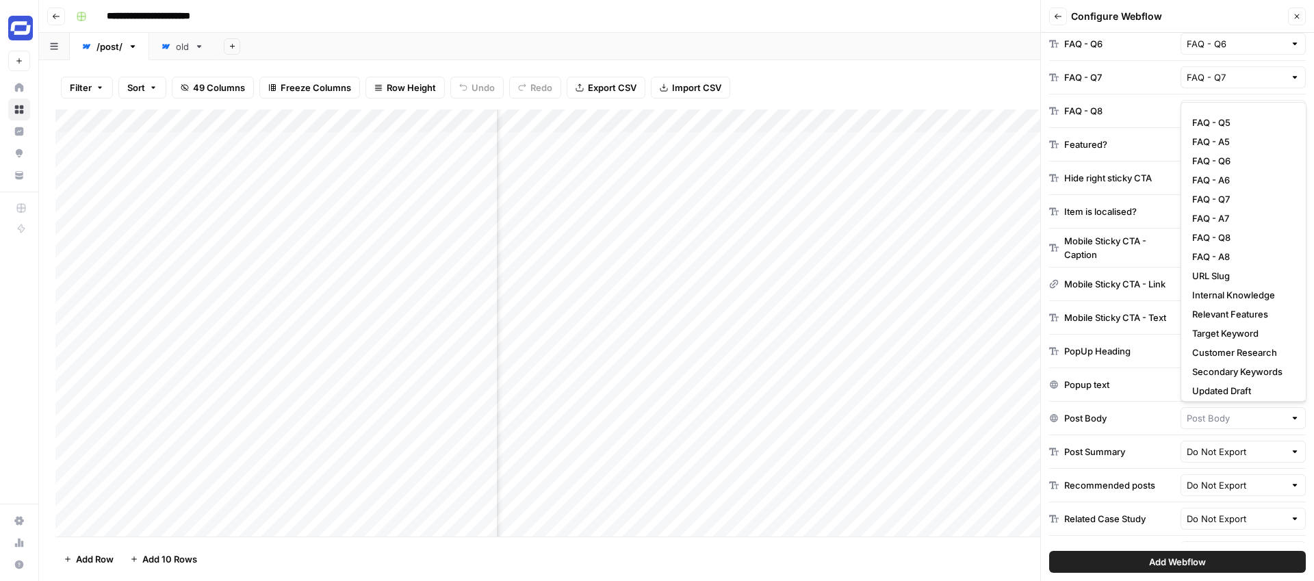
scroll to position [348, 0]
click at [1218, 367] on span "Updated Draft" at bounding box center [1240, 367] width 97 height 14
type input "Updated Draft"
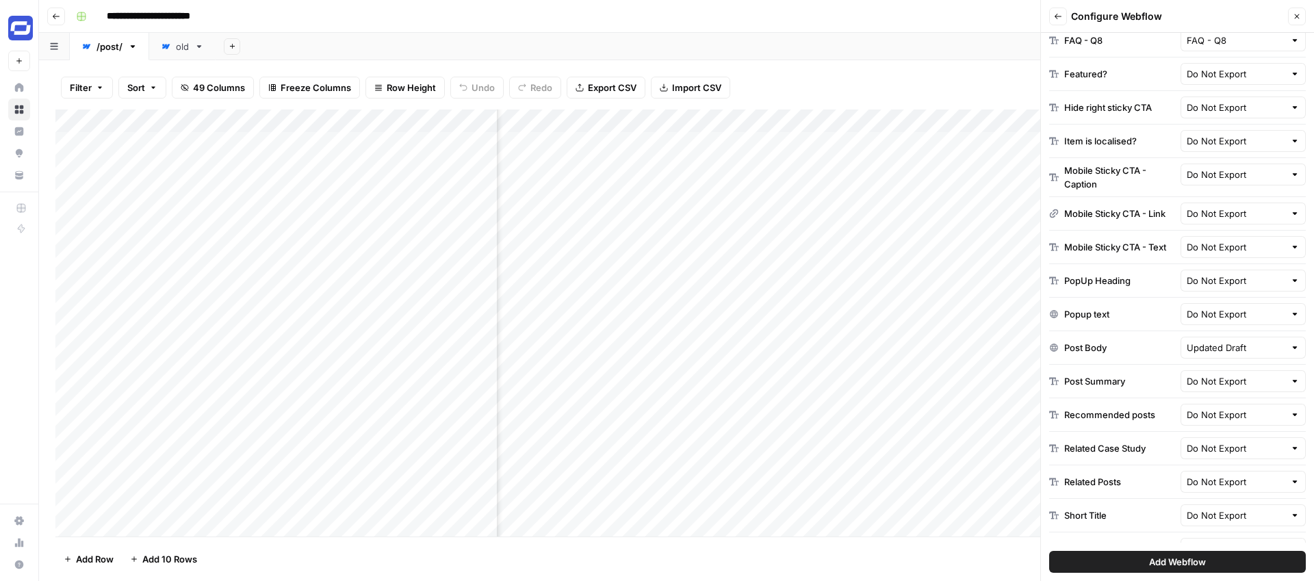
scroll to position [1644, 0]
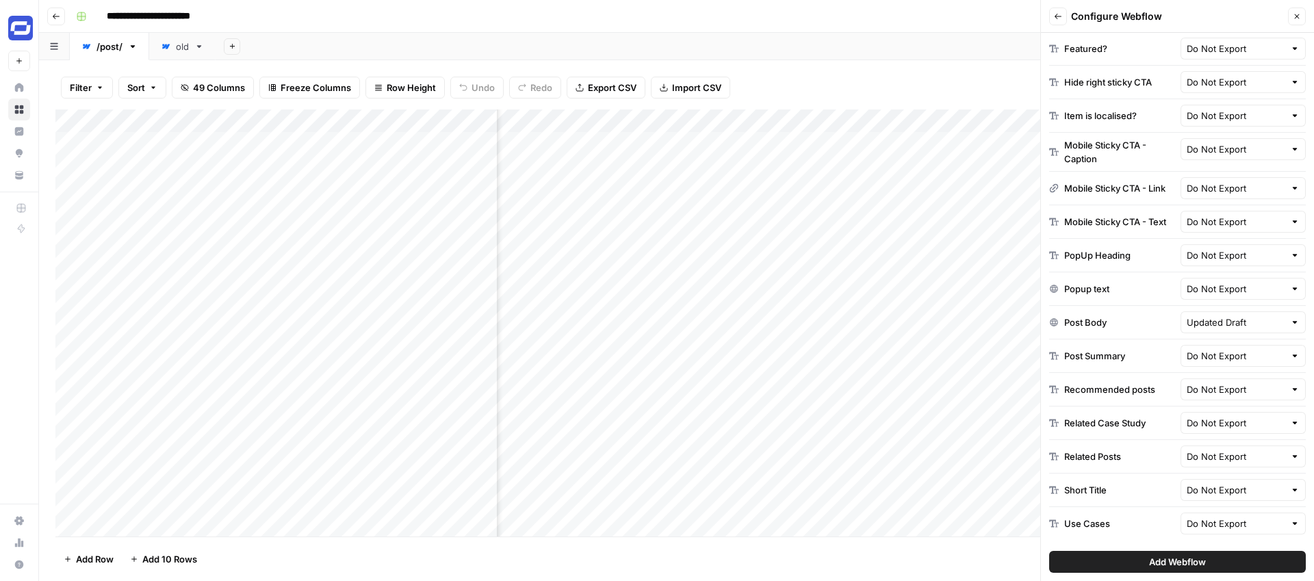
click at [1170, 562] on span "Add Webflow" at bounding box center [1177, 562] width 57 height 14
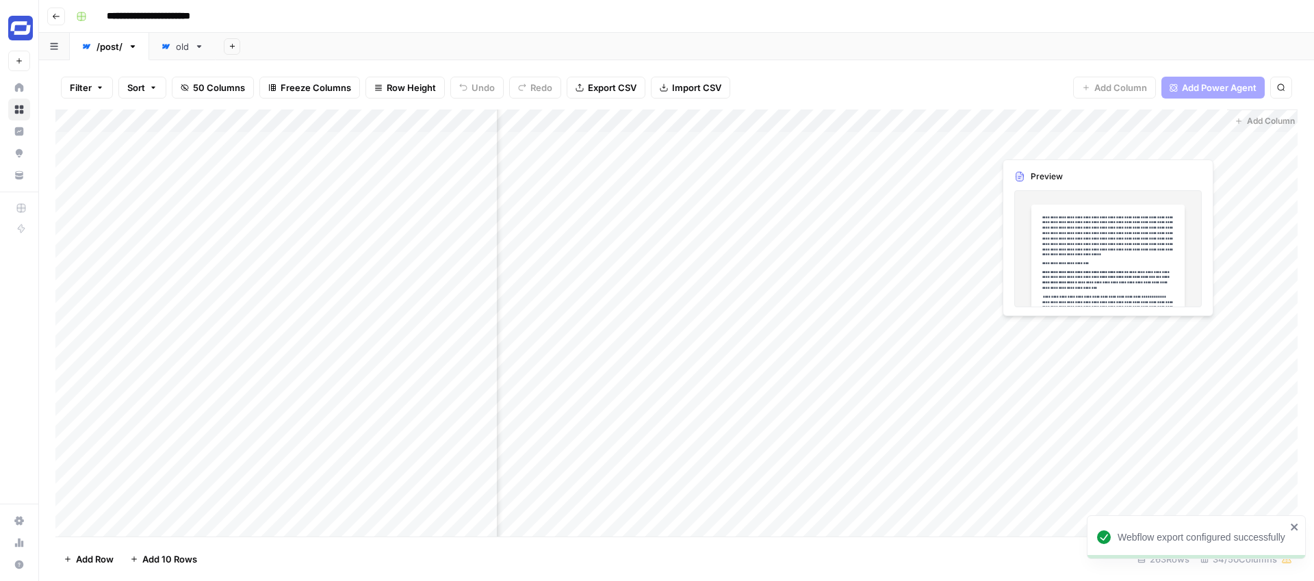
scroll to position [0, 4380]
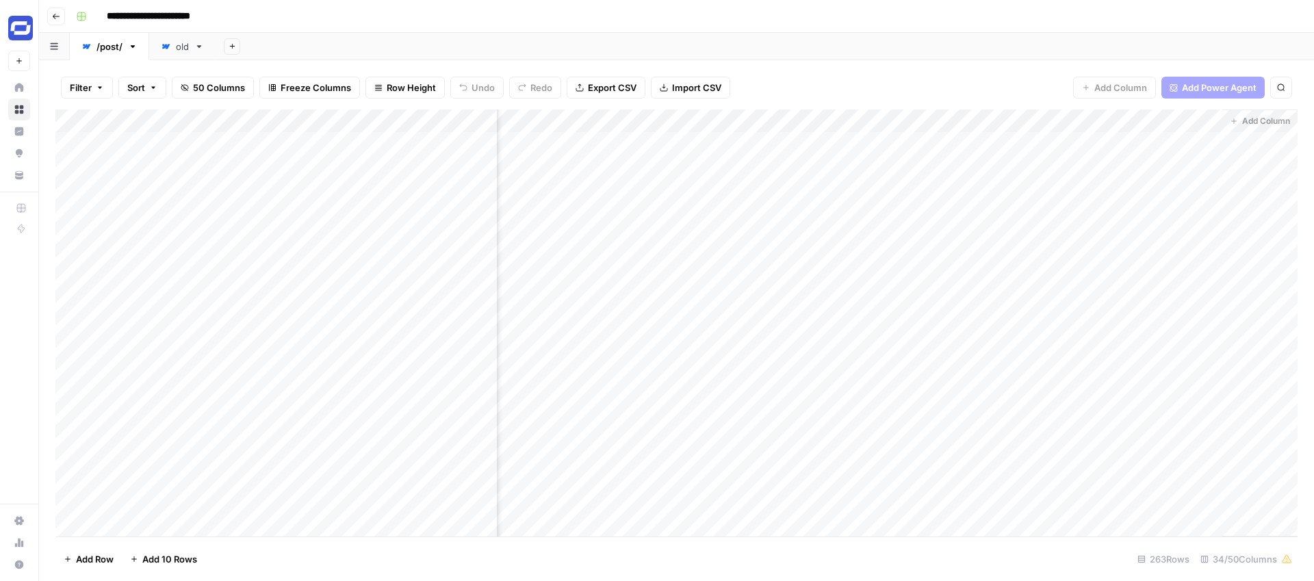
click at [828, 139] on div "Add Column" at bounding box center [676, 322] width 1242 height 427
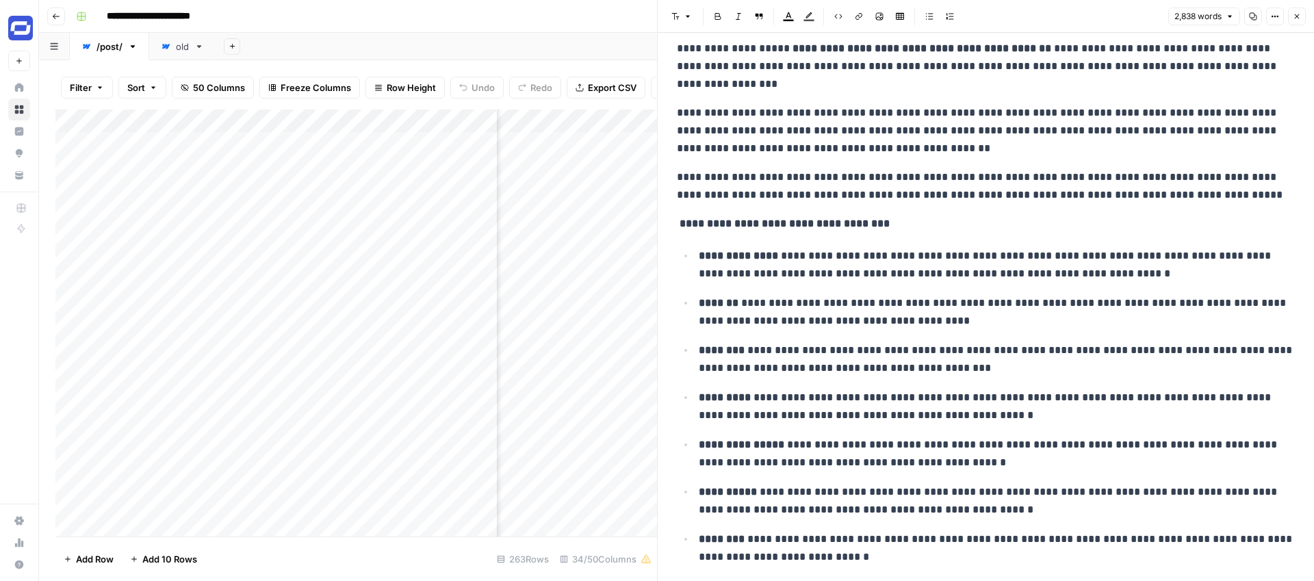
scroll to position [385, 0]
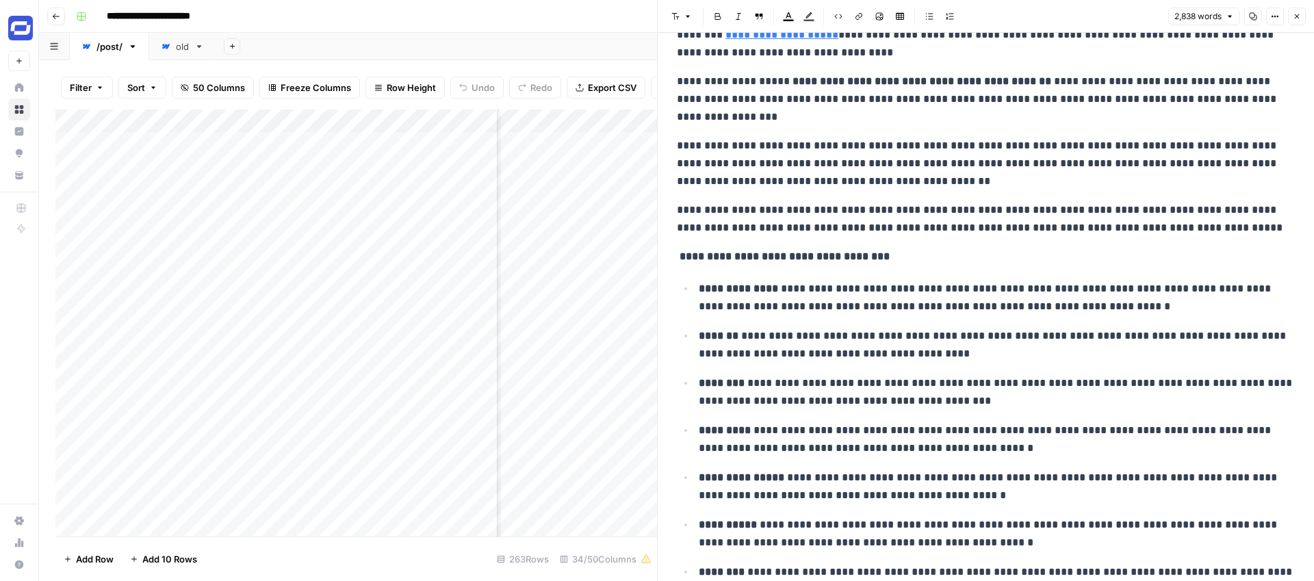
click at [835, 174] on p "**********" at bounding box center [986, 163] width 618 height 53
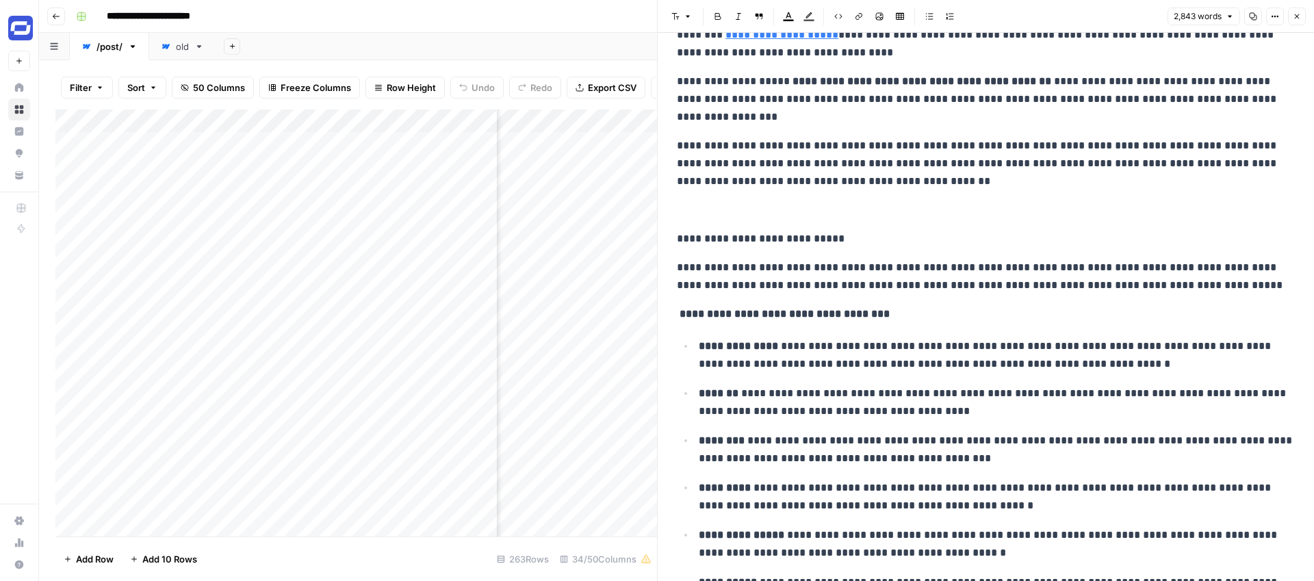
click at [1296, 12] on icon "button" at bounding box center [1297, 16] width 8 height 8
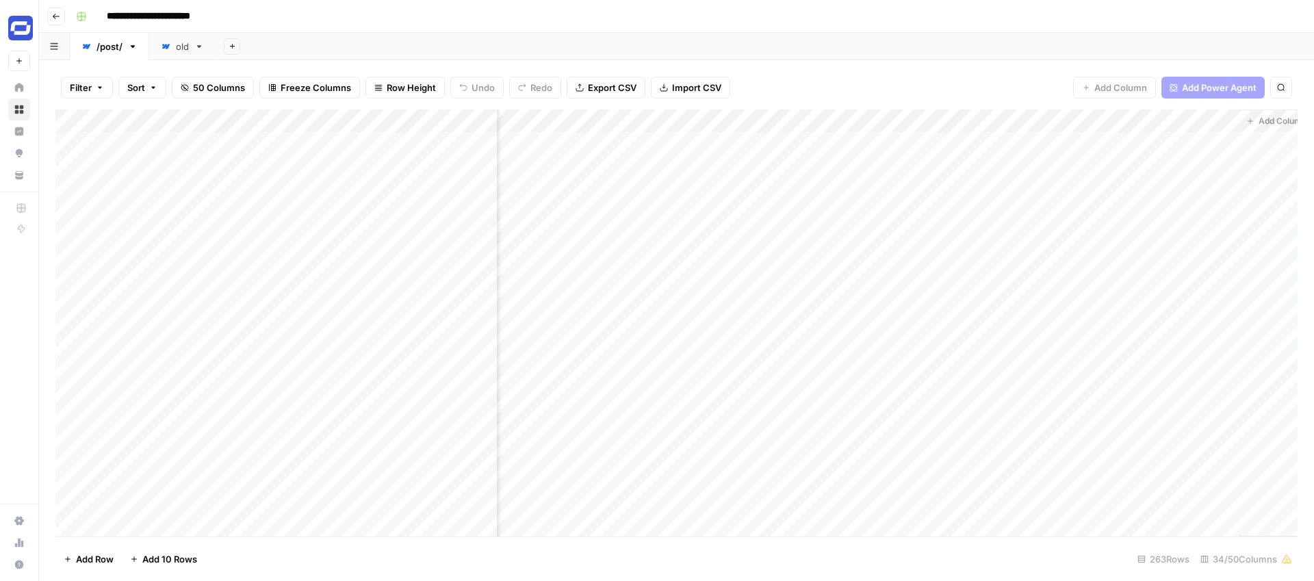
scroll to position [0, 4363]
click at [790, 140] on div "Add Column" at bounding box center [676, 322] width 1242 height 427
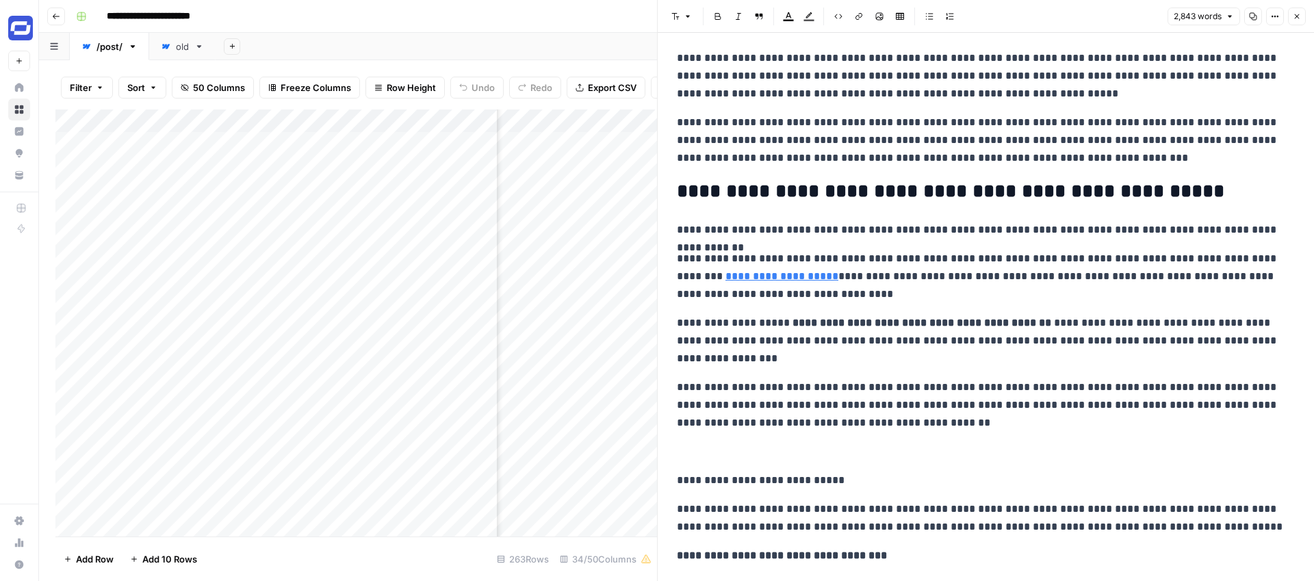
scroll to position [471, 0]
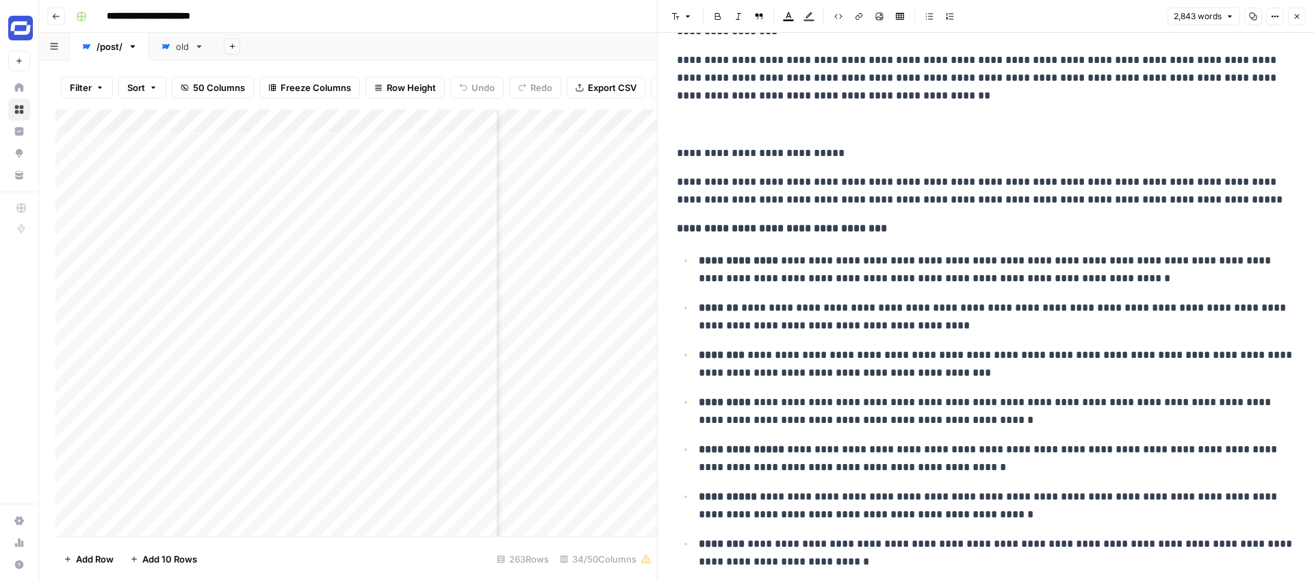
click at [1293, 16] on icon "button" at bounding box center [1297, 16] width 8 height 8
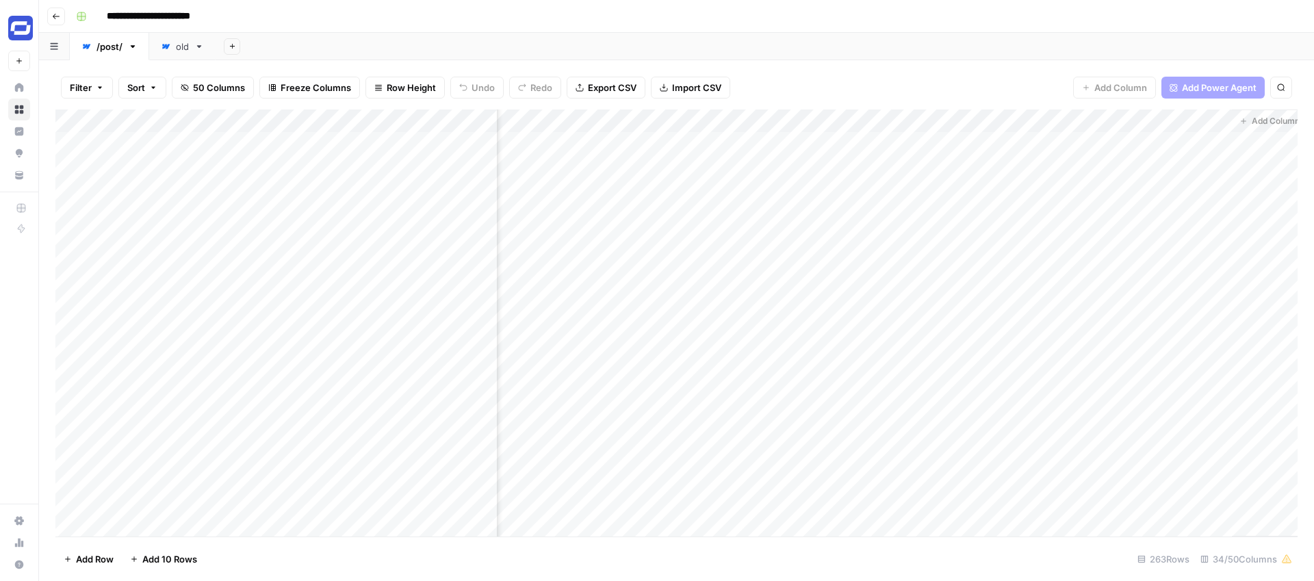
scroll to position [0, 4380]
click at [1208, 142] on div "Add Column" at bounding box center [676, 322] width 1242 height 427
click at [1191, 144] on div "Add Column" at bounding box center [676, 322] width 1242 height 427
click at [1171, 142] on div "Add Column" at bounding box center [676, 322] width 1242 height 427
click at [1193, 144] on div "Add Column" at bounding box center [676, 322] width 1242 height 427
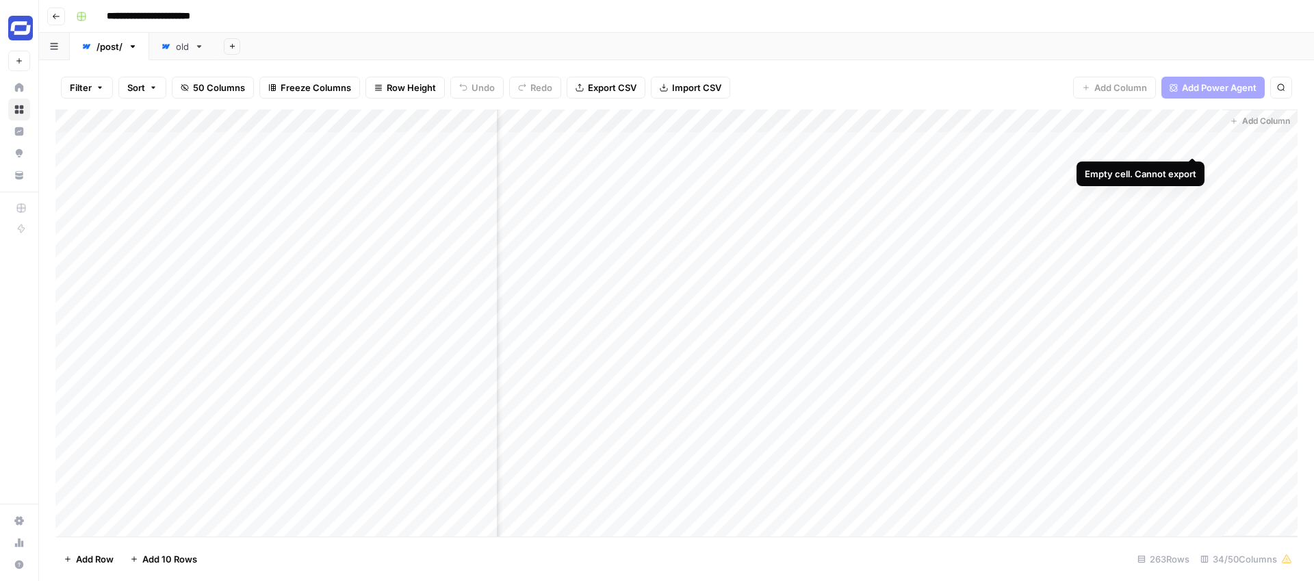
click at [1193, 144] on div "Add Column" at bounding box center [676, 322] width 1242 height 427
click at [1118, 140] on div "Add Column" at bounding box center [676, 322] width 1242 height 427
click at [1197, 119] on div "Add Column" at bounding box center [676, 322] width 1242 height 427
click at [1121, 124] on div at bounding box center [1160, 122] width 124 height 27
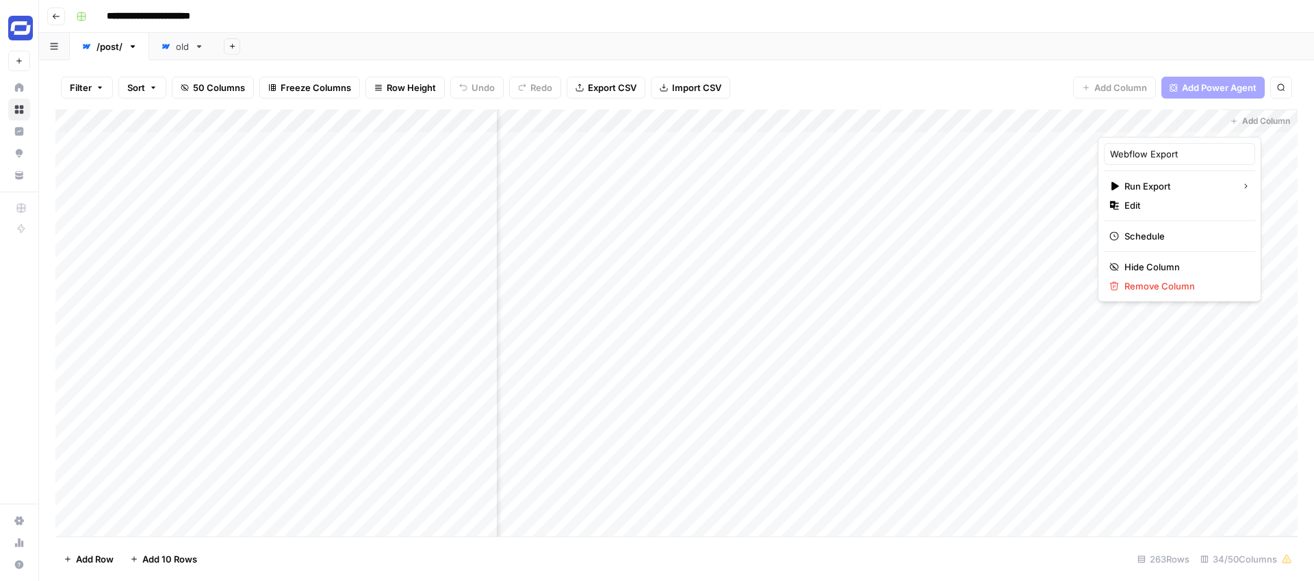
click at [1132, 124] on div at bounding box center [1160, 122] width 124 height 27
click at [1126, 125] on div at bounding box center [1160, 122] width 124 height 27
click at [1118, 133] on div at bounding box center [1160, 122] width 124 height 27
click at [1049, 102] on div "Filter Sort 50 Columns Freeze Columns Row Height Undo Redo Export CSV Import CS…" at bounding box center [676, 88] width 1242 height 44
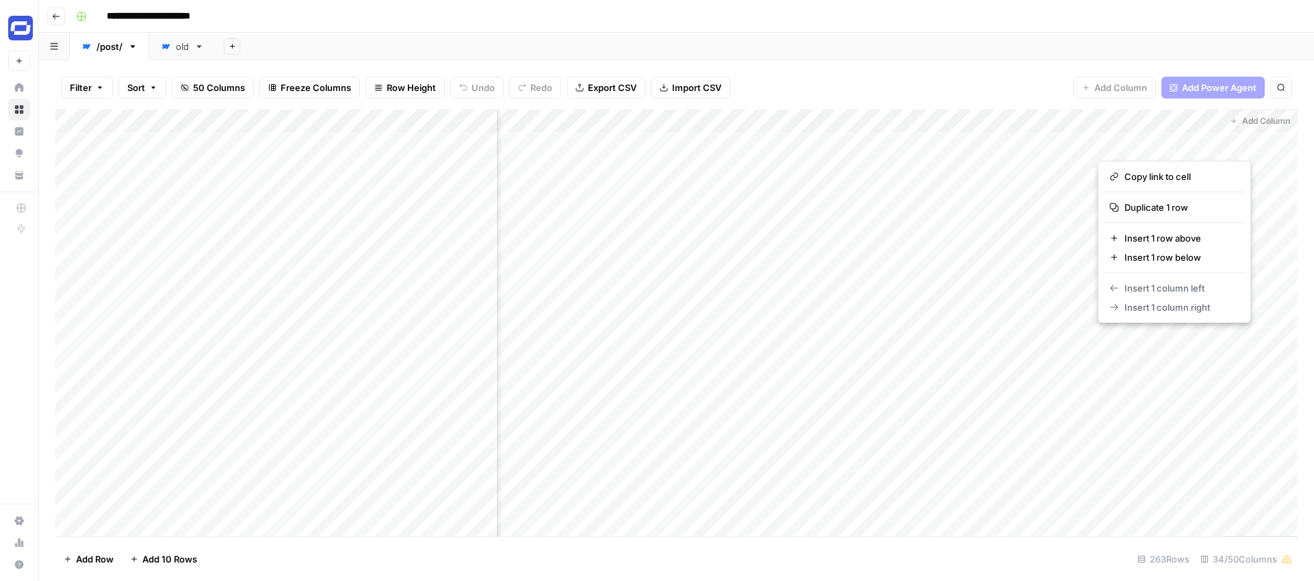
click at [1119, 144] on div "Add Column" at bounding box center [676, 322] width 1242 height 427
click at [1119, 144] on button "button" at bounding box center [1160, 143] width 124 height 24
click at [1208, 141] on button "button" at bounding box center [1160, 143] width 124 height 24
click at [1193, 140] on button "button" at bounding box center [1160, 143] width 124 height 24
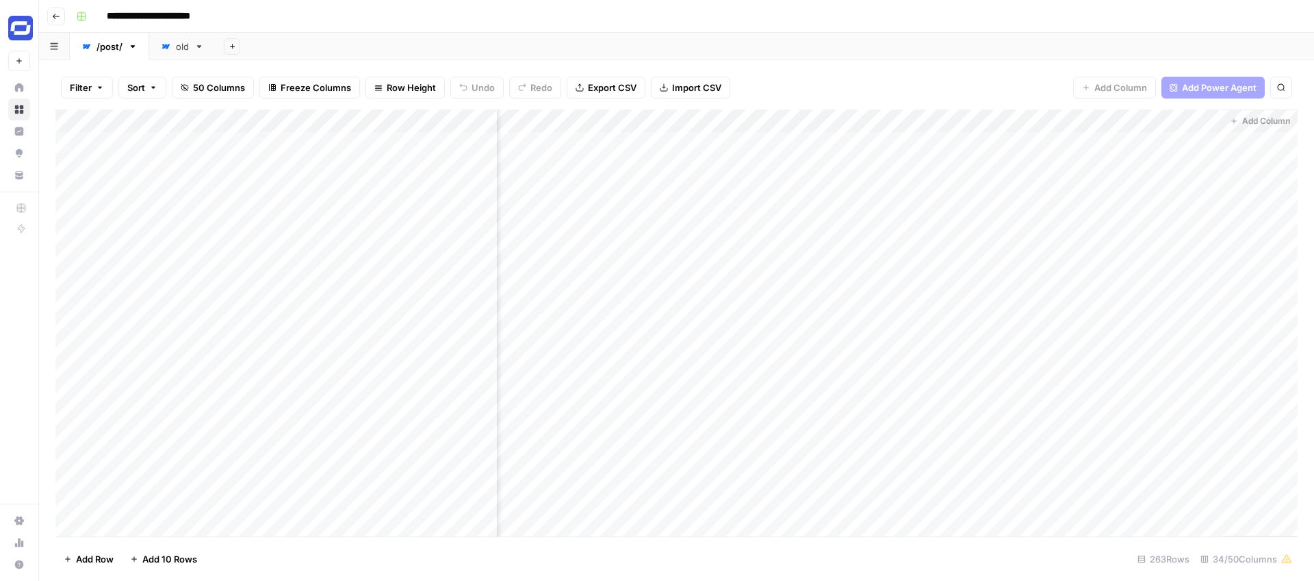
click at [1177, 118] on div "Add Column" at bounding box center [676, 322] width 1242 height 427
click at [1240, 140] on div "Add Column" at bounding box center [1259, 322] width 75 height 427
click at [1209, 142] on div "Add Column" at bounding box center [676, 322] width 1242 height 427
click at [1195, 141] on div "Add Column" at bounding box center [676, 322] width 1242 height 427
click at [1195, 120] on div "Add Column" at bounding box center [676, 322] width 1242 height 427
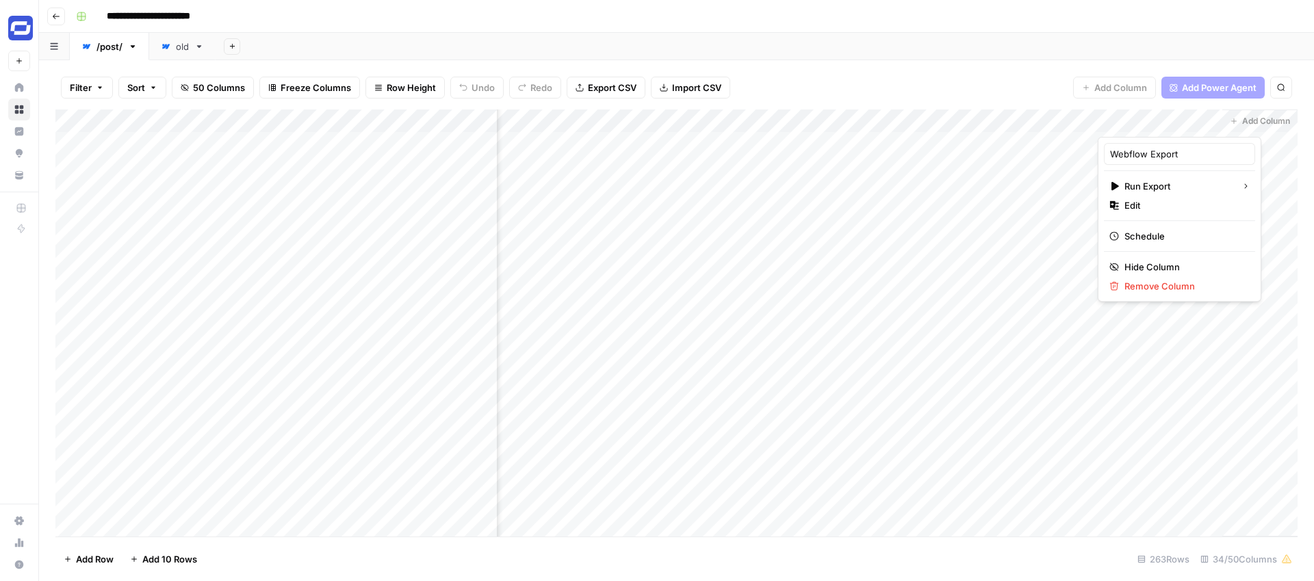
click at [1091, 62] on div "Filter Sort 50 Columns Freeze Columns Row Height Undo Redo Export CSV Import CS…" at bounding box center [676, 320] width 1275 height 521
click at [1155, 122] on div "Add Column" at bounding box center [676, 322] width 1242 height 427
click at [1146, 203] on span "Edit" at bounding box center [1184, 205] width 120 height 14
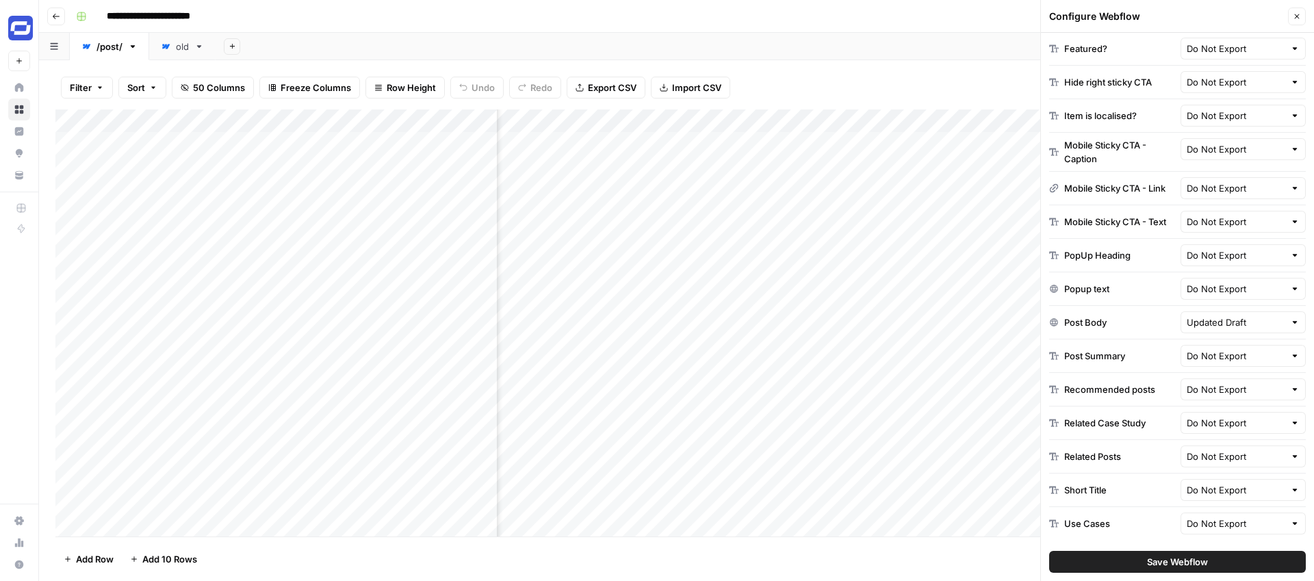
scroll to position [0, 4578]
click at [1299, 15] on icon "button" at bounding box center [1297, 16] width 8 height 8
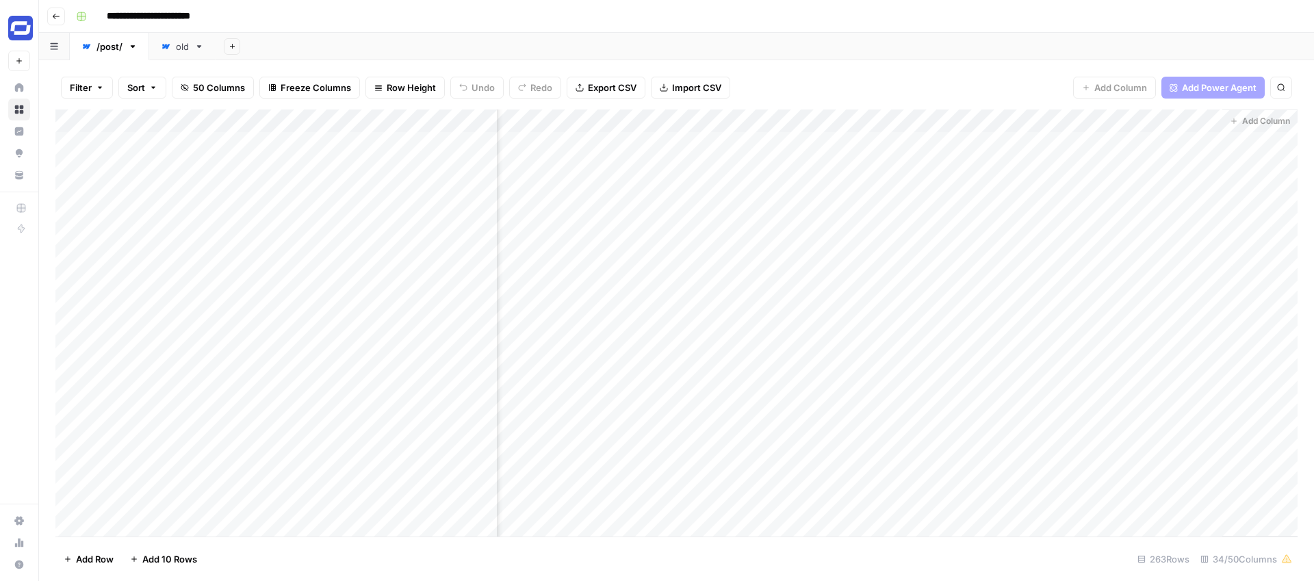
click at [1115, 139] on div "Add Column" at bounding box center [676, 322] width 1242 height 427
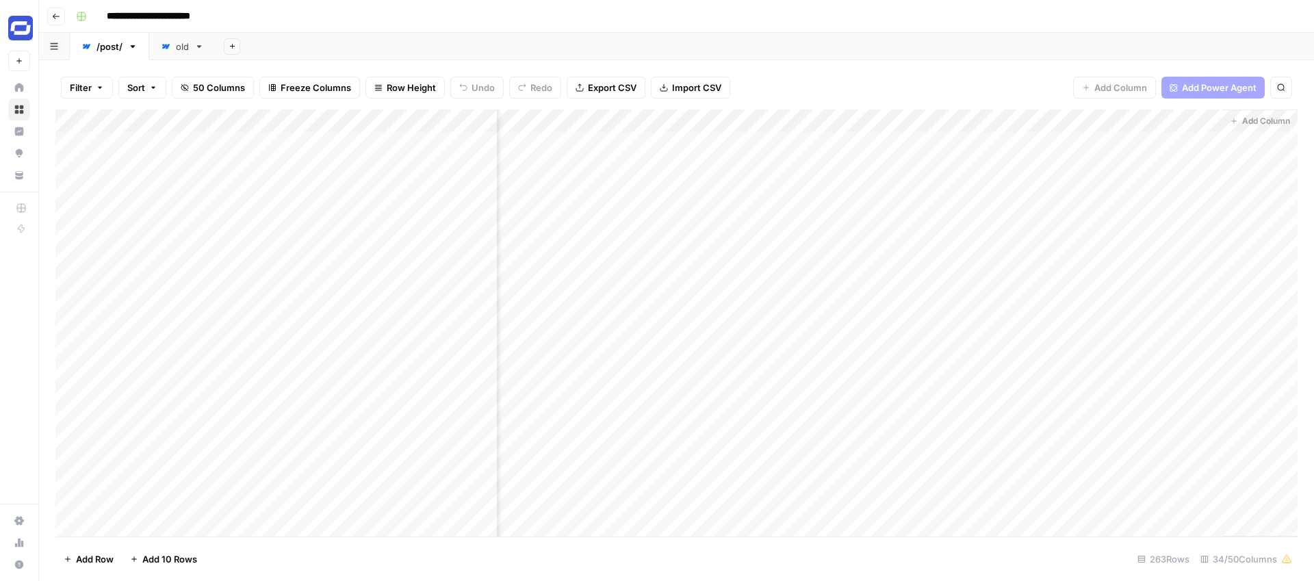
click at [1115, 139] on div "Add Column" at bounding box center [676, 322] width 1242 height 427
click at [1191, 142] on div "Add Column" at bounding box center [676, 322] width 1242 height 427
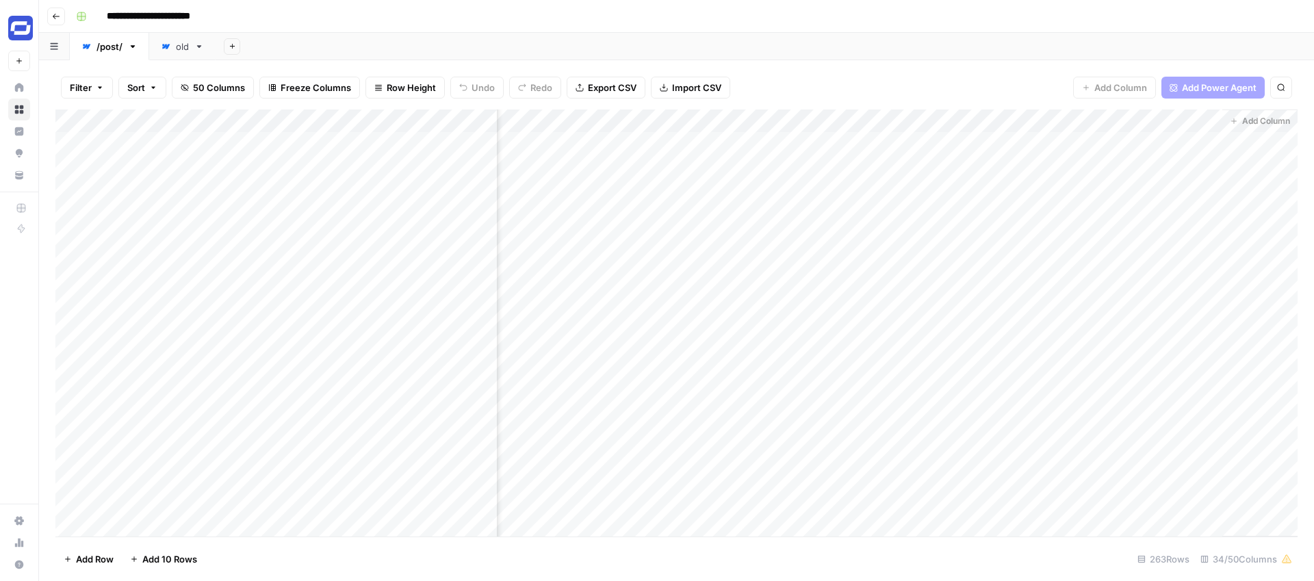
click at [1192, 122] on div "Add Column" at bounding box center [676, 322] width 1242 height 427
click at [998, 75] on div "Filter Sort 50 Columns Freeze Columns Row Height Undo Redo Export CSV Import CS…" at bounding box center [676, 88] width 1242 height 44
click at [1205, 140] on div "Add Column" at bounding box center [676, 322] width 1242 height 427
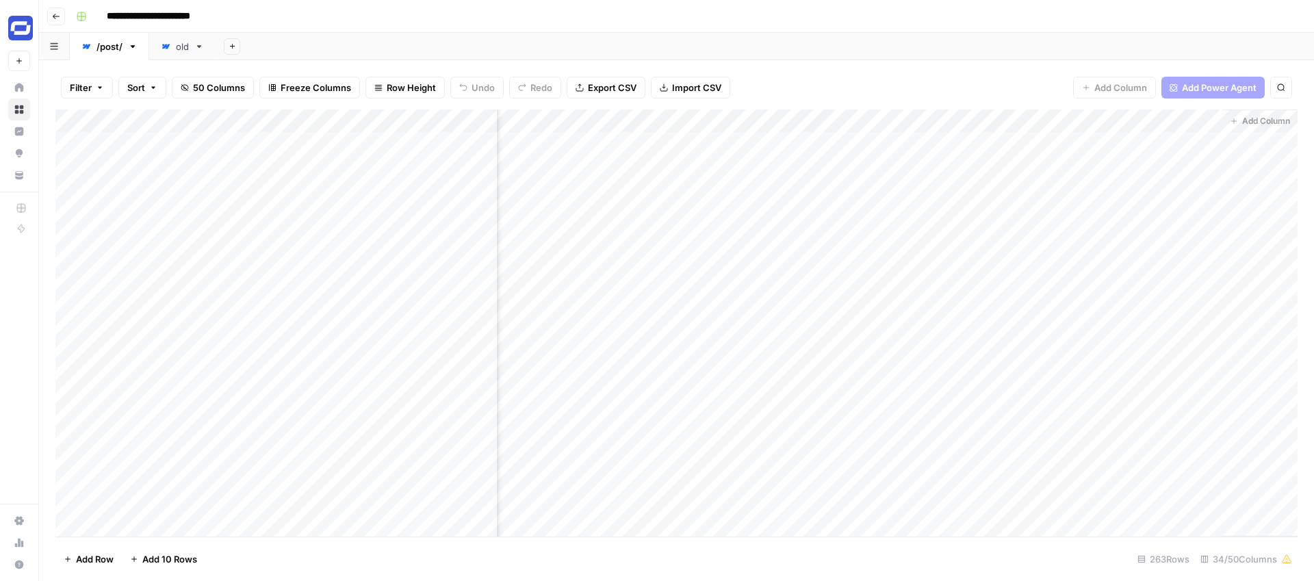
drag, startPoint x: 1221, startPoint y: 122, endPoint x: 1313, endPoint y: 125, distance: 91.7
click at [1313, 125] on div "Filter Sort 50 Columns Freeze Columns Row Height Undo Redo Export CSV Import CS…" at bounding box center [676, 320] width 1275 height 521
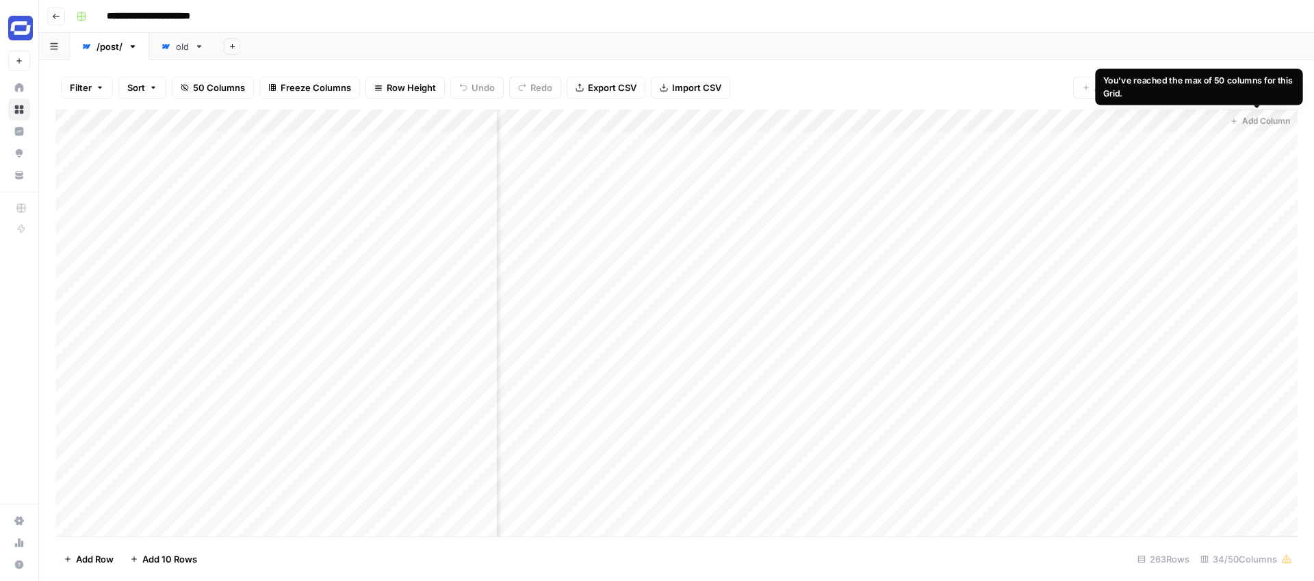
click at [1262, 127] on div "Add Column" at bounding box center [1259, 322] width 76 height 427
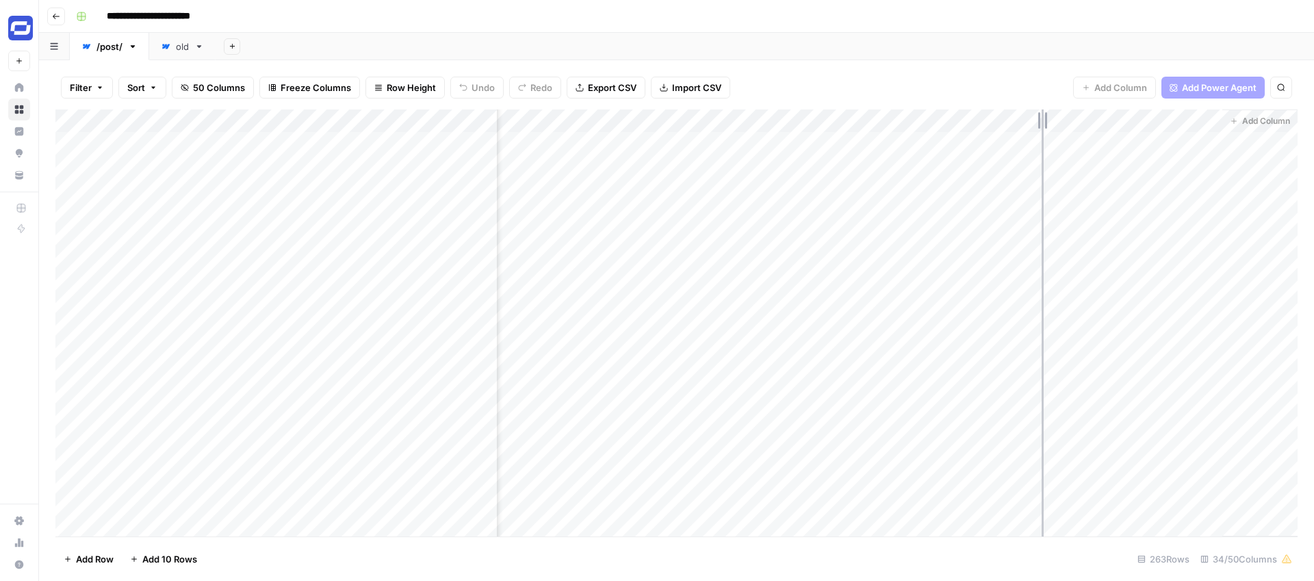
drag, startPoint x: 1098, startPoint y: 120, endPoint x: 1015, endPoint y: 115, distance: 82.9
click at [1016, 115] on div "Add Column" at bounding box center [676, 322] width 1242 height 427
drag, startPoint x: 1219, startPoint y: 121, endPoint x: 1284, endPoint y: 134, distance: 66.3
click at [1284, 134] on div "Add Column" at bounding box center [676, 322] width 1242 height 427
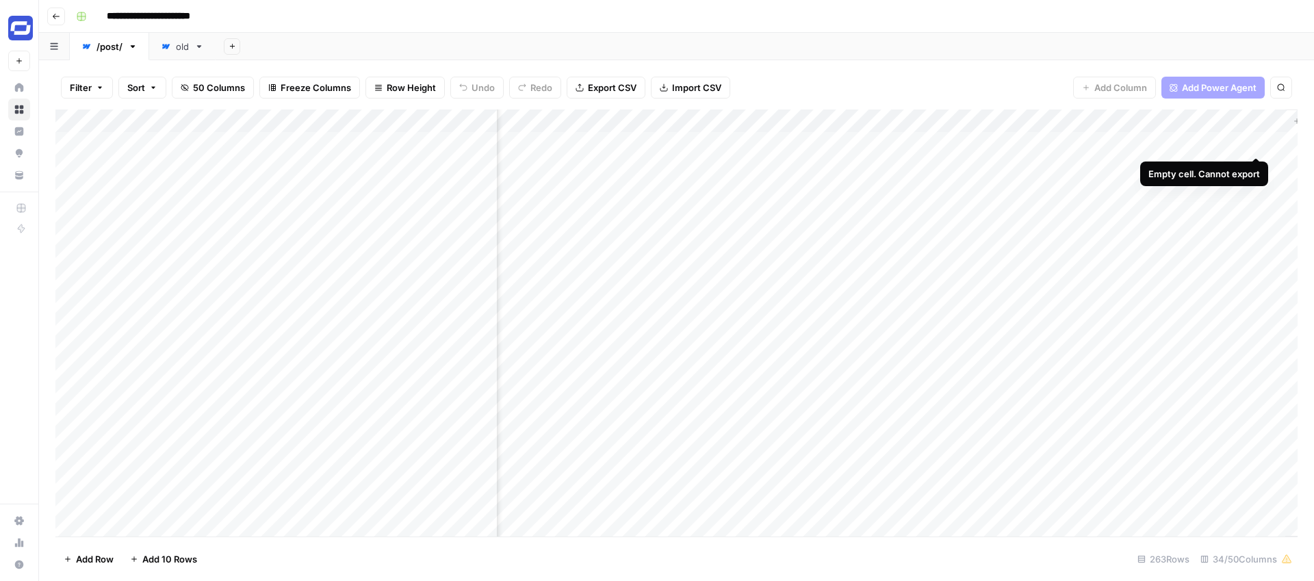
click at [1256, 144] on div "Add Column" at bounding box center [676, 322] width 1242 height 427
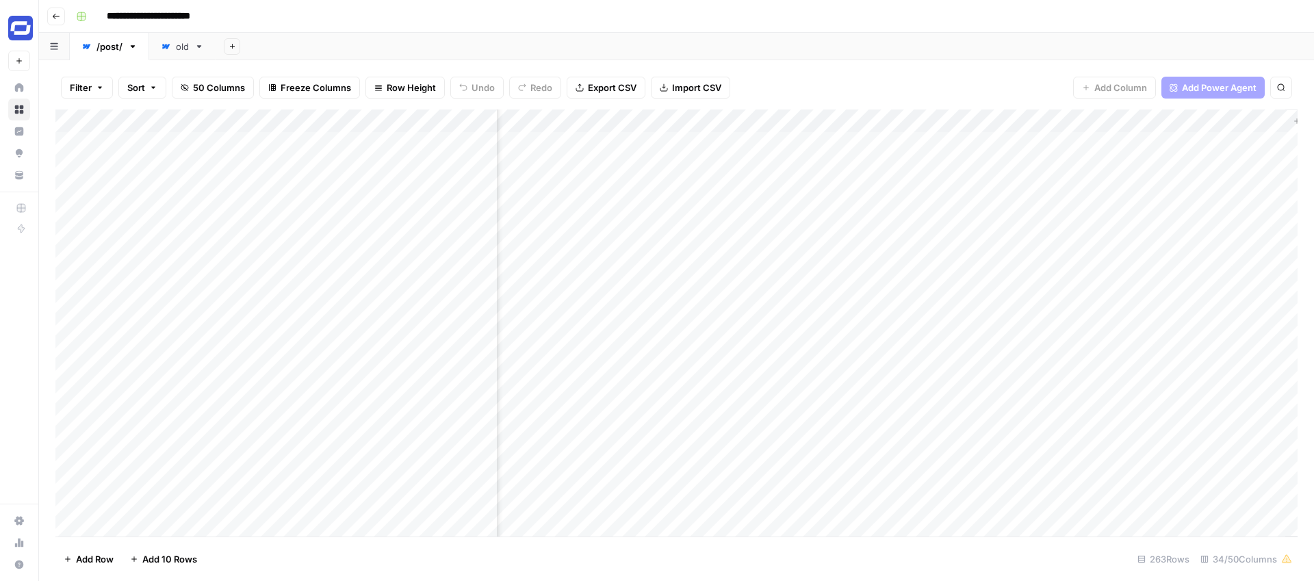
click at [153, 44] on link "old" at bounding box center [182, 46] width 66 height 27
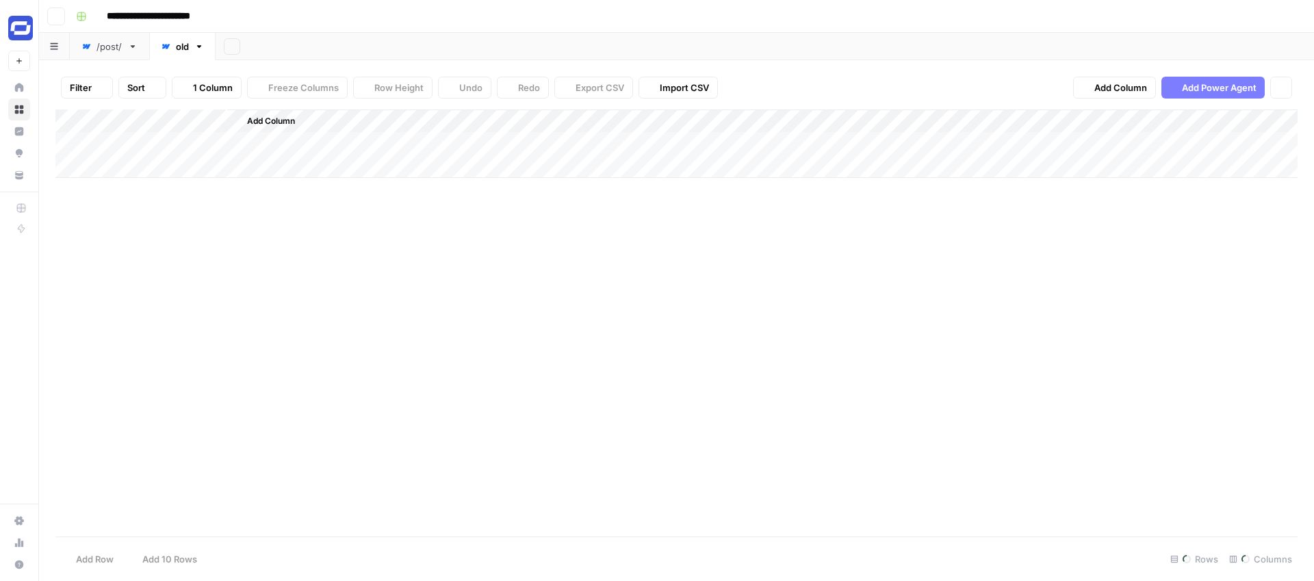
click at [179, 44] on div "old" at bounding box center [182, 47] width 13 height 14
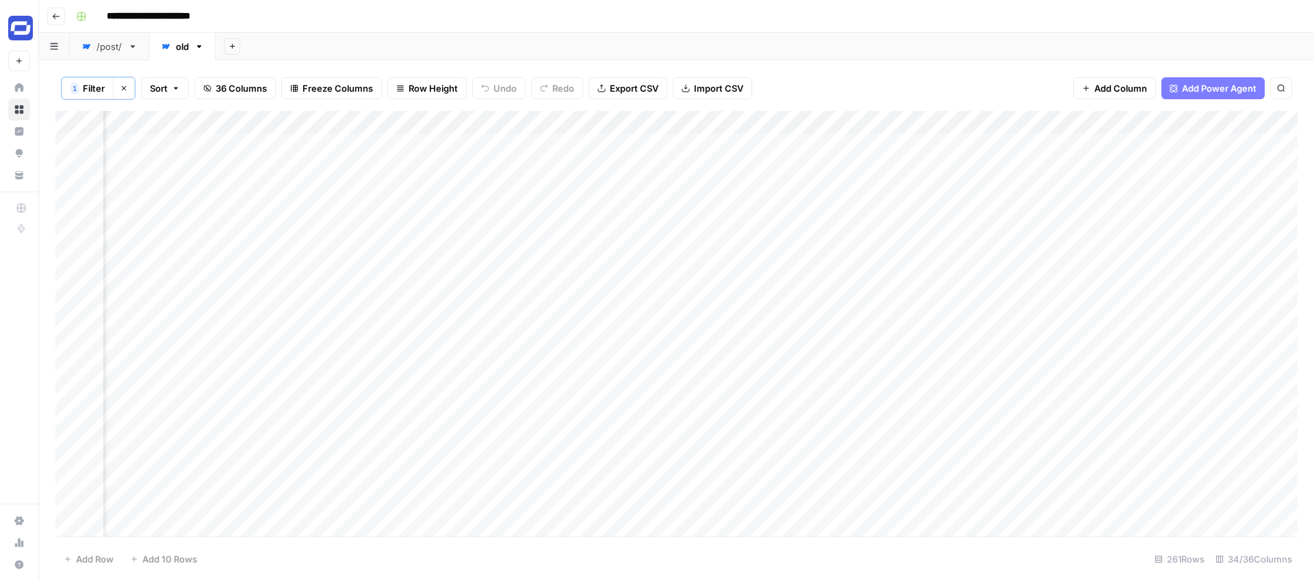
scroll to position [0, 4711]
click at [1041, 122] on div "Add Column" at bounding box center [676, 324] width 1242 height 426
click at [1000, 200] on span "Edit" at bounding box center [1032, 207] width 120 height 14
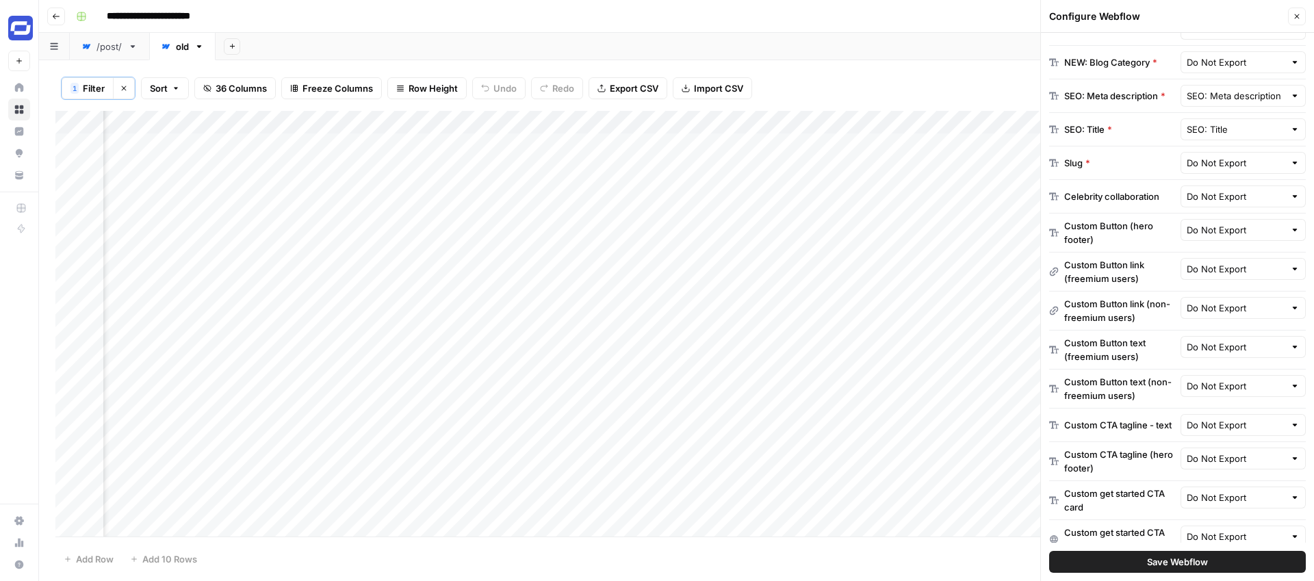
scroll to position [470, 0]
click at [1292, 21] on button "Close" at bounding box center [1297, 17] width 18 height 18
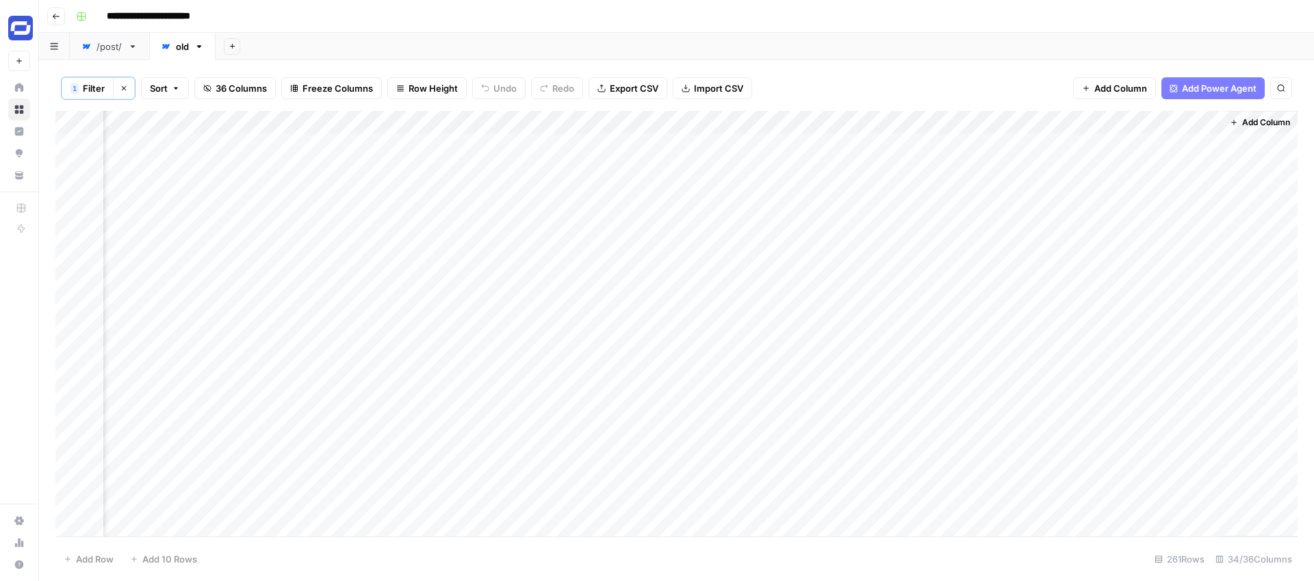
click at [1041, 123] on div "Add Column" at bounding box center [676, 324] width 1242 height 426
click at [1002, 208] on span "Edit" at bounding box center [1032, 207] width 120 height 14
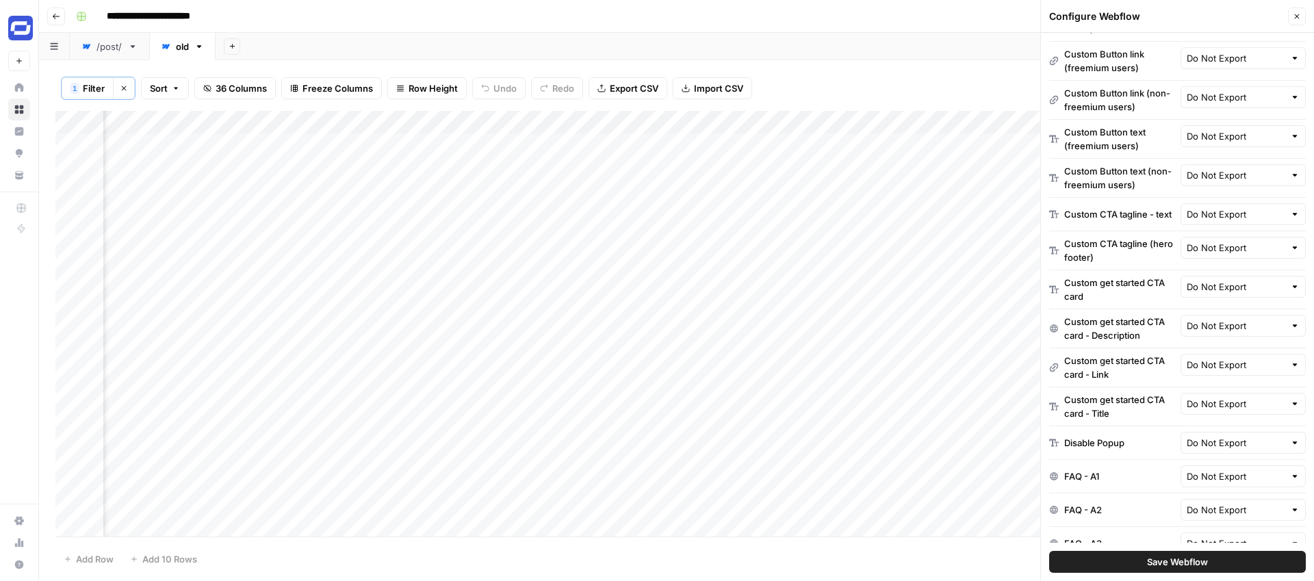
scroll to position [292, 0]
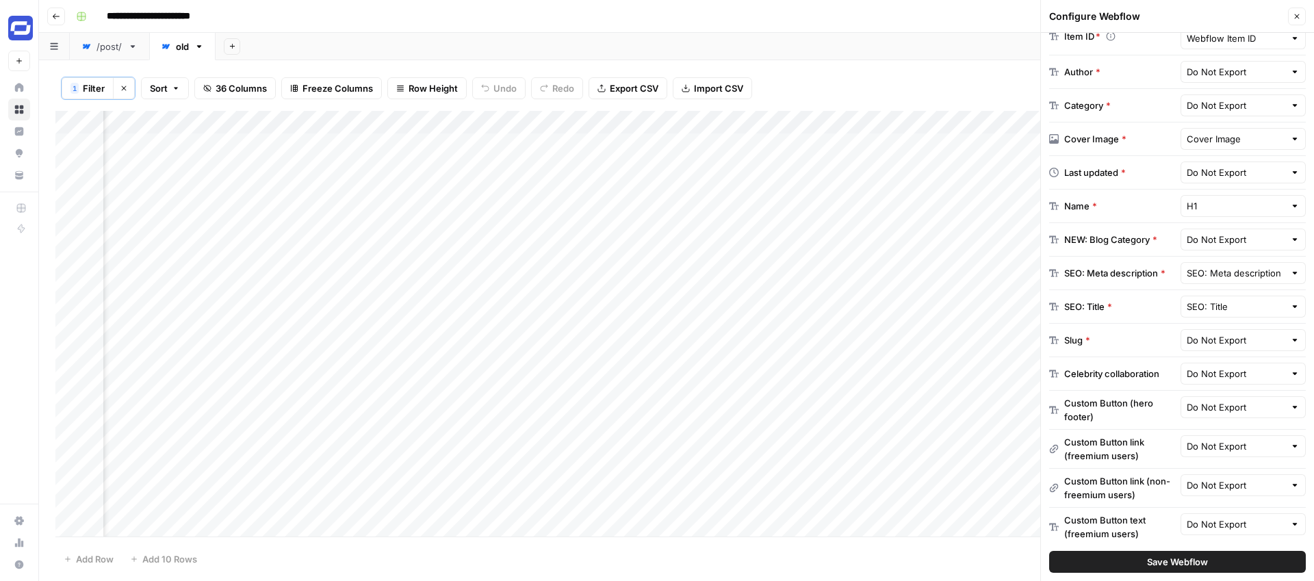
click at [1295, 17] on icon "button" at bounding box center [1297, 16] width 8 height 8
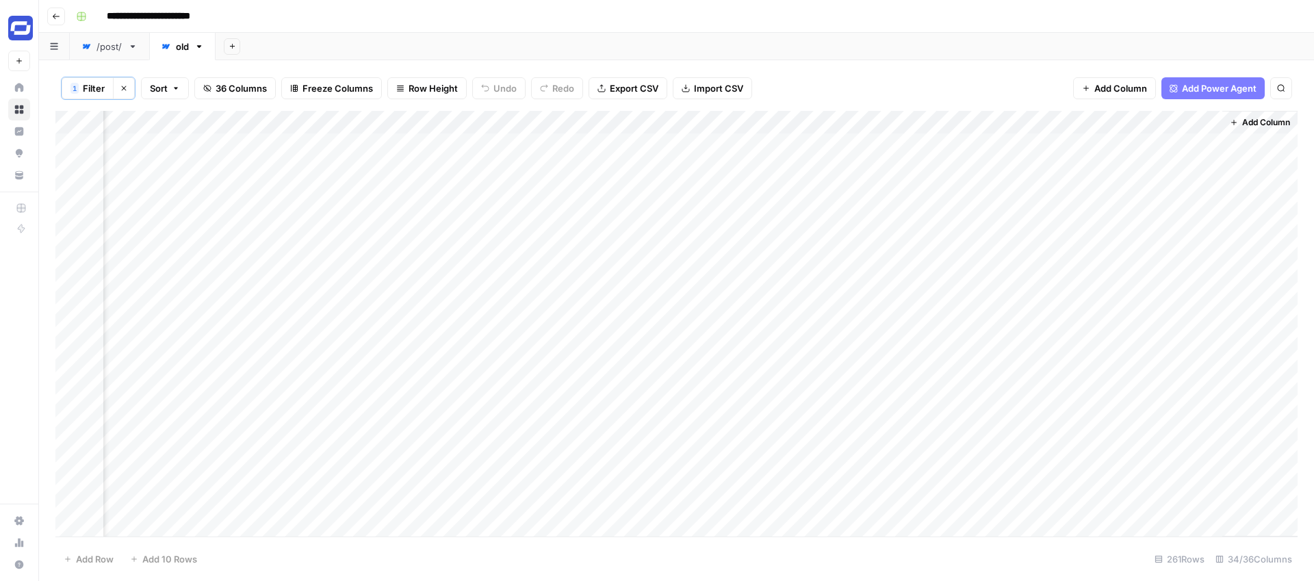
click at [115, 55] on link "/post/" at bounding box center [109, 46] width 79 height 27
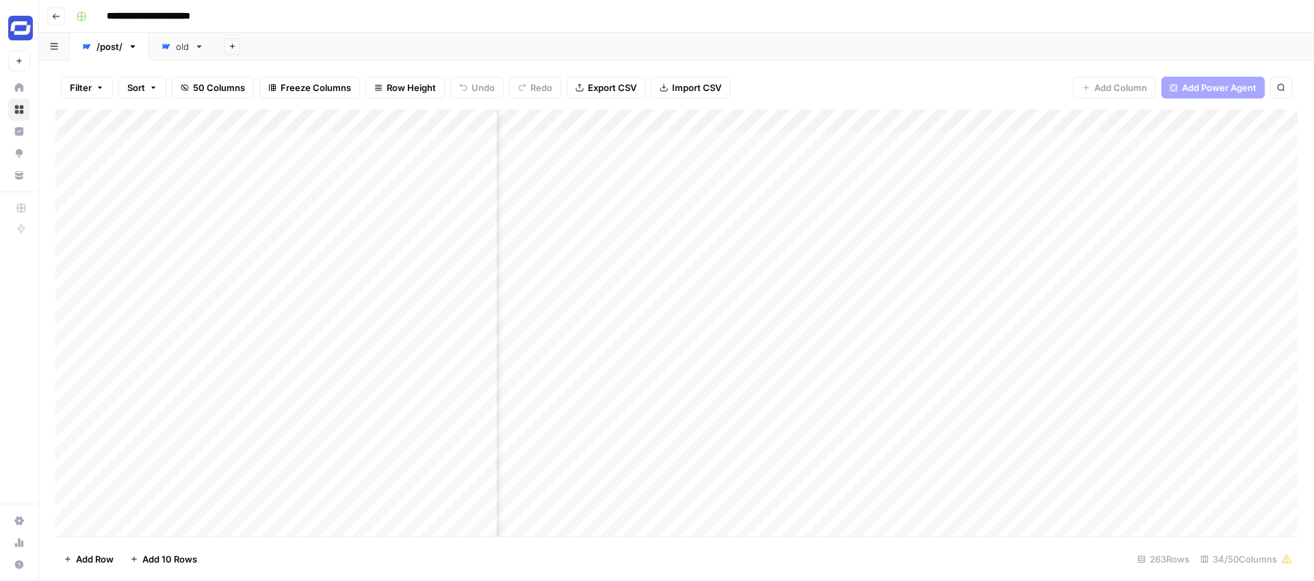
scroll to position [0, 4389]
click at [1193, 118] on div "Add Column" at bounding box center [676, 322] width 1242 height 427
click at [1049, 36] on div "Add Sheet" at bounding box center [765, 46] width 1098 height 27
